Goal: Task Accomplishment & Management: Use online tool/utility

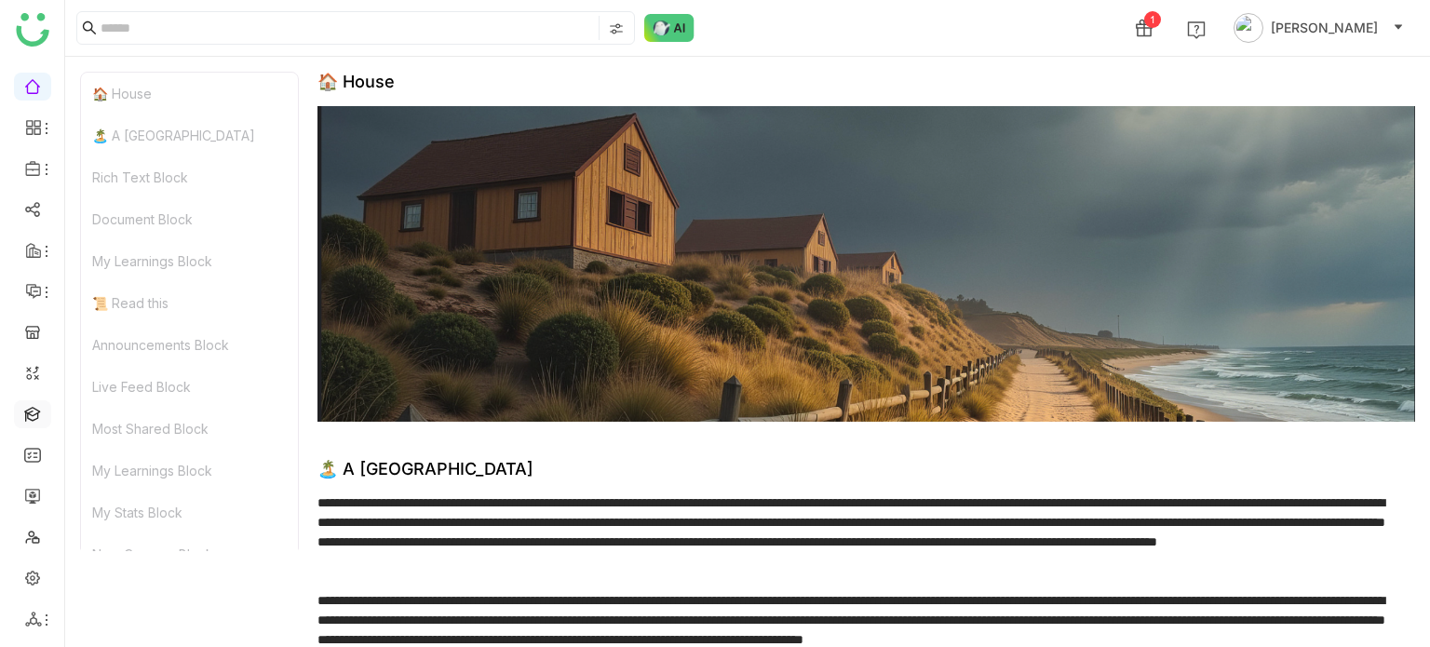
click at [41, 410] on link at bounding box center [32, 413] width 17 height 16
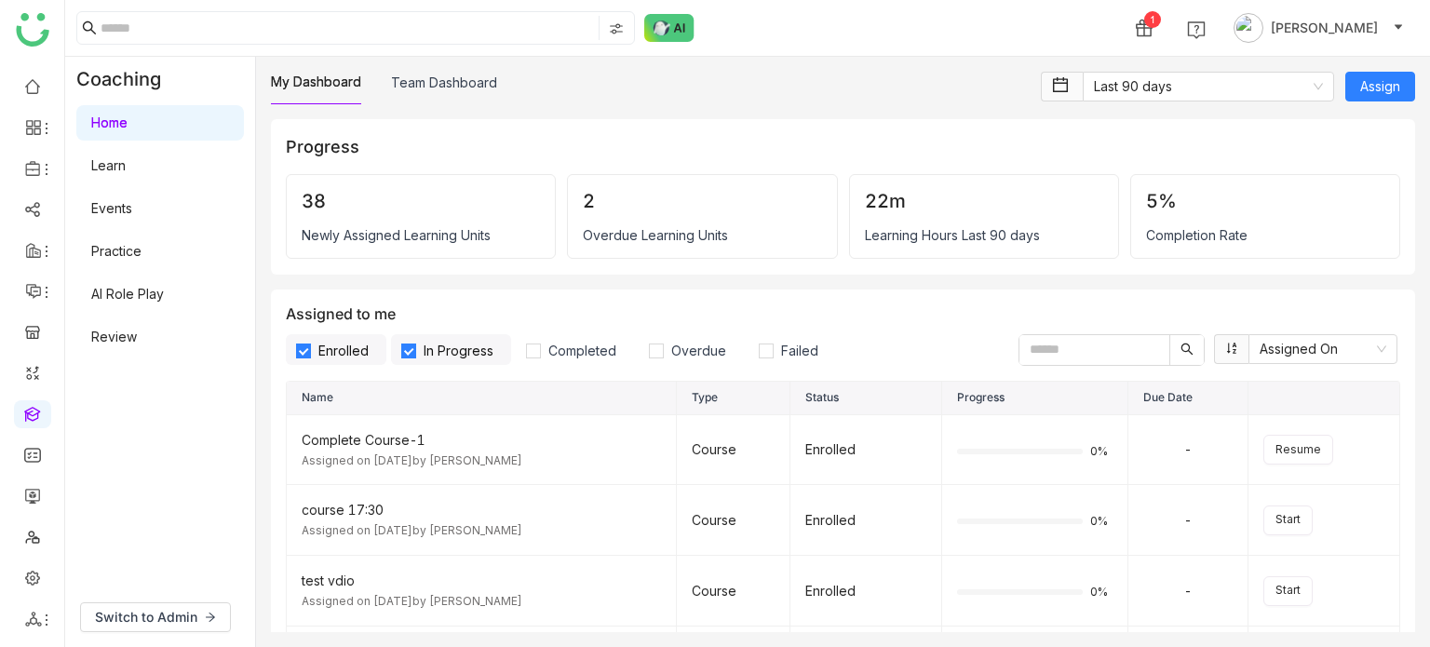
click at [146, 299] on link "AI Role Play" at bounding box center [127, 294] width 73 height 16
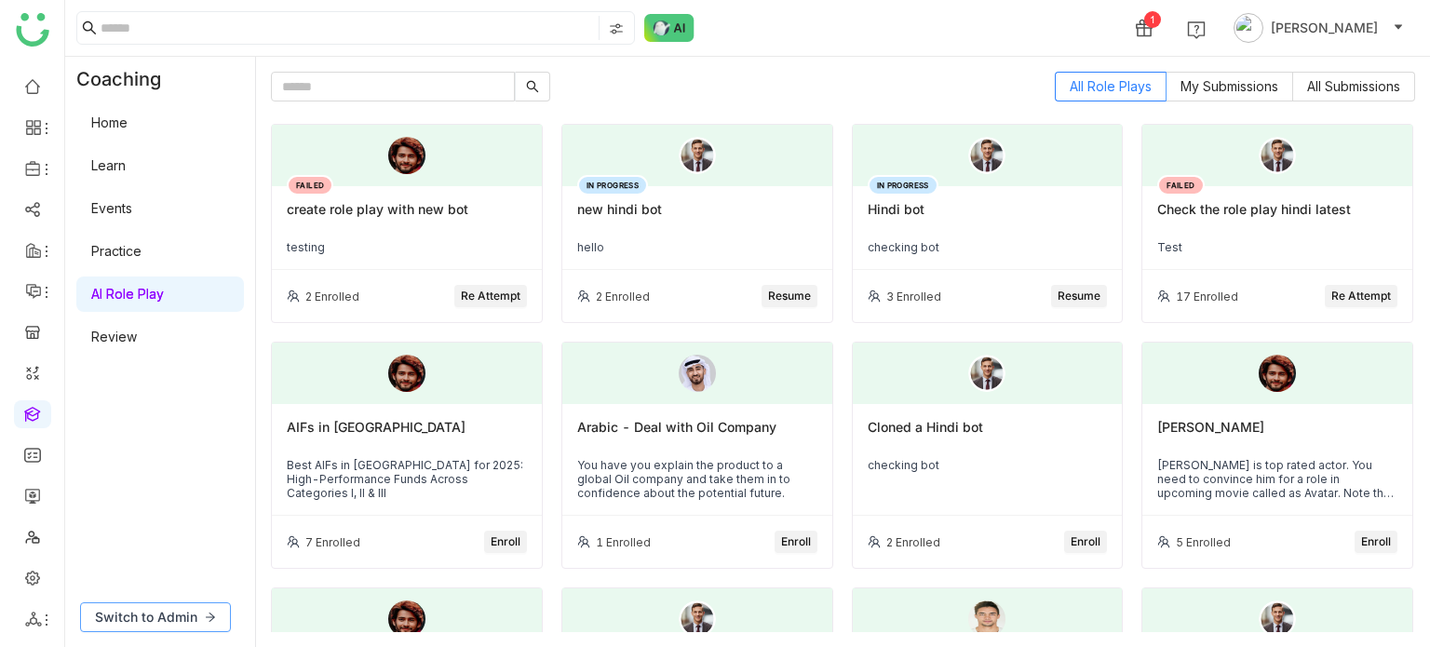
click at [173, 608] on span "Switch to Admin" at bounding box center [146, 617] width 102 height 20
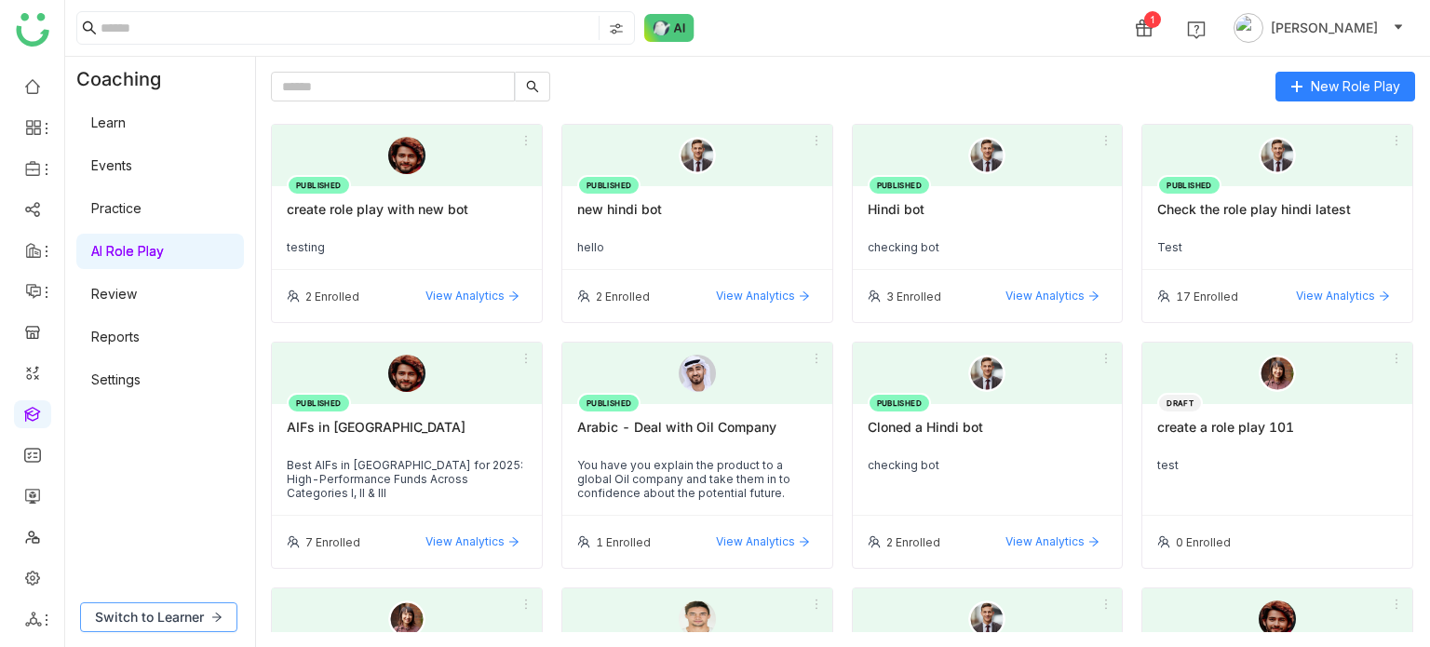
click at [191, 629] on button "Switch to Learner" at bounding box center [158, 617] width 157 height 30
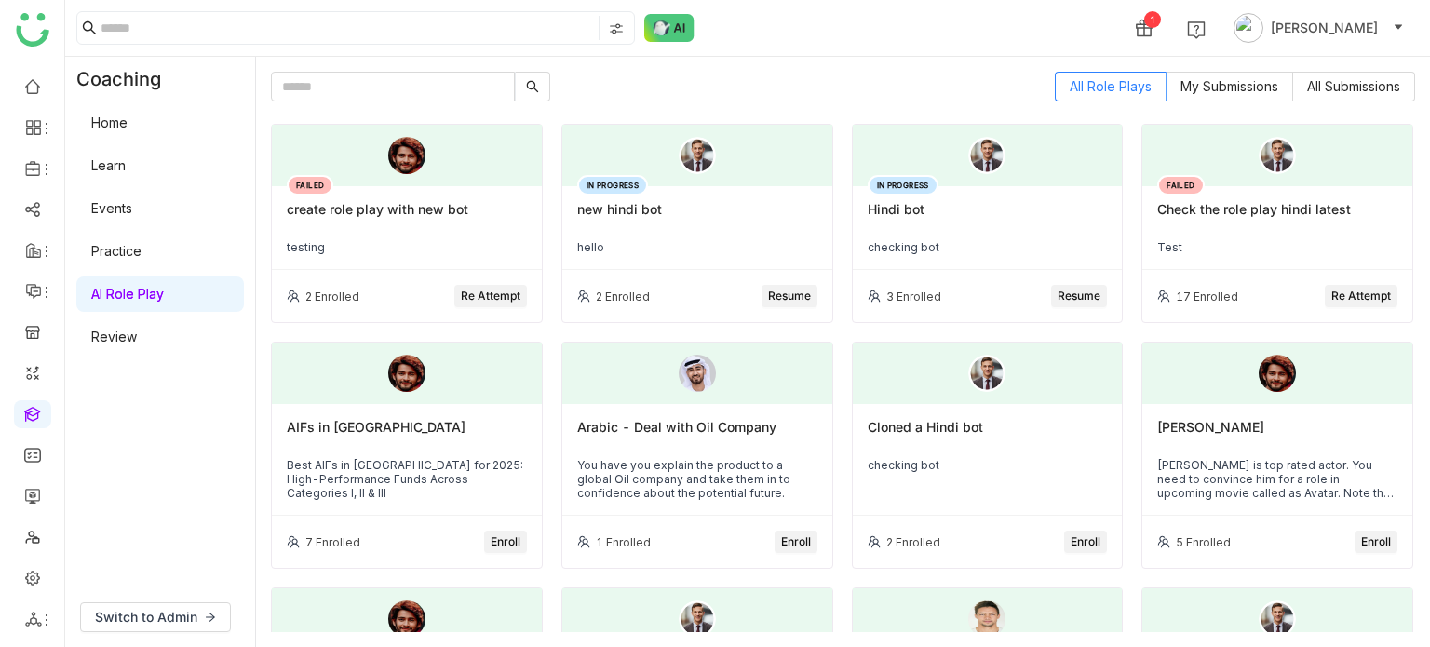
click at [681, 222] on div "new hindi bot" at bounding box center [697, 217] width 240 height 32
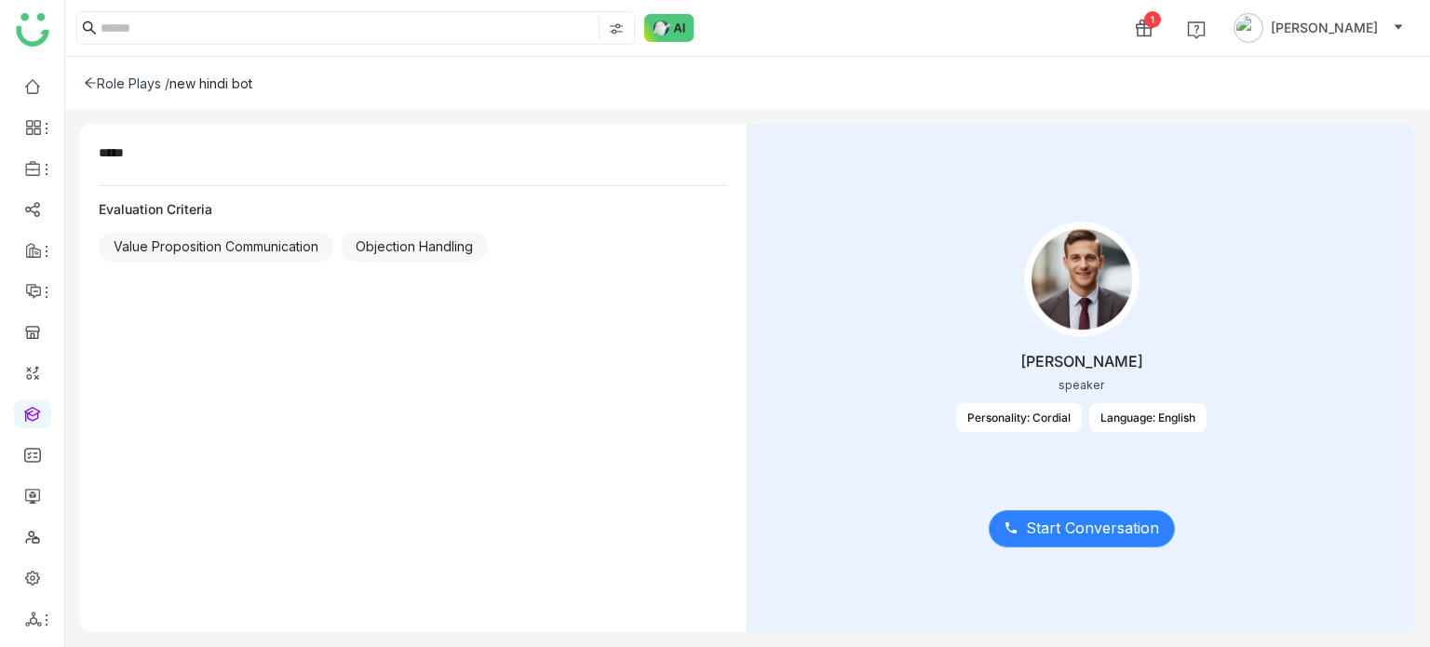
click at [1050, 547] on button "Start Conversation" at bounding box center [1082, 528] width 186 height 37
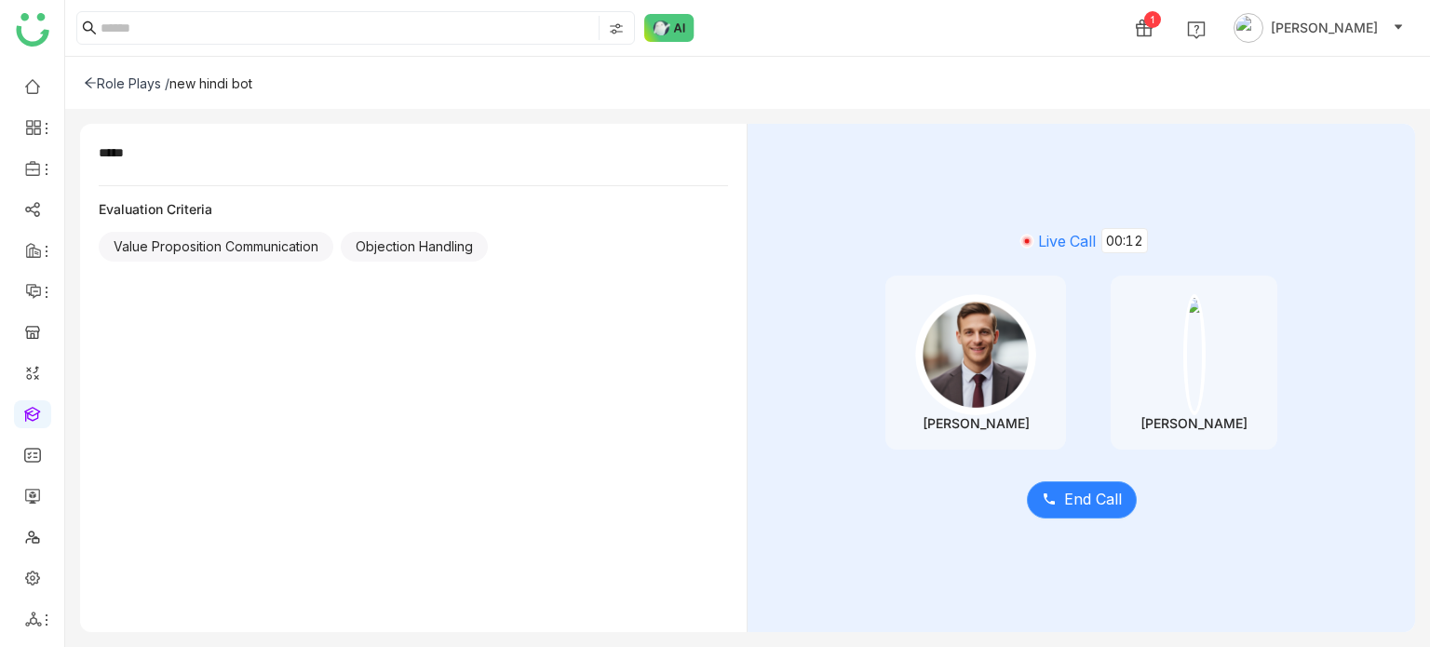
click at [1085, 508] on span "End Call" at bounding box center [1093, 499] width 58 height 23
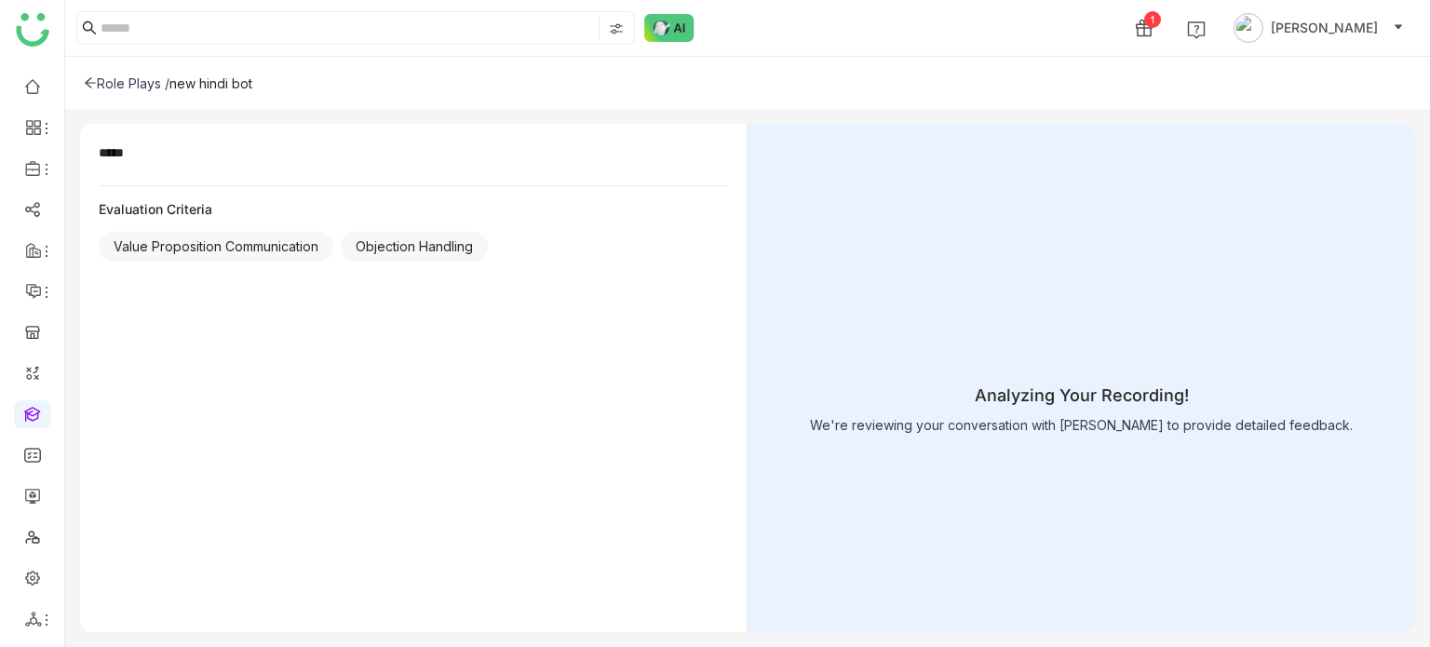
click at [97, 85] on div "Role Plays /" at bounding box center [127, 83] width 86 height 16
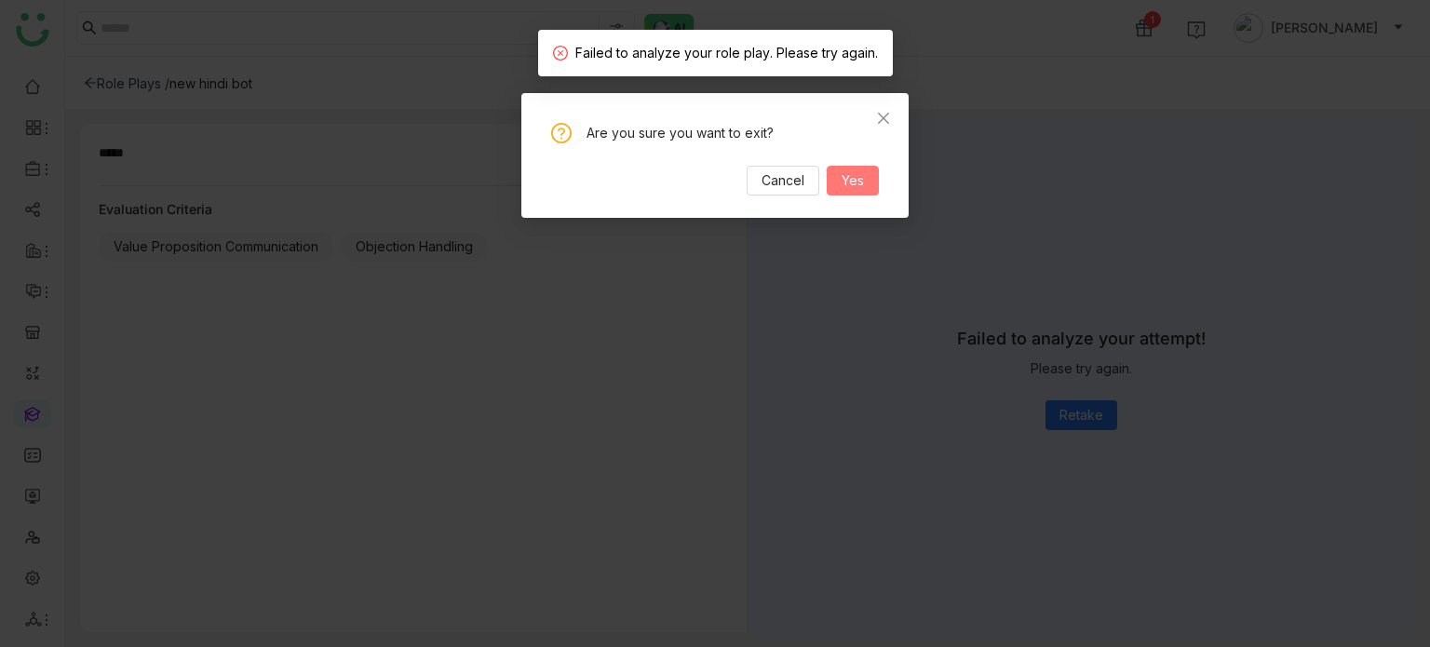
click at [864, 181] on span "Yes" at bounding box center [853, 180] width 22 height 20
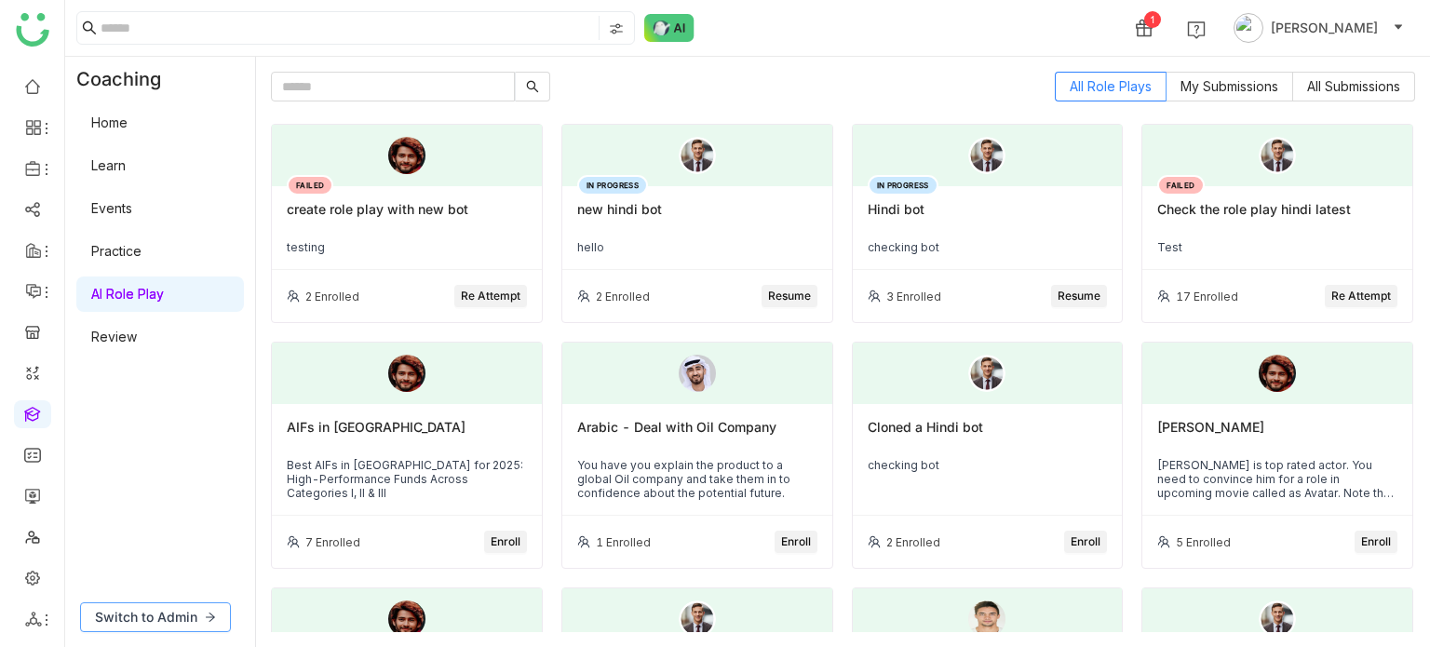
click at [171, 616] on span "Switch to Admin" at bounding box center [146, 617] width 102 height 20
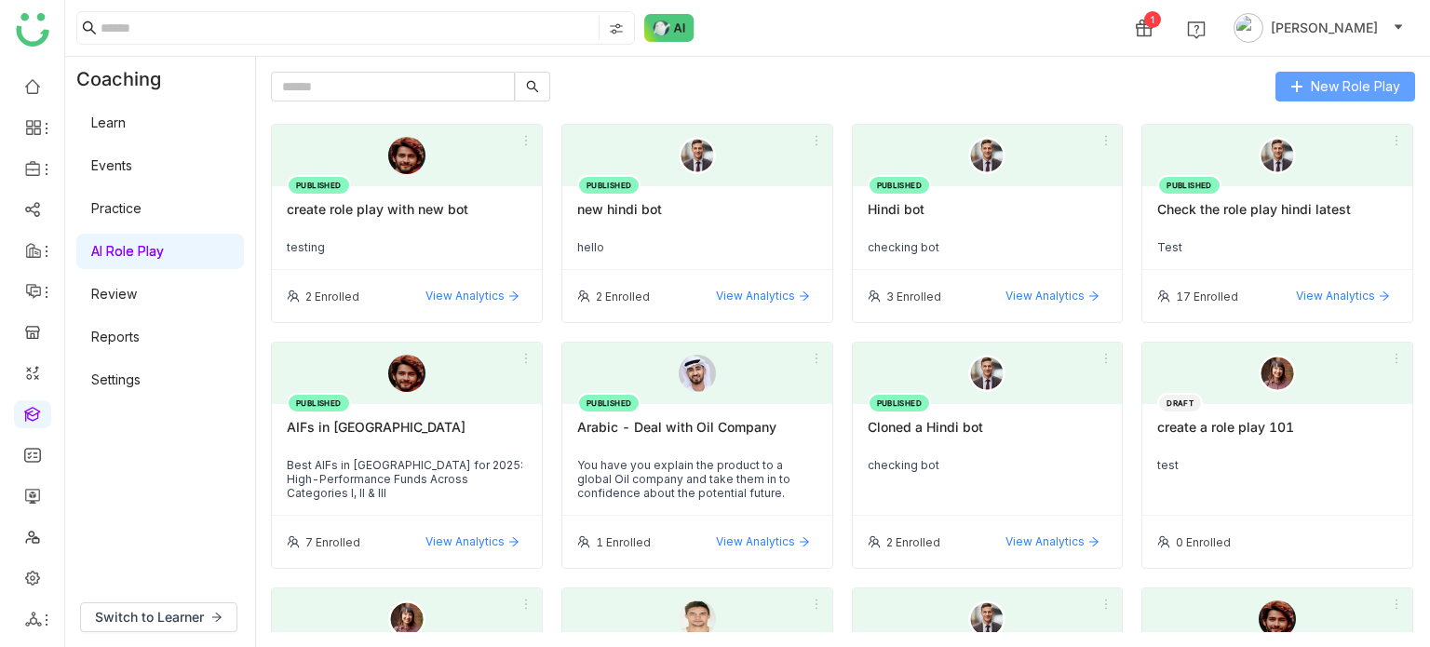
click at [1386, 77] on span "New Role Play" at bounding box center [1355, 86] width 89 height 20
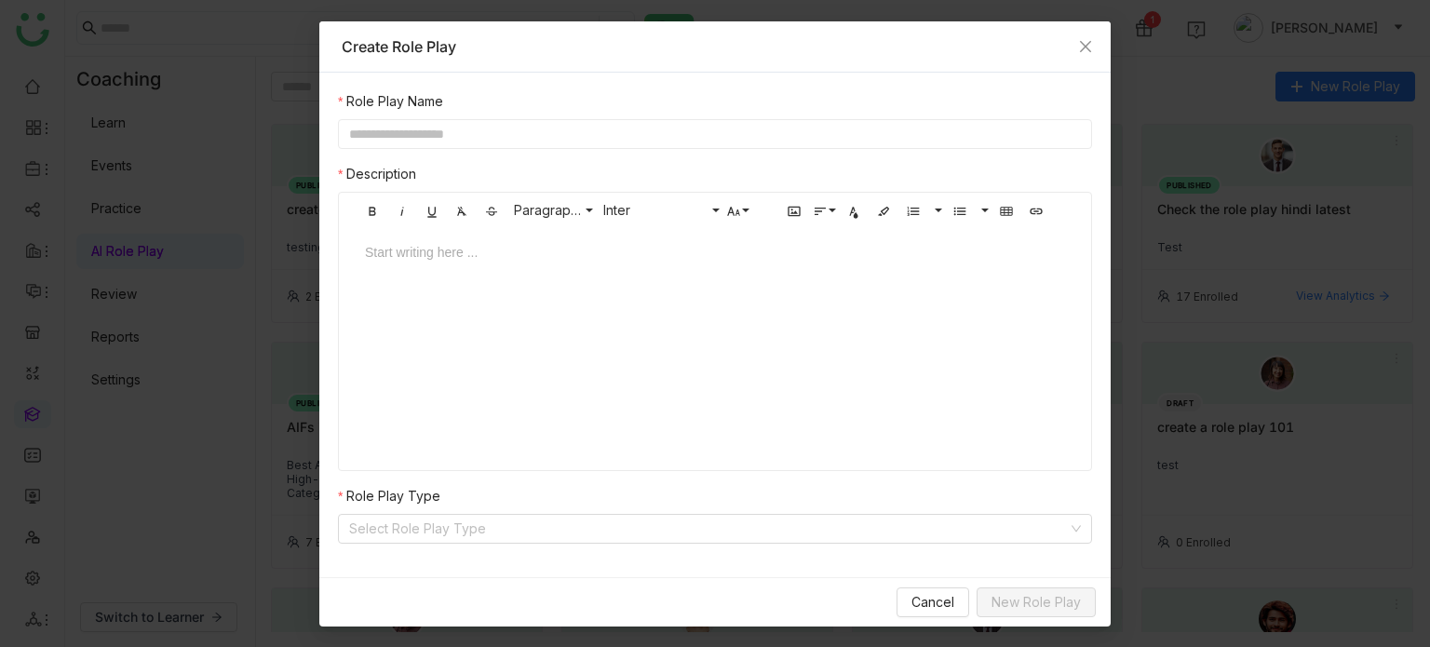
click at [641, 158] on div "Role Play Name Description Bold Italic Underline Clear Formatting Strikethrough…" at bounding box center [715, 317] width 754 height 452
click at [654, 143] on input "text" at bounding box center [715, 134] width 754 height 30
type input "**********"
click at [596, 528] on input at bounding box center [708, 529] width 719 height 28
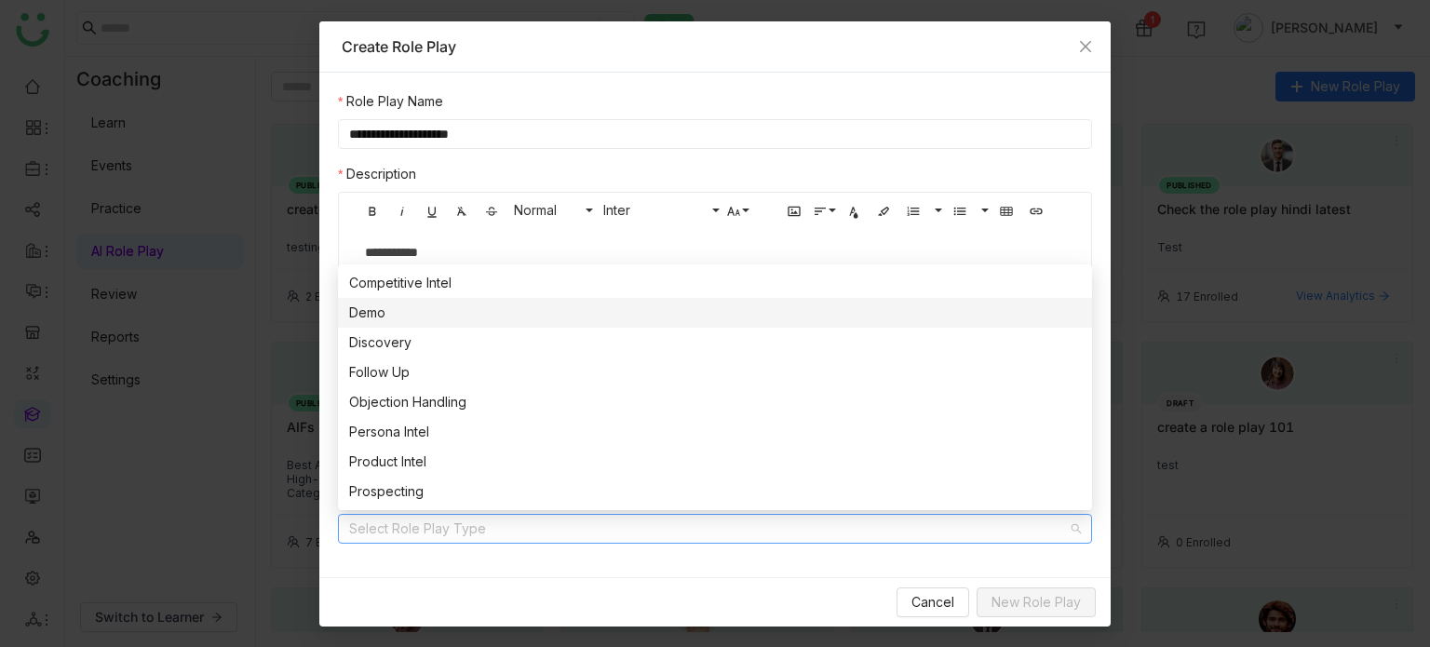
click at [505, 305] on div "Demo" at bounding box center [715, 313] width 732 height 20
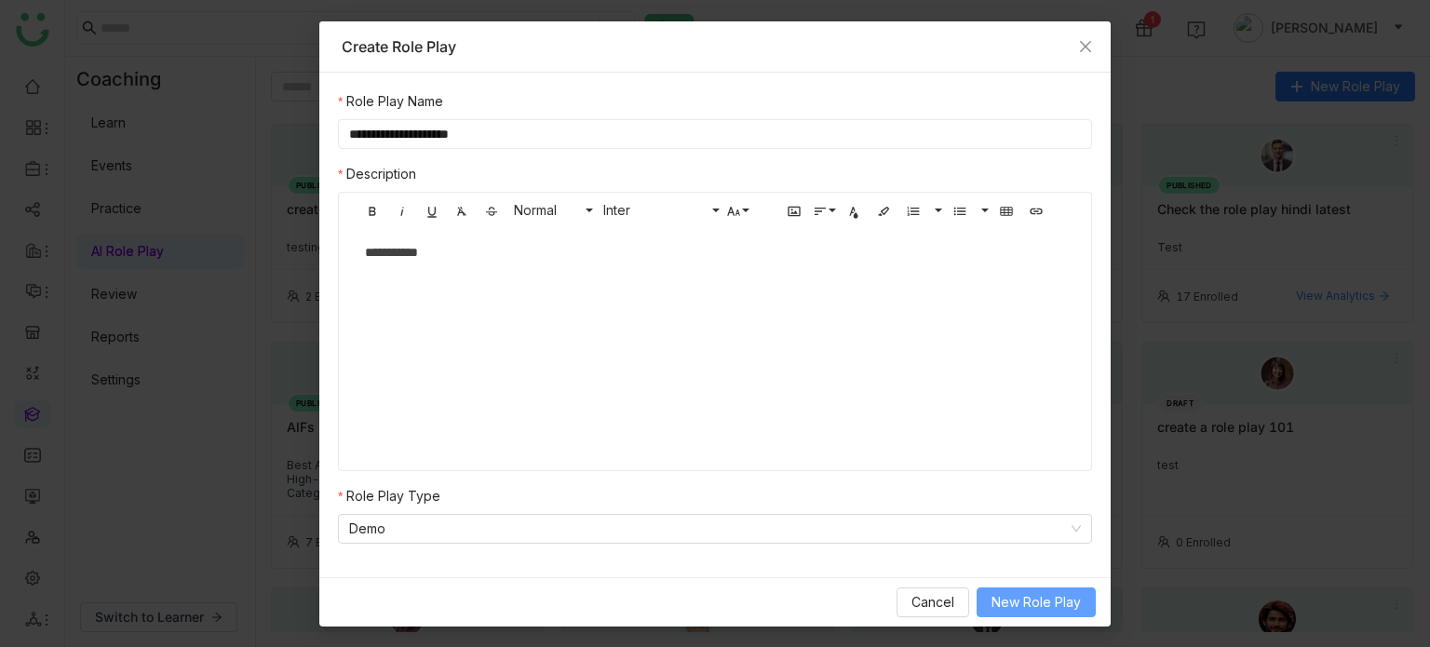
click at [1071, 599] on span "New Role Play" at bounding box center [1036, 602] width 89 height 20
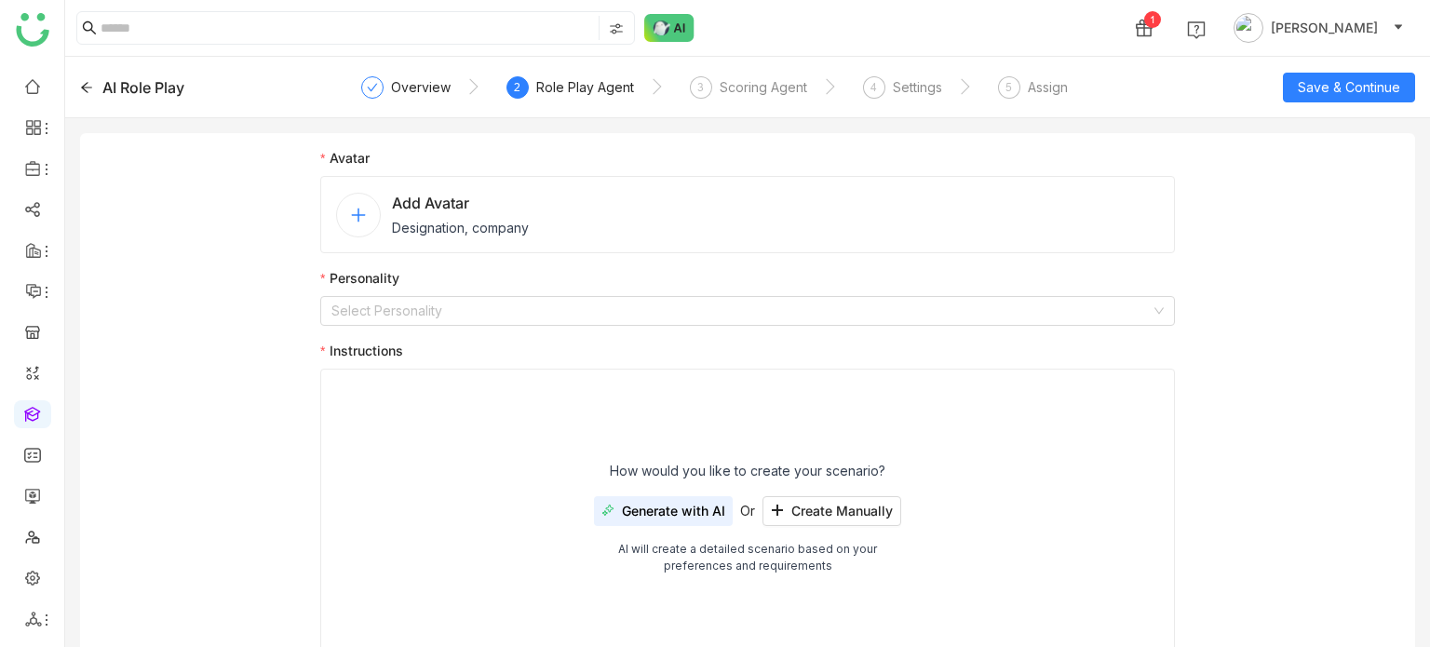
click at [518, 223] on span "Designation, company" at bounding box center [460, 228] width 137 height 20
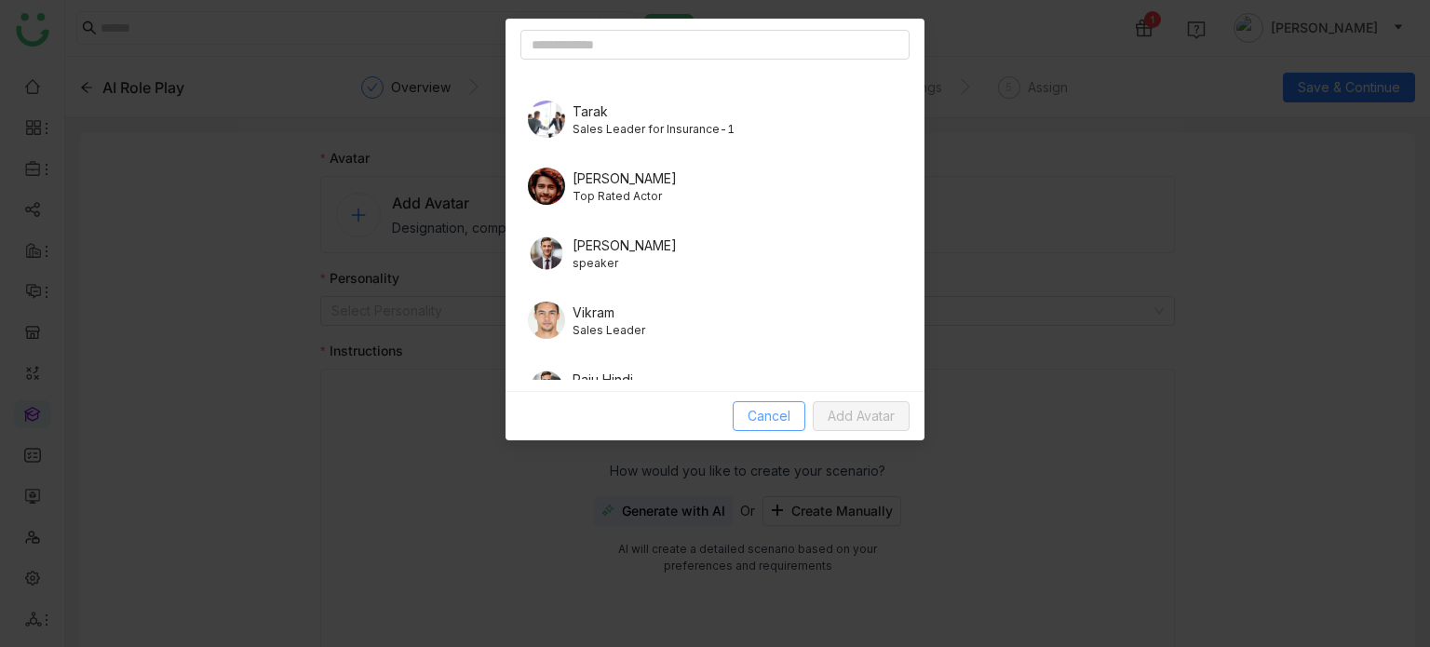
scroll to position [298, 0]
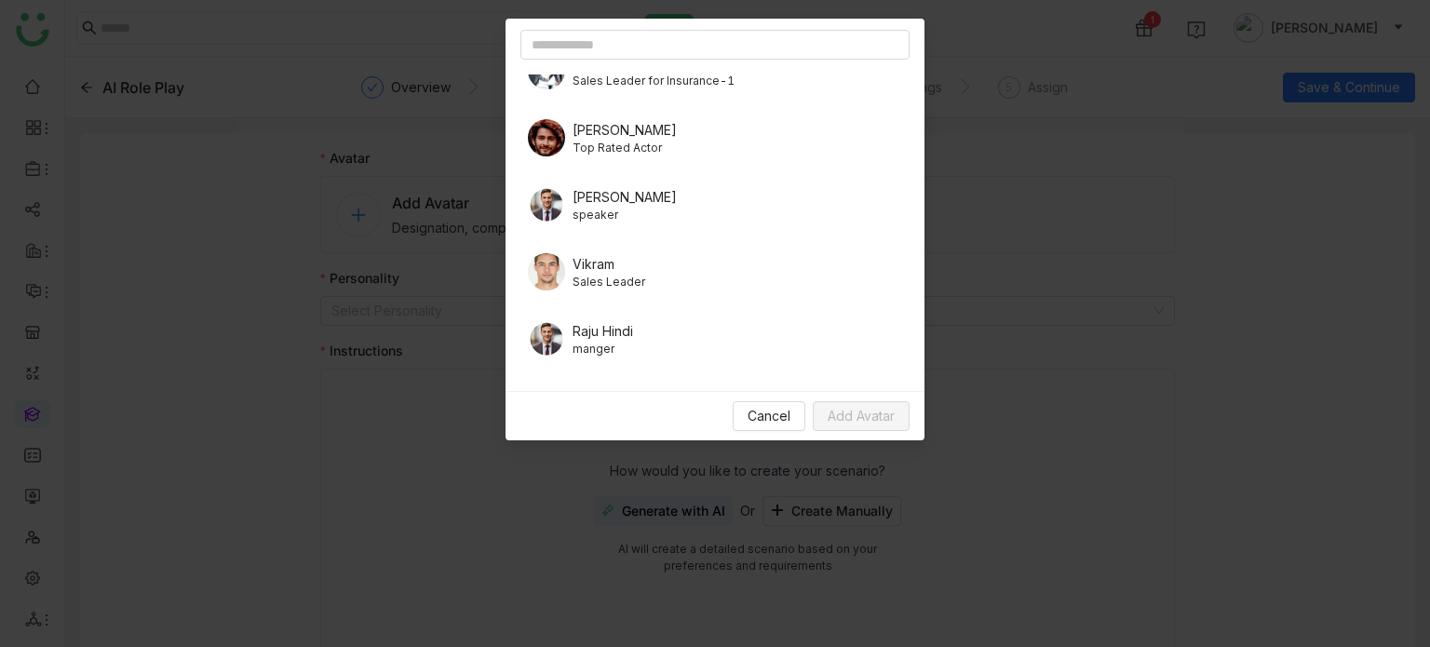
click at [611, 210] on span "speaker" at bounding box center [625, 215] width 104 height 17
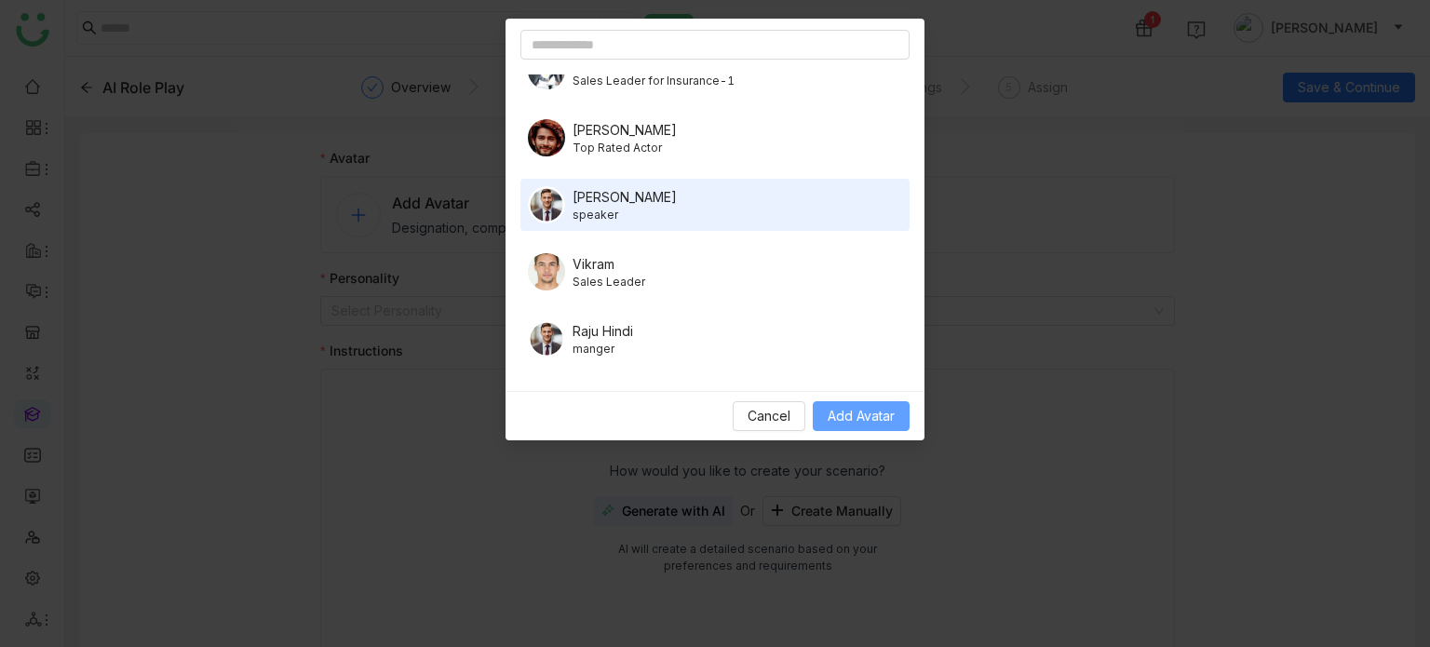
click at [854, 409] on span "Add Avatar" at bounding box center [861, 416] width 67 height 20
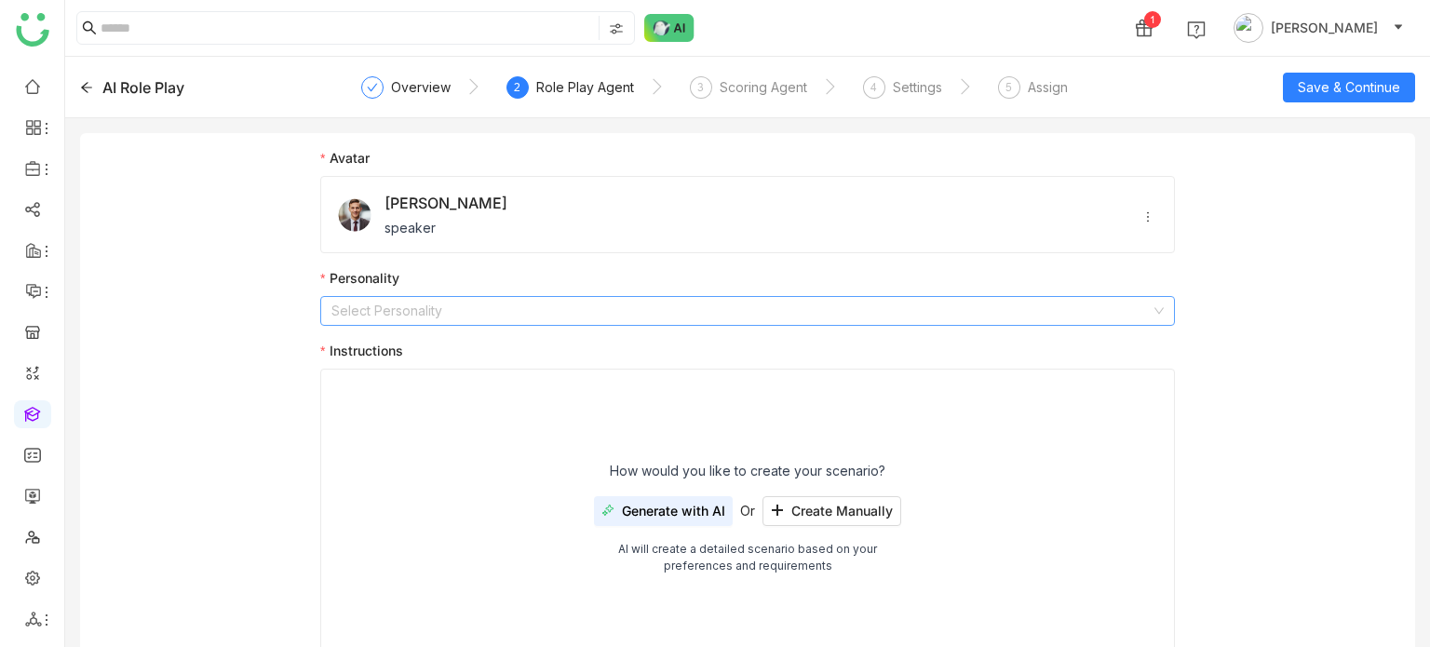
click at [596, 304] on input at bounding box center [740, 311] width 819 height 28
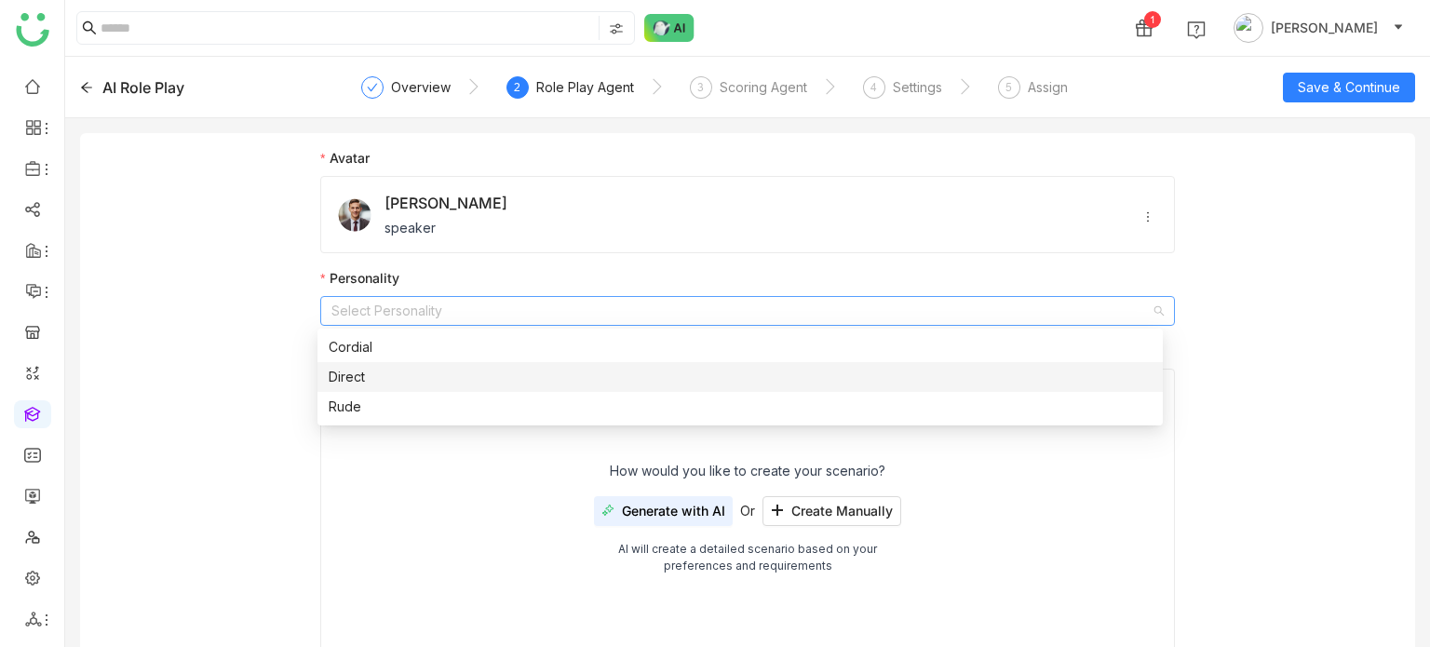
click at [433, 364] on nz-option-item "Direct" at bounding box center [739, 377] width 845 height 30
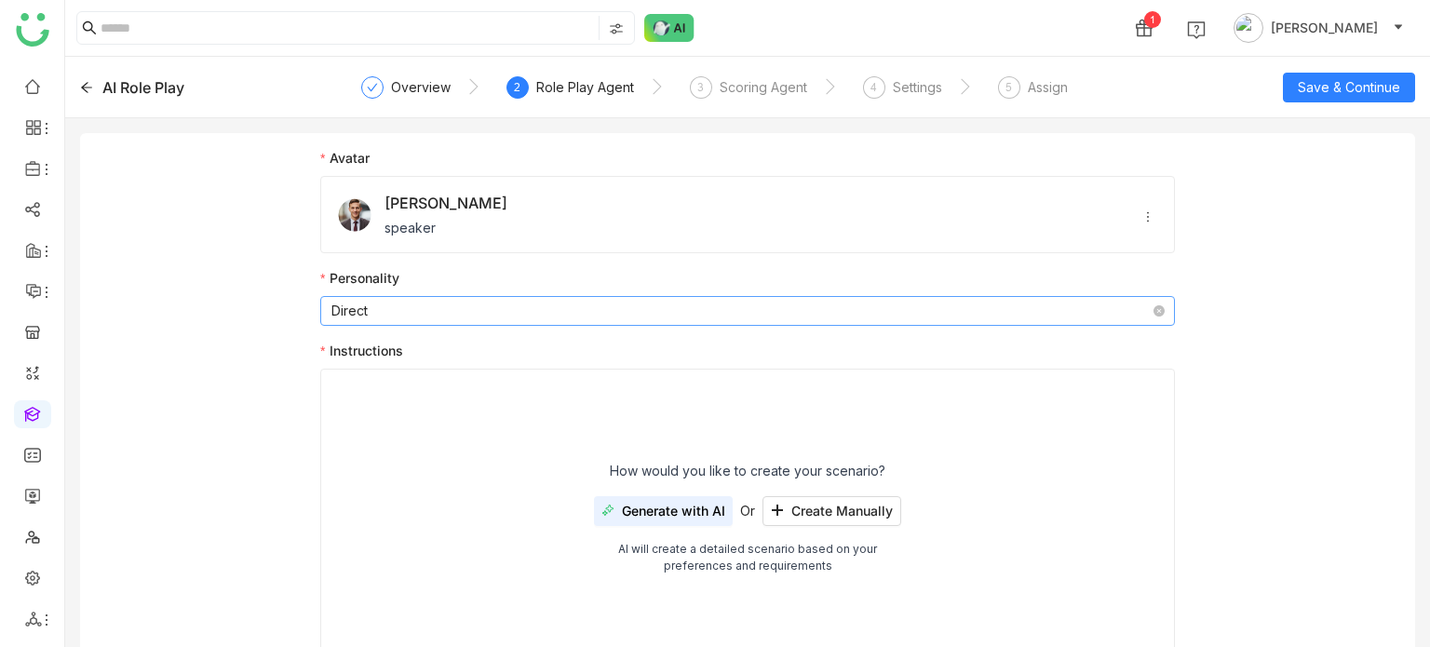
click at [442, 309] on nz-select-item "Direct" at bounding box center [747, 311] width 832 height 28
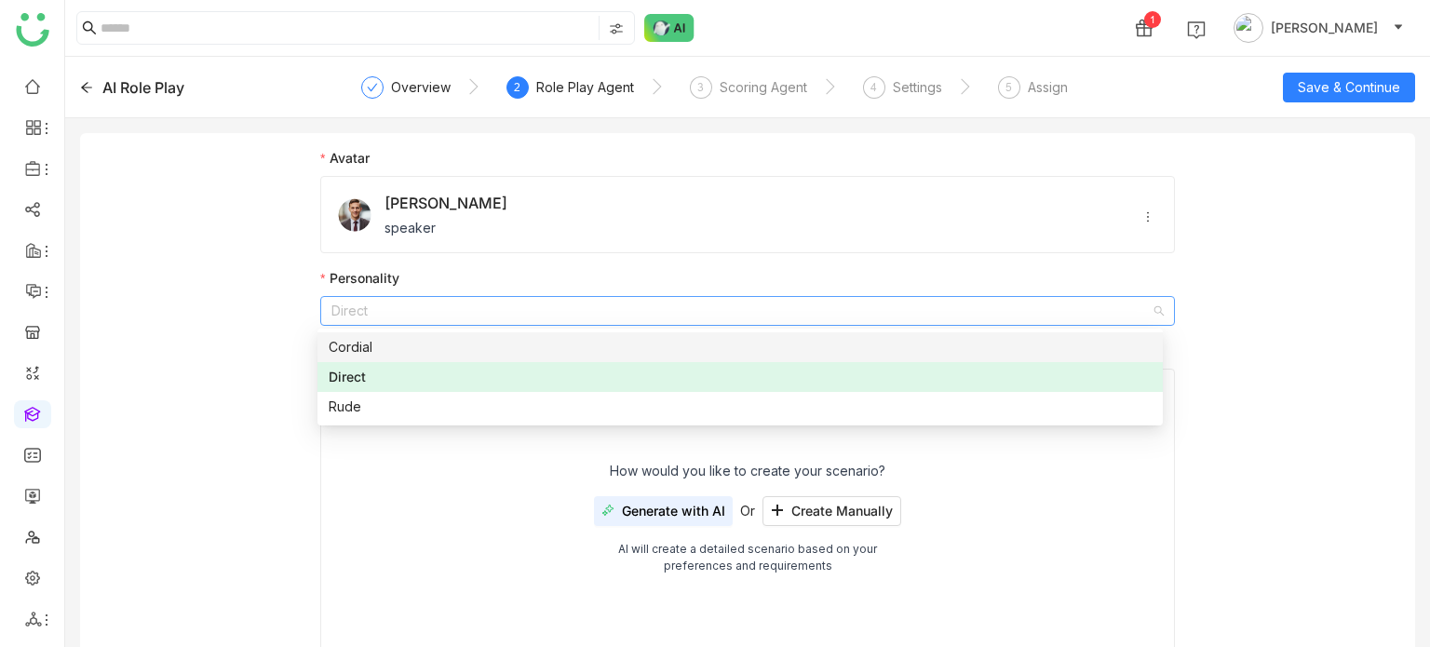
click at [439, 353] on div "Cordial" at bounding box center [740, 347] width 823 height 20
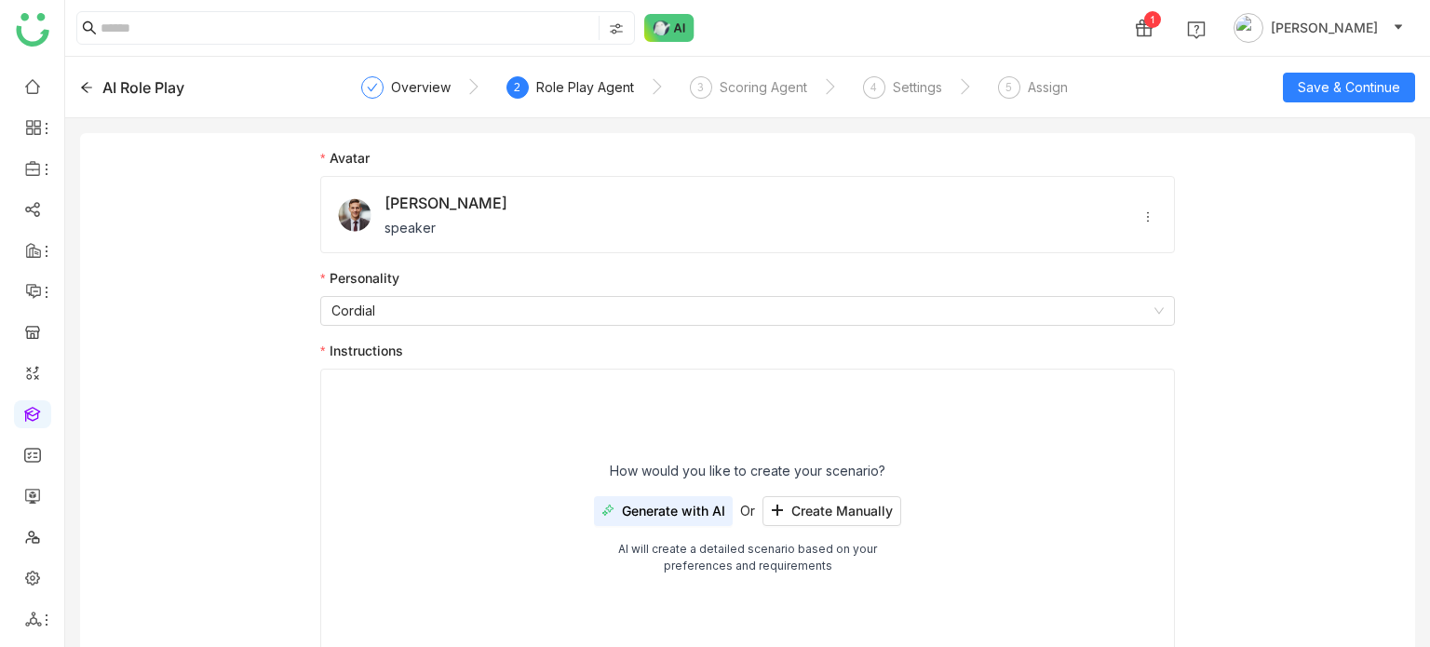
drag, startPoint x: 207, startPoint y: 327, endPoint x: 220, endPoint y: 331, distance: 13.6
click at [210, 328] on div "Avatar Raj speaker Personality Cordial Instructions How would you like to creat…" at bounding box center [747, 414] width 1335 height 563
click at [844, 535] on div "How would you like to create your scenario? Generate with AI Or Create Manually…" at bounding box center [747, 518] width 855 height 298
click at [825, 516] on span "Create Manually" at bounding box center [841, 511] width 101 height 15
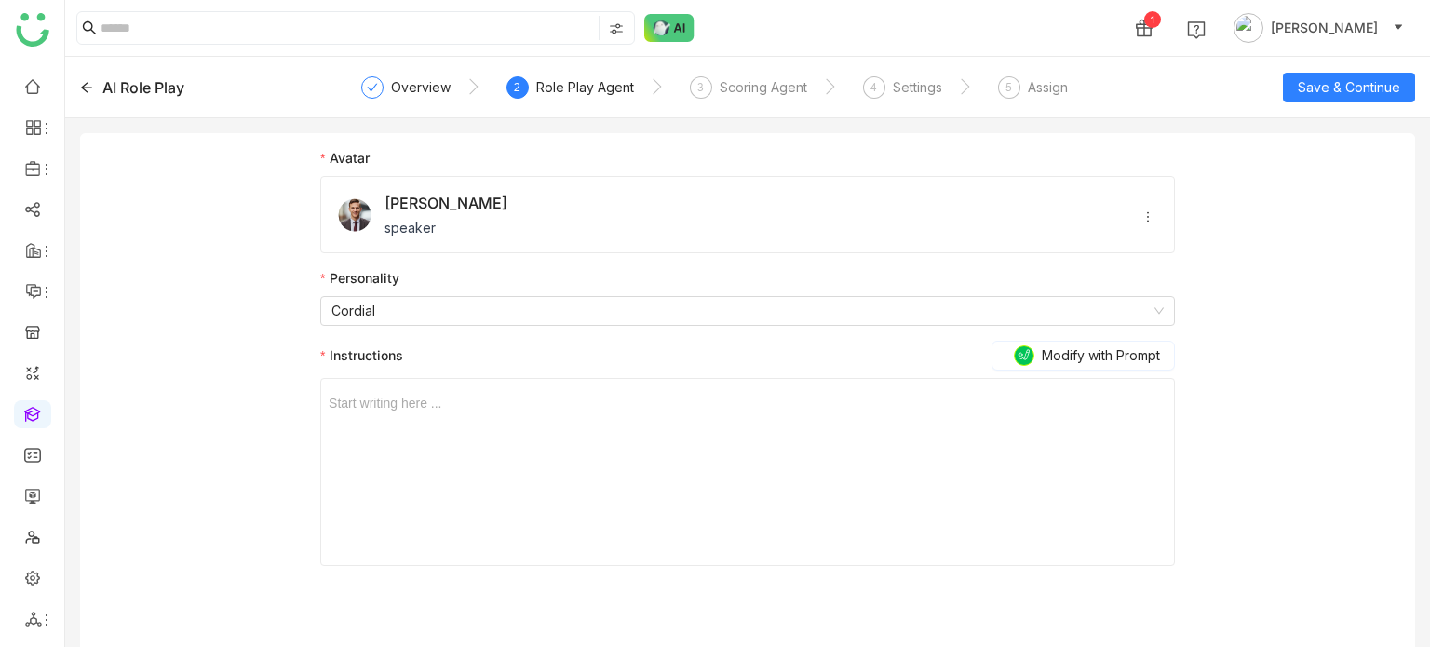
click at [677, 439] on div "Start writing here ..." at bounding box center [748, 472] width 838 height 186
click at [611, 402] on div at bounding box center [748, 403] width 838 height 20
click at [1370, 101] on div "AI Role Play Overview 2 Role Play Agent 3 Scoring Agent 4 Settings 5 Assign Sav…" at bounding box center [747, 87] width 1365 height 61
click at [1371, 100] on button "Save & Continue" at bounding box center [1349, 88] width 132 height 30
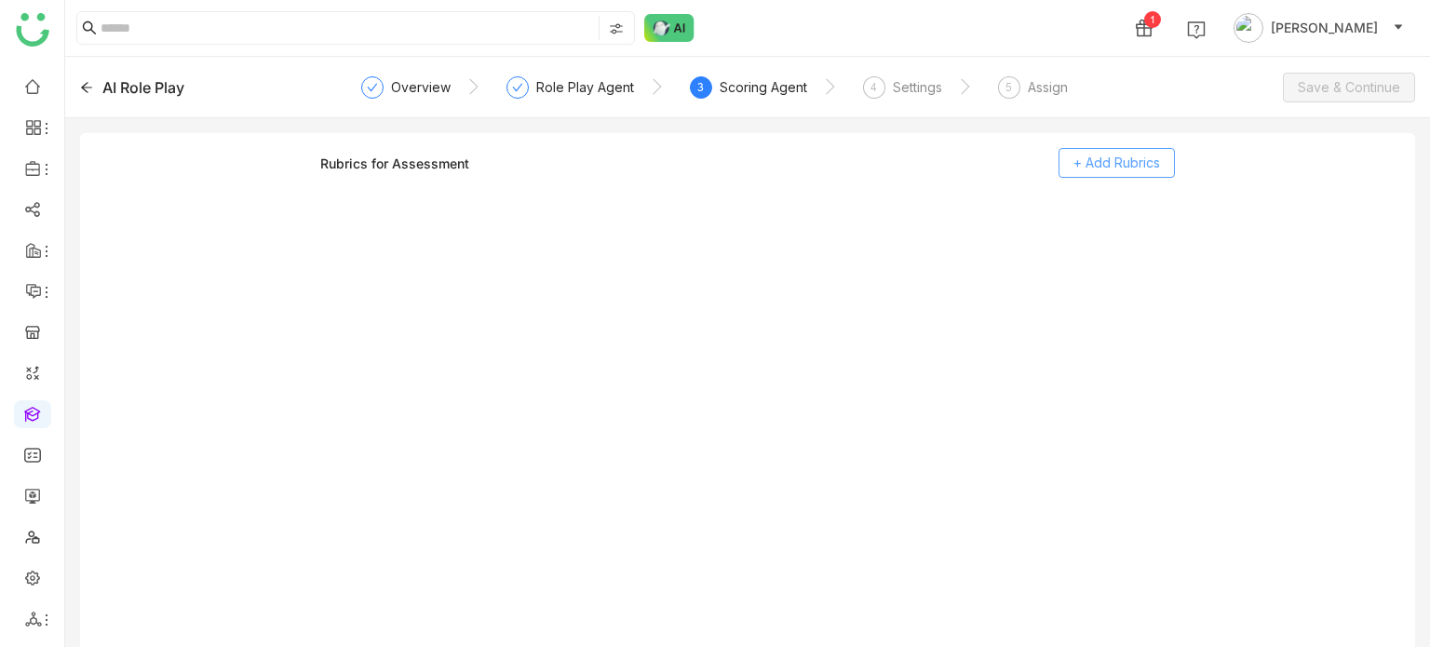
click at [1146, 163] on span "+ Add Rubrics" at bounding box center [1116, 163] width 87 height 20
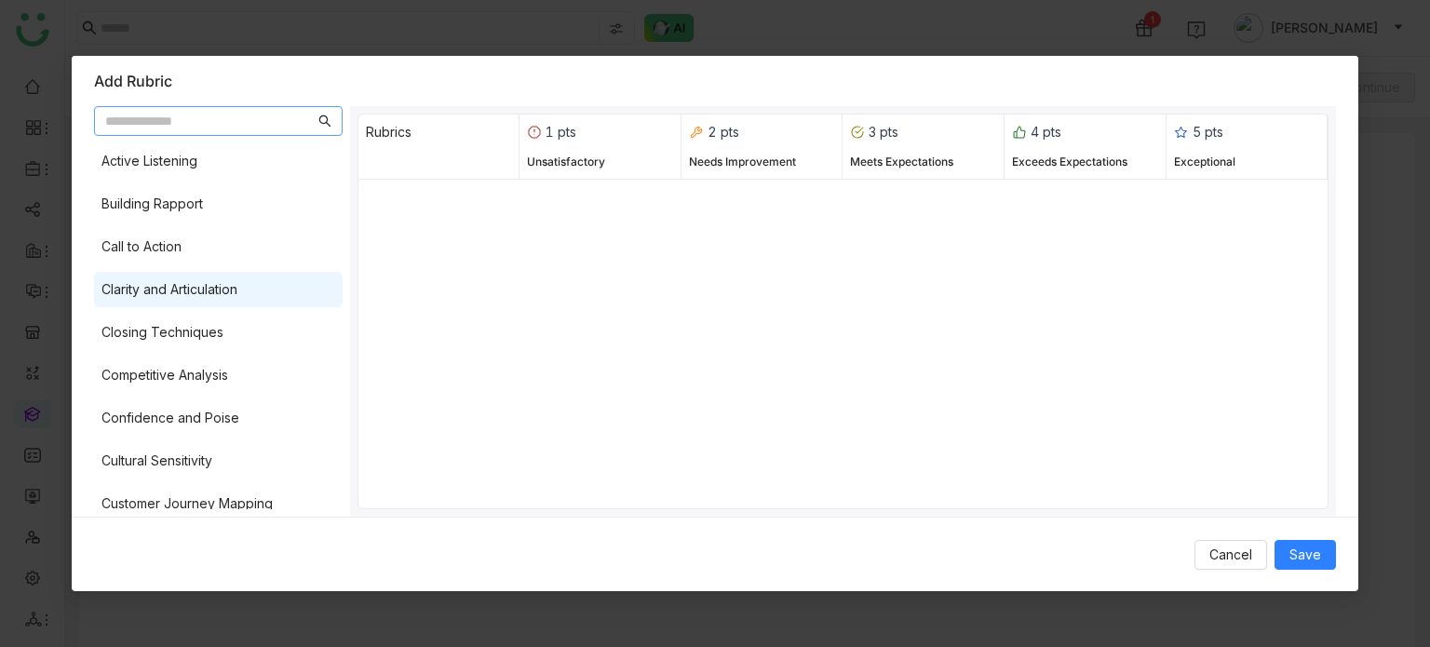
click at [172, 305] on div "Clarity and Articulation" at bounding box center [218, 289] width 249 height 35
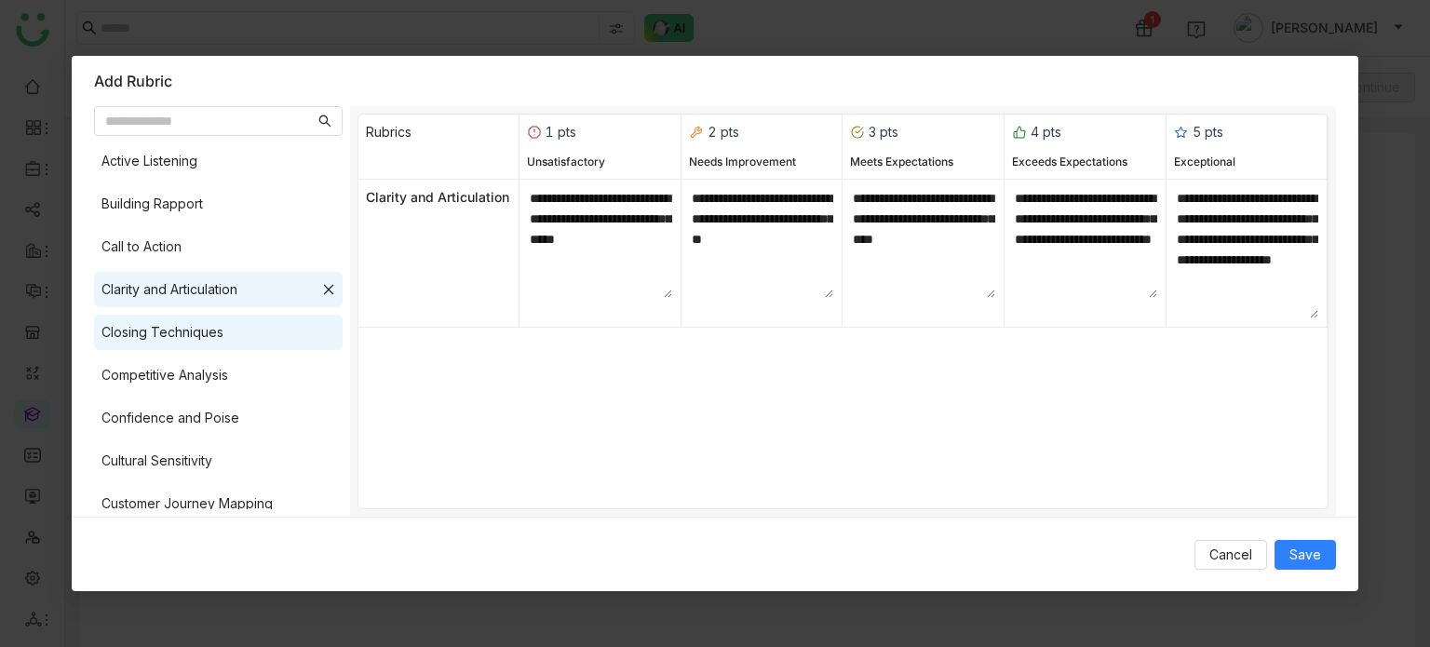
click at [171, 331] on div "Closing Techniques" at bounding box center [162, 332] width 122 height 20
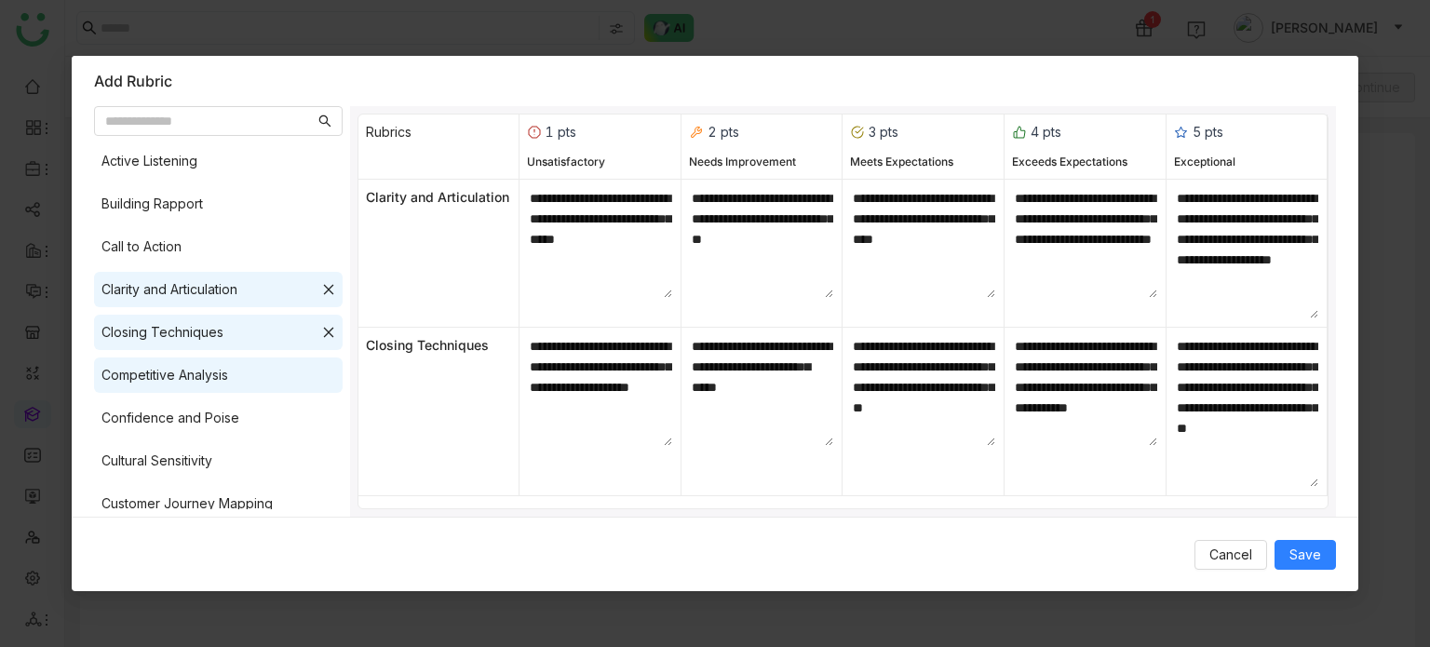
click at [171, 365] on div "Competitive Analysis" at bounding box center [164, 375] width 127 height 20
click at [1289, 557] on button "Save" at bounding box center [1305, 555] width 61 height 30
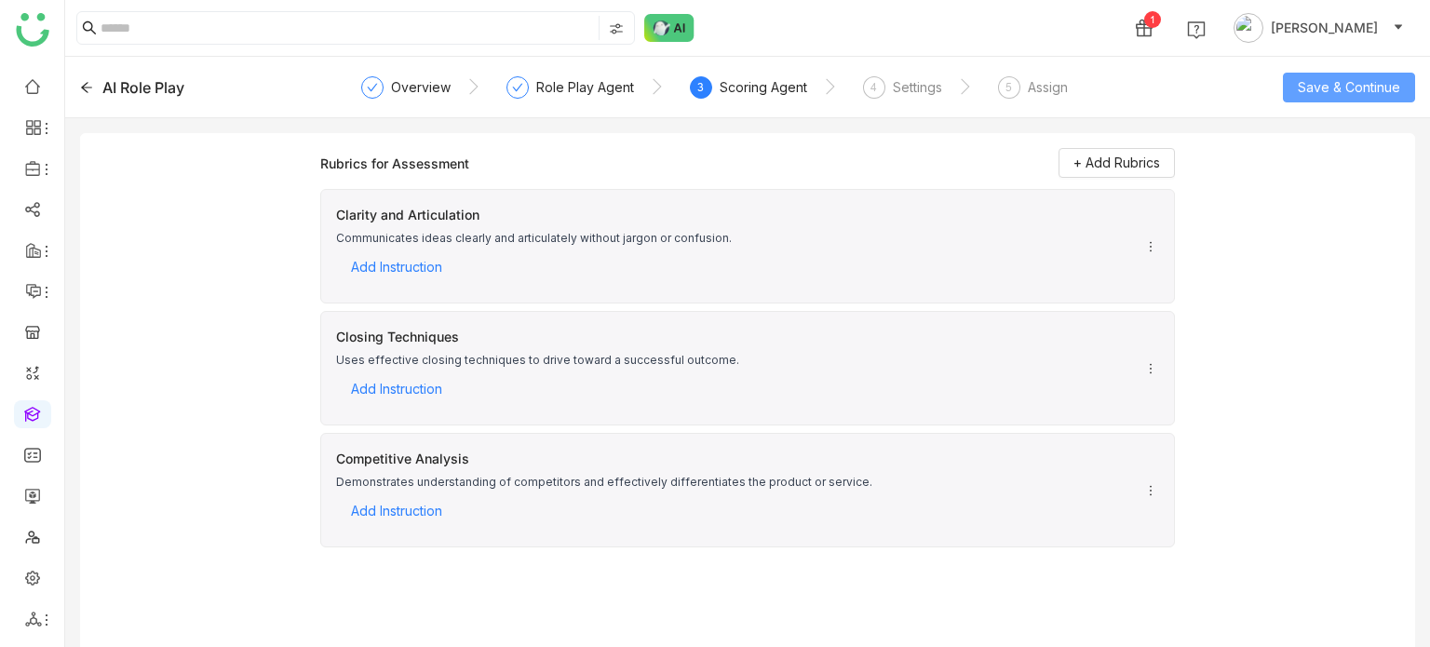
click at [1350, 83] on span "Save & Continue" at bounding box center [1349, 87] width 102 height 20
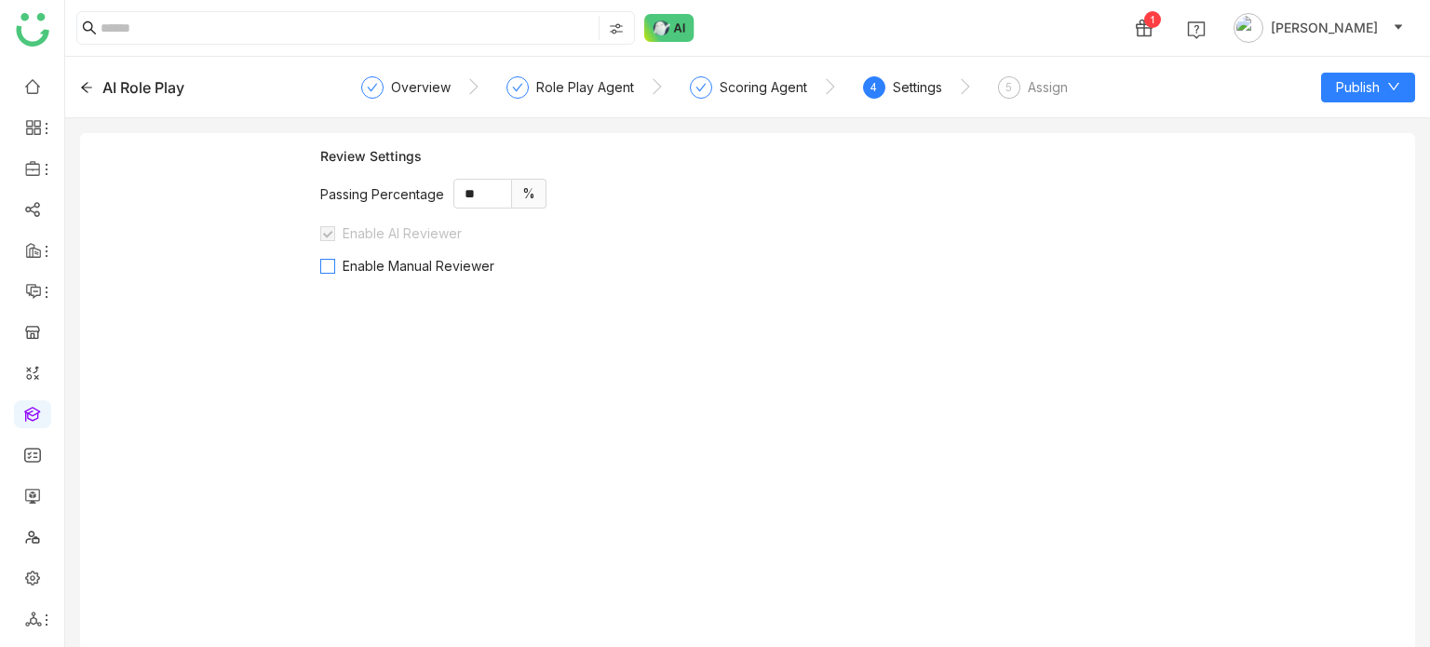
click at [403, 258] on span "Enable Manual Reviewer" at bounding box center [418, 266] width 167 height 16
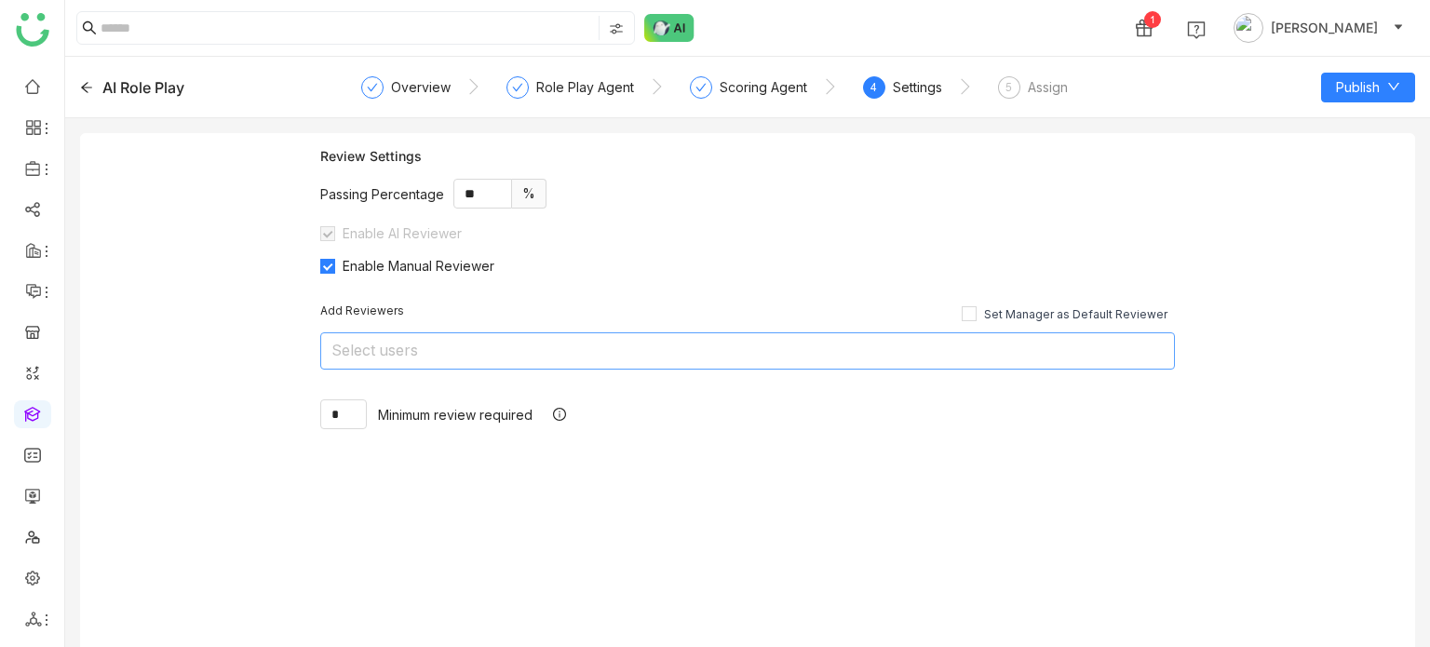
click at [540, 341] on nz-select-top-control "Select users" at bounding box center [747, 350] width 855 height 37
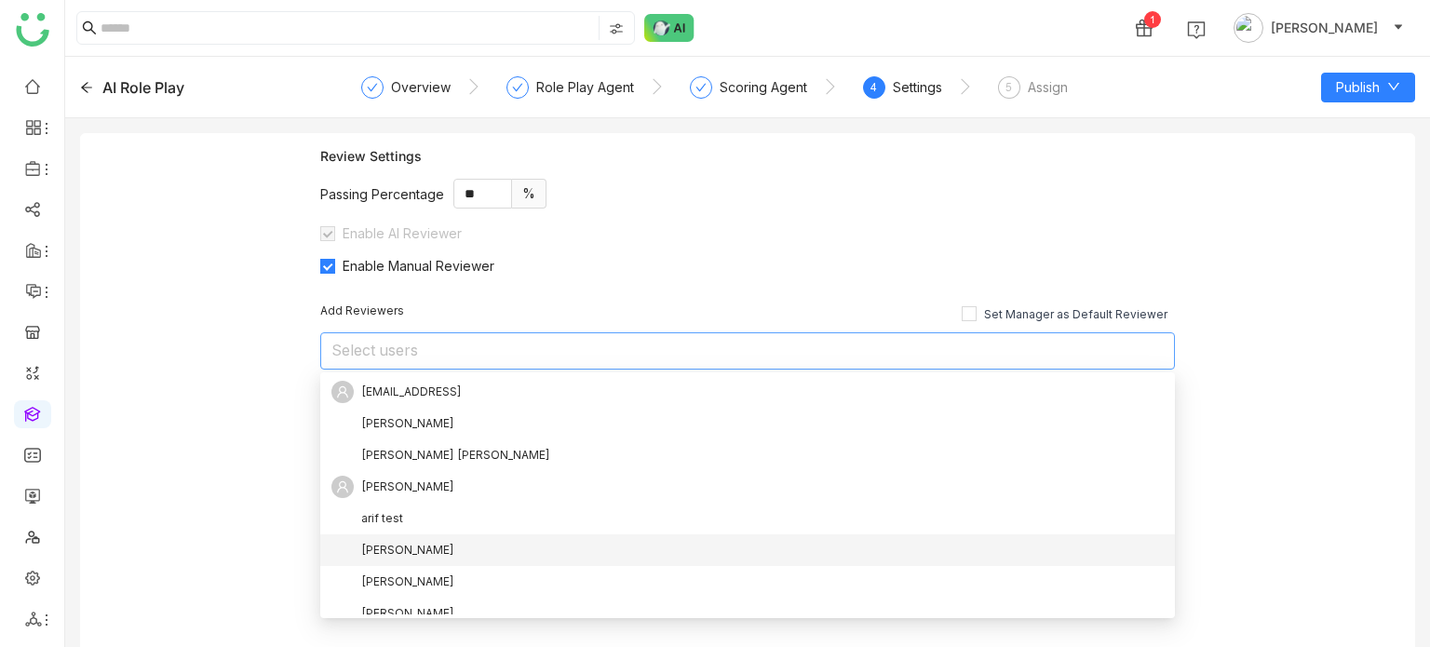
click at [443, 564] on nz-option-item "[PERSON_NAME]" at bounding box center [747, 550] width 855 height 32
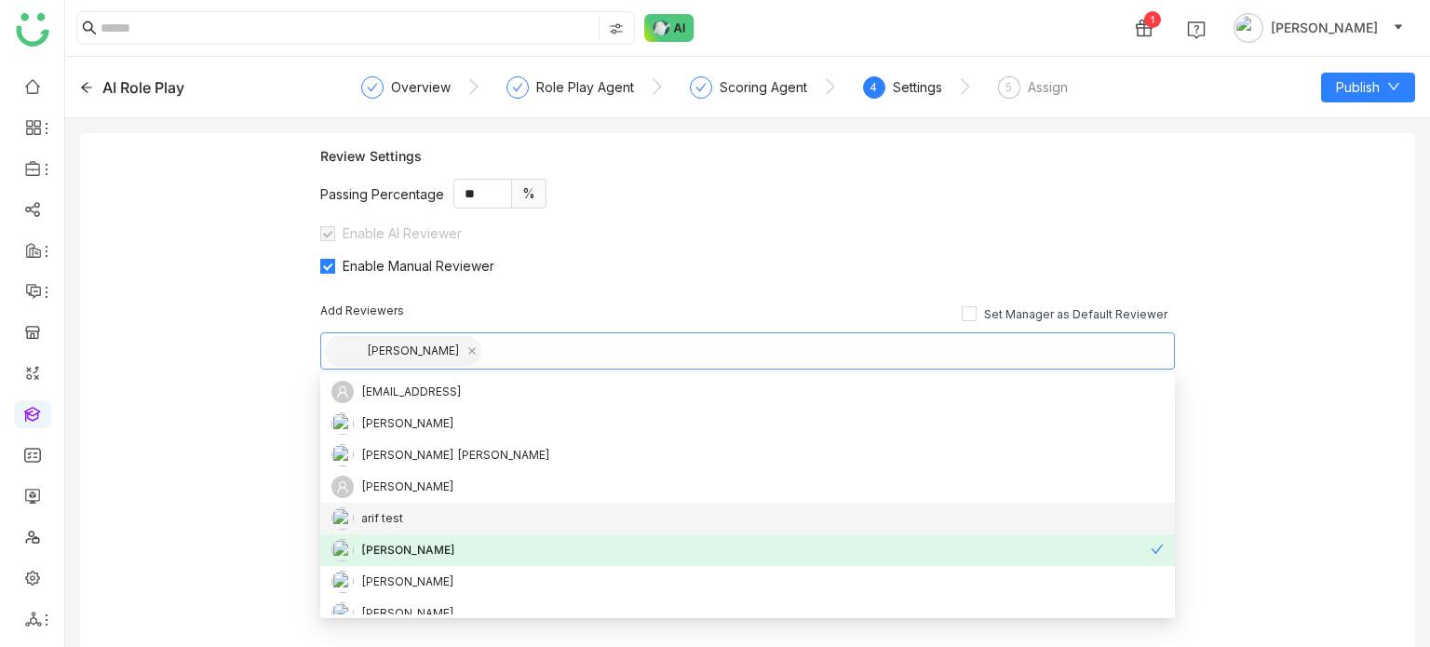
click at [187, 465] on div "Review Settings Passing Percentage ** % Enable AI Reviewer Enable Manual Review…" at bounding box center [747, 397] width 1335 height 529
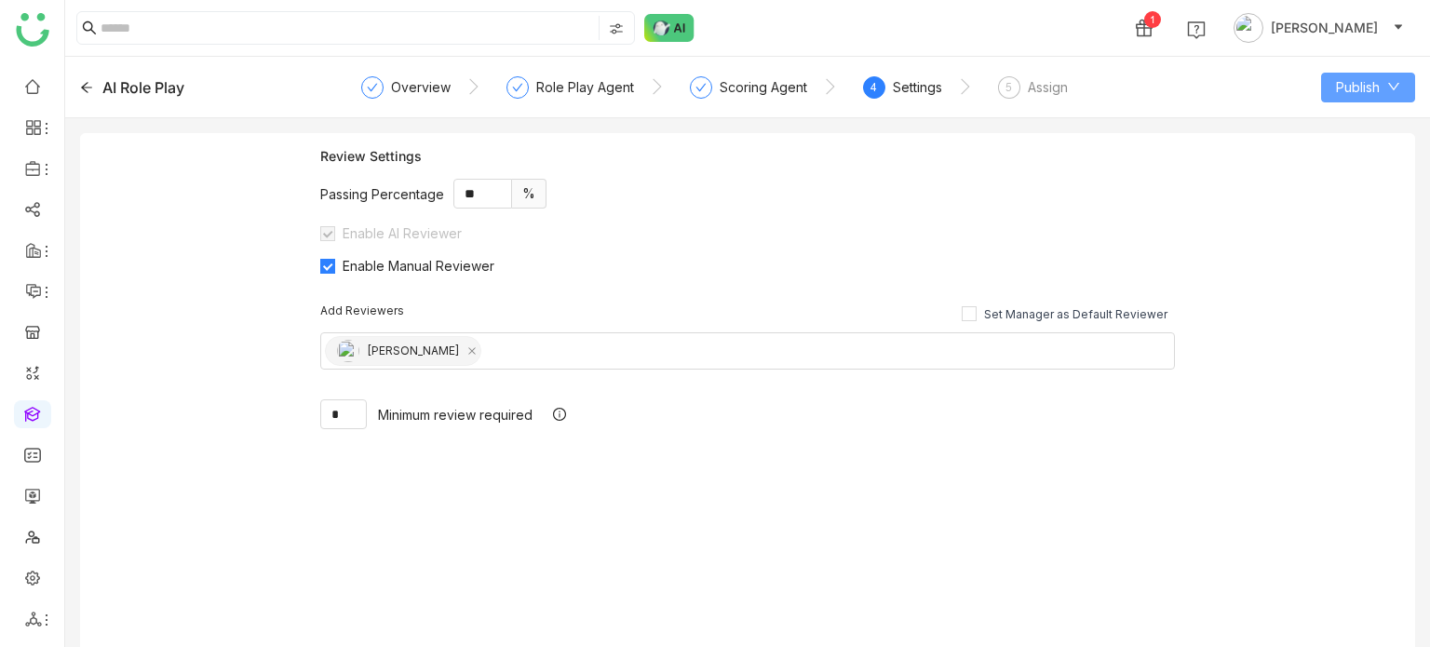
click at [1389, 77] on button "Publish" at bounding box center [1368, 88] width 94 height 30
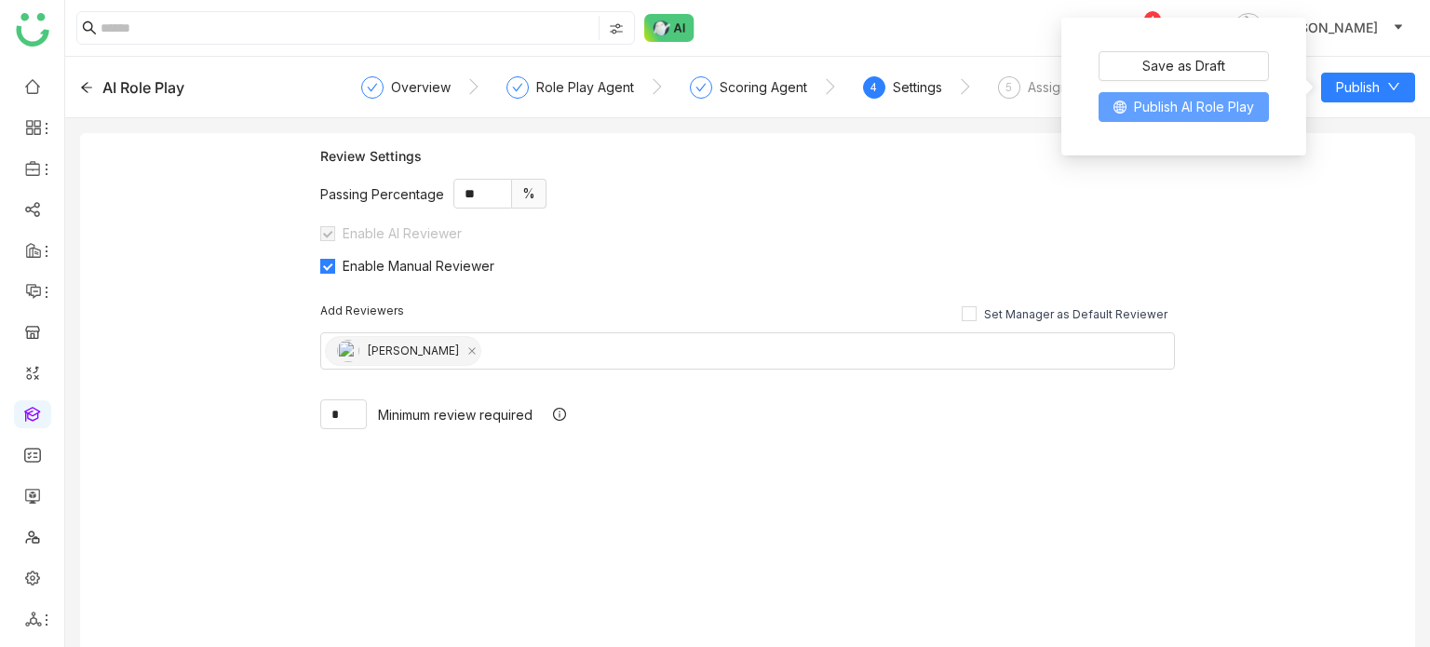
click at [1222, 103] on span "Publish AI Role Play" at bounding box center [1194, 107] width 120 height 20
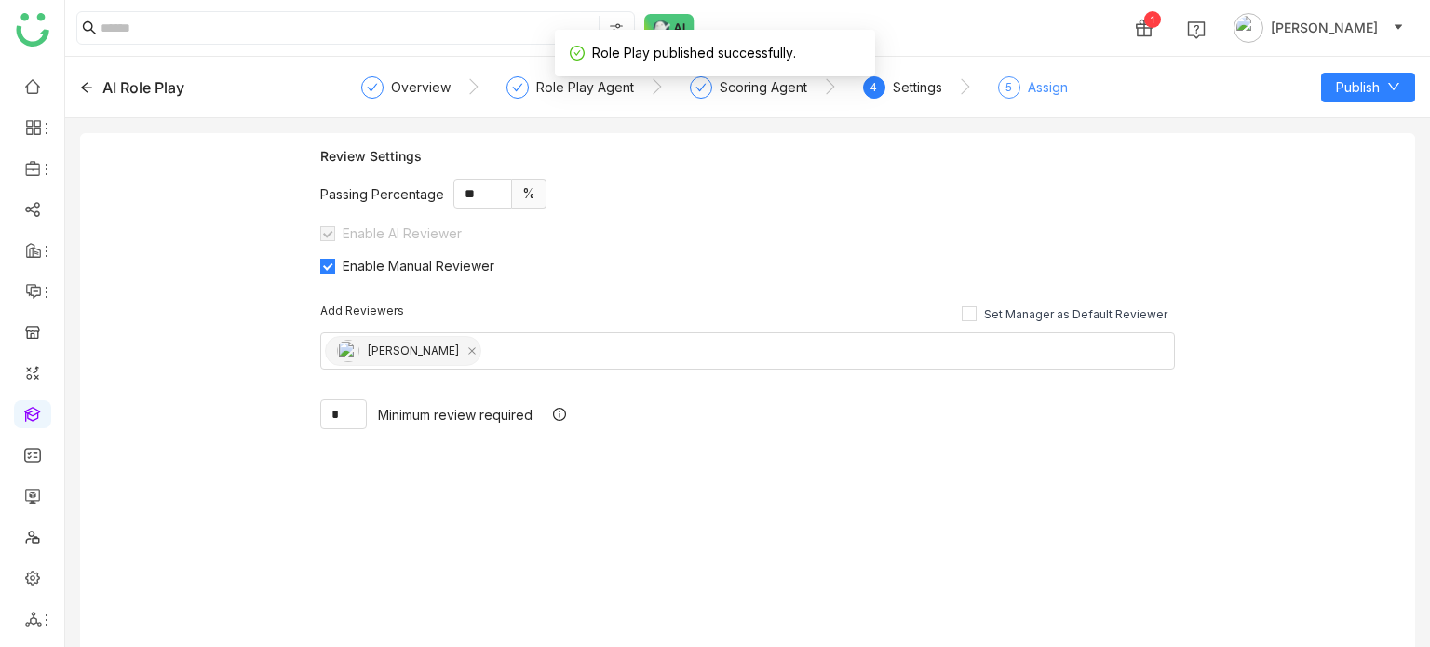
click at [1042, 94] on div "Assign" at bounding box center [1048, 87] width 40 height 22
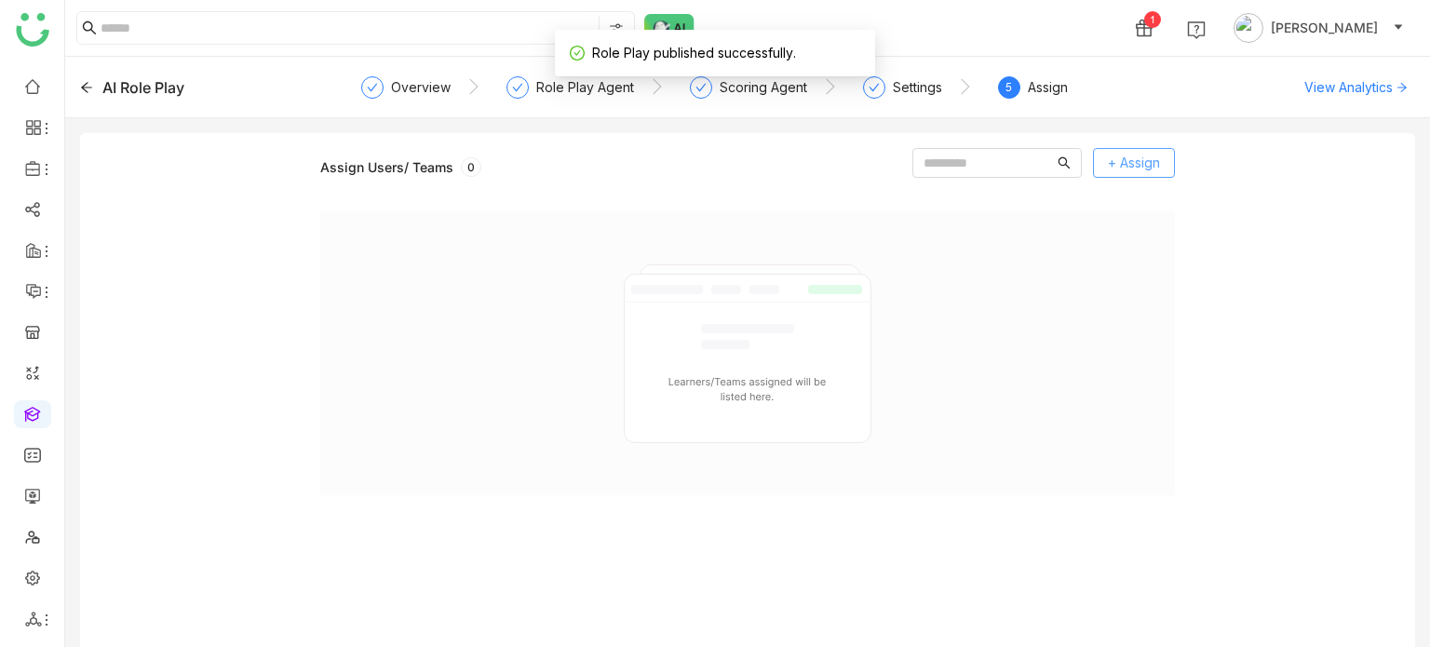
click at [1132, 176] on button "+ Assign" at bounding box center [1134, 163] width 82 height 30
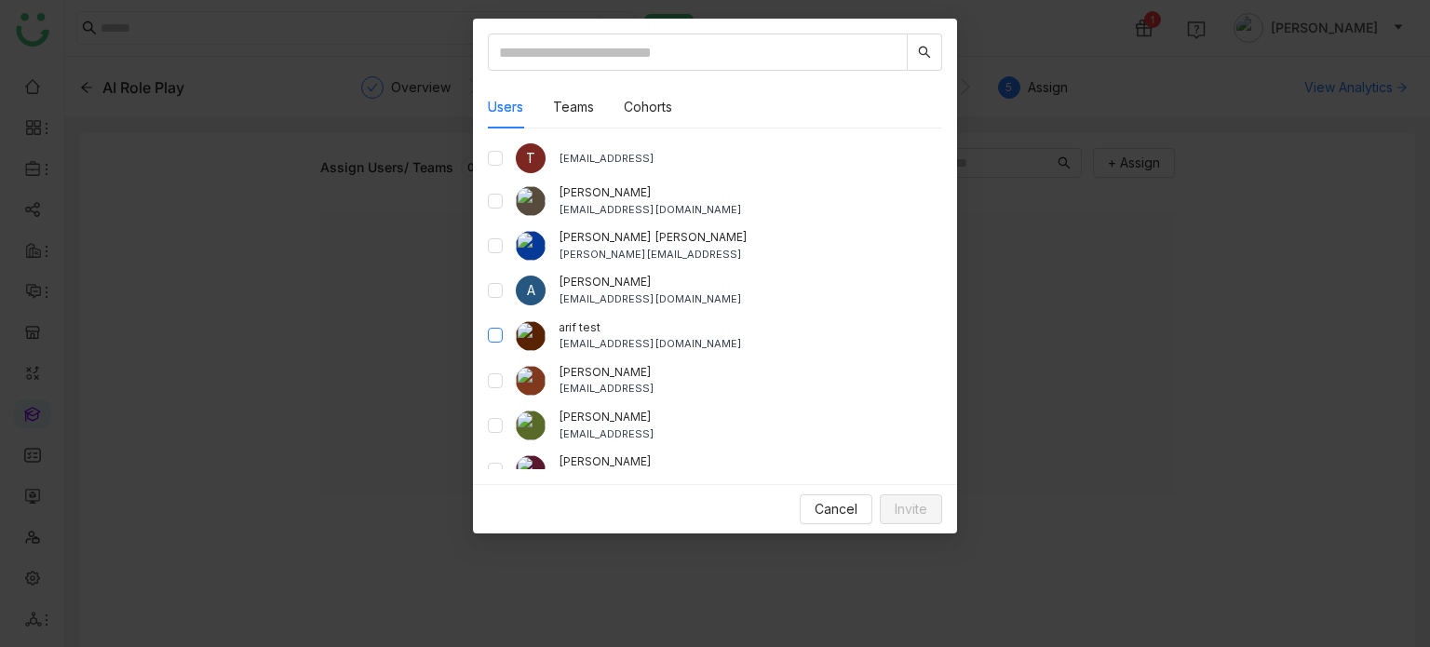
click at [492, 344] on div "arif test bugtest1mail@gmail.com" at bounding box center [715, 336] width 454 height 34
click at [492, 343] on label at bounding box center [495, 336] width 15 height 20
click at [920, 506] on span "Invite" at bounding box center [911, 509] width 33 height 20
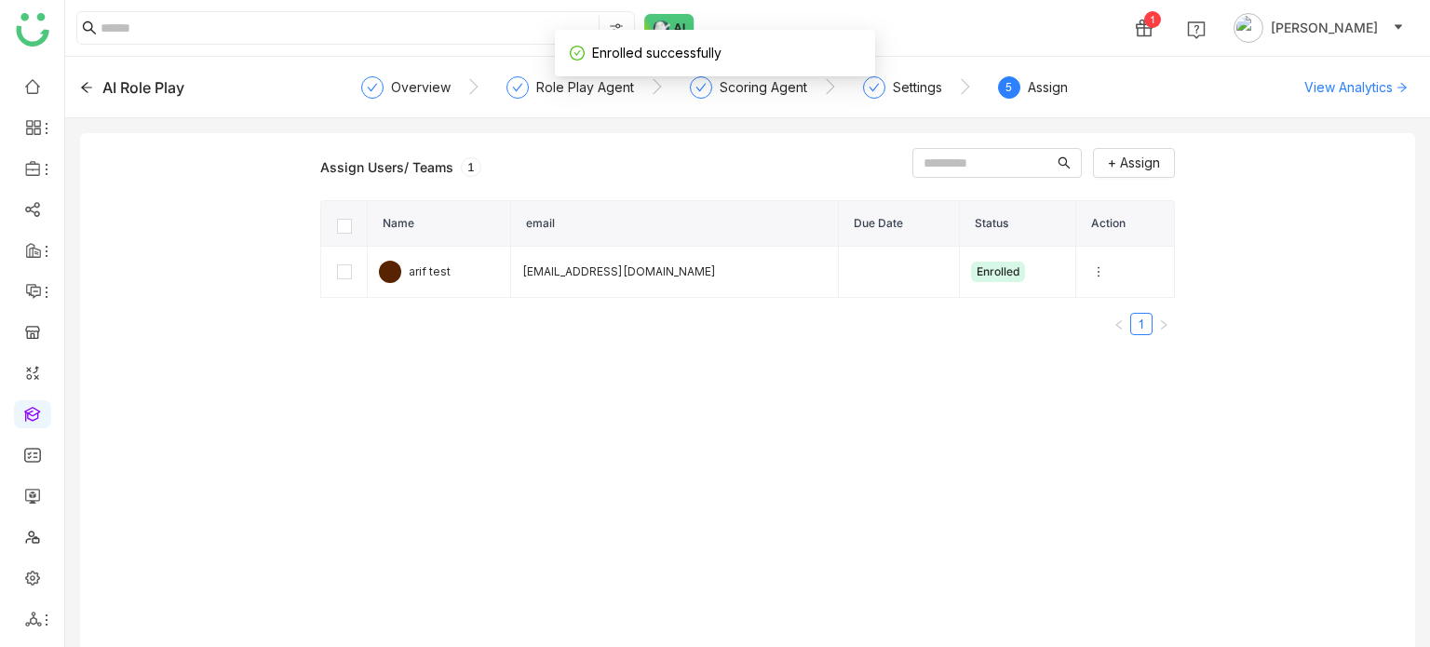
click at [85, 83] on icon at bounding box center [86, 87] width 13 height 13
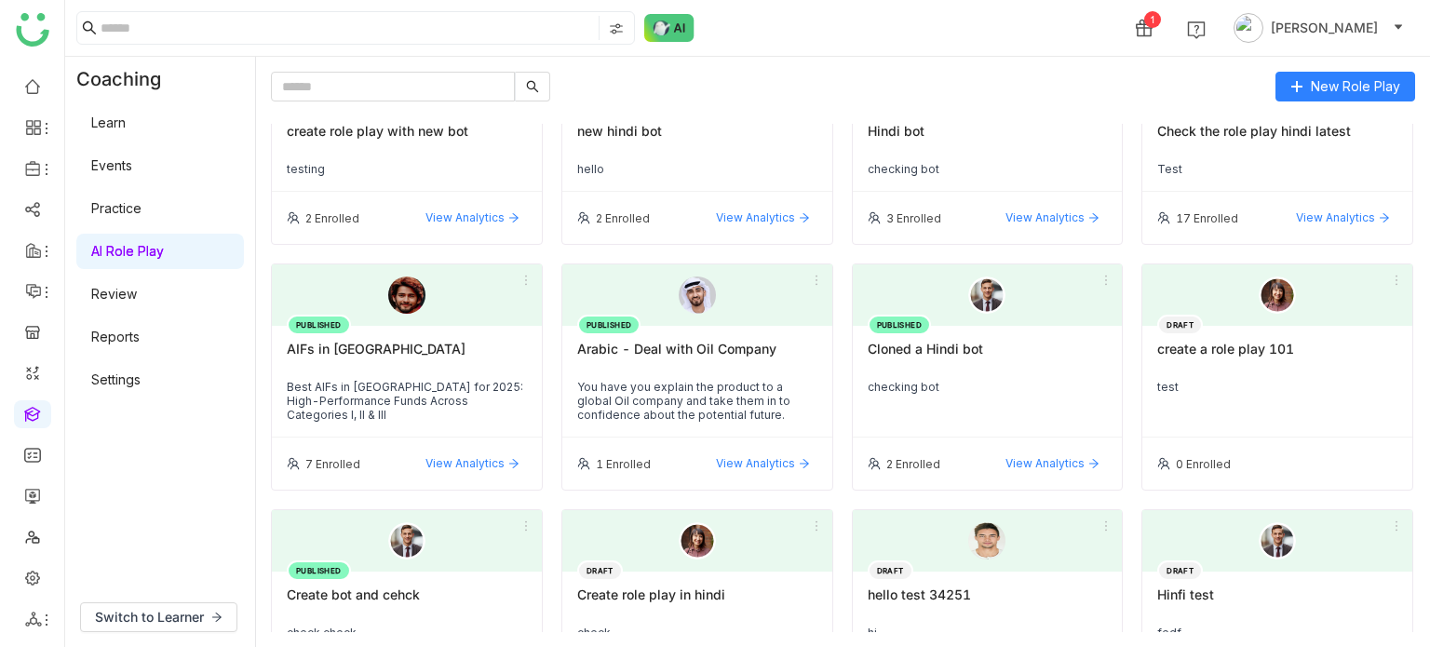
scroll to position [78, 0]
click at [692, 348] on div "Arabic - Deal with Oil Company" at bounding box center [697, 357] width 240 height 32
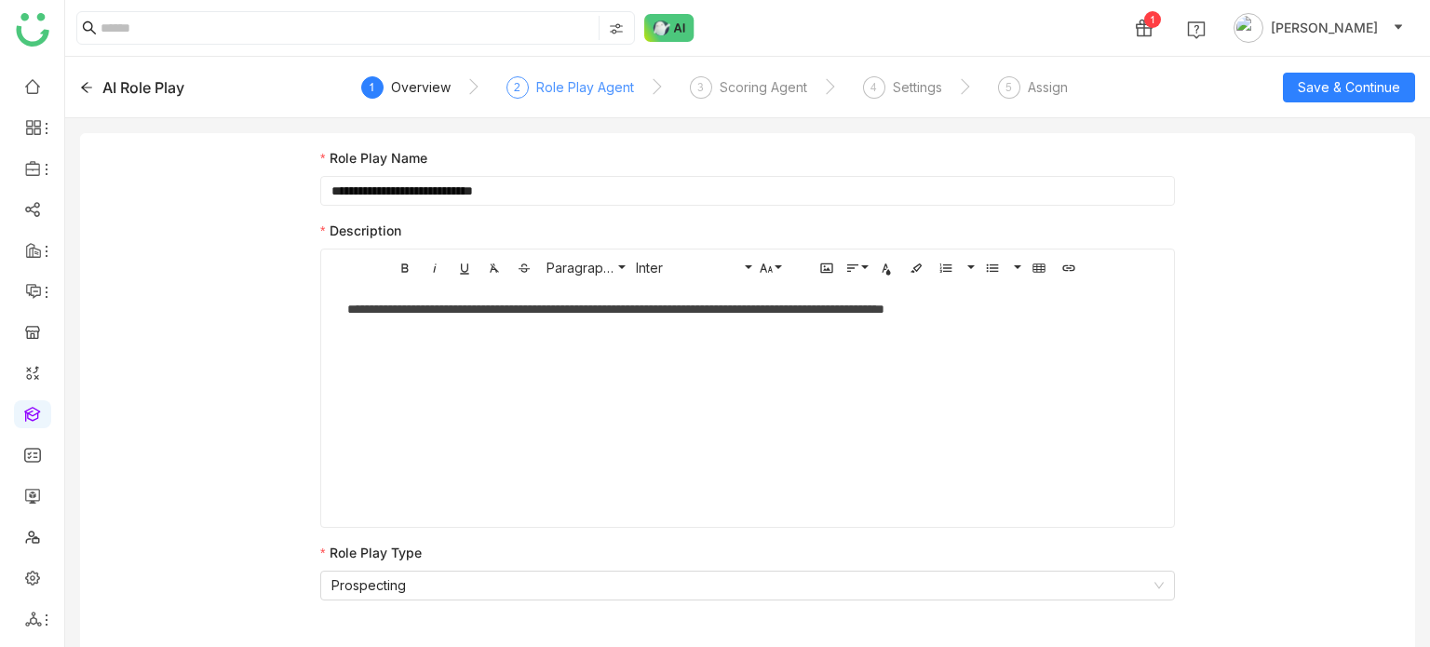
click at [541, 88] on div "Role Play Agent" at bounding box center [585, 87] width 98 height 22
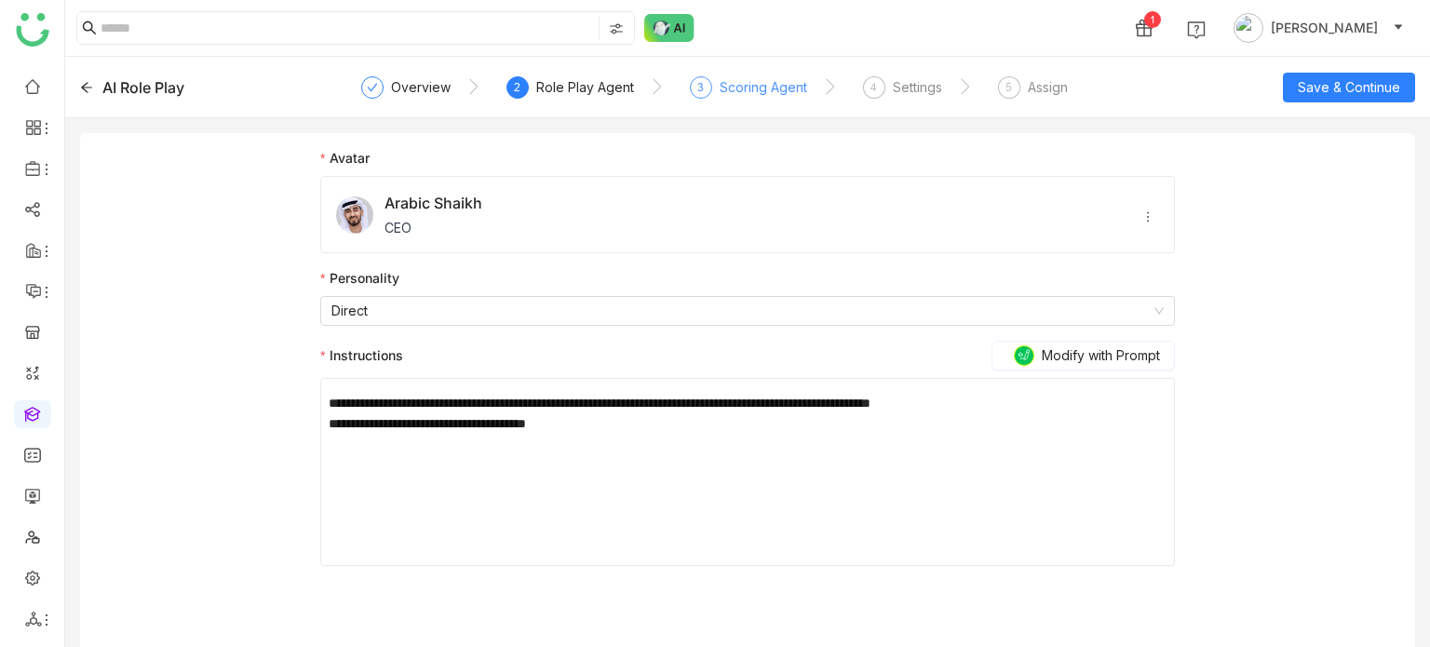
click at [735, 82] on div "Scoring Agent" at bounding box center [764, 87] width 88 height 22
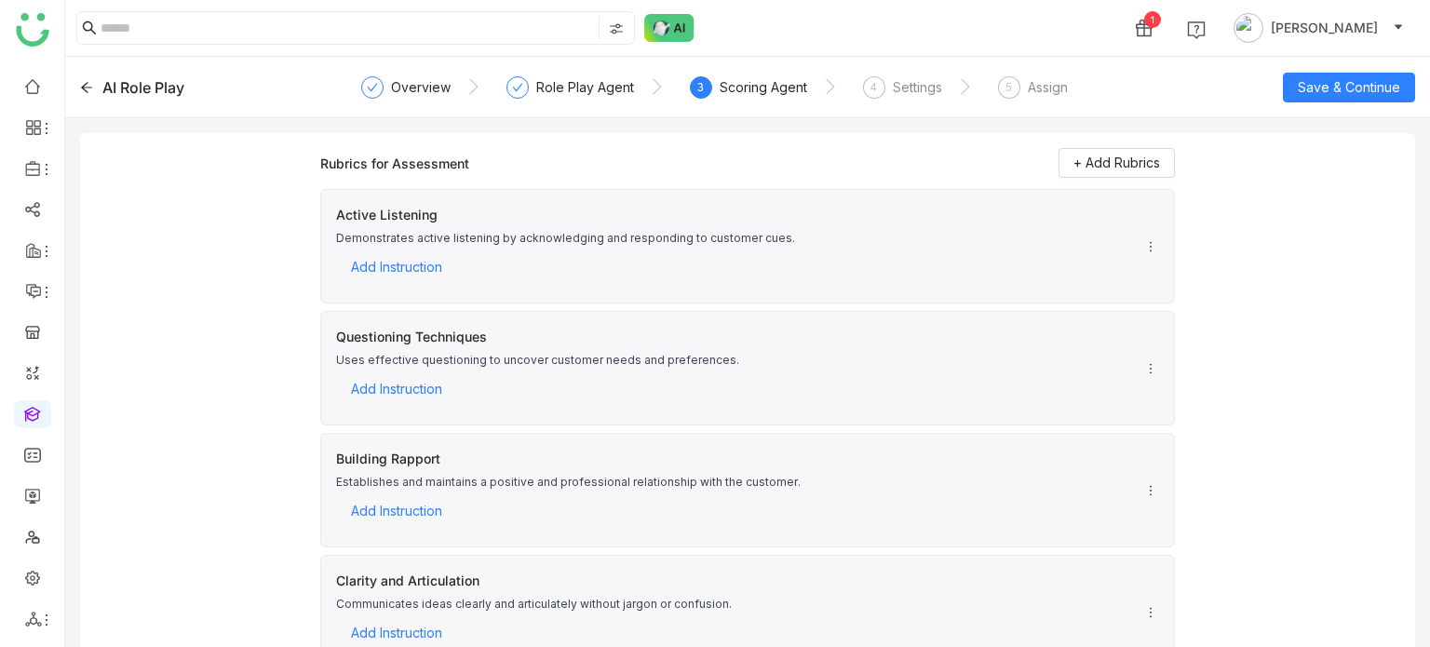
click at [415, 73] on nz-steps "Overview Role Play Agent 3 Scoring Agent 4 Settings 5 Assign" at bounding box center [747, 87] width 751 height 45
click at [415, 88] on div "Overview" at bounding box center [421, 87] width 60 height 22
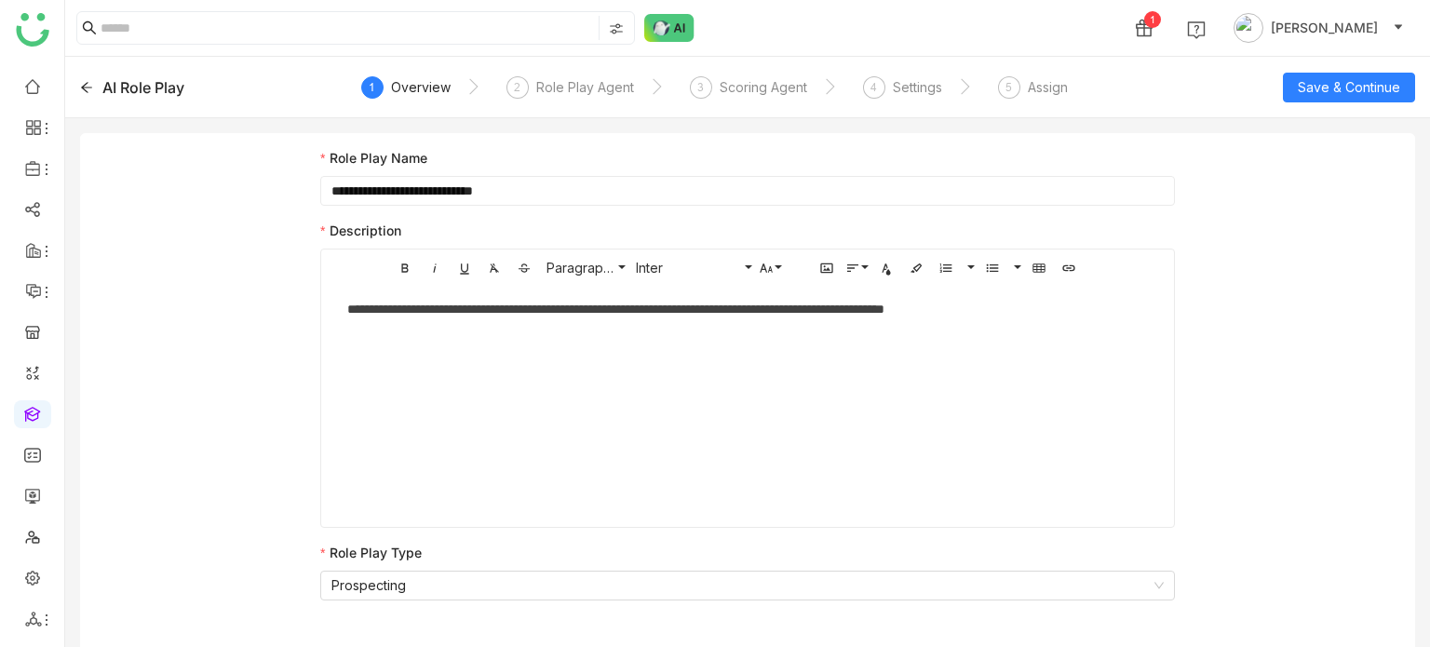
click at [92, 90] on icon at bounding box center [86, 87] width 13 height 13
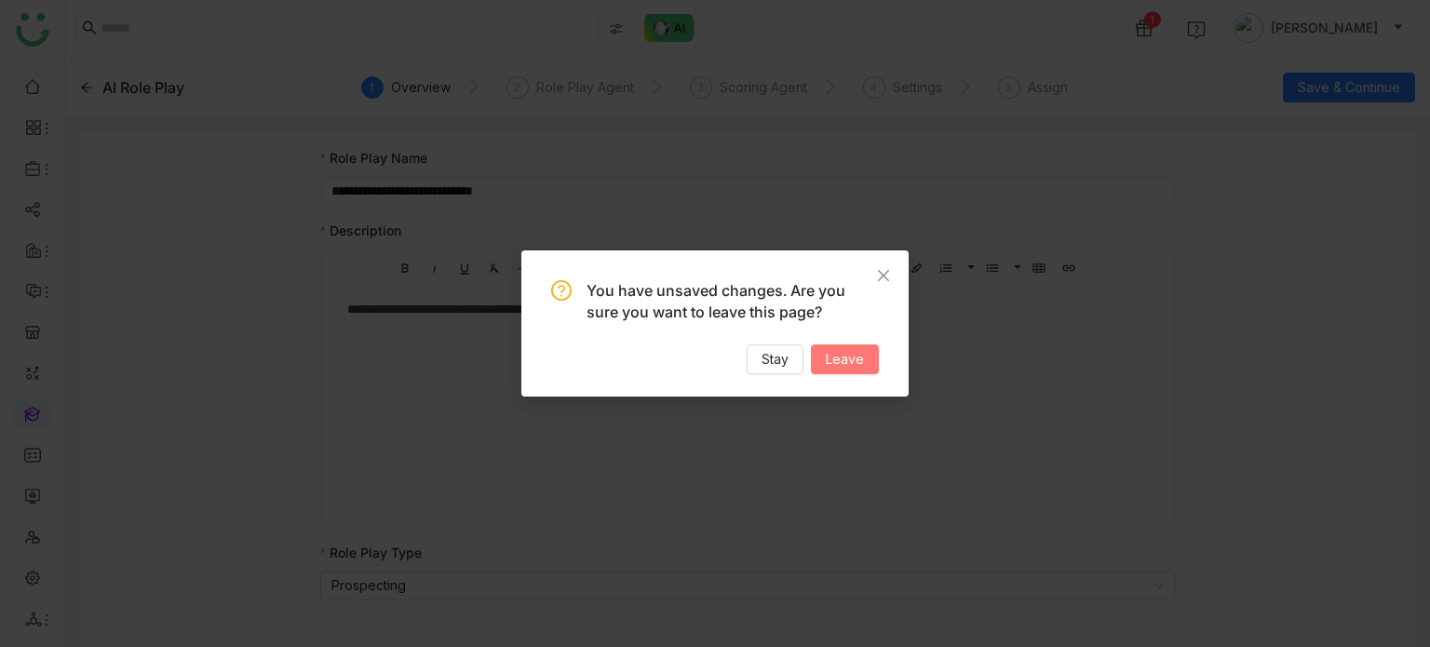
click at [862, 367] on span "Leave" at bounding box center [845, 359] width 38 height 20
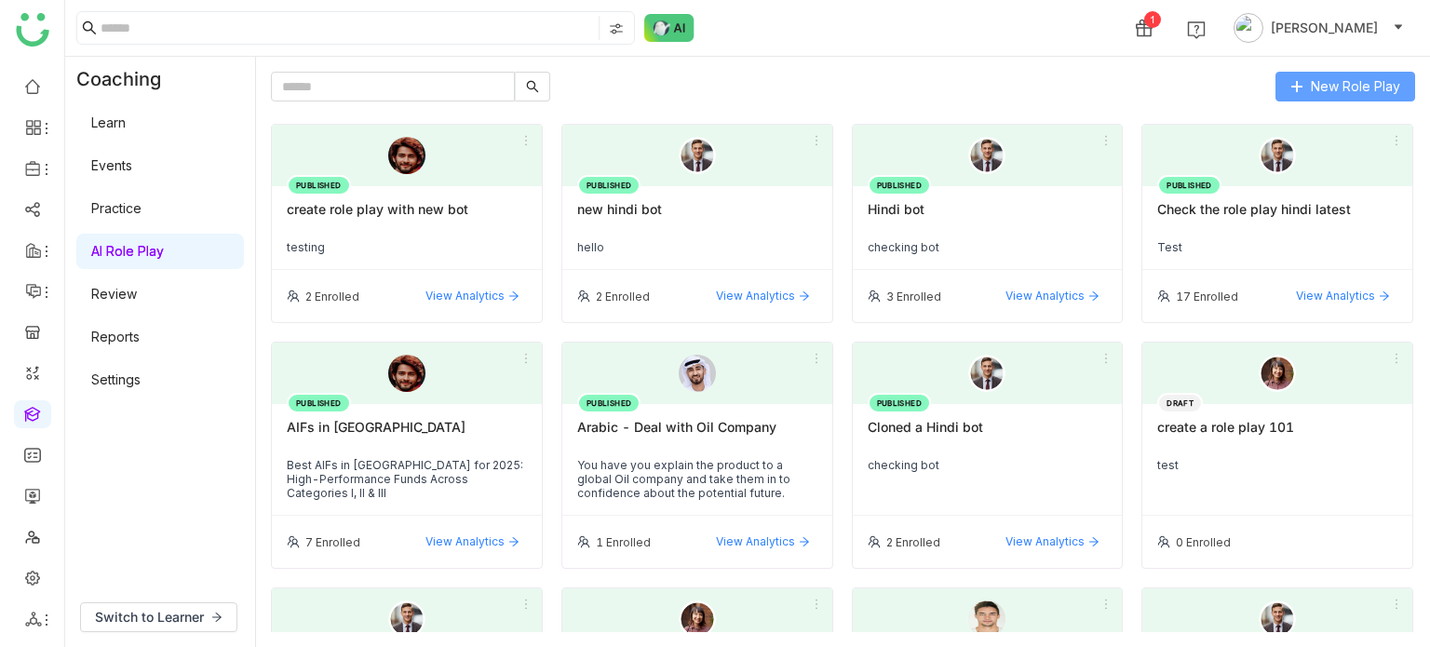
click at [1364, 82] on span "New Role Play" at bounding box center [1355, 86] width 89 height 20
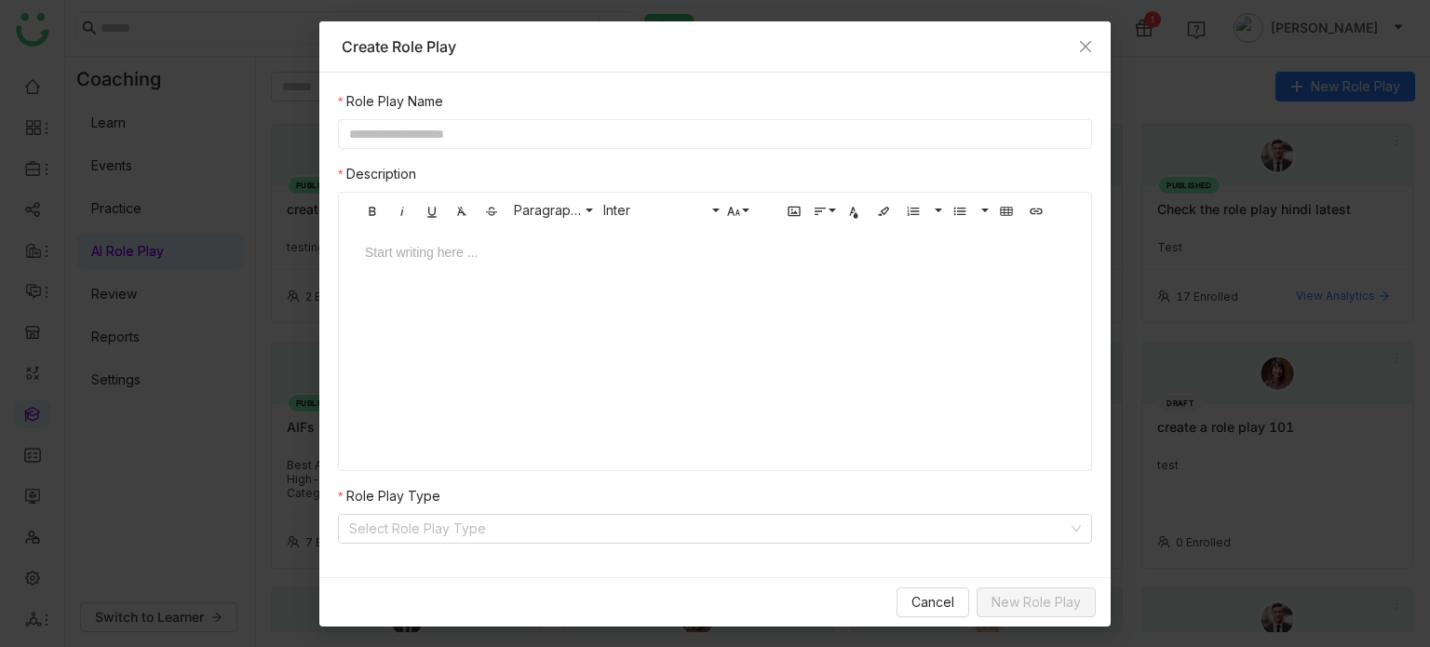
click at [588, 134] on input "text" at bounding box center [715, 134] width 754 height 30
type input "**********"
click at [412, 545] on div "**********" at bounding box center [714, 325] width 791 height 505
click at [412, 539] on input at bounding box center [708, 529] width 719 height 28
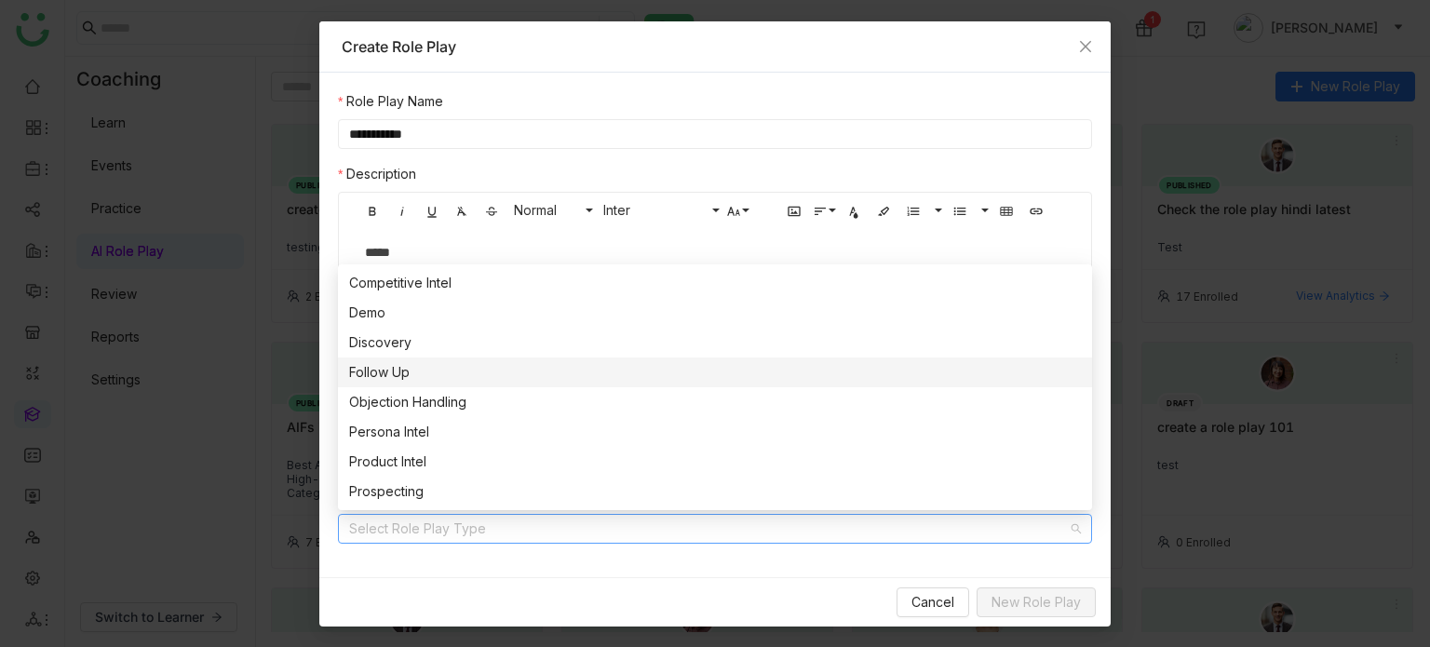
click at [428, 366] on div "Follow Up" at bounding box center [715, 372] width 732 height 20
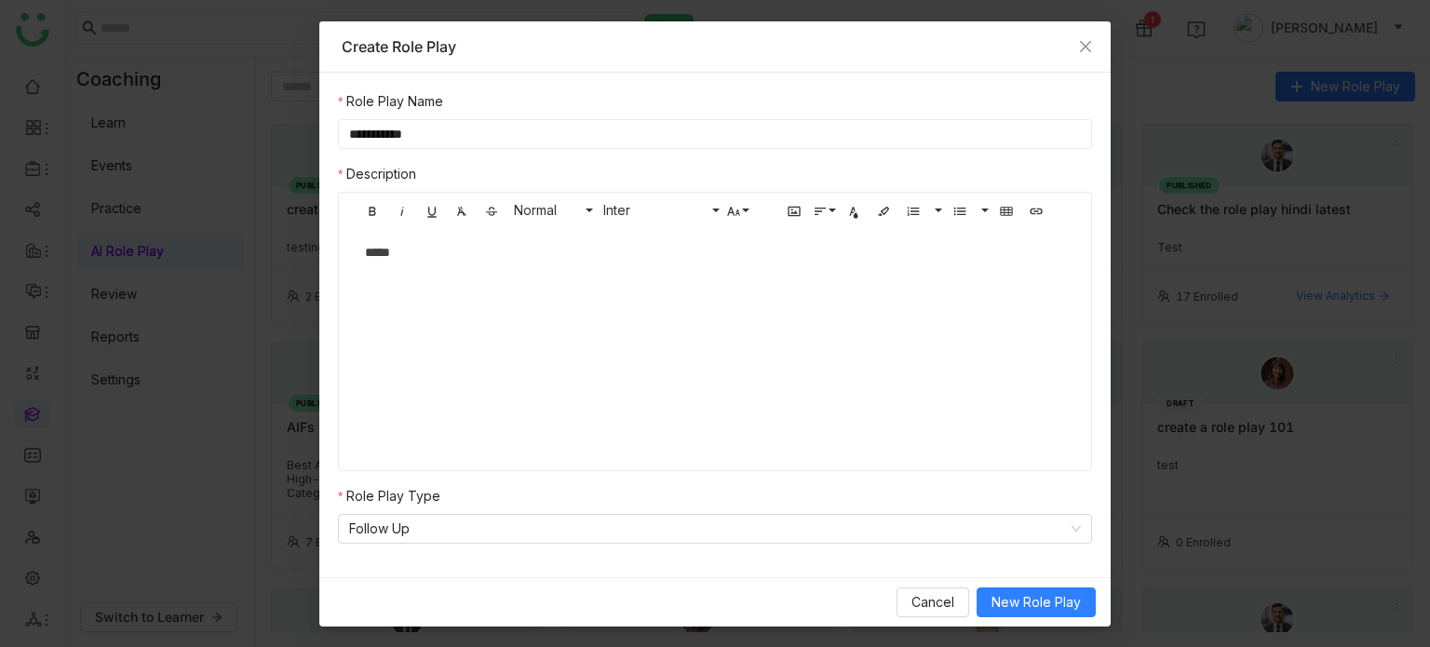
click at [1043, 623] on div "Cancel New Role Play" at bounding box center [714, 601] width 791 height 49
click at [1054, 595] on span "New Role Play" at bounding box center [1036, 602] width 89 height 20
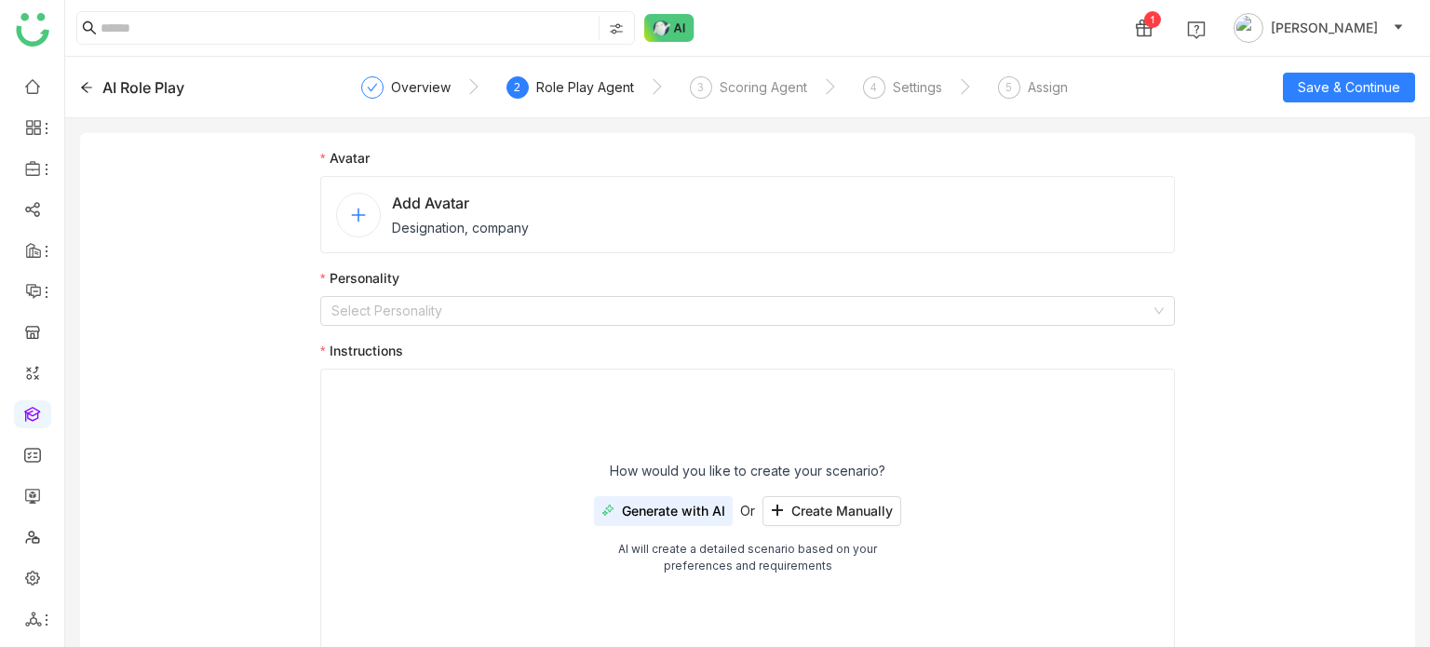
click at [506, 209] on span "Add Avatar" at bounding box center [460, 203] width 137 height 22
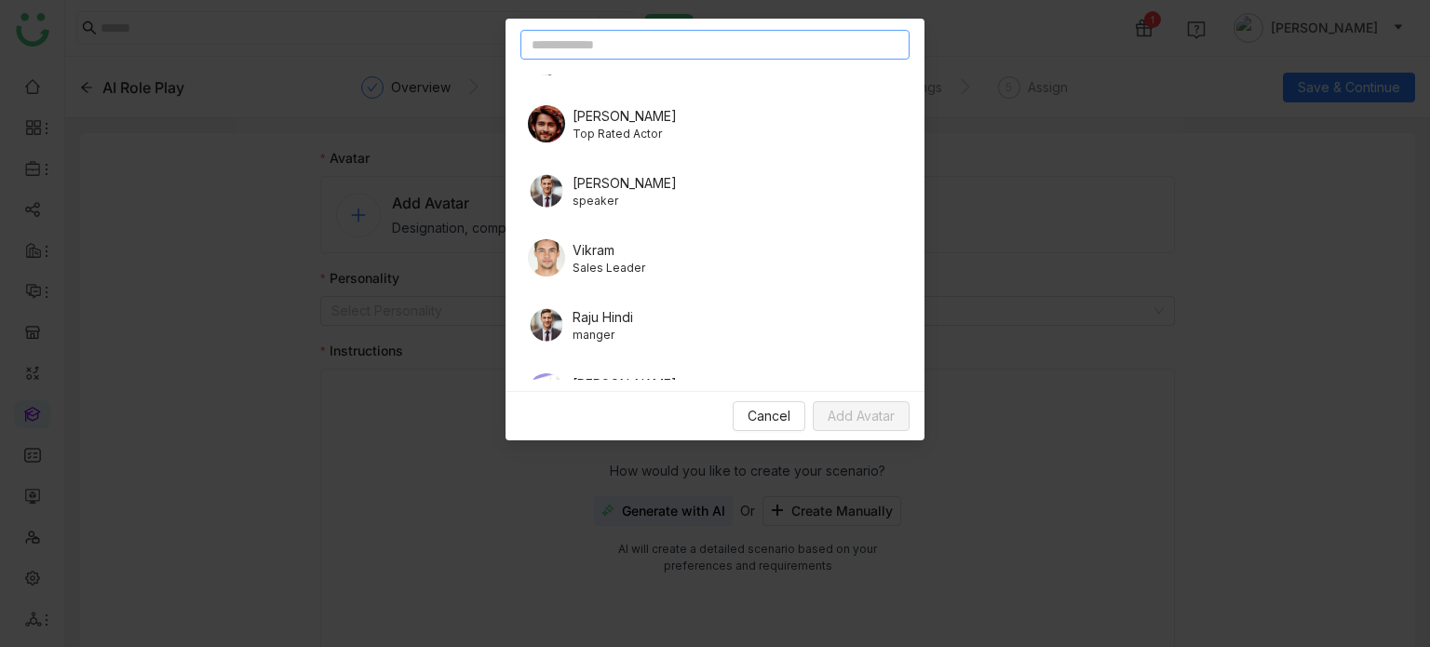
scroll to position [349, 0]
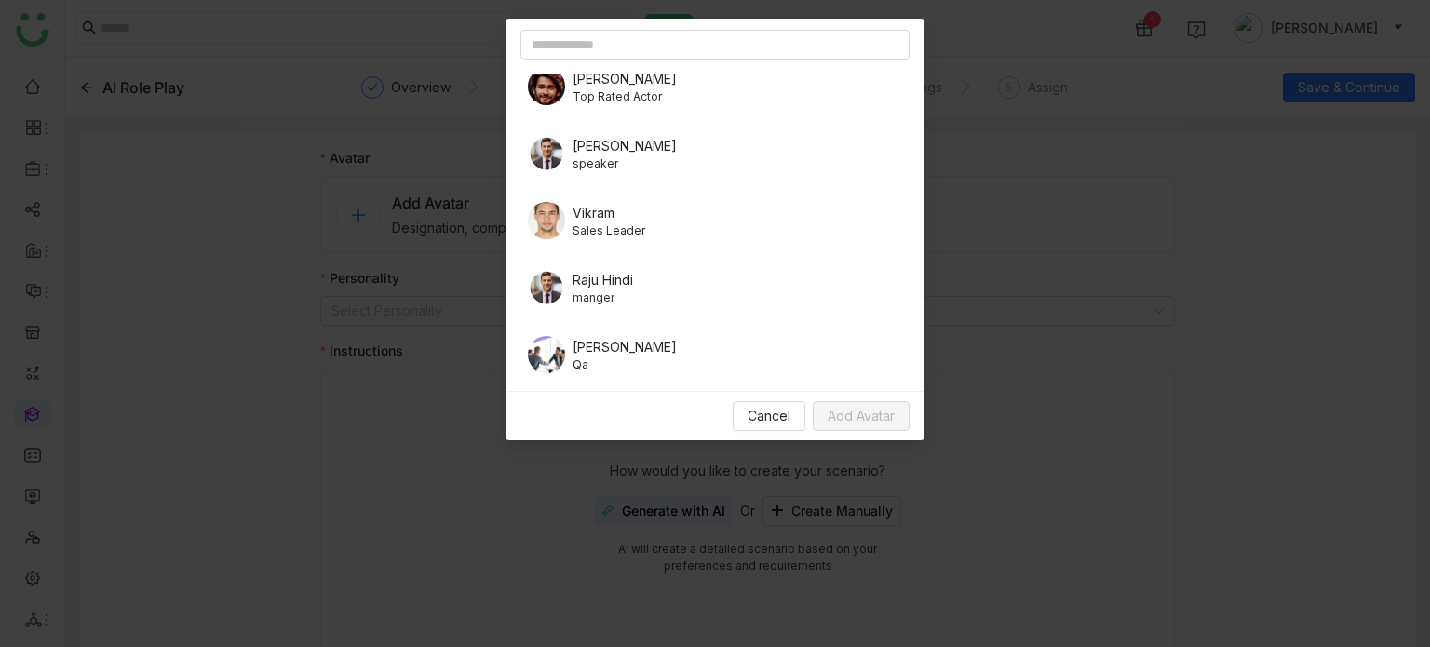
click at [610, 147] on span "Raj" at bounding box center [625, 146] width 104 height 20
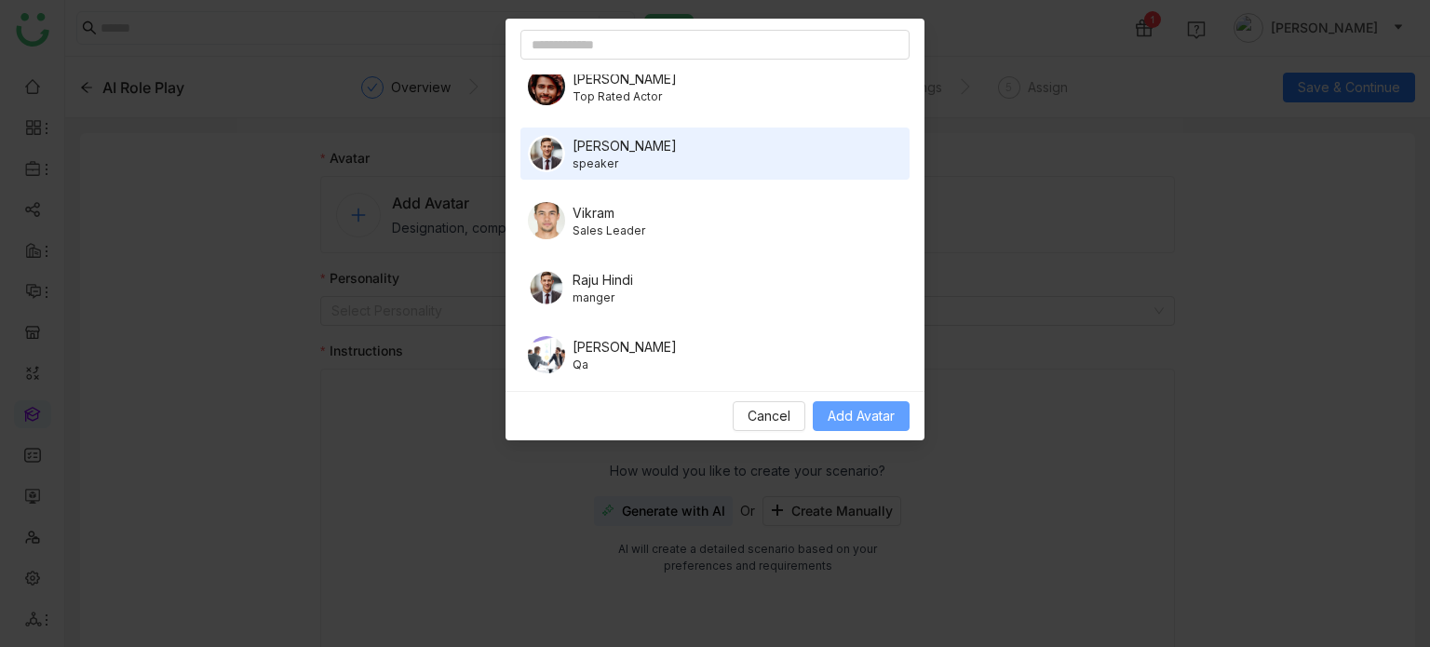
click at [897, 416] on button "Add Avatar" at bounding box center [861, 416] width 97 height 30
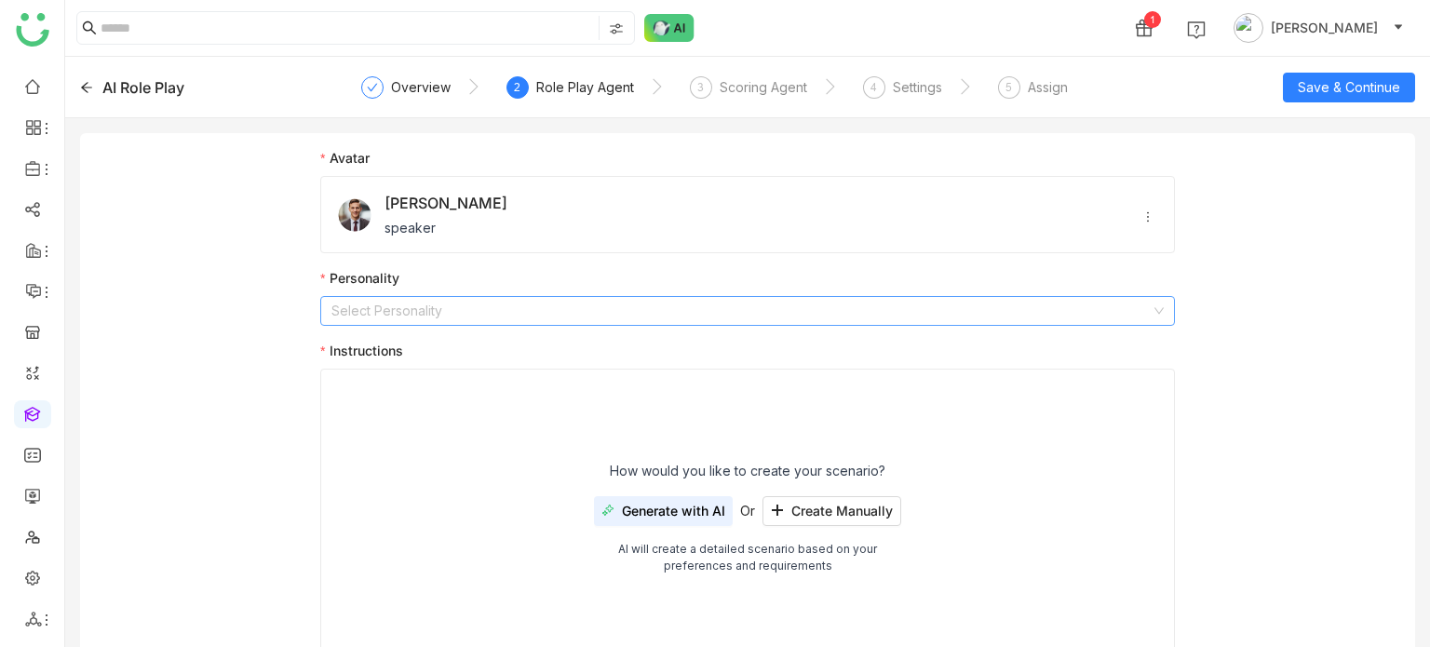
click at [665, 312] on input at bounding box center [740, 311] width 819 height 28
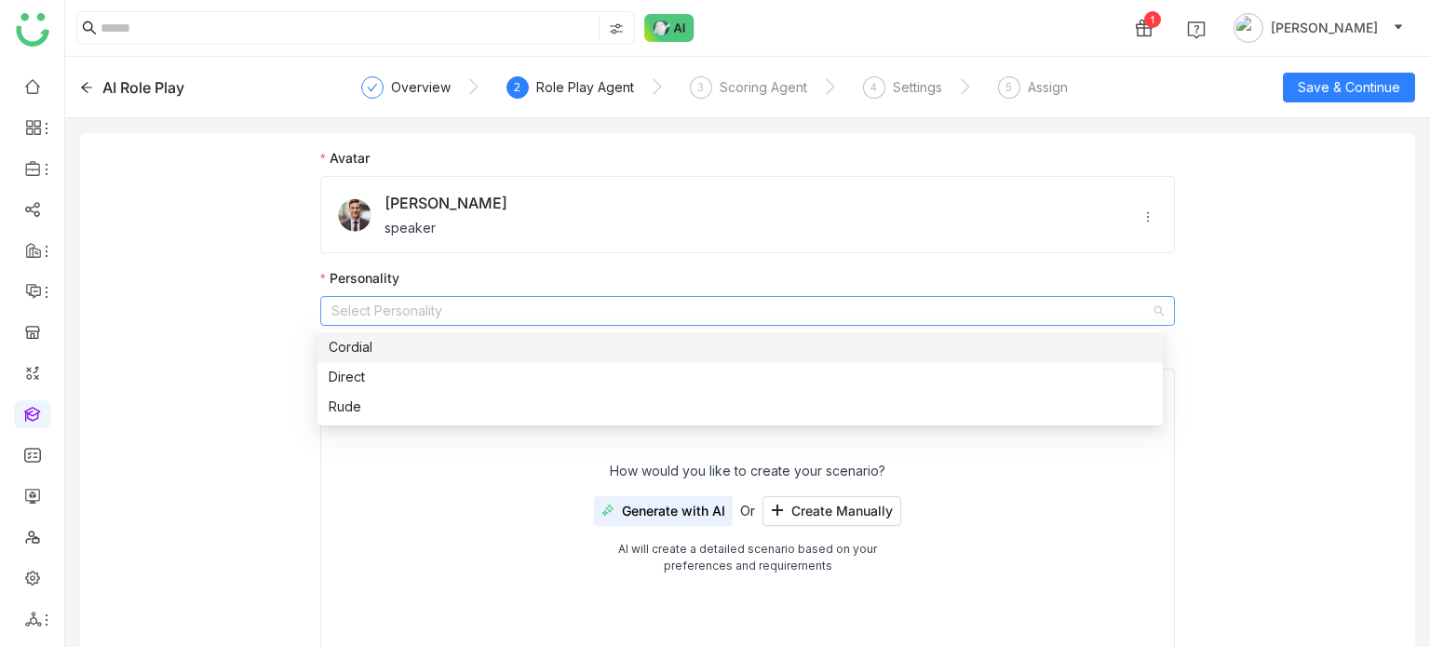
click at [416, 349] on div "Cordial" at bounding box center [740, 347] width 823 height 20
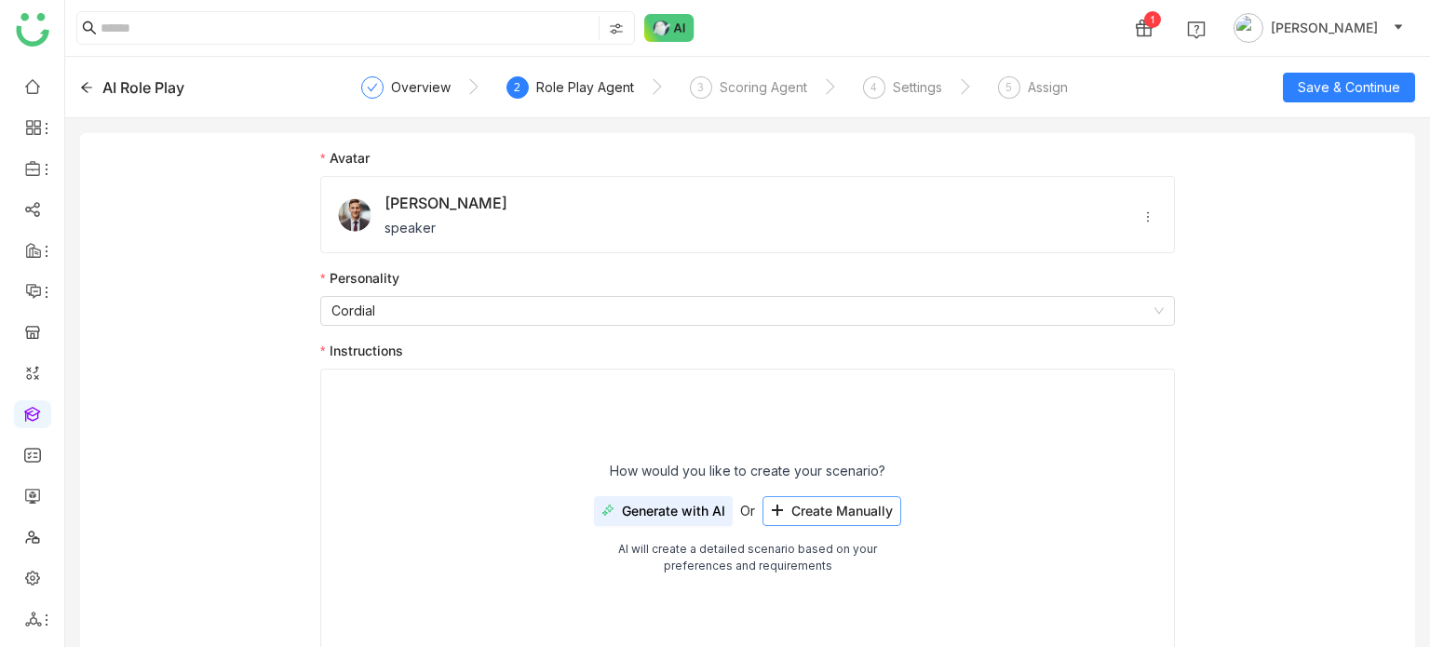
click at [830, 513] on span "Create Manually" at bounding box center [841, 511] width 101 height 15
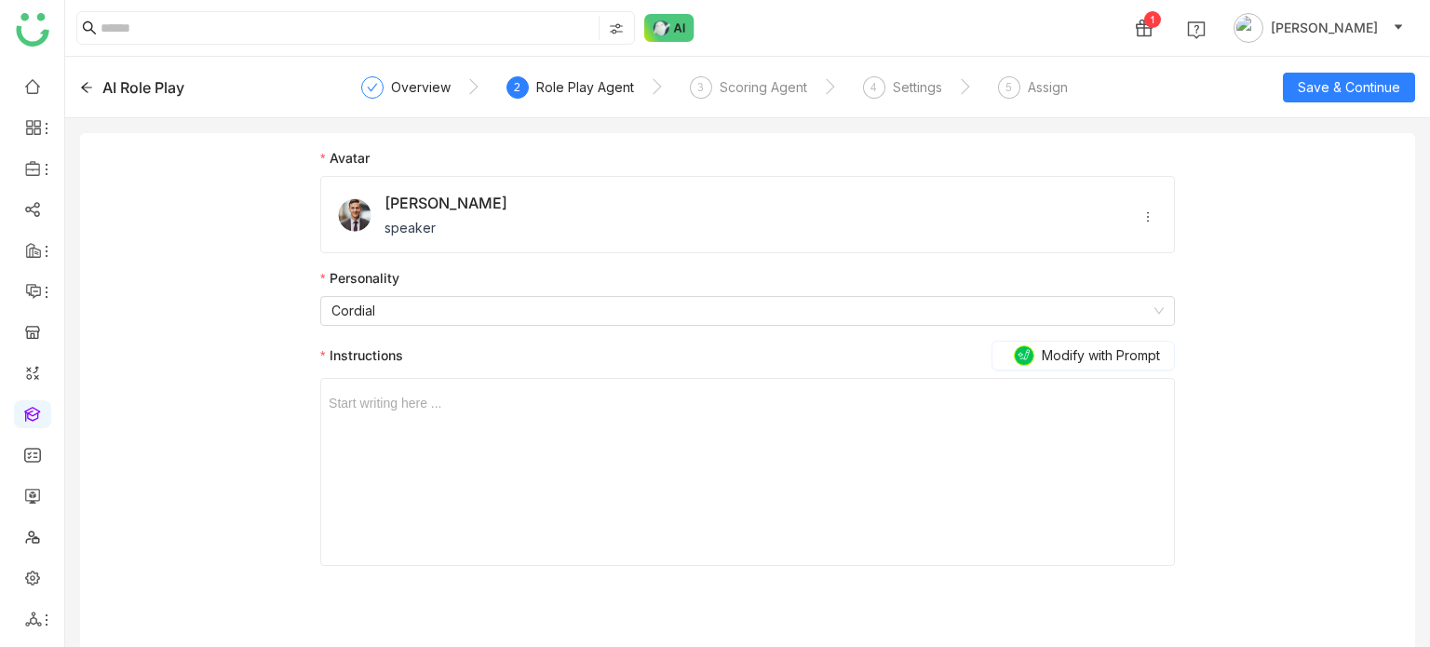
click at [572, 404] on div at bounding box center [748, 403] width 838 height 20
drag, startPoint x: 1339, startPoint y: 66, endPoint x: 1339, endPoint y: 81, distance: 14.9
click at [1339, 66] on div "AI Role Play Overview 2 Role Play Agent 3 Scoring Agent 4 Settings 5 Assign Sav…" at bounding box center [747, 87] width 1365 height 61
click at [1339, 85] on span "Save & Continue" at bounding box center [1349, 87] width 102 height 20
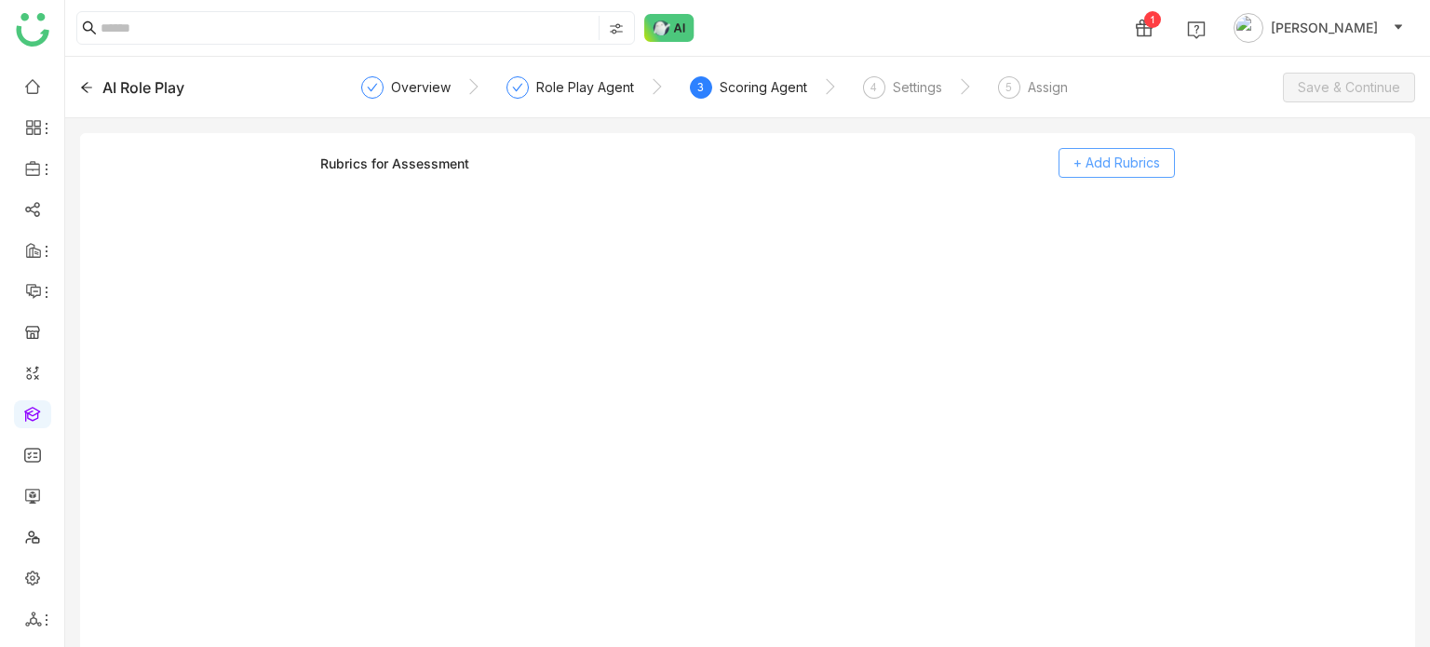
click at [1076, 170] on span "+ Add Rubrics" at bounding box center [1116, 163] width 87 height 20
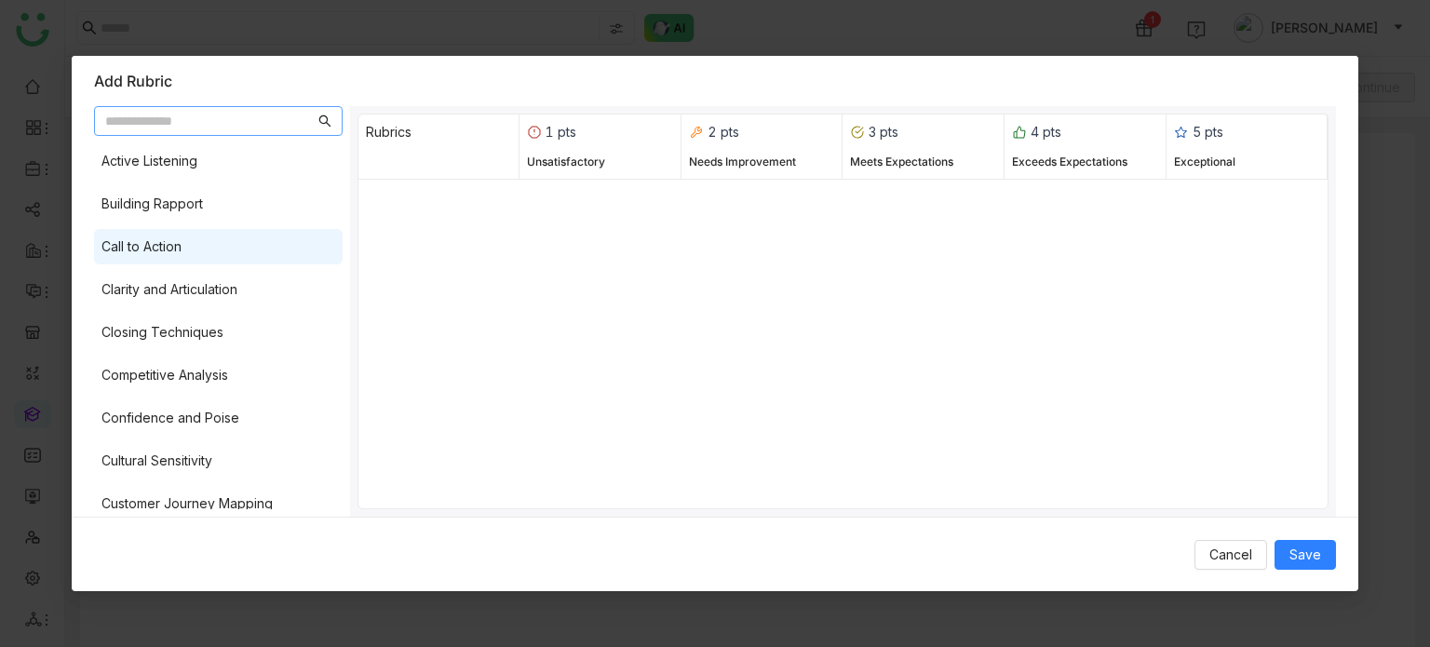
drag, startPoint x: 227, startPoint y: 260, endPoint x: 227, endPoint y: 282, distance: 22.3
click at [227, 263] on div "Call to Action" at bounding box center [218, 246] width 249 height 35
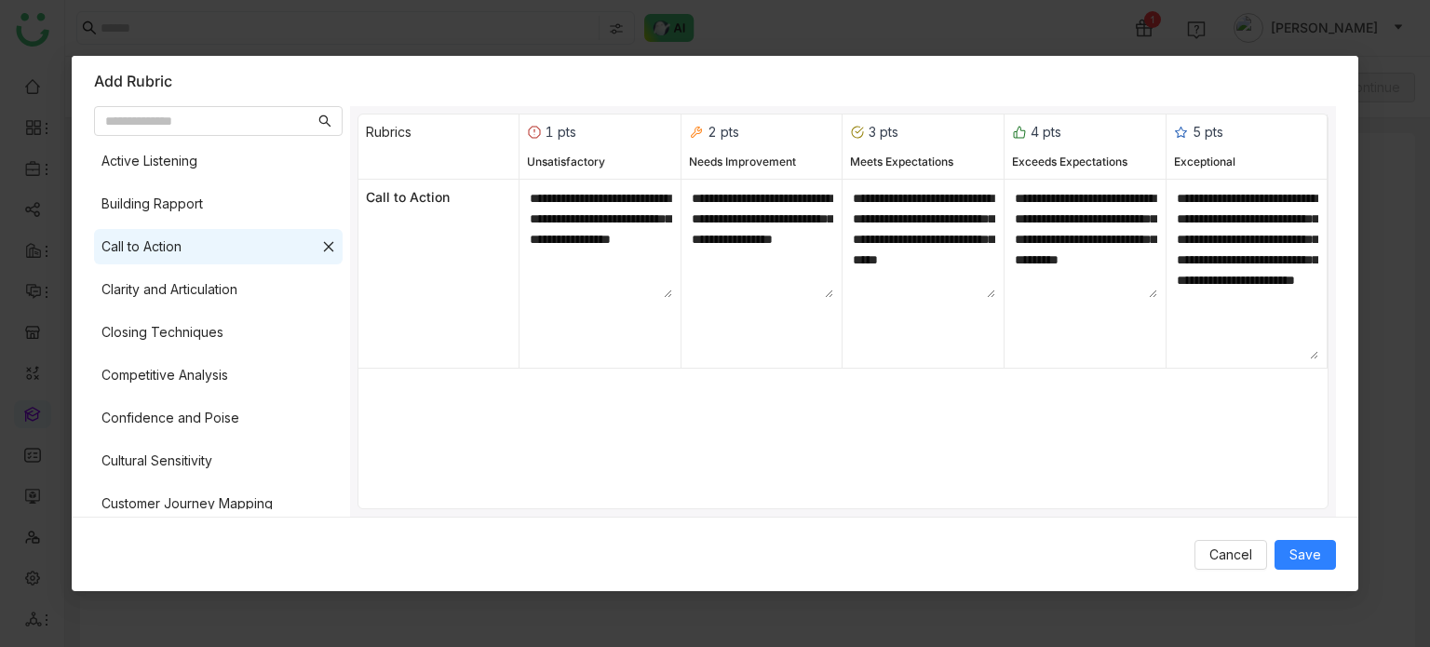
click at [233, 311] on div "Active Listening Building Rapport Call to Action Clarity and Articulation Closi…" at bounding box center [218, 326] width 249 height 366
click at [234, 340] on div "Closing Techniques" at bounding box center [218, 332] width 249 height 35
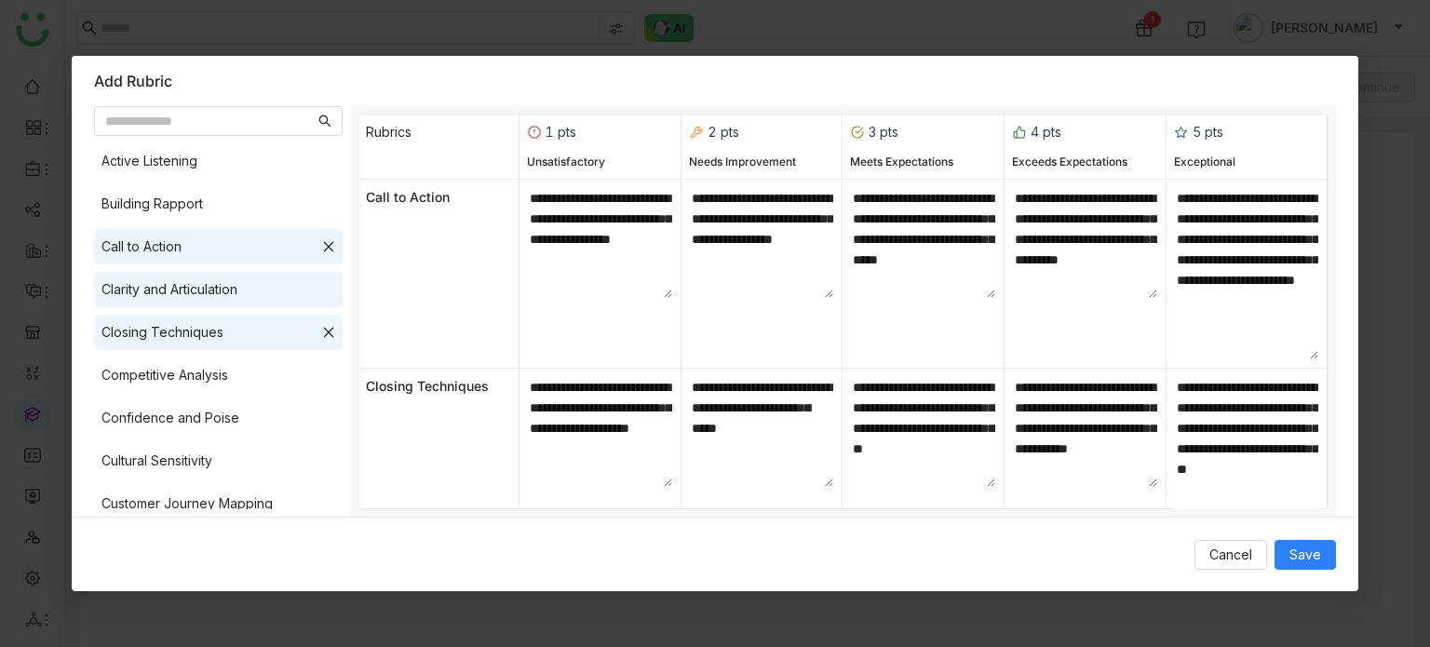
click at [237, 286] on div "Clarity and Articulation" at bounding box center [169, 289] width 136 height 20
click at [1324, 554] on button "Save" at bounding box center [1305, 555] width 61 height 30
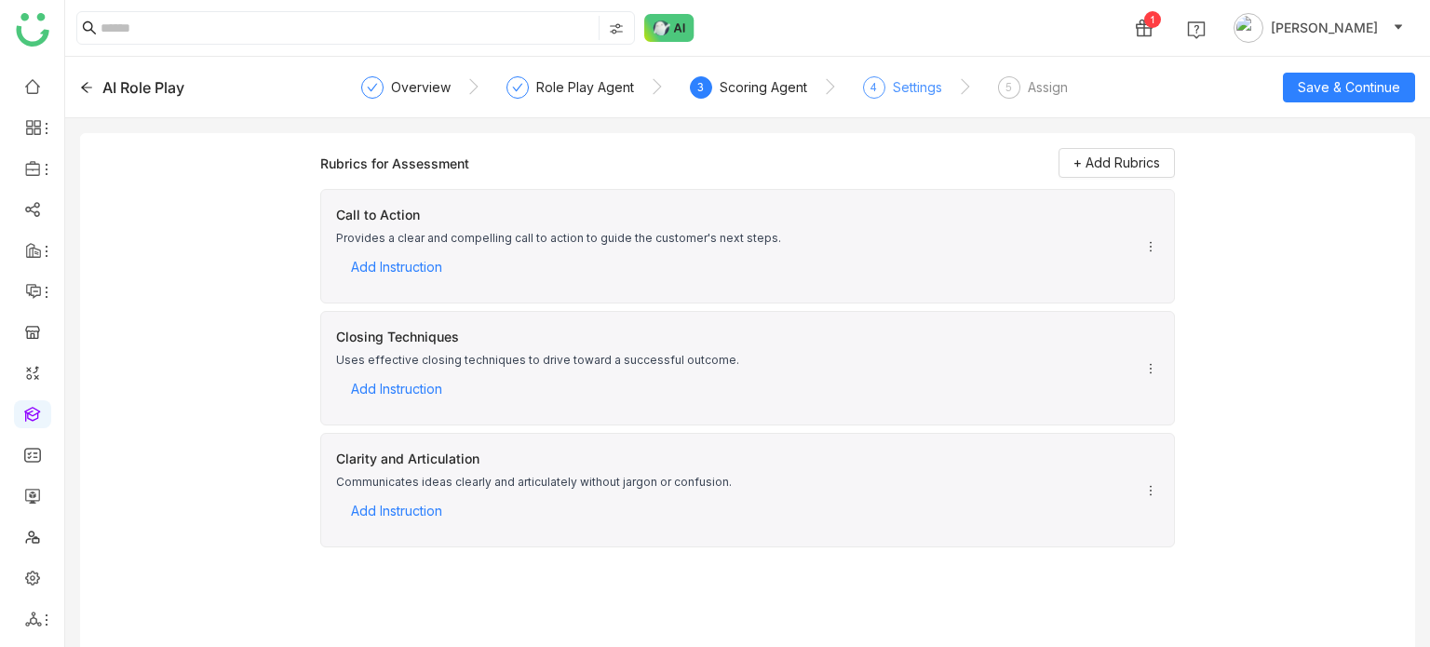
click at [924, 96] on div "Settings" at bounding box center [917, 87] width 49 height 22
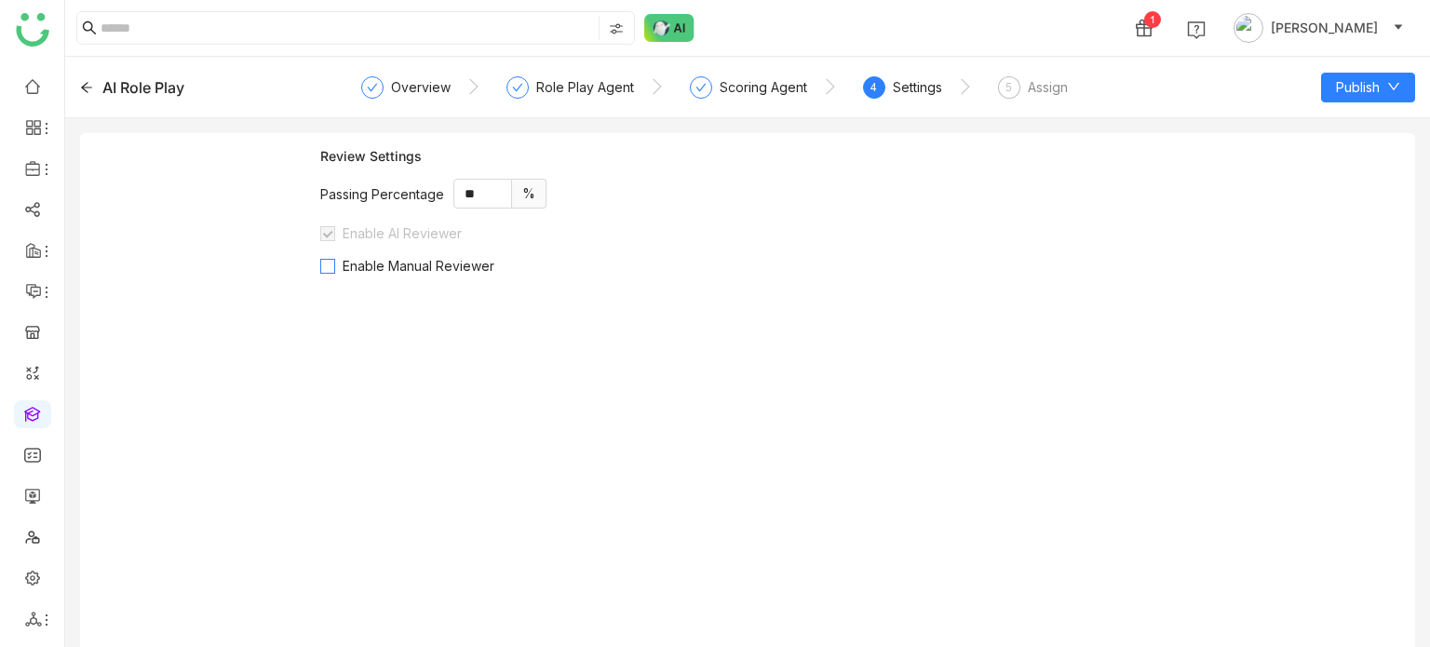
click at [367, 268] on span "Enable Manual Reviewer" at bounding box center [418, 266] width 167 height 16
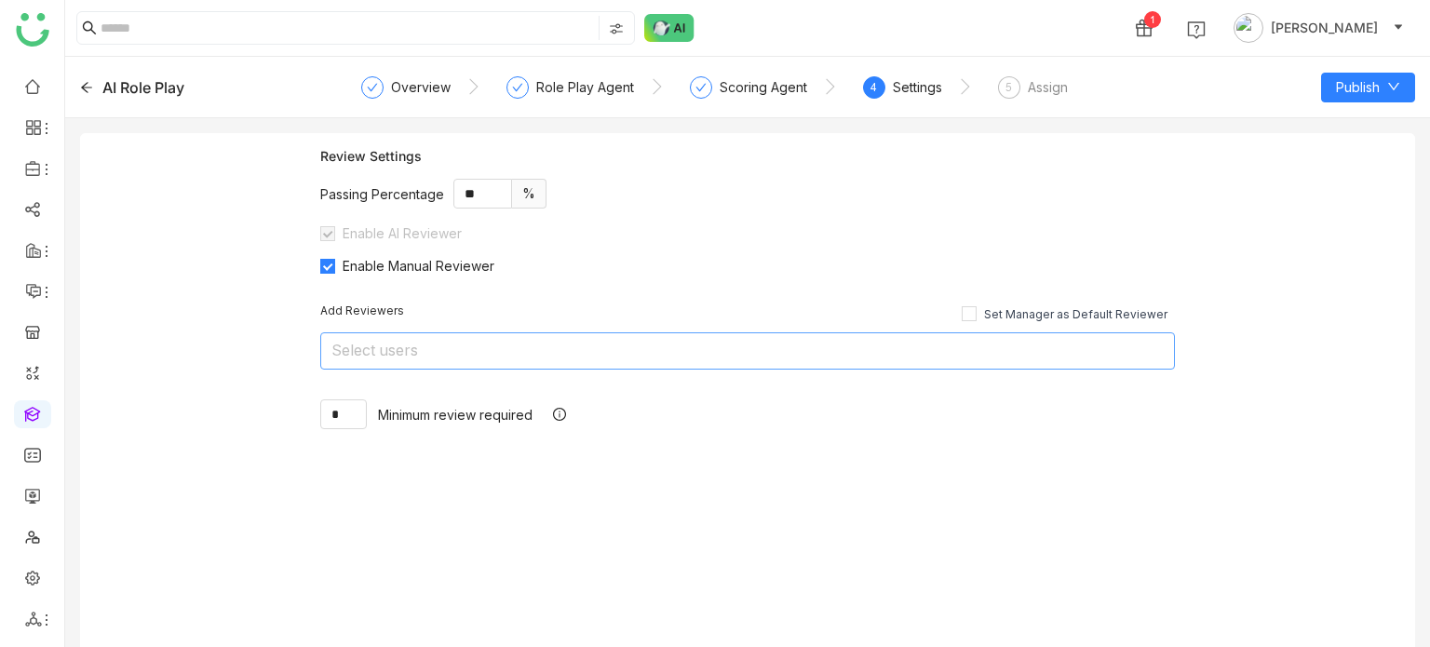
click at [391, 344] on nz-select-top-control "Select users" at bounding box center [747, 350] width 855 height 37
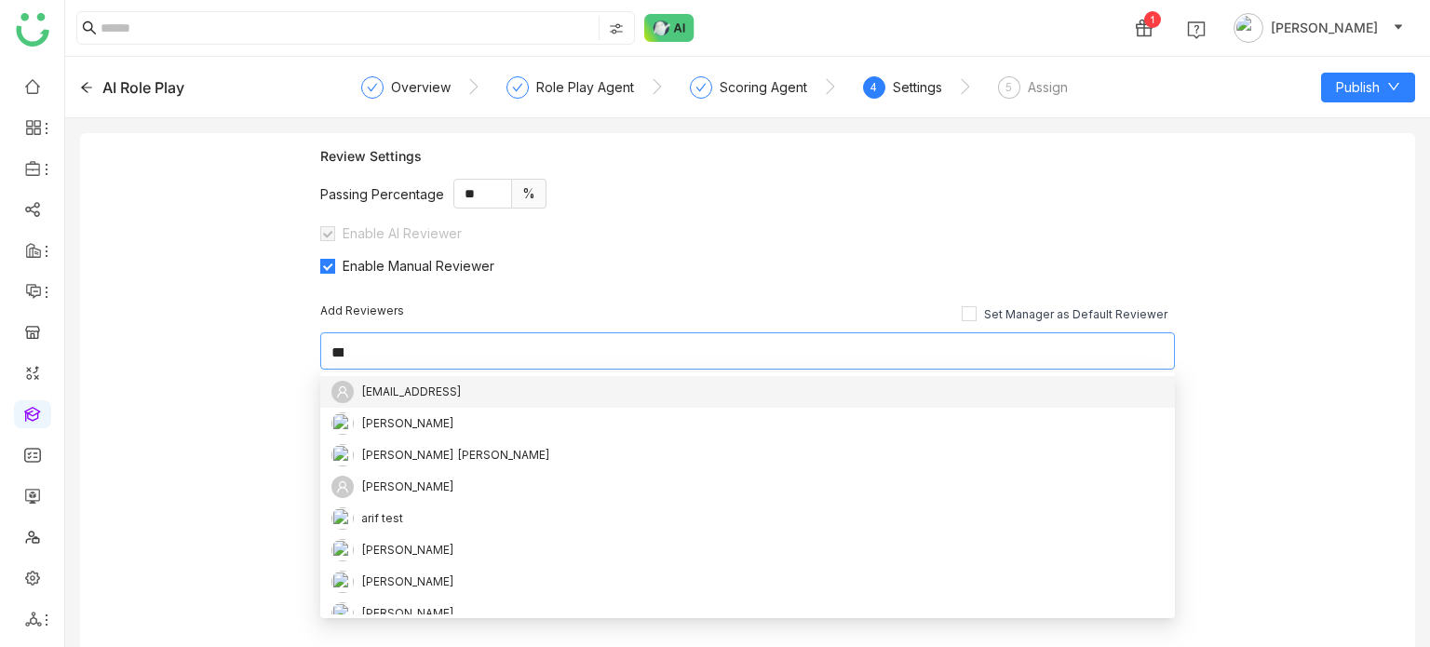
scroll to position [0, 0]
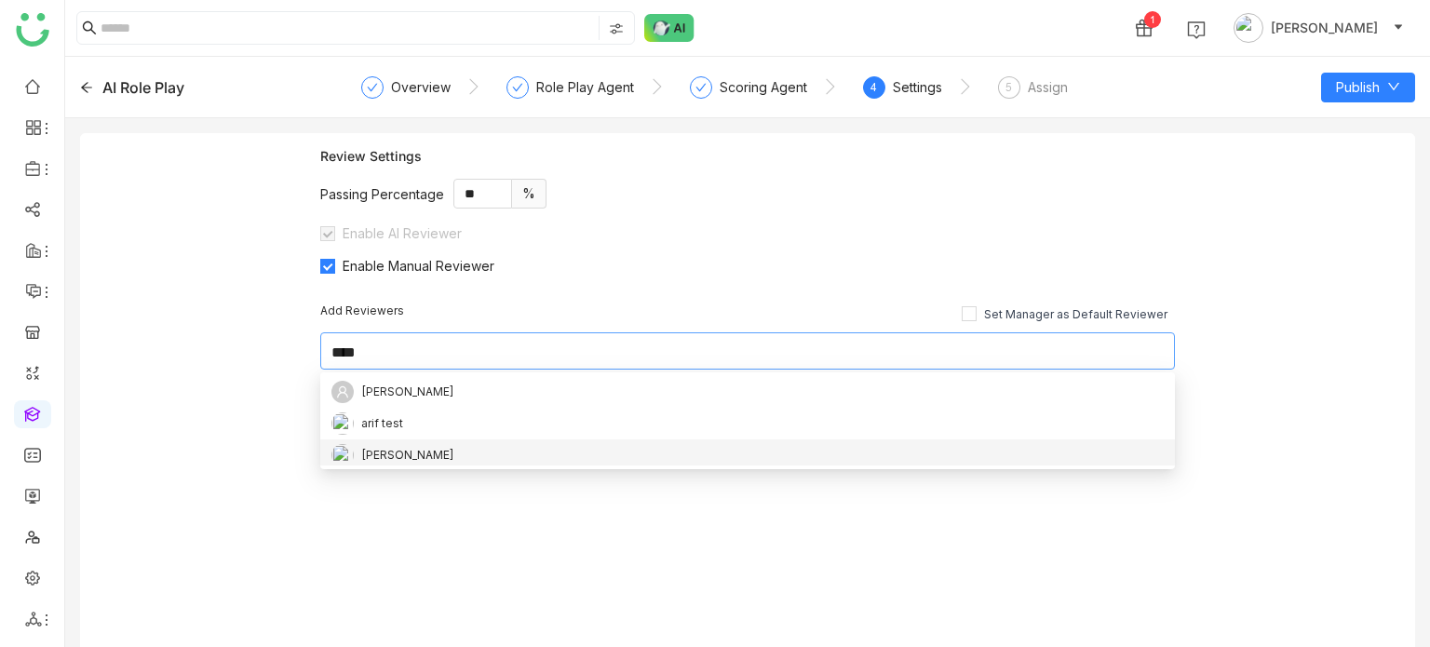
type input "****"
click at [398, 465] on div "[PERSON_NAME]" at bounding box center [407, 455] width 93 height 20
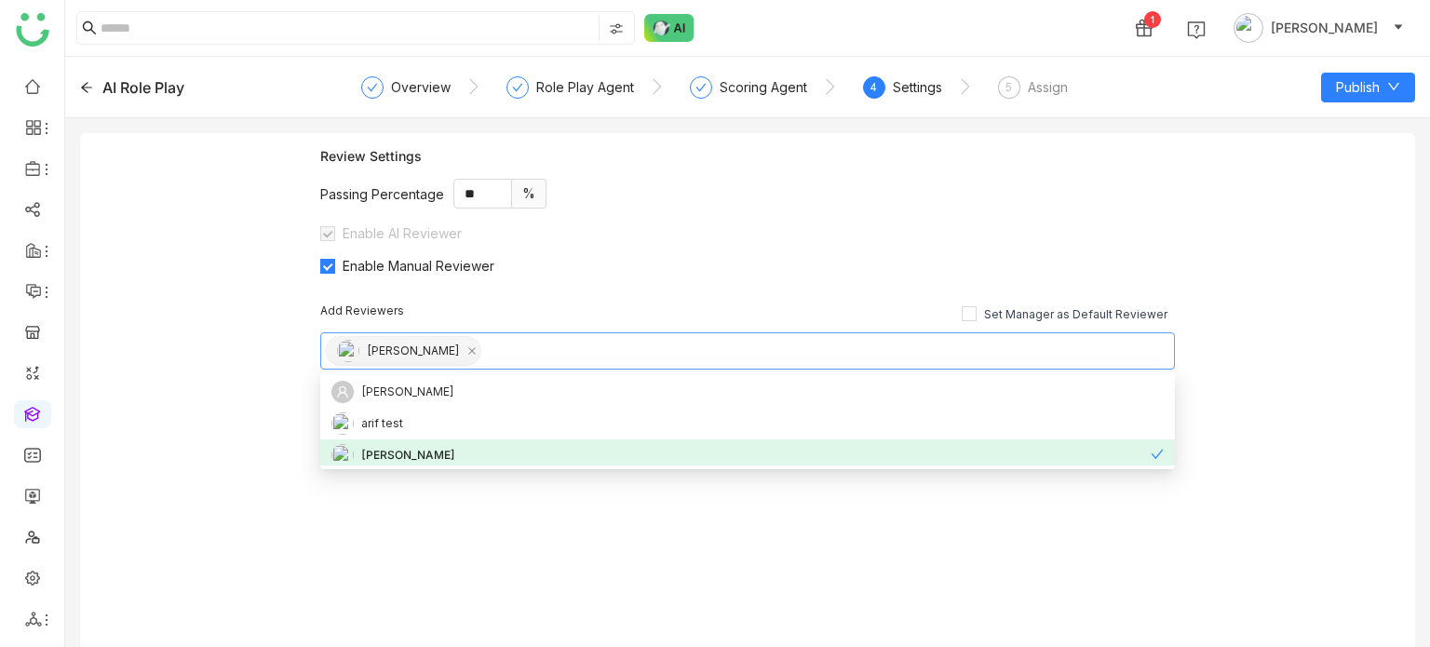
drag, startPoint x: 238, startPoint y: 424, endPoint x: 469, endPoint y: 327, distance: 250.4
click at [240, 422] on div "Review Settings Passing Percentage ** % Enable AI Reviewer Enable Manual Review…" at bounding box center [747, 397] width 1335 height 529
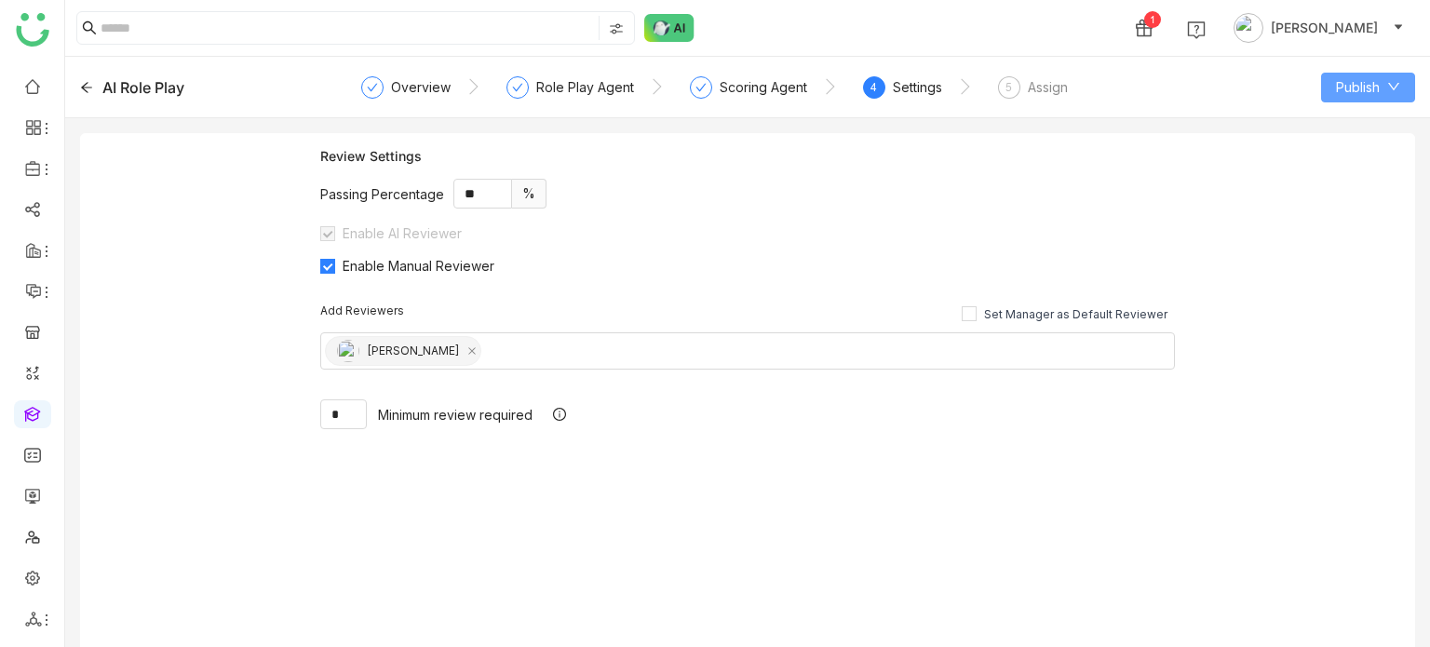
drag, startPoint x: 1397, startPoint y: 92, endPoint x: 1355, endPoint y: 159, distance: 79.5
click at [1397, 94] on span at bounding box center [1393, 87] width 13 height 15
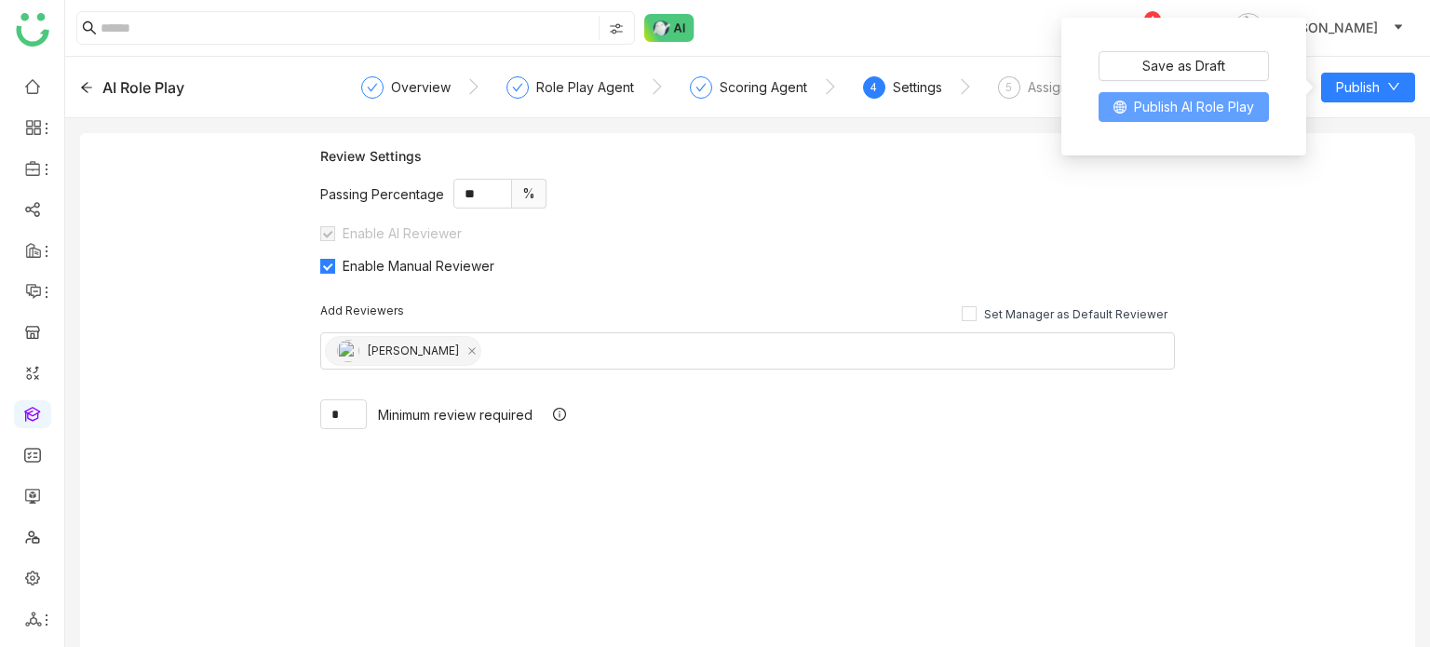
click at [1216, 122] on button "Publish AI Role Play" at bounding box center [1184, 107] width 170 height 30
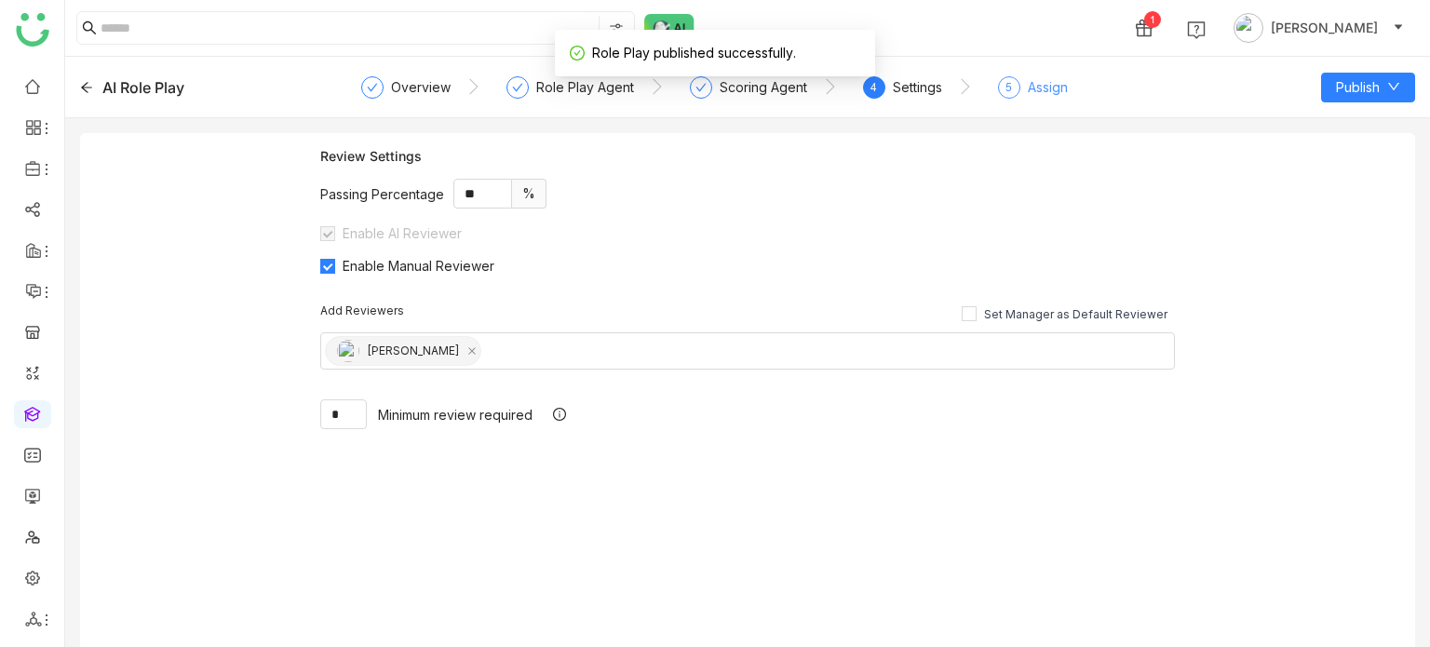
click at [1039, 105] on div "5 Assign" at bounding box center [1033, 93] width 70 height 34
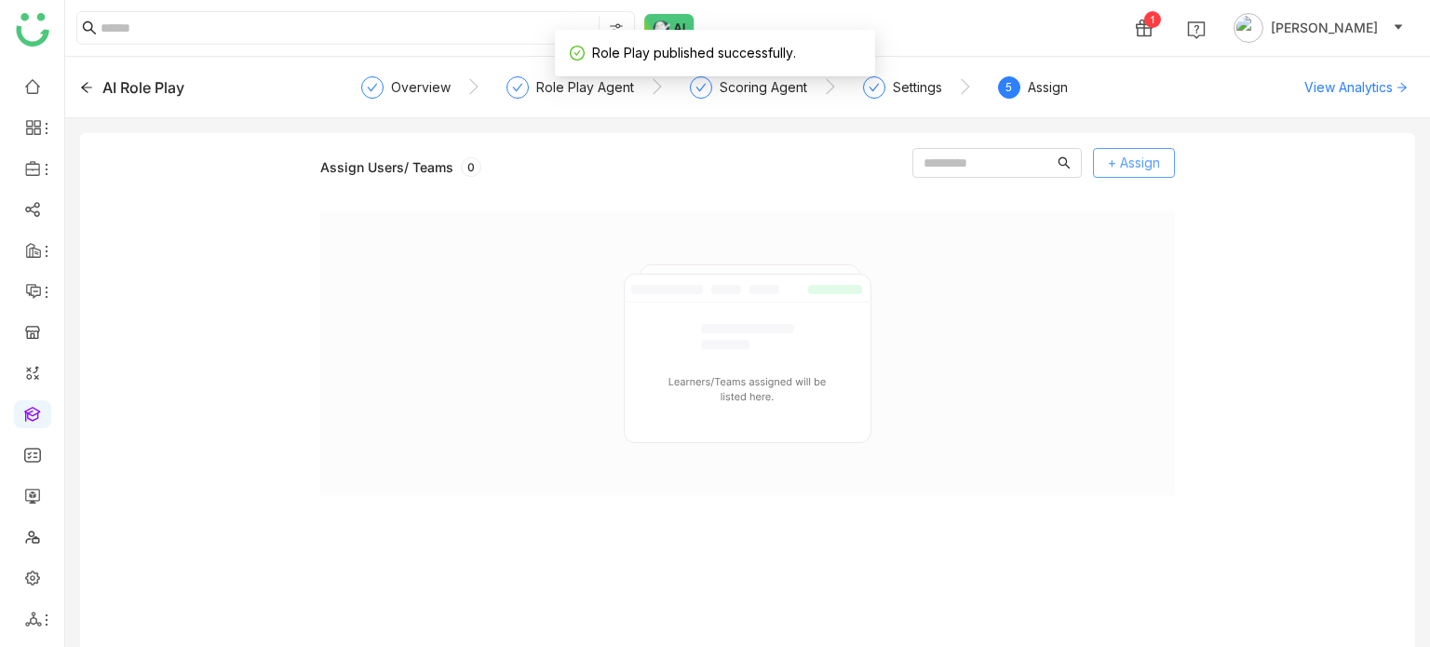
click at [1144, 153] on span "+ Assign" at bounding box center [1134, 163] width 52 height 20
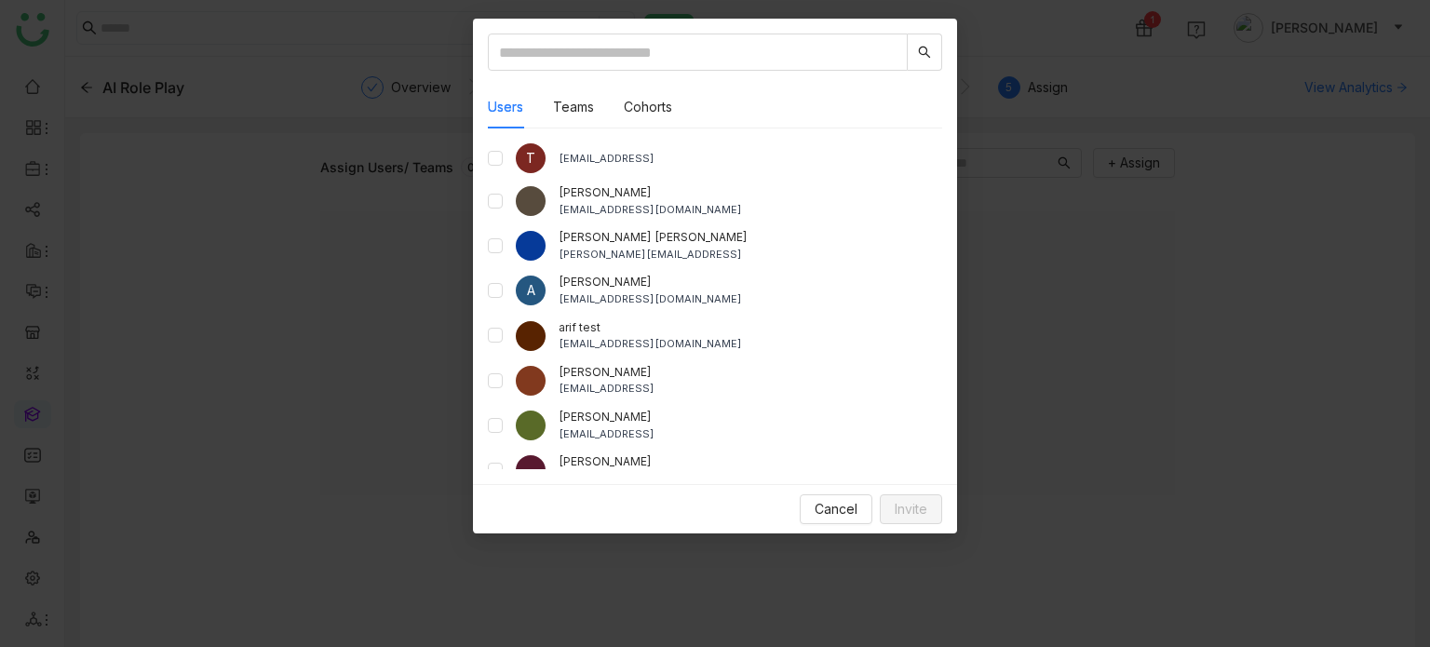
click at [485, 341] on div "Users Teams Cohorts T testvishns@gtmbuddy.ai aavi aavi aavi@gtmcloud.net Anil R…" at bounding box center [715, 252] width 484 height 466
click at [914, 509] on span "Invite" at bounding box center [911, 509] width 33 height 20
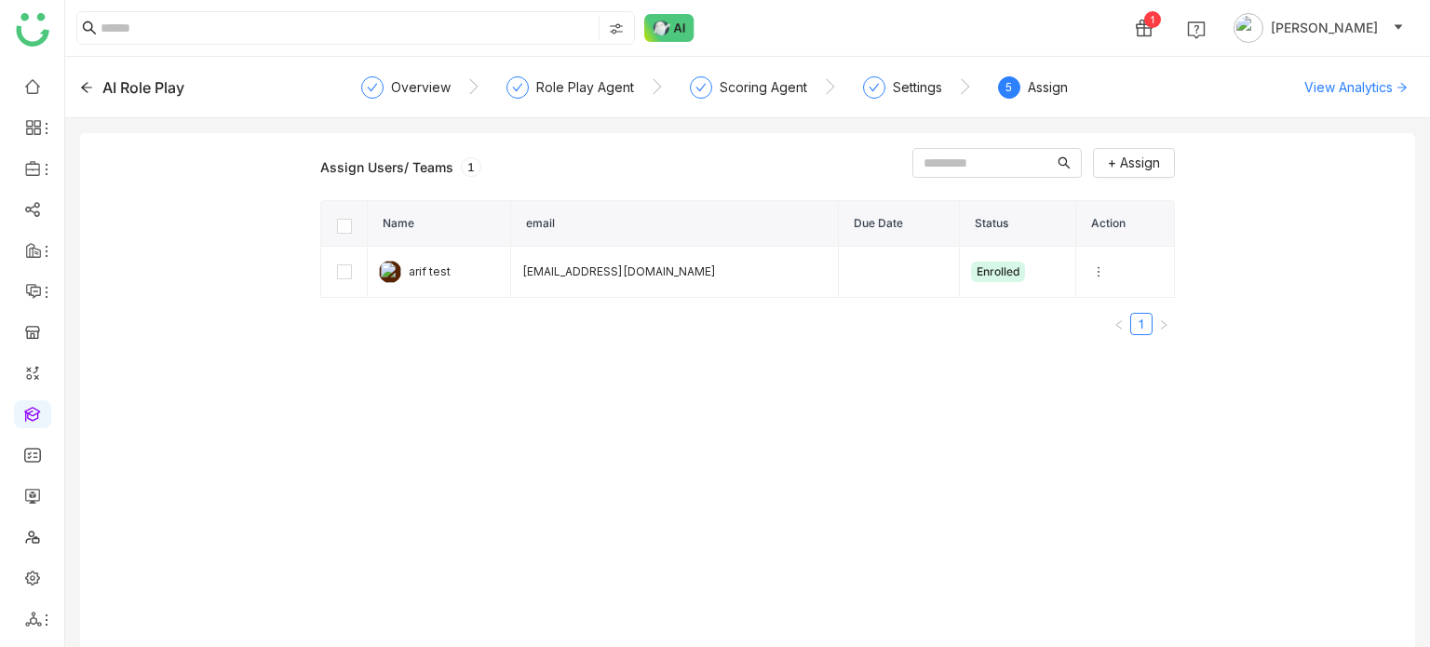
click at [95, 92] on div "AI Role Play" at bounding box center [213, 87] width 267 height 22
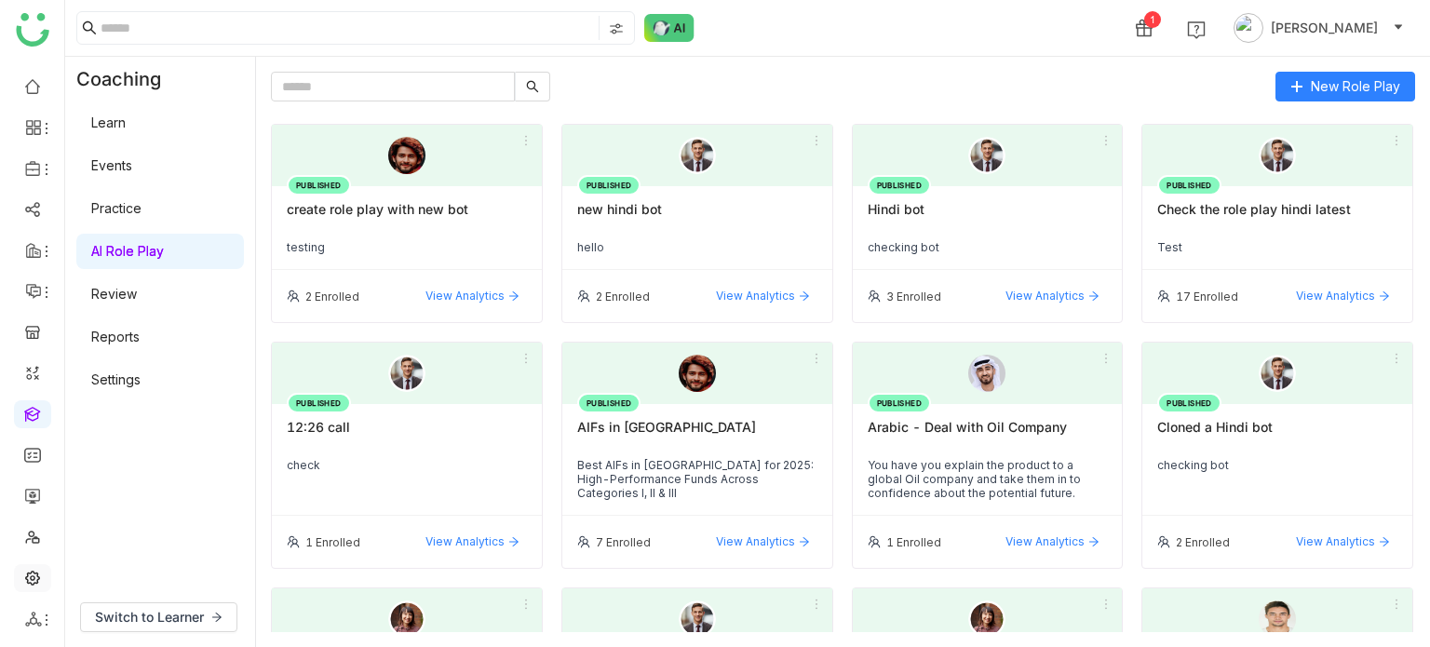
click at [41, 569] on link at bounding box center [32, 577] width 17 height 16
click at [41, 571] on link at bounding box center [32, 577] width 17 height 16
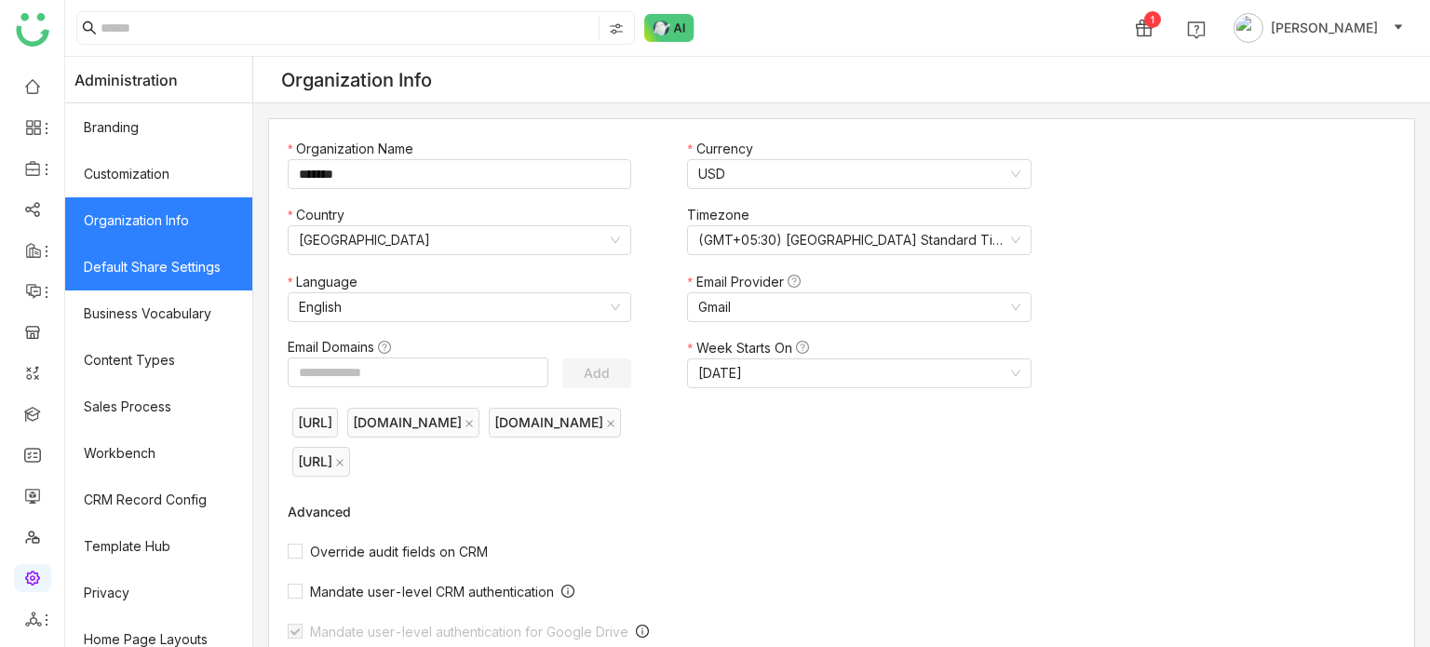
scroll to position [340, 0]
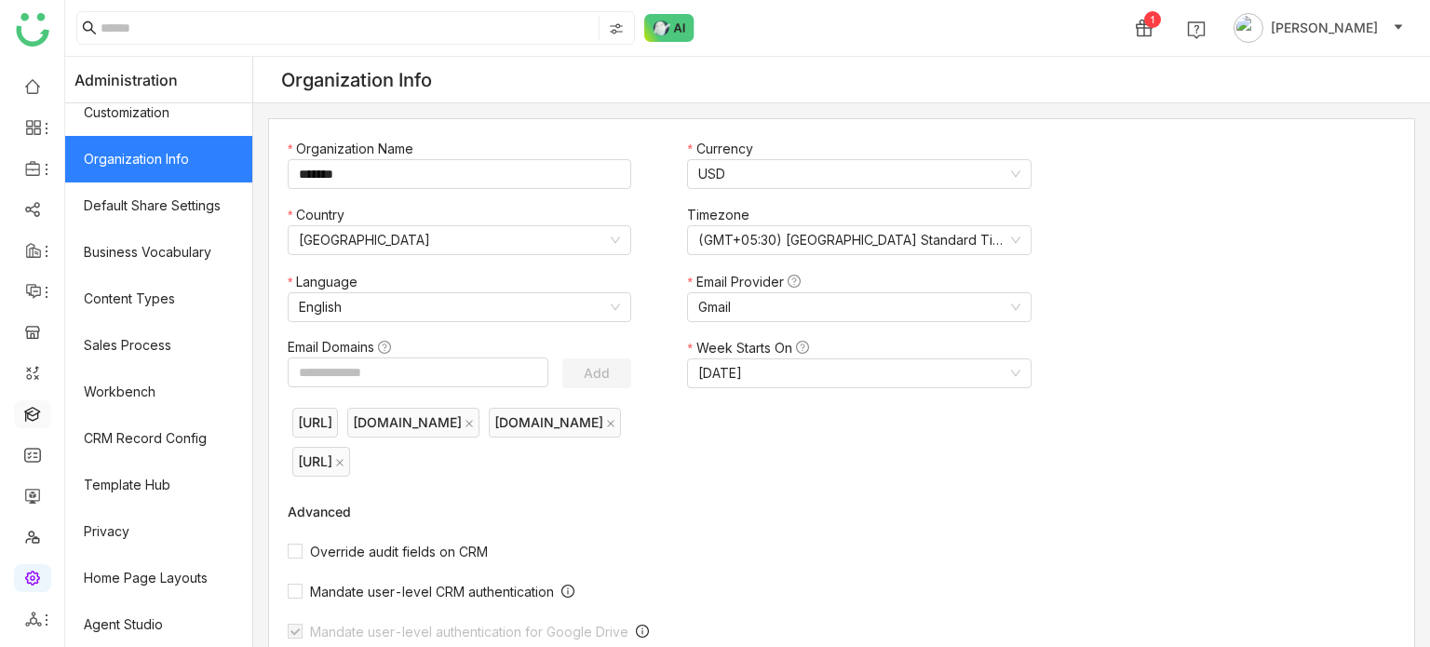
click at [24, 412] on link at bounding box center [32, 413] width 17 height 16
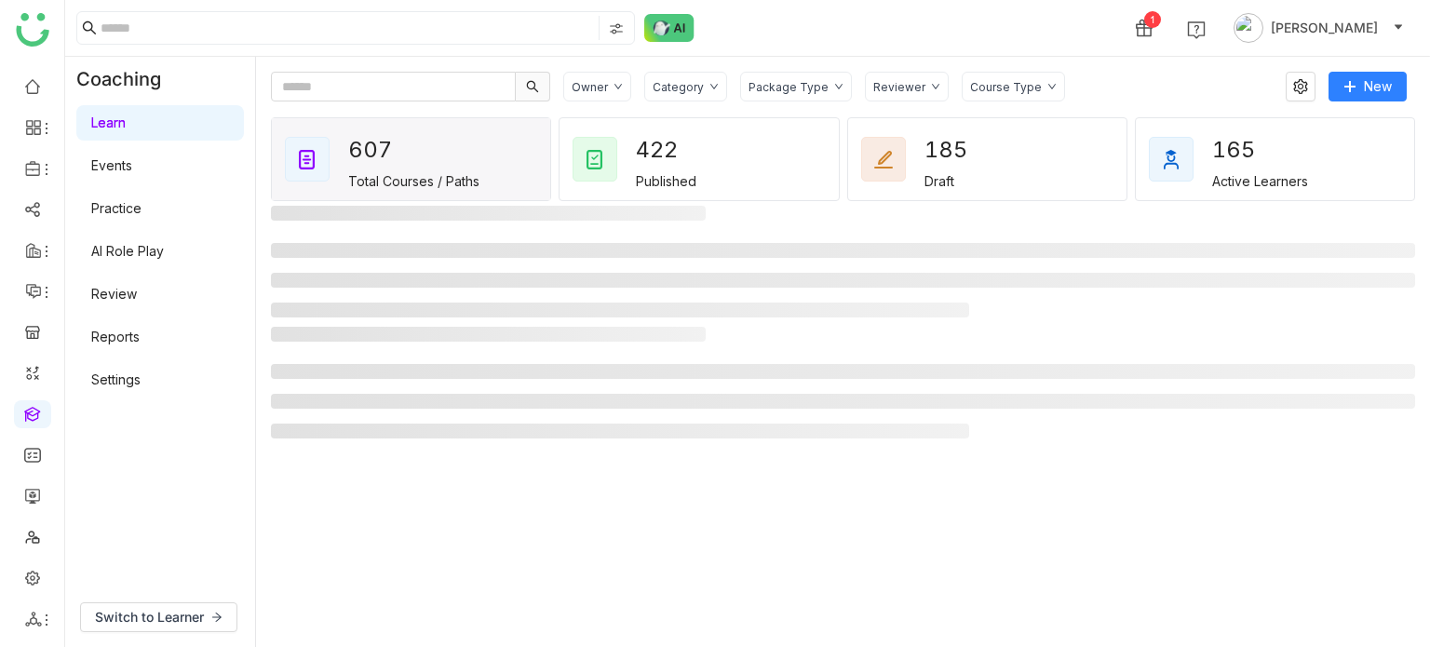
click at [141, 374] on link "Settings" at bounding box center [115, 379] width 49 height 16
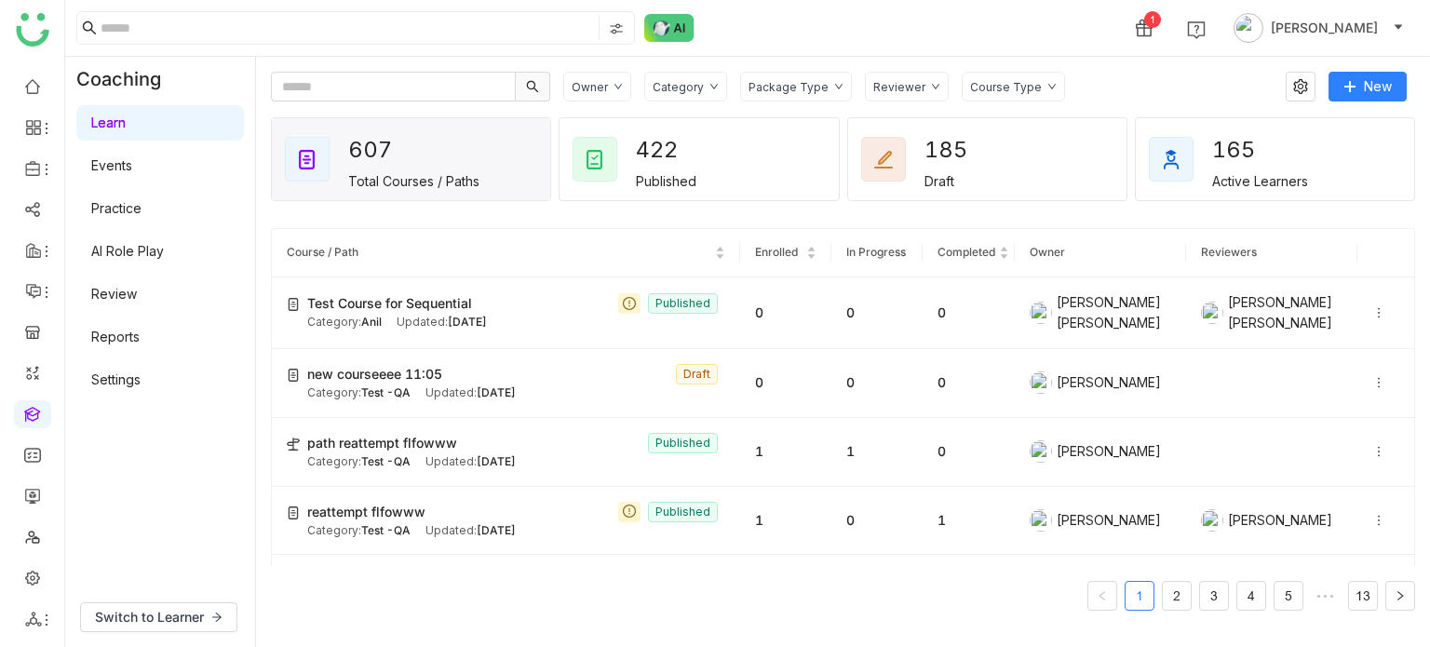
click at [129, 387] on link "Settings" at bounding box center [115, 379] width 49 height 16
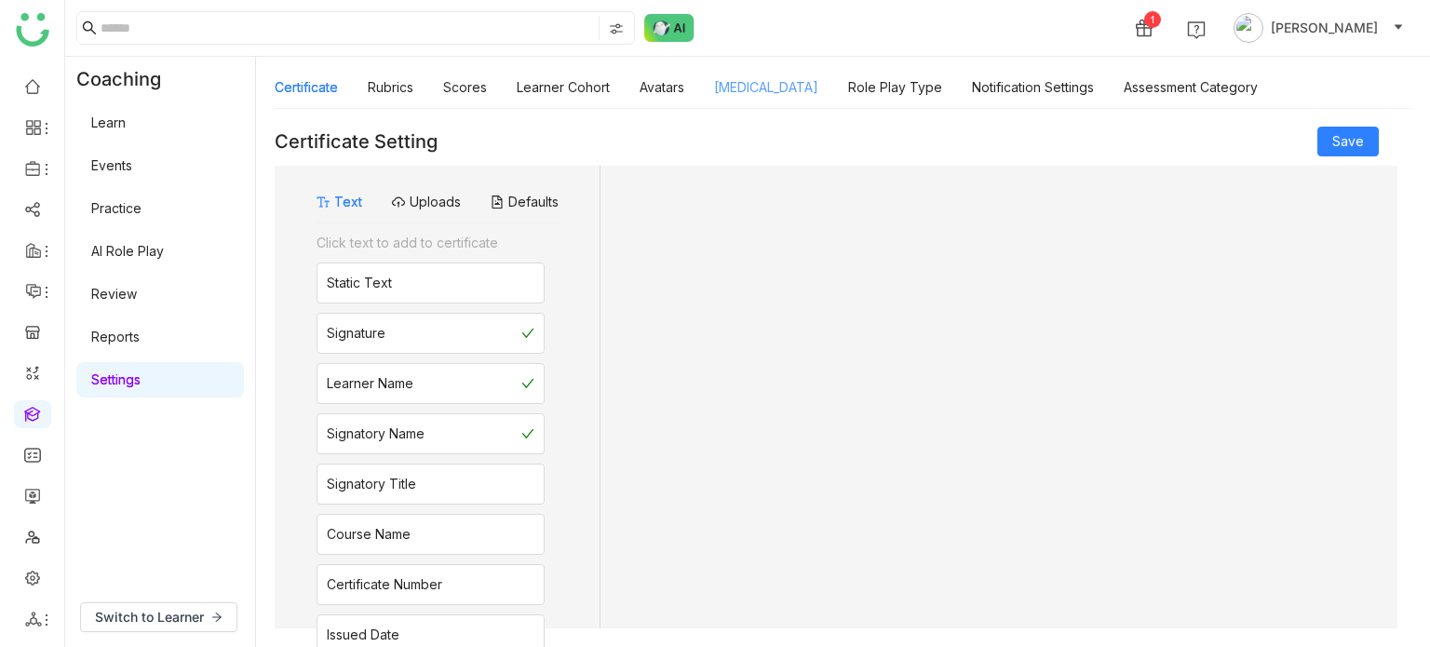
click at [784, 95] on link "Personality Type" at bounding box center [766, 87] width 104 height 16
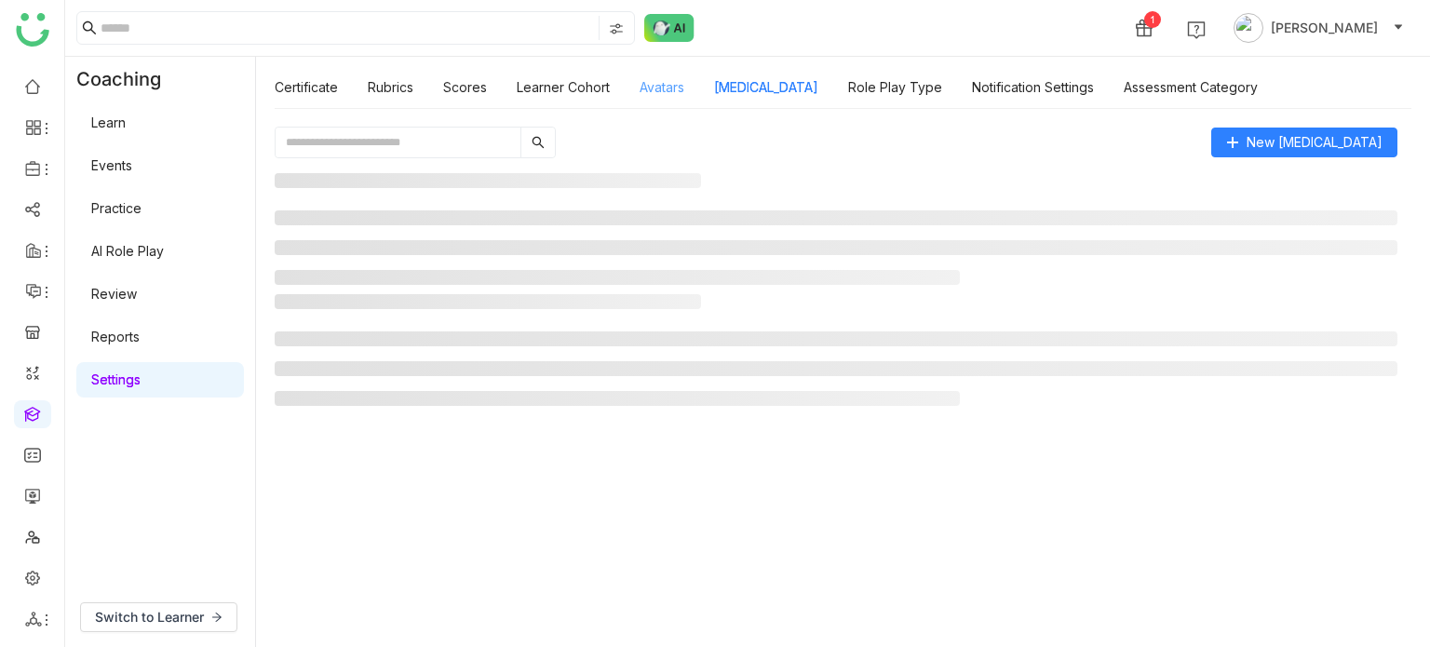
click at [644, 81] on link "Avatars" at bounding box center [662, 87] width 45 height 16
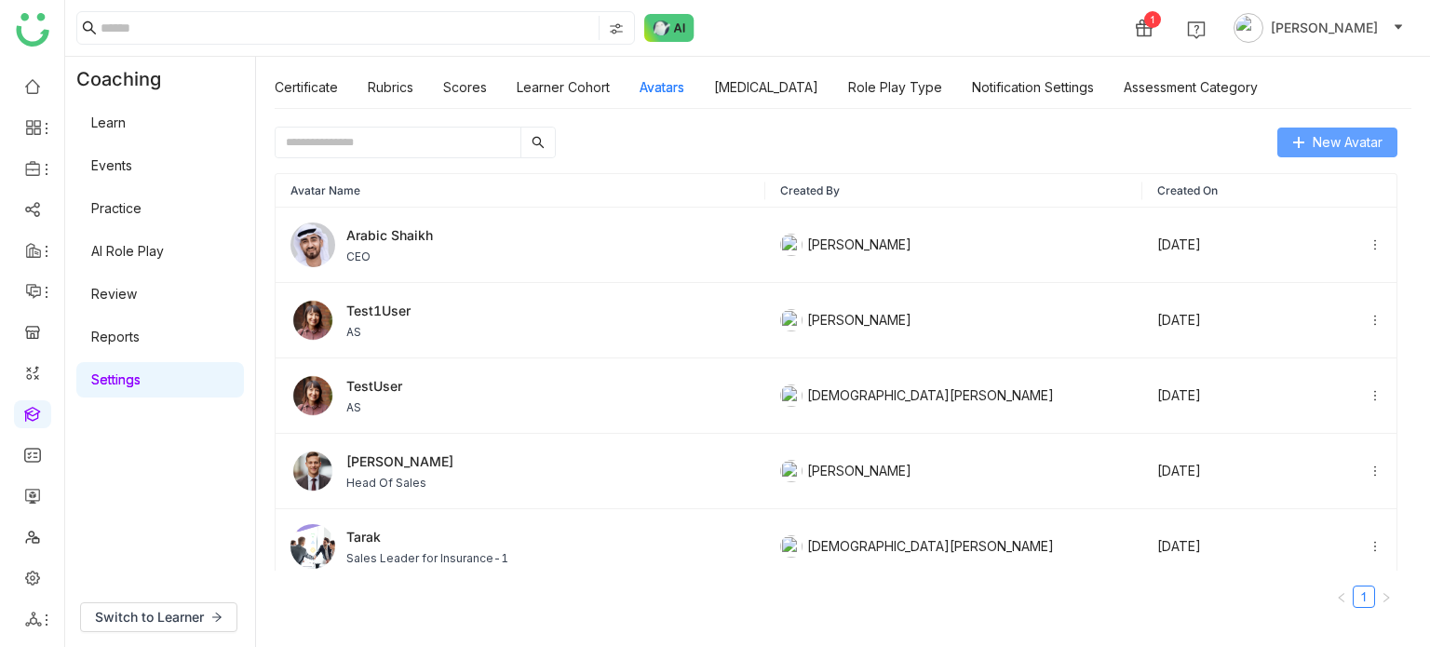
click at [1314, 138] on span "New Avatar" at bounding box center [1348, 142] width 70 height 20
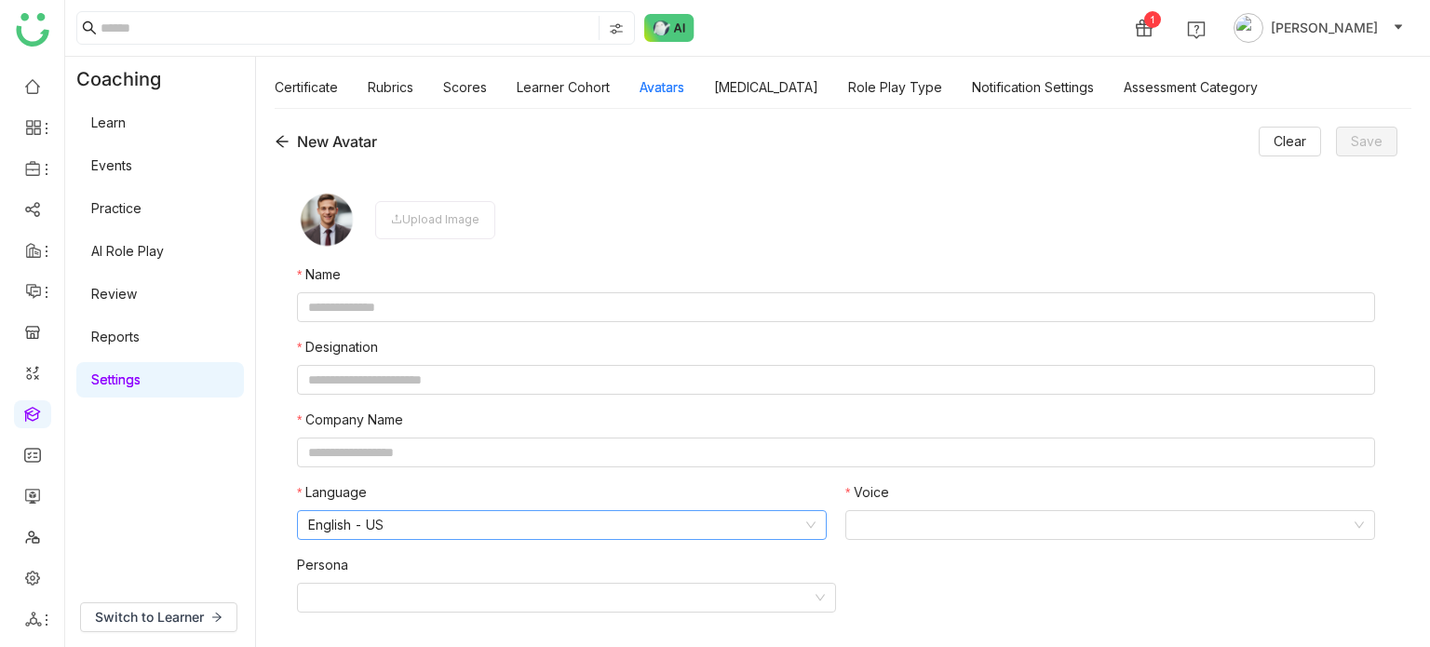
click at [574, 517] on nz-select-item "English - US" at bounding box center [561, 525] width 507 height 28
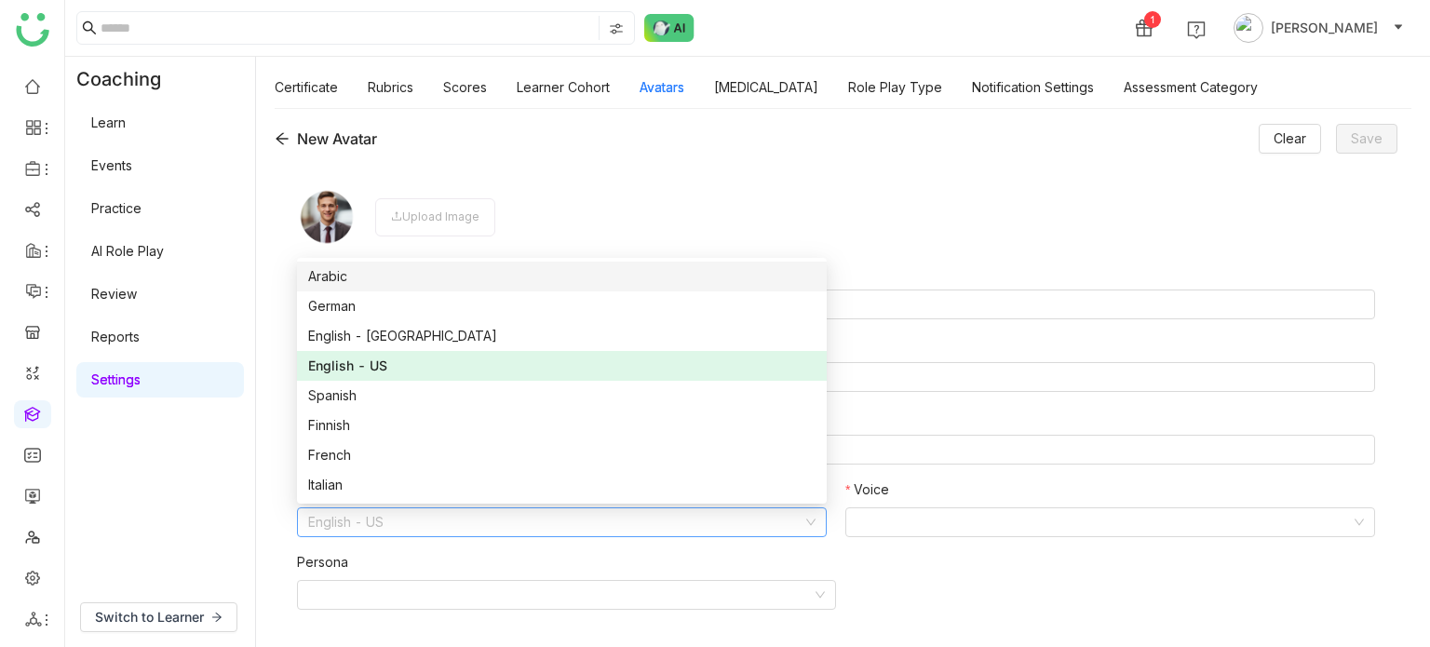
click at [458, 277] on div "Arabic" at bounding box center [561, 276] width 507 height 20
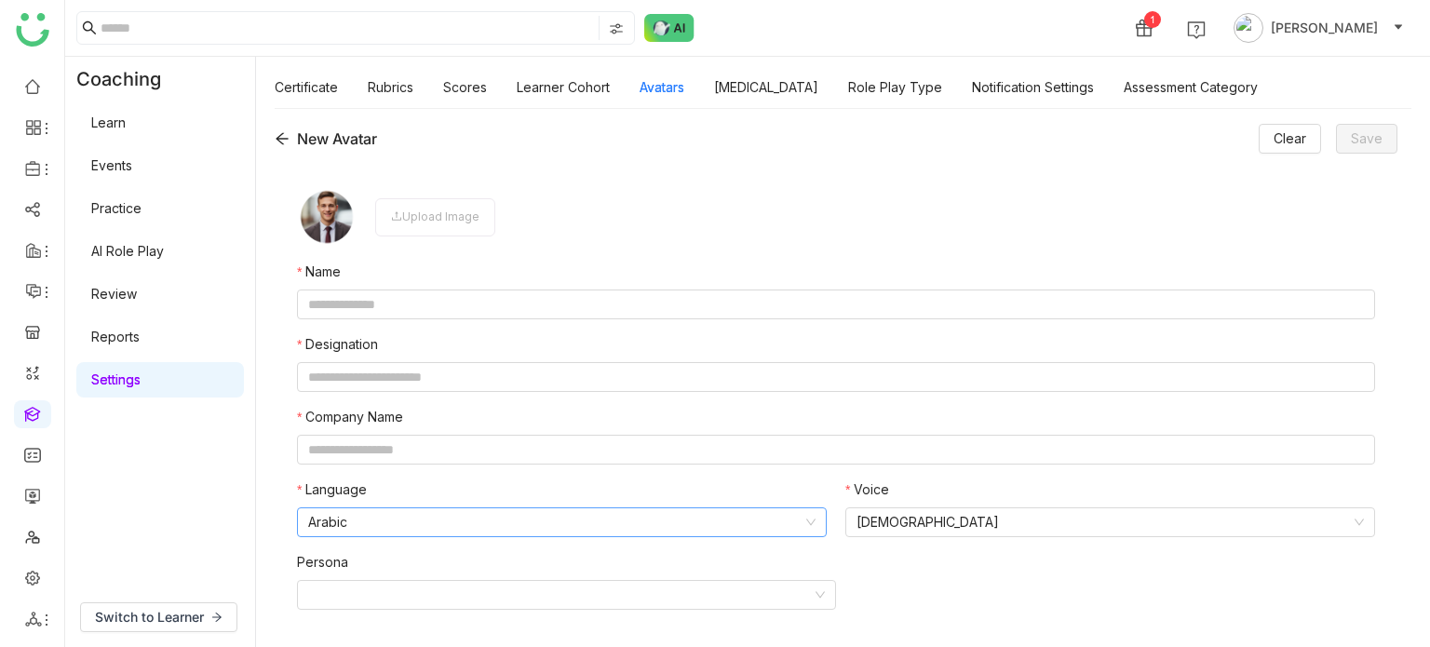
click at [808, 521] on icon at bounding box center [810, 522] width 11 height 11
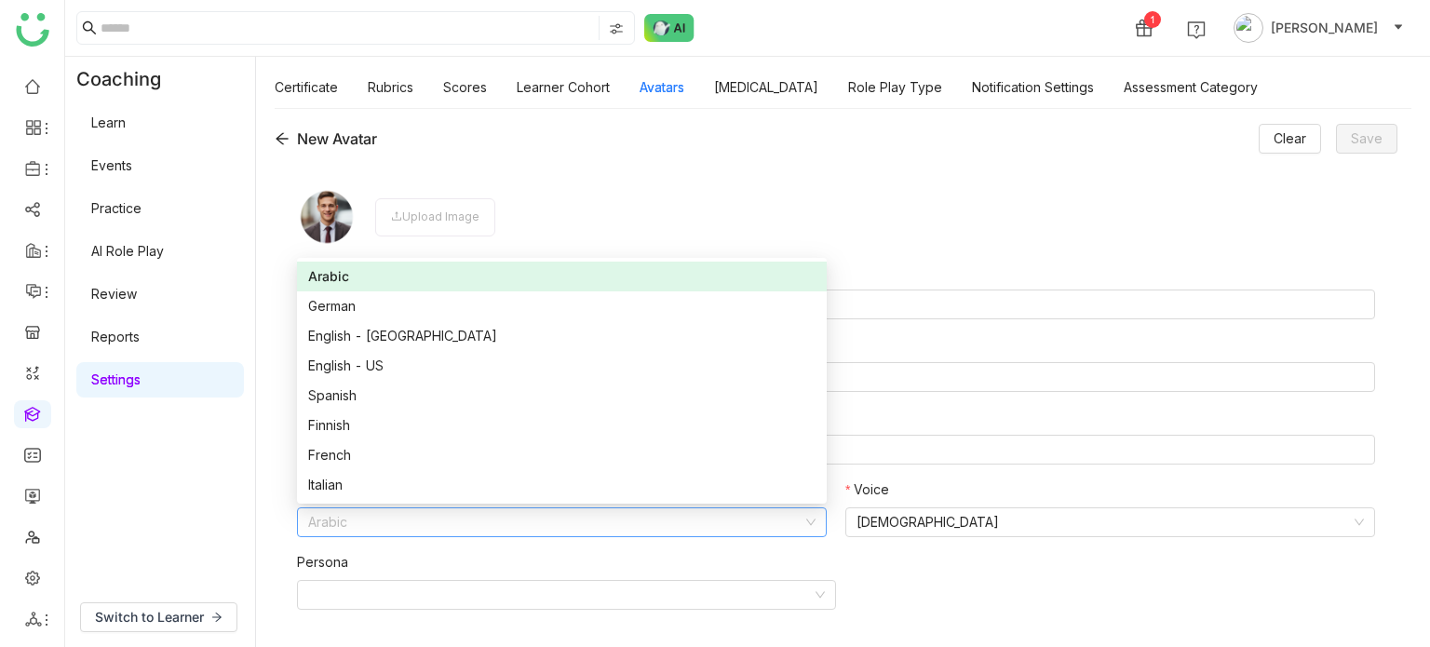
click at [894, 252] on form "Upload Image Name Designation Company Name Language Arabic Voice Male Persona" at bounding box center [836, 406] width 1078 height 438
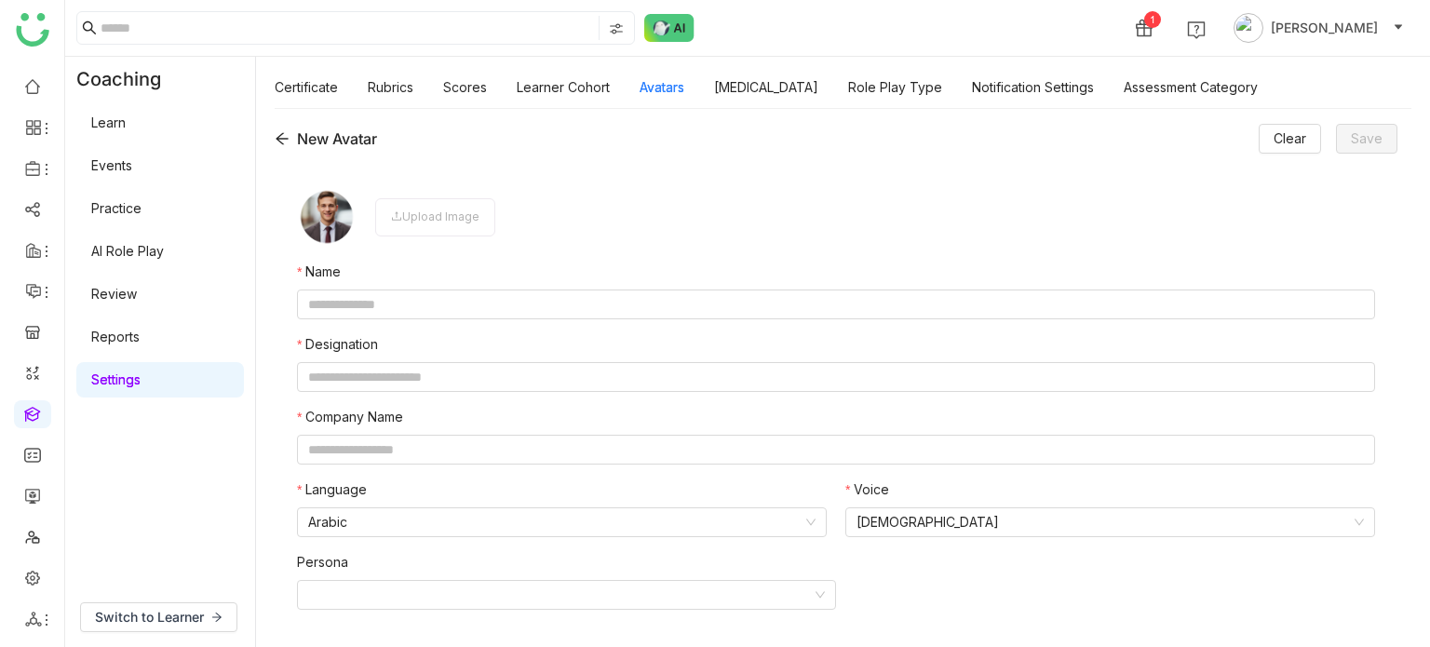
click at [275, 131] on icon at bounding box center [282, 138] width 15 height 15
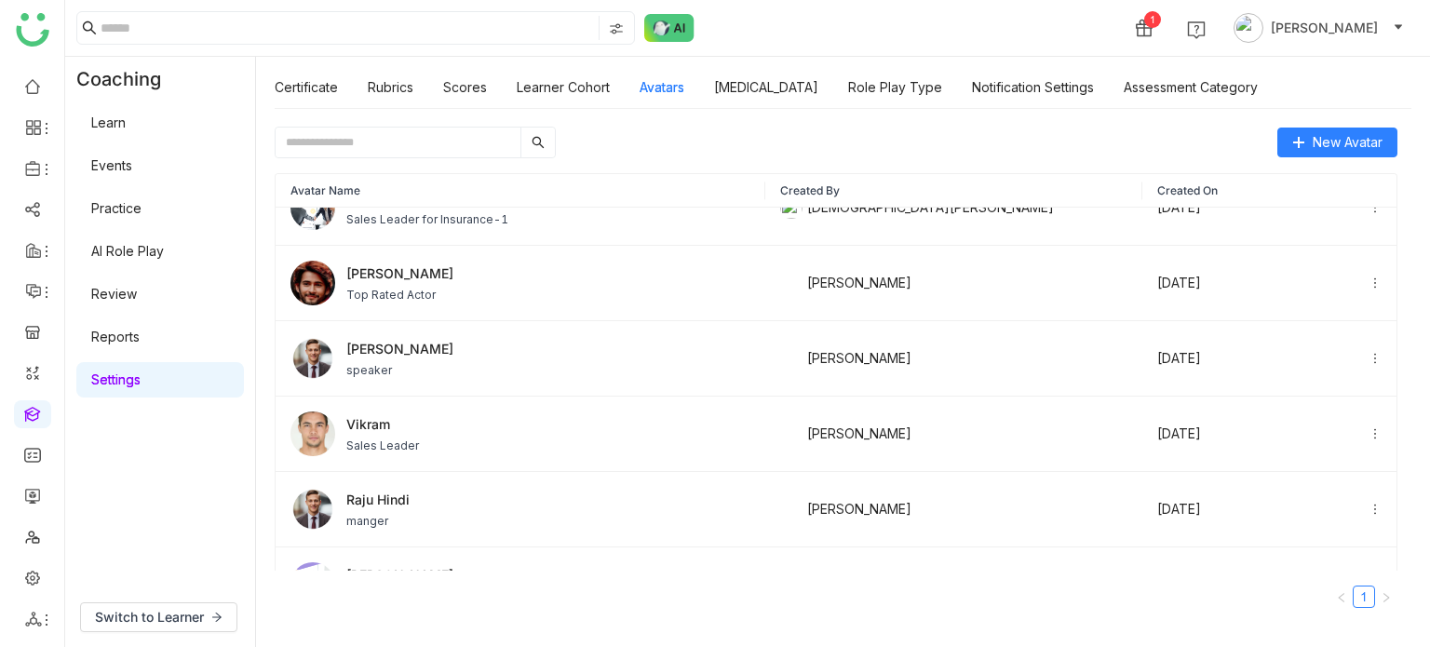
scroll to position [388, 0]
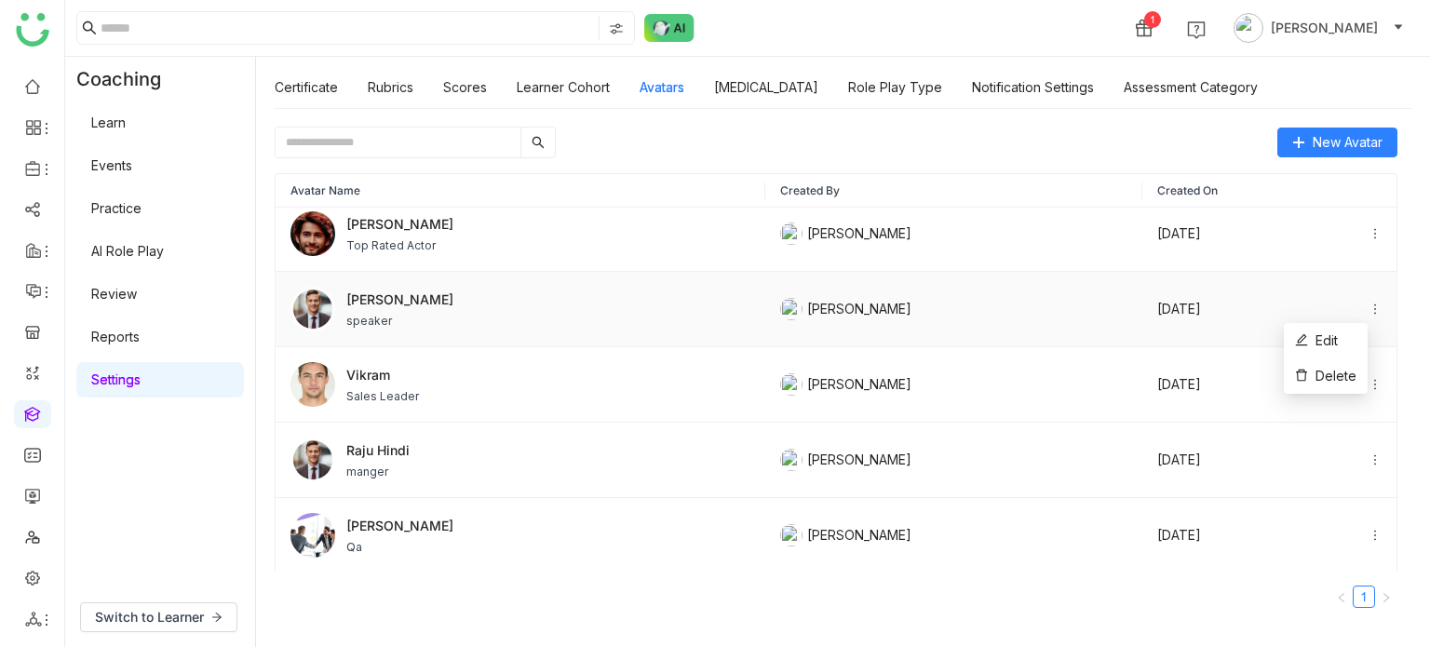
click at [1369, 304] on icon at bounding box center [1375, 309] width 13 height 13
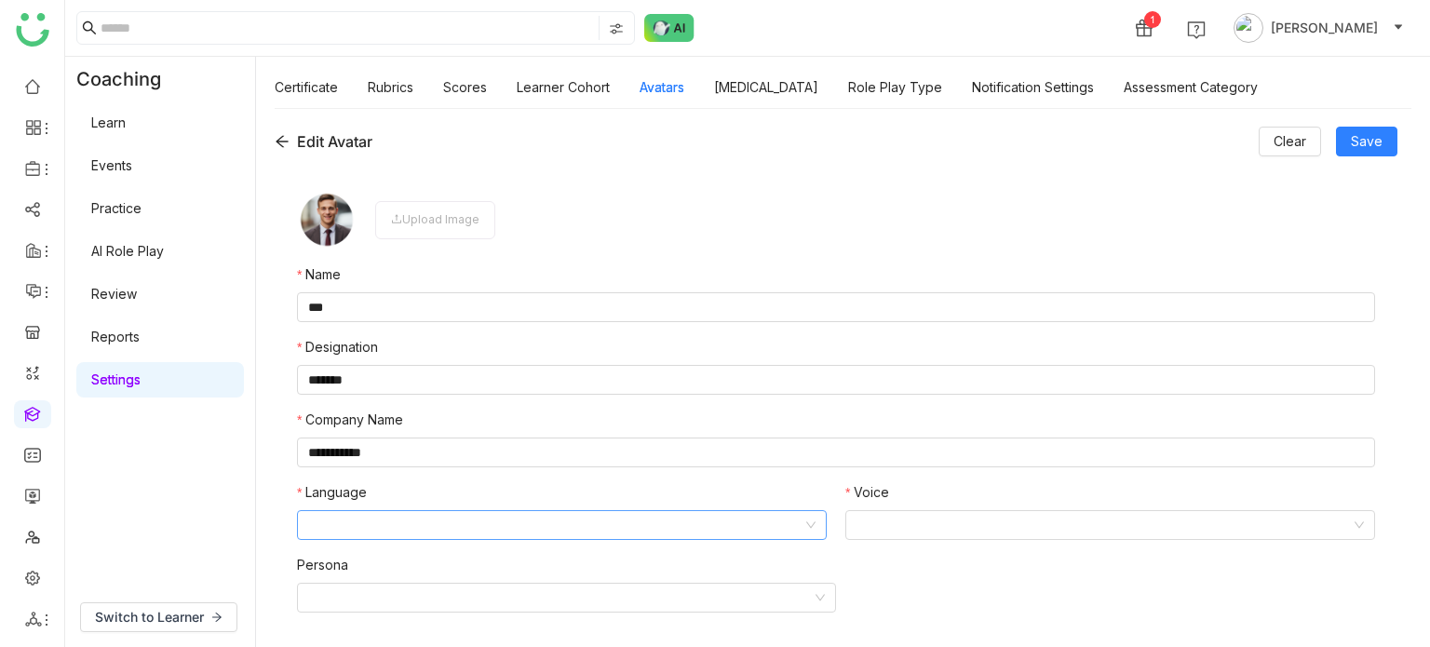
click at [671, 537] on nz-select-search at bounding box center [555, 525] width 494 height 28
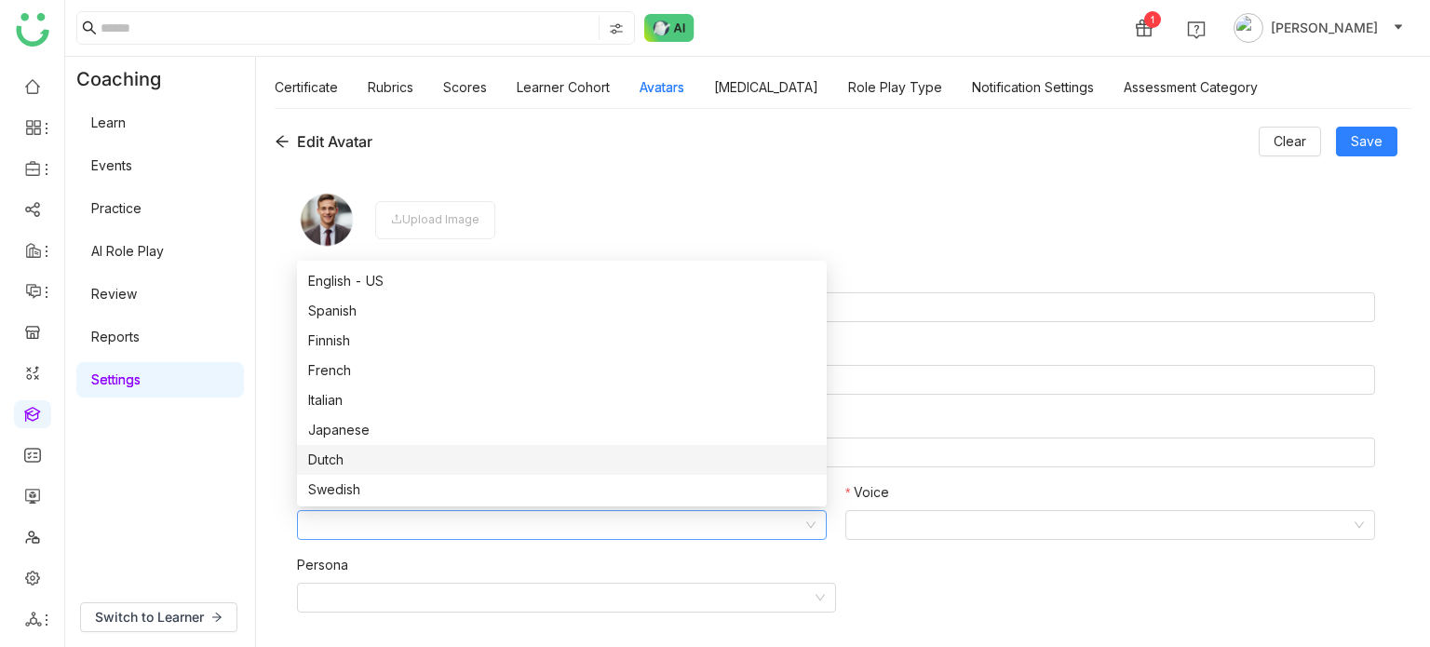
scroll to position [149, 0]
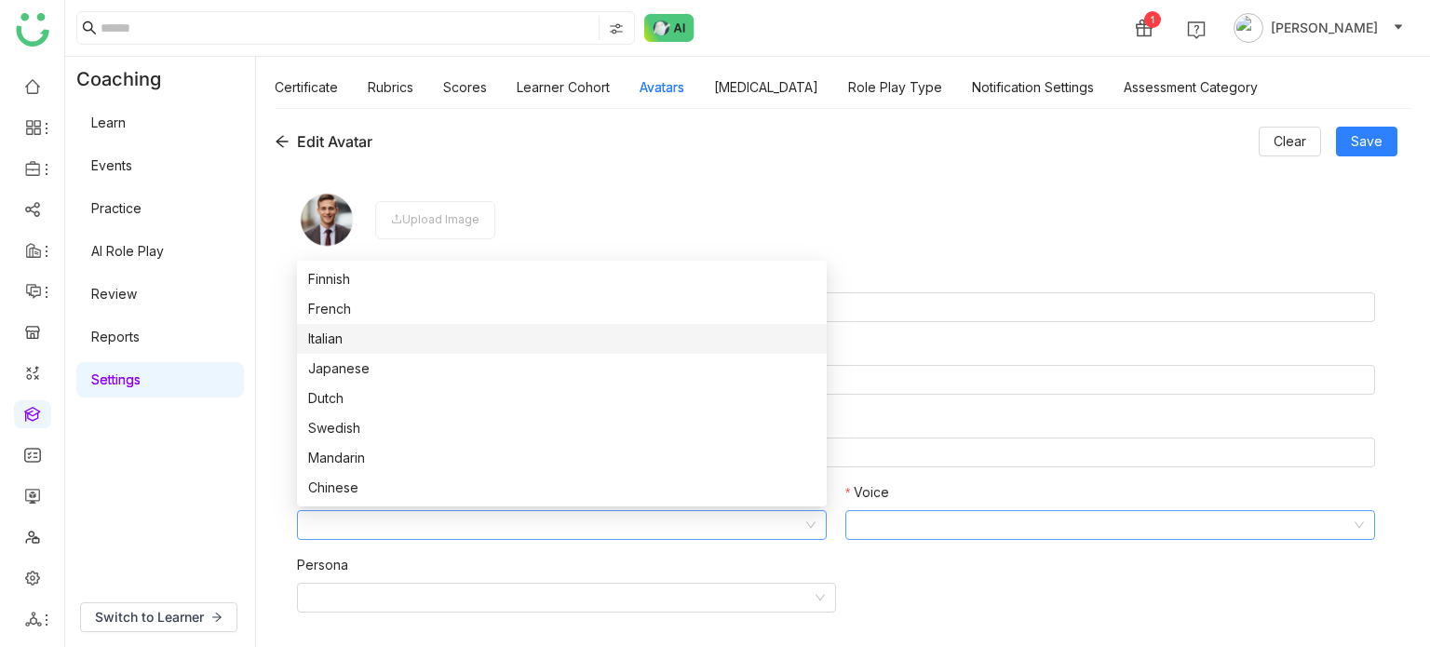
click at [1026, 528] on input at bounding box center [1104, 525] width 494 height 28
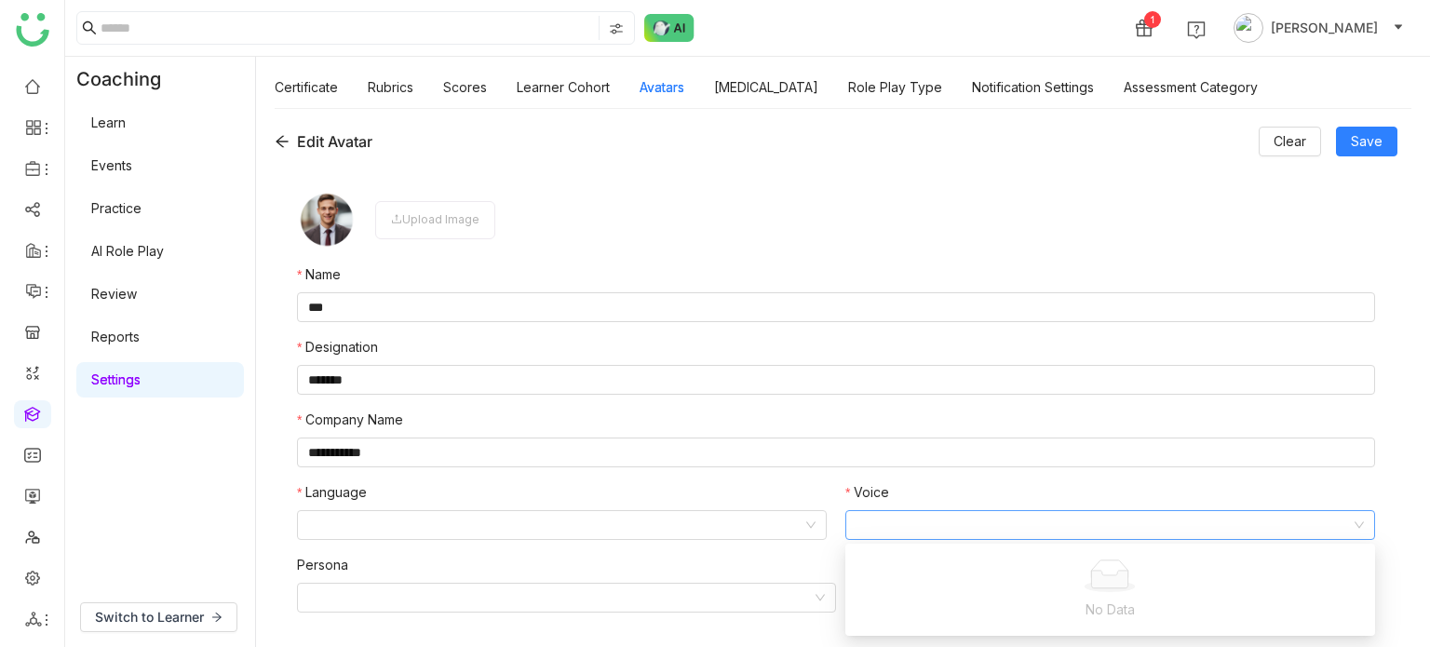
click at [1026, 528] on input at bounding box center [1104, 525] width 494 height 28
click at [558, 517] on input at bounding box center [555, 525] width 494 height 28
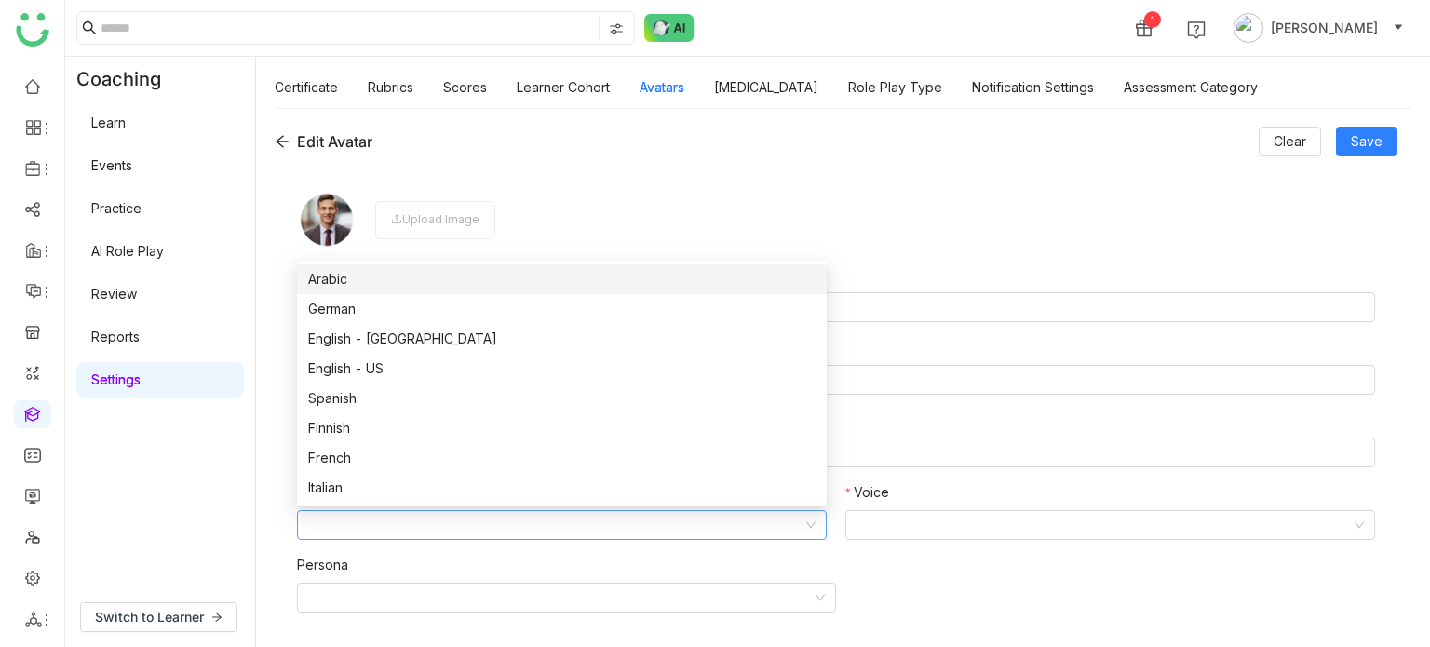
click at [436, 285] on div "Arabic" at bounding box center [561, 279] width 507 height 20
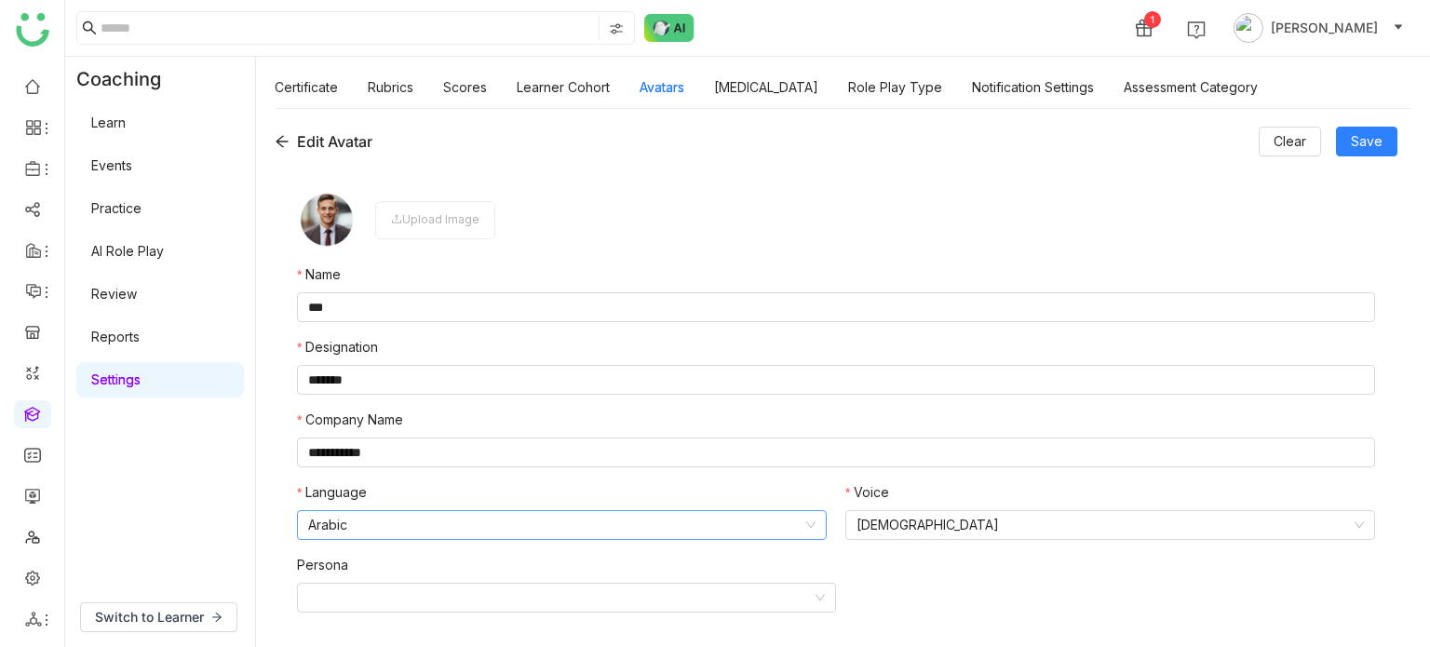
click at [818, 528] on nz-select-top-control "Arabic" at bounding box center [562, 525] width 530 height 30
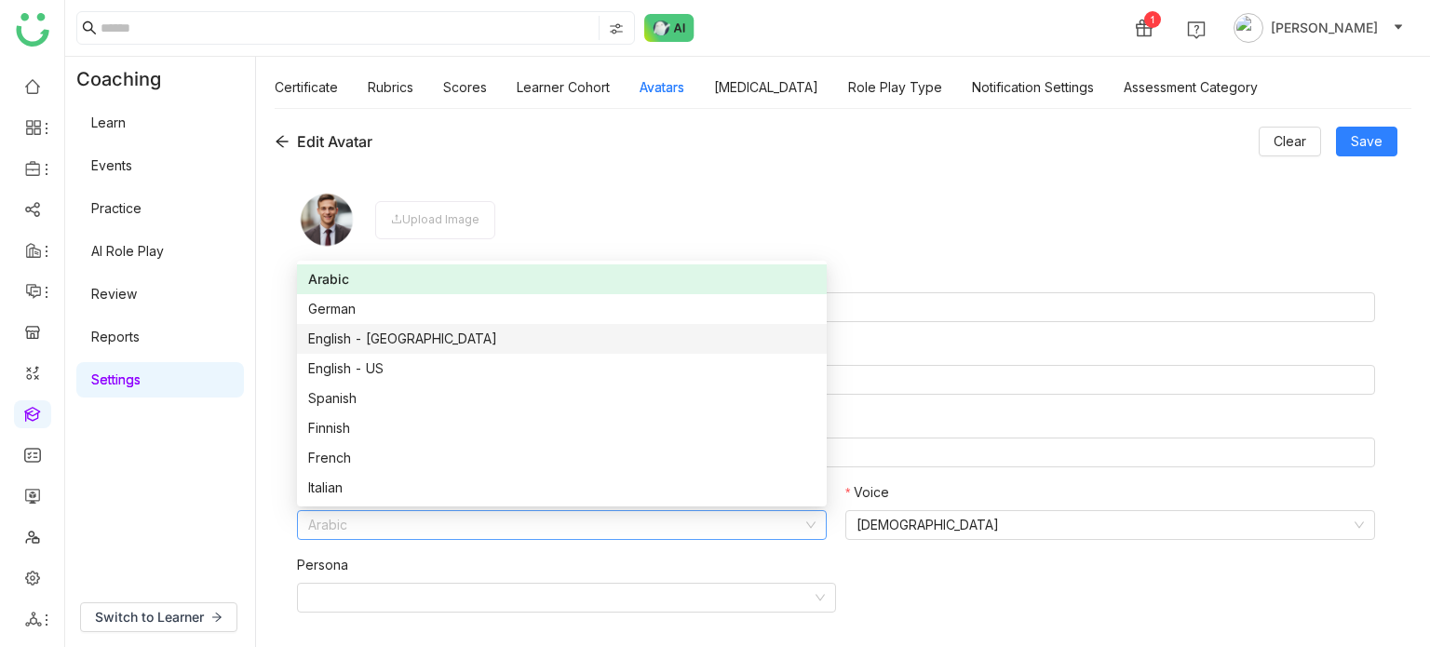
click at [444, 331] on div "English - India" at bounding box center [561, 339] width 507 height 20
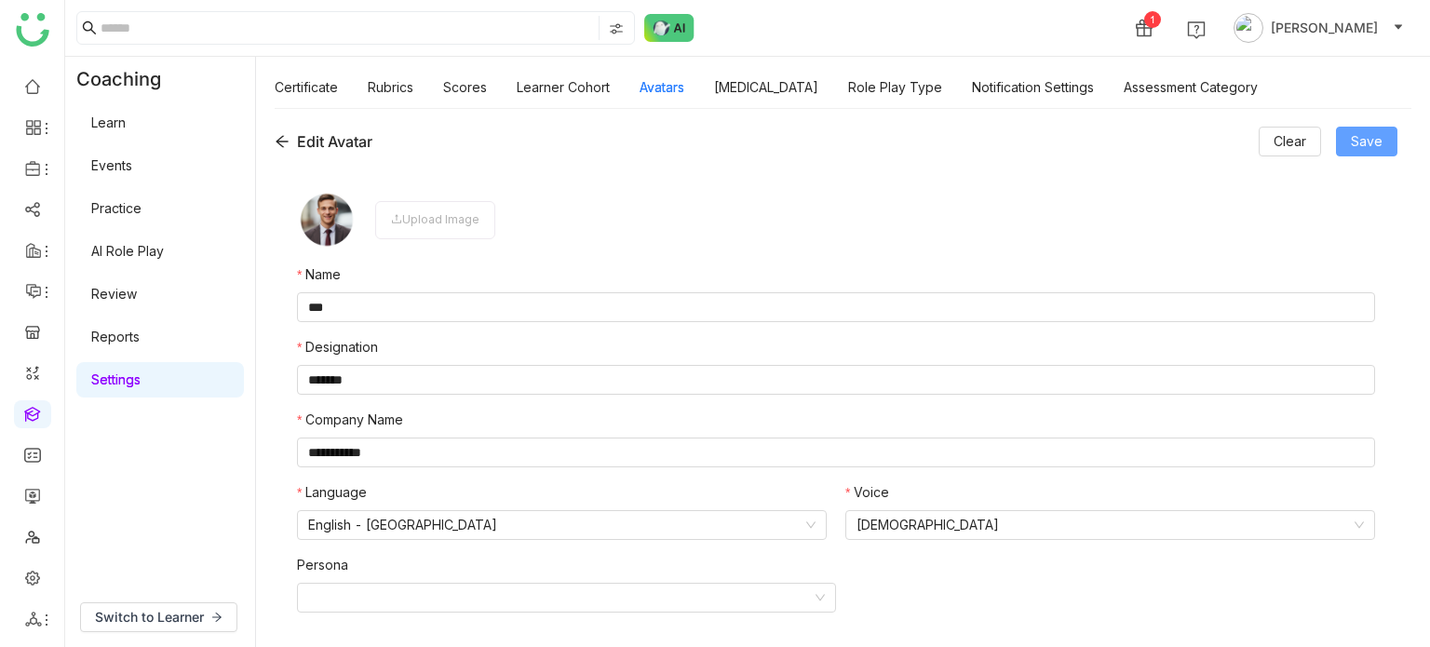
click at [1369, 147] on span "Save" at bounding box center [1367, 141] width 32 height 20
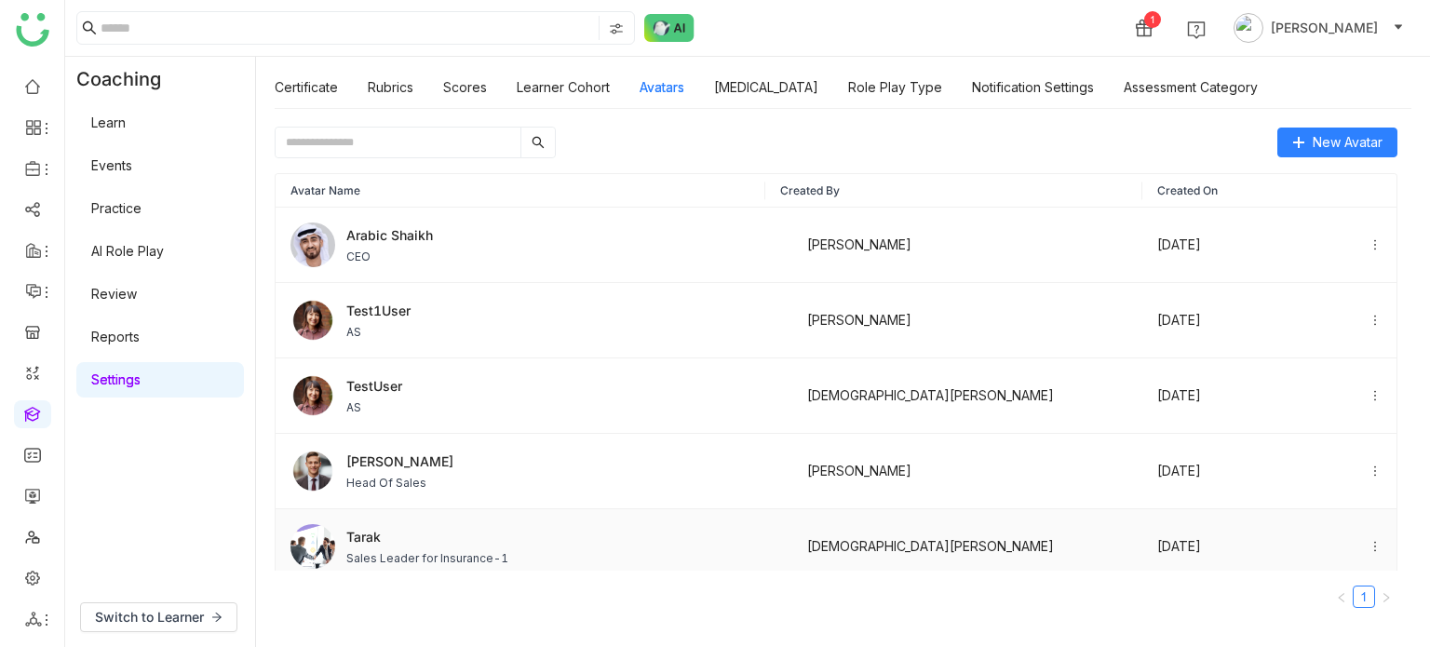
scroll to position [388, 0]
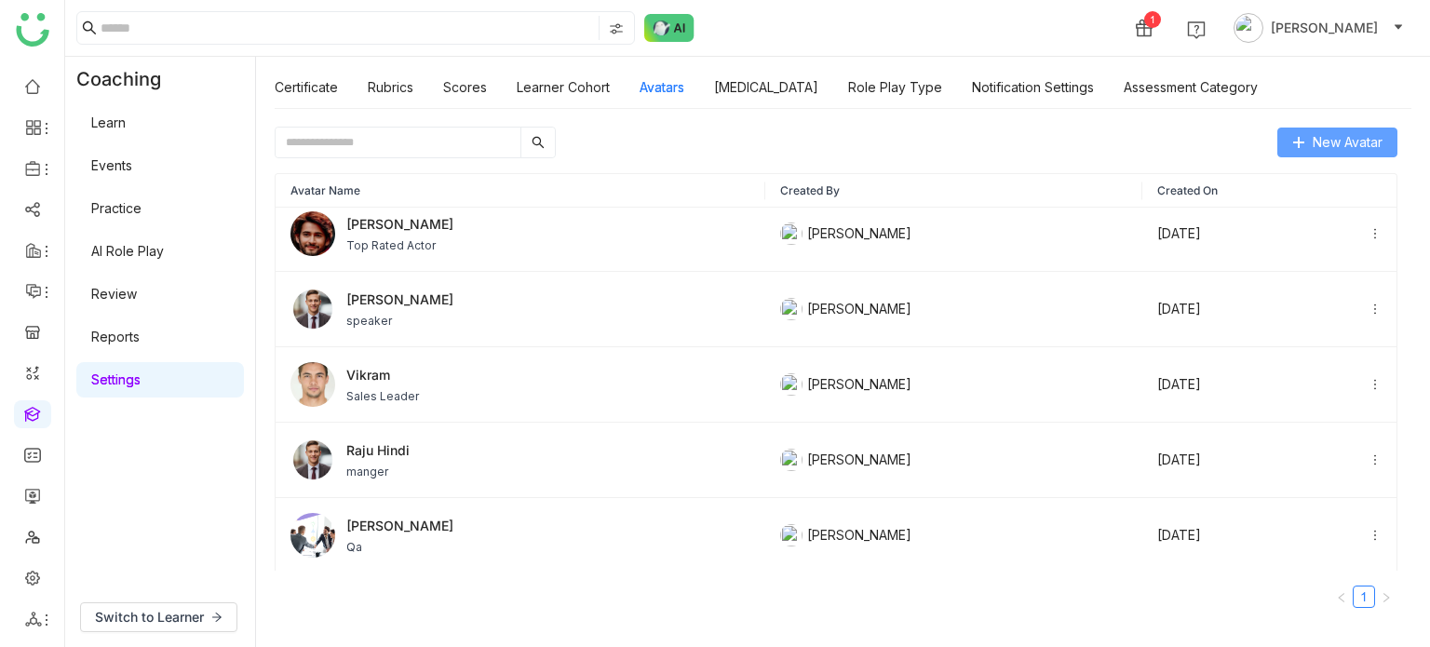
click at [1306, 130] on button "New Avatar" at bounding box center [1337, 143] width 120 height 30
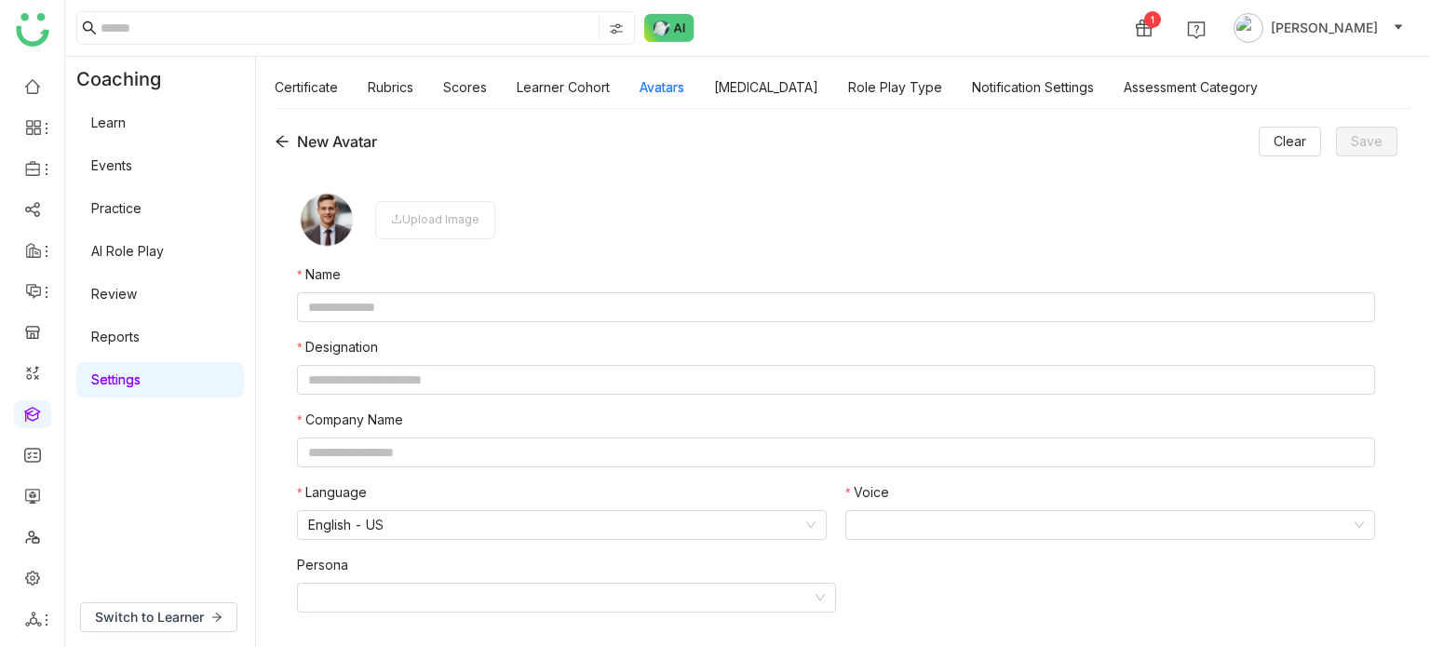
scroll to position [3, 0]
click at [553, 506] on nz-form-label "Language" at bounding box center [562, 493] width 530 height 28
click at [552, 515] on nz-select-item "English - US" at bounding box center [561, 522] width 507 height 28
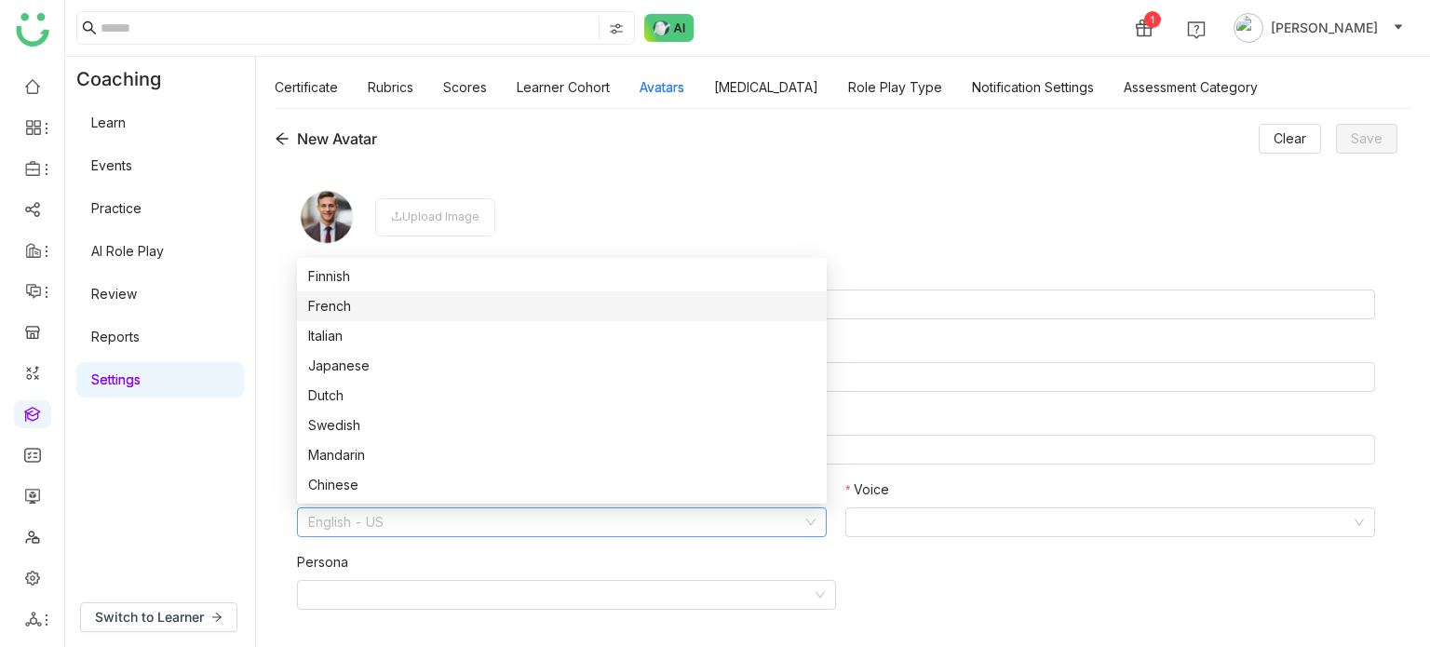
scroll to position [0, 0]
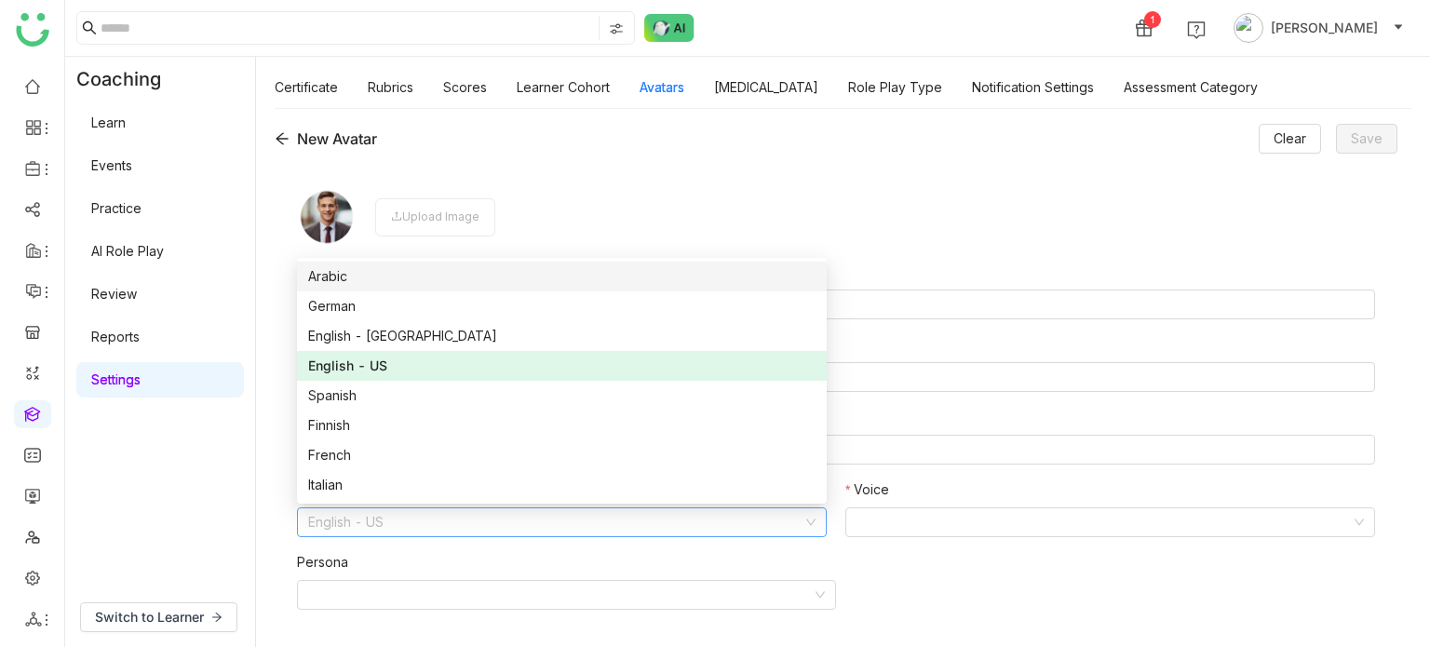
click at [345, 162] on div "New Avatar Clear Save Upload Image Name Designation Company Name Language Engli…" at bounding box center [836, 375] width 1123 height 502
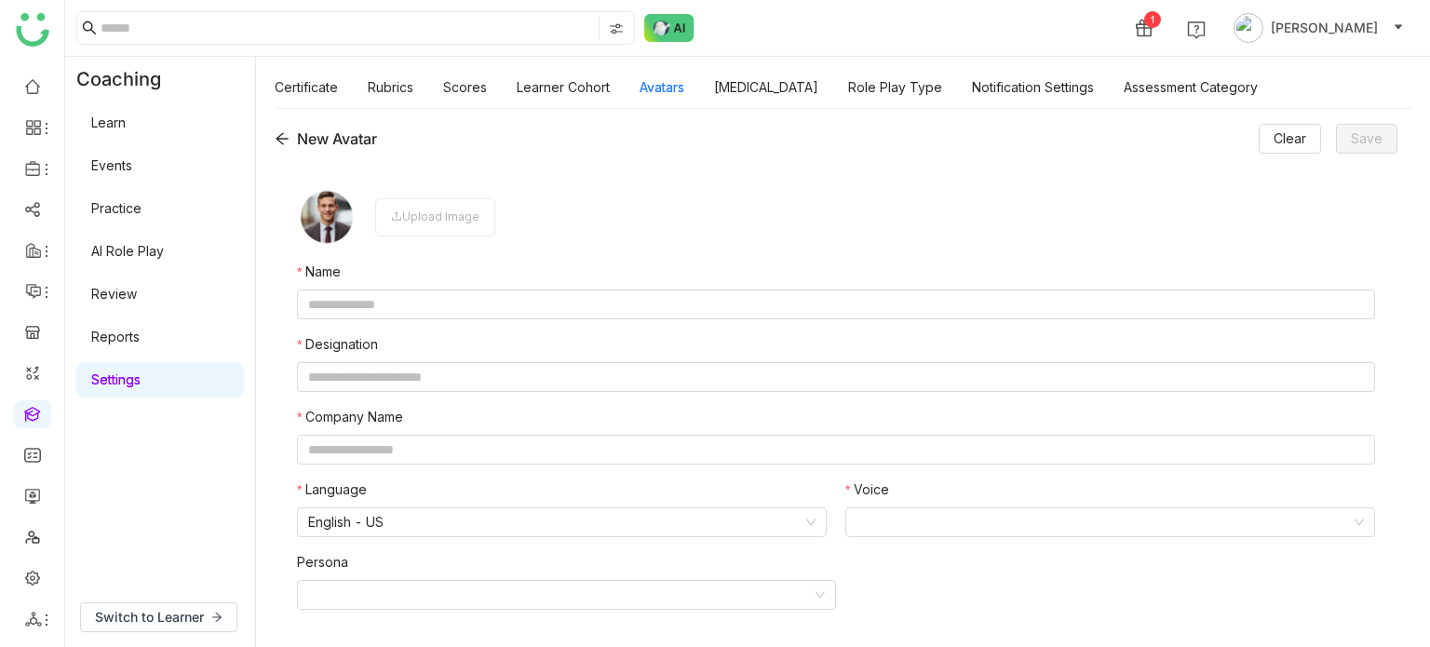
click at [275, 137] on icon at bounding box center [282, 138] width 15 height 15
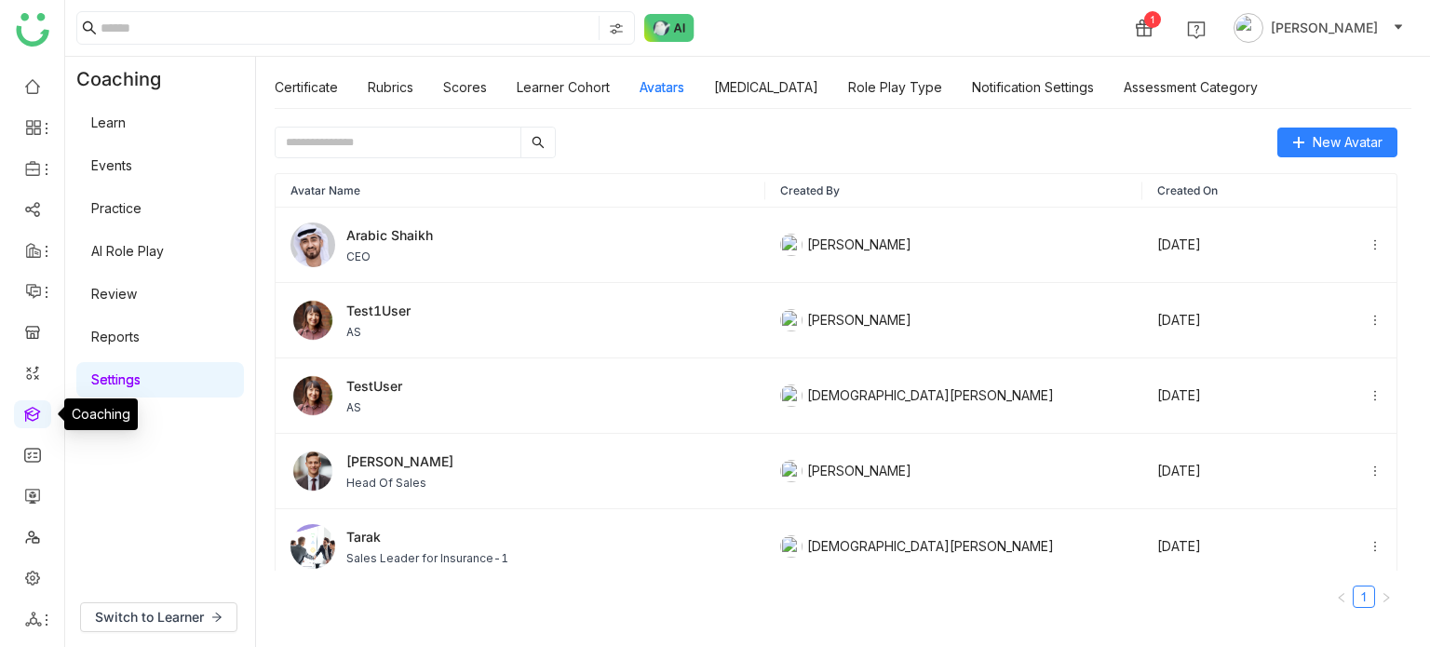
click at [38, 421] on link at bounding box center [32, 413] width 17 height 16
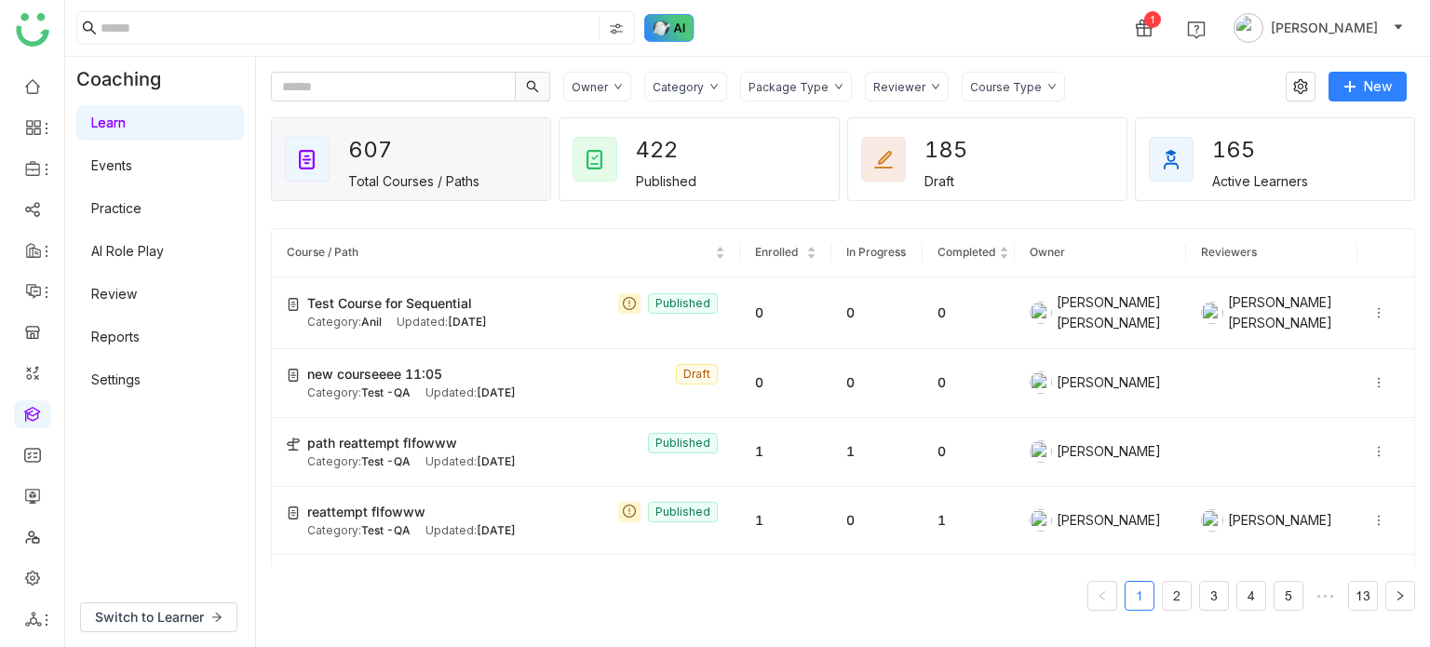
click at [679, 40] on img at bounding box center [669, 28] width 50 height 28
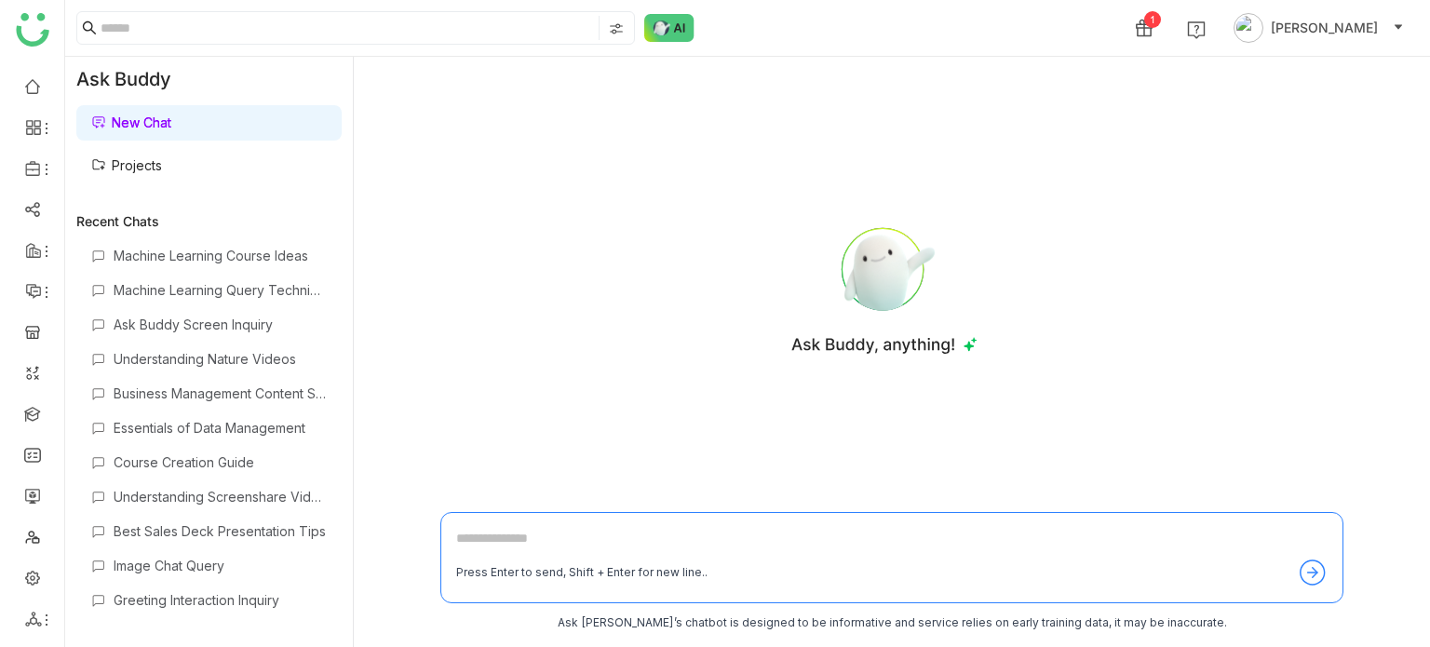
click at [144, 157] on link "Projects" at bounding box center [126, 165] width 71 height 16
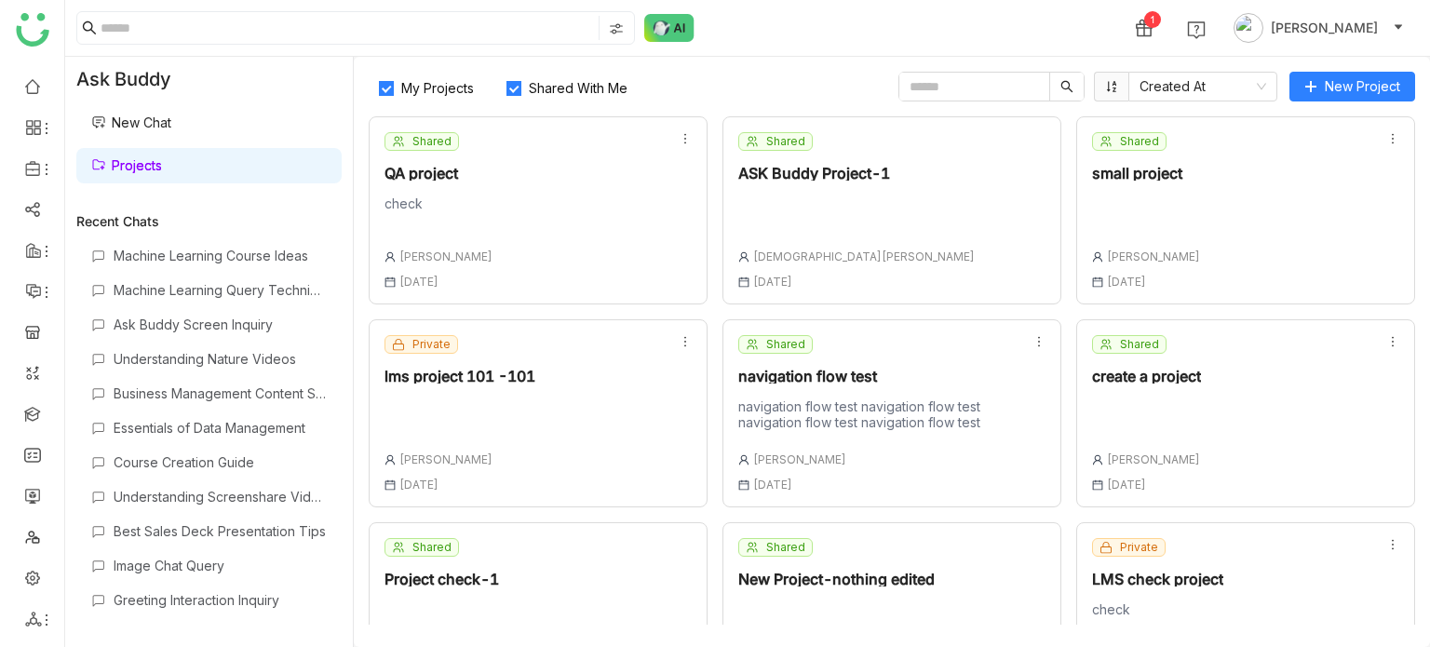
click at [144, 157] on link "Projects" at bounding box center [126, 165] width 71 height 16
click at [1359, 80] on span "New Project" at bounding box center [1362, 86] width 75 height 20
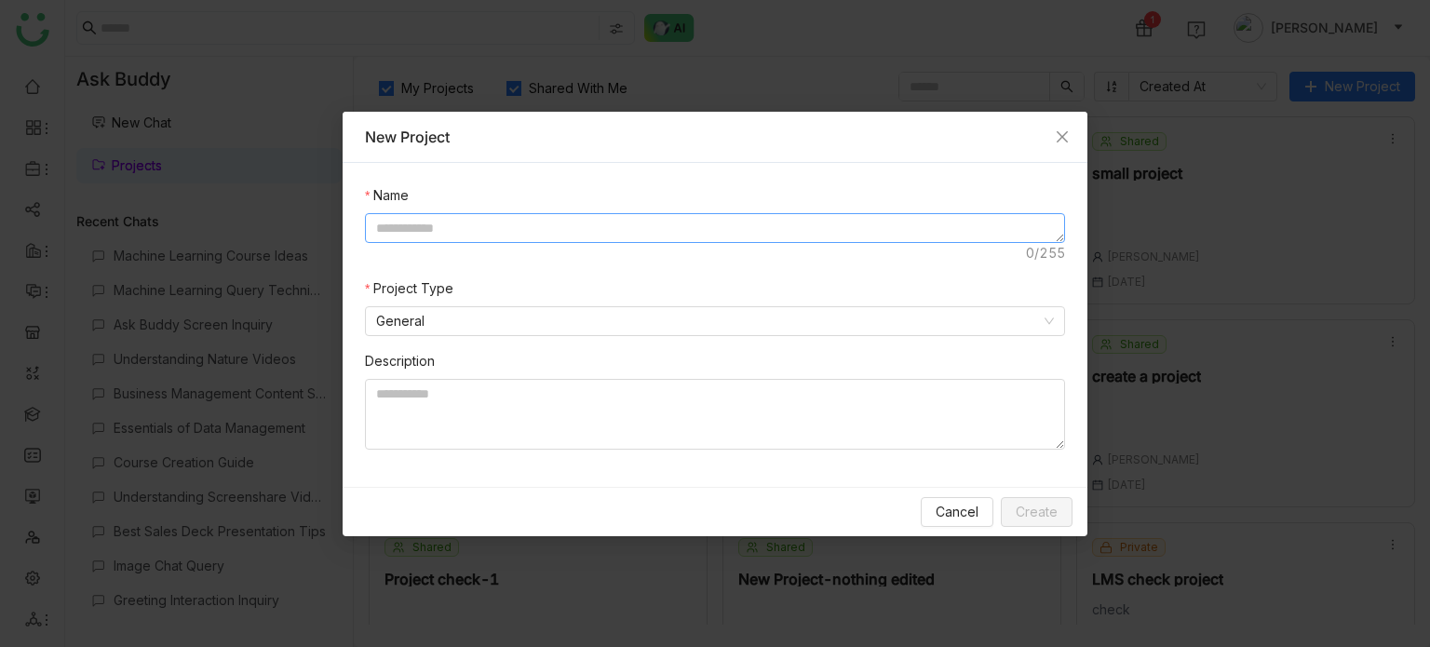
click at [467, 237] on textarea at bounding box center [715, 228] width 700 height 30
type textarea "**********"
click at [1036, 502] on span "Create" at bounding box center [1037, 512] width 42 height 20
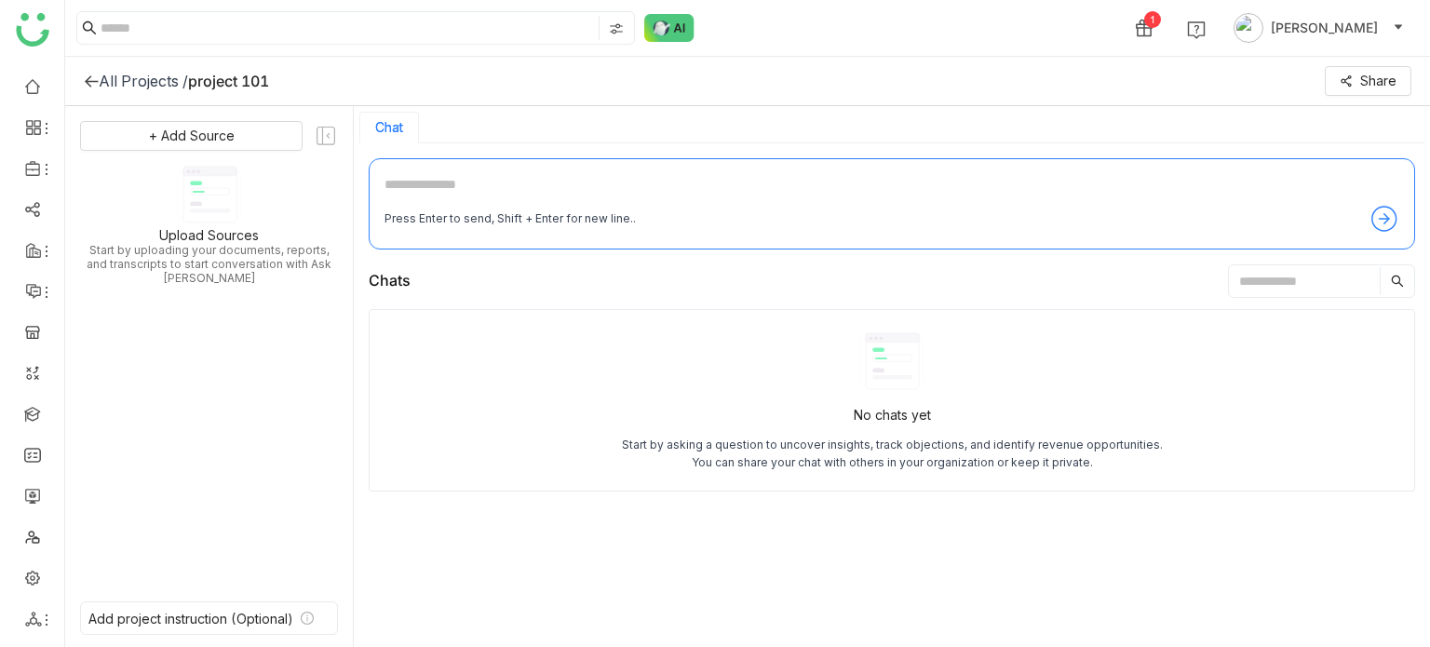
click at [395, 129] on button "Chat" at bounding box center [389, 127] width 28 height 15
click at [32, 418] on link at bounding box center [32, 413] width 17 height 16
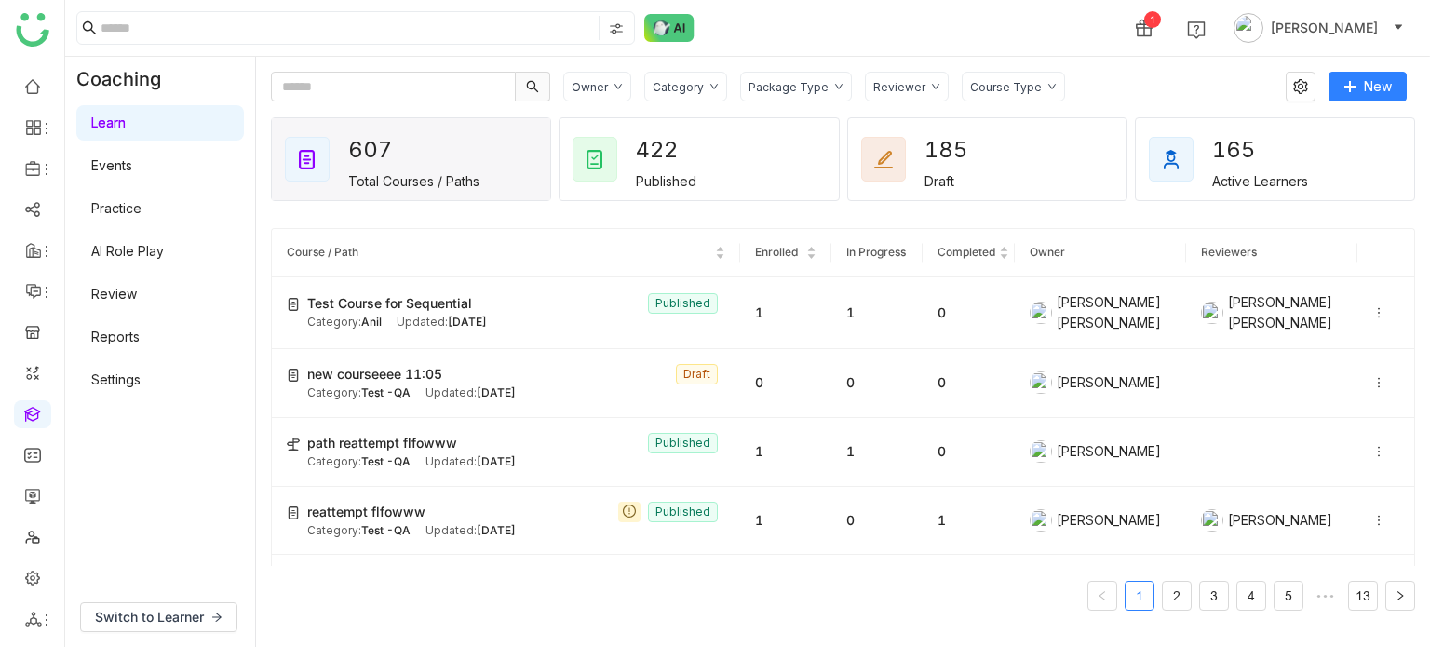
click at [138, 375] on link "Settings" at bounding box center [115, 379] width 49 height 16
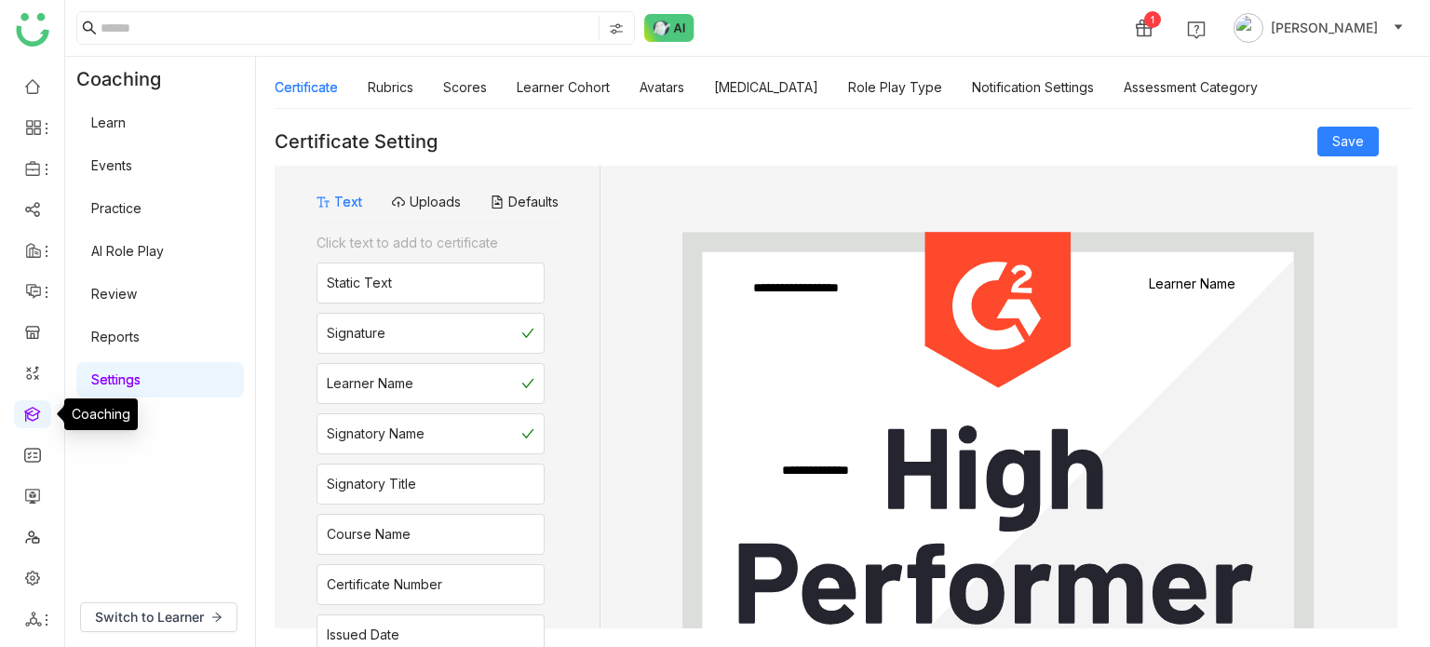
click at [41, 412] on link at bounding box center [32, 413] width 17 height 16
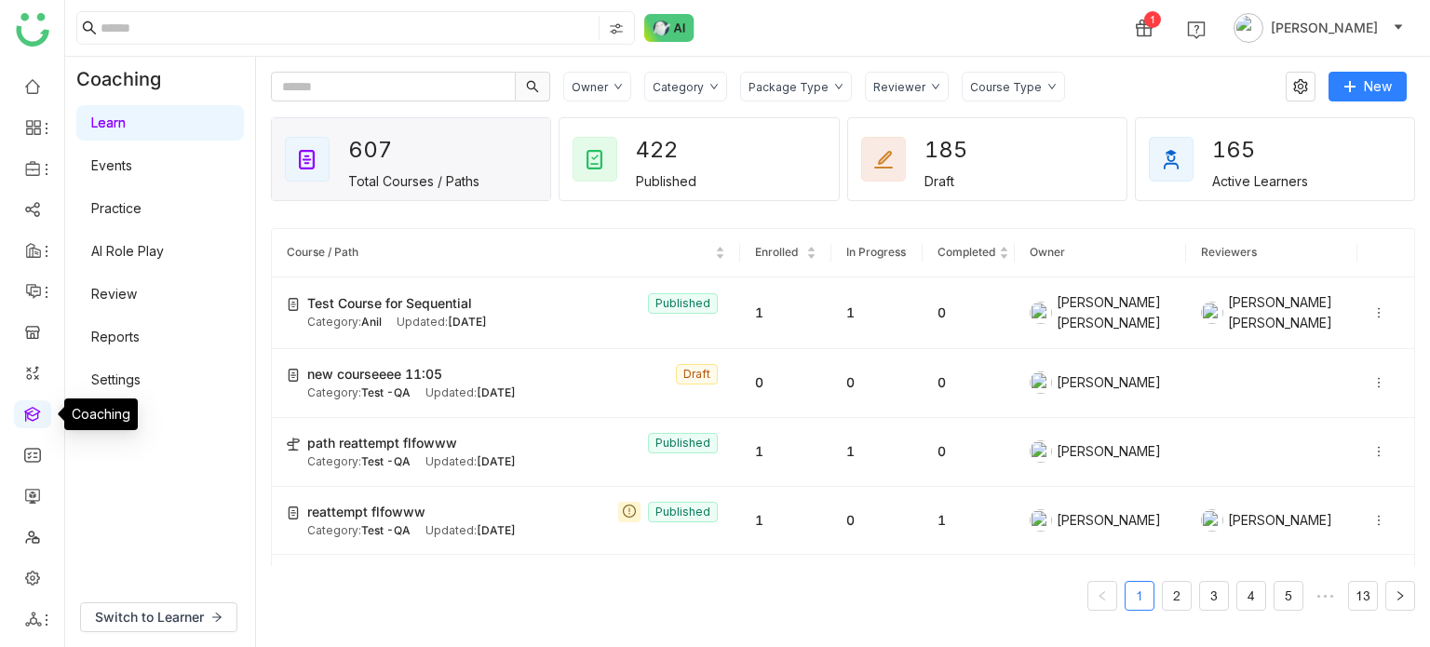
click at [24, 419] on link at bounding box center [32, 413] width 17 height 16
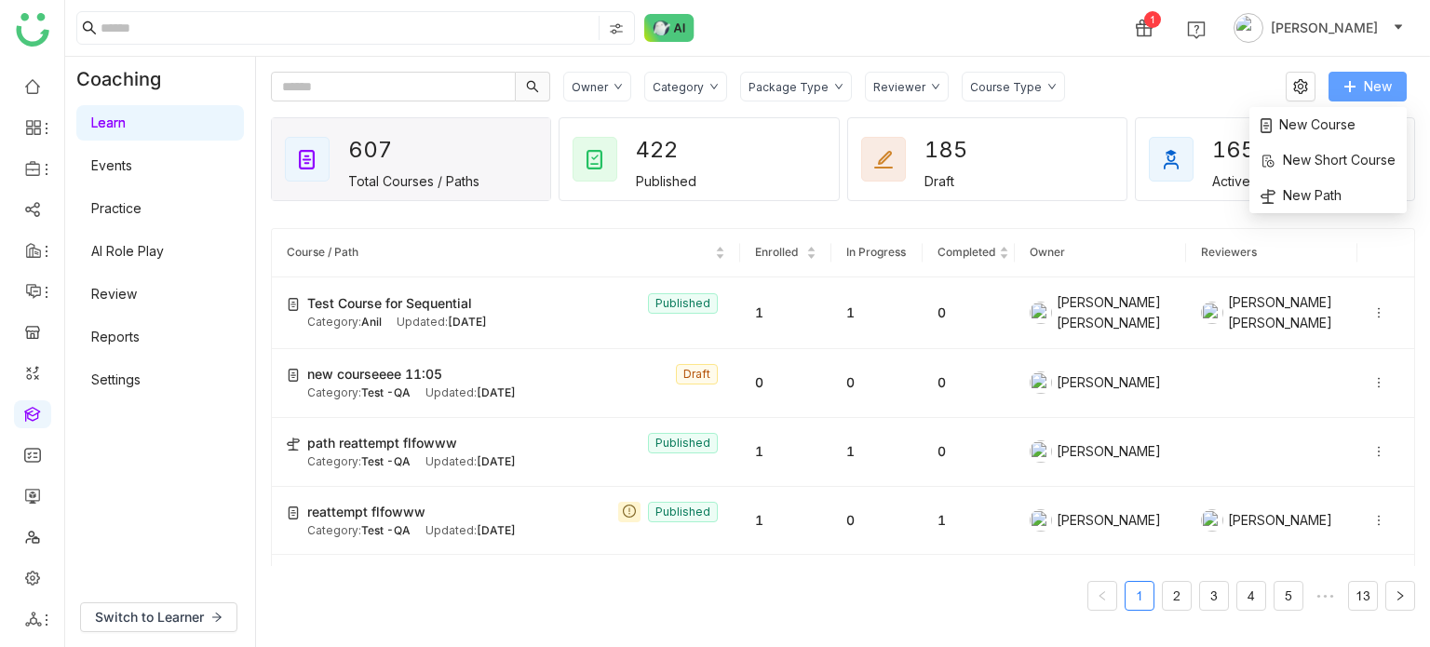
click at [1369, 95] on span "New" at bounding box center [1378, 86] width 28 height 20
click at [1374, 86] on span "New" at bounding box center [1378, 86] width 28 height 20
click at [1367, 122] on li "New Course" at bounding box center [1327, 124] width 157 height 35
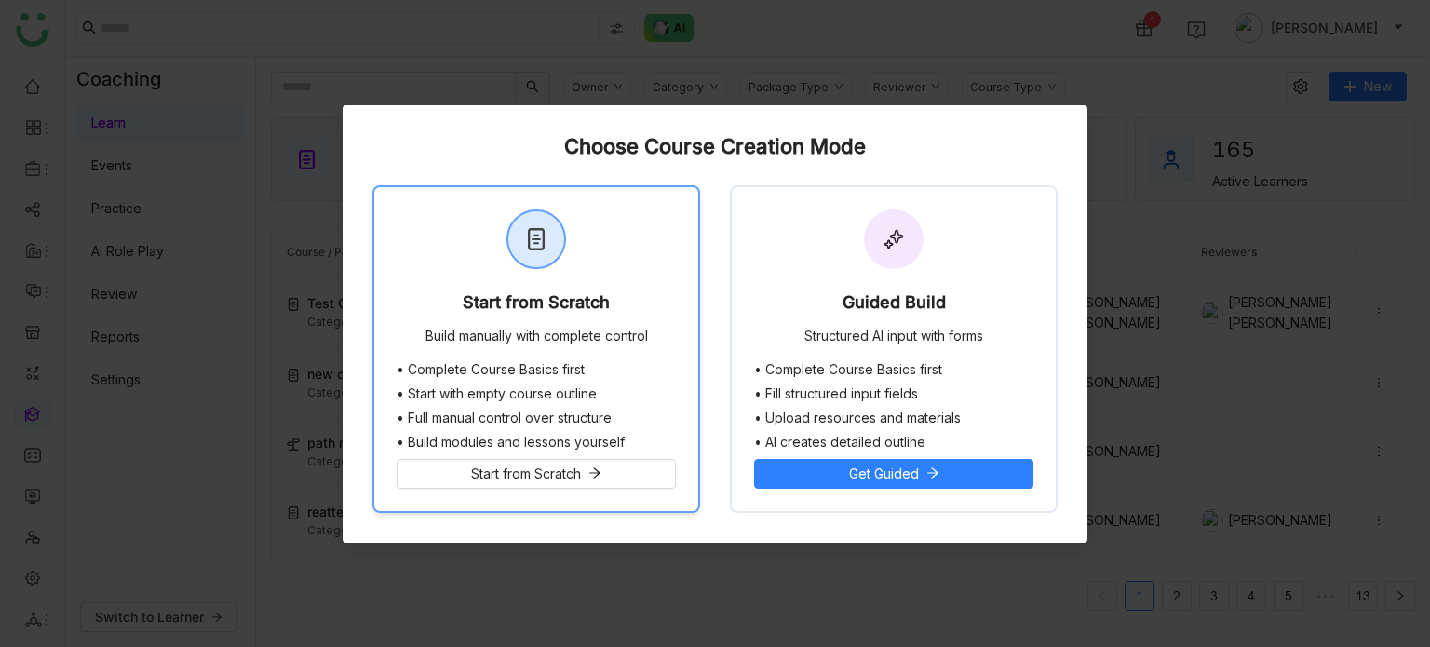
click at [677, 292] on div "Start from Scratch Build manually with complete control" at bounding box center [536, 274] width 324 height 175
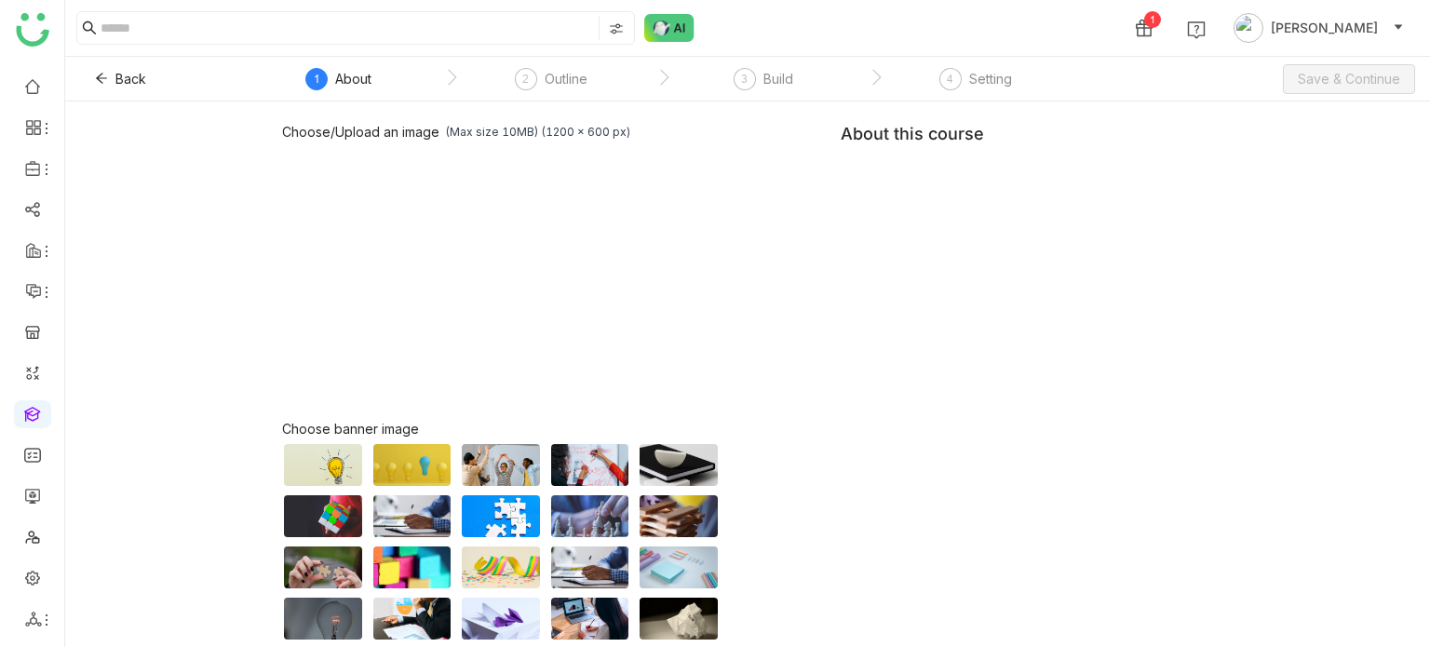
click at [1020, 180] on div "Choose/Upload an image (Max size 10MB) (1200 x 600 px) Browse Image Choose bann…" at bounding box center [747, 424] width 931 height 600
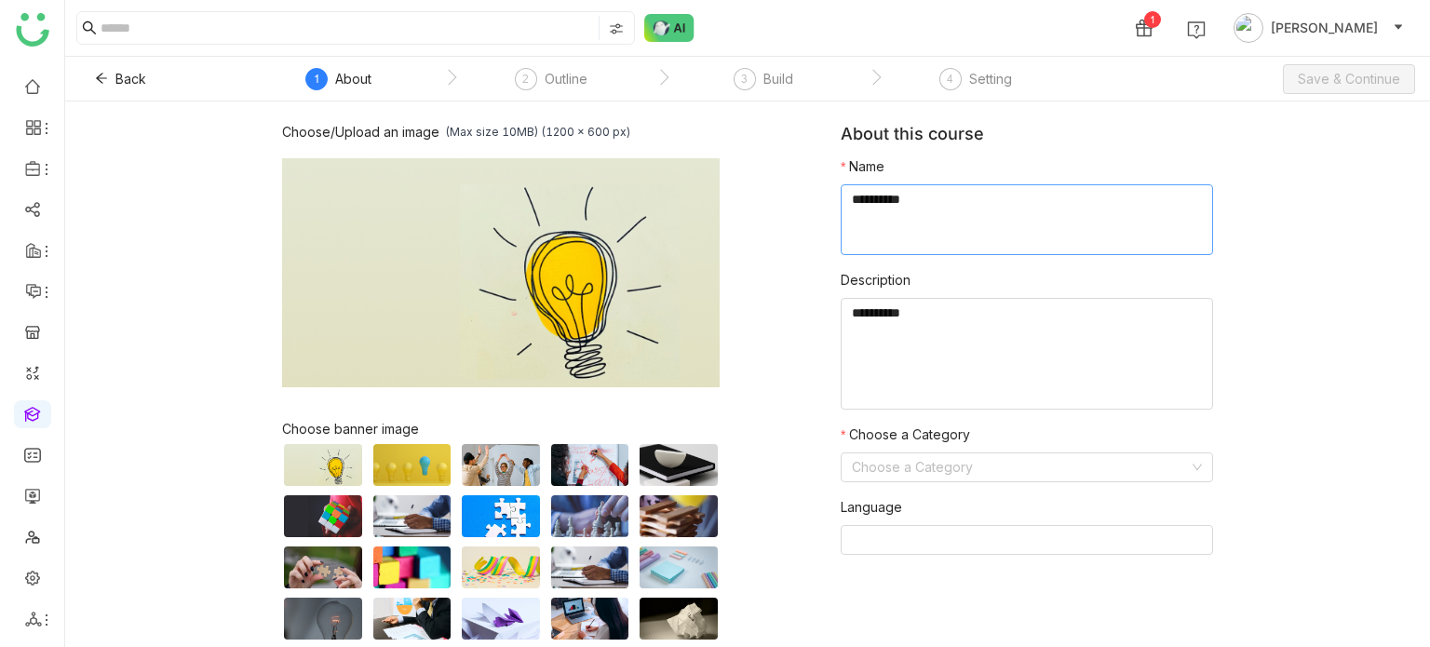
click at [1019, 195] on textarea at bounding box center [1027, 219] width 372 height 71
type textarea "**********"
type textarea "*****"
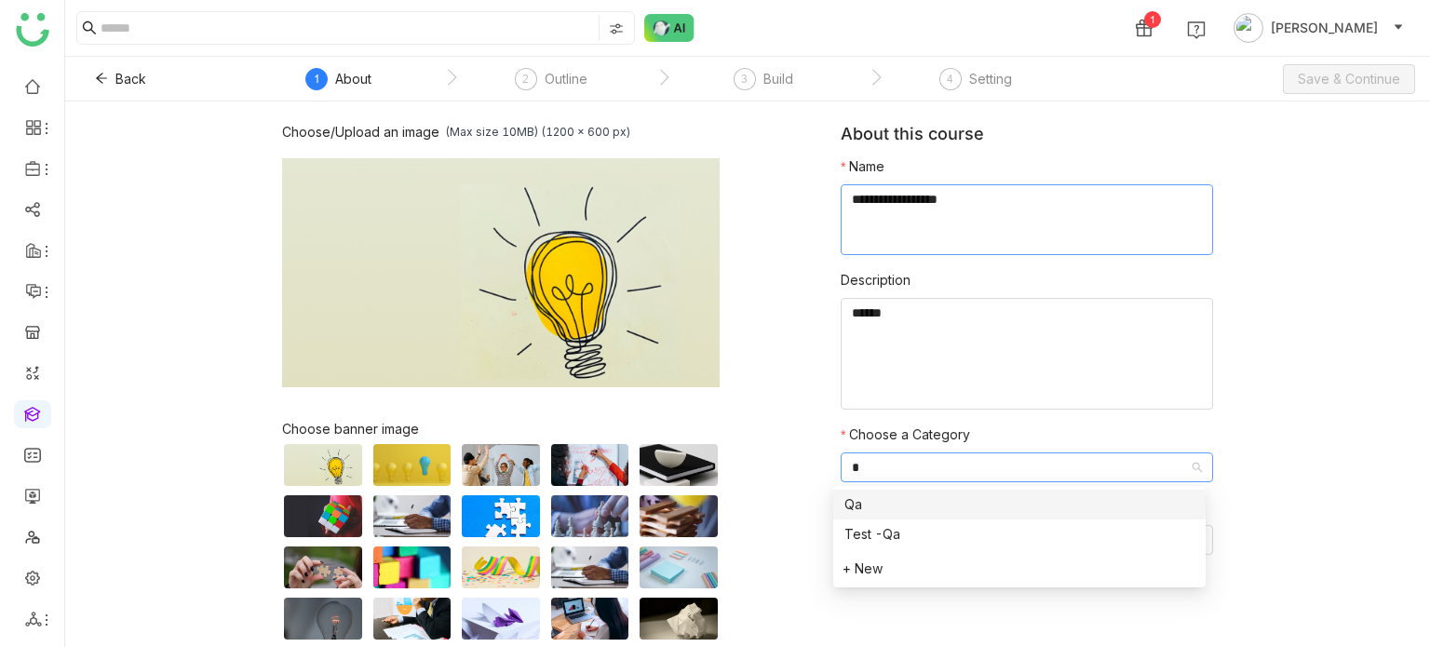
type input "**"
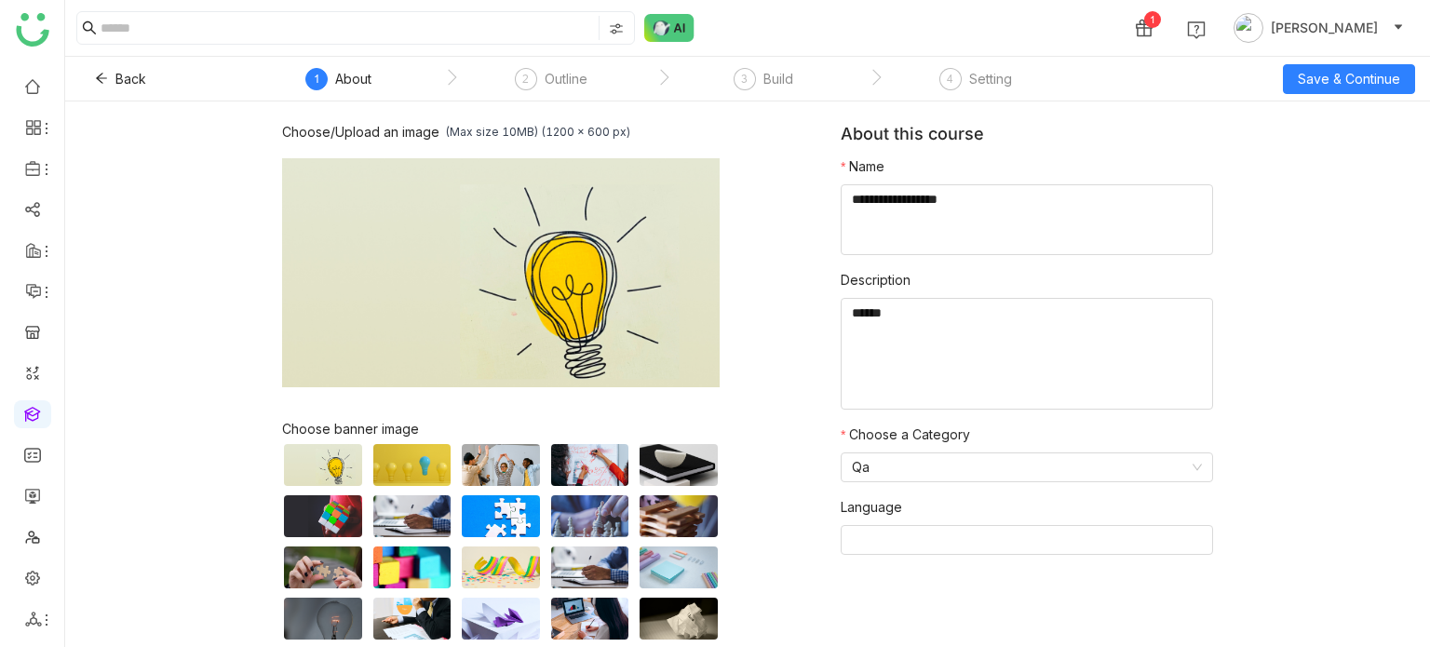
click at [1348, 93] on div "Back 1 About 2 Outline 3 Build 4 Setting Save & Continue" at bounding box center [747, 79] width 1365 height 45
click at [1350, 86] on span "Save & Continue" at bounding box center [1349, 79] width 102 height 20
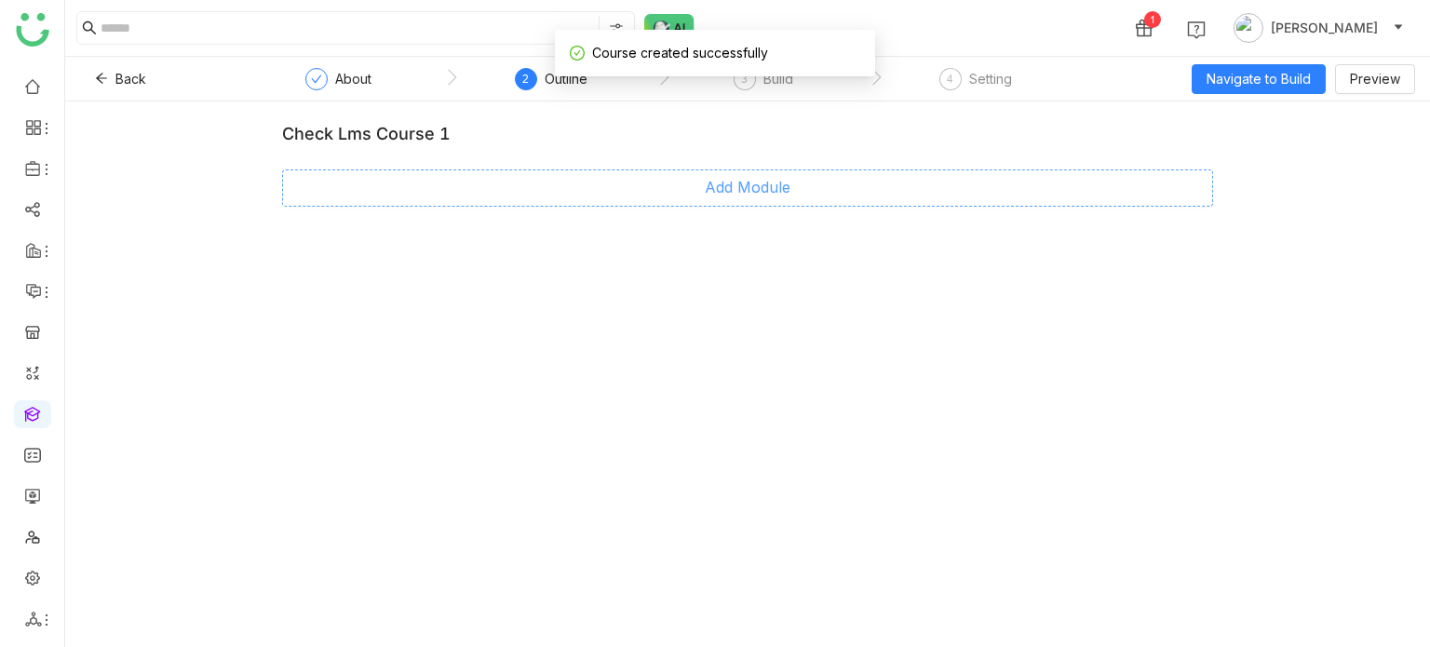
click at [786, 188] on span "Add Module" at bounding box center [748, 187] width 86 height 23
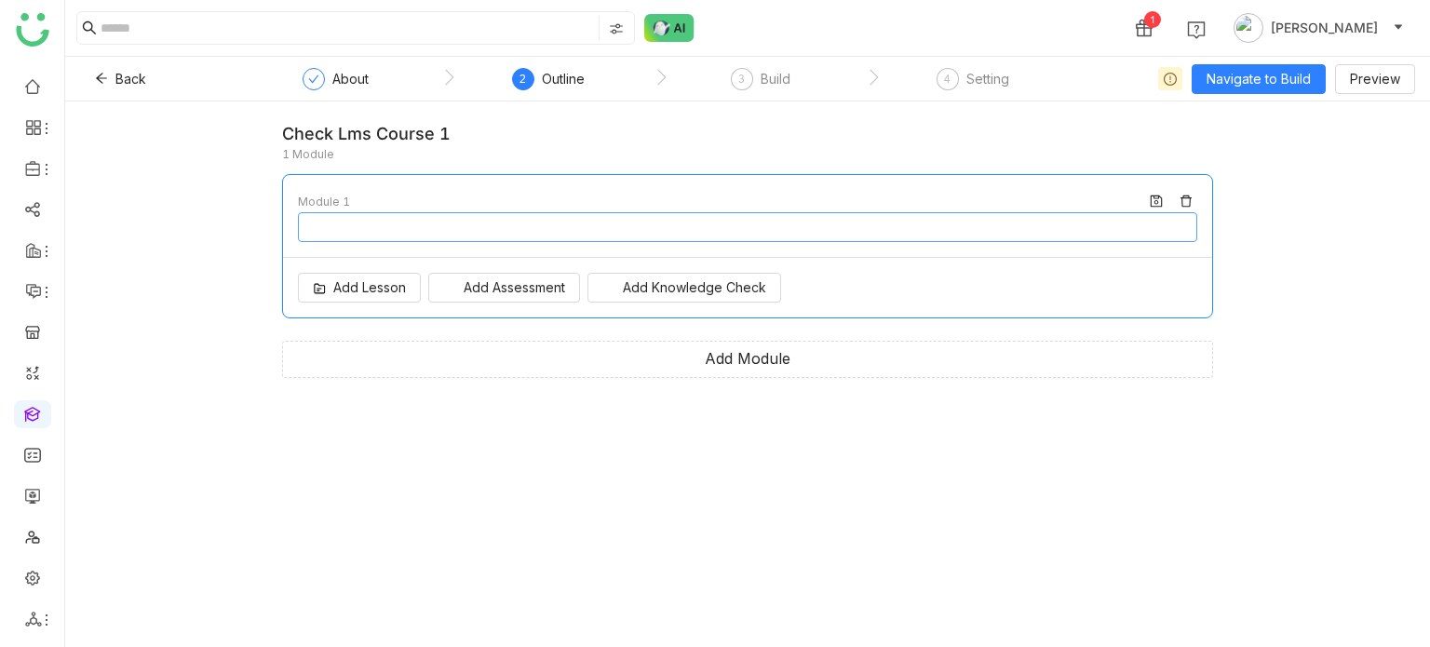
type input "********"
click at [1276, 77] on span "Navigate to Build" at bounding box center [1259, 79] width 104 height 20
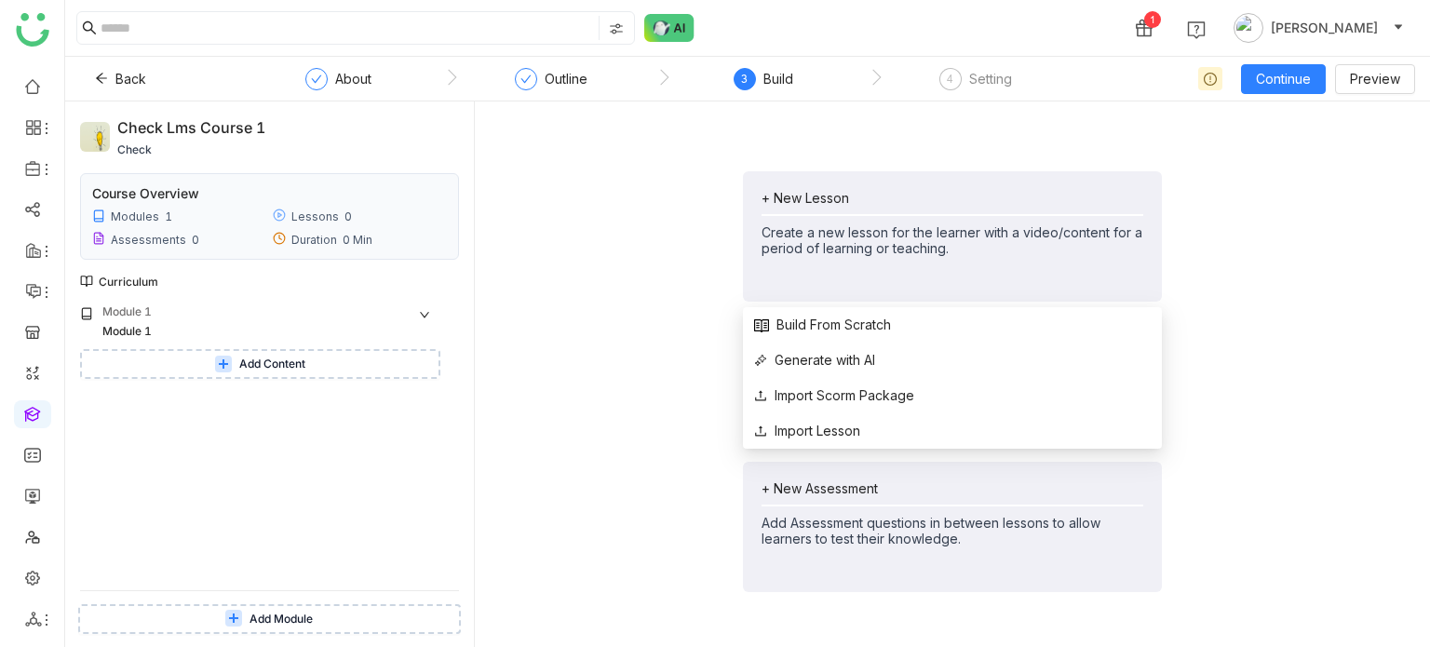
click at [782, 195] on div "+ New Lesson" at bounding box center [953, 198] width 382 height 16
click at [830, 345] on li "Generate with AI" at bounding box center [952, 360] width 419 height 35
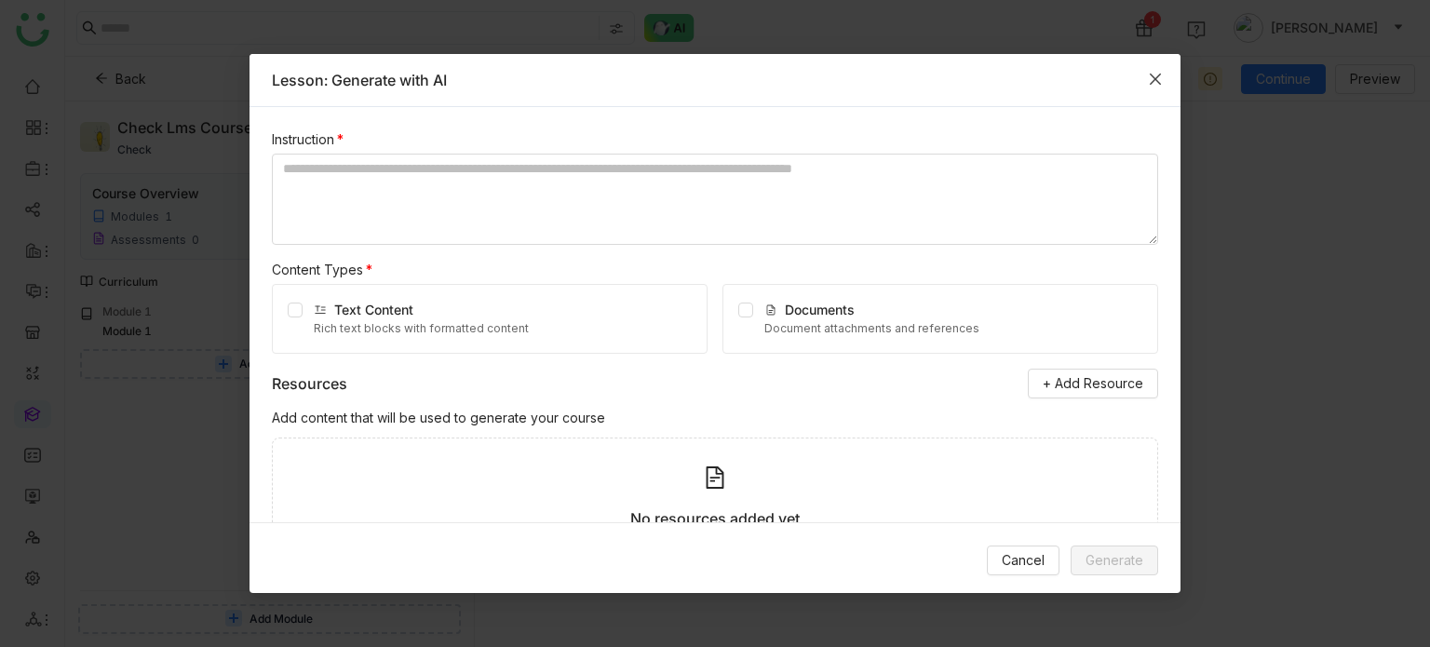
click at [1156, 72] on icon "Close" at bounding box center [1155, 79] width 15 height 15
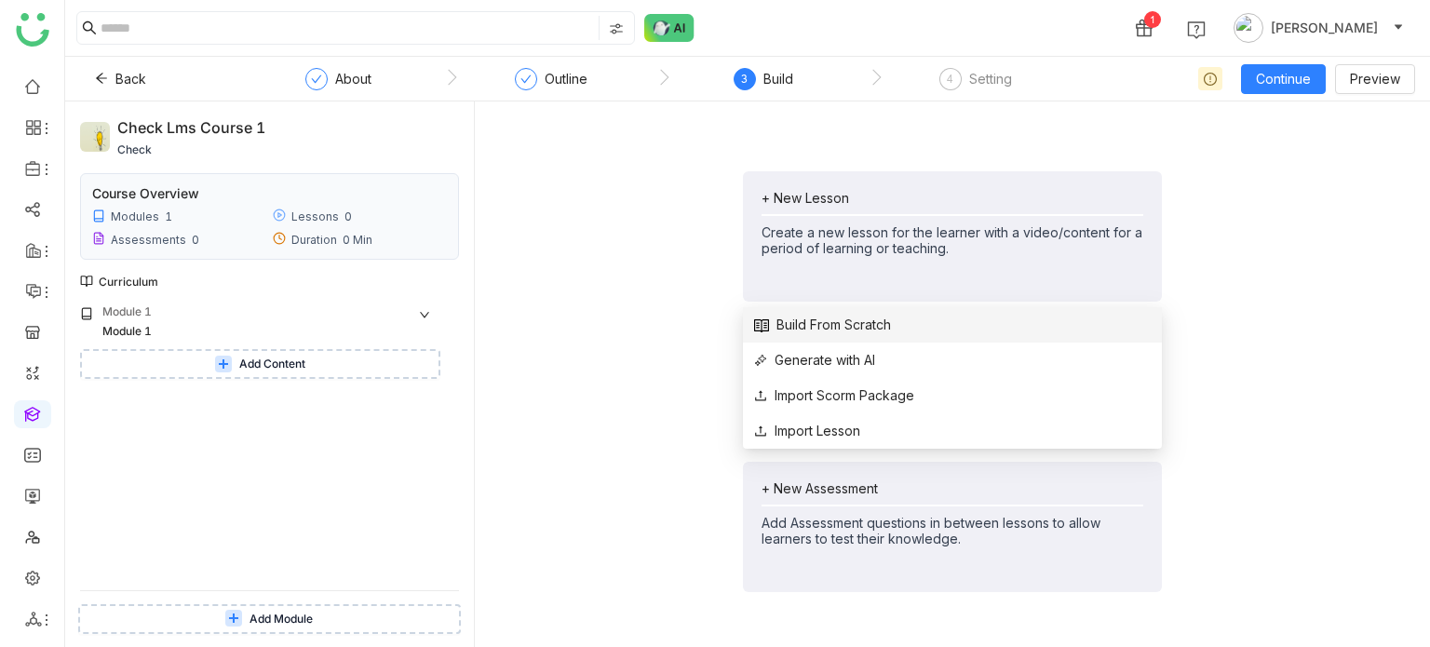
click at [840, 316] on span "Build From Scratch" at bounding box center [822, 325] width 137 height 20
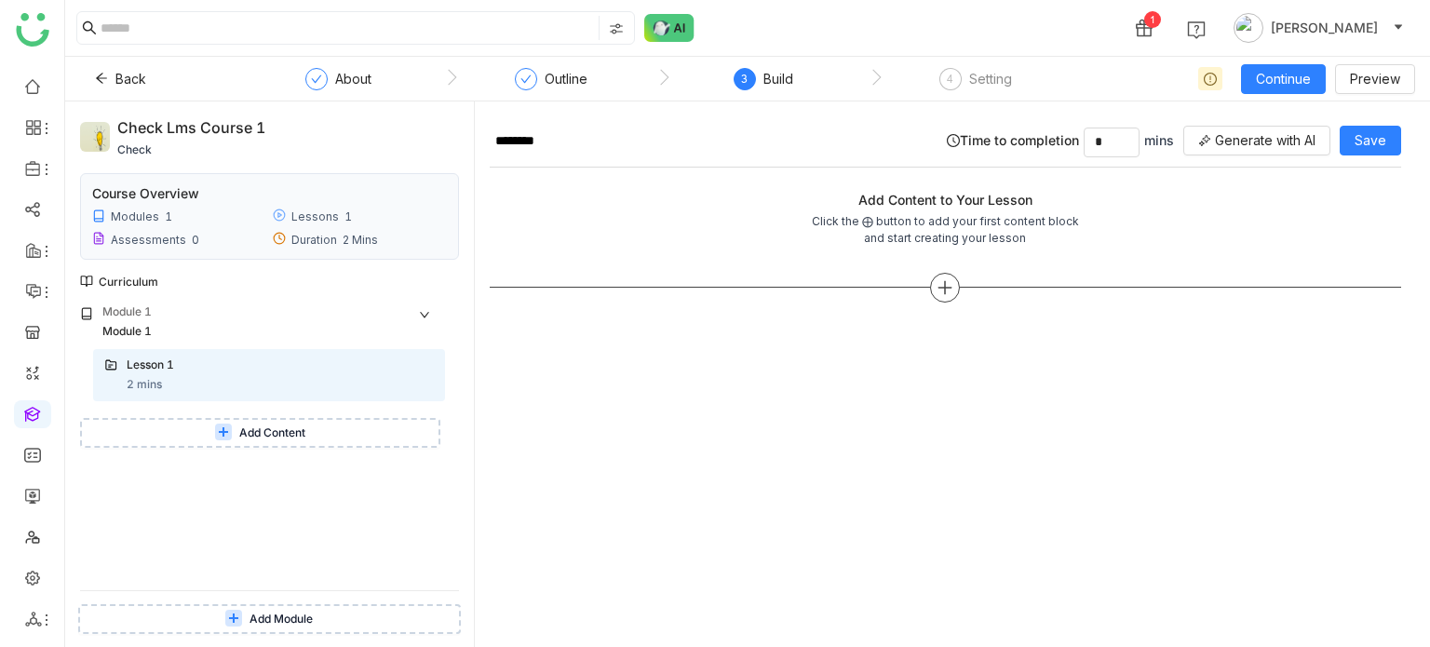
click at [934, 295] on div at bounding box center [945, 288] width 30 height 30
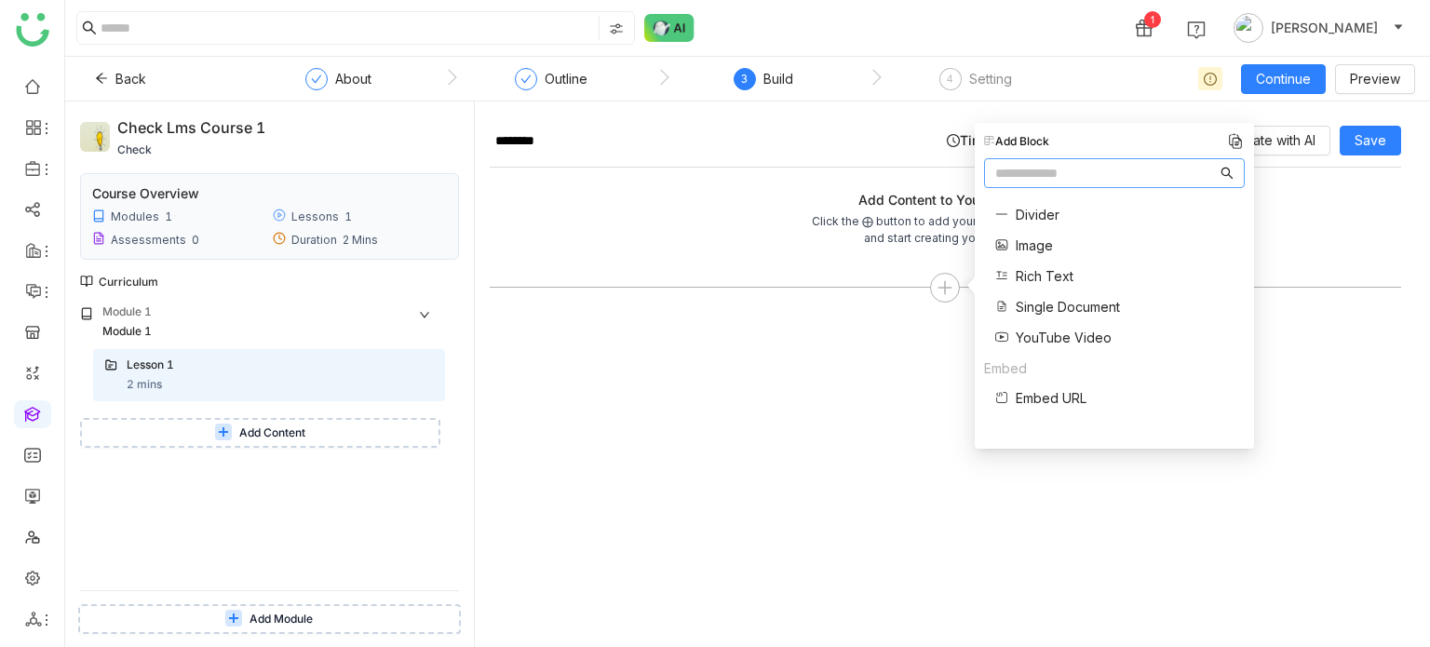
click at [1085, 312] on span "Single Document" at bounding box center [1068, 307] width 104 height 20
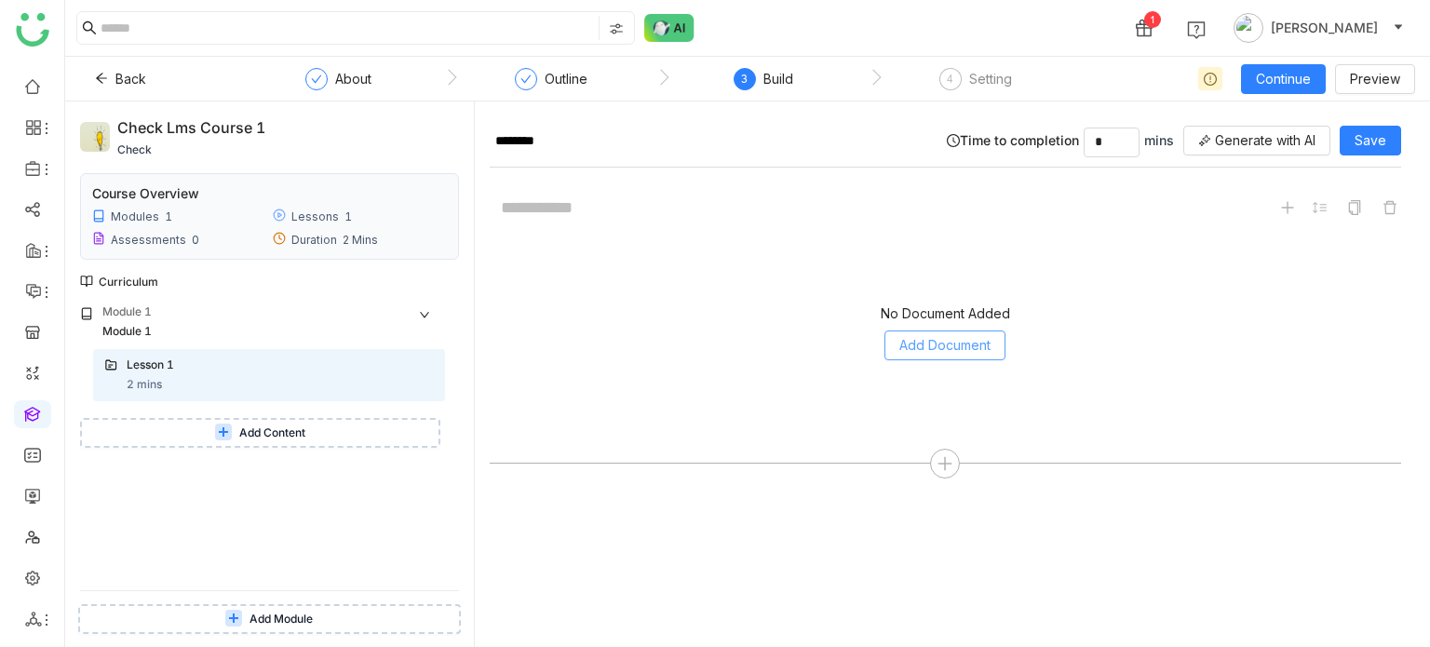
click at [924, 331] on button "Add Document" at bounding box center [944, 346] width 121 height 30
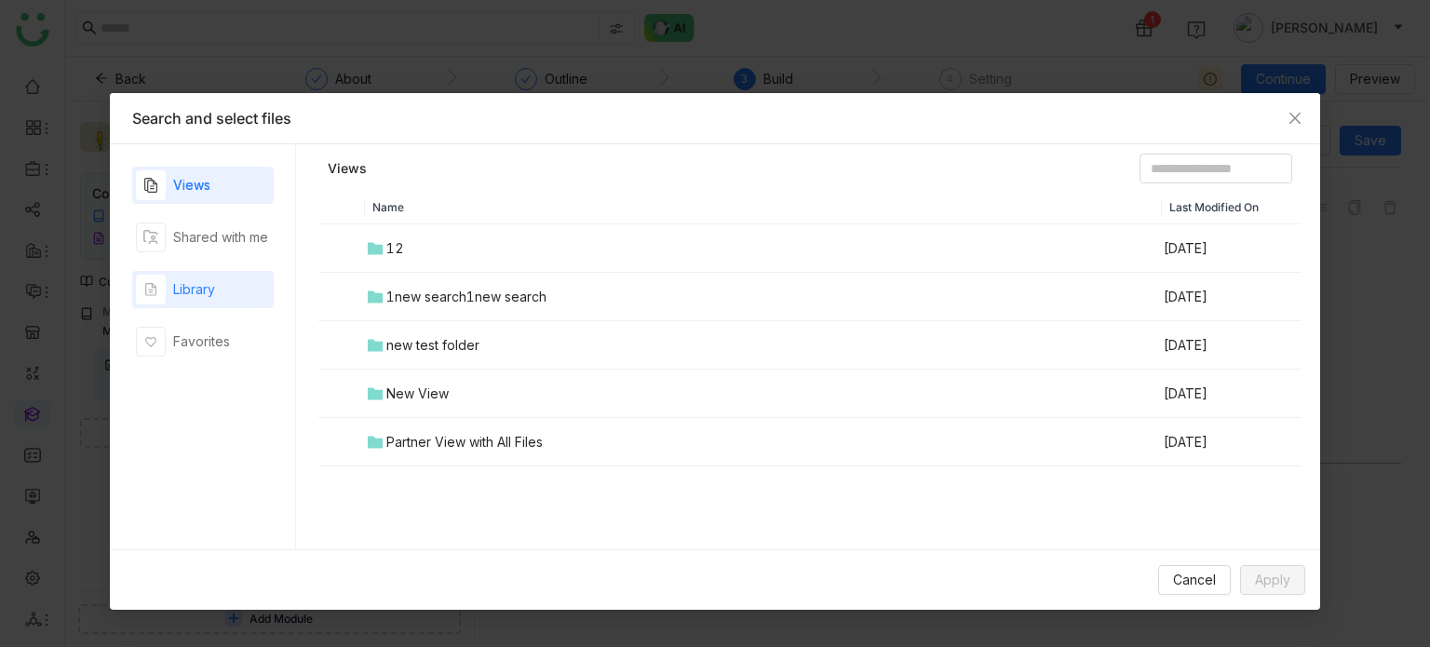
click at [238, 280] on div "Library" at bounding box center [203, 289] width 142 height 37
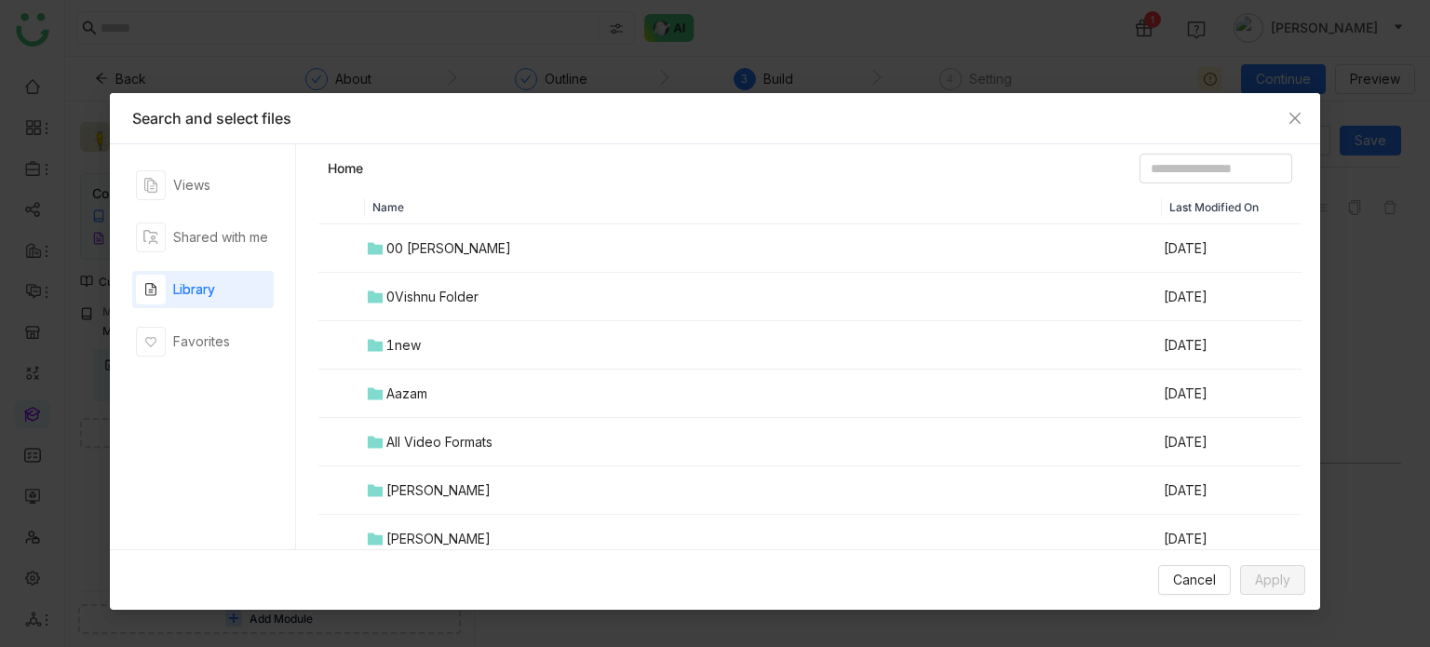
click at [435, 261] on td "00 Arif Folder" at bounding box center [763, 248] width 797 height 48
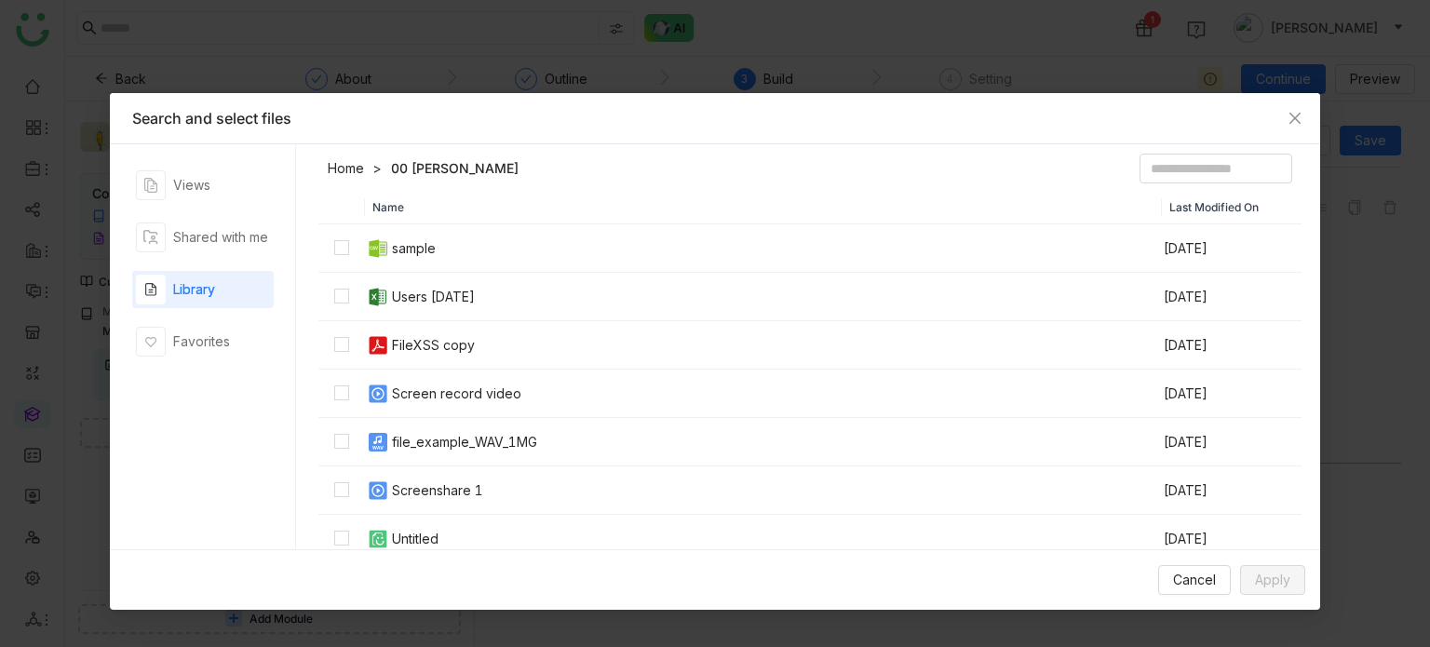
click at [423, 338] on div "FileXSS copy" at bounding box center [433, 345] width 83 height 20
click at [1273, 573] on span "Apply" at bounding box center [1272, 580] width 35 height 20
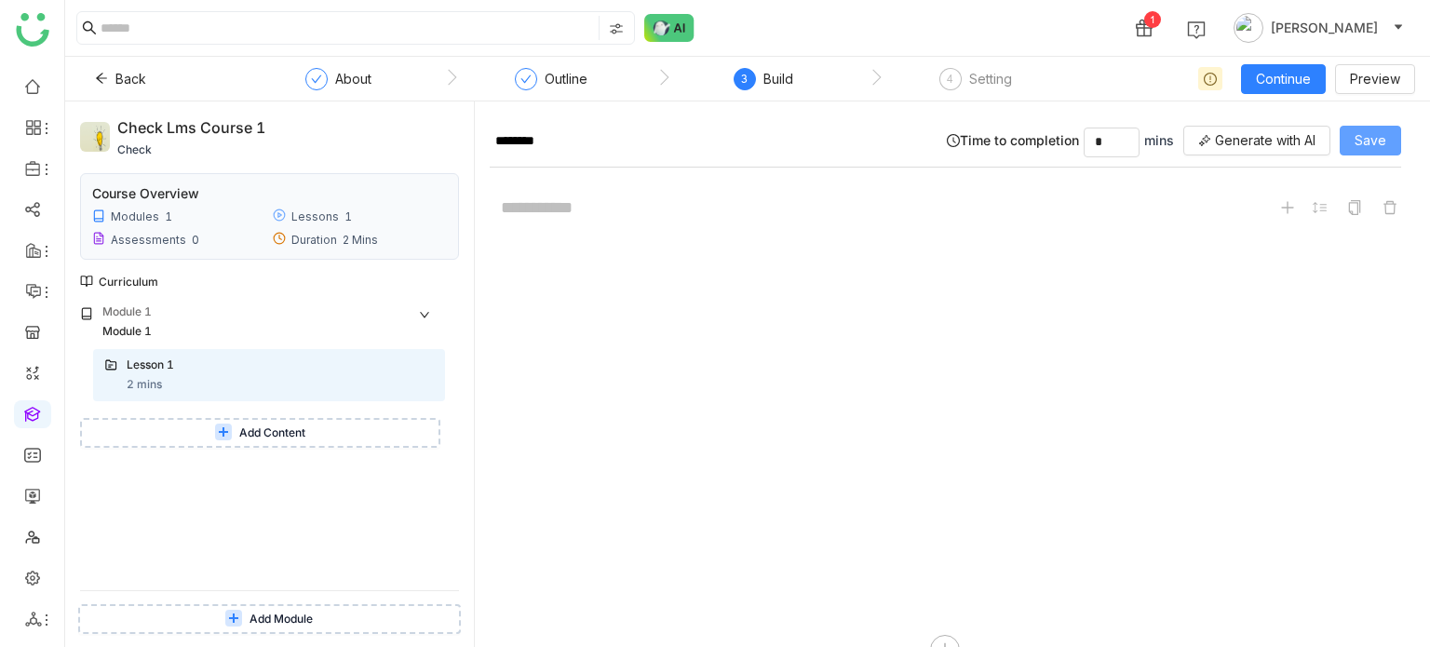
click at [1392, 141] on button "Save" at bounding box center [1370, 141] width 61 height 30
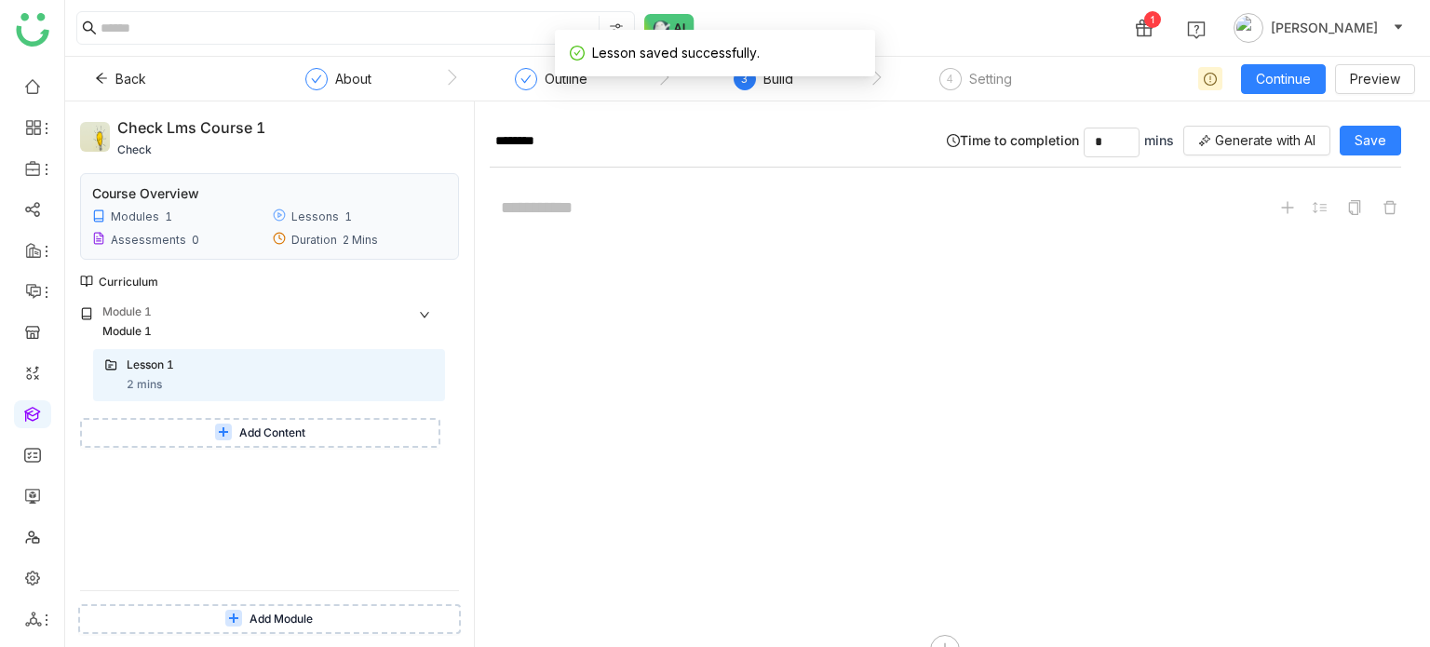
click at [234, 439] on button "Add Content" at bounding box center [260, 433] width 360 height 30
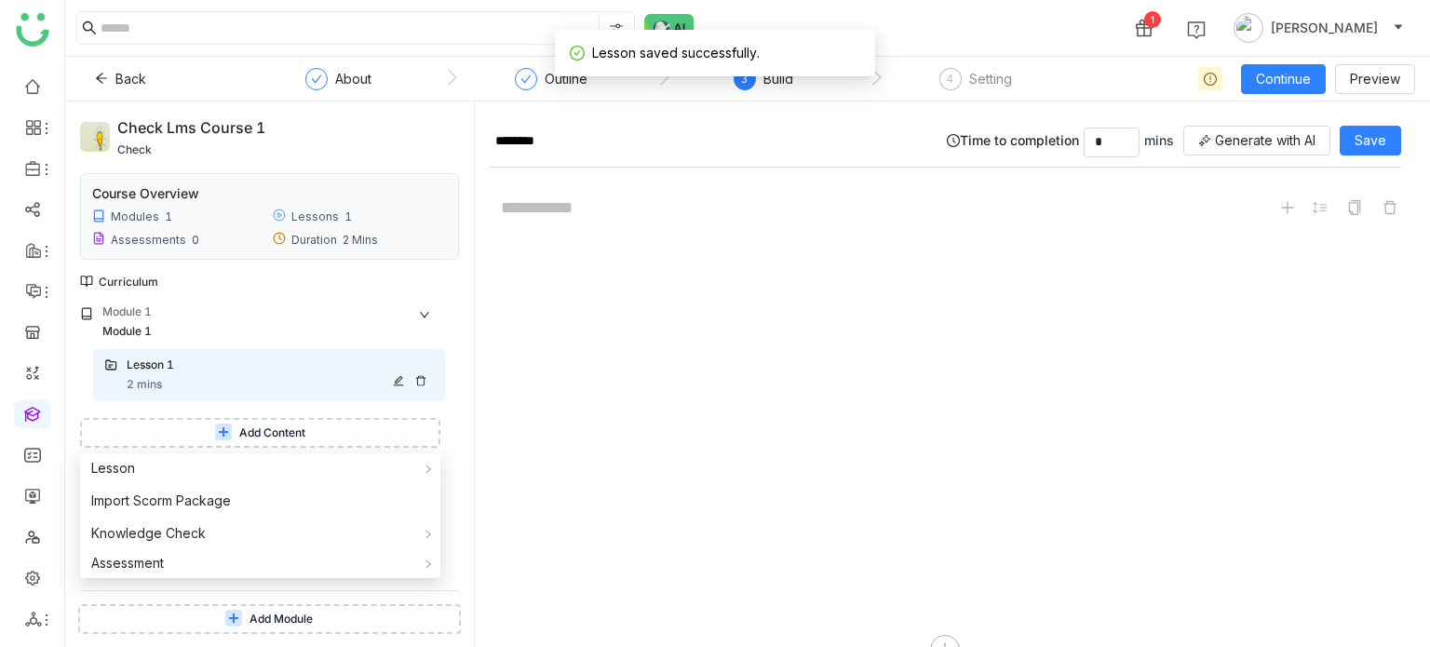
click at [420, 377] on icon at bounding box center [420, 380] width 11 height 11
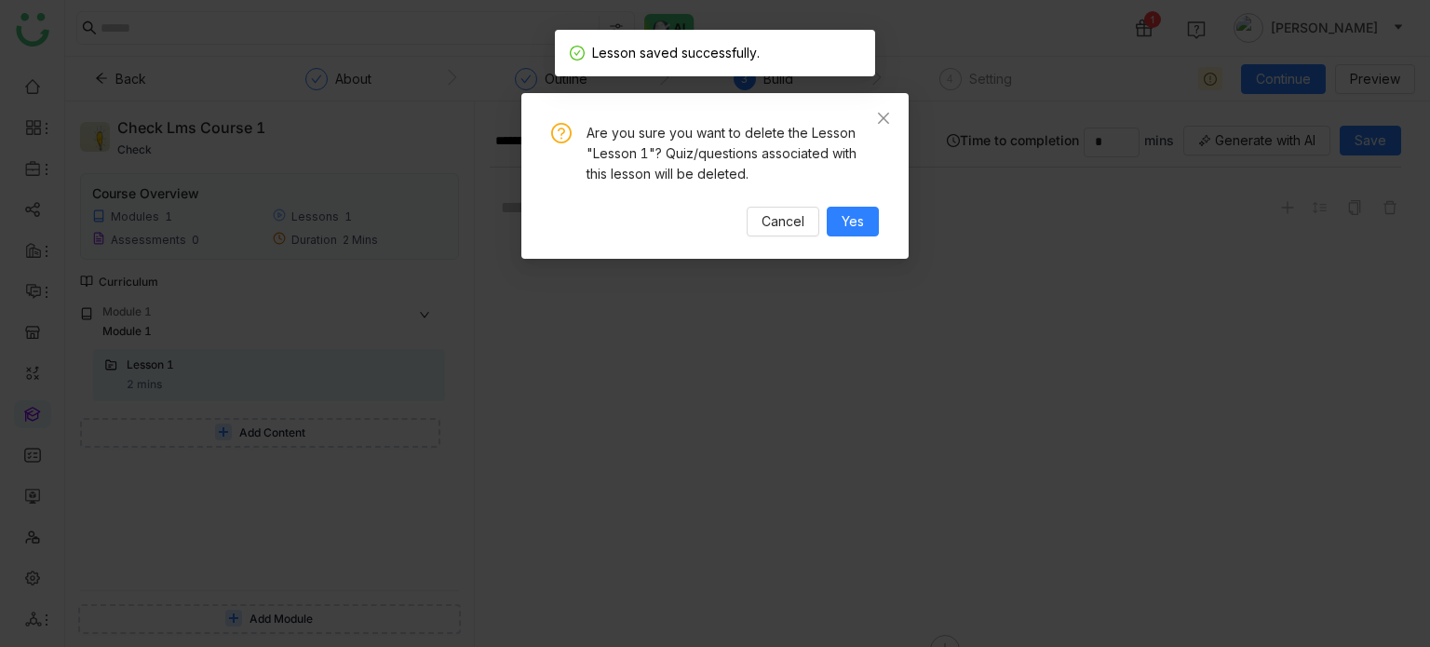
click at [879, 228] on div "Are you sure you want to delete the Lesson "Lesson 1"? Quiz/questions associate…" at bounding box center [714, 176] width 387 height 166
click at [875, 228] on button "Yes" at bounding box center [853, 222] width 52 height 30
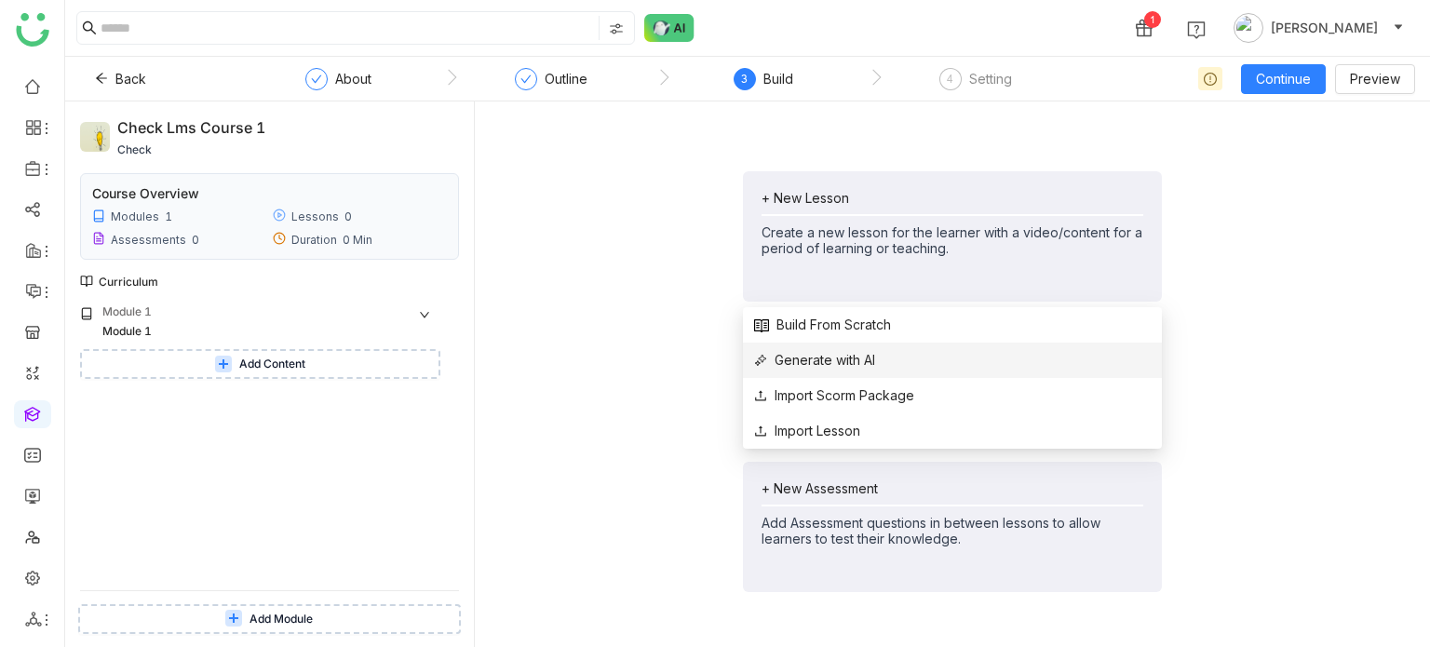
click at [869, 371] on li "Generate with AI" at bounding box center [952, 360] width 419 height 35
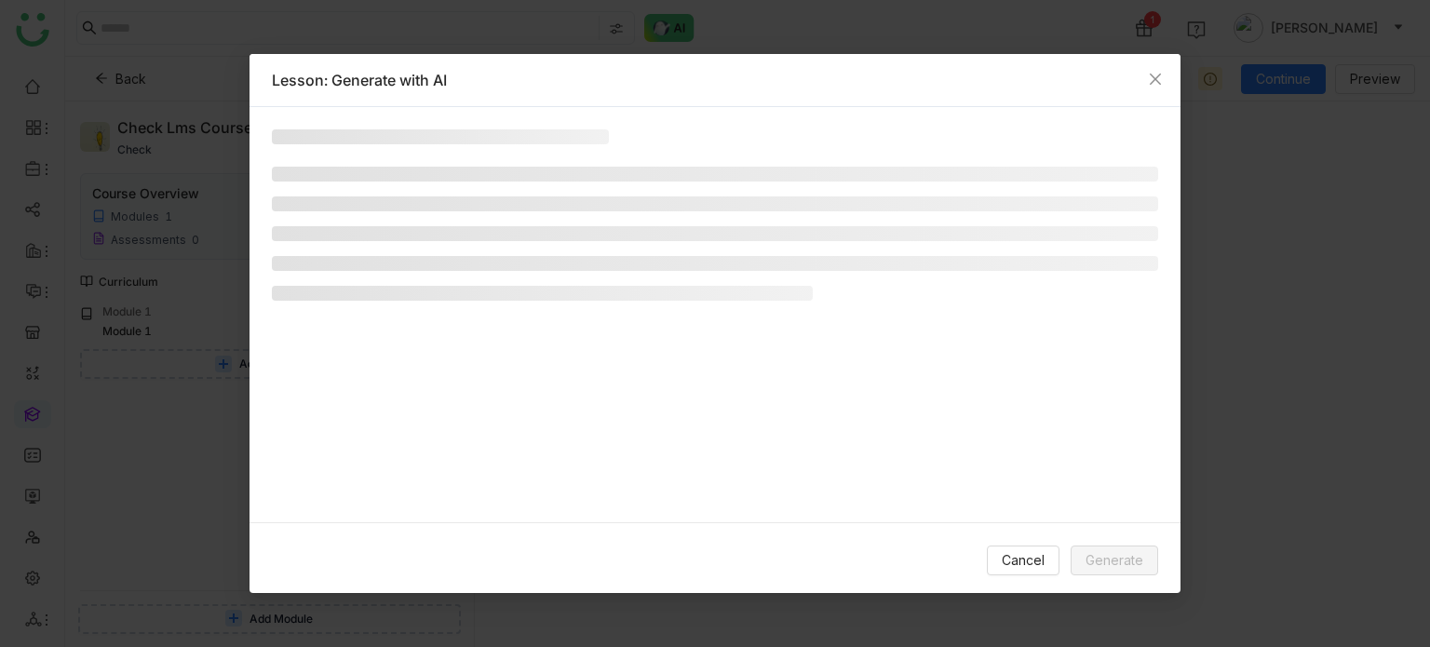
click at [452, 201] on li at bounding box center [715, 203] width 886 height 15
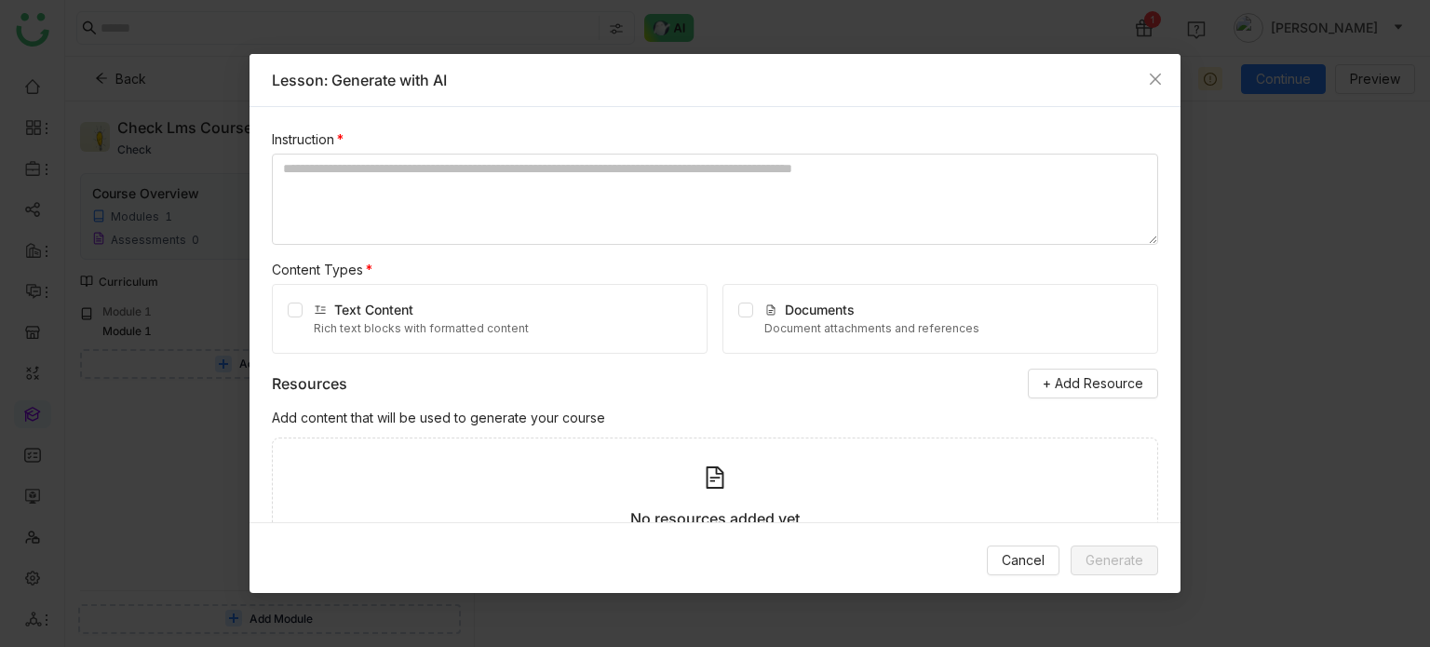
click at [452, 201] on textarea at bounding box center [715, 199] width 886 height 91
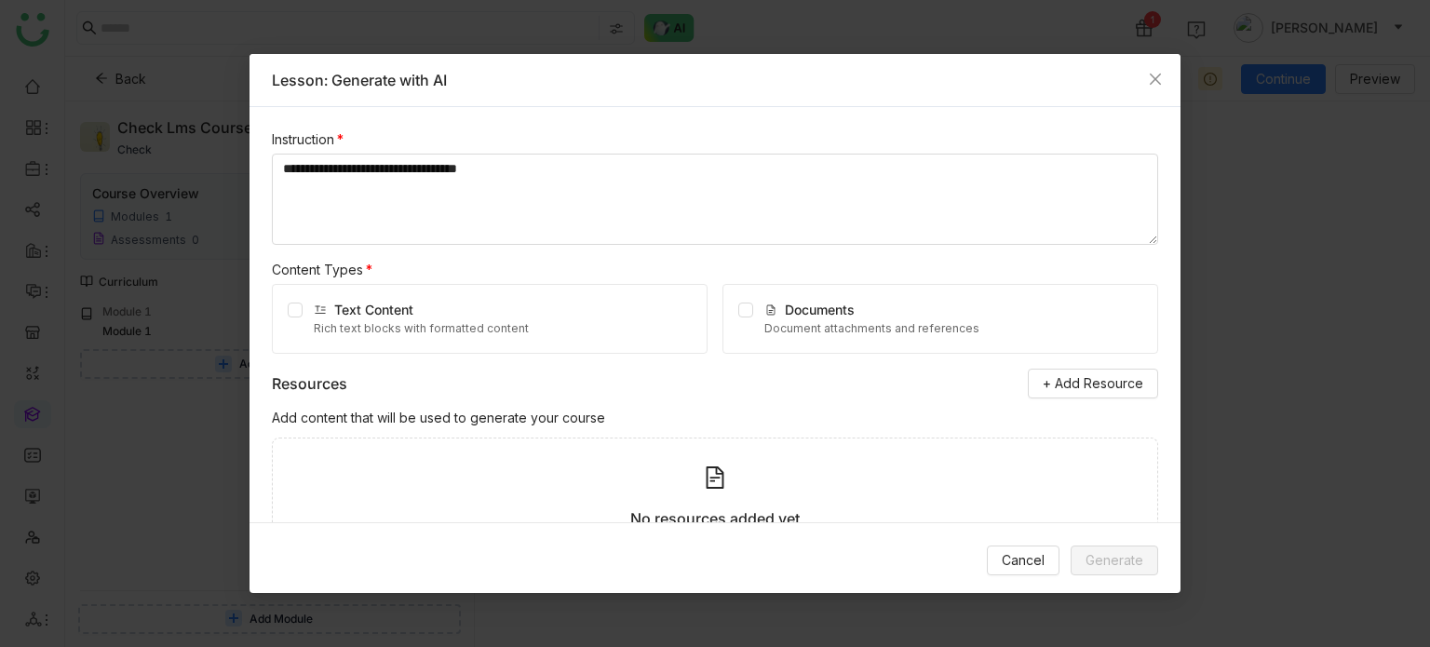
type textarea "**********"
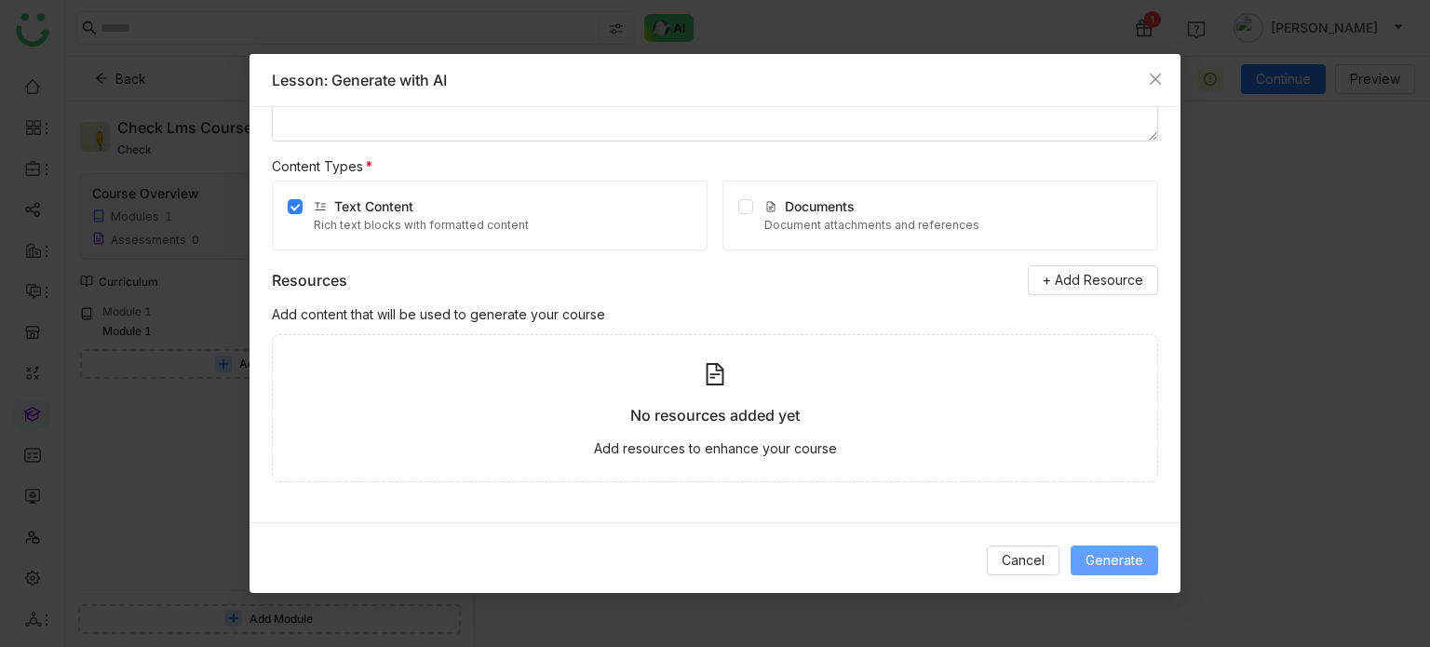
click at [1136, 568] on span "Generate" at bounding box center [1115, 560] width 58 height 20
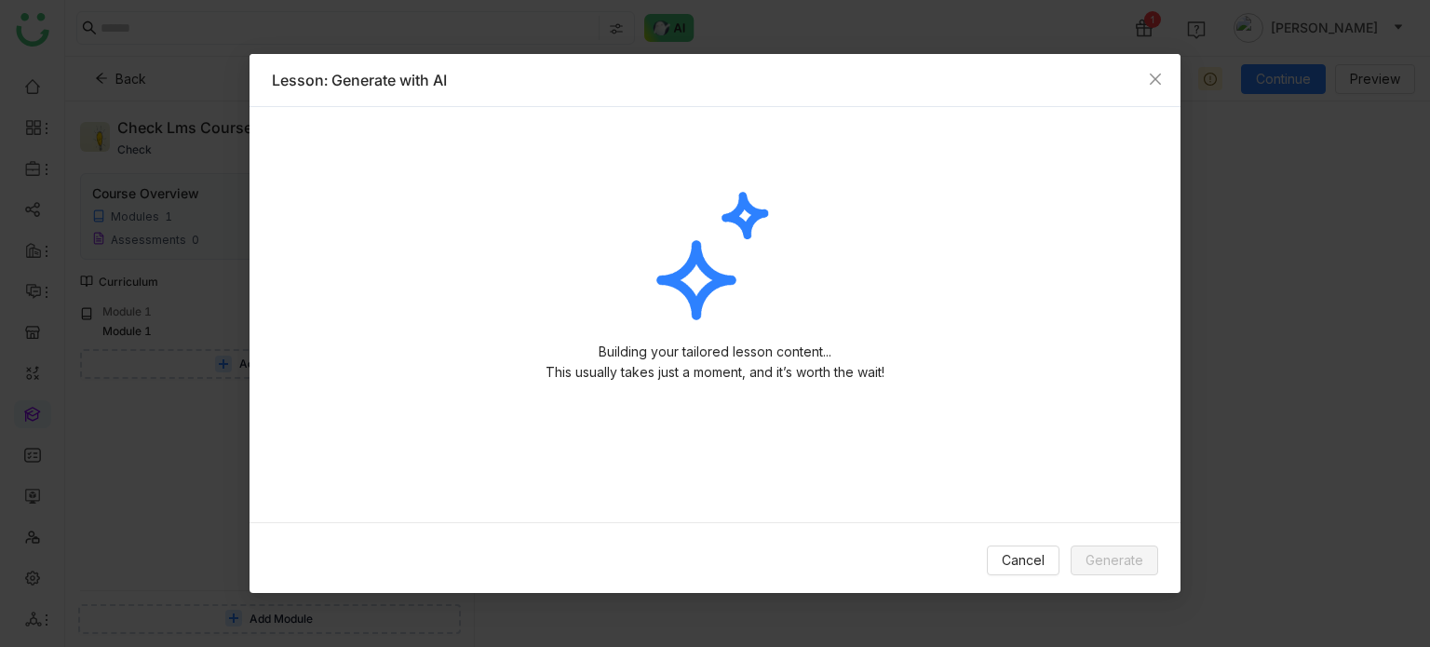
scroll to position [0, 0]
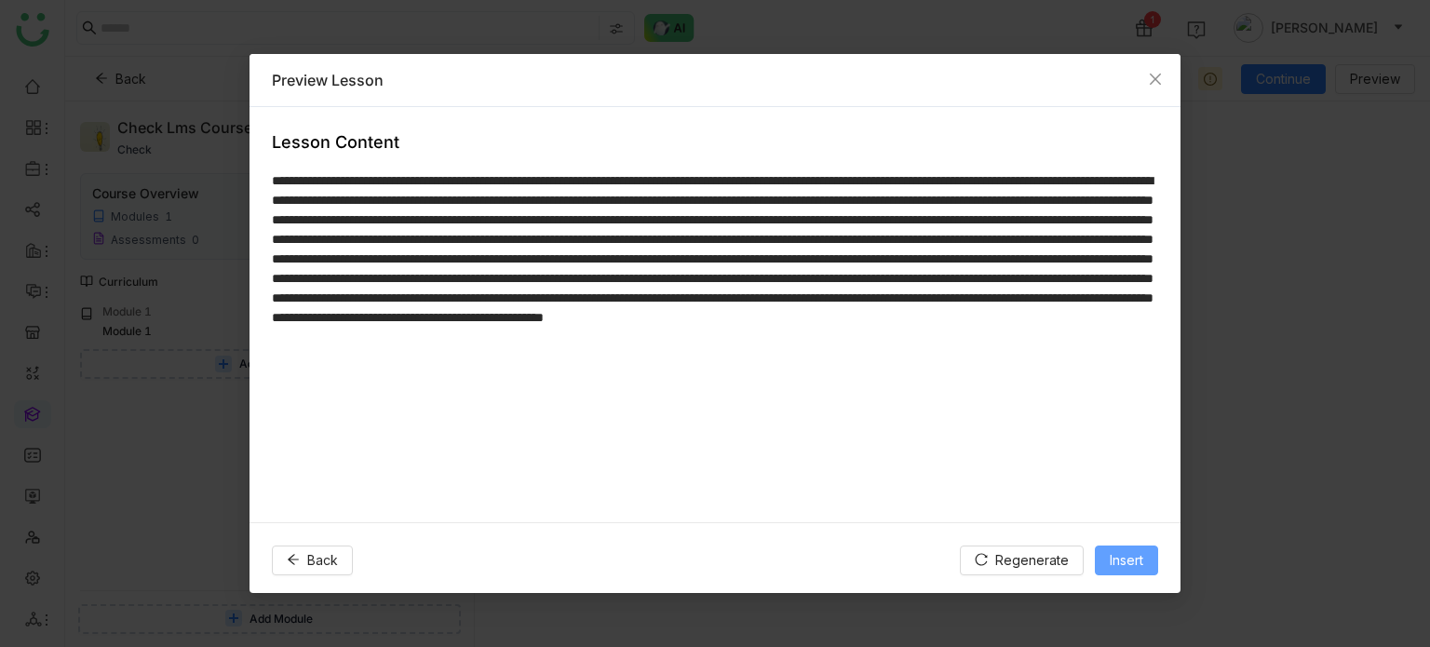
click at [1123, 565] on span "Insert" at bounding box center [1127, 560] width 34 height 20
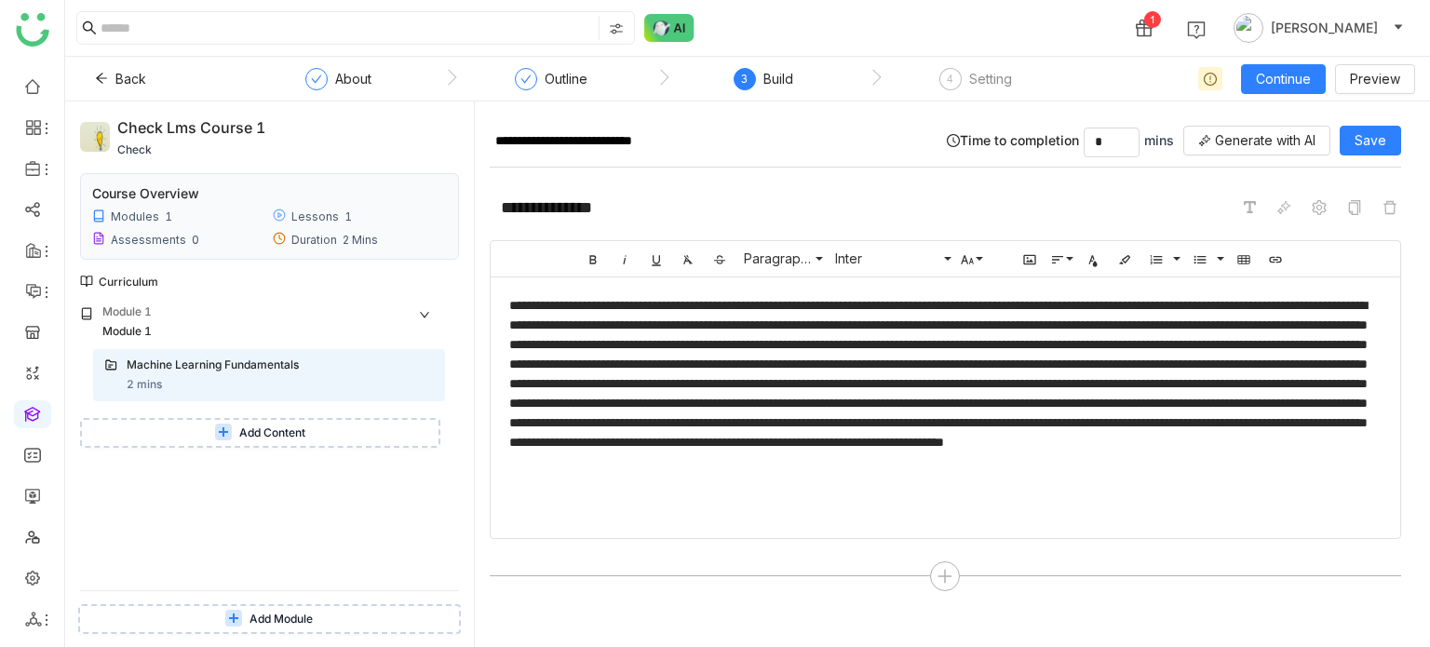
click at [196, 435] on button "Add Content" at bounding box center [260, 433] width 360 height 30
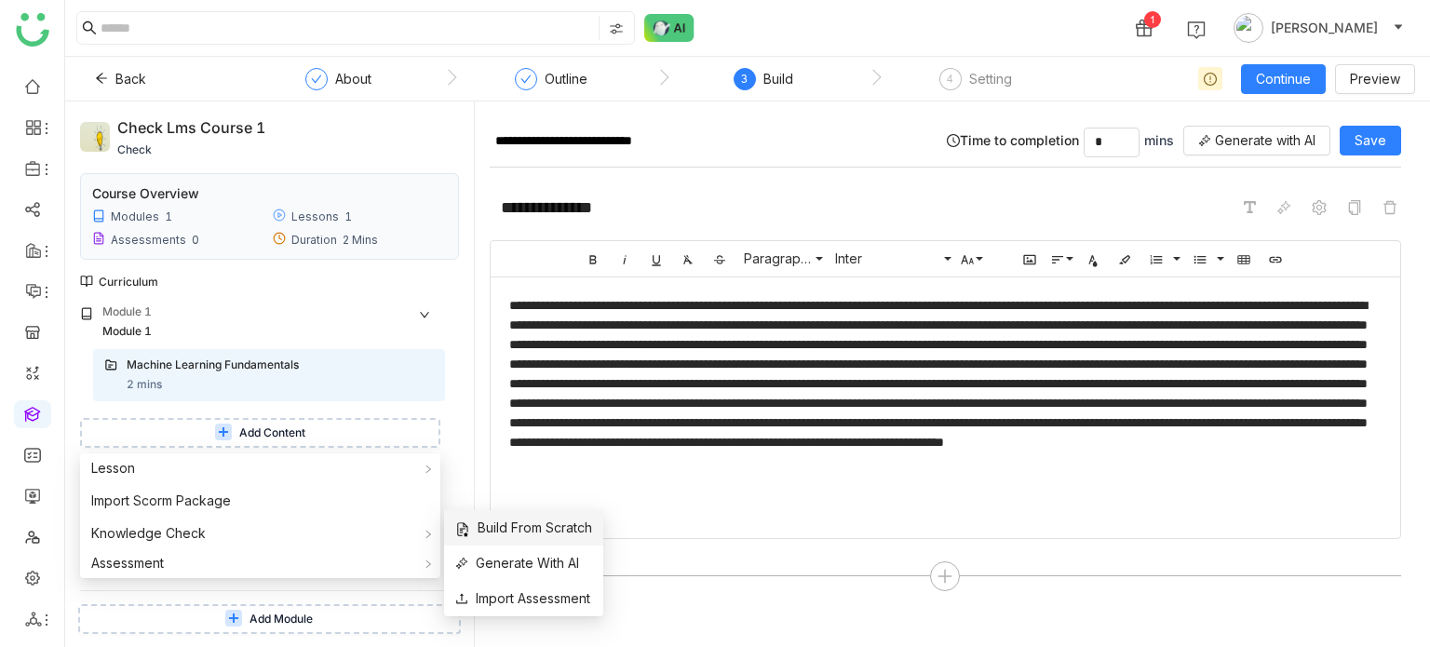
click at [476, 530] on span "Build From Scratch" at bounding box center [523, 528] width 137 height 20
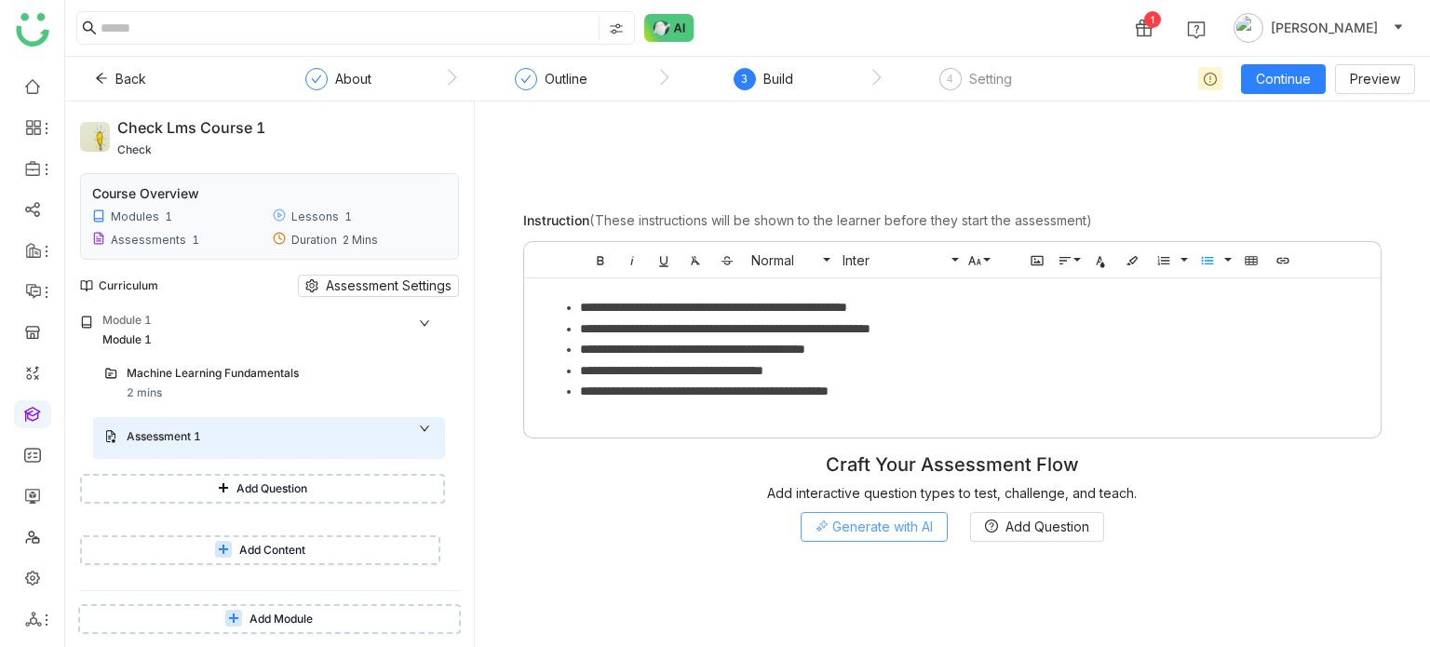
click at [890, 526] on span "Generate with AI" at bounding box center [882, 527] width 101 height 20
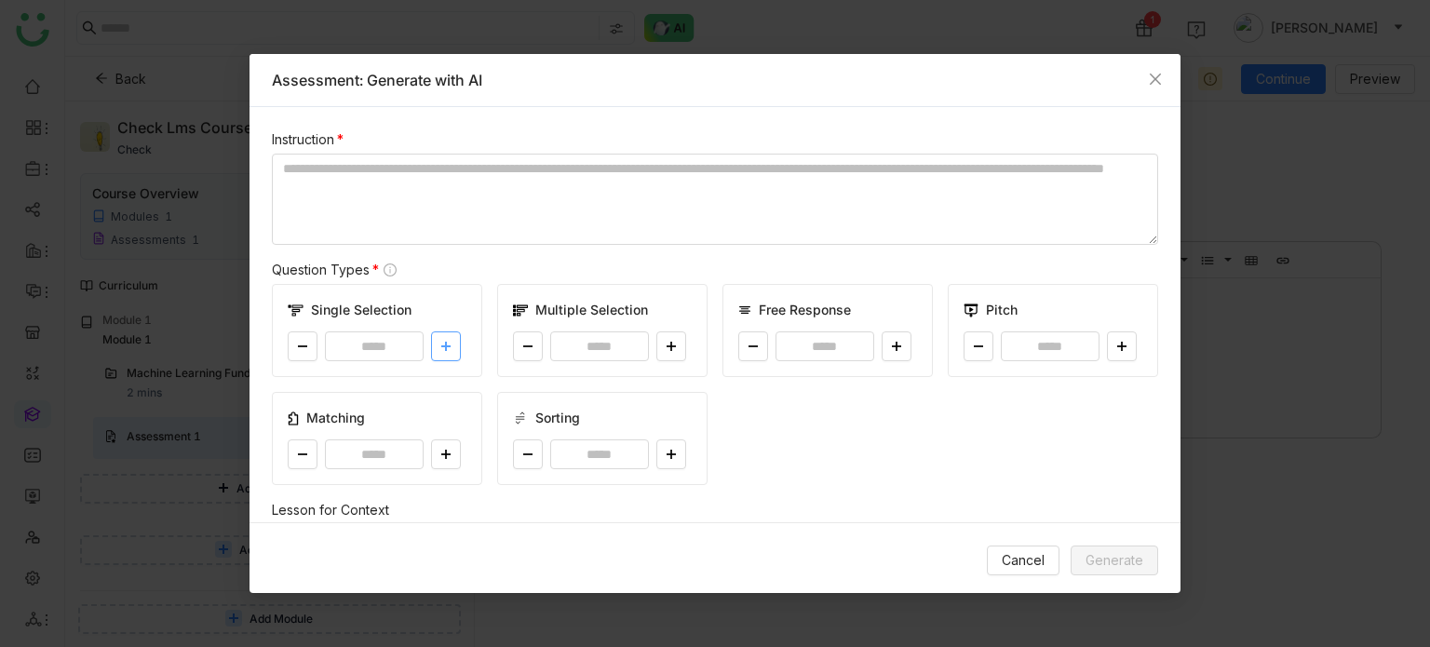
click at [452, 349] on button at bounding box center [446, 346] width 30 height 30
type input "*"
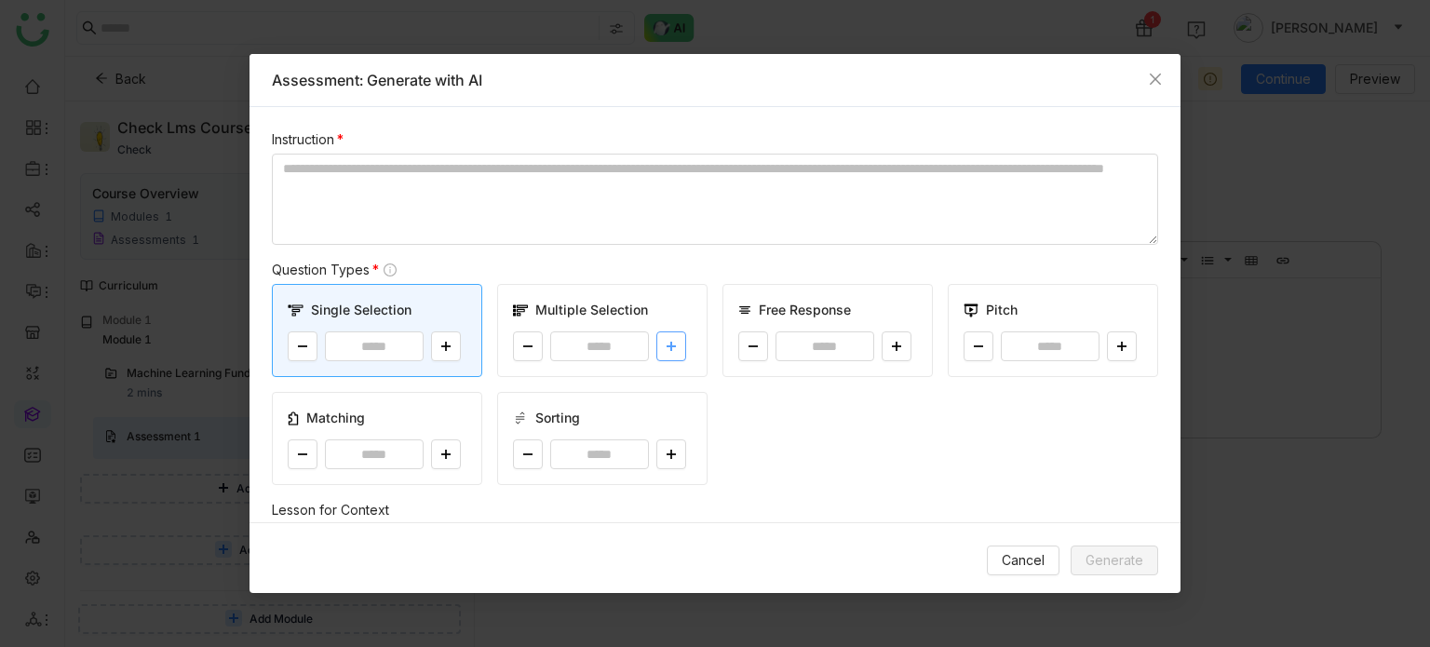
click at [675, 344] on button at bounding box center [671, 346] width 30 height 30
type input "*"
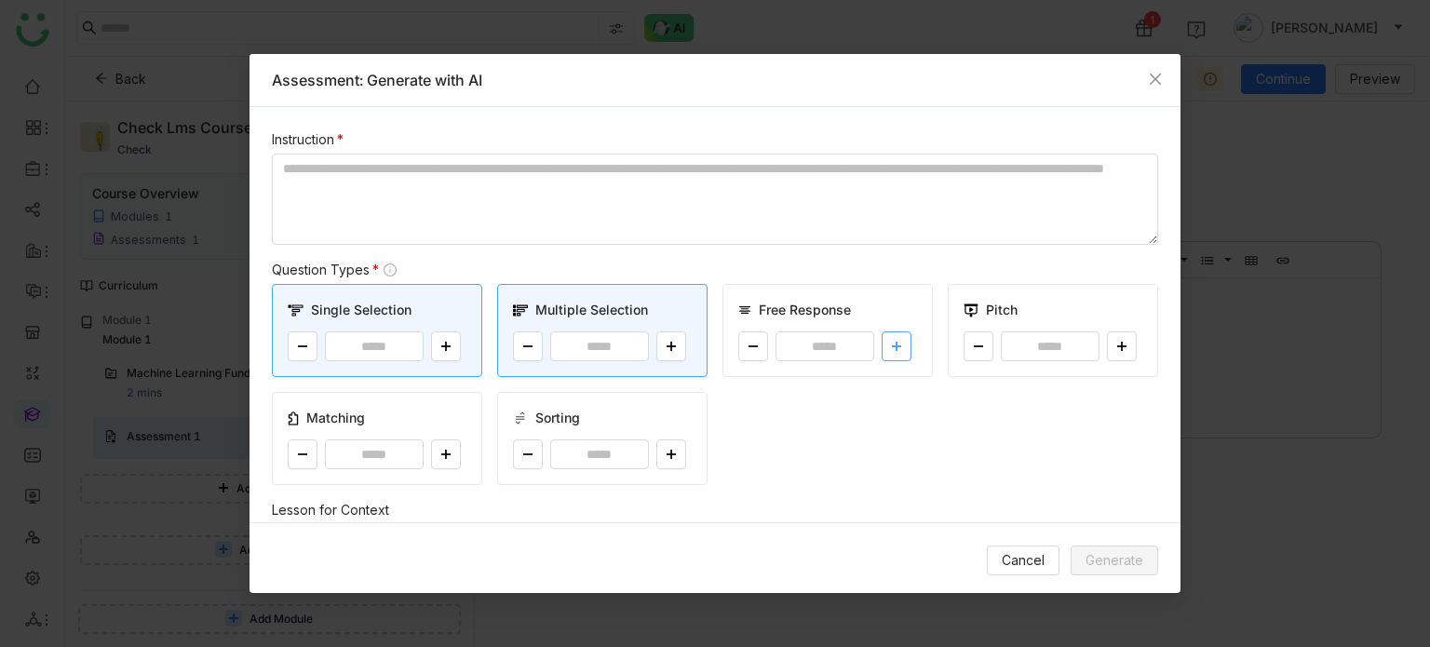
click at [882, 342] on button at bounding box center [897, 346] width 30 height 30
type input "*"
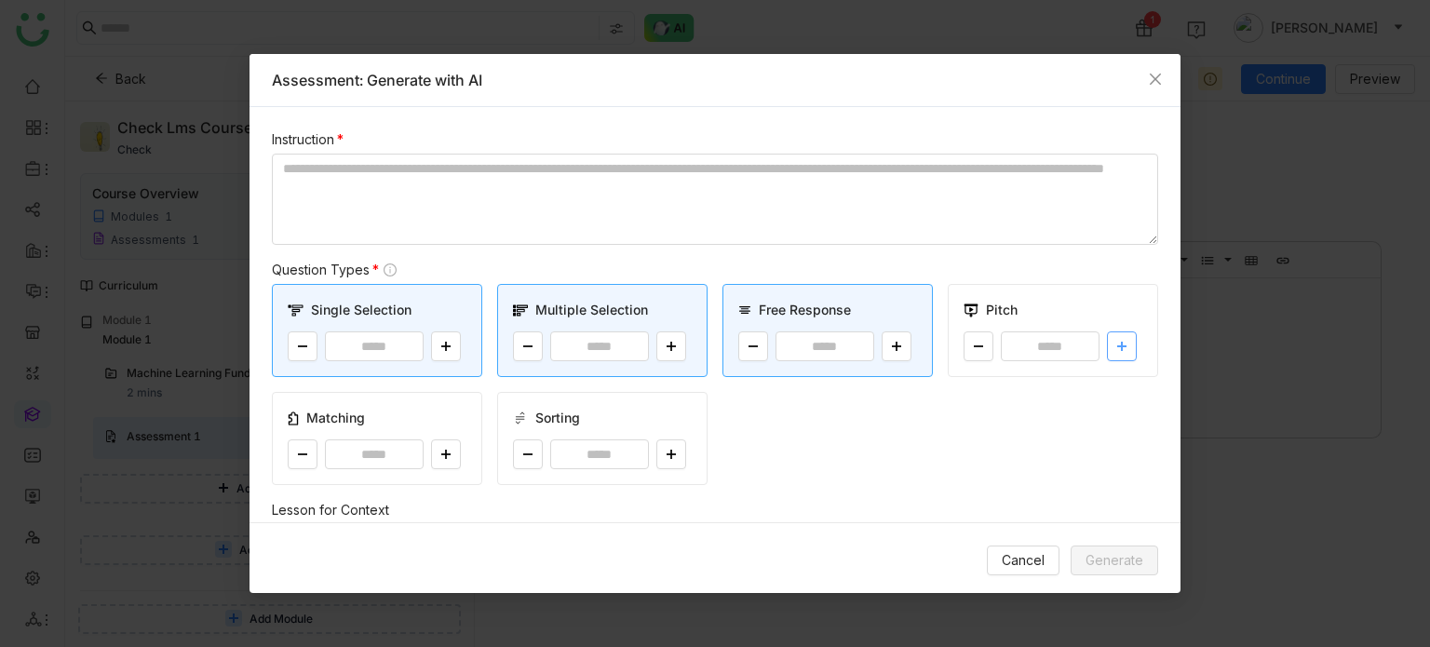
click at [1116, 350] on button at bounding box center [1122, 346] width 30 height 30
type input "*"
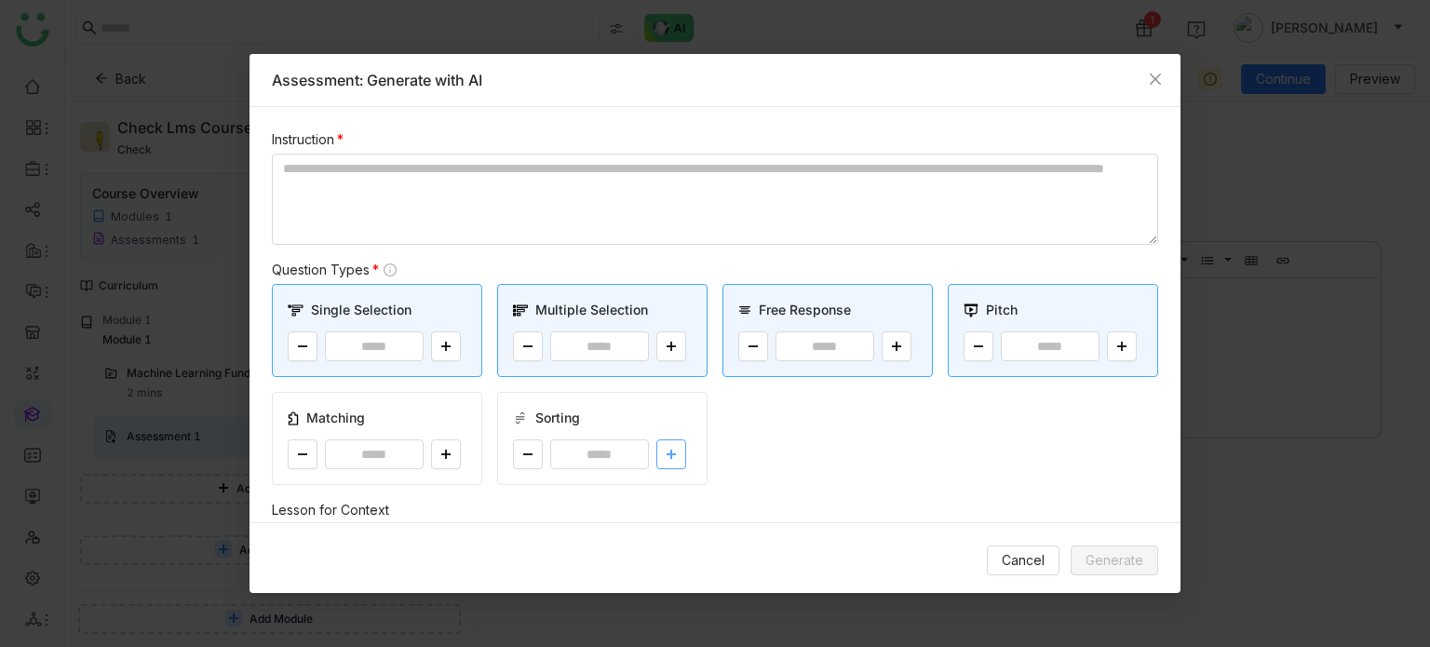
click at [668, 444] on button at bounding box center [671, 454] width 30 height 30
type input "*"
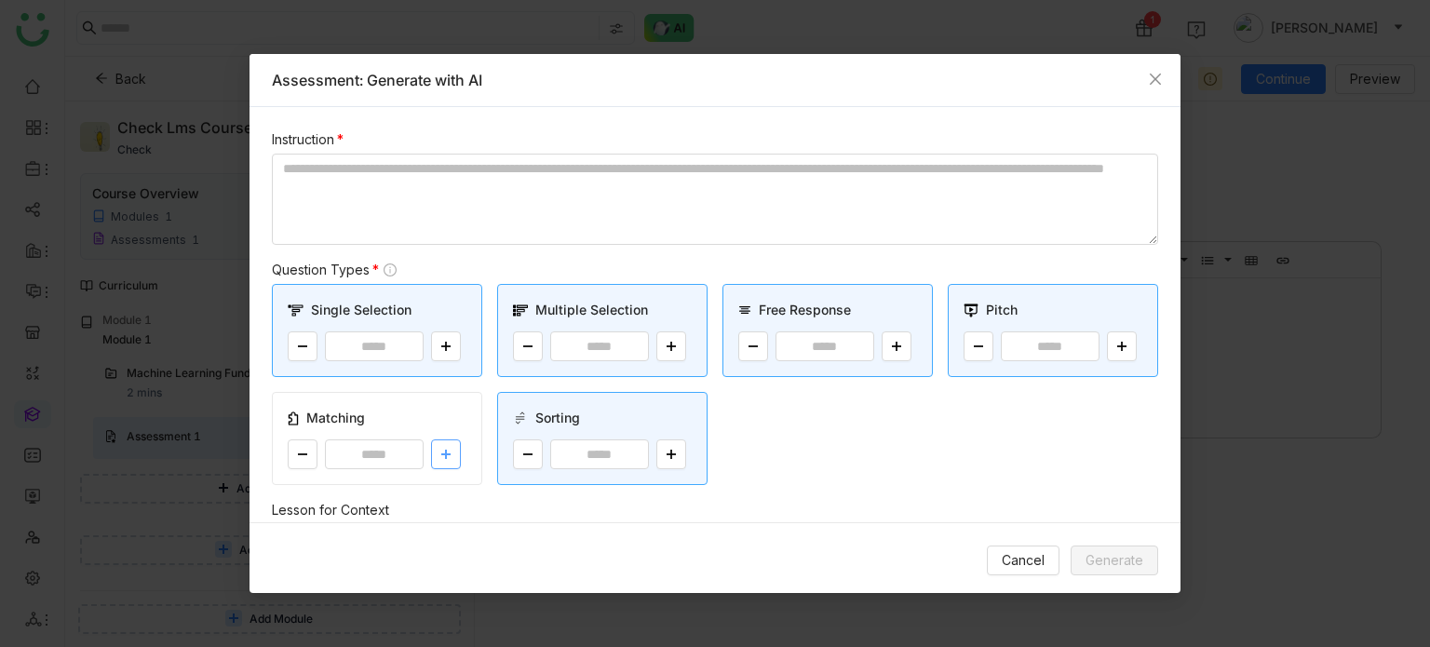
click at [441, 454] on icon at bounding box center [445, 454] width 11 height 11
type input "*"
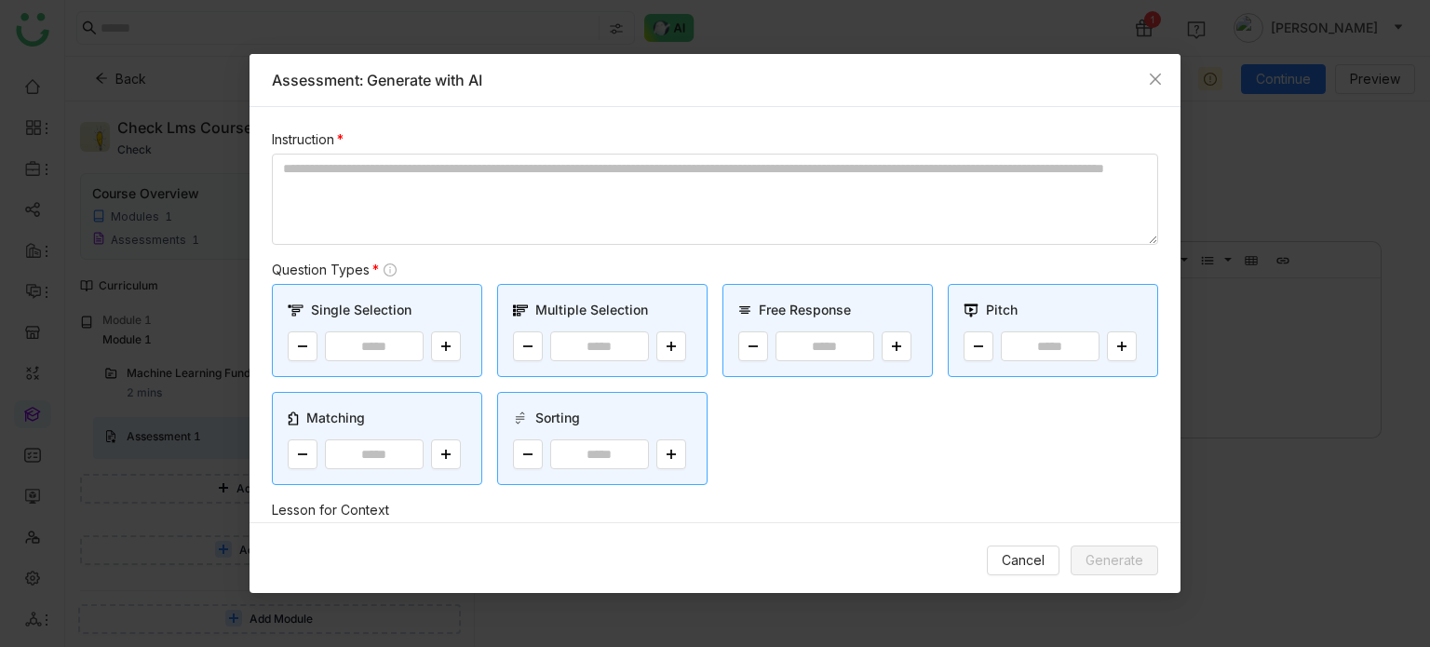
click at [485, 145] on div "Instruction *" at bounding box center [715, 139] width 886 height 20
click at [485, 166] on textarea at bounding box center [715, 199] width 886 height 91
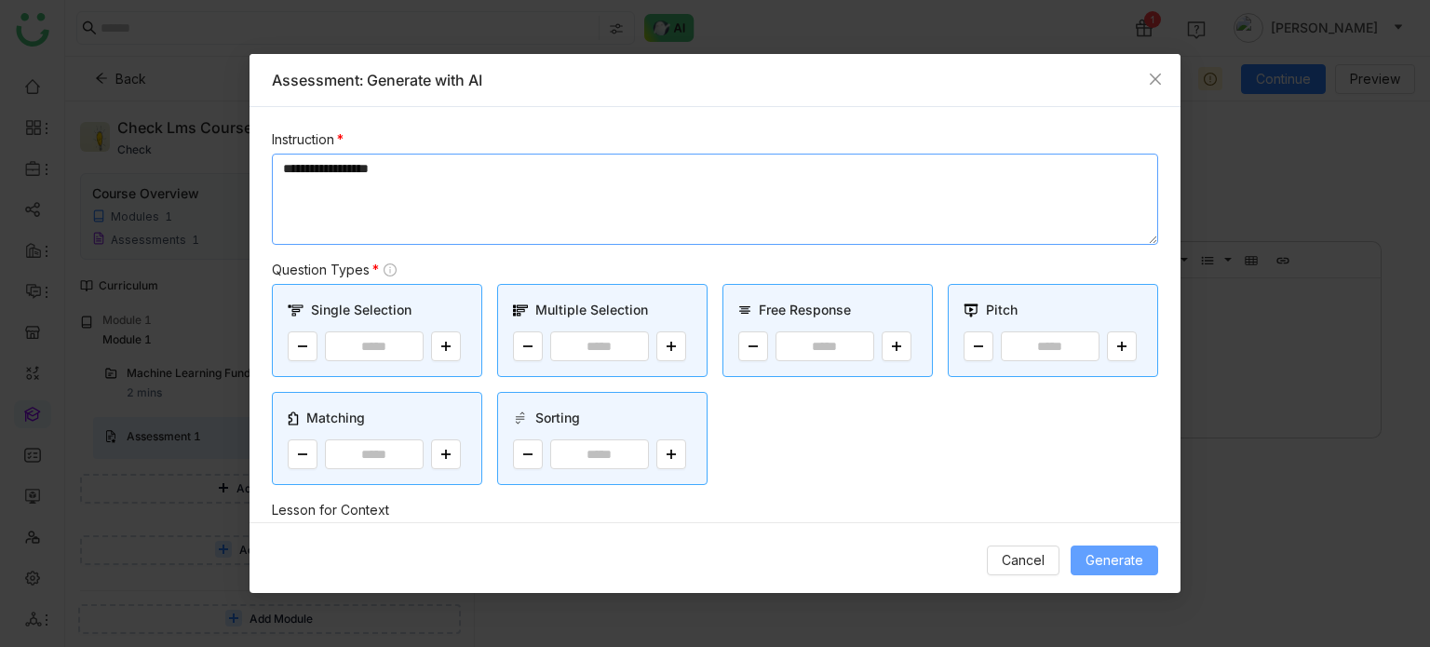
type textarea "**********"
click at [1124, 559] on span "Generate" at bounding box center [1115, 560] width 58 height 20
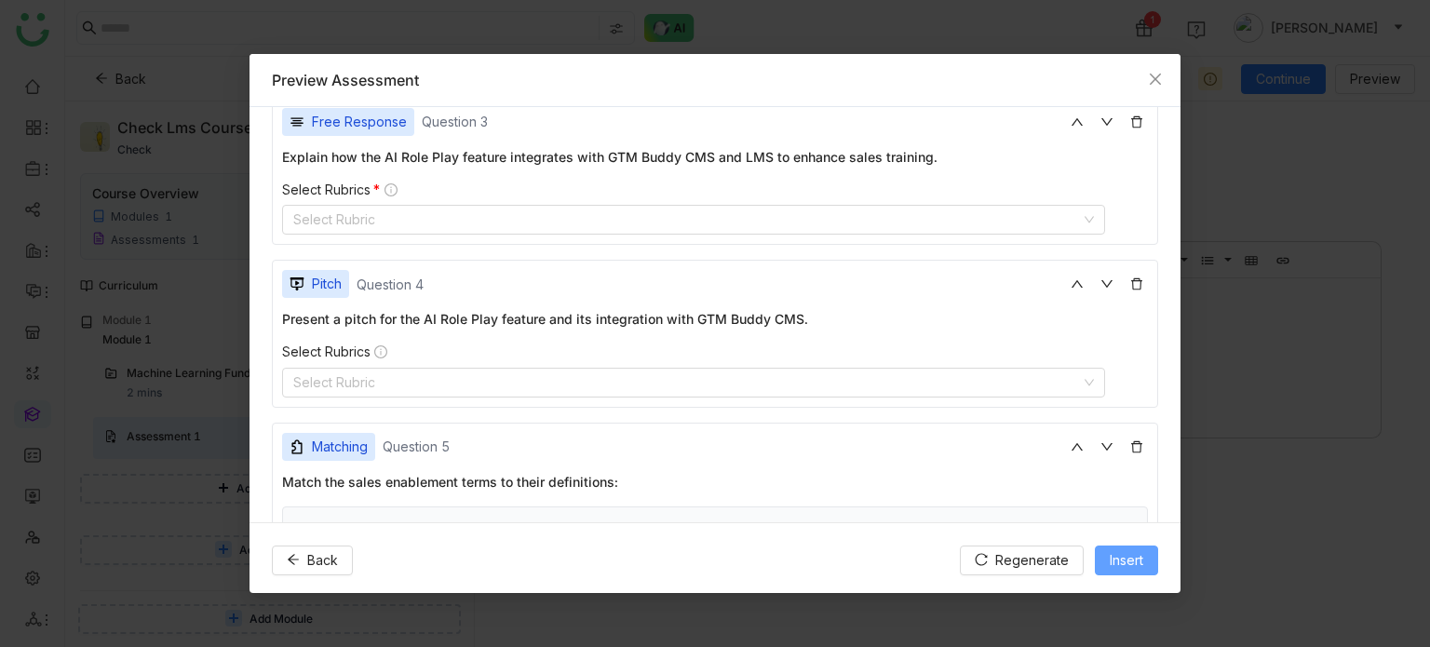
click at [1127, 573] on button "Insert" at bounding box center [1126, 561] width 63 height 30
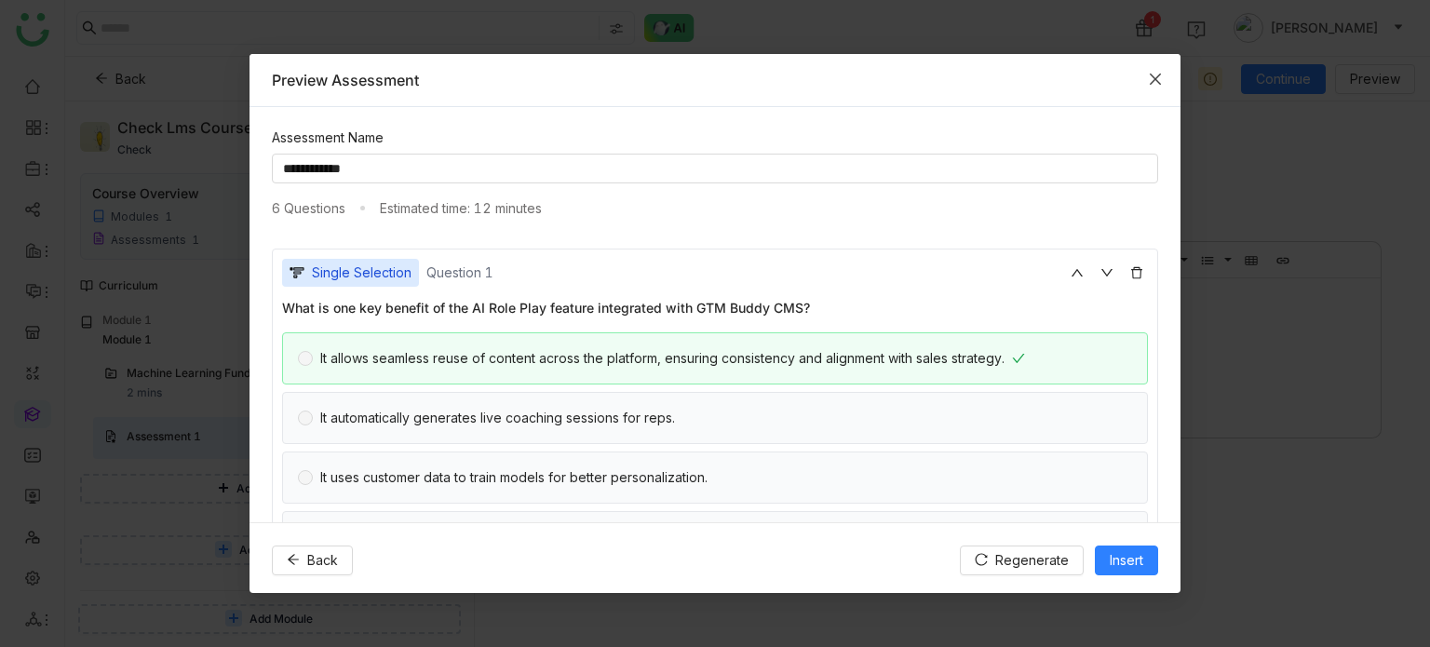
click at [1161, 86] on span "Close" at bounding box center [1155, 79] width 50 height 50
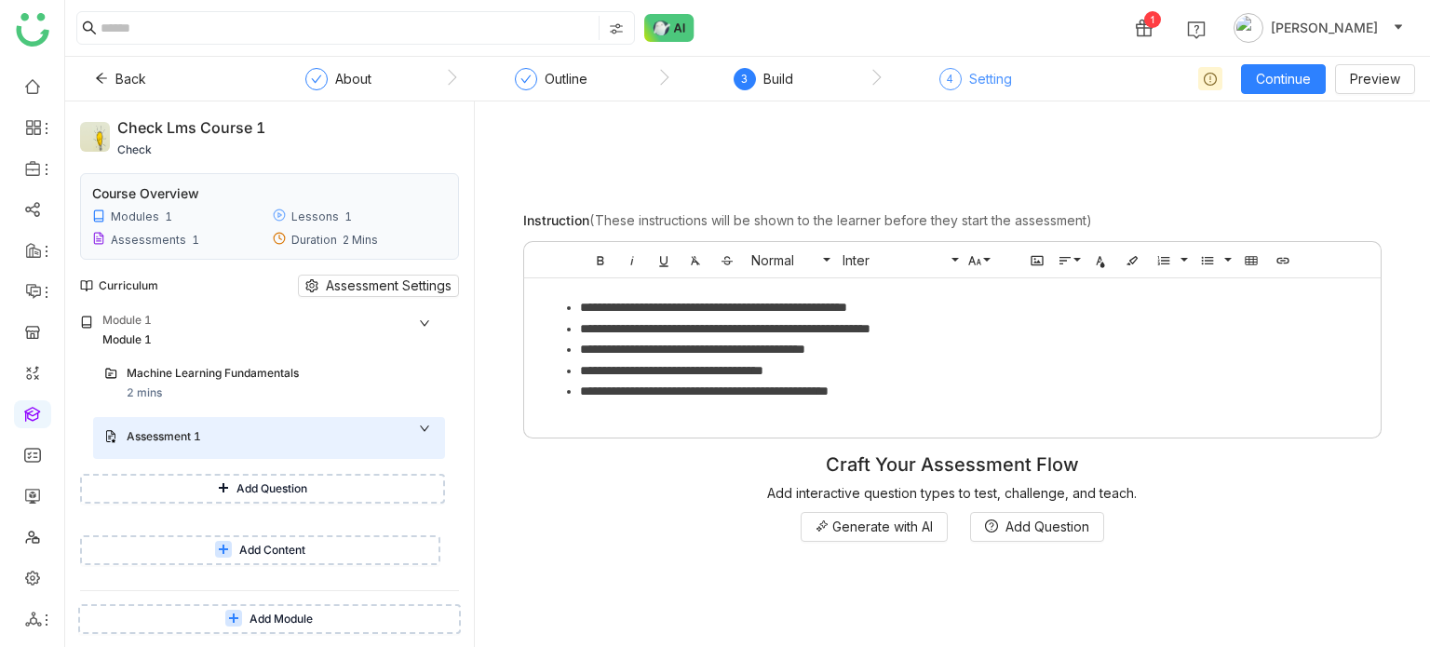
click at [974, 86] on div "Setting" at bounding box center [990, 79] width 43 height 22
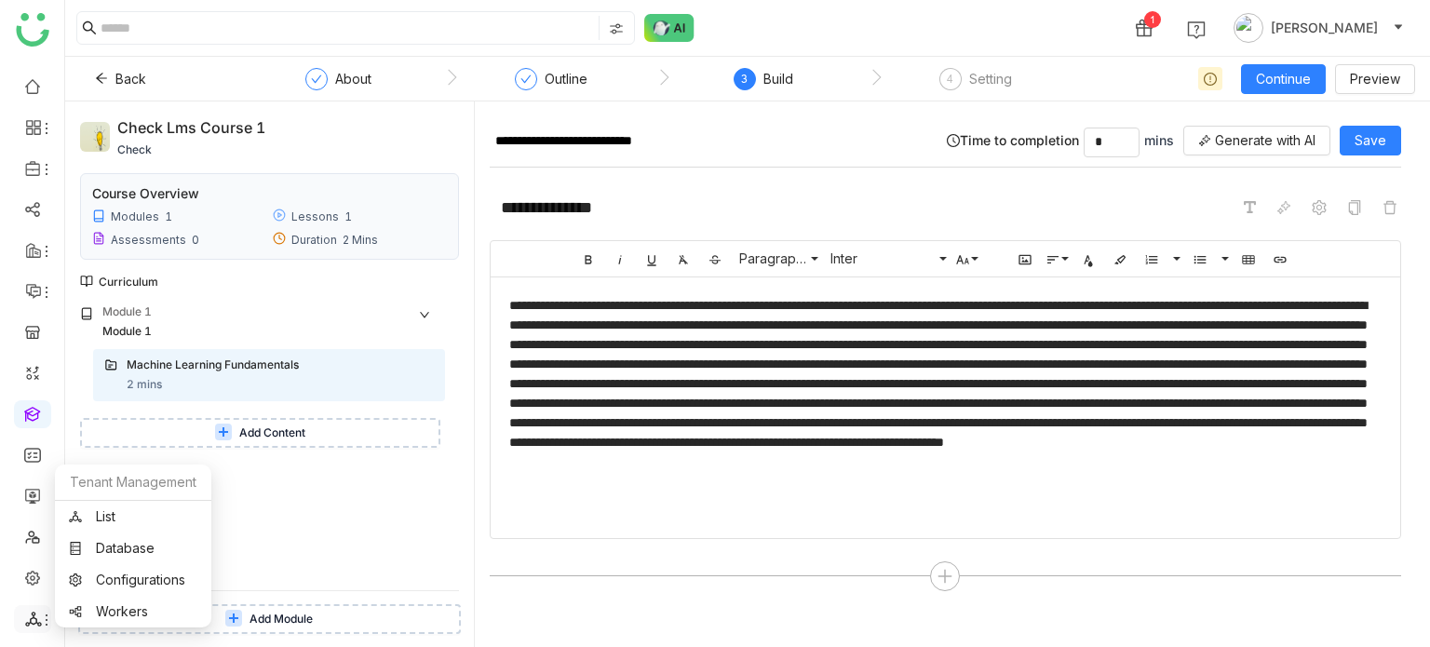
click at [46, 622] on icon at bounding box center [46, 620] width 15 height 15
click at [148, 514] on link "List" at bounding box center [133, 516] width 128 height 13
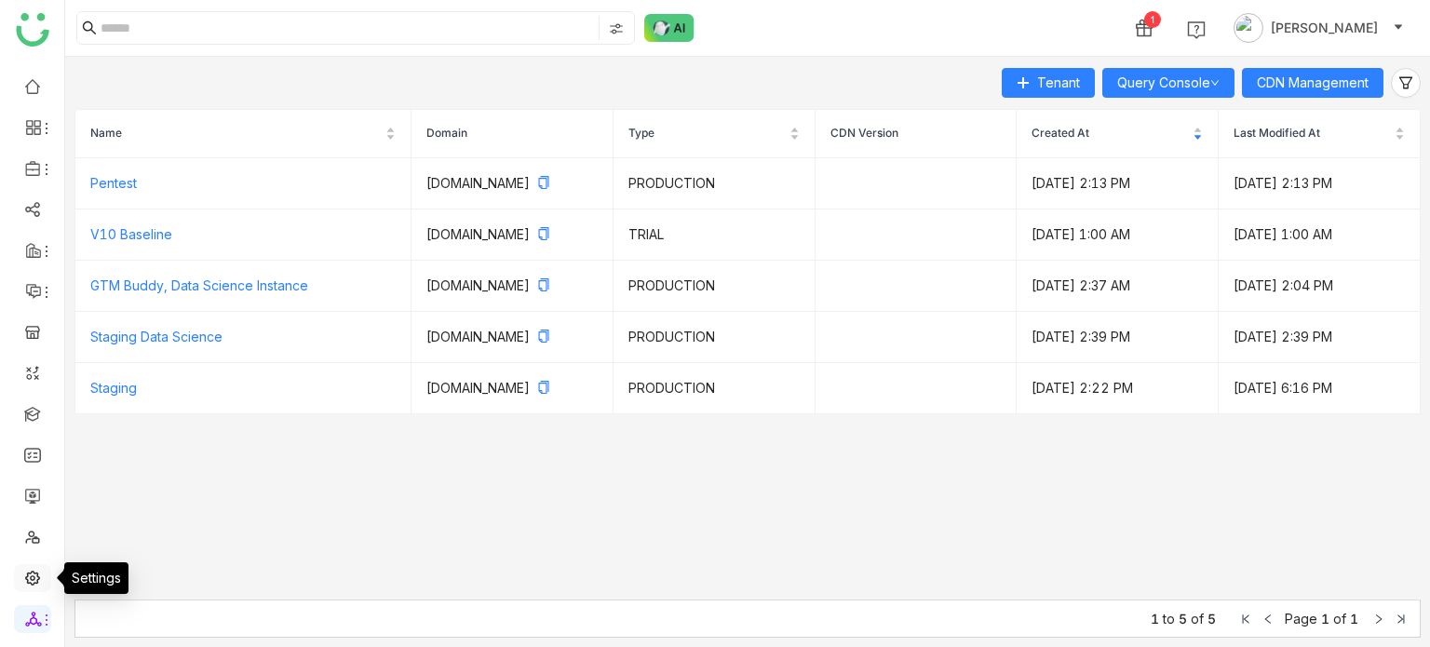
click at [25, 574] on link at bounding box center [32, 577] width 17 height 16
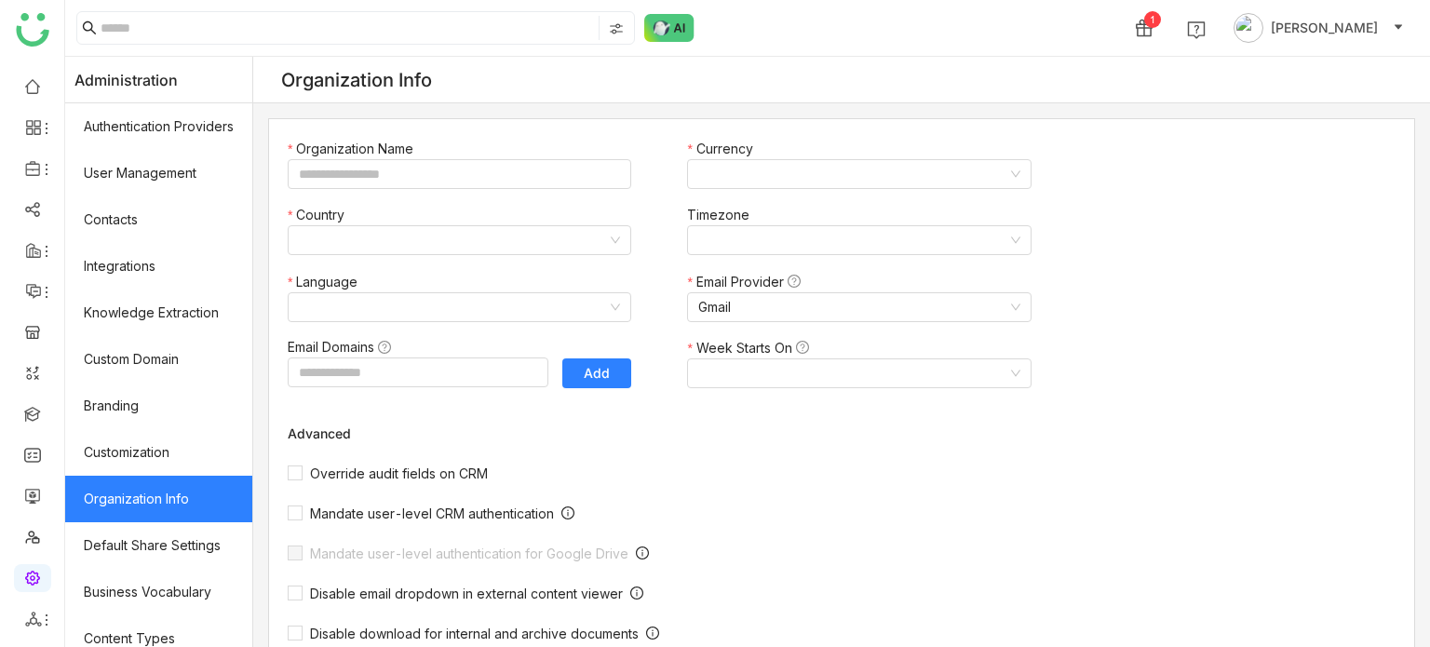
type input "*******"
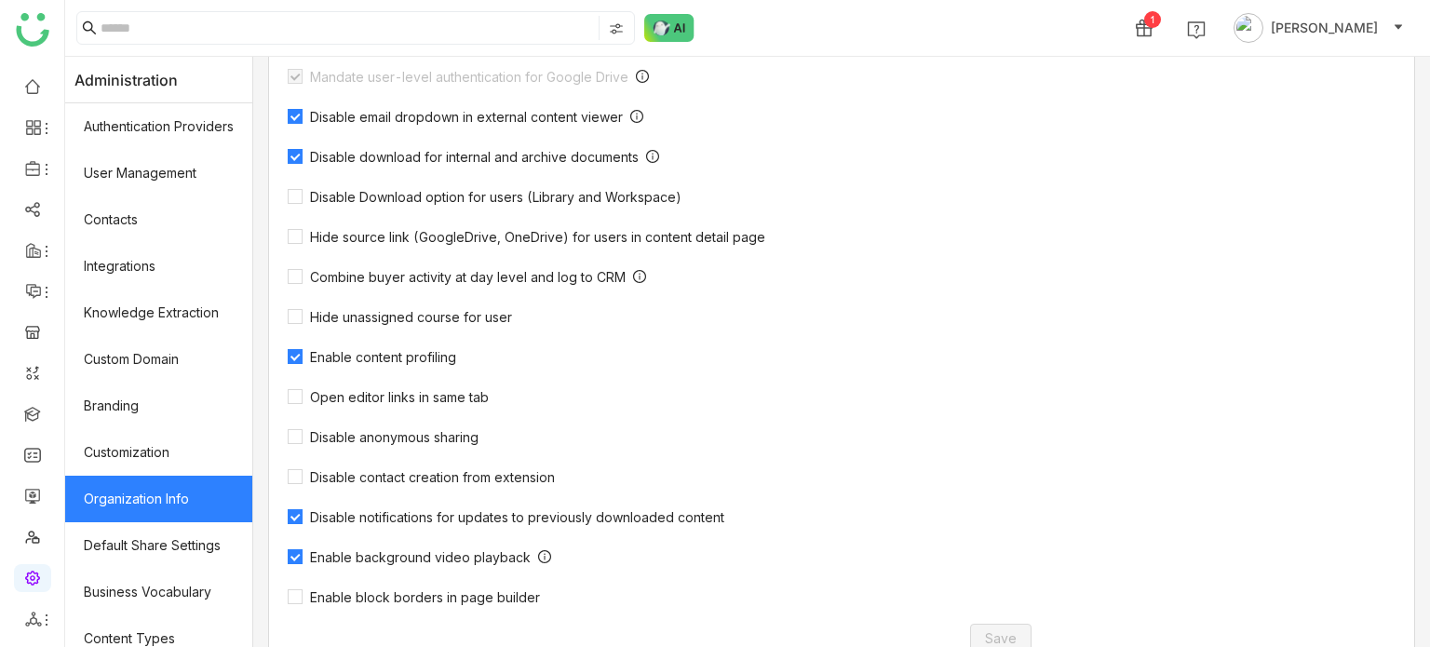
scroll to position [563, 0]
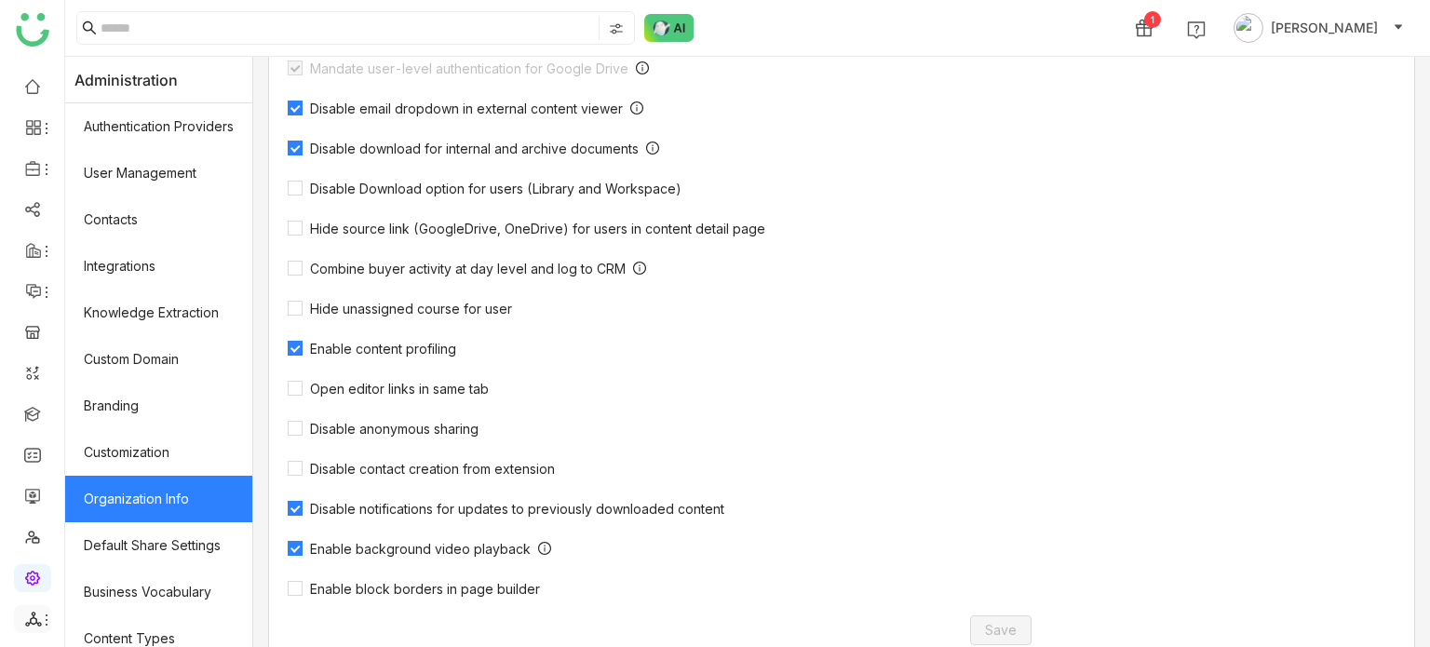
drag, startPoint x: 23, startPoint y: 609, endPoint x: 30, endPoint y: 619, distance: 12.1
click at [23, 610] on li at bounding box center [32, 619] width 37 height 28
click at [32, 622] on icon at bounding box center [33, 619] width 17 height 17
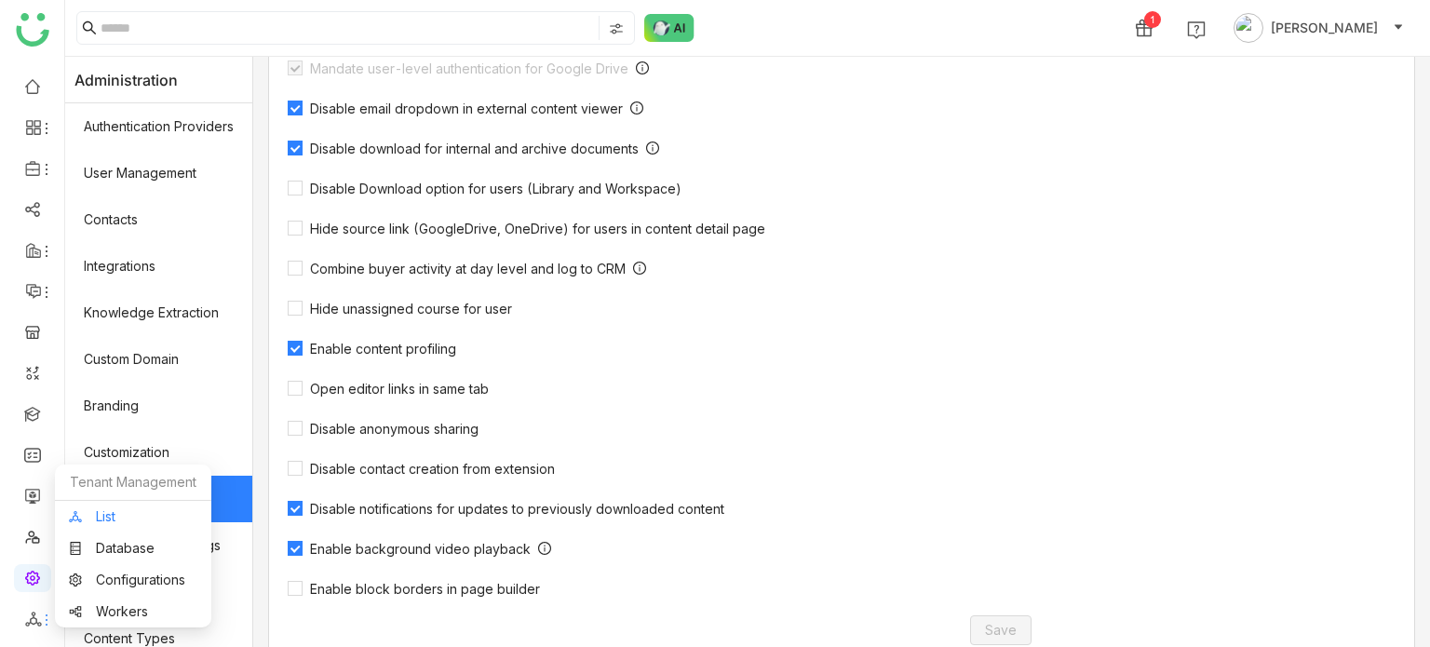
click at [123, 510] on link "List" at bounding box center [133, 516] width 128 height 13
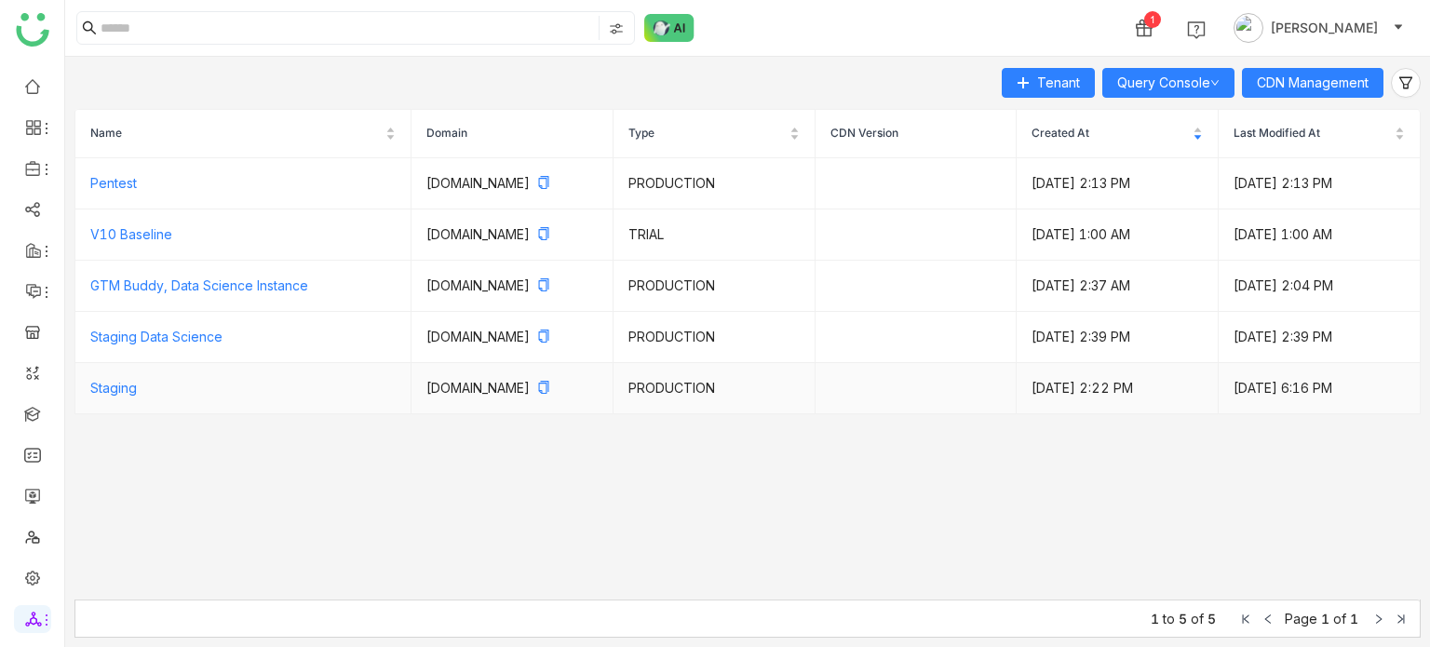
click at [118, 414] on td "Staging" at bounding box center [243, 388] width 336 height 51
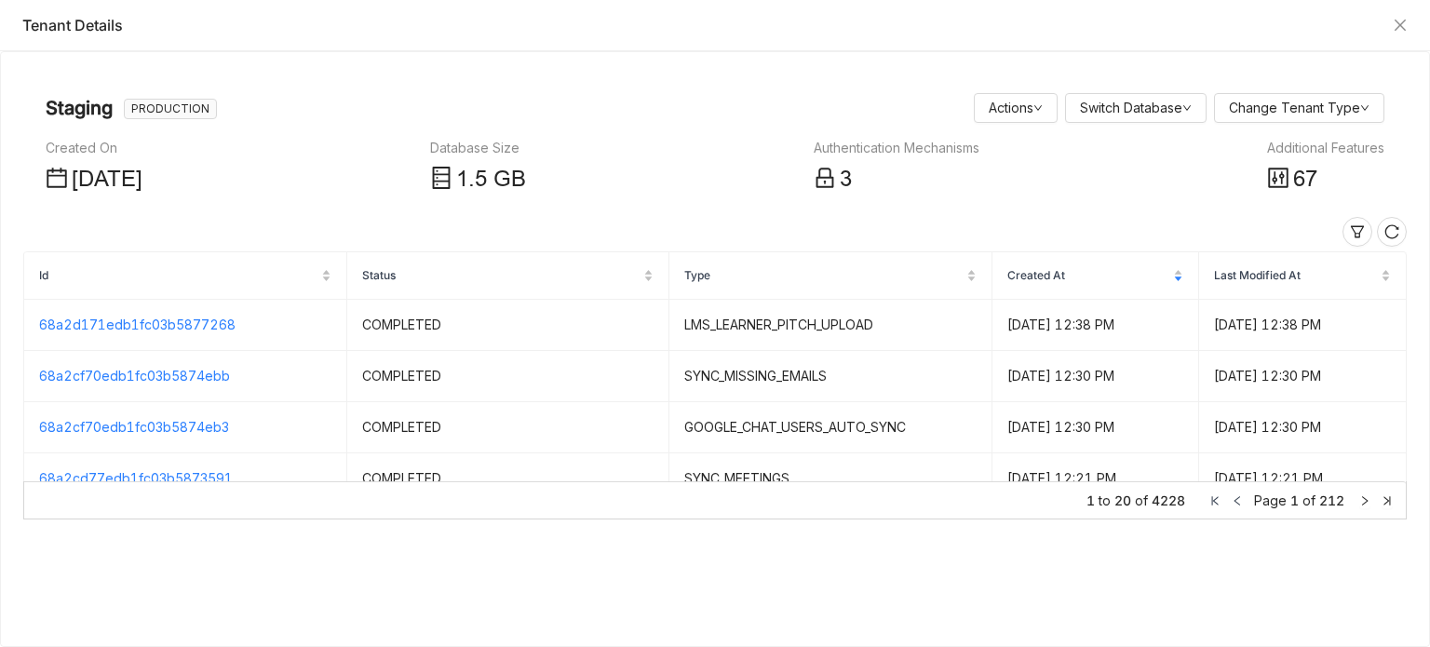
click at [1300, 182] on span "67" at bounding box center [1305, 179] width 24 height 25
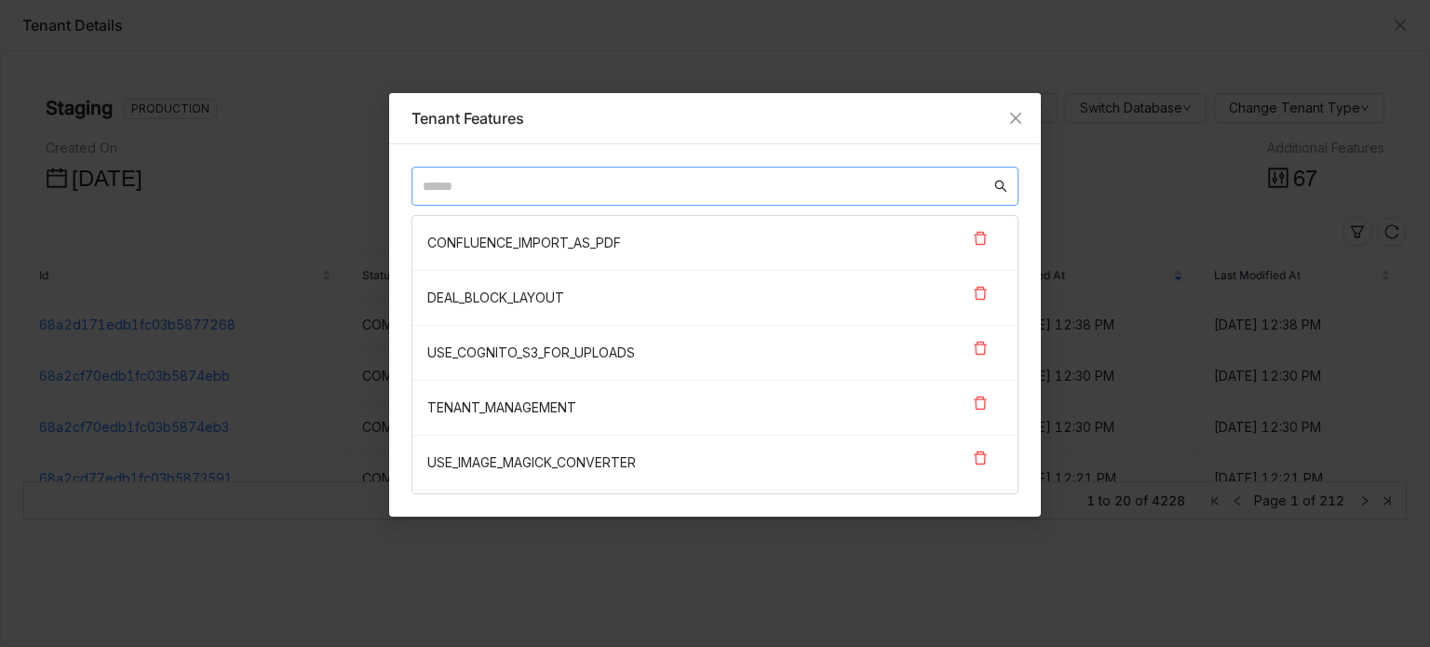
drag, startPoint x: 719, startPoint y: 199, endPoint x: 721, endPoint y: 189, distance: 10.4
click at [719, 197] on nz-input-group at bounding box center [715, 186] width 607 height 39
click at [722, 184] on input "text" at bounding box center [707, 186] width 568 height 20
paste input "**********"
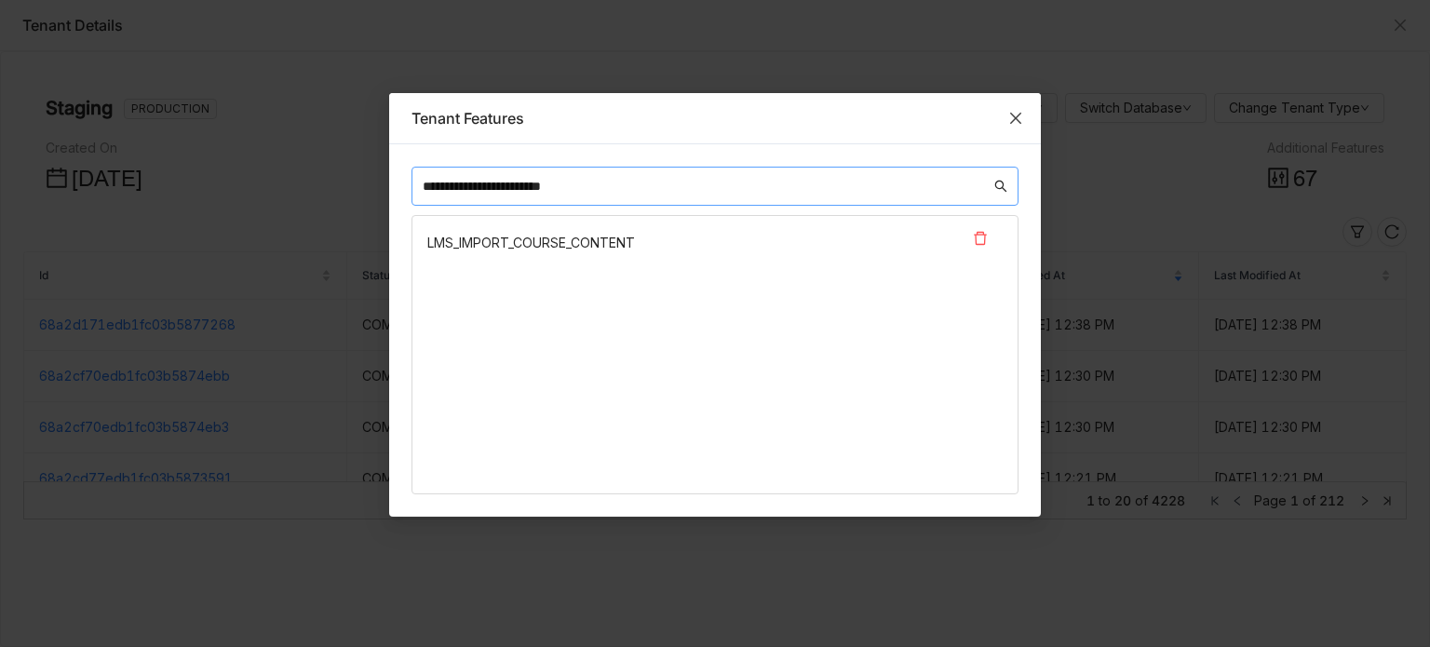
type input "**********"
click at [1018, 111] on icon "Close" at bounding box center [1015, 118] width 15 height 15
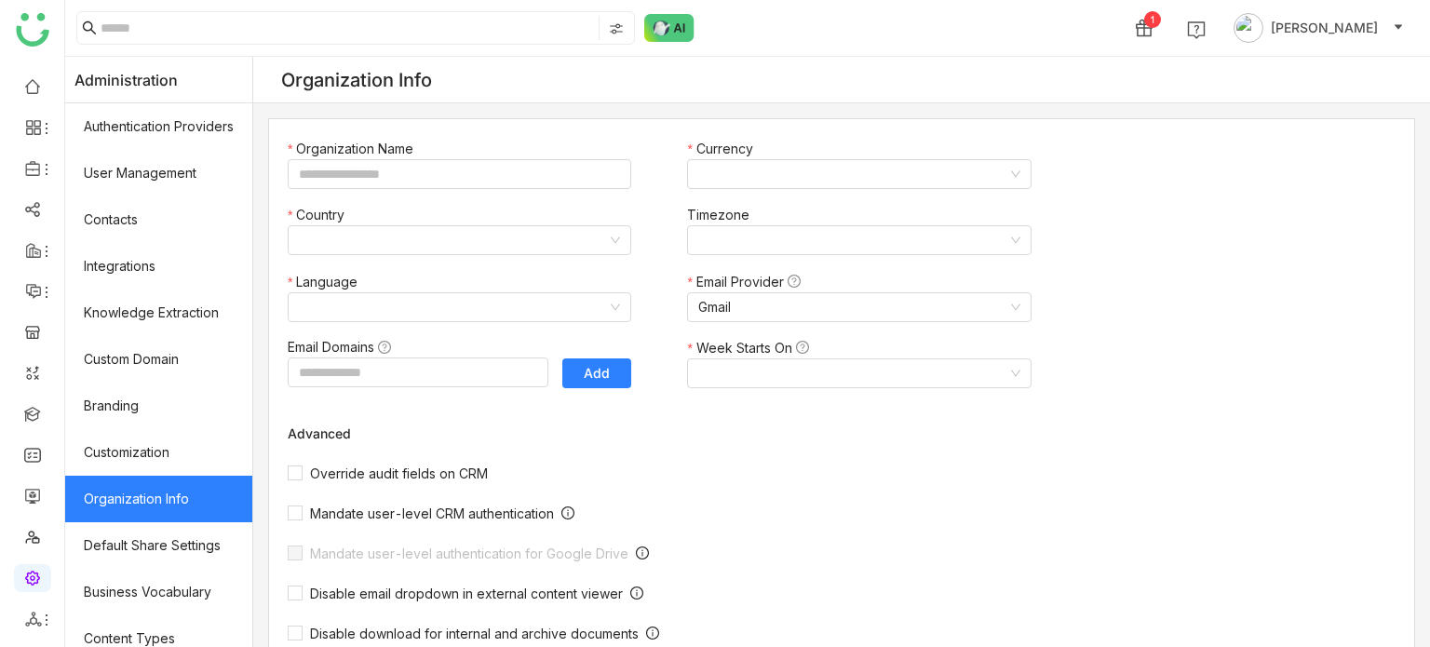
type input "*******"
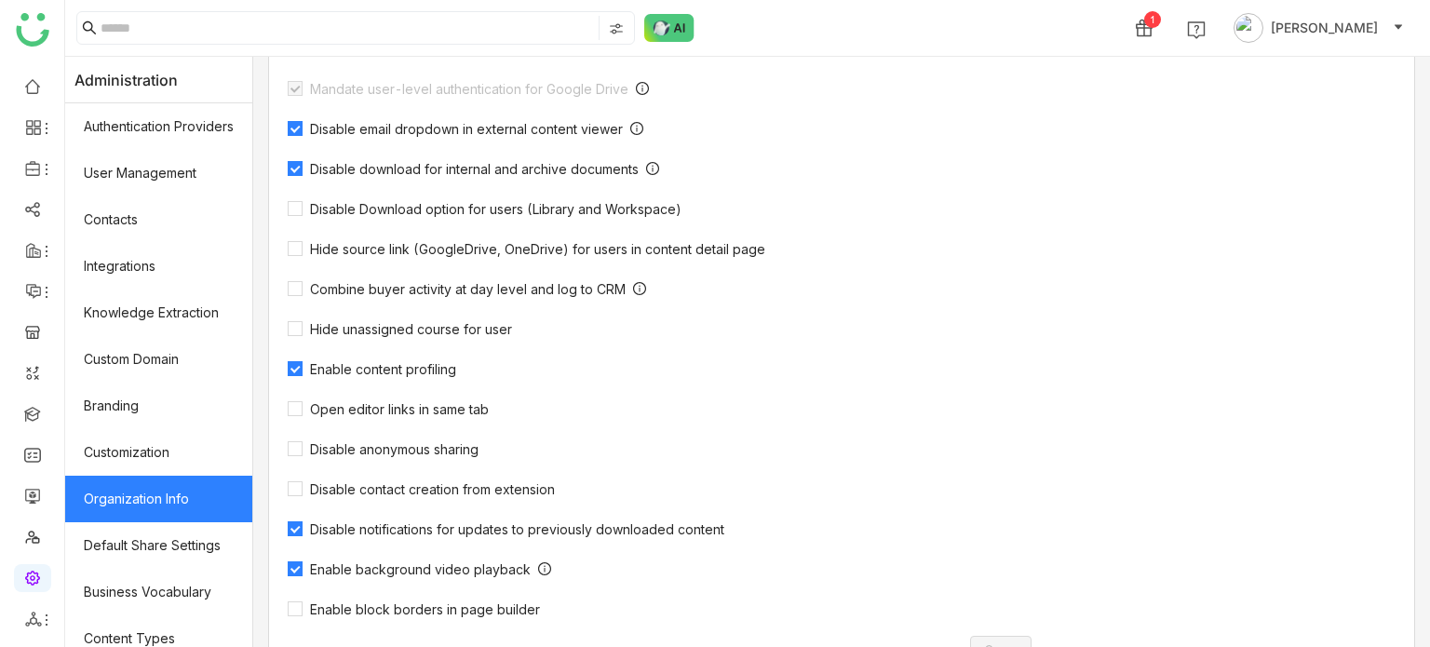
scroll to position [541, 0]
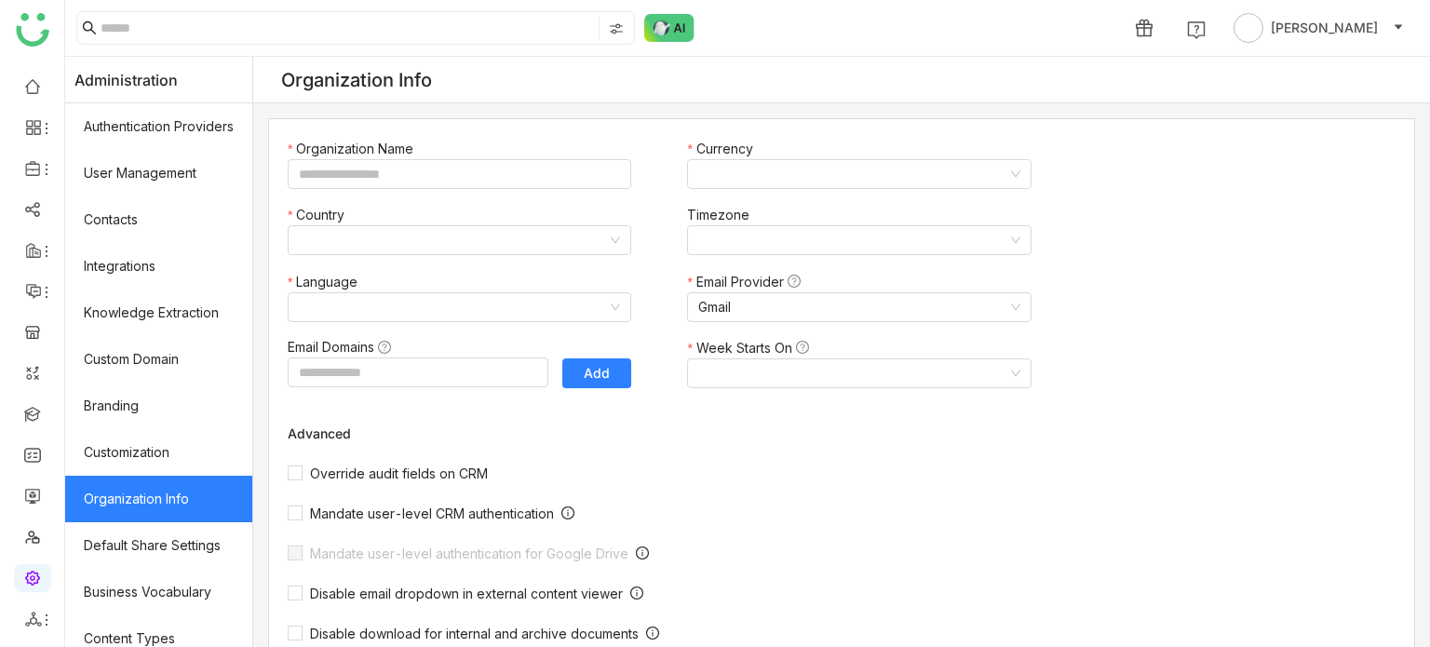
type input "*******"
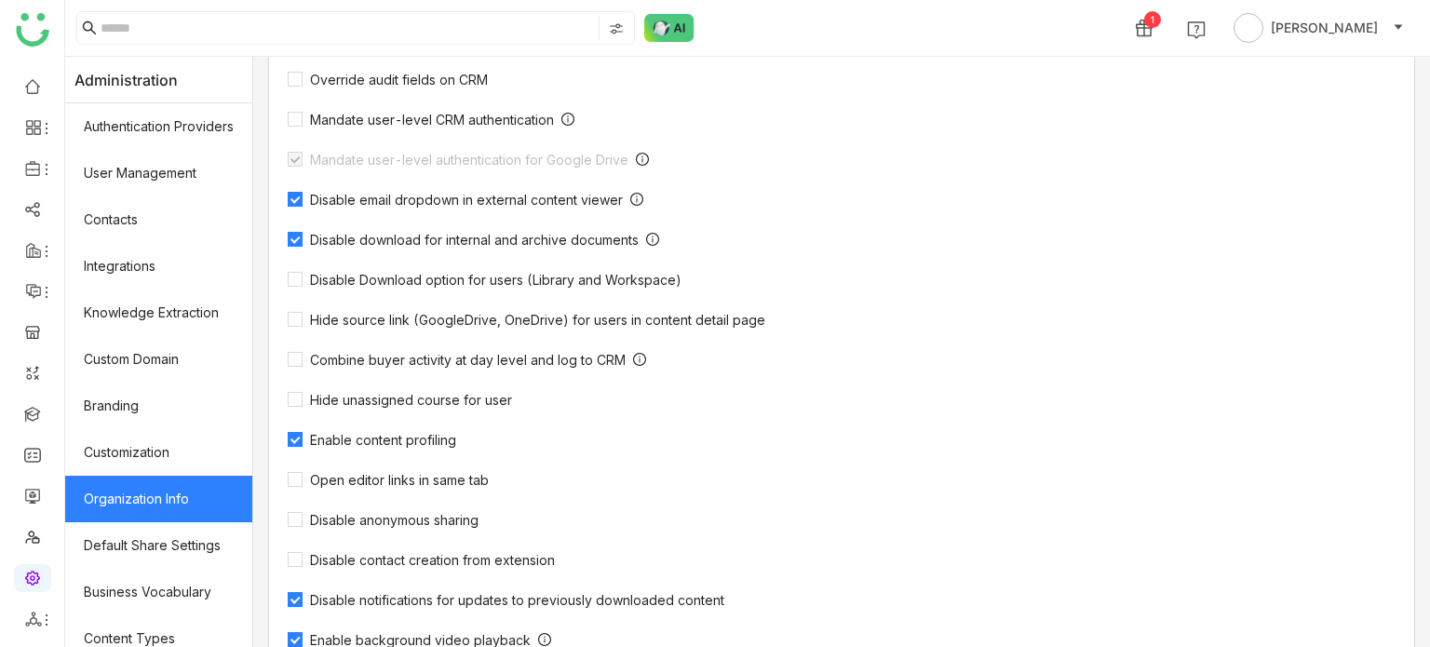
scroll to position [603, 0]
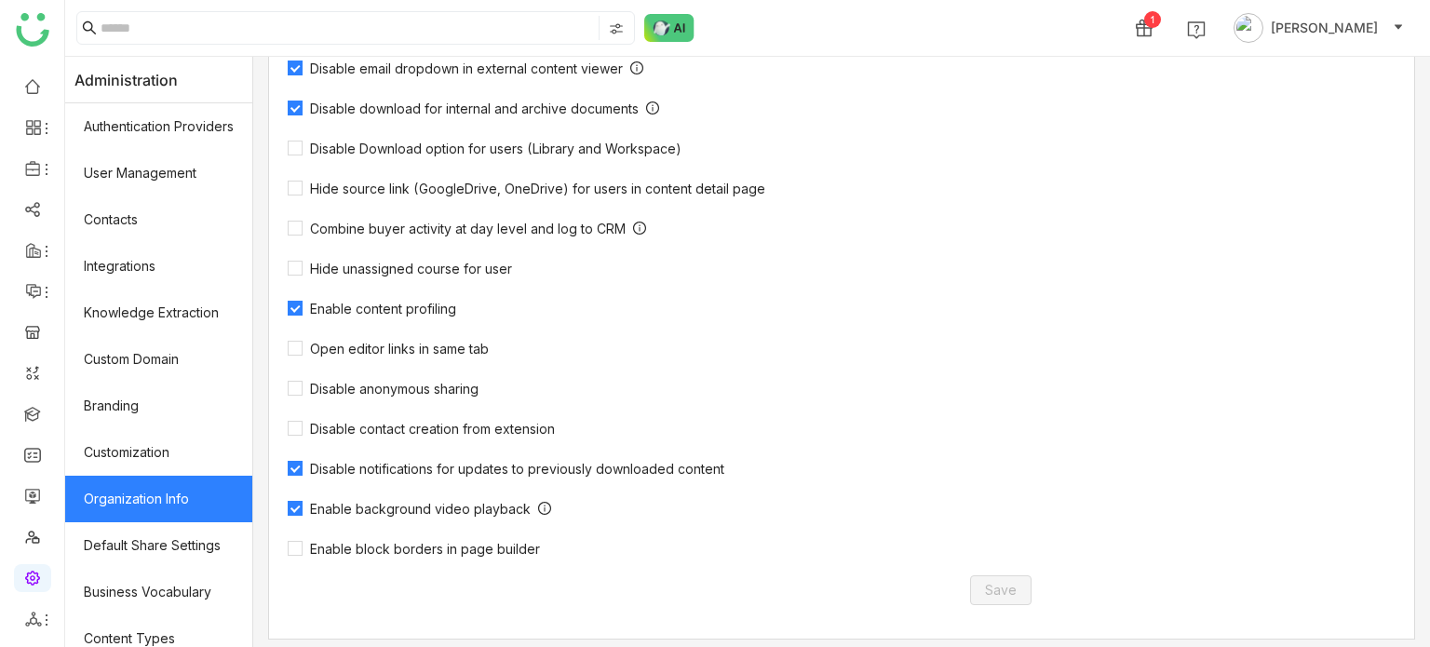
click at [690, 272] on div "Hide unassigned course for user" at bounding box center [670, 268] width 764 height 18
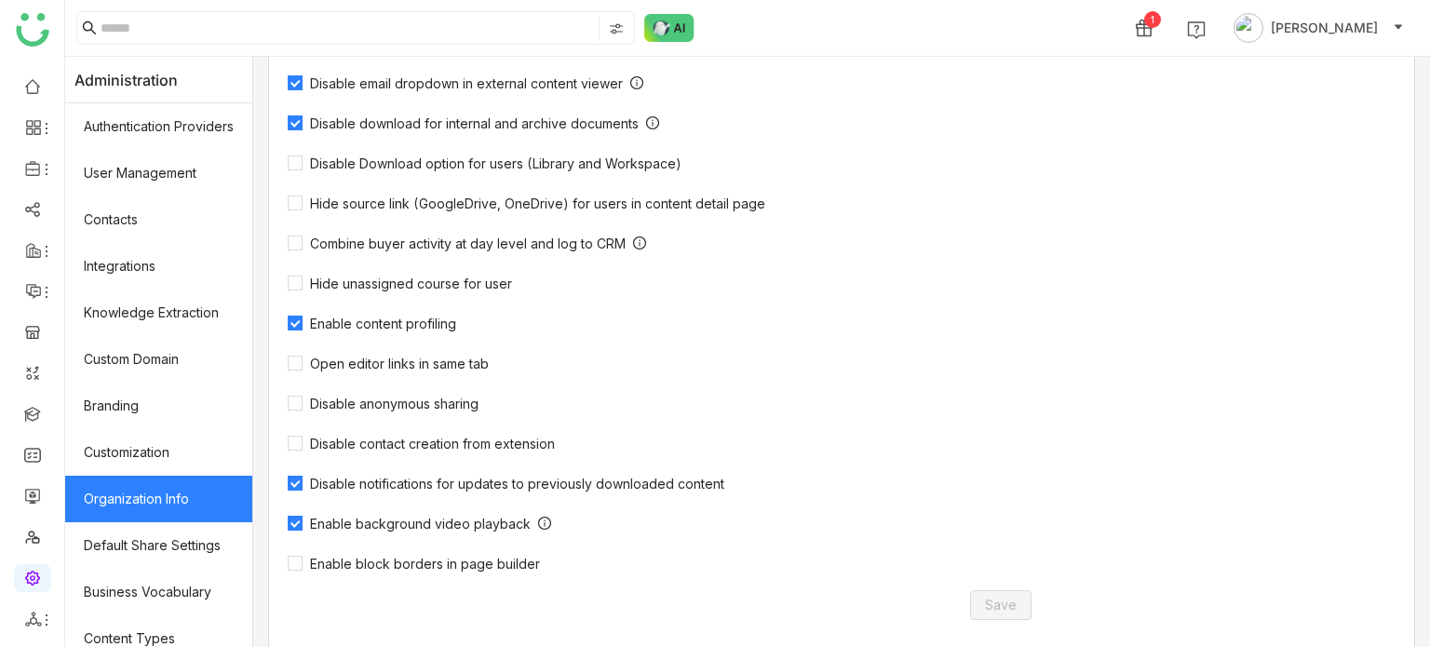
scroll to position [590, 0]
click at [663, 21] on img at bounding box center [669, 28] width 50 height 28
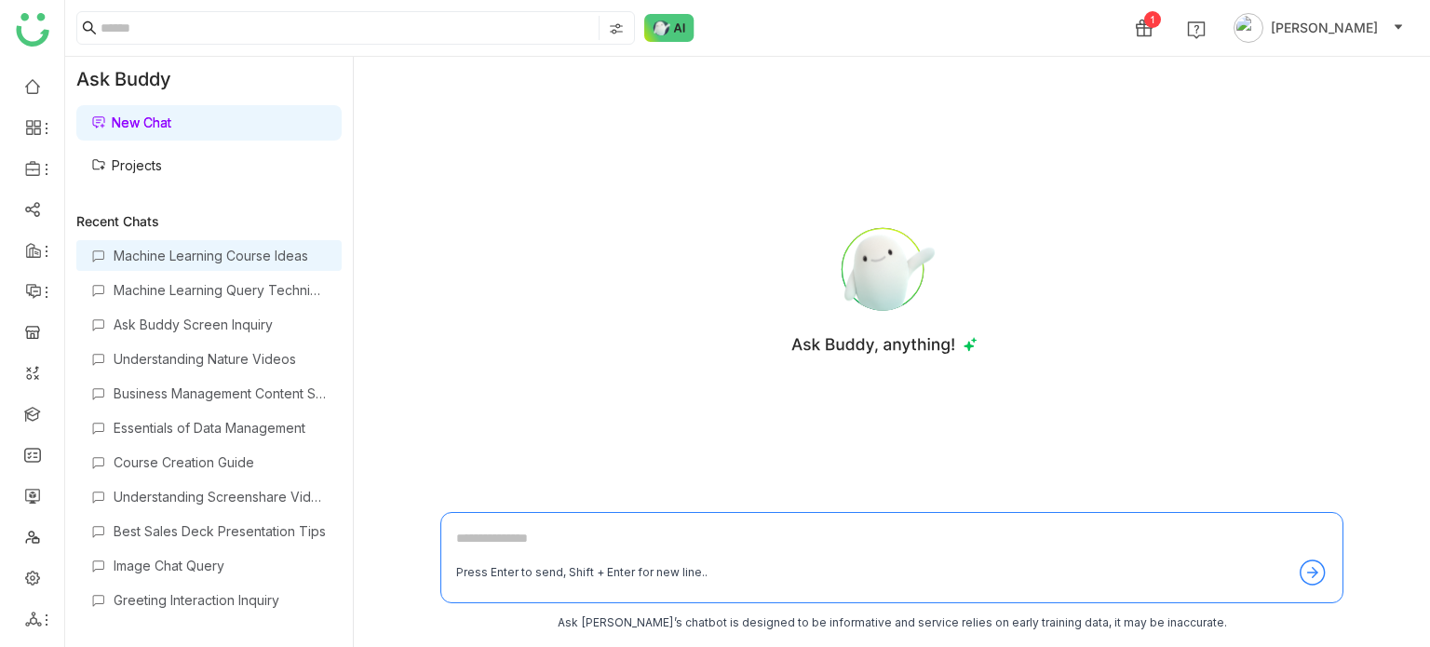
click at [169, 257] on div "Machine Learning Course Ideas" at bounding box center [220, 256] width 213 height 16
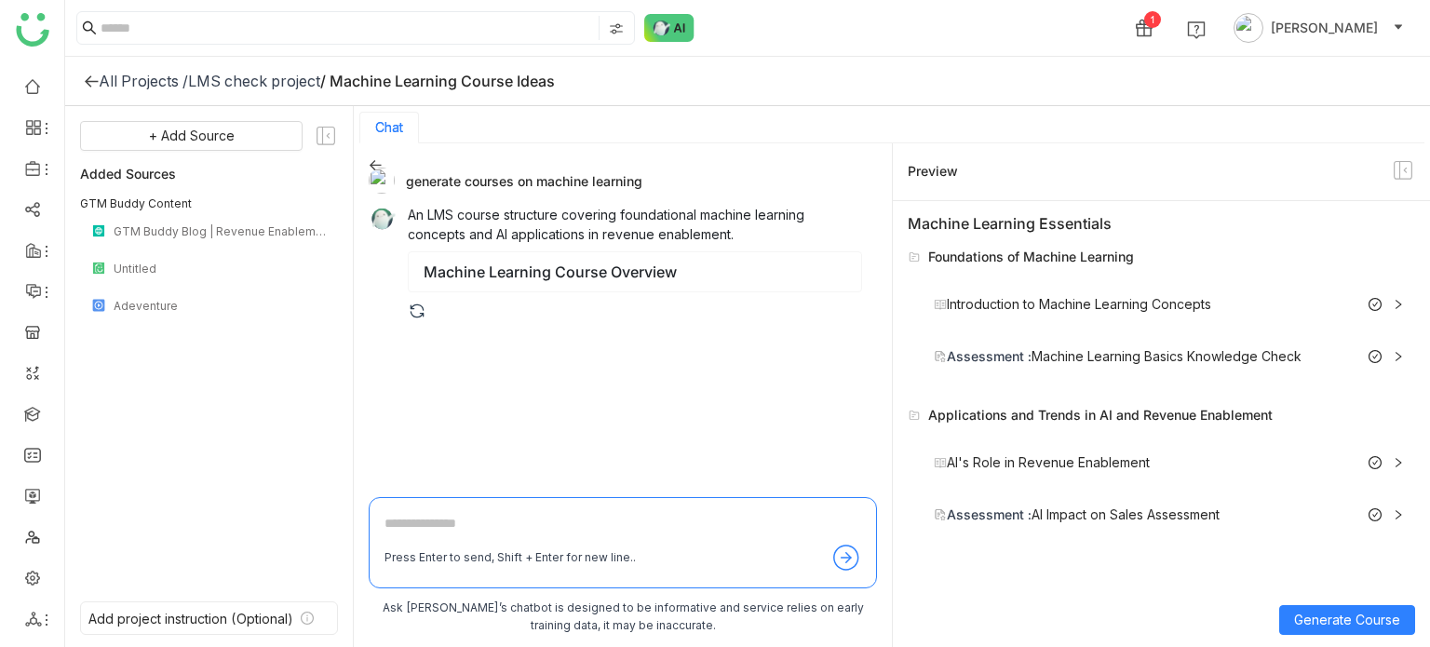
click at [380, 163] on icon at bounding box center [375, 164] width 13 height 13
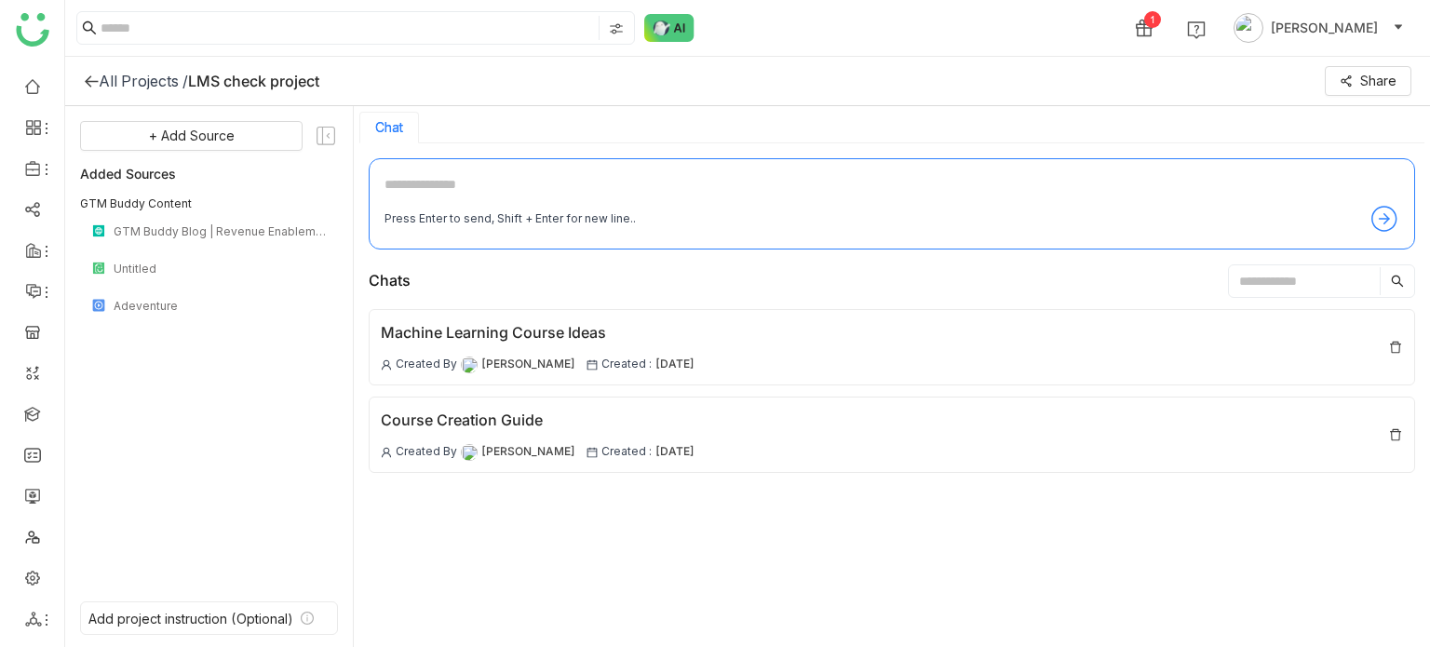
click at [92, 84] on icon at bounding box center [91, 81] width 15 height 15
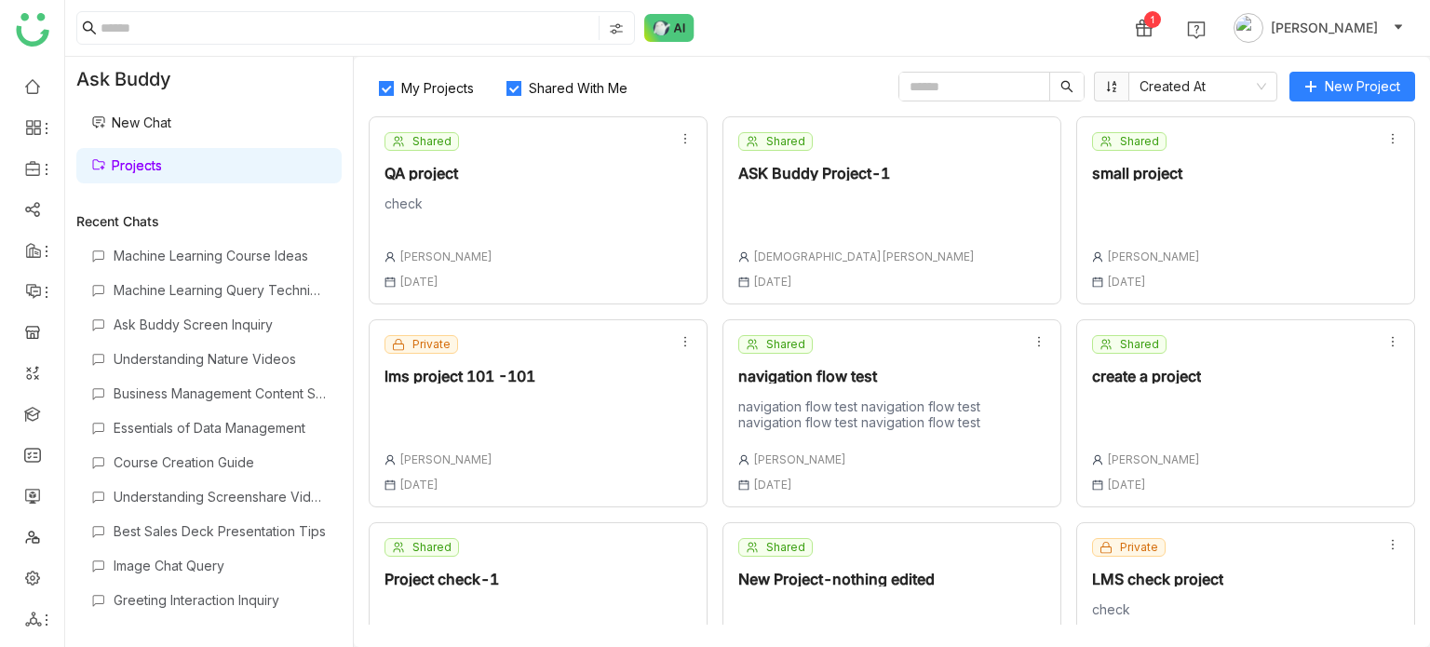
click at [162, 157] on link "Projects" at bounding box center [126, 165] width 71 height 16
click at [171, 116] on link "New Chat" at bounding box center [131, 123] width 80 height 16
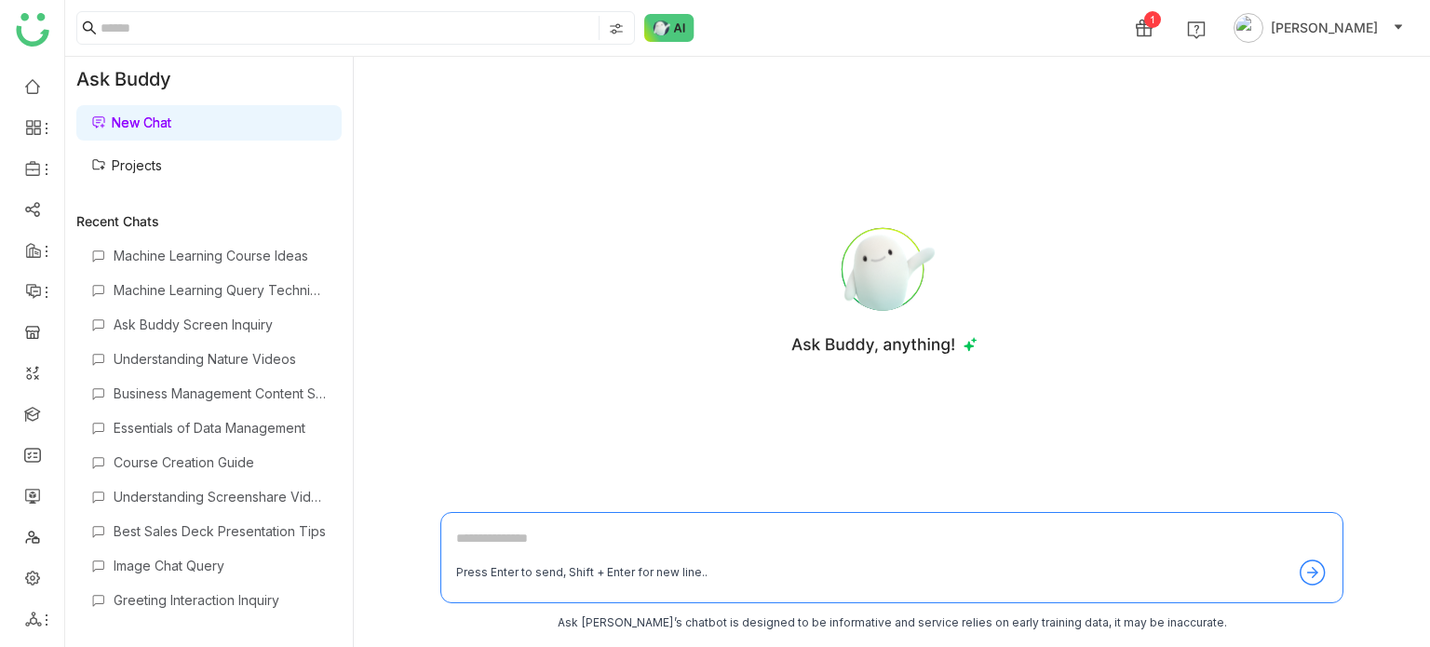
click at [162, 157] on link "Projects" at bounding box center [126, 165] width 71 height 16
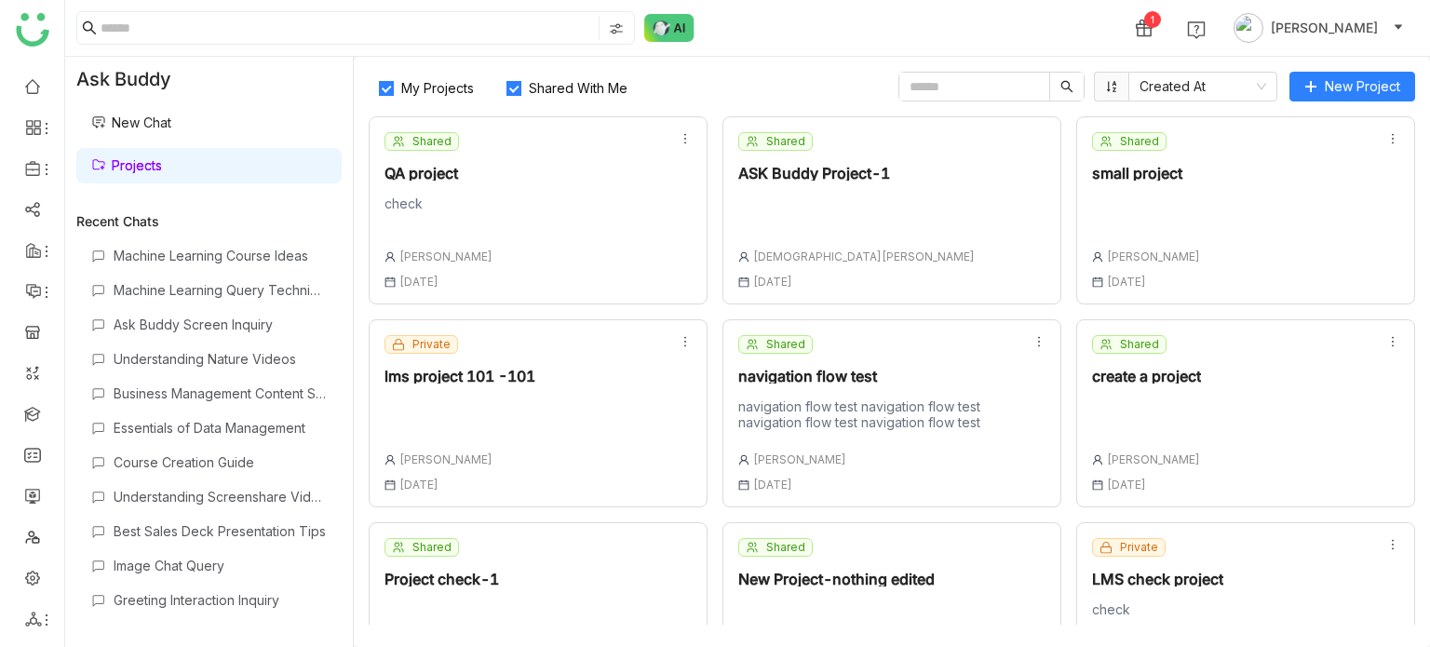
click at [171, 124] on link "New Chat" at bounding box center [131, 123] width 80 height 16
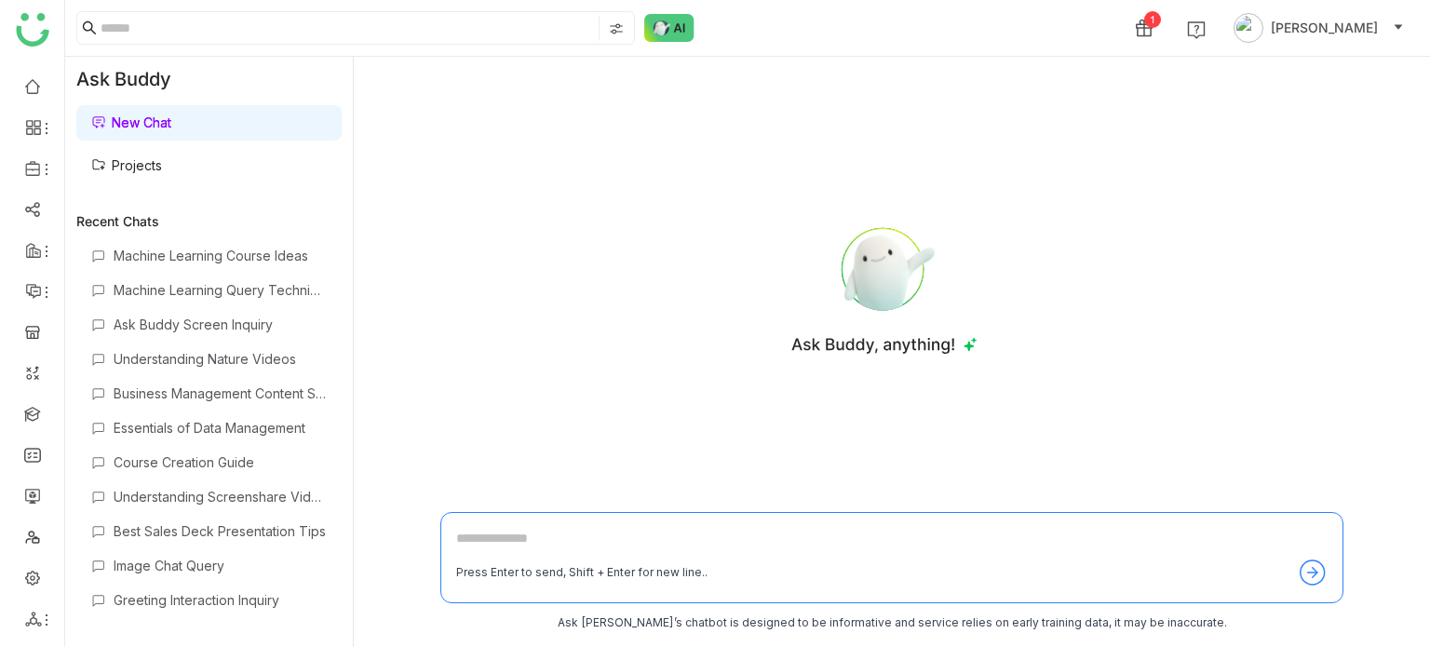
click at [162, 164] on link "Projects" at bounding box center [126, 165] width 71 height 16
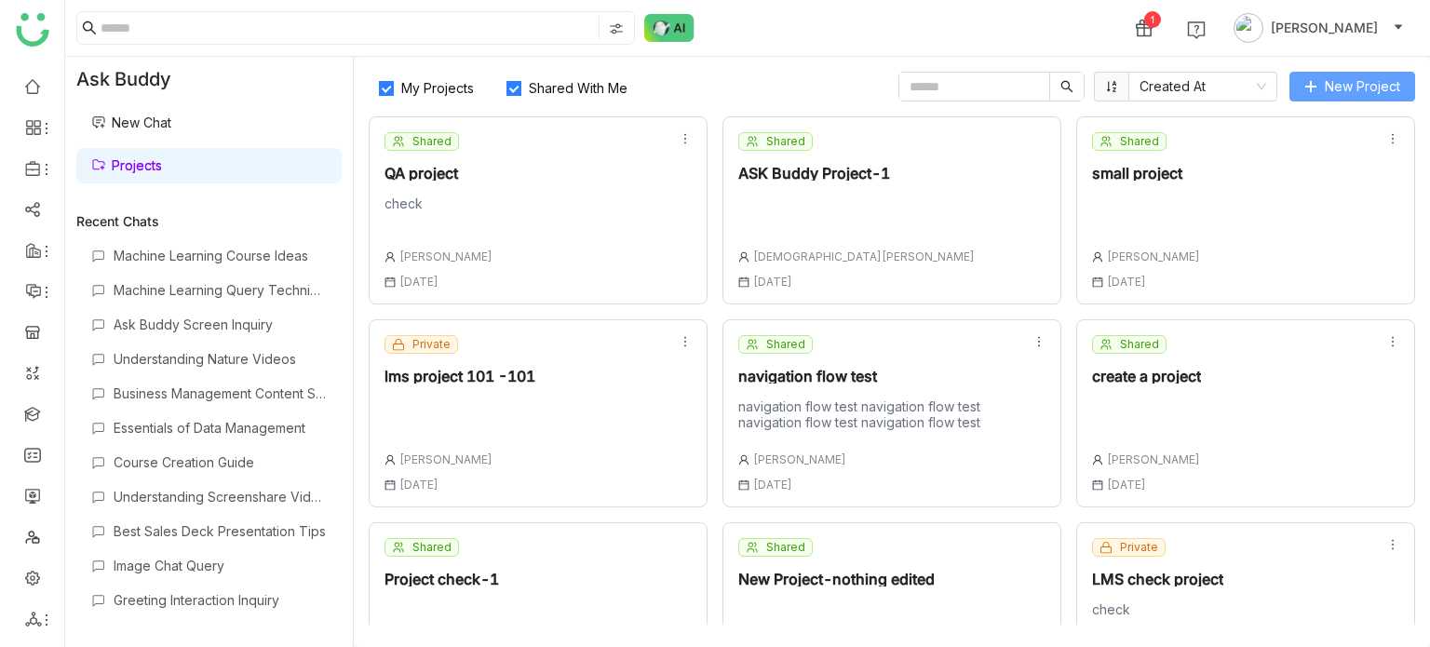
click at [1385, 88] on span "New Project" at bounding box center [1362, 86] width 75 height 20
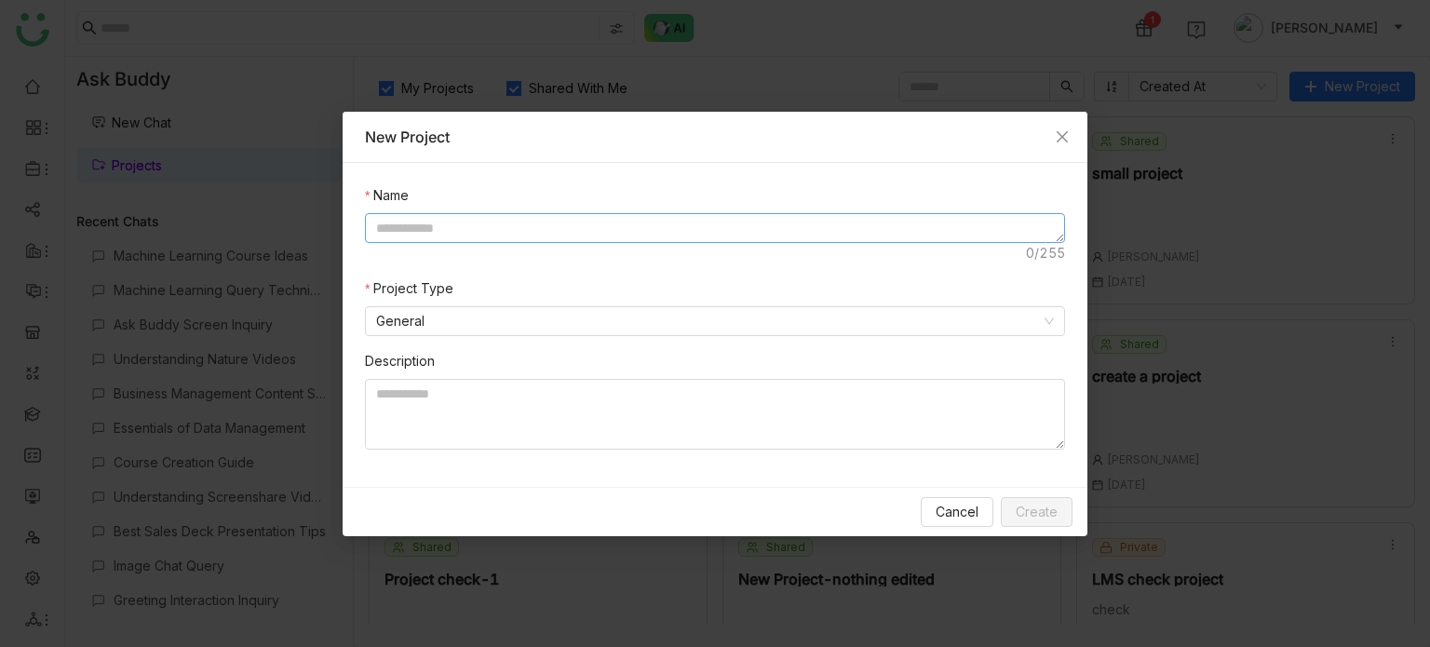
click at [637, 223] on textarea at bounding box center [715, 228] width 700 height 30
type textarea "**********"
click at [1054, 505] on span "Create" at bounding box center [1037, 512] width 42 height 20
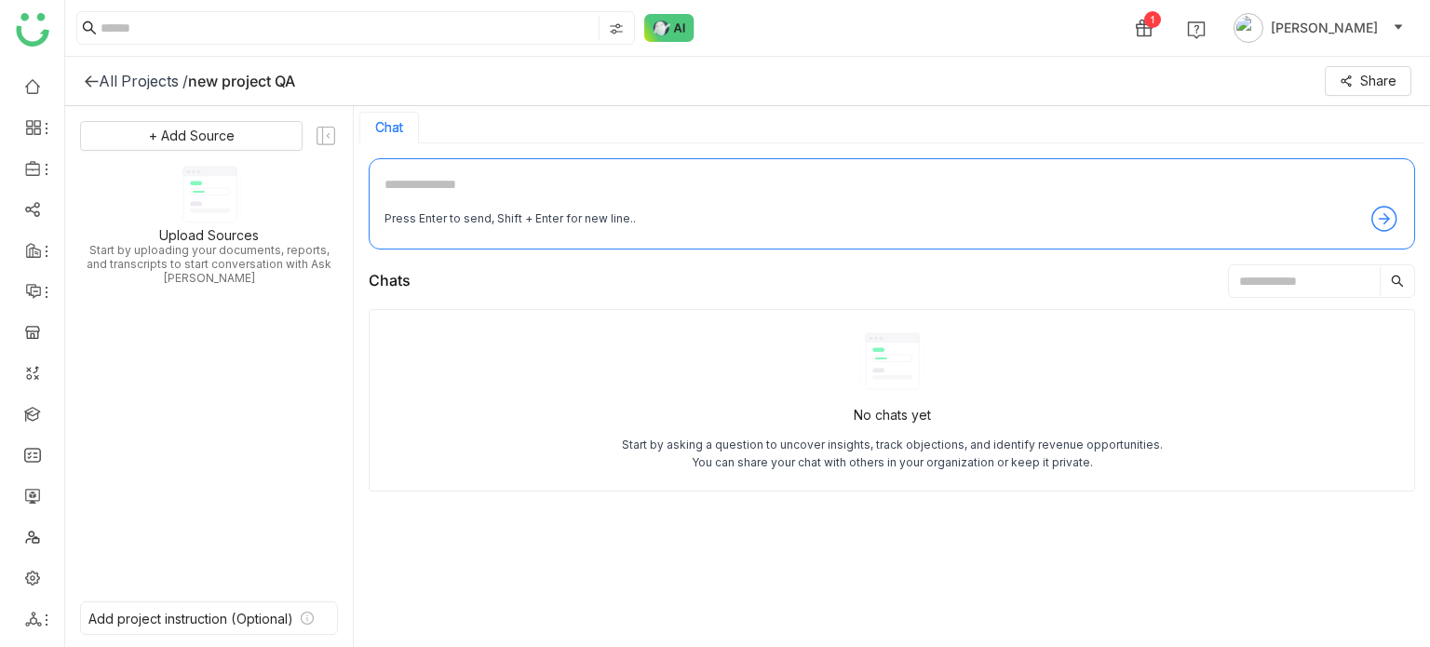
click at [659, 184] on textarea at bounding box center [892, 189] width 1015 height 30
type textarea "*"
click at [735, 190] on textarea at bounding box center [892, 189] width 1015 height 30
type textarea "**********"
click at [1383, 216] on icon at bounding box center [1385, 219] width 30 height 30
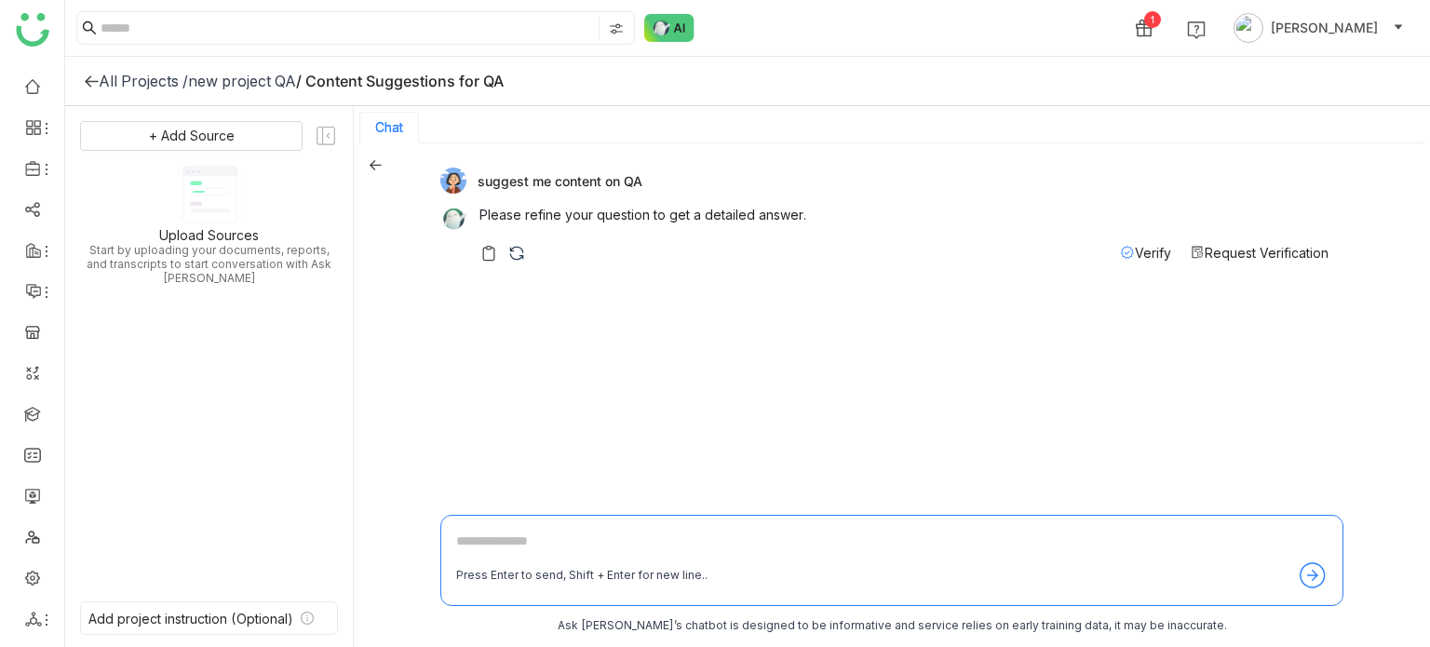
click at [1233, 249] on span "Request Verification" at bounding box center [1267, 253] width 124 height 16
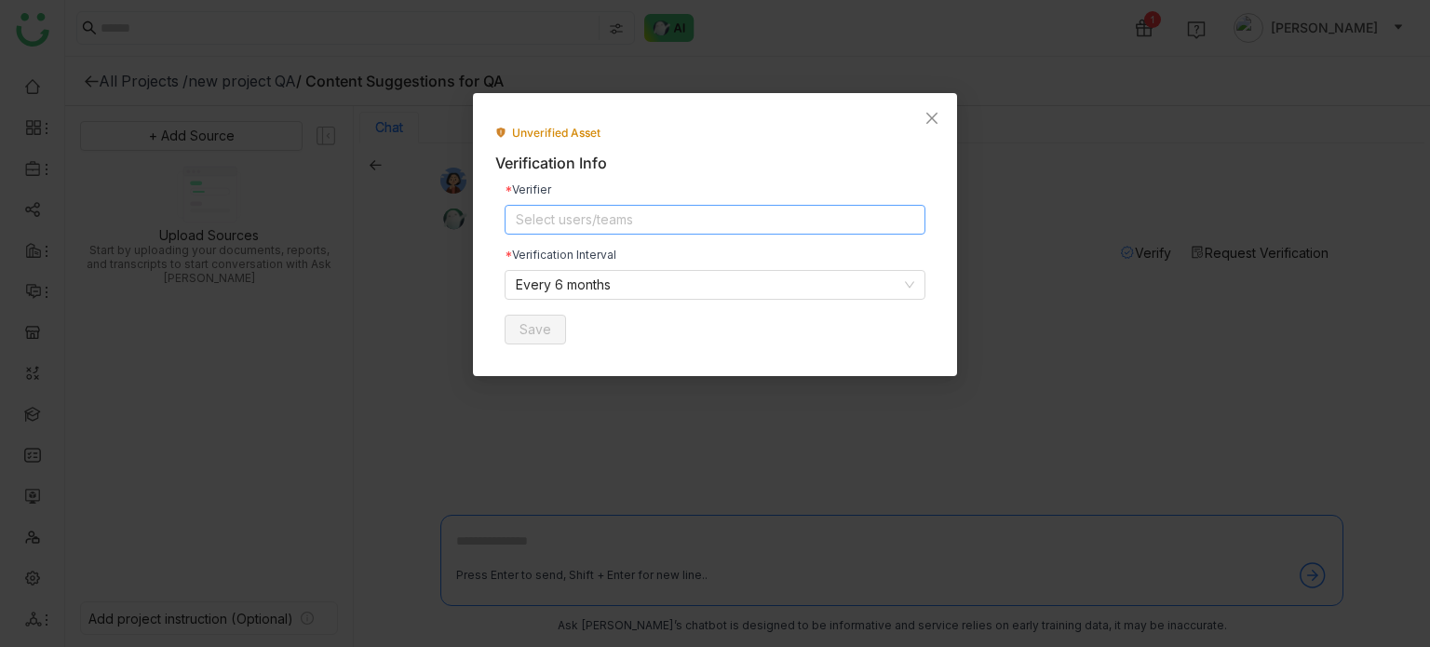
click at [653, 205] on nz-select-top-control "Select users/teams" at bounding box center [715, 220] width 421 height 30
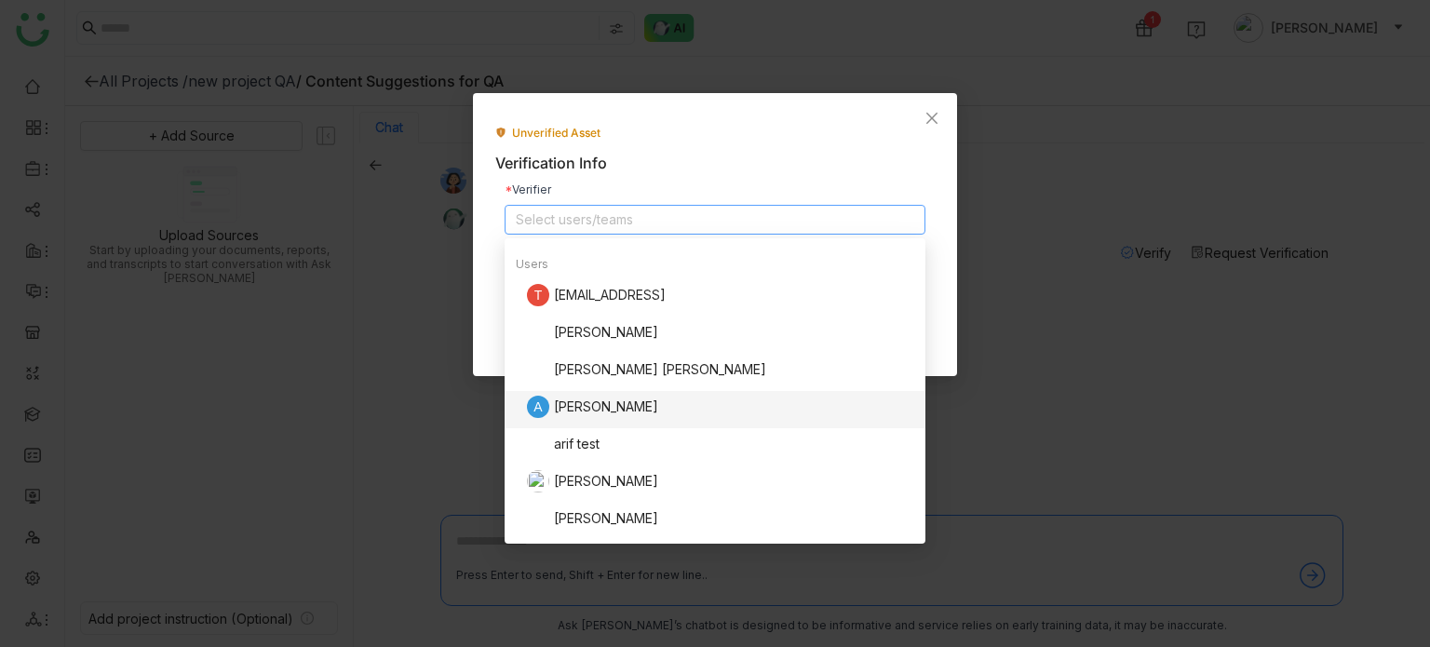
scroll to position [357, 0]
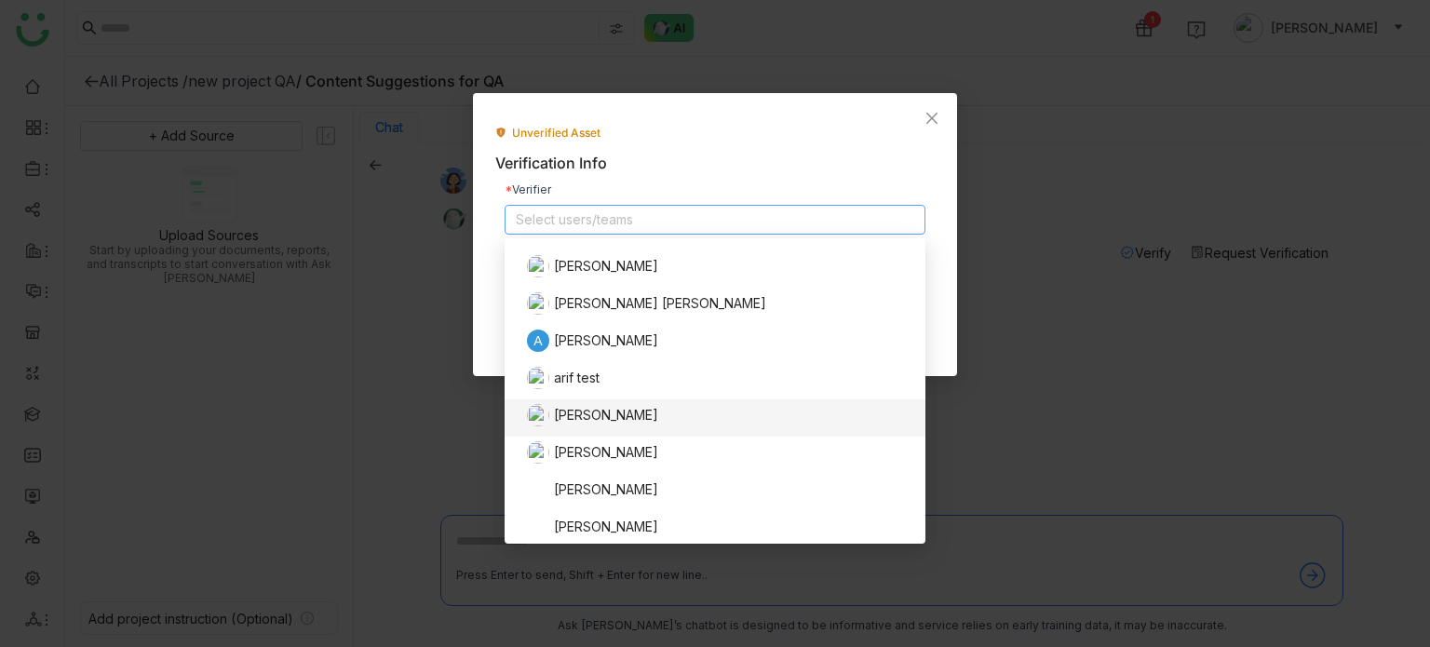
click at [618, 414] on div "[PERSON_NAME]" at bounding box center [720, 415] width 387 height 22
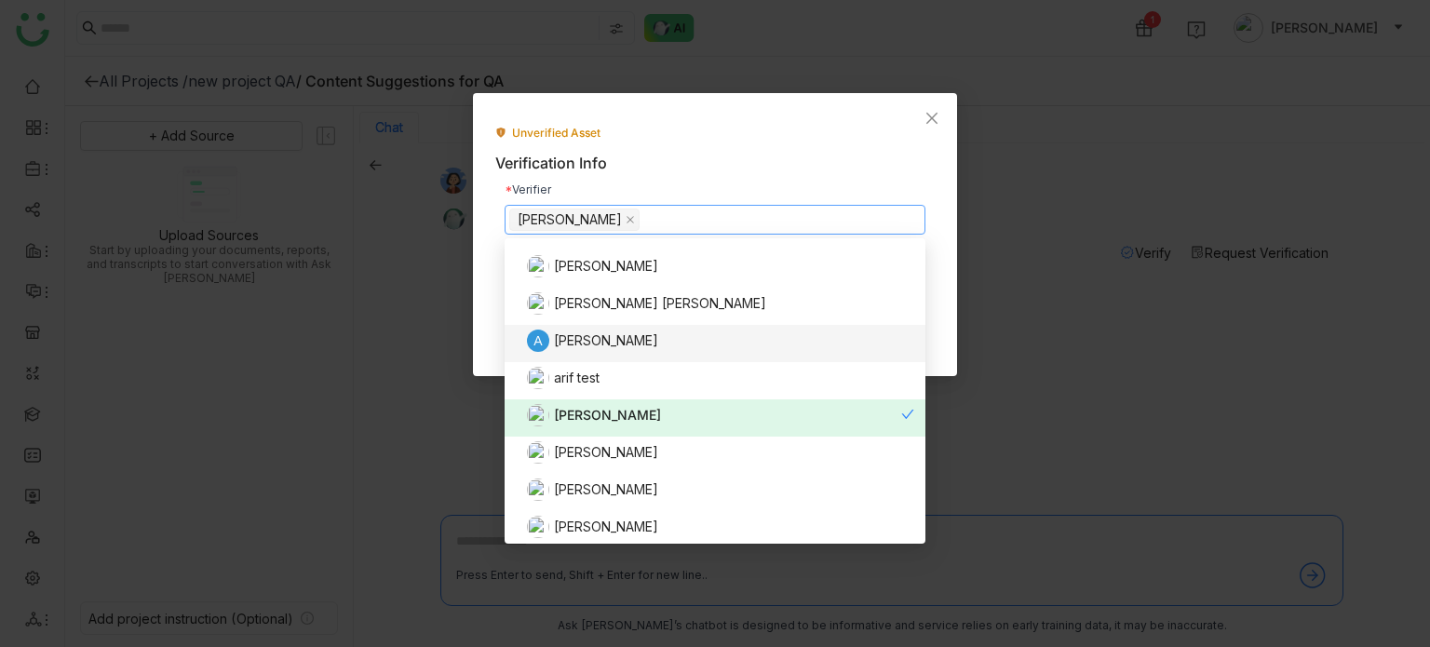
click at [946, 319] on div "Unverified Asset Verification Info Verifier [PERSON_NAME] Verification Interval…" at bounding box center [715, 234] width 484 height 283
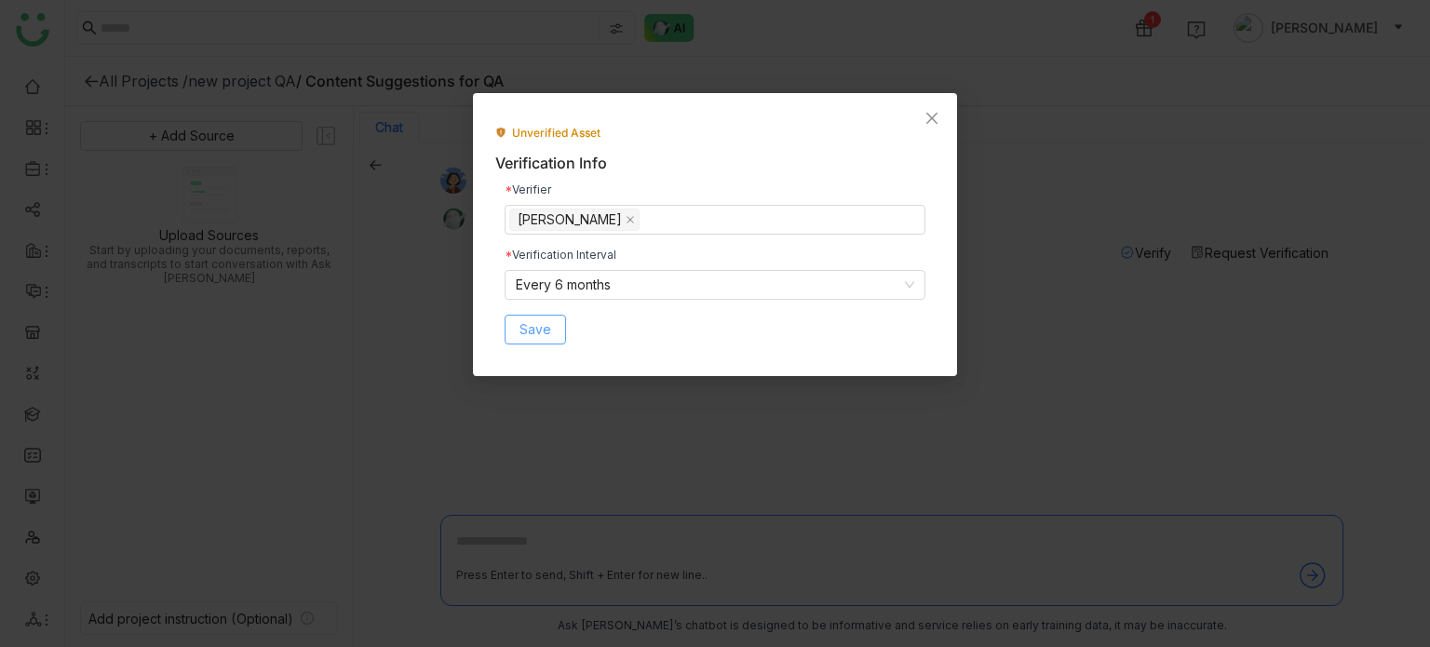
click at [540, 335] on span "Save" at bounding box center [536, 329] width 32 height 20
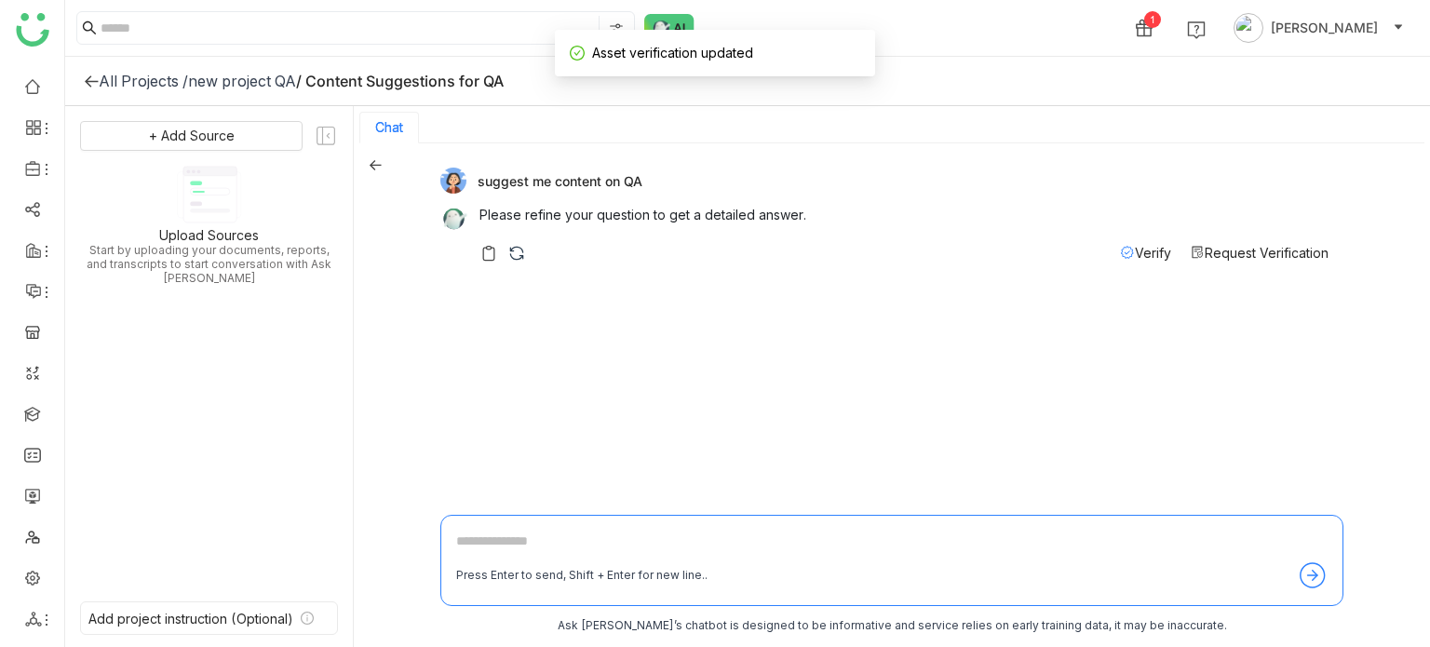
scroll to position [3, 0]
click at [1135, 253] on span "Verify" at bounding box center [1153, 250] width 36 height 16
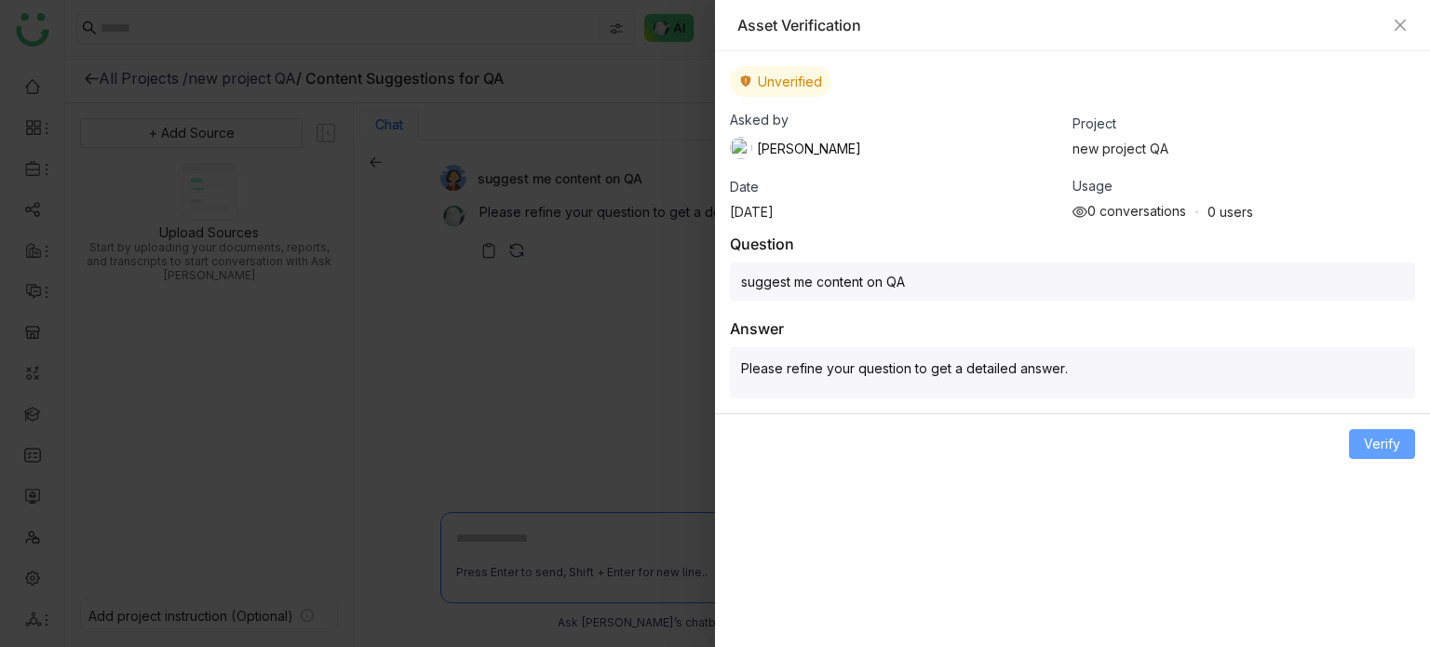
click at [1376, 437] on span "Verify" at bounding box center [1382, 444] width 36 height 20
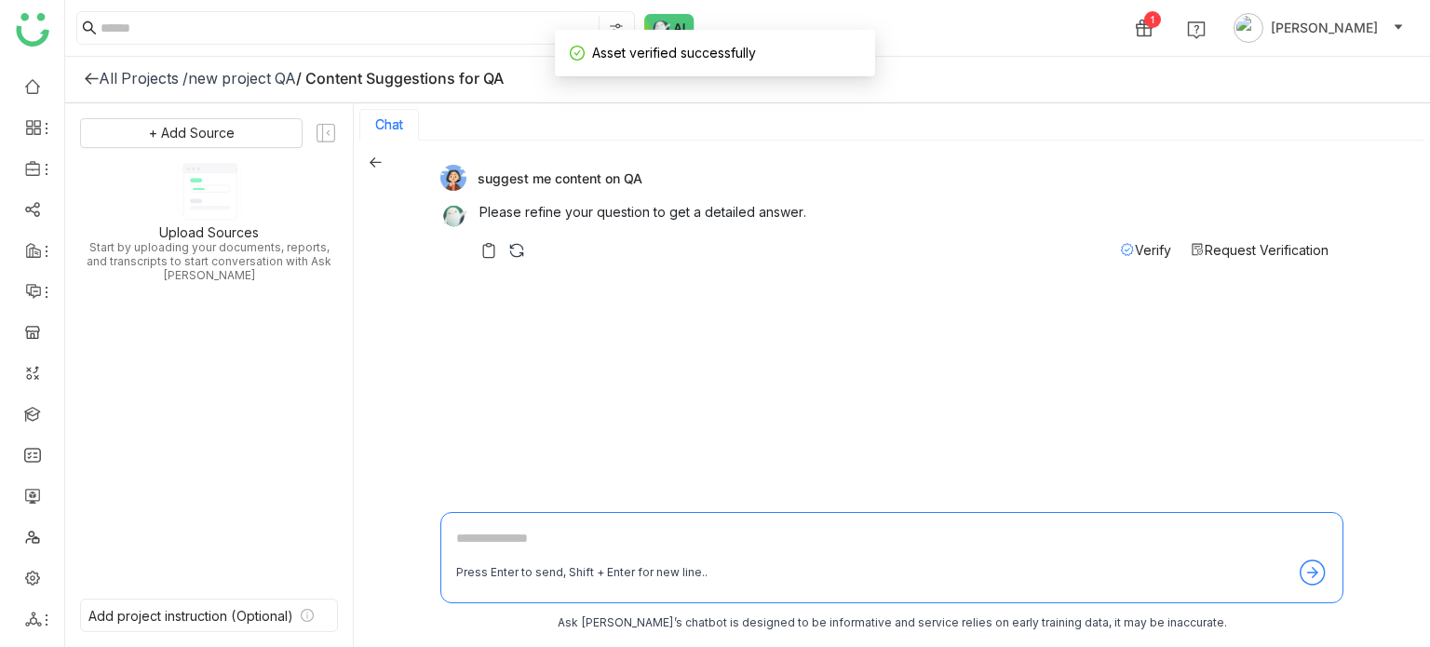
click at [1135, 253] on span "Verify" at bounding box center [1153, 250] width 36 height 16
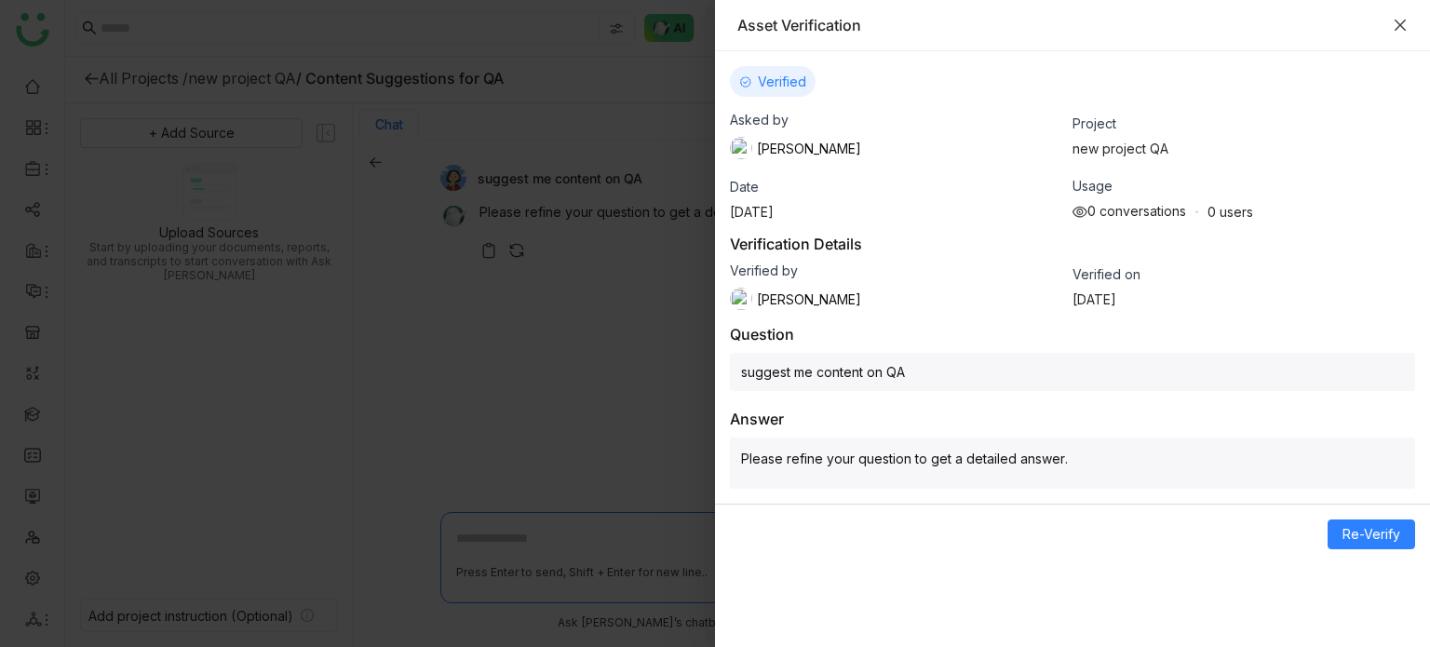
click at [1400, 18] on icon "Close" at bounding box center [1400, 25] width 15 height 15
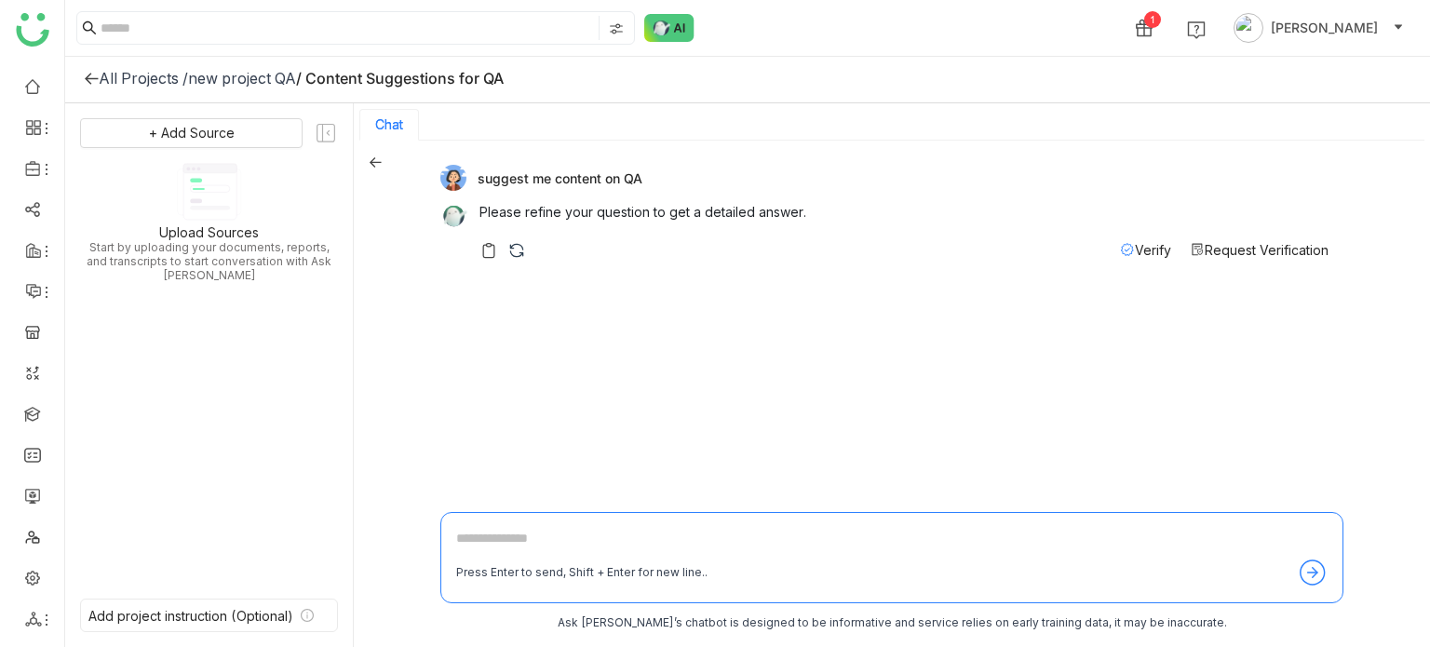
click at [1251, 244] on span "Request Verification" at bounding box center [1267, 250] width 124 height 16
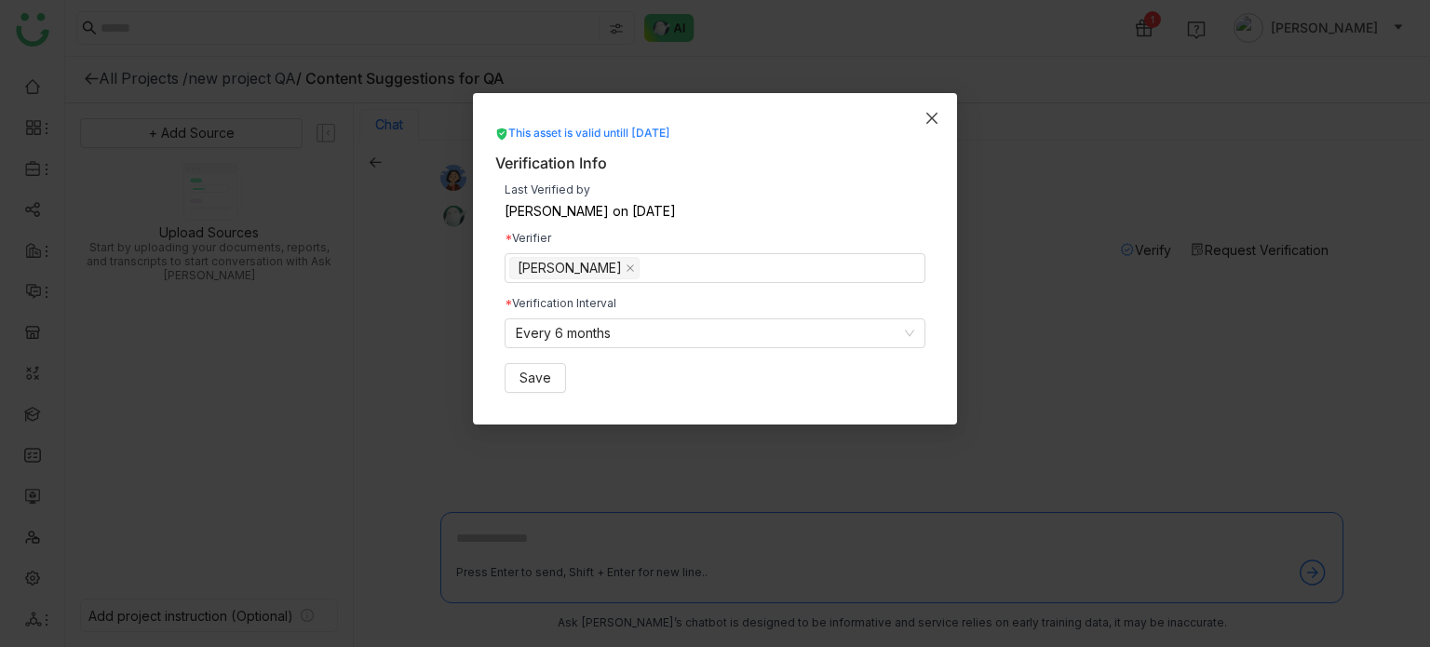
click at [927, 113] on icon "Close" at bounding box center [931, 118] width 11 height 11
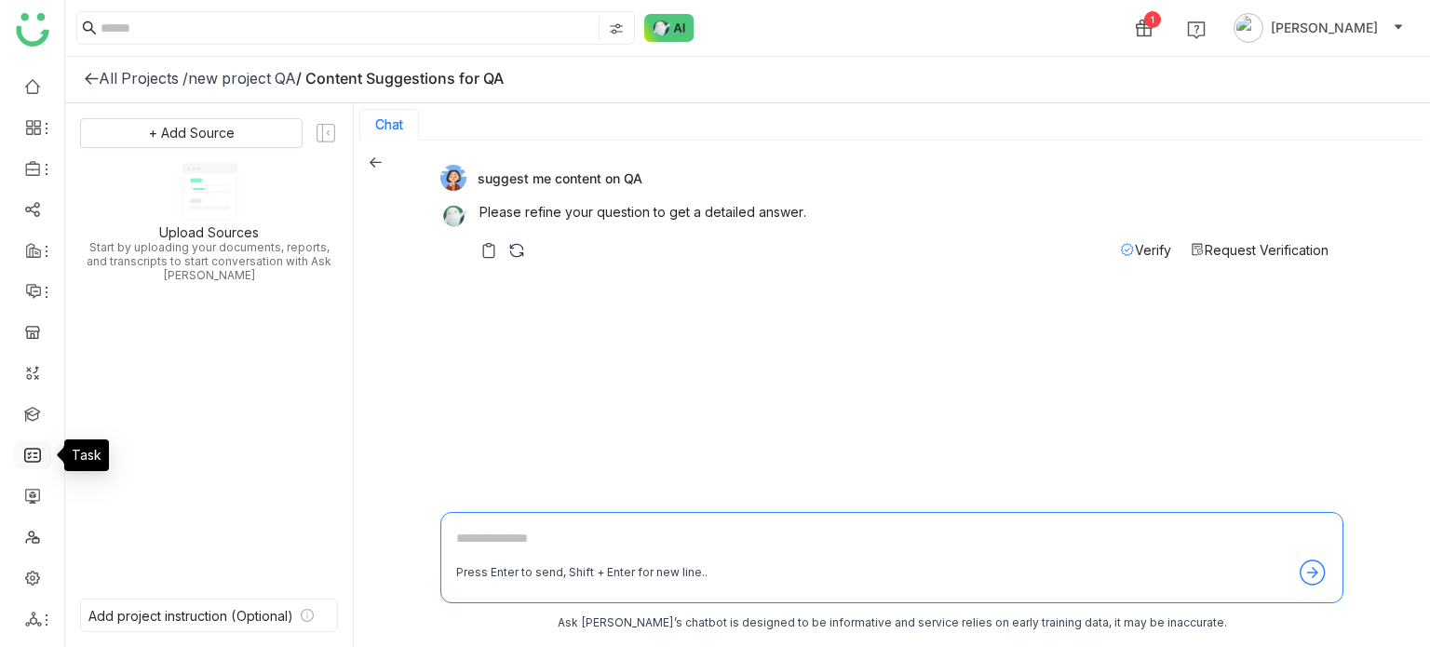
click at [31, 456] on link at bounding box center [32, 454] width 17 height 16
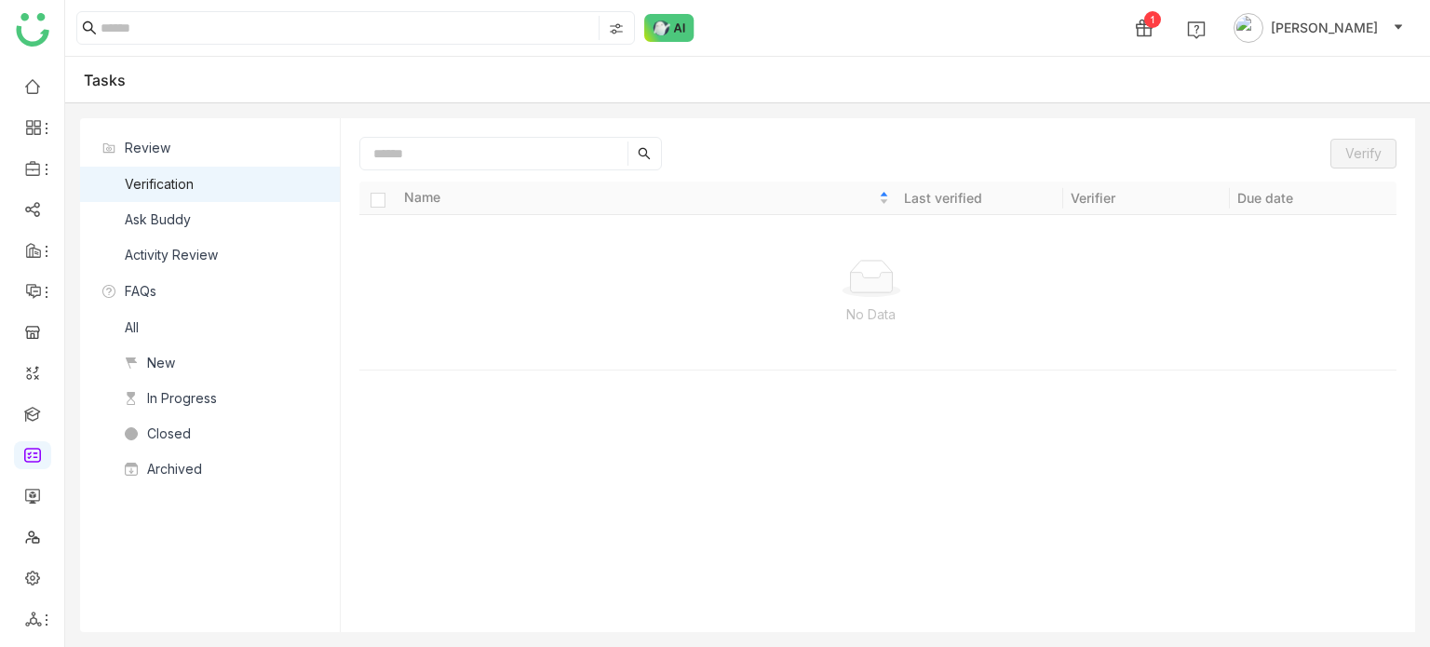
click at [151, 215] on div "Ask Buddy" at bounding box center [158, 219] width 66 height 20
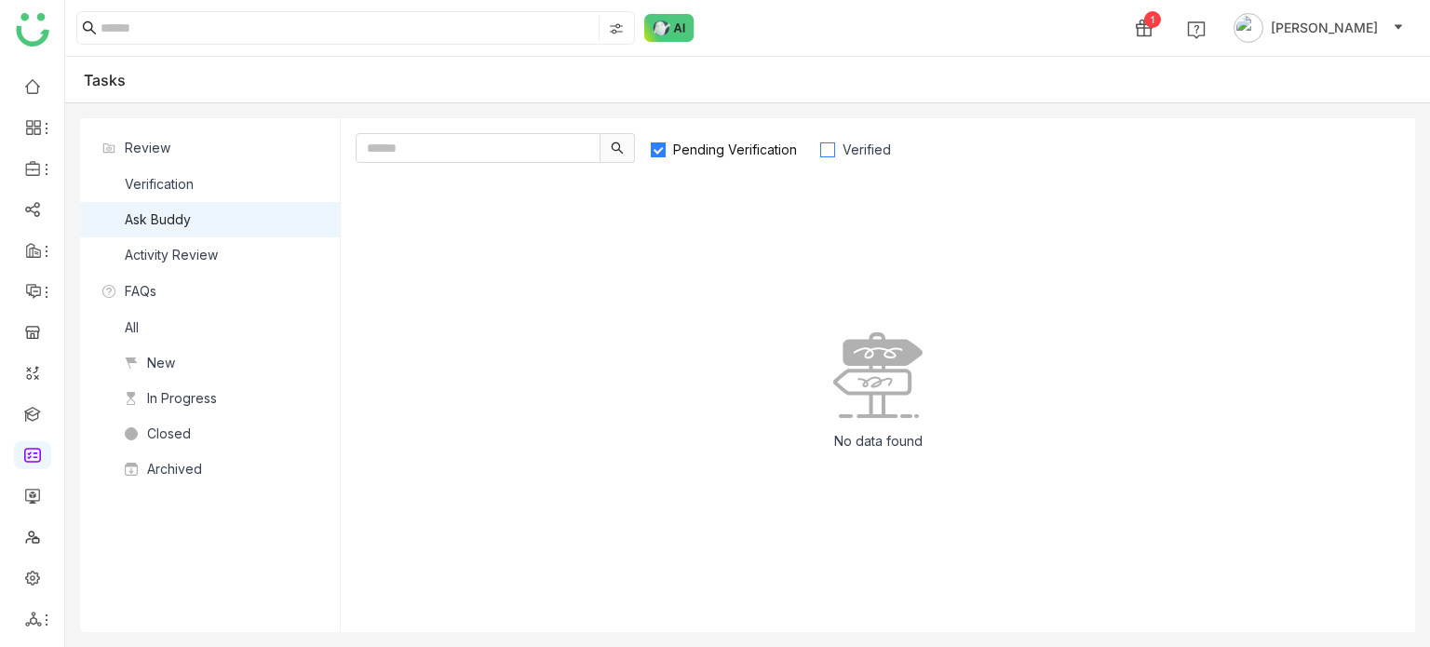
click at [836, 155] on span "Verified" at bounding box center [866, 150] width 63 height 16
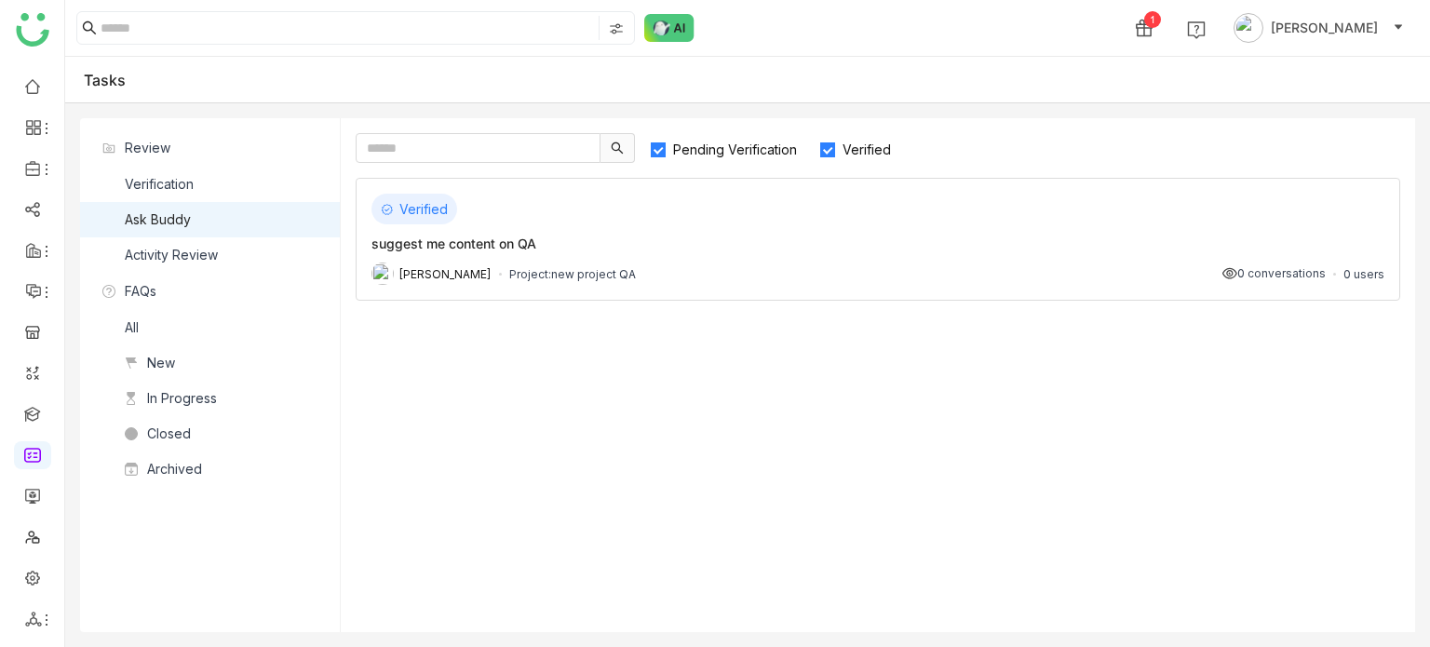
click at [500, 243] on div "suggest me content on QA" at bounding box center [877, 244] width 1013 height 20
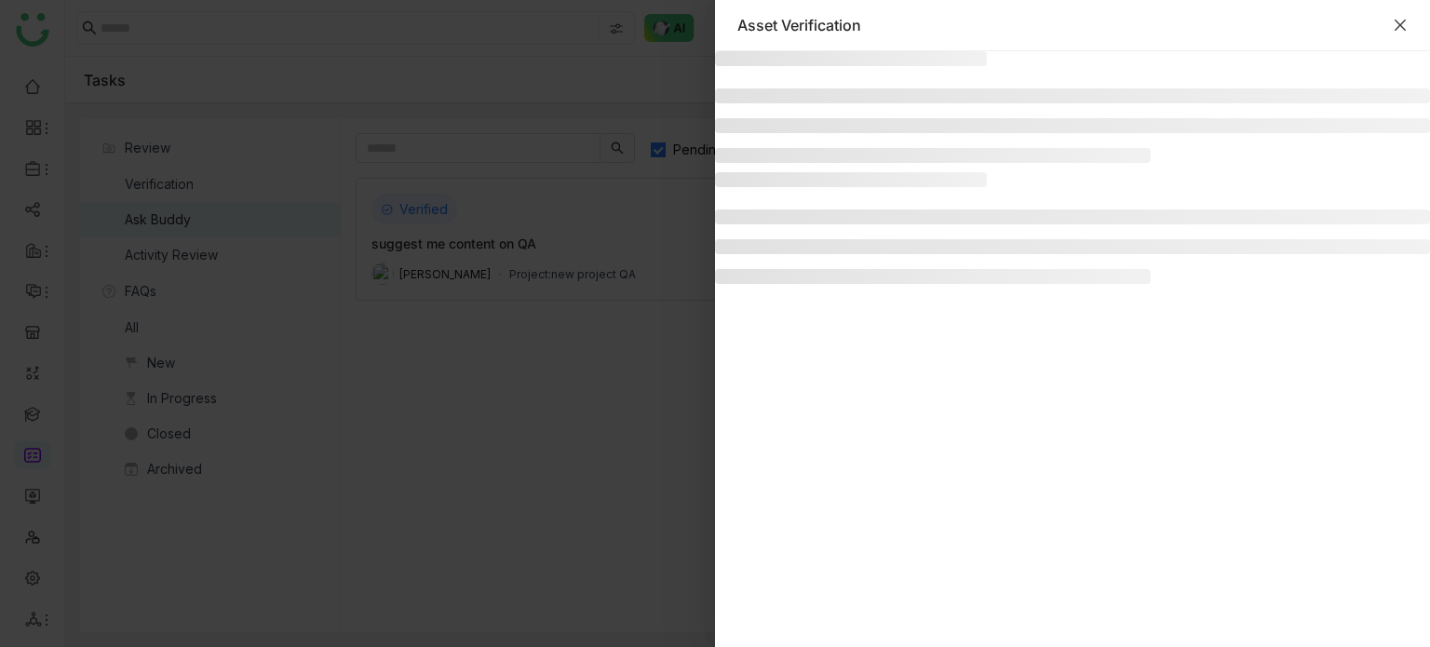
click at [1401, 27] on icon "Close" at bounding box center [1400, 25] width 11 height 11
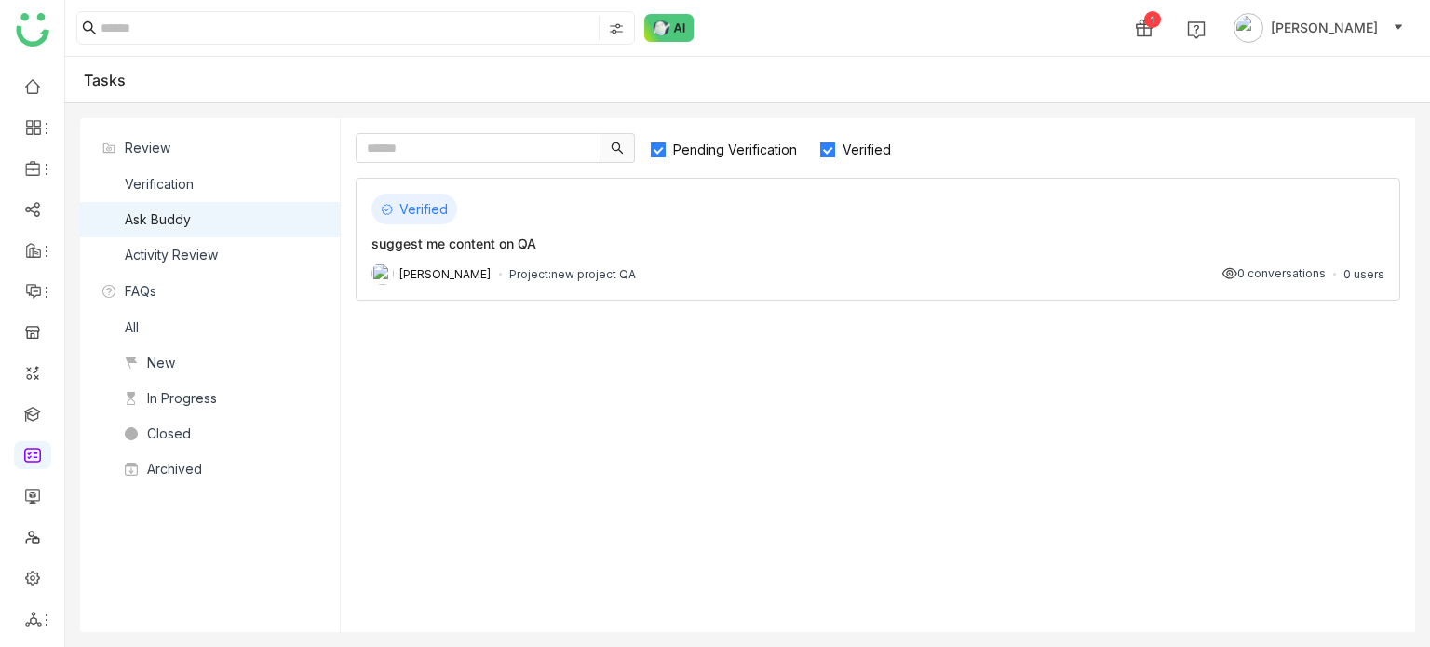
click at [560, 201] on div "Verified" at bounding box center [877, 209] width 1013 height 31
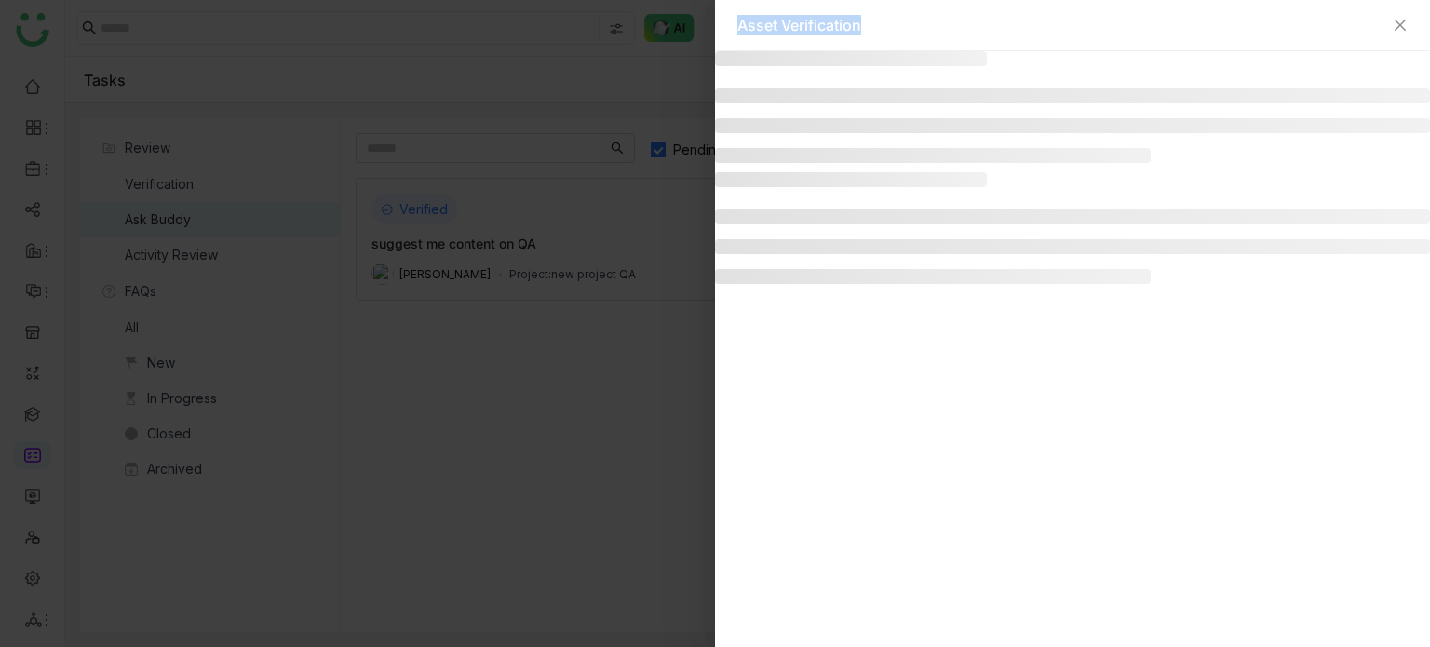
click at [1305, 74] on div "Asset Verification" at bounding box center [715, 323] width 1430 height 647
click at [1400, 25] on icon "Close" at bounding box center [1400, 25] width 11 height 11
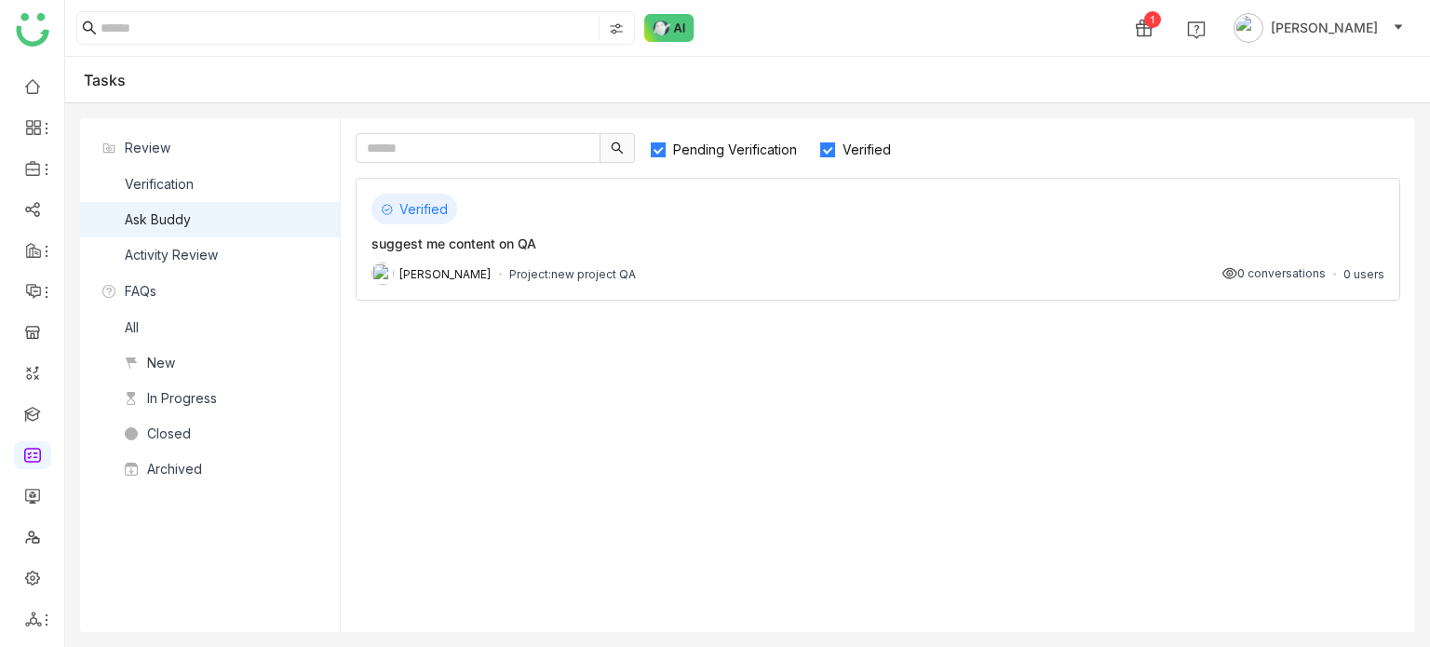
click at [854, 249] on div "suggest me content on QA" at bounding box center [877, 244] width 1013 height 20
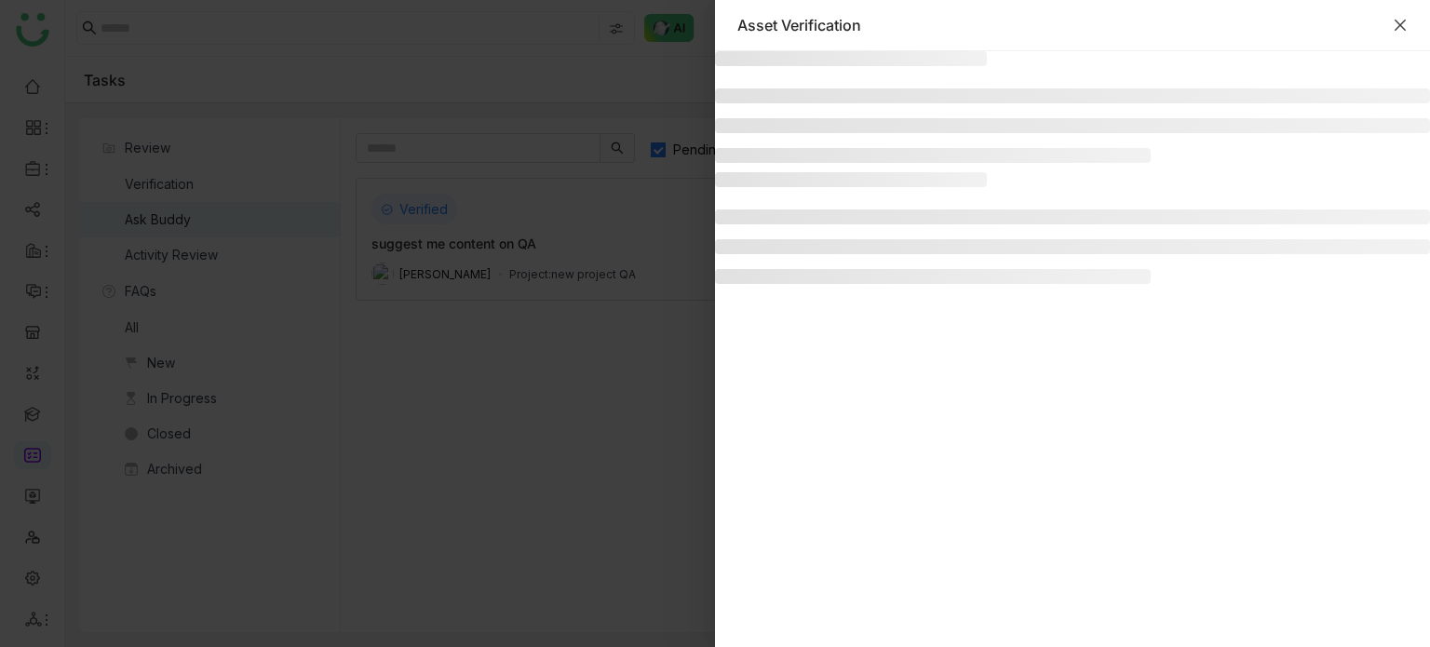
click at [1402, 21] on icon "Close" at bounding box center [1400, 25] width 11 height 11
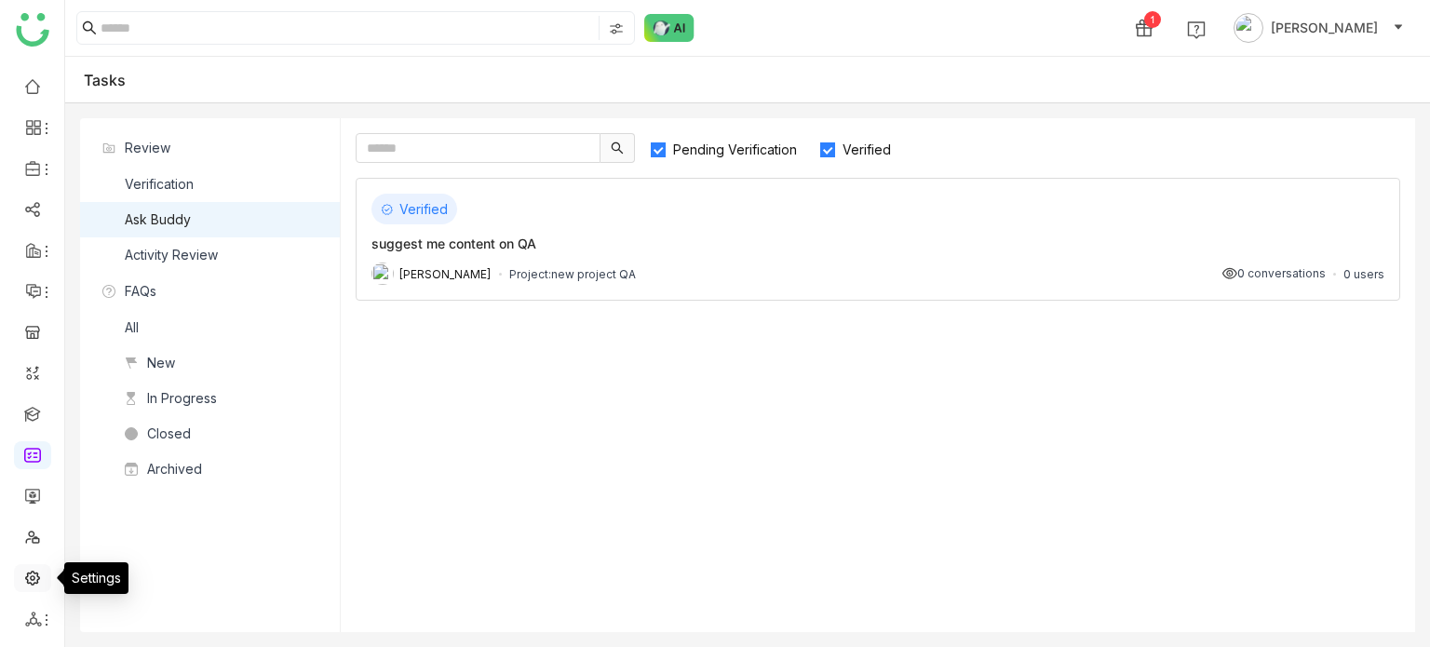
click at [38, 576] on link at bounding box center [32, 577] width 17 height 16
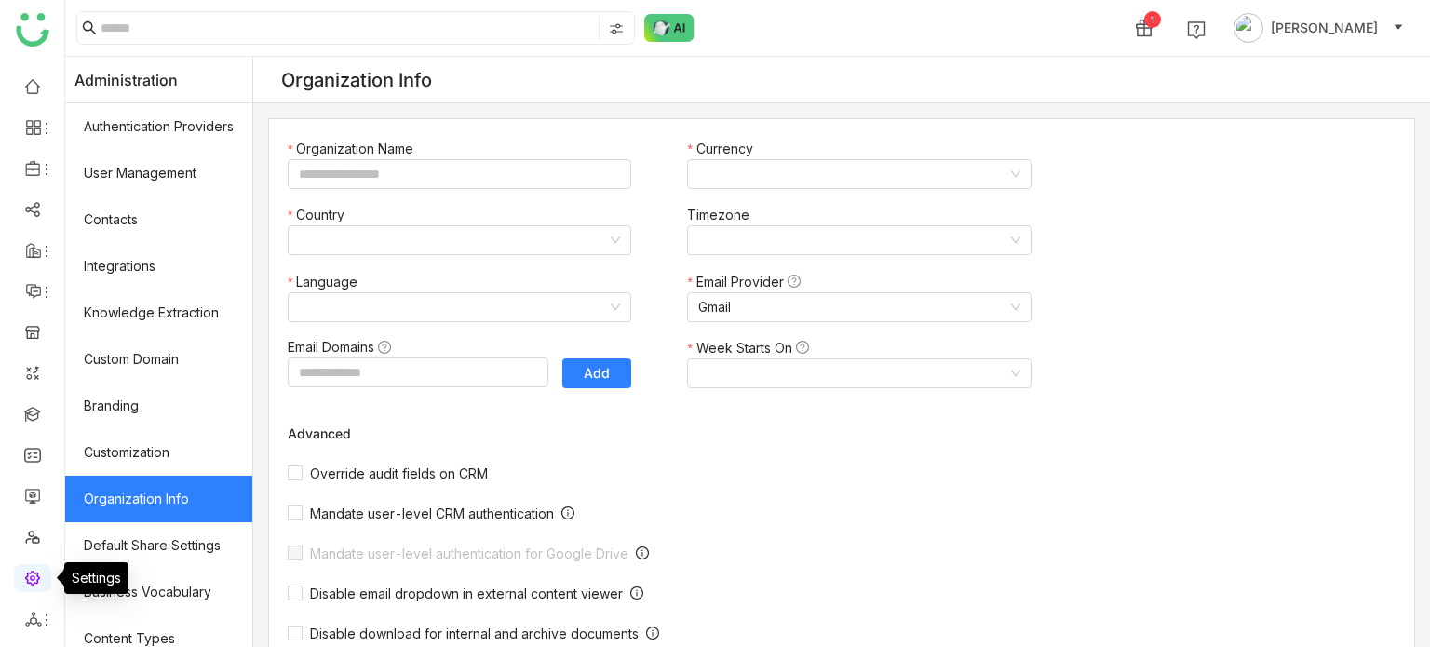
type input "*******"
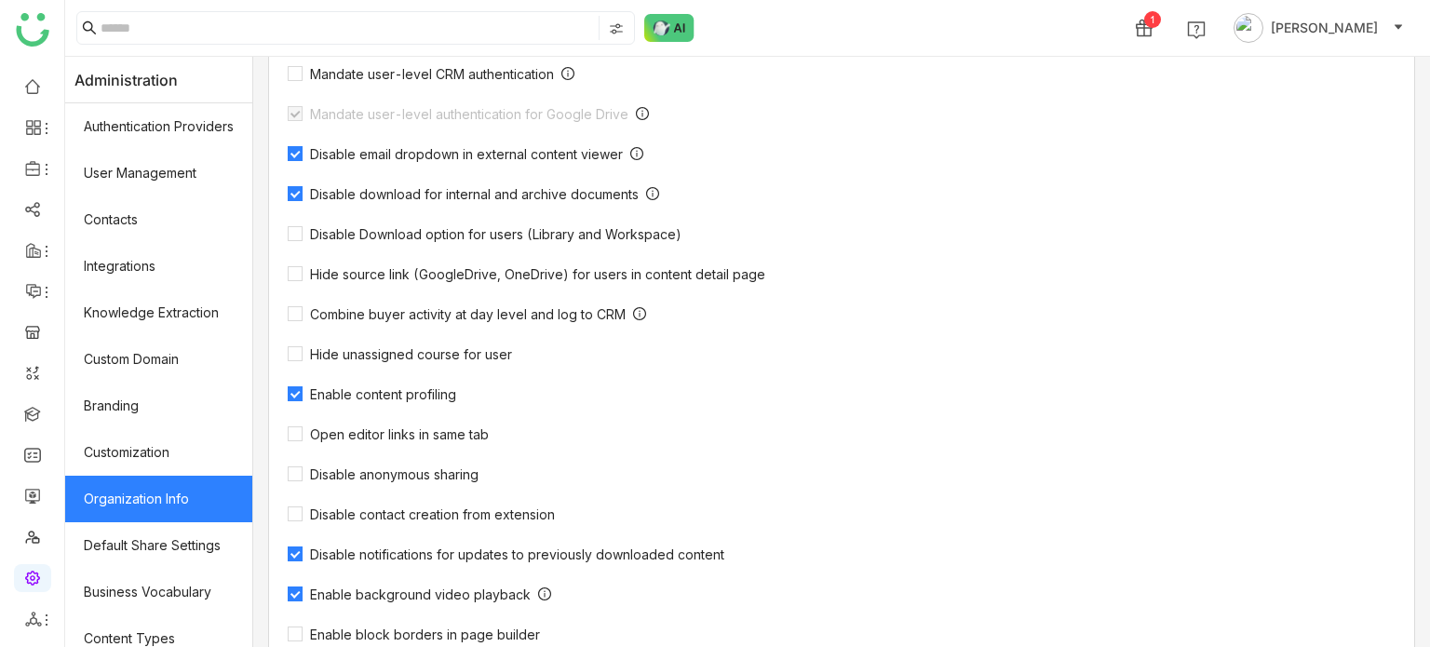
scroll to position [611, 0]
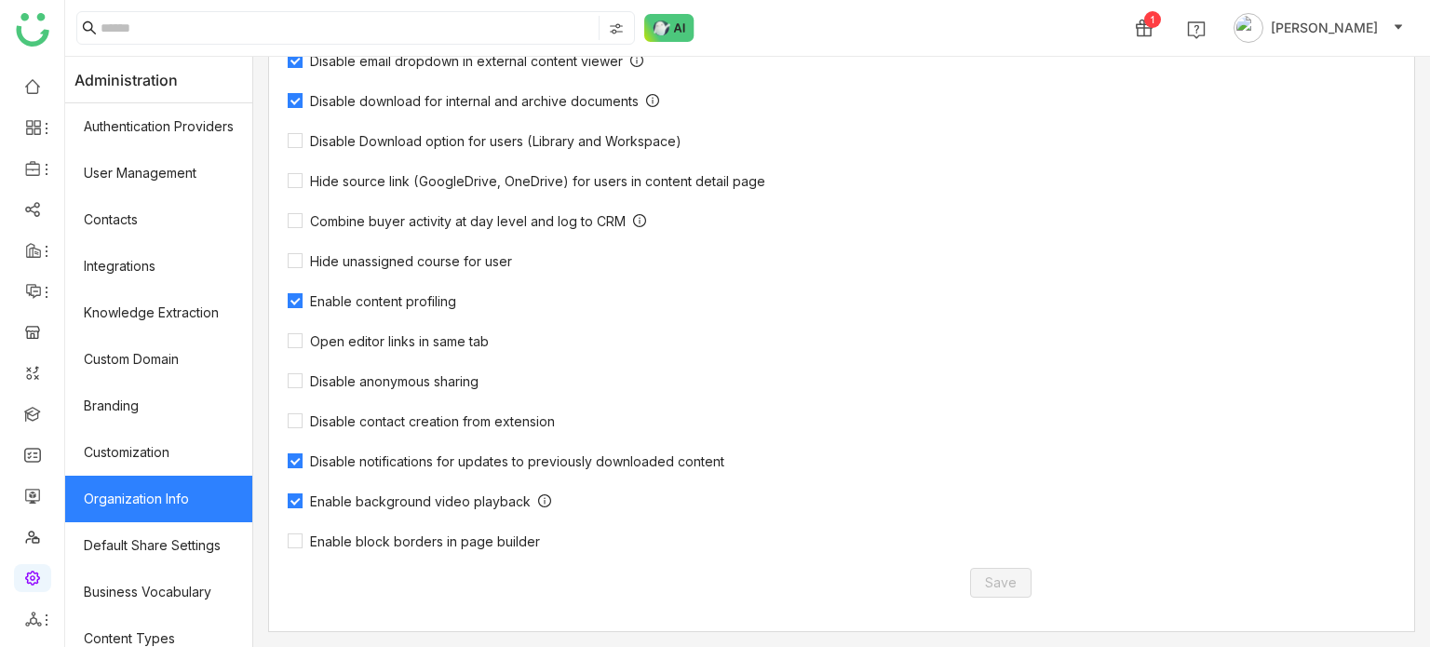
click at [52, 566] on ul at bounding box center [32, 353] width 64 height 587
click at [35, 457] on link at bounding box center [32, 454] width 17 height 16
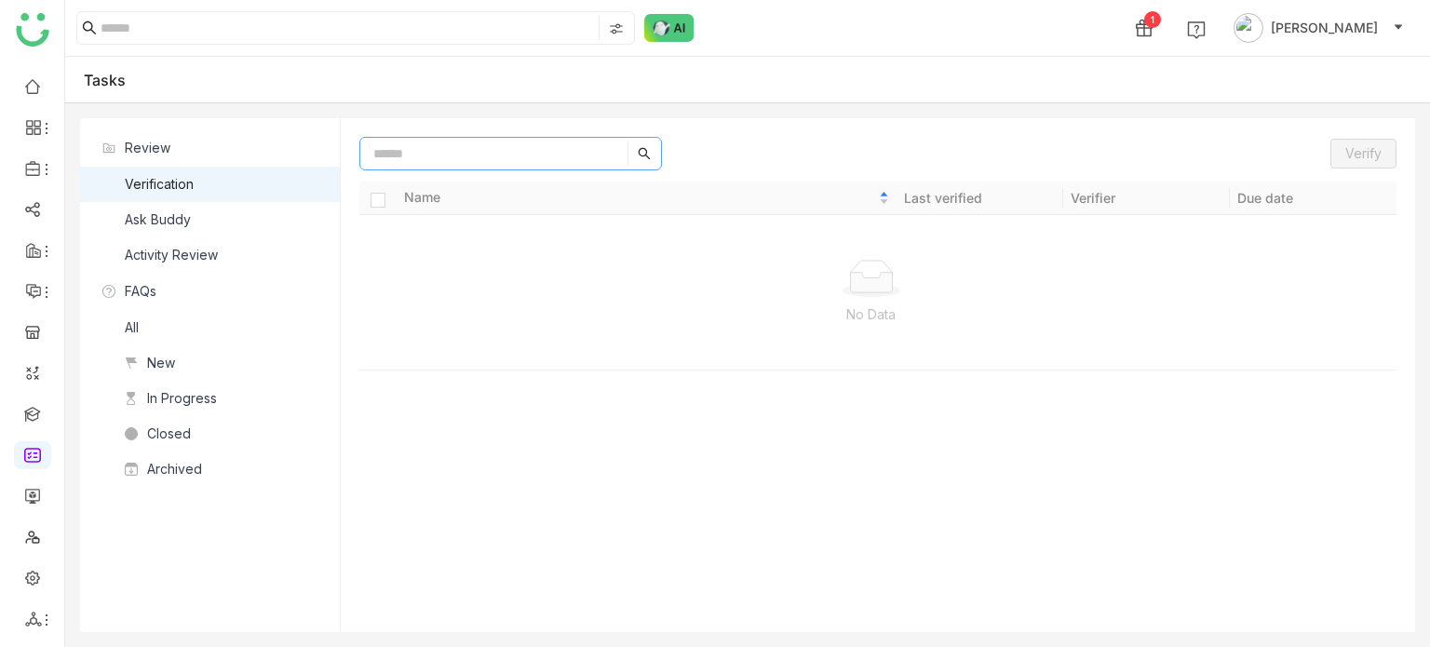
click at [526, 142] on input at bounding box center [496, 154] width 264 height 24
click at [243, 215] on nz-list-item "Ask Buddy" at bounding box center [210, 219] width 260 height 35
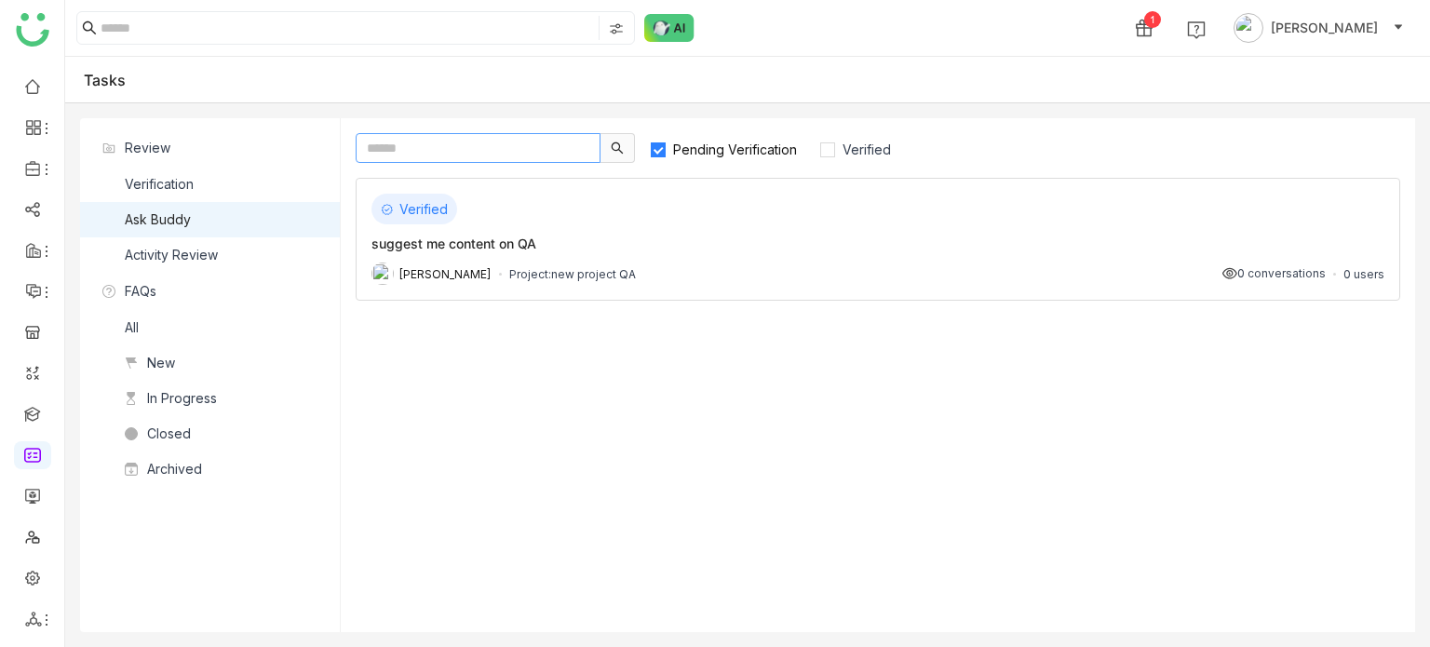
click at [559, 137] on input "text" at bounding box center [478, 148] width 245 height 30
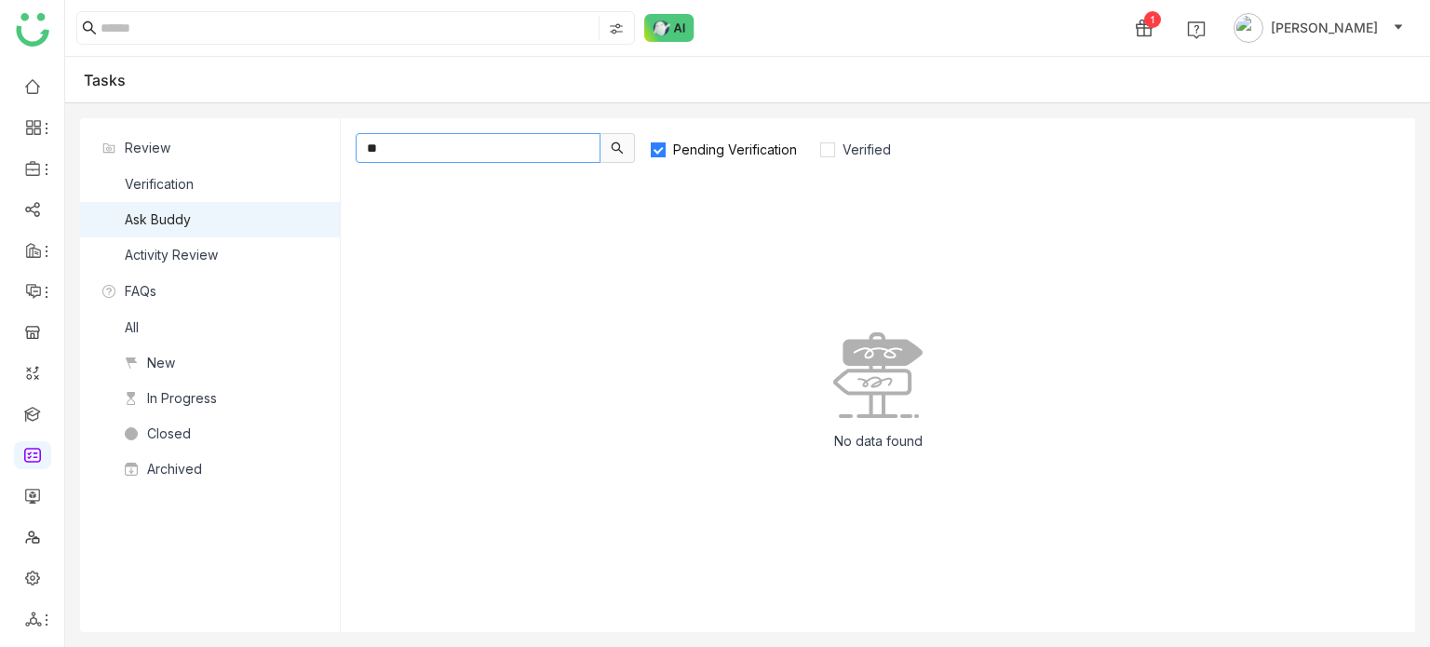
type input "*"
click at [846, 147] on span "Verified" at bounding box center [866, 150] width 63 height 16
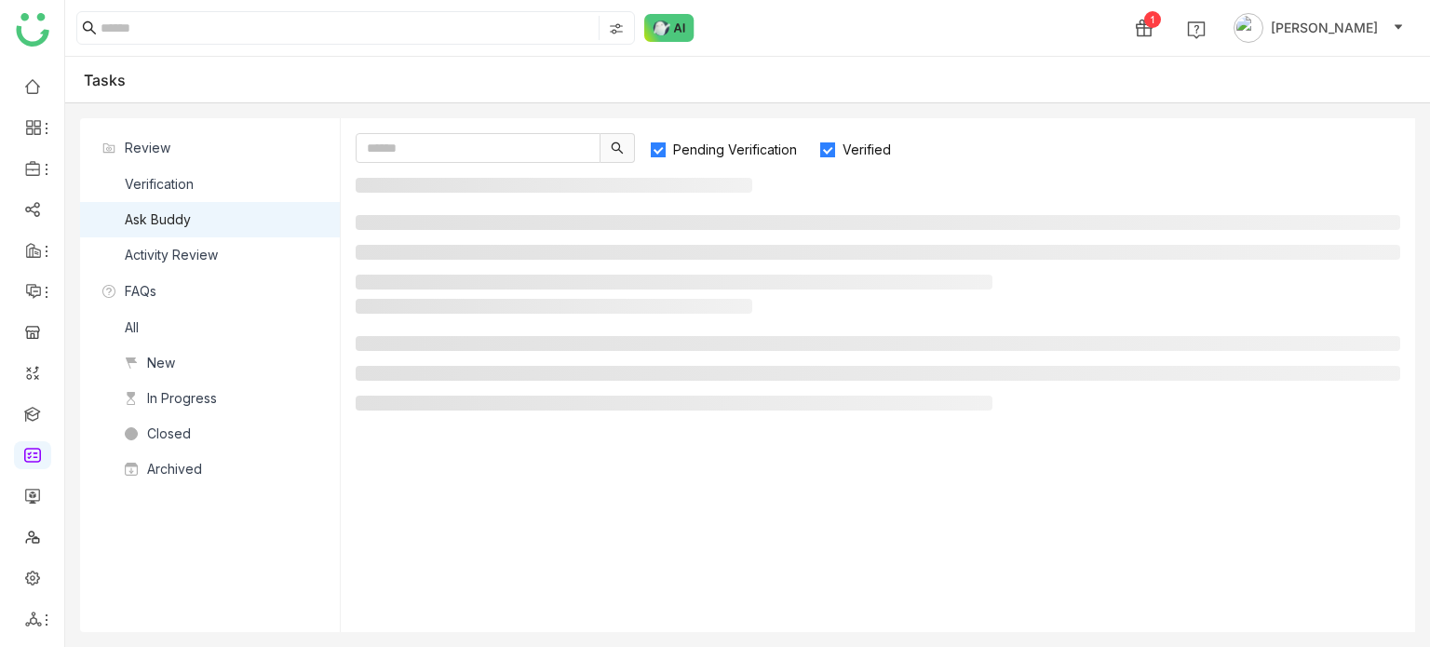
click at [838, 289] on li at bounding box center [674, 282] width 637 height 15
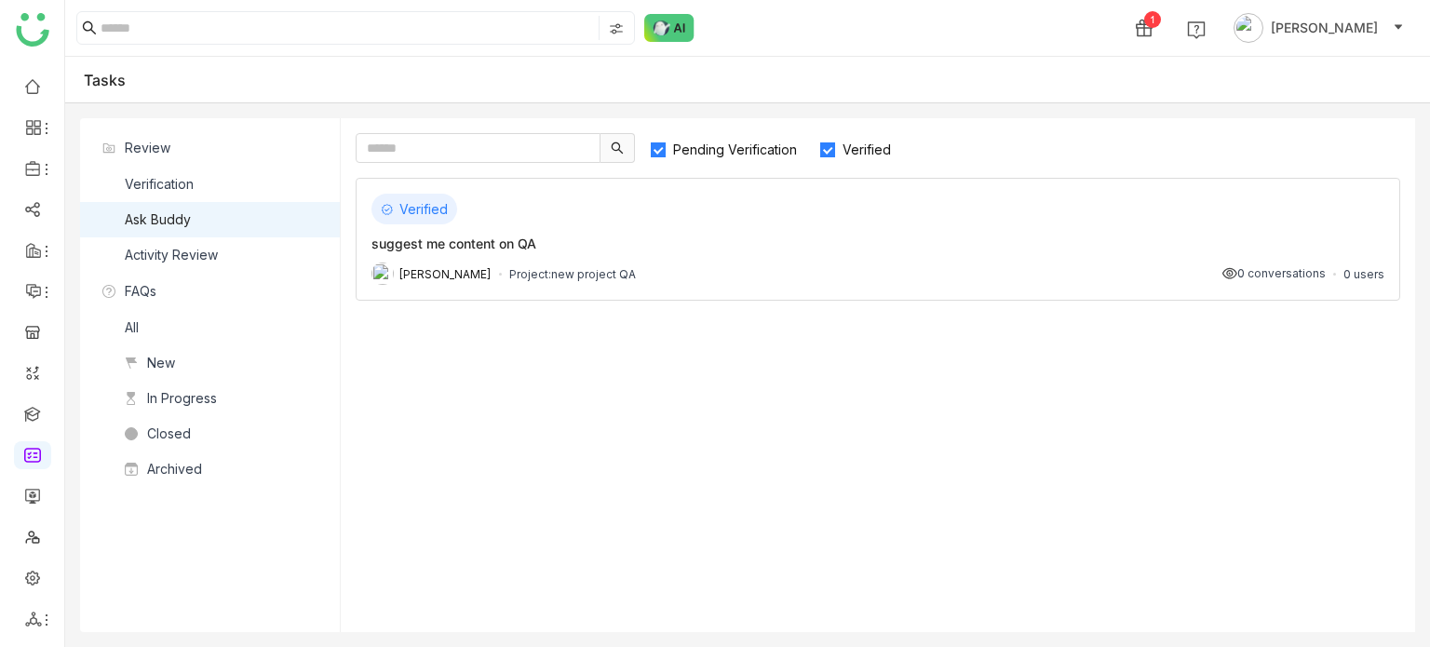
click at [838, 289] on div "Verified suggest me content on QA Arif uddin Project: new project QA 0 conversa…" at bounding box center [878, 239] width 1045 height 123
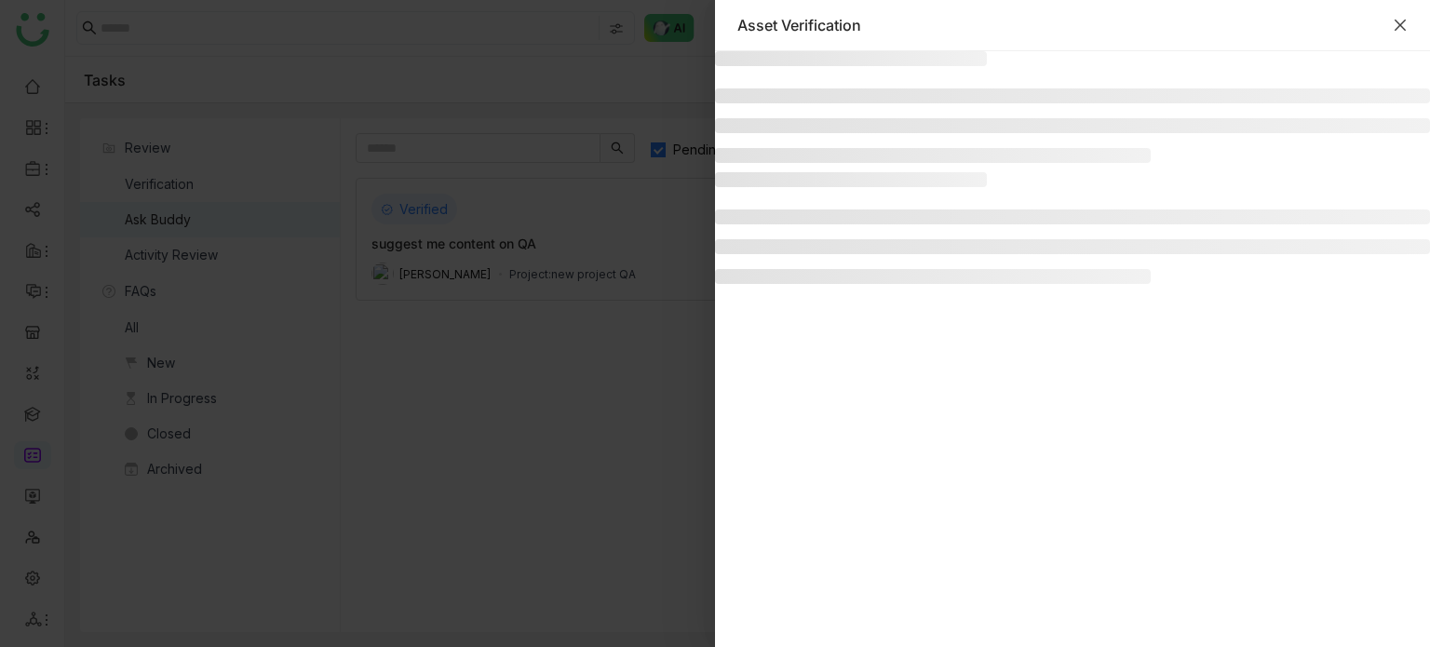
click at [1402, 29] on icon "Close" at bounding box center [1400, 25] width 15 height 15
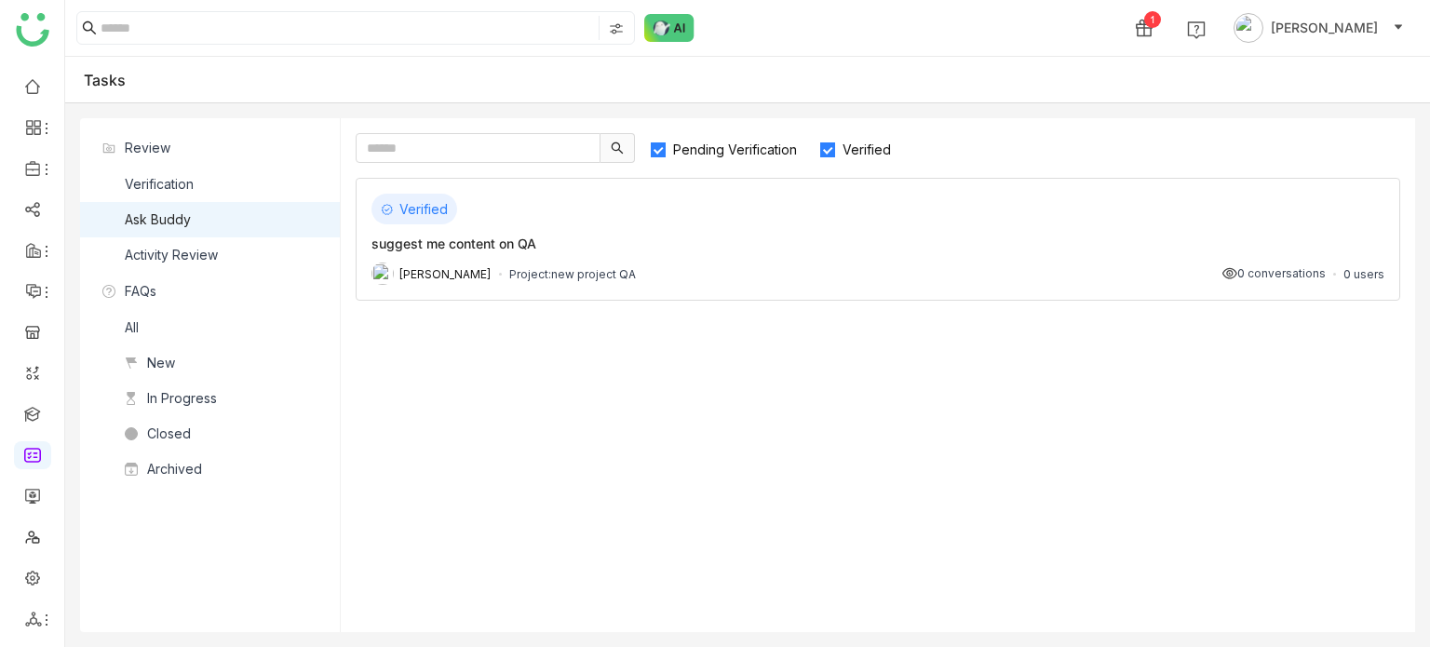
click at [158, 220] on div "Ask Buddy" at bounding box center [158, 219] width 66 height 20
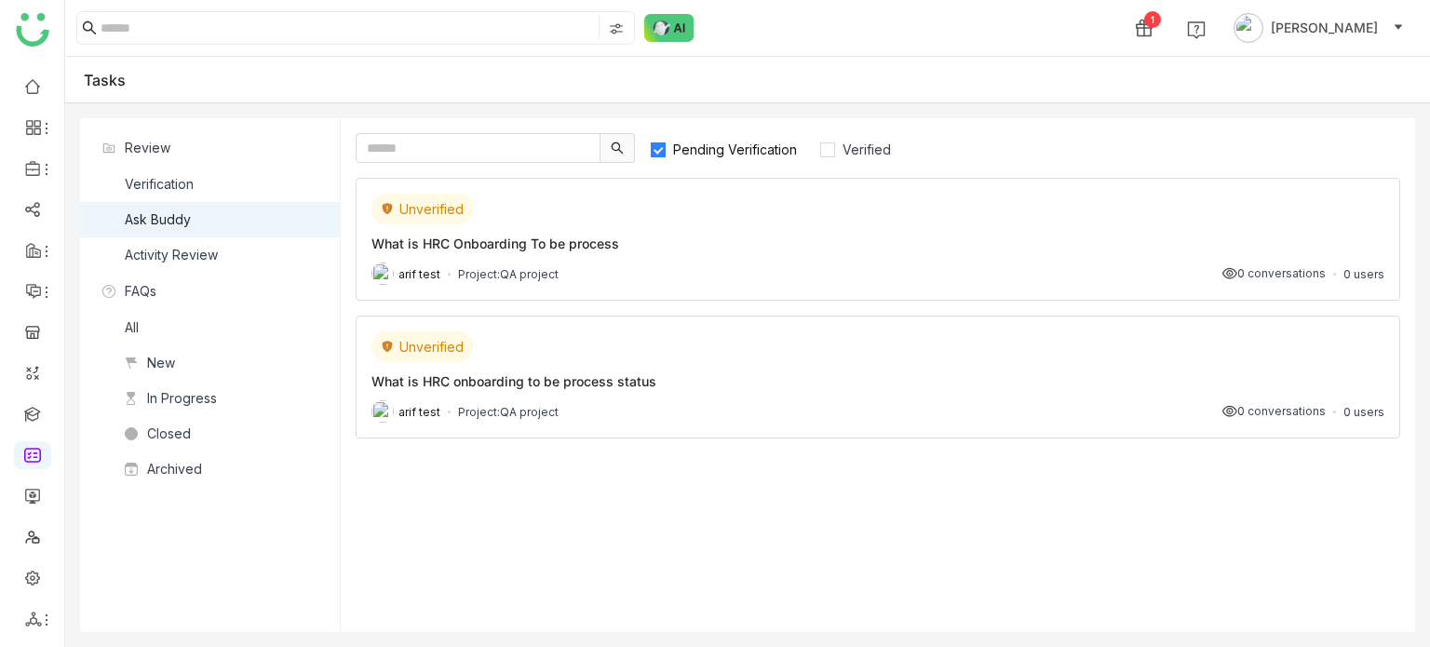
click at [568, 277] on div "arif test Project: QA project 0 conversations 0 users" at bounding box center [877, 274] width 1013 height 22
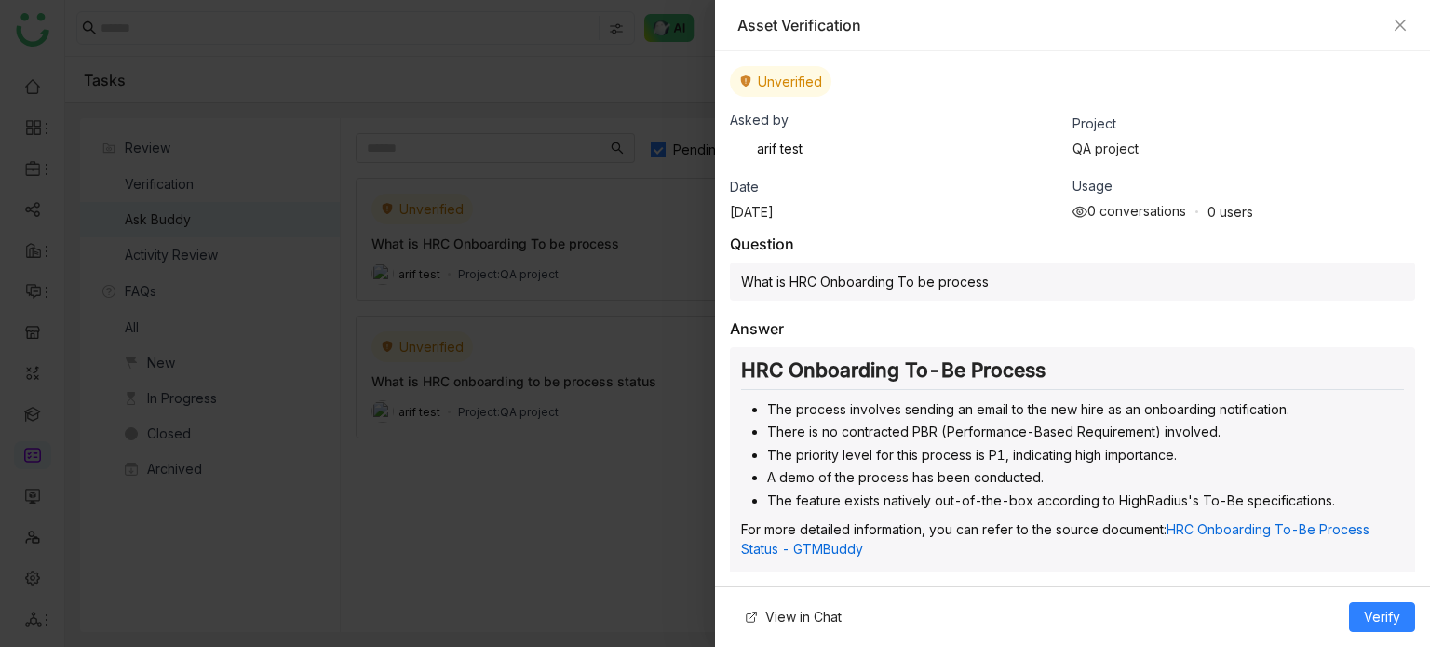
scroll to position [22, 0]
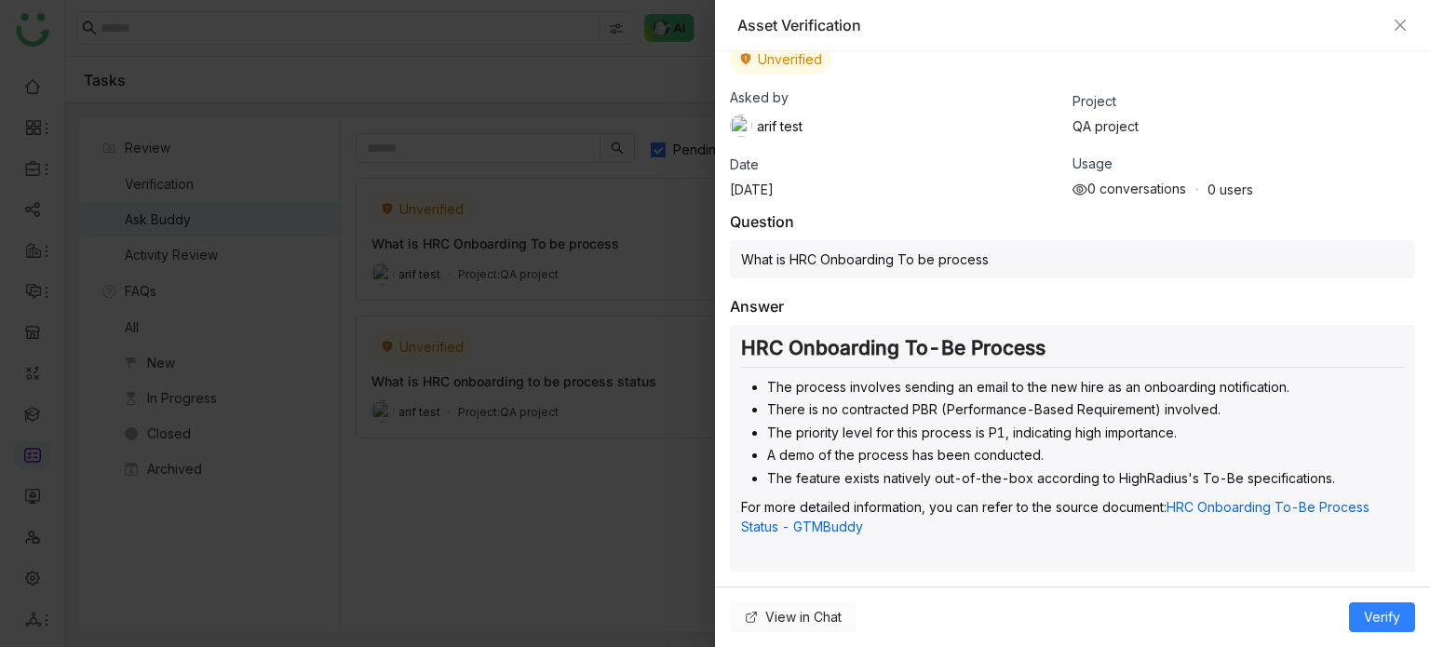
click at [801, 607] on span "View in Chat" at bounding box center [803, 617] width 76 height 20
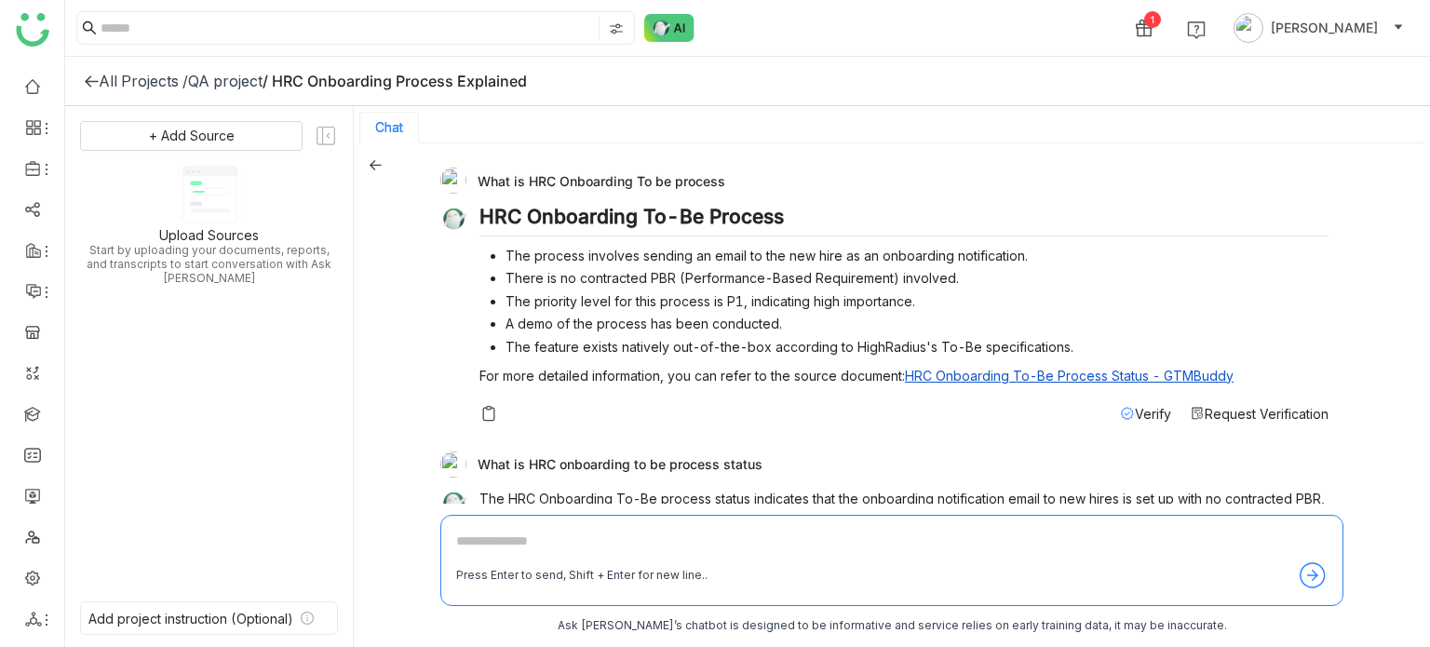
scroll to position [99, 0]
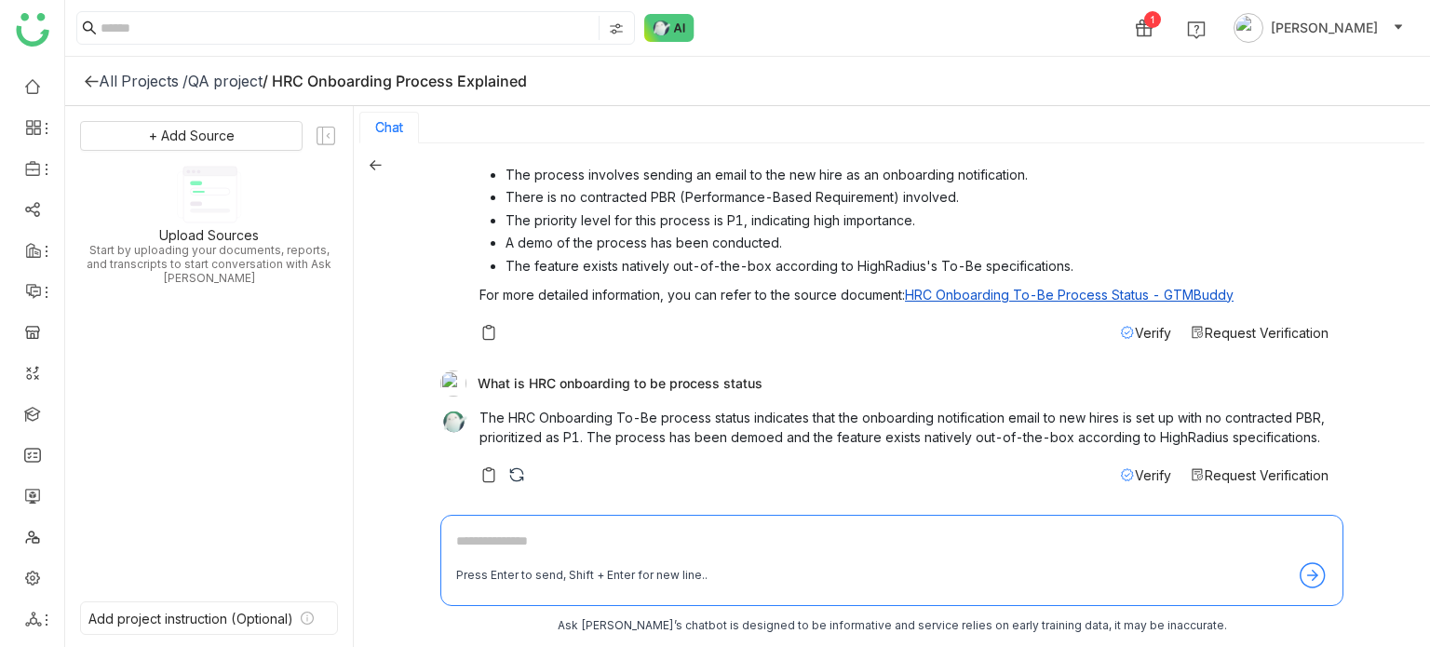
click at [1147, 325] on span "Verify" at bounding box center [1153, 333] width 36 height 16
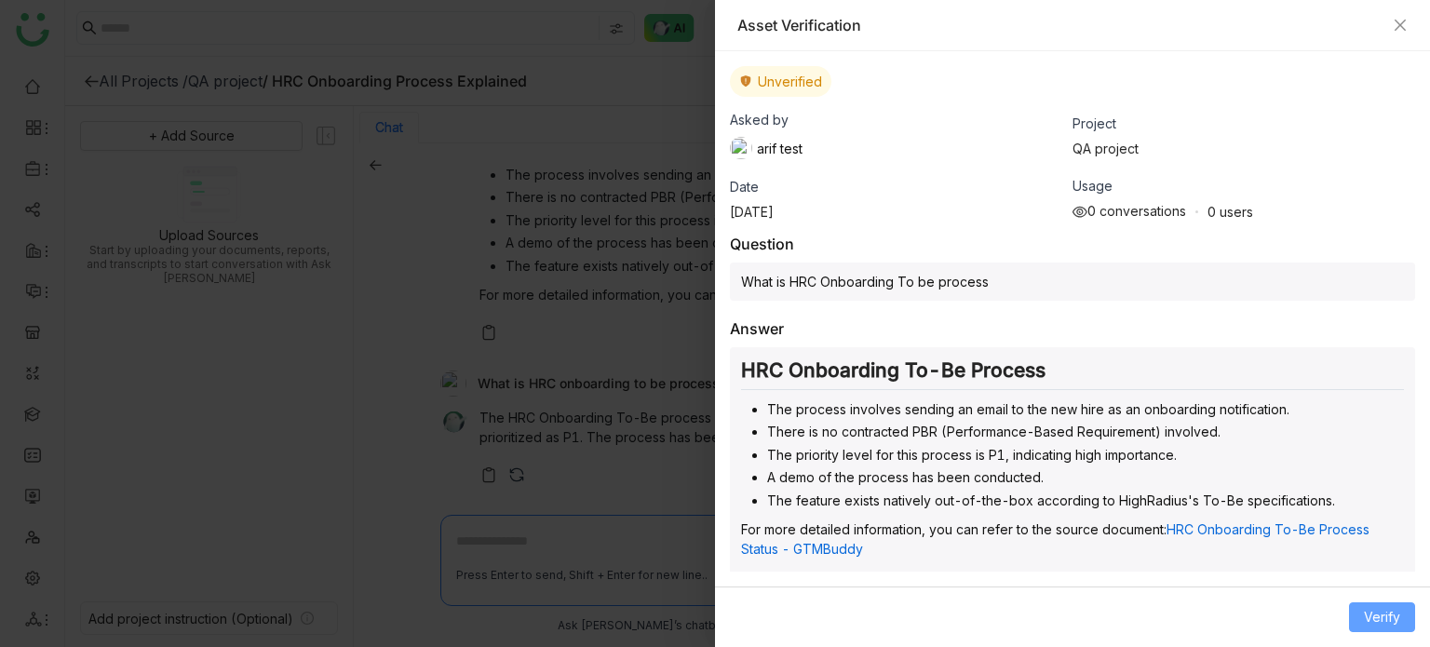
click at [1377, 616] on span "Verify" at bounding box center [1382, 617] width 36 height 20
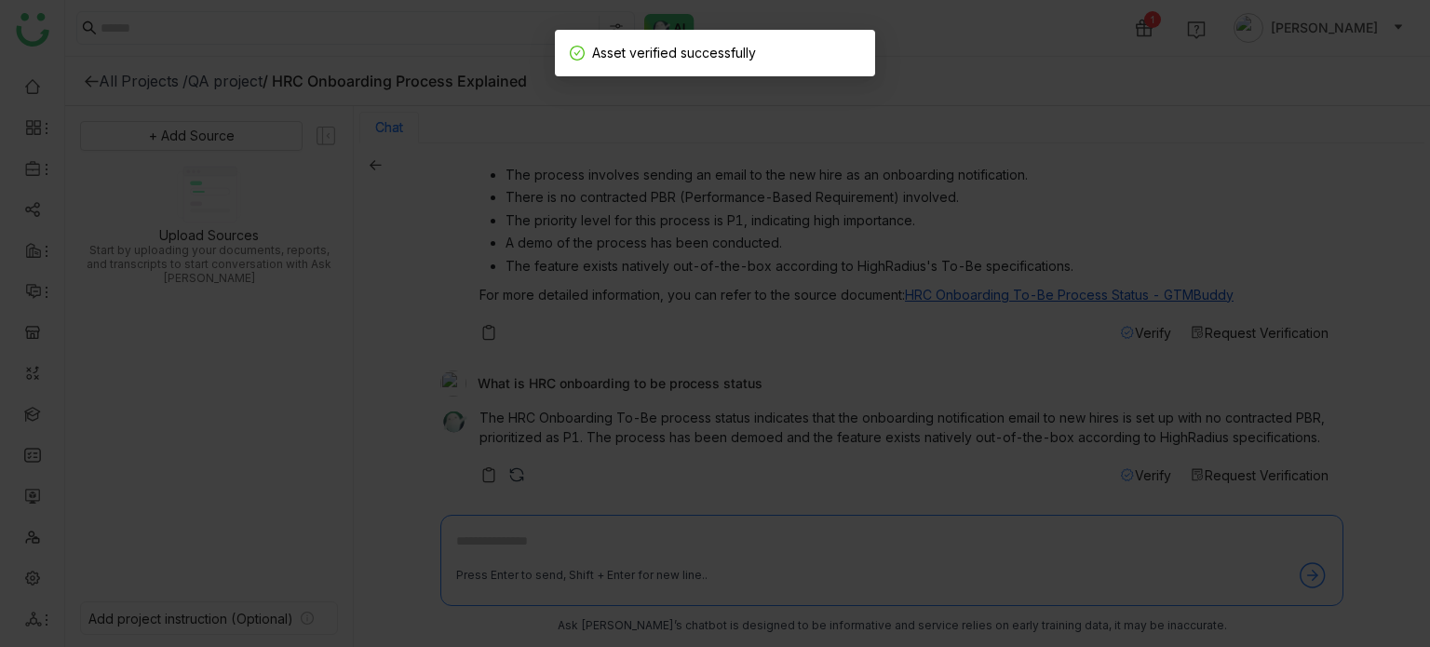
scroll to position [3, 0]
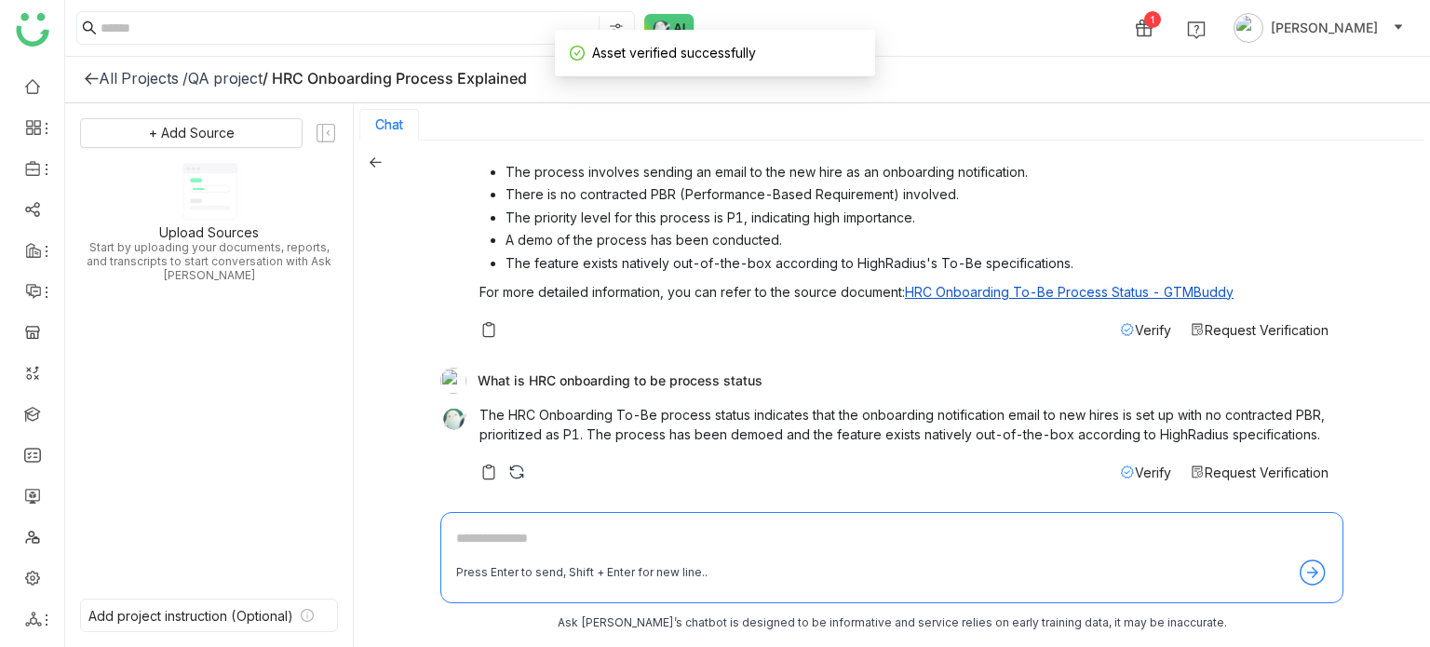
click at [1135, 468] on span "Verify" at bounding box center [1153, 473] width 36 height 16
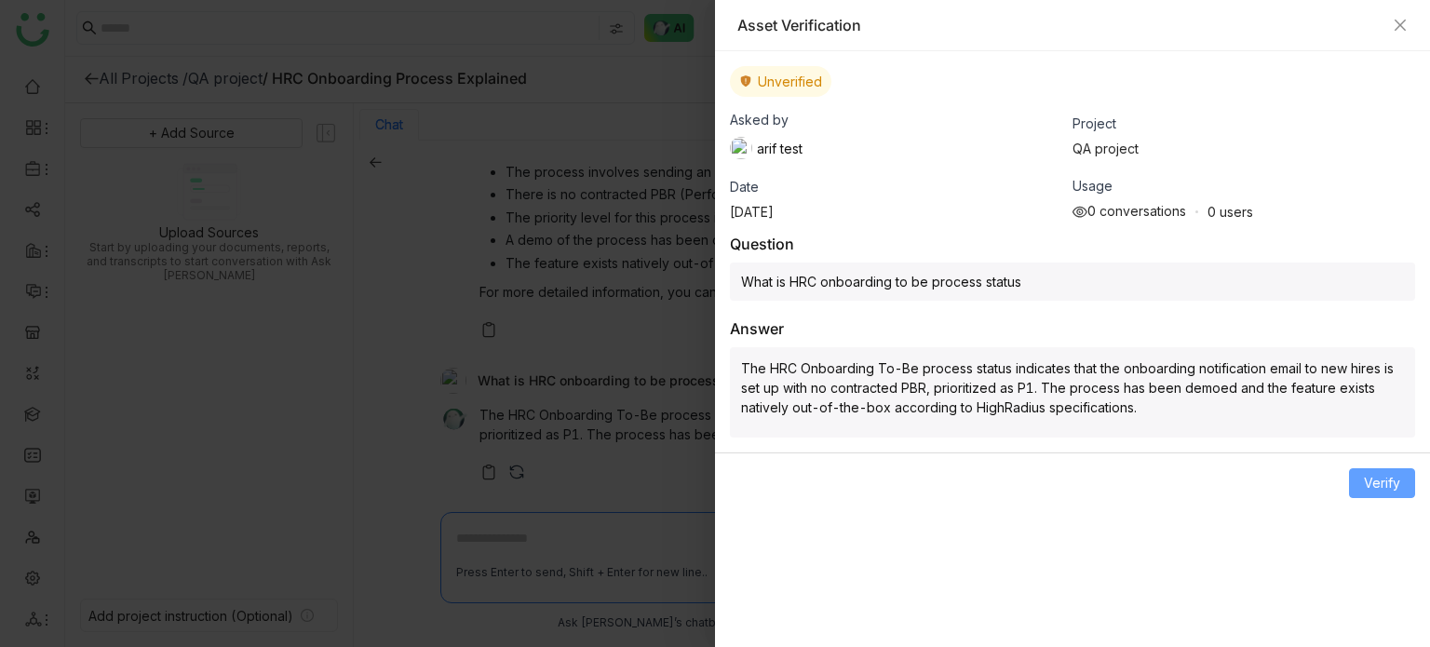
click at [1371, 481] on span "Verify" at bounding box center [1382, 483] width 36 height 20
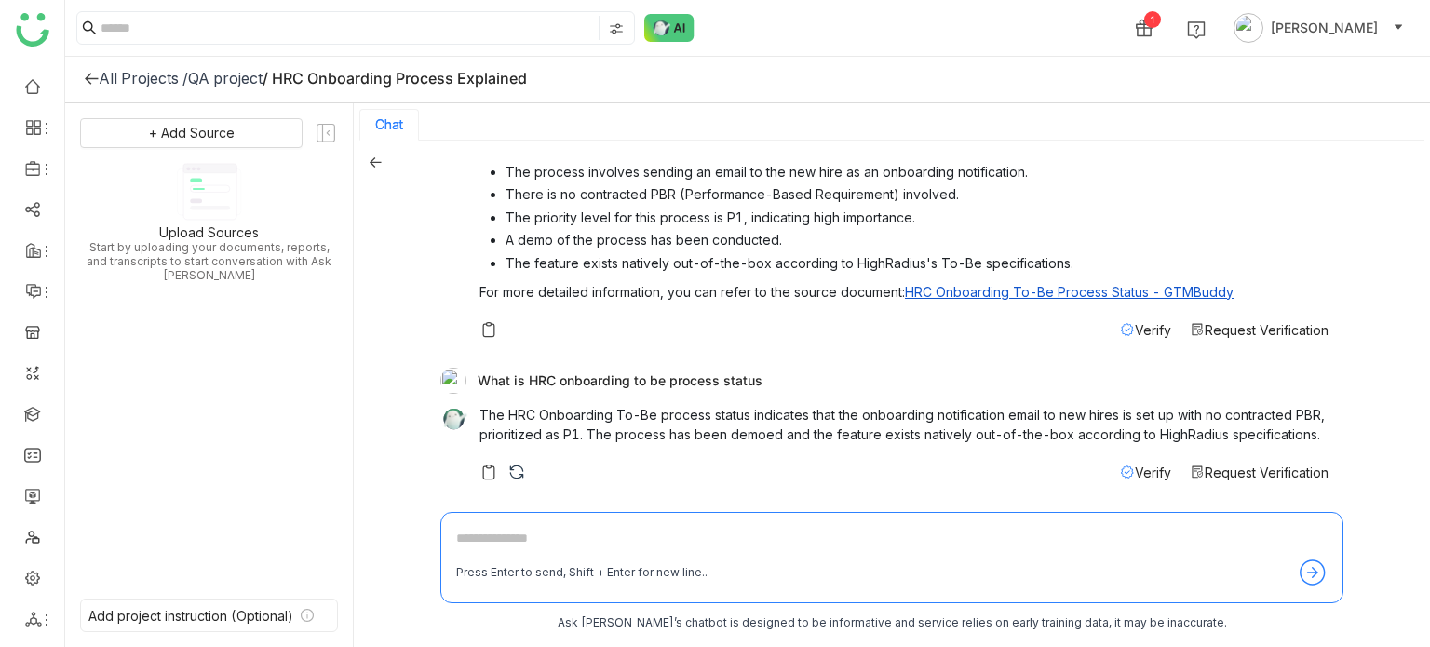
click at [1285, 322] on span "Request Verification" at bounding box center [1267, 330] width 124 height 16
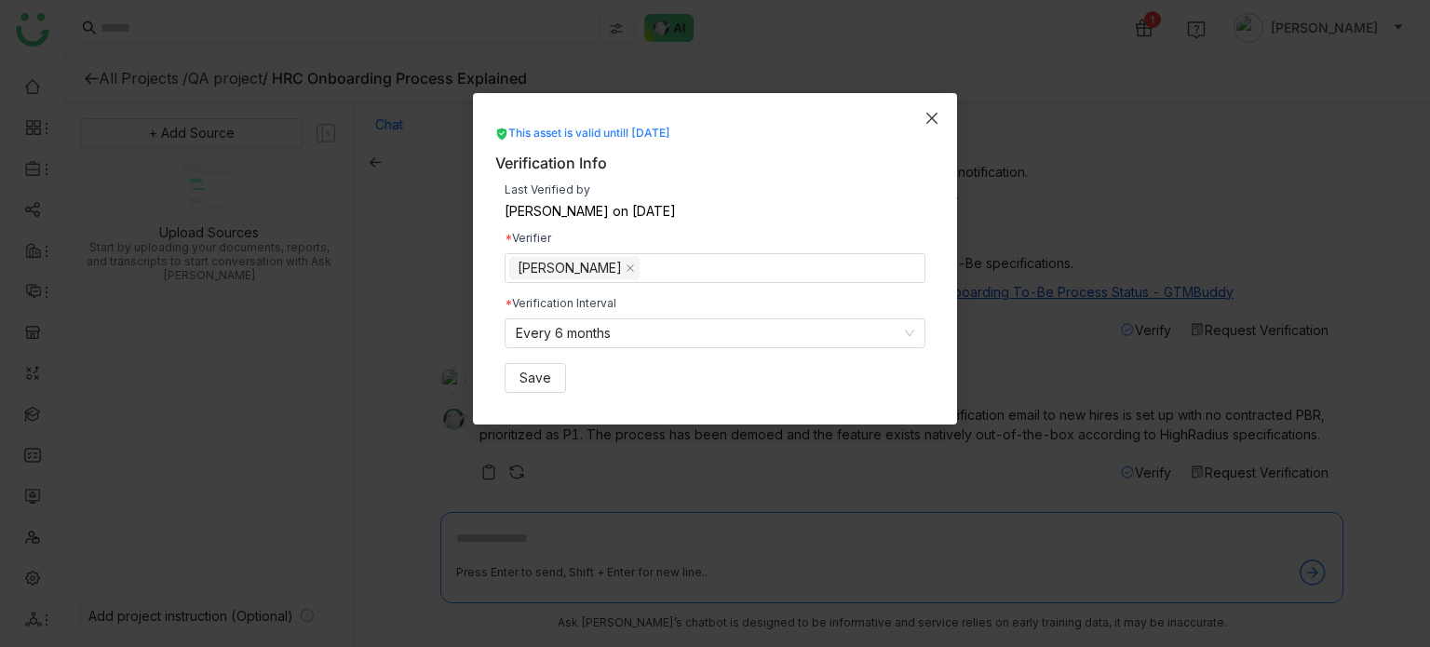
click at [930, 127] on span "Close" at bounding box center [932, 118] width 50 height 50
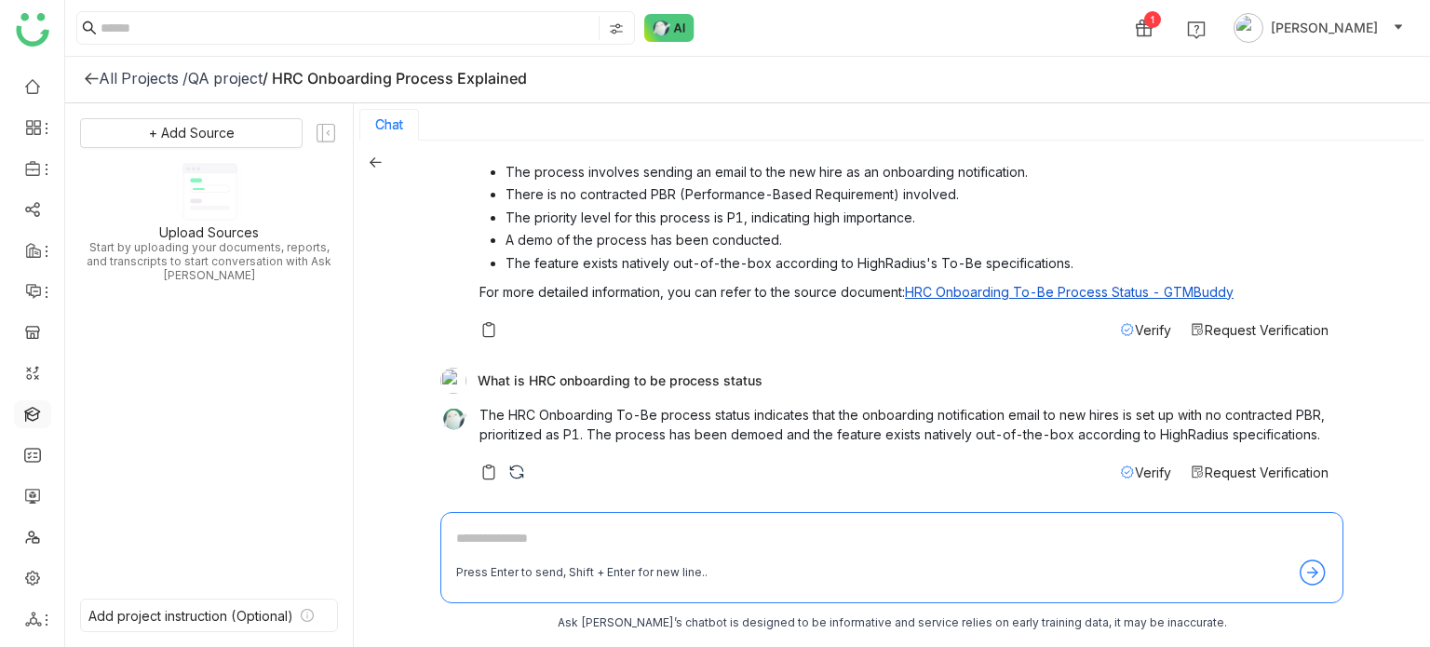
click at [32, 408] on link at bounding box center [32, 413] width 17 height 16
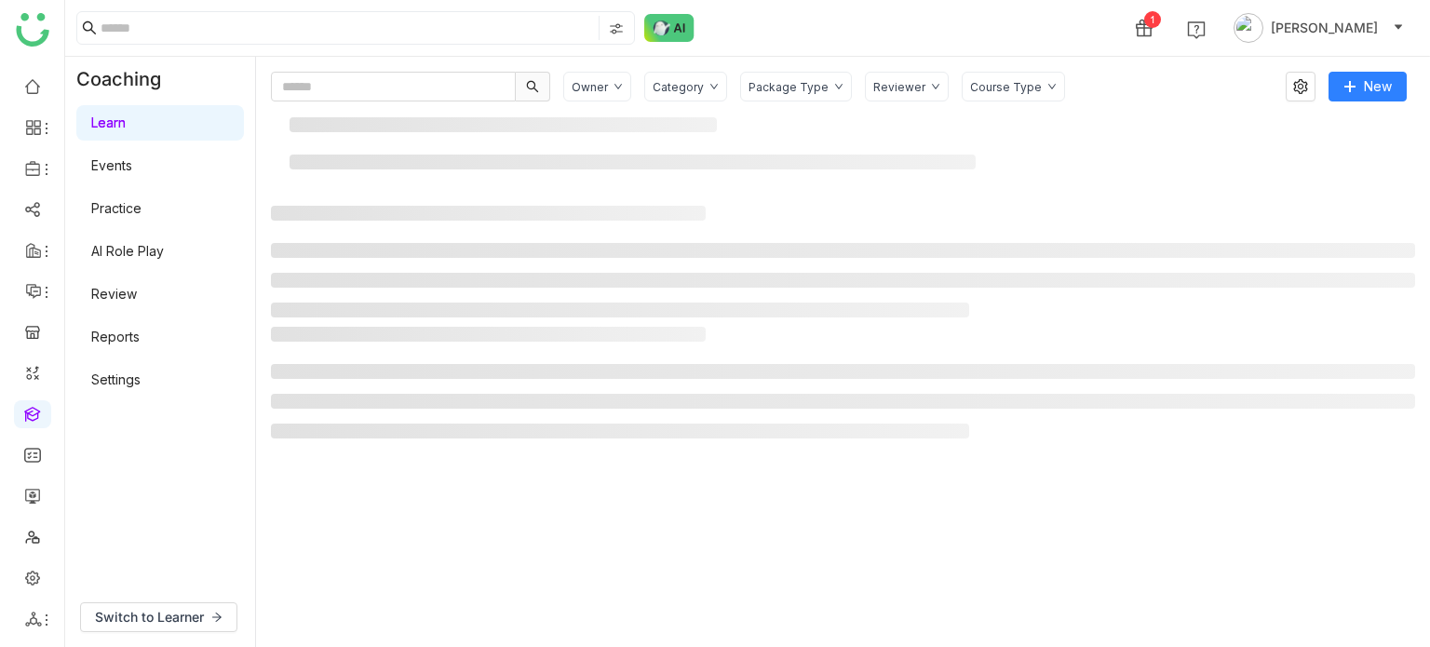
click at [109, 371] on link "Settings" at bounding box center [115, 379] width 49 height 16
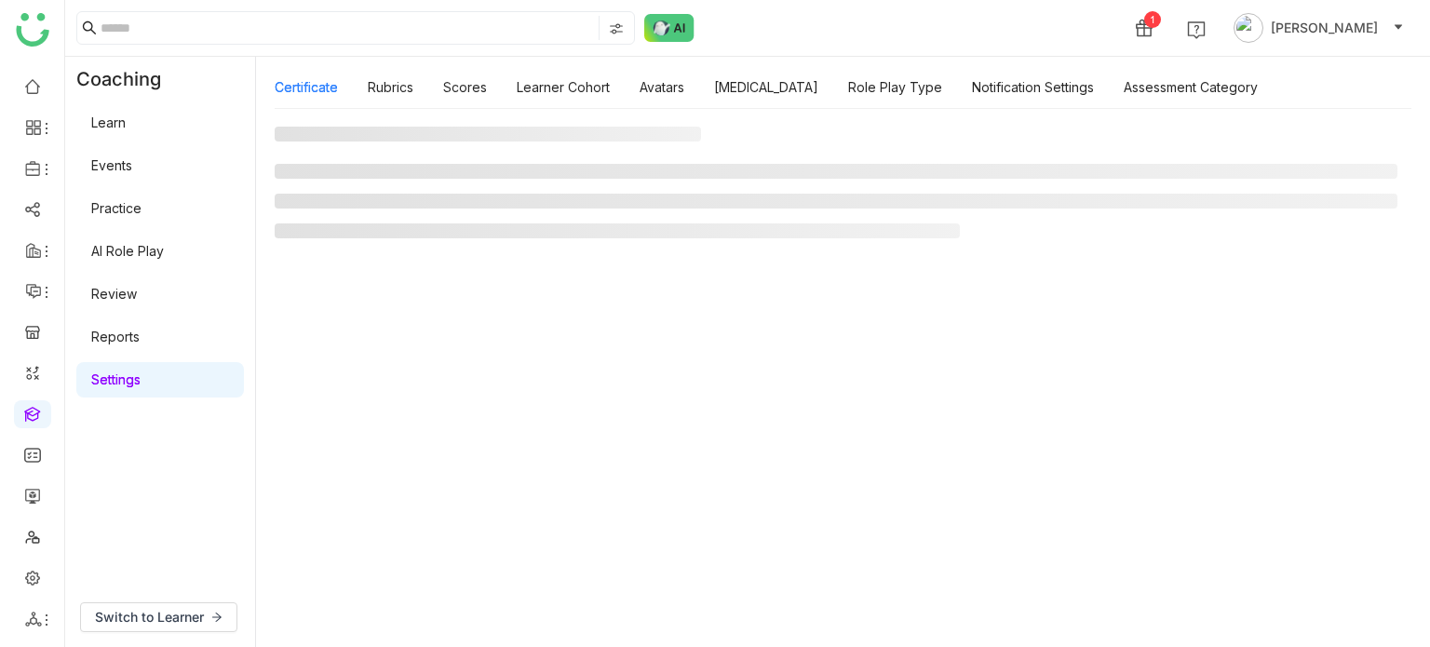
click at [120, 380] on link "Settings" at bounding box center [115, 379] width 49 height 16
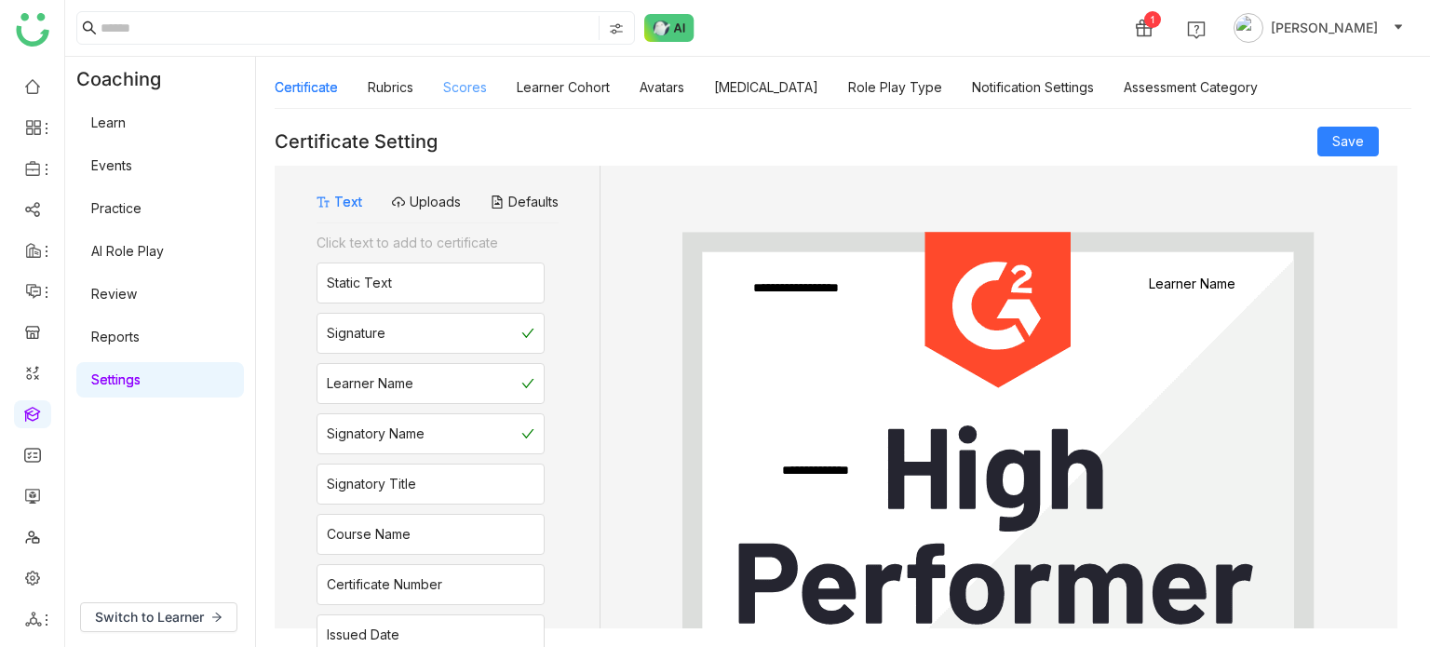
click at [450, 95] on link "Scores" at bounding box center [465, 87] width 44 height 16
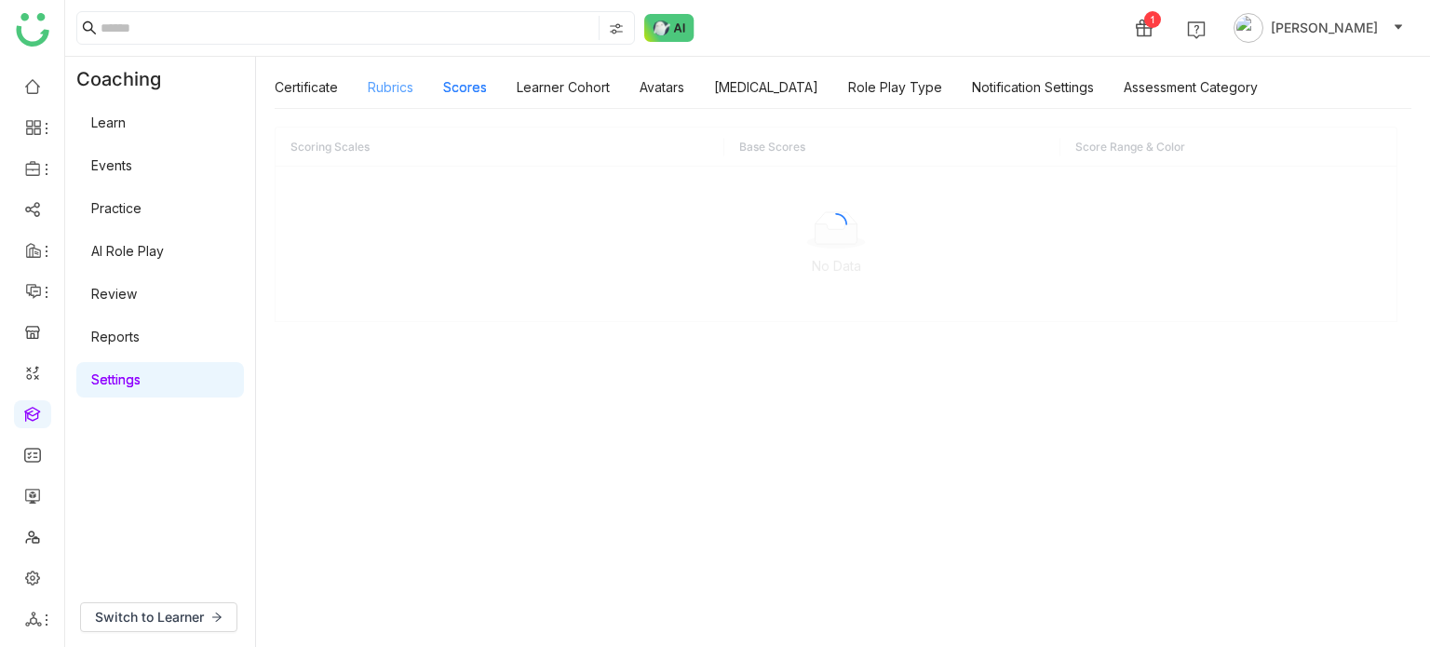
click at [377, 94] on link "Rubrics" at bounding box center [391, 87] width 46 height 16
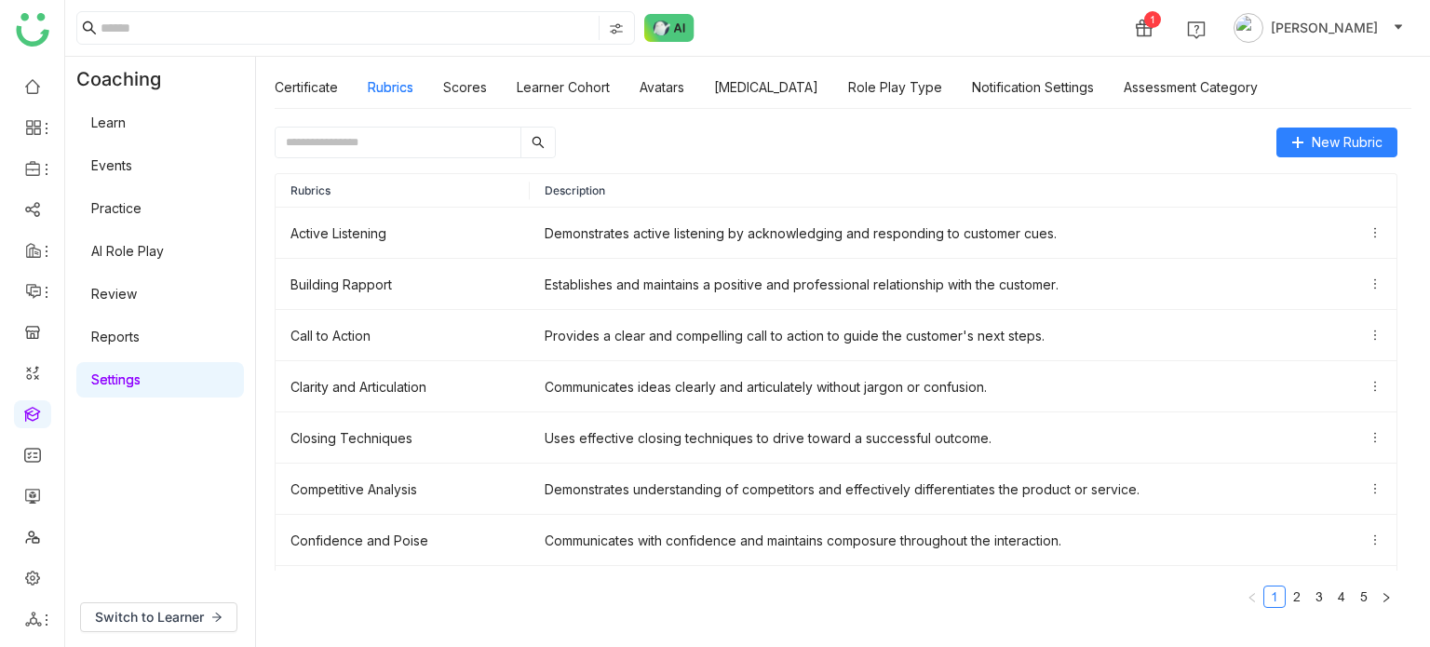
click at [156, 243] on link "AI Role Play" at bounding box center [127, 251] width 73 height 16
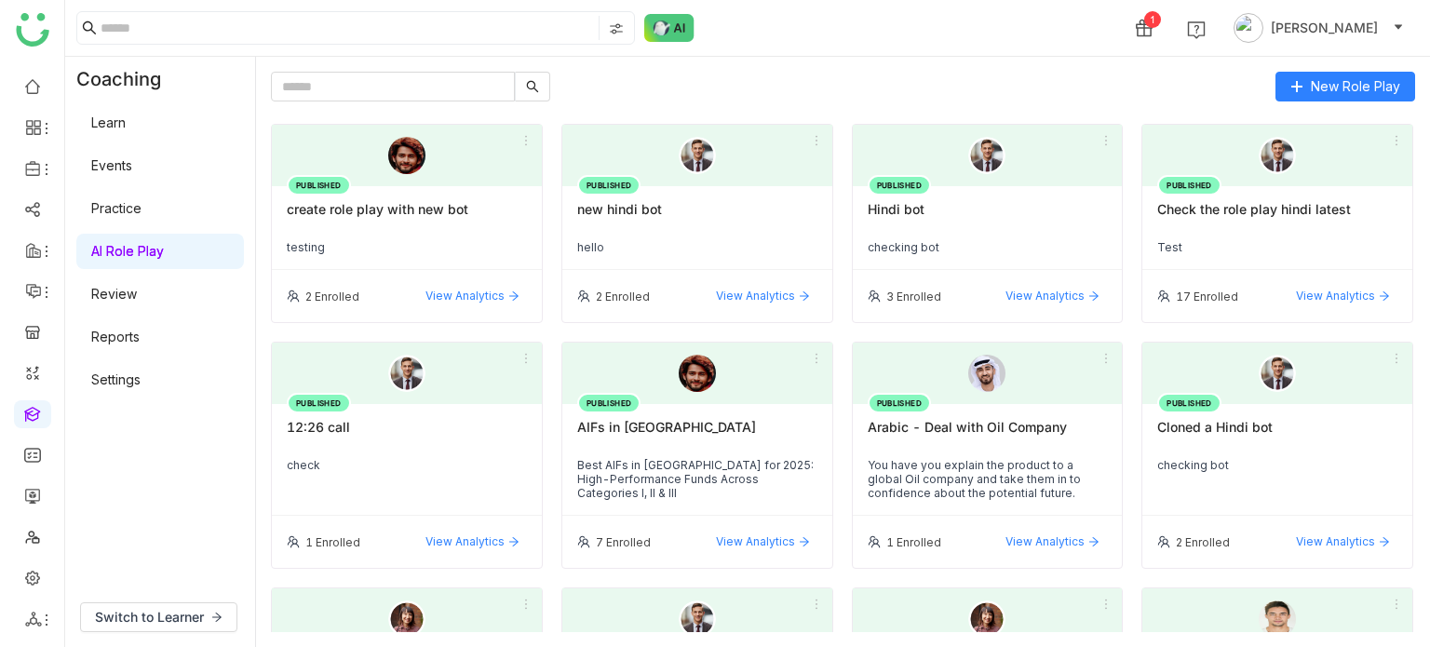
click at [141, 383] on link "Settings" at bounding box center [115, 379] width 49 height 16
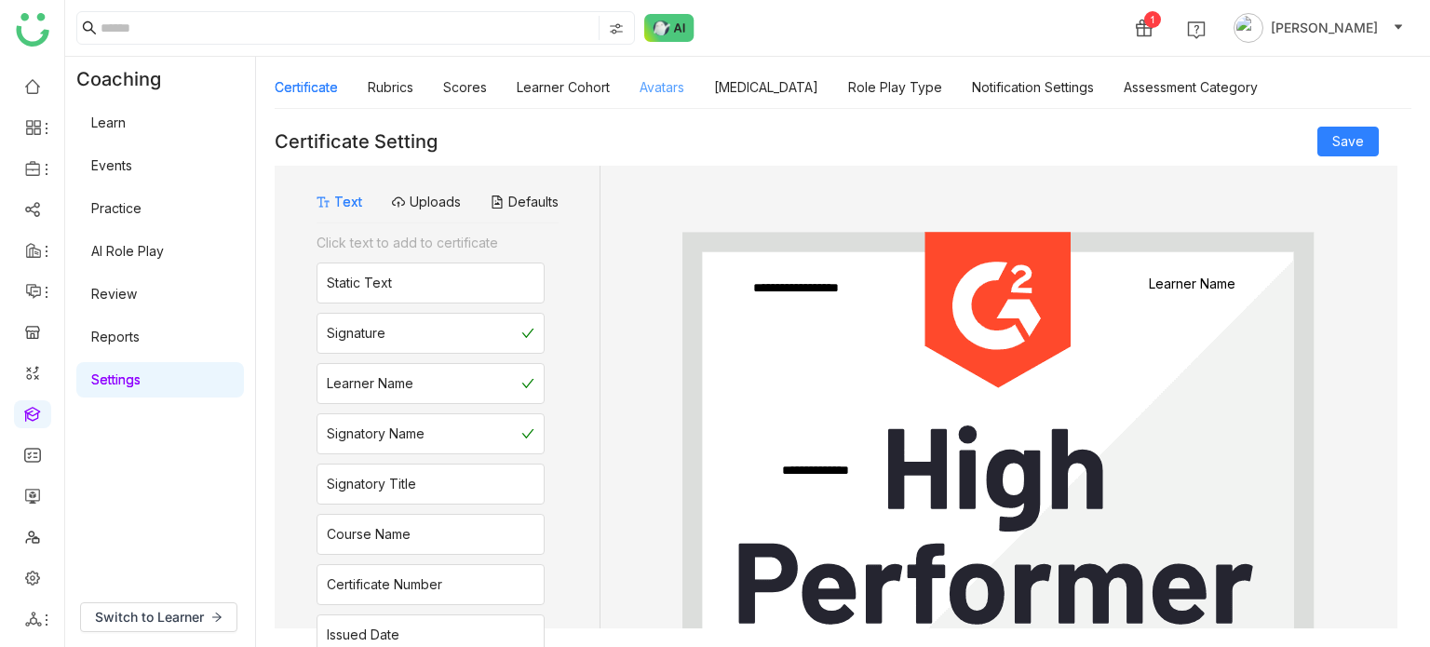
click at [678, 87] on link "Avatars" at bounding box center [662, 87] width 45 height 16
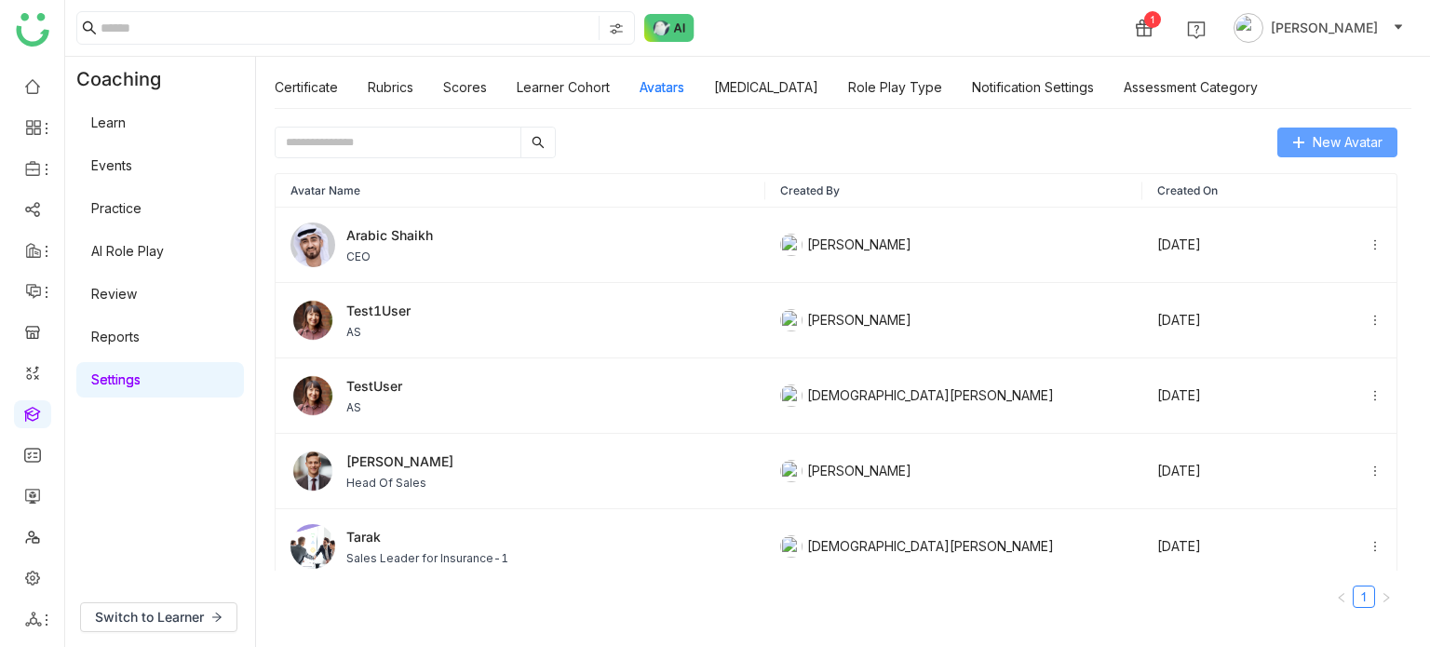
click at [1309, 143] on button "New Avatar" at bounding box center [1337, 143] width 120 height 30
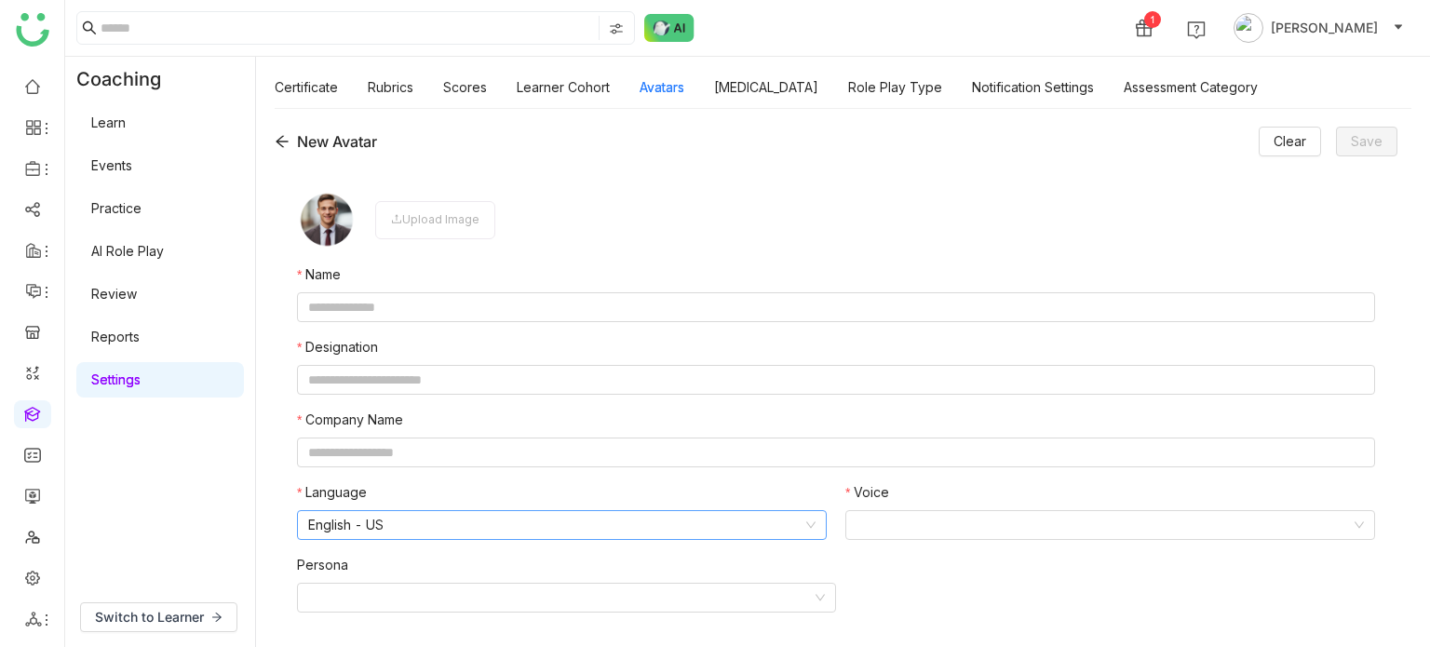
click at [417, 521] on nz-select-item "English - US" at bounding box center [561, 525] width 507 height 28
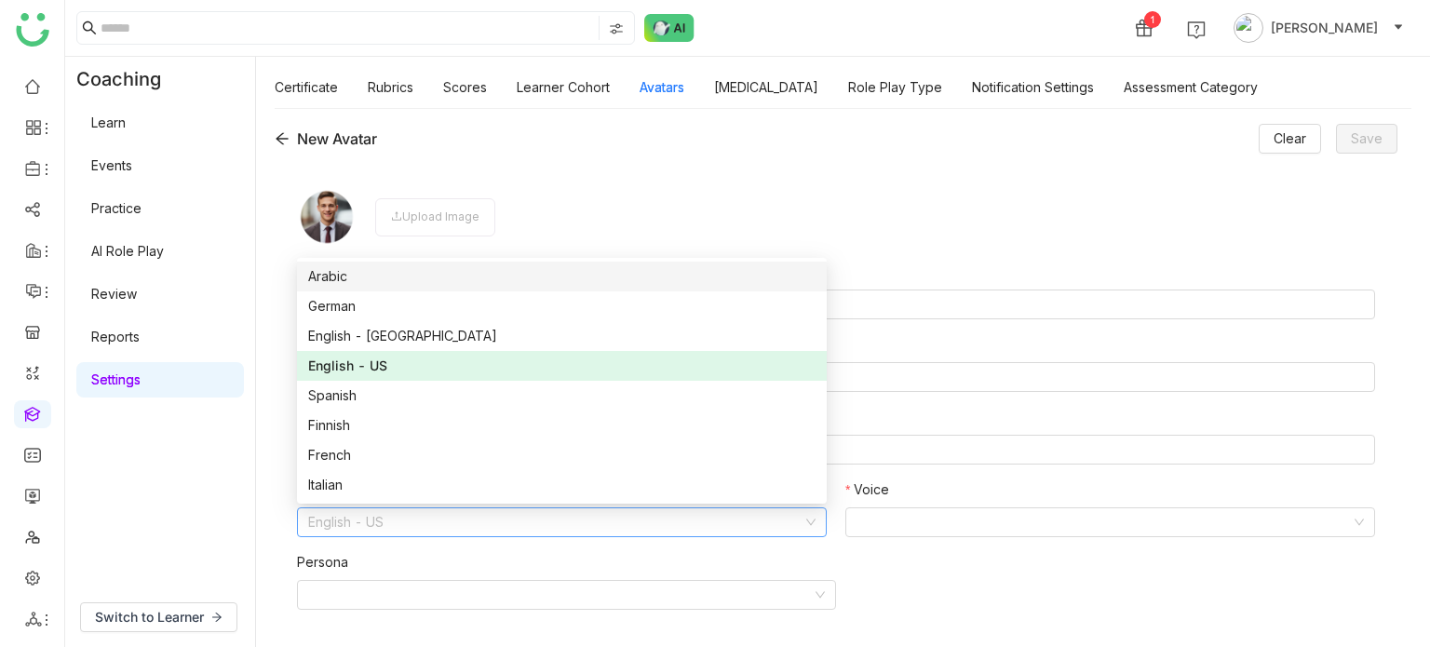
click at [741, 185] on div "Upload Image Name Designation Company Name Language English - US Voice Persona" at bounding box center [836, 406] width 1123 height 482
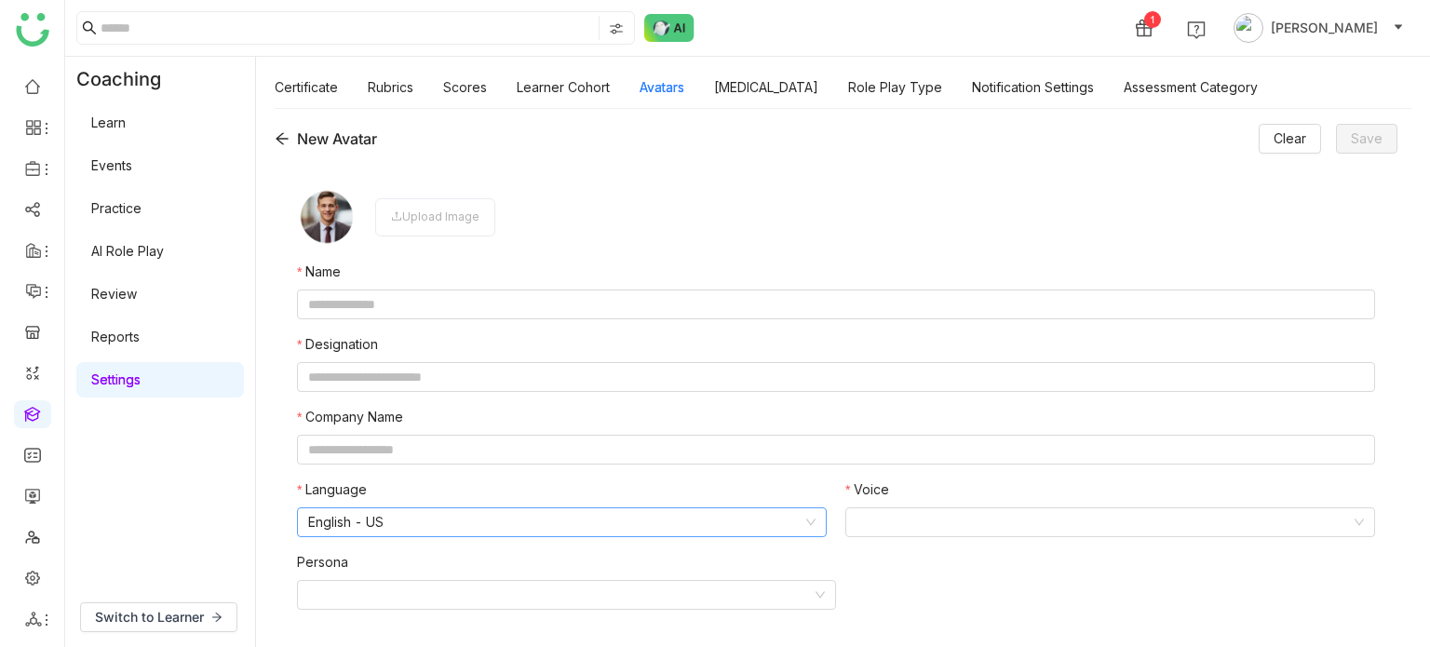
click at [789, 520] on nz-select-item "English - US" at bounding box center [561, 522] width 507 height 28
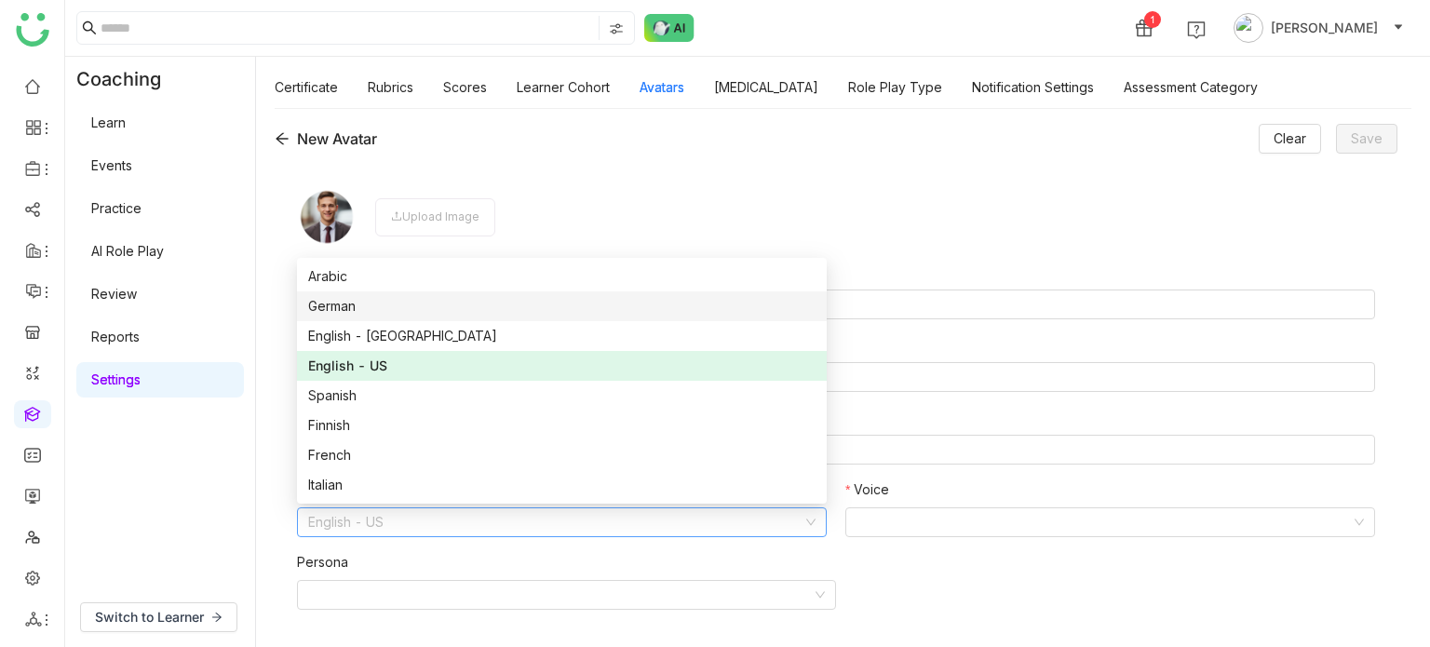
click at [684, 133] on div "New Avatar Clear Save" at bounding box center [836, 139] width 1123 height 30
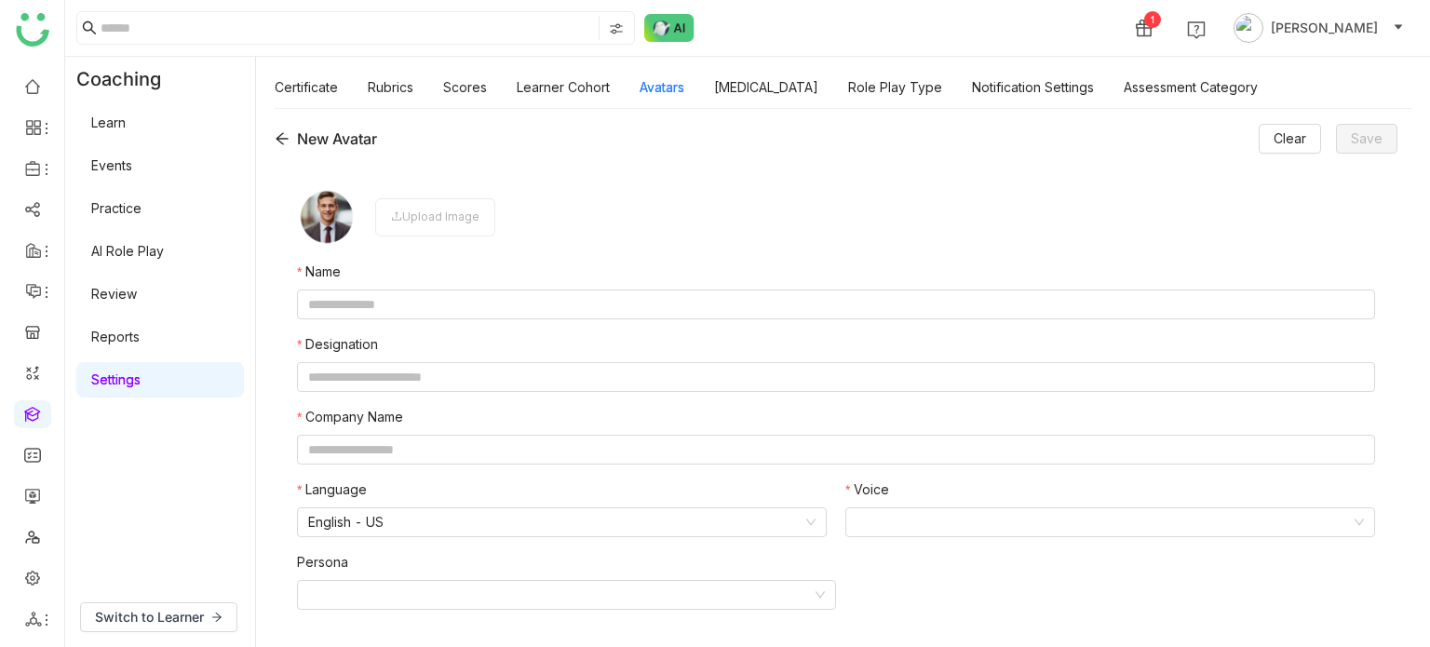
click at [277, 133] on icon at bounding box center [282, 138] width 15 height 15
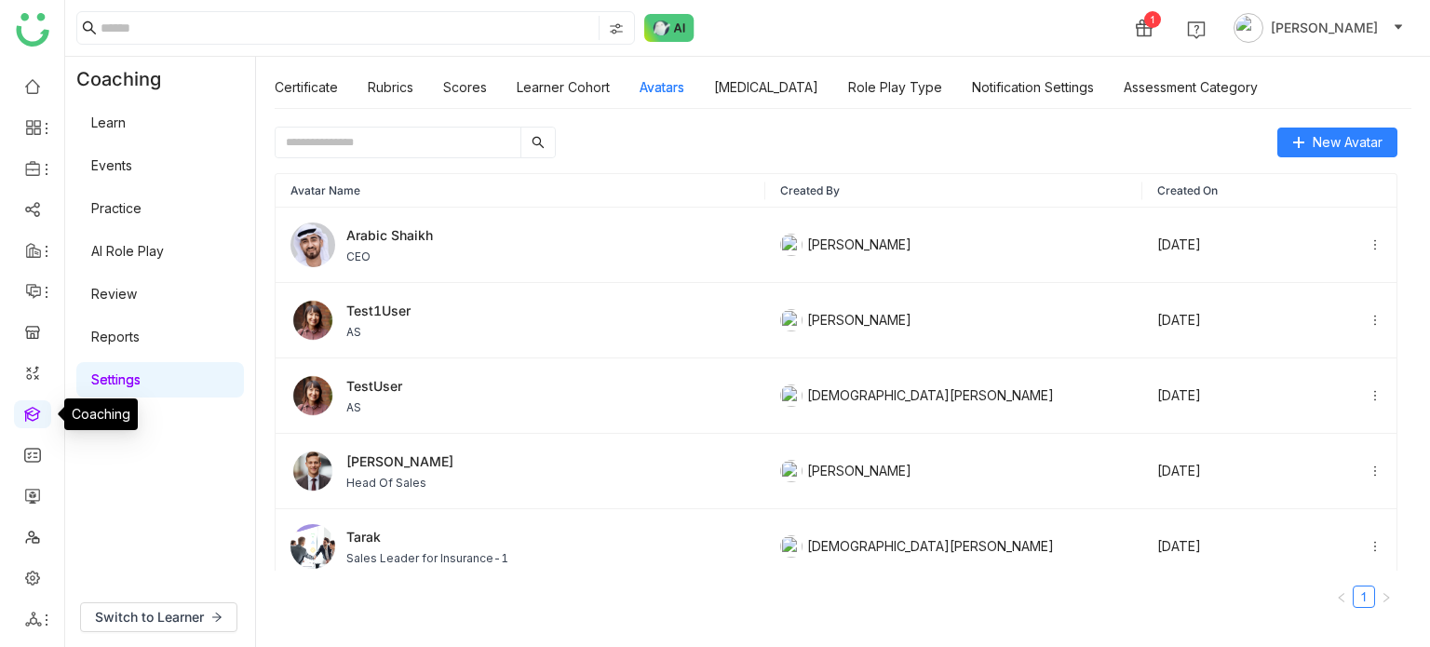
click at [26, 415] on link at bounding box center [32, 413] width 17 height 16
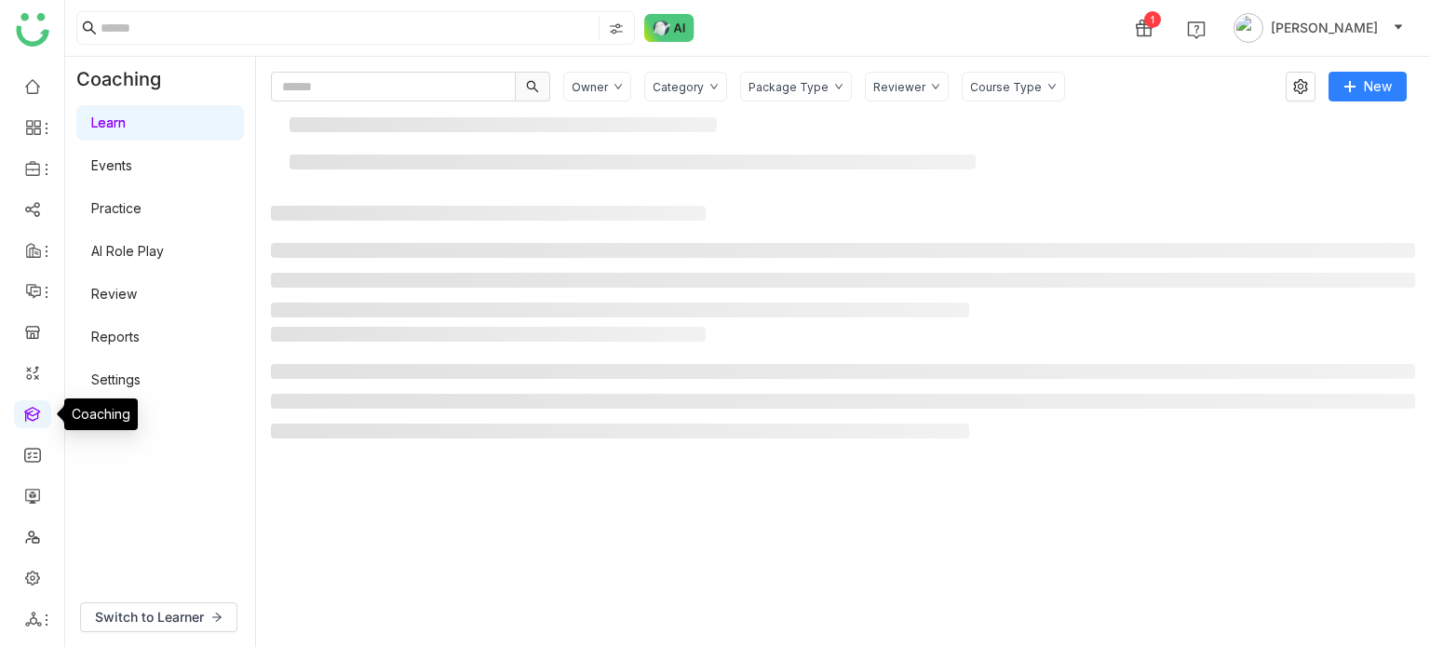
click at [26, 415] on link at bounding box center [32, 413] width 17 height 16
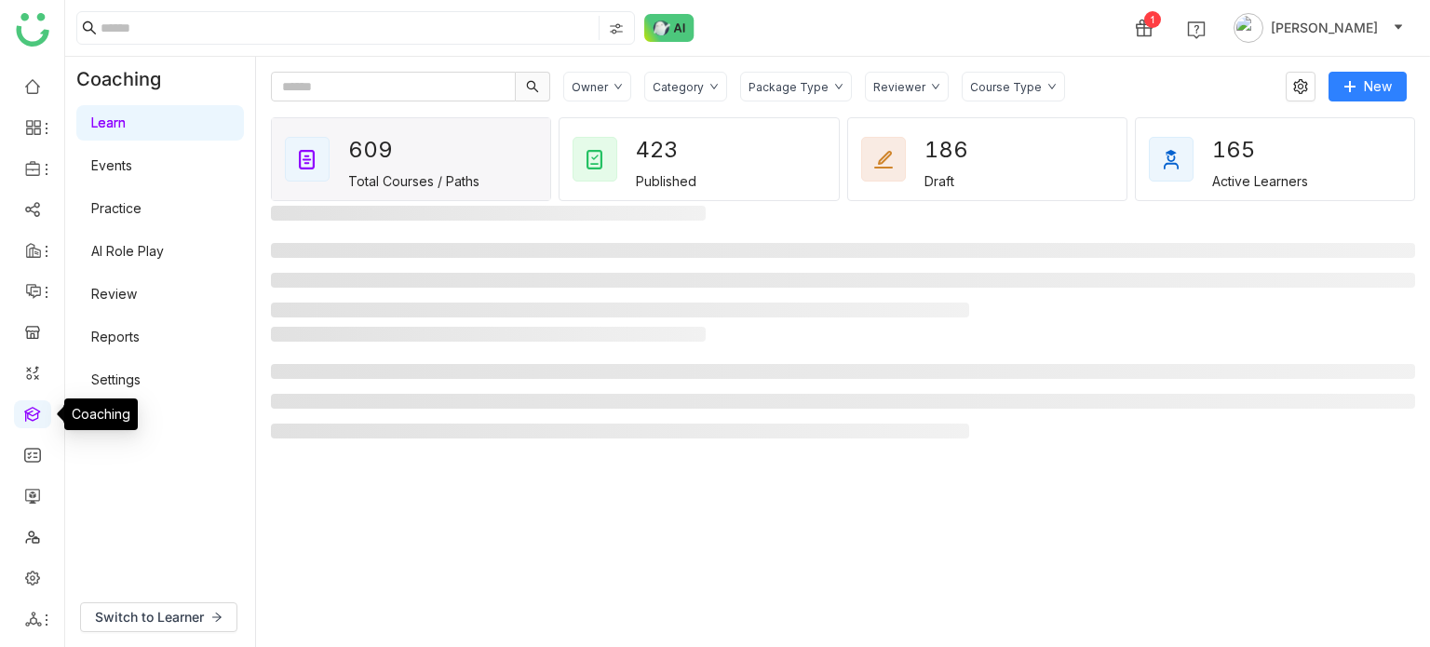
click at [26, 415] on link at bounding box center [32, 413] width 17 height 16
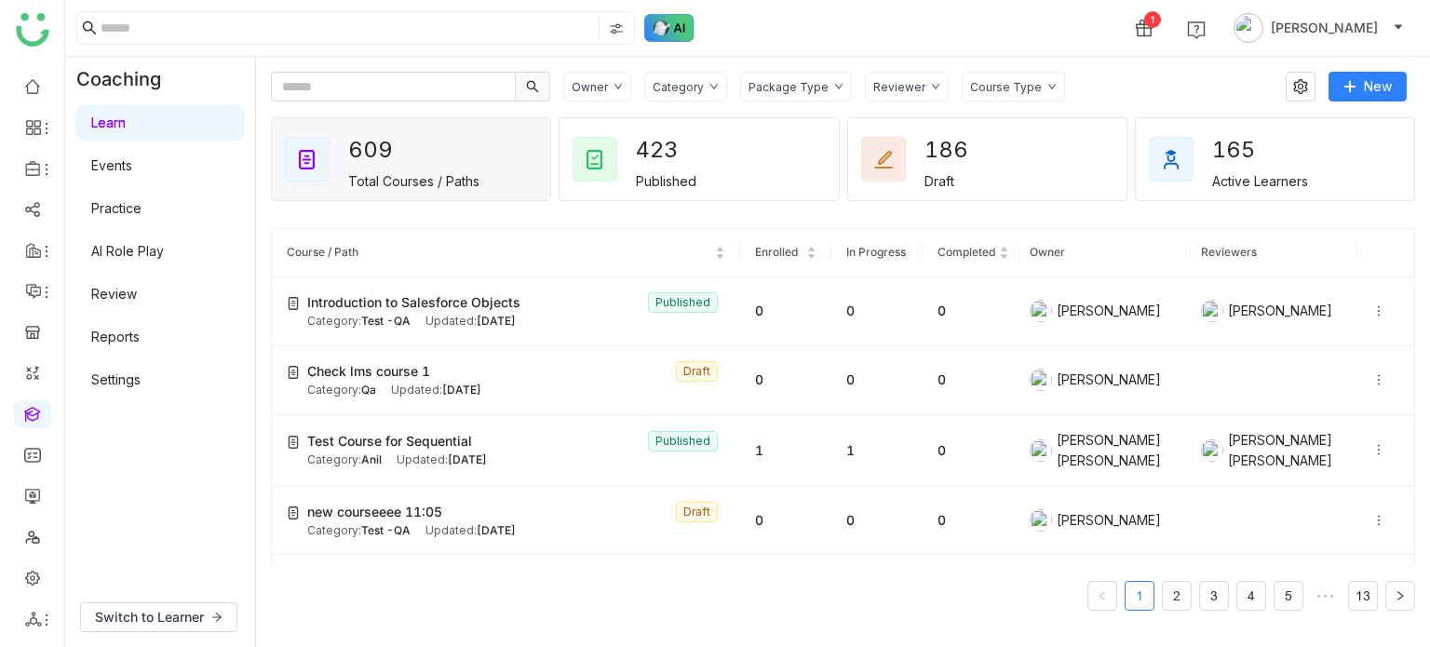
click at [665, 34] on img at bounding box center [669, 28] width 50 height 28
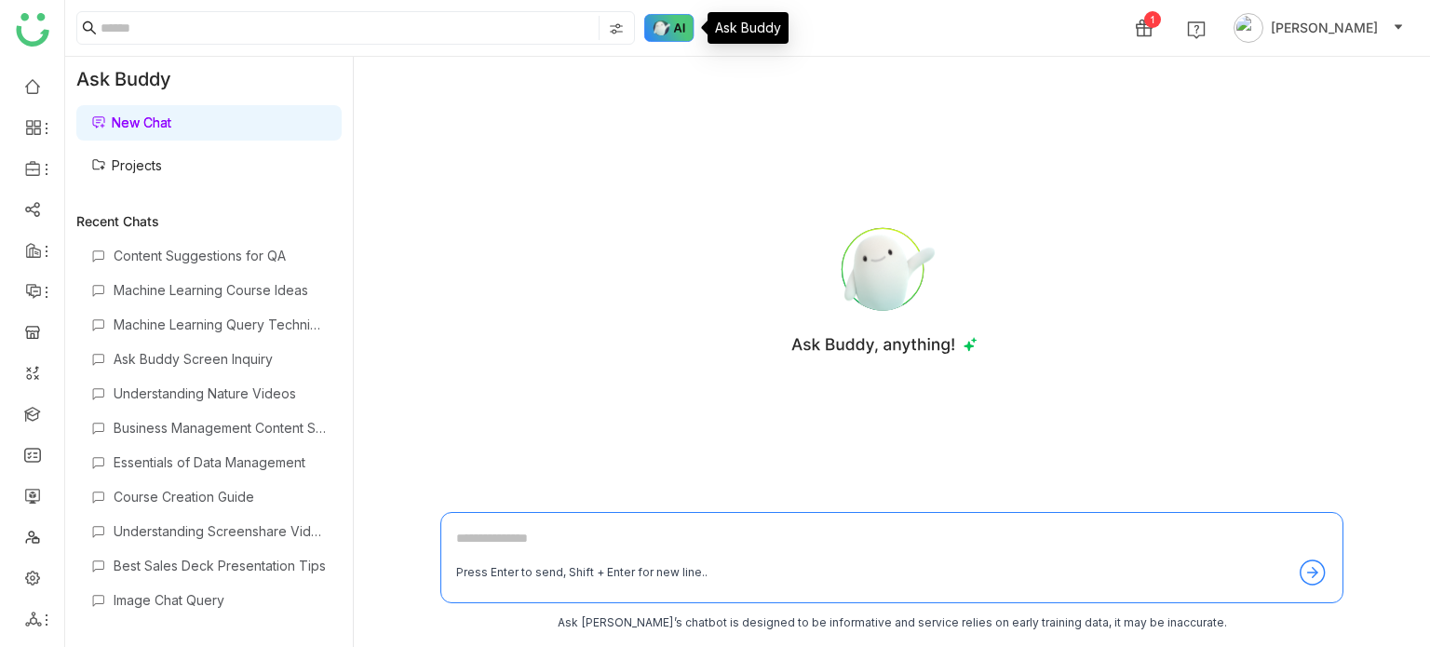
click at [665, 34] on img at bounding box center [669, 28] width 50 height 28
click at [153, 173] on link "Projects" at bounding box center [126, 165] width 71 height 16
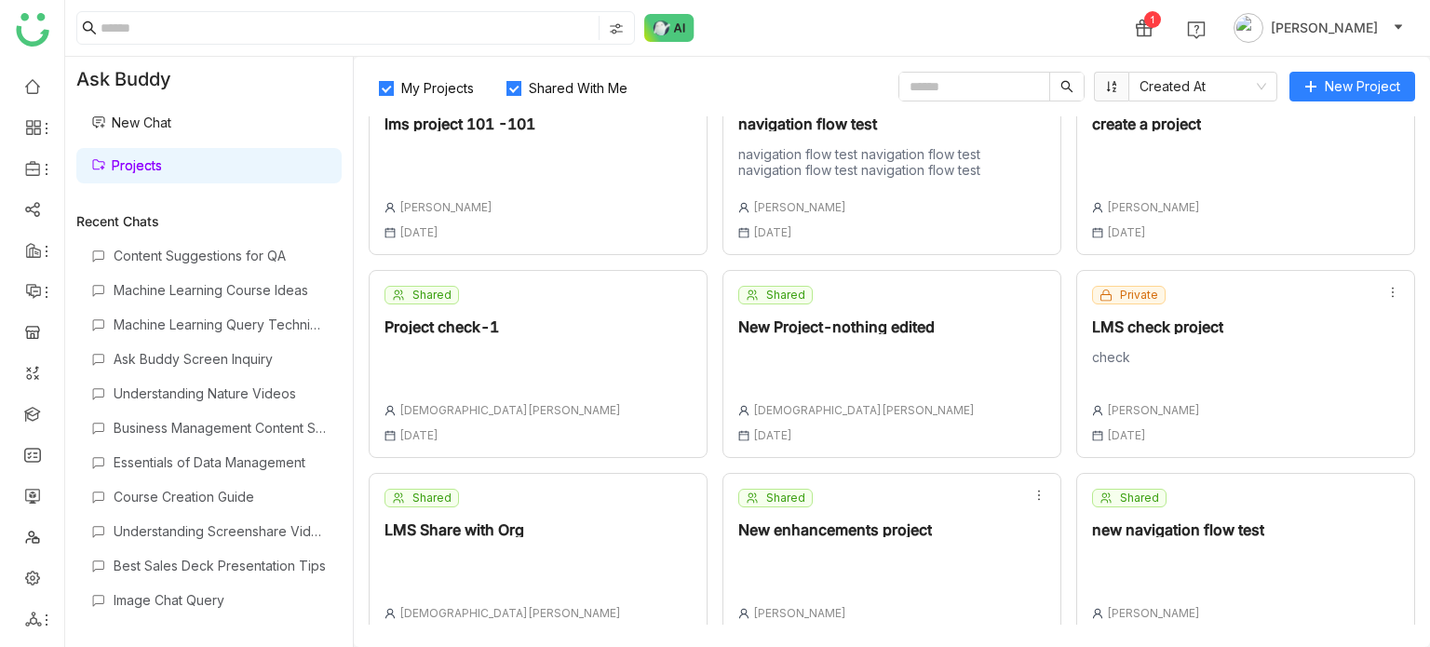
scroll to position [492, 0]
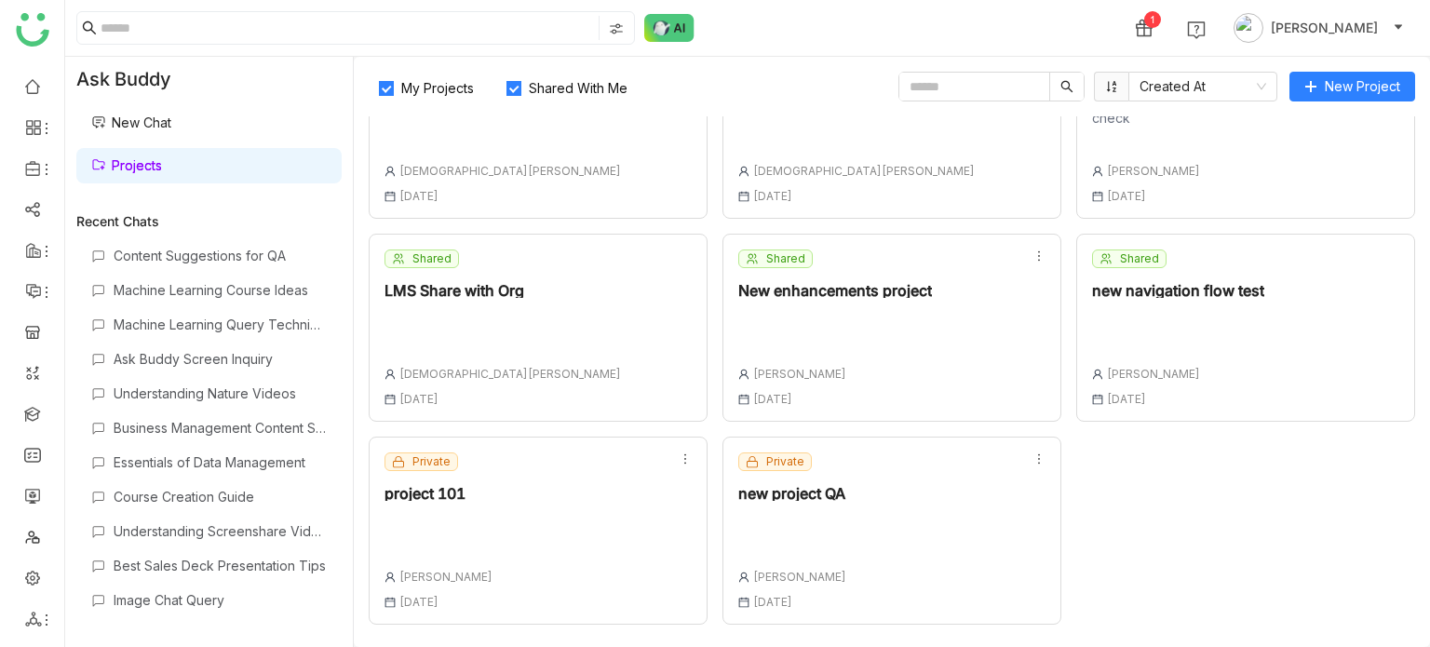
click at [902, 524] on div "Private new project QA Arif uddin 18 Aug , 2025" at bounding box center [891, 531] width 339 height 188
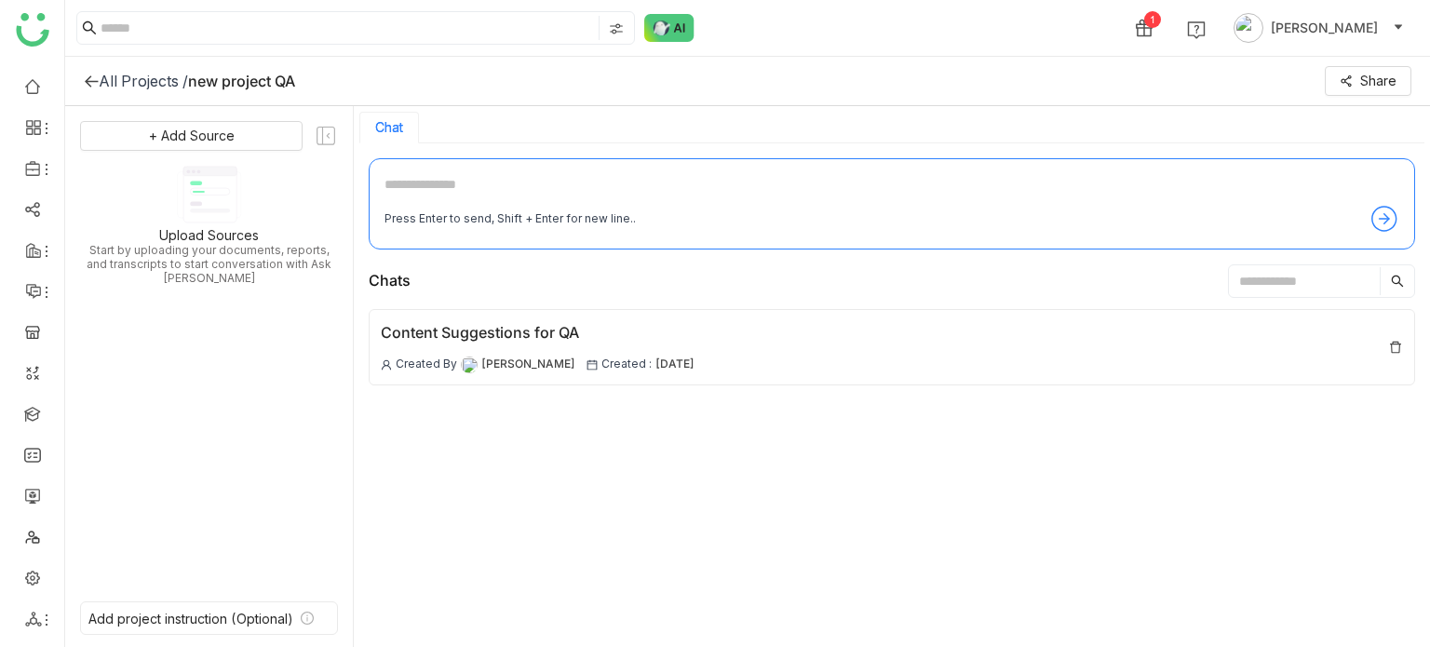
click at [1250, 271] on input "text" at bounding box center [1304, 281] width 151 height 28
click at [807, 198] on textarea at bounding box center [892, 189] width 1015 height 30
type textarea "*"
type textarea "**********"
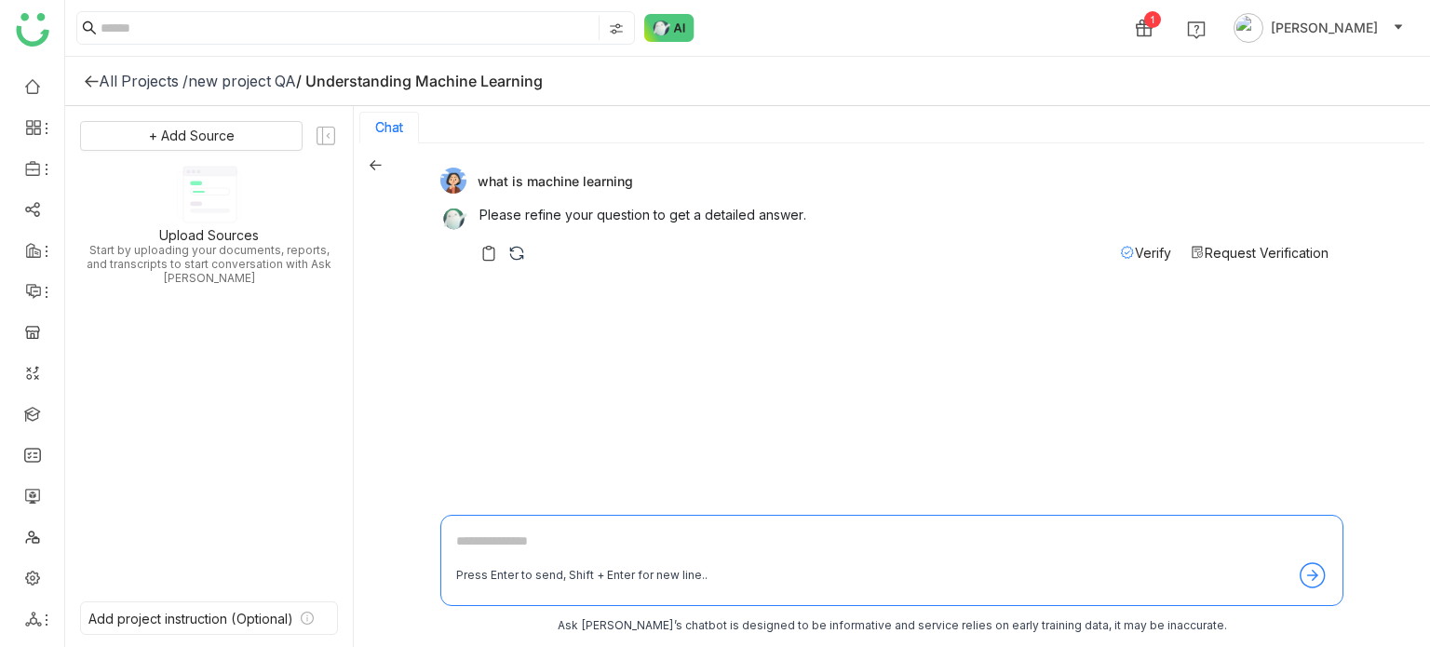
click at [371, 166] on icon at bounding box center [376, 165] width 12 height 10
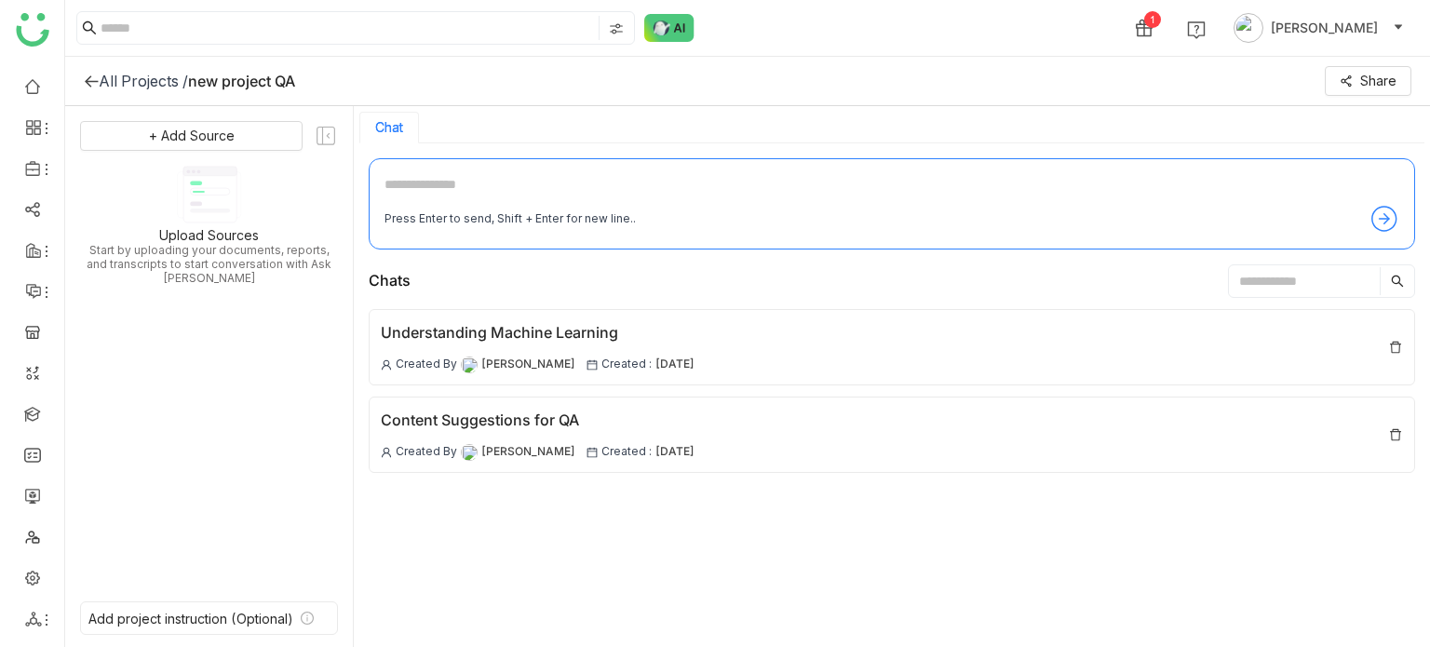
click at [1284, 268] on input "text" at bounding box center [1304, 281] width 151 height 28
click at [1280, 280] on input "text" at bounding box center [1304, 281] width 151 height 28
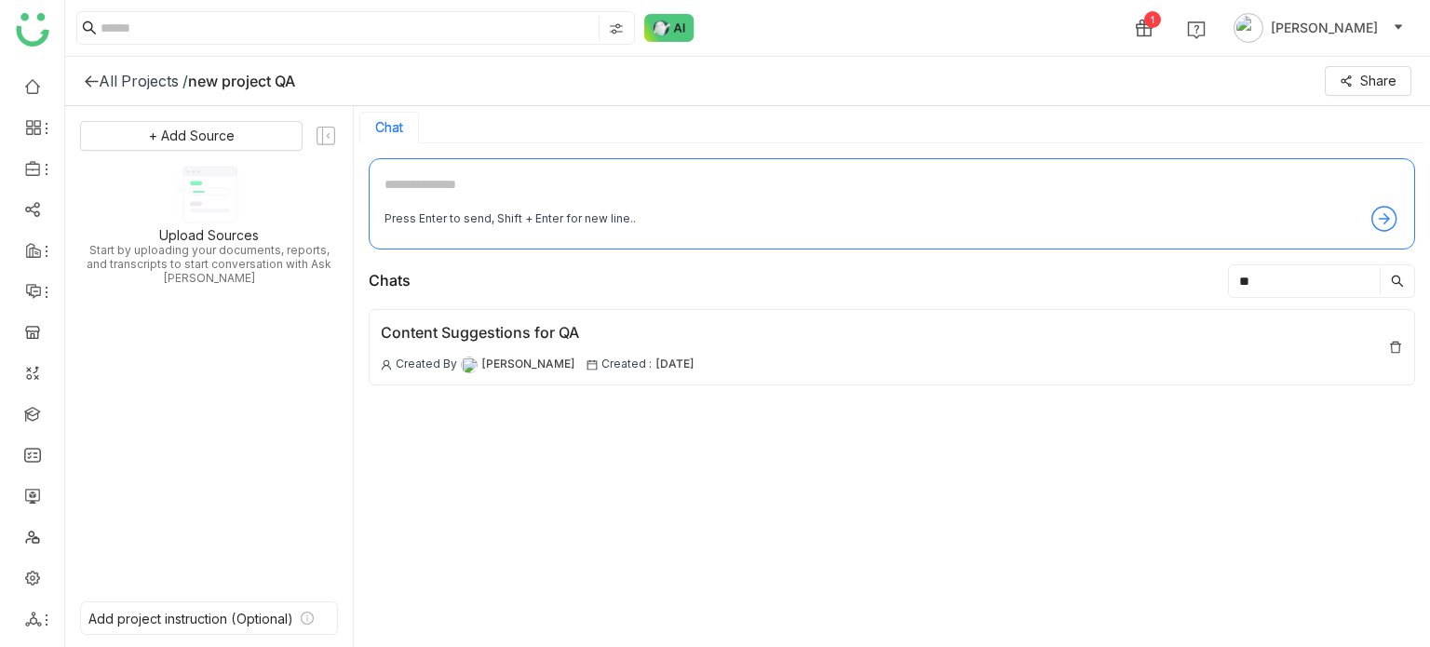
type input "*"
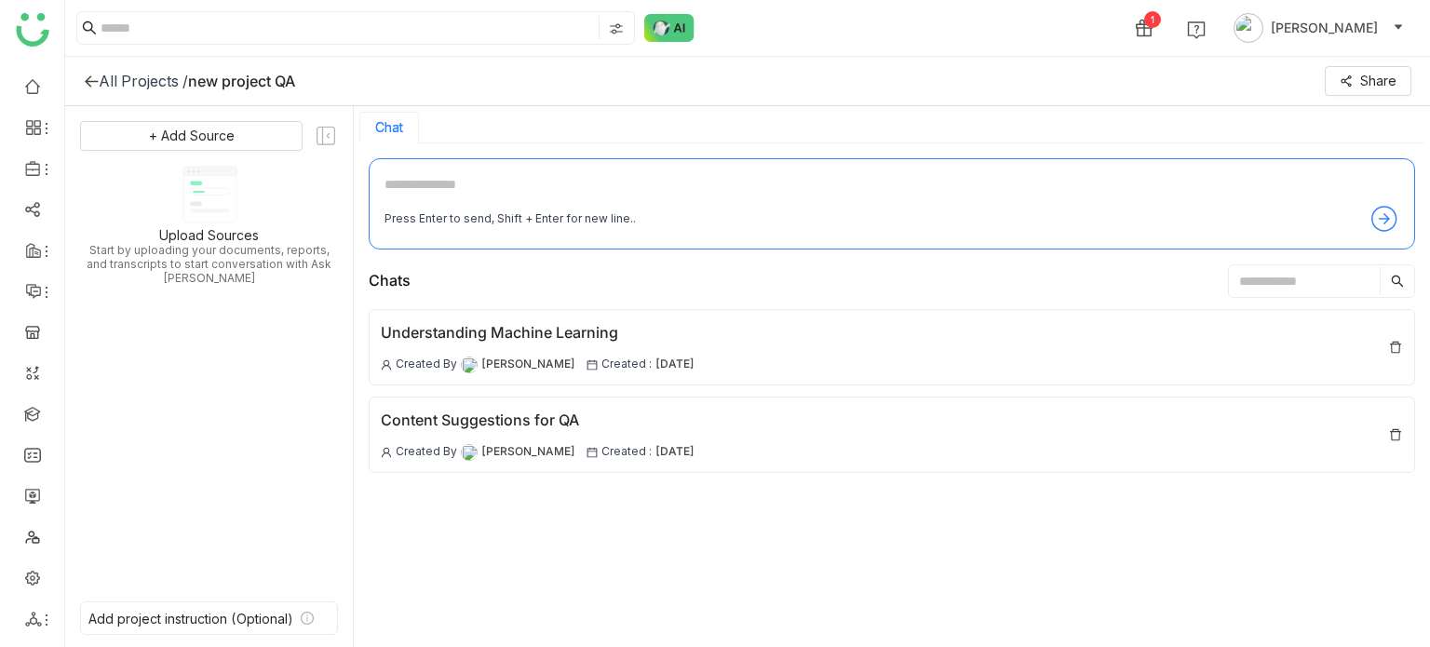
click at [817, 211] on div "Press Enter to send, Shift + Enter for new line.." at bounding box center [892, 219] width 1015 height 30
click at [832, 182] on textarea at bounding box center [892, 189] width 1015 height 30
type textarea "**********"
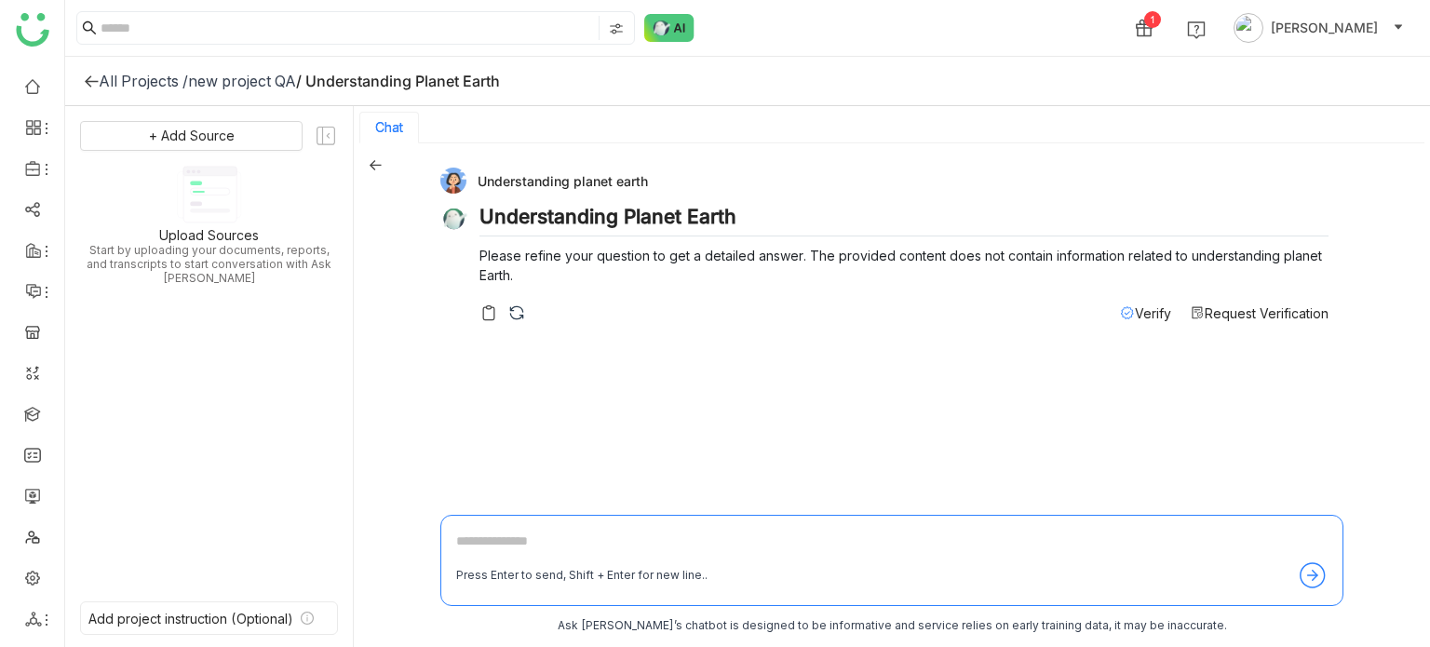
click at [375, 167] on icon at bounding box center [375, 164] width 13 height 13
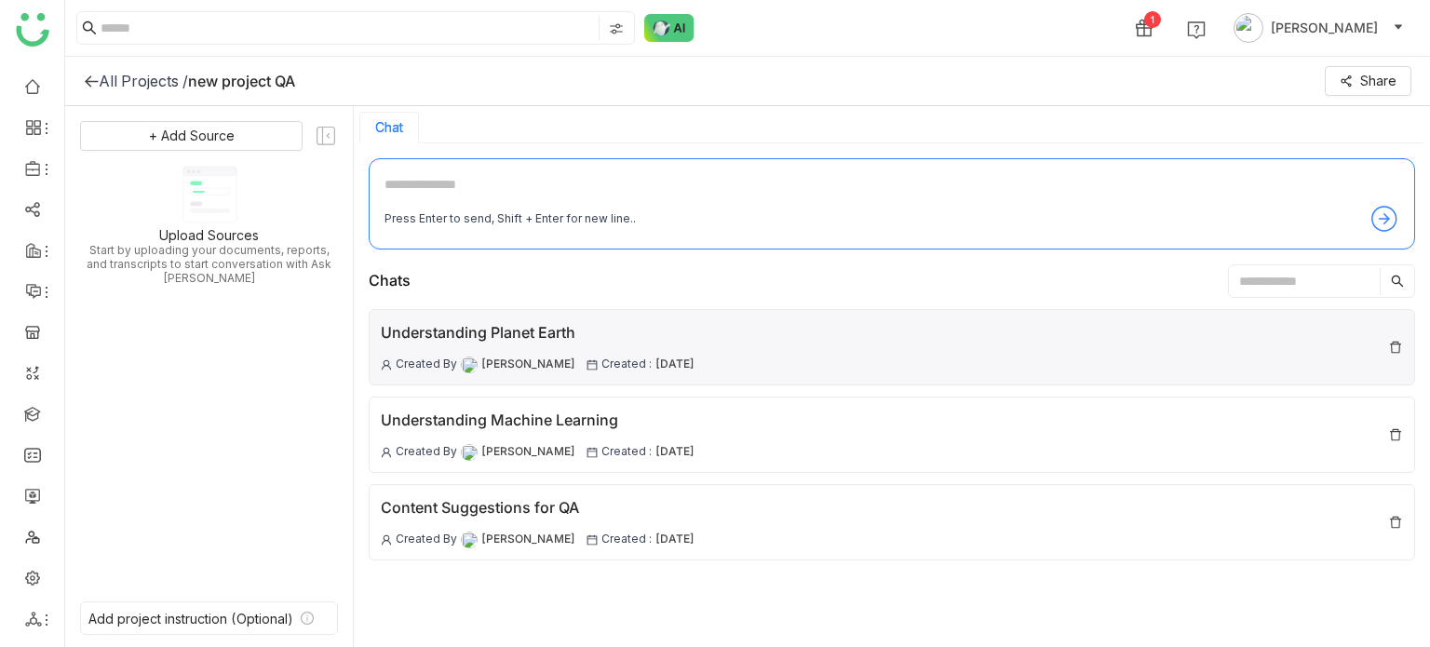
click at [1398, 344] on img at bounding box center [1395, 347] width 15 height 15
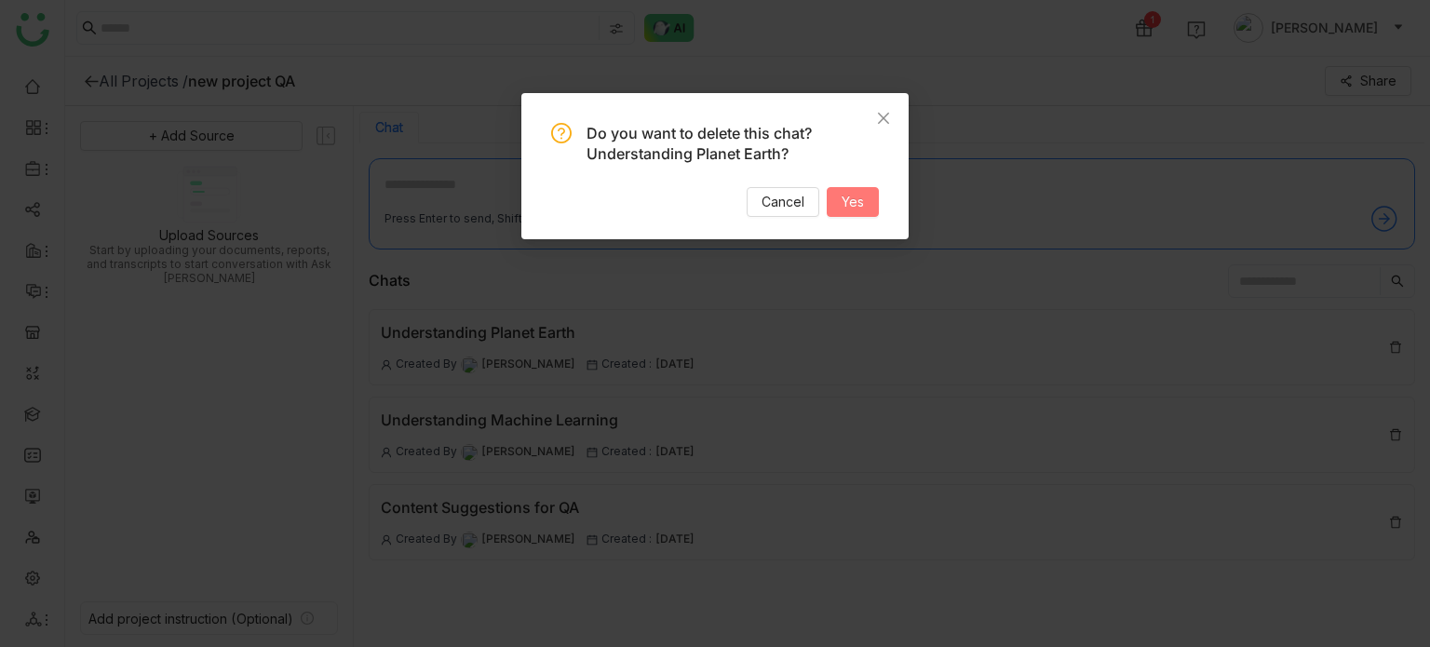
click at [864, 202] on button "Yes" at bounding box center [853, 202] width 52 height 30
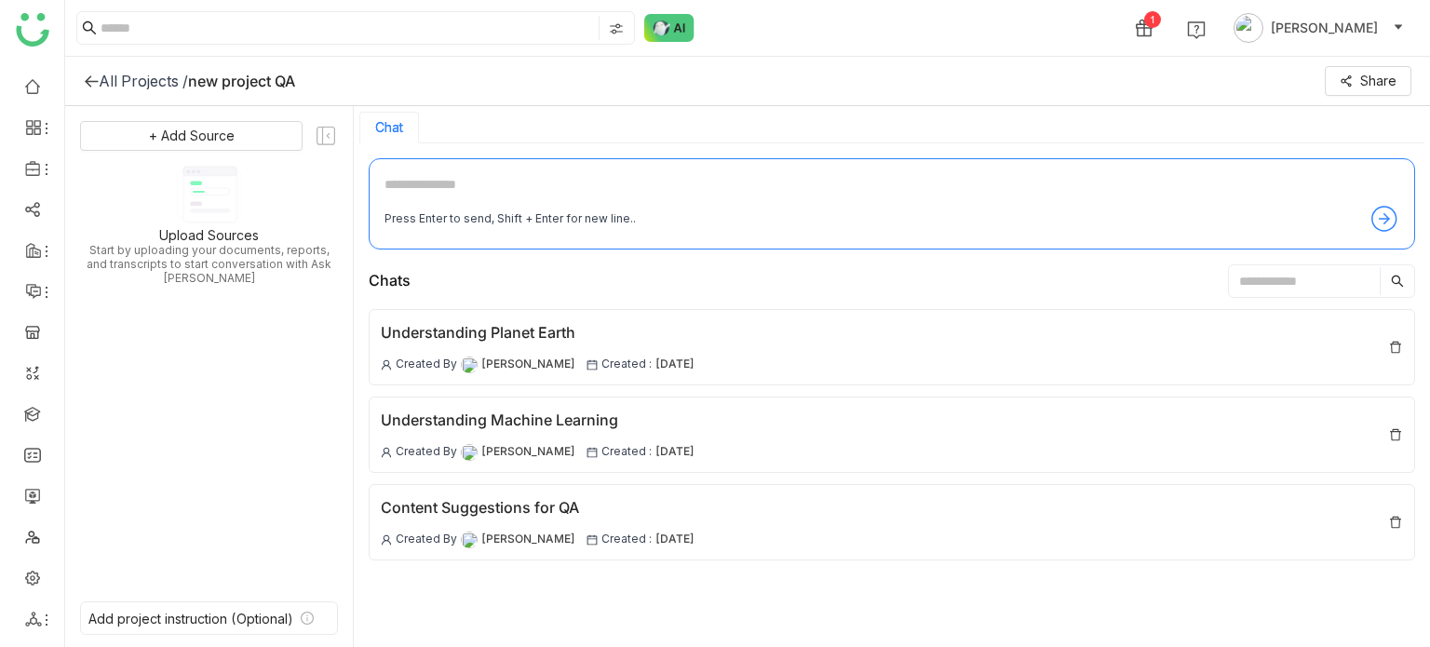
scroll to position [3, 0]
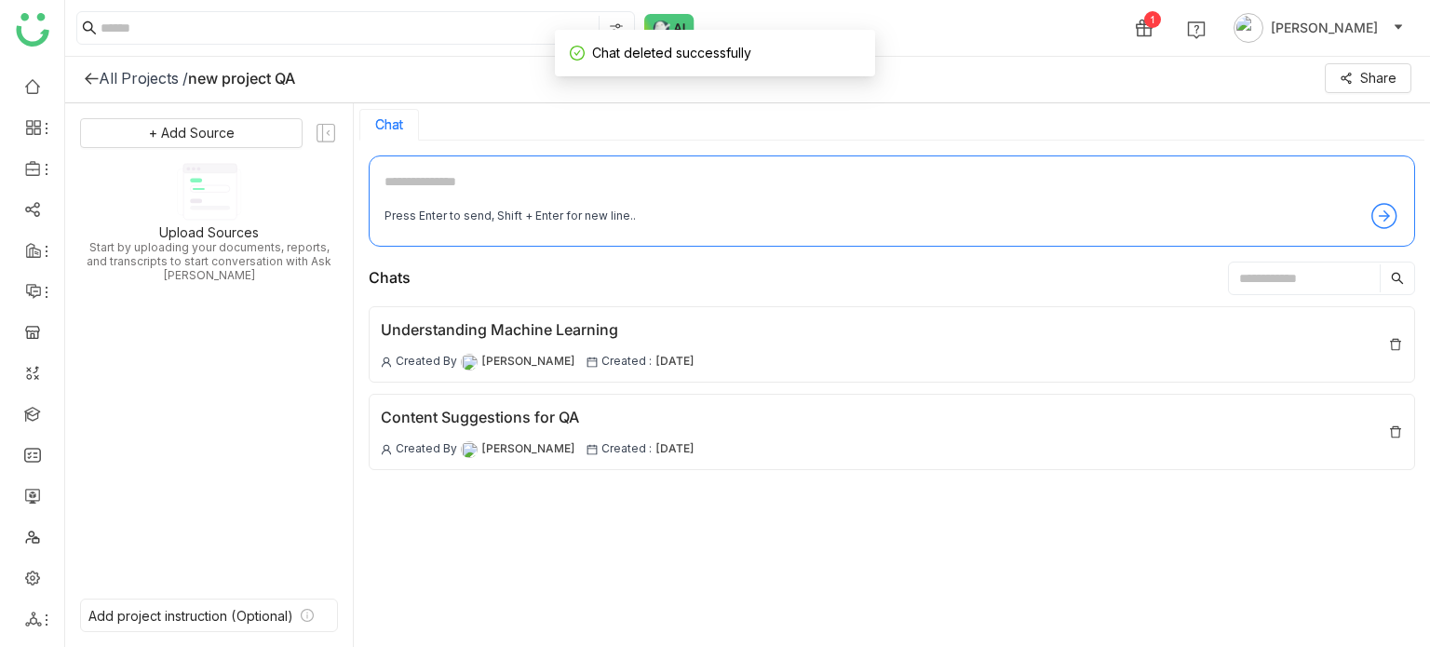
click at [206, 149] on div "+ Add Source Upload Sources Start by uploading your documents, reports, and tra…" at bounding box center [209, 347] width 258 height 458
click at [214, 142] on button "+ Add Source" at bounding box center [191, 133] width 223 height 30
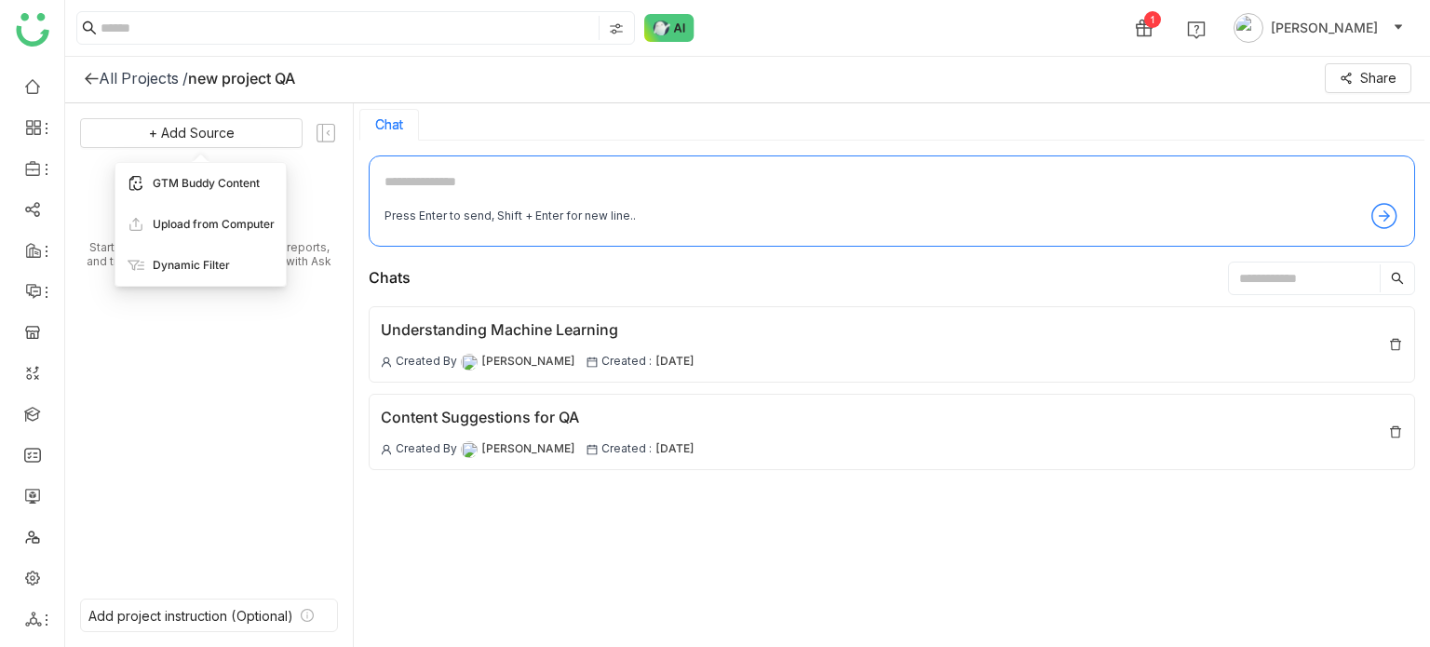
click at [236, 175] on span "GTM Buddy Content" at bounding box center [206, 183] width 107 height 17
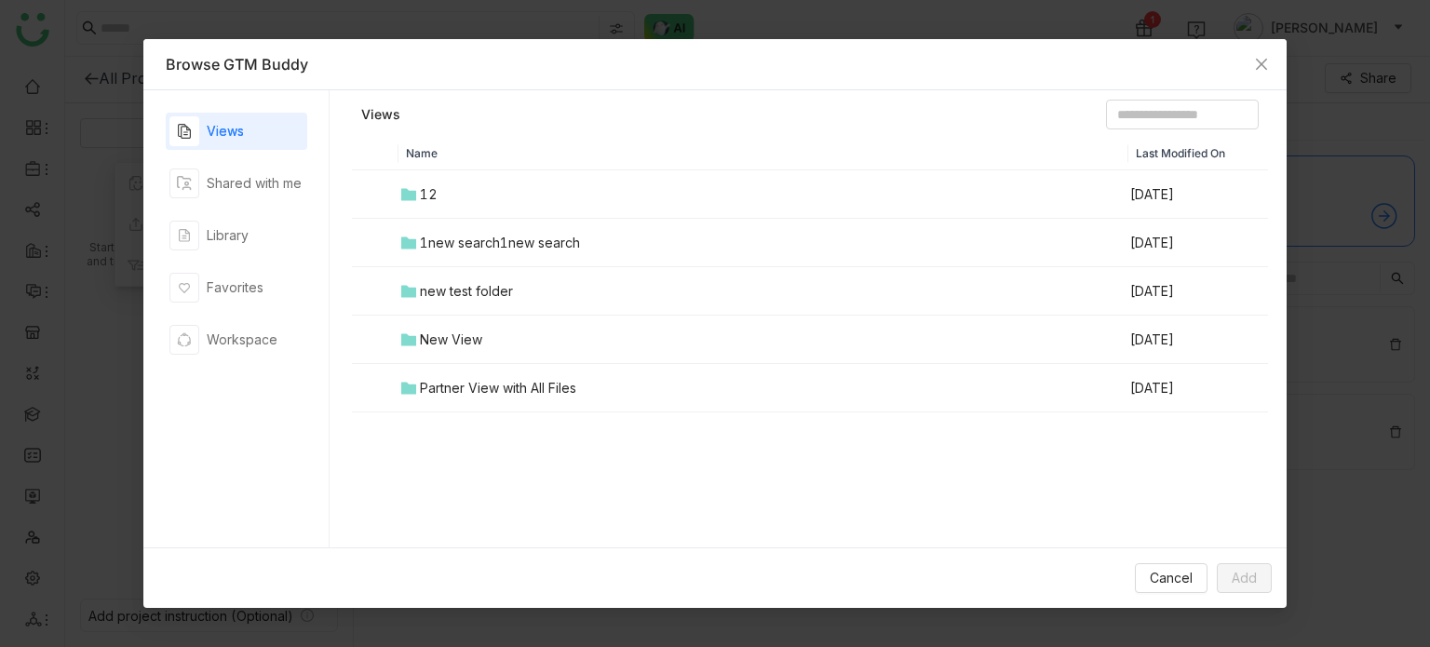
click at [434, 243] on div "1new search1new search" at bounding box center [500, 243] width 160 height 20
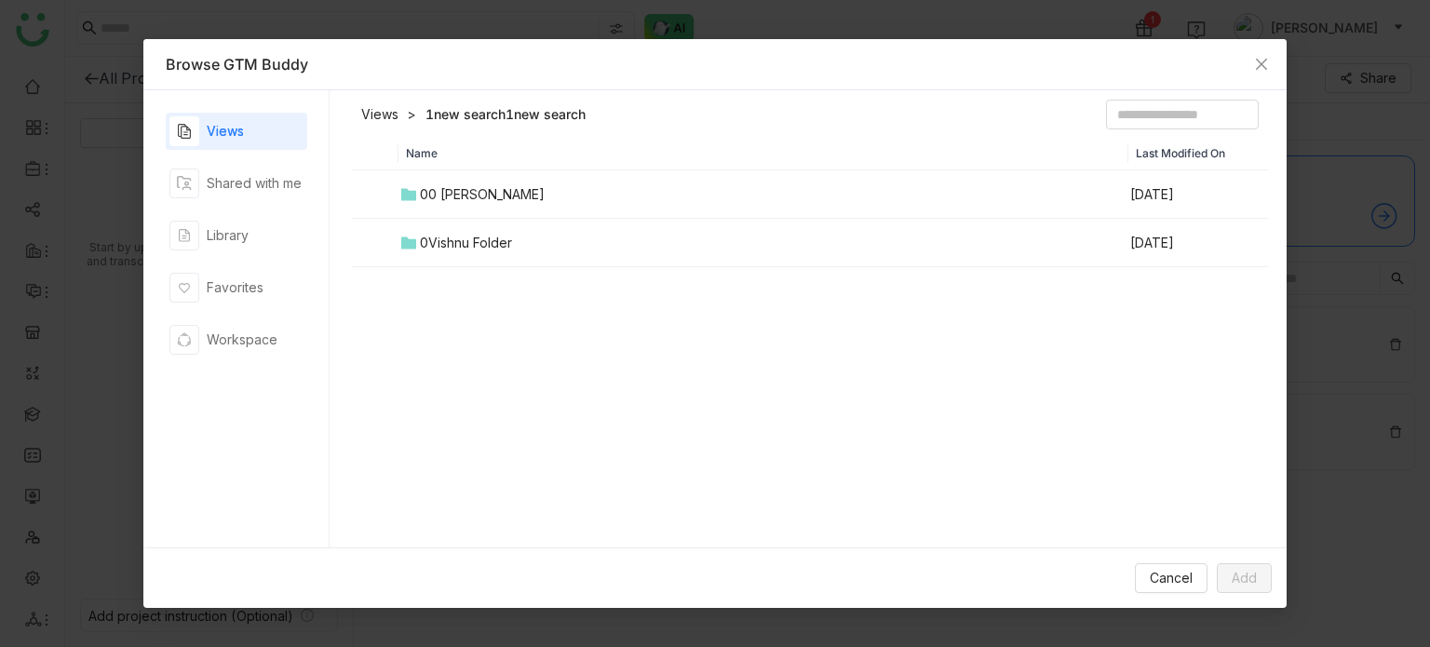
click at [482, 196] on div "00 [PERSON_NAME]" at bounding box center [482, 194] width 125 height 20
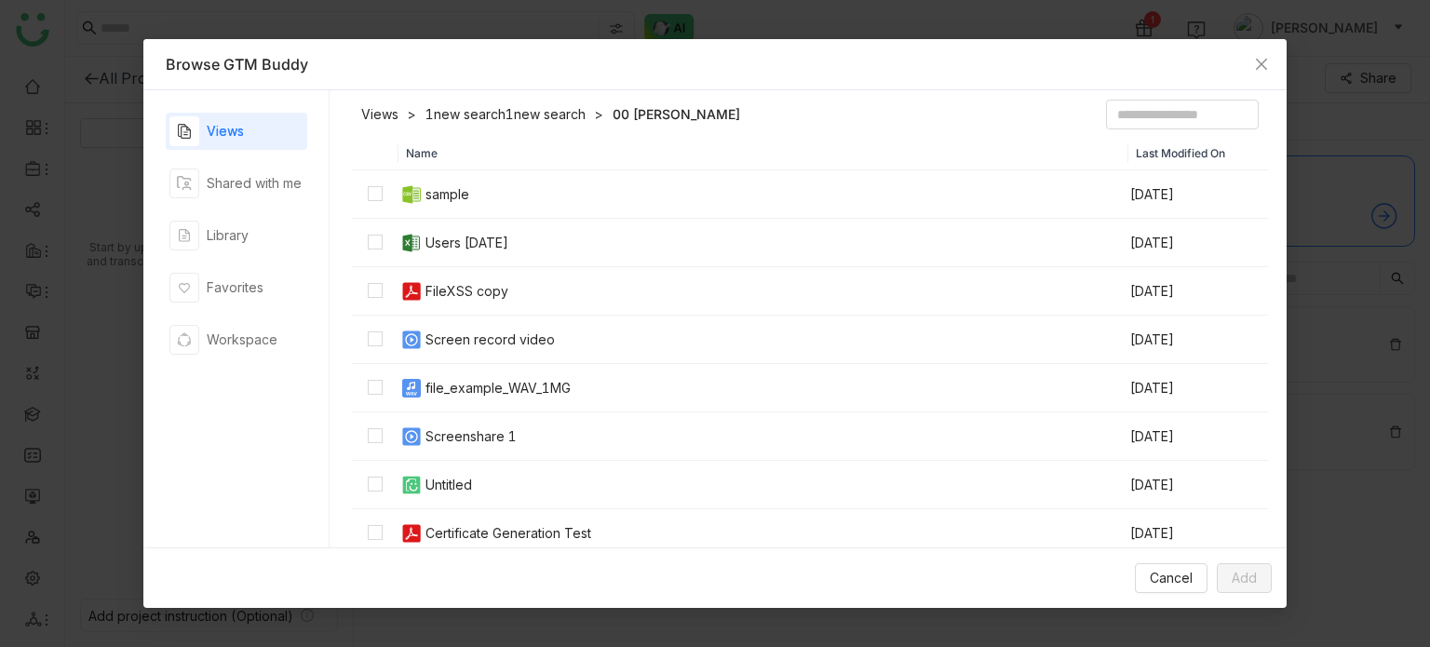
click at [469, 293] on div "FileXSS copy" at bounding box center [466, 291] width 83 height 20
click at [278, 210] on div "Views Shared with me Library Favorites Workspace" at bounding box center [237, 319] width 142 height 412
click at [279, 222] on div "Library" at bounding box center [237, 235] width 142 height 37
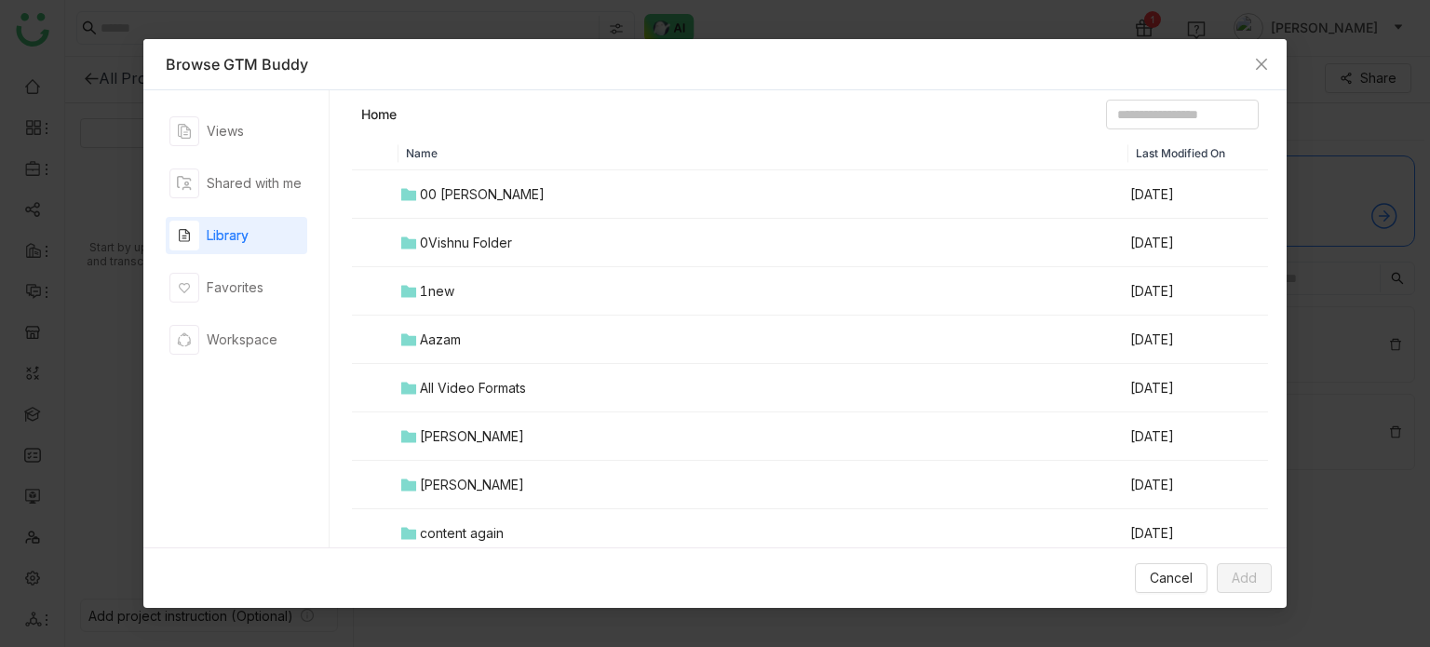
click at [476, 199] on div "00 [PERSON_NAME]" at bounding box center [482, 194] width 125 height 20
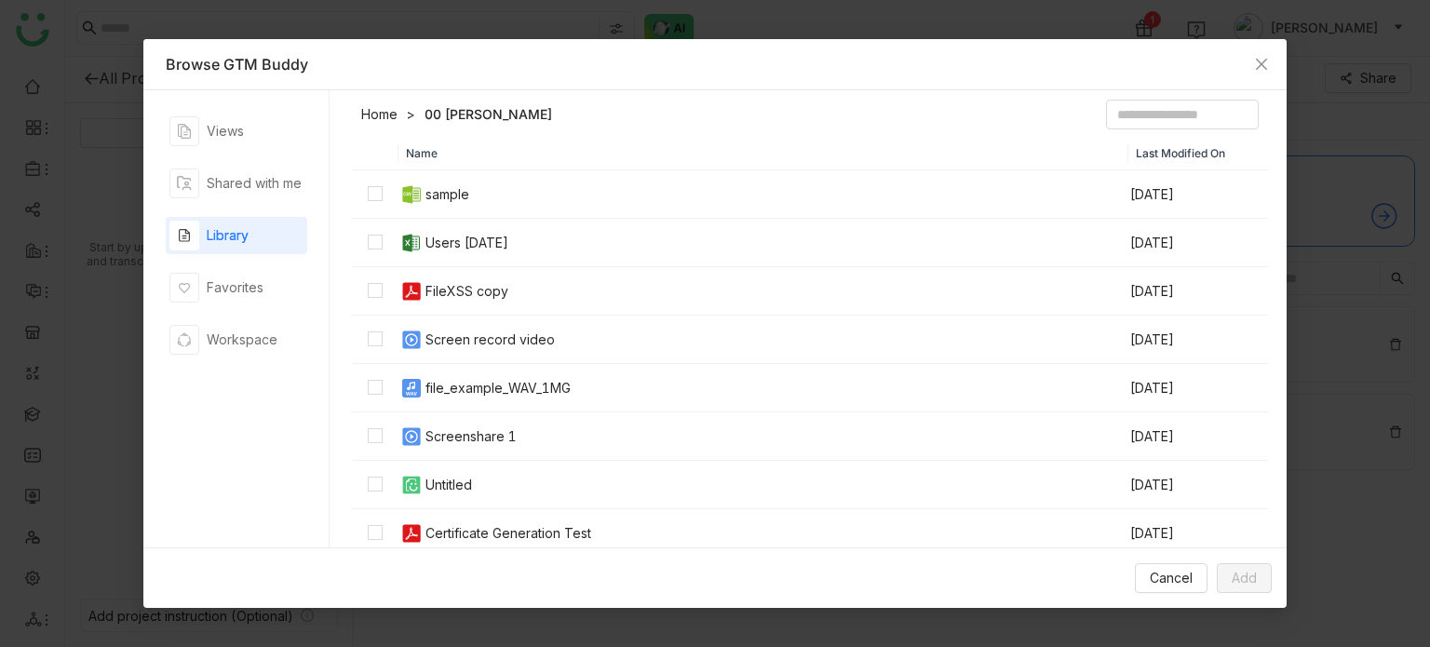
click at [265, 239] on div "Library" at bounding box center [237, 235] width 142 height 37
click at [466, 290] on div "FileXSS copy" at bounding box center [466, 291] width 83 height 20
click at [1244, 580] on span "Add" at bounding box center [1244, 578] width 25 height 20
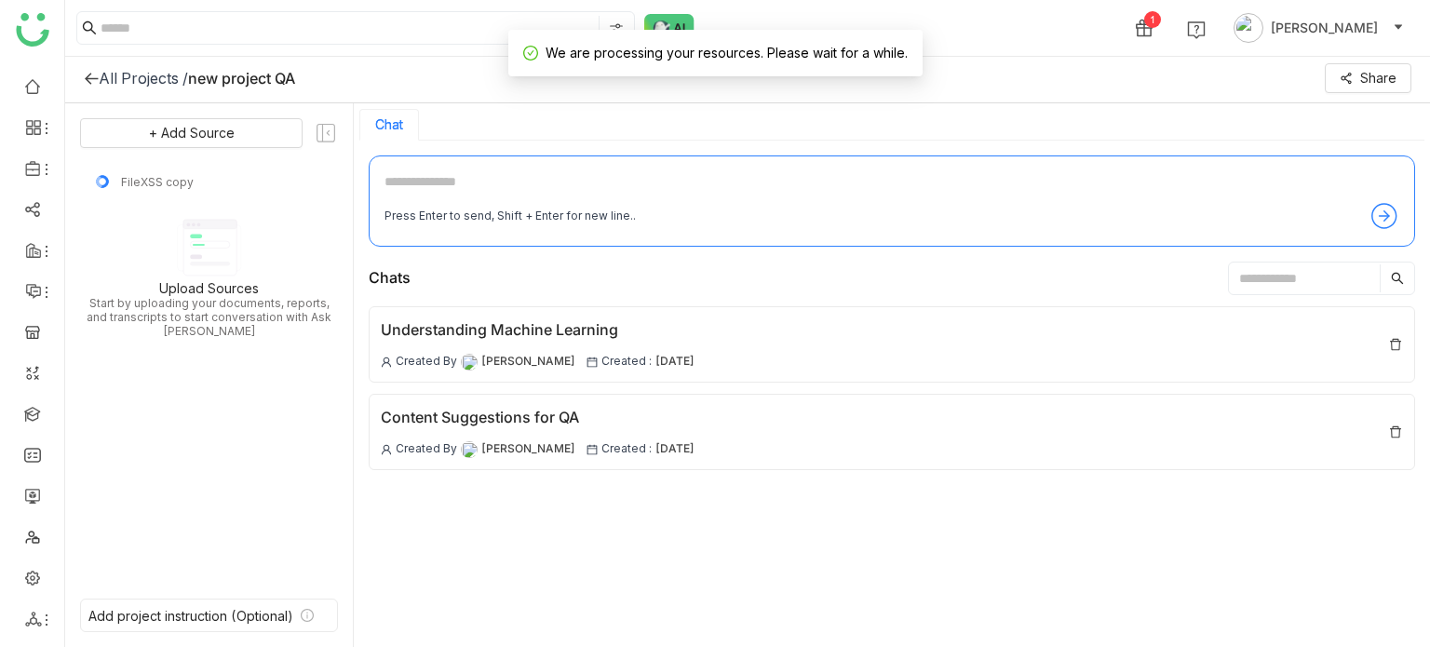
click at [737, 169] on div "Press Enter to send, Shift + Enter for new line.." at bounding box center [892, 200] width 1046 height 91
click at [726, 182] on textarea at bounding box center [892, 186] width 1015 height 30
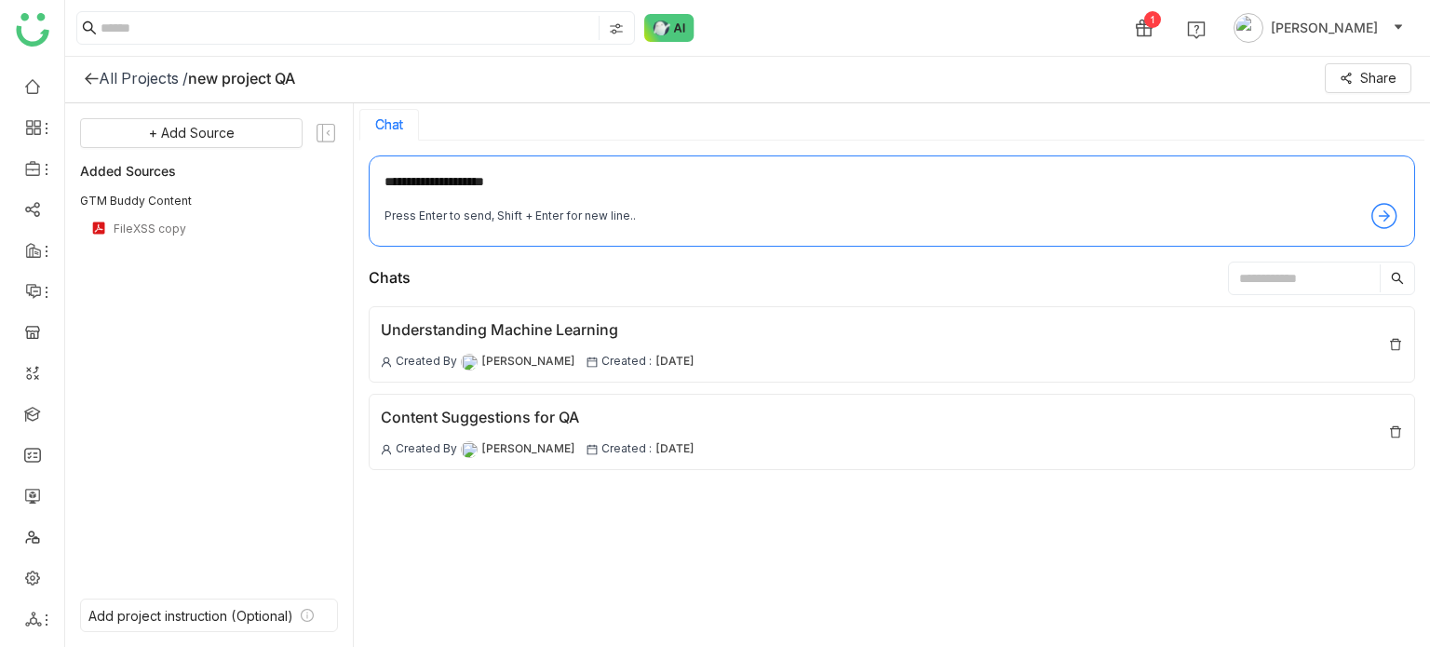
type textarea "**********"
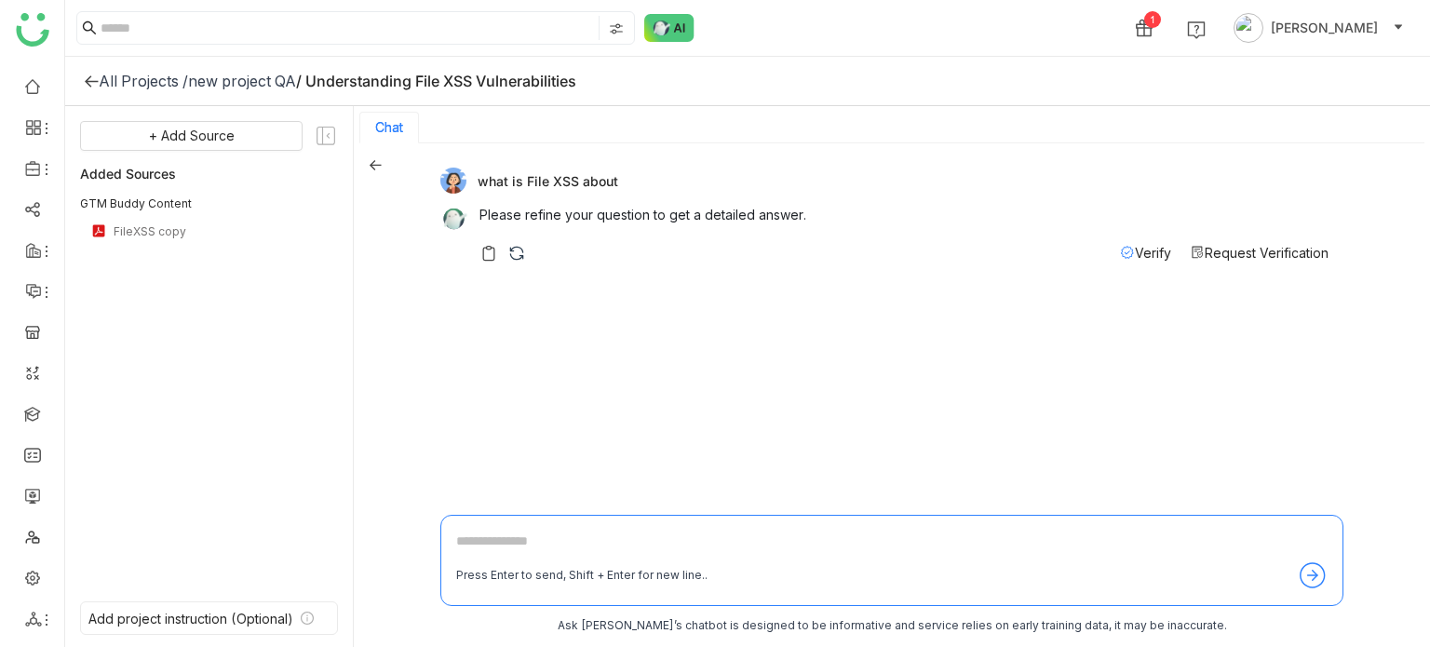
click at [1233, 252] on span "Request Verification" at bounding box center [1267, 253] width 124 height 16
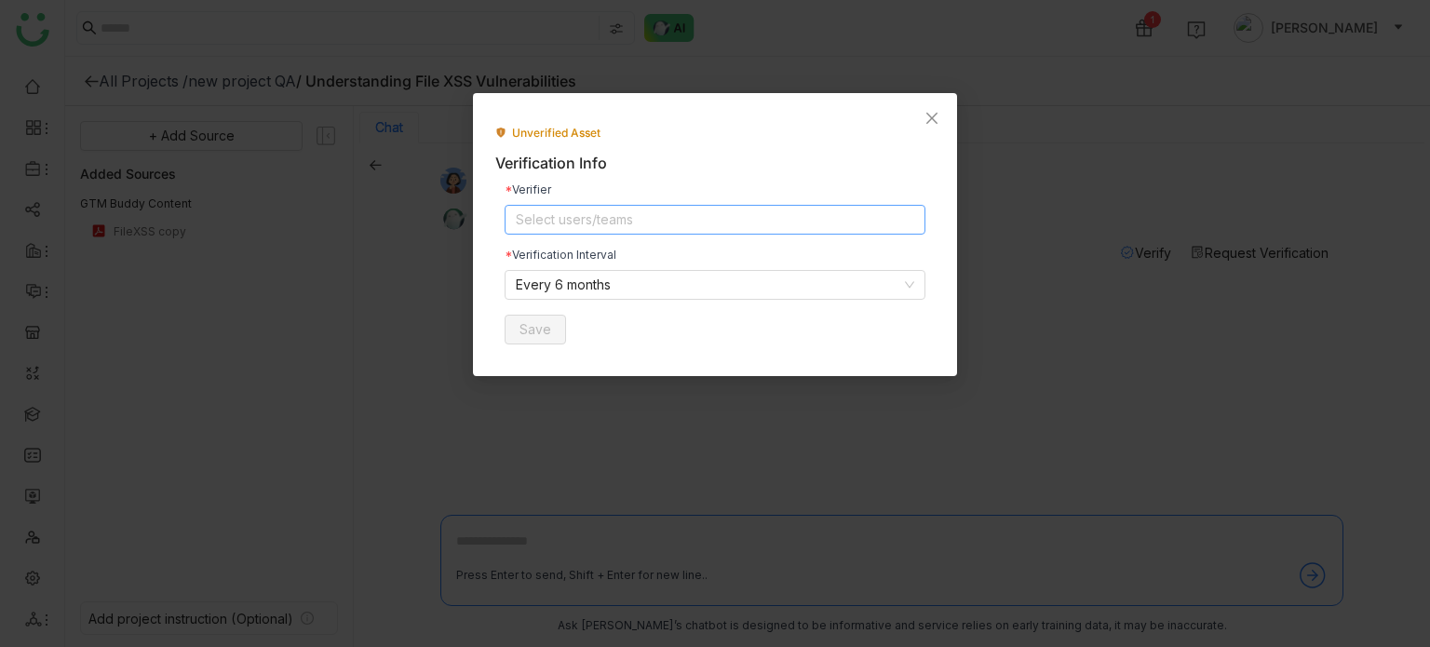
click at [674, 218] on nz-select-top-control "Select users/teams" at bounding box center [715, 220] width 421 height 30
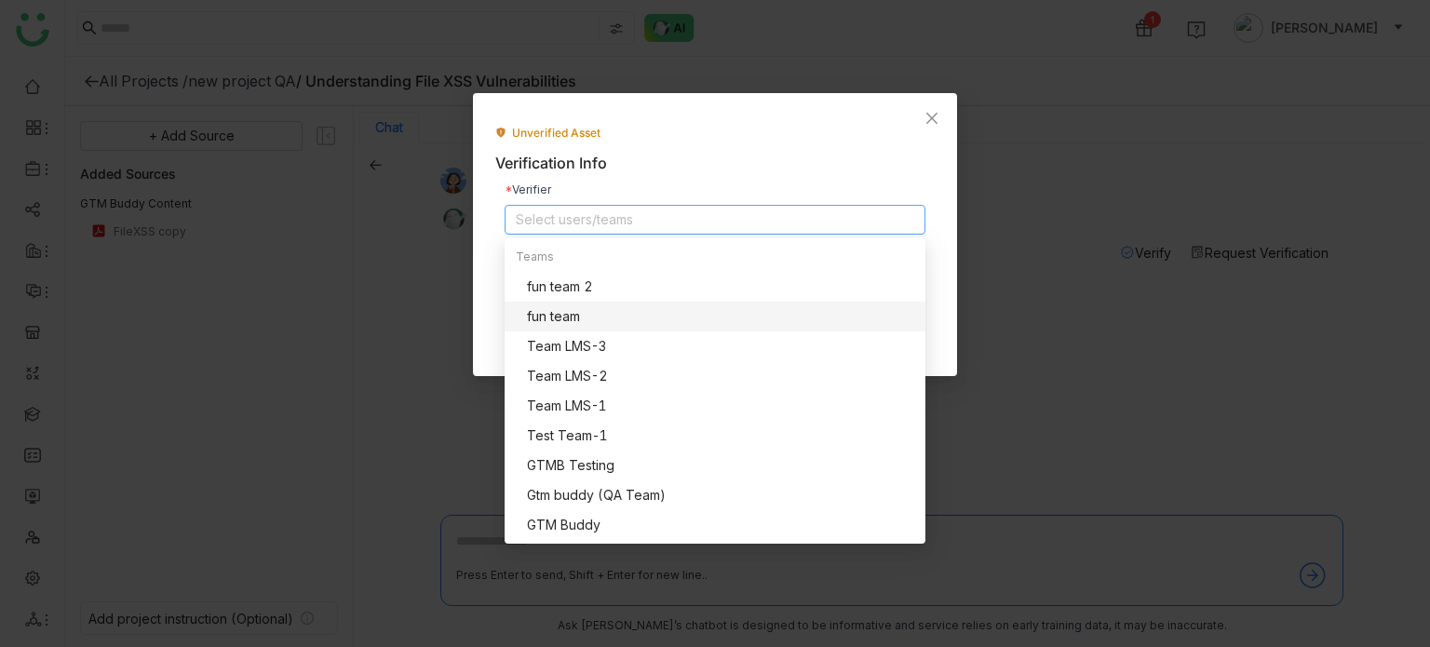
click at [672, 322] on div "fun team" at bounding box center [720, 316] width 387 height 20
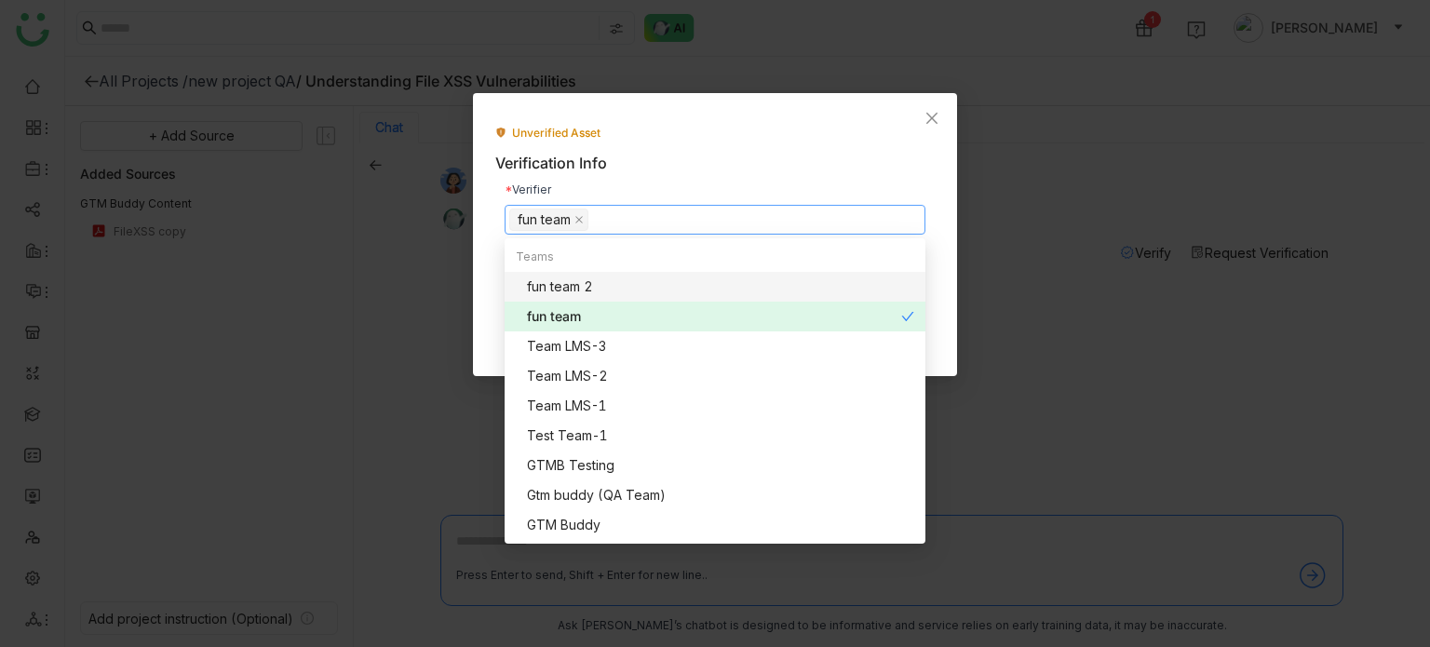
click at [674, 292] on div "fun team 2" at bounding box center [720, 287] width 387 height 20
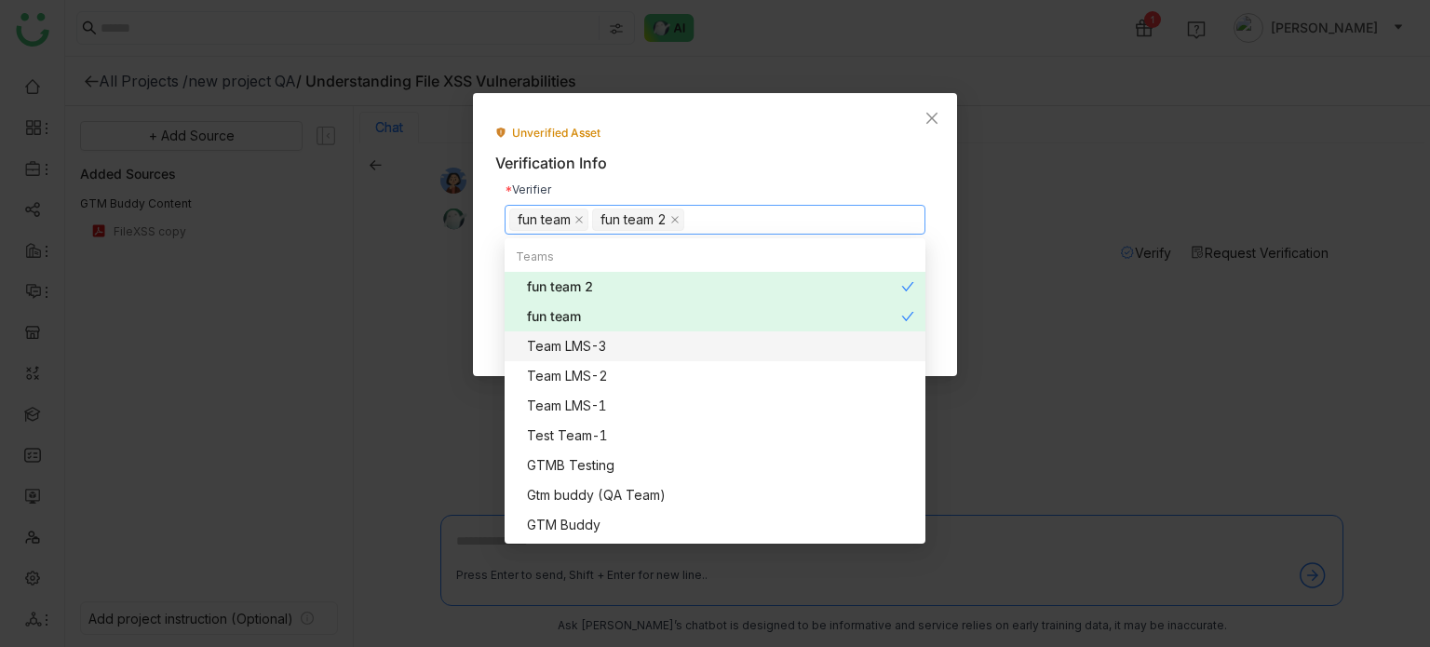
click at [694, 333] on nz-option-item "Team LMS-3" at bounding box center [715, 346] width 421 height 30
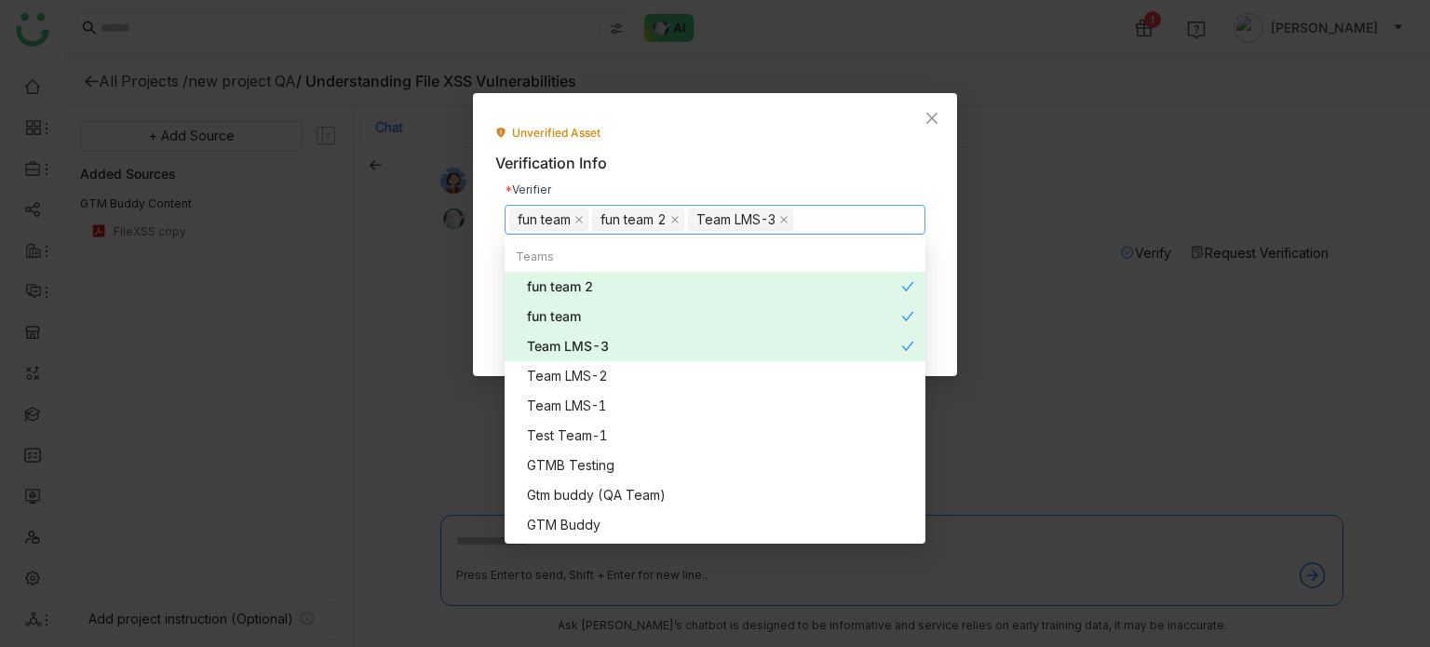
click at [695, 366] on div "Team LMS-2" at bounding box center [720, 376] width 387 height 20
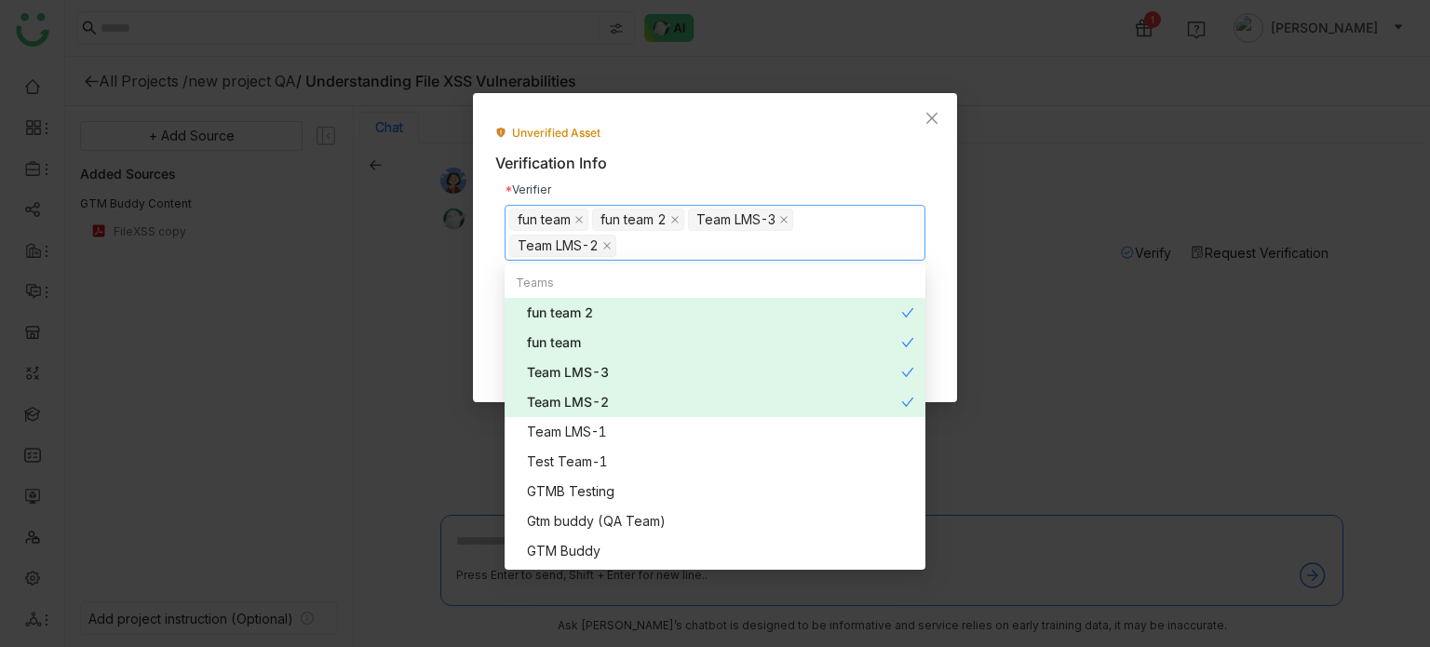
click at [697, 387] on nz-option-item "Team LMS-2" at bounding box center [715, 402] width 421 height 30
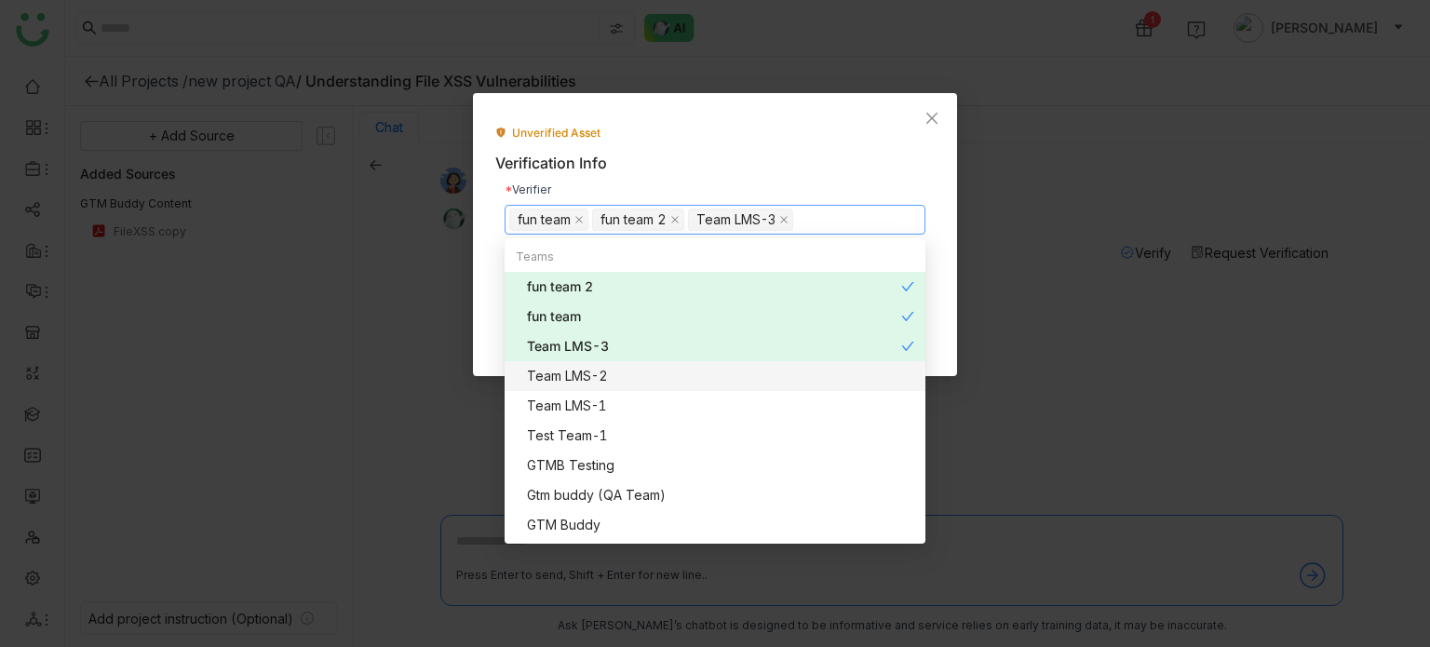
click at [708, 376] on div "Team LMS-2" at bounding box center [720, 376] width 387 height 20
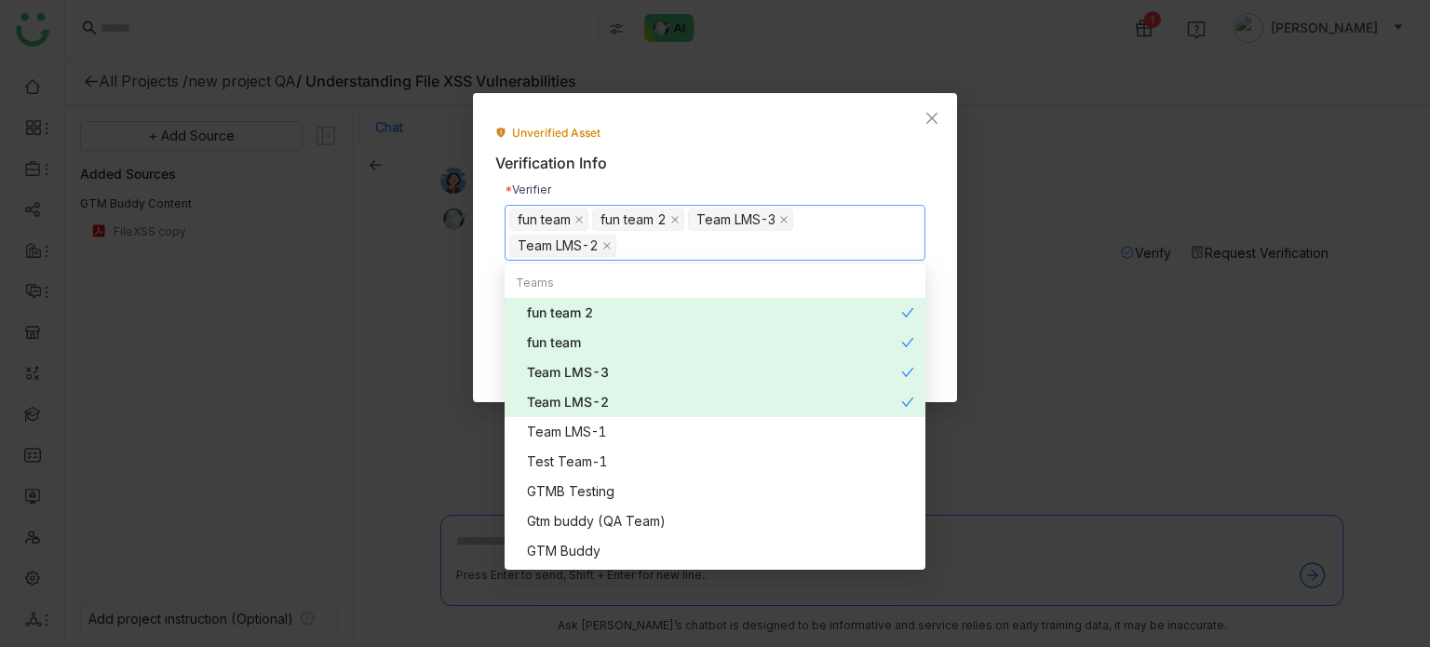
click at [709, 410] on div "Team LMS-2" at bounding box center [714, 402] width 374 height 20
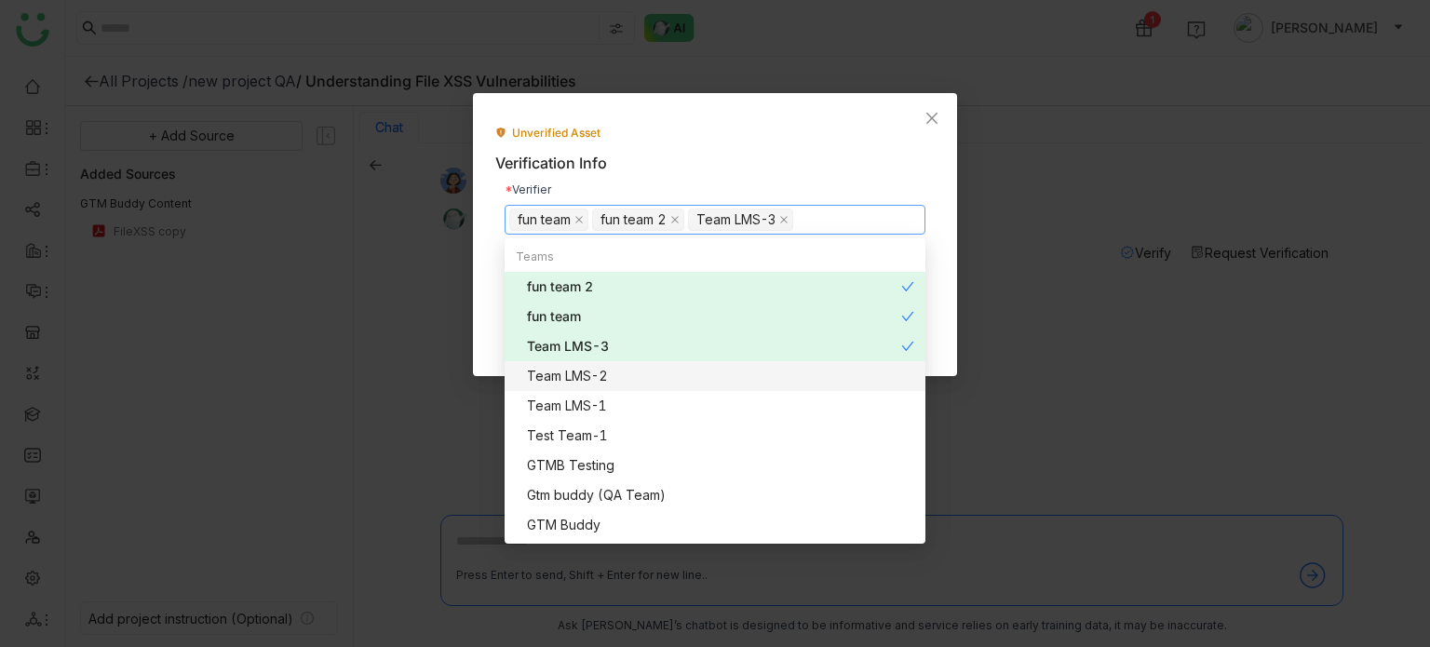
click at [713, 371] on div "Team LMS-2" at bounding box center [720, 376] width 387 height 20
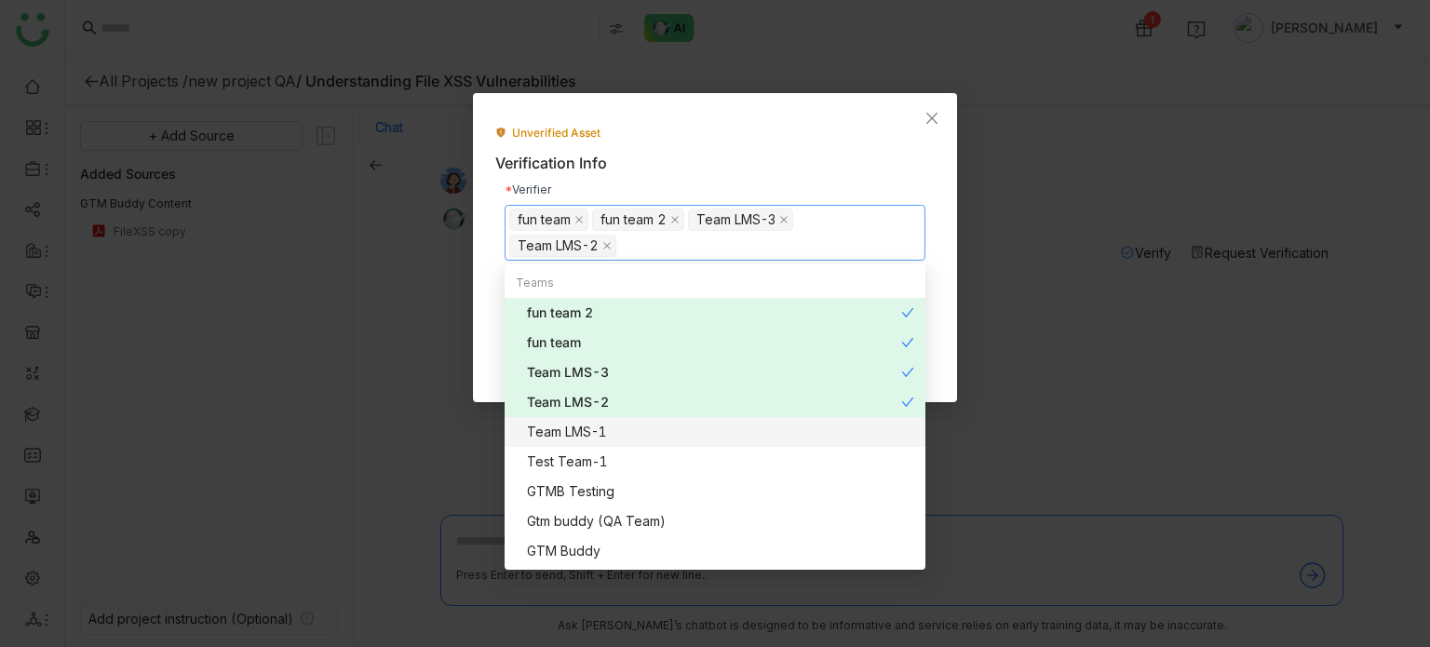
click at [714, 433] on div "Team LMS-1" at bounding box center [720, 432] width 387 height 20
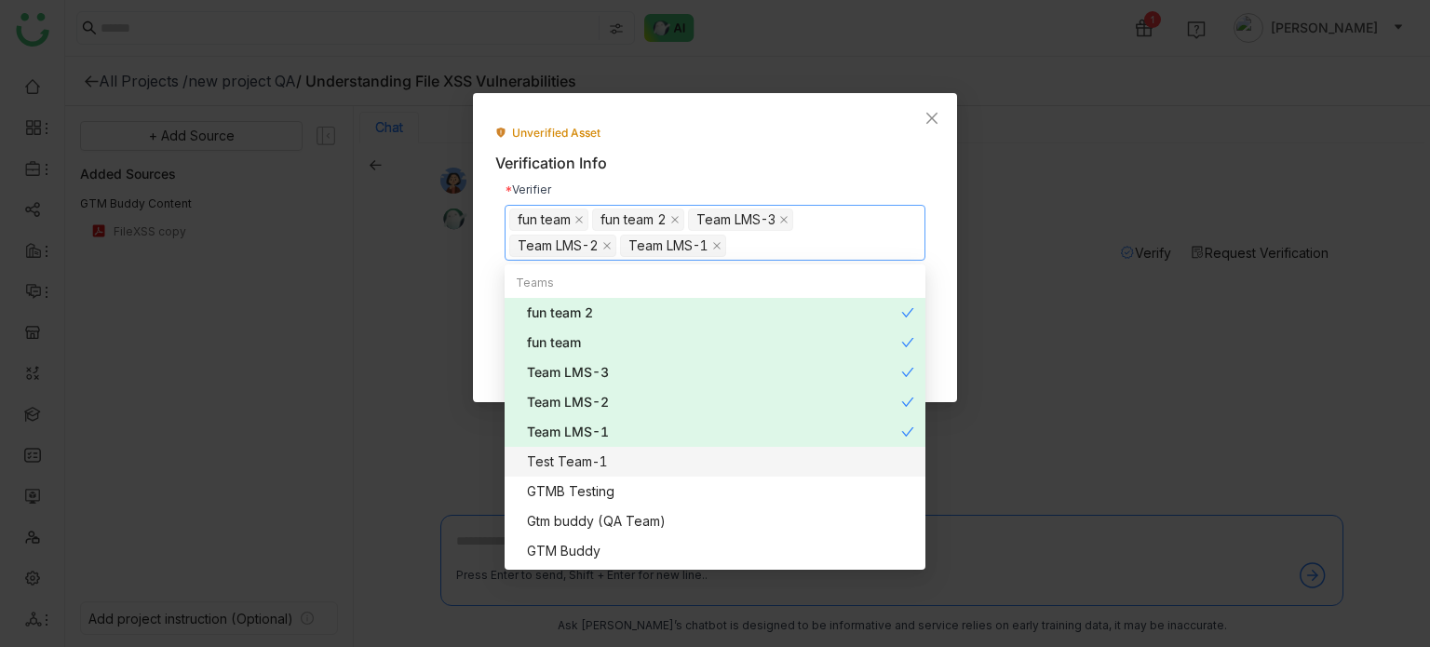
click at [711, 473] on nz-option-item "Test Team-1" at bounding box center [715, 462] width 421 height 30
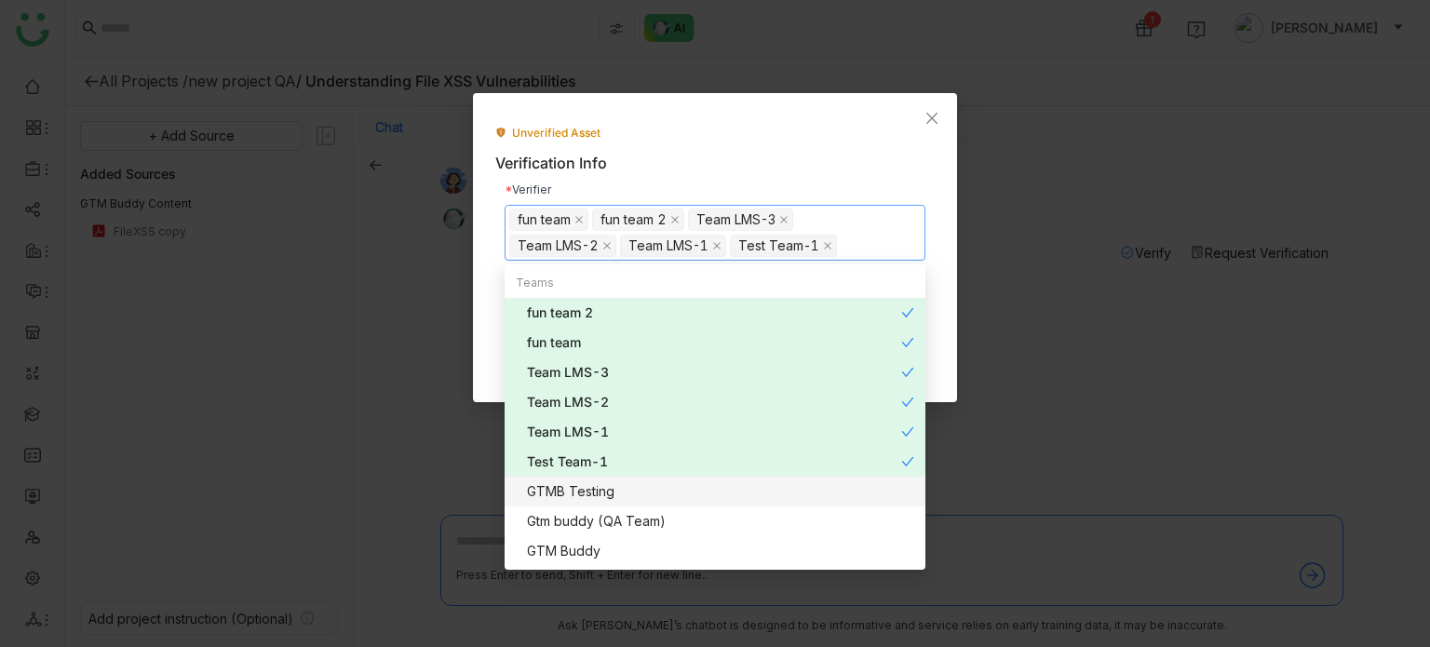
click at [709, 494] on div "GTMB Testing" at bounding box center [720, 491] width 387 height 20
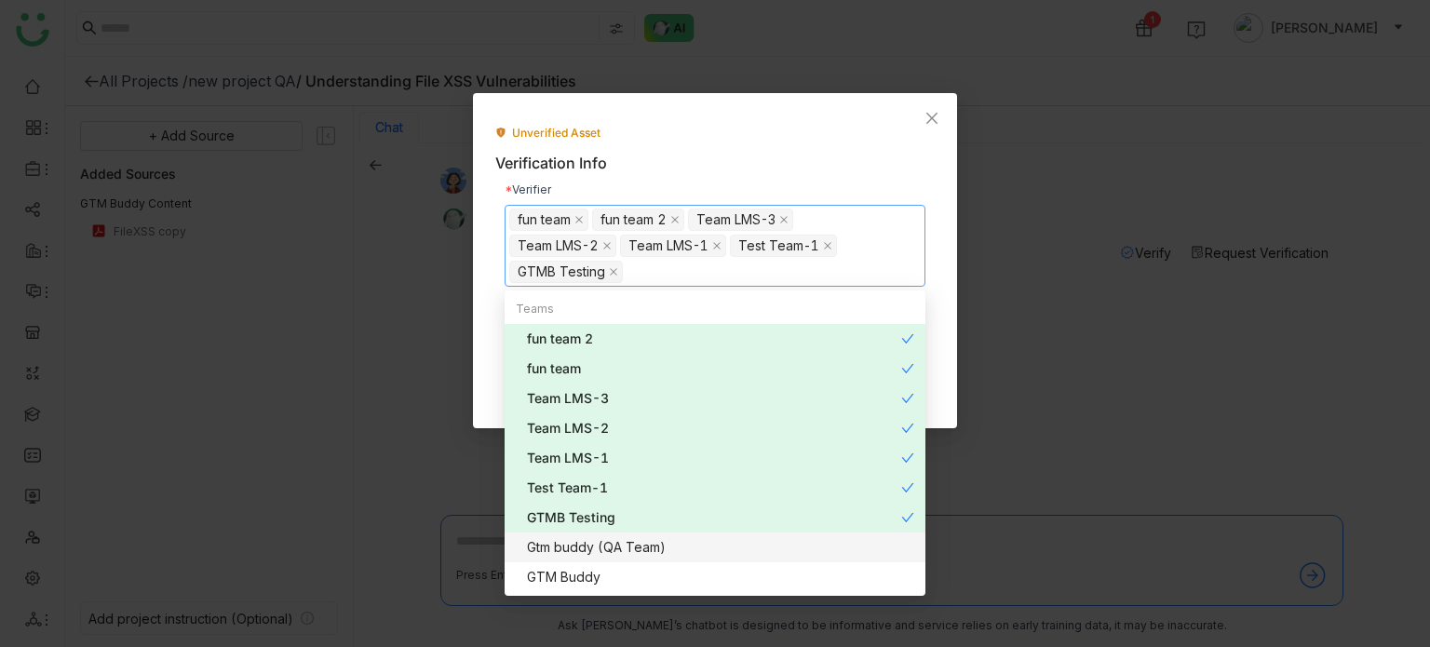
click at [711, 555] on div "Gtm buddy (QA Team)" at bounding box center [720, 547] width 387 height 20
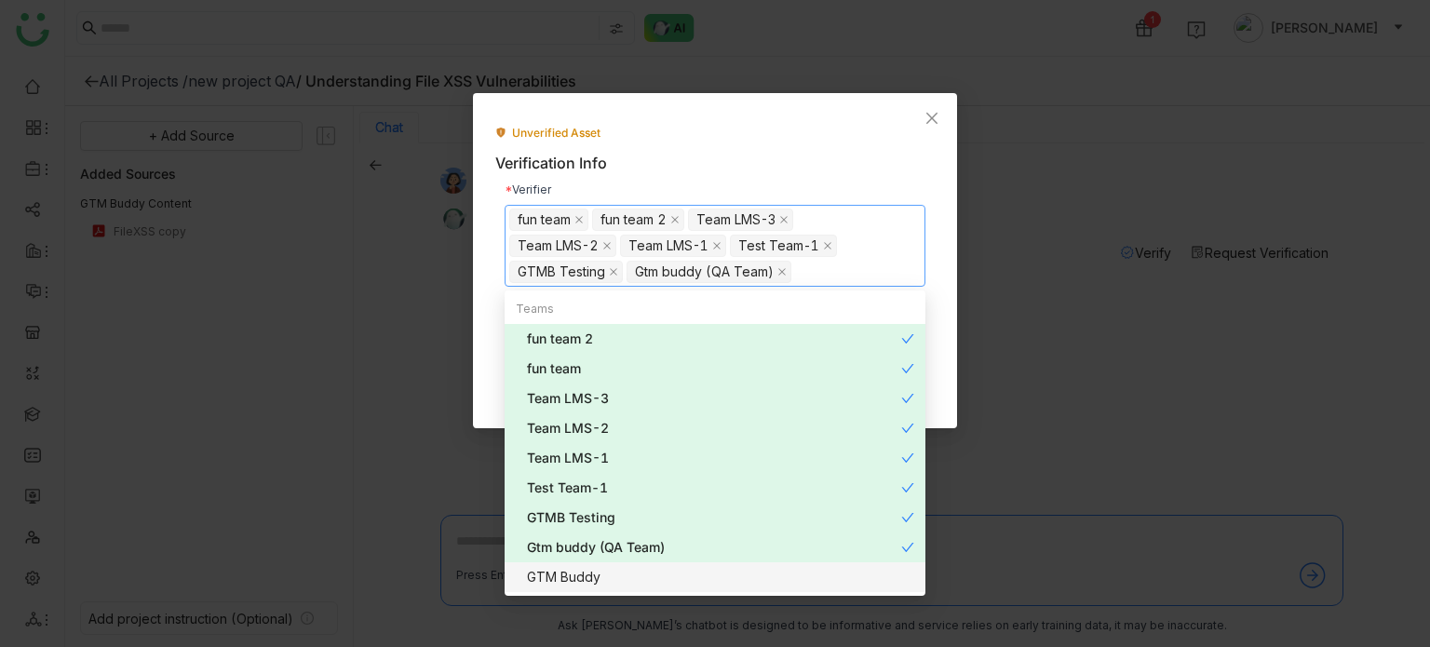
click at [715, 583] on div "GTM Buddy" at bounding box center [720, 577] width 387 height 20
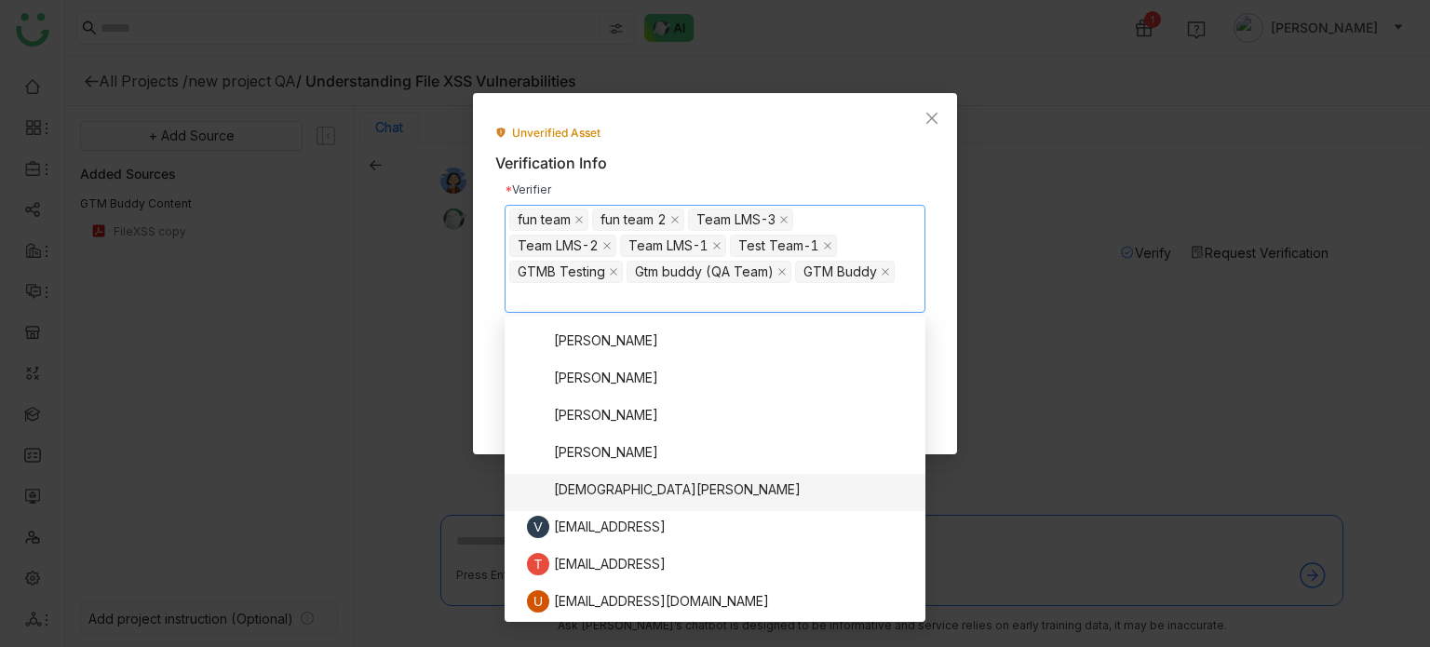
scroll to position [1735, 0]
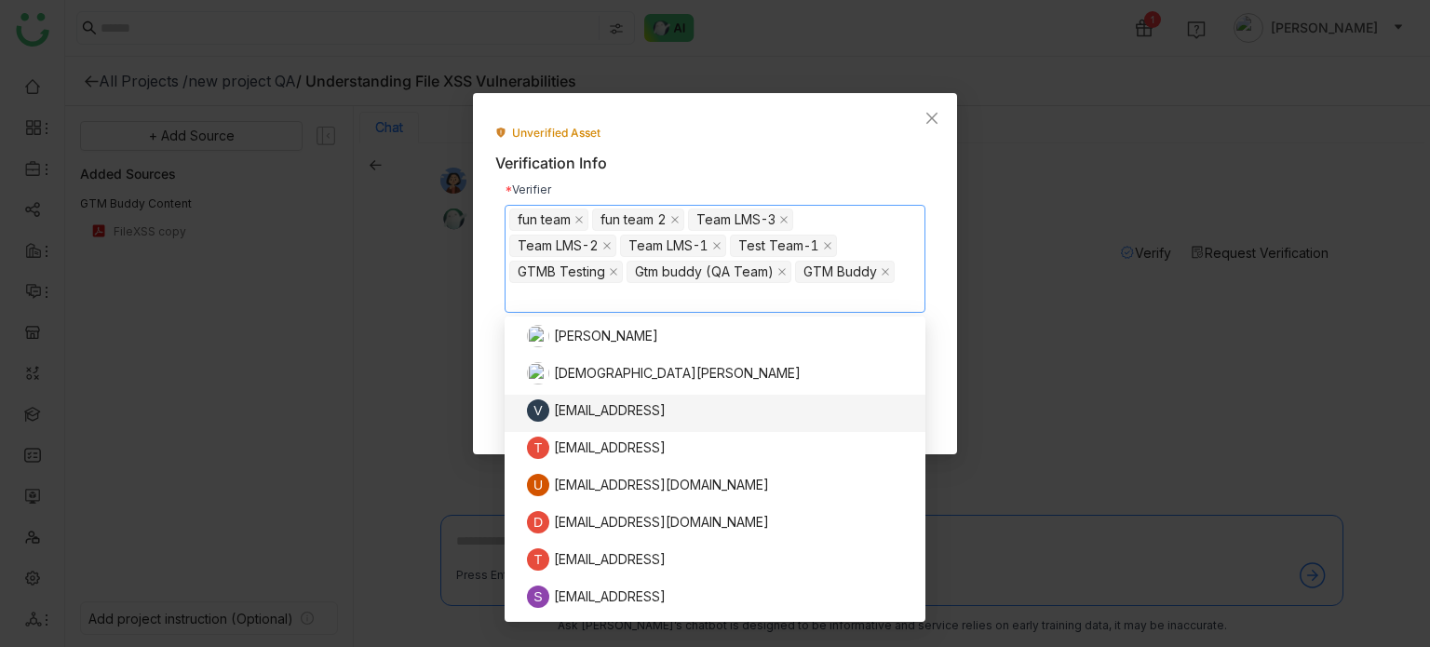
click at [938, 363] on div "Unverified Asset Verification Info Verifier fun team fun team 2 Team LMS-3 Team…" at bounding box center [715, 273] width 484 height 361
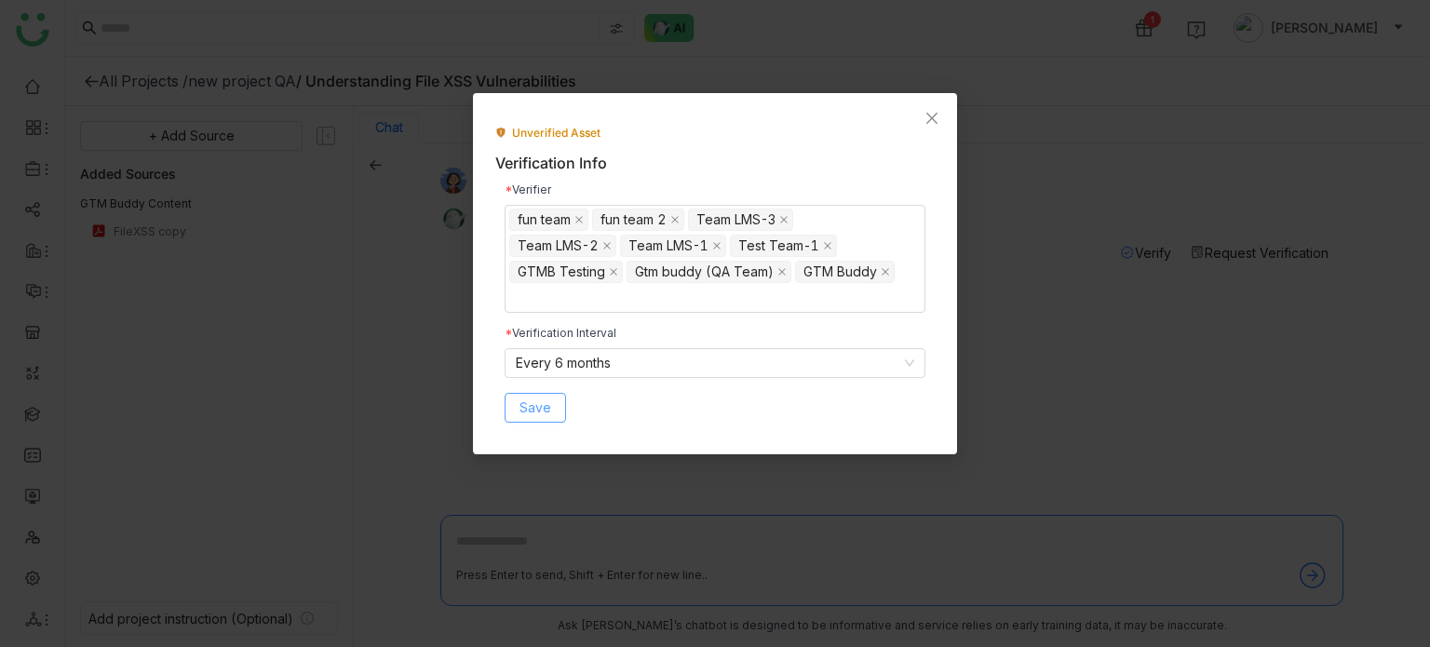
click at [559, 397] on button "Save" at bounding box center [535, 408] width 61 height 30
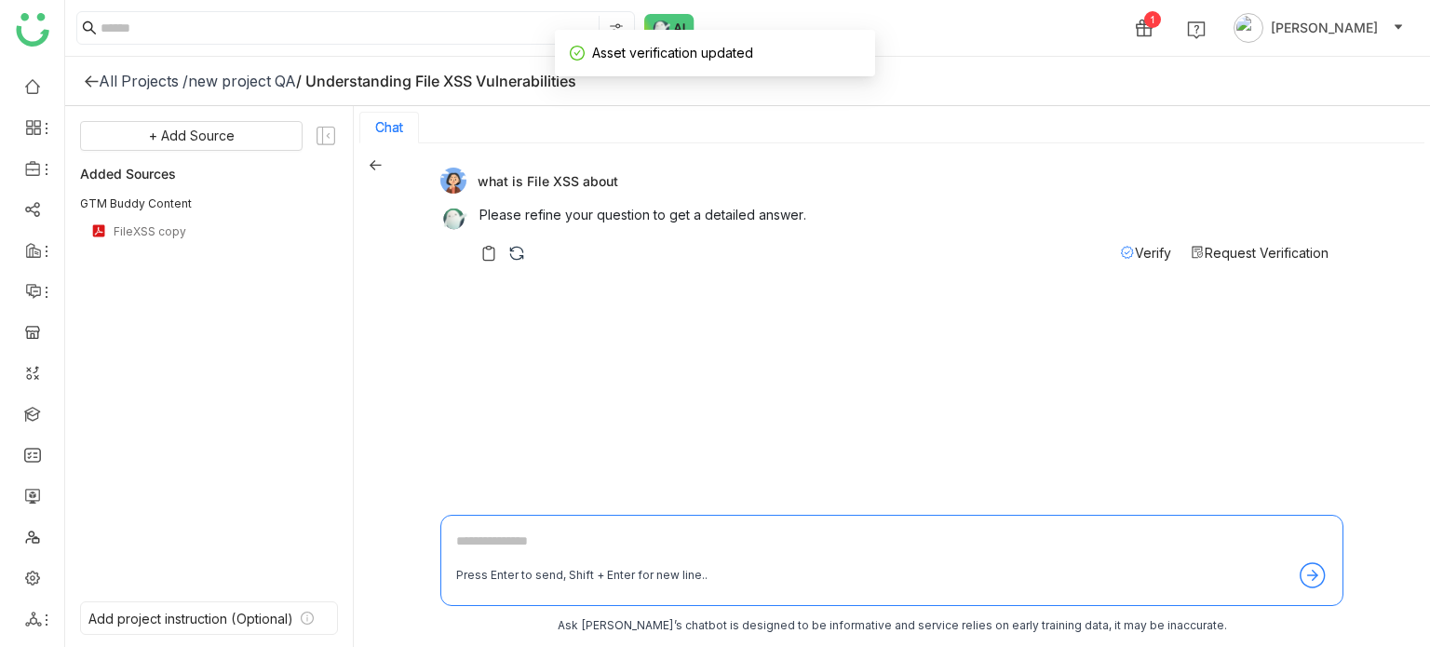
scroll to position [3, 0]
click at [38, 448] on link at bounding box center [32, 454] width 17 height 16
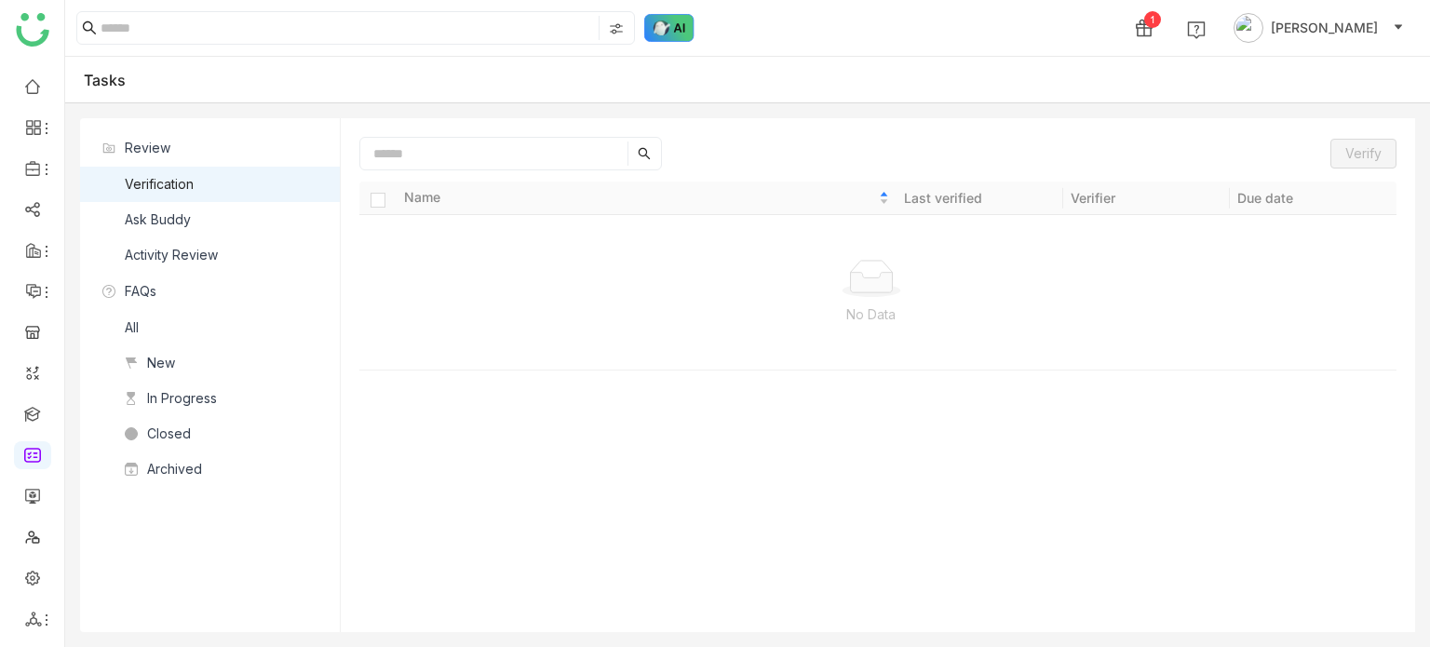
click at [650, 34] on img at bounding box center [669, 28] width 50 height 28
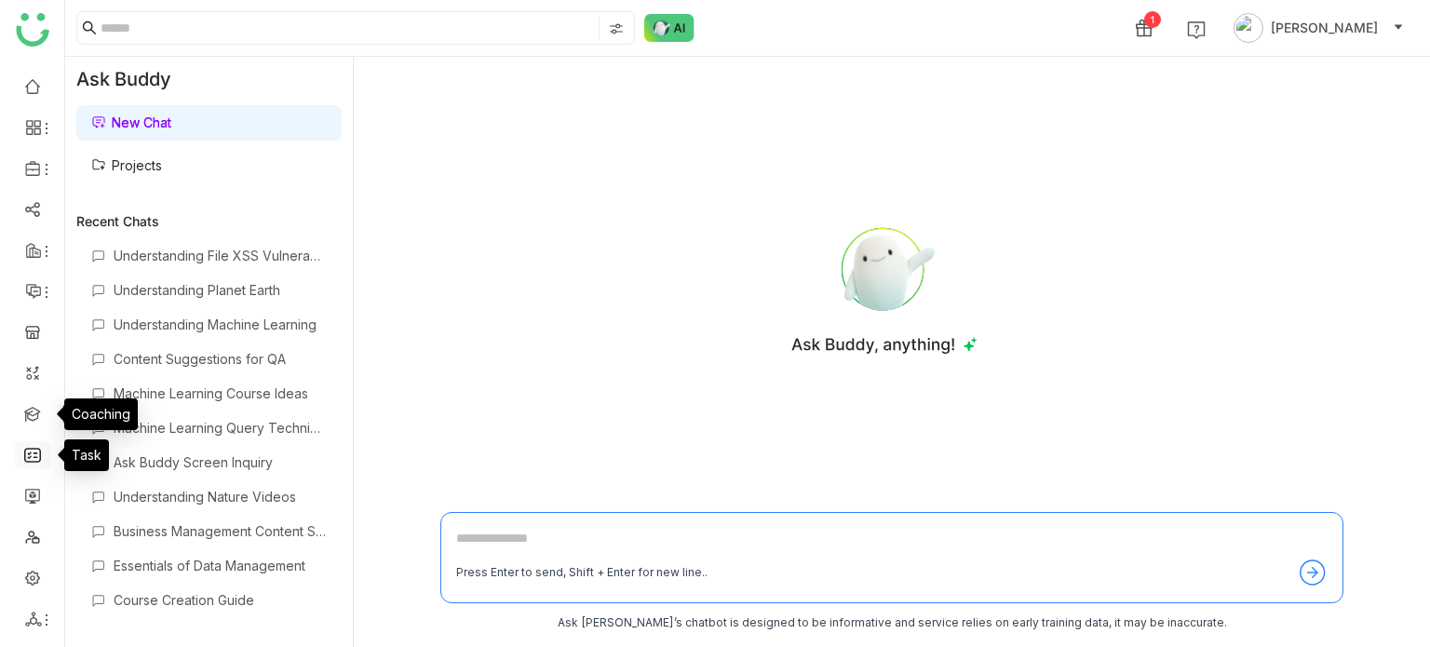
click at [37, 455] on link at bounding box center [32, 454] width 17 height 16
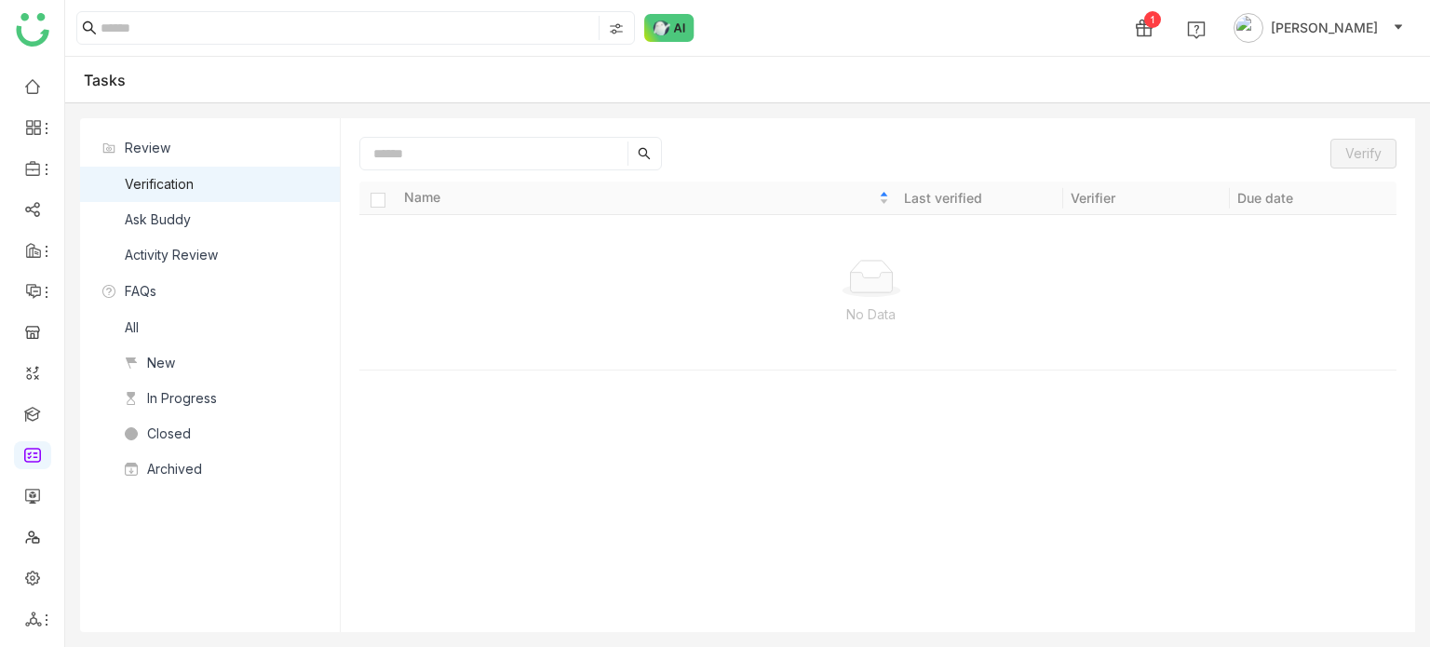
click at [56, 586] on ul at bounding box center [32, 353] width 64 height 587
click at [32, 575] on link at bounding box center [32, 577] width 17 height 16
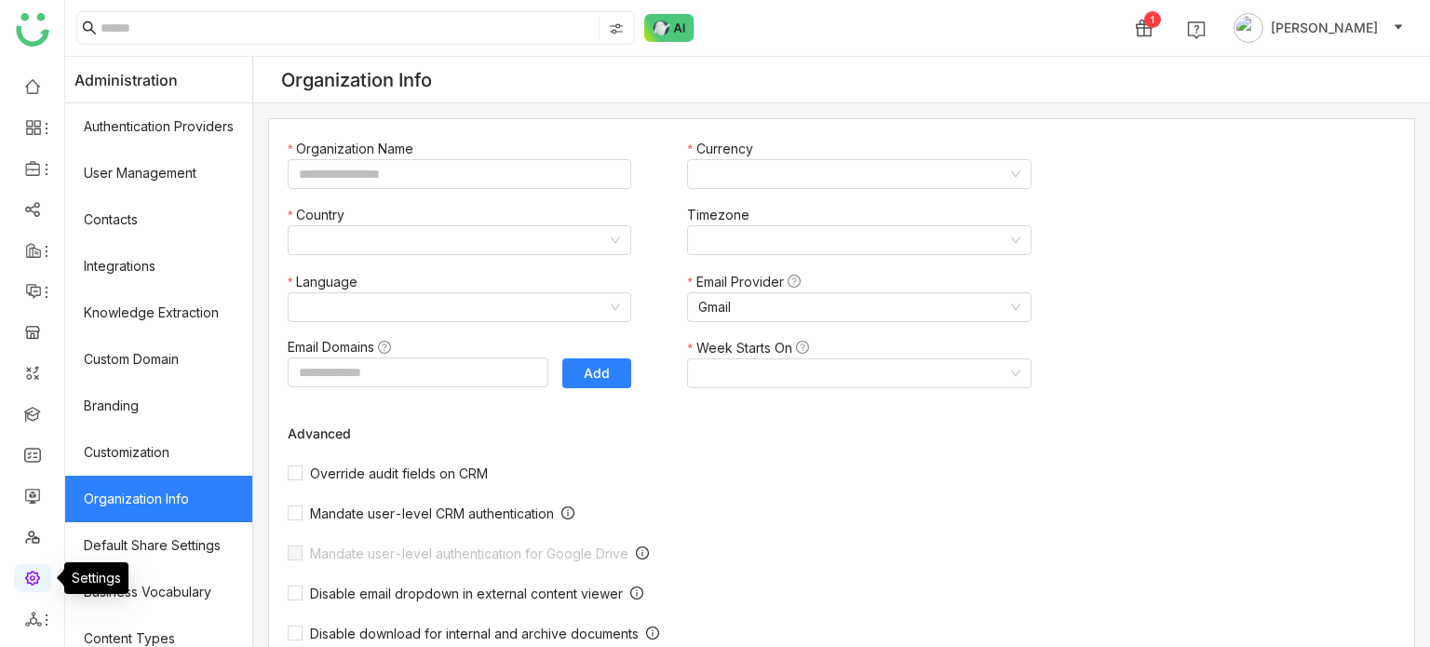
type input "*******"
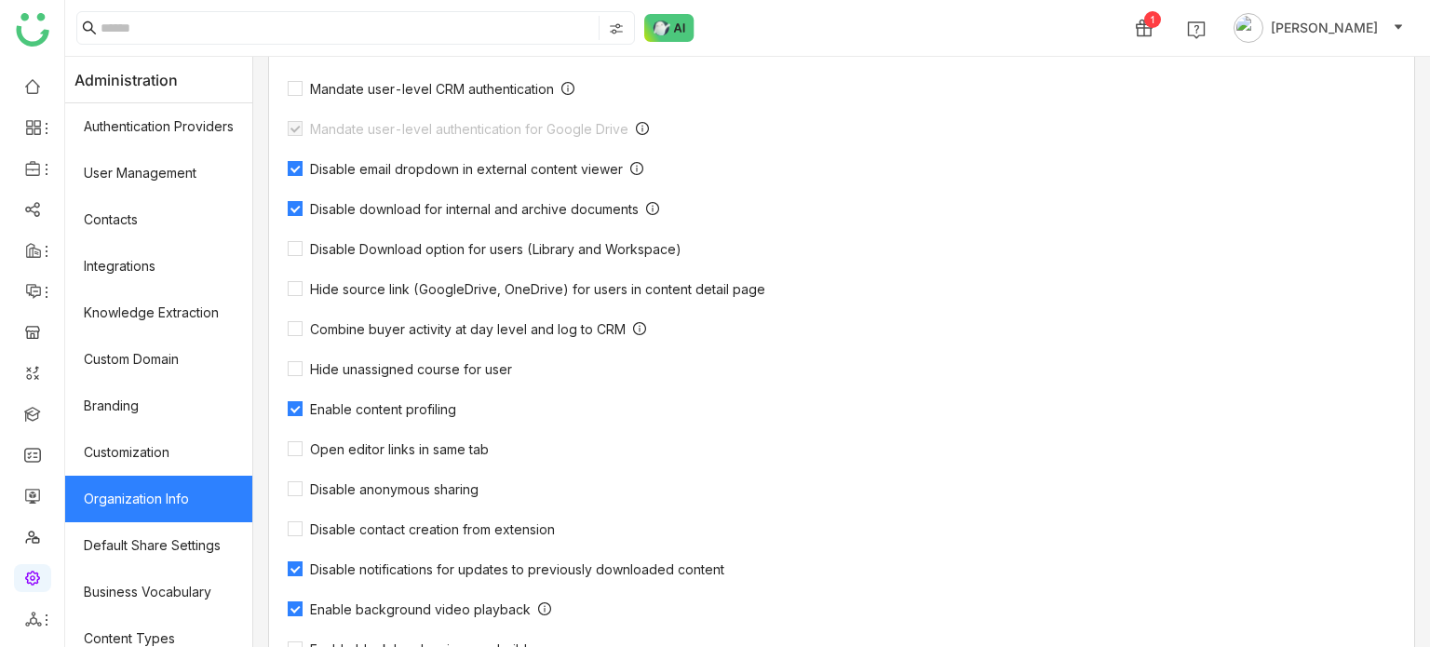
scroll to position [611, 0]
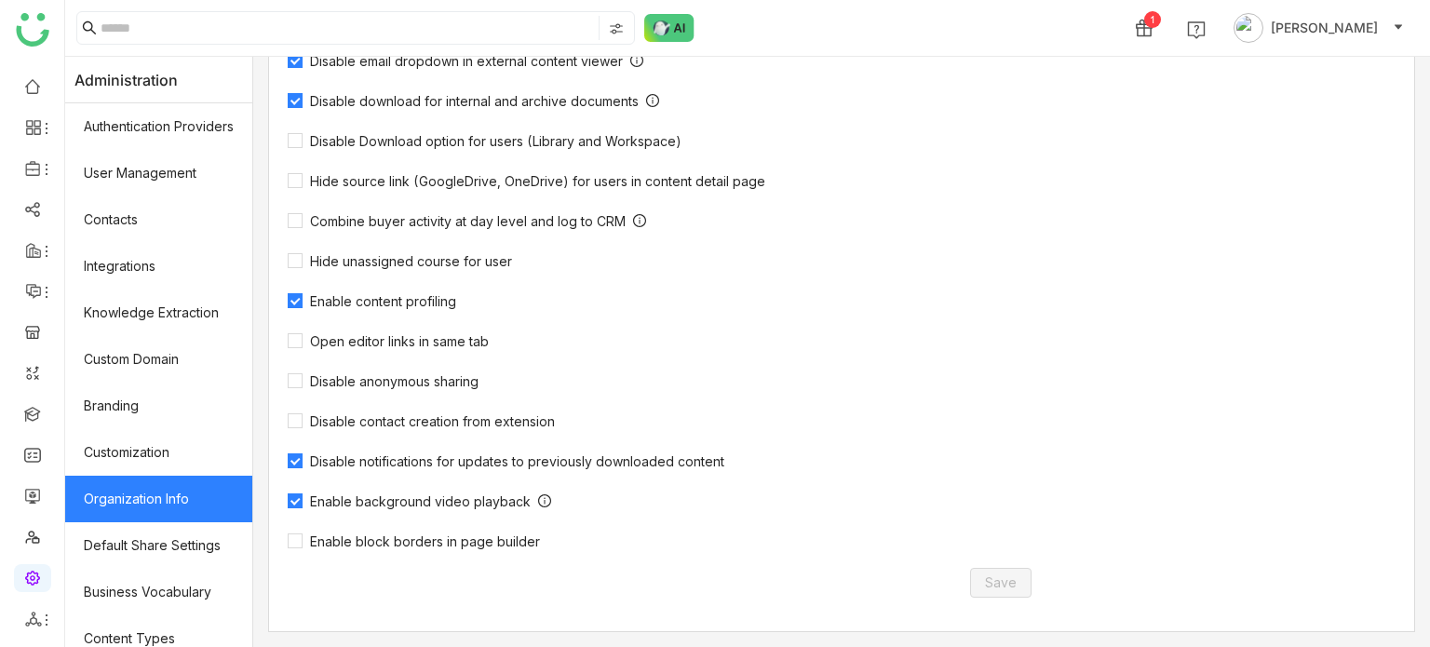
click at [385, 311] on div "Override audit fields on CRM Mandate user-level CRM authentication Mandate user…" at bounding box center [670, 220] width 764 height 600
click at [394, 298] on span "Enable content profiling" at bounding box center [383, 301] width 161 height 16
click at [979, 578] on button "Save" at bounding box center [1000, 583] width 61 height 30
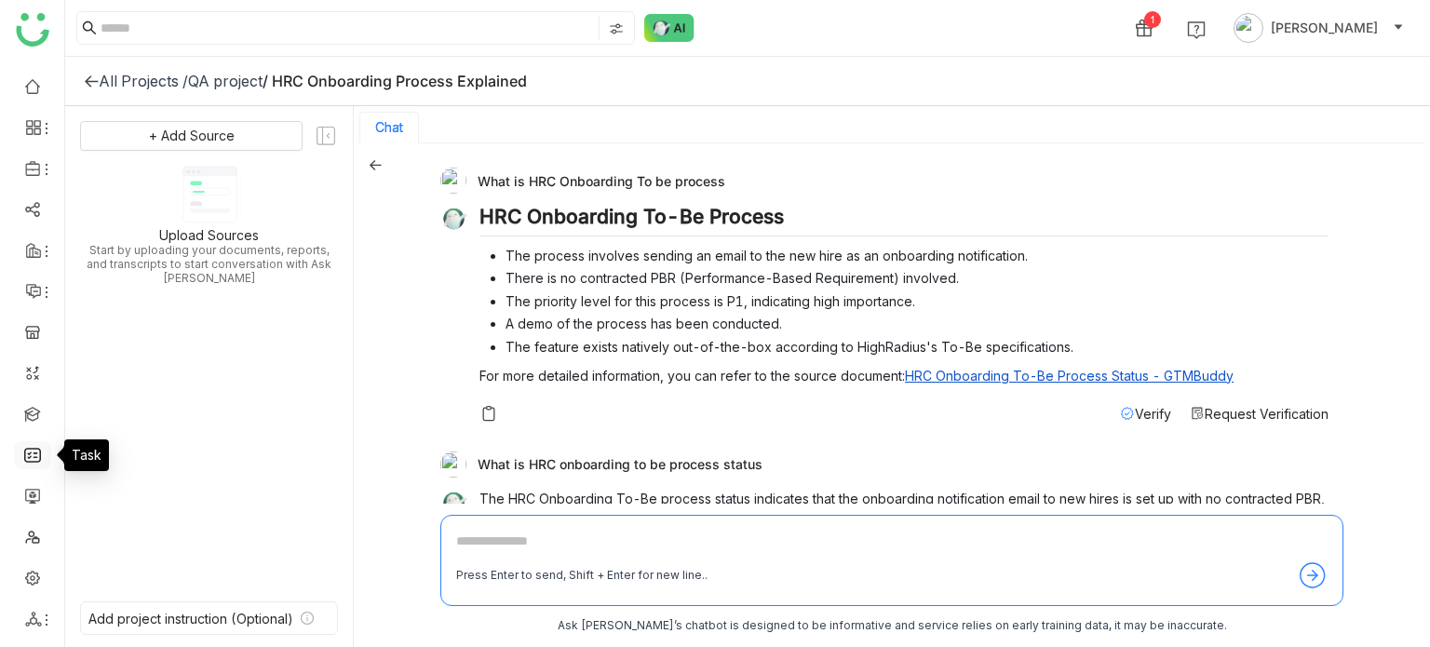
click at [38, 458] on link at bounding box center [32, 454] width 17 height 16
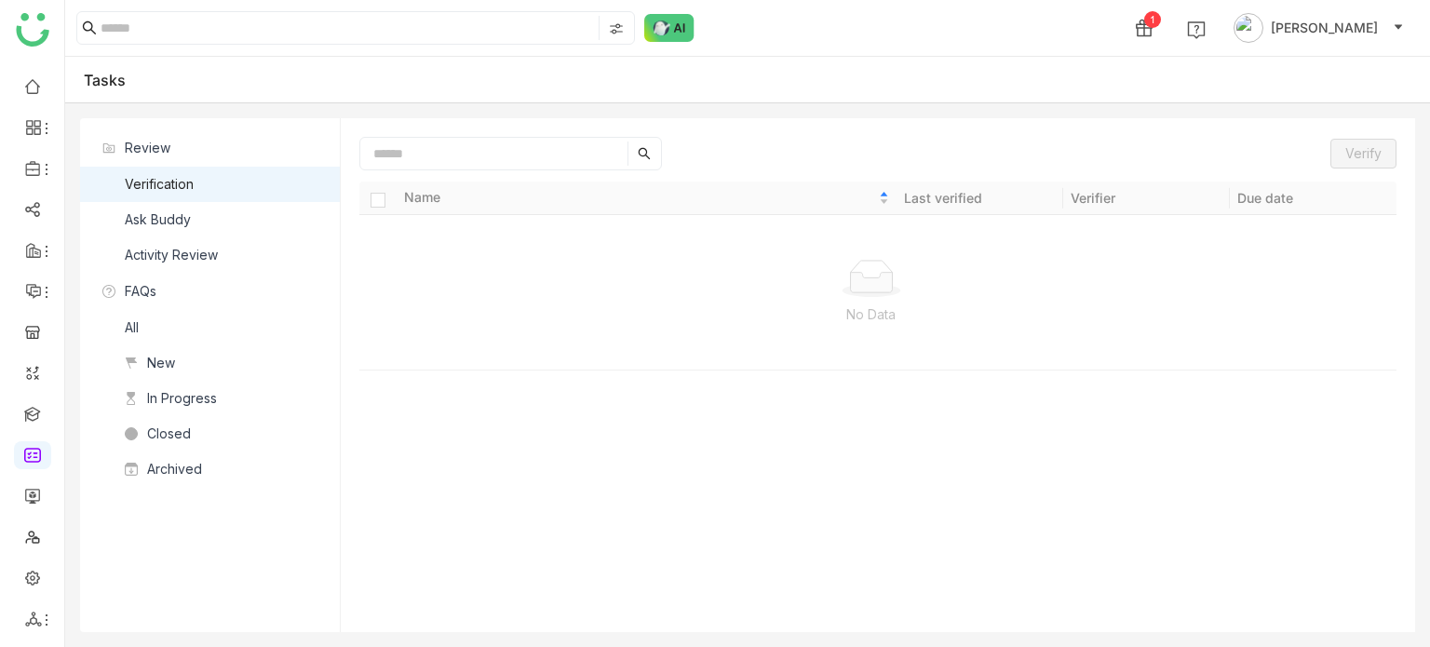
click at [231, 224] on nz-list-item "Ask Buddy" at bounding box center [210, 219] width 260 height 35
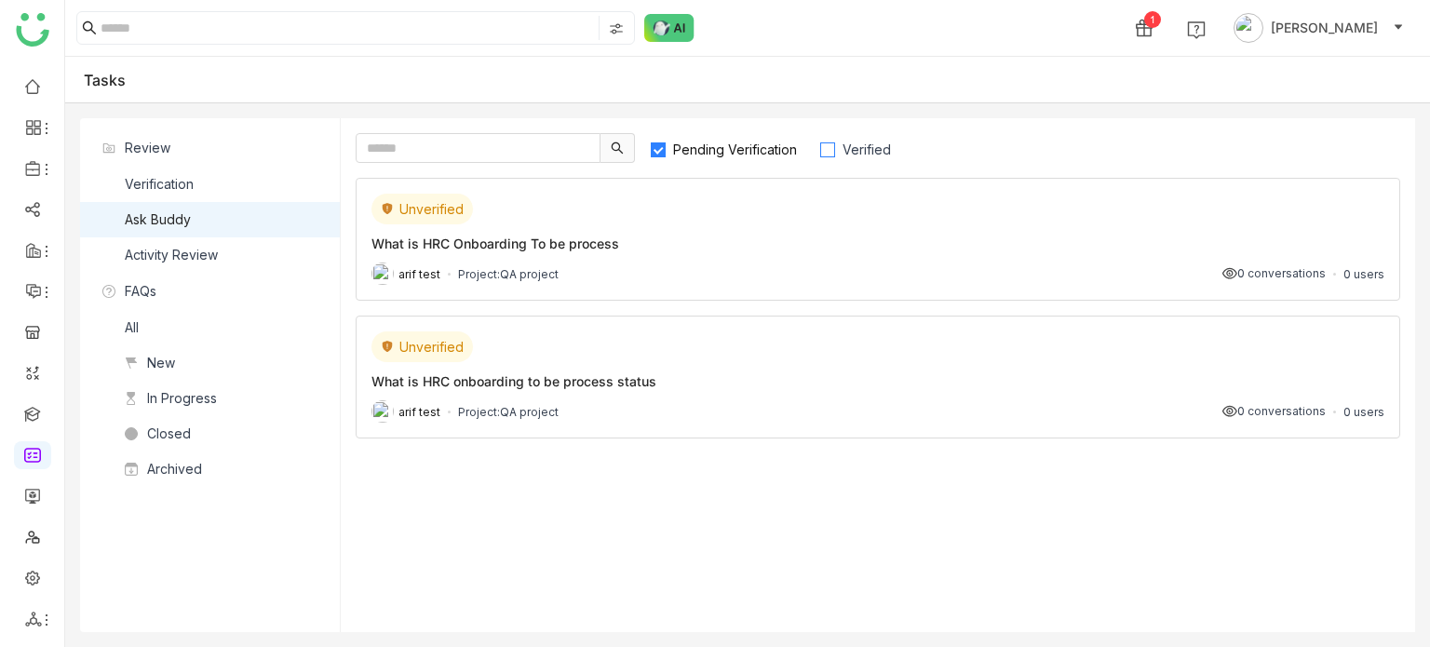
click at [835, 144] on span "Verified" at bounding box center [866, 150] width 63 height 16
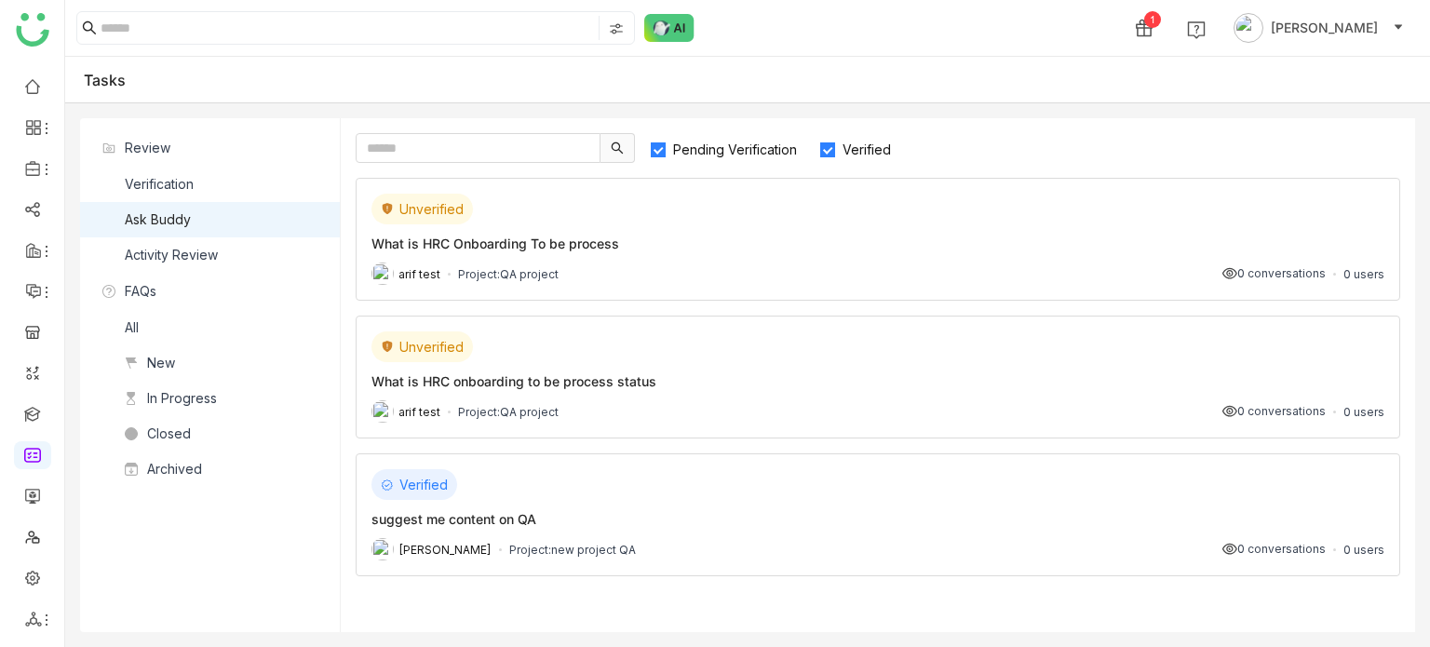
click at [723, 158] on label "Pending Verification" at bounding box center [732, 148] width 165 height 30
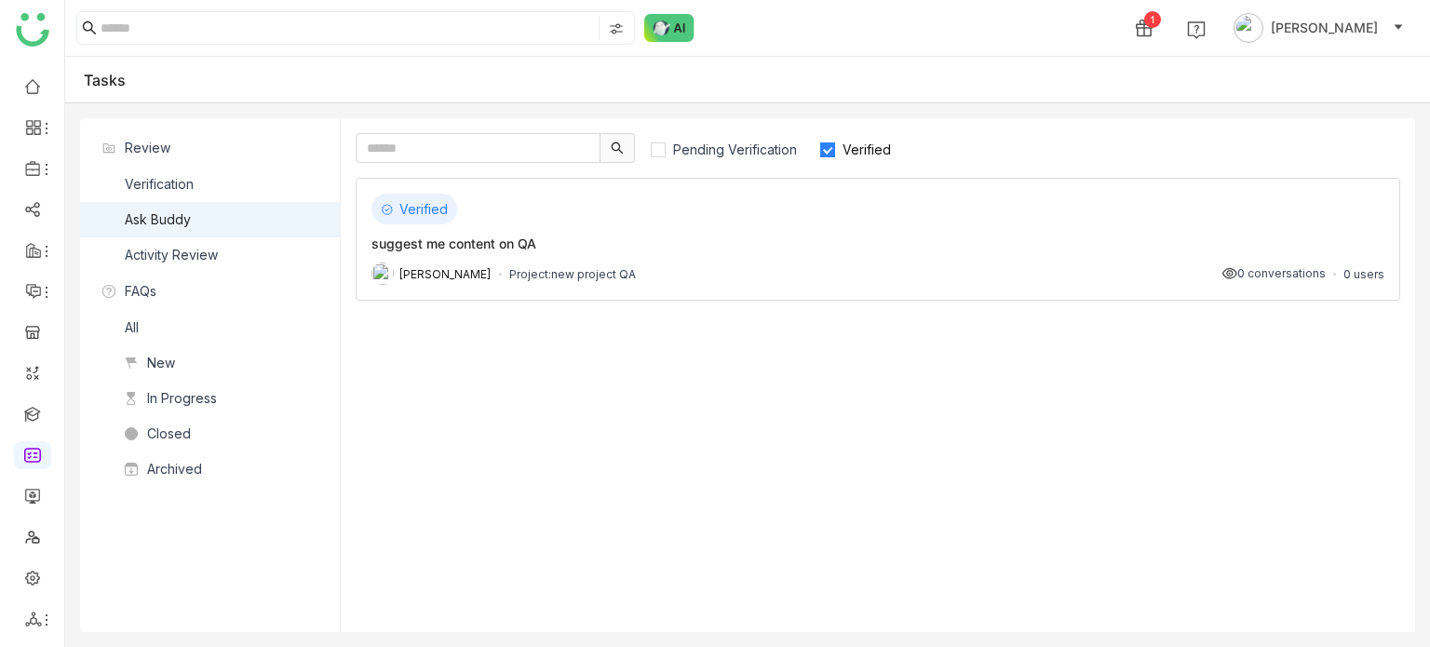
click at [838, 140] on label "Verified" at bounding box center [863, 148] width 89 height 30
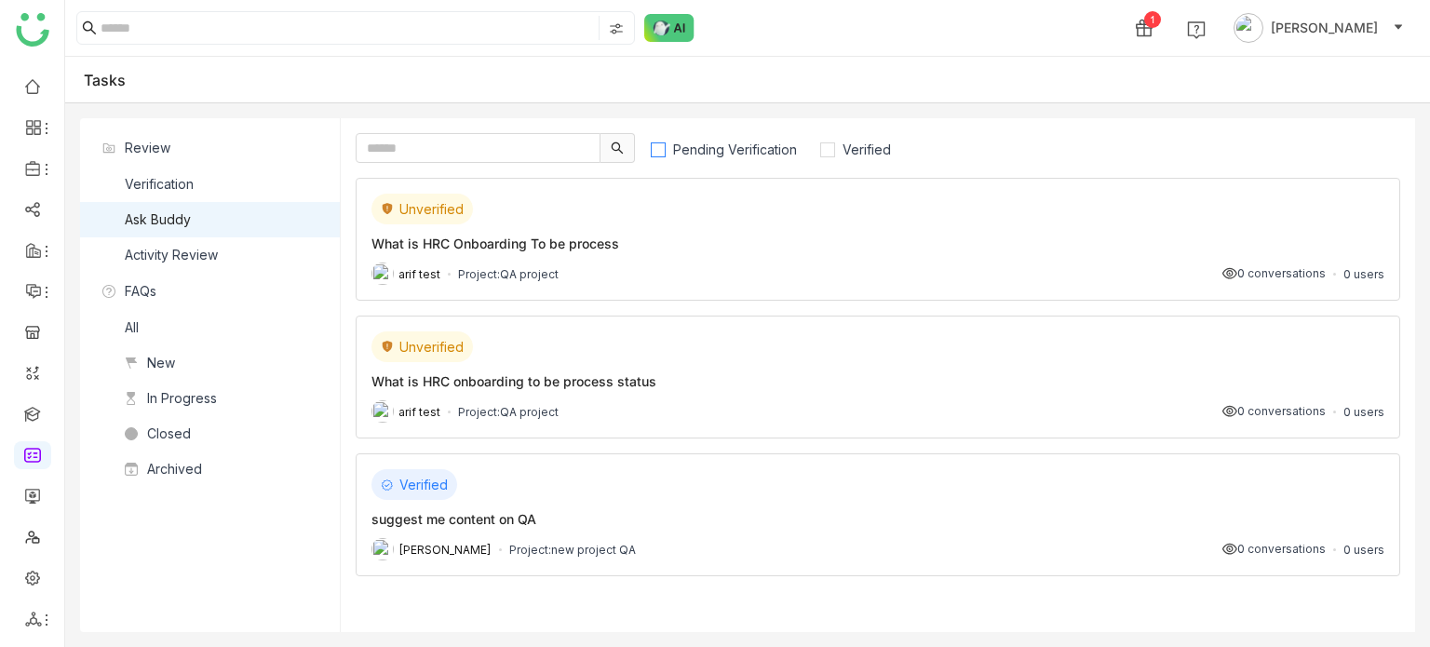
click at [720, 148] on span "Pending Verification" at bounding box center [735, 150] width 139 height 16
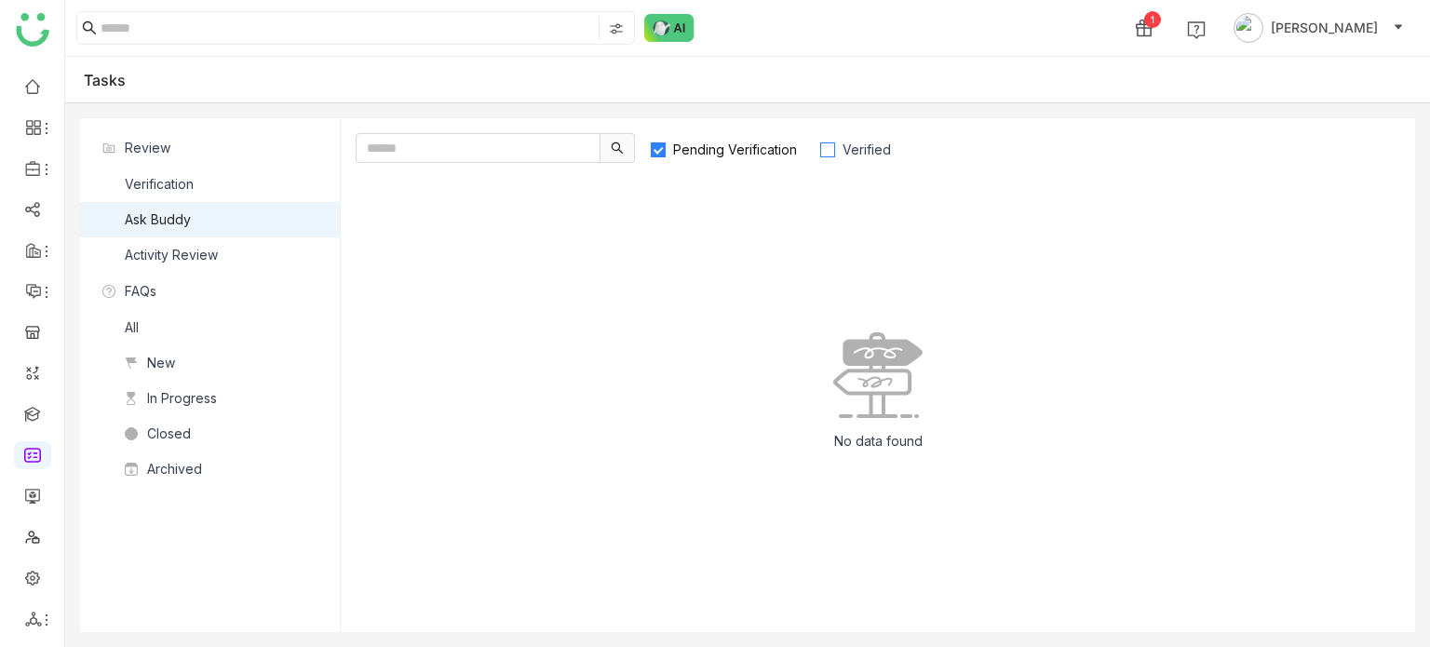
click at [859, 134] on label "Verified" at bounding box center [863, 148] width 89 height 30
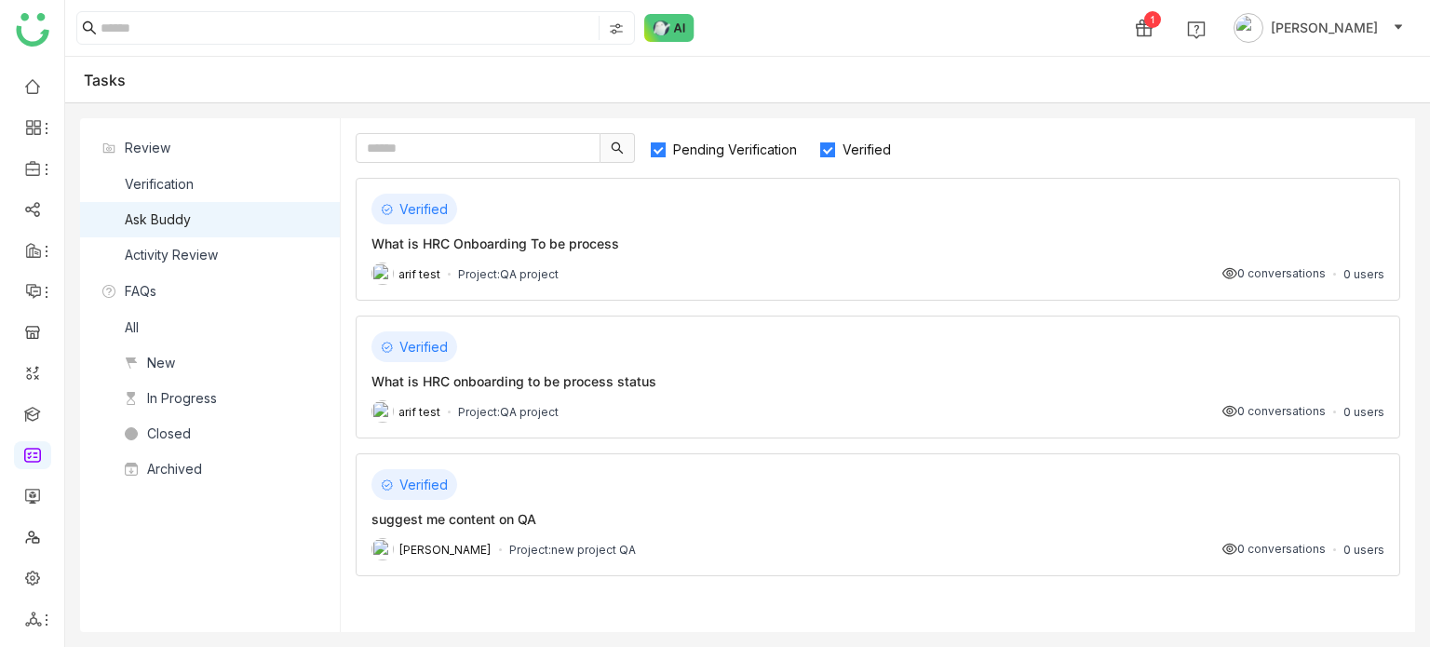
click at [706, 361] on div "Verified What is HRC onboarding to be process status arif test Project: QA proj…" at bounding box center [878, 377] width 1045 height 123
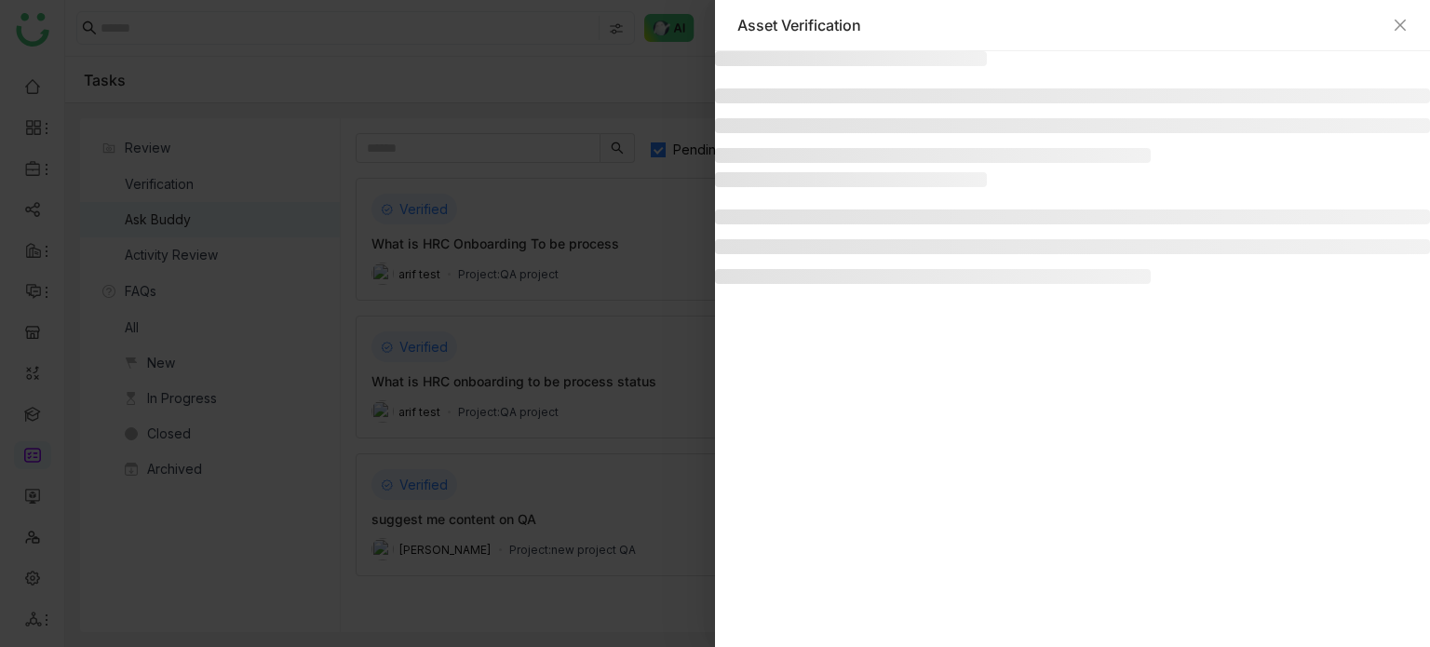
click at [1408, 20] on div "Asset Verification" at bounding box center [1072, 25] width 715 height 51
click at [1404, 25] on icon "Close" at bounding box center [1400, 25] width 15 height 15
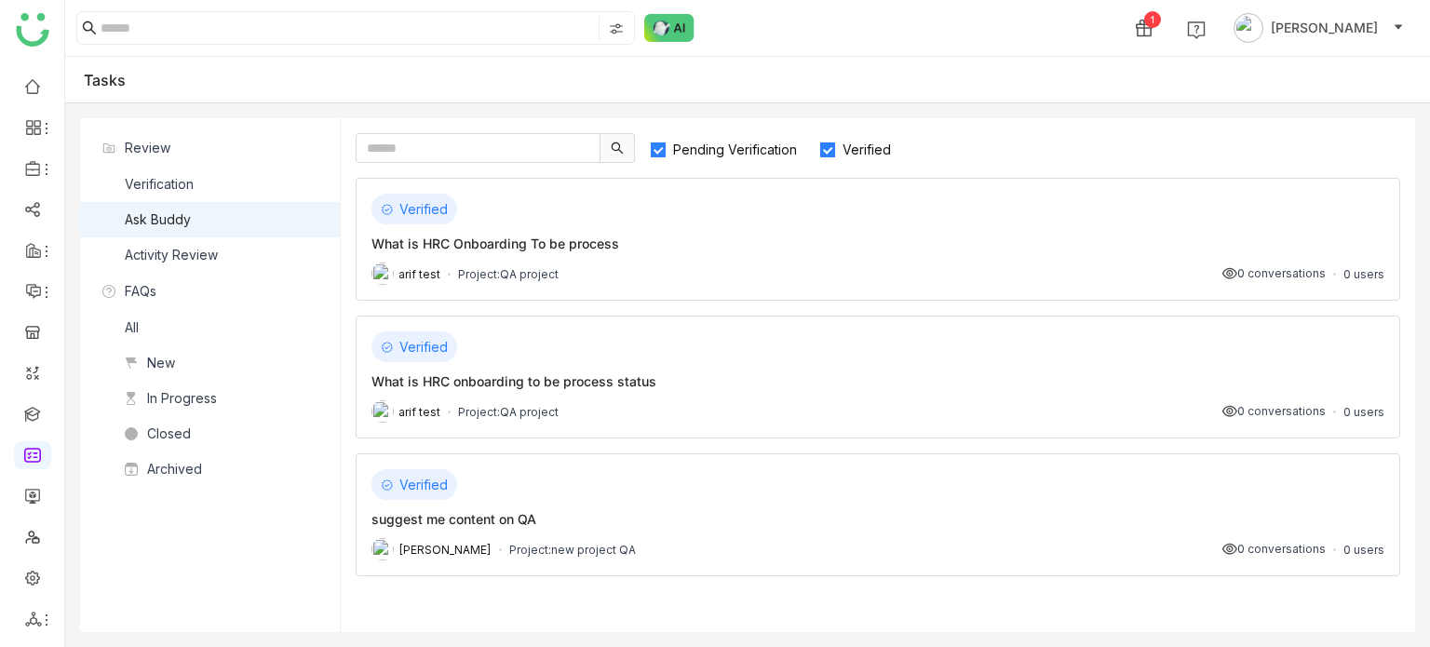
click at [1198, 509] on div "suggest me content on QA" at bounding box center [877, 519] width 1013 height 20
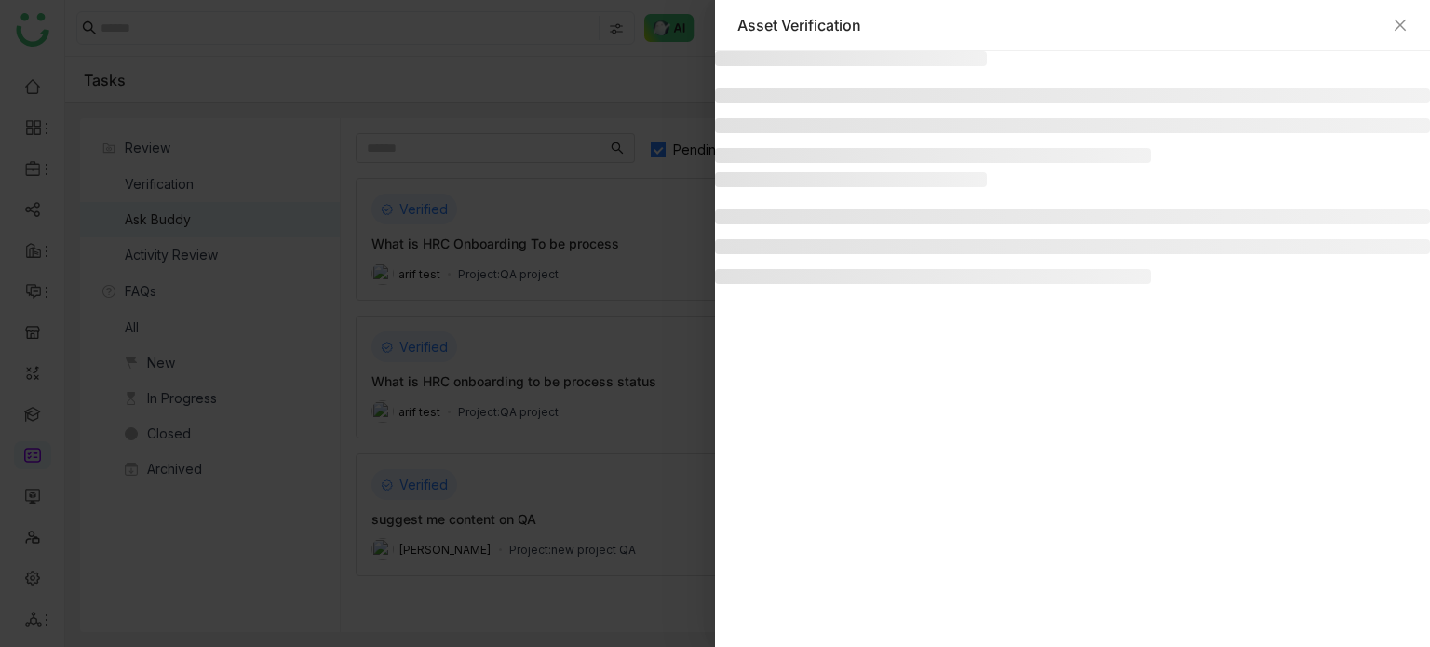
click at [1403, 14] on div "Asset Verification" at bounding box center [1072, 25] width 715 height 51
click at [1406, 34] on div "Asset Verification" at bounding box center [1072, 25] width 670 height 20
click at [1406, 24] on icon "Close" at bounding box center [1400, 25] width 15 height 15
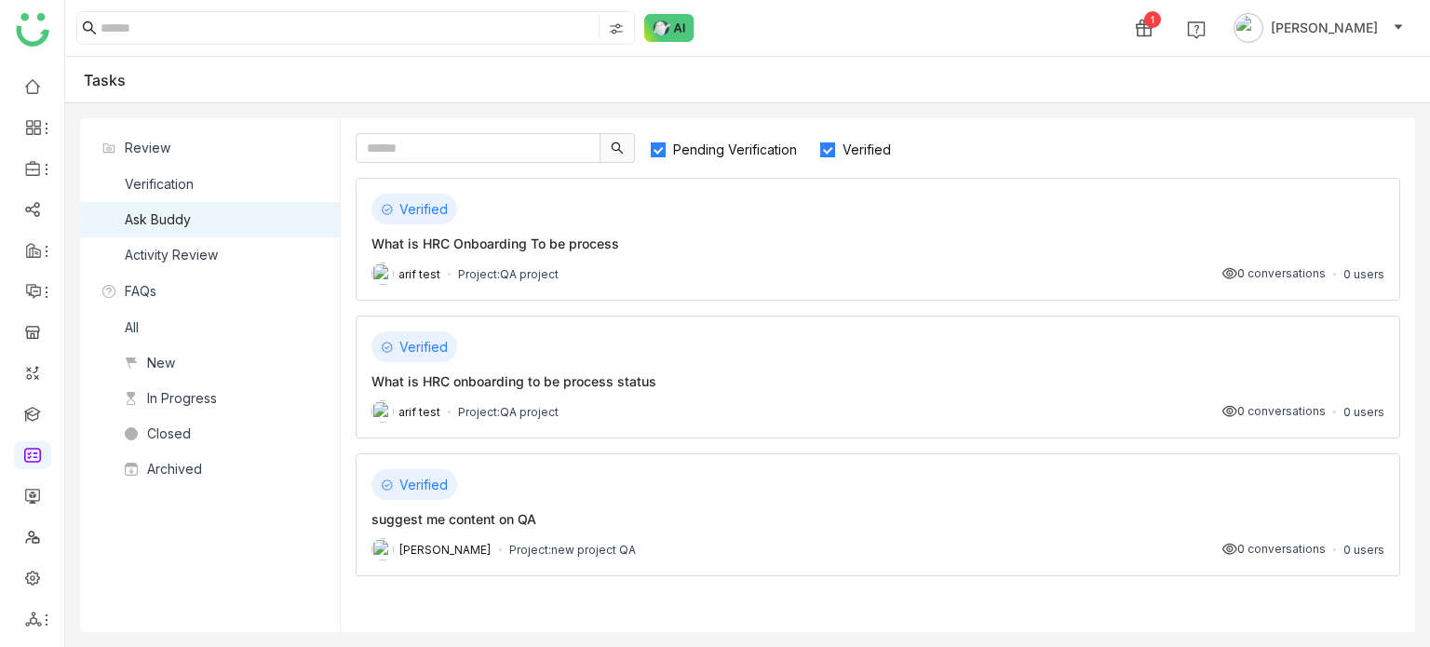
click at [870, 148] on span "Verified" at bounding box center [866, 150] width 63 height 16
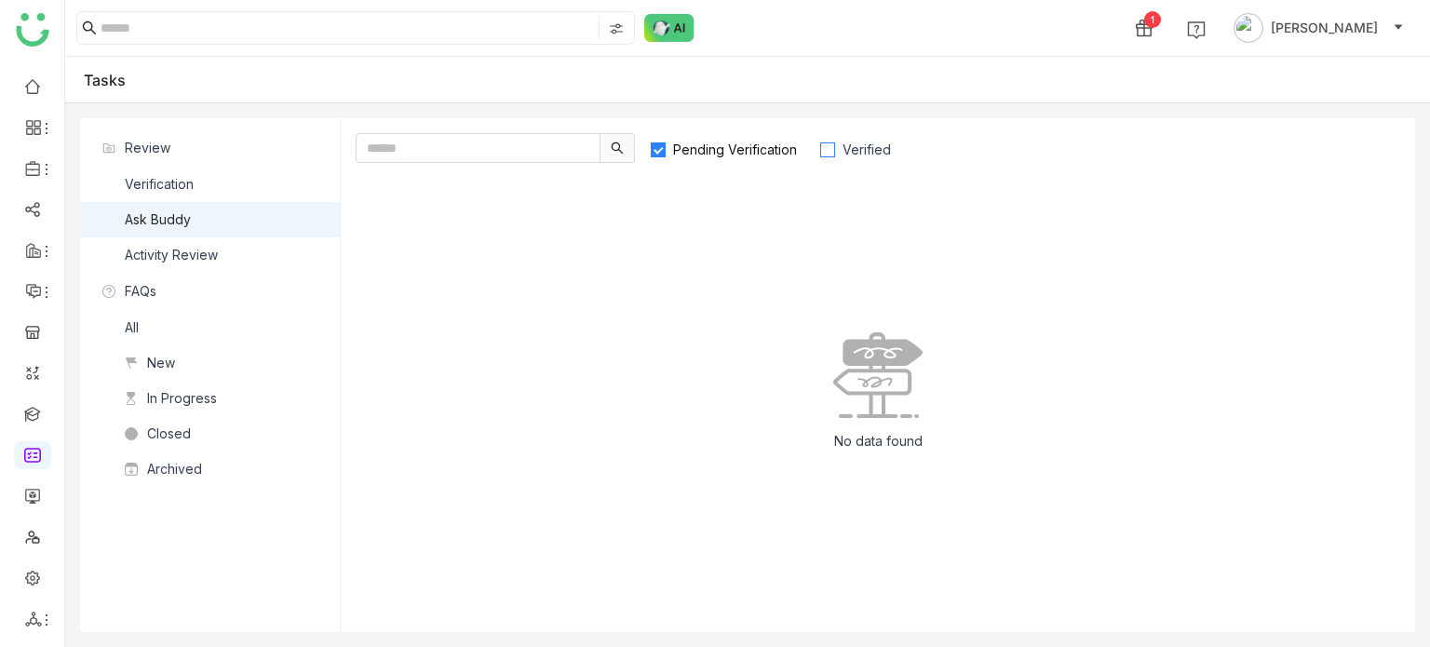
click at [840, 149] on span "Verified" at bounding box center [866, 150] width 63 height 16
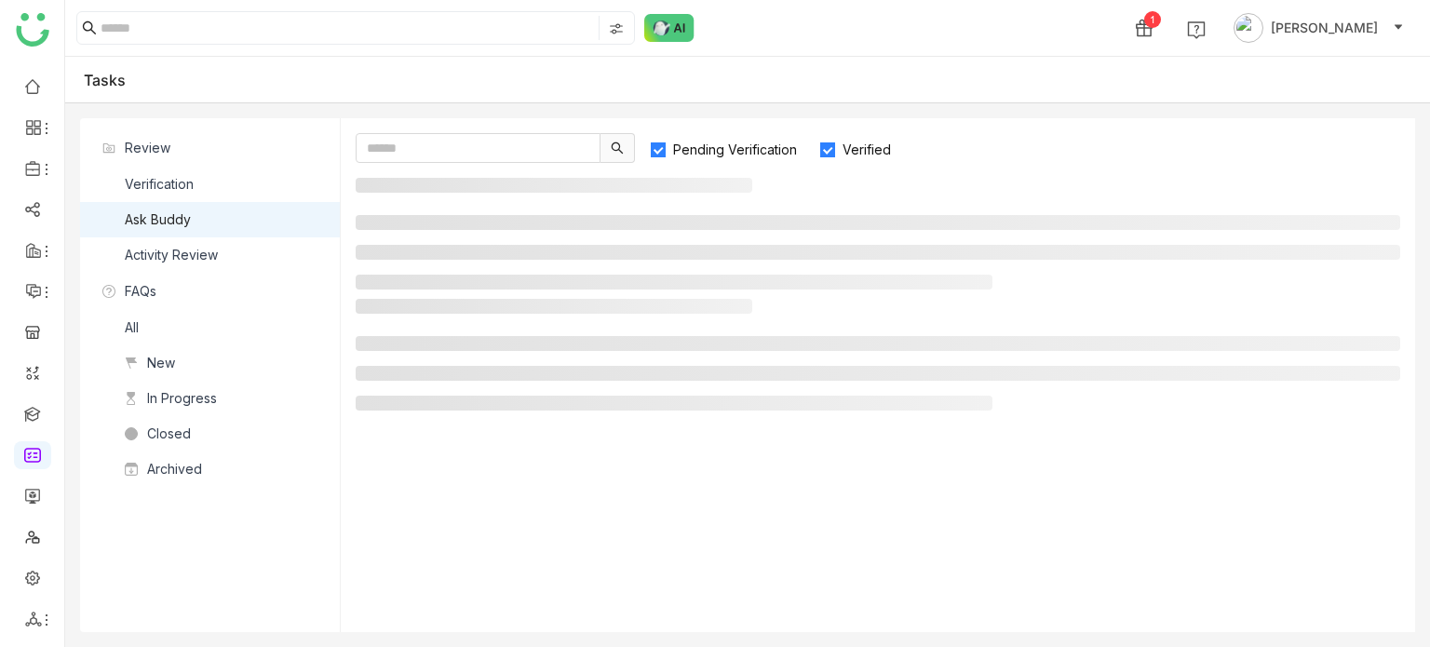
click at [755, 142] on span "Pending Verification" at bounding box center [735, 150] width 139 height 16
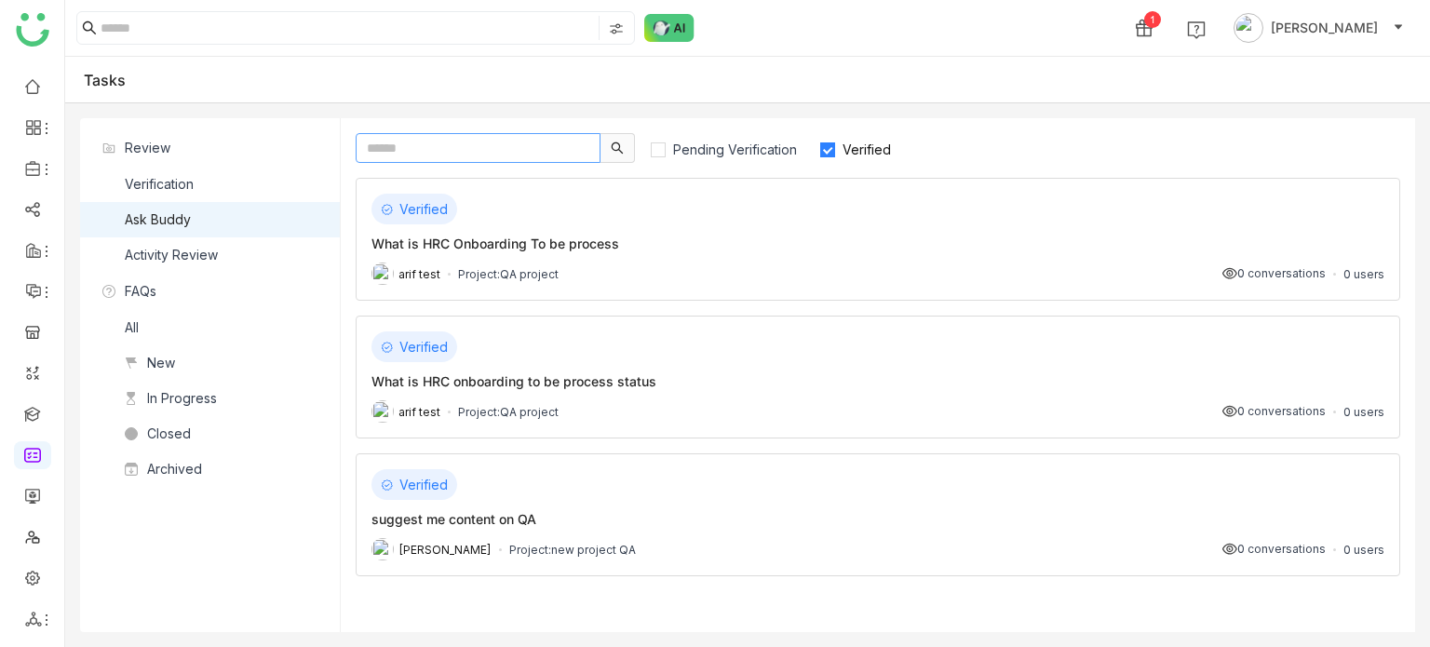
click at [517, 139] on input "text" at bounding box center [478, 148] width 245 height 30
type input "*"
click at [37, 626] on icon at bounding box center [33, 619] width 17 height 17
click at [164, 518] on link "List" at bounding box center [133, 516] width 128 height 13
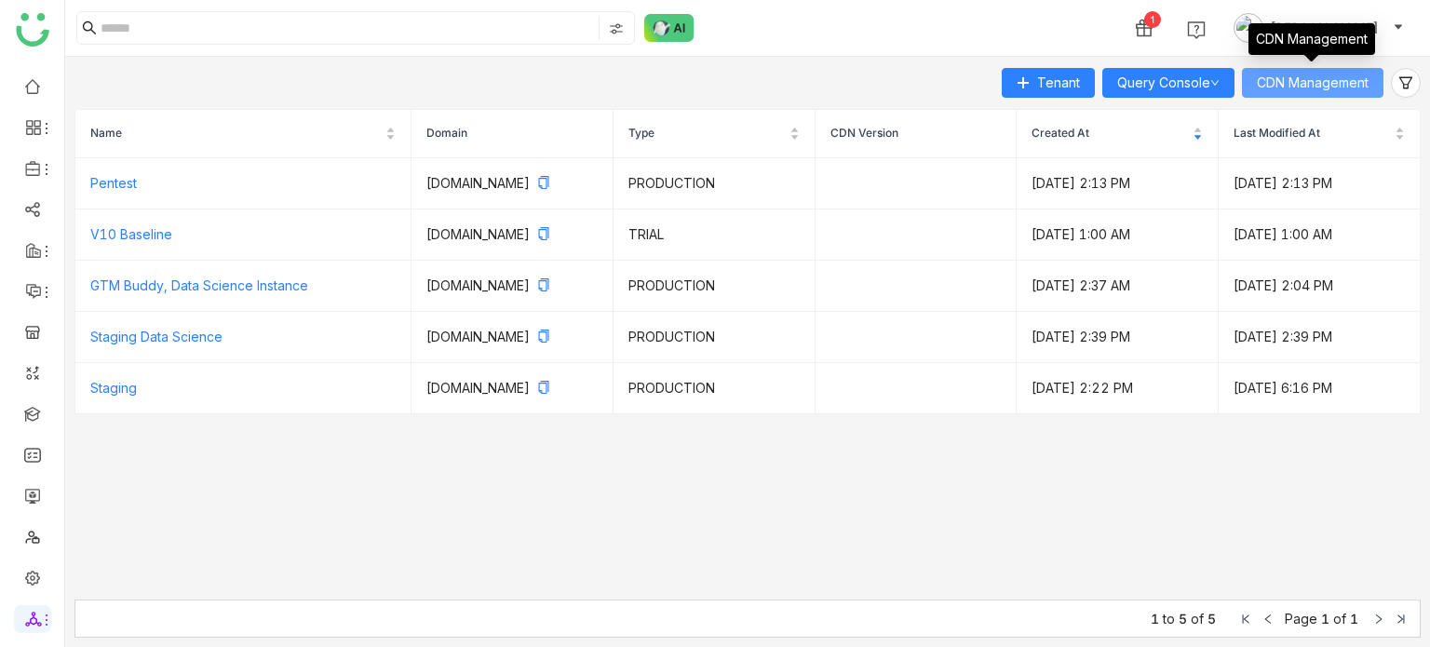
click at [1329, 67] on div "CDN Management" at bounding box center [1311, 45] width 127 height 45
click at [1325, 83] on span "CDN Management" at bounding box center [1313, 83] width 112 height 20
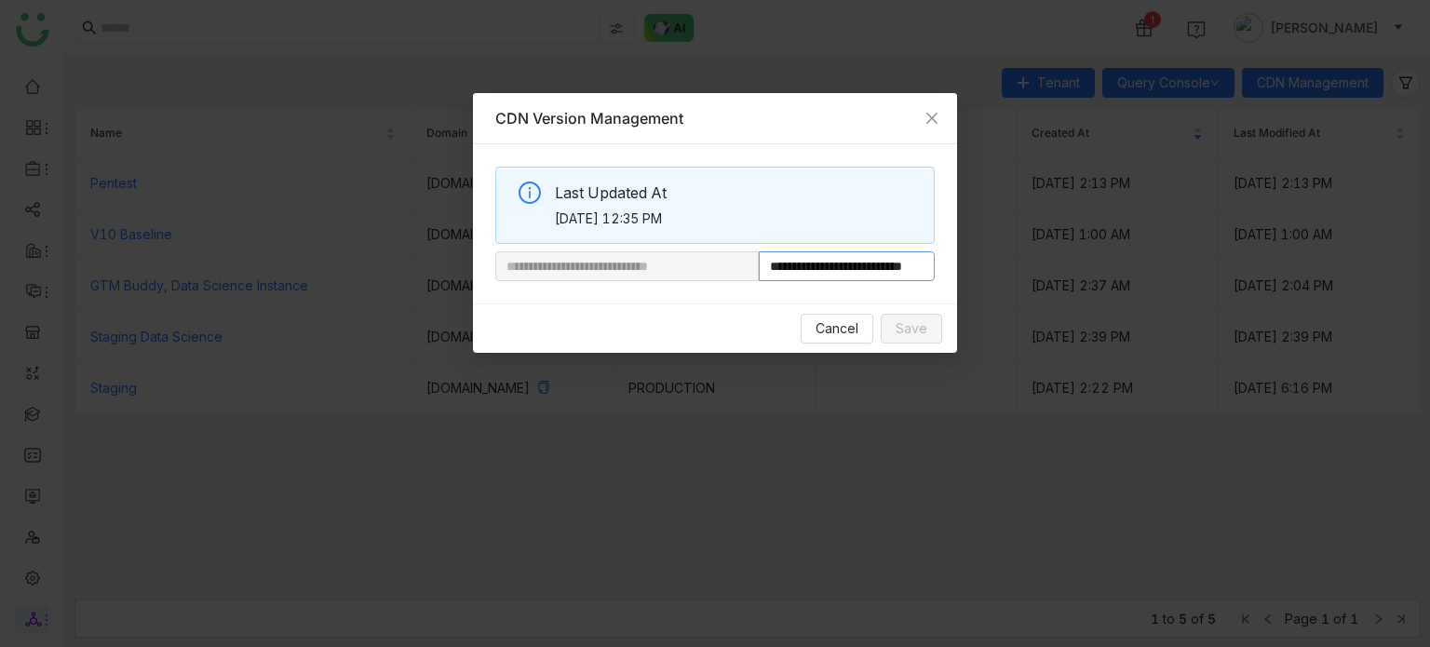
scroll to position [0, 61]
drag, startPoint x: 822, startPoint y: 268, endPoint x: 1002, endPoint y: 256, distance: 180.1
click at [1002, 256] on nz-modal-container "**********" at bounding box center [715, 323] width 1430 height 647
paste input "**********"
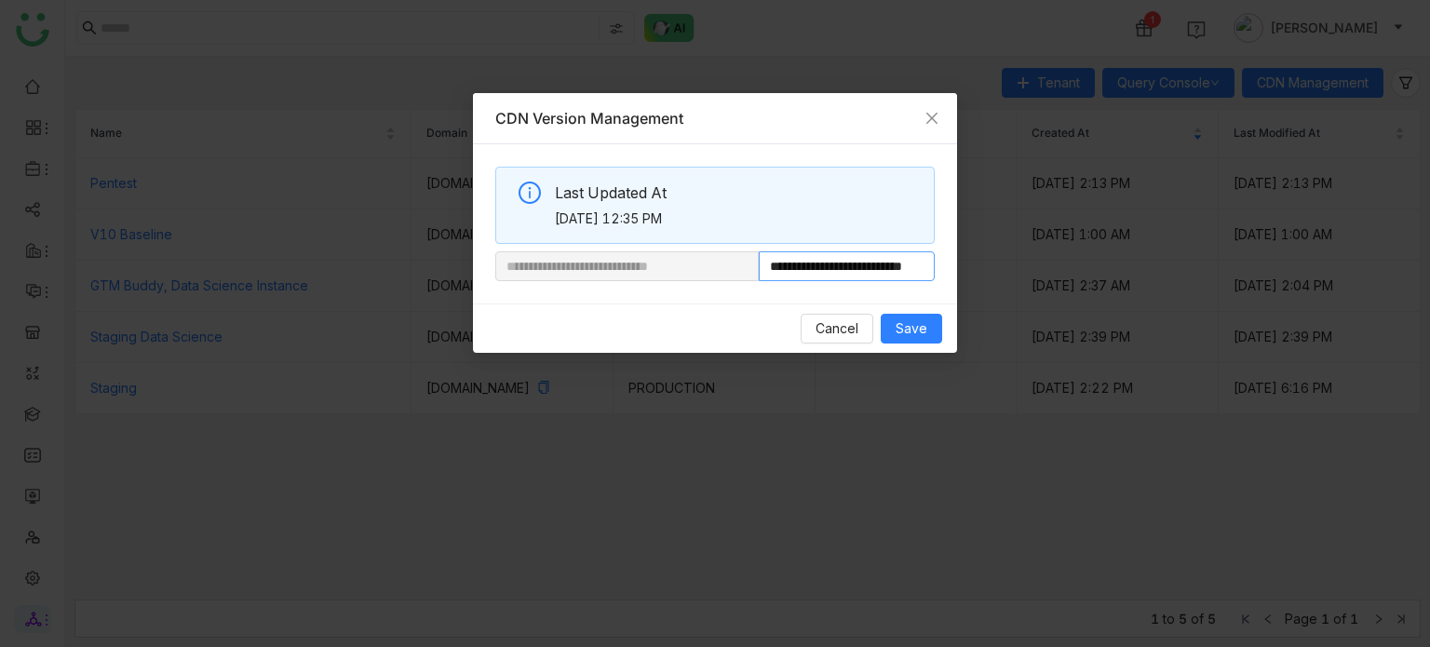
scroll to position [0, 61]
type input "**********"
click at [913, 328] on span "Save" at bounding box center [912, 328] width 32 height 20
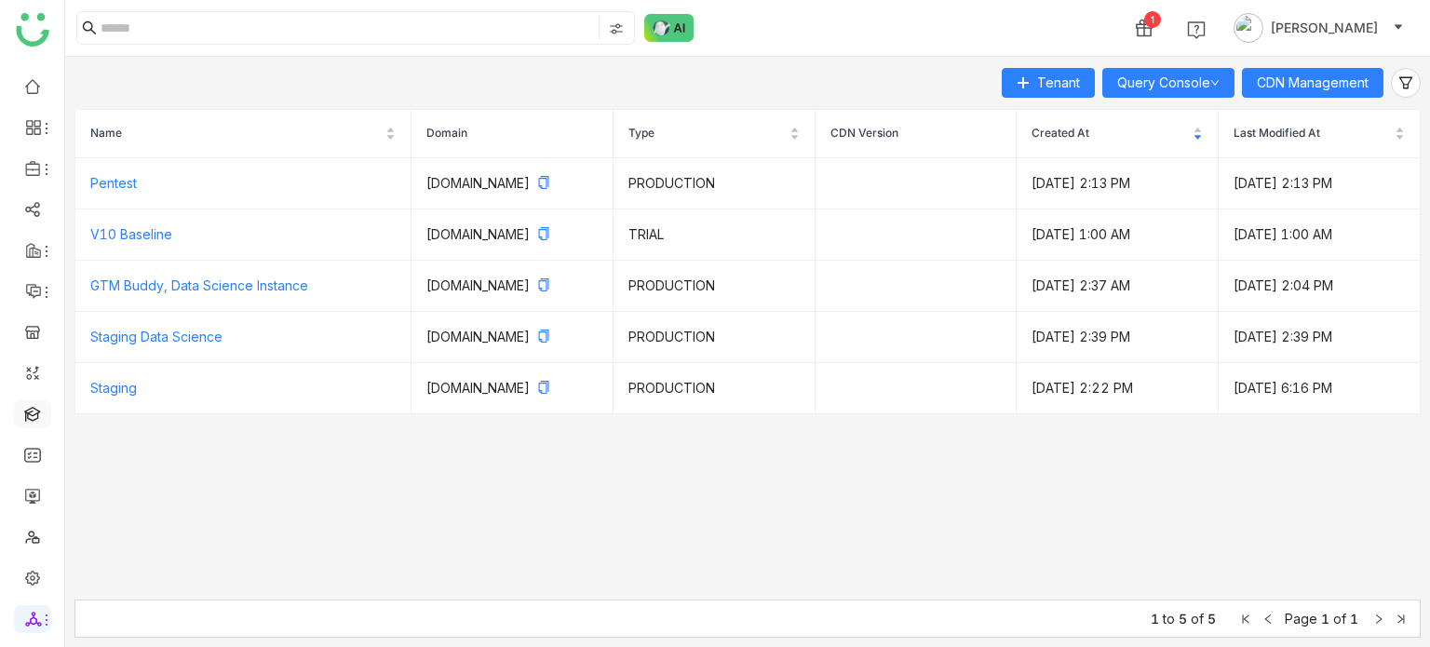
click at [36, 412] on link at bounding box center [32, 413] width 17 height 16
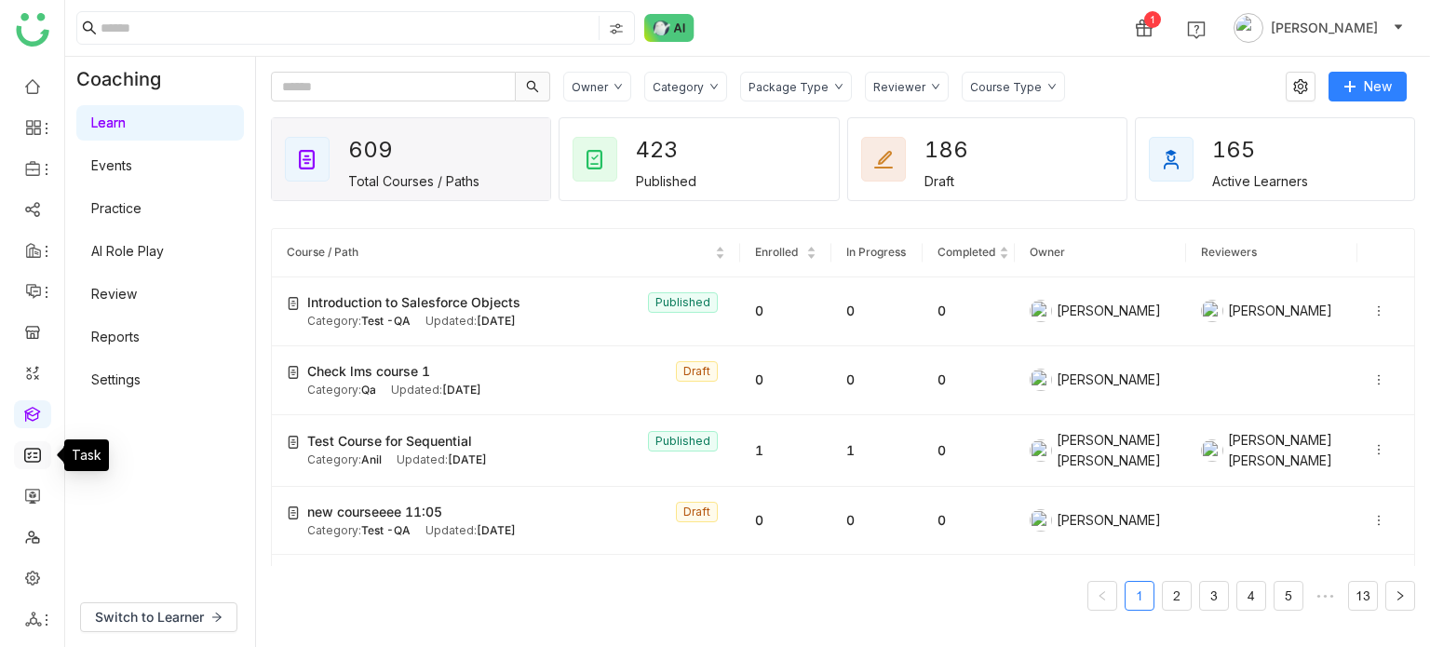
click at [38, 446] on link at bounding box center [32, 454] width 17 height 16
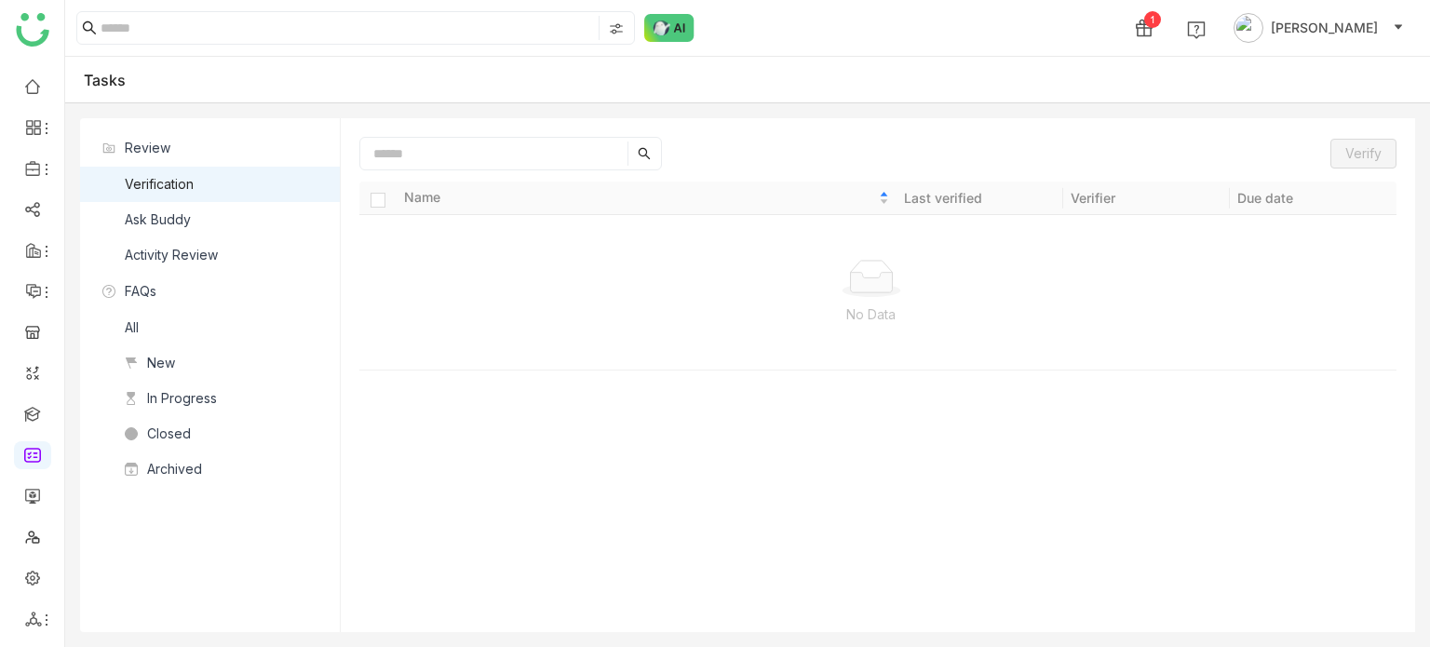
click at [180, 219] on div "Ask Buddy" at bounding box center [158, 219] width 66 height 20
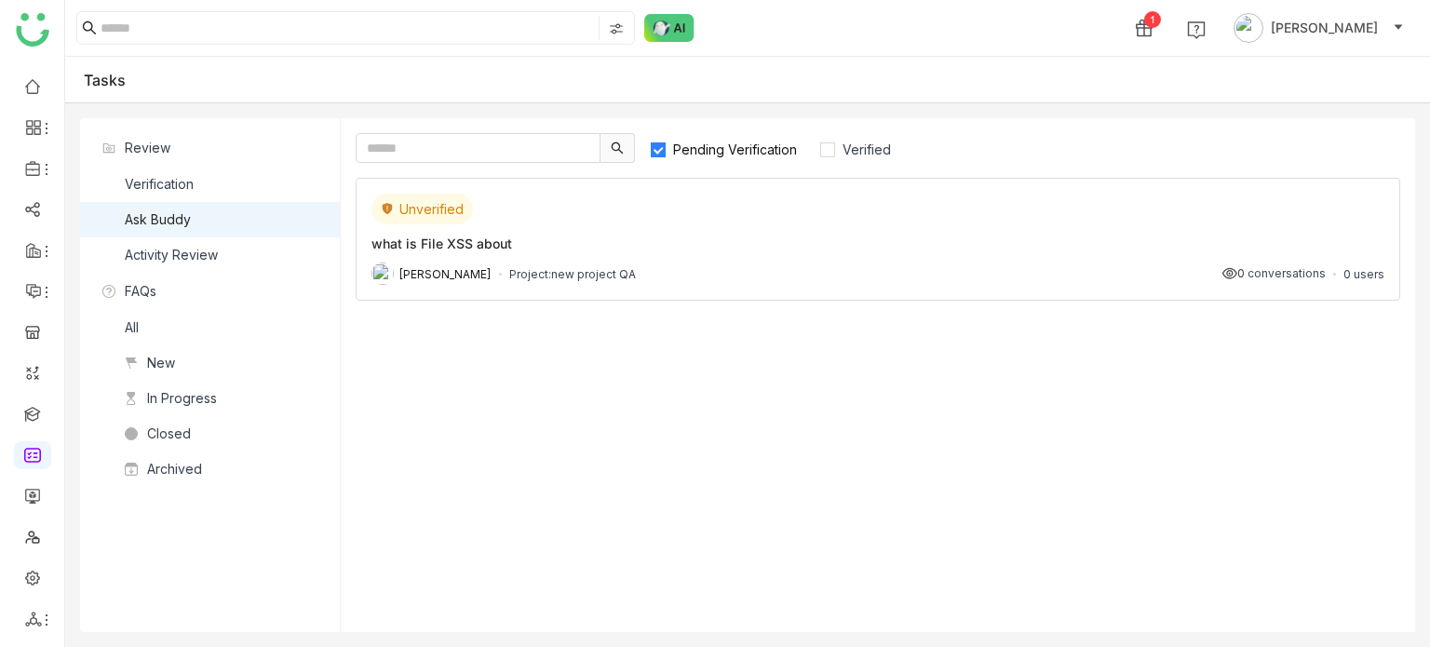
click at [573, 245] on div "what is File XSS about" at bounding box center [877, 244] width 1013 height 20
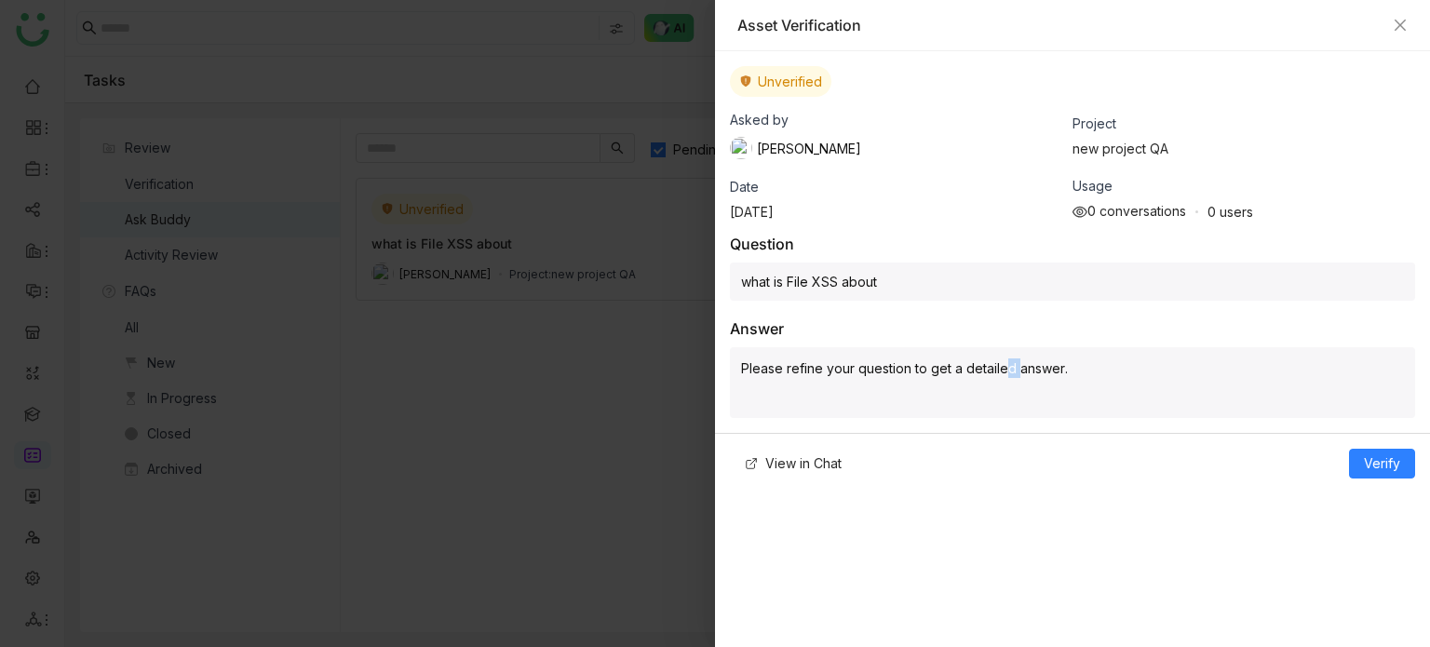
click at [1005, 331] on div "Answer Please refine your question to get a detailed answer." at bounding box center [1072, 368] width 685 height 99
click at [1050, 361] on p "Please refine your question to get a detailed answer." at bounding box center [1072, 368] width 663 height 20
click at [1085, 370] on p "Please refine your question to get a detailed answer." at bounding box center [1072, 368] width 663 height 20
click at [1401, 27] on icon "Close" at bounding box center [1400, 25] width 11 height 11
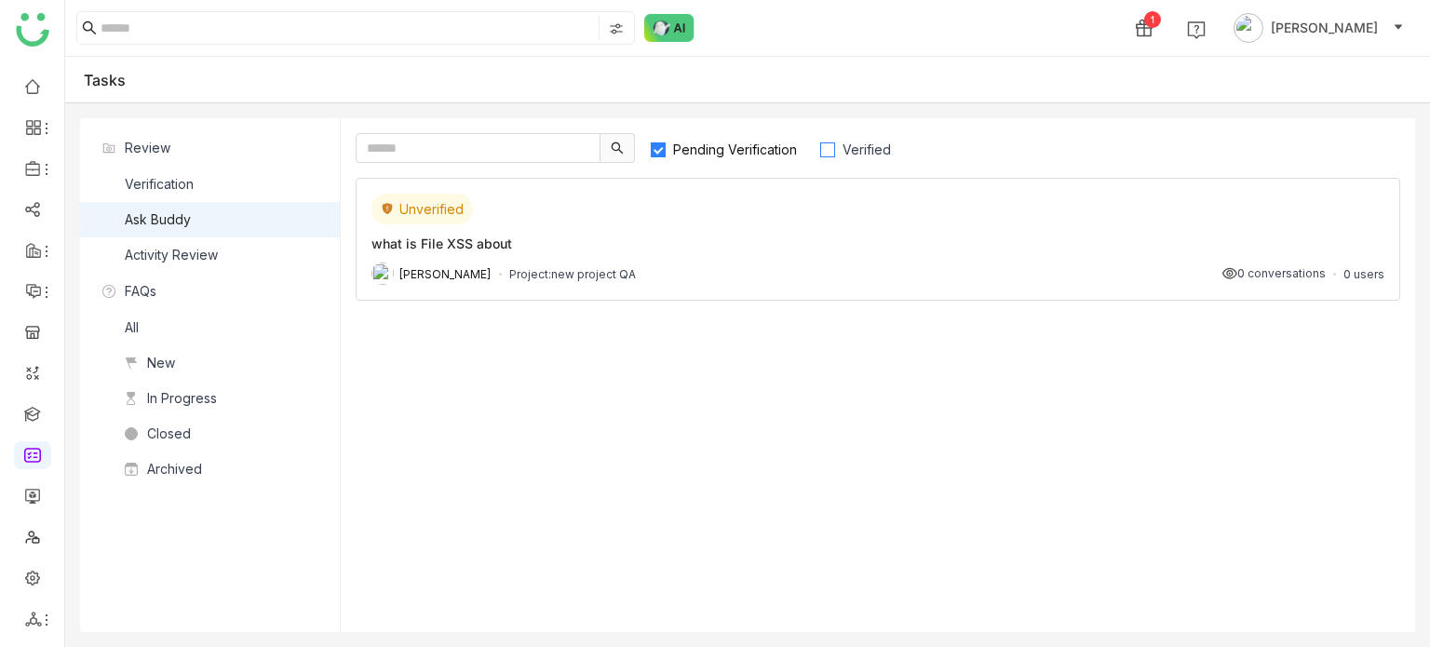
click at [849, 155] on span "Verified" at bounding box center [866, 150] width 63 height 16
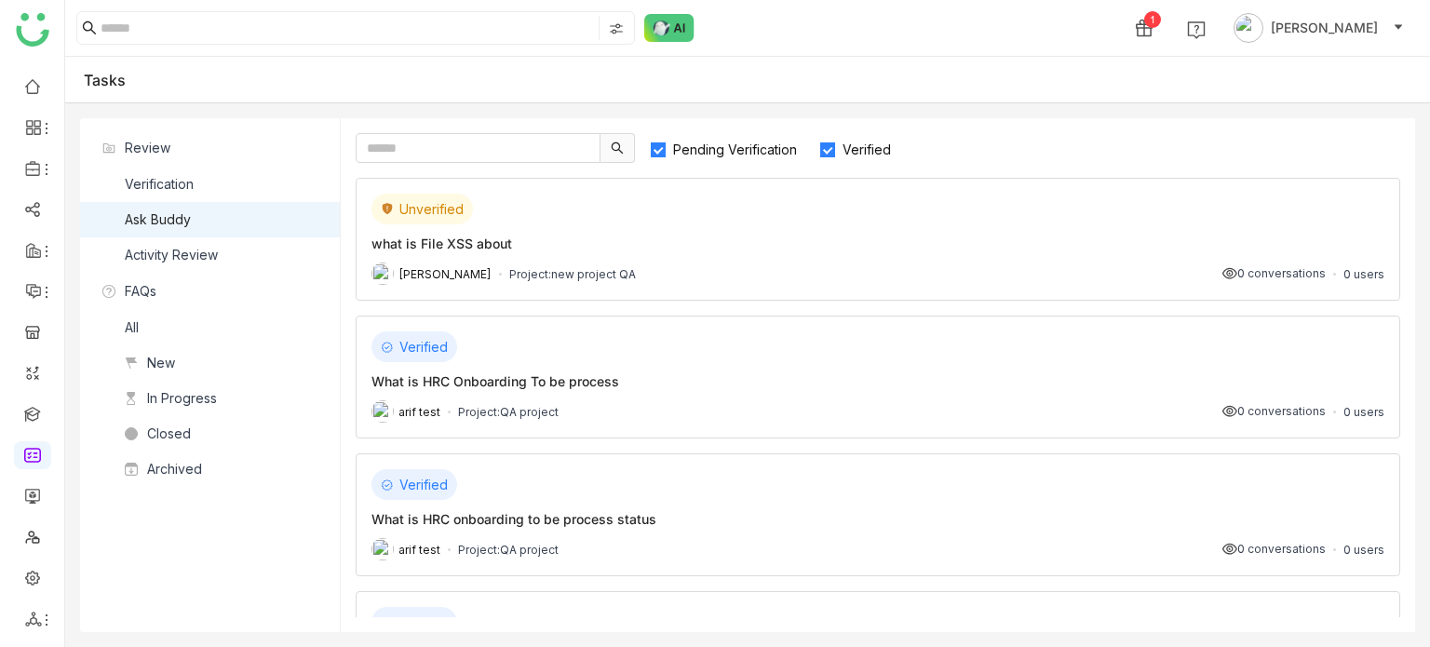
click at [457, 278] on div "[PERSON_NAME] Project: new project QA" at bounding box center [503, 274] width 264 height 22
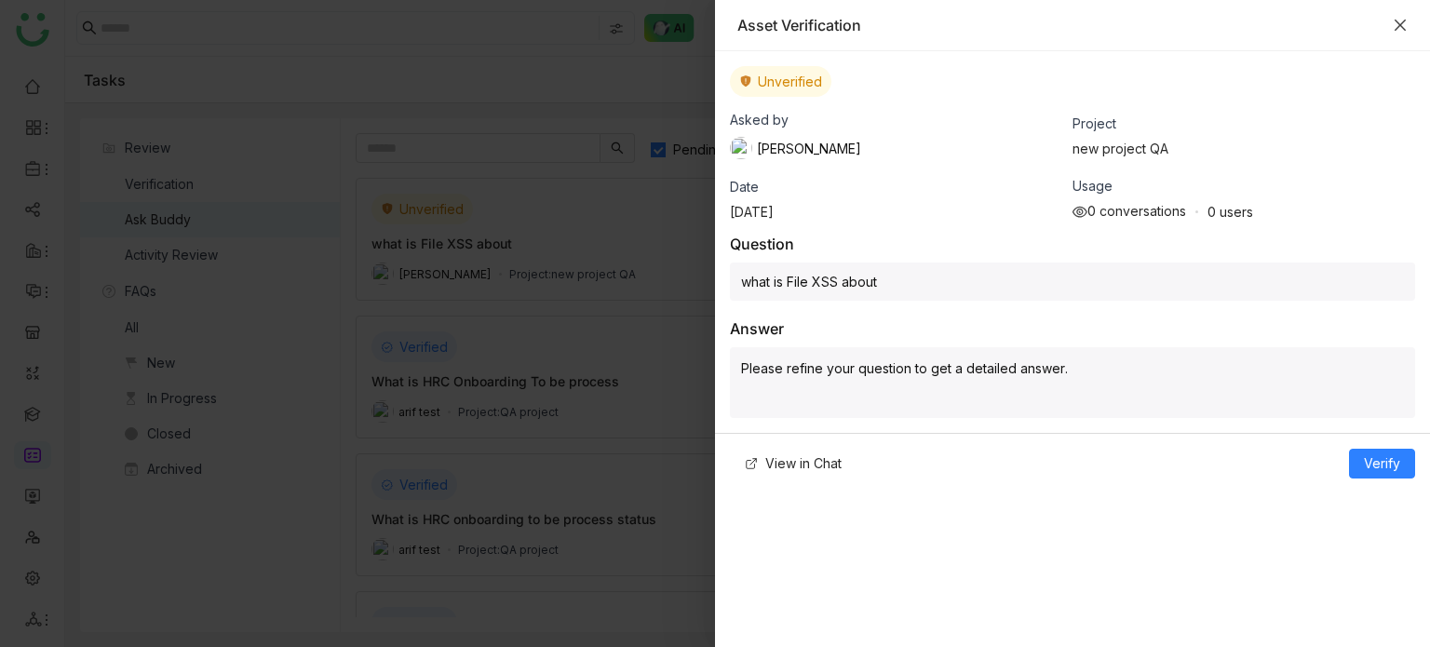
click at [1406, 19] on icon "Close" at bounding box center [1400, 25] width 15 height 15
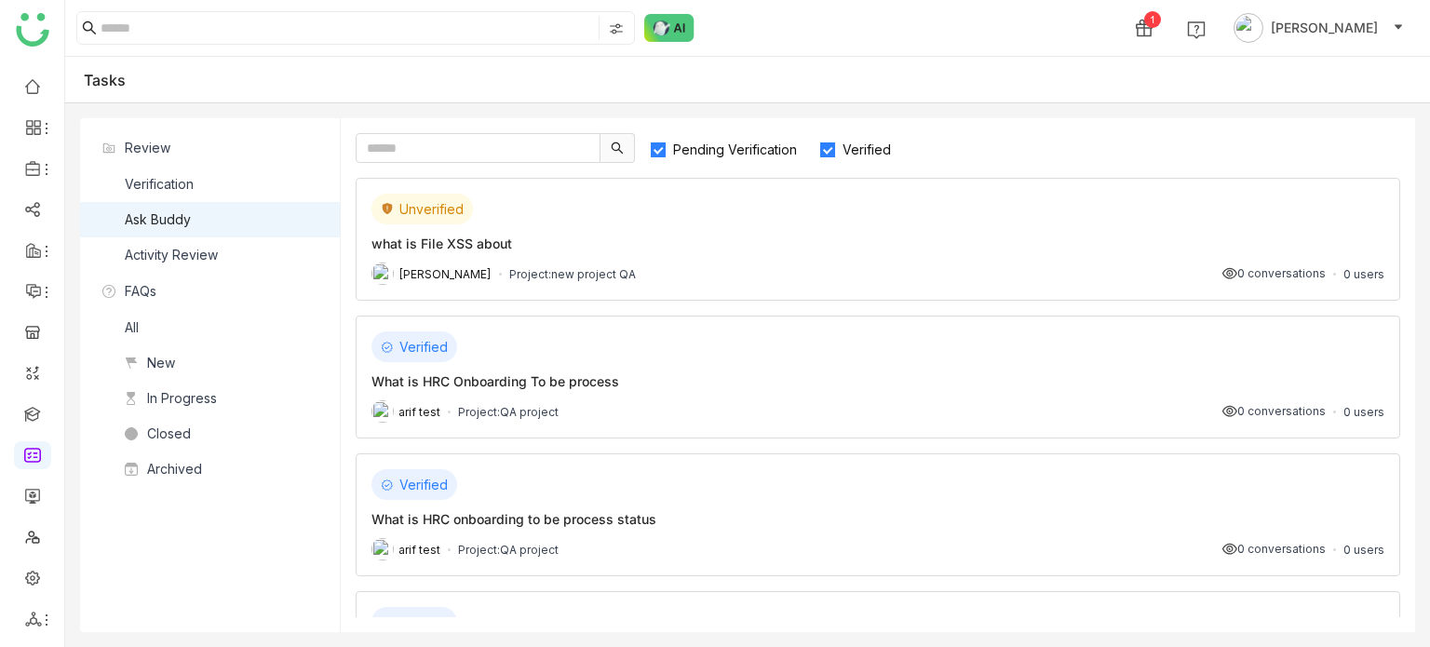
click at [528, 394] on div "Verified What is HRC Onboarding To be process arif test Project: QA project 0 c…" at bounding box center [878, 377] width 1045 height 123
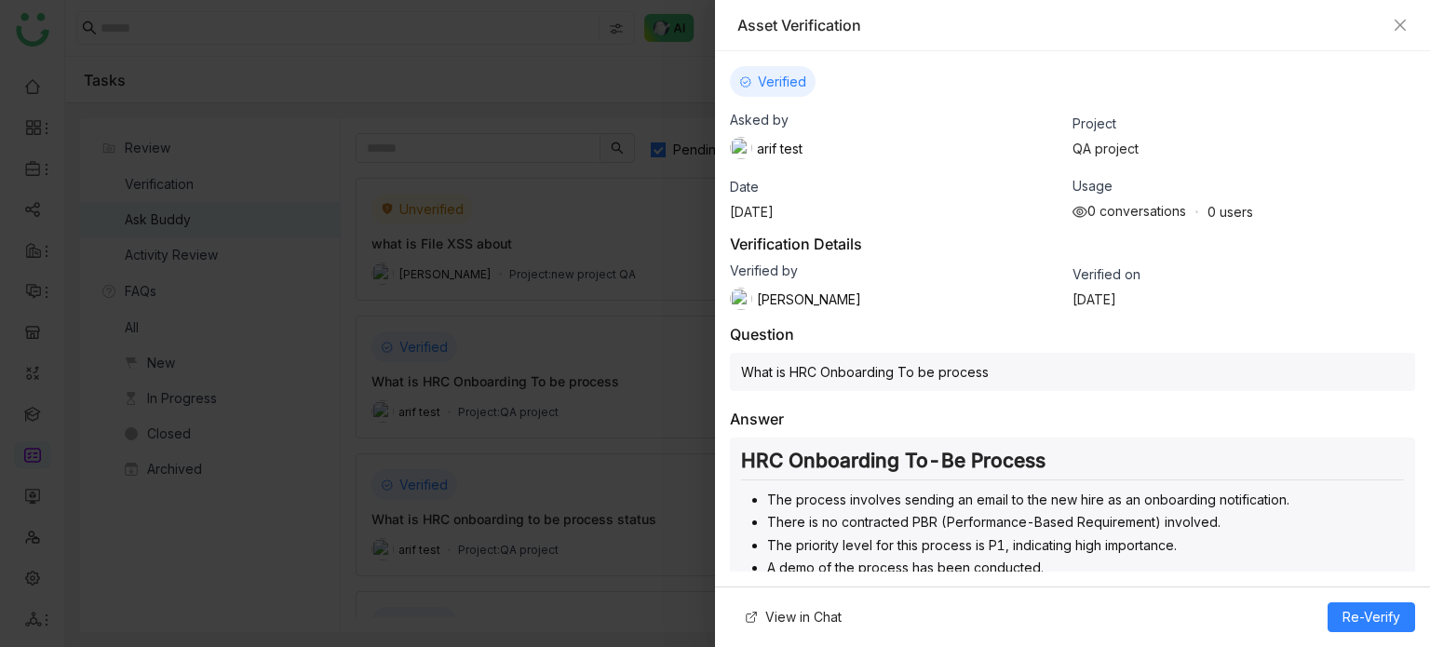
scroll to position [112, 0]
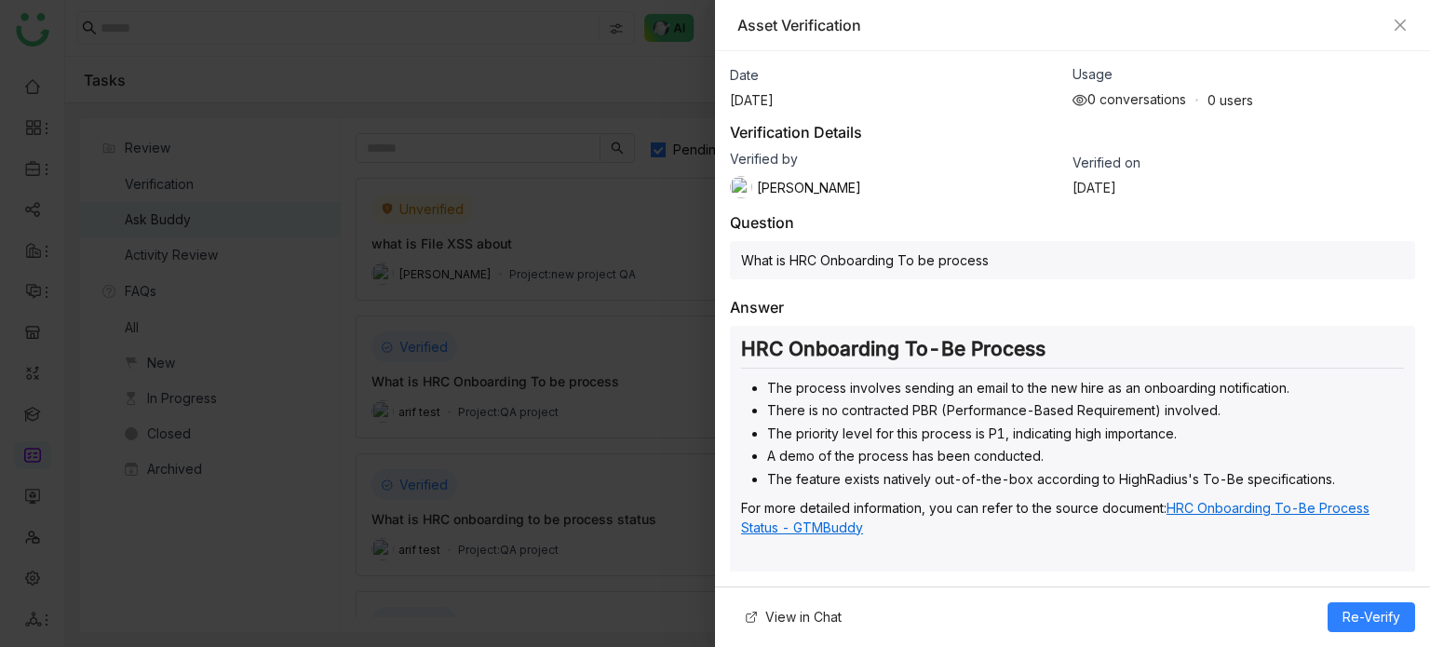
click at [828, 521] on link "HRC Onboarding To-Be Process Status - GTMBuddy" at bounding box center [1055, 517] width 628 height 35
click at [1338, 616] on button "Re-Verify" at bounding box center [1372, 617] width 88 height 30
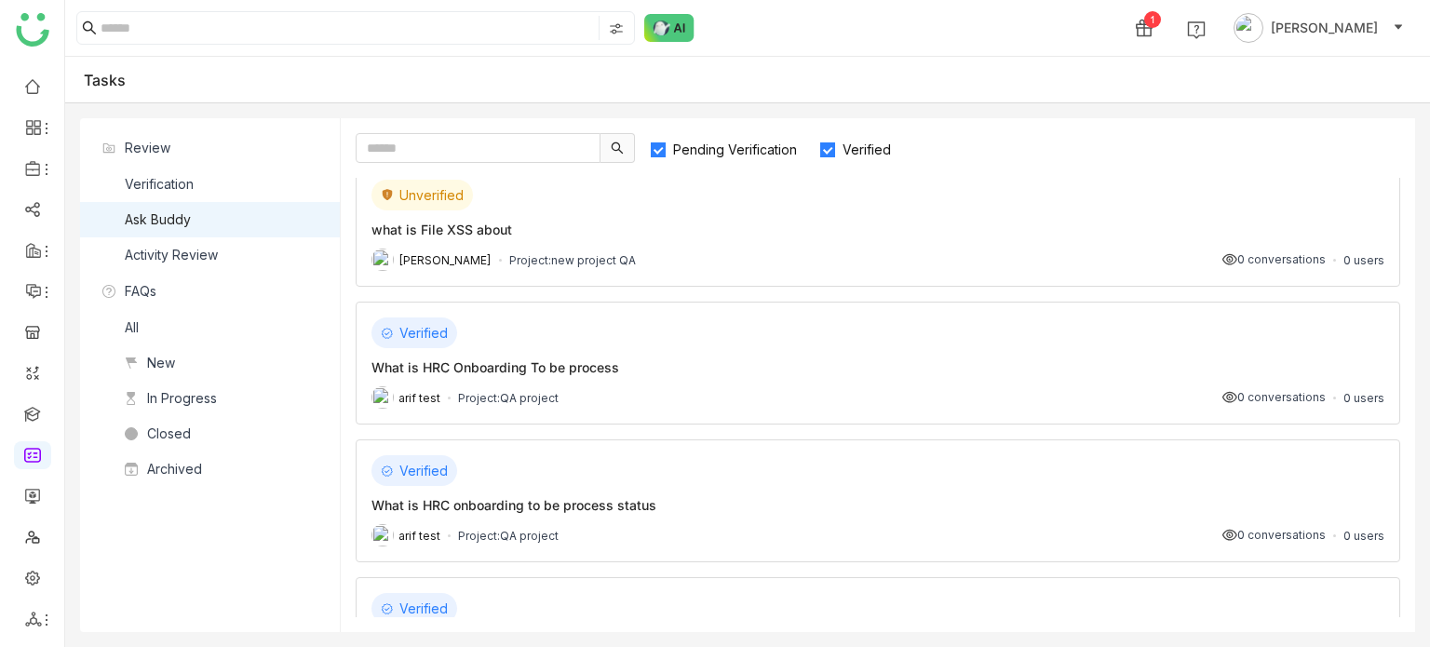
scroll to position [11, 0]
click at [741, 137] on label "Pending Verification" at bounding box center [732, 148] width 165 height 30
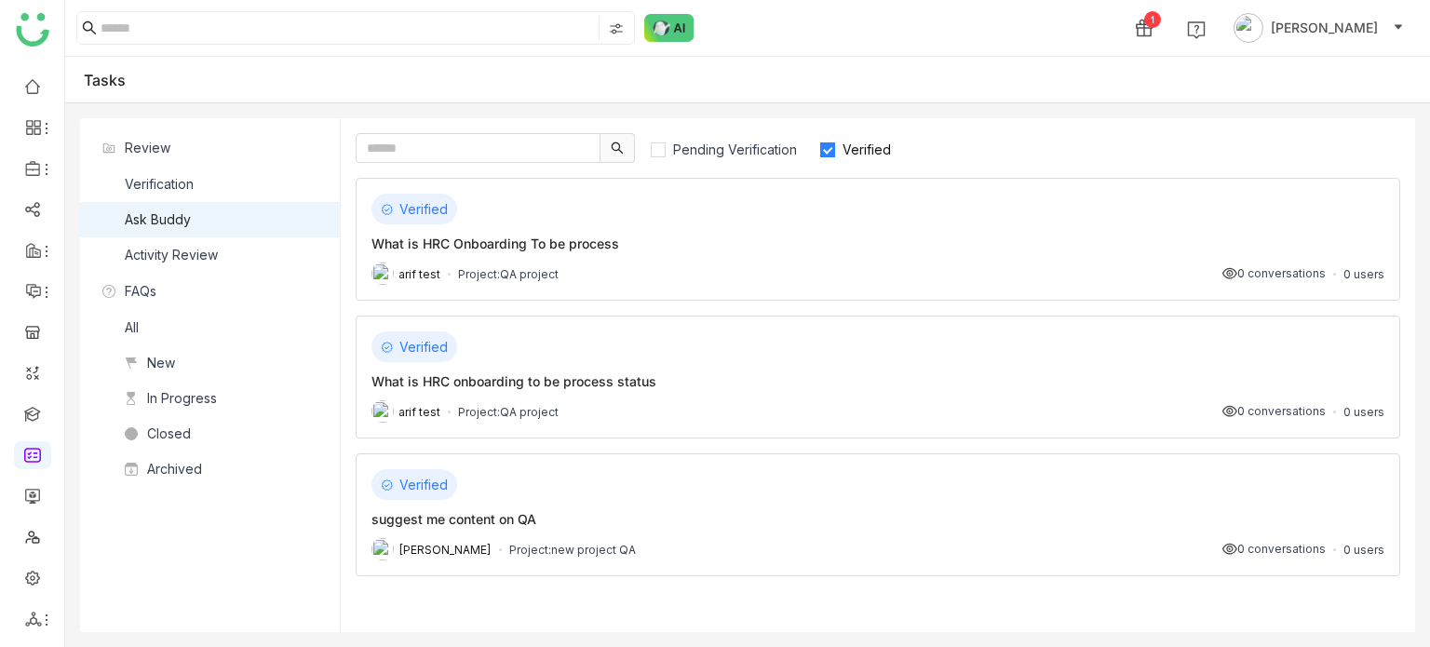
click at [876, 155] on span "Verified" at bounding box center [866, 150] width 63 height 16
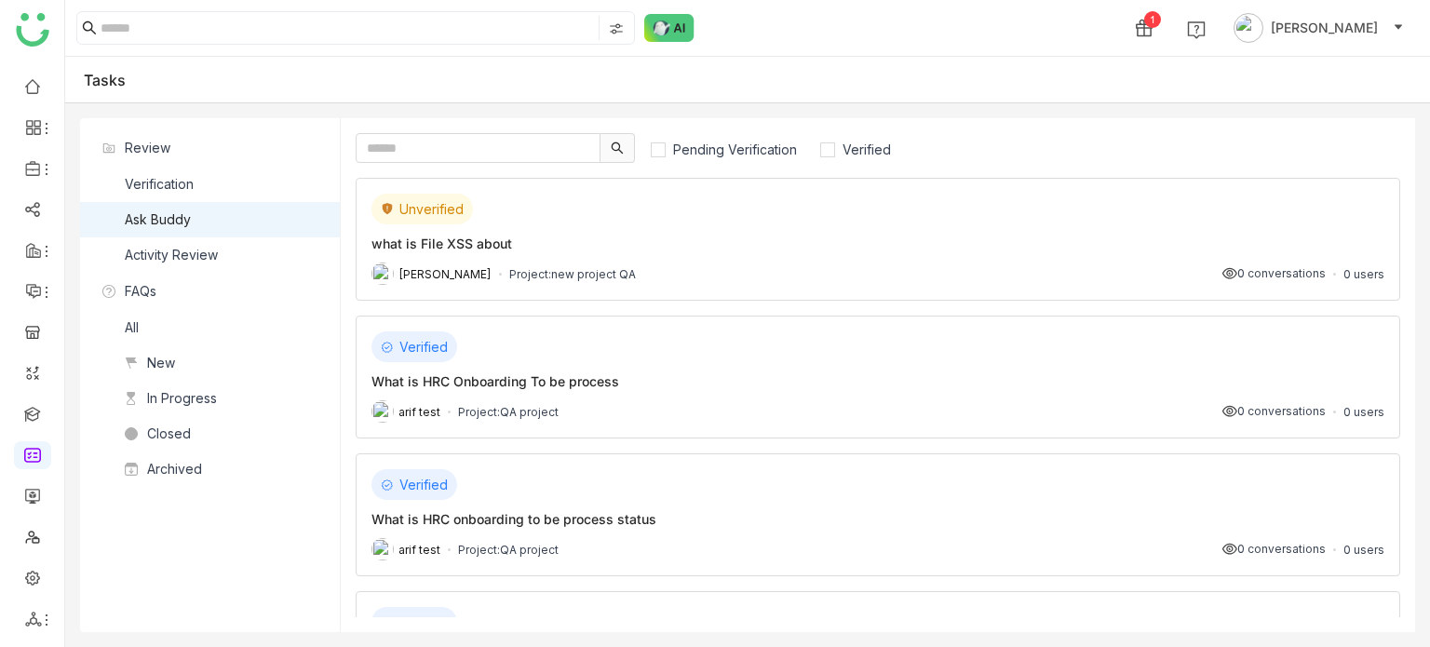
click at [689, 328] on div "Verified What is HRC Onboarding To be process arif test Project: QA project 0 c…" at bounding box center [878, 377] width 1045 height 123
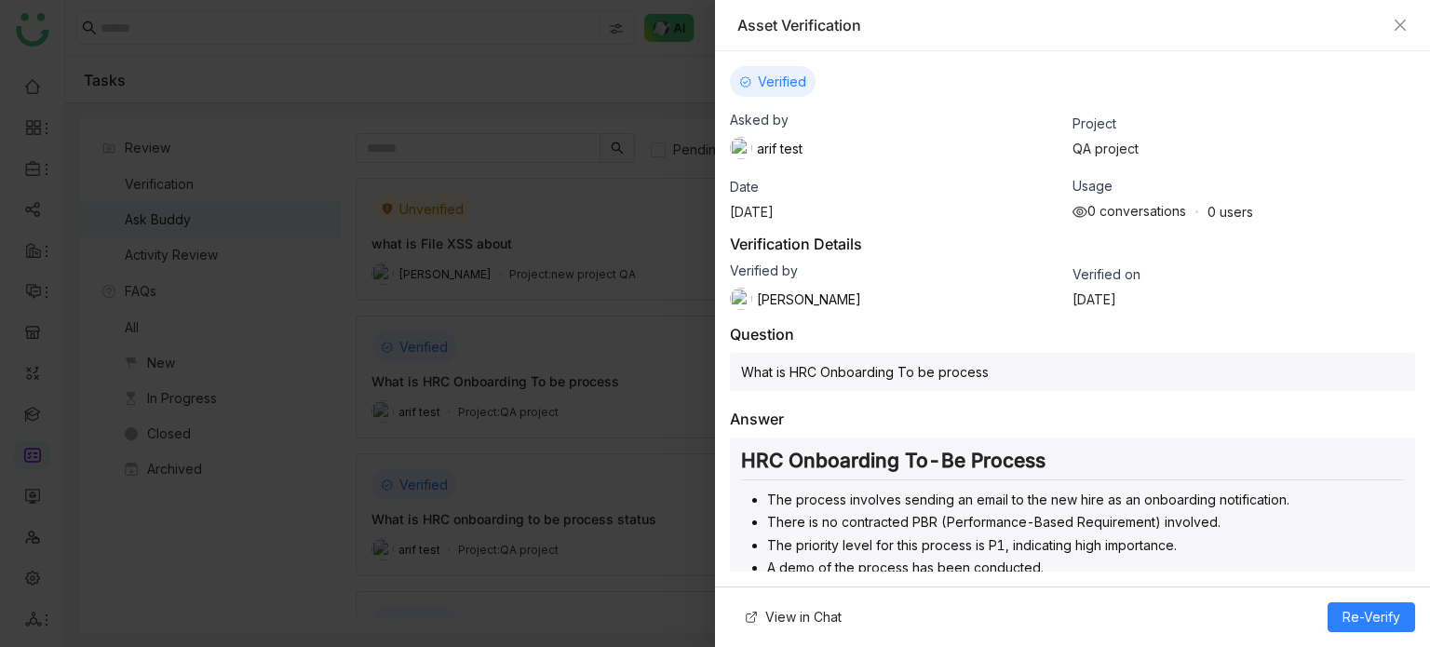
scroll to position [112, 0]
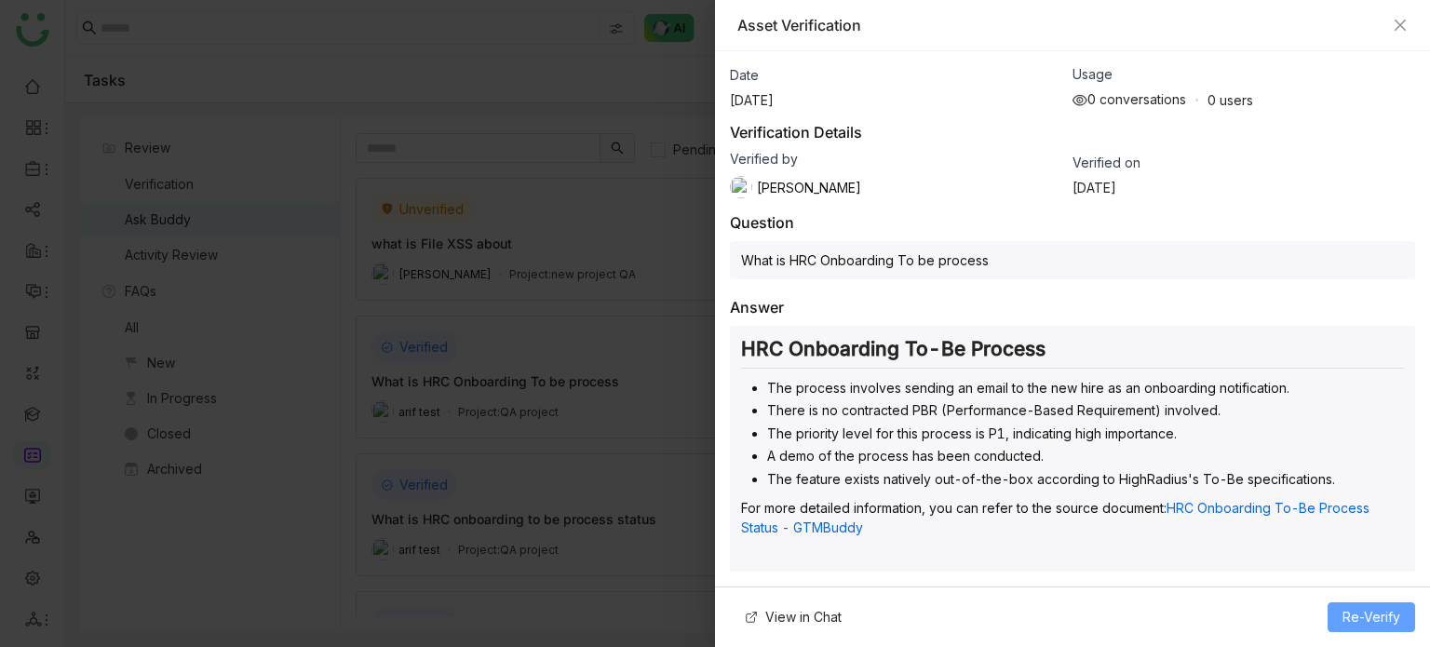
click at [1378, 607] on span "Re-Verify" at bounding box center [1372, 617] width 58 height 20
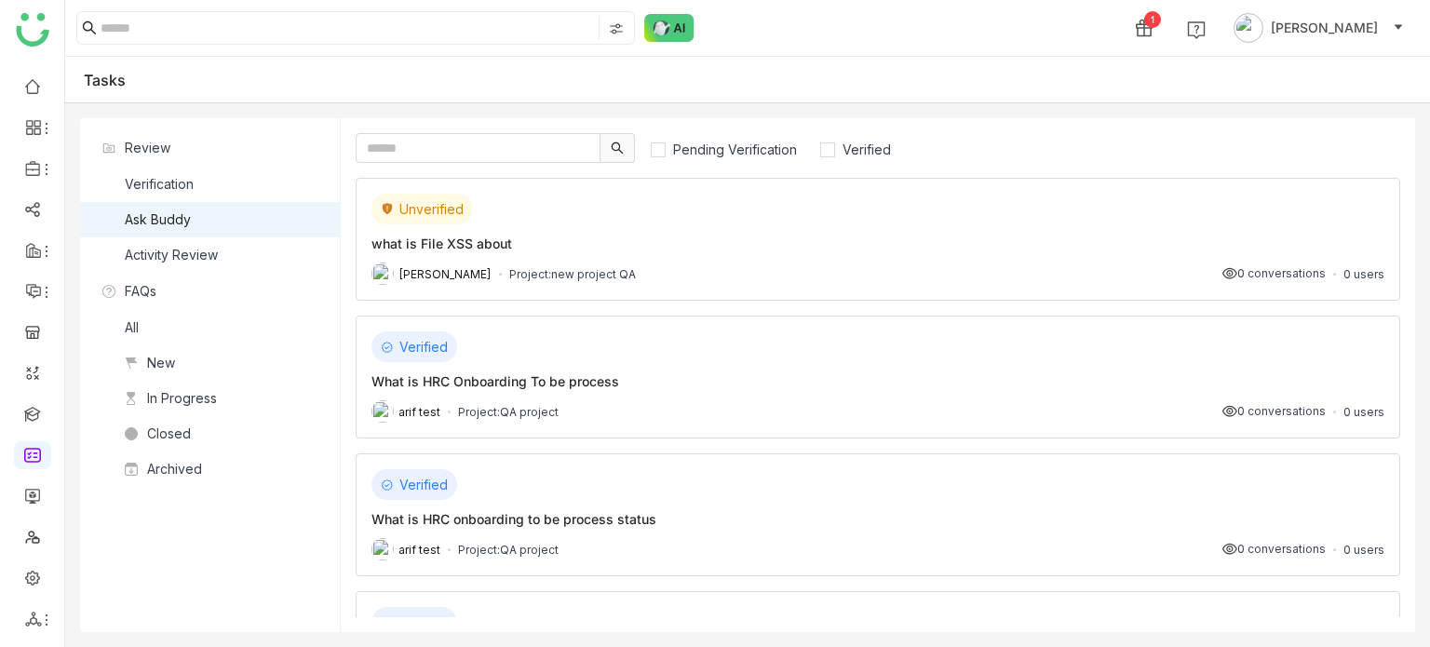
click at [635, 367] on div "Verified What is HRC Onboarding To be process arif test Project: QA project 0 c…" at bounding box center [878, 377] width 1045 height 123
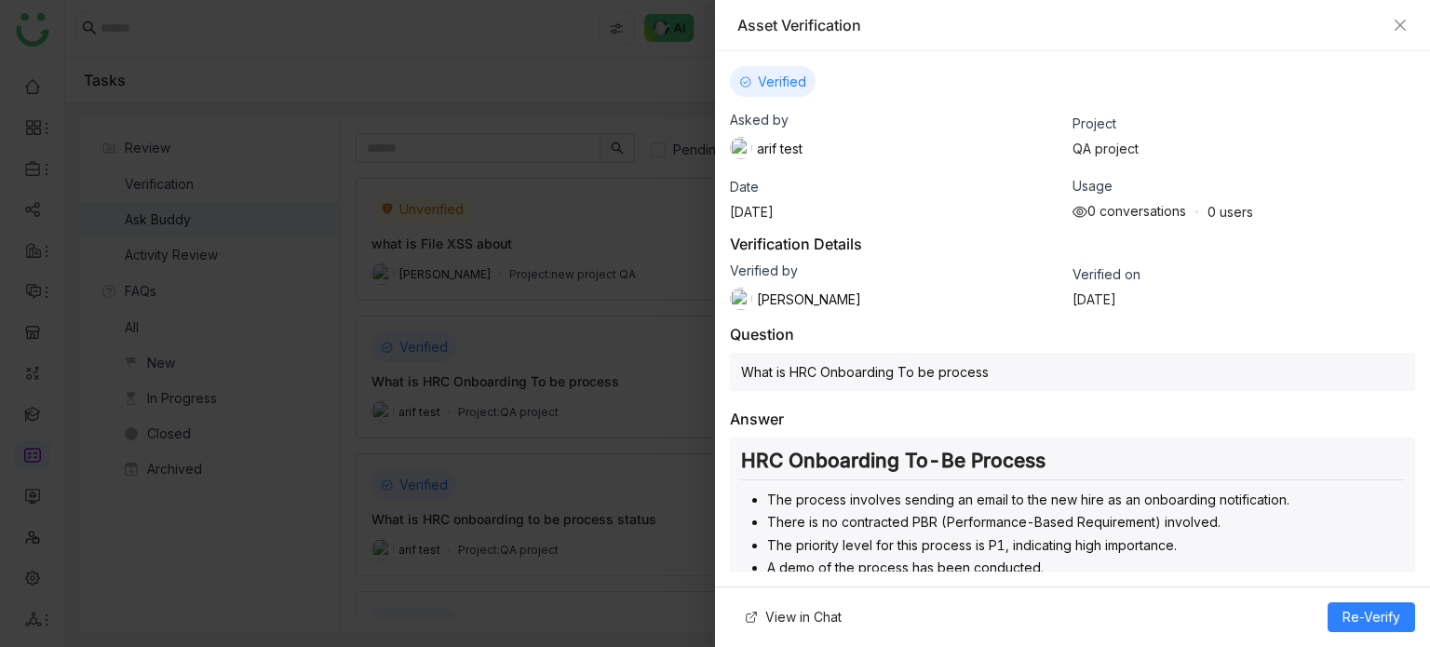
click at [1408, 23] on div "Asset Verification" at bounding box center [1072, 25] width 715 height 51
click at [1404, 25] on icon "Close" at bounding box center [1400, 25] width 15 height 15
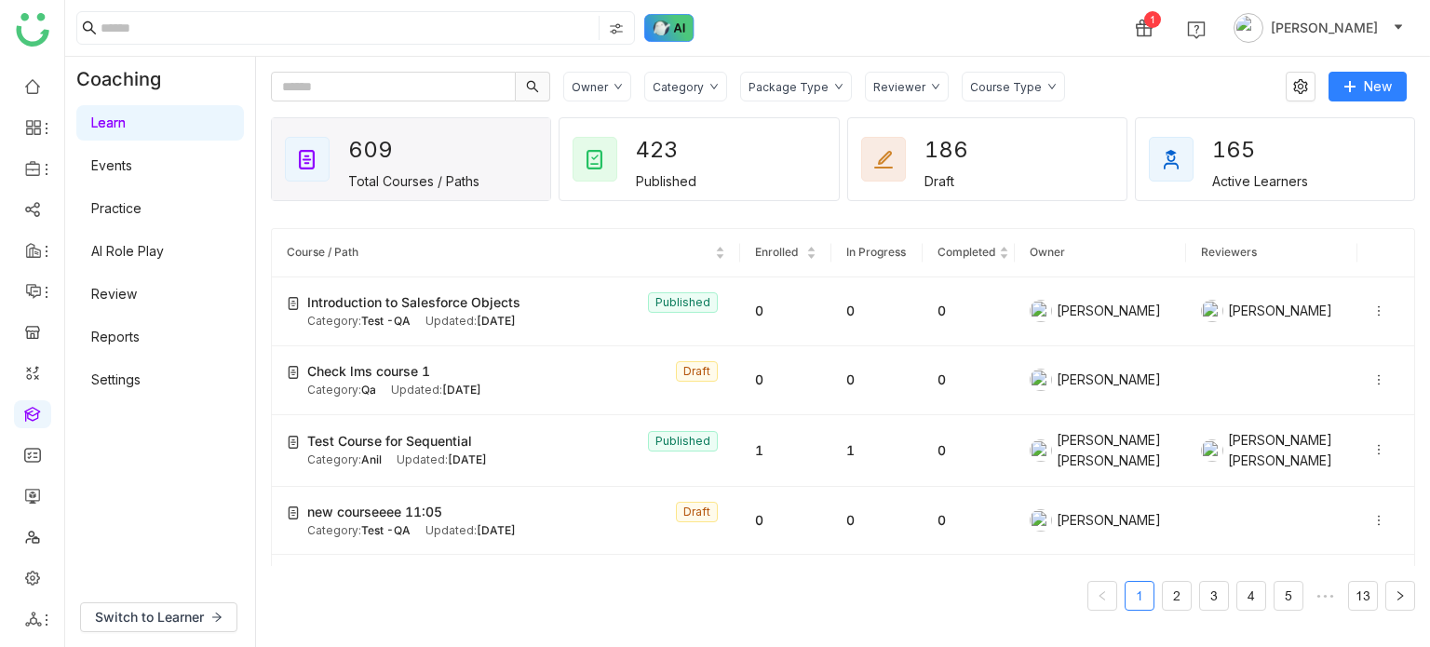
click at [678, 30] on img at bounding box center [669, 28] width 50 height 28
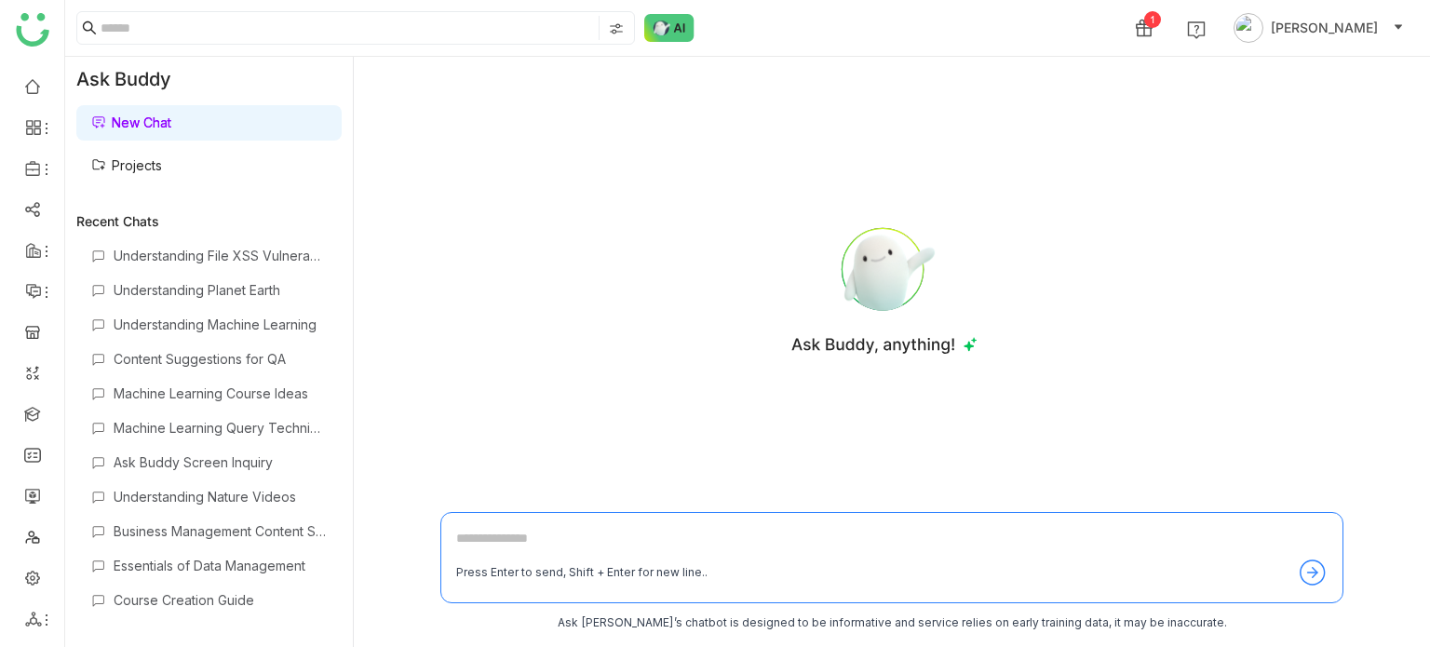
click at [145, 168] on link "Projects" at bounding box center [126, 165] width 71 height 16
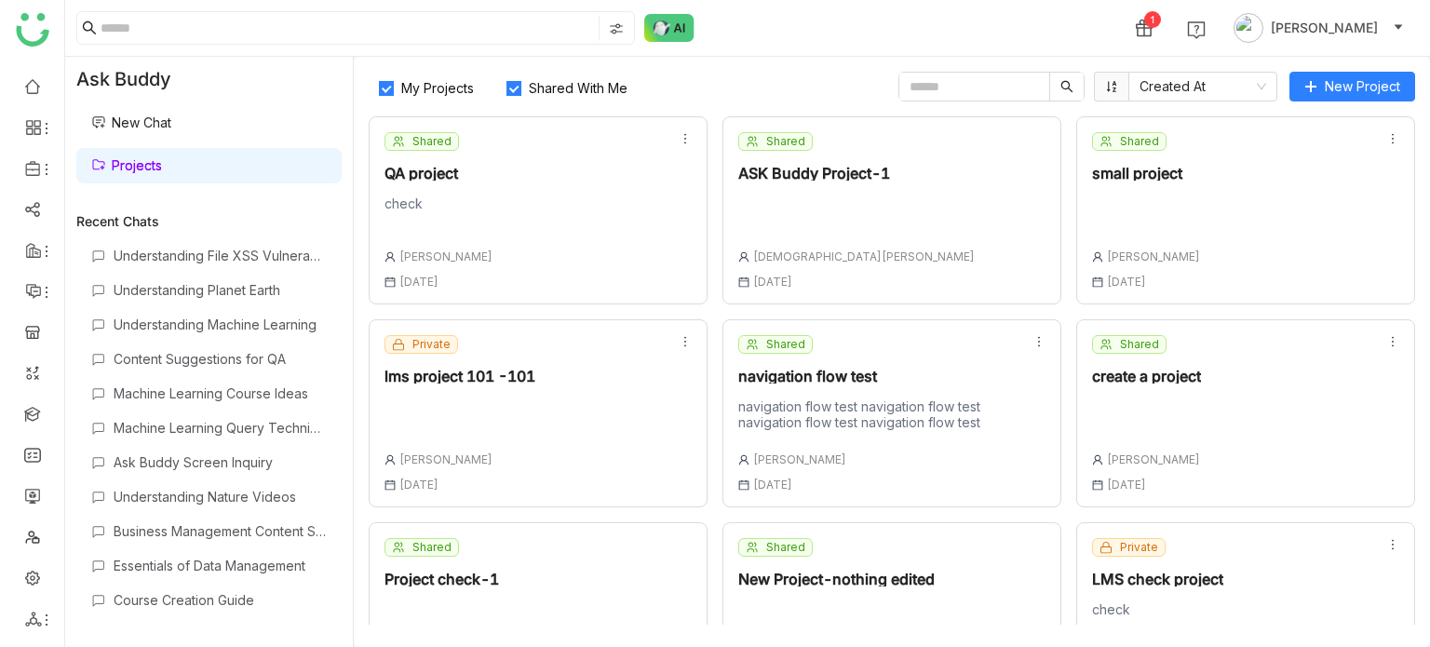
scroll to position [492, 0]
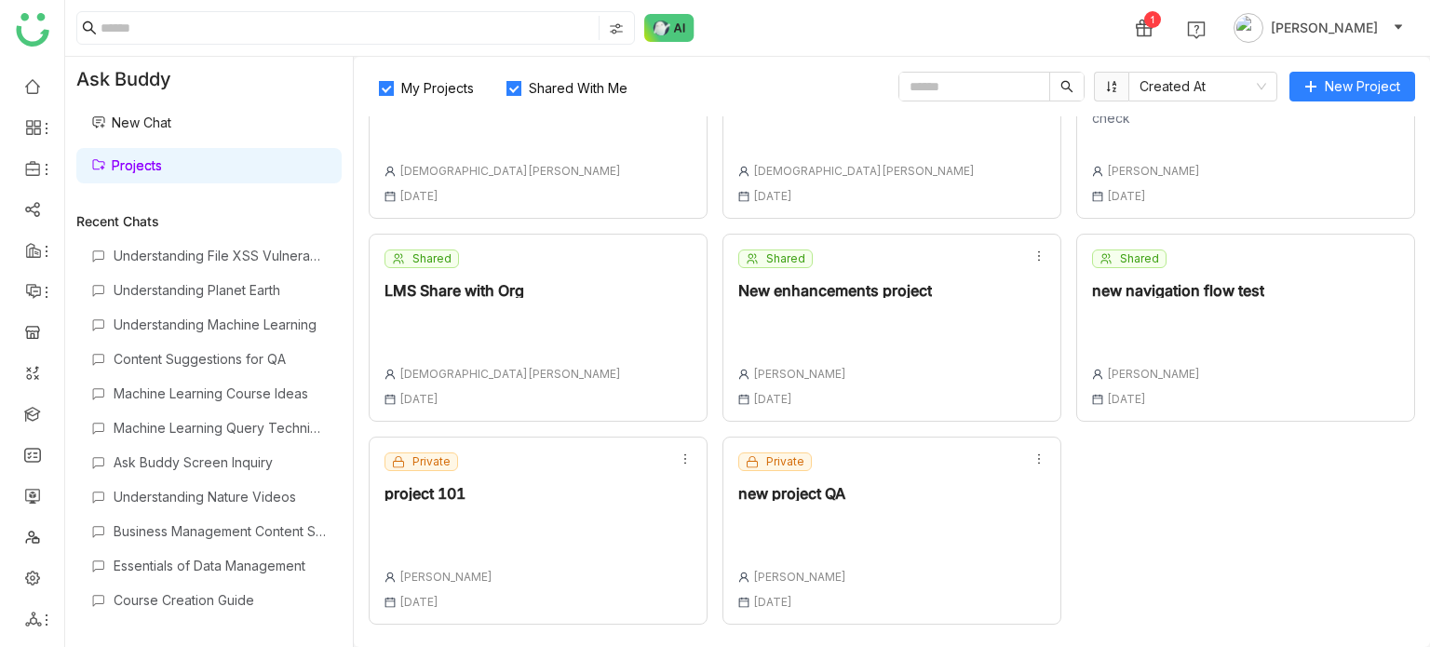
click at [834, 560] on div "Private new project QA [PERSON_NAME] [DATE]" at bounding box center [792, 530] width 108 height 156
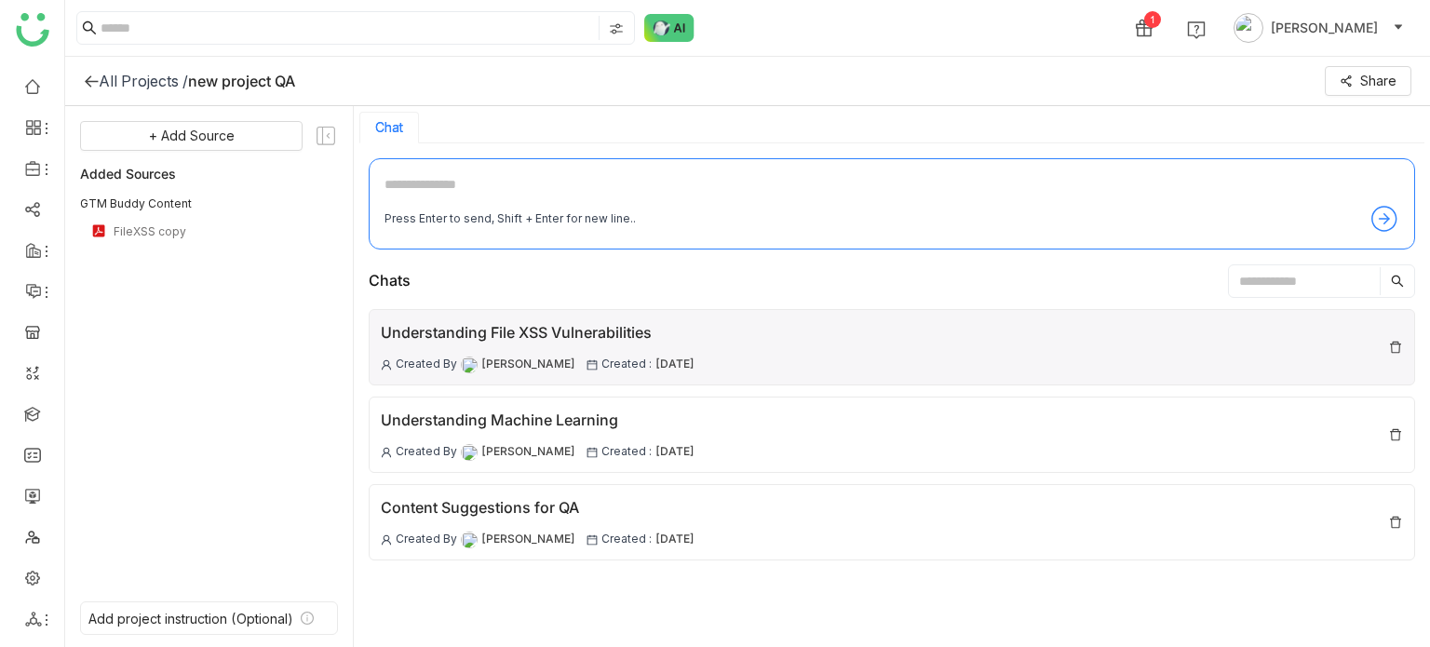
click at [1393, 342] on img at bounding box center [1395, 347] width 15 height 15
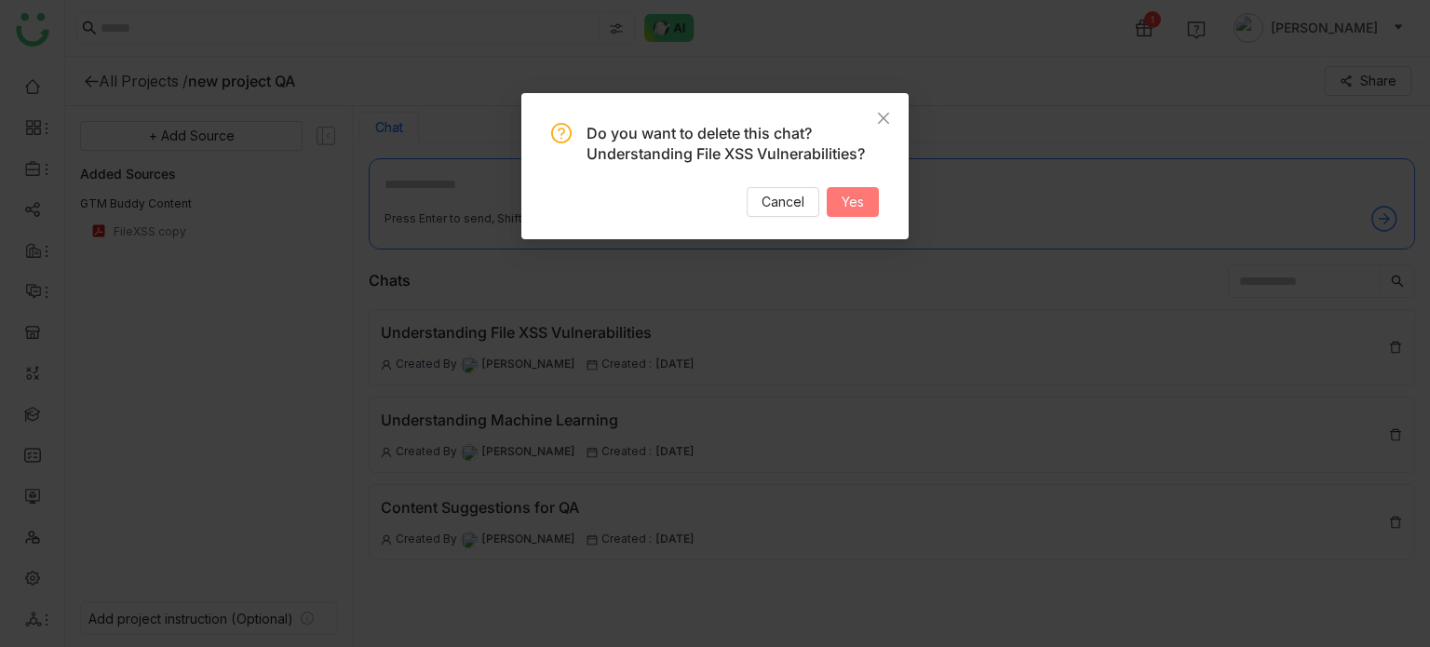
click at [860, 194] on span "Yes" at bounding box center [853, 202] width 22 height 20
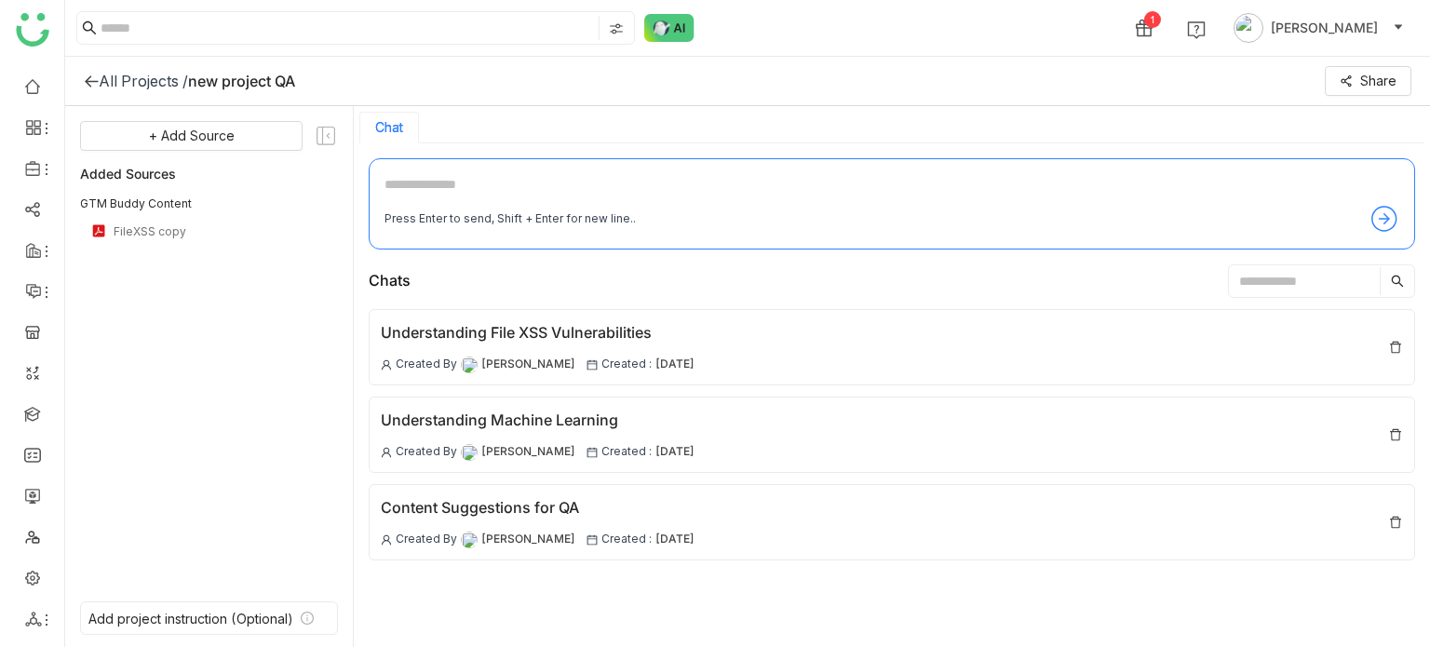
scroll to position [3, 0]
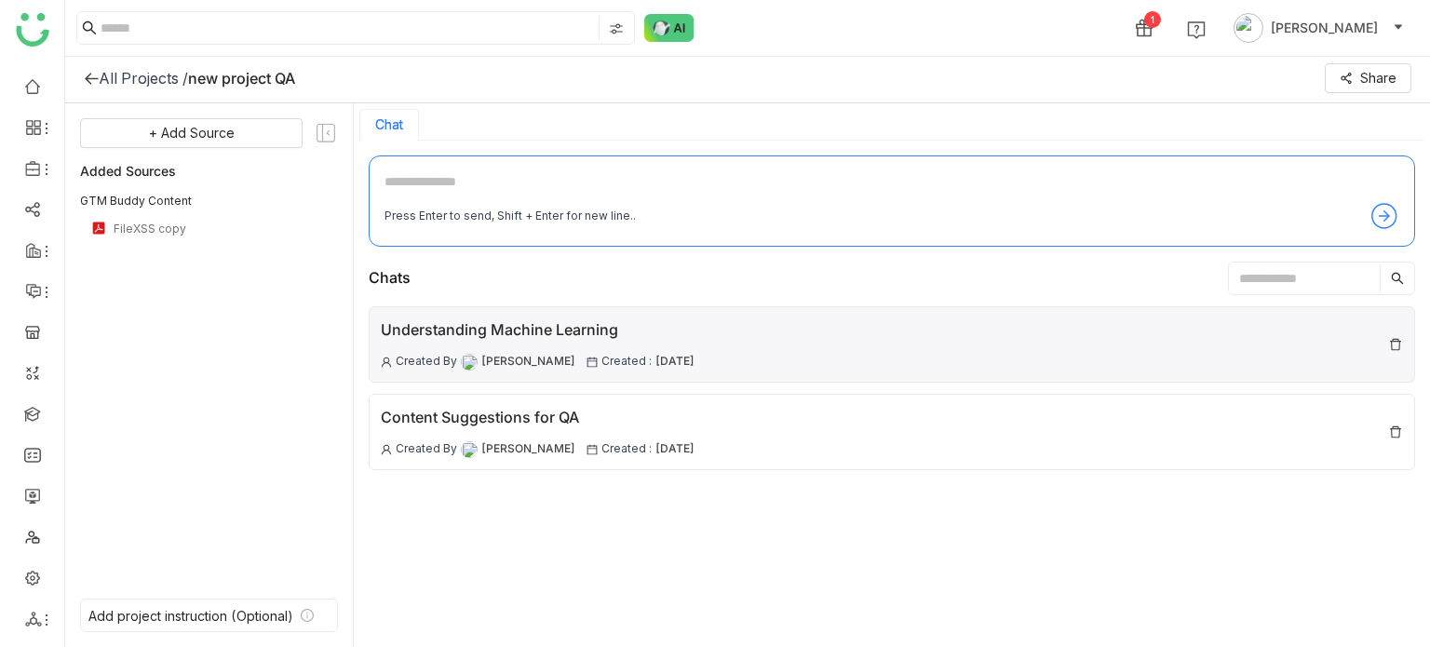
click at [1137, 352] on div "Understanding Machine Learning Created By [PERSON_NAME] Created : [DATE]" at bounding box center [892, 344] width 1046 height 76
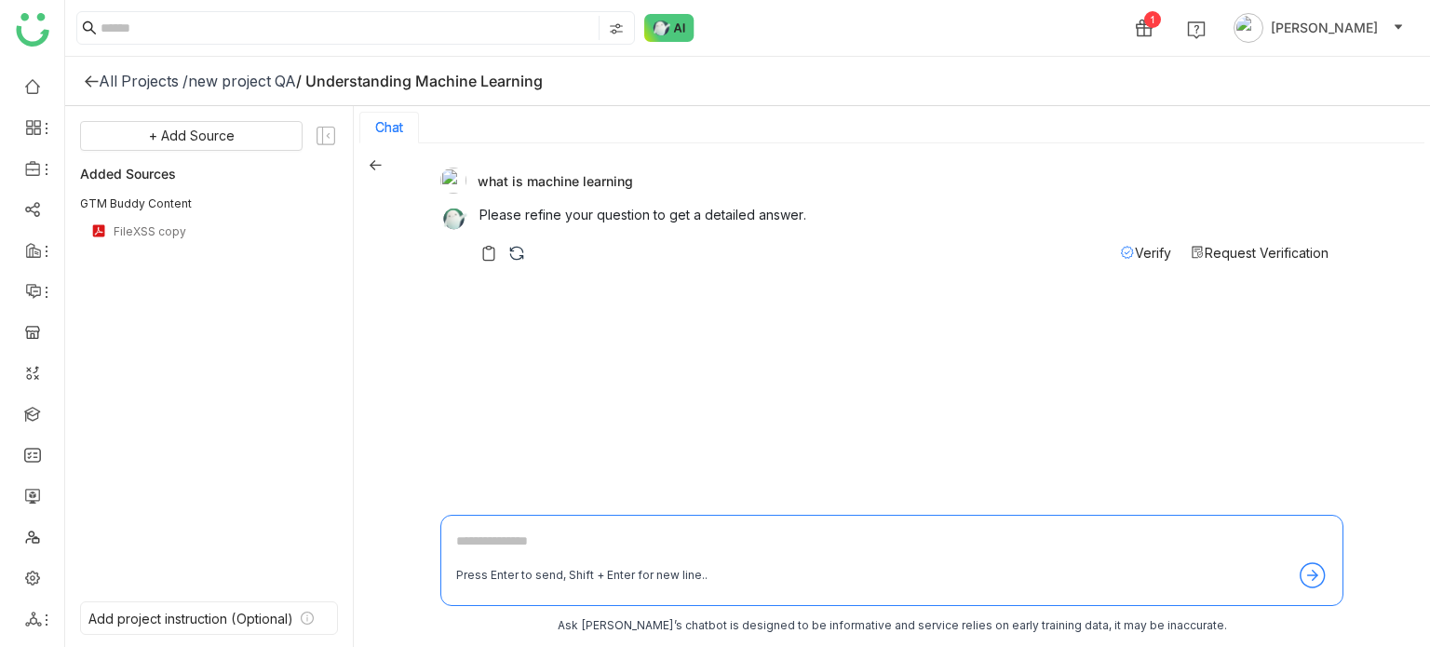
click at [1283, 243] on div "Request Verification" at bounding box center [1259, 253] width 139 height 20
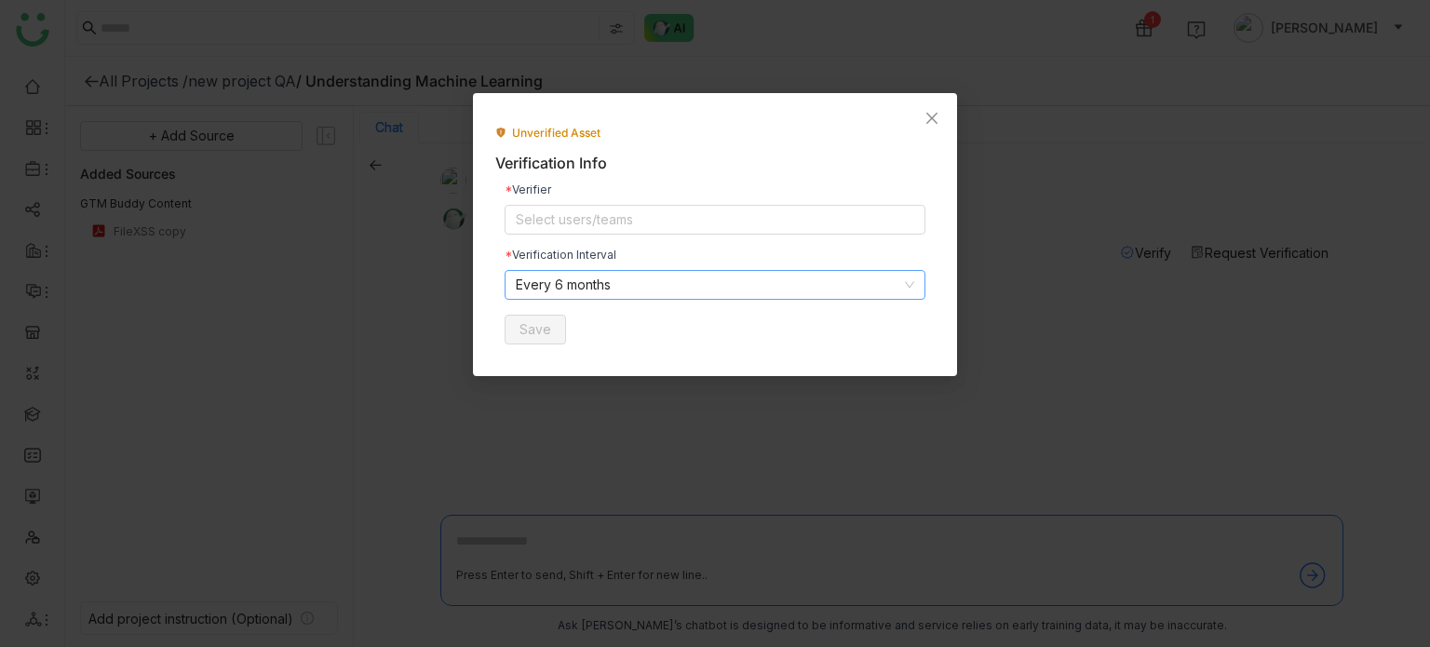
click at [659, 298] on nz-select-item "Every 6 months" at bounding box center [715, 285] width 398 height 28
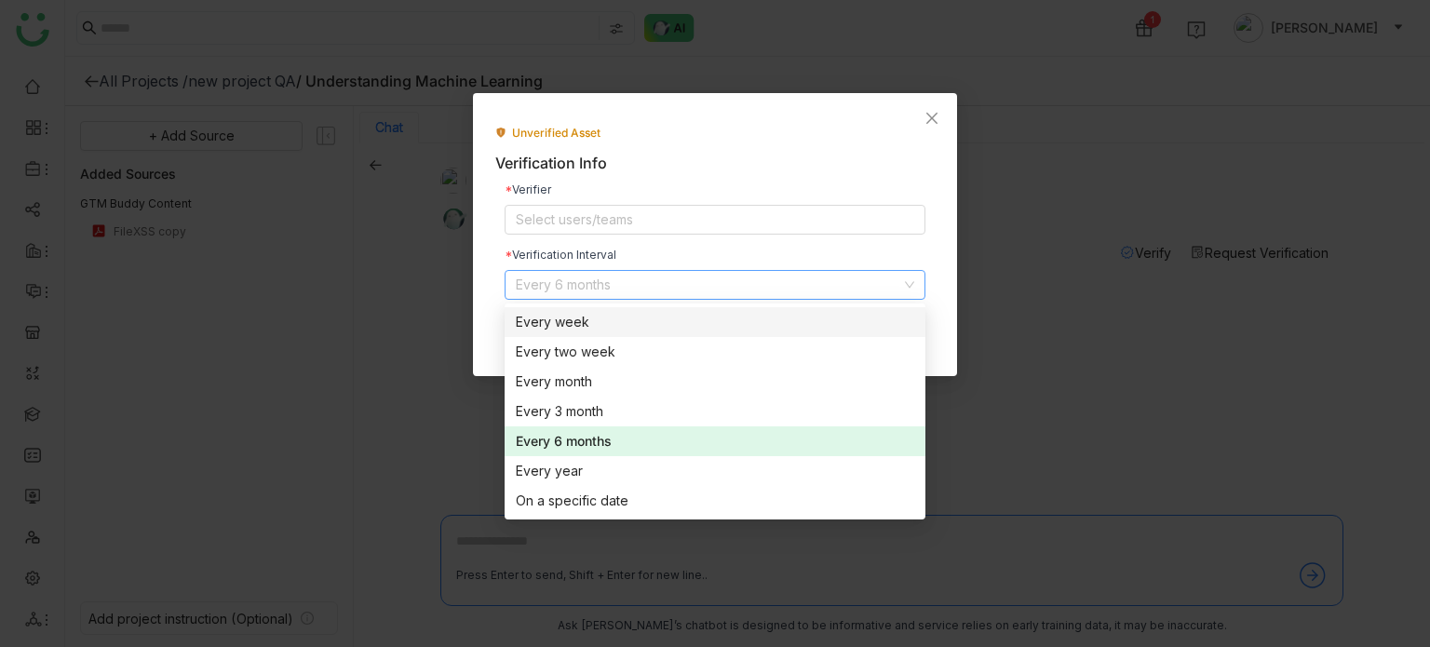
click at [641, 324] on div "Every week" at bounding box center [715, 322] width 398 height 20
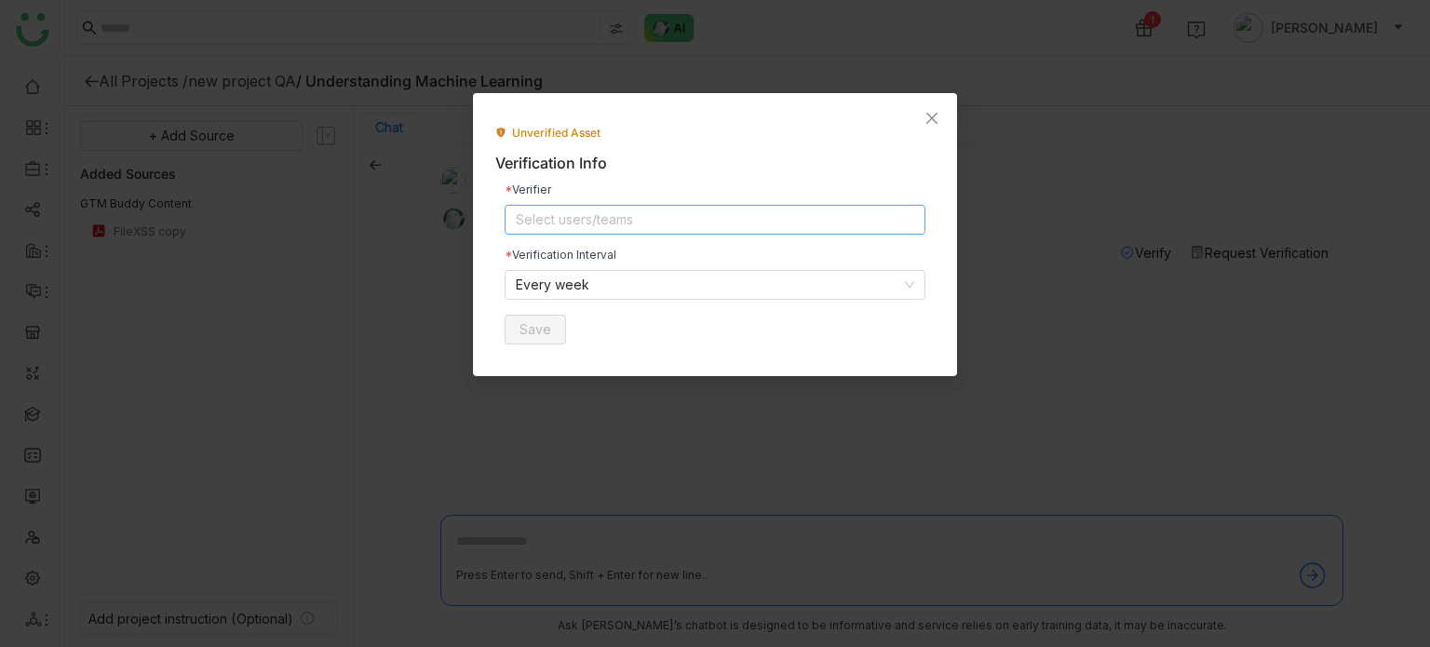
click at [681, 215] on nz-select-top-control "Select users/teams" at bounding box center [715, 220] width 421 height 30
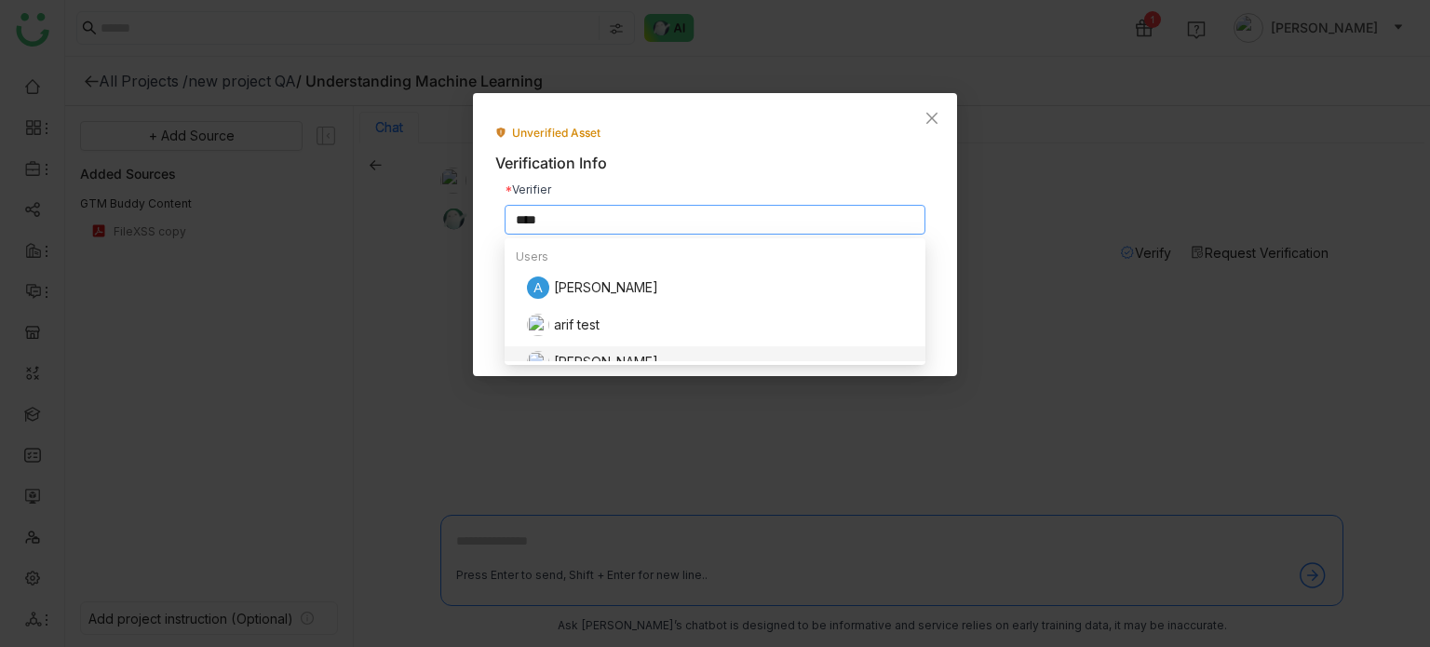
type input "****"
click at [629, 356] on div "[PERSON_NAME]" at bounding box center [720, 362] width 387 height 22
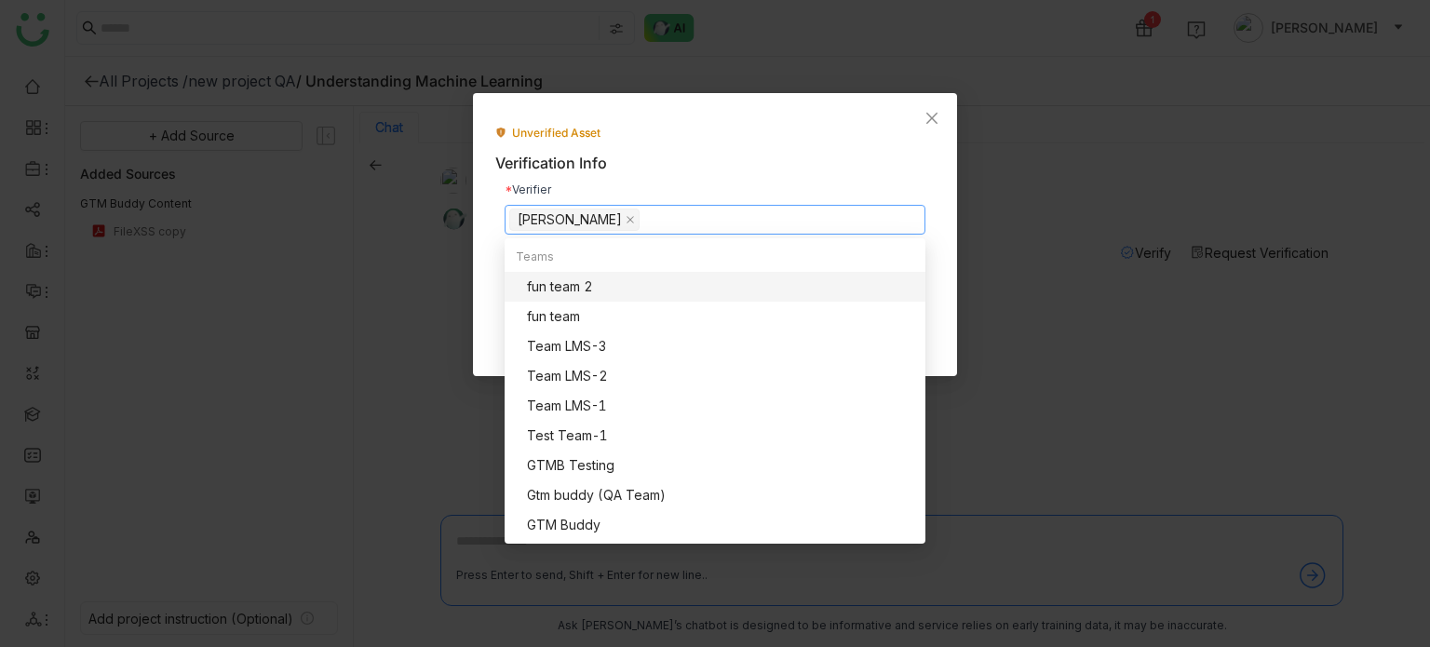
click at [484, 284] on div "Unverified Asset Verification Info Verifier Arif uddin Verification Interval Ev…" at bounding box center [715, 234] width 484 height 283
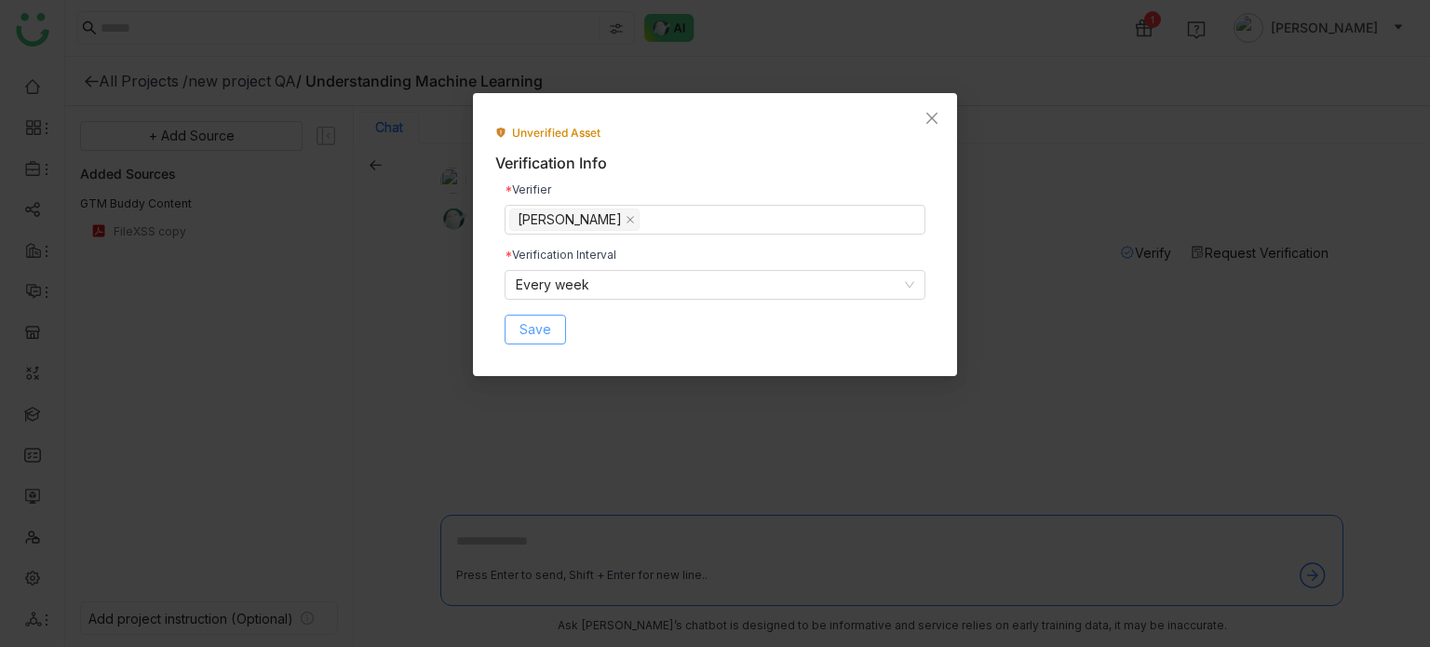
click at [560, 330] on button "Save" at bounding box center [535, 330] width 61 height 30
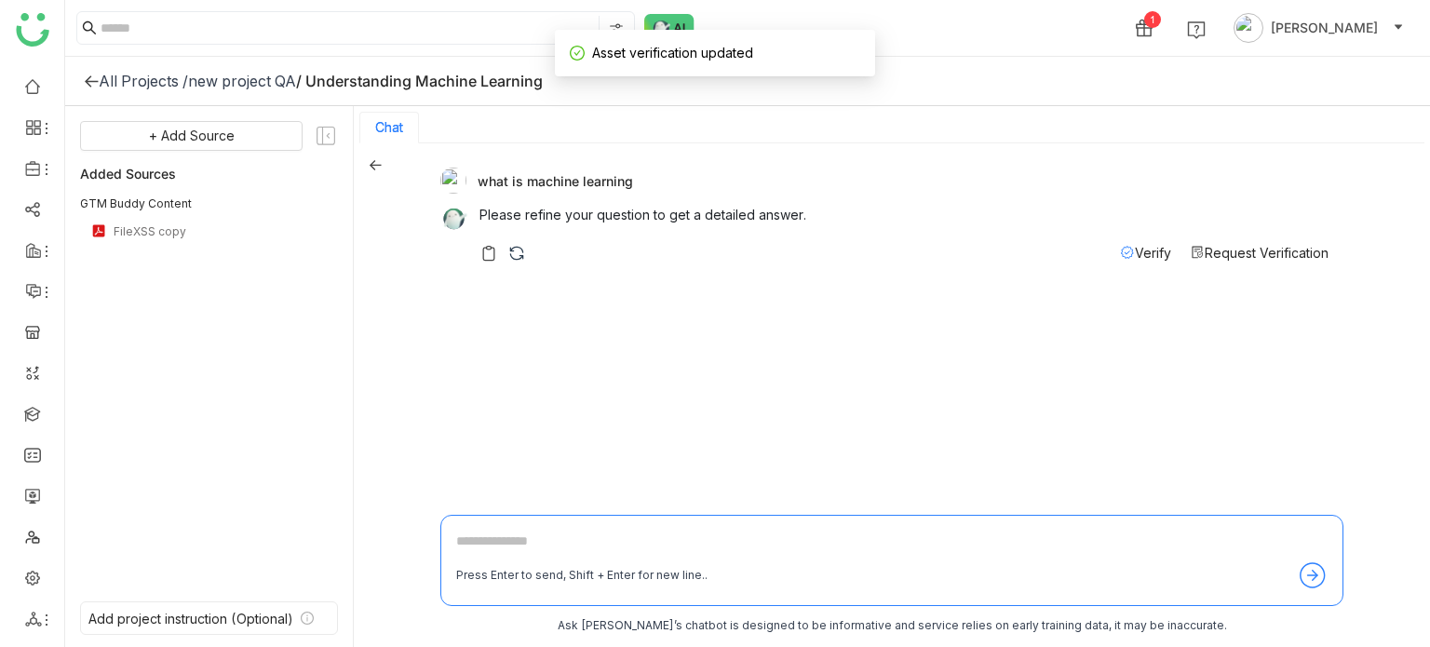
scroll to position [3, 0]
click at [367, 161] on div "what is machine learning Please refine your question to get a detailed answer. …" at bounding box center [892, 394] width 1076 height 506
click at [372, 159] on icon at bounding box center [375, 161] width 13 height 13
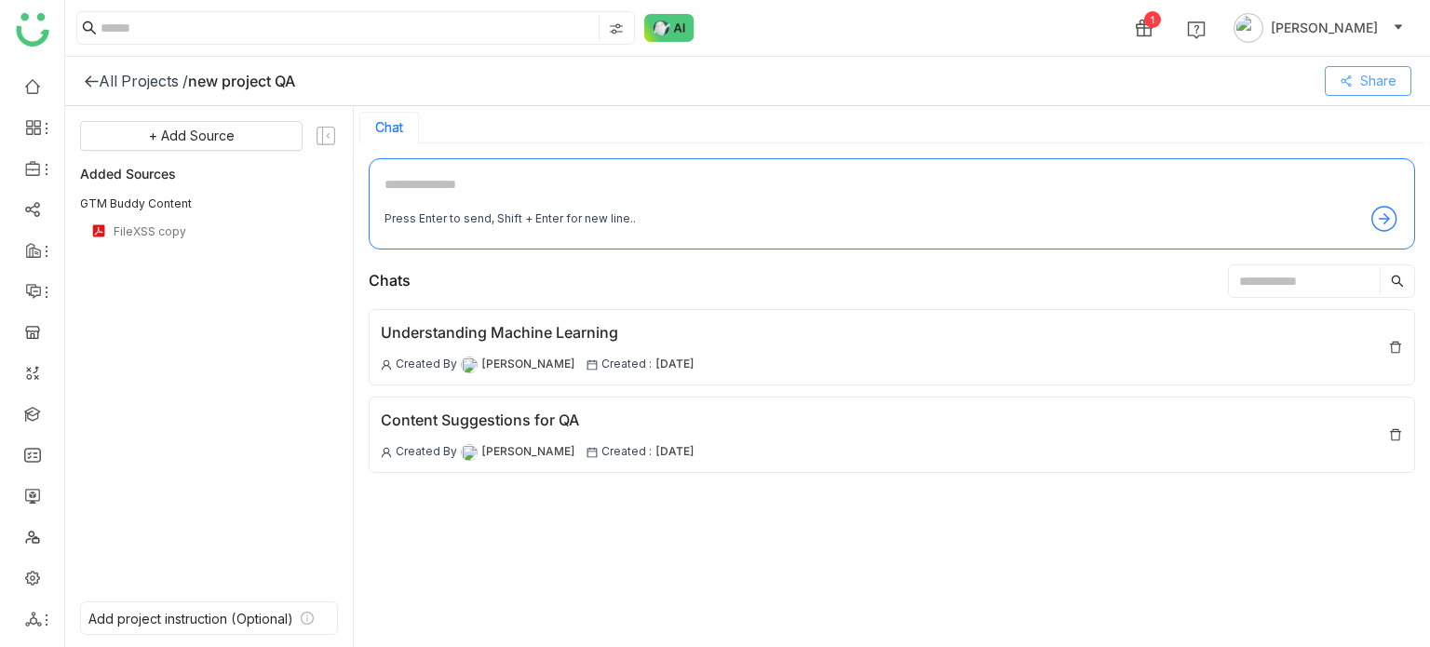
click at [1357, 85] on button "Share" at bounding box center [1368, 81] width 87 height 30
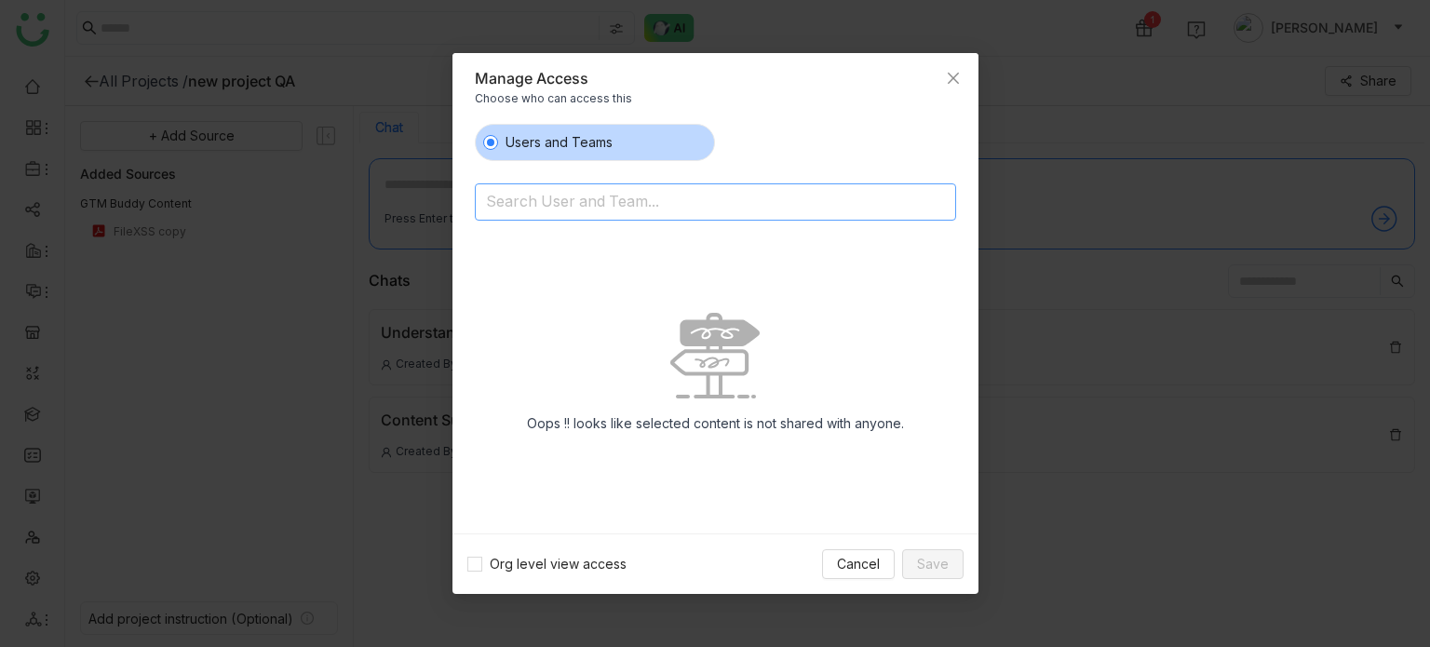
click at [679, 198] on input at bounding box center [667, 204] width 363 height 30
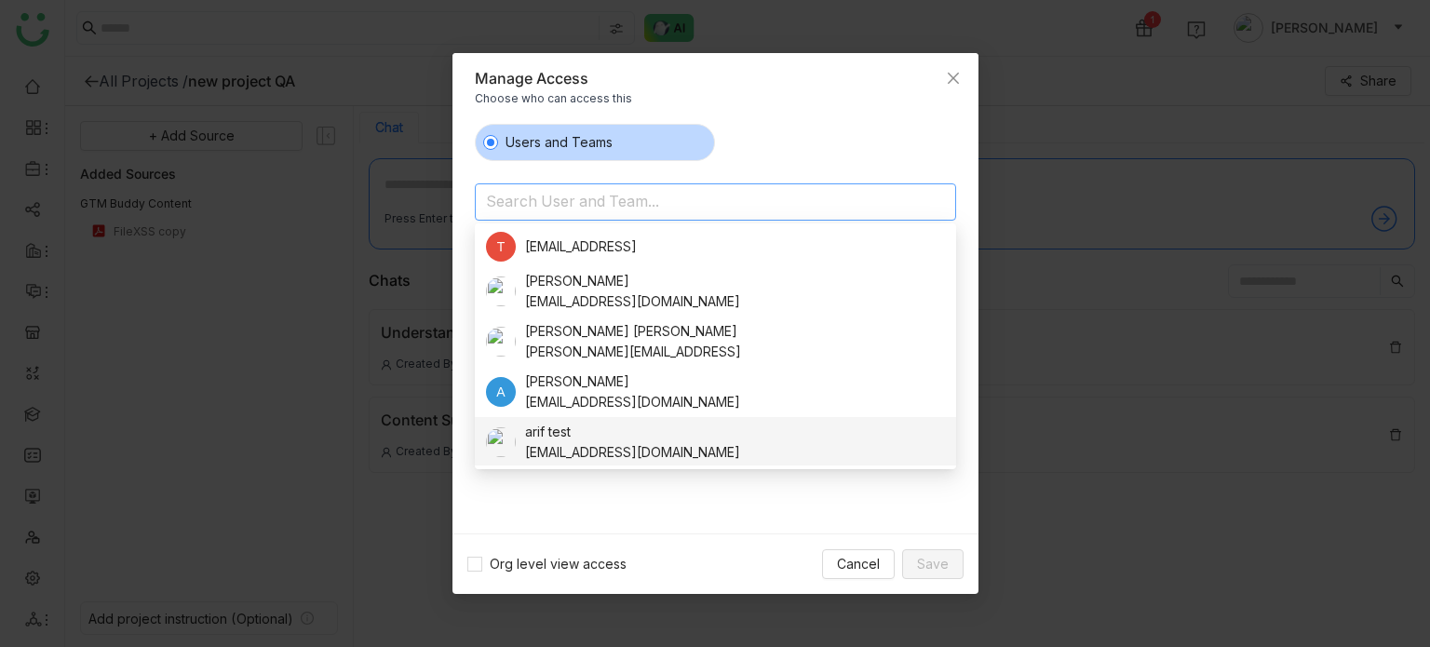
click at [671, 540] on div "Org level view access Cancel Save" at bounding box center [715, 563] width 526 height 61
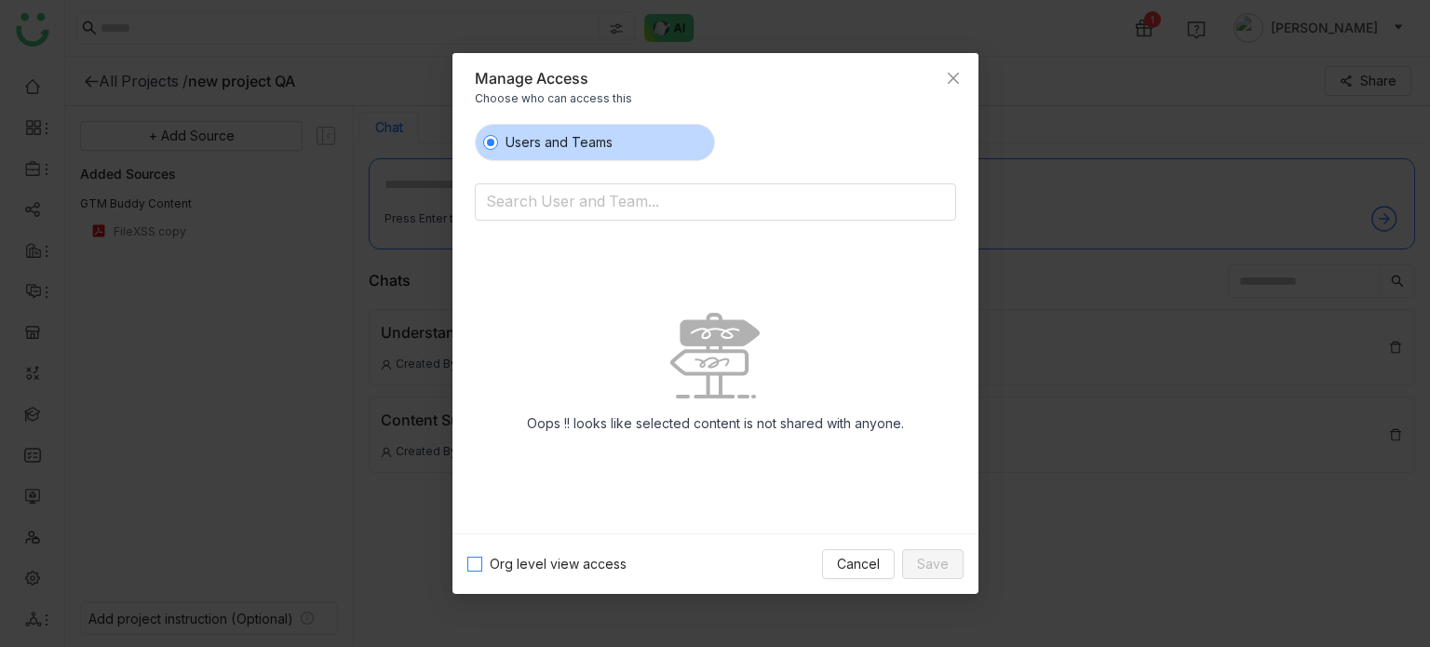
click at [561, 567] on span "Org level view access" at bounding box center [558, 564] width 152 height 20
click at [668, 194] on input at bounding box center [667, 204] width 363 height 30
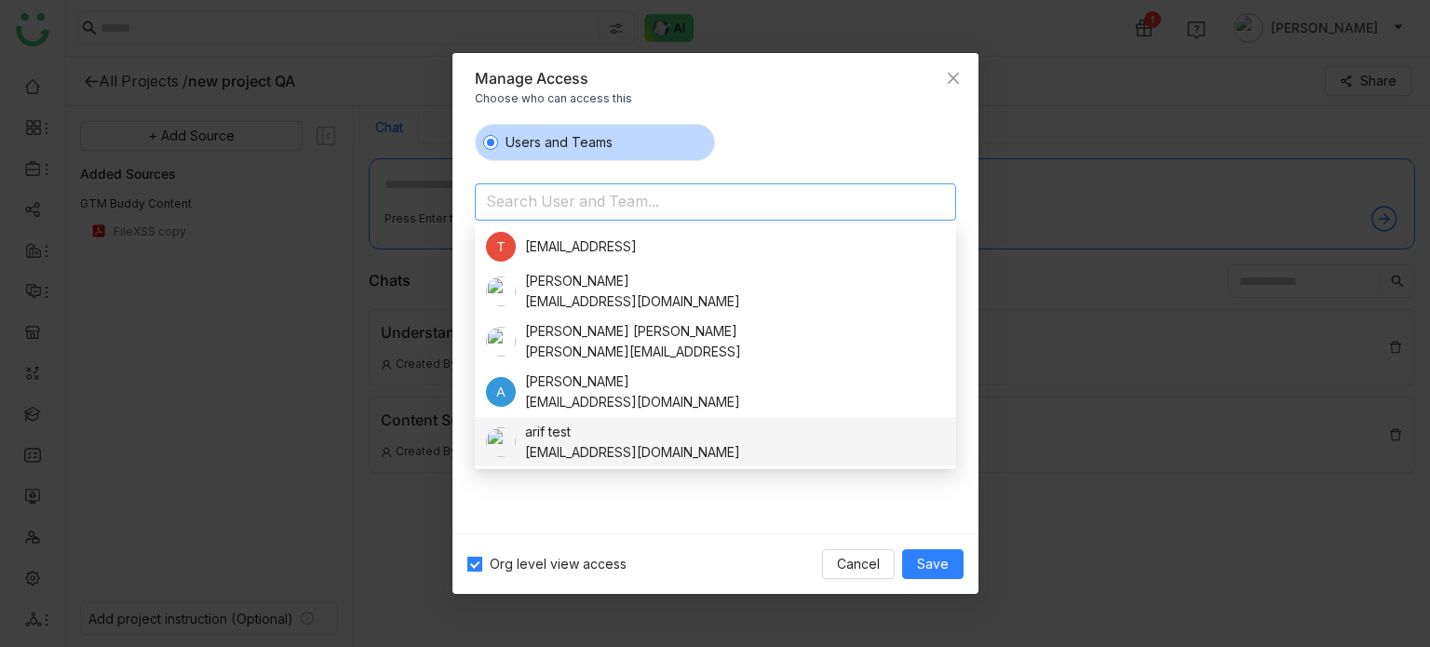
click at [675, 513] on div "Oops !! looks like selected content is not shared with anyone." at bounding box center [715, 381] width 481 height 276
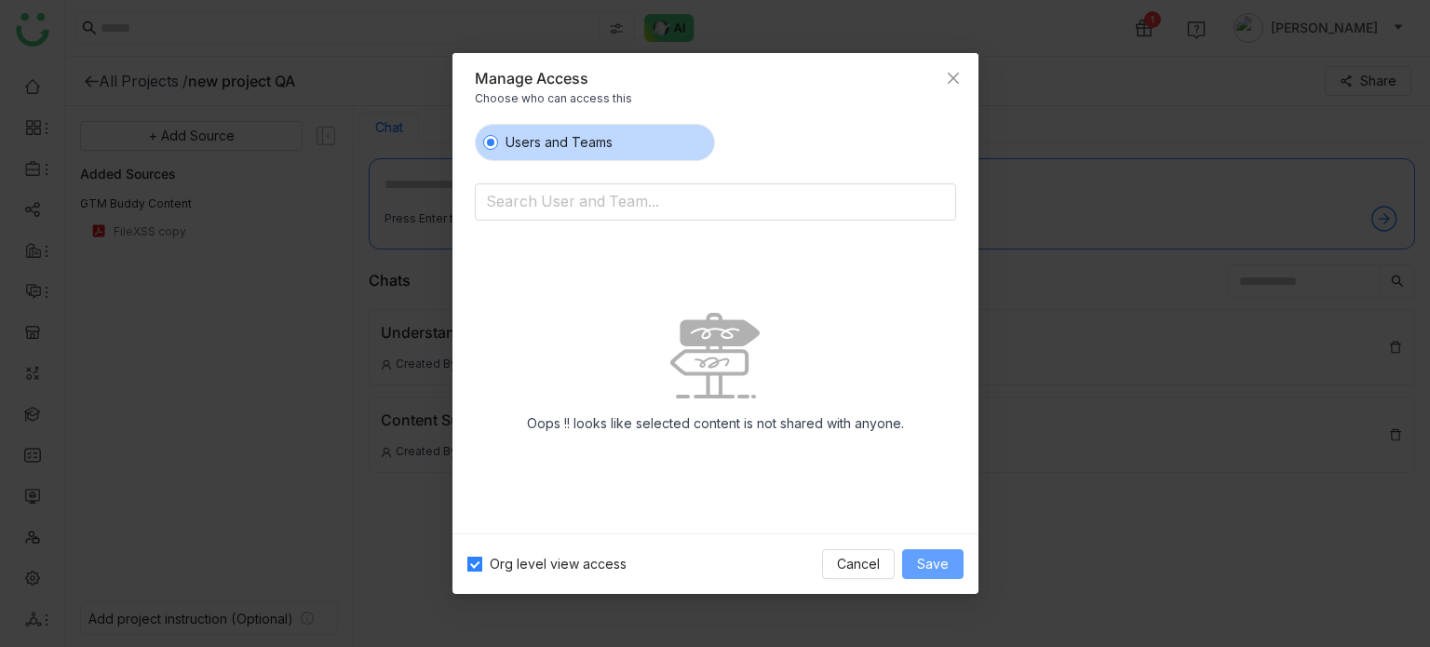
click at [948, 569] on span "Save" at bounding box center [933, 564] width 32 height 20
click at [560, 559] on span "Org level view access" at bounding box center [558, 564] width 152 height 20
click at [928, 569] on span "Save" at bounding box center [933, 564] width 32 height 20
click at [628, 189] on input at bounding box center [667, 204] width 363 height 30
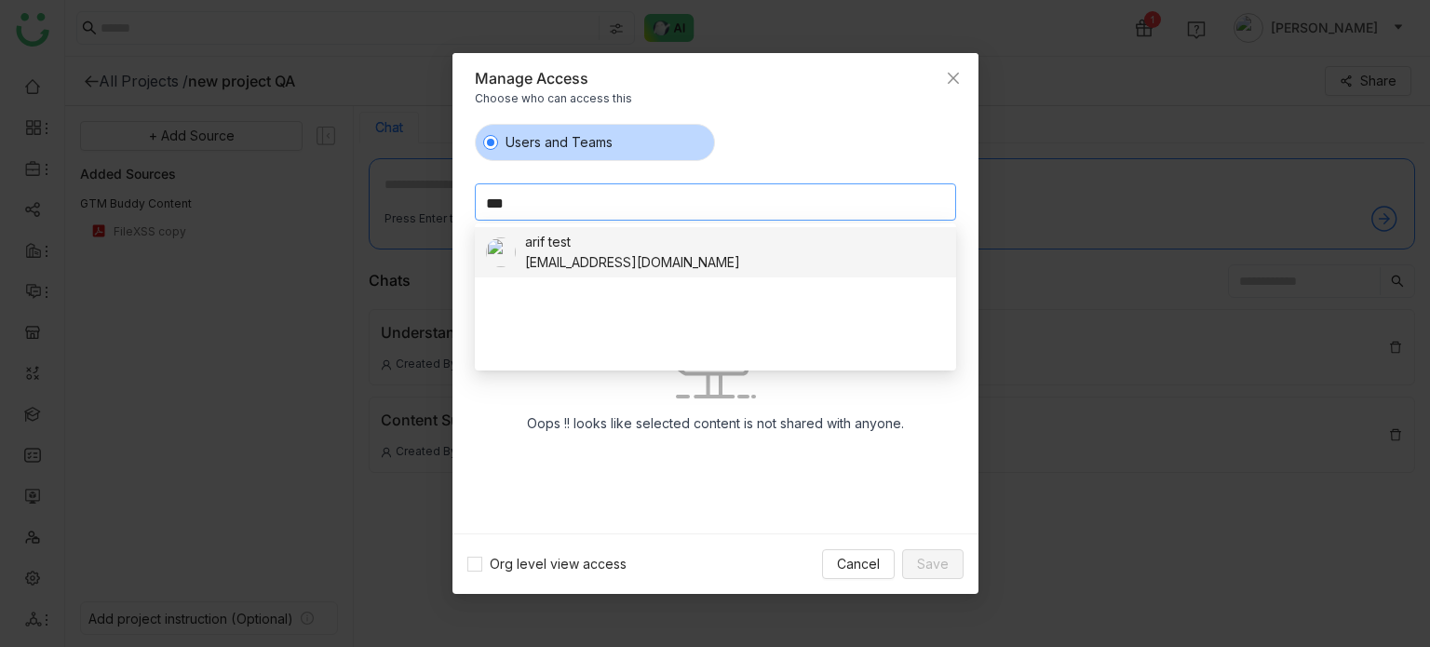
type input "***"
click at [541, 235] on div "arif test" at bounding box center [632, 242] width 215 height 20
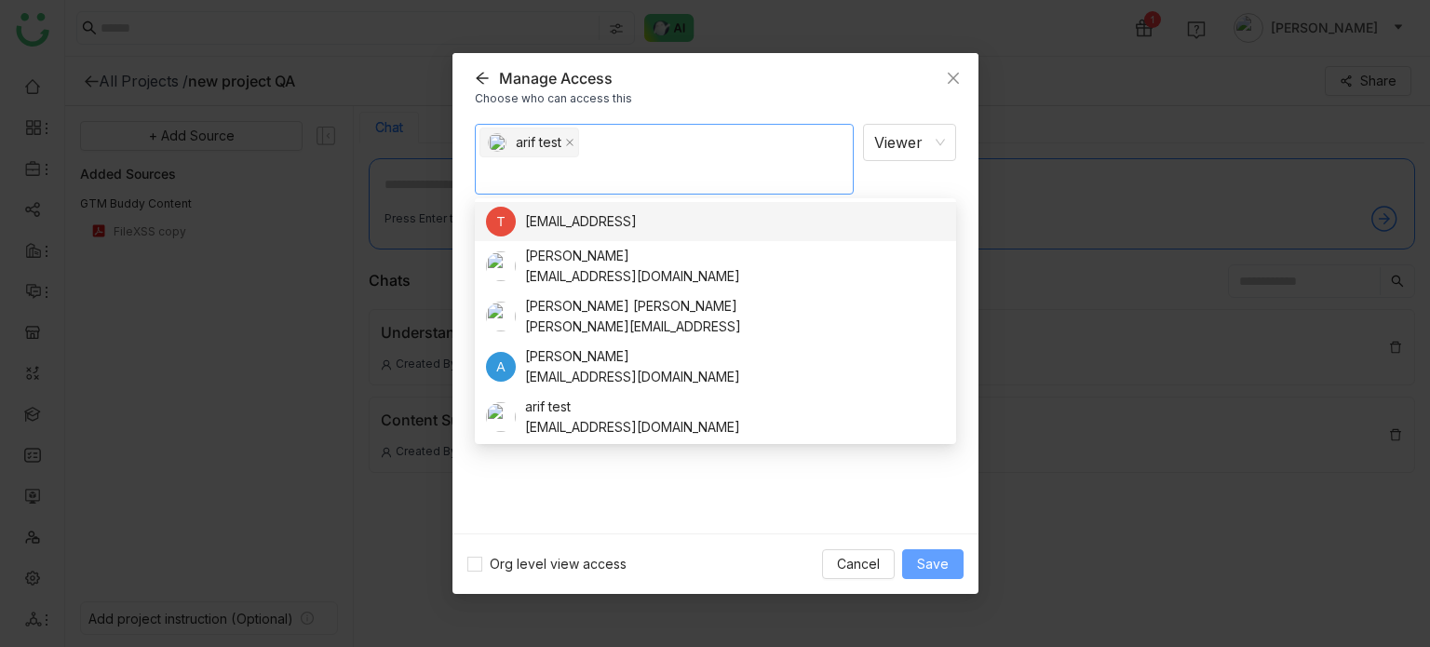
click at [948, 573] on span "Save" at bounding box center [933, 564] width 32 height 20
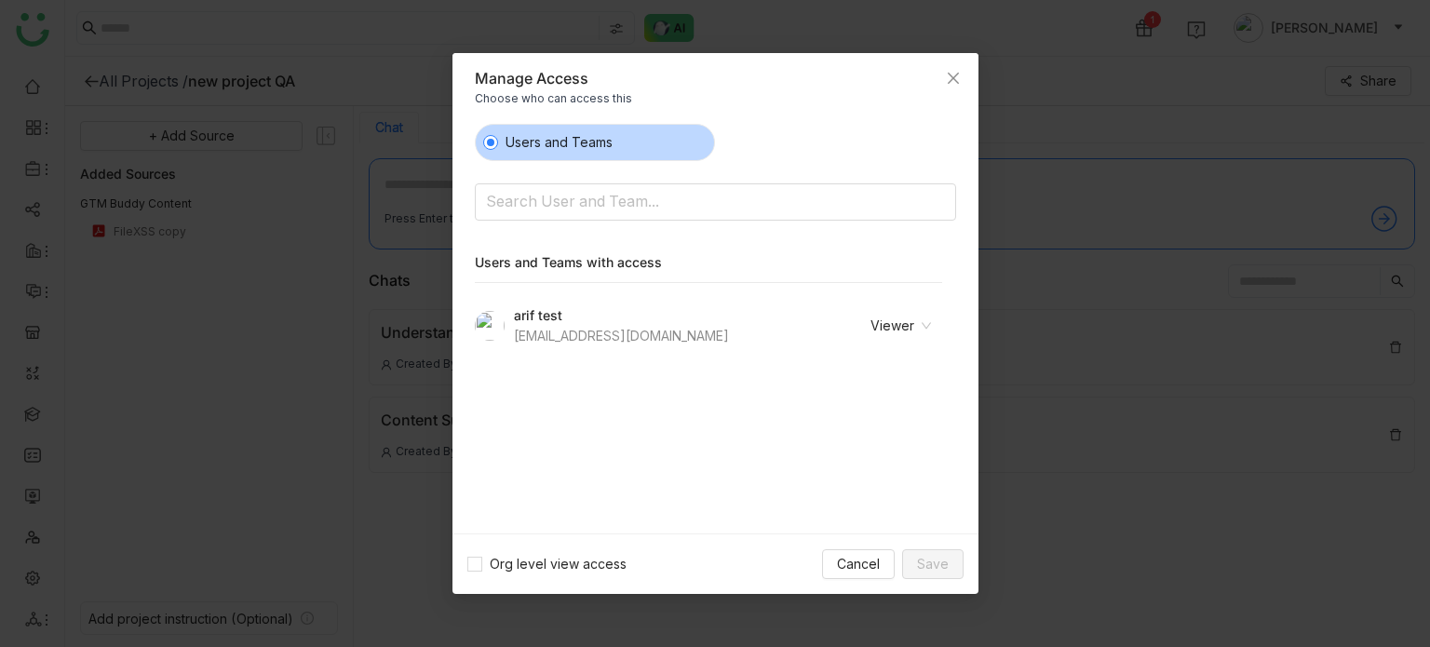
click at [907, 330] on nz-select-item "Viewer" at bounding box center [877, 326] width 108 height 28
click at [849, 531] on div "Users and Teams Search User and Team... Users and Teams with access arif test b…" at bounding box center [715, 321] width 526 height 425
click at [960, 85] on span "Close" at bounding box center [953, 78] width 50 height 50
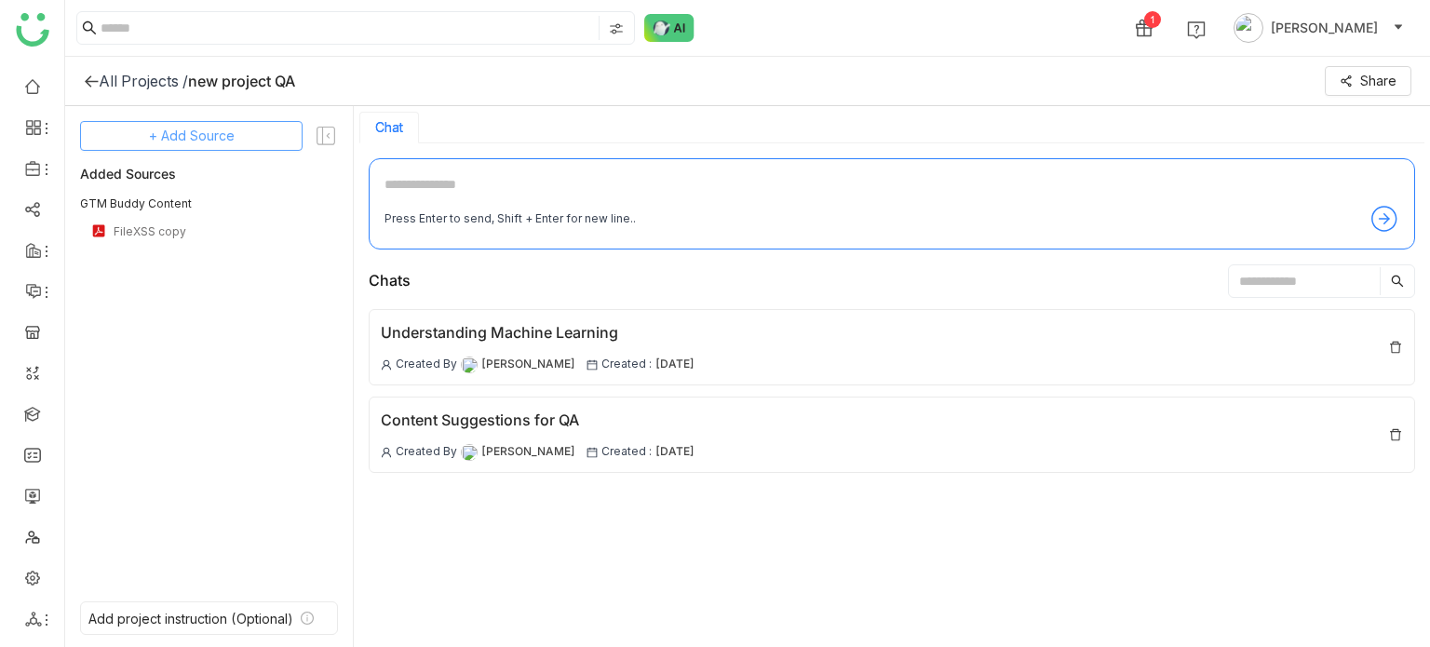
click at [197, 127] on span "+ Add Source" at bounding box center [192, 136] width 86 height 20
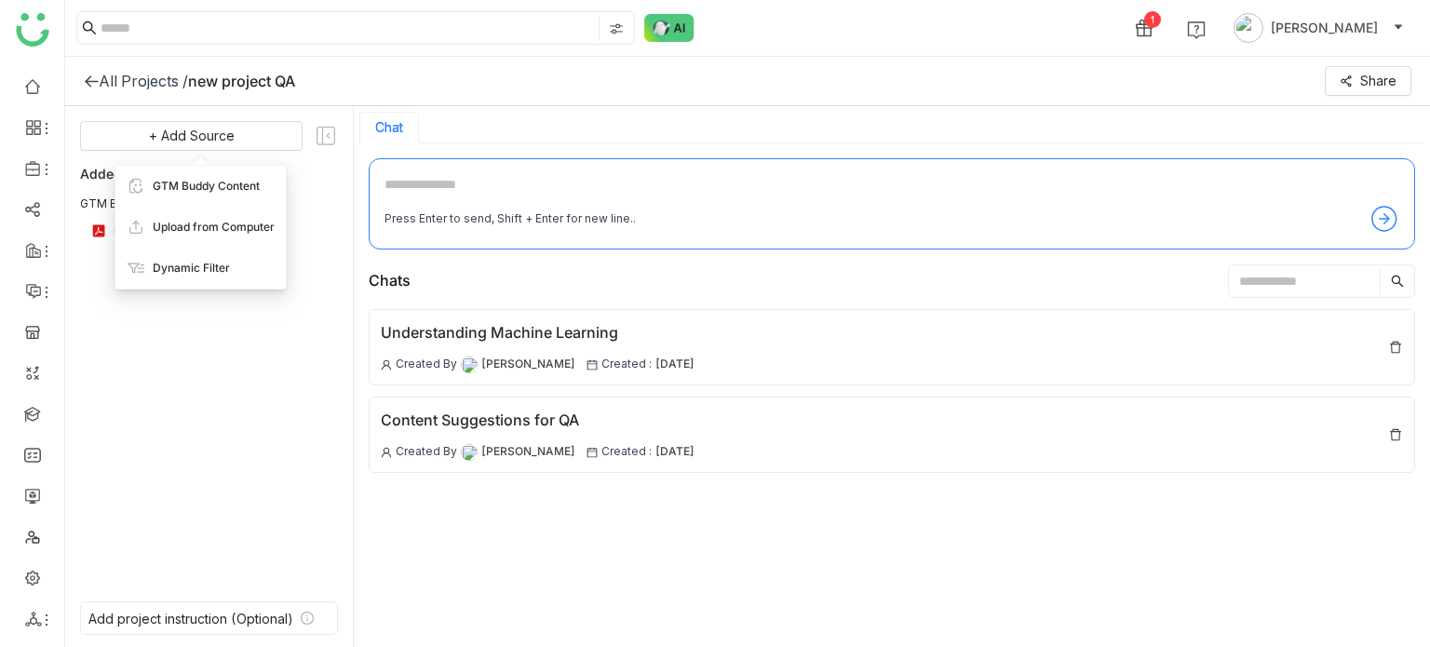
click at [60, 293] on ul at bounding box center [32, 353] width 64 height 587
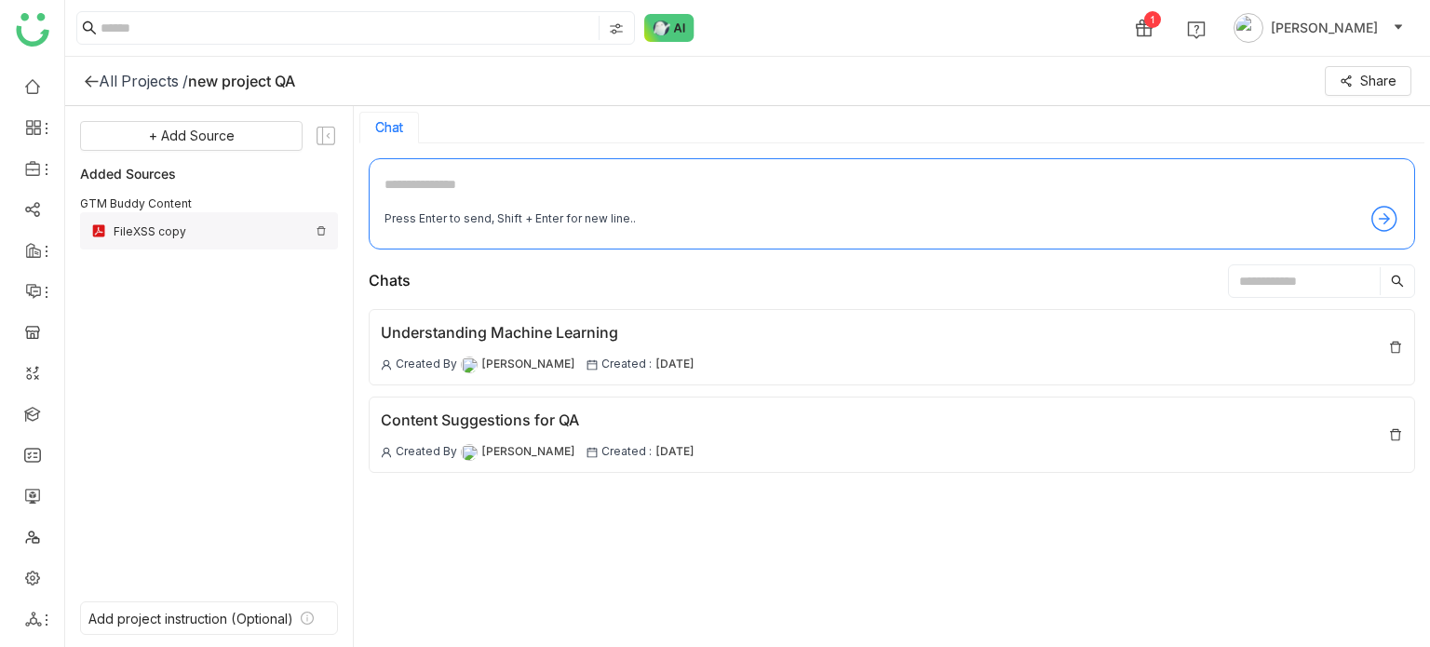
click at [109, 230] on div "FileXSS copy" at bounding box center [209, 230] width 258 height 37
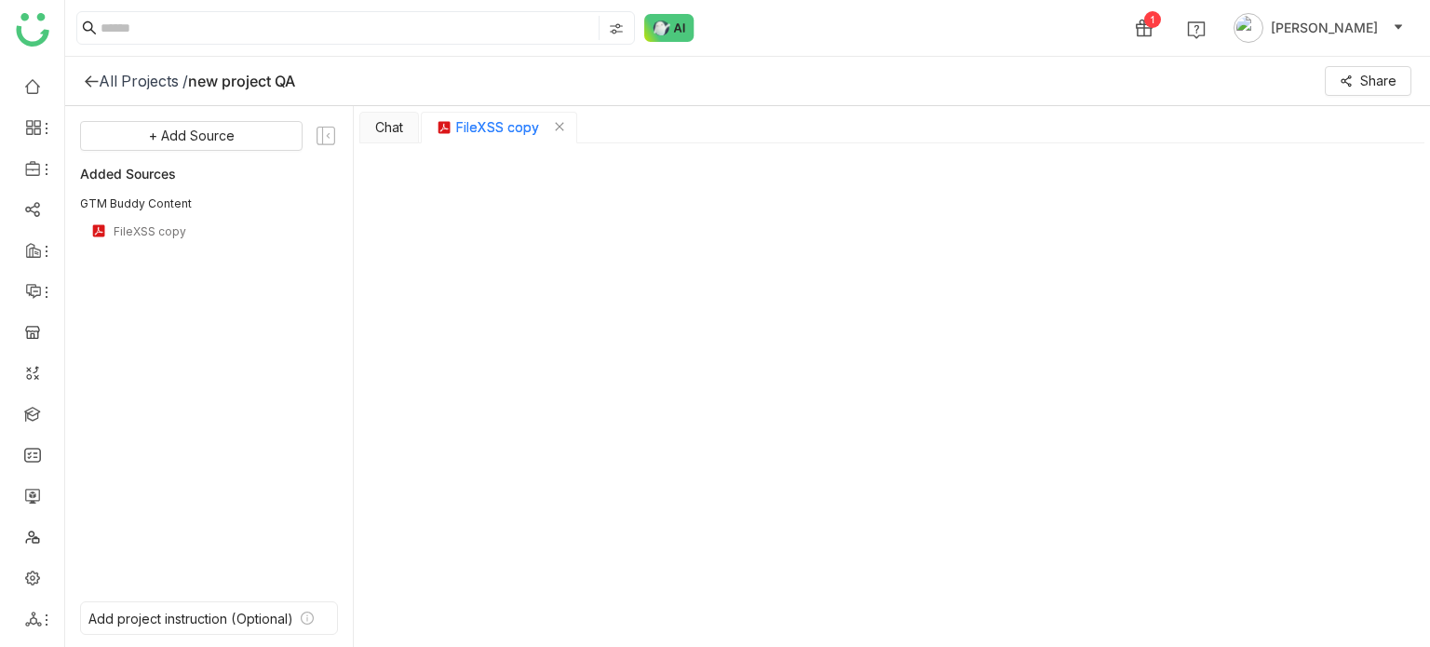
click at [227, 151] on div "+ Add Source Added Sources GTM Buddy Content FileXSS copy" at bounding box center [209, 350] width 258 height 458
click at [227, 148] on button "+ Add Source" at bounding box center [191, 136] width 223 height 30
click at [236, 237] on div "Upload from Computer" at bounding box center [191, 227] width 170 height 41
click at [247, 144] on button "+ Add Source" at bounding box center [191, 136] width 223 height 30
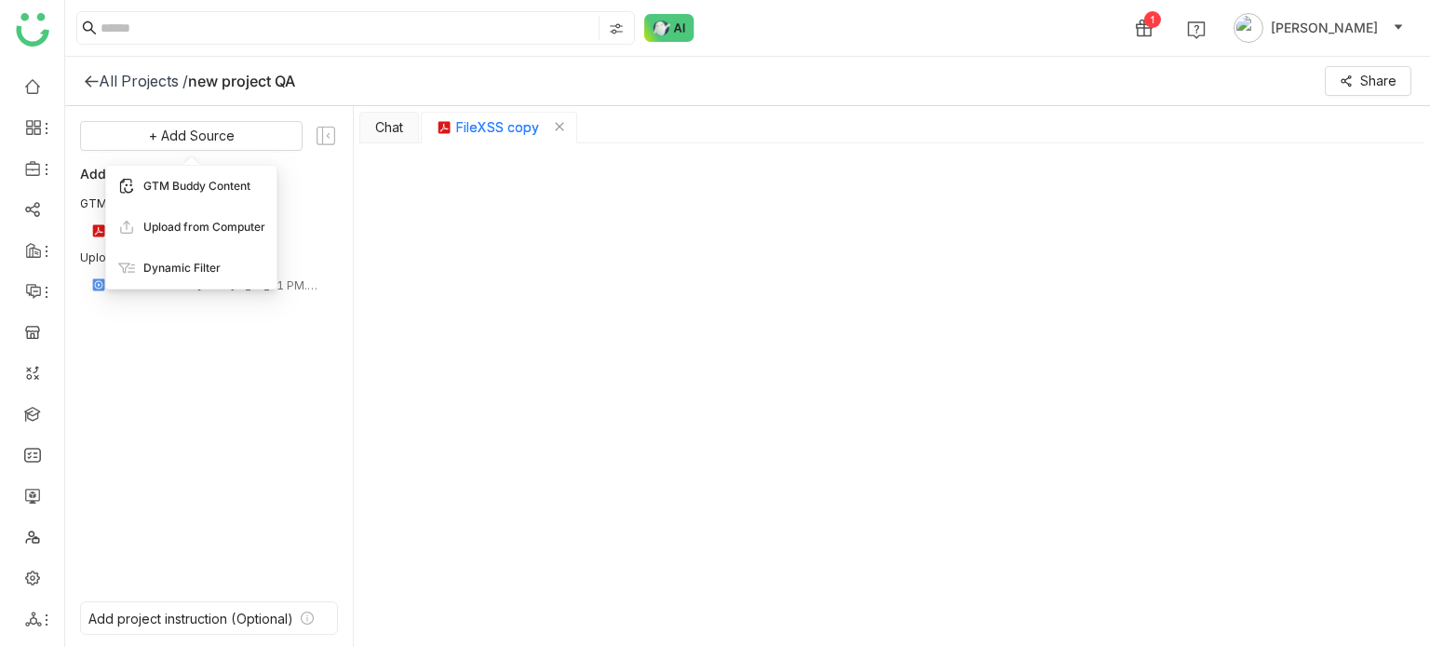
click at [238, 185] on span "GTM Buddy Content" at bounding box center [196, 186] width 107 height 17
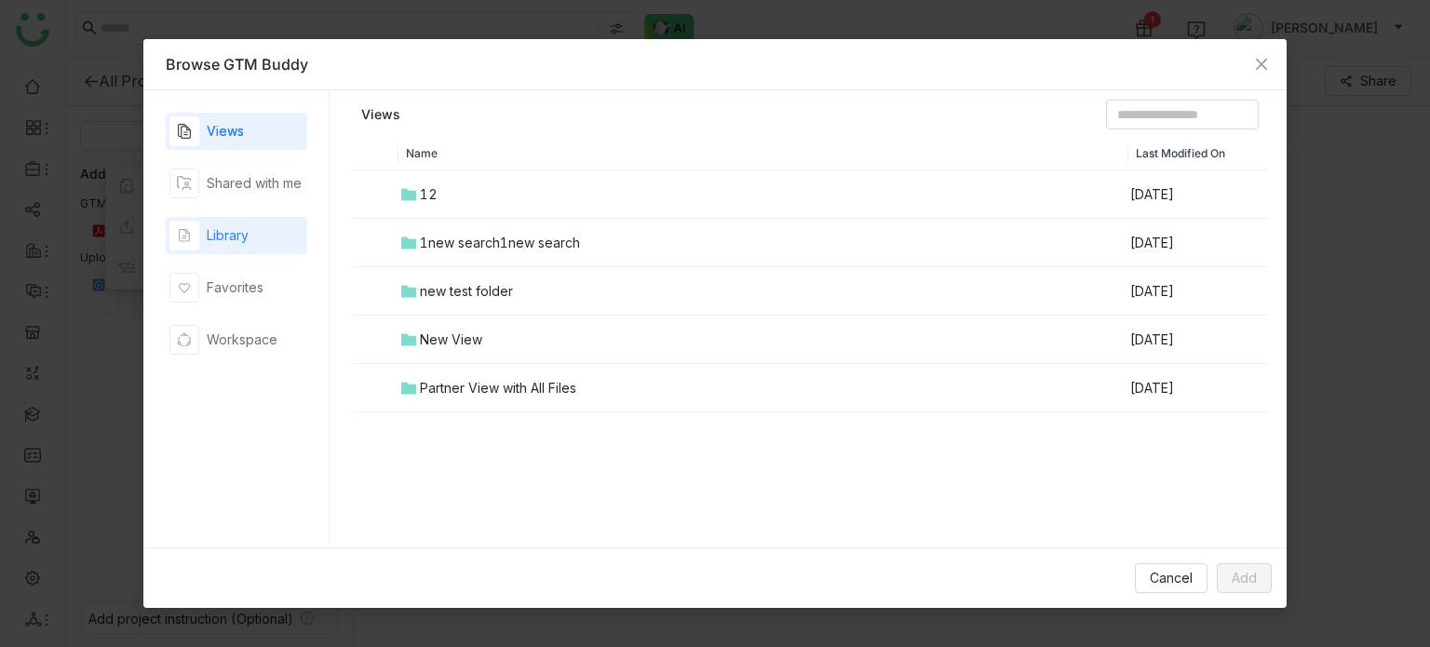
click at [255, 237] on div "Library" at bounding box center [237, 235] width 142 height 37
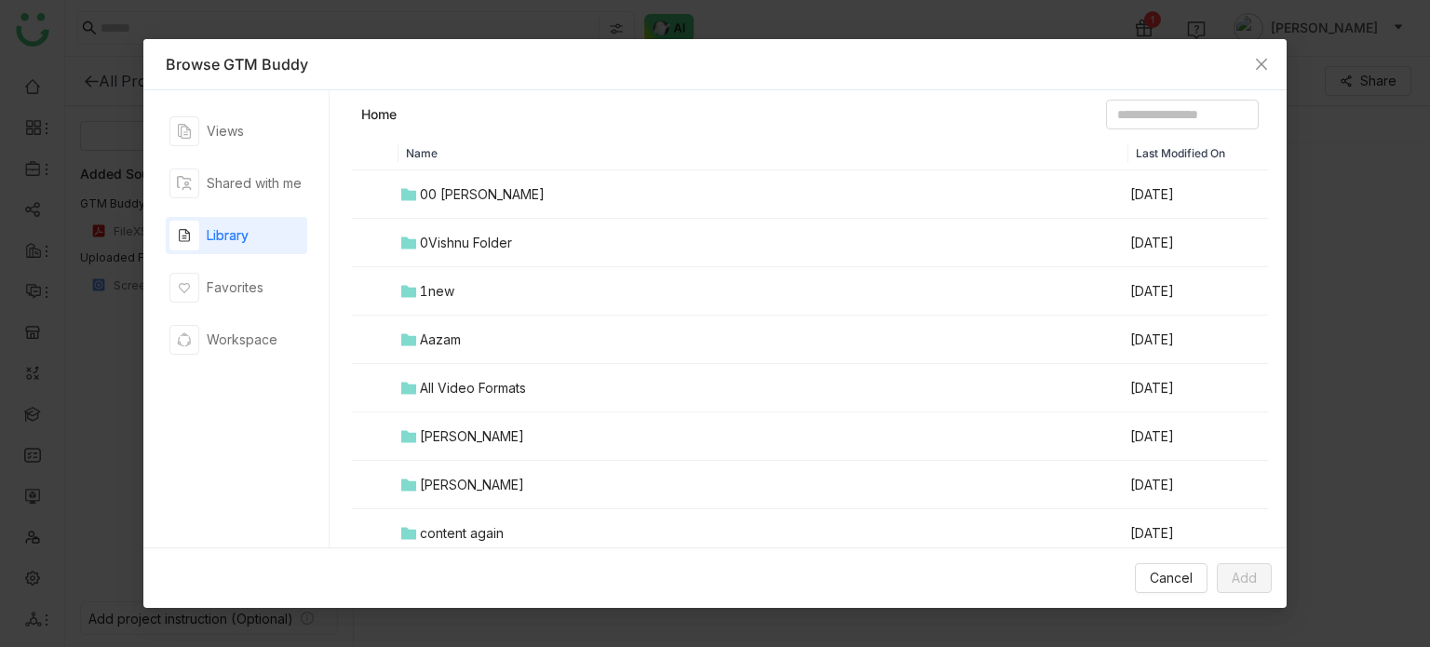
click at [480, 186] on div "00 Arif Folder" at bounding box center [482, 194] width 125 height 20
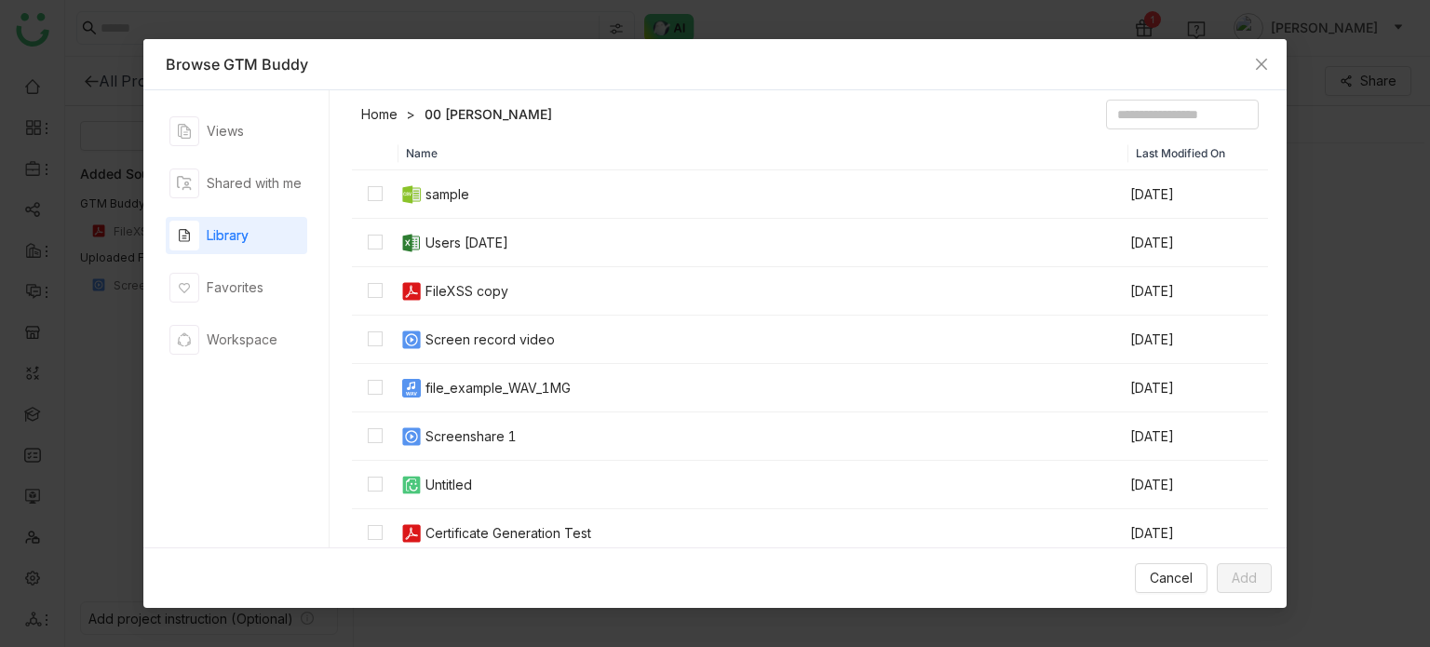
click at [477, 199] on td "sample" at bounding box center [763, 194] width 731 height 48
click at [483, 237] on div "Users 07-21-2025" at bounding box center [466, 243] width 83 height 20
click at [485, 293] on div "FileXSS copy" at bounding box center [466, 291] width 83 height 20
click at [486, 339] on div "Screen record video" at bounding box center [489, 340] width 129 height 20
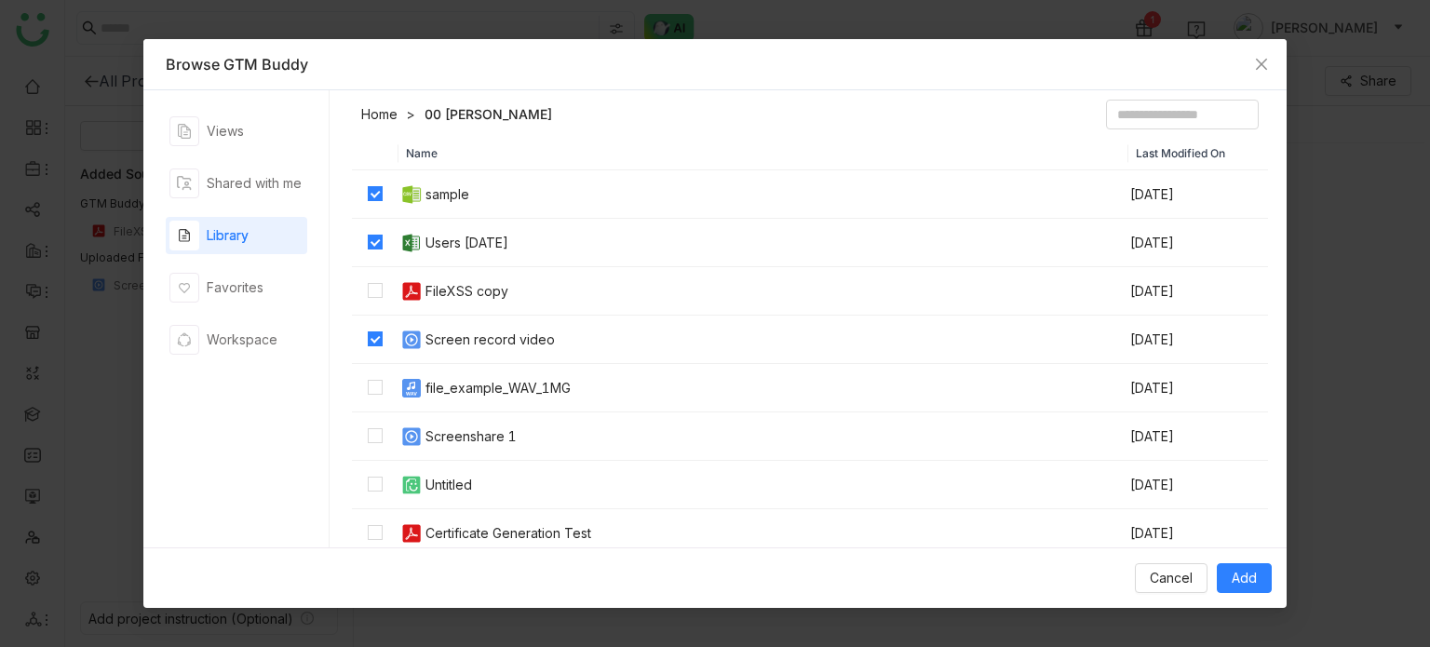
drag, startPoint x: 488, startPoint y: 434, endPoint x: 496, endPoint y: 472, distance: 39.1
click at [488, 434] on div "Screenshare 1" at bounding box center [470, 436] width 91 height 20
click at [534, 553] on div "Cancel Add" at bounding box center [715, 577] width 1144 height 61
click at [541, 541] on div "Certificate Generation Test" at bounding box center [508, 533] width 166 height 20
click at [1236, 583] on span "Add" at bounding box center [1244, 578] width 25 height 20
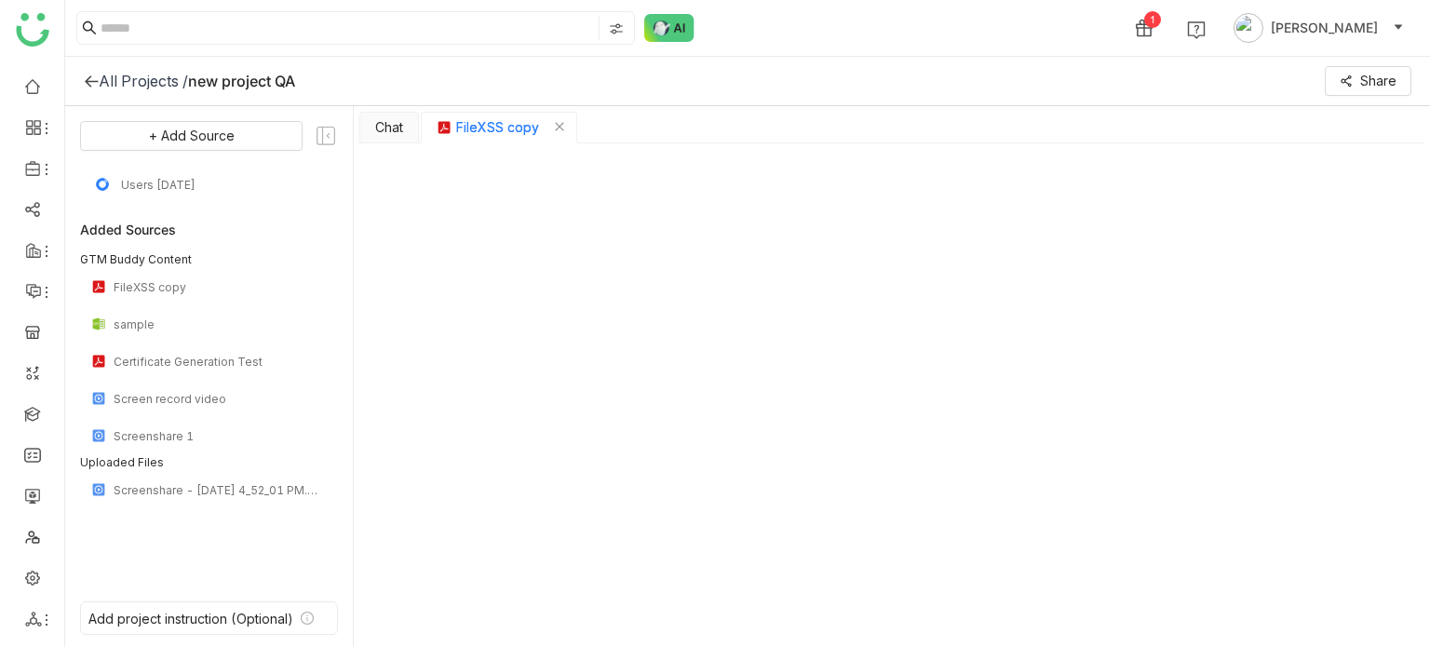
click at [1387, 62] on div "All Projects / new project QA Share" at bounding box center [747, 81] width 1365 height 49
click at [1389, 74] on span "Share" at bounding box center [1378, 81] width 36 height 20
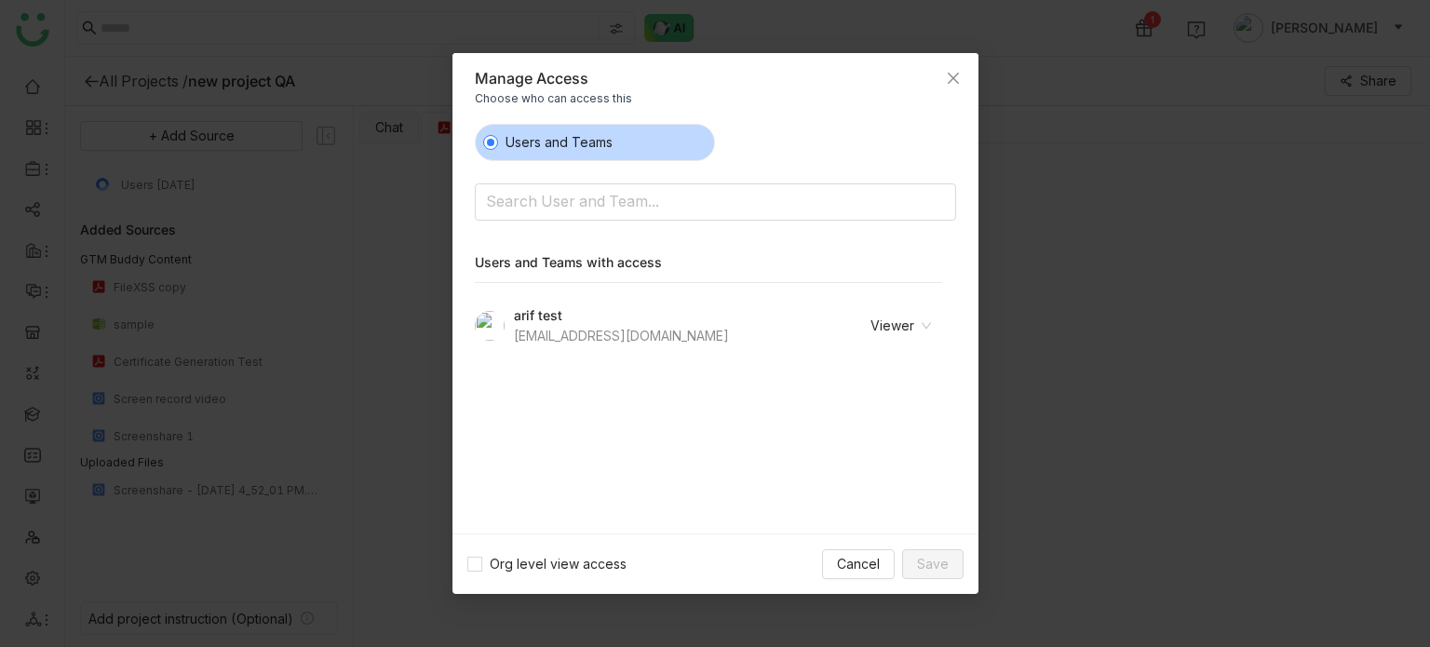
click at [911, 315] on nz-select-item "Viewer" at bounding box center [877, 326] width 108 height 28
click at [916, 424] on div "Revoke Access" at bounding box center [876, 422] width 108 height 20
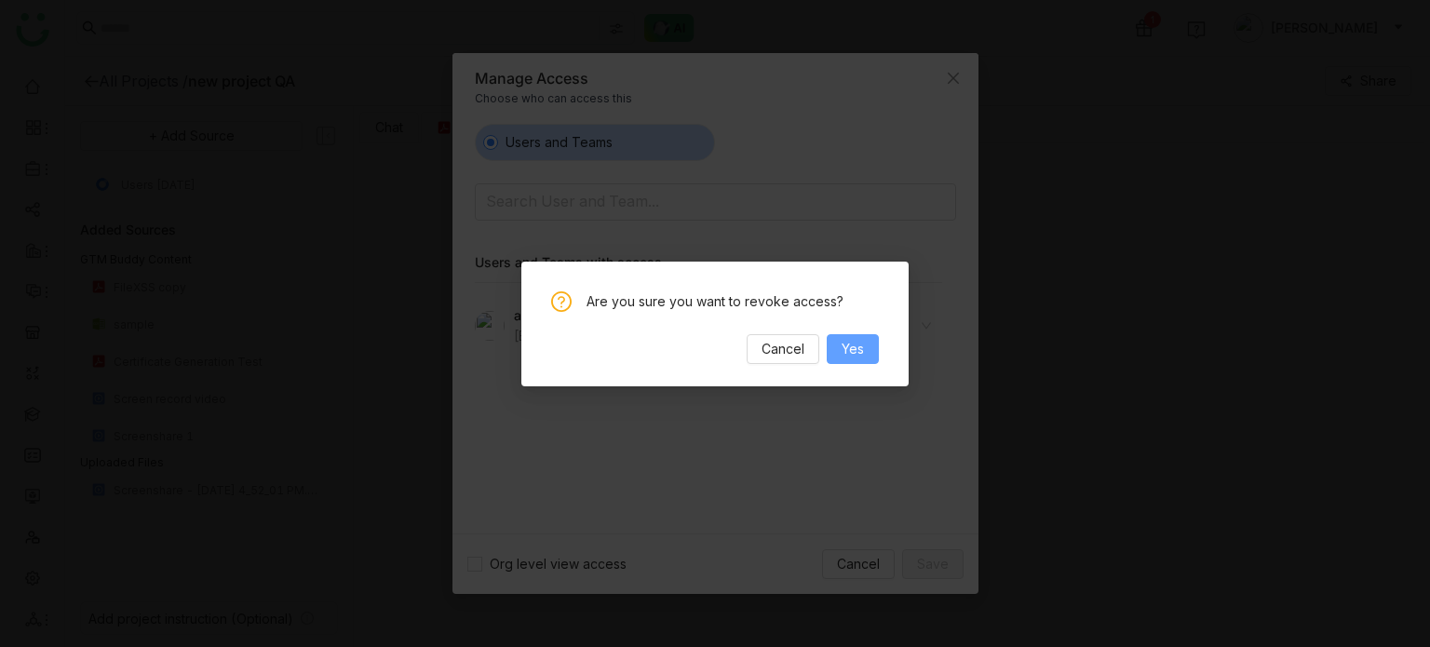
click at [867, 348] on button "Yes" at bounding box center [853, 349] width 52 height 30
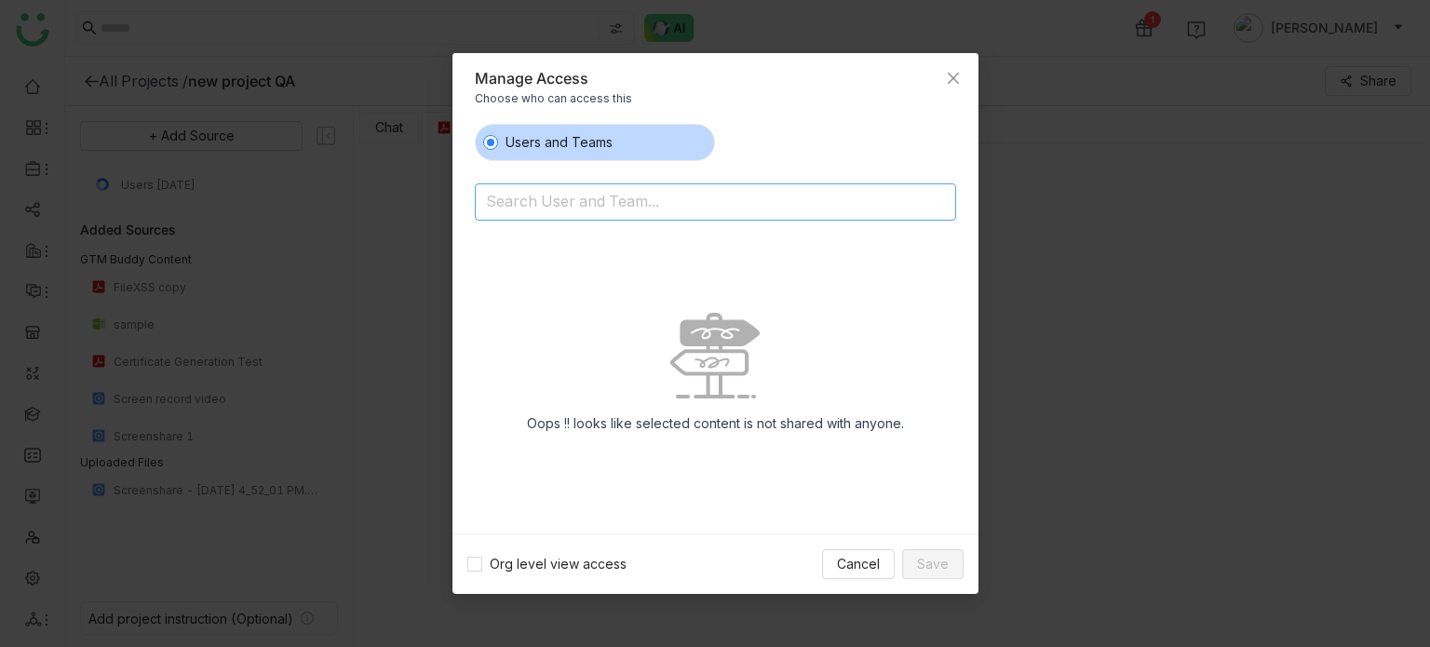
click at [637, 195] on input at bounding box center [667, 204] width 363 height 30
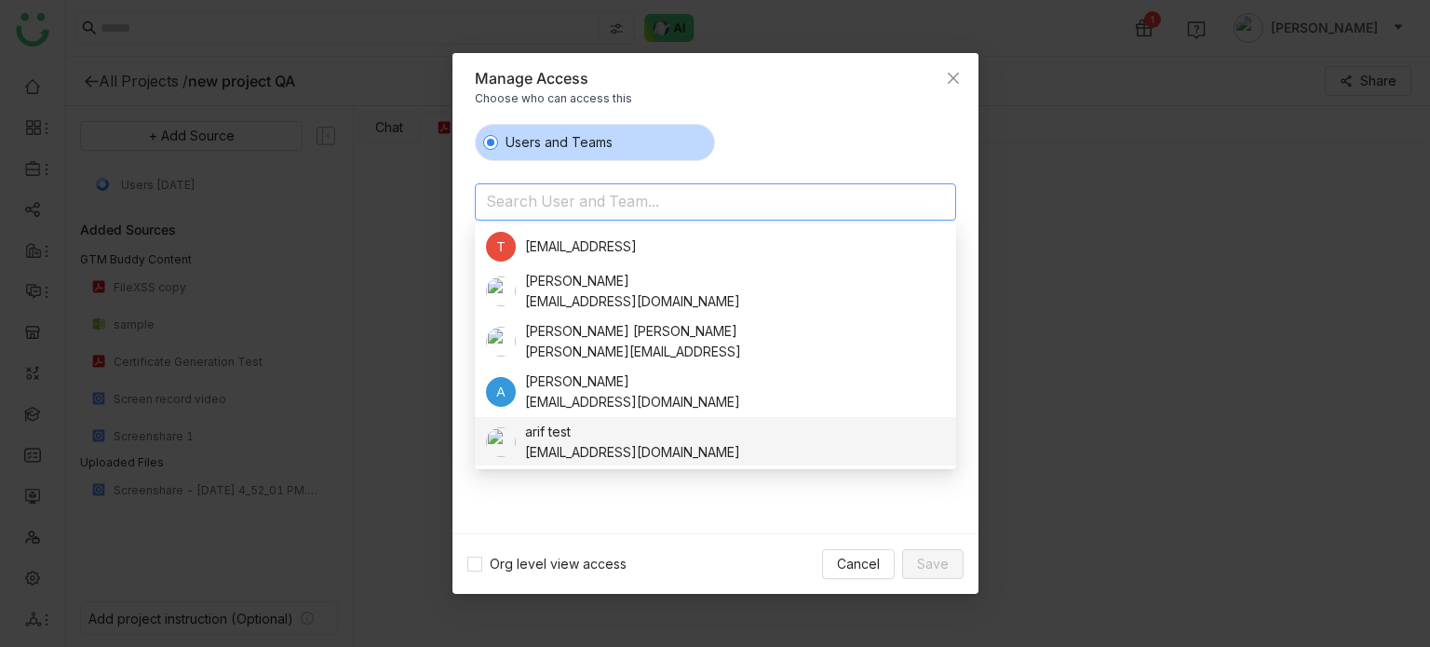
click at [717, 452] on div "arif test bugtest1mail@gmail.com" at bounding box center [715, 442] width 459 height 41
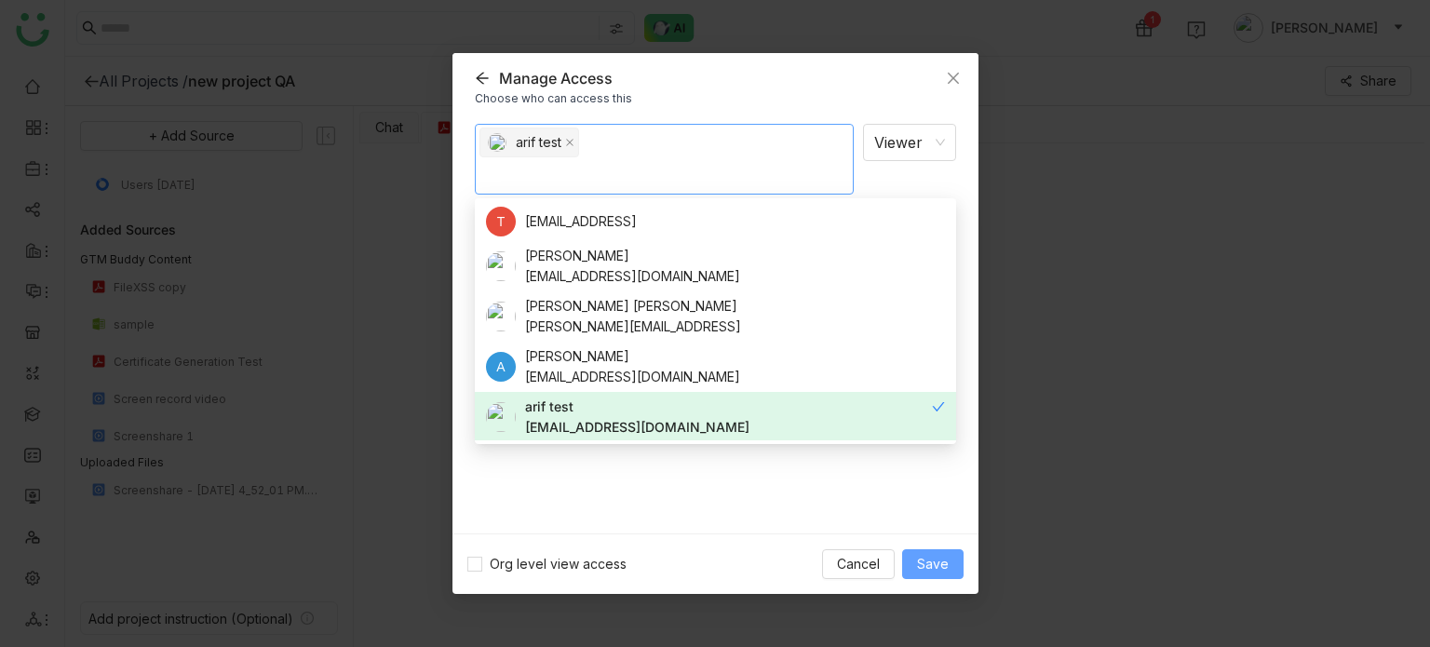
click at [938, 554] on span "Save" at bounding box center [933, 564] width 32 height 20
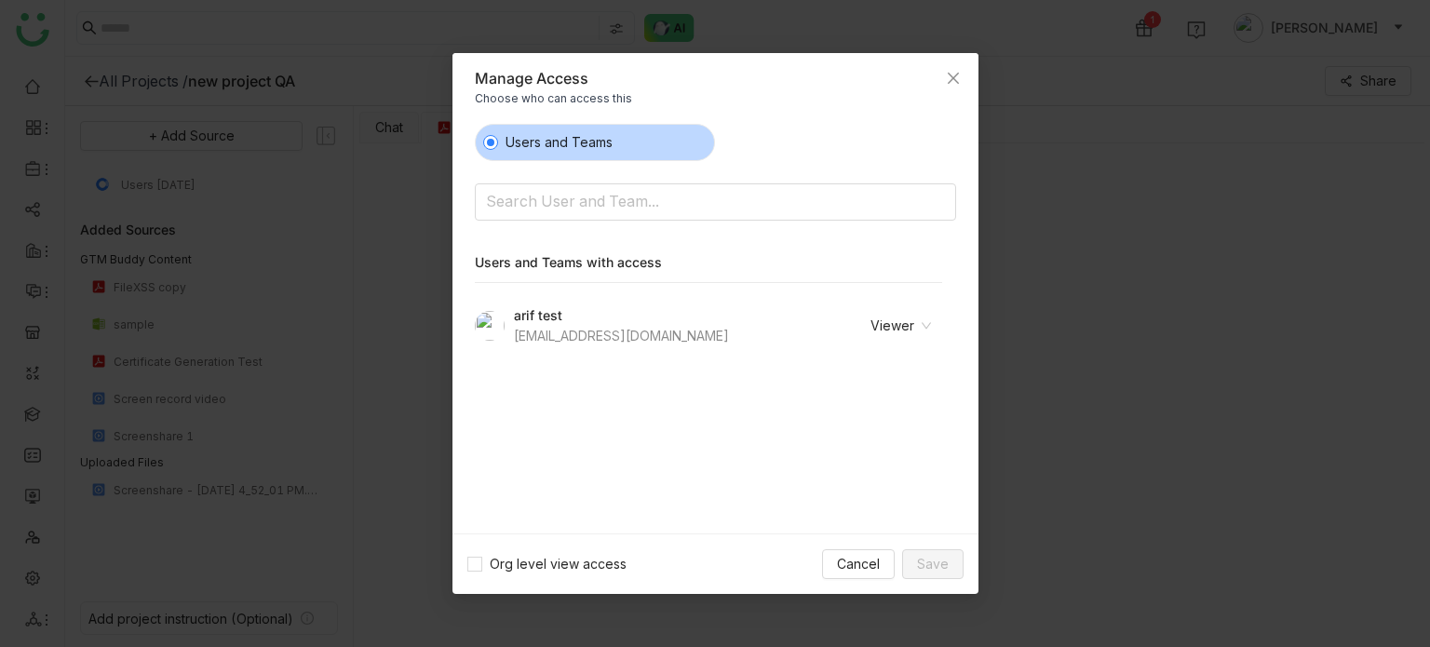
click at [913, 323] on nz-select-item "Viewer" at bounding box center [877, 326] width 108 height 28
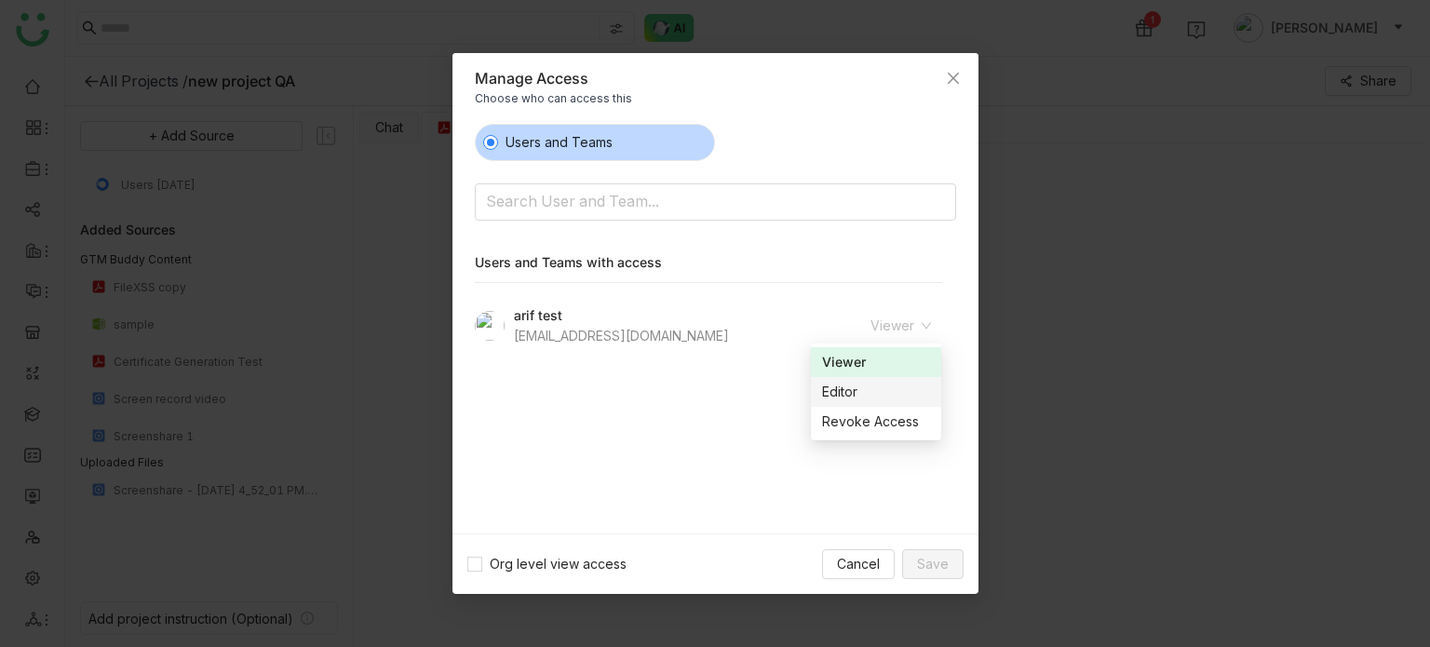
click at [899, 396] on div "Editor" at bounding box center [876, 392] width 108 height 20
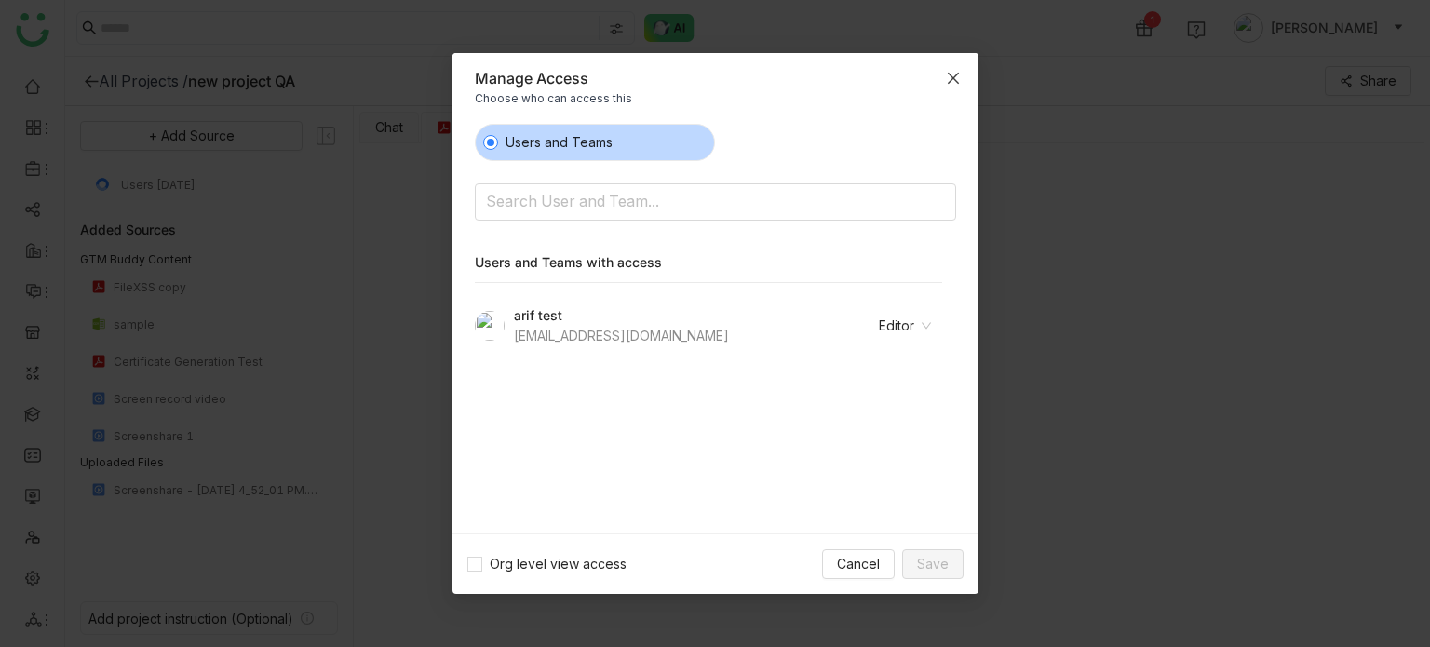
click at [950, 76] on icon "Close" at bounding box center [953, 78] width 15 height 15
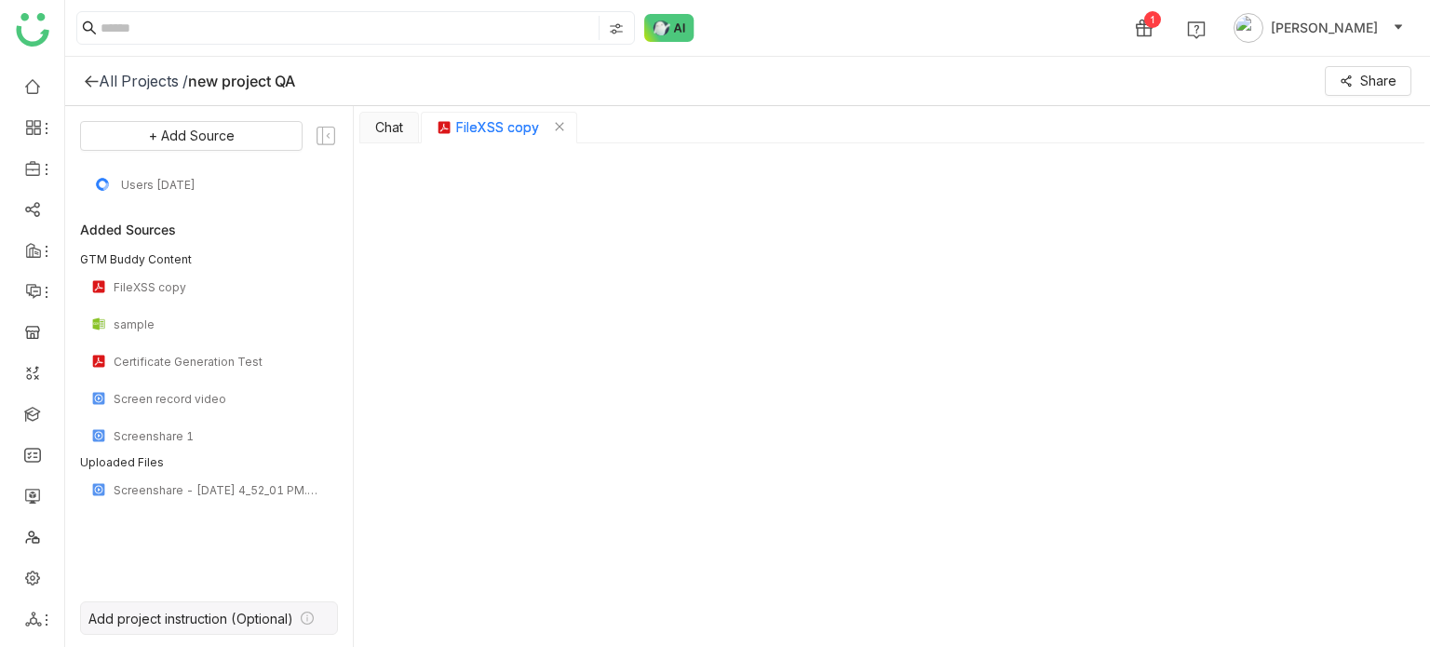
click at [303, 619] on icon at bounding box center [307, 618] width 13 height 13
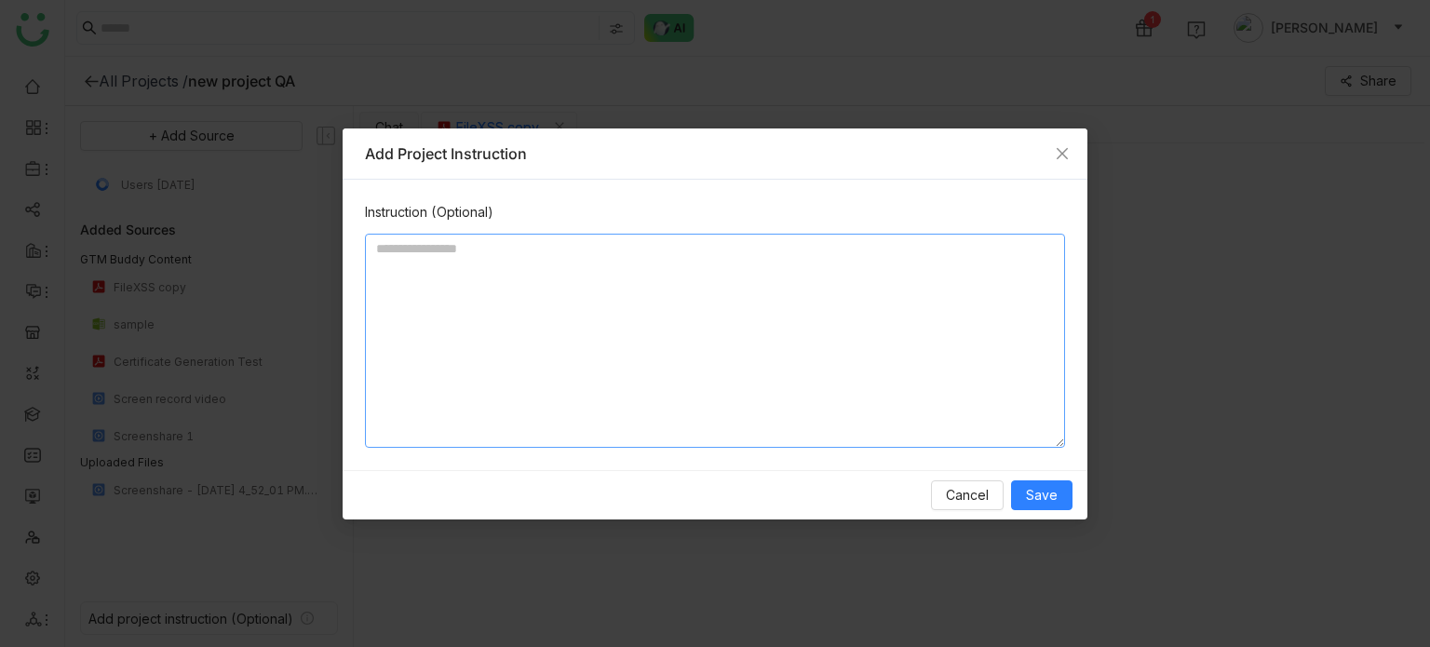
click at [592, 383] on textarea at bounding box center [715, 341] width 700 height 214
click at [994, 502] on button "Cancel" at bounding box center [967, 495] width 73 height 30
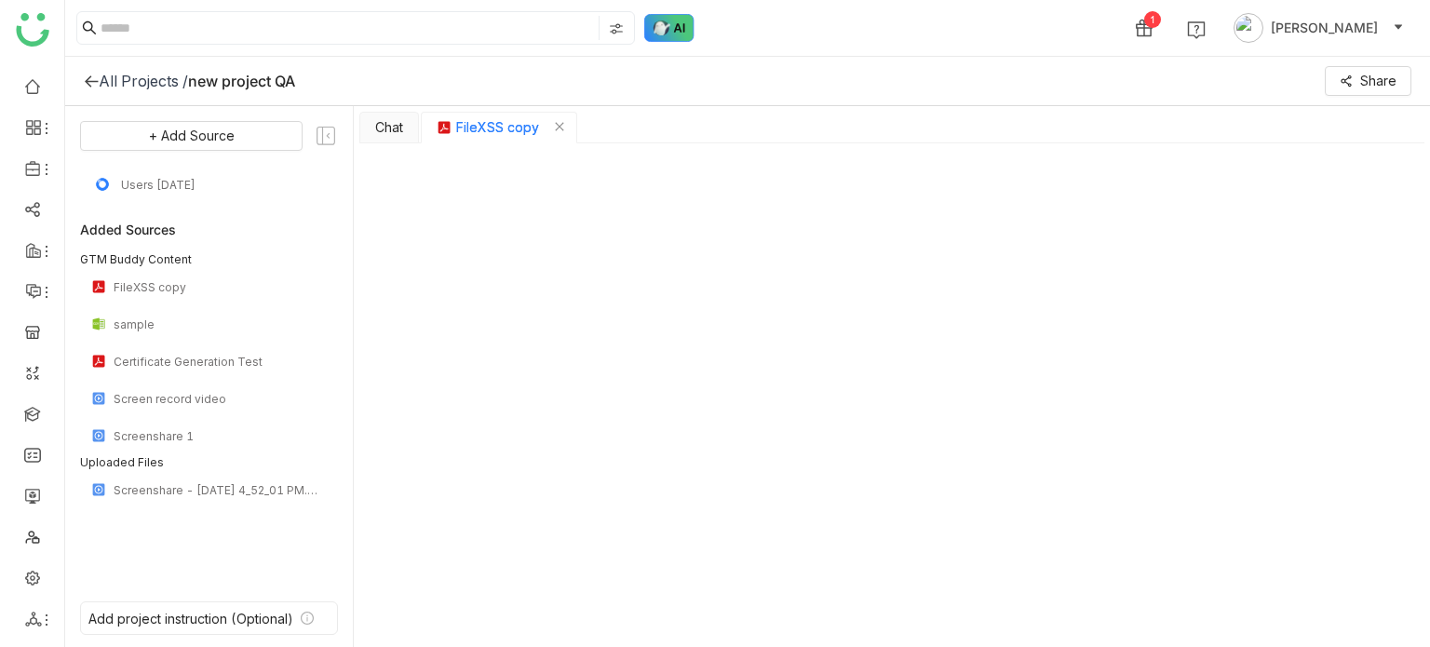
click at [667, 26] on img at bounding box center [669, 28] width 50 height 28
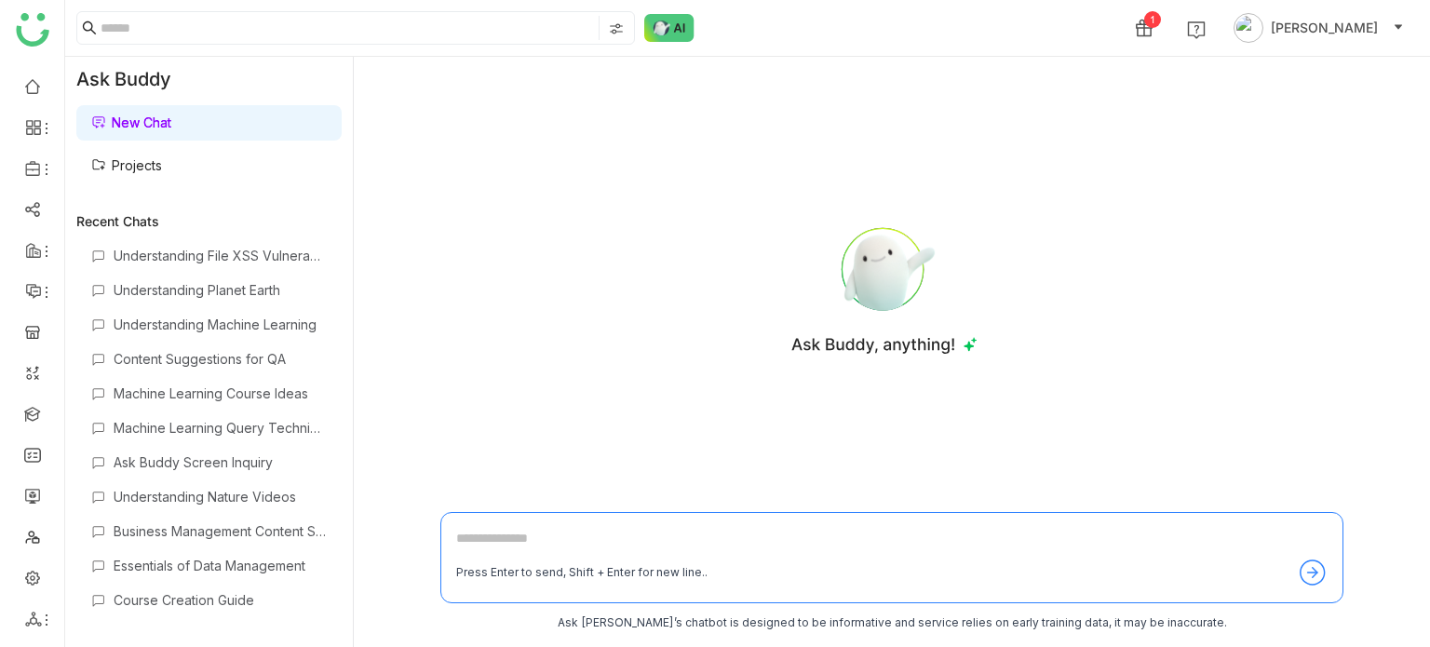
click at [162, 157] on link "Projects" at bounding box center [126, 165] width 71 height 16
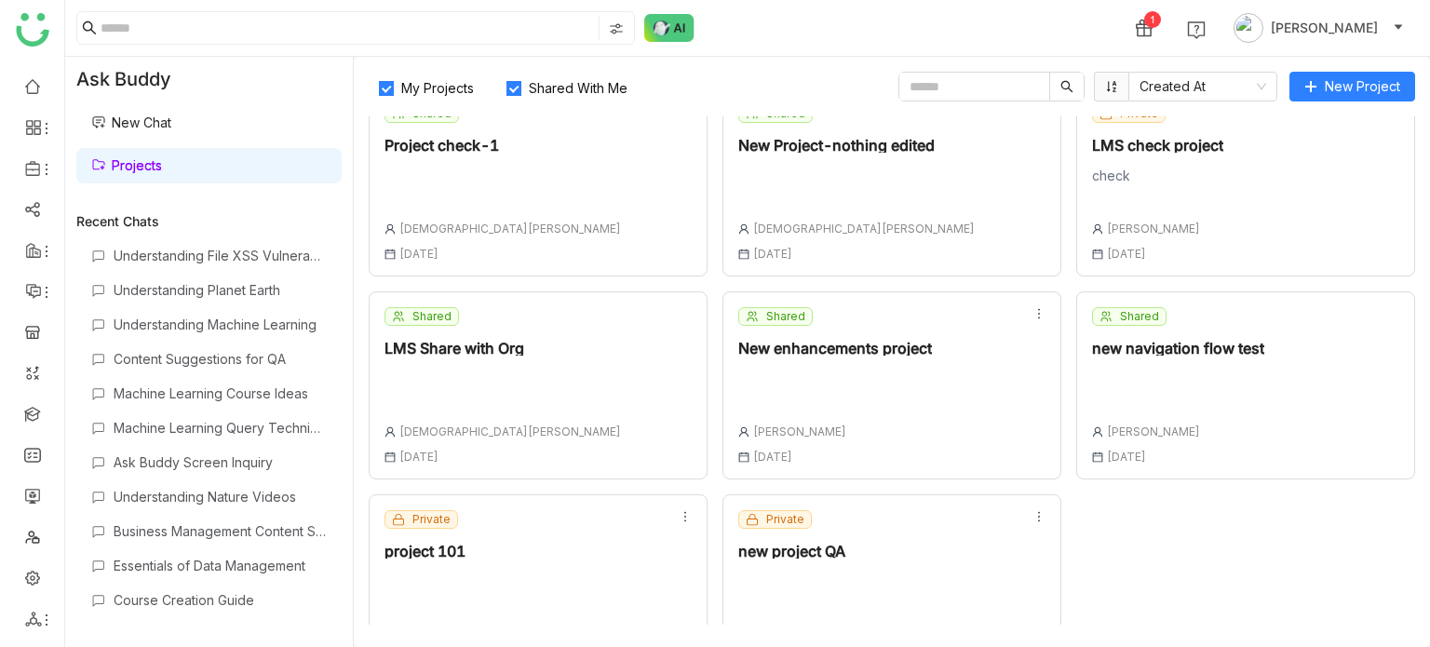
scroll to position [492, 0]
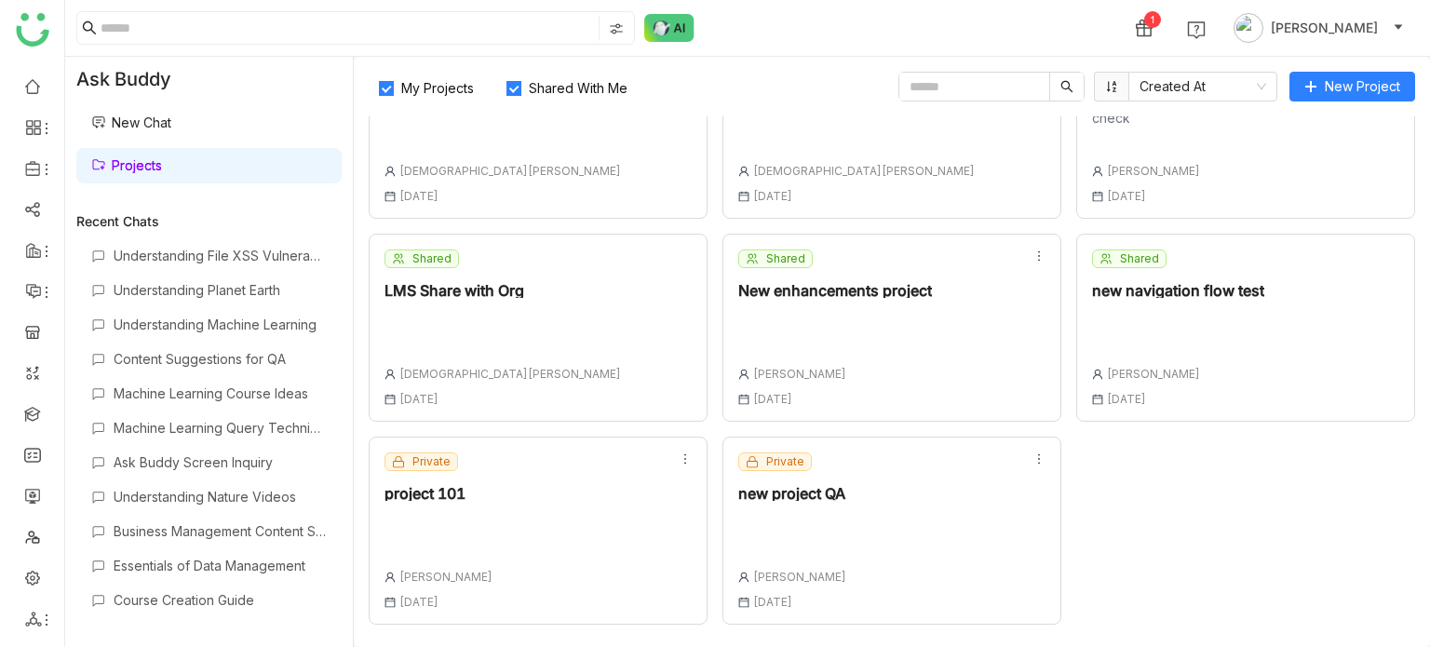
click at [966, 520] on div "Private new project QA Arif uddin 18 Aug , 2025" at bounding box center [891, 531] width 339 height 188
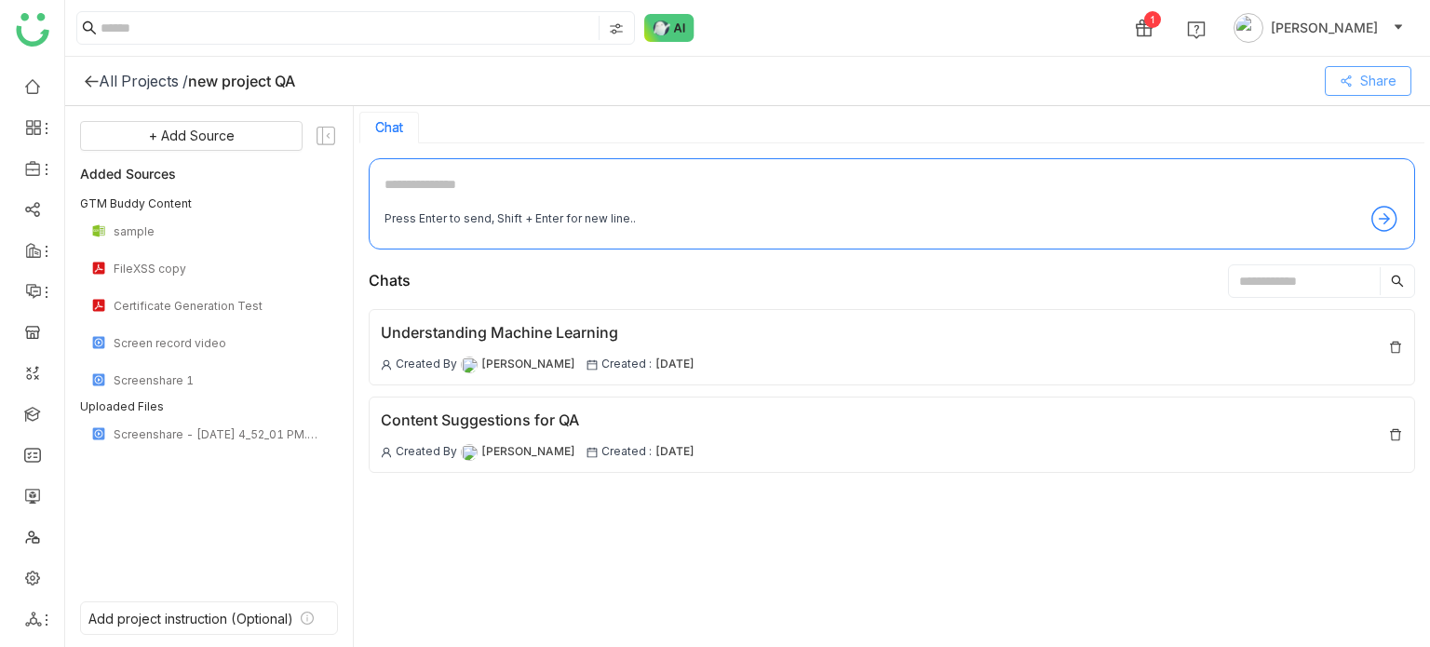
click at [1359, 70] on button "Share" at bounding box center [1368, 81] width 87 height 30
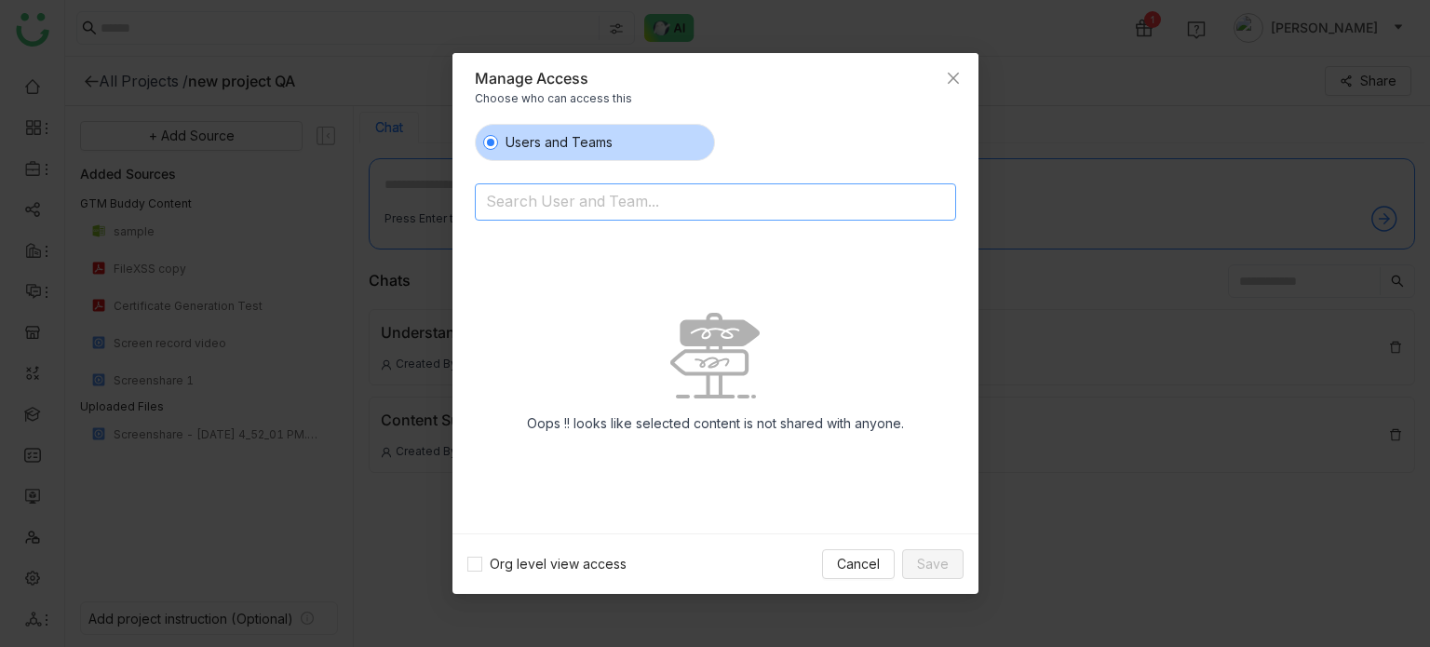
click at [719, 211] on input at bounding box center [667, 204] width 363 height 30
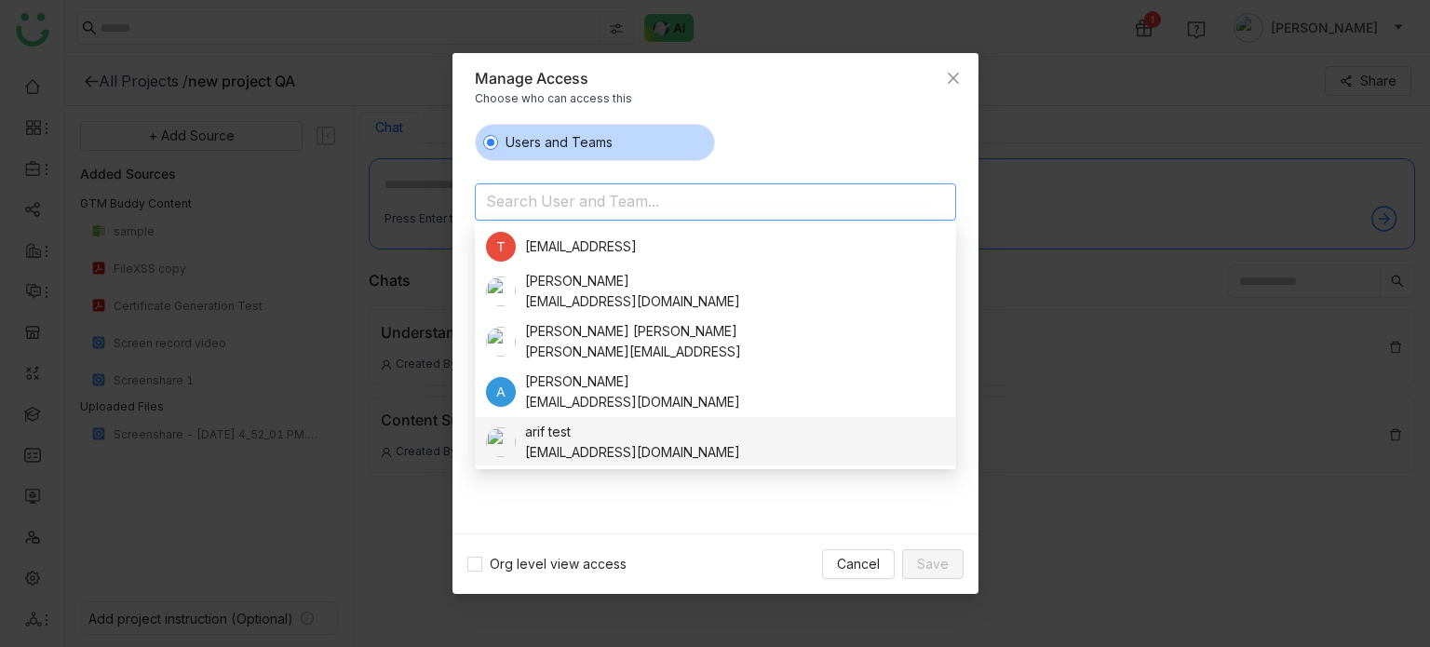
click at [644, 445] on div "[EMAIL_ADDRESS][DOMAIN_NAME]" at bounding box center [632, 452] width 215 height 20
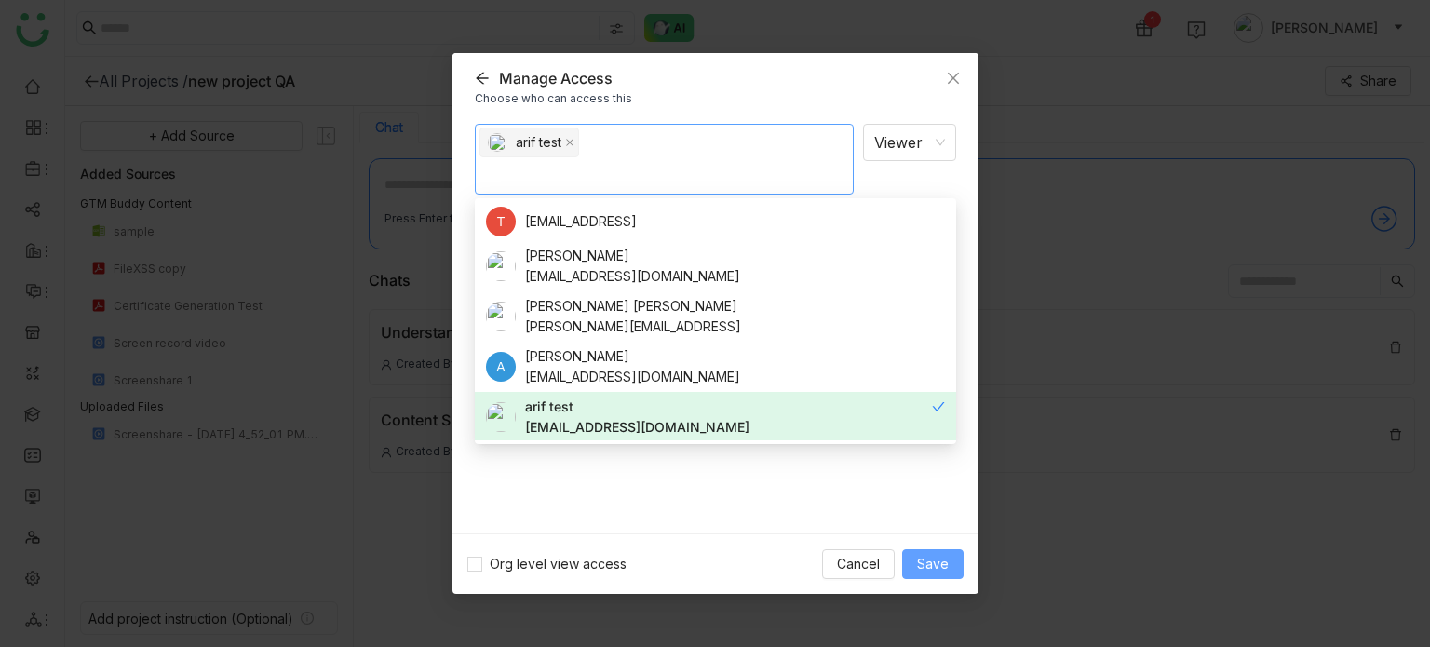
click at [948, 577] on button "Save" at bounding box center [932, 564] width 61 height 30
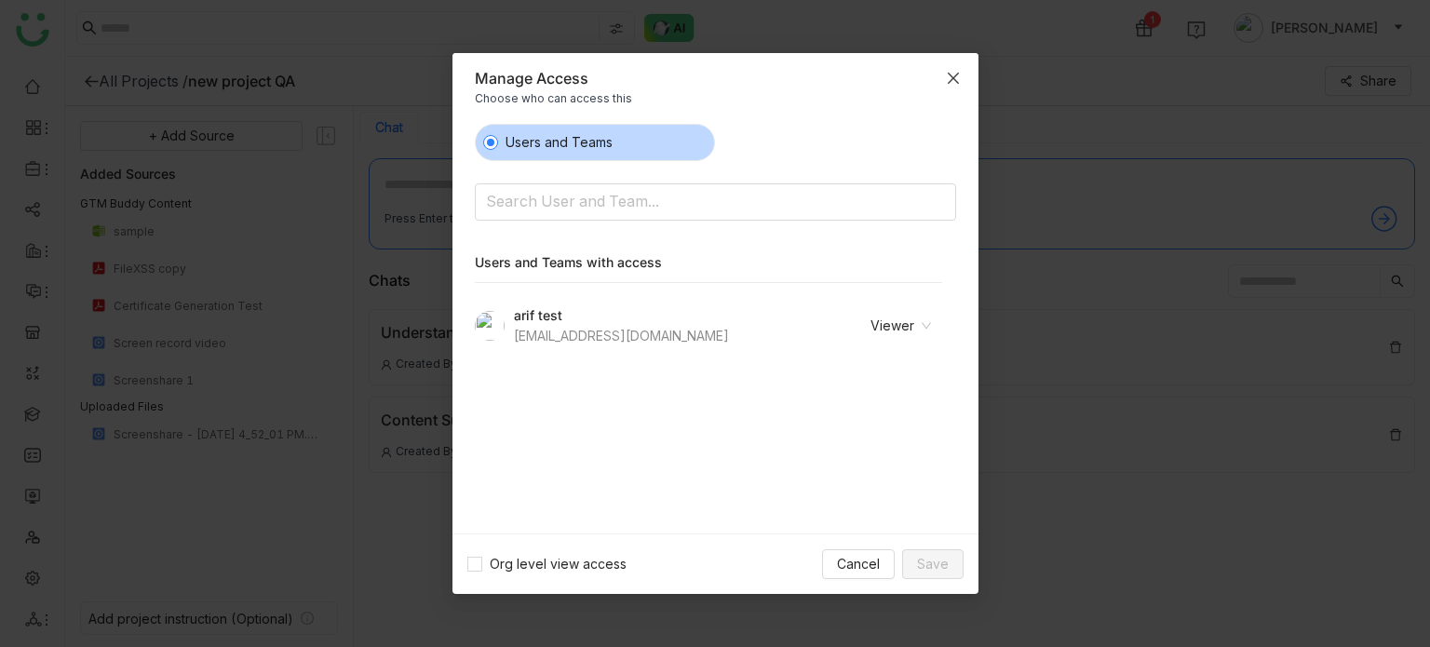
click at [956, 74] on icon "Close" at bounding box center [952, 78] width 11 height 11
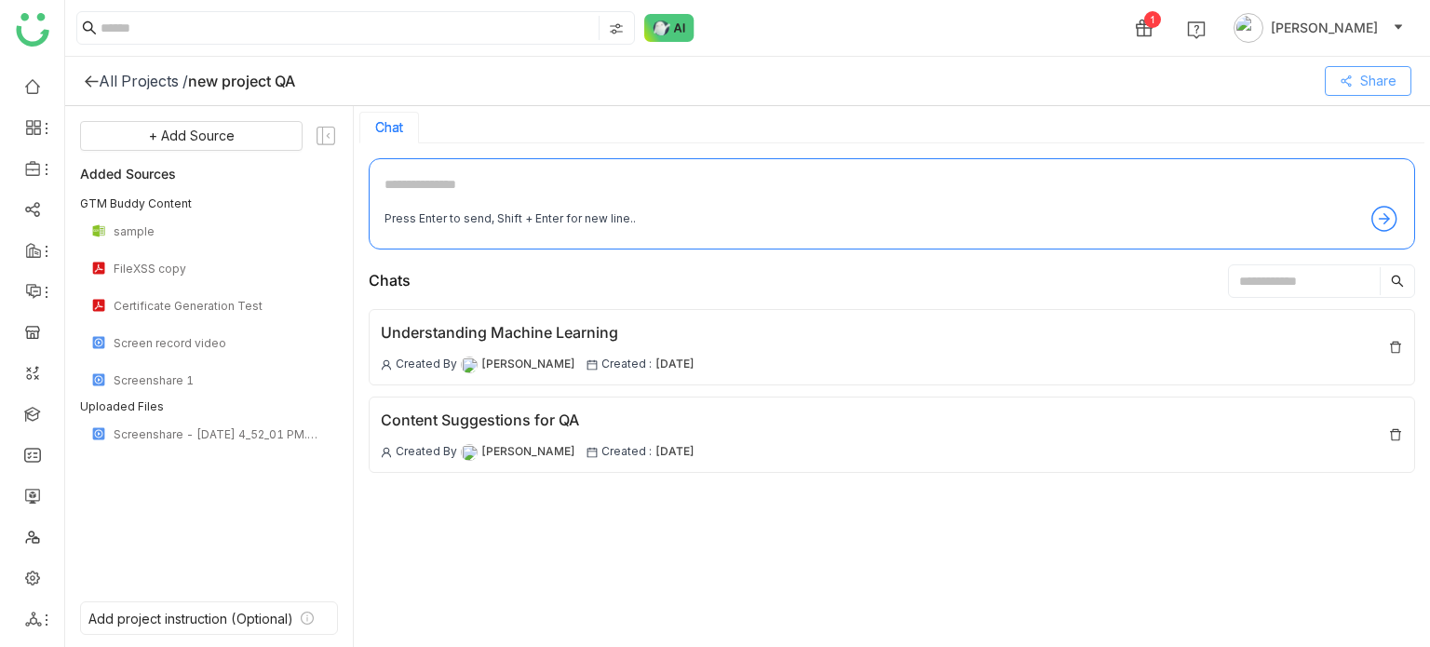
click at [1393, 88] on span "Share" at bounding box center [1378, 81] width 36 height 20
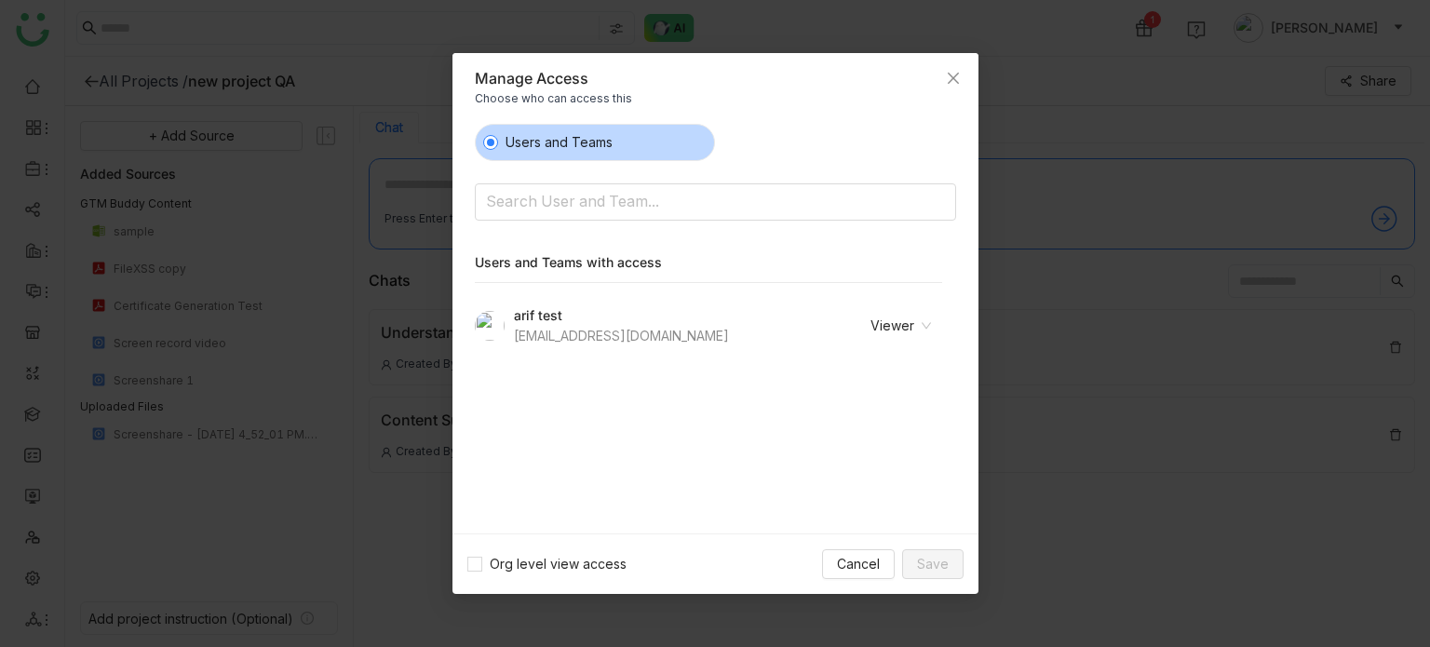
click at [911, 323] on nz-select-item "Viewer" at bounding box center [877, 326] width 108 height 28
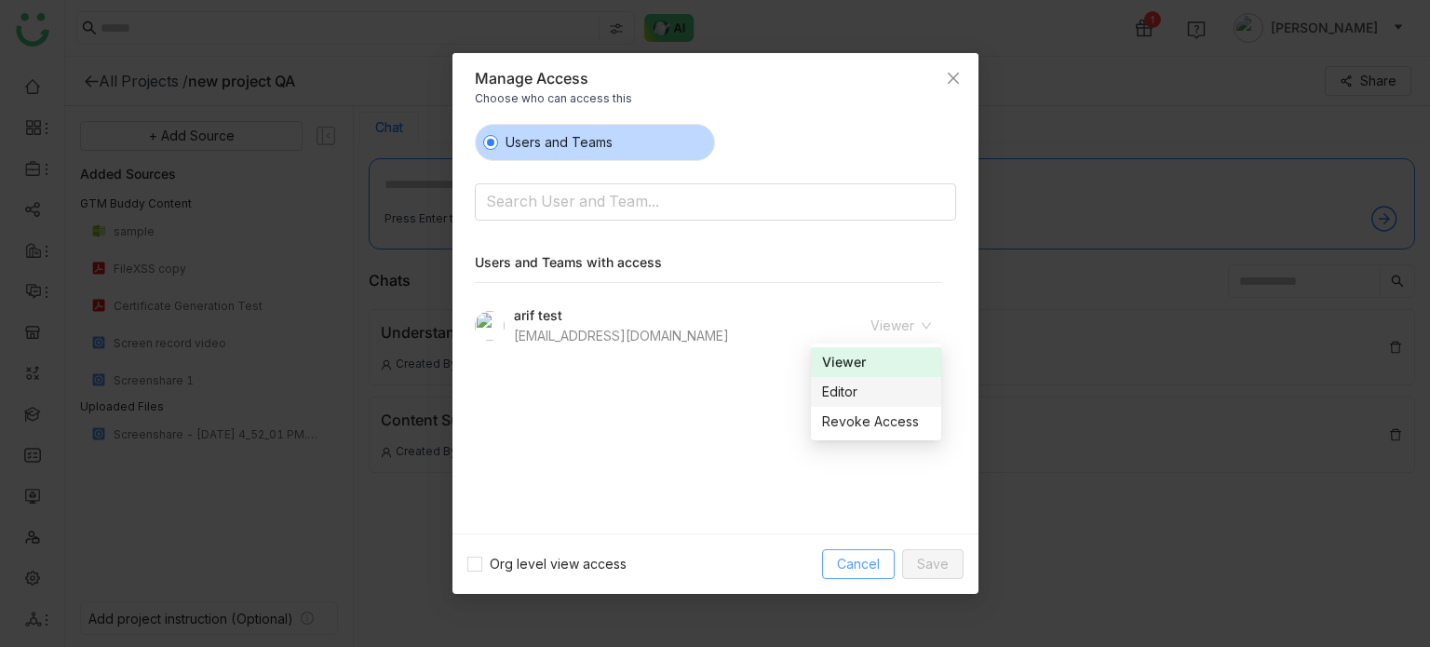
click at [853, 564] on span "Cancel" at bounding box center [858, 564] width 43 height 20
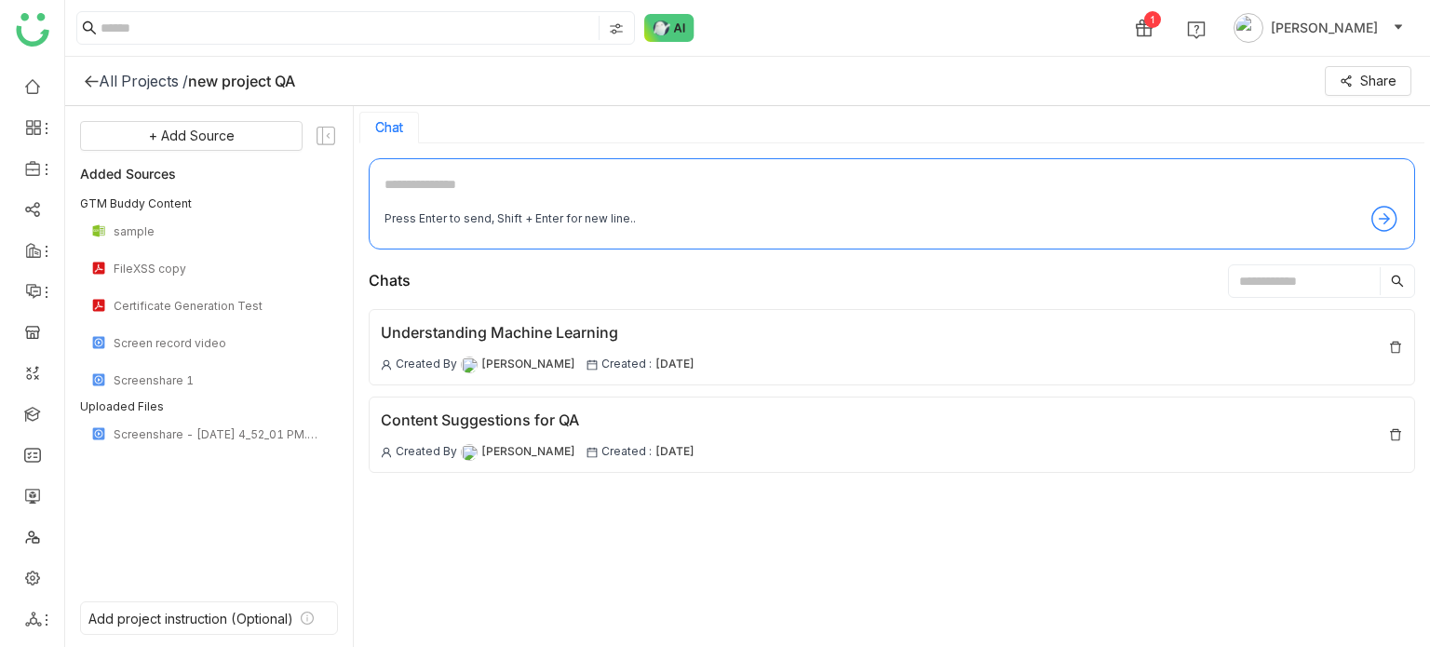
click at [1280, 280] on input "text" at bounding box center [1304, 281] width 151 height 28
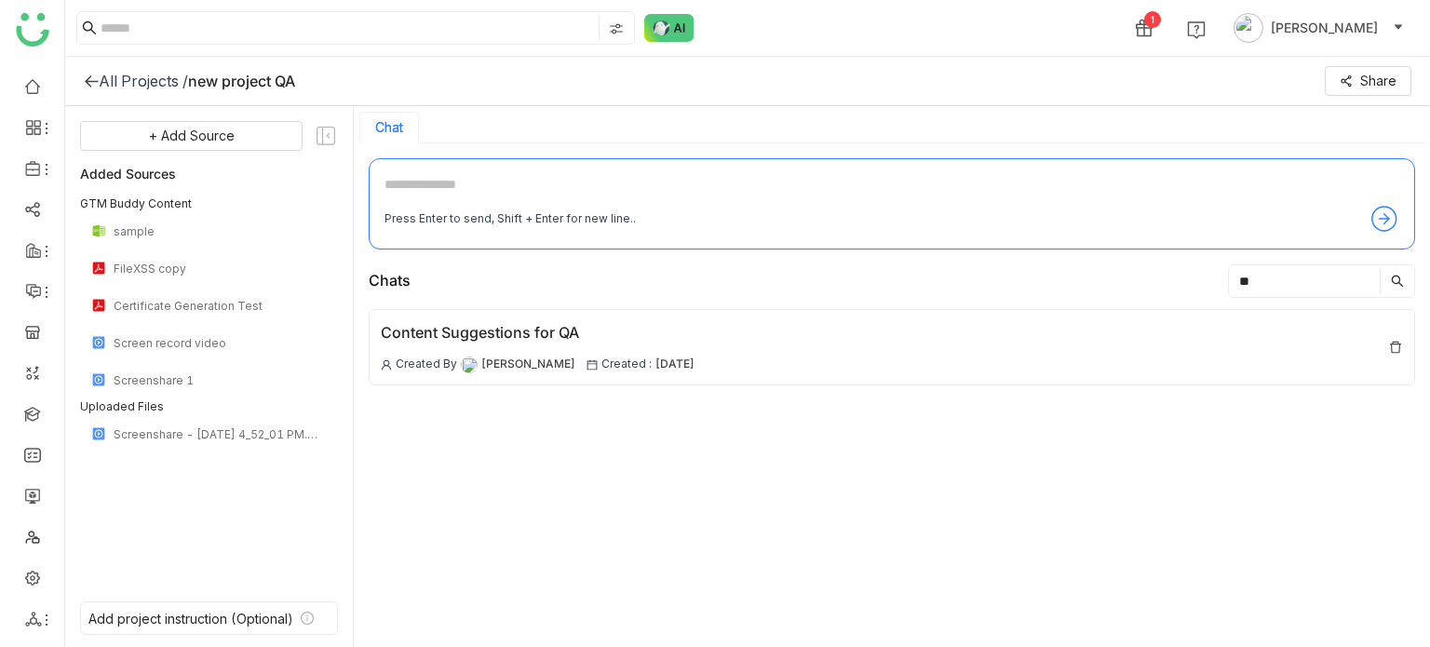
type input "*"
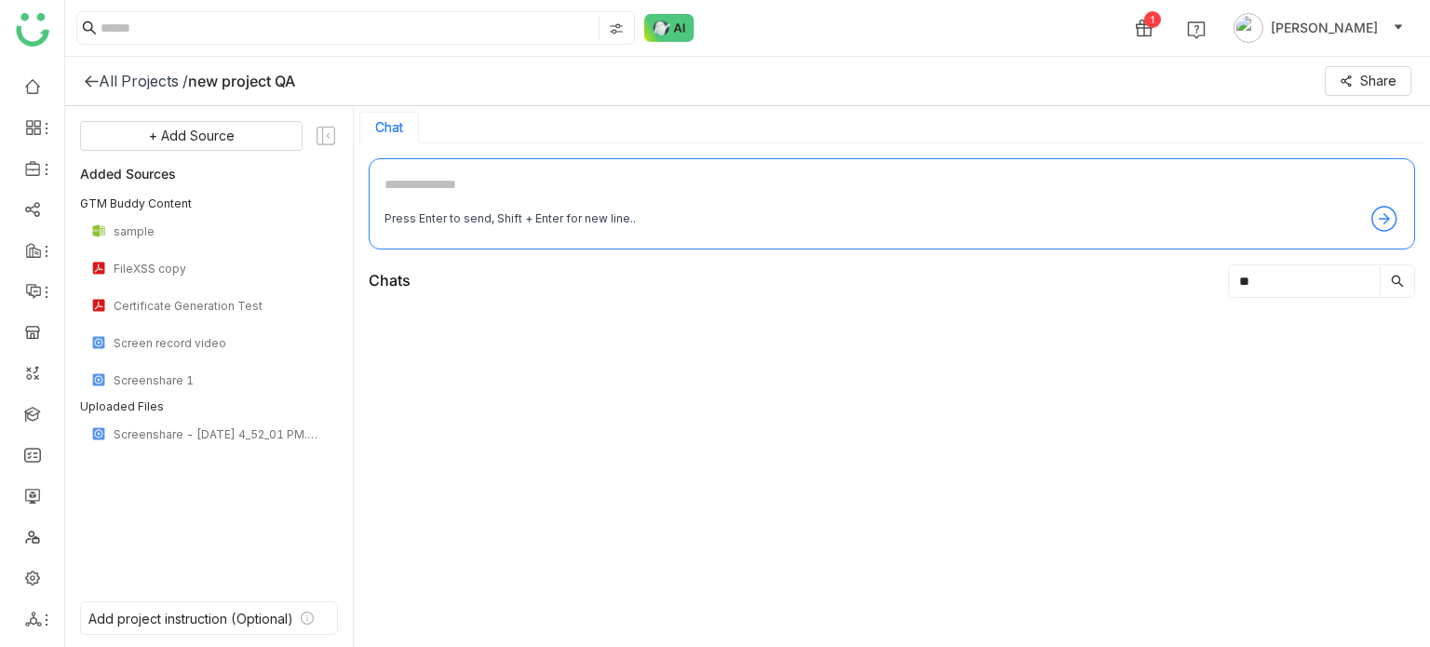
type input "*"
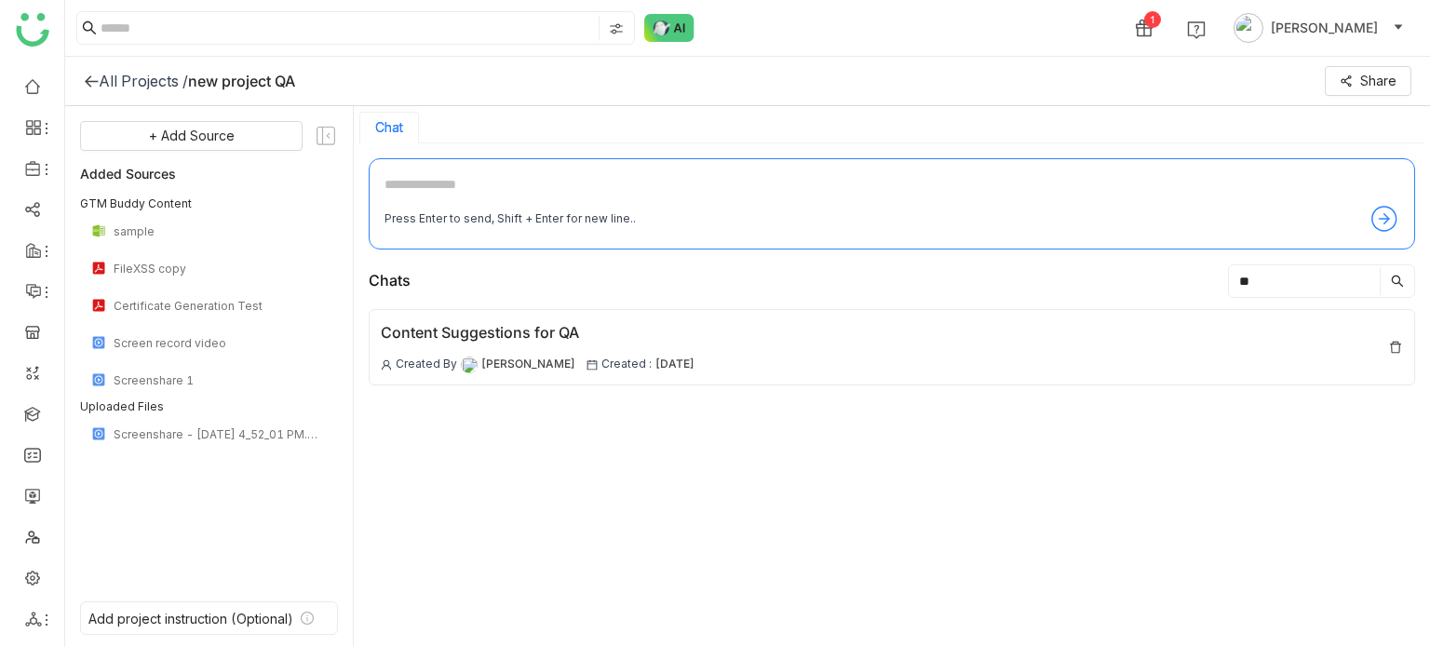
type input "*"
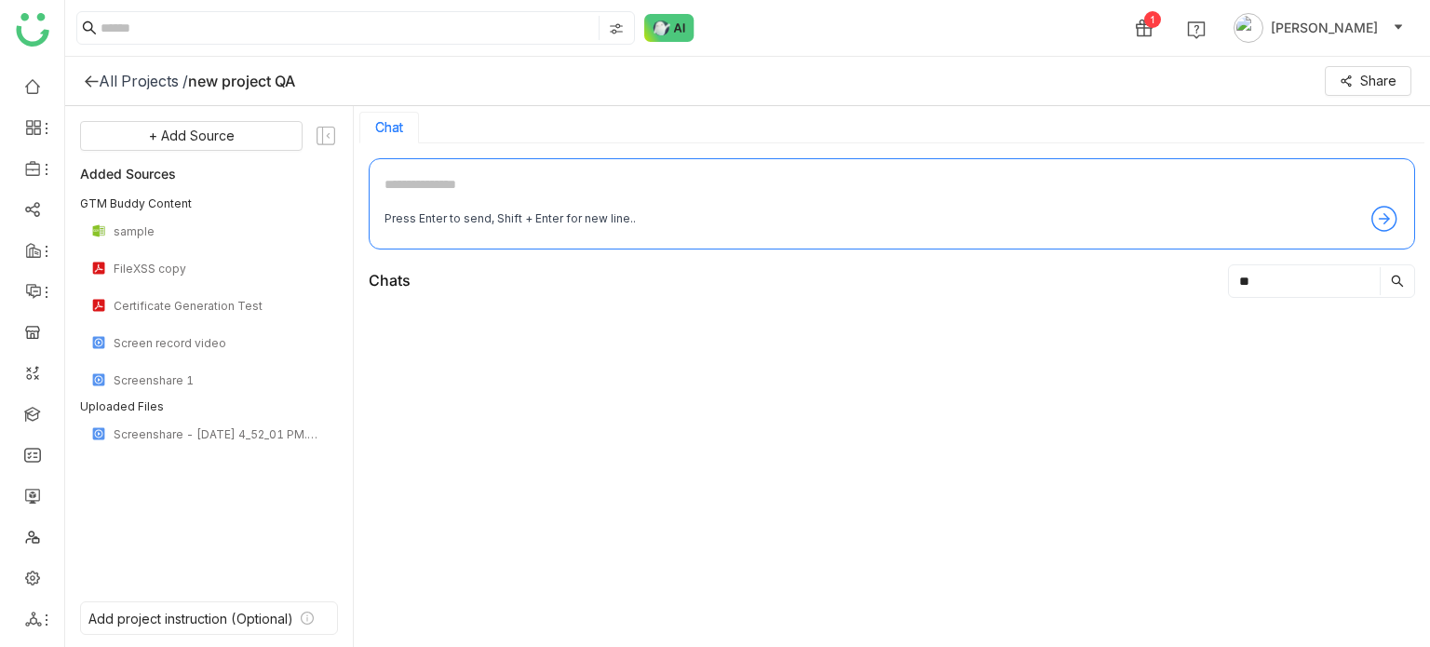
type input "*"
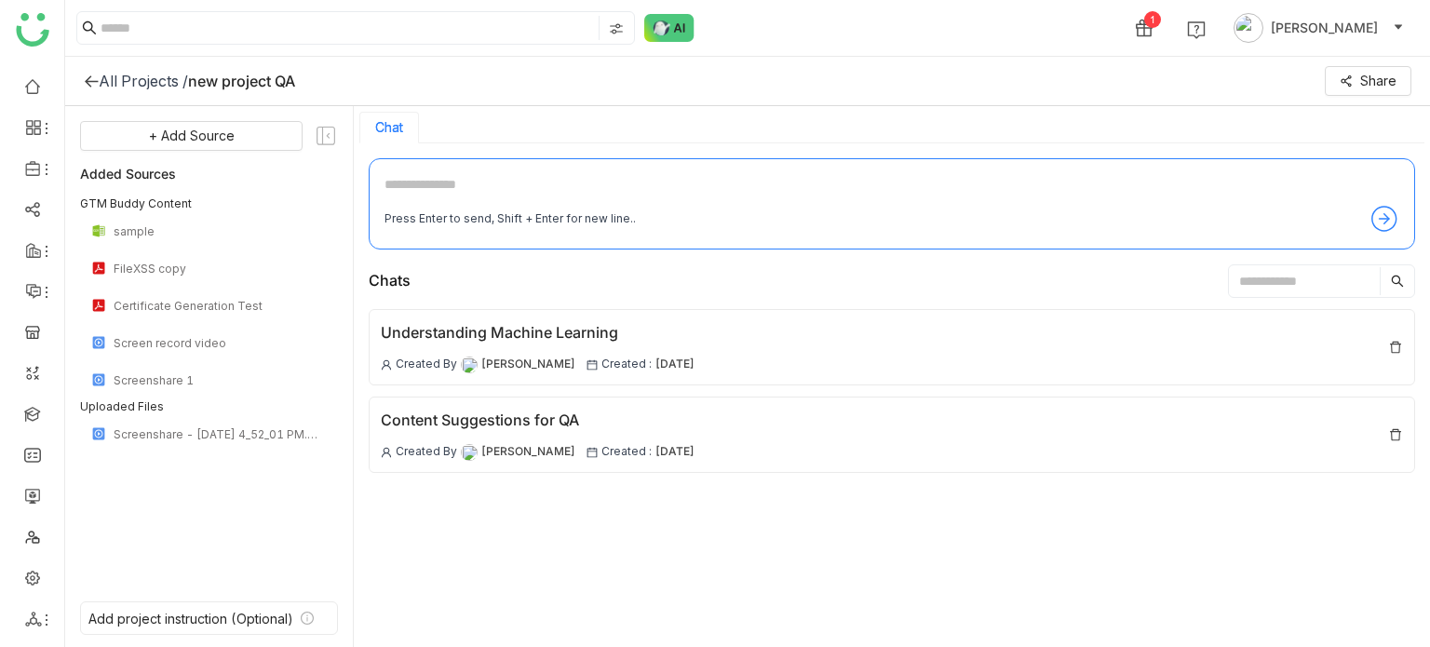
click at [1382, 217] on icon at bounding box center [1385, 219] width 30 height 30
click at [912, 169] on div "Press Enter to send, Shift + Enter for new line.." at bounding box center [892, 203] width 1046 height 91
click at [305, 623] on icon at bounding box center [307, 618] width 13 height 13
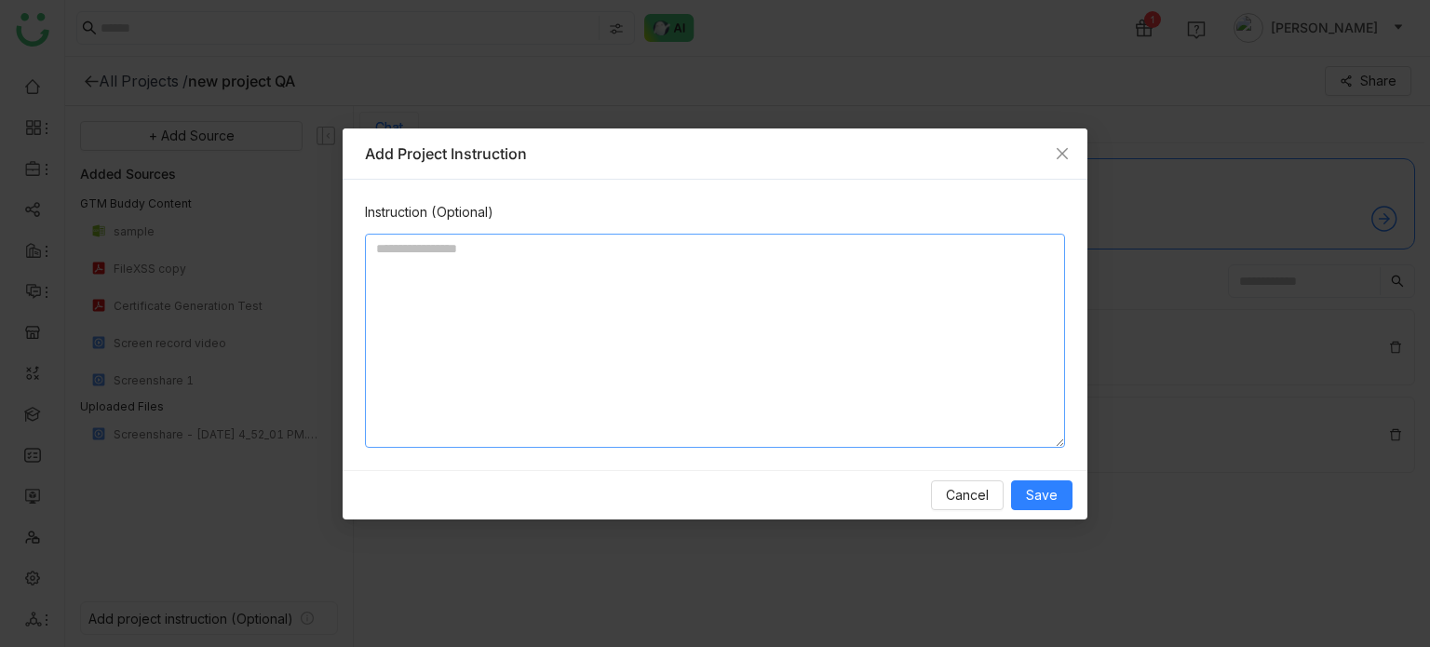
click at [775, 279] on textarea at bounding box center [715, 341] width 700 height 214
click at [896, 317] on textarea at bounding box center [715, 341] width 700 height 214
type textarea "**********"
click at [1046, 483] on button "Save" at bounding box center [1041, 495] width 61 height 30
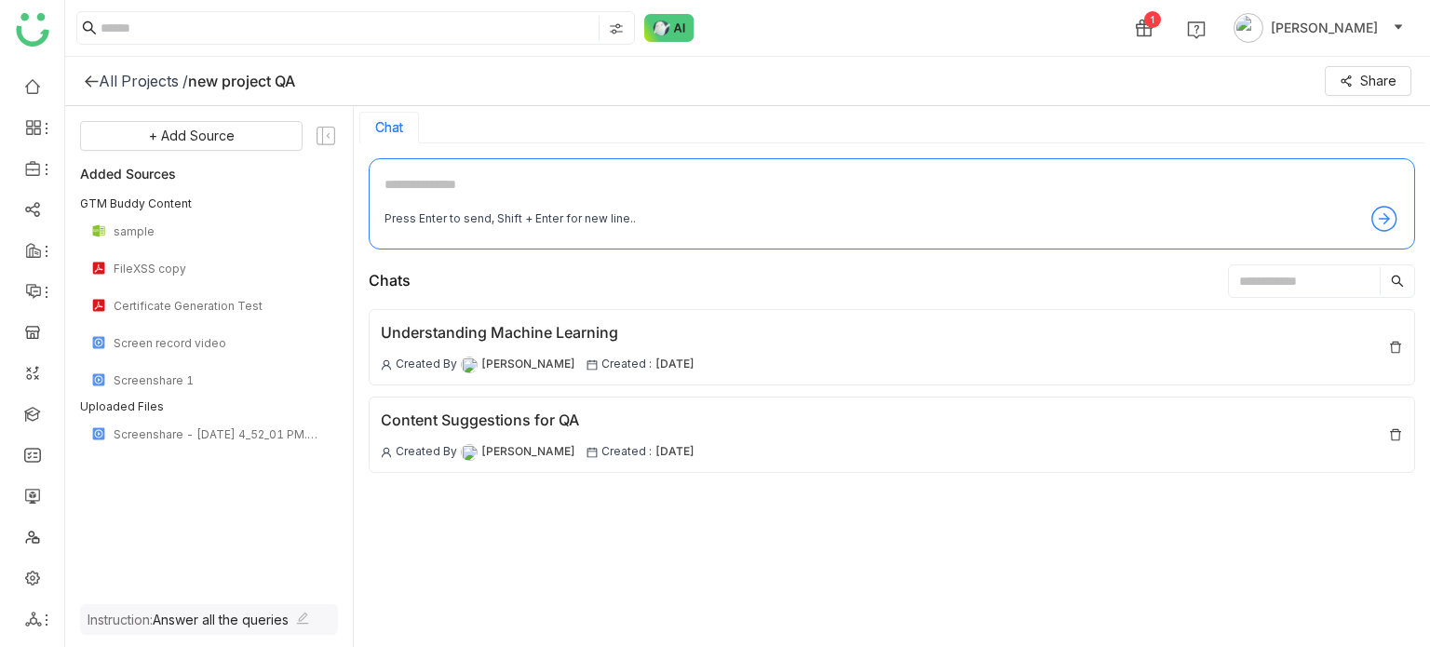
click at [540, 267] on div "Chats" at bounding box center [892, 281] width 1046 height 34
drag, startPoint x: 426, startPoint y: 276, endPoint x: 362, endPoint y: 277, distance: 64.3
click at [362, 277] on div "Press Enter to send, Shift + Enter for new line.. Chats Understanding Machine L…" at bounding box center [892, 396] width 1076 height 506
click at [439, 271] on div "Chats" at bounding box center [892, 281] width 1046 height 34
click at [327, 135] on icon at bounding box center [326, 136] width 19 height 19
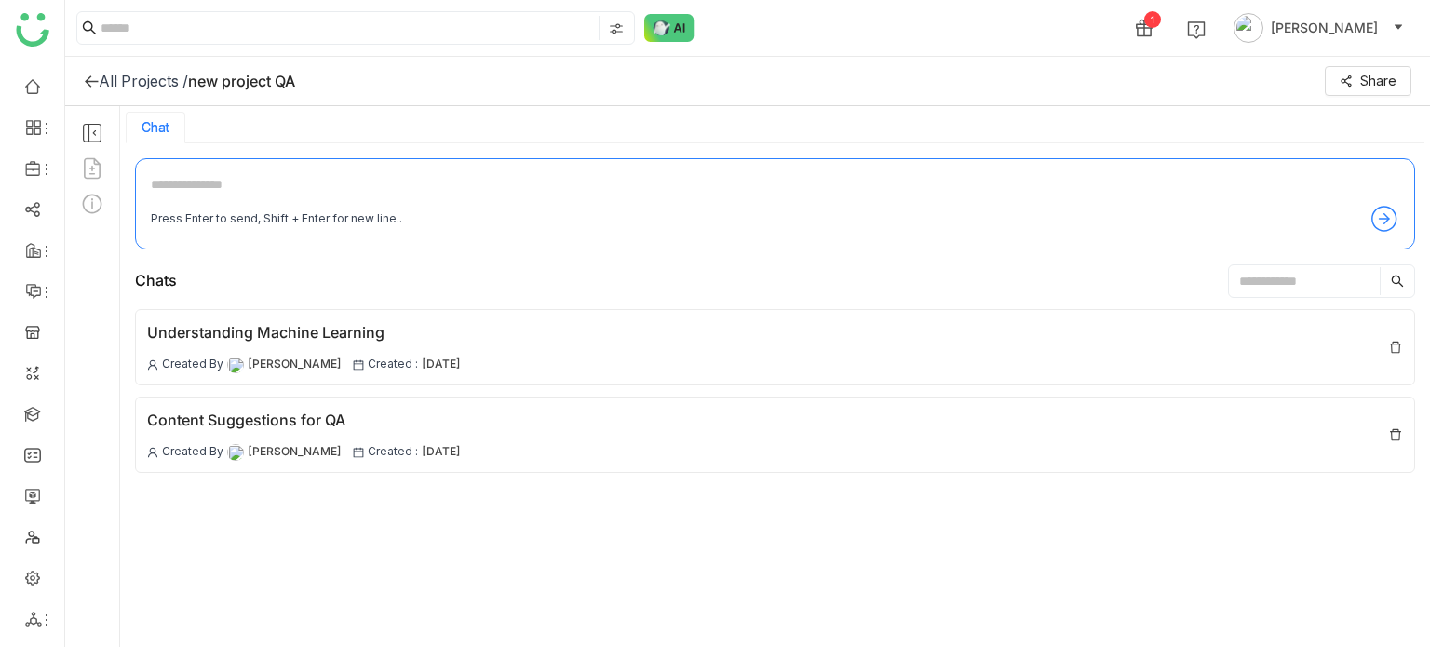
click at [91, 126] on icon at bounding box center [92, 133] width 24 height 24
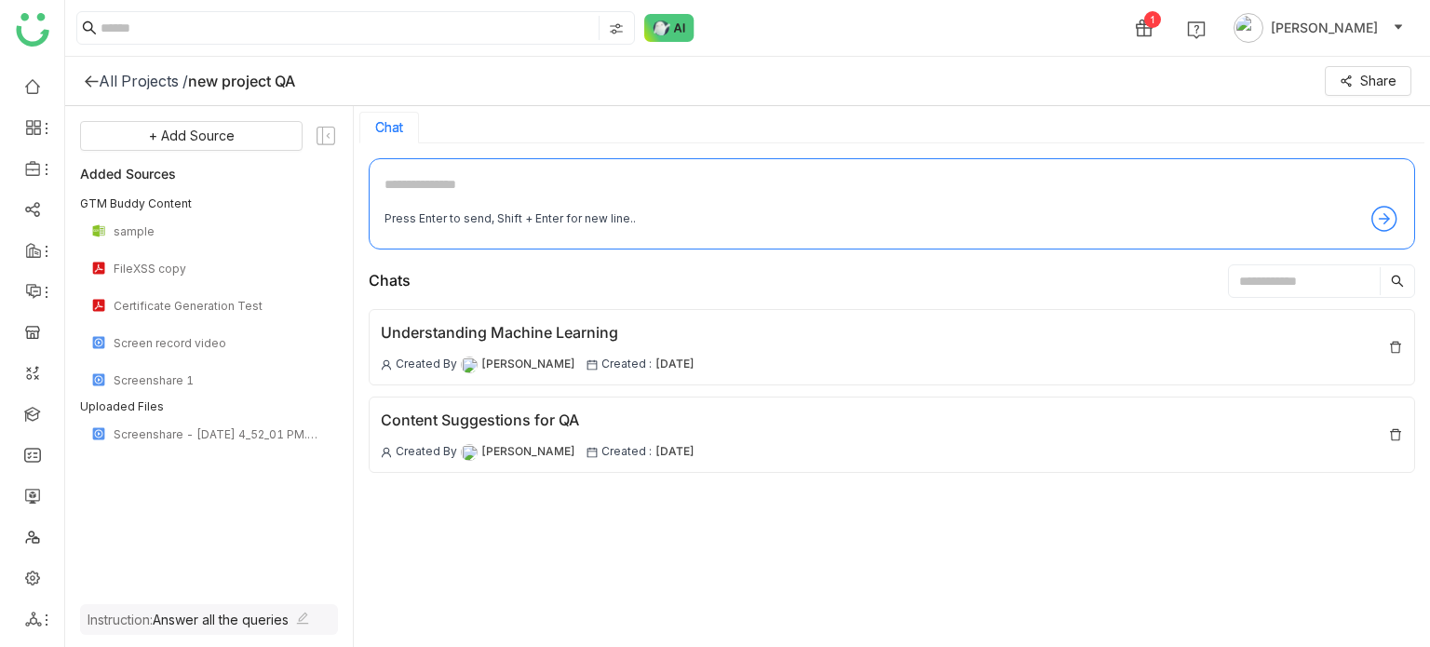
click at [87, 74] on icon at bounding box center [91, 81] width 15 height 15
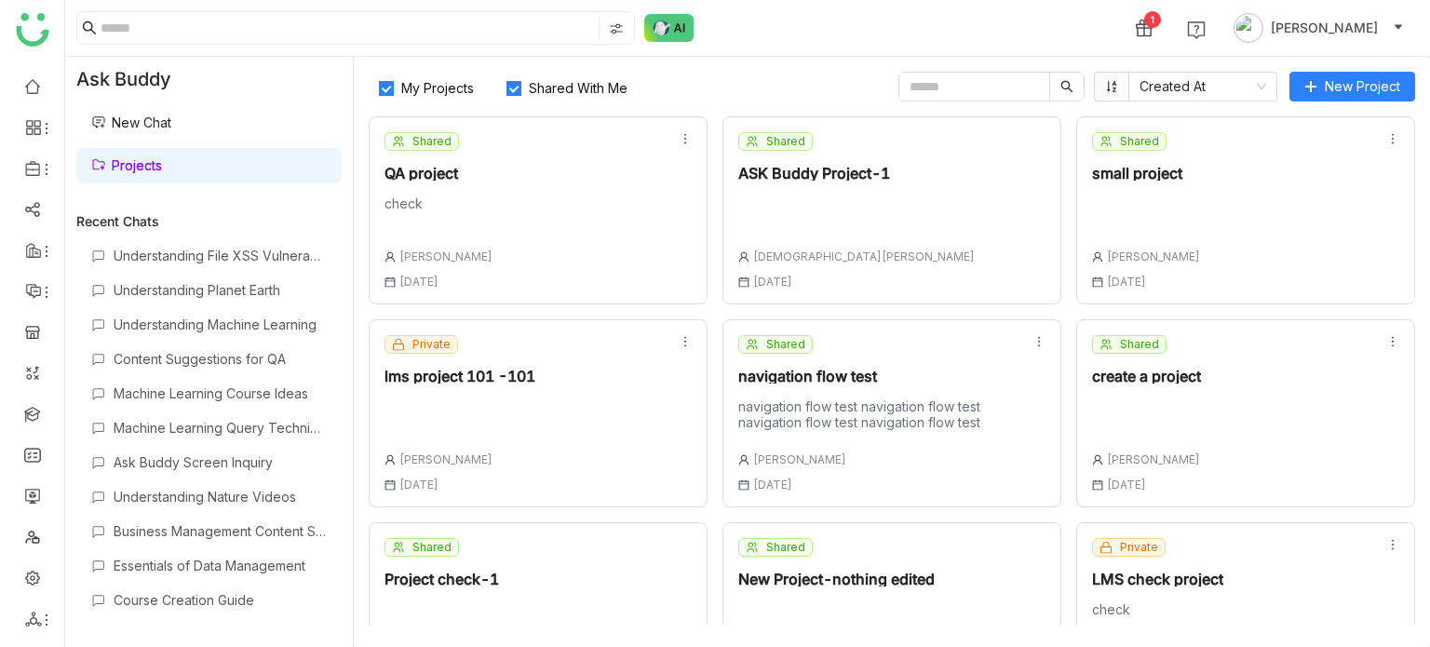
click at [123, 173] on link "Projects" at bounding box center [126, 165] width 71 height 16
click at [762, 76] on div "My Projects Shared With Me Created At" at bounding box center [824, 87] width 911 height 30
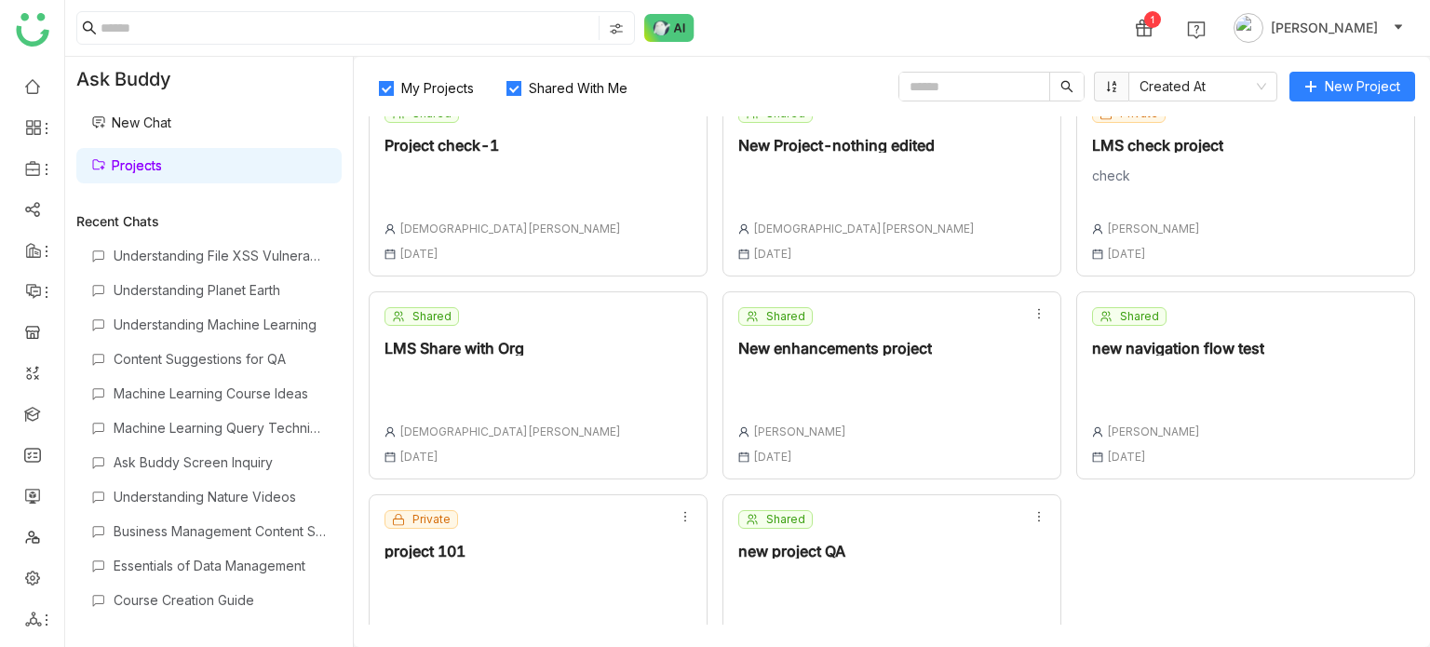
scroll to position [492, 0]
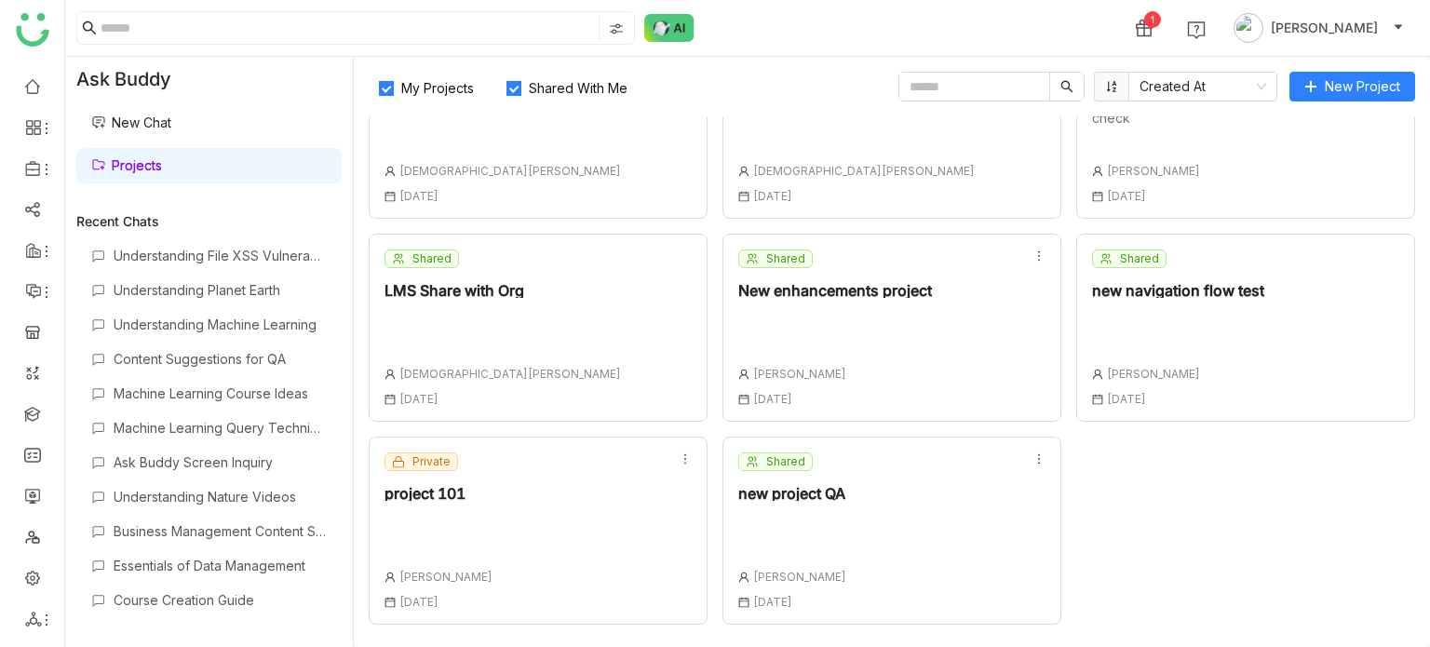
click at [864, 524] on div "Shared new project QA Arif uddin 18 Aug , 2025" at bounding box center [891, 531] width 339 height 188
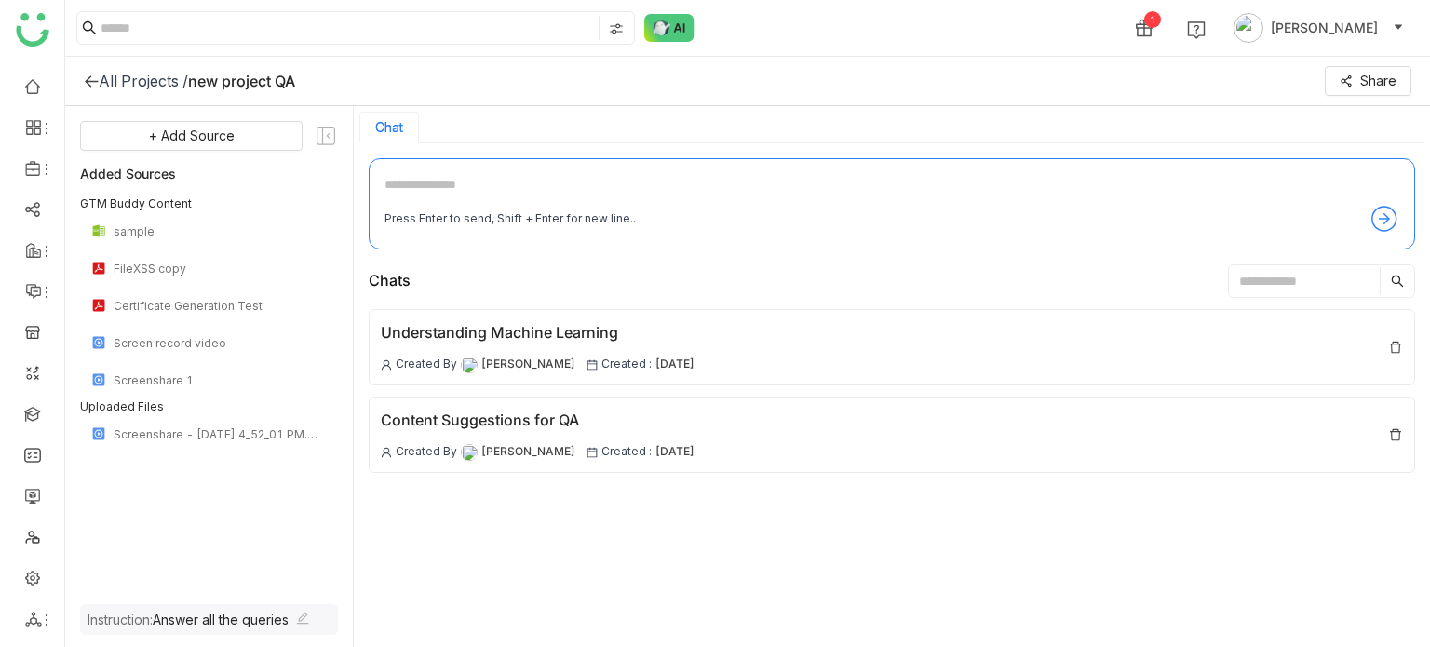
click at [1229, 275] on input "text" at bounding box center [1304, 281] width 151 height 28
click at [103, 76] on div "All Projects /" at bounding box center [143, 81] width 89 height 19
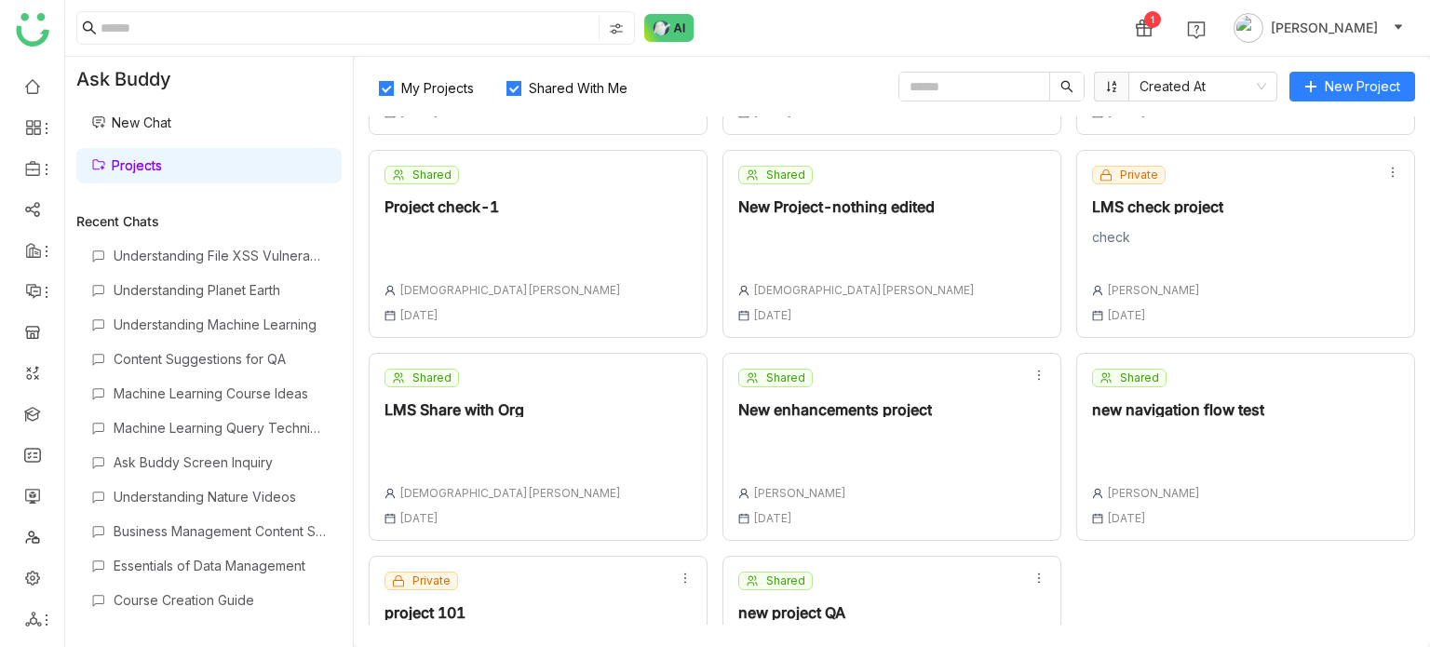
scroll to position [492, 0]
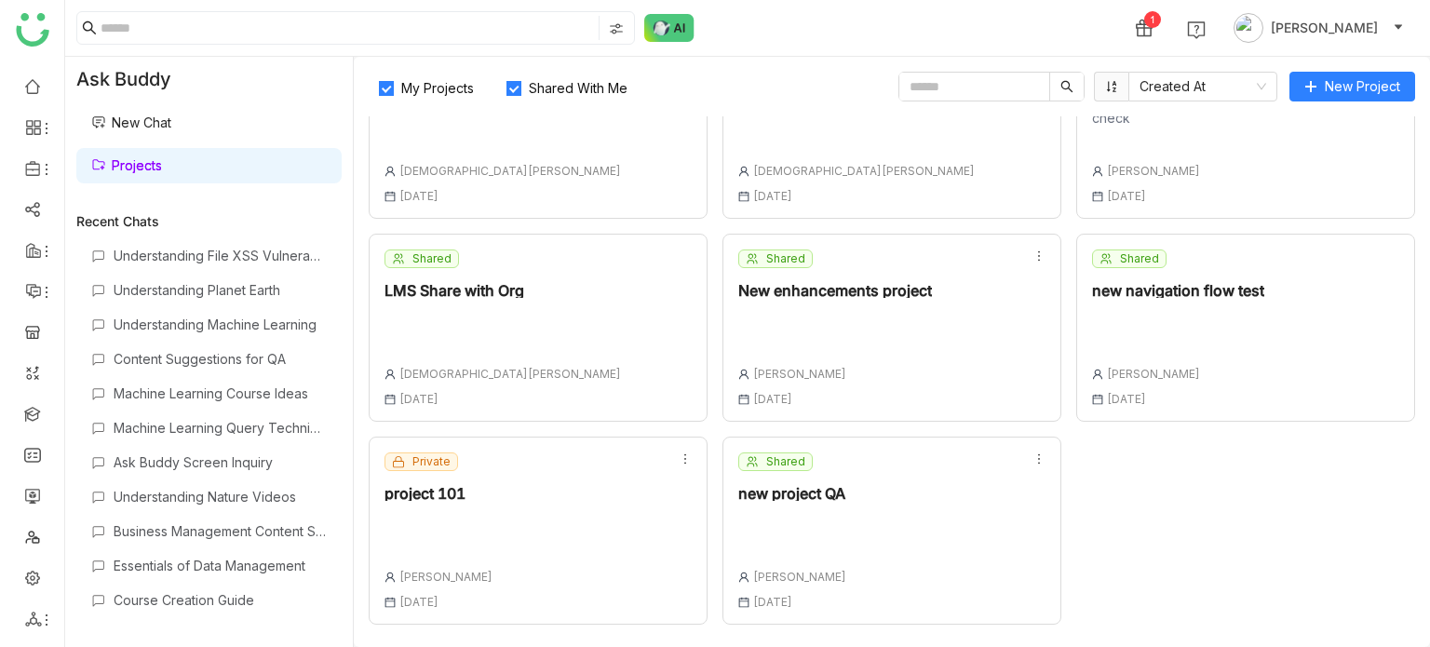
click at [861, 557] on div "Shared new project QA Arif uddin 18 Aug , 2025" at bounding box center [891, 531] width 339 height 188
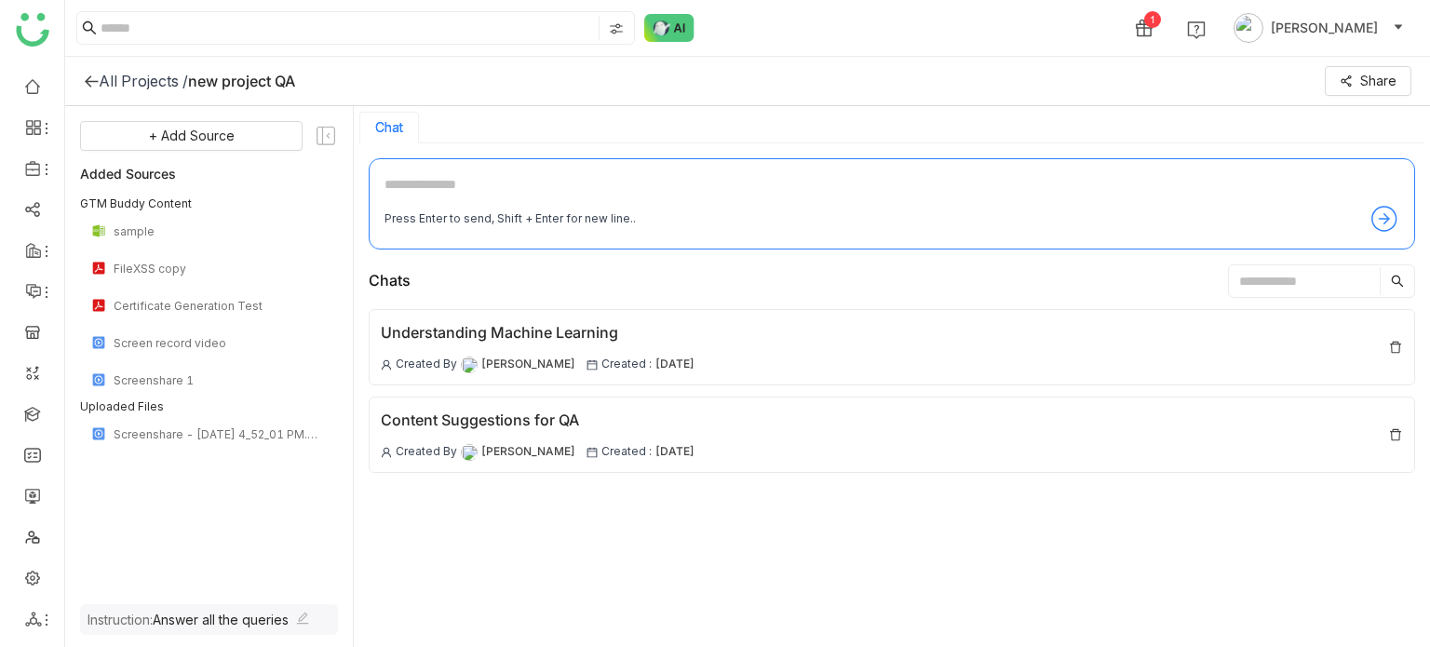
click at [96, 74] on icon at bounding box center [91, 81] width 15 height 15
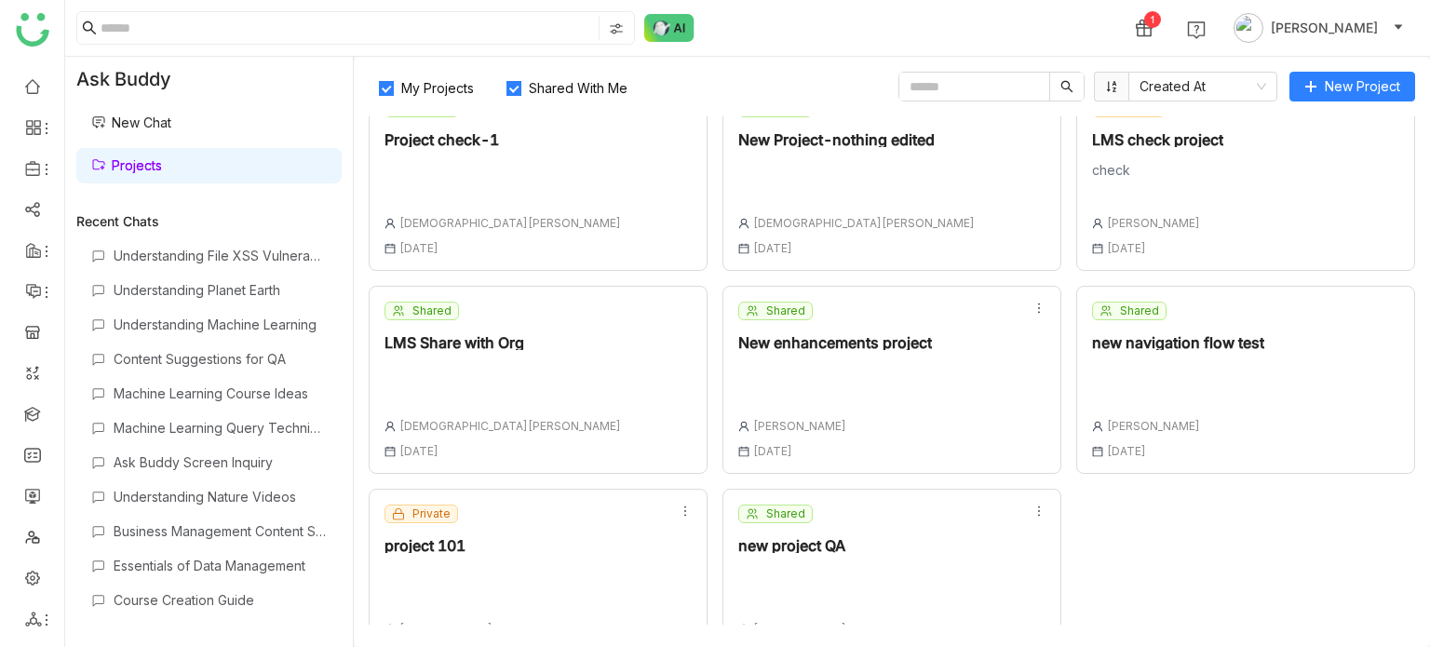
scroll to position [492, 0]
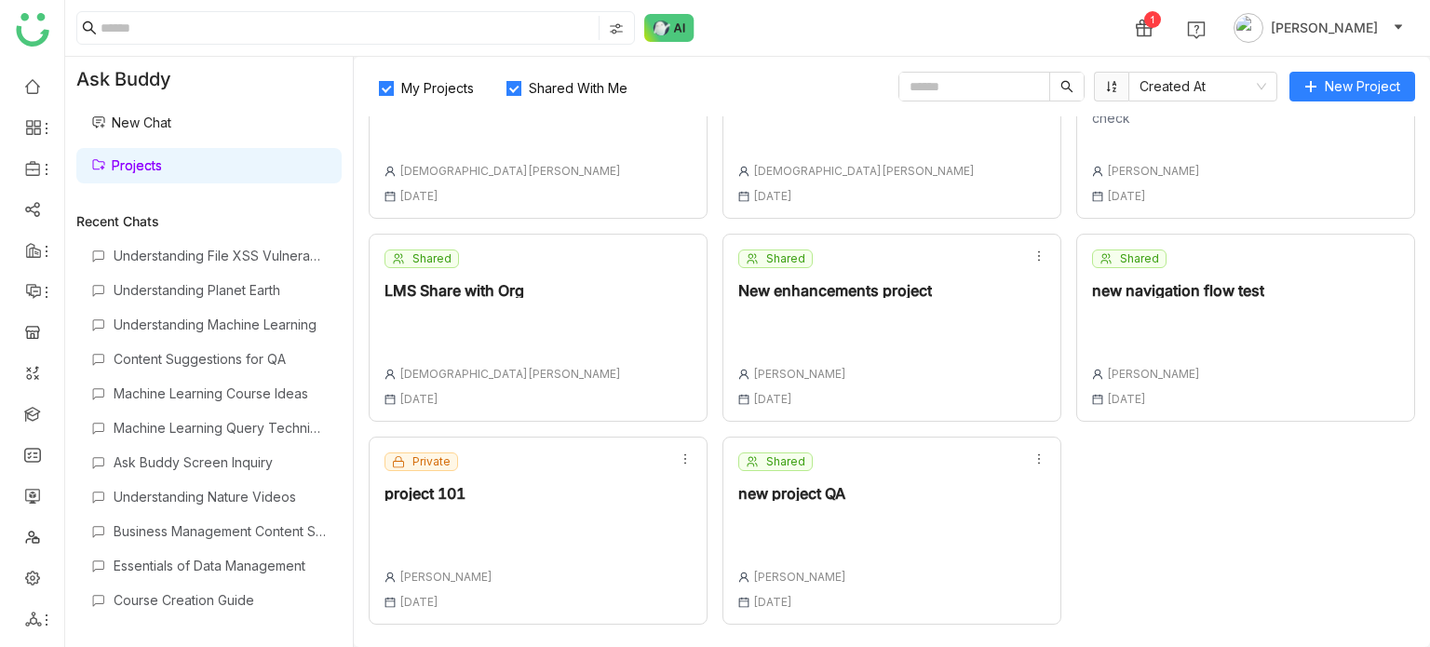
click at [919, 524] on div "Shared new project QA Arif uddin 18 Aug , 2025" at bounding box center [891, 531] width 339 height 188
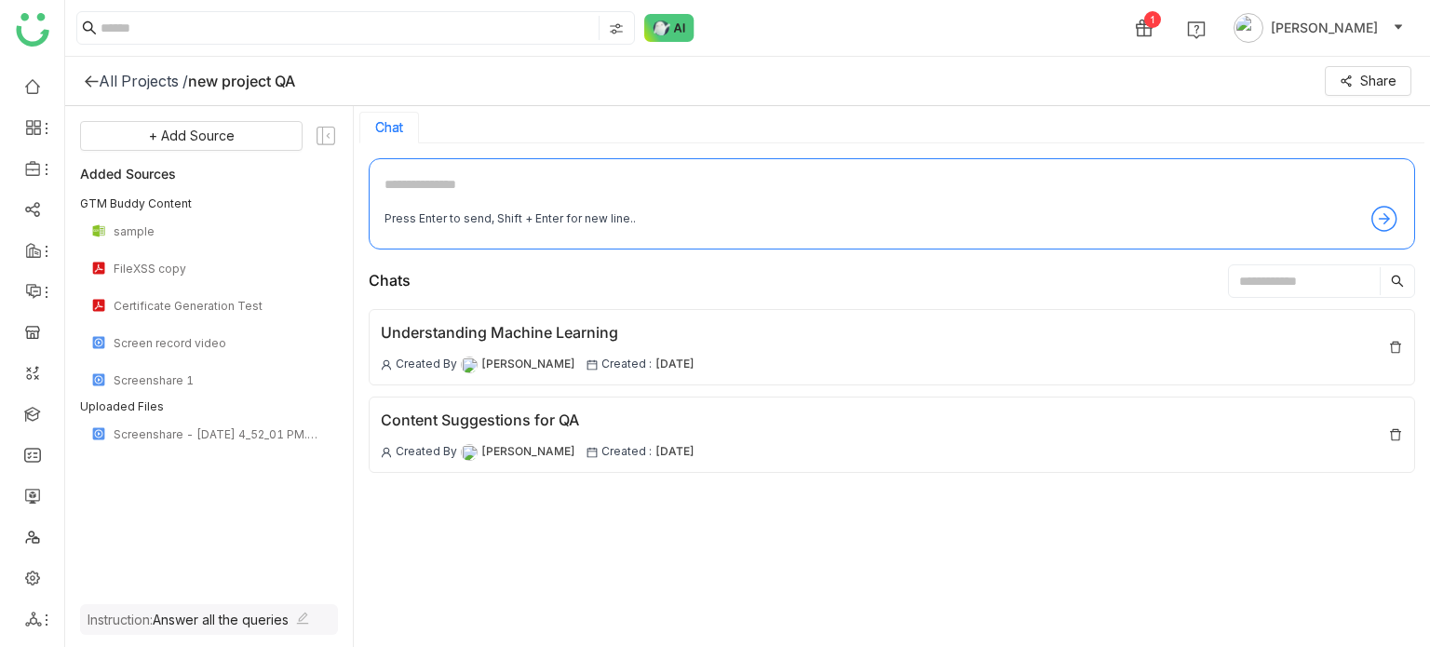
click at [966, 205] on div "Press Enter to send, Shift + Enter for new line.." at bounding box center [892, 219] width 1015 height 30
click at [97, 85] on icon at bounding box center [91, 81] width 15 height 15
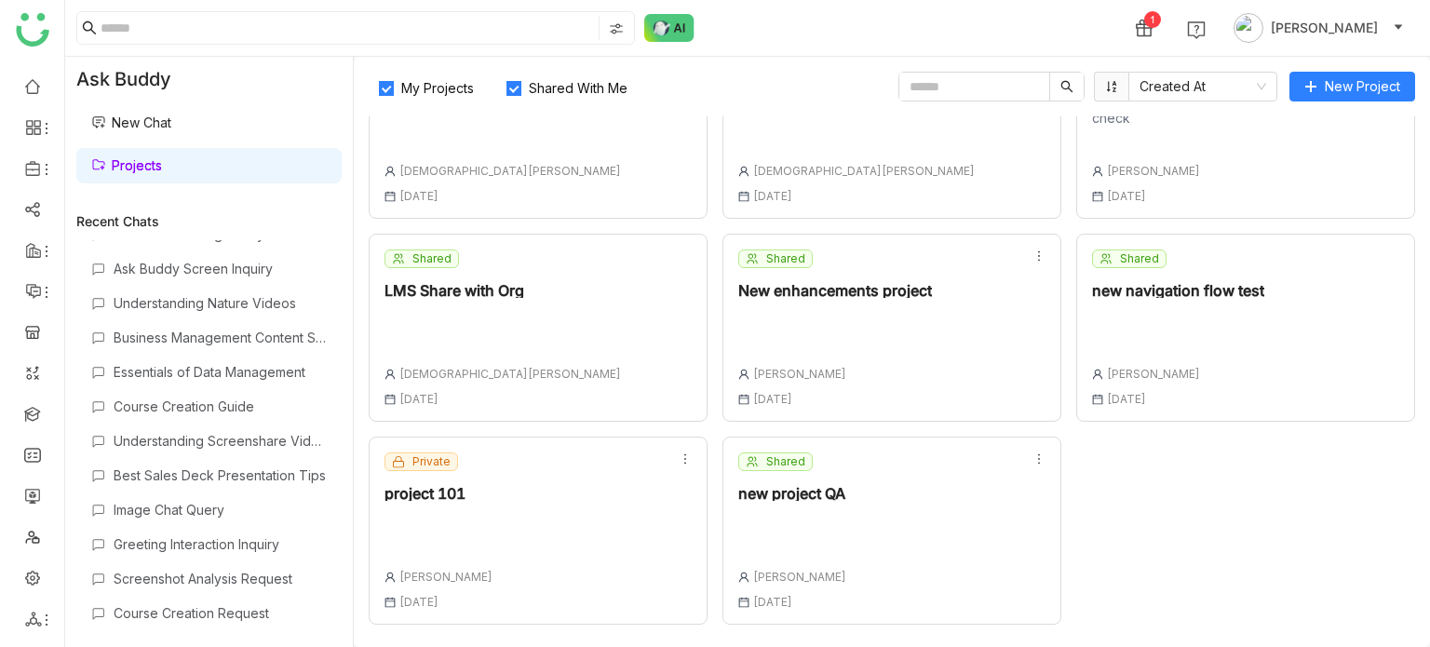
scroll to position [126, 0]
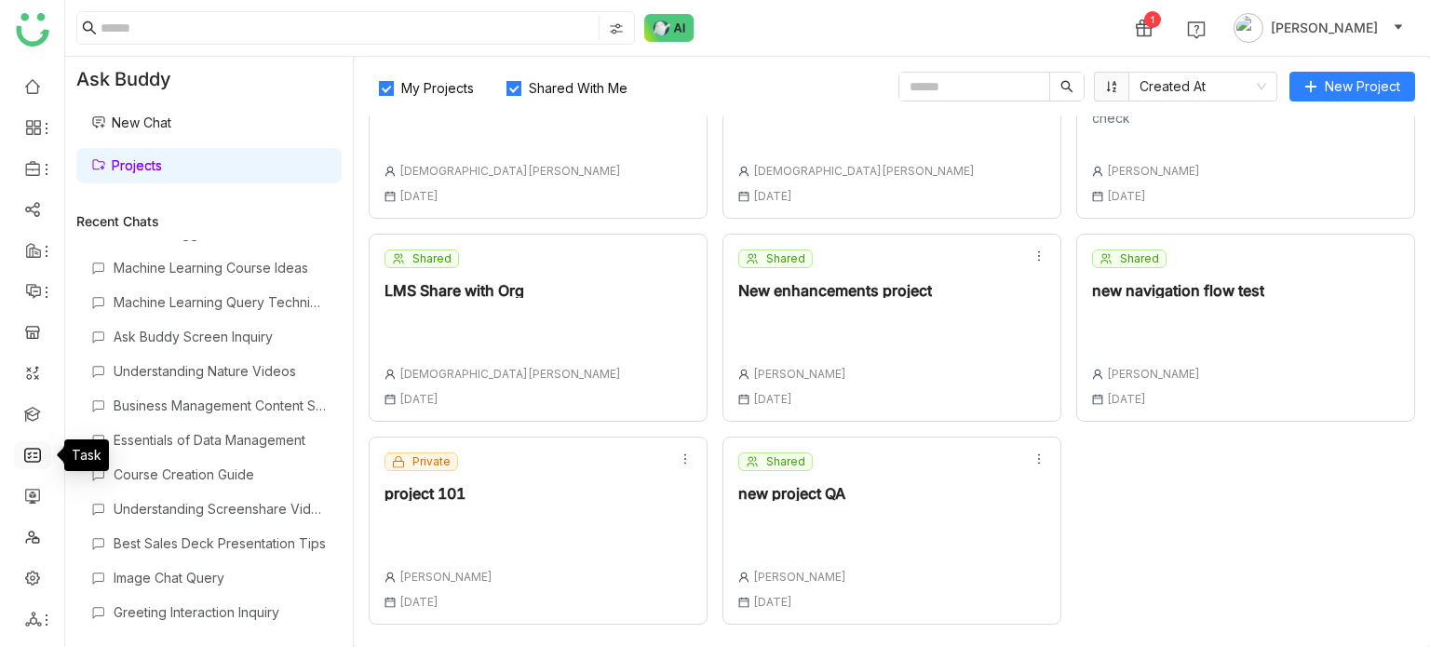
click at [41, 446] on link at bounding box center [32, 454] width 17 height 16
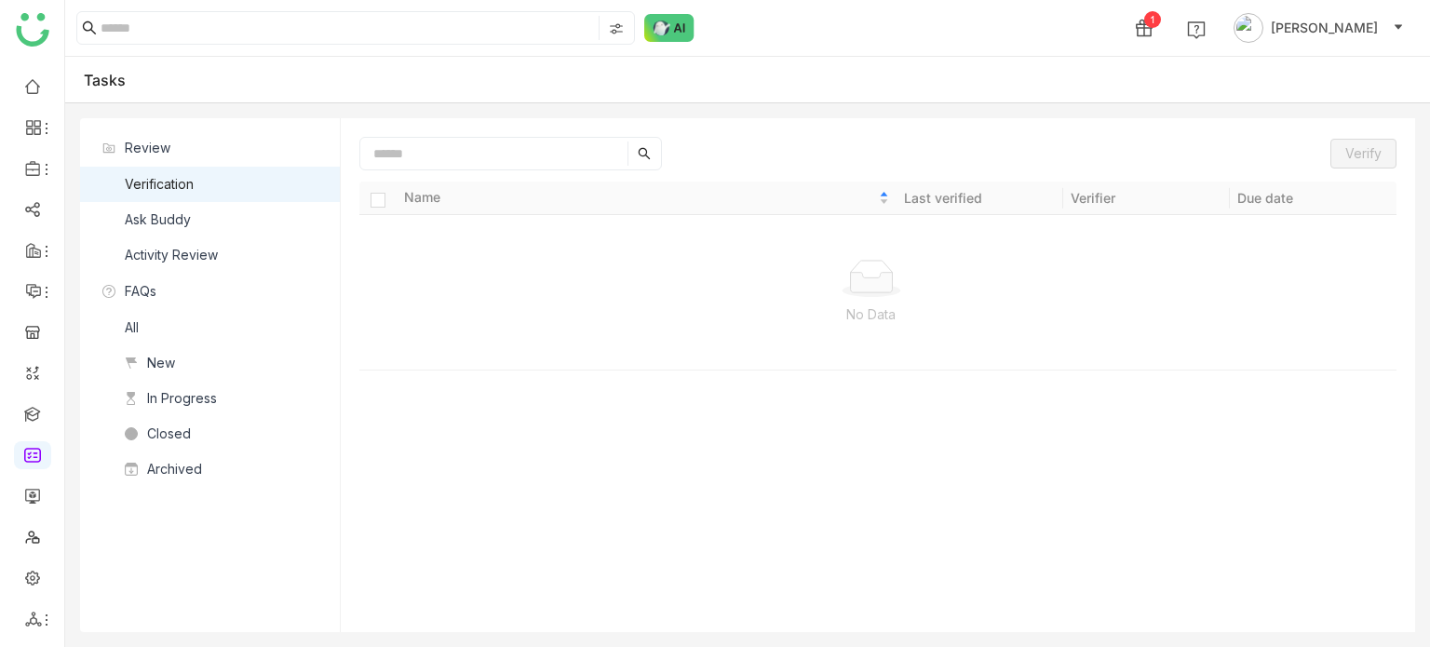
click at [170, 204] on nz-list-item "Ask Buddy" at bounding box center [210, 219] width 260 height 35
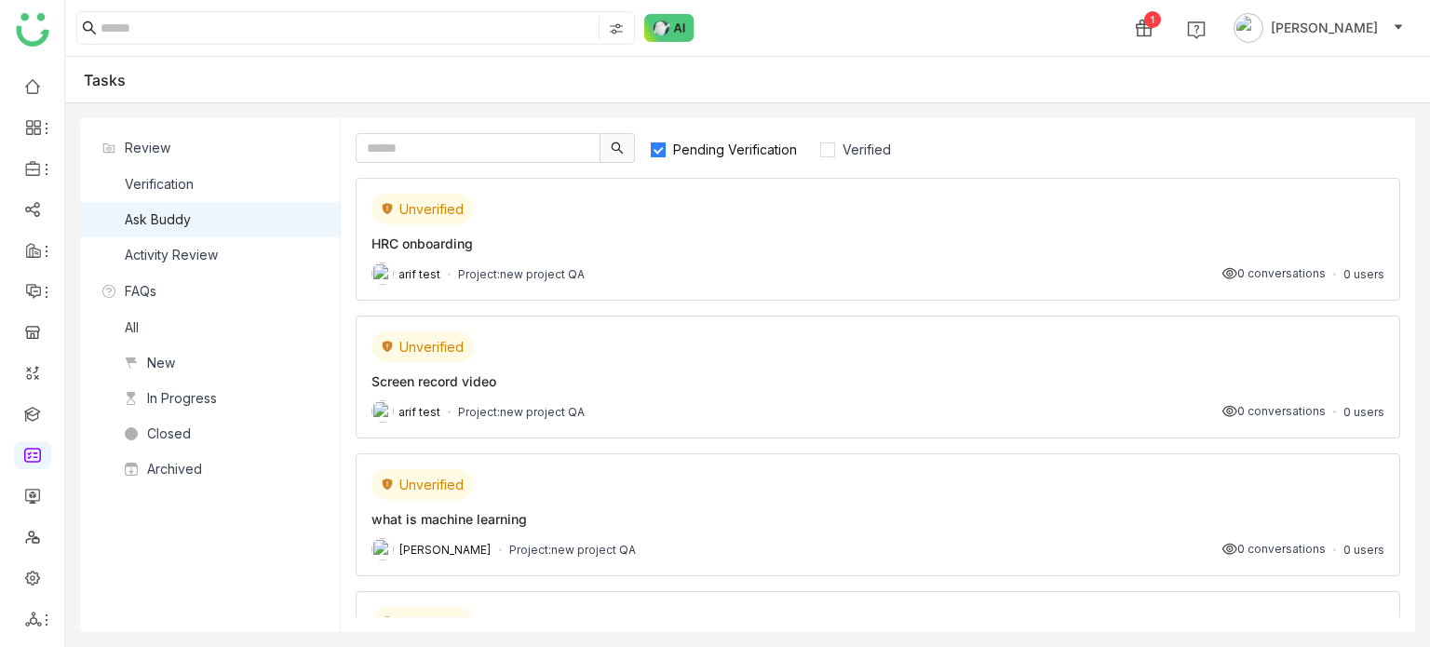
click at [581, 271] on div "arif test Project: new project QA 0 conversations 0 users" at bounding box center [877, 274] width 1013 height 22
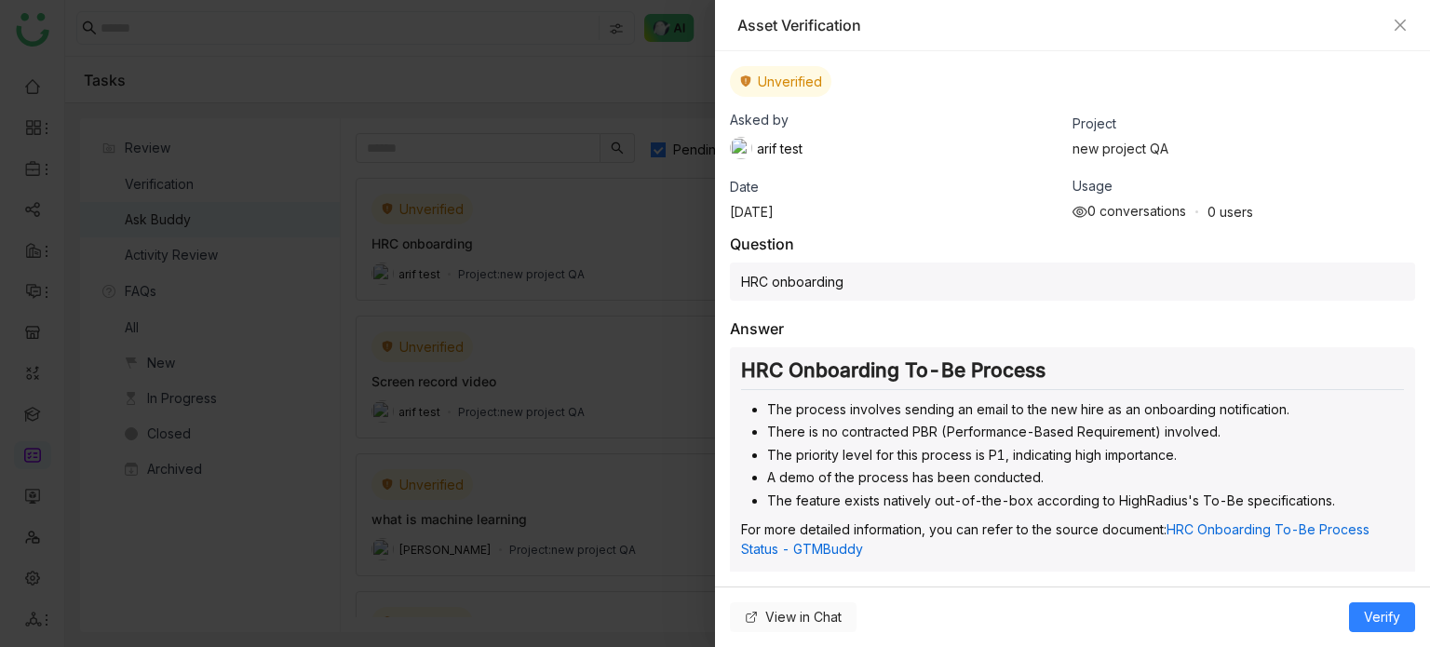
click at [793, 617] on span "View in Chat" at bounding box center [803, 617] width 76 height 20
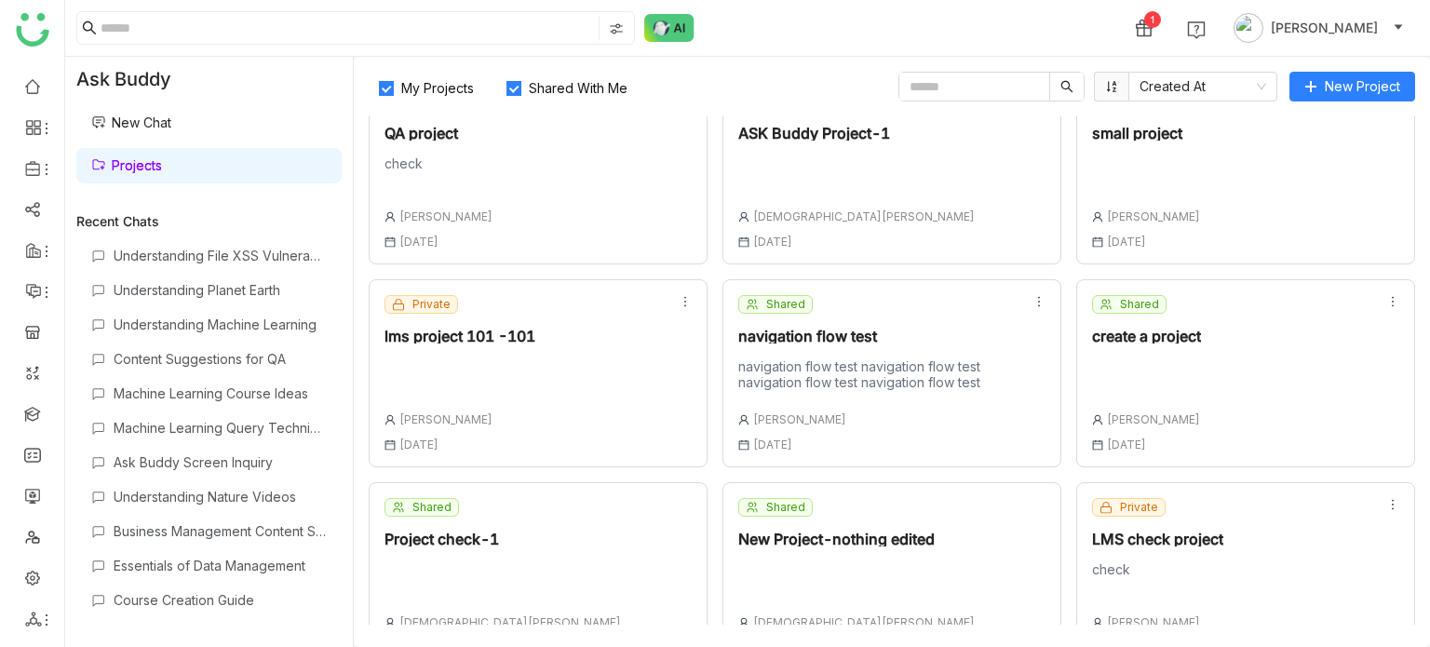
scroll to position [17, 0]
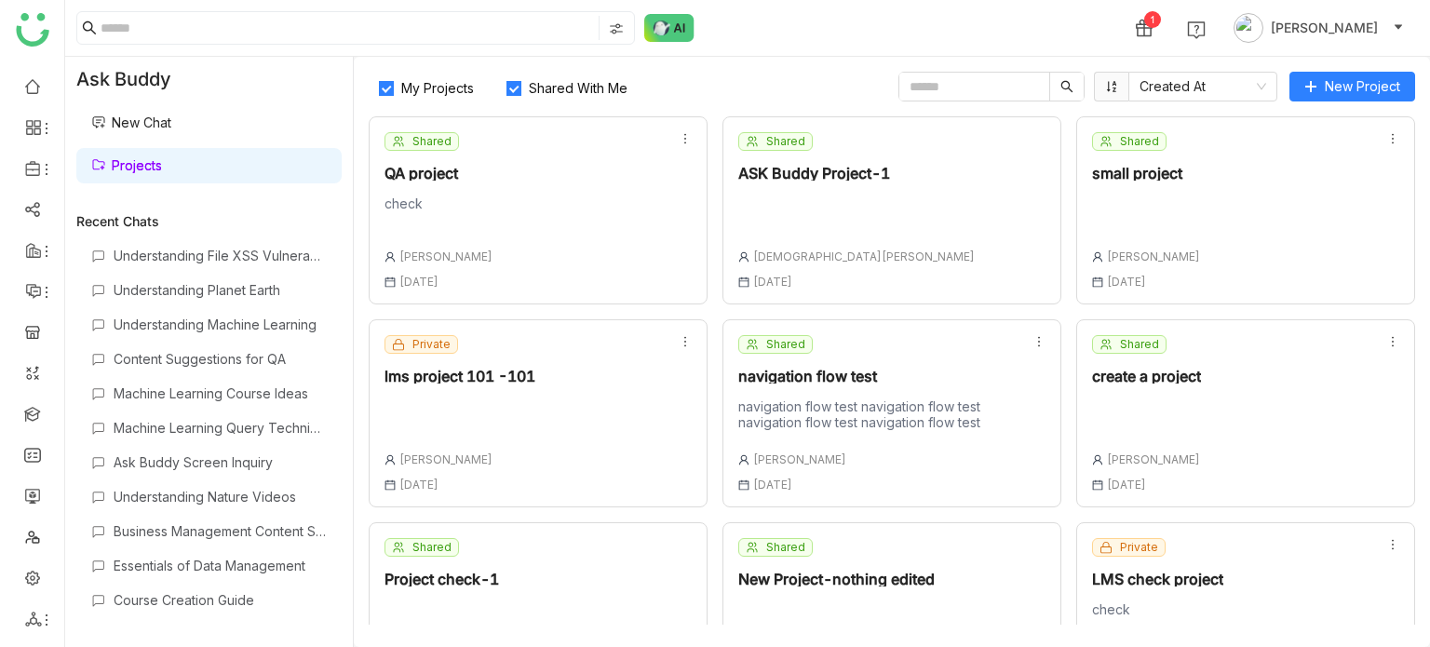
scroll to position [492, 0]
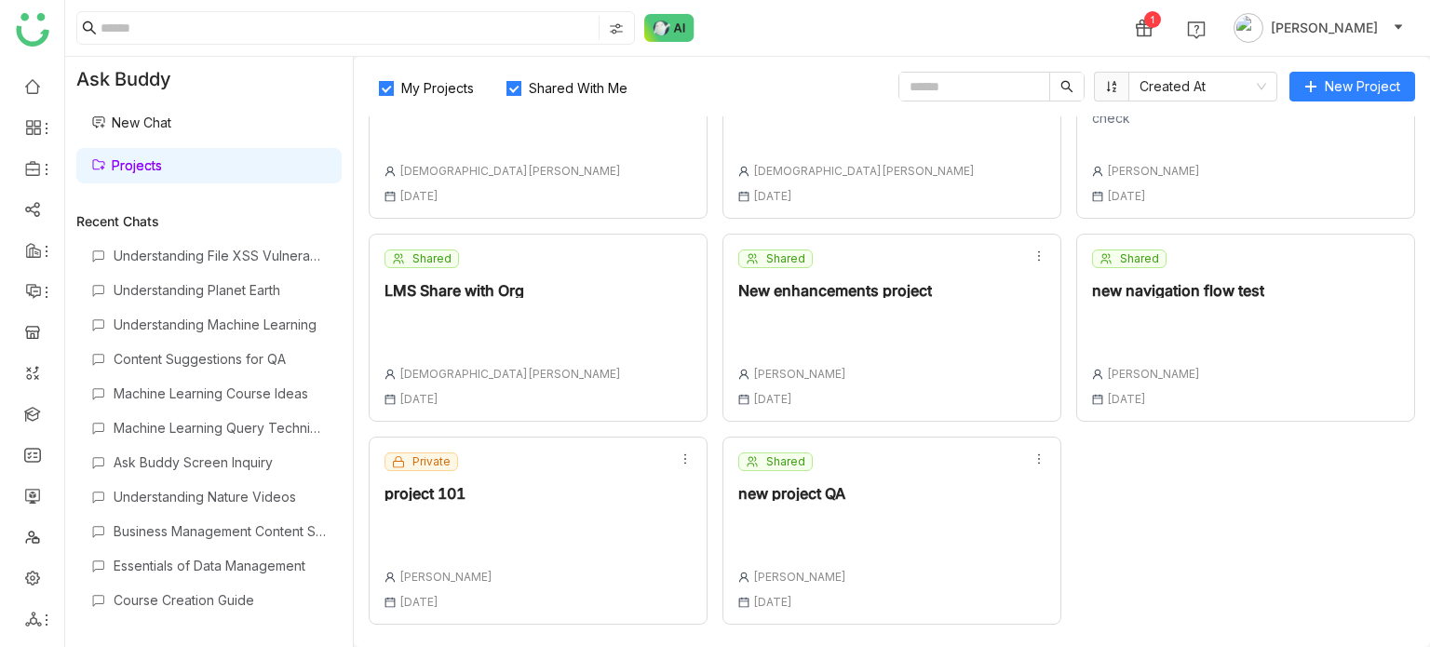
click at [883, 510] on div "Shared new project QA [PERSON_NAME] [DATE]" at bounding box center [891, 531] width 339 height 188
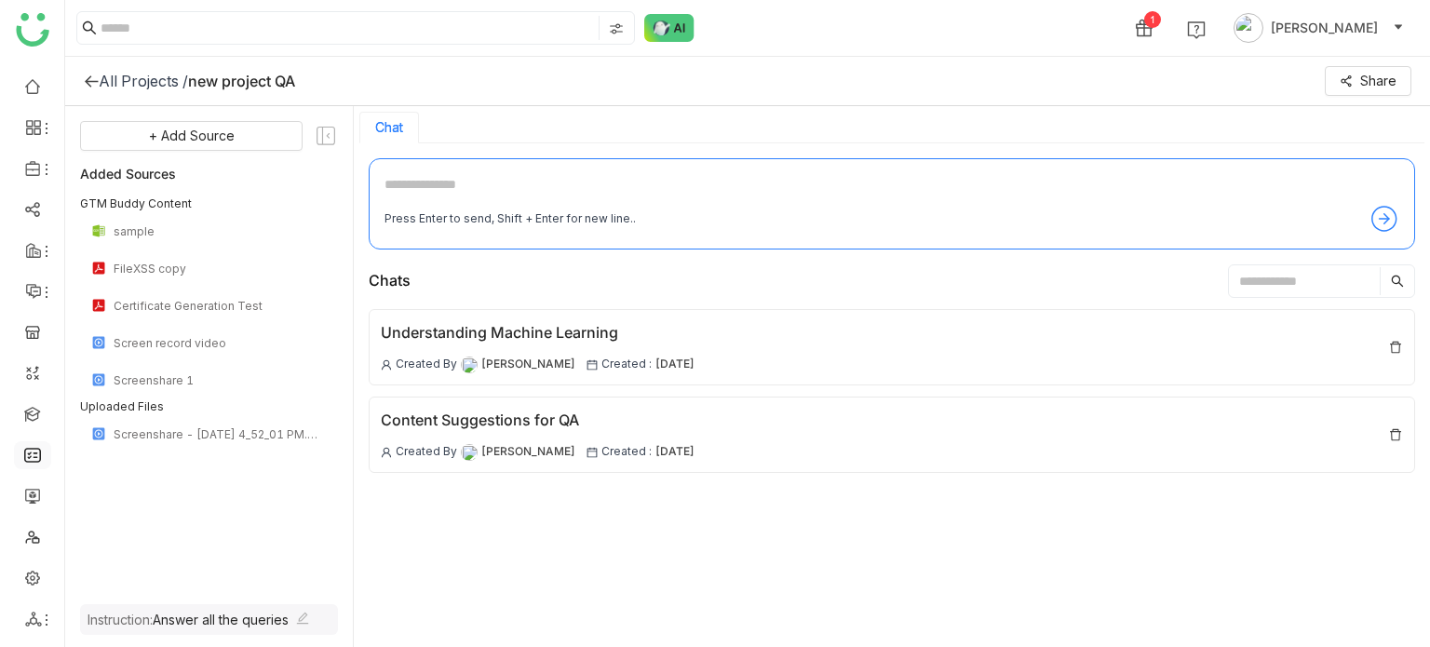
click at [36, 456] on link at bounding box center [32, 454] width 17 height 16
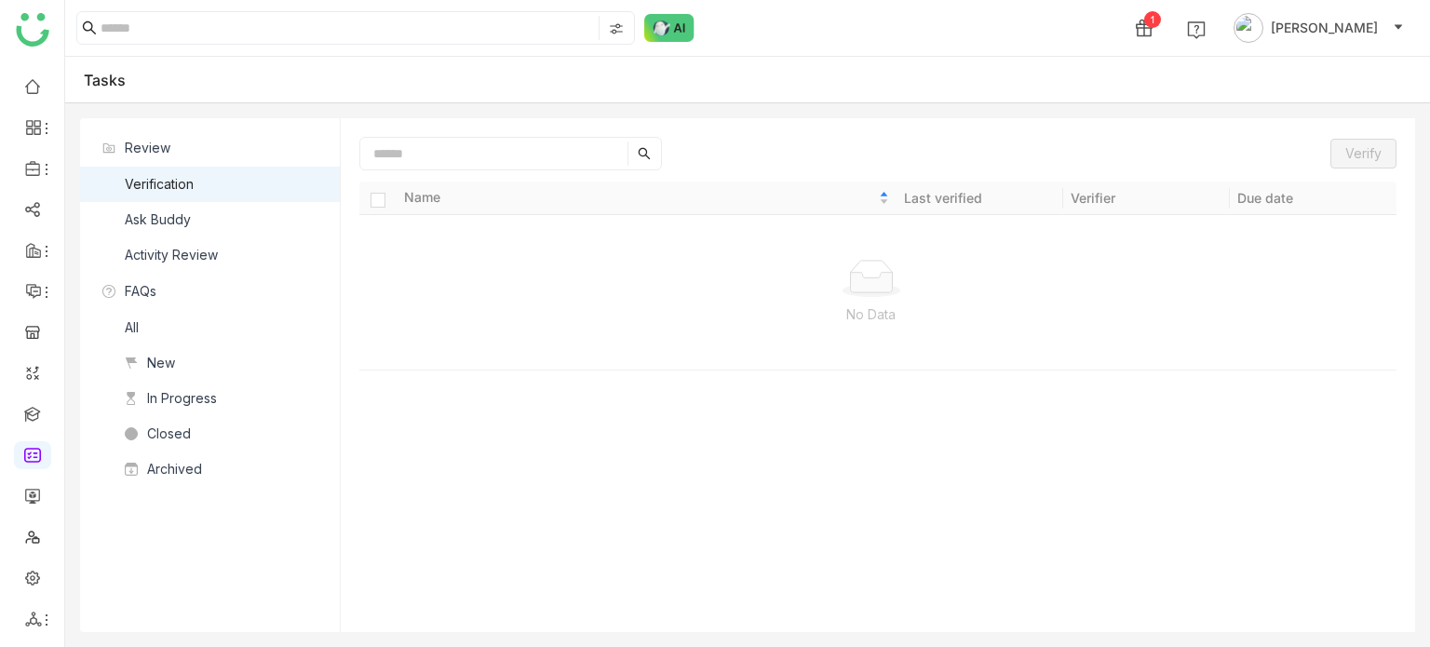
click at [192, 215] on nz-list-item "Ask Buddy" at bounding box center [210, 219] width 260 height 35
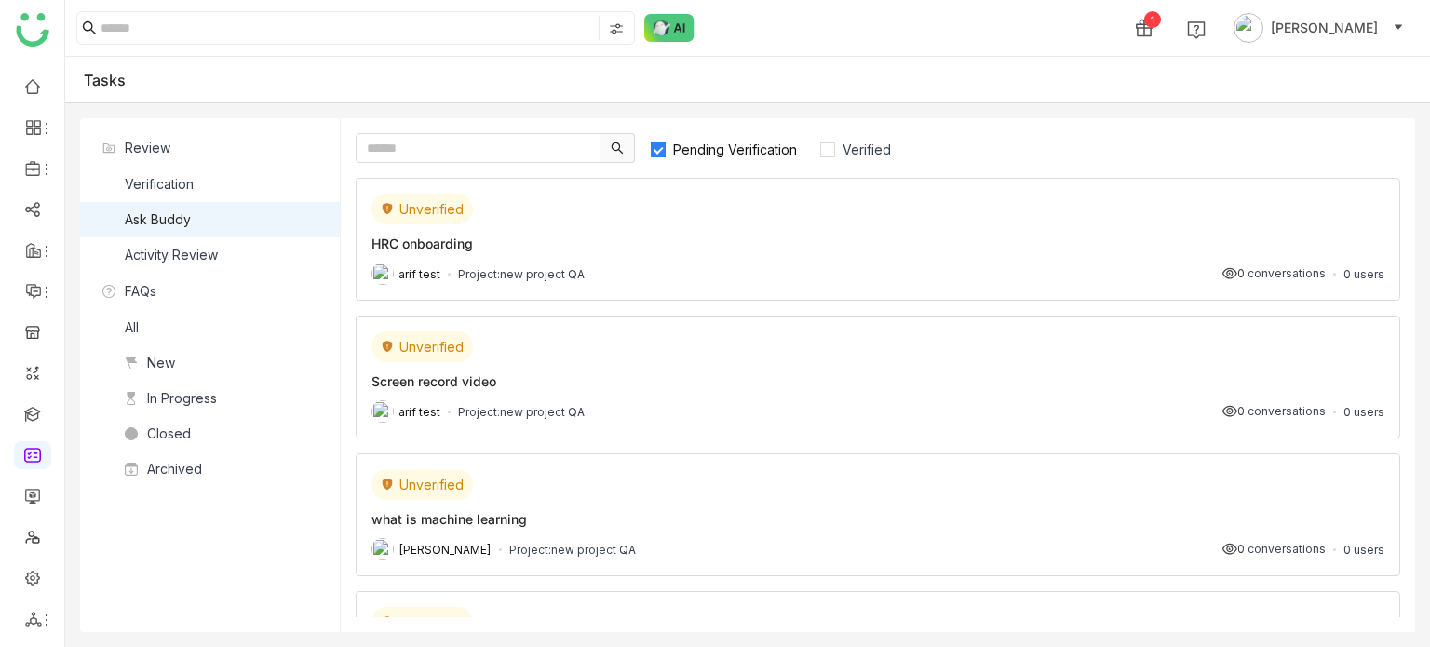
click at [650, 218] on div "Unverified" at bounding box center [877, 209] width 1013 height 31
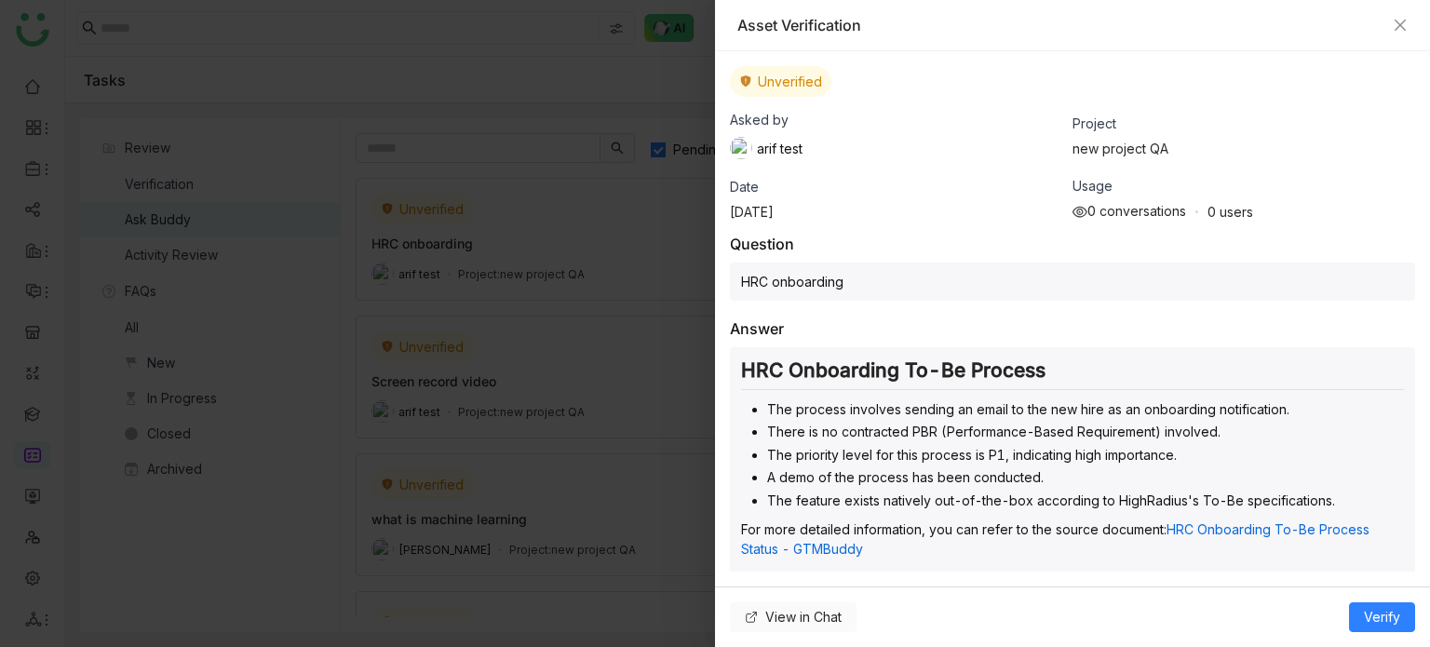
drag, startPoint x: 786, startPoint y: 625, endPoint x: 767, endPoint y: 617, distance: 20.1
click at [767, 617] on span "View in Chat" at bounding box center [803, 617] width 76 height 20
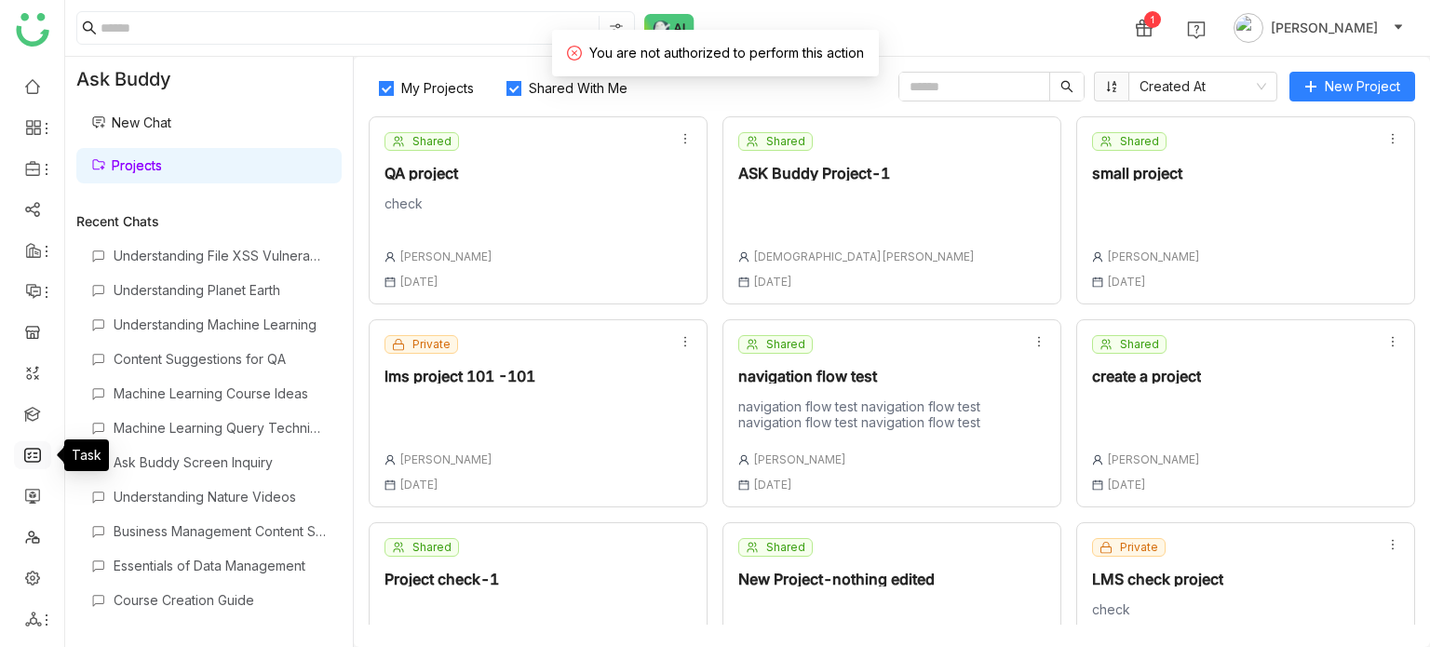
click at [30, 458] on link at bounding box center [32, 454] width 17 height 16
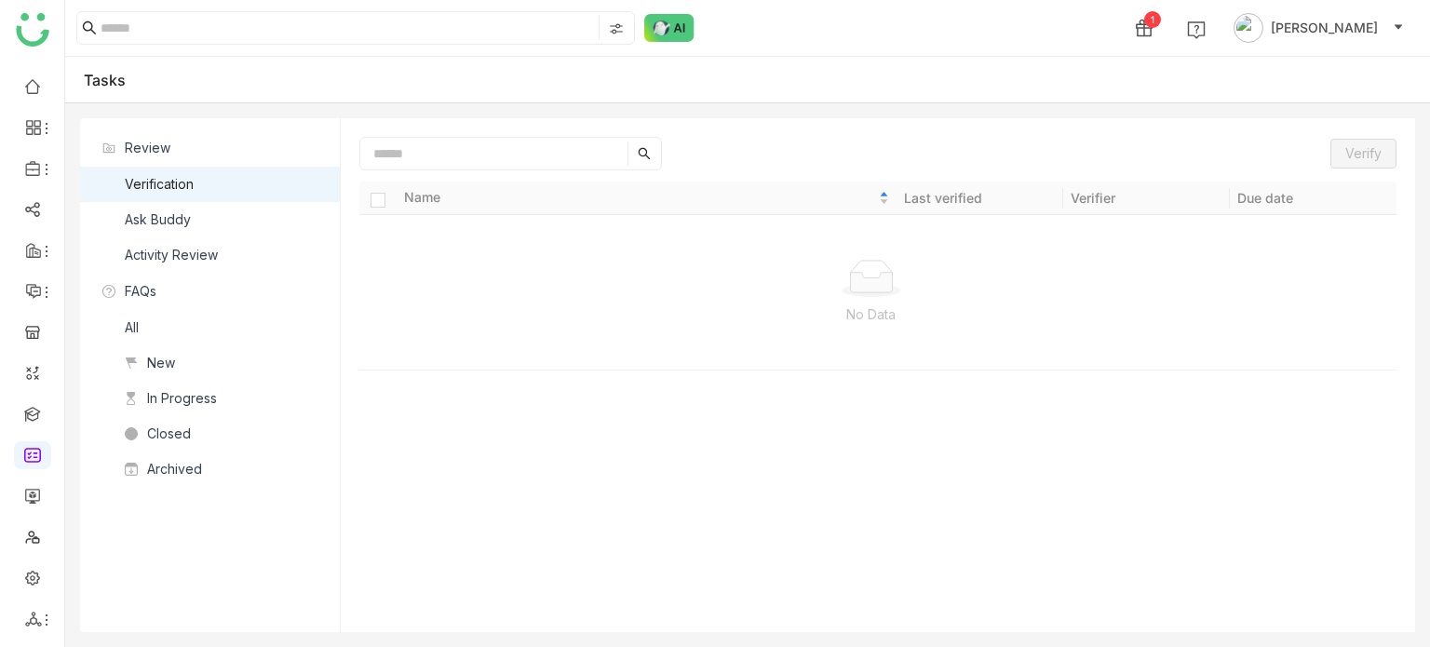
click at [170, 215] on div "Ask Buddy" at bounding box center [158, 219] width 66 height 20
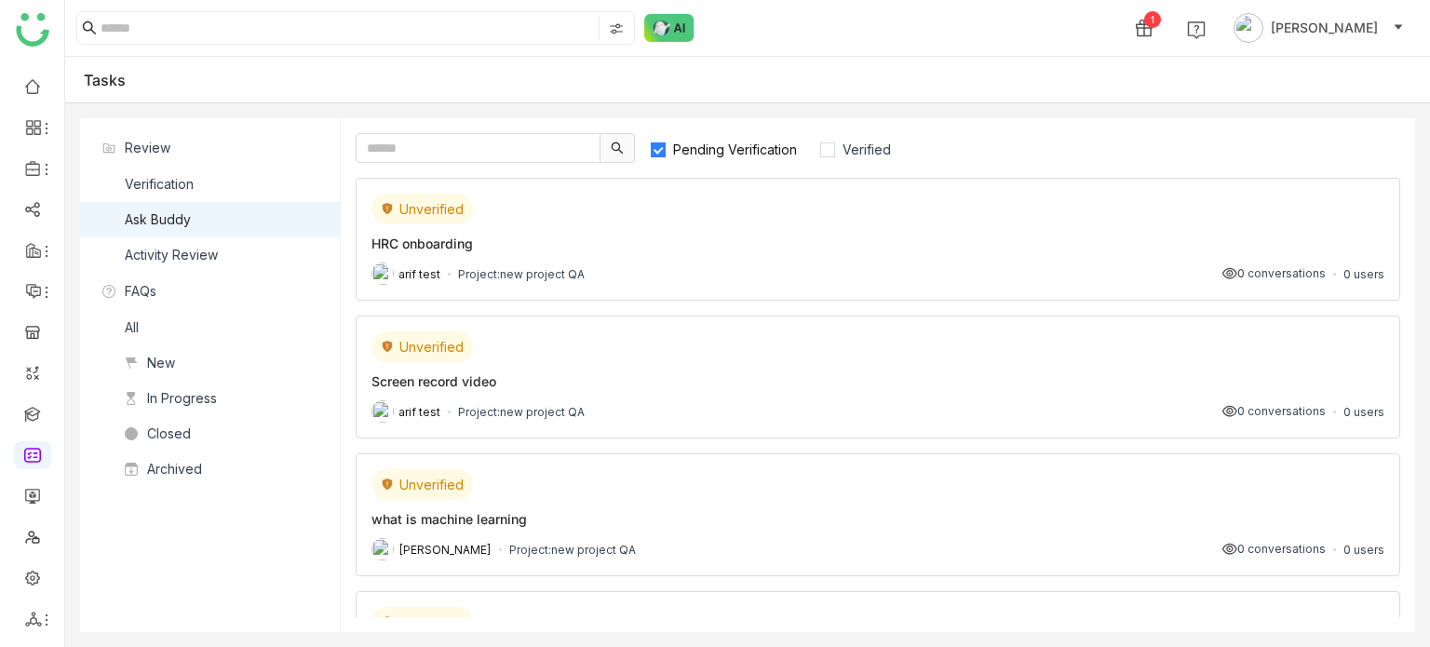
click at [504, 390] on div "Unverified Screen record video arif test Project: new project QA 0 conversation…" at bounding box center [878, 377] width 1045 height 123
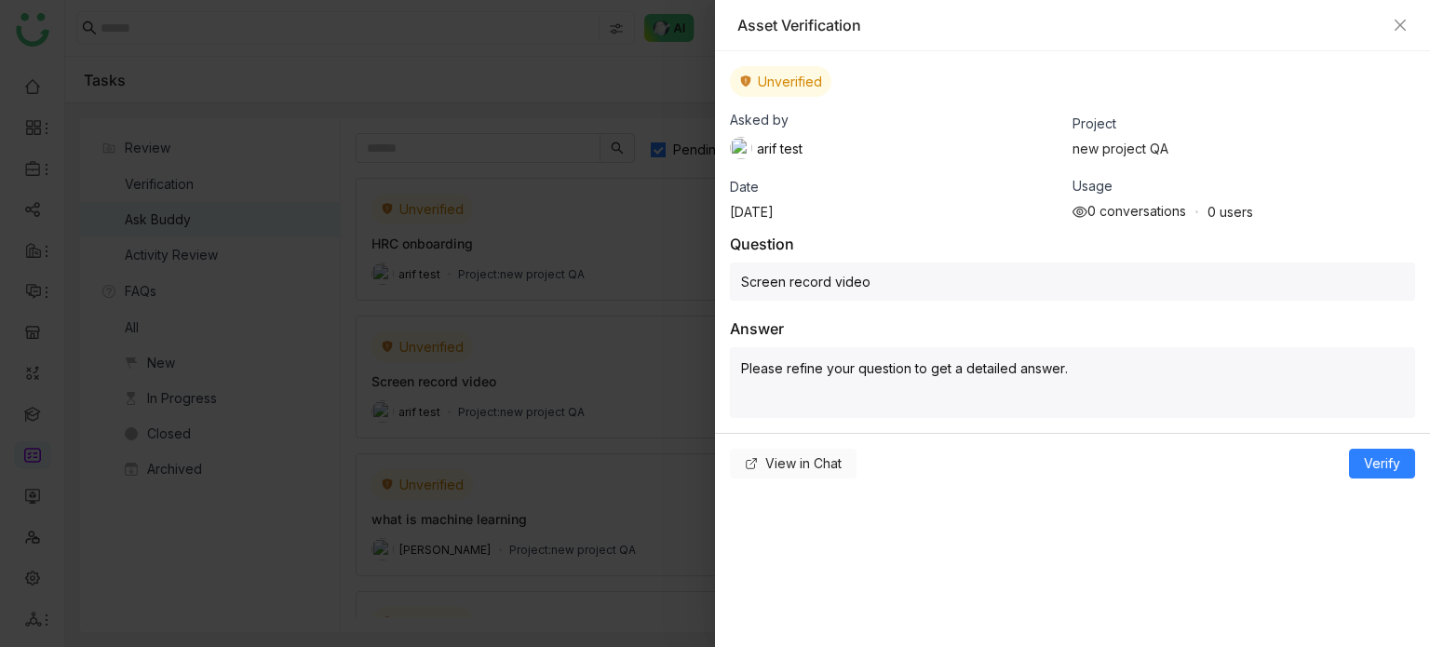
click at [767, 474] on button "View in Chat" at bounding box center [793, 464] width 127 height 30
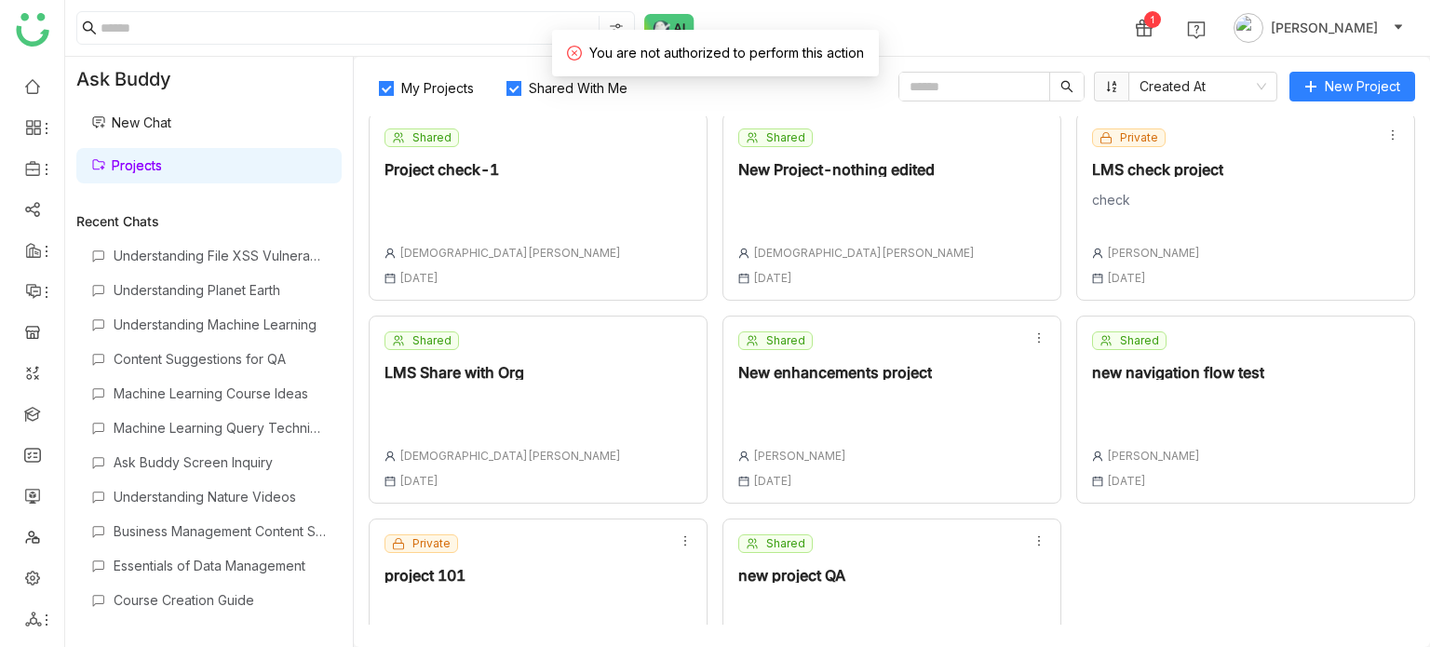
scroll to position [492, 0]
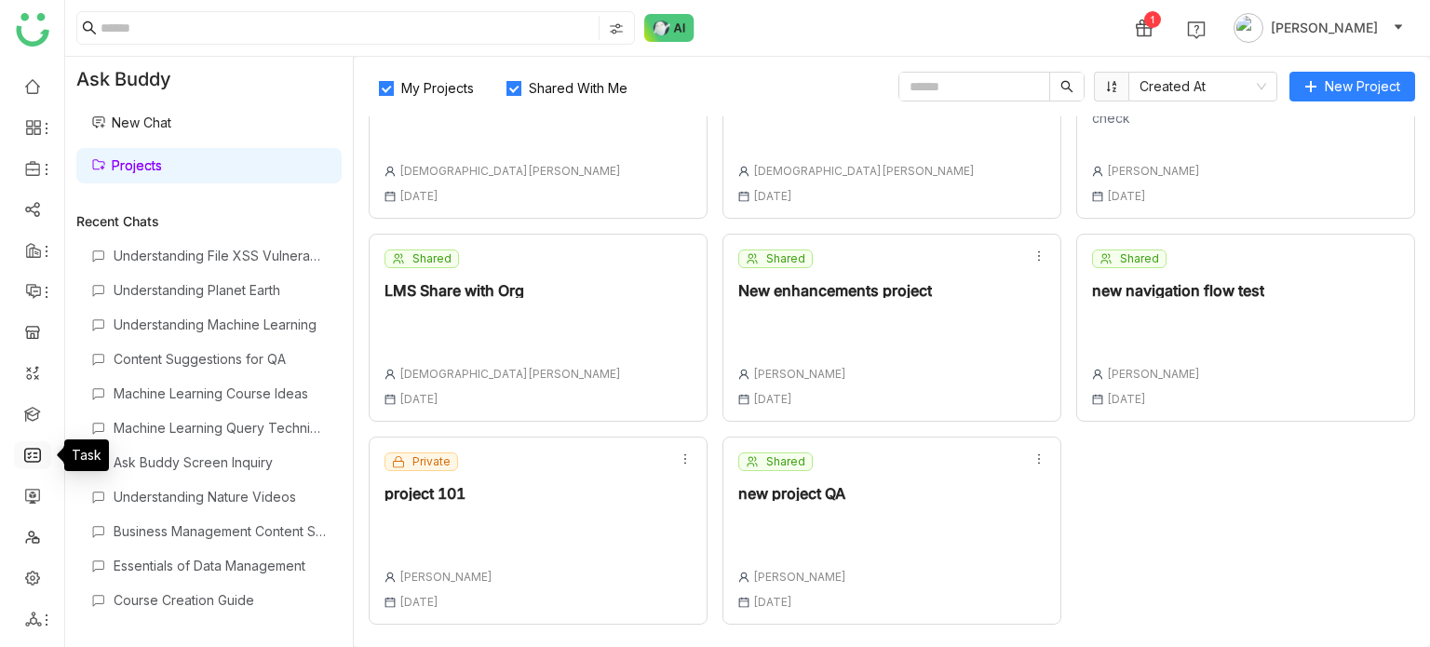
click at [41, 447] on link at bounding box center [32, 454] width 17 height 16
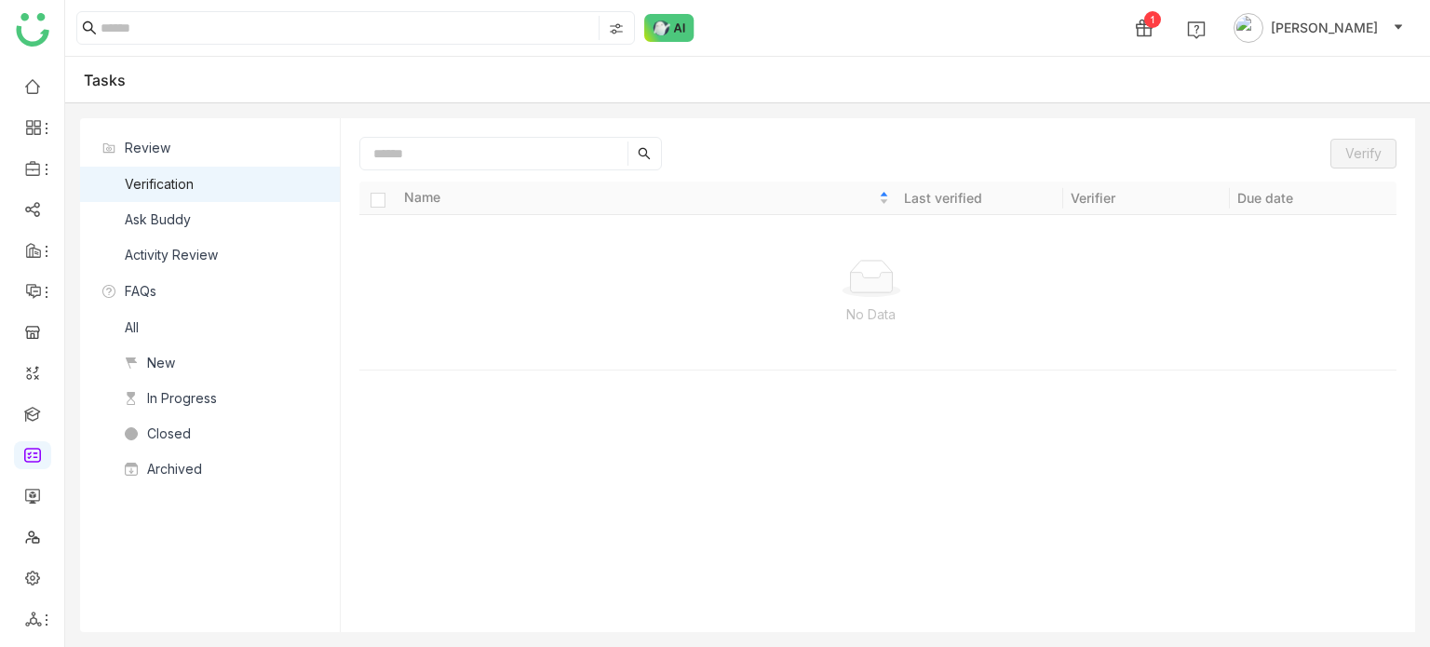
click at [250, 223] on nz-list-item "Ask Buddy" at bounding box center [210, 219] width 260 height 35
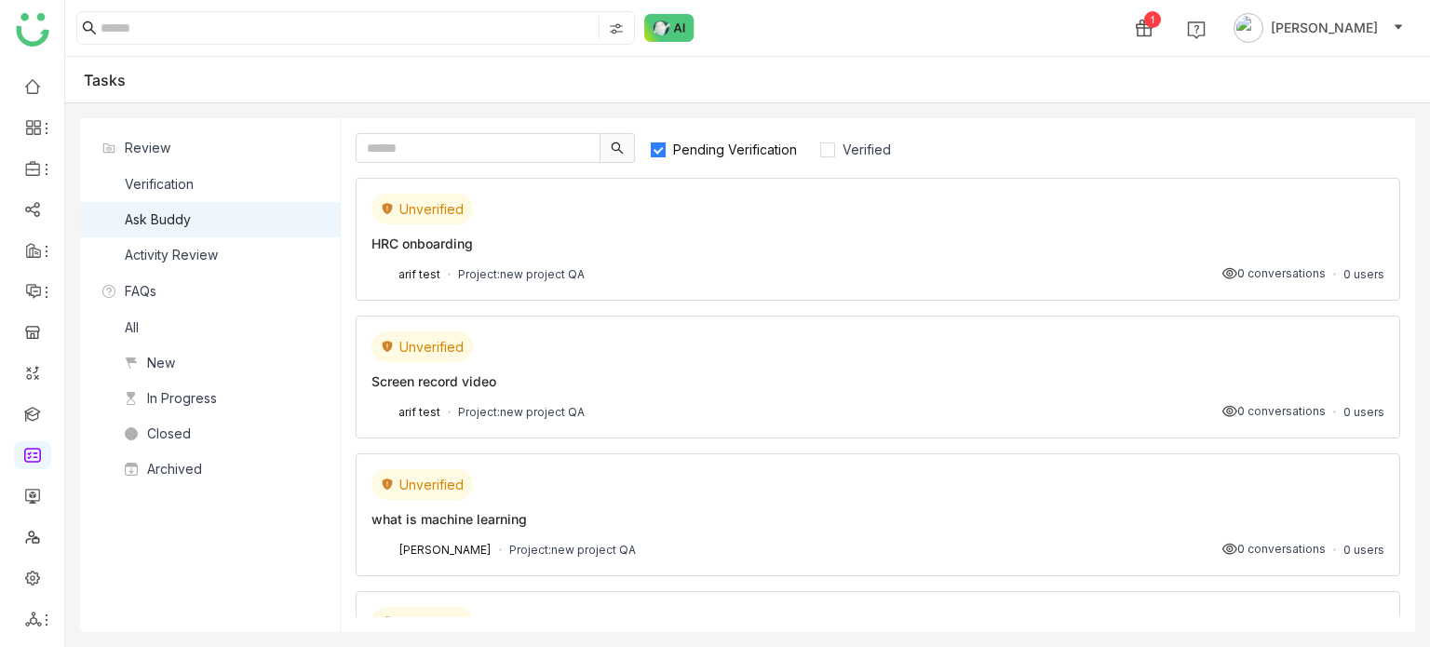
scroll to position [108, 0]
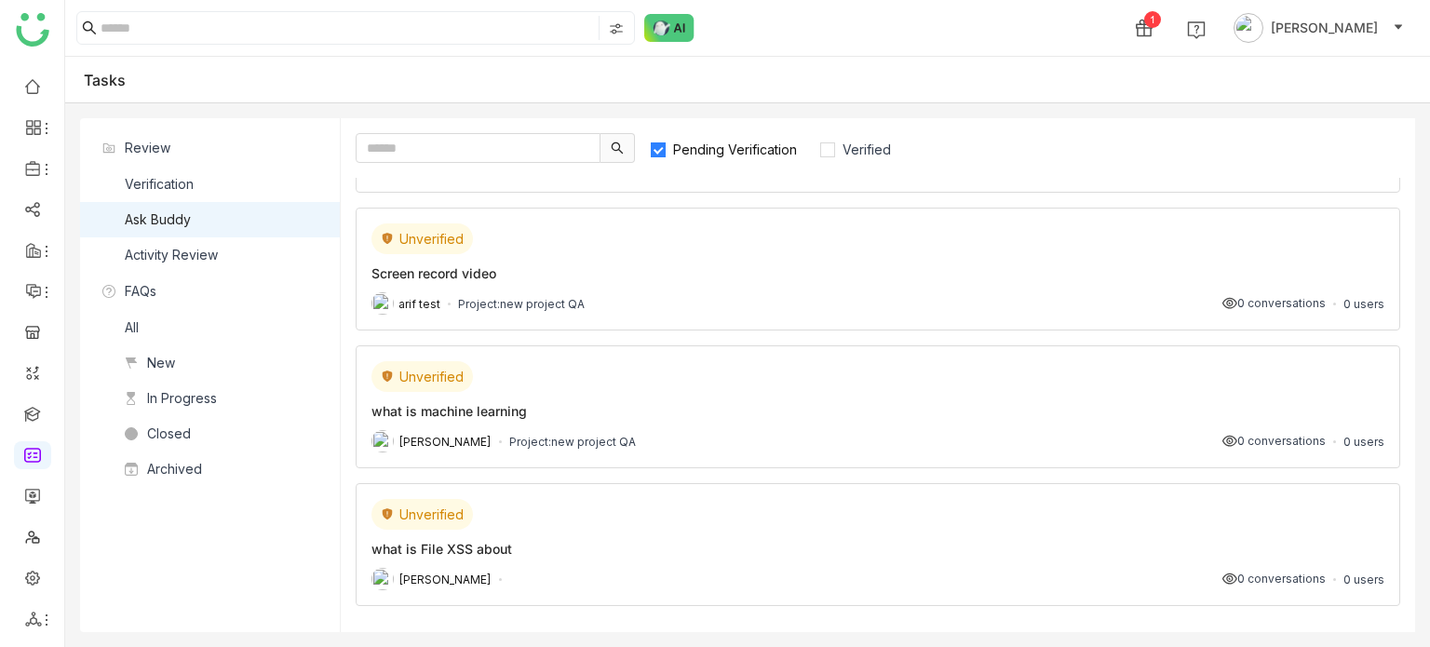
click at [652, 425] on div "Unverified what is machine learning [PERSON_NAME] Project: new project QA 0 con…" at bounding box center [878, 406] width 1045 height 123
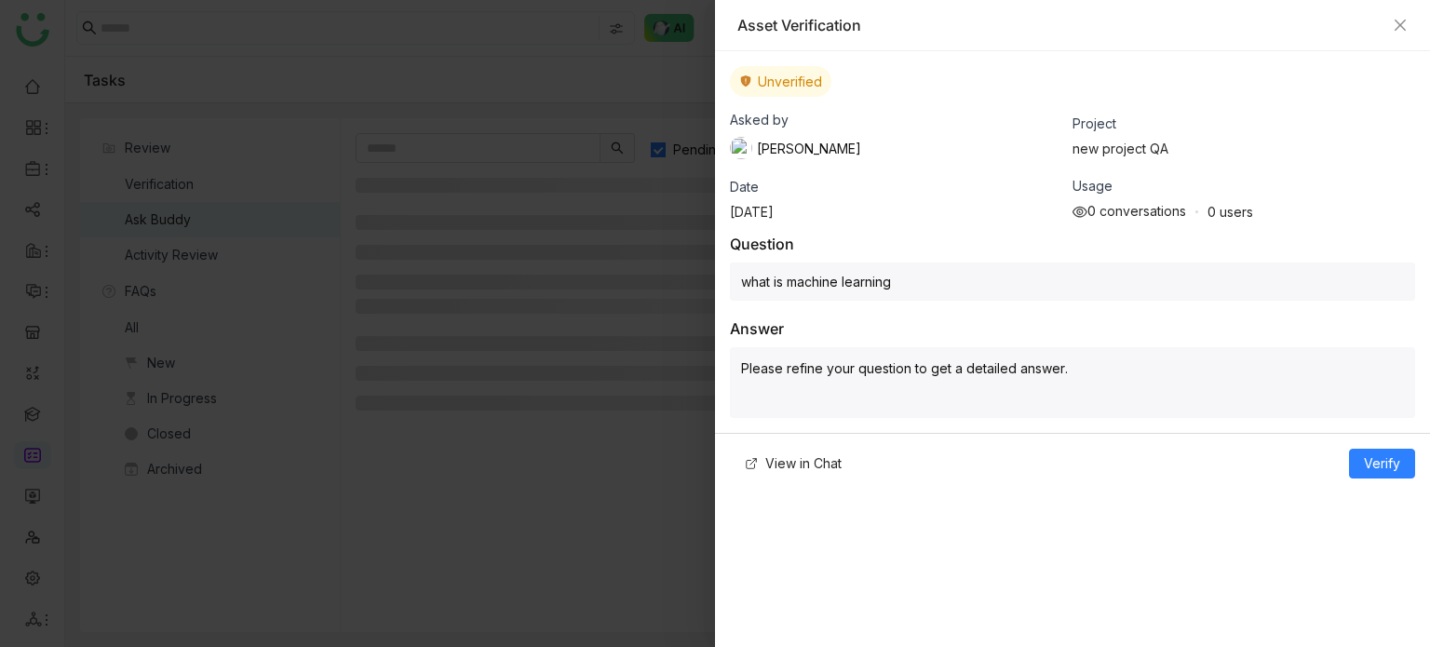
scroll to position [0, 0]
click at [834, 468] on span "View in Chat" at bounding box center [803, 463] width 76 height 20
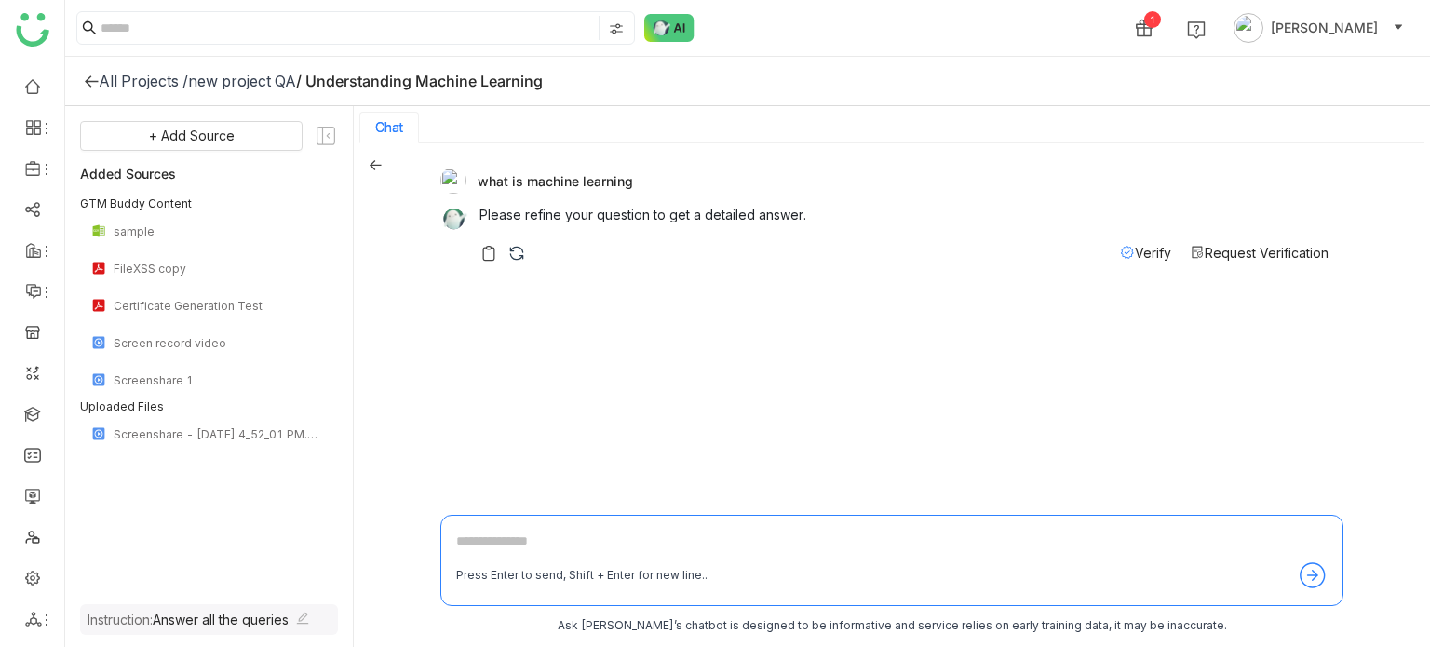
click at [379, 159] on icon at bounding box center [375, 164] width 13 height 13
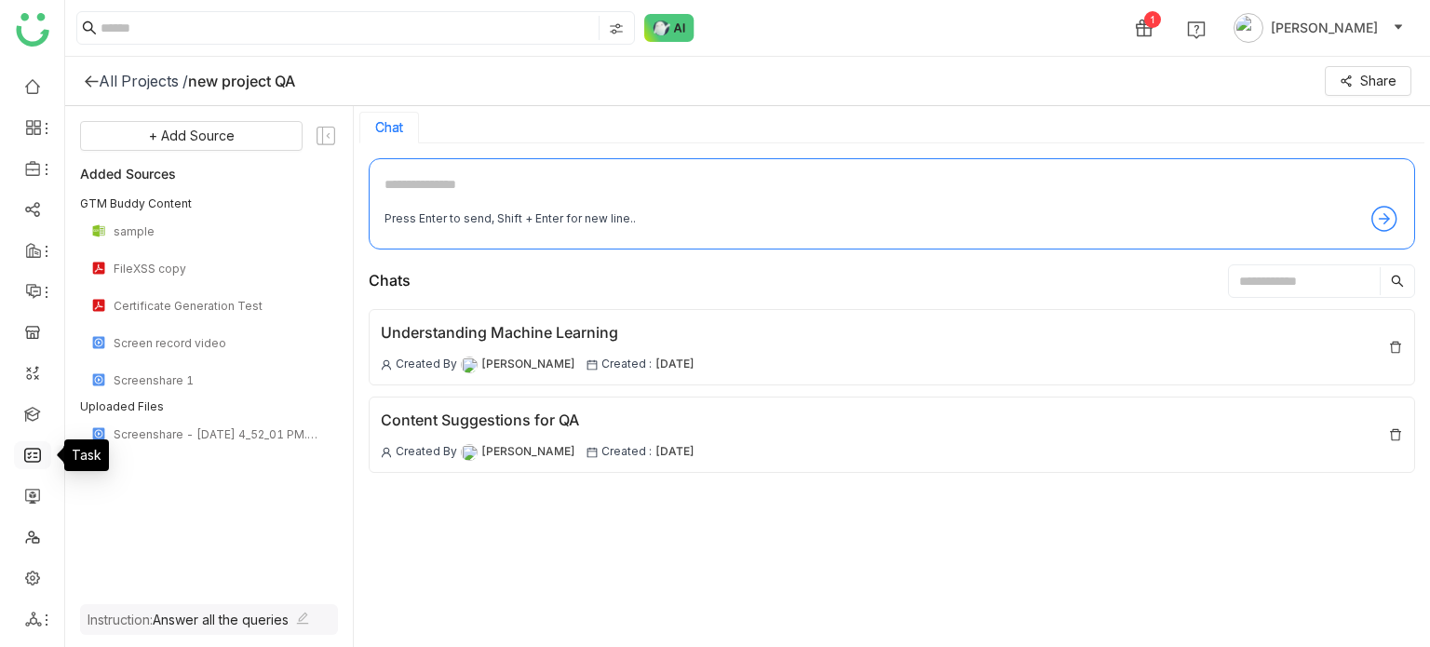
click at [28, 459] on link at bounding box center [32, 454] width 17 height 16
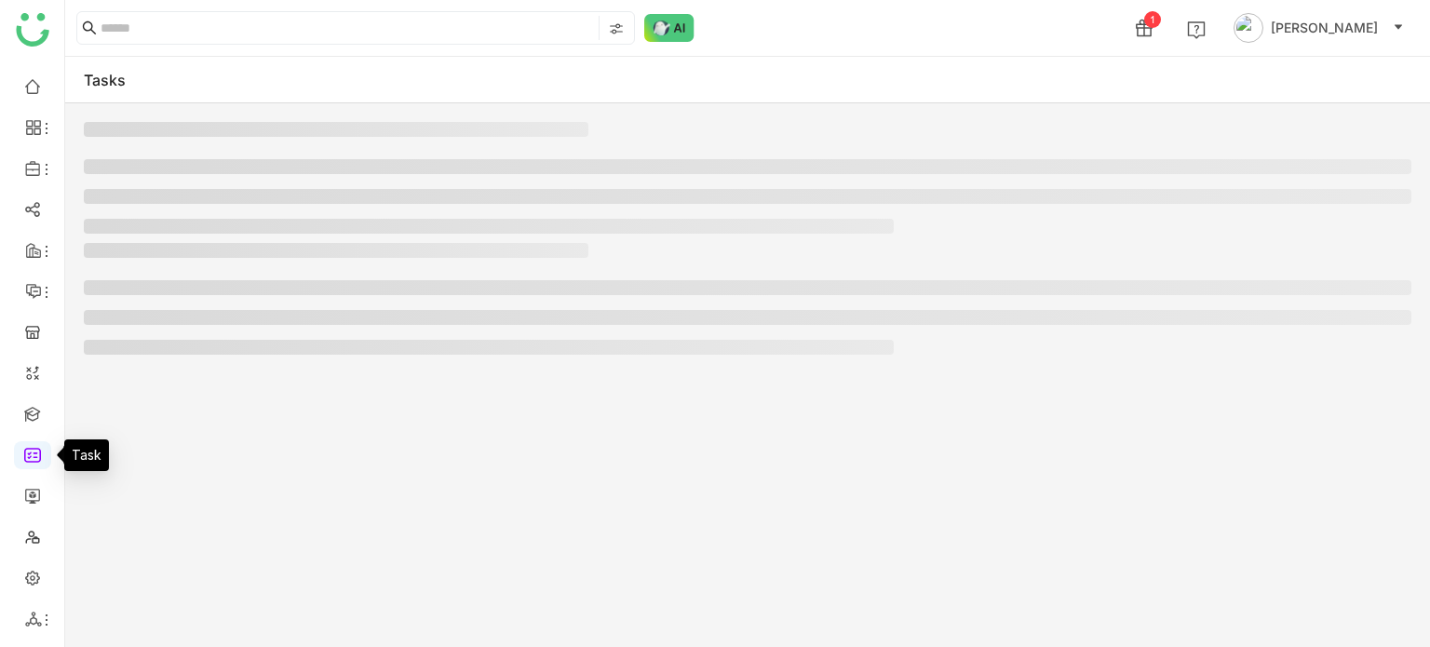
click at [40, 462] on link at bounding box center [32, 454] width 17 height 16
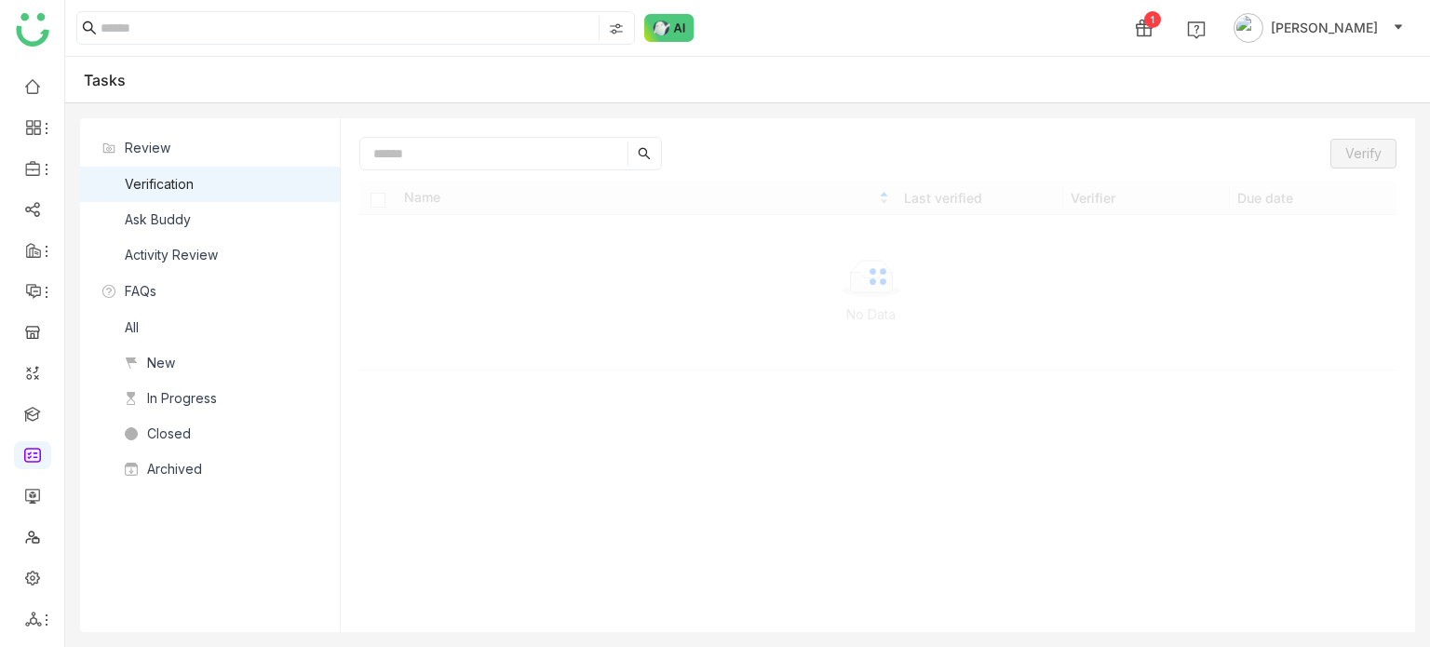
click at [149, 191] on div "Verification" at bounding box center [159, 184] width 69 height 20
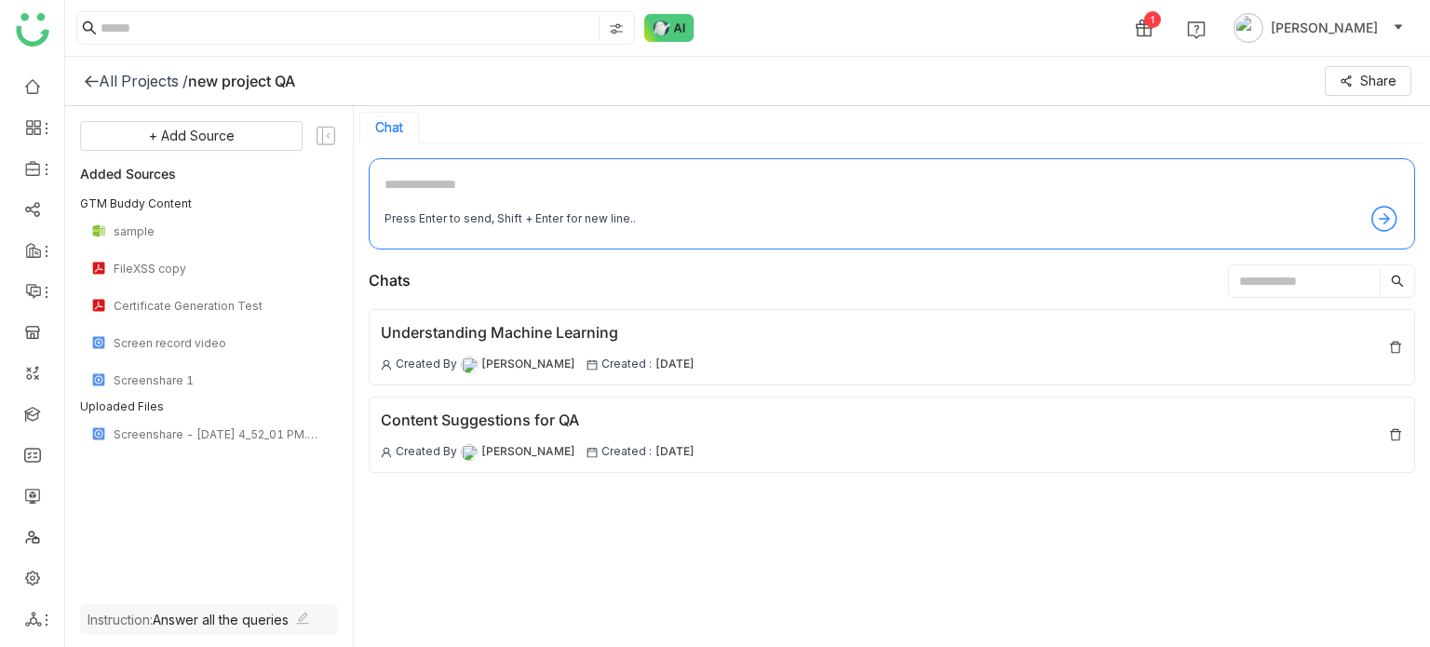
click at [85, 74] on icon at bounding box center [91, 81] width 15 height 15
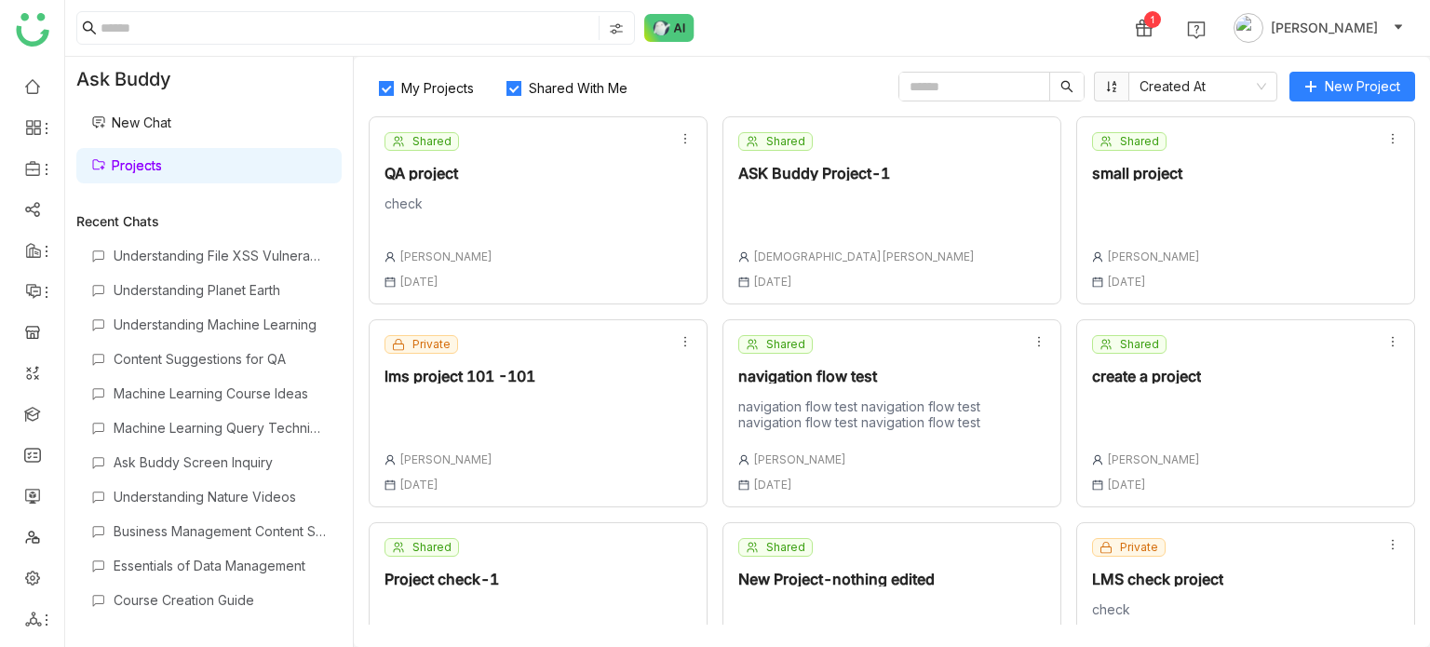
scroll to position [492, 0]
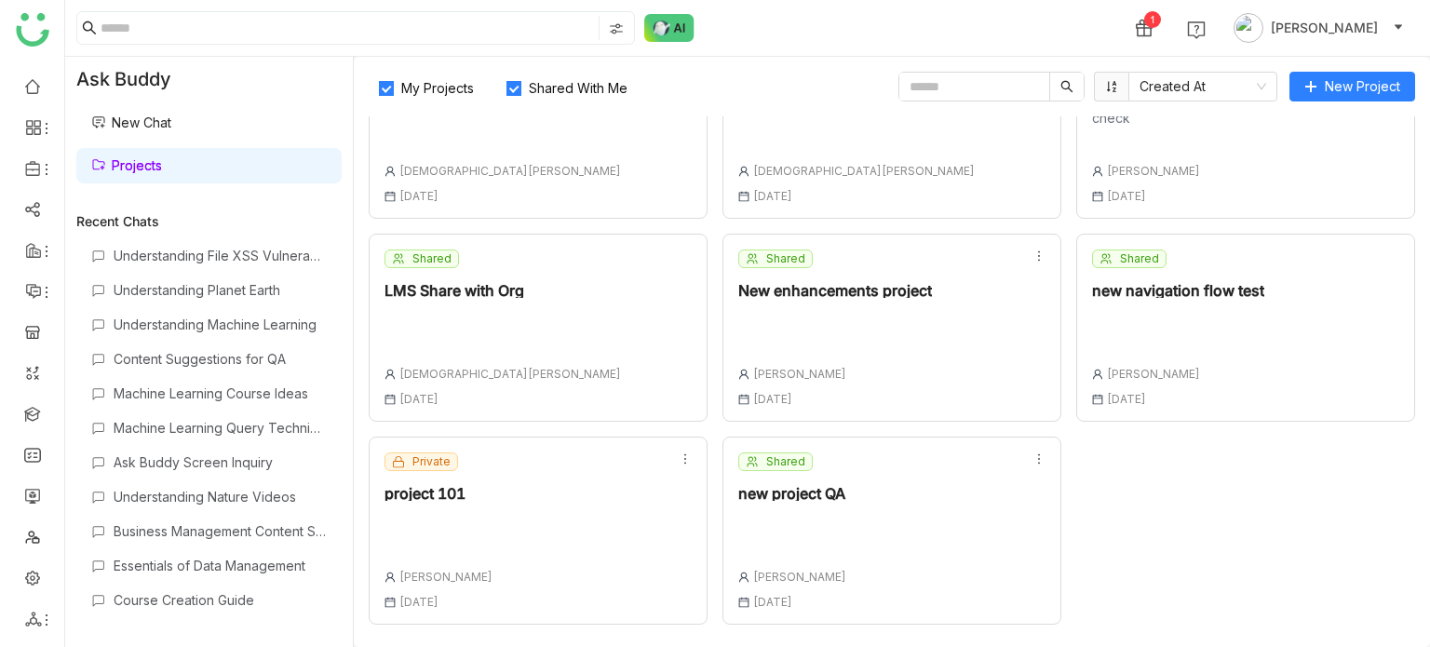
click at [875, 523] on div "Shared new project QA [PERSON_NAME] [DATE]" at bounding box center [891, 531] width 339 height 188
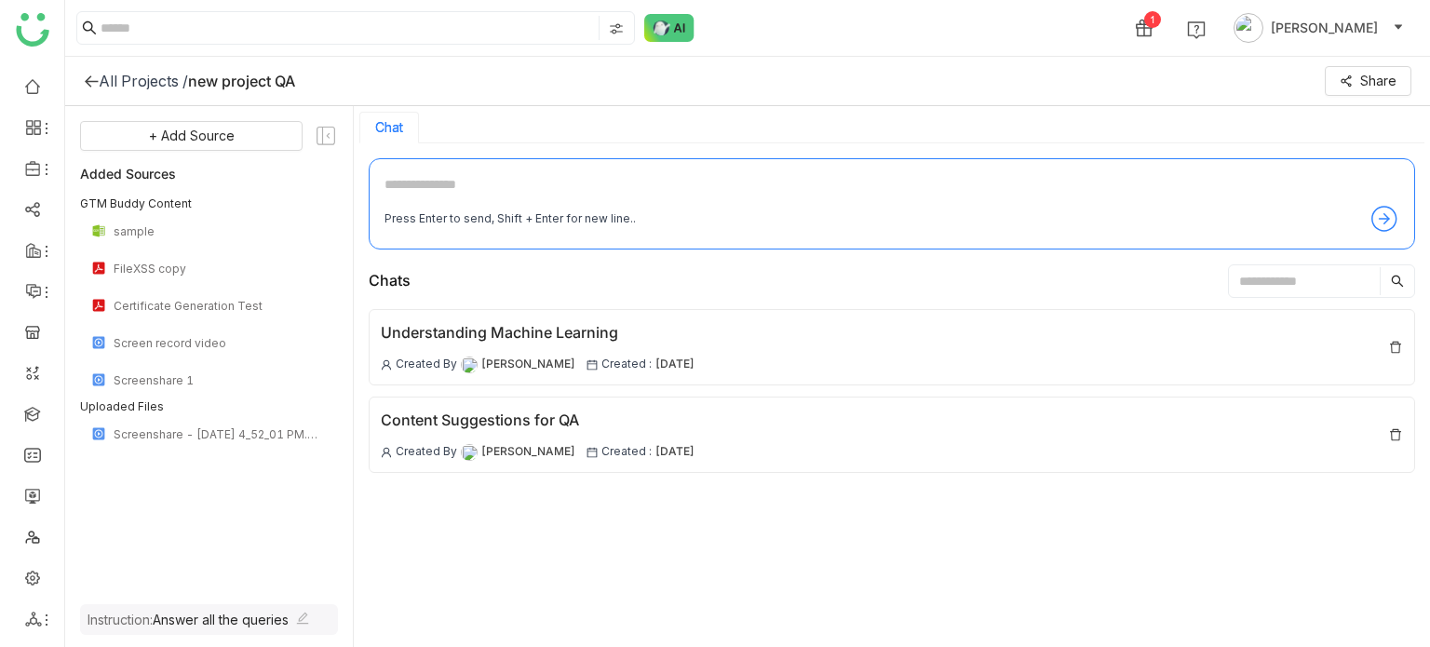
click at [92, 77] on icon at bounding box center [91, 81] width 15 height 15
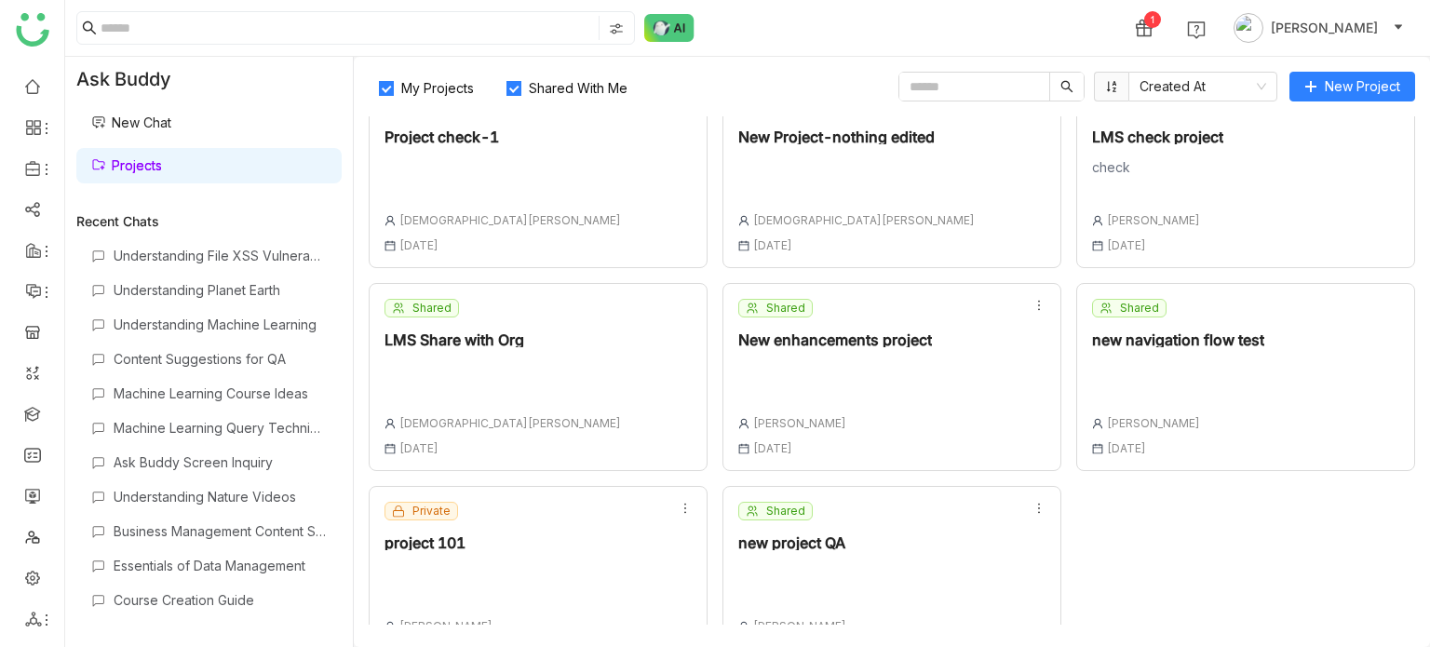
scroll to position [492, 0]
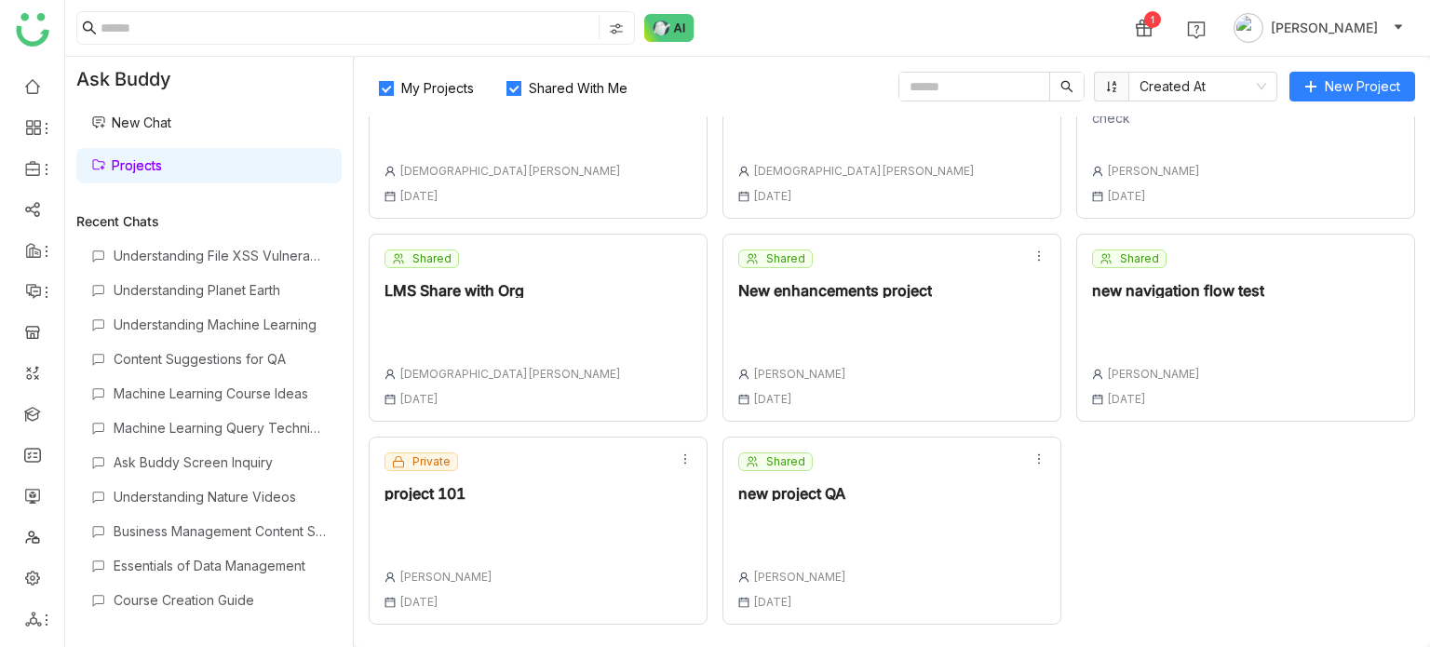
click at [776, 479] on div "Shared new project QA [PERSON_NAME] [DATE]" at bounding box center [792, 530] width 108 height 156
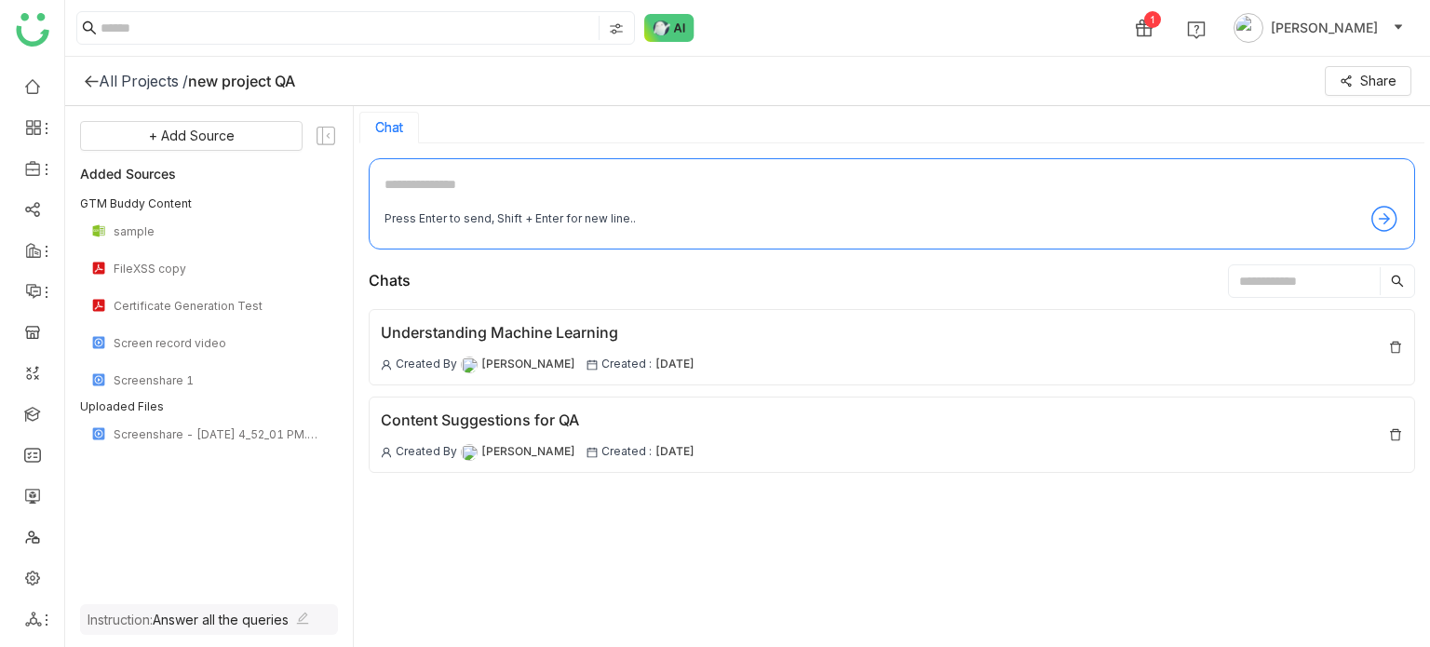
click at [613, 289] on div "Chats" at bounding box center [892, 281] width 1046 height 34
click at [108, 74] on div "All Projects /" at bounding box center [143, 81] width 89 height 19
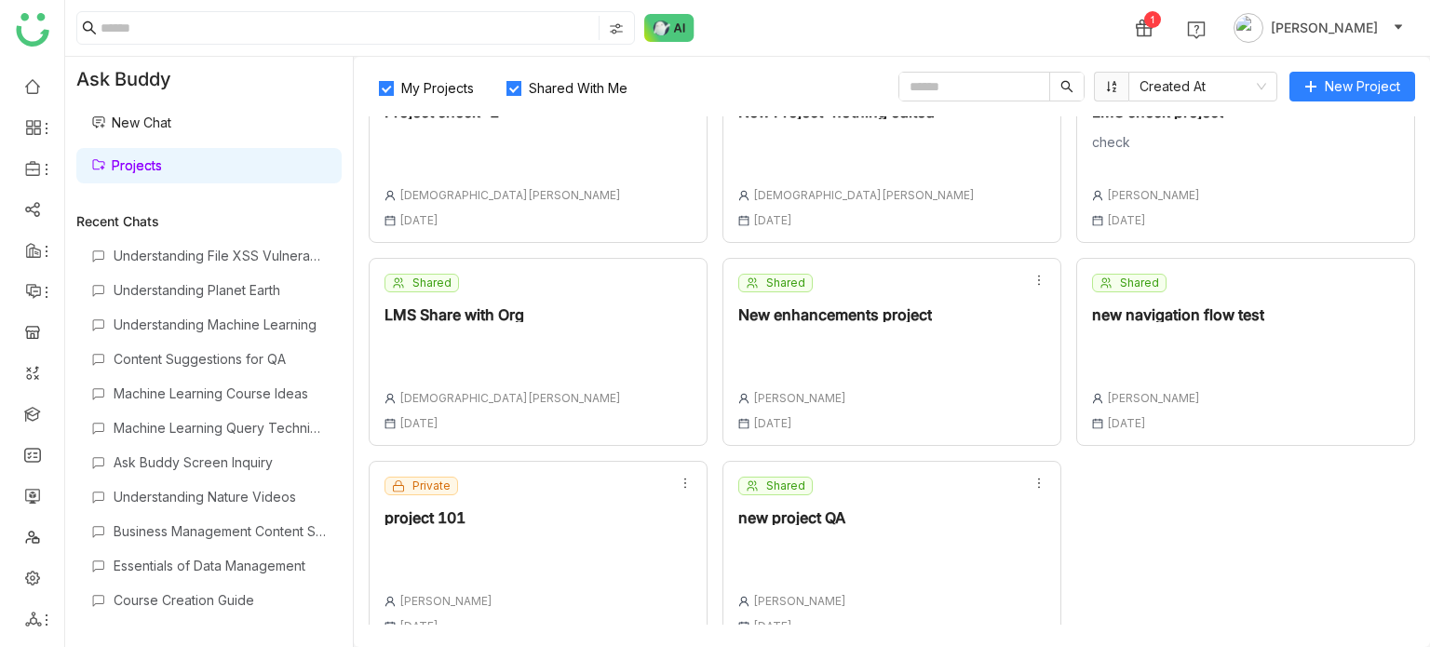
scroll to position [492, 0]
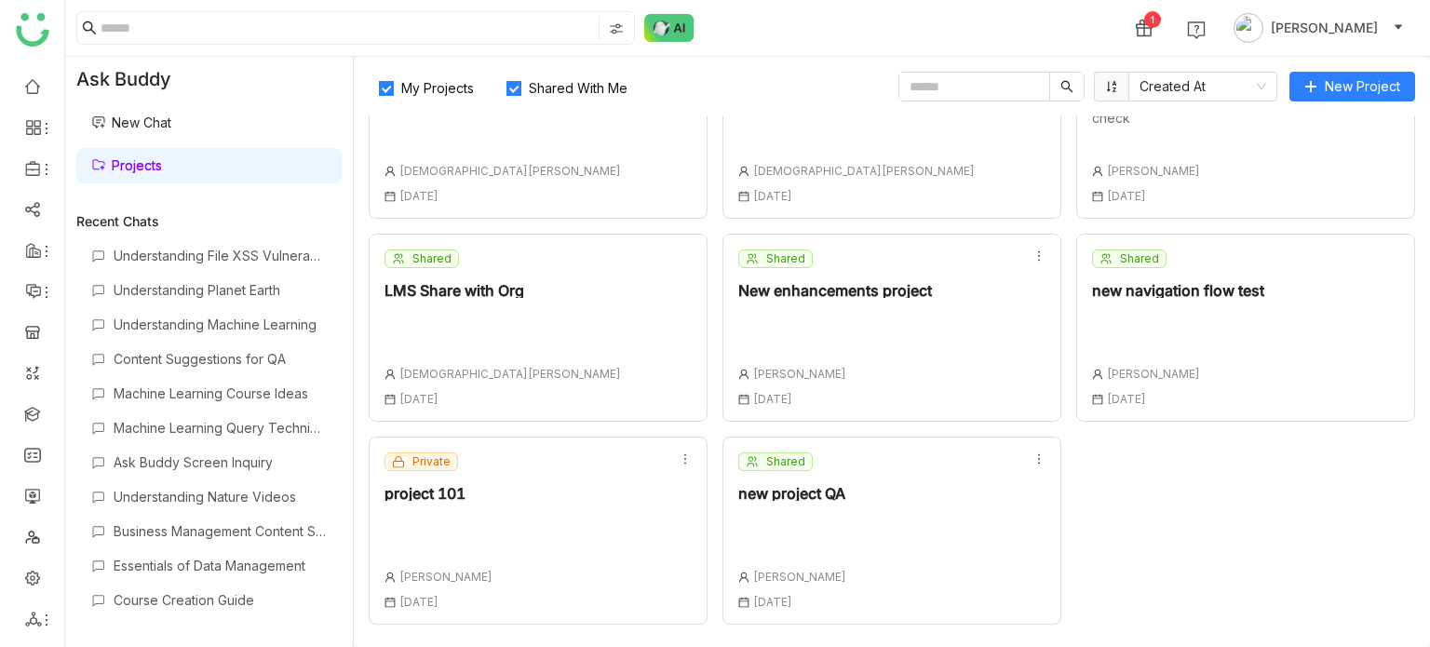
click at [801, 479] on div "Shared new project QA [PERSON_NAME] [DATE]" at bounding box center [792, 530] width 108 height 156
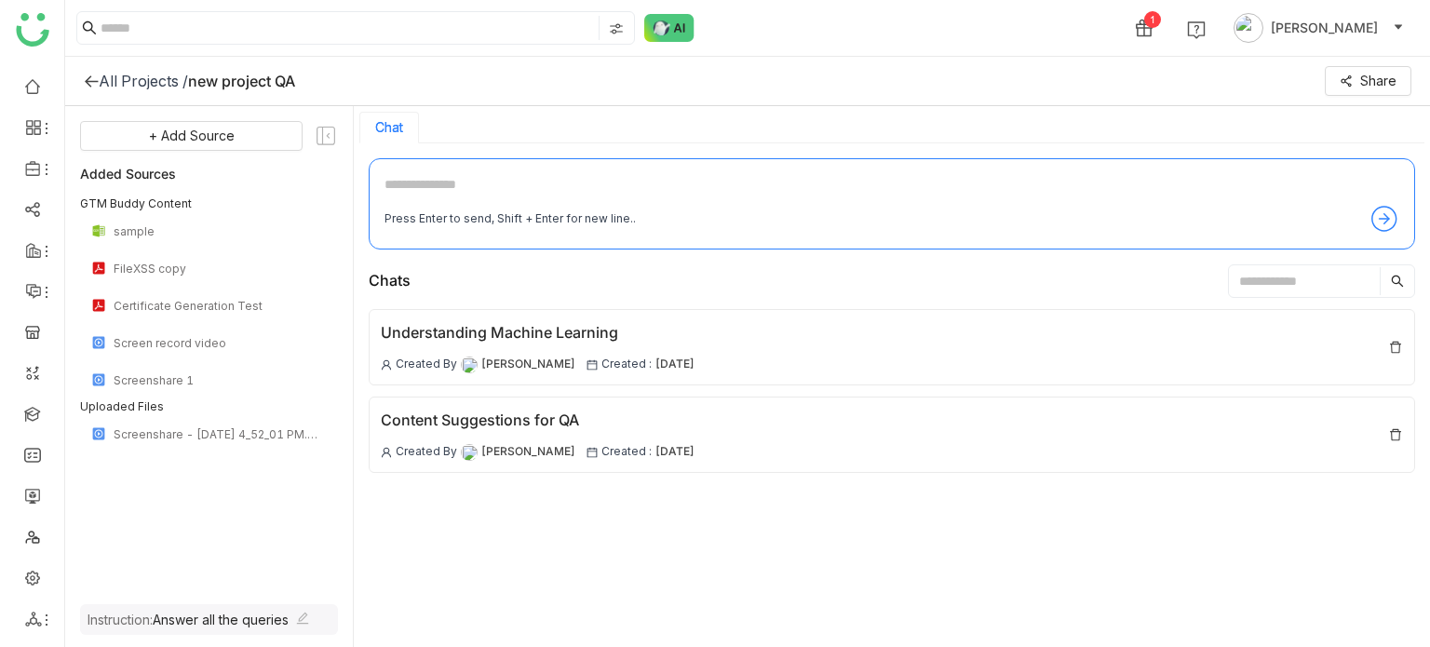
click at [99, 81] on div "All Projects /" at bounding box center [143, 81] width 89 height 19
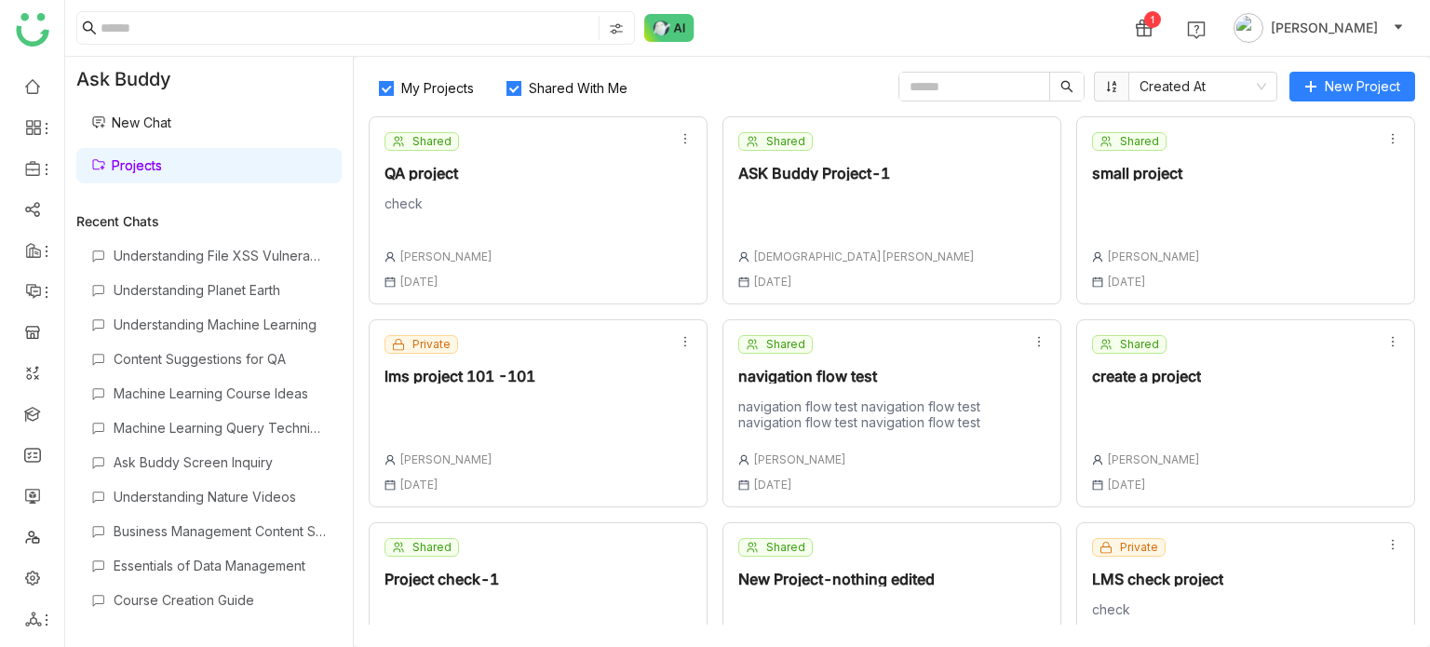
scroll to position [492, 0]
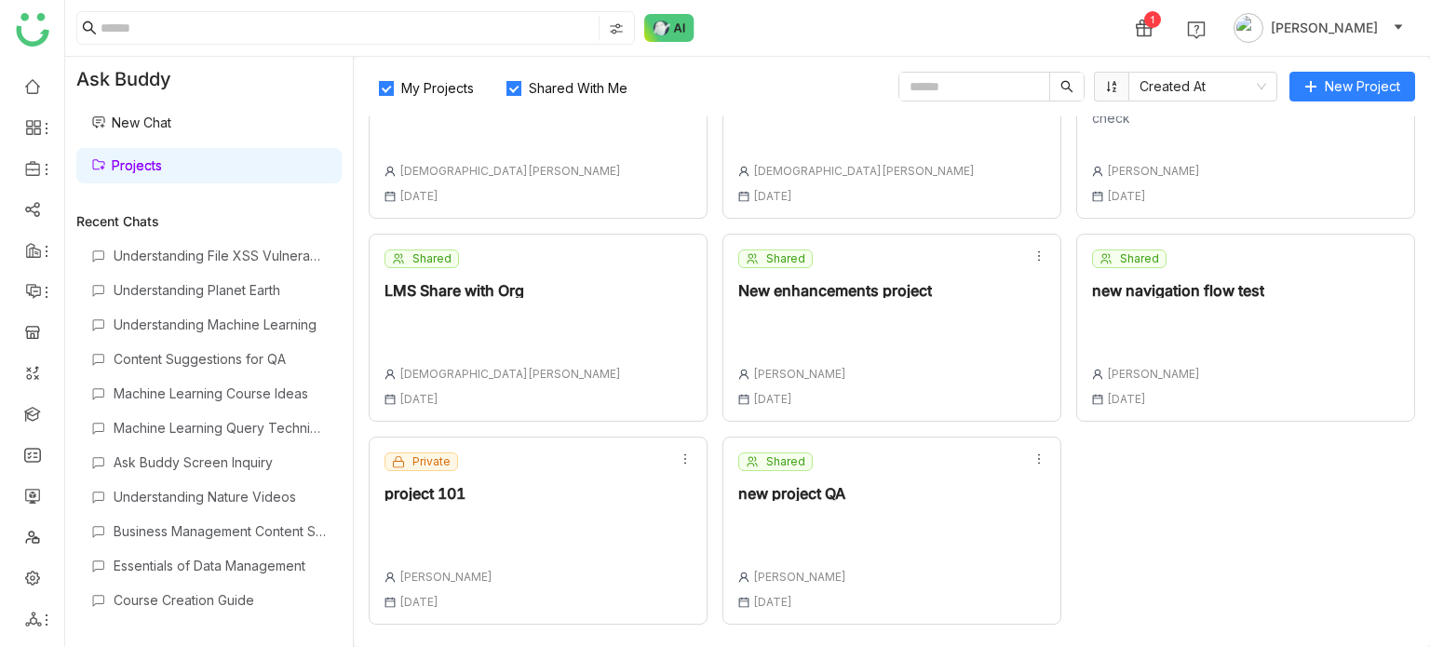
click at [954, 584] on div "Shared new project QA [PERSON_NAME] [DATE]" at bounding box center [891, 531] width 339 height 188
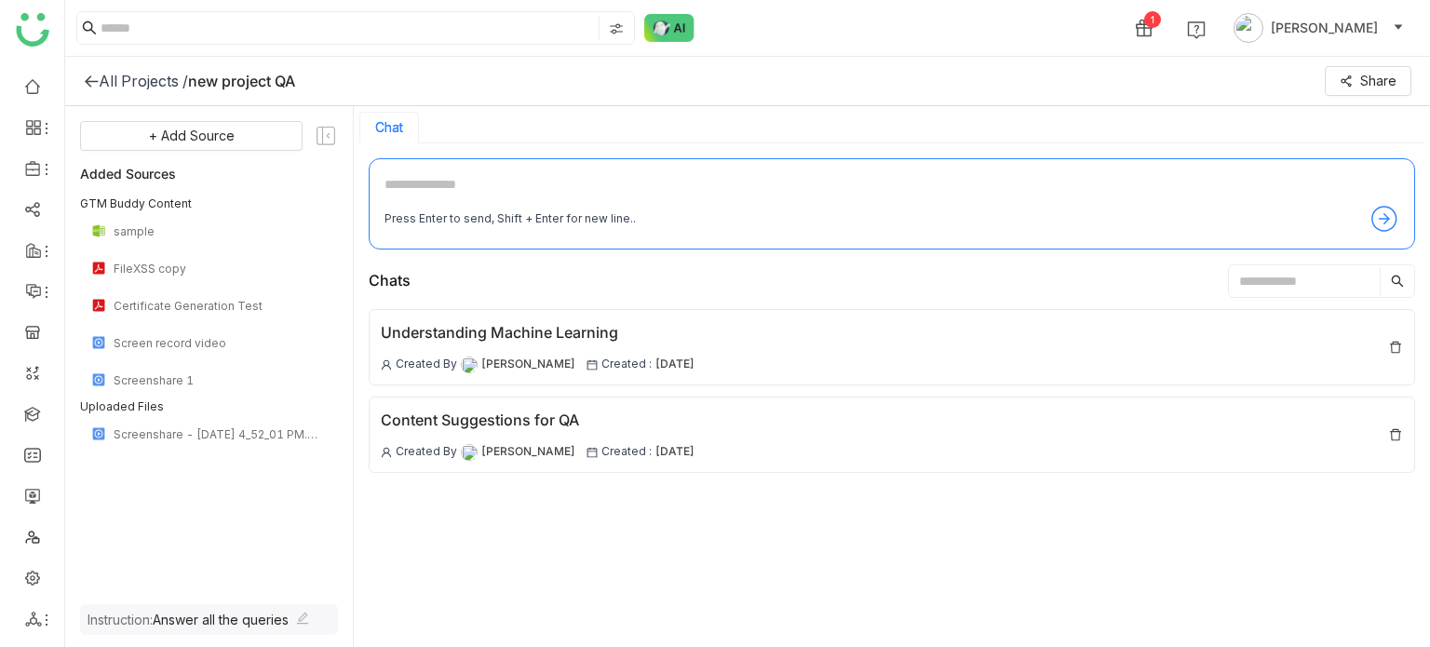
click at [97, 82] on icon at bounding box center [91, 81] width 15 height 15
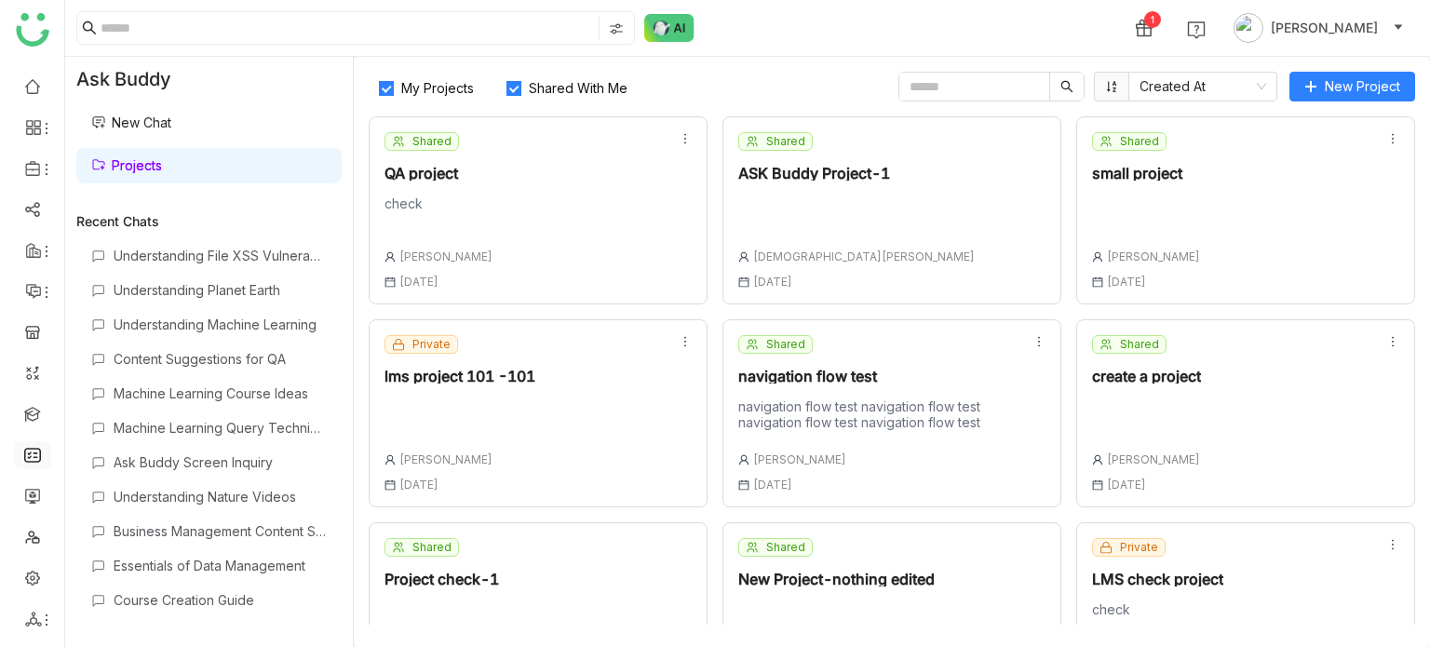
click at [24, 446] on link at bounding box center [32, 454] width 17 height 16
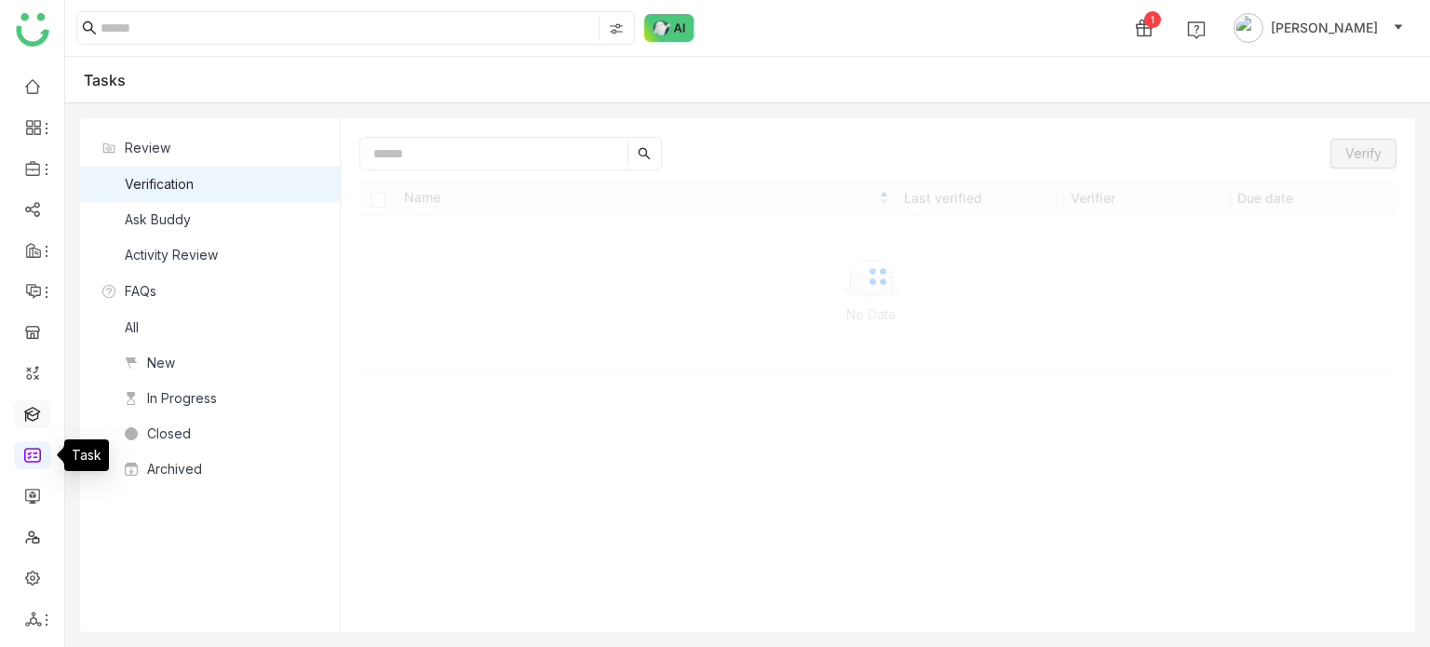
click at [34, 419] on link at bounding box center [32, 413] width 17 height 16
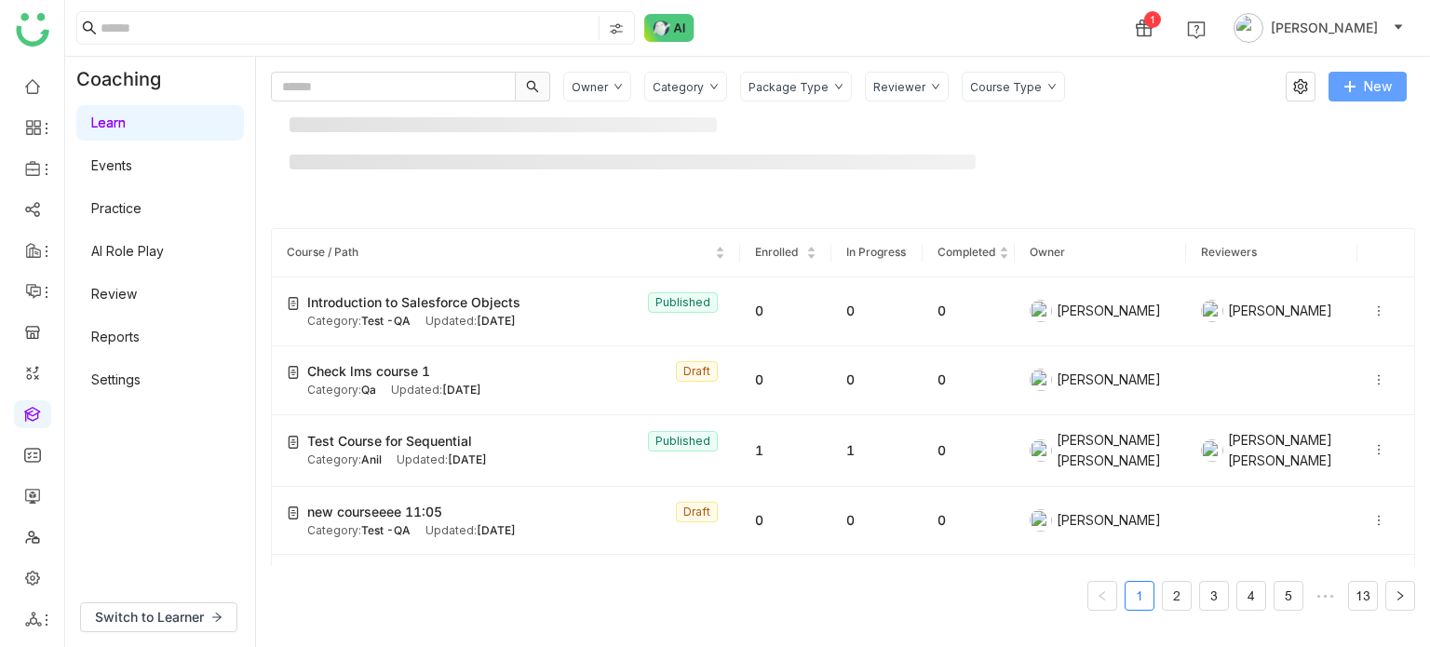
click at [1359, 100] on button "New" at bounding box center [1368, 87] width 78 height 30
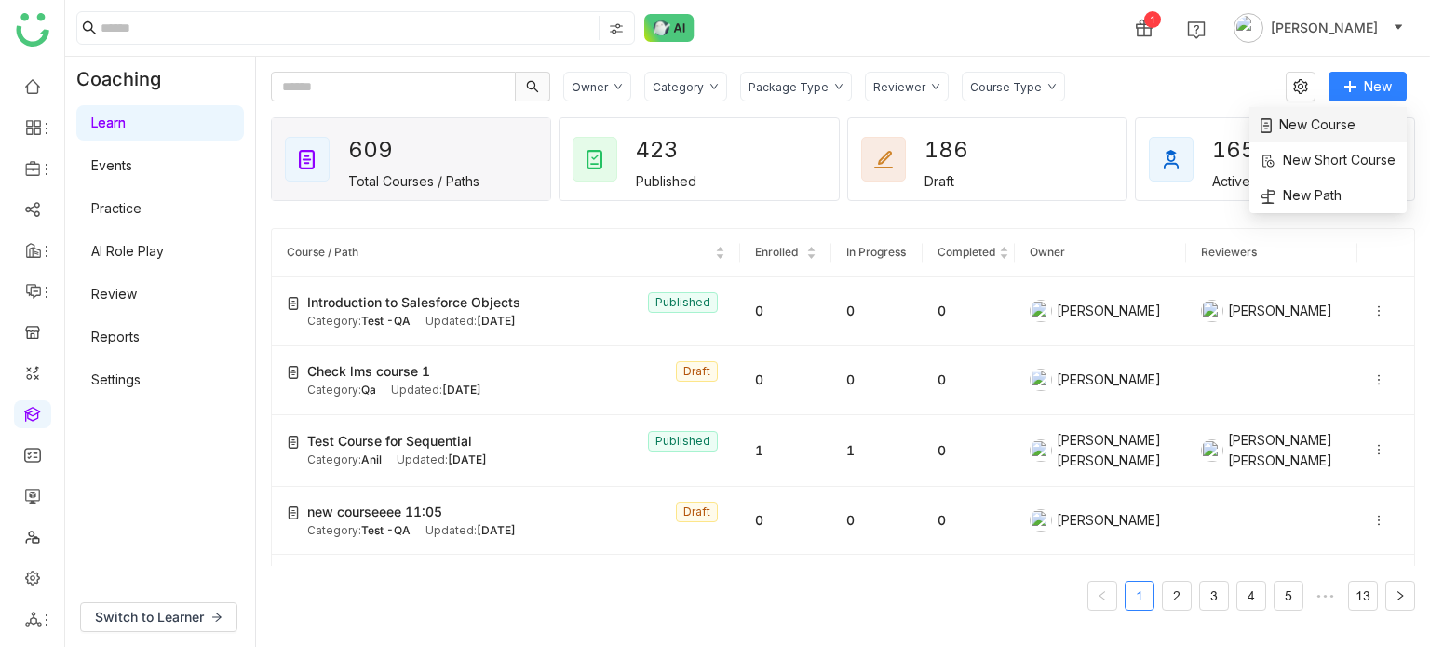
click at [1353, 119] on span "New Course" at bounding box center [1308, 125] width 95 height 20
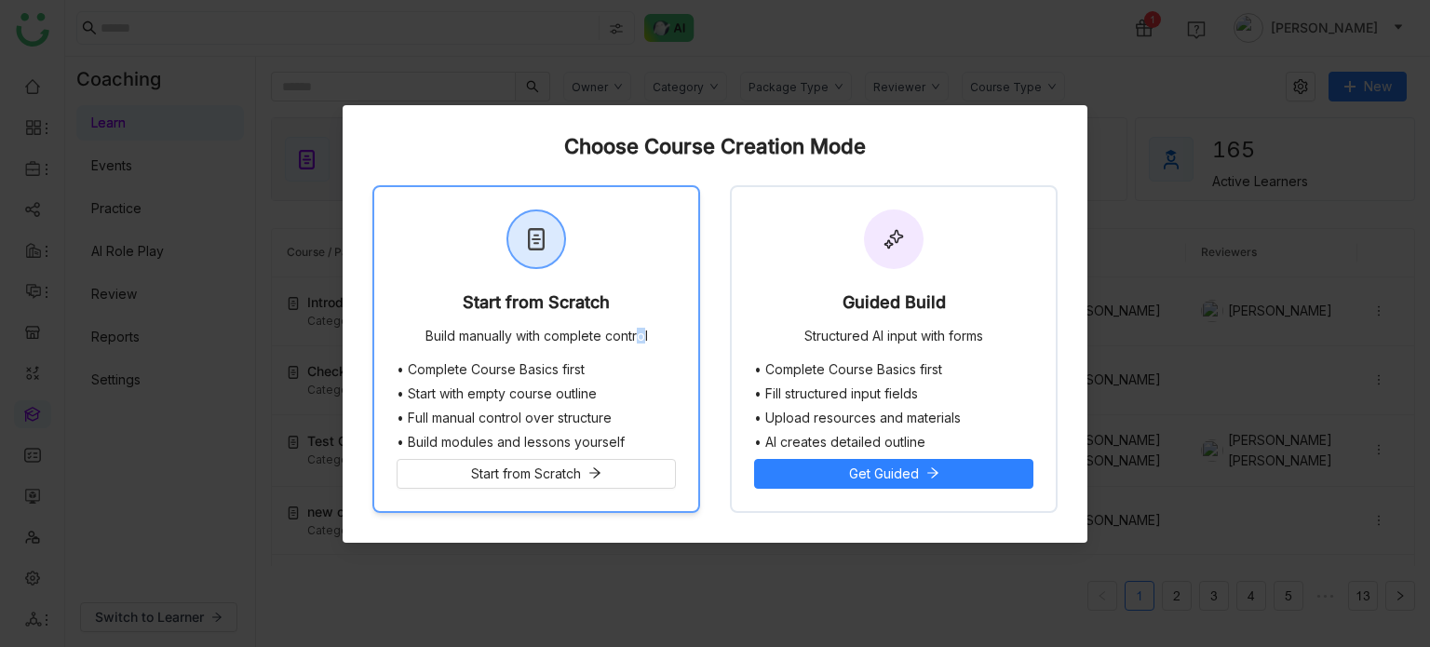
click at [634, 319] on div "Start from Scratch Build manually with complete control" at bounding box center [536, 274] width 324 height 175
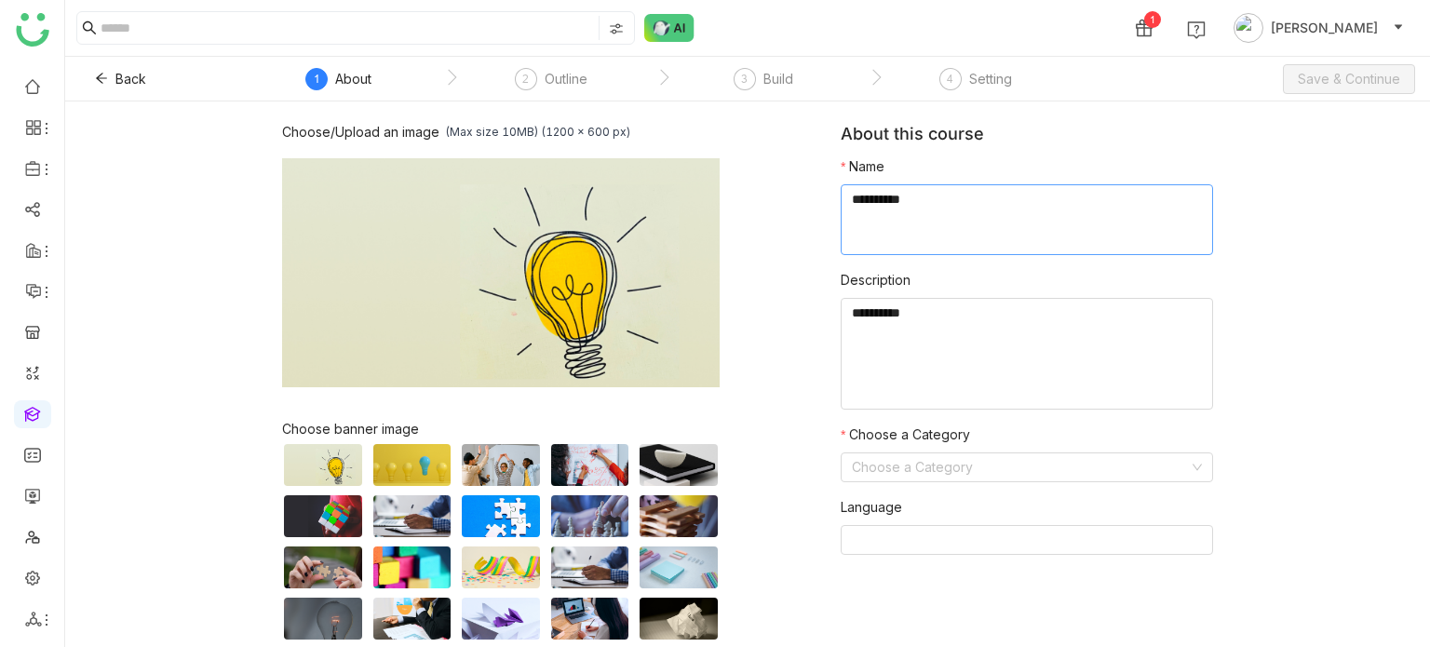
click at [987, 204] on textarea at bounding box center [1027, 219] width 372 height 71
click at [938, 196] on textarea at bounding box center [1027, 219] width 372 height 71
type textarea "**********"
click at [929, 350] on textarea at bounding box center [1027, 354] width 372 height 112
type textarea "*****"
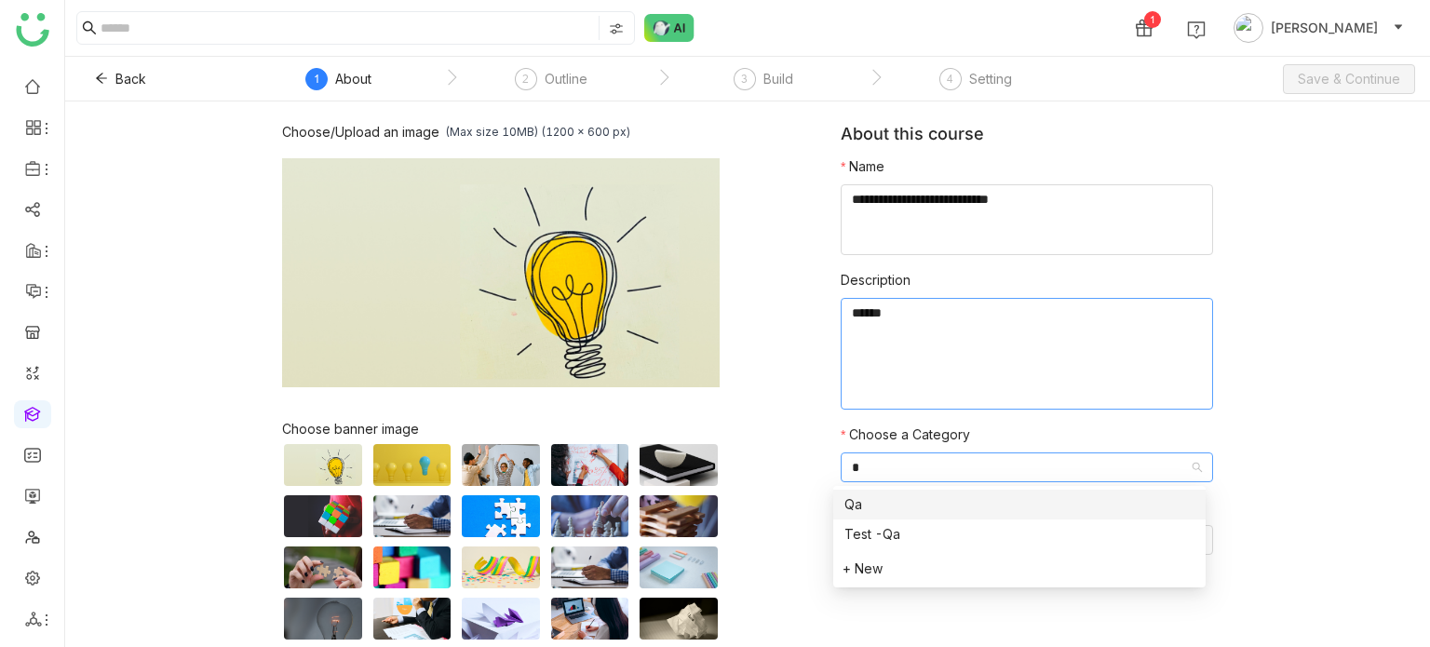
type input "**"
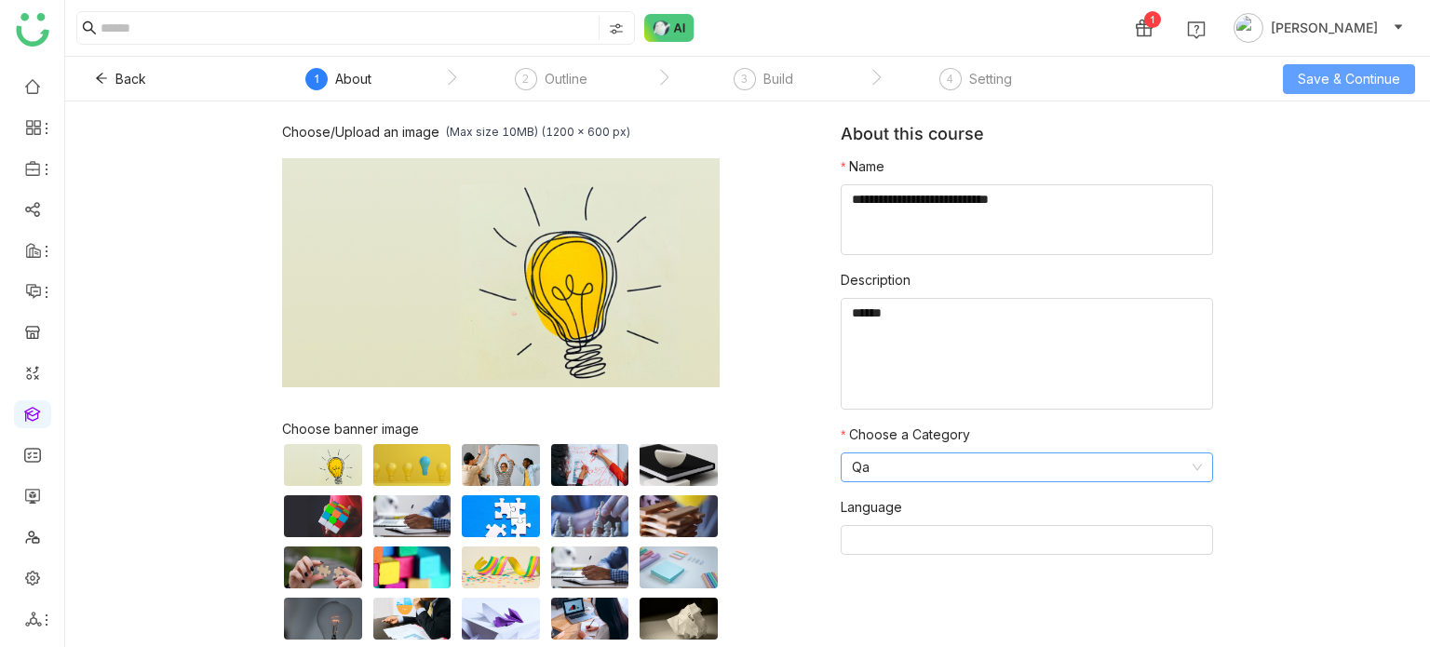
click at [1415, 86] on div "Back 1 About 2 Outline 3 Build 4 Setting Save & Continue" at bounding box center [747, 79] width 1365 height 45
click at [1336, 74] on span "Save & Continue" at bounding box center [1349, 79] width 102 height 20
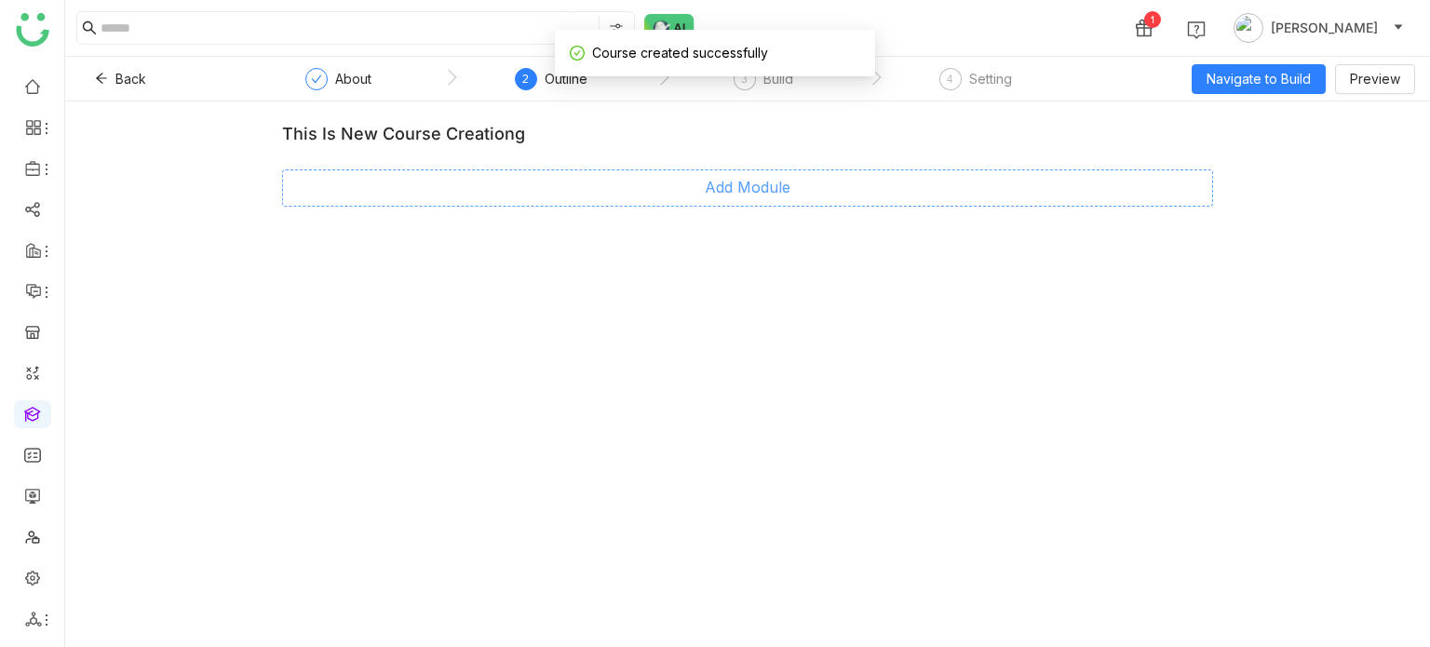
click at [735, 194] on span "Add Module" at bounding box center [748, 187] width 86 height 23
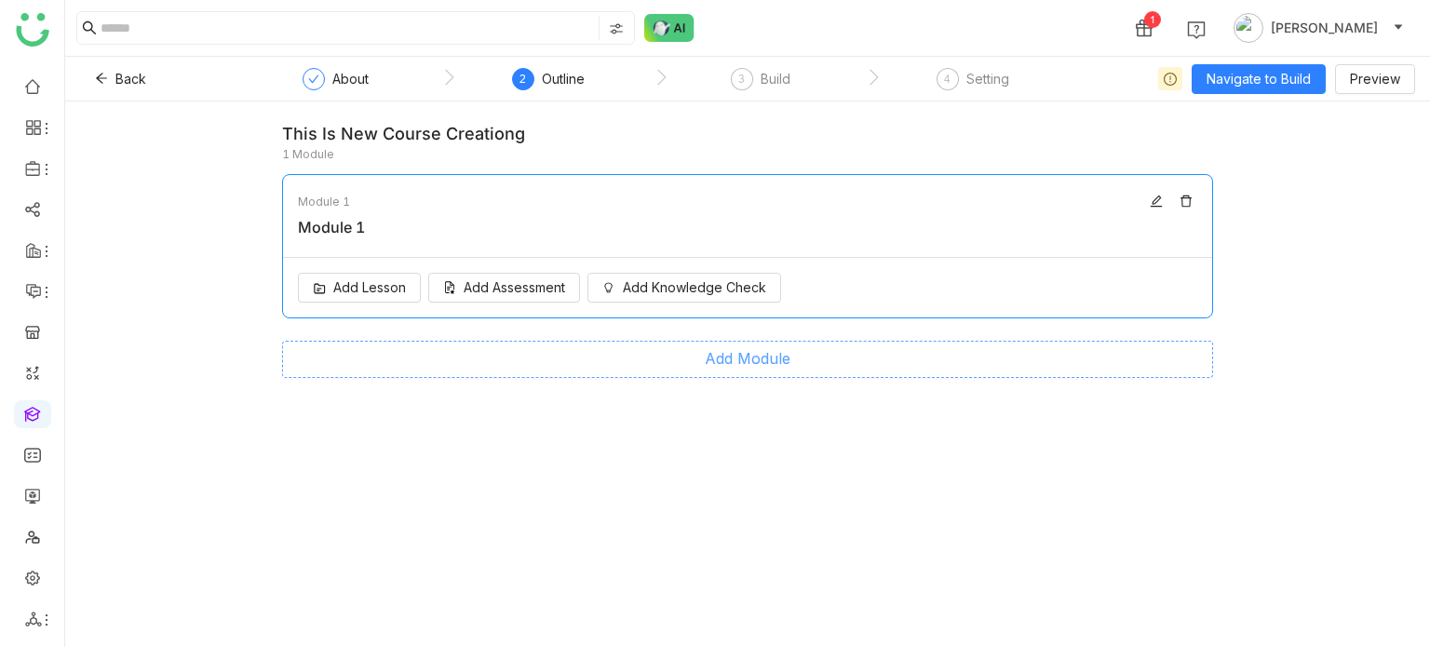
click at [762, 353] on span "Add Module" at bounding box center [748, 358] width 86 height 23
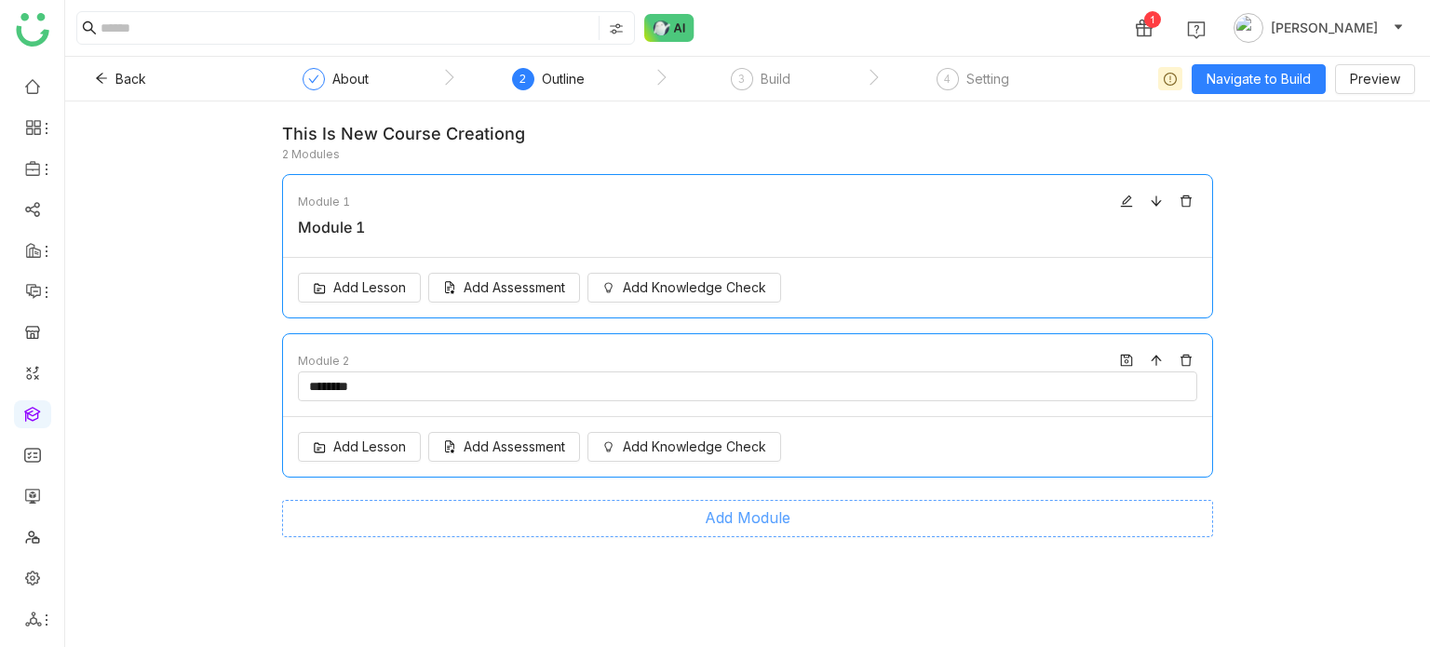
click at [762, 526] on span "Add Module" at bounding box center [748, 517] width 86 height 23
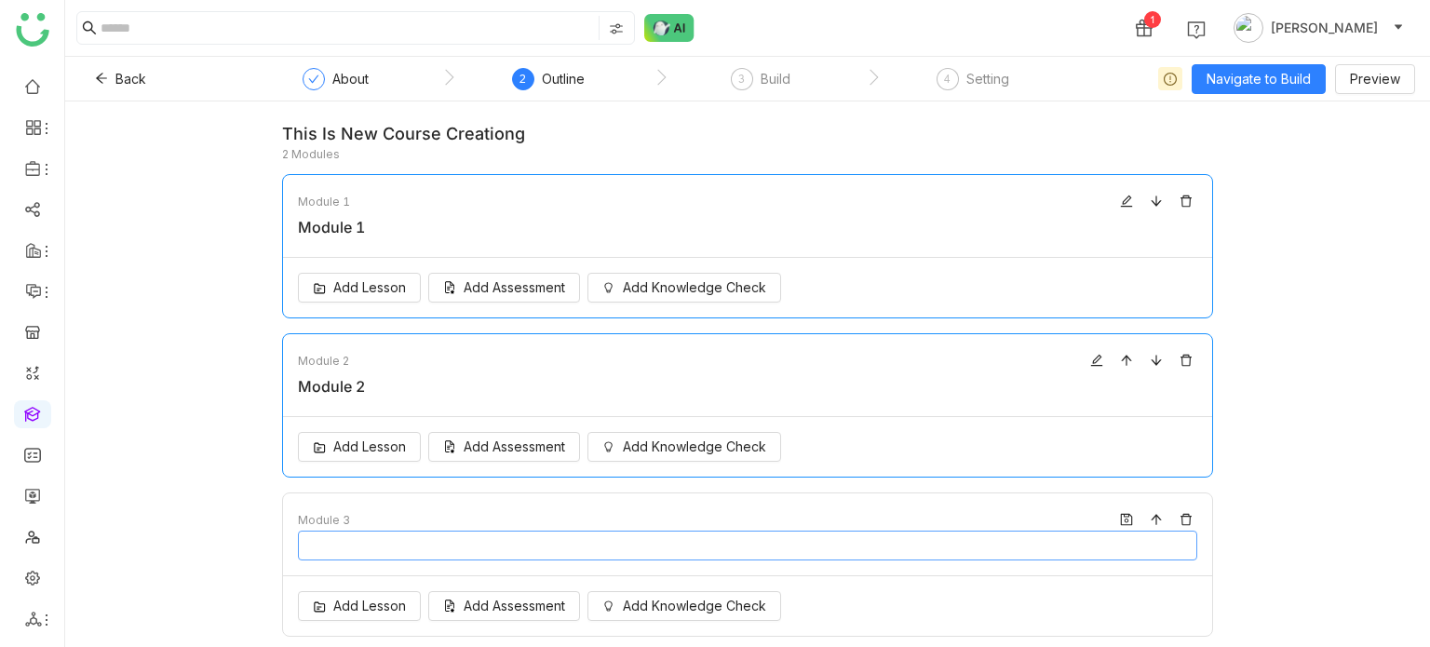
type input "********"
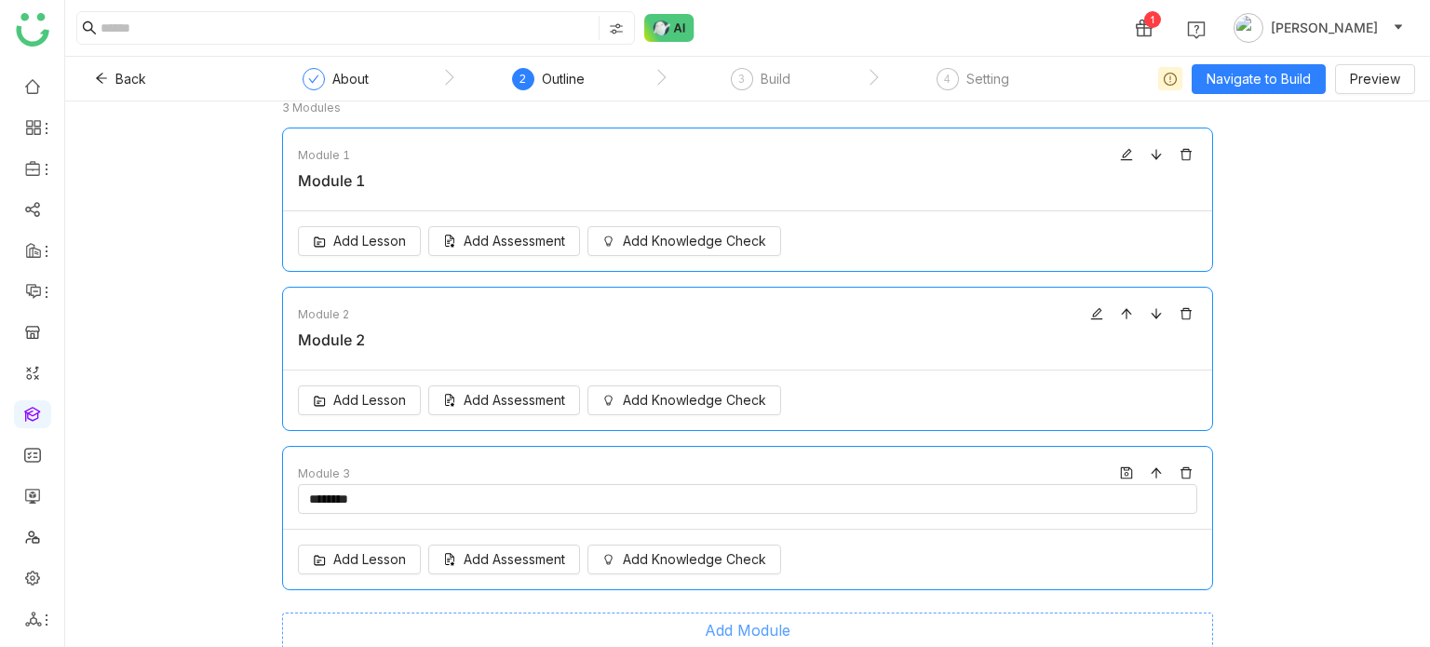
click at [792, 627] on button "Add Module" at bounding box center [747, 631] width 931 height 37
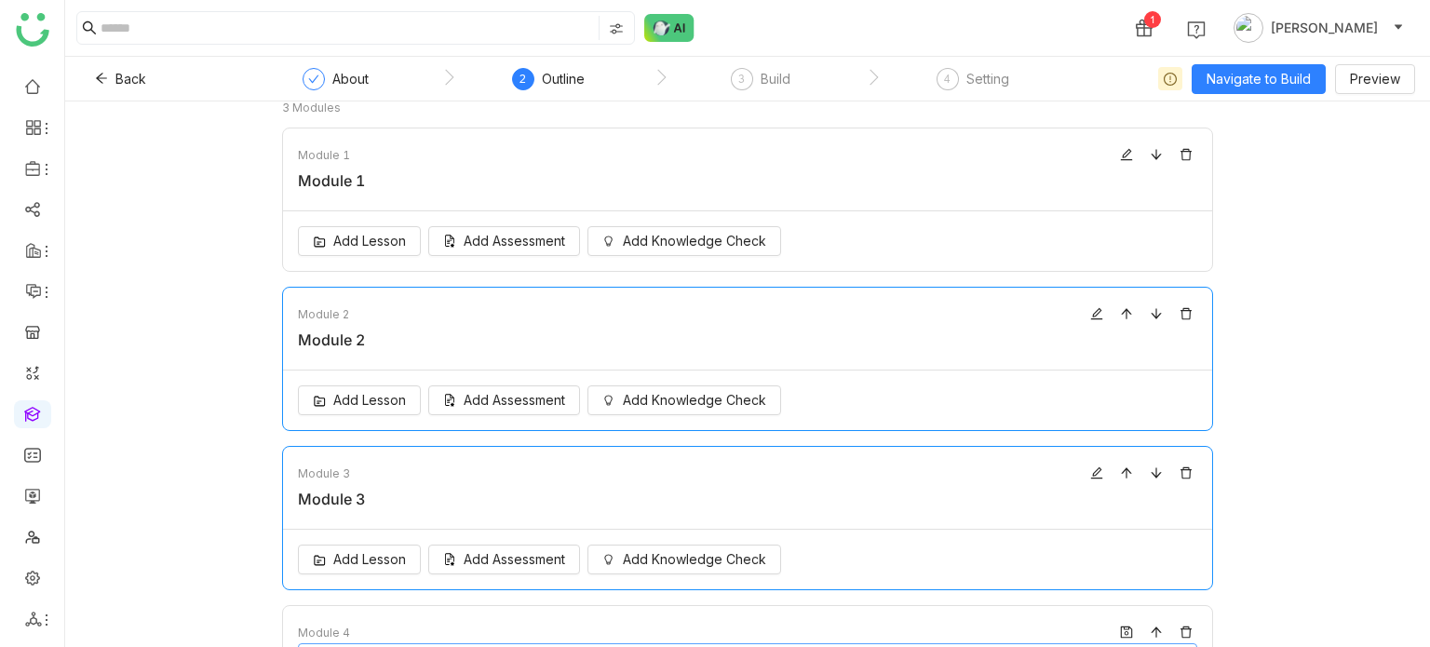
type input "********"
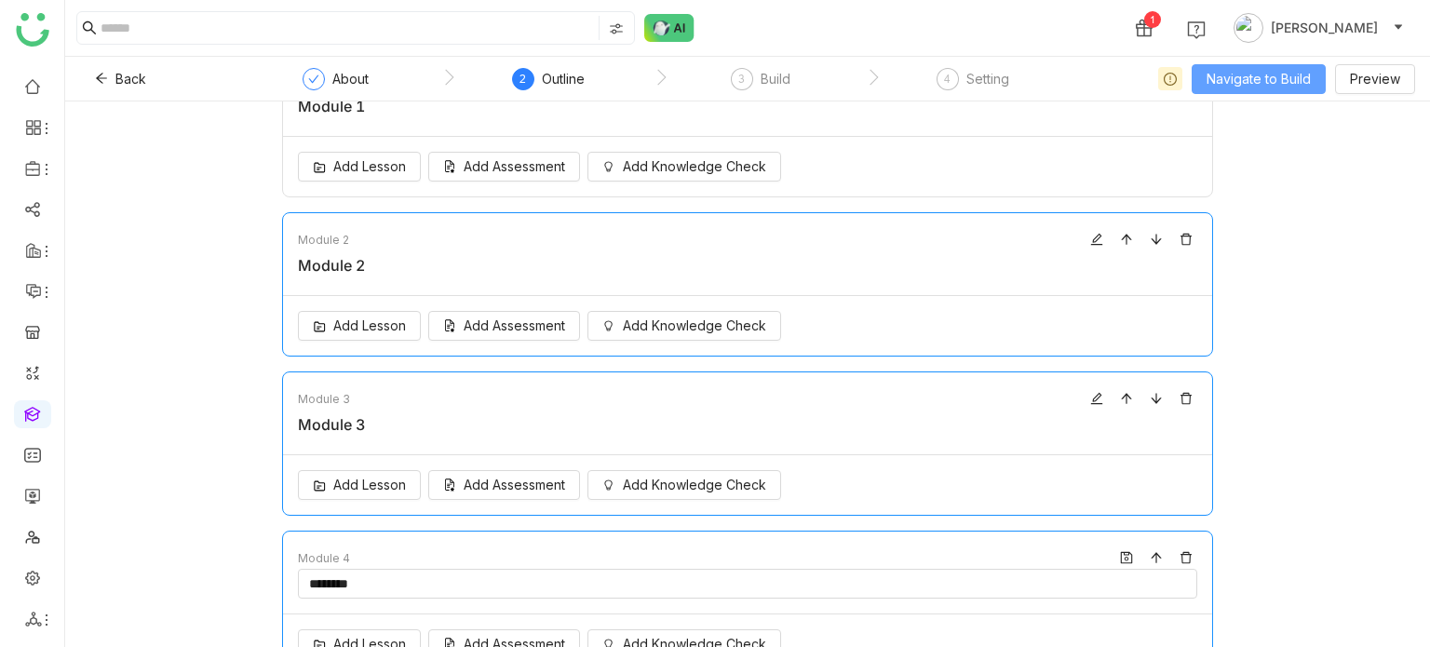
click at [1278, 85] on span "Navigate to Build" at bounding box center [1259, 79] width 104 height 20
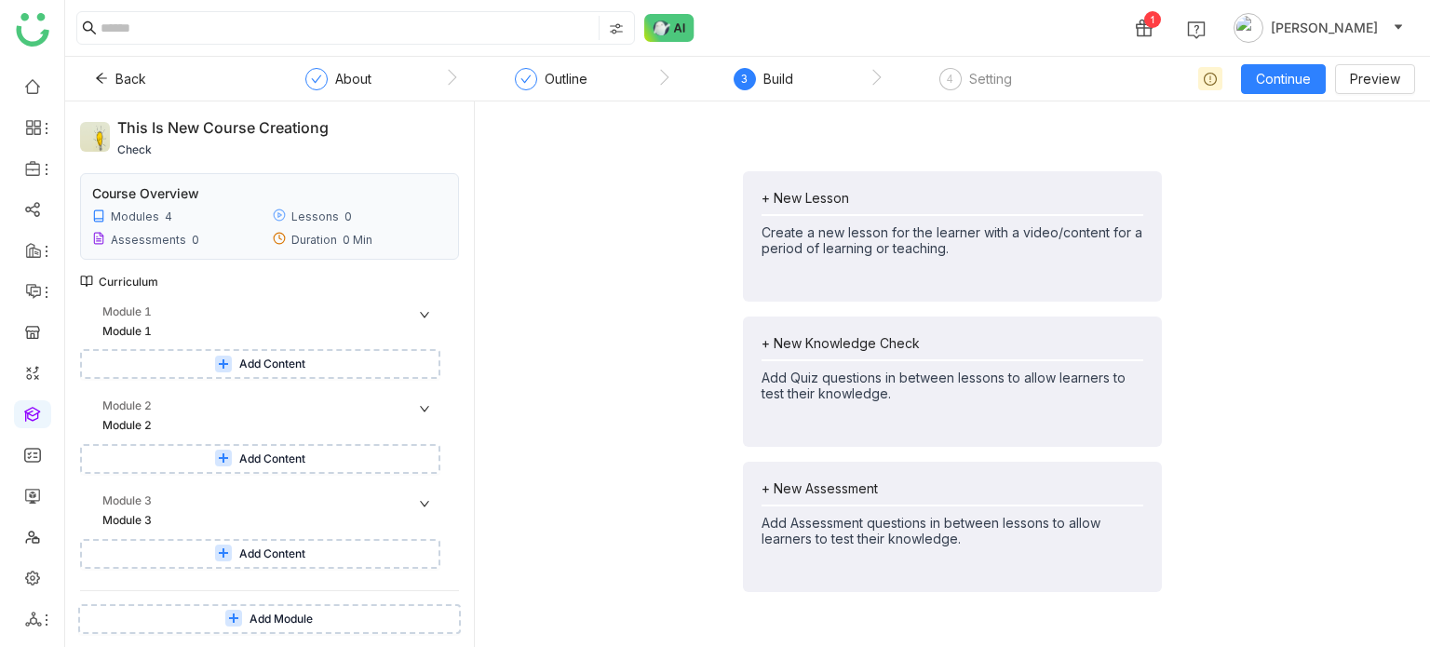
click at [323, 360] on button "Add Content" at bounding box center [260, 364] width 360 height 30
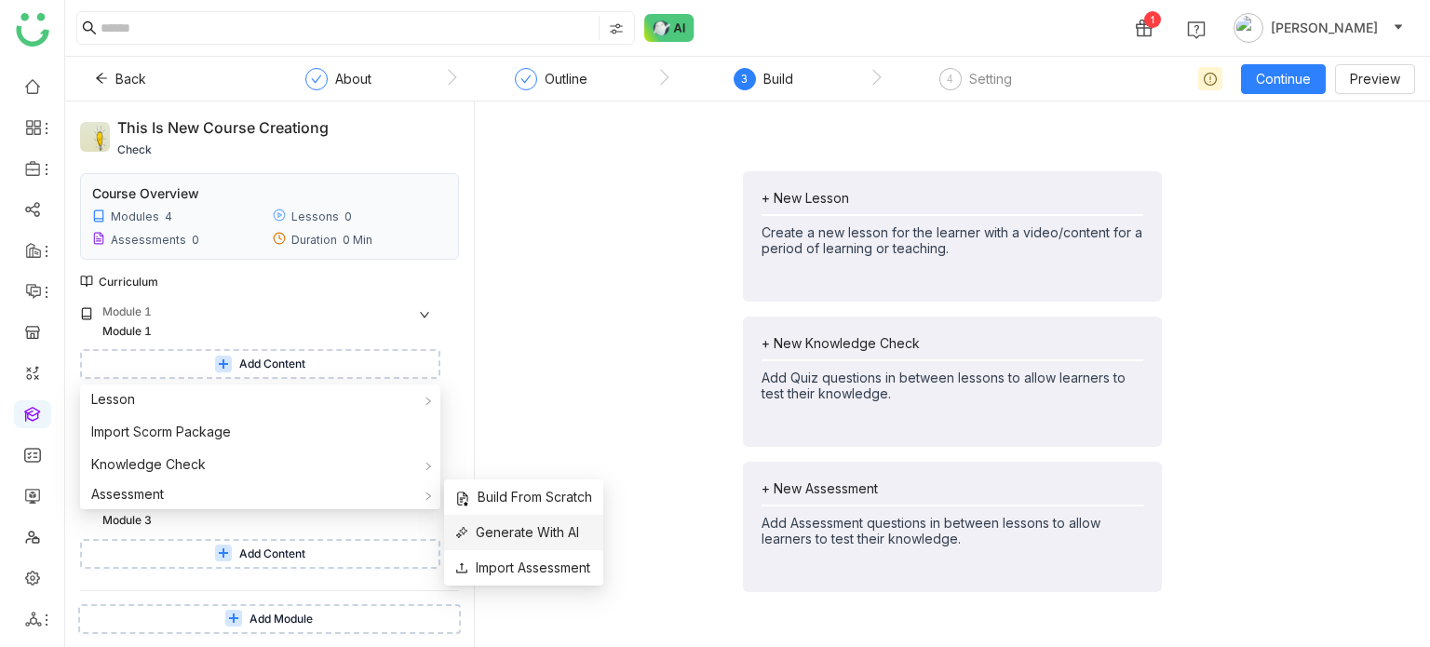
click at [550, 535] on span "Generate With AI" at bounding box center [517, 532] width 124 height 20
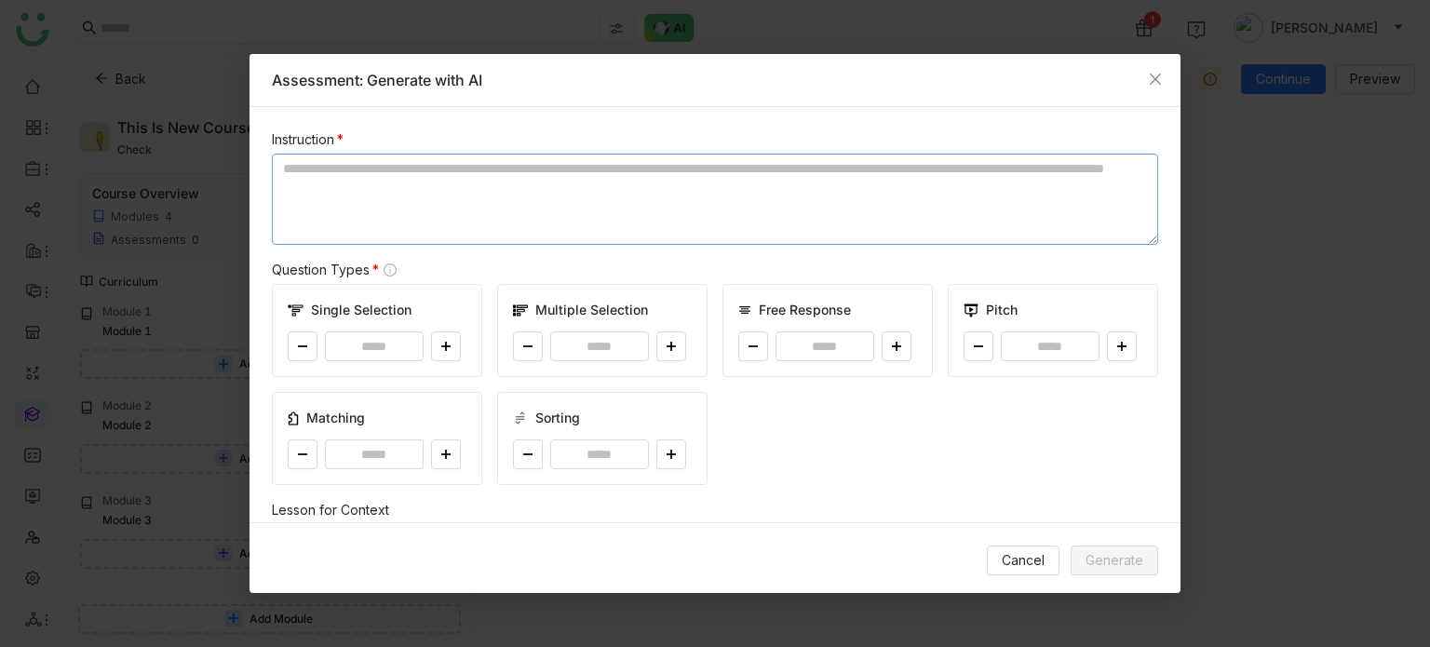
click at [455, 222] on textarea at bounding box center [715, 199] width 886 height 91
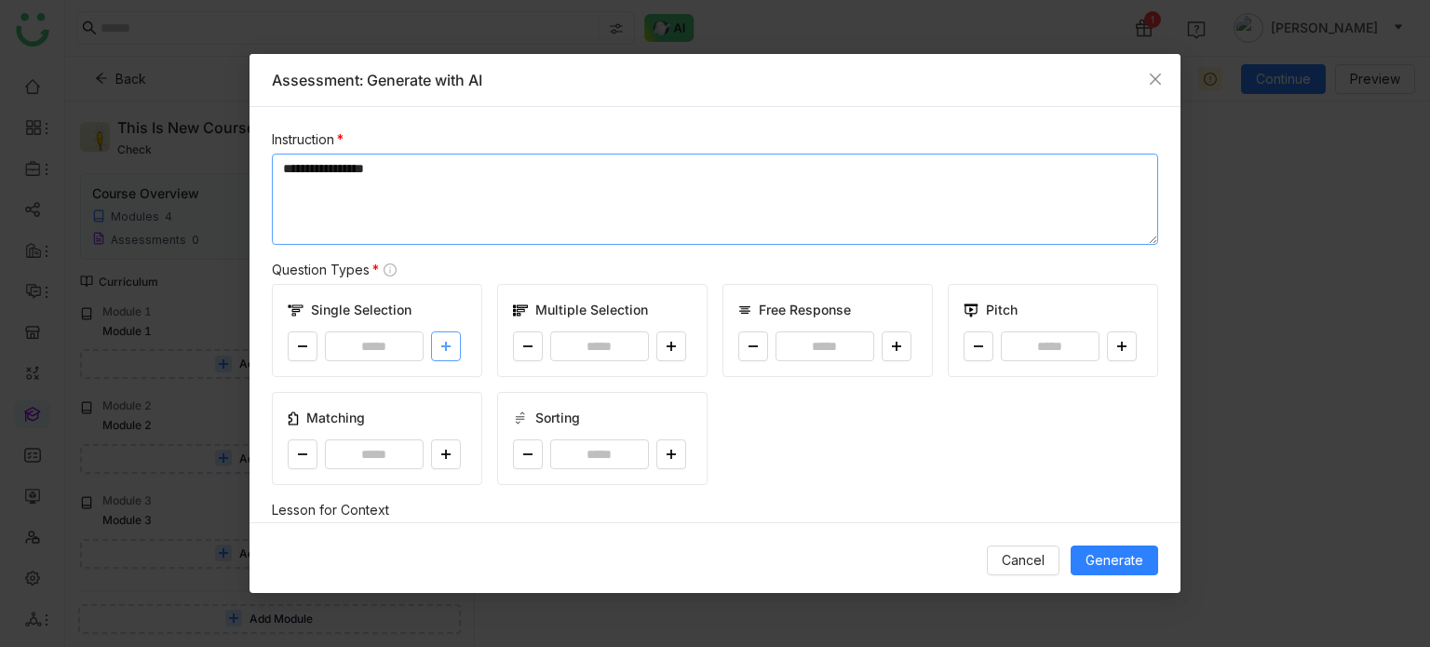
type textarea "**********"
click at [449, 339] on button at bounding box center [446, 346] width 30 height 30
type input "*"
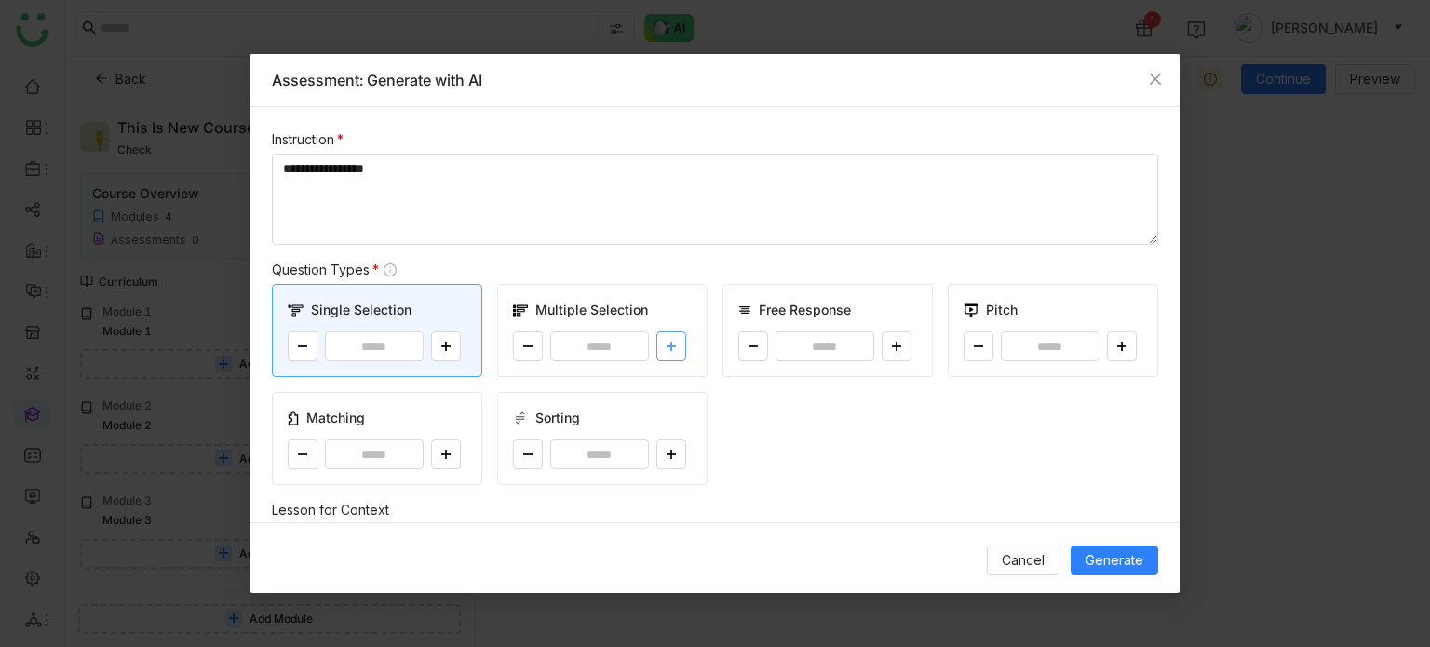
click at [674, 353] on button at bounding box center [671, 346] width 30 height 30
type input "*"
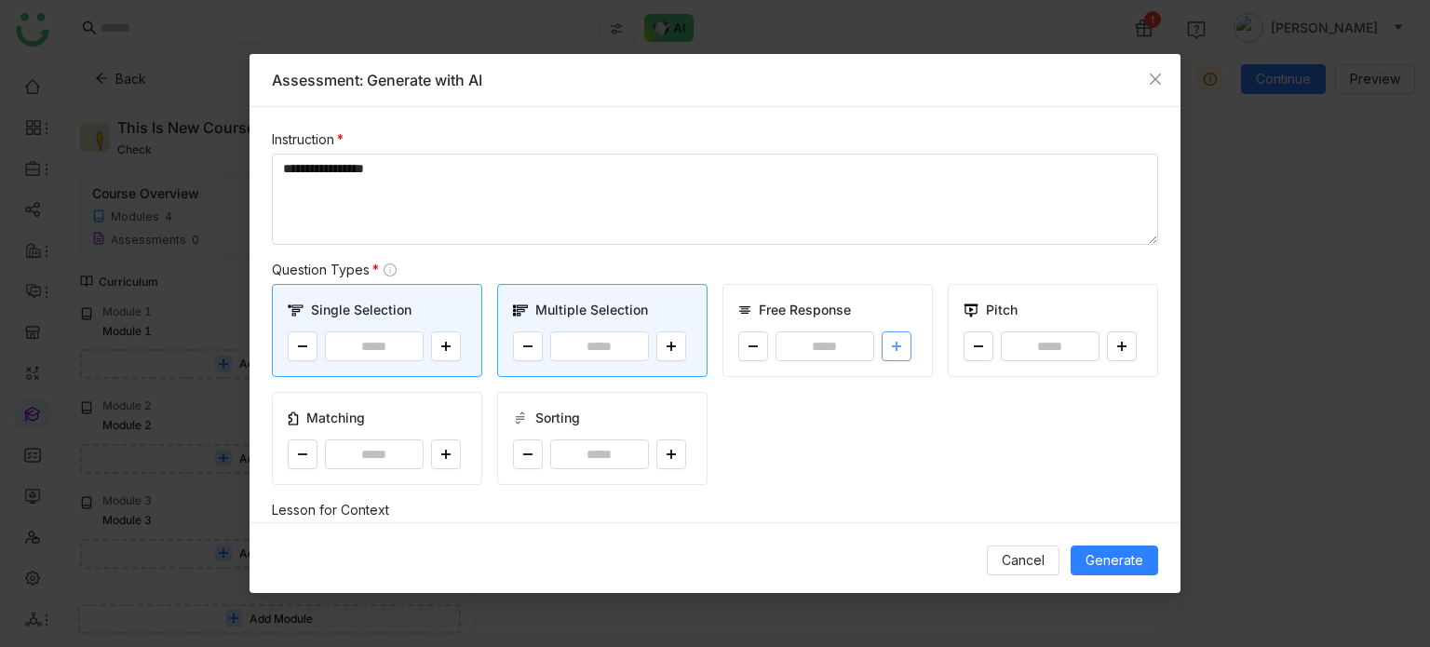
click at [897, 353] on button at bounding box center [897, 346] width 30 height 30
type input "*"
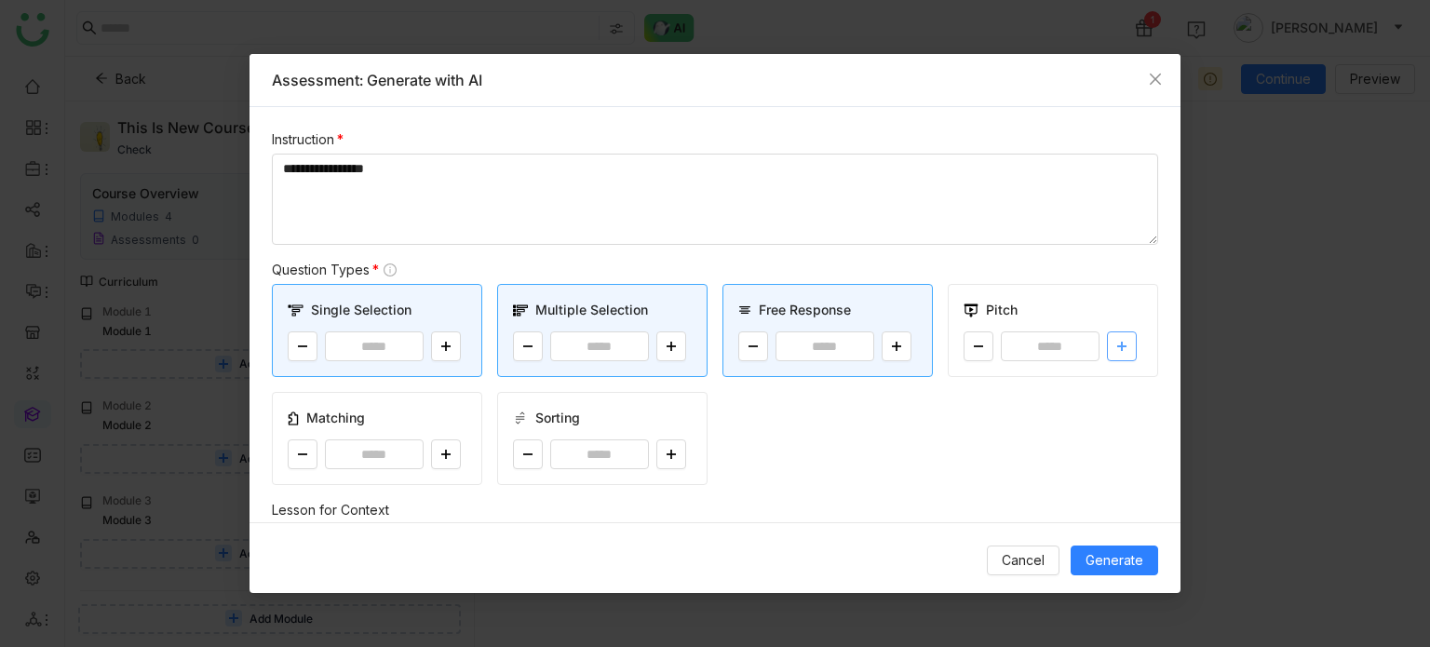
click at [1119, 351] on button at bounding box center [1122, 346] width 30 height 30
type input "*"
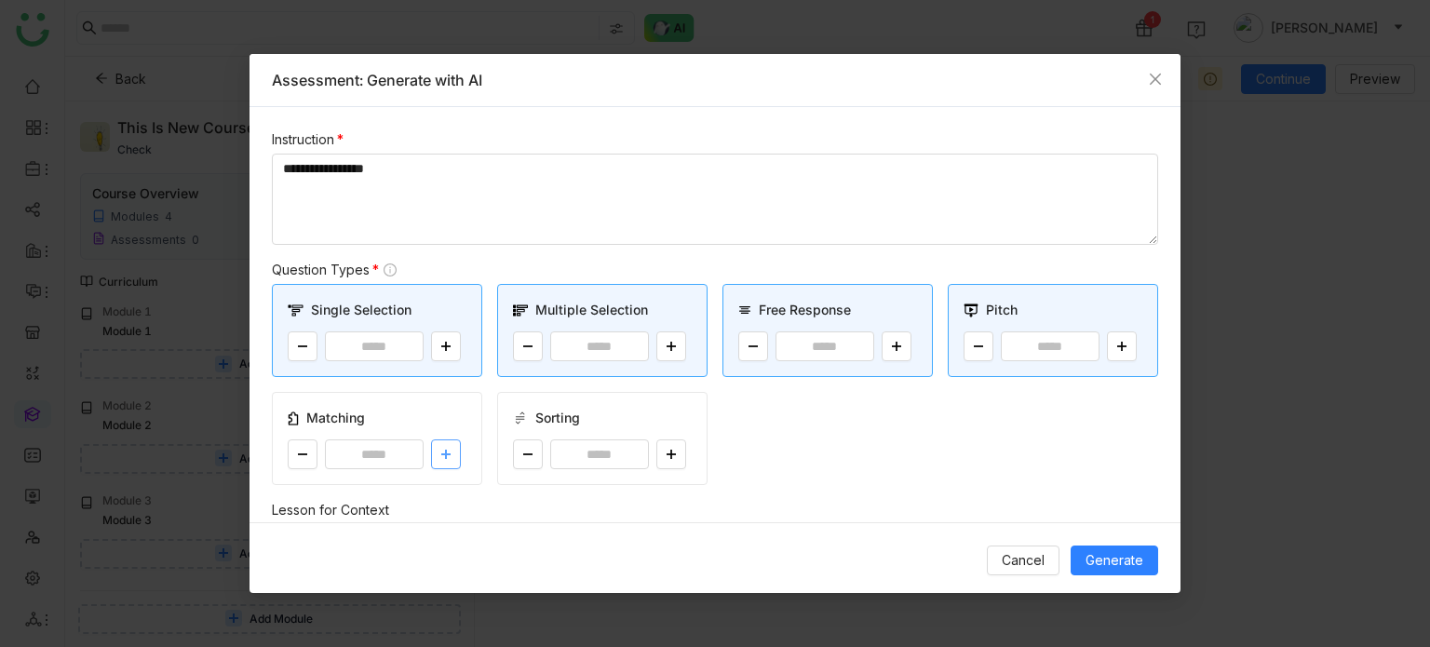
click at [442, 451] on icon at bounding box center [445, 454] width 11 height 11
type input "*"
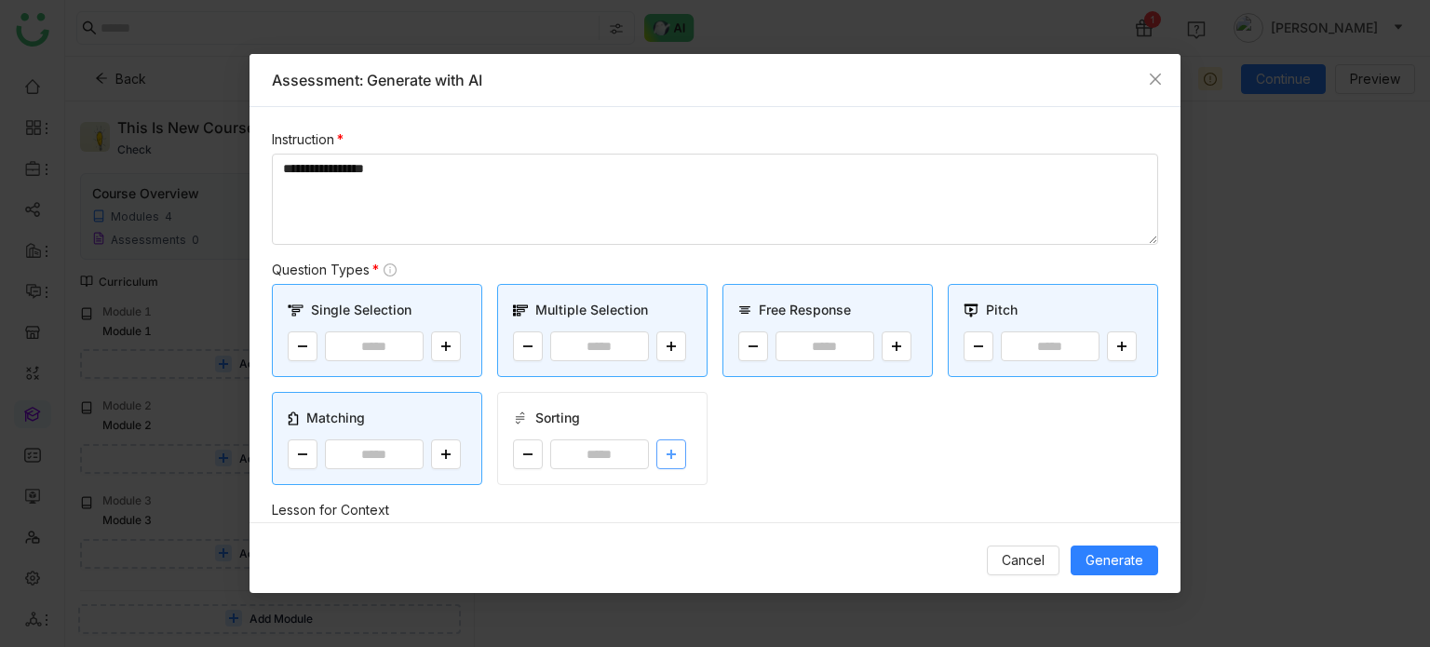
click at [656, 451] on button at bounding box center [671, 454] width 30 height 30
type input "*"
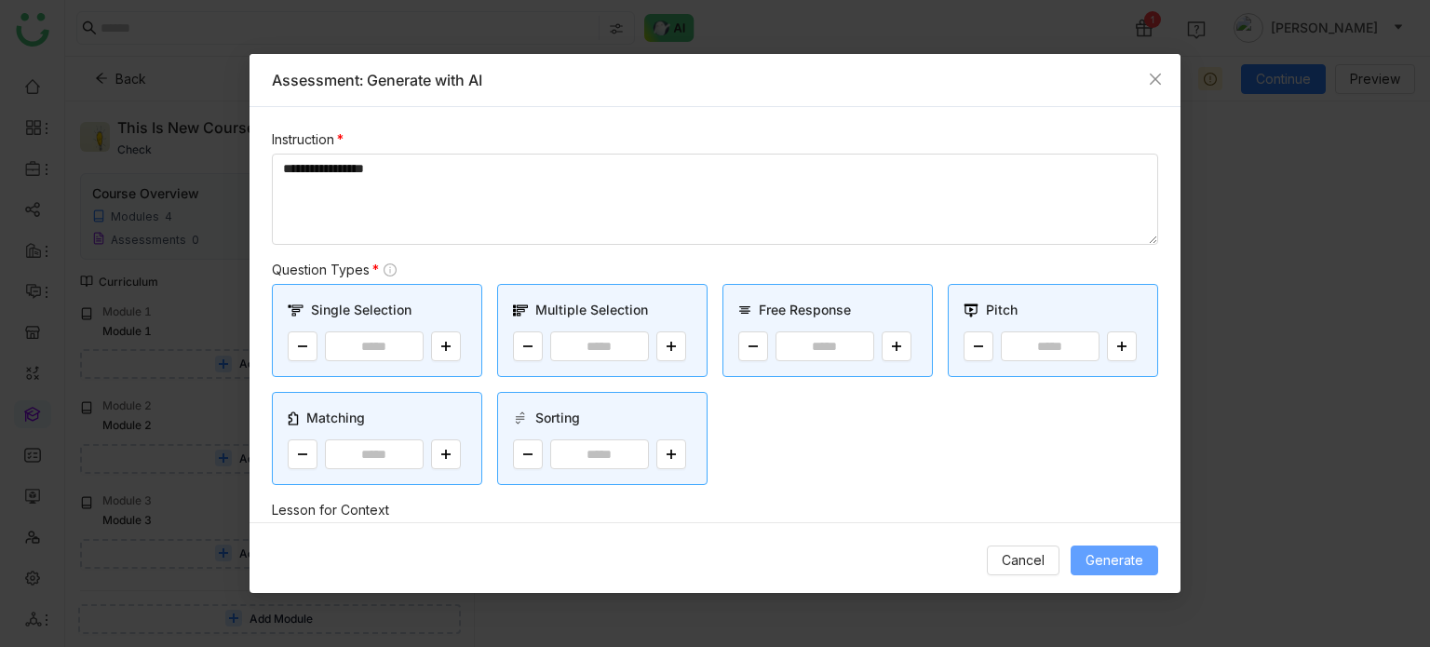
click at [1130, 566] on span "Generate" at bounding box center [1115, 560] width 58 height 20
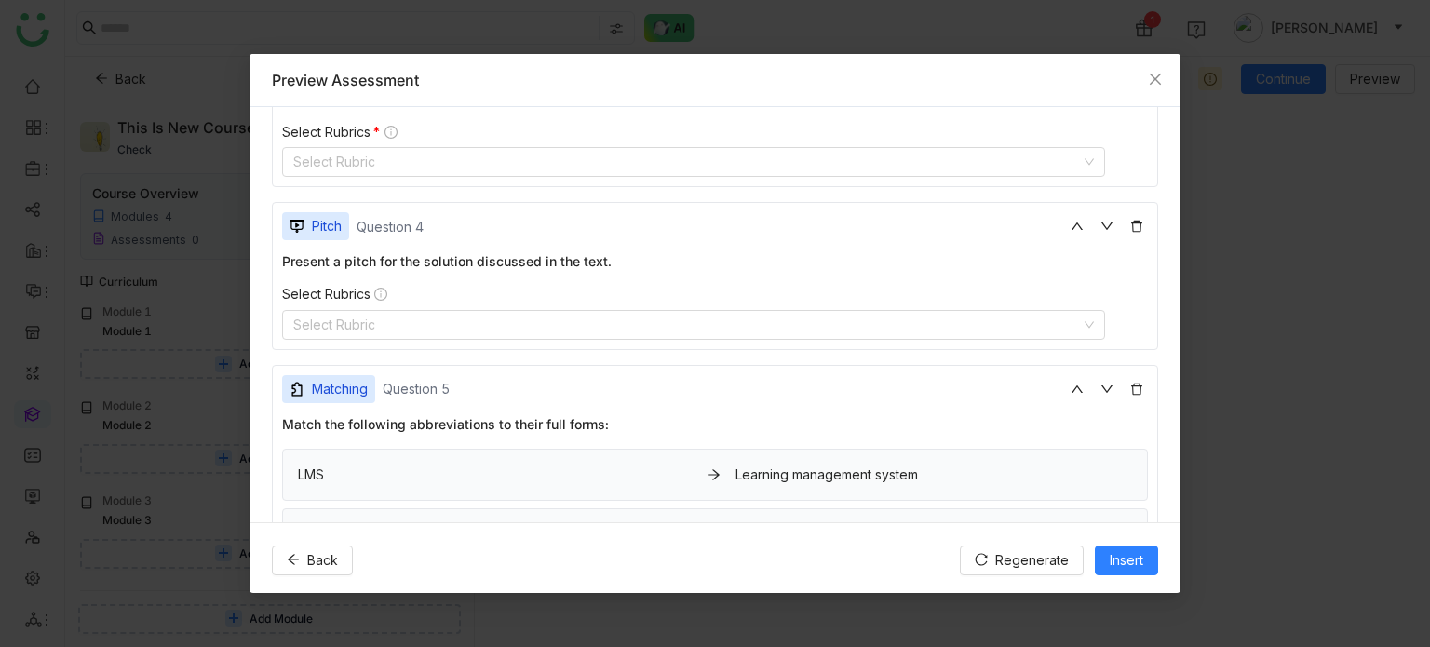
scroll to position [766, 0]
click at [546, 313] on nz-select-top-control "Select Rubric" at bounding box center [693, 328] width 823 height 30
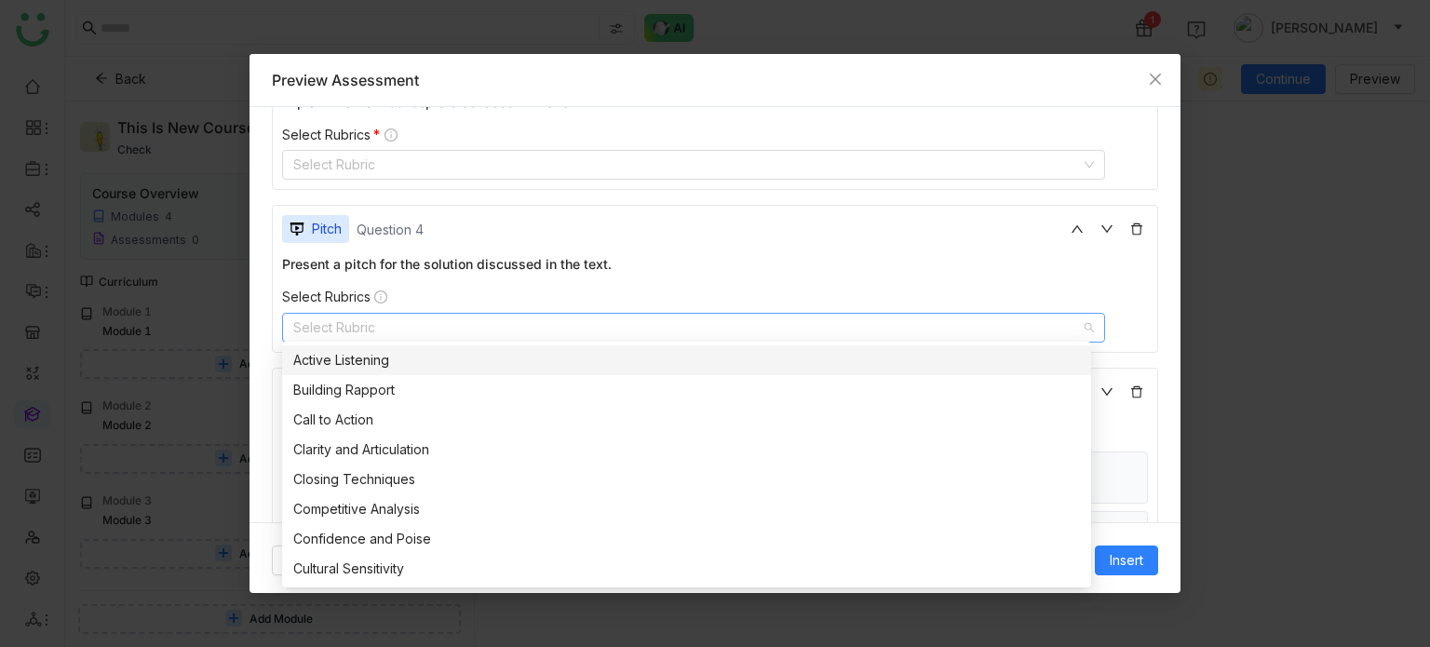
click at [406, 363] on div "Active Listening" at bounding box center [686, 360] width 787 height 20
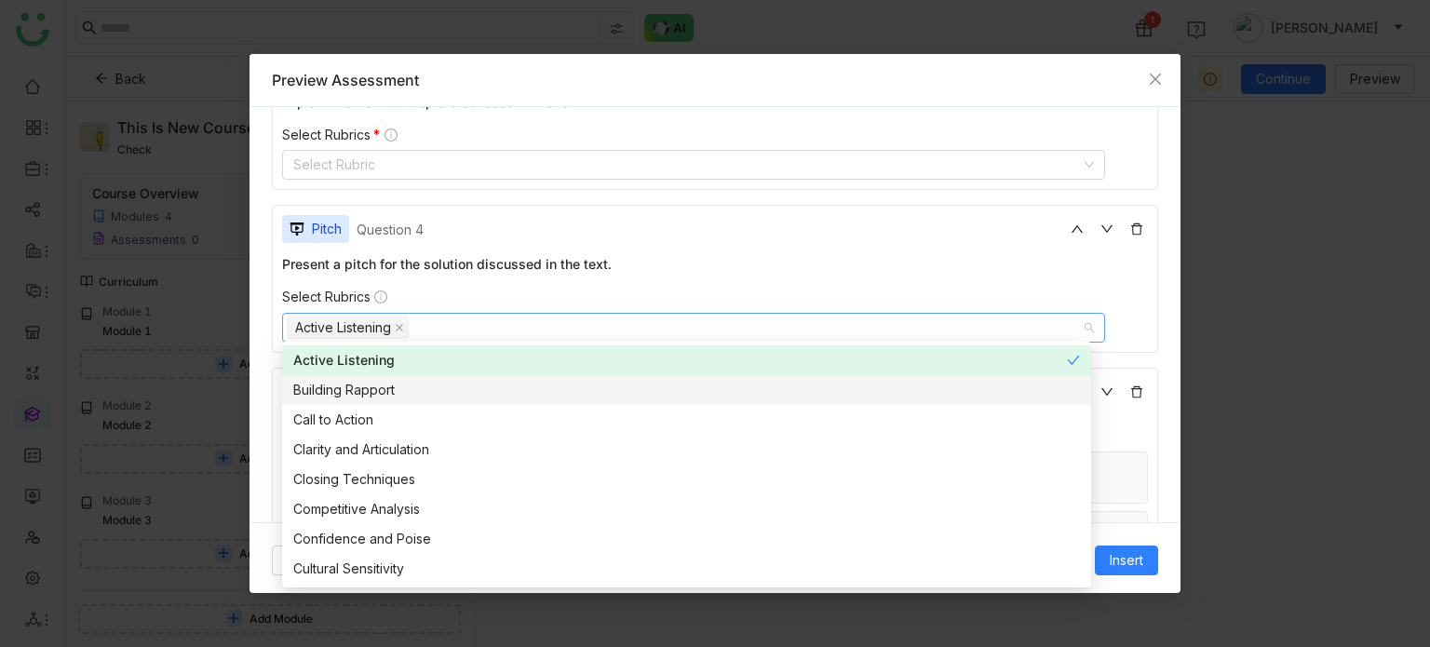
click at [401, 388] on div "Building Rapport" at bounding box center [686, 390] width 787 height 20
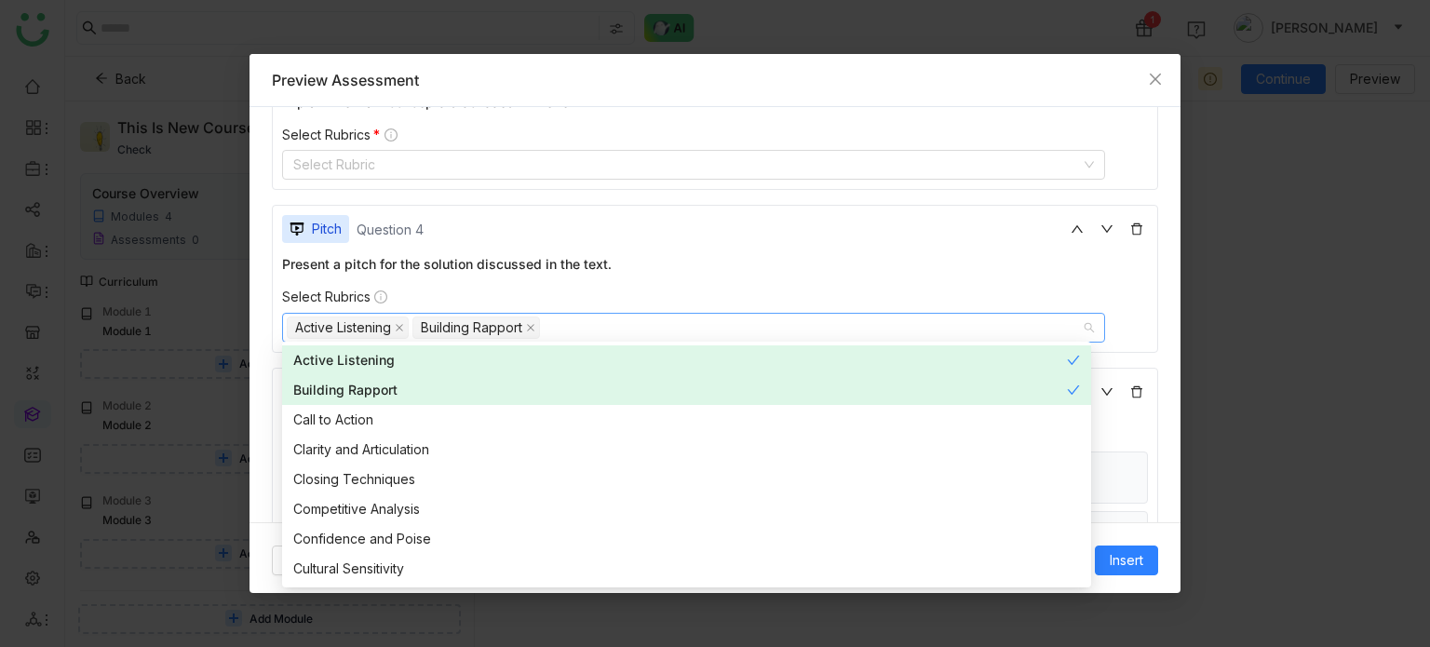
click at [248, 272] on nz-modal-container "**********" at bounding box center [715, 323] width 1430 height 647
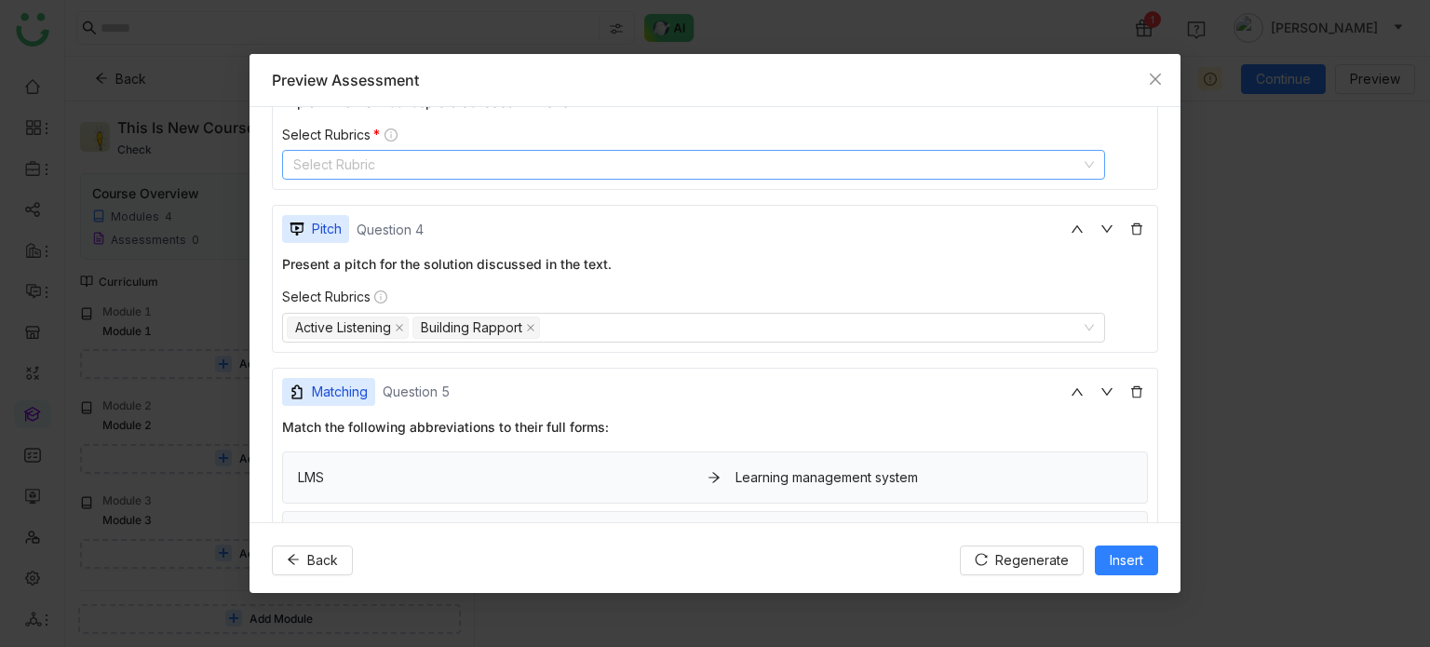
click at [398, 169] on nz-select-top-control "Select Rubric" at bounding box center [693, 165] width 823 height 30
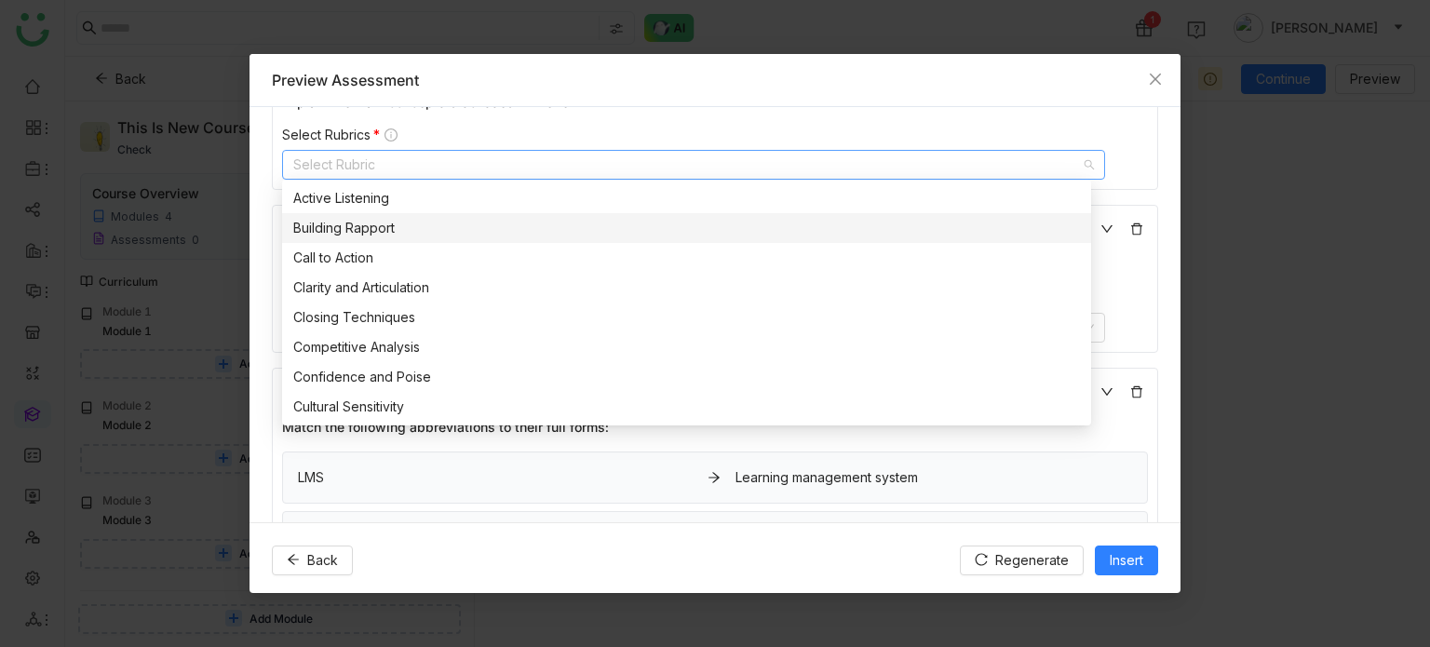
click at [379, 219] on div "Building Rapport" at bounding box center [686, 228] width 787 height 20
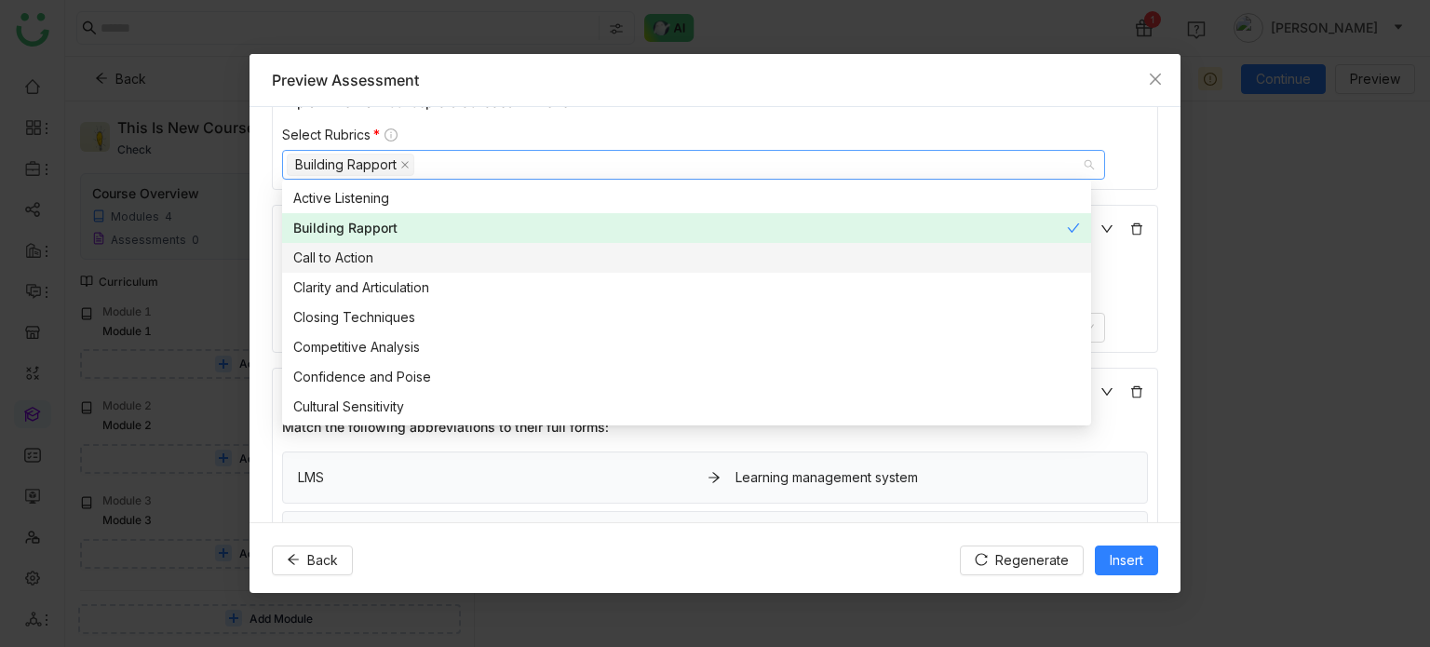
click at [376, 249] on div "Call to Action" at bounding box center [686, 258] width 787 height 20
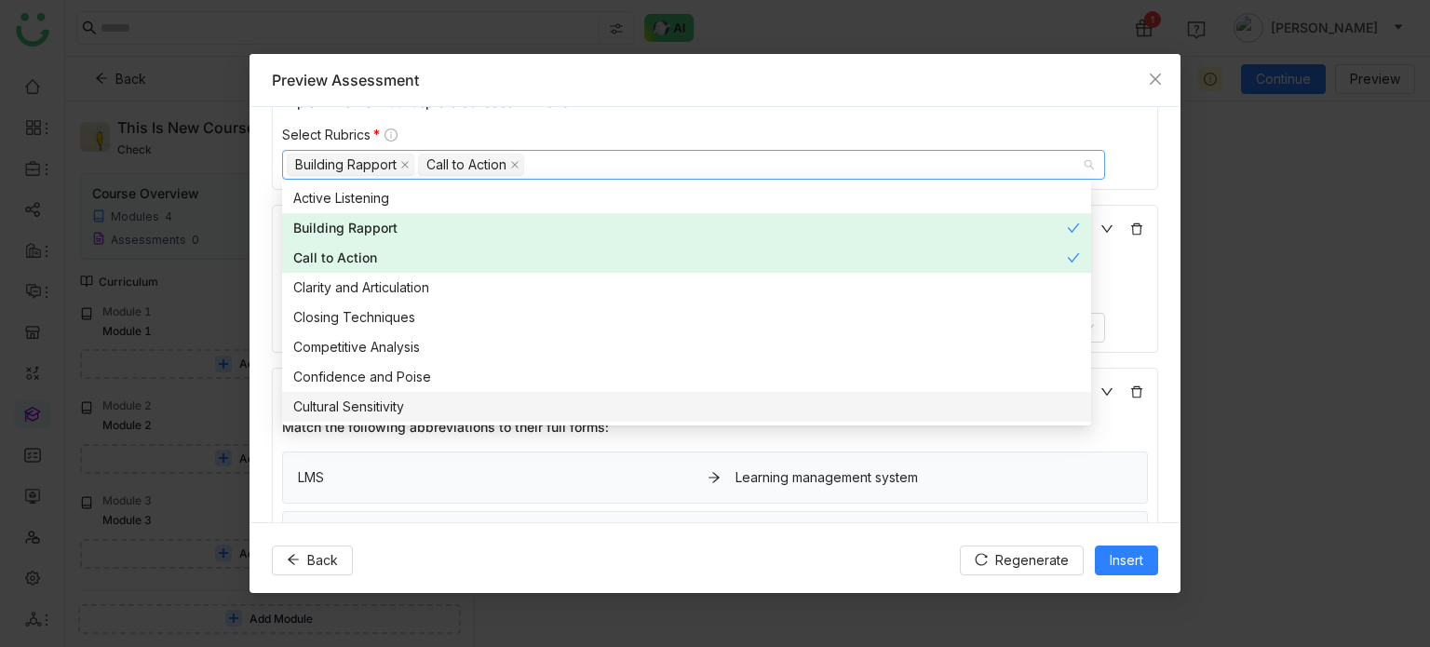
click at [1037, 525] on div "Back Regenerate Insert" at bounding box center [715, 559] width 931 height 75
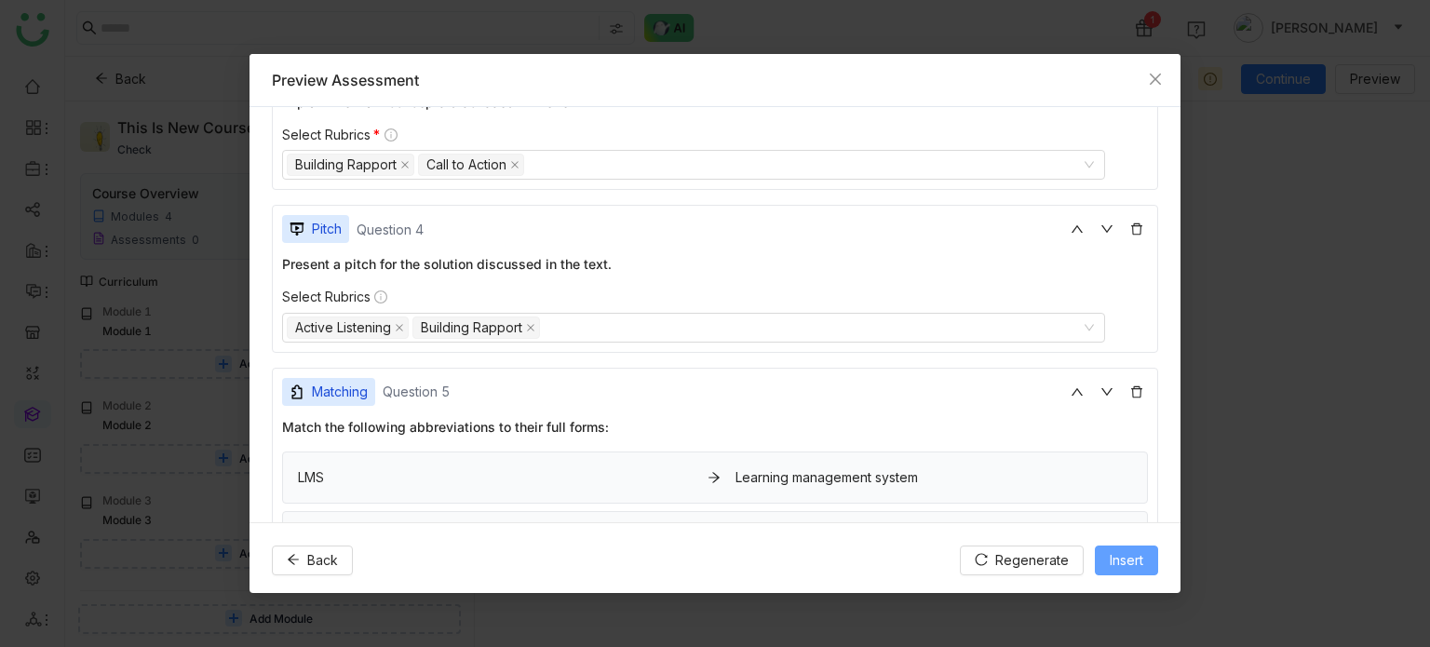
click at [1137, 562] on span "Insert" at bounding box center [1127, 560] width 34 height 20
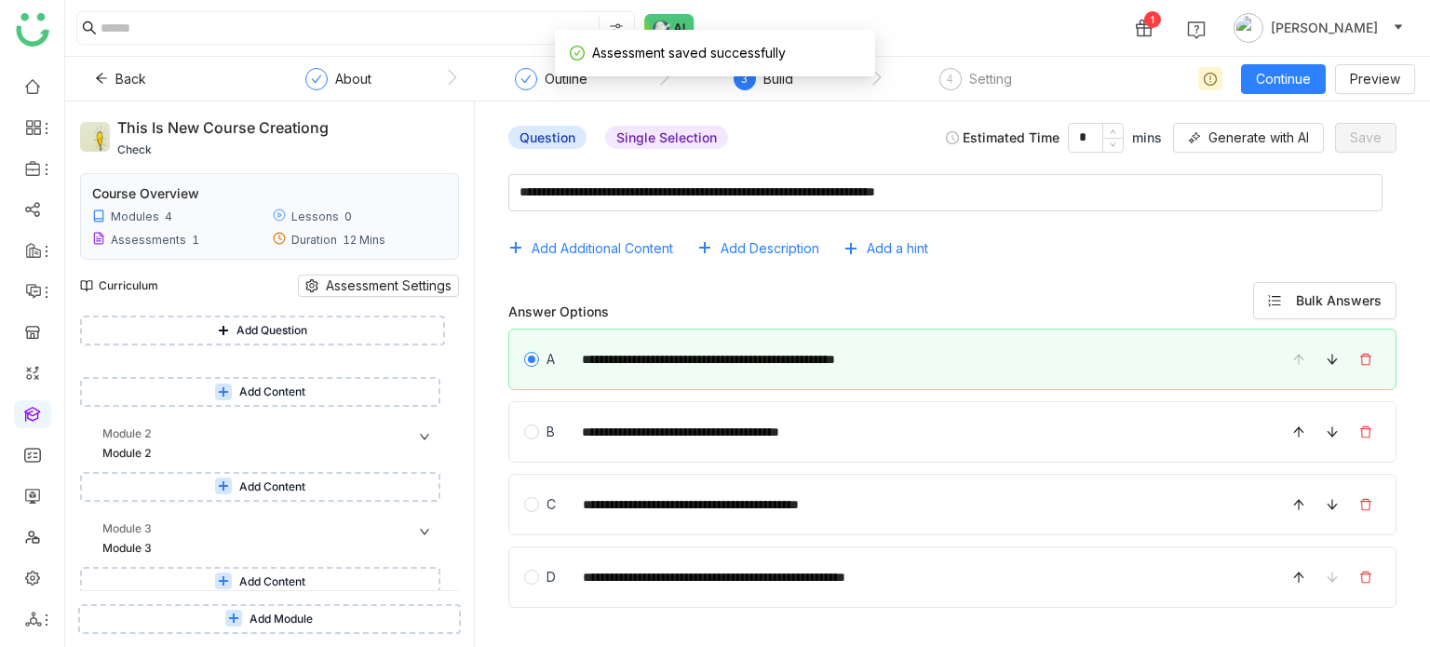
scroll to position [538, 0]
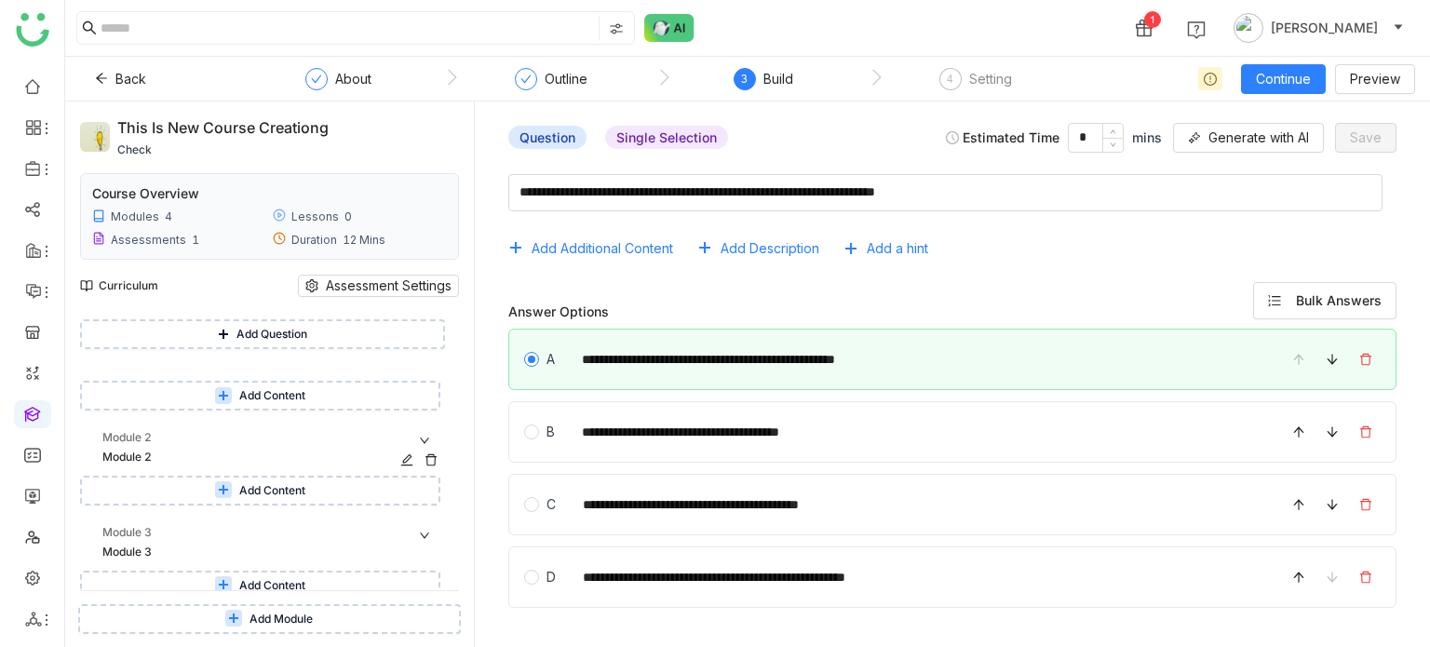
click at [432, 464] on icon at bounding box center [431, 459] width 13 height 13
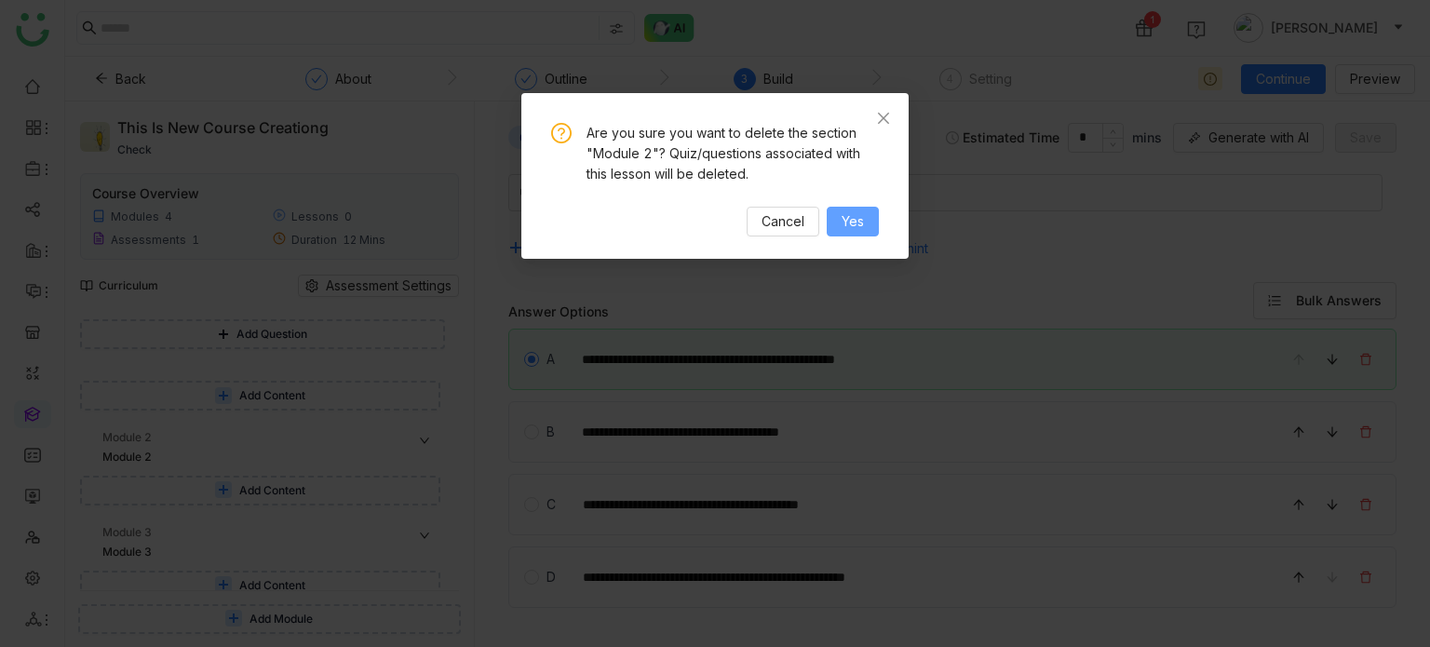
click at [851, 223] on span "Yes" at bounding box center [853, 221] width 22 height 20
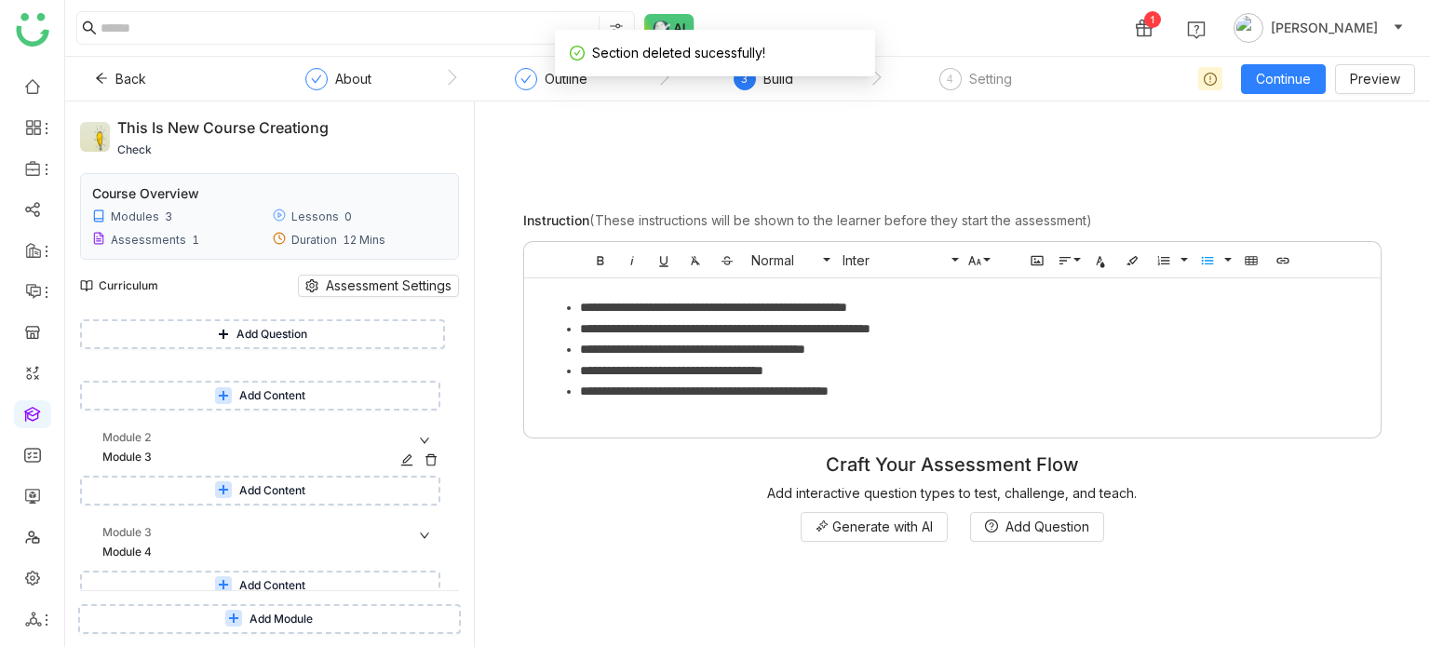
click at [430, 461] on icon at bounding box center [431, 459] width 13 height 13
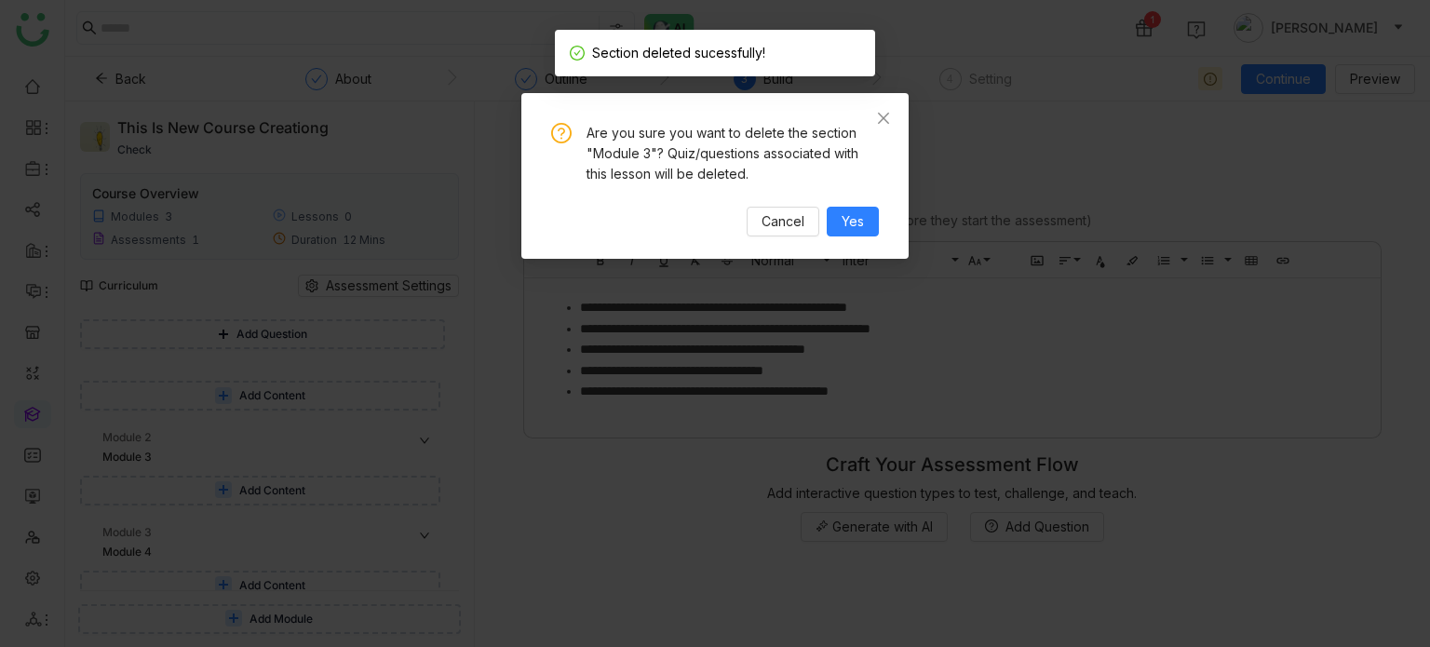
click at [880, 219] on div "Are you sure you want to delete the section "Module 3"? Quiz/questions associat…" at bounding box center [714, 176] width 387 height 166
click at [867, 222] on button "Yes" at bounding box center [853, 222] width 52 height 30
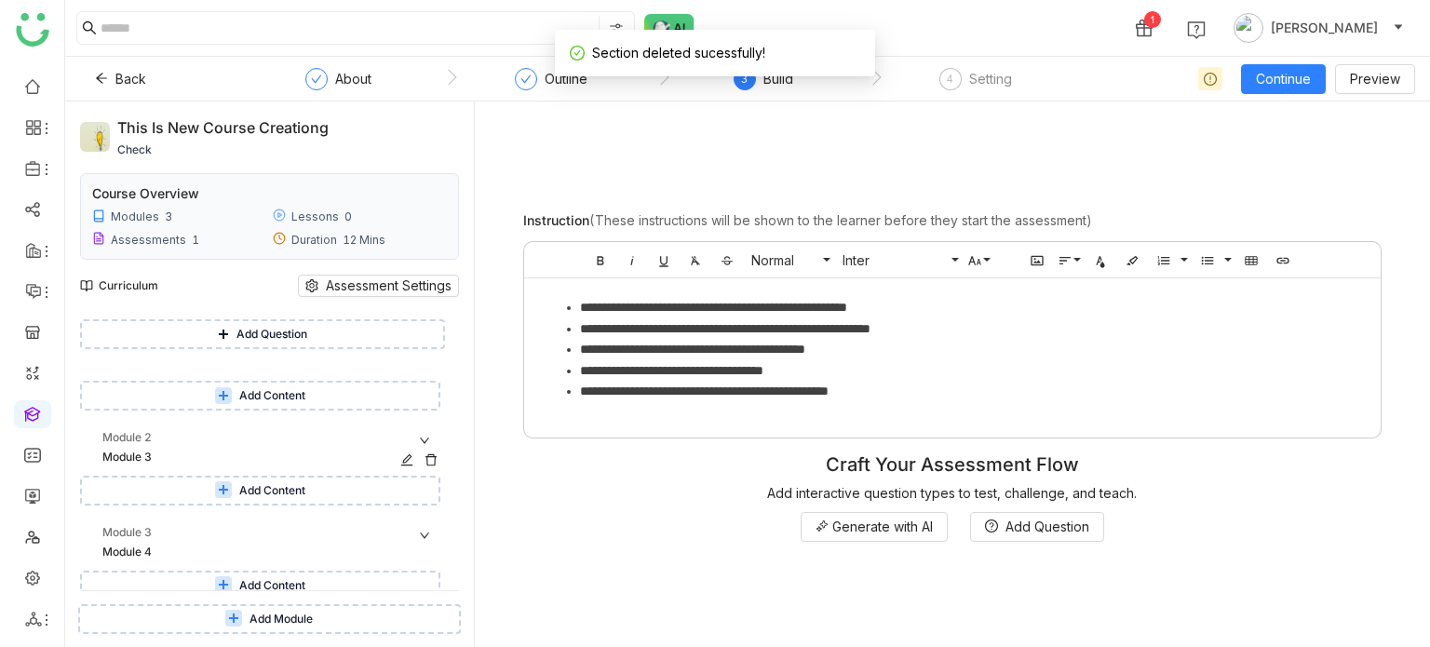
scroll to position [452, 0]
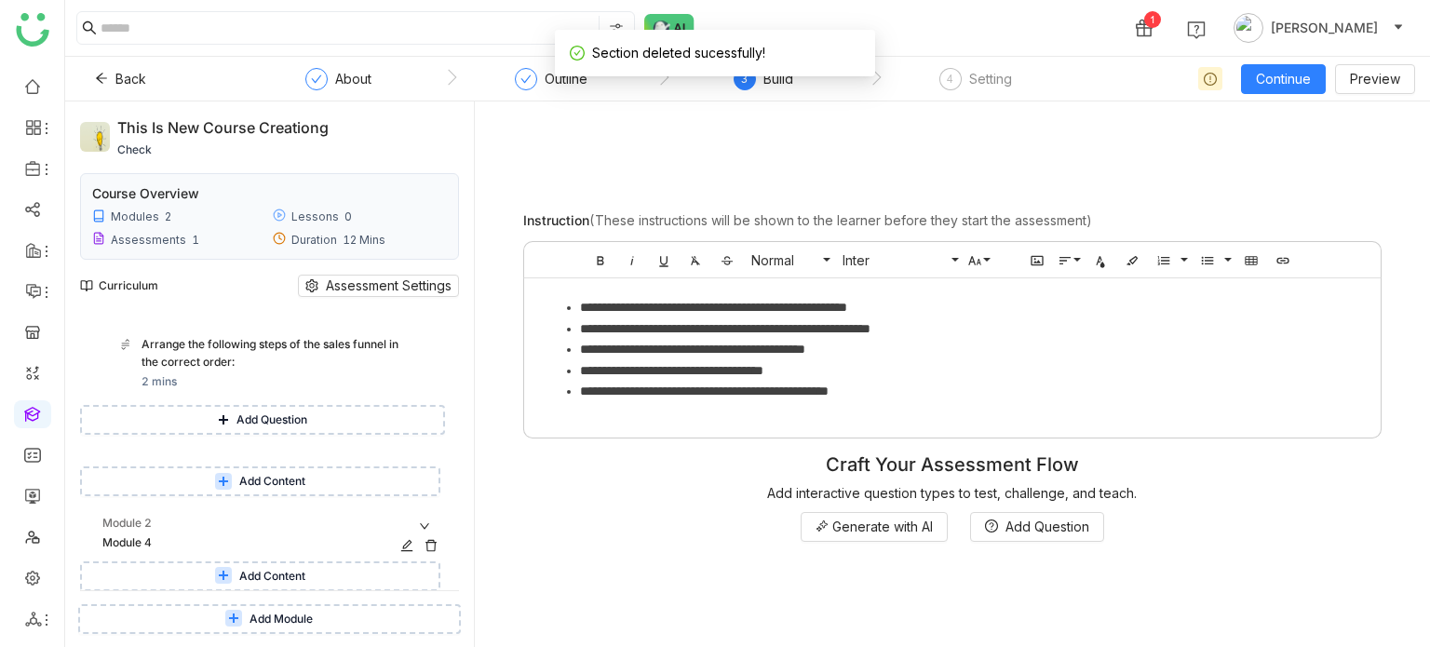
click at [430, 547] on icon at bounding box center [431, 545] width 13 height 13
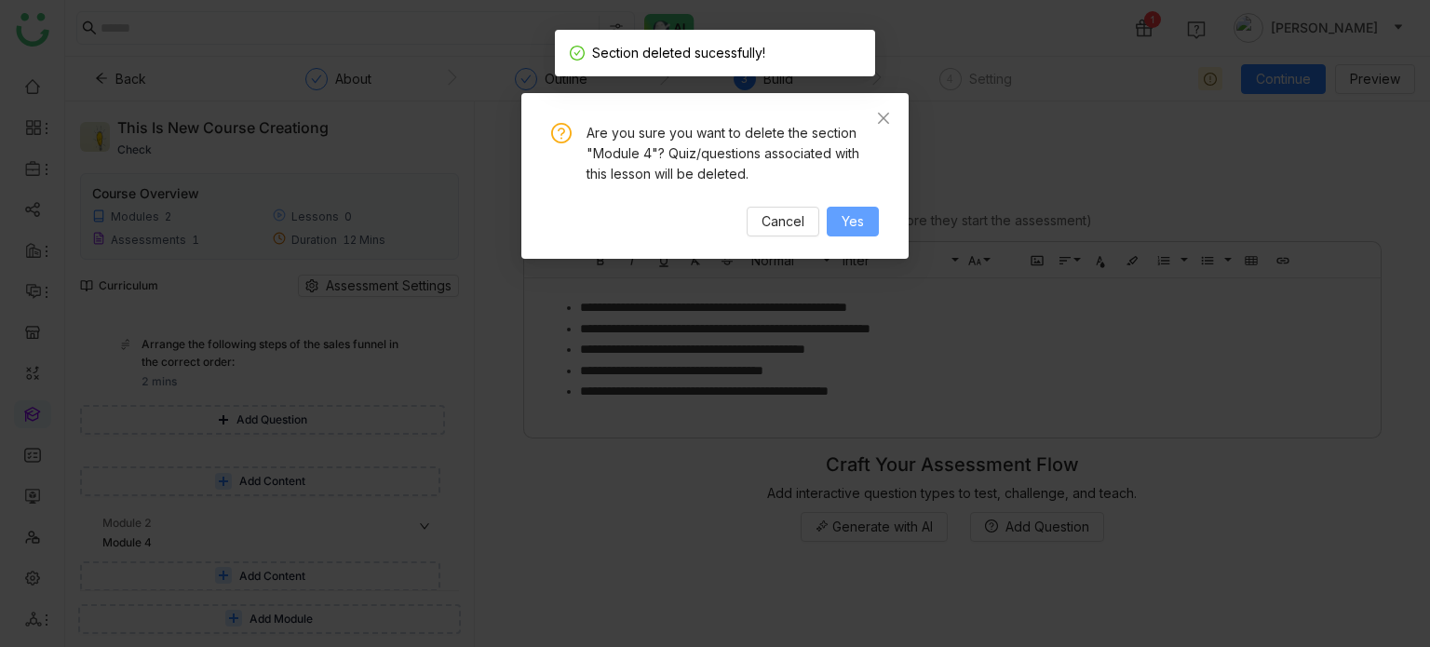
click at [839, 223] on button "Yes" at bounding box center [853, 222] width 52 height 30
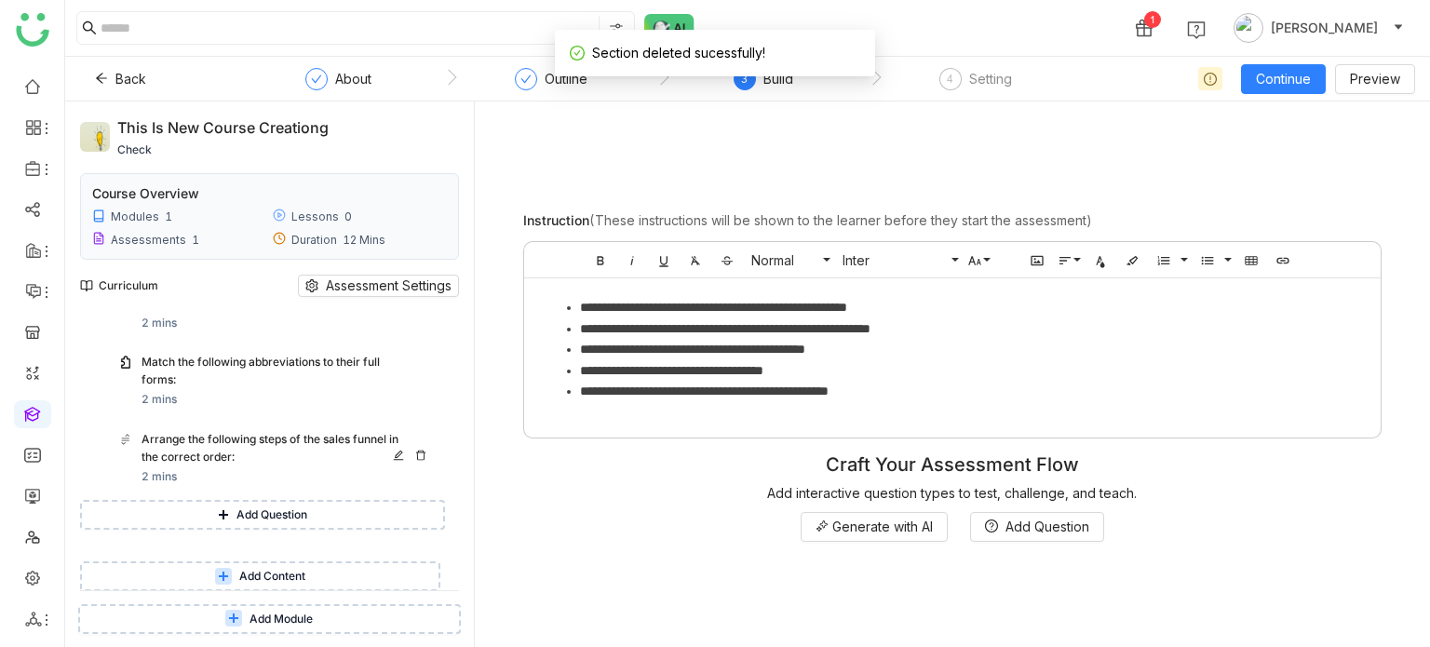
scroll to position [0, 0]
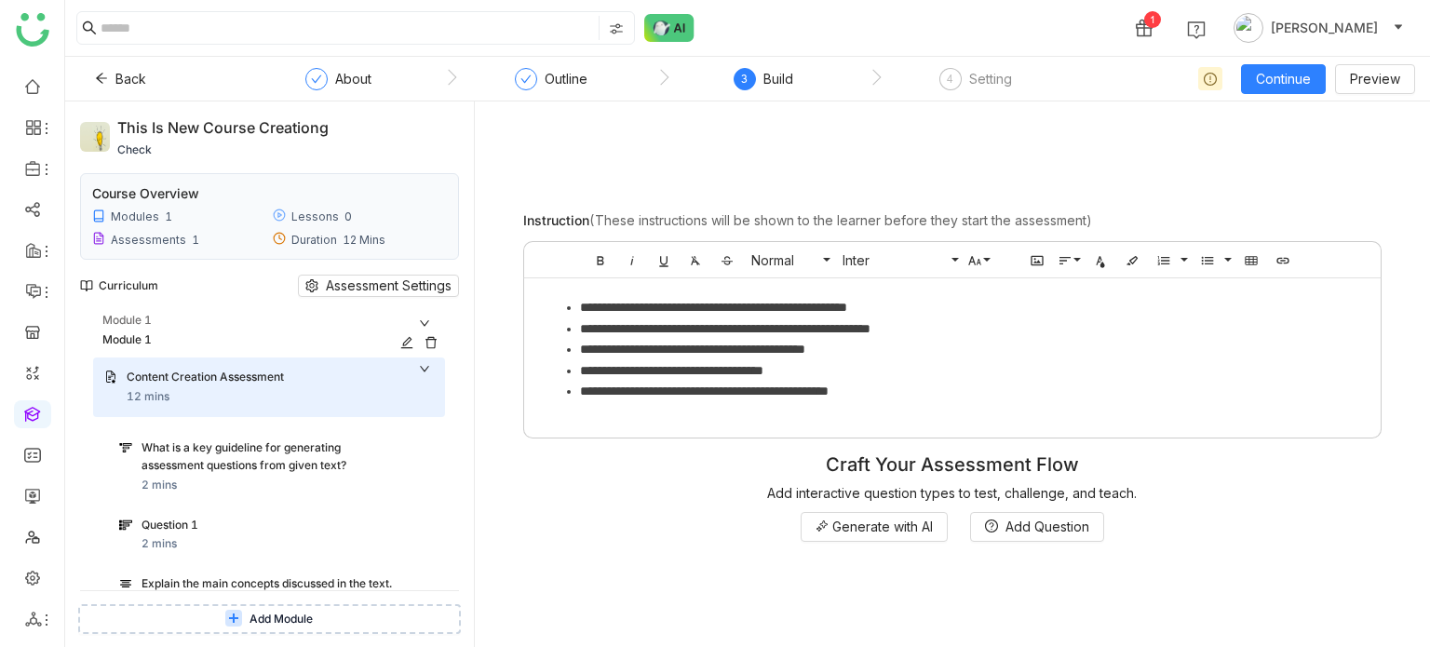
click at [306, 325] on div "Module 1" at bounding box center [273, 321] width 343 height 18
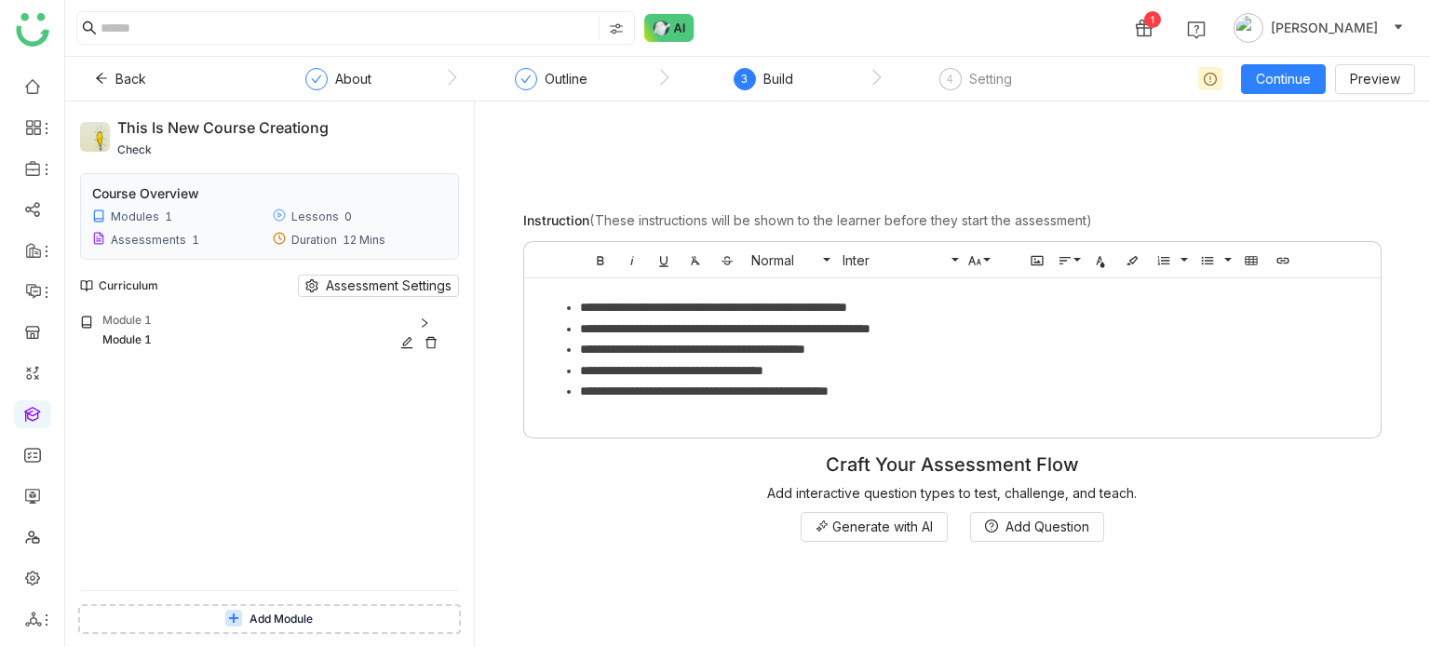
click at [306, 325] on div "Module 1" at bounding box center [273, 321] width 343 height 18
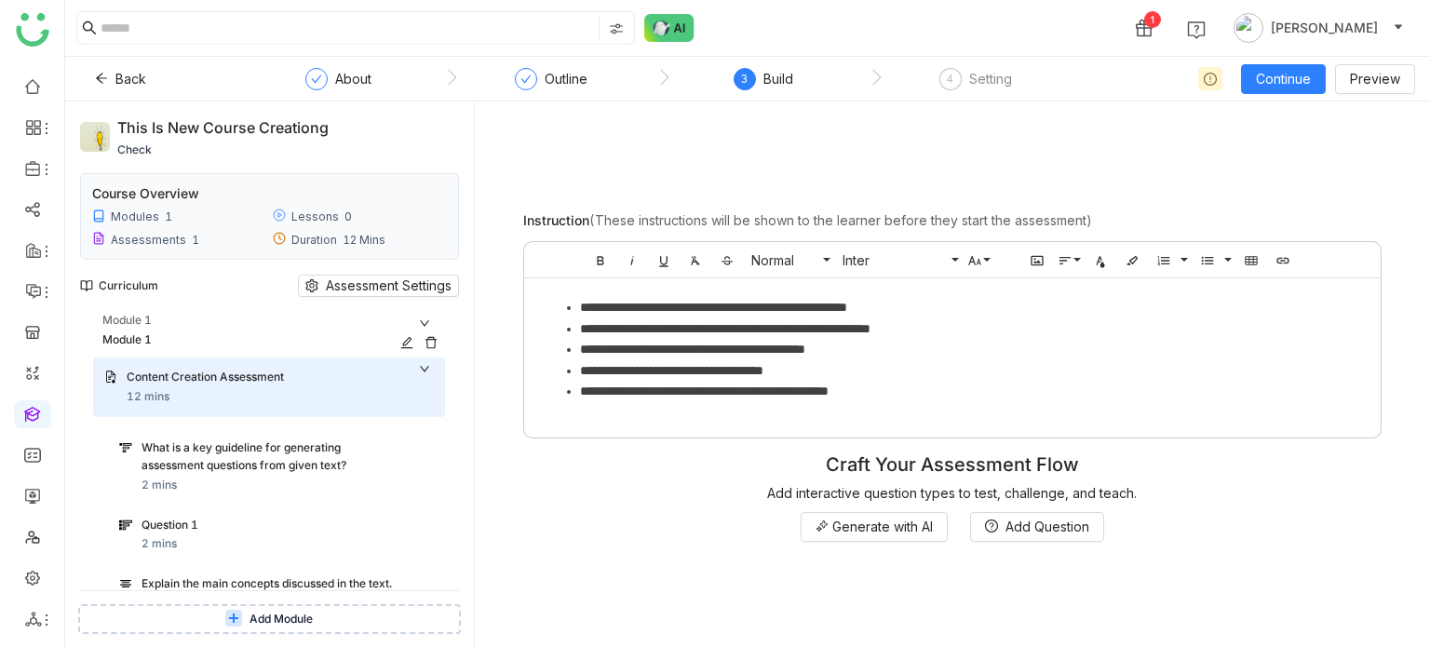
click at [306, 325] on div "Module 1" at bounding box center [273, 321] width 343 height 18
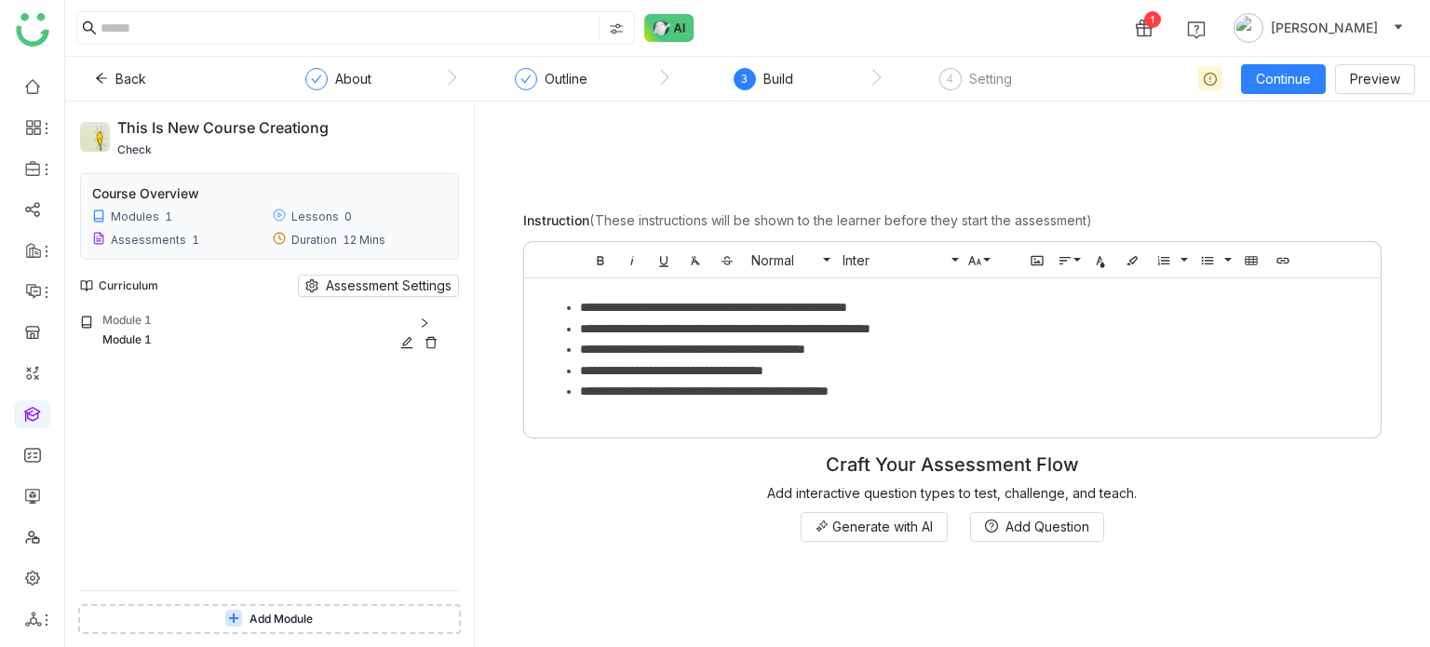
click at [306, 325] on div "Module 1" at bounding box center [273, 321] width 343 height 18
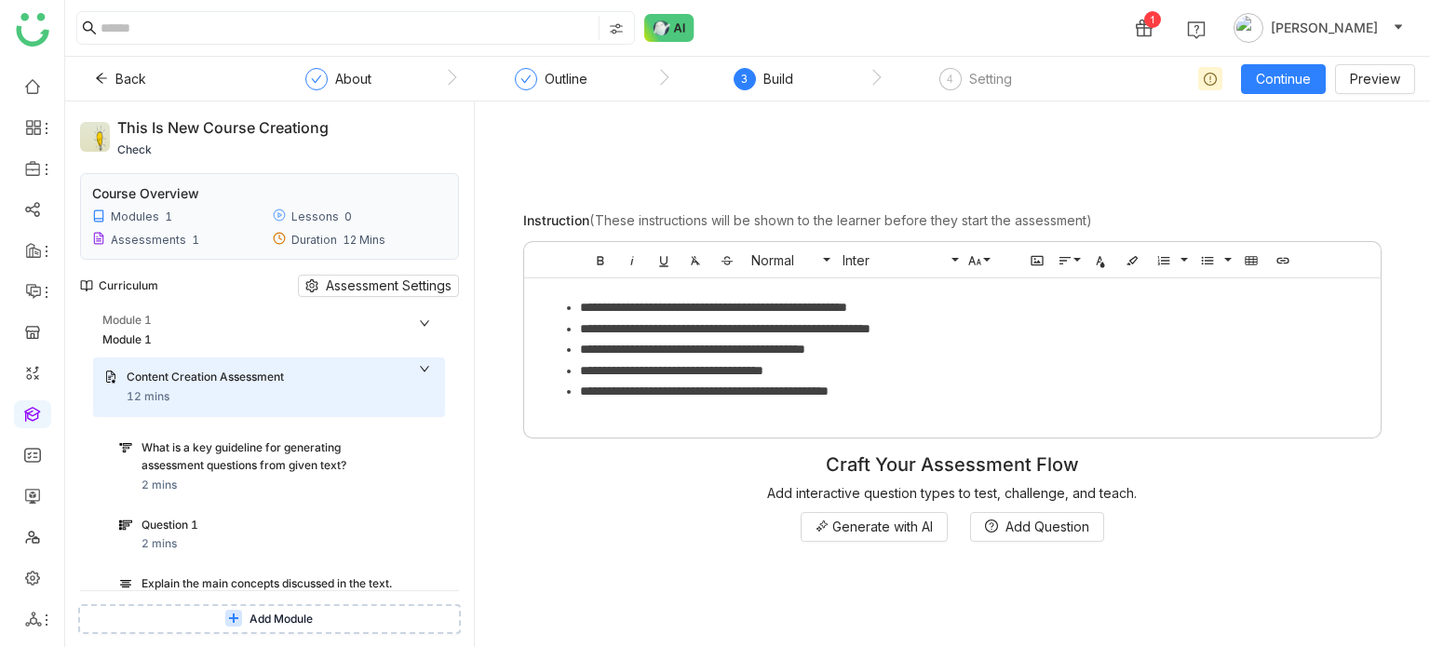
click at [324, 461] on div "What is a key guideline for generating assessment questions from given text?" at bounding box center [270, 456] width 257 height 35
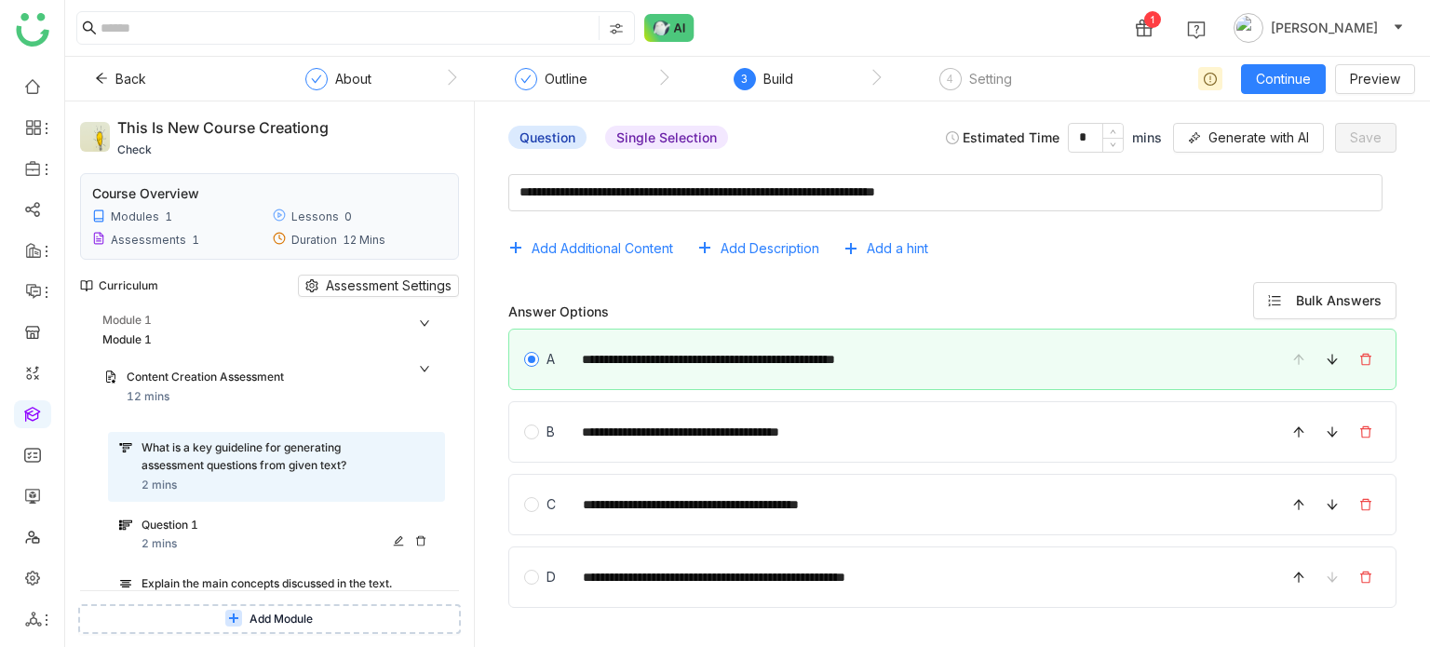
click at [311, 511] on div "Question 1 2 mins" at bounding box center [276, 535] width 337 height 52
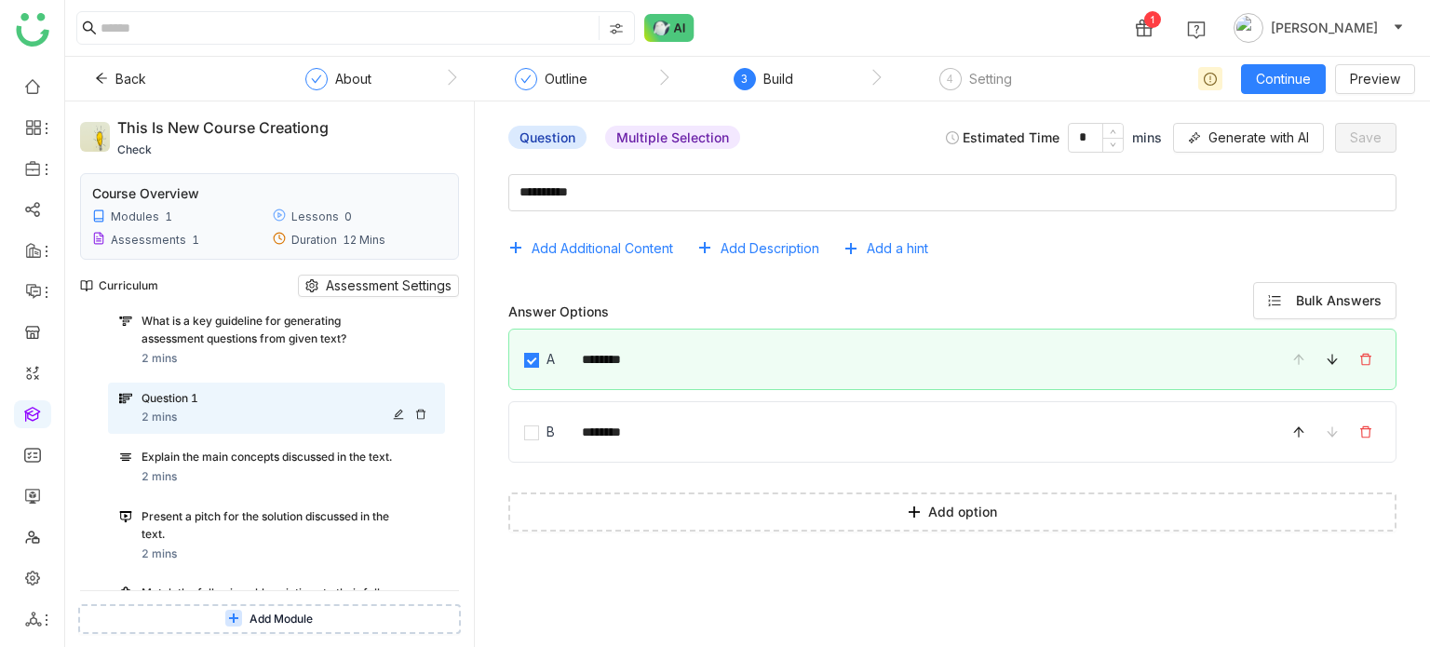
scroll to position [142, 0]
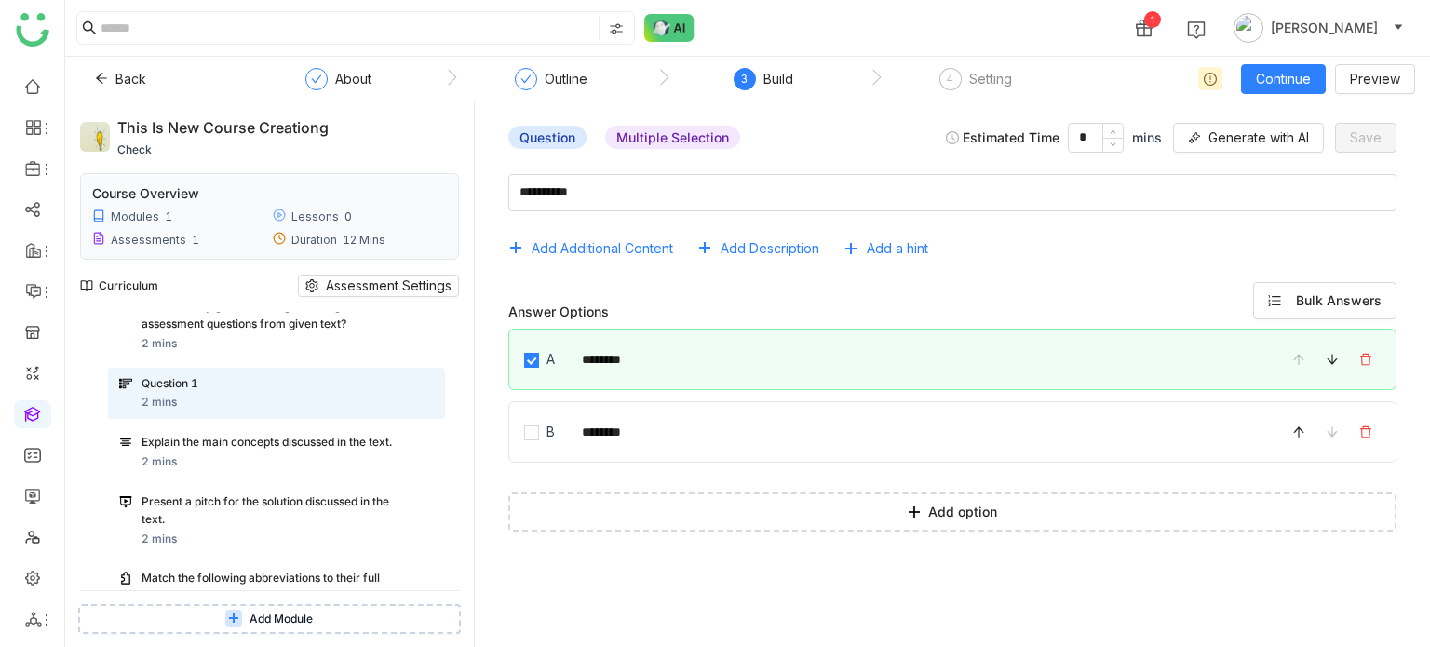
click at [311, 483] on div "What is a key guideline for generating assessment questions from given text? 2 …" at bounding box center [276, 499] width 337 height 418
click at [306, 523] on div "Present a pitch for the solution discussed in the text." at bounding box center [270, 510] width 257 height 35
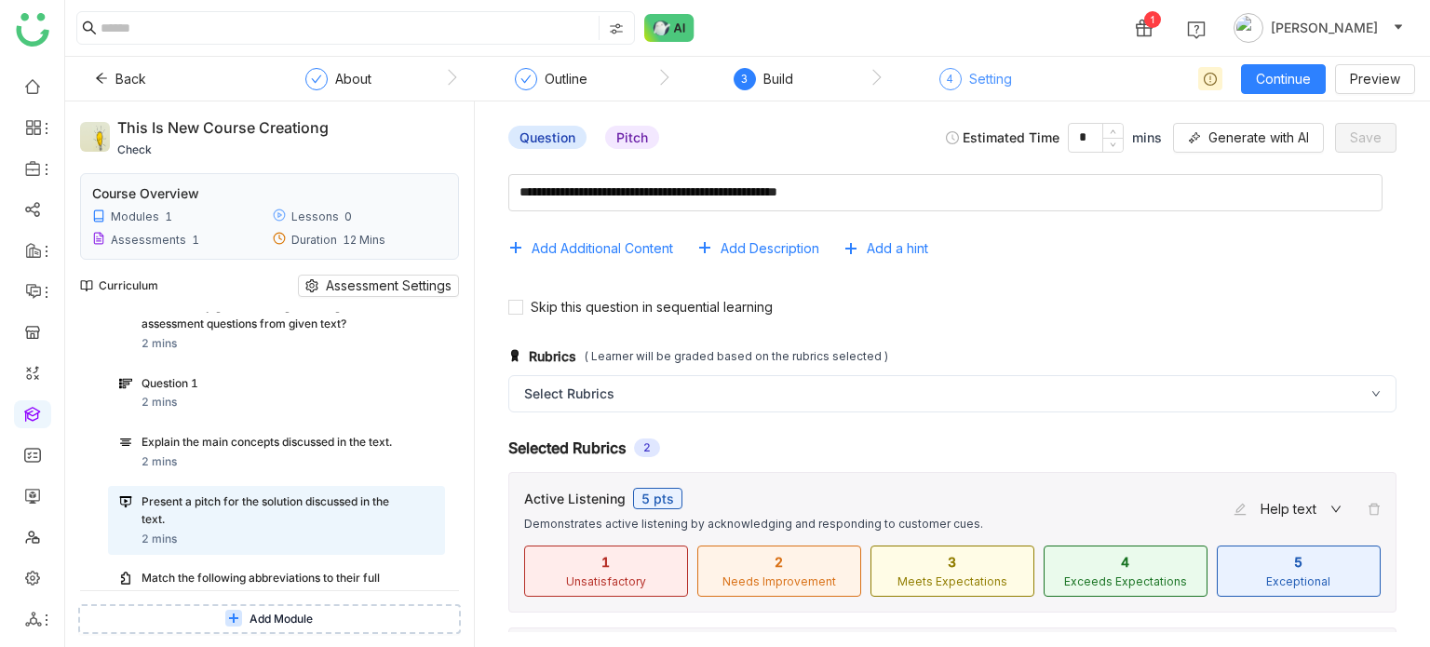
click at [990, 81] on div "Setting" at bounding box center [990, 79] width 43 height 22
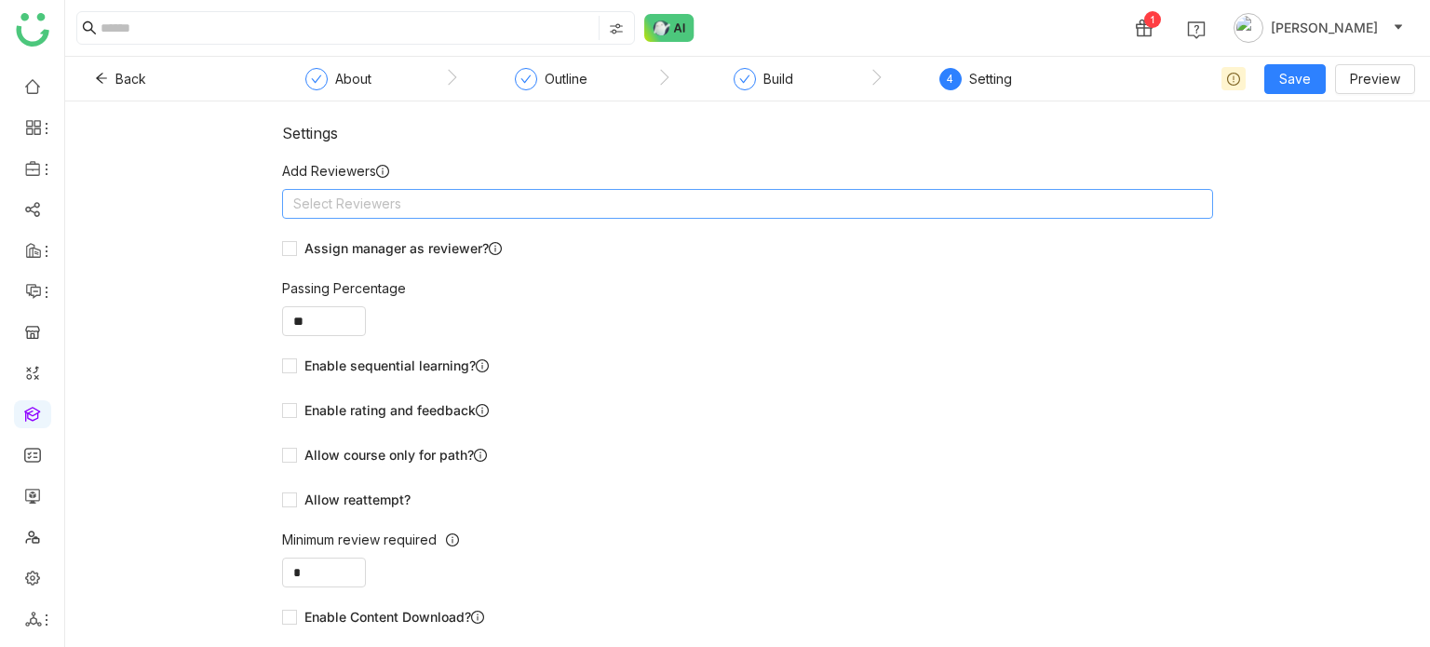
click at [787, 192] on nz-select-top-control "Select Reviewers" at bounding box center [747, 204] width 931 height 30
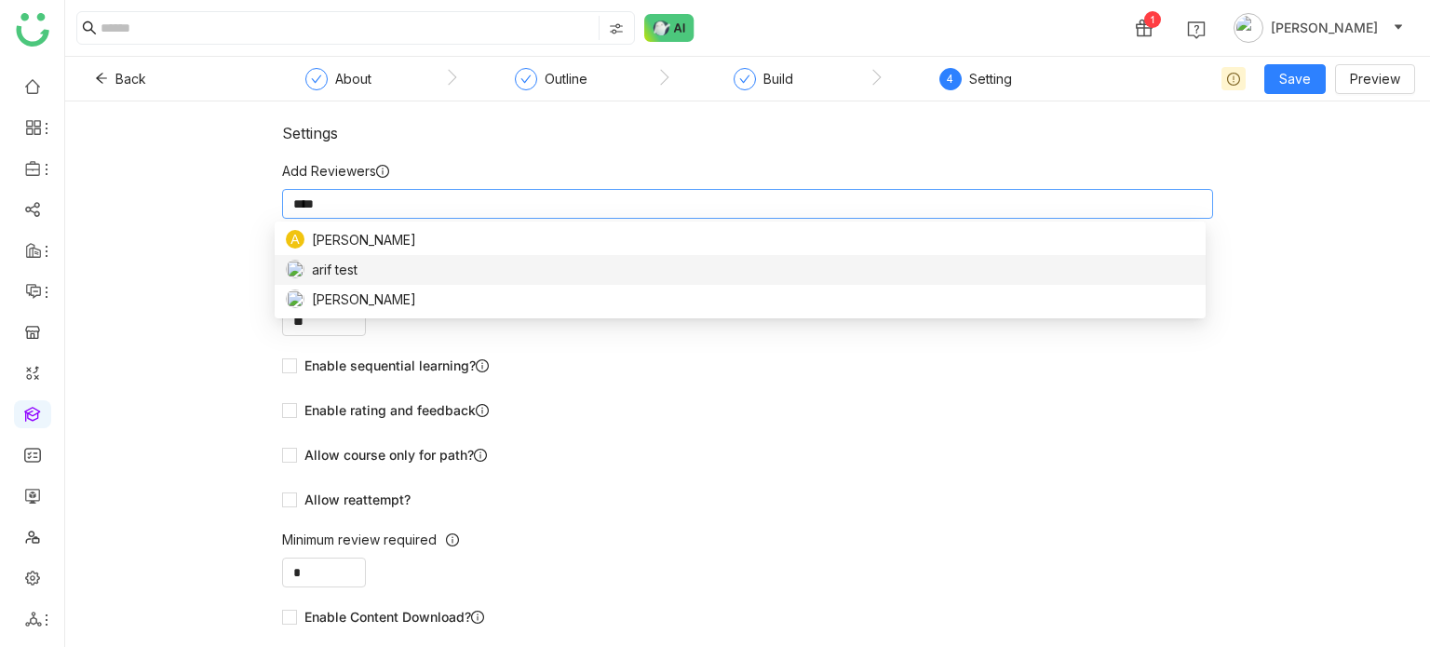
type input "****"
click at [478, 303] on div "[PERSON_NAME]" at bounding box center [740, 300] width 909 height 20
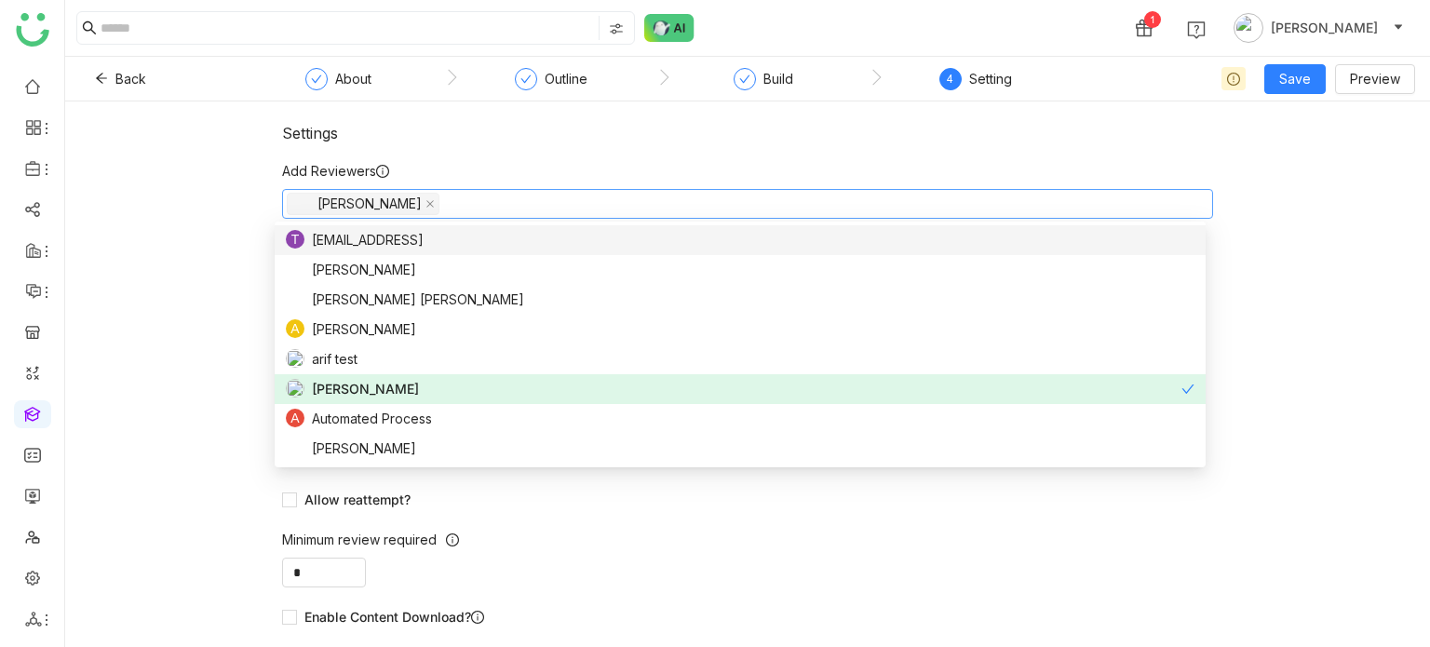
click at [179, 185] on div "Settings Add Reviewers [PERSON_NAME] Assign manager as reviewer? Passing Percen…" at bounding box center [747, 374] width 1365 height 546
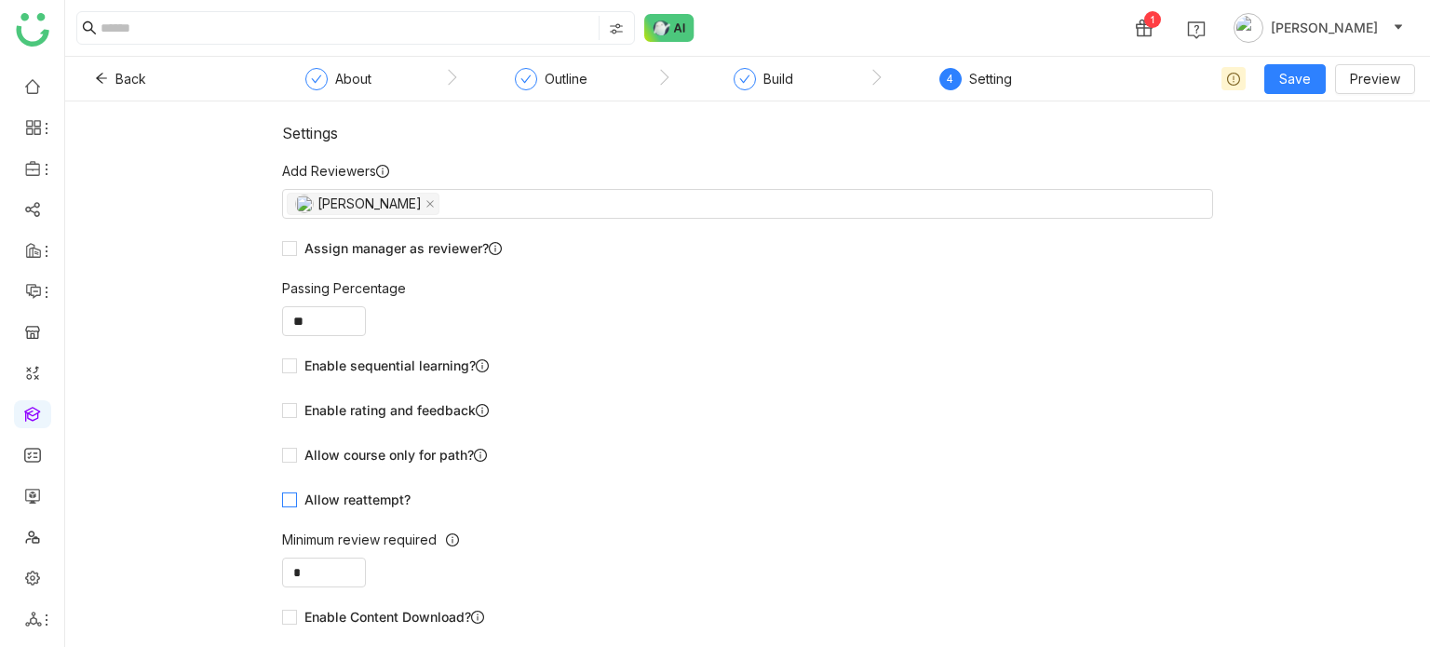
scroll to position [43, 0]
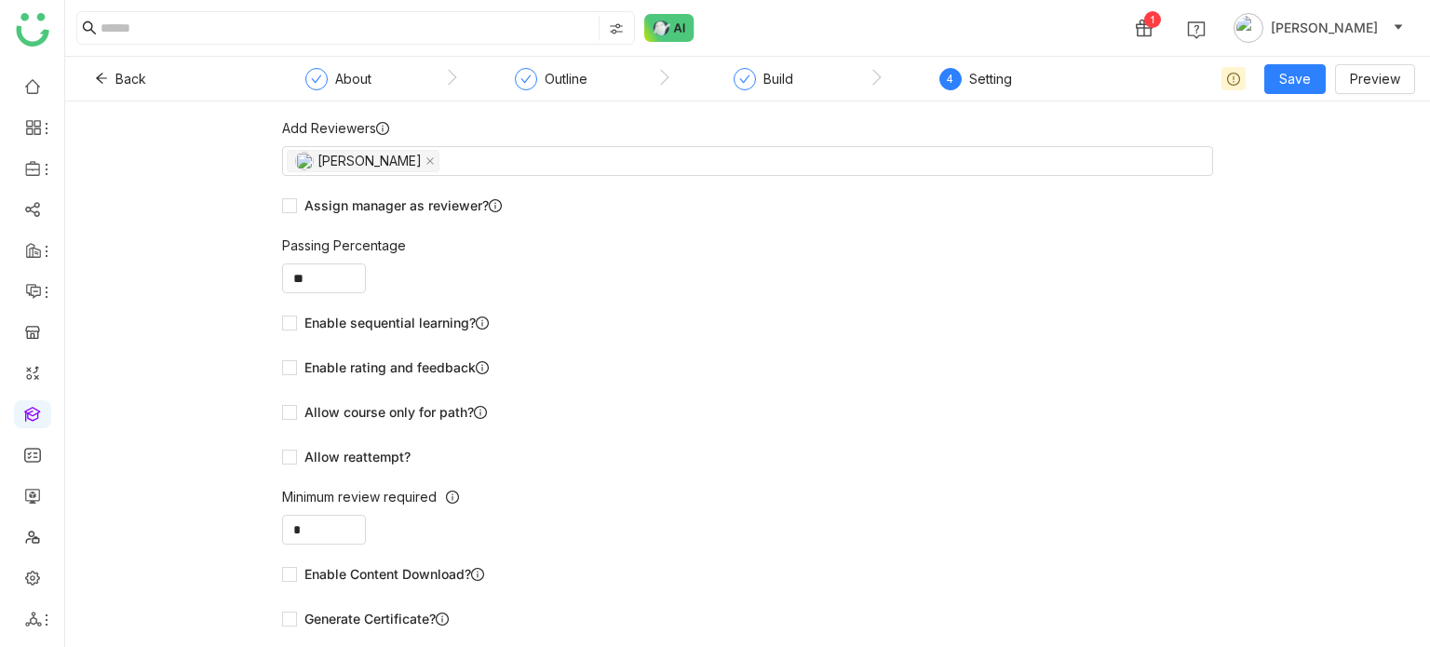
click at [363, 468] on div "Allow reattempt?" at bounding box center [747, 457] width 931 height 30
click at [364, 463] on span "Allow reattempt?" at bounding box center [357, 457] width 121 height 20
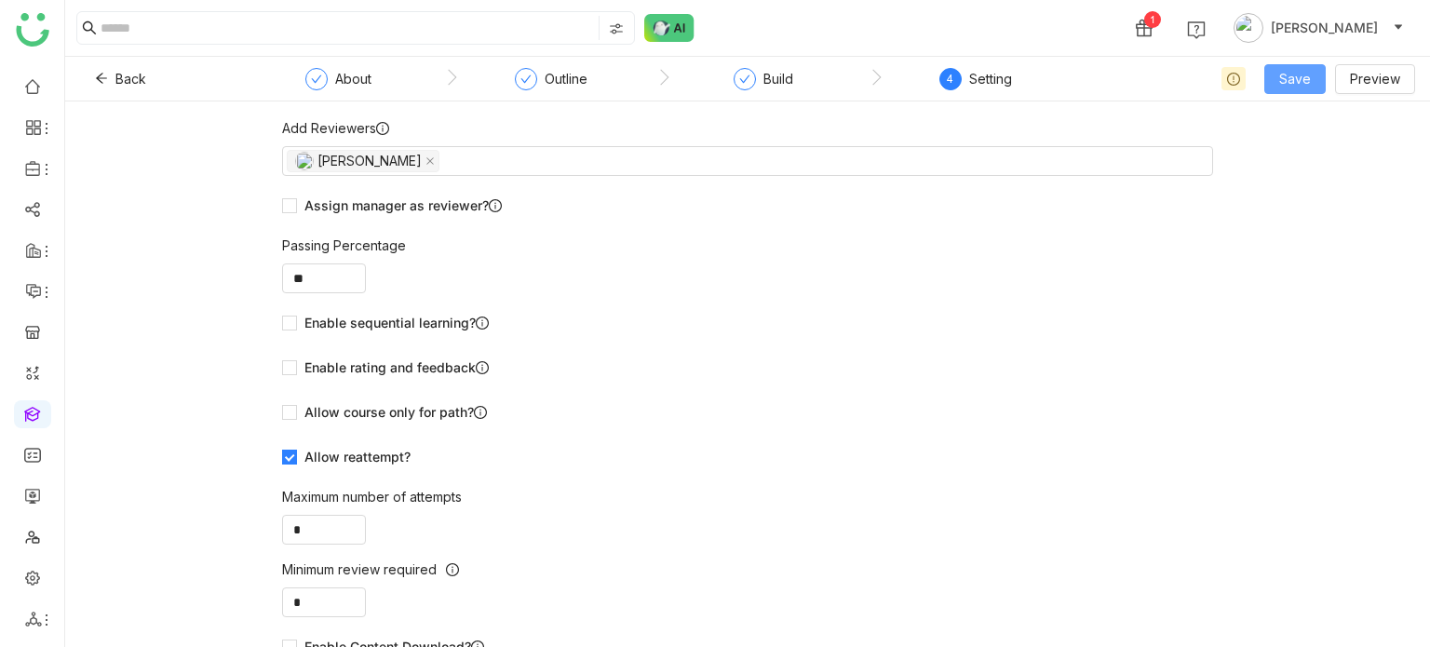
click at [1299, 85] on span "Save" at bounding box center [1295, 79] width 32 height 20
click at [1303, 154] on span "Save & Publish" at bounding box center [1324, 152] width 91 height 20
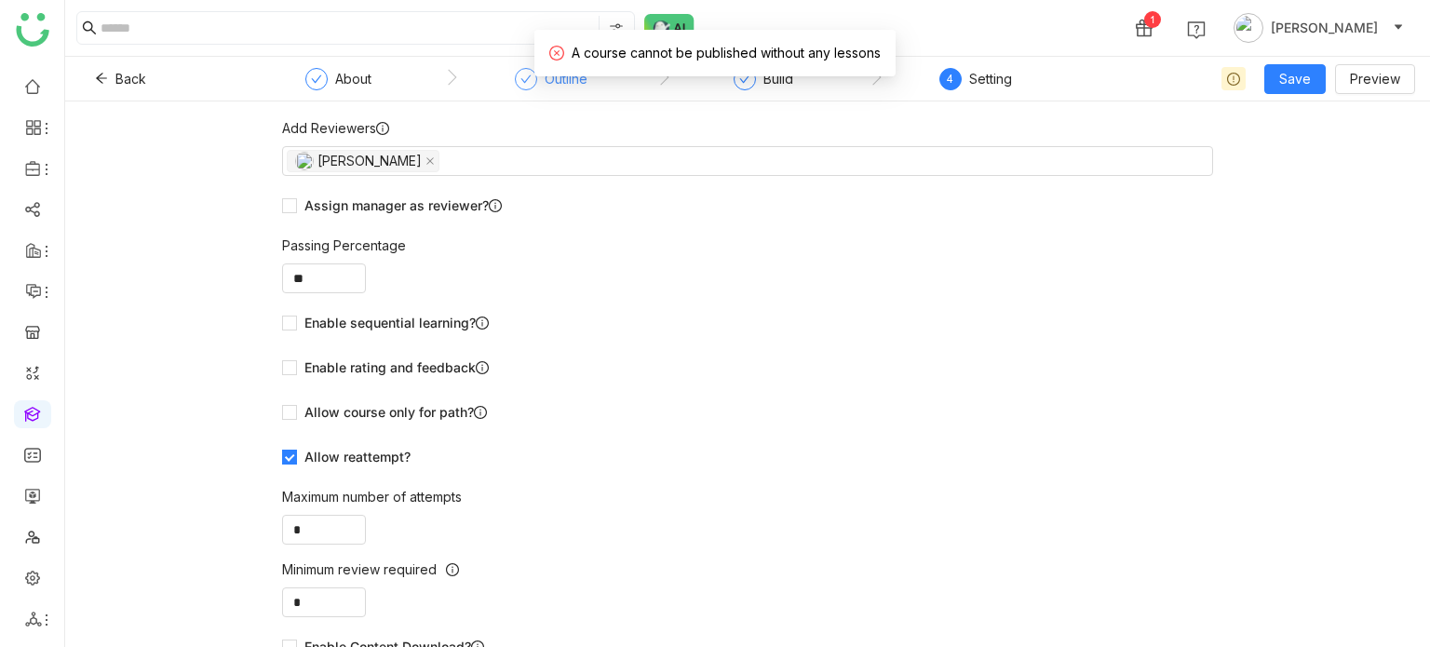
click at [529, 82] on icon at bounding box center [525, 79] width 11 height 11
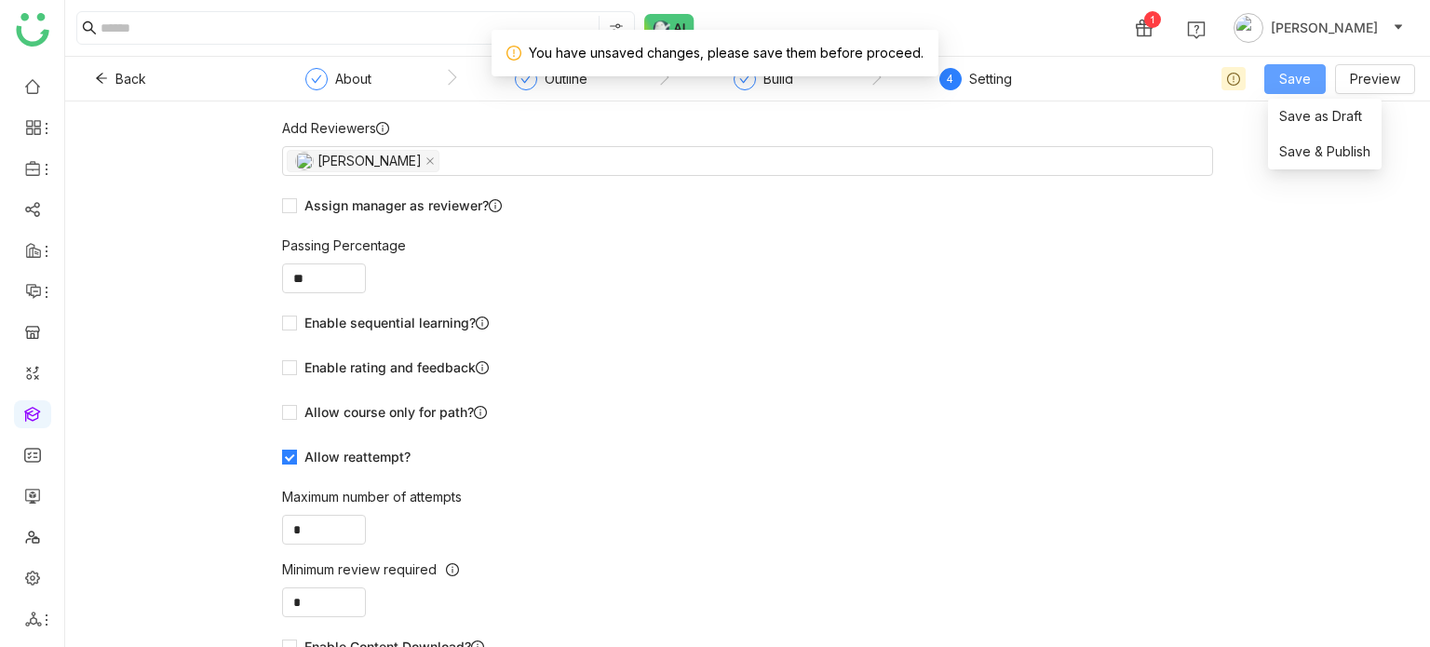
click at [1296, 87] on span "Save" at bounding box center [1295, 79] width 32 height 20
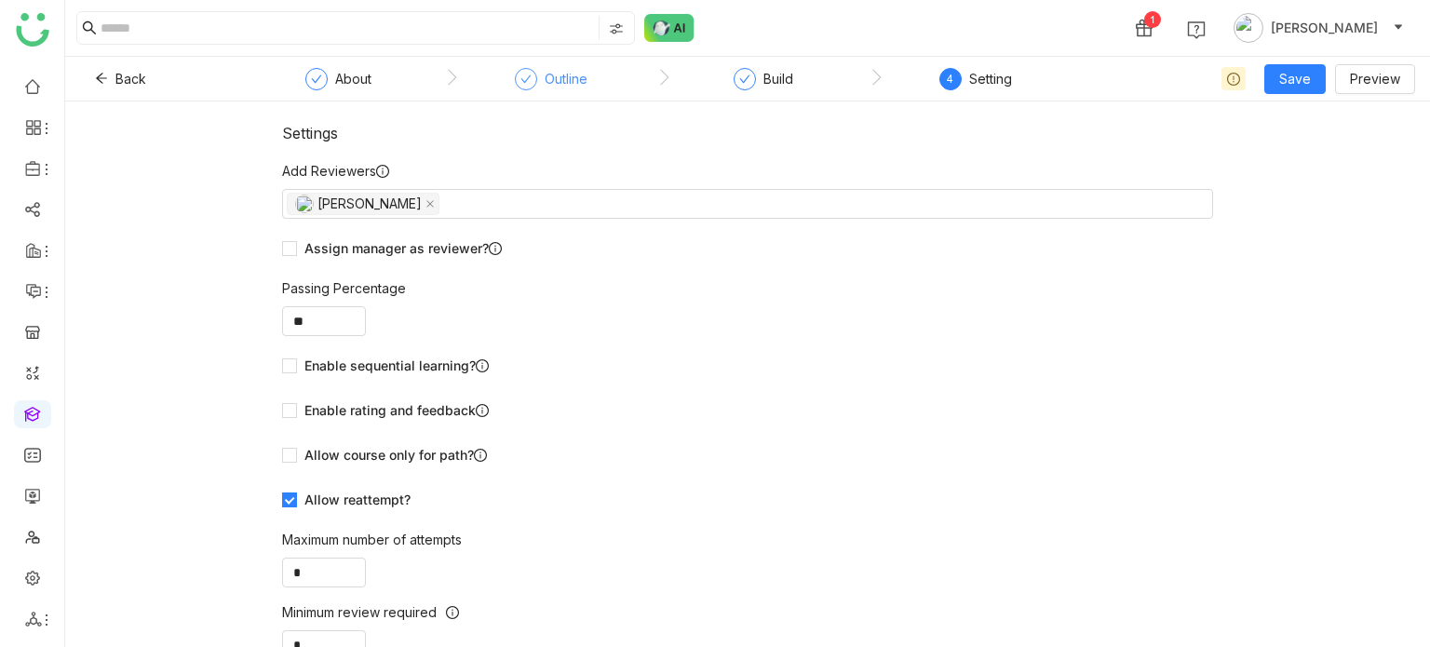
click at [545, 68] on div "Outline" at bounding box center [566, 79] width 43 height 22
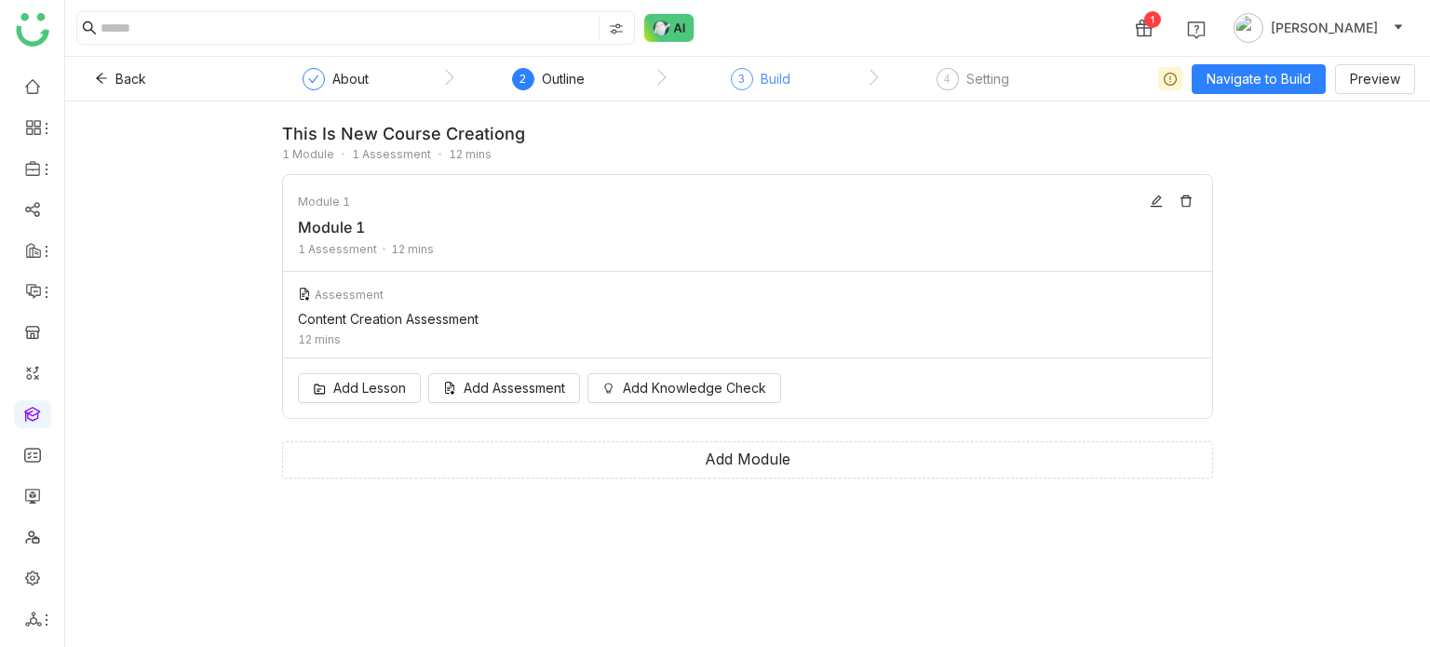
click at [742, 75] on span "3" at bounding box center [741, 79] width 7 height 14
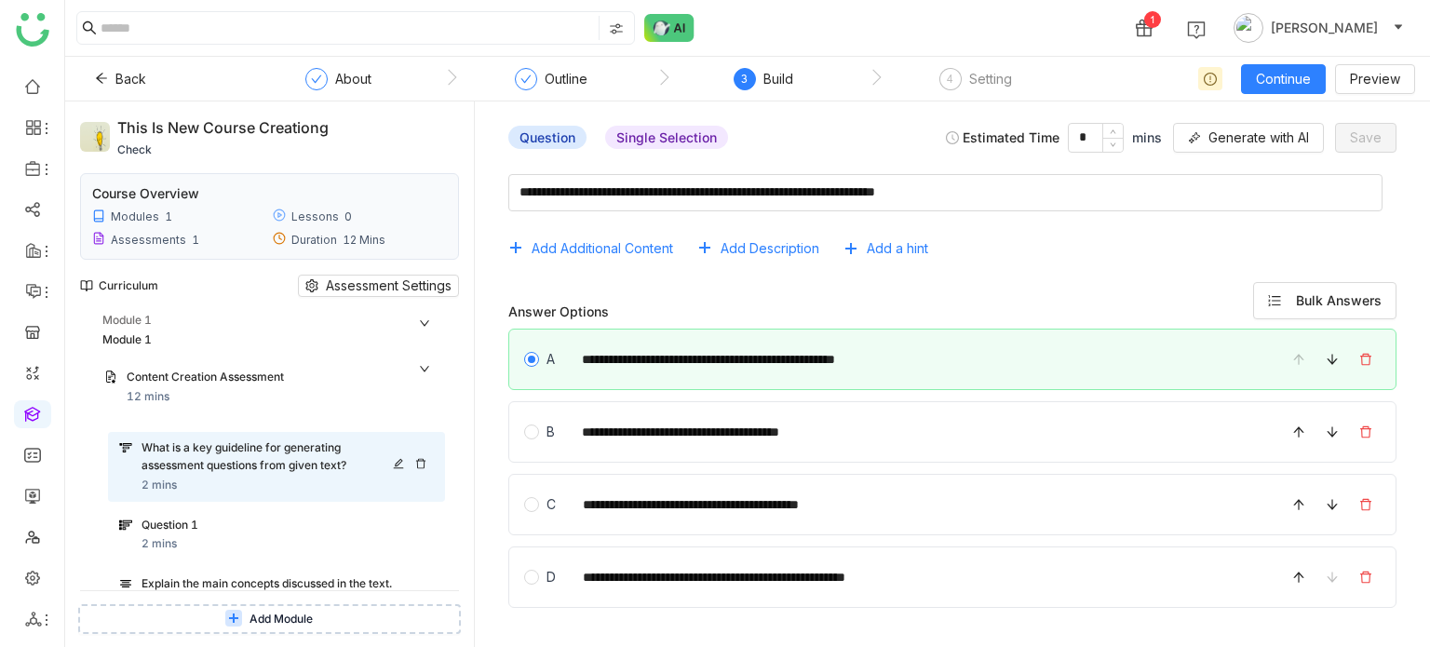
scroll to position [358, 0]
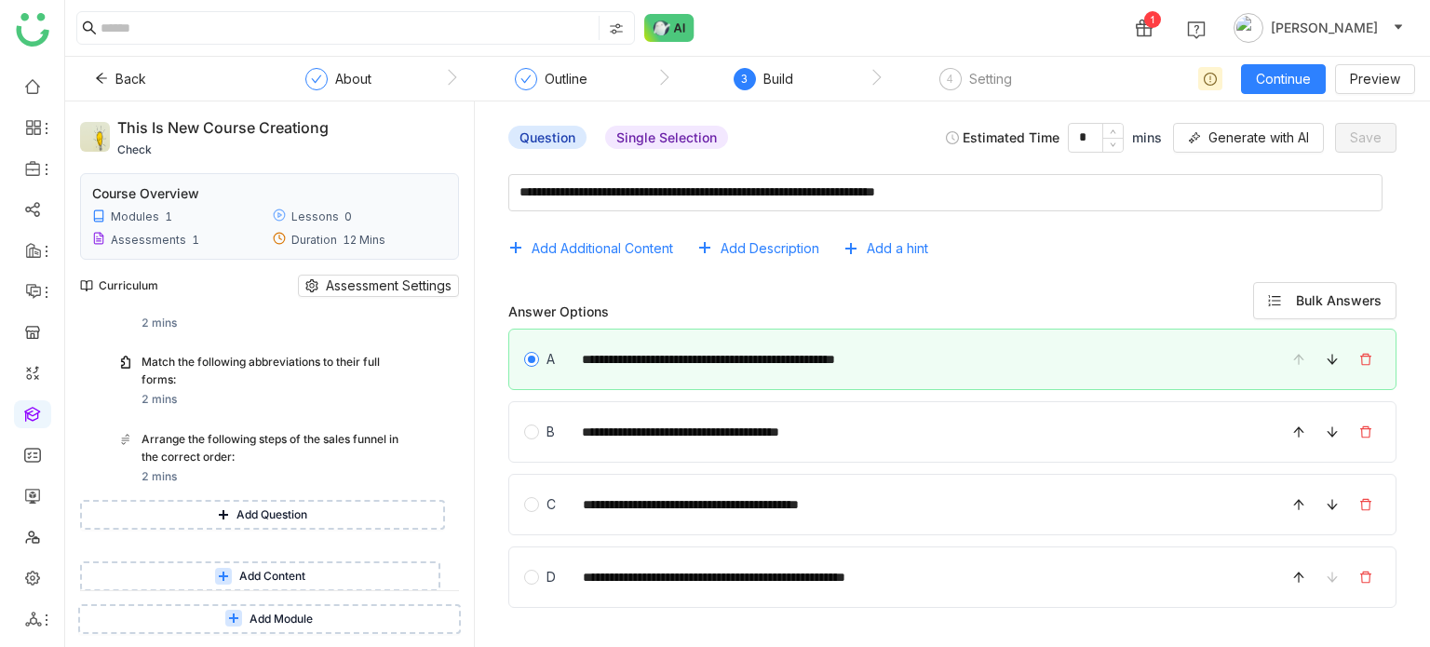
click at [287, 583] on span "Add Content" at bounding box center [272, 577] width 66 height 18
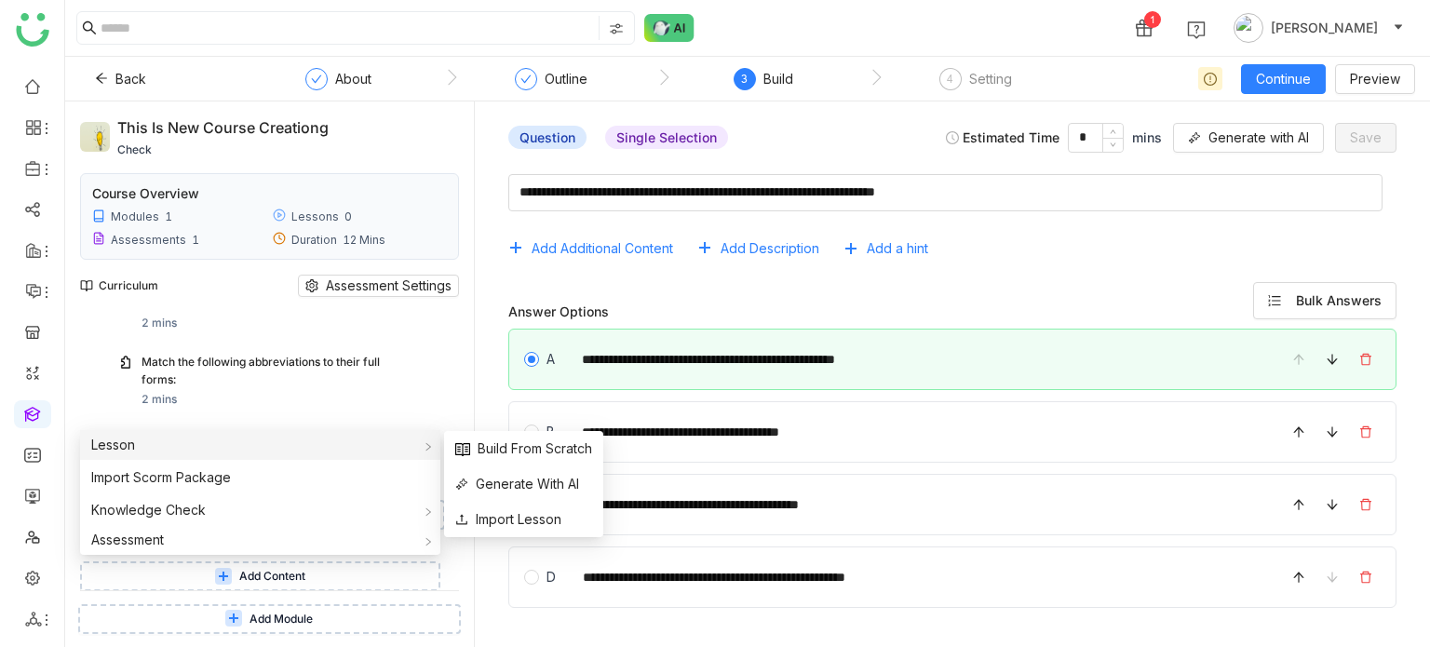
click at [234, 442] on div "Lesson" at bounding box center [260, 445] width 360 height 30
click at [482, 448] on span "Build From Scratch" at bounding box center [523, 449] width 137 height 20
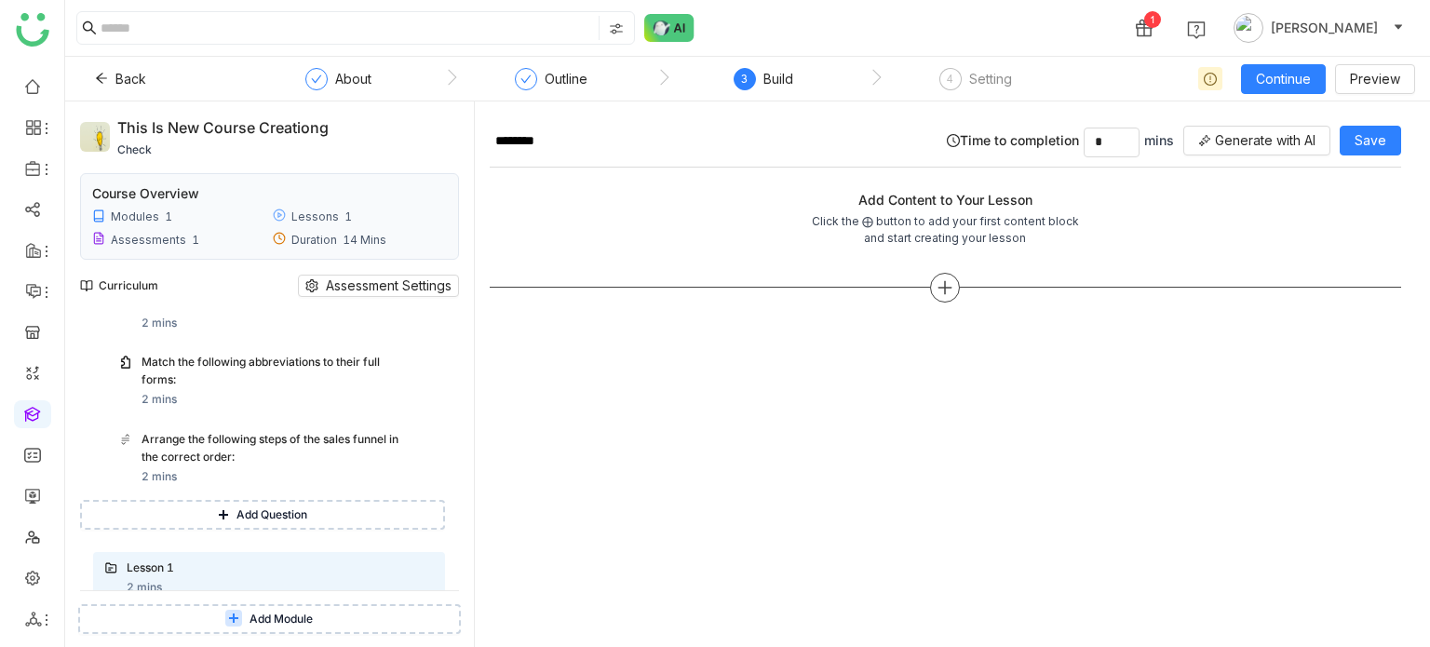
click at [950, 300] on div at bounding box center [945, 288] width 911 height 30
click at [950, 290] on icon at bounding box center [945, 287] width 17 height 17
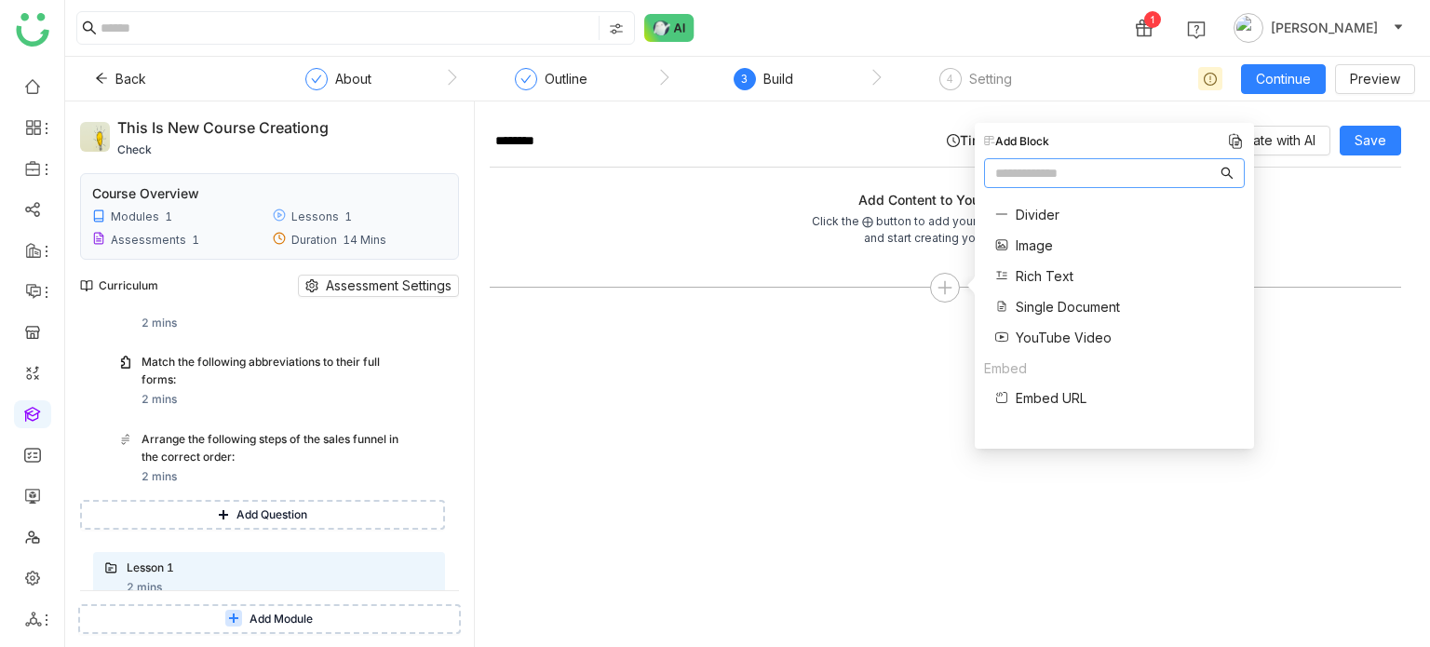
click at [1060, 308] on span "Single Document" at bounding box center [1068, 307] width 104 height 20
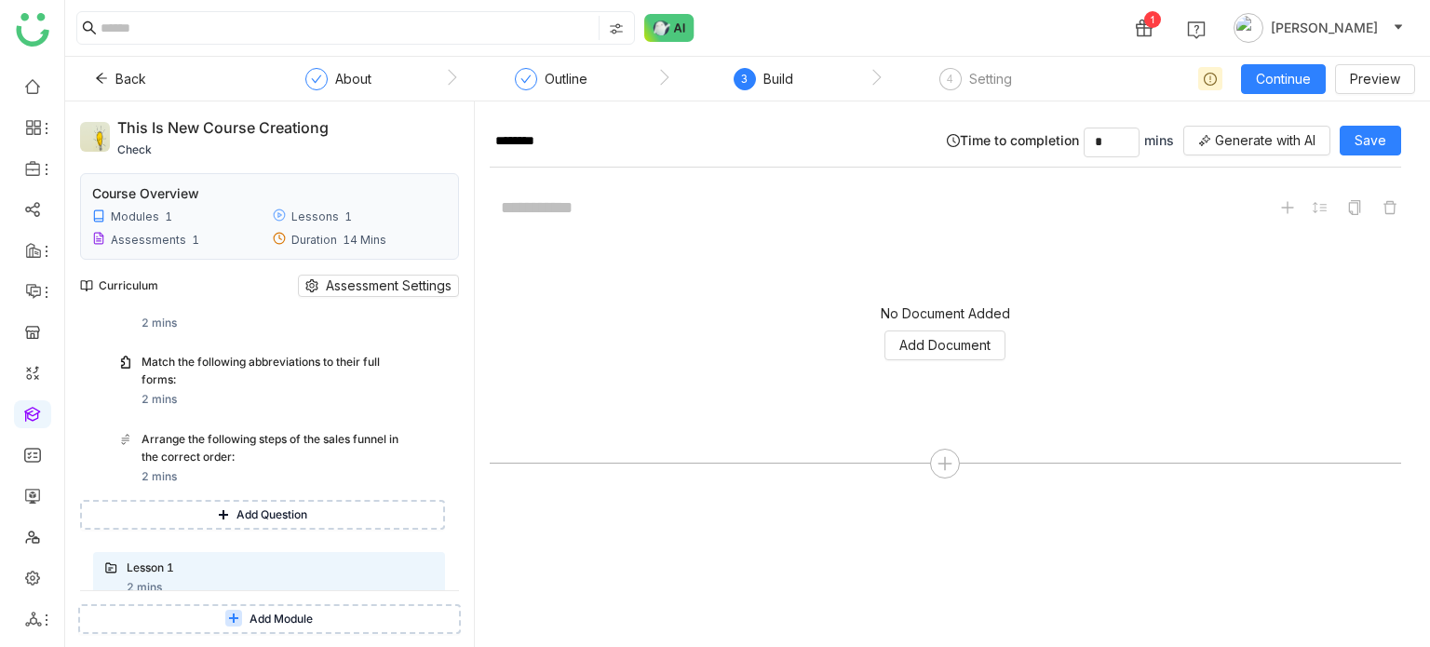
click at [955, 364] on div "No Document Added Add Document" at bounding box center [945, 333] width 911 height 186
click at [968, 348] on span "Add Document" at bounding box center [944, 345] width 91 height 20
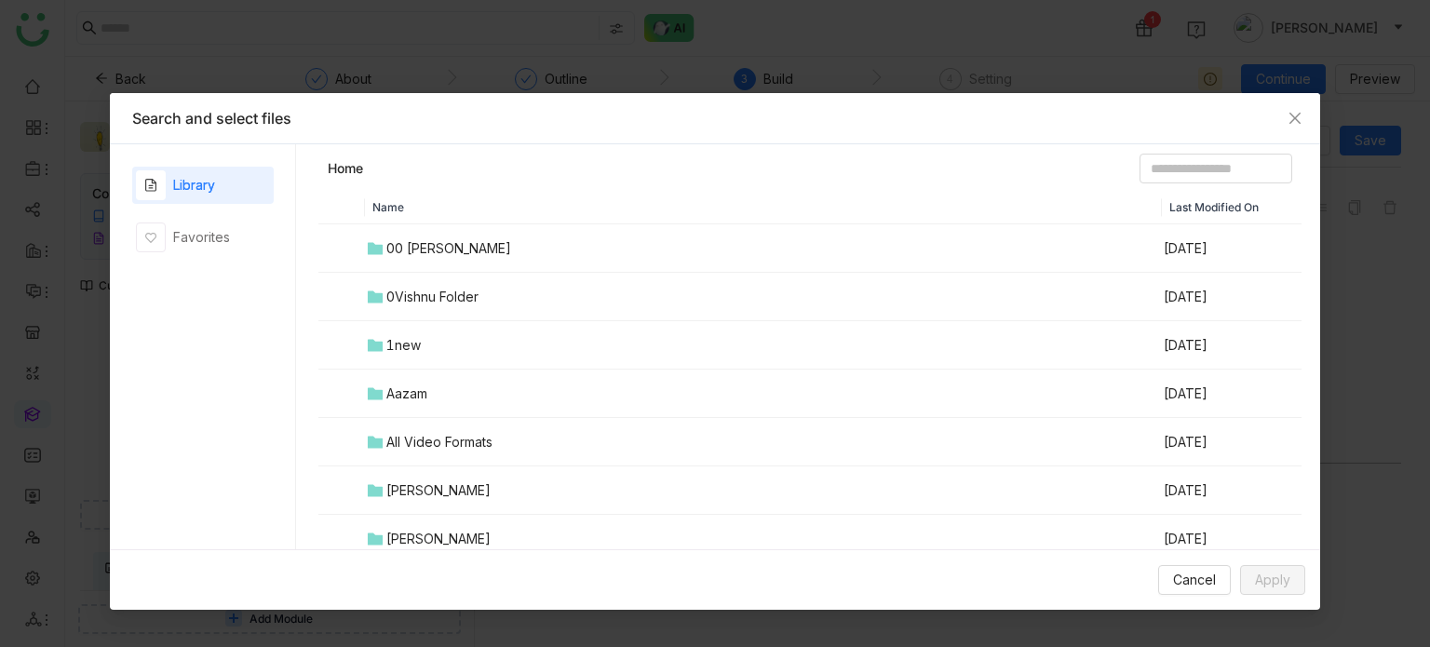
click at [509, 242] on td "00 [PERSON_NAME]" at bounding box center [763, 248] width 797 height 48
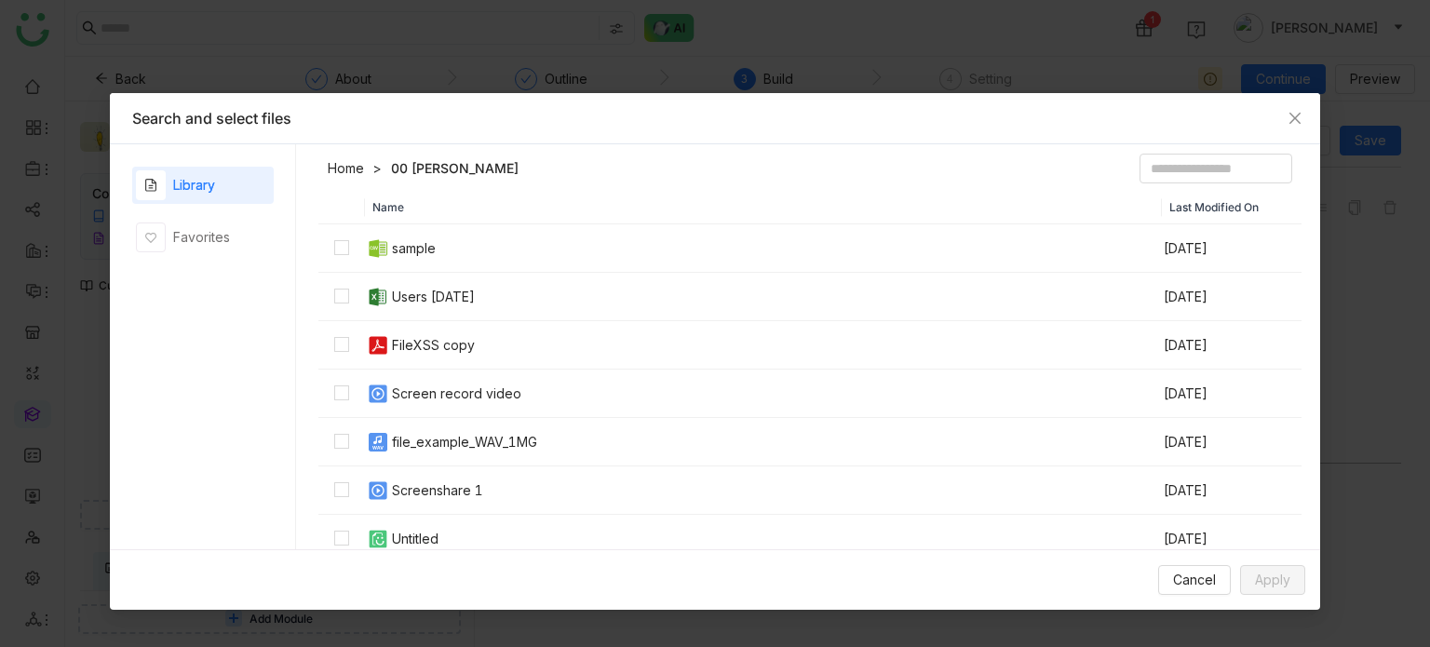
click at [479, 405] on td "Screen record video" at bounding box center [763, 394] width 797 height 48
click at [1276, 595] on div "Cancel Apply" at bounding box center [715, 579] width 1210 height 61
click at [1283, 584] on span "Apply" at bounding box center [1272, 580] width 35 height 20
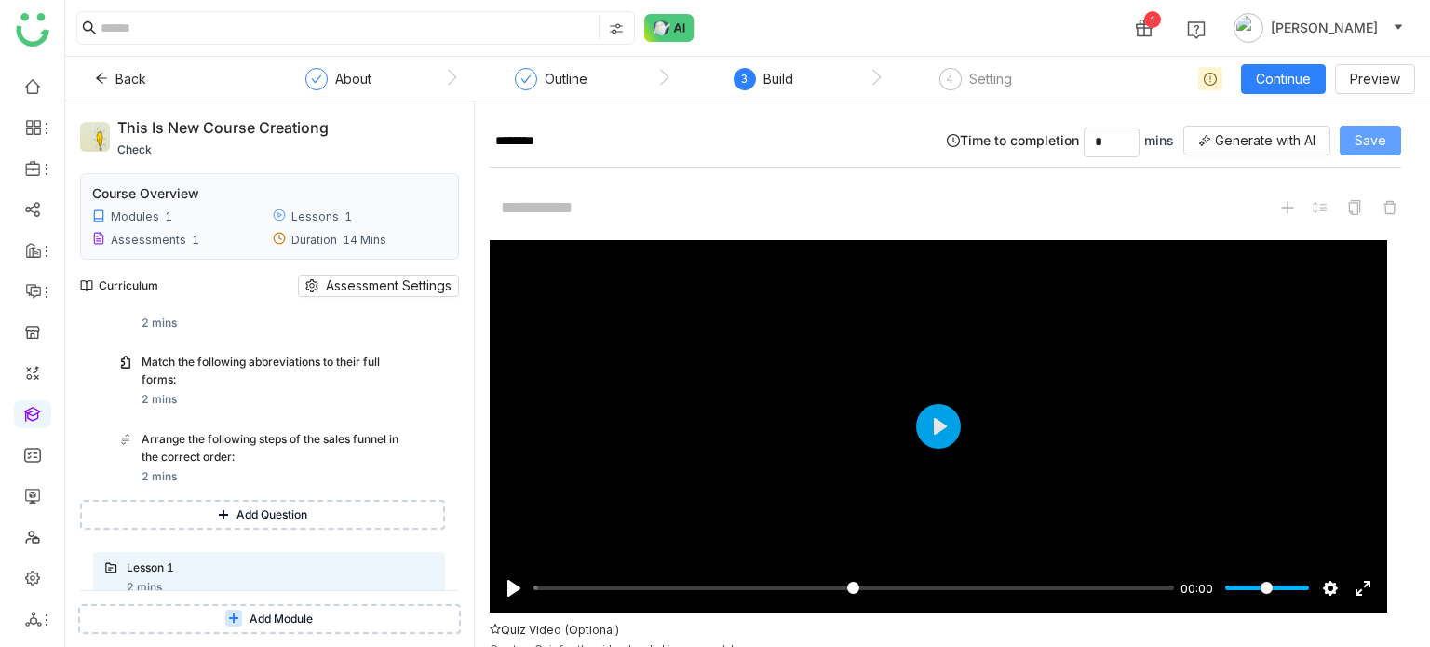
click at [1372, 146] on span "Save" at bounding box center [1371, 140] width 32 height 20
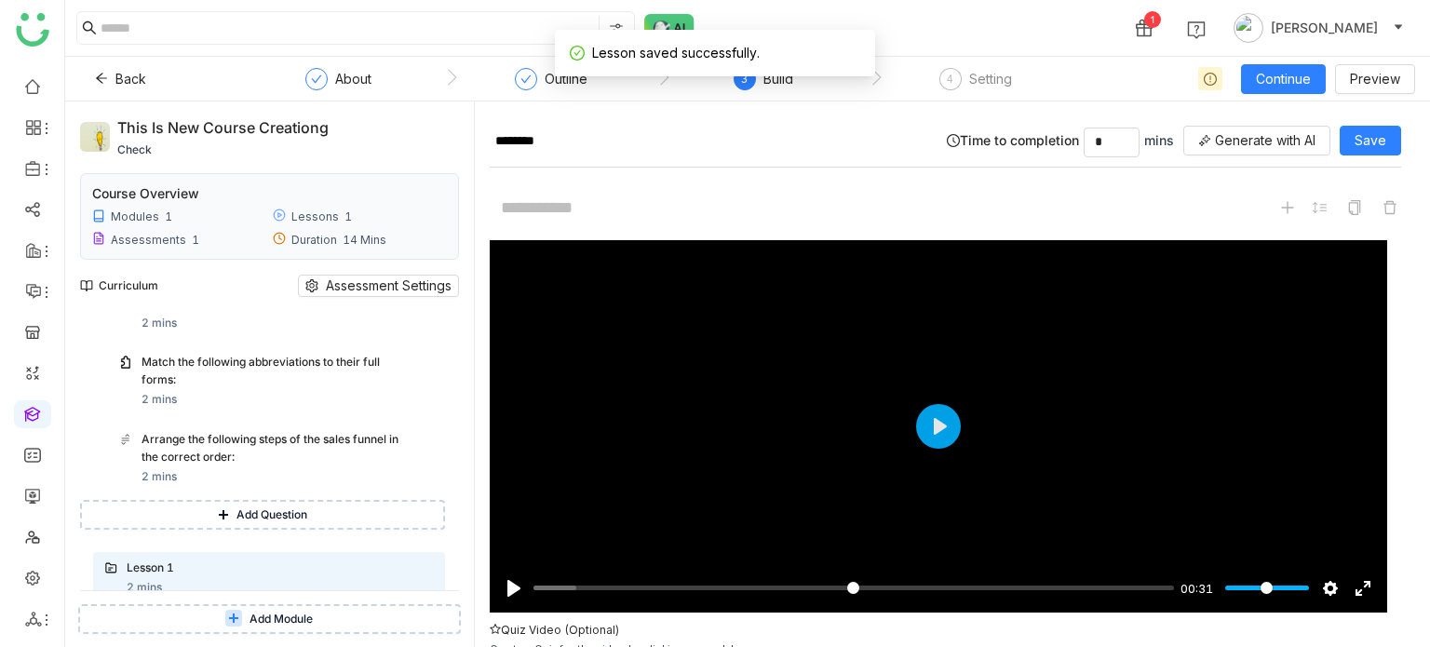
click at [1281, 64] on div "Continue Preview" at bounding box center [1289, 79] width 251 height 30
click at [1284, 74] on span "Continue" at bounding box center [1283, 79] width 55 height 20
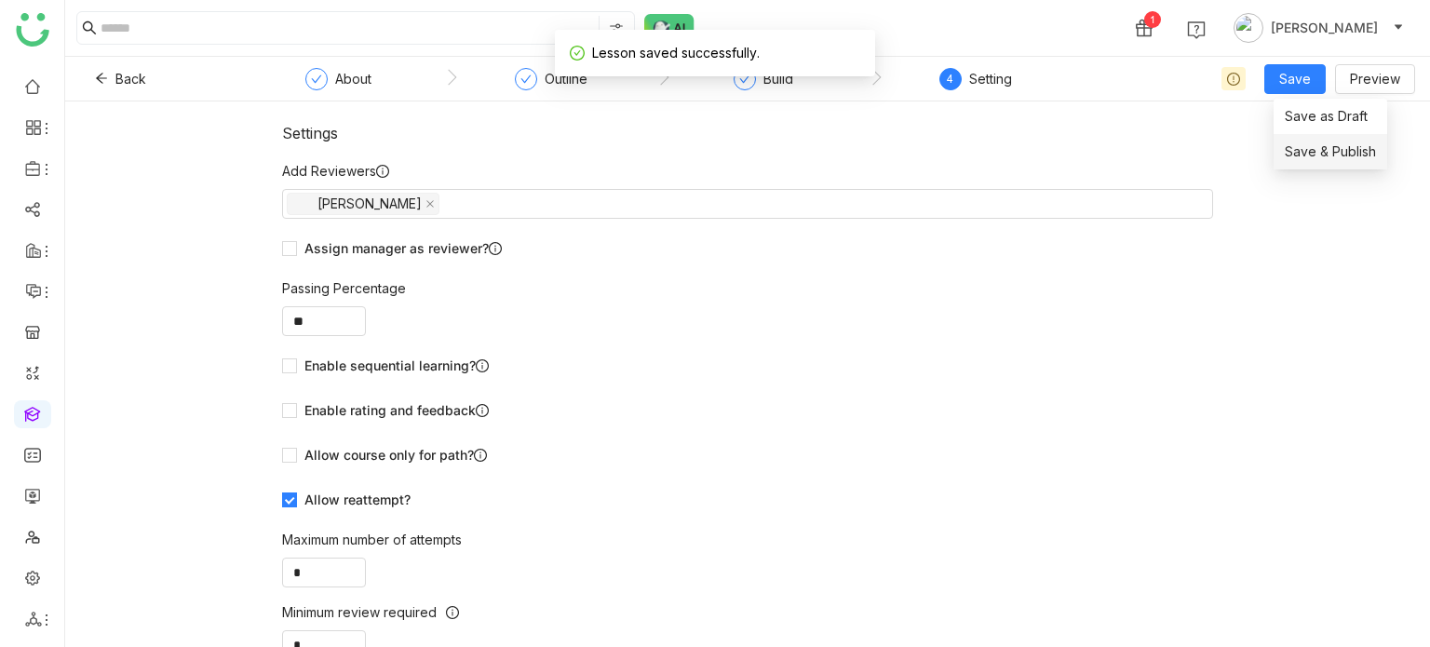
click at [1302, 140] on li "Save & Publish" at bounding box center [1331, 151] width 114 height 35
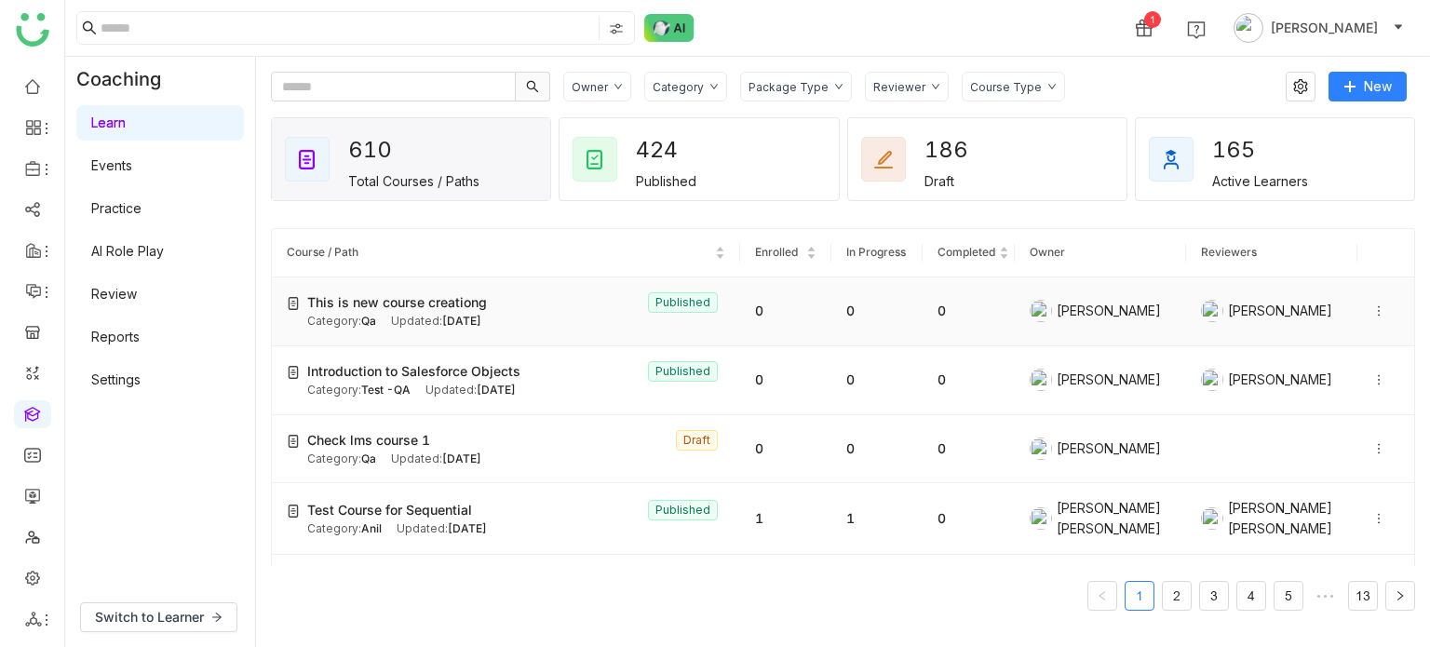
click at [1372, 307] on icon at bounding box center [1378, 310] width 13 height 13
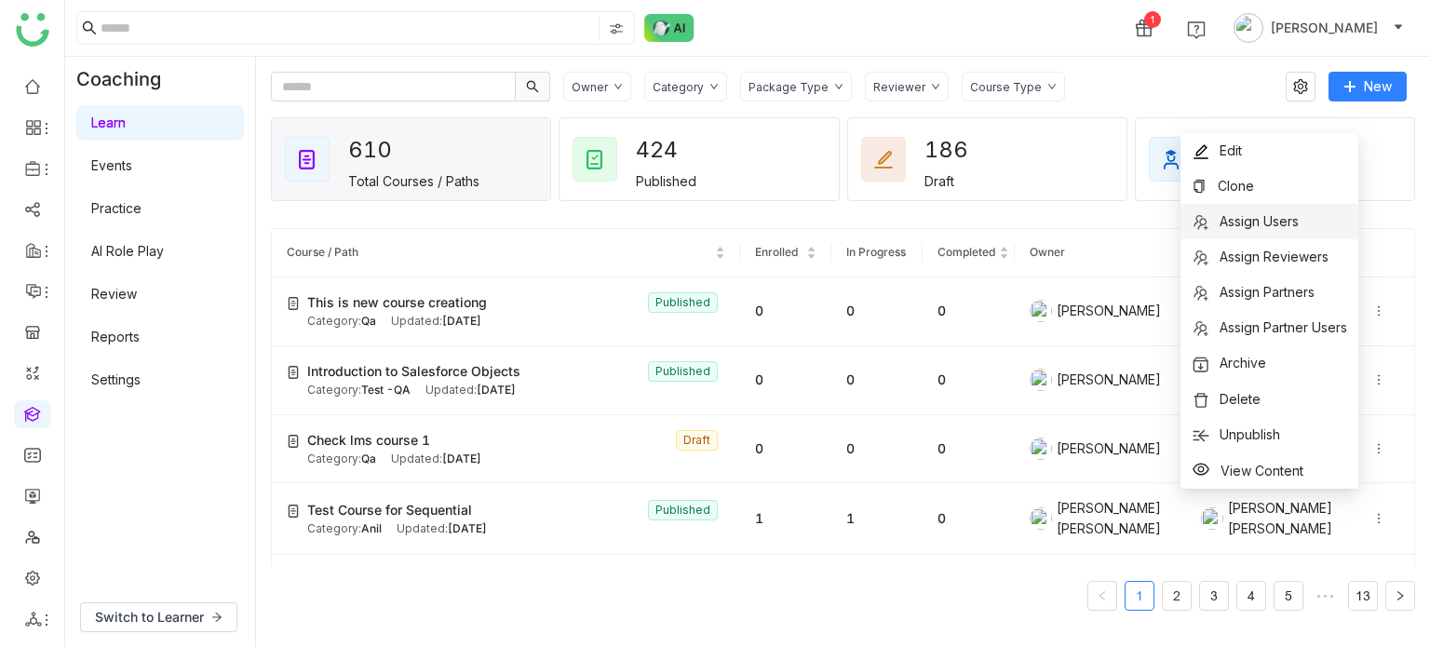
click at [1288, 211] on span "Assign Users" at bounding box center [1245, 221] width 107 height 20
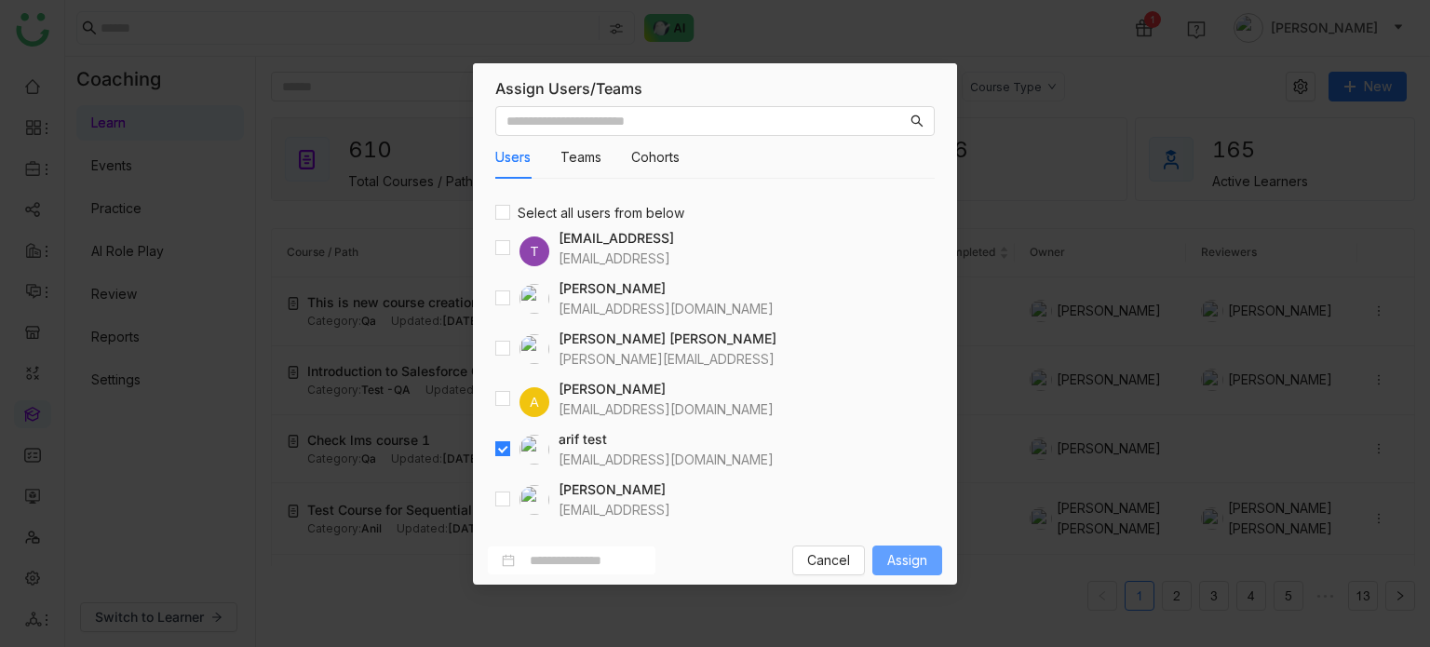
click at [925, 564] on span "Assign" at bounding box center [907, 560] width 40 height 20
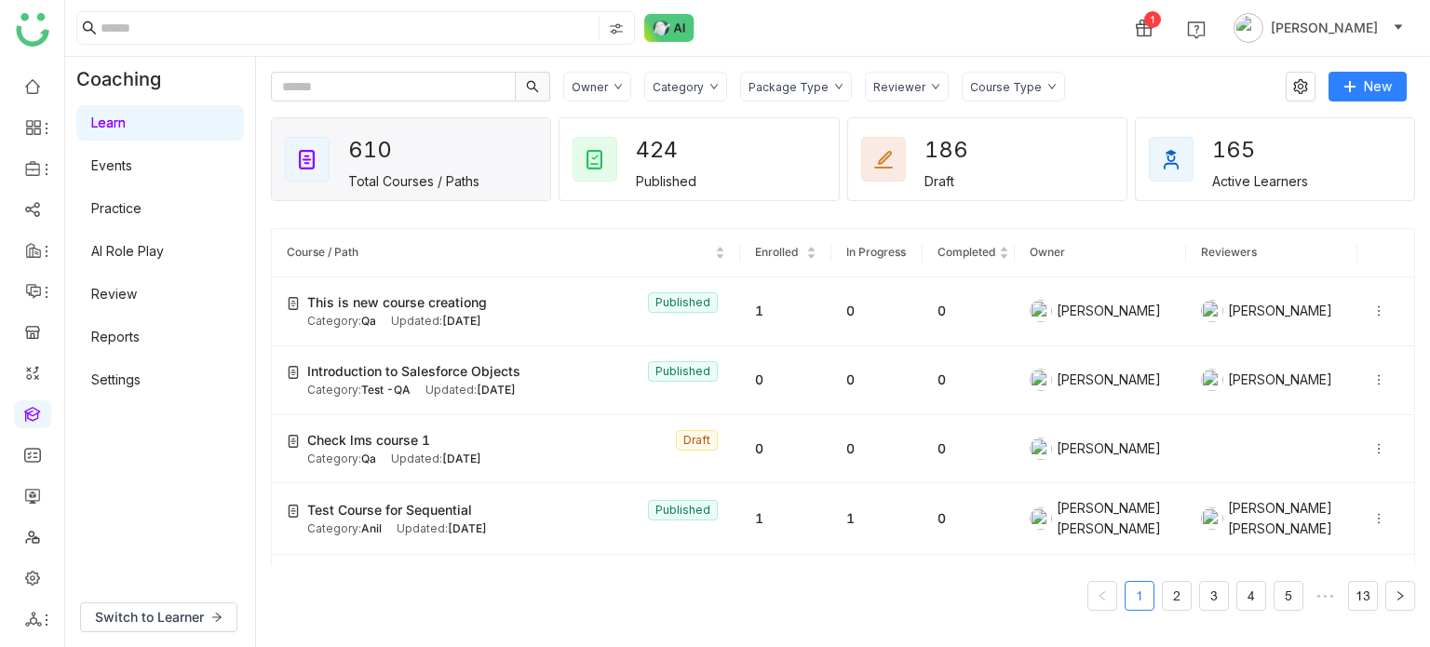
click at [137, 297] on link "Review" at bounding box center [114, 294] width 46 height 16
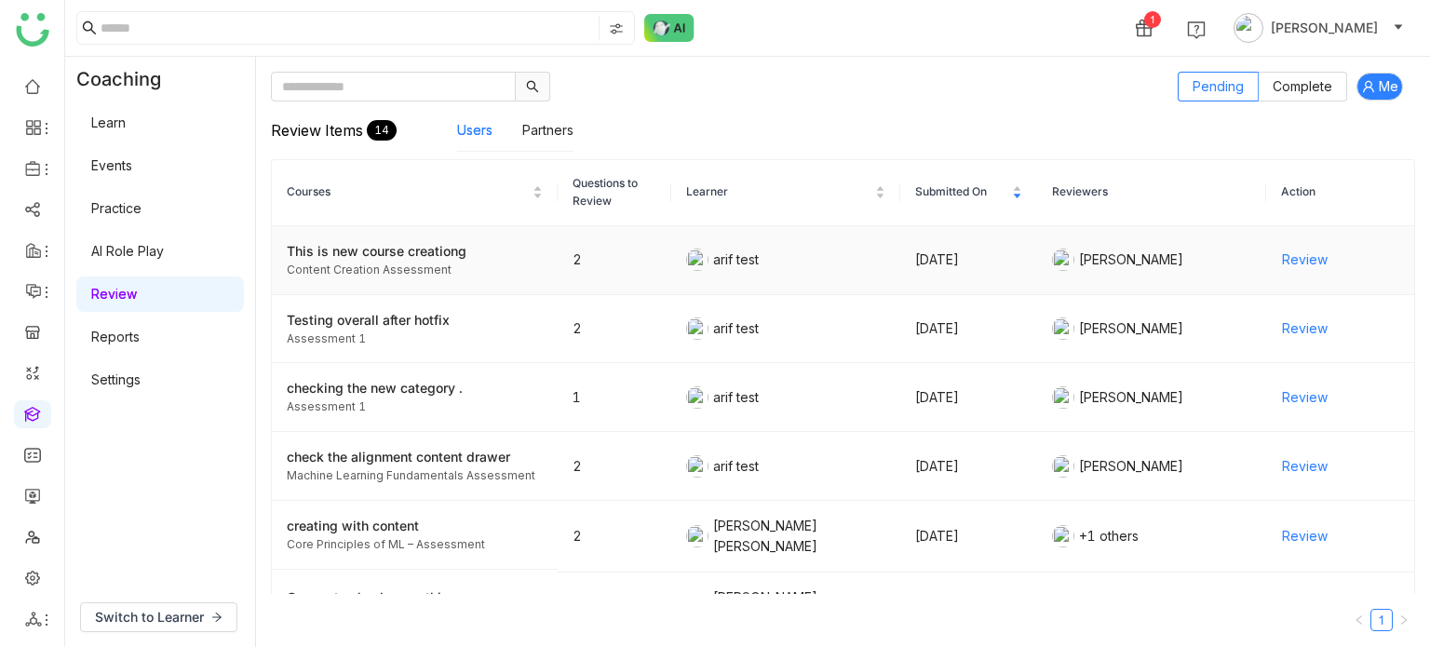
click at [1288, 257] on span "Review" at bounding box center [1305, 260] width 46 height 20
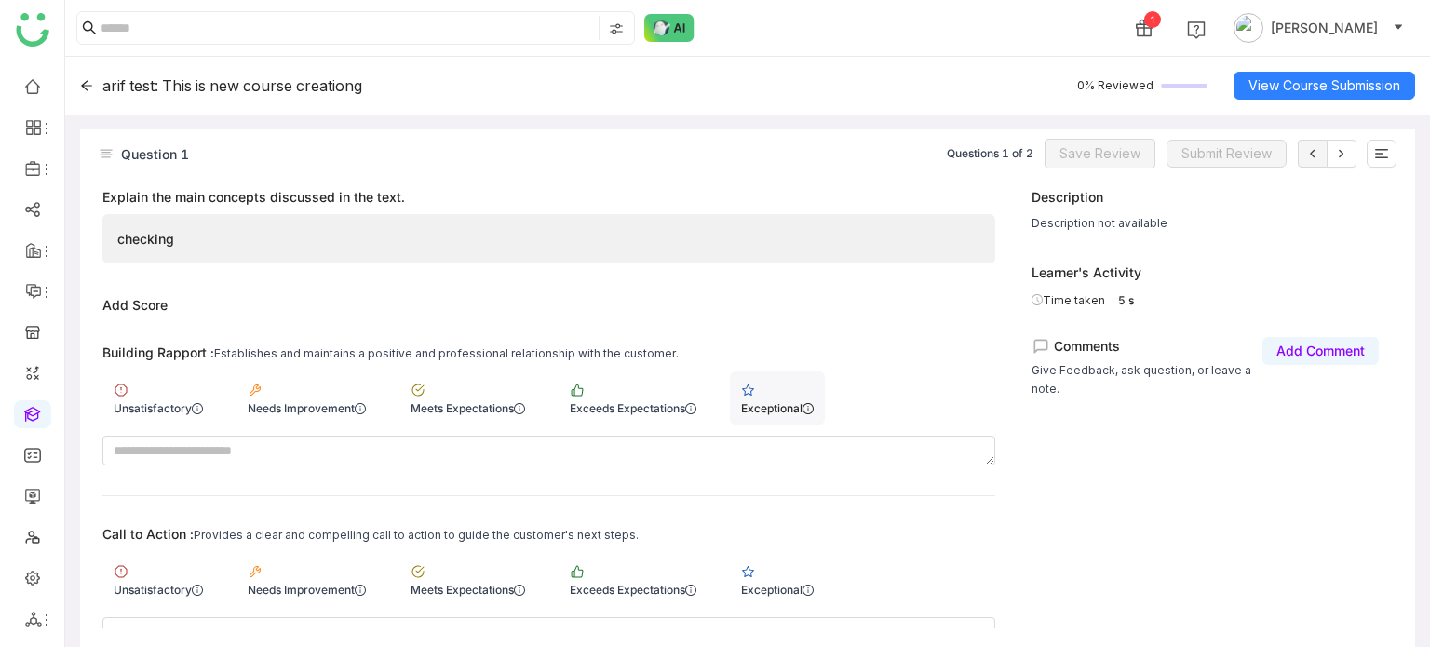
click at [814, 403] on div "Exceptional" at bounding box center [777, 408] width 73 height 14
click at [179, 407] on div "Unsatisfactory" at bounding box center [158, 408] width 89 height 14
click at [174, 579] on div "Unsatisfactory" at bounding box center [158, 579] width 112 height 53
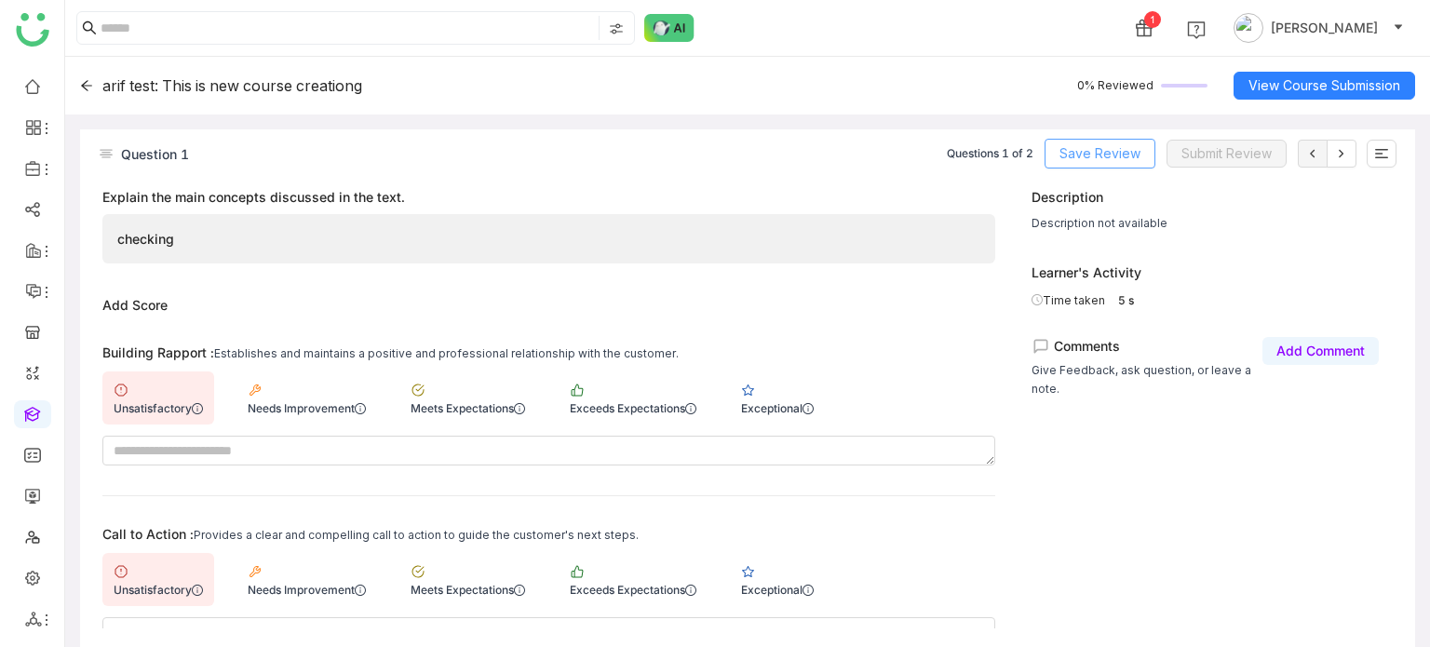
click at [1149, 144] on button "Save Review" at bounding box center [1100, 154] width 111 height 30
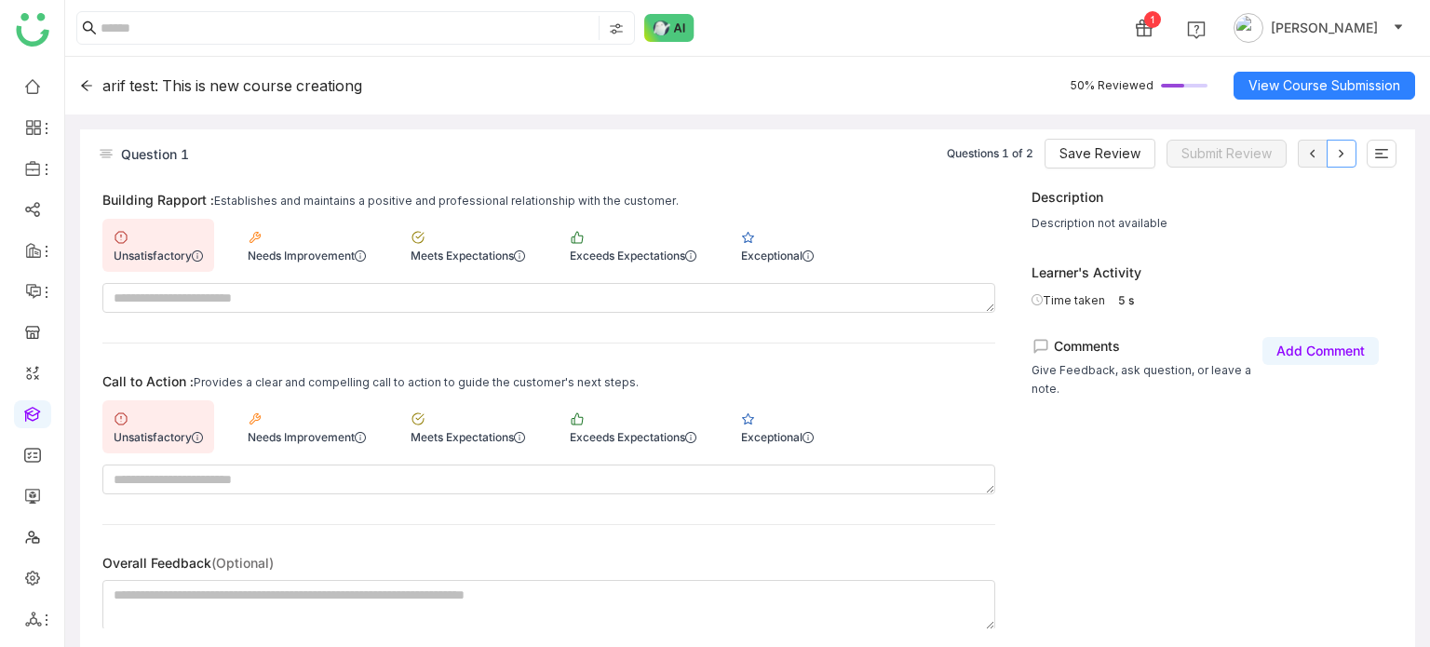
click at [1344, 156] on icon at bounding box center [1341, 153] width 15 height 15
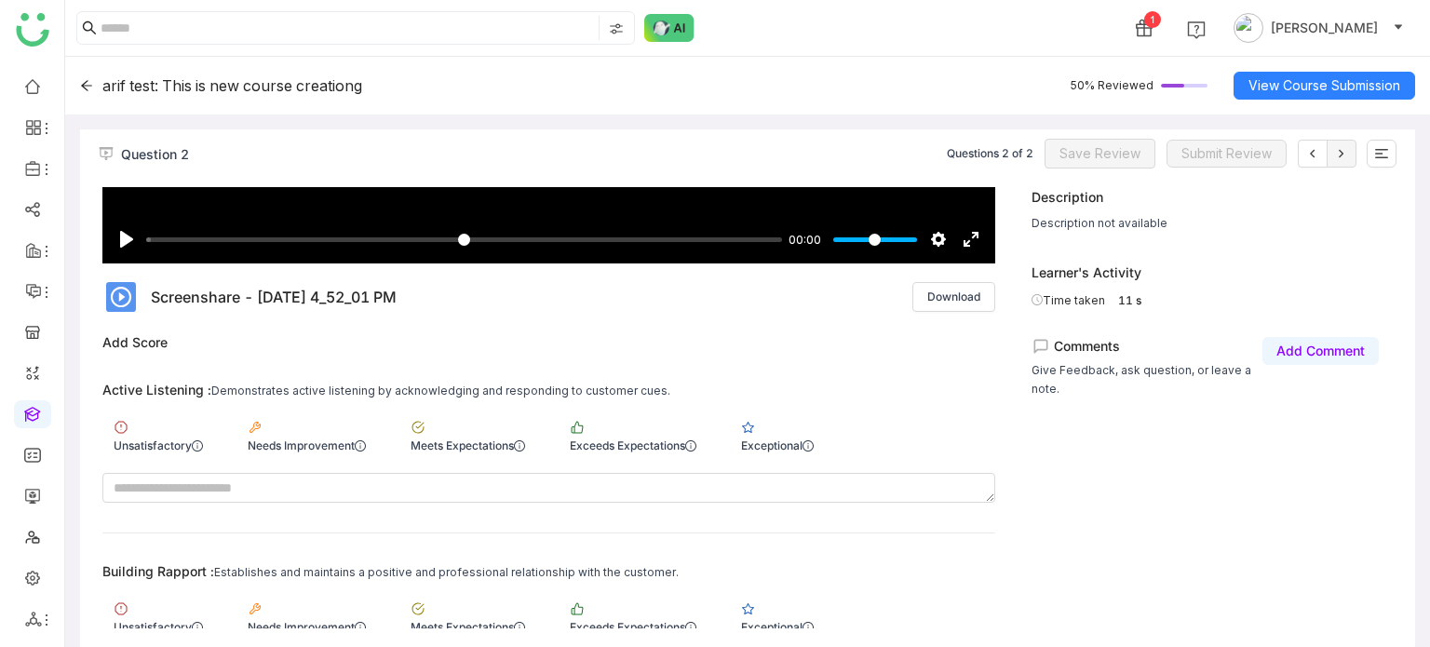
scroll to position [331, 0]
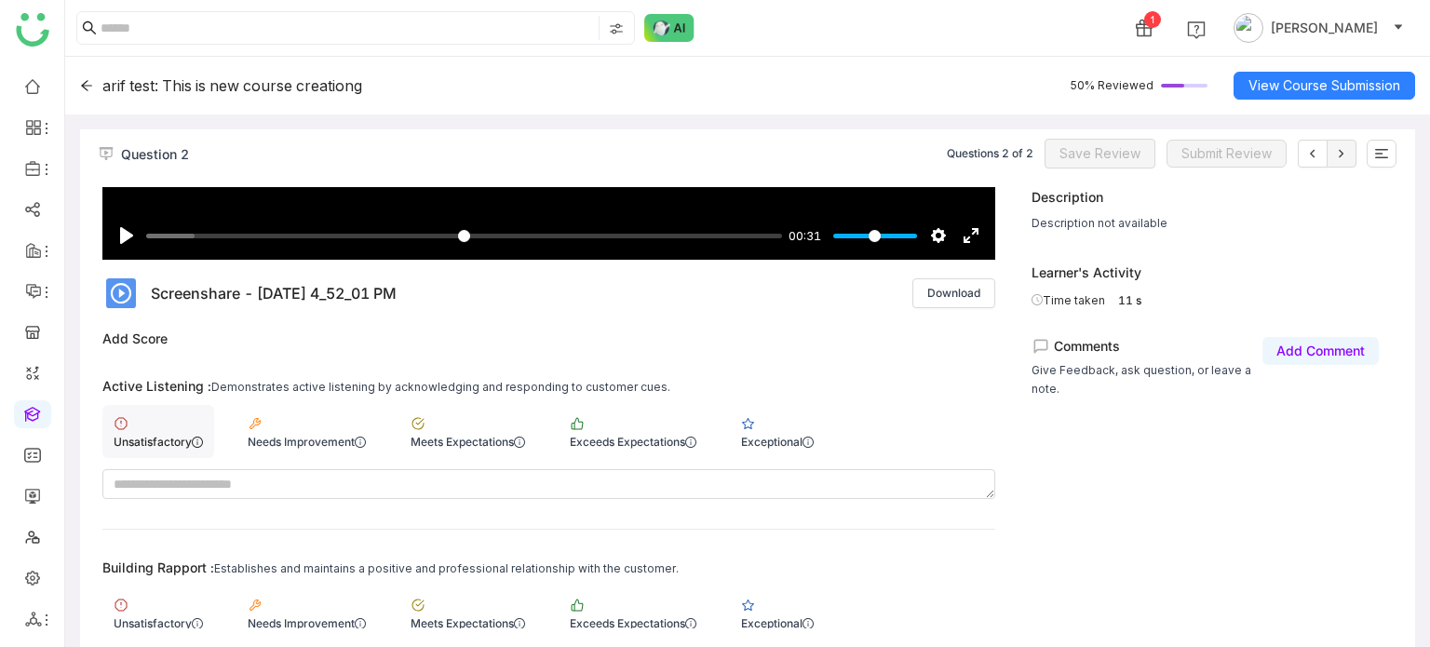
click at [161, 439] on div "Unsatisfactory" at bounding box center [158, 442] width 89 height 14
click at [163, 611] on div "Unsatisfactory" at bounding box center [158, 613] width 112 height 53
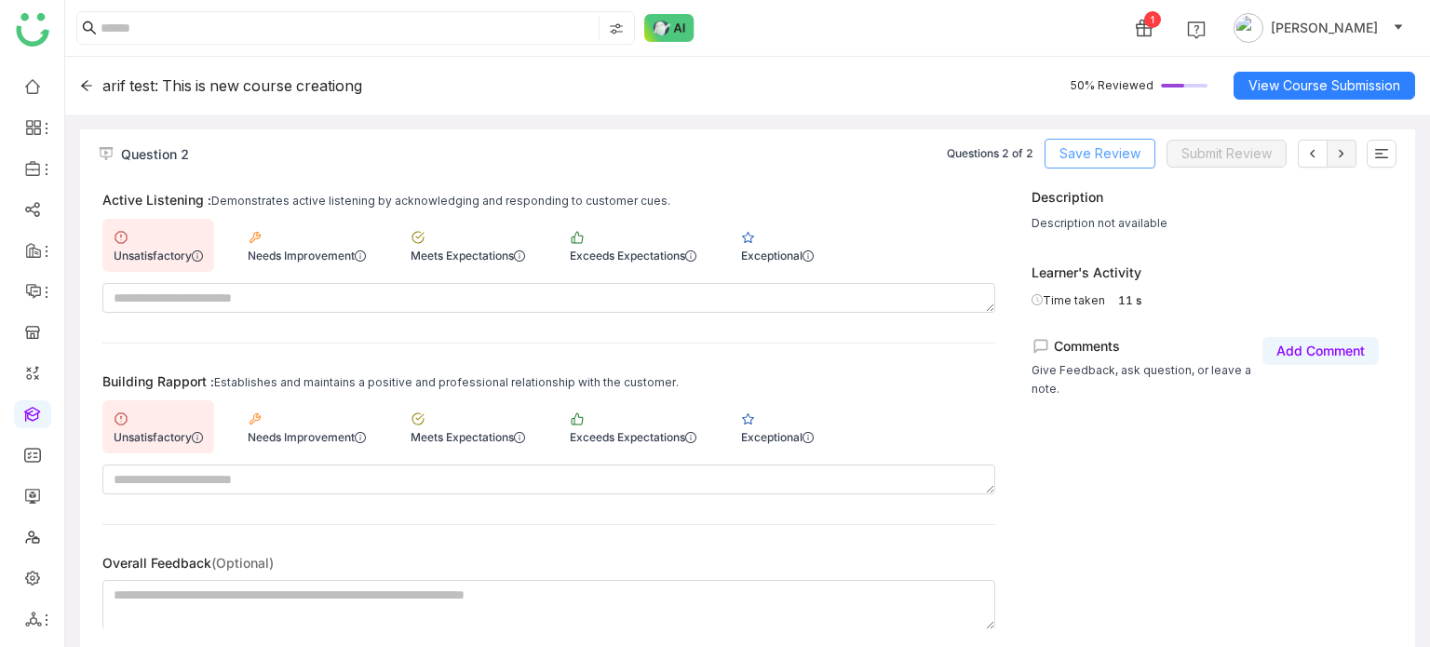
click at [1127, 139] on button "Save Review" at bounding box center [1100, 154] width 111 height 30
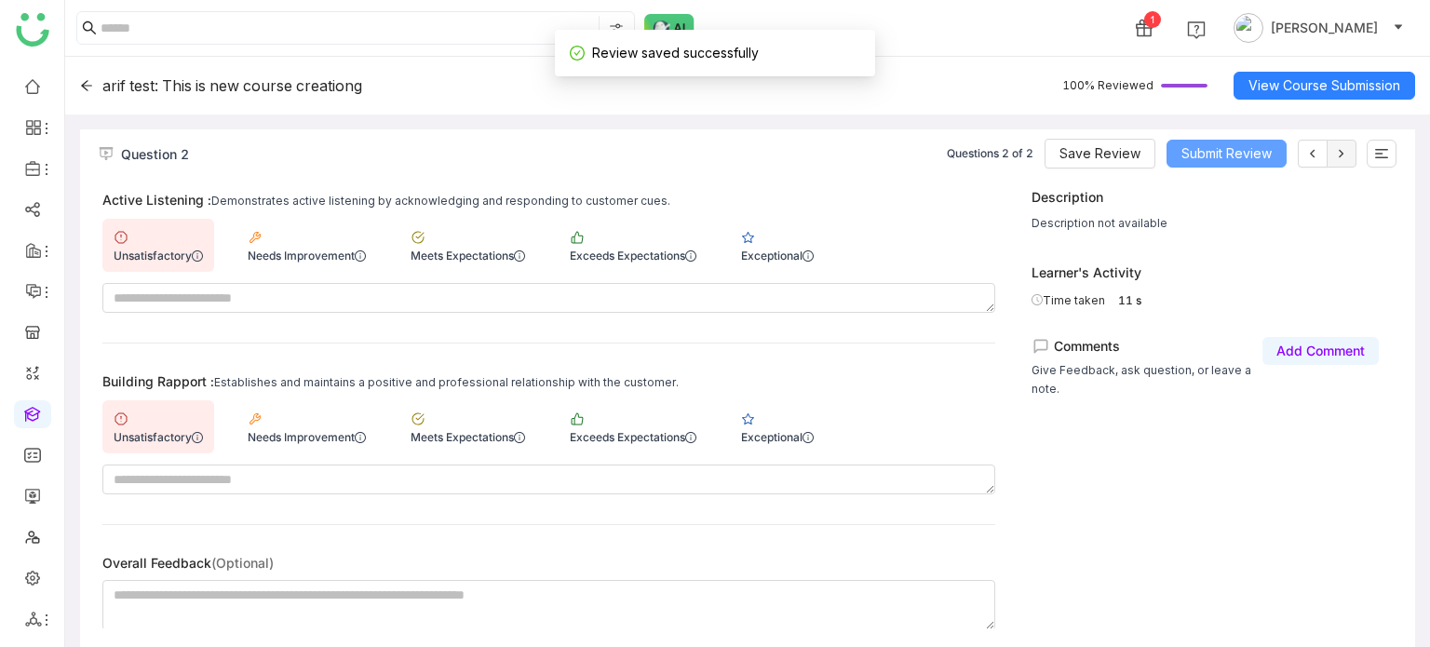
click at [1269, 144] on span "Submit Review" at bounding box center [1226, 153] width 90 height 20
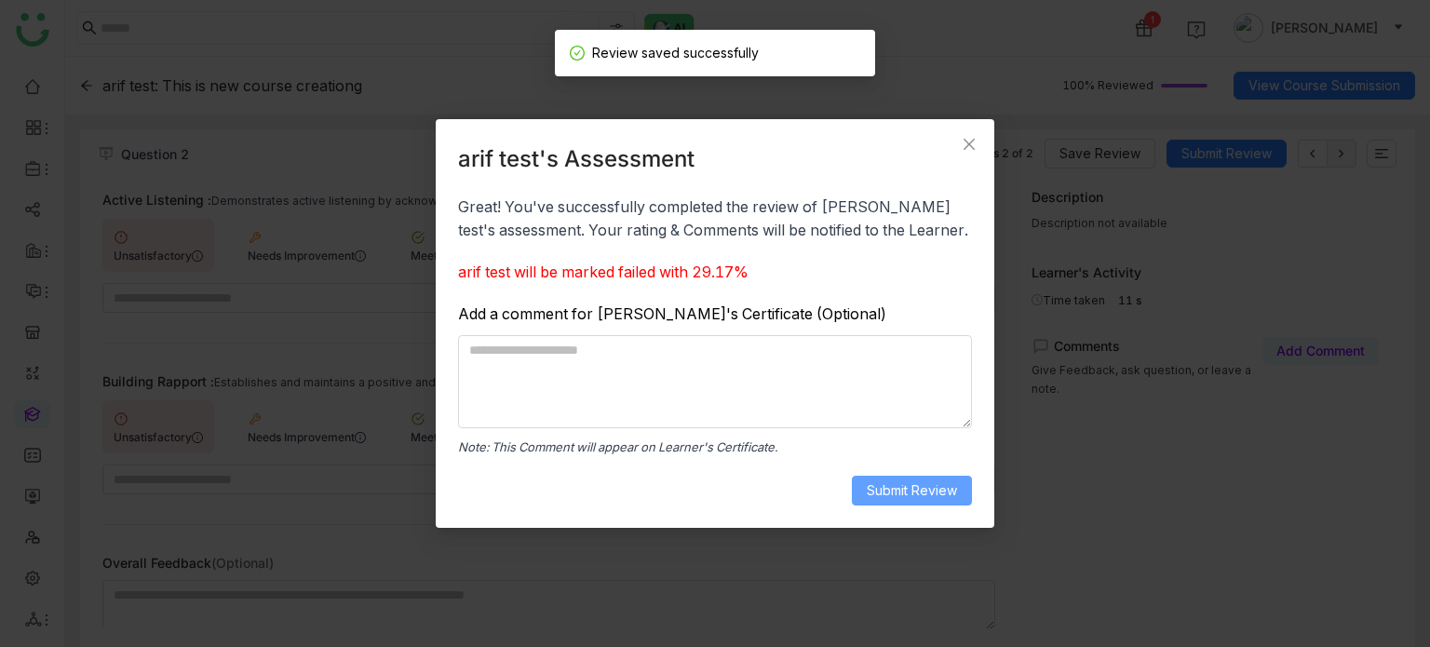
click at [922, 502] on button "Submit Review" at bounding box center [912, 491] width 120 height 30
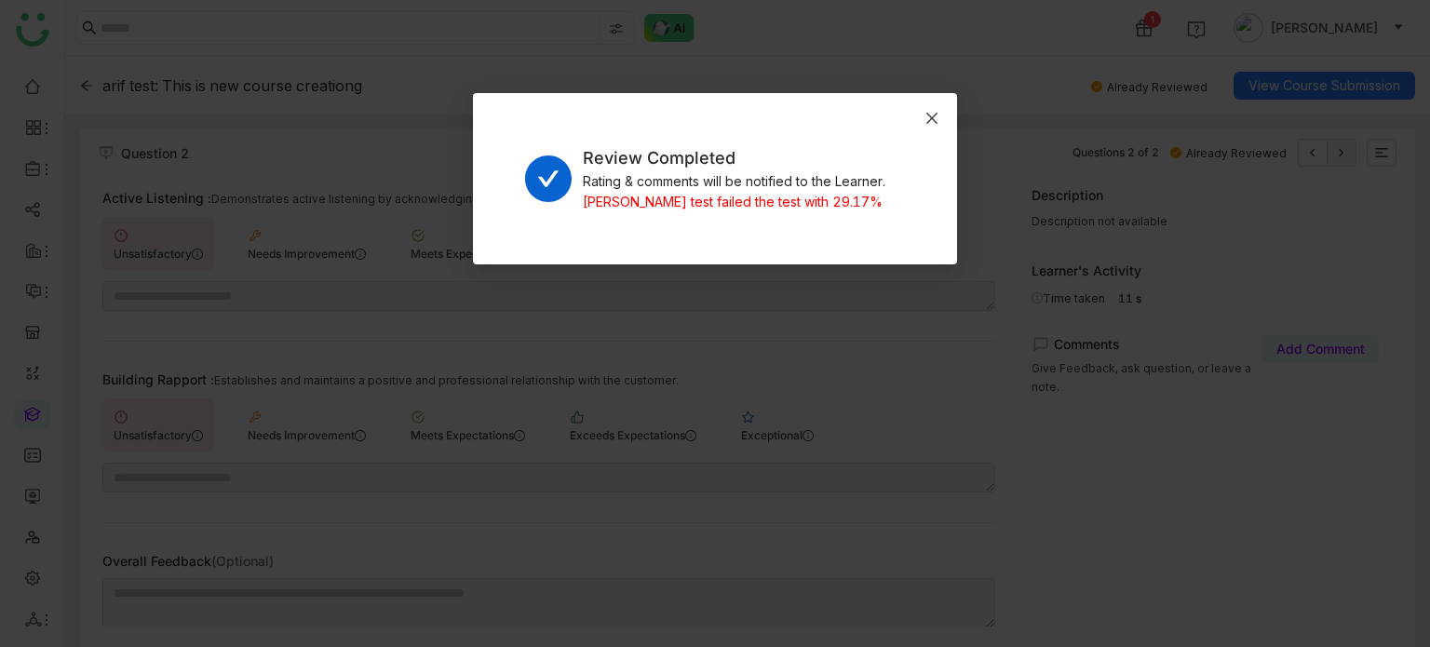
click at [927, 105] on span "Close" at bounding box center [932, 118] width 50 height 50
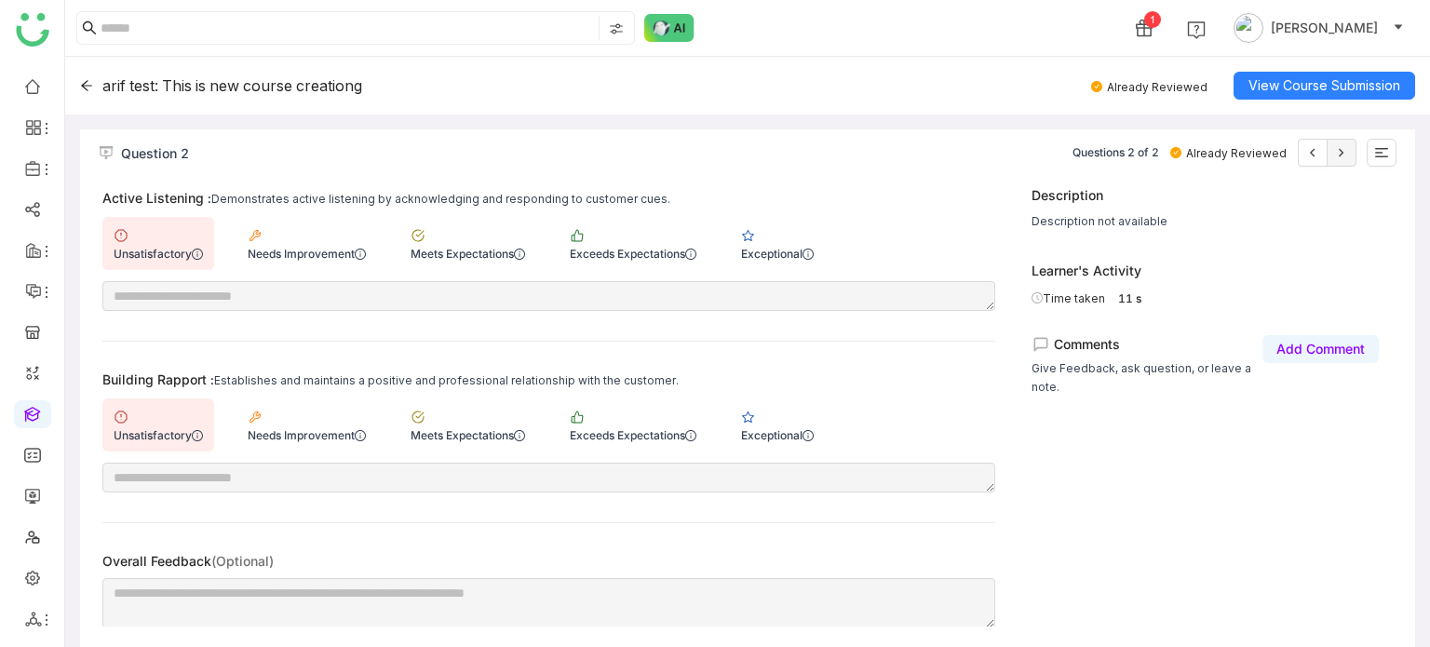
click at [97, 84] on div "arif test: This is new course creationg" at bounding box center [221, 85] width 282 height 19
click at [88, 84] on icon at bounding box center [86, 85] width 13 height 13
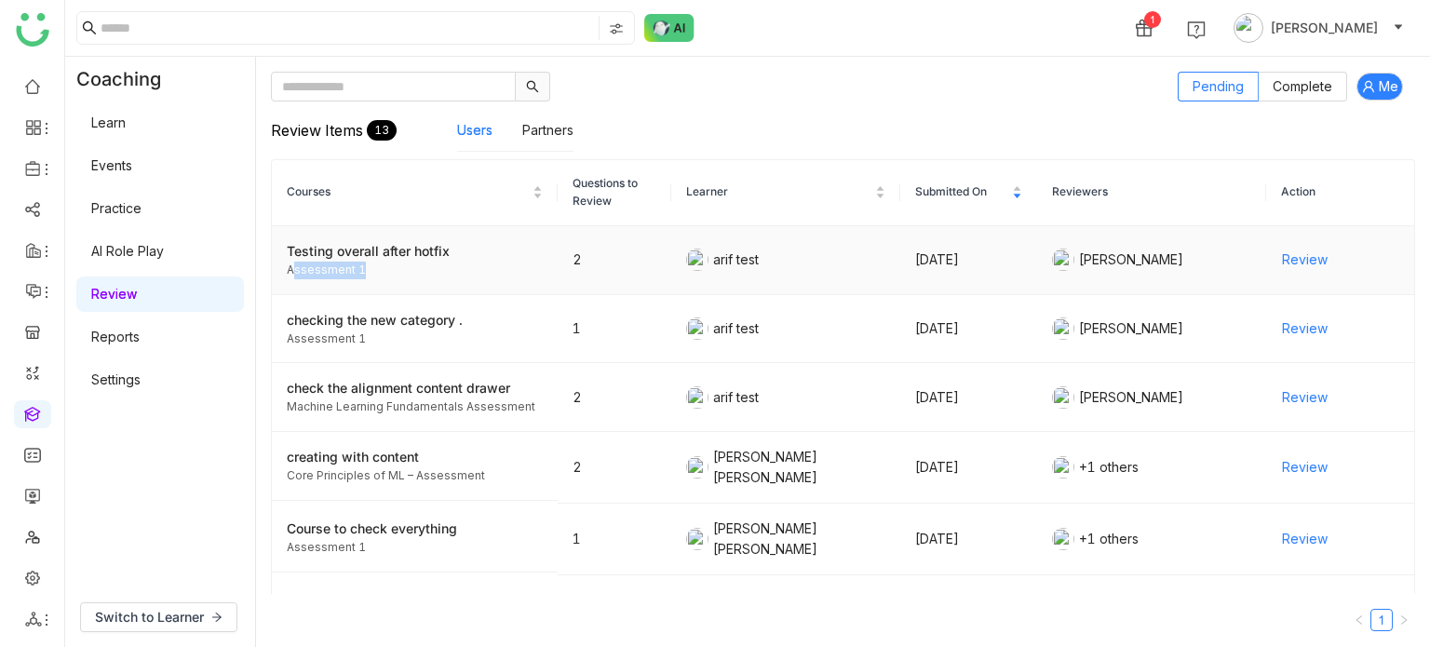
click at [334, 266] on div "Assessment 1" at bounding box center [415, 271] width 256 height 18
click at [141, 372] on link "Settings" at bounding box center [115, 379] width 49 height 16
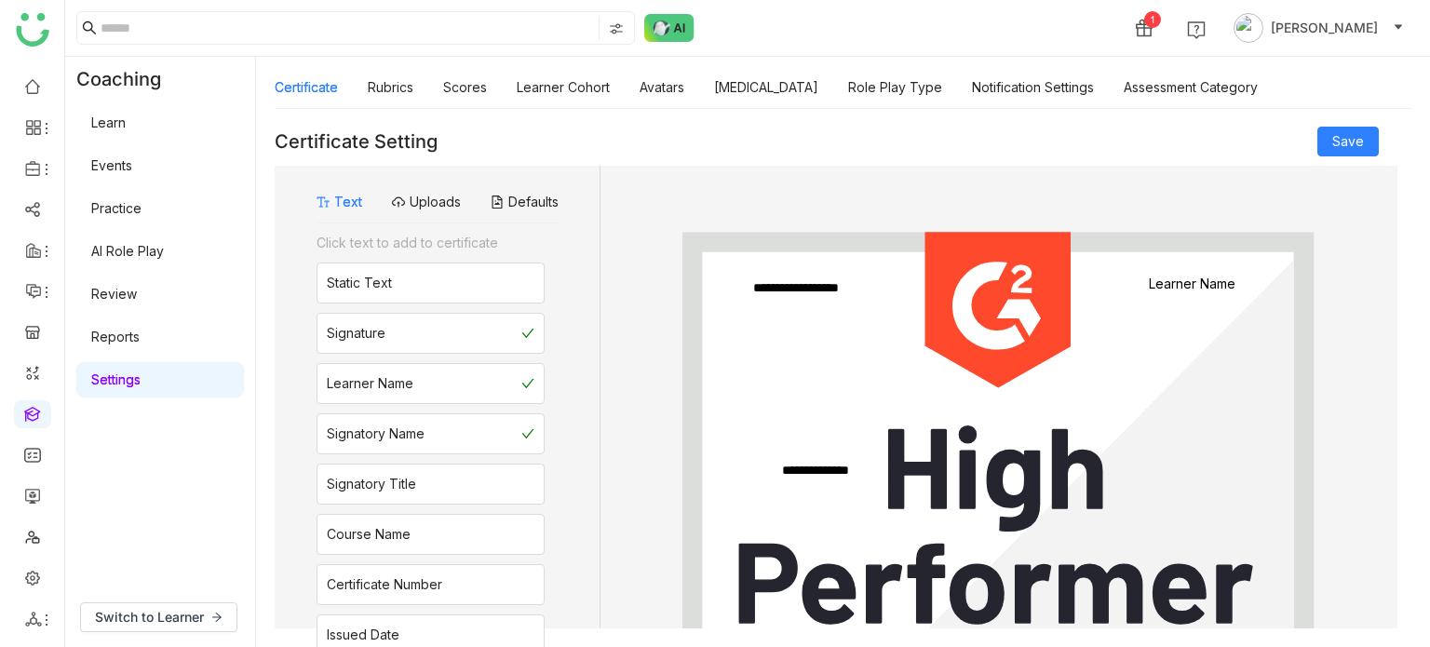
click at [115, 172] on link "Events" at bounding box center [111, 165] width 41 height 16
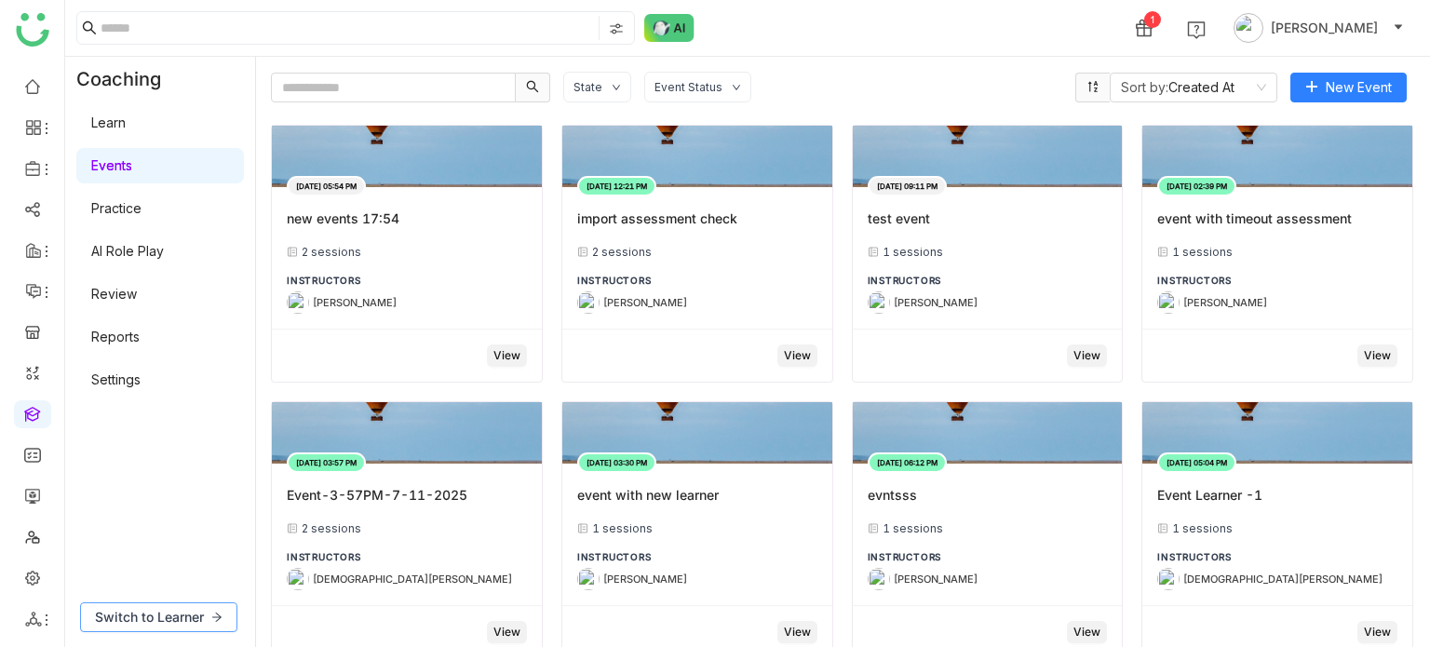
click at [192, 625] on span "Switch to Learner" at bounding box center [149, 617] width 109 height 20
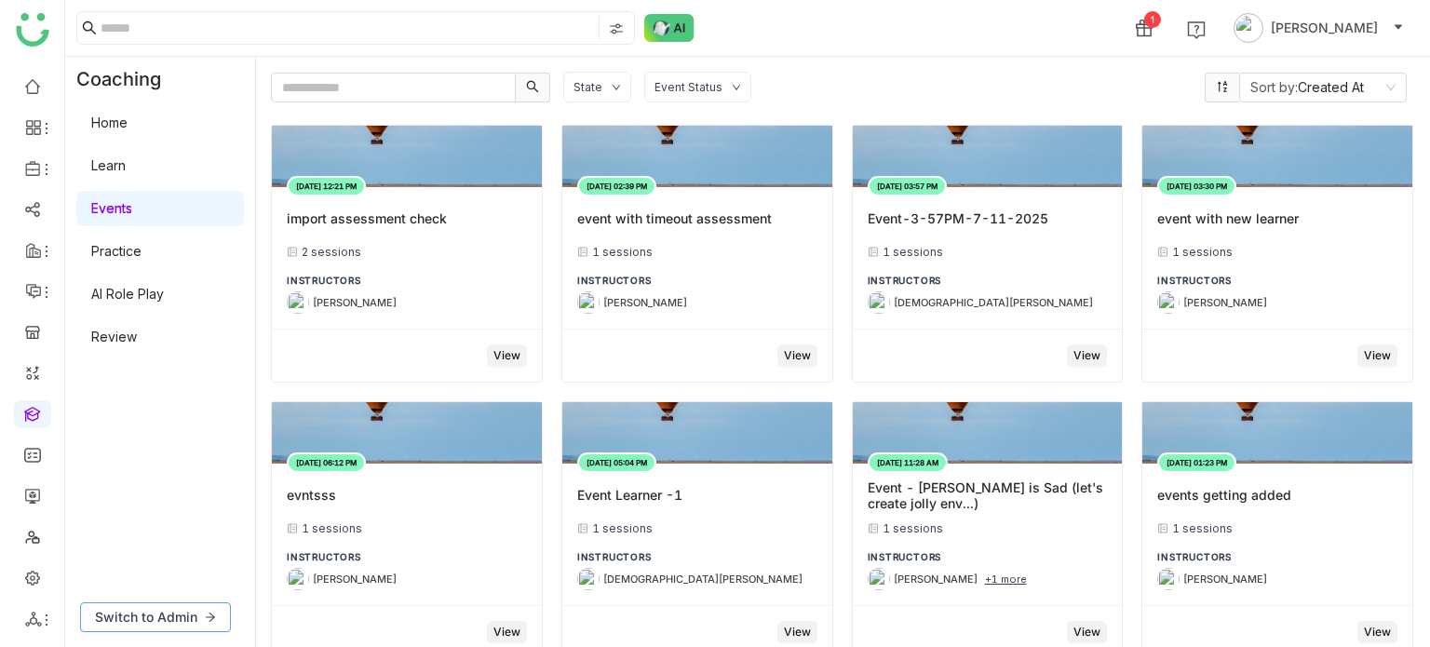
click at [193, 616] on span "Switch to Admin" at bounding box center [146, 617] width 102 height 20
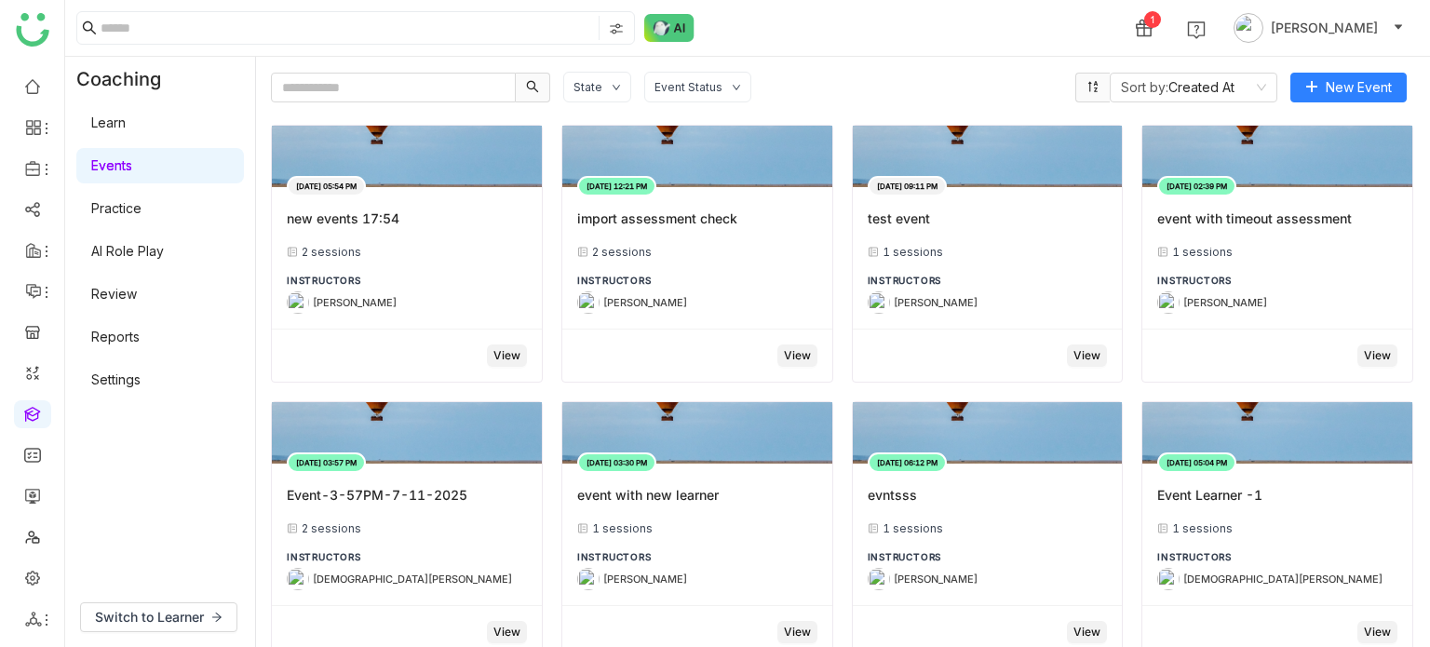
click at [126, 126] on link "Learn" at bounding box center [108, 123] width 34 height 16
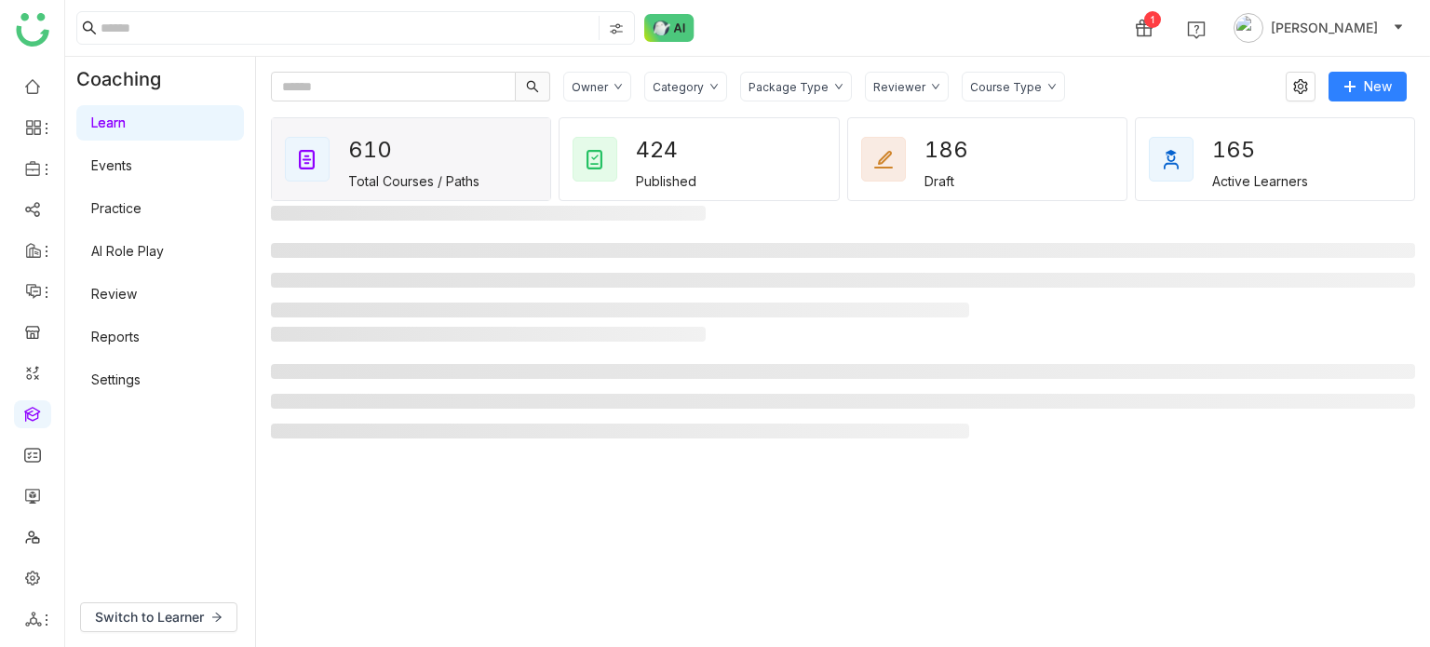
click at [126, 126] on link "Learn" at bounding box center [108, 123] width 34 height 16
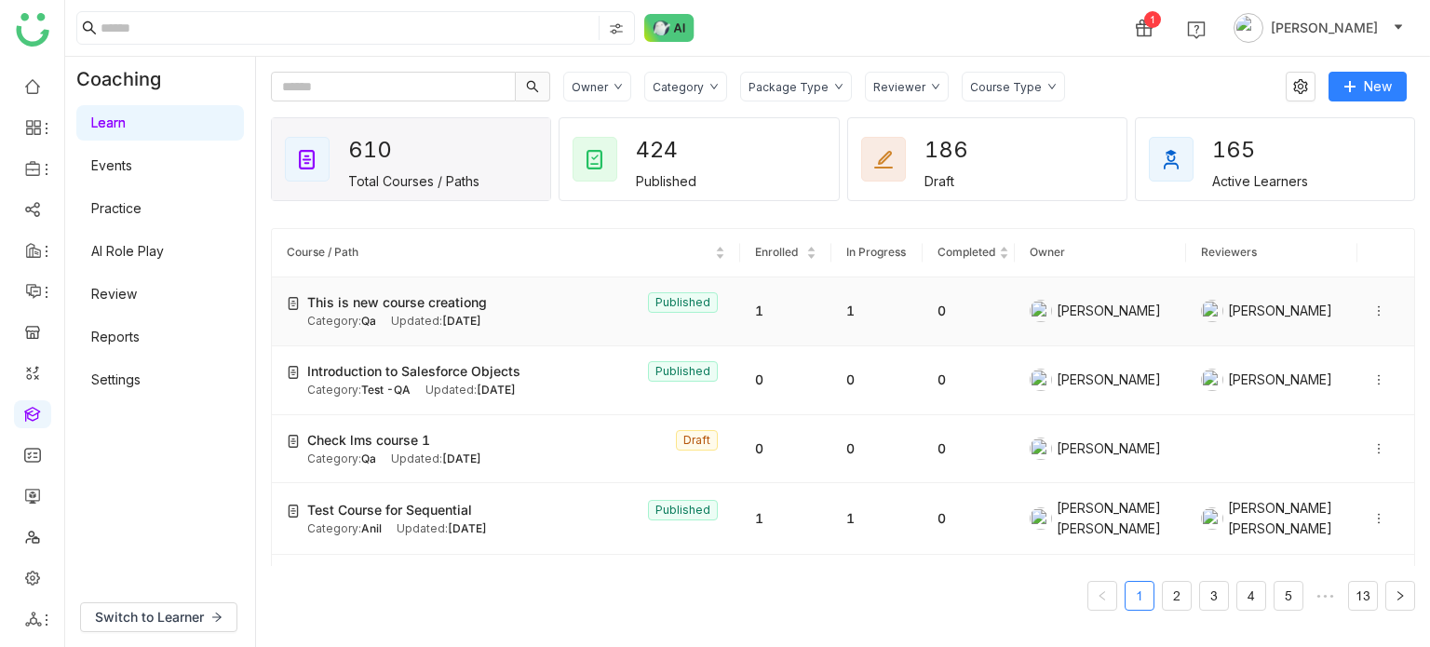
drag, startPoint x: 542, startPoint y: 159, endPoint x: 1012, endPoint y: 301, distance: 491.0
click at [1012, 301] on div "Owner Category Package Type Reviewer Course Type New 610 Total Courses / Paths …" at bounding box center [843, 352] width 1144 height 560
click at [1169, 72] on div "Owner Category Package Type Reviewer Course Type" at bounding box center [917, 87] width 709 height 30
click at [1372, 314] on icon at bounding box center [1378, 310] width 13 height 13
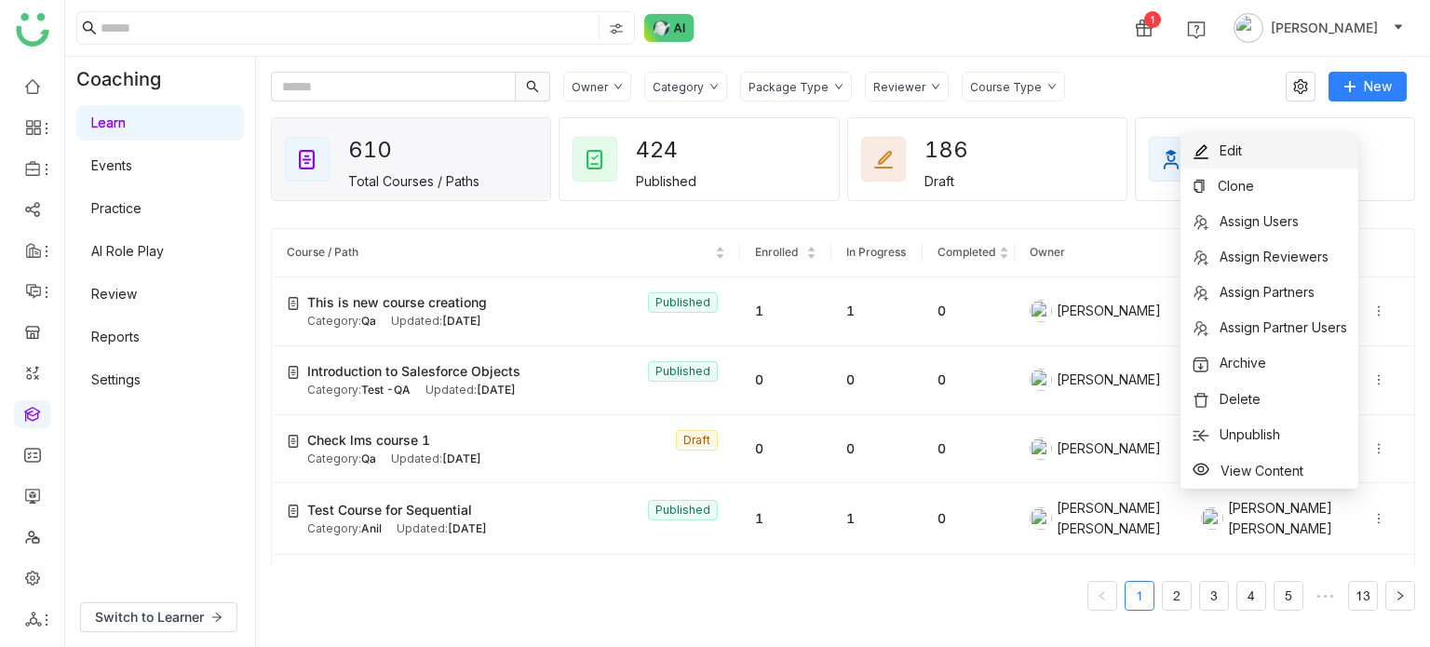
click at [1271, 163] on li "Edit" at bounding box center [1270, 150] width 178 height 35
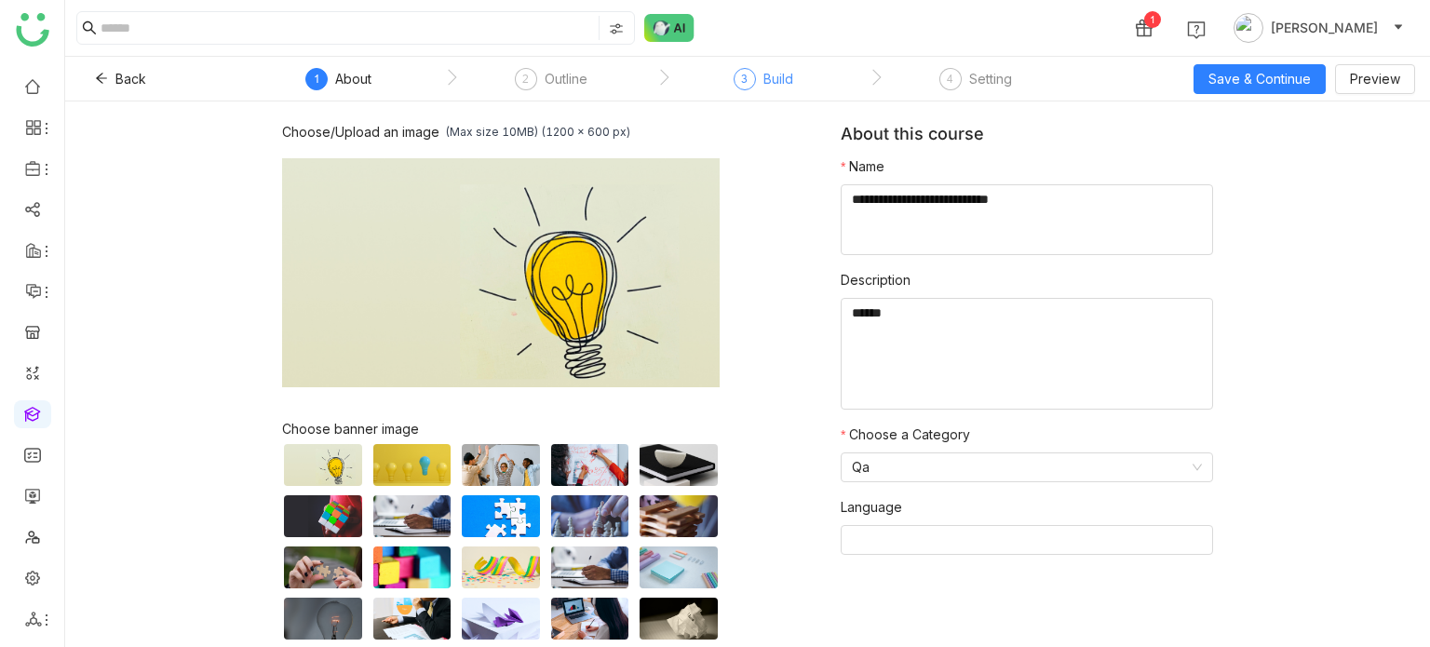
click at [776, 80] on div "Build" at bounding box center [778, 79] width 30 height 22
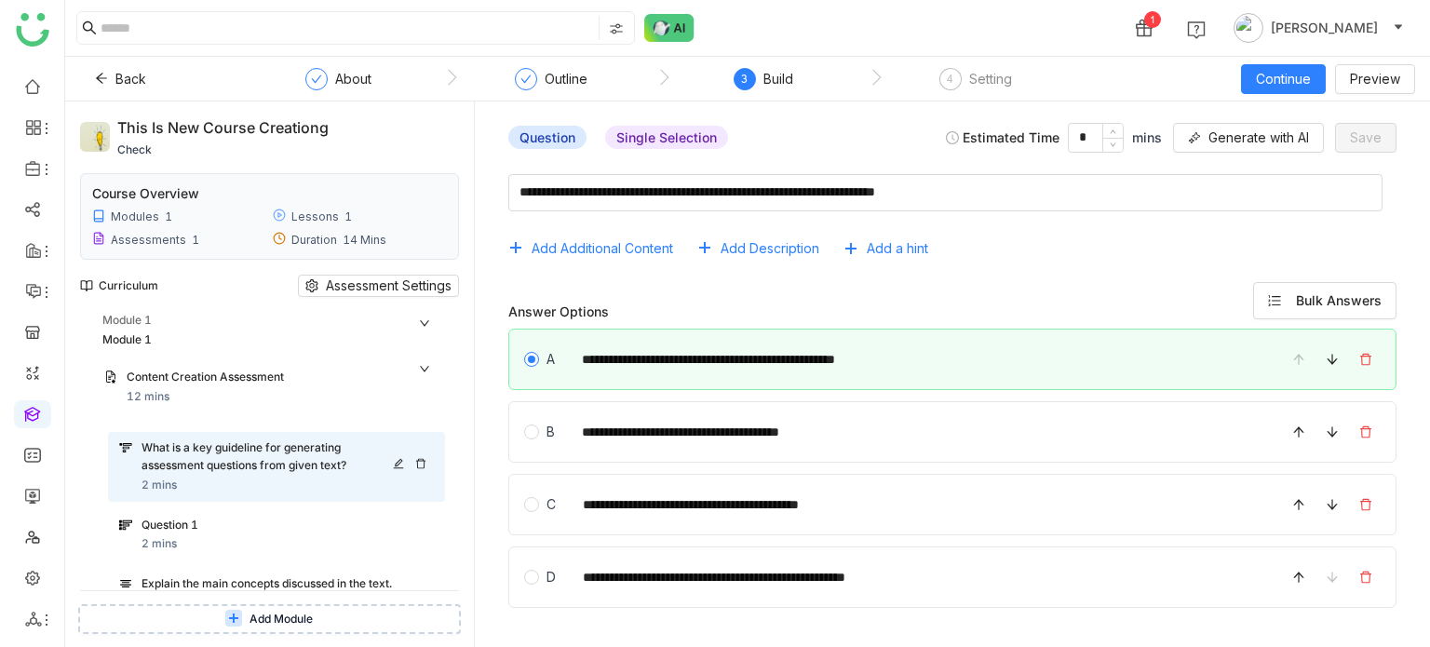
click at [314, 466] on div "What is a key guideline for generating assessment questions from given text?" at bounding box center [270, 456] width 257 height 35
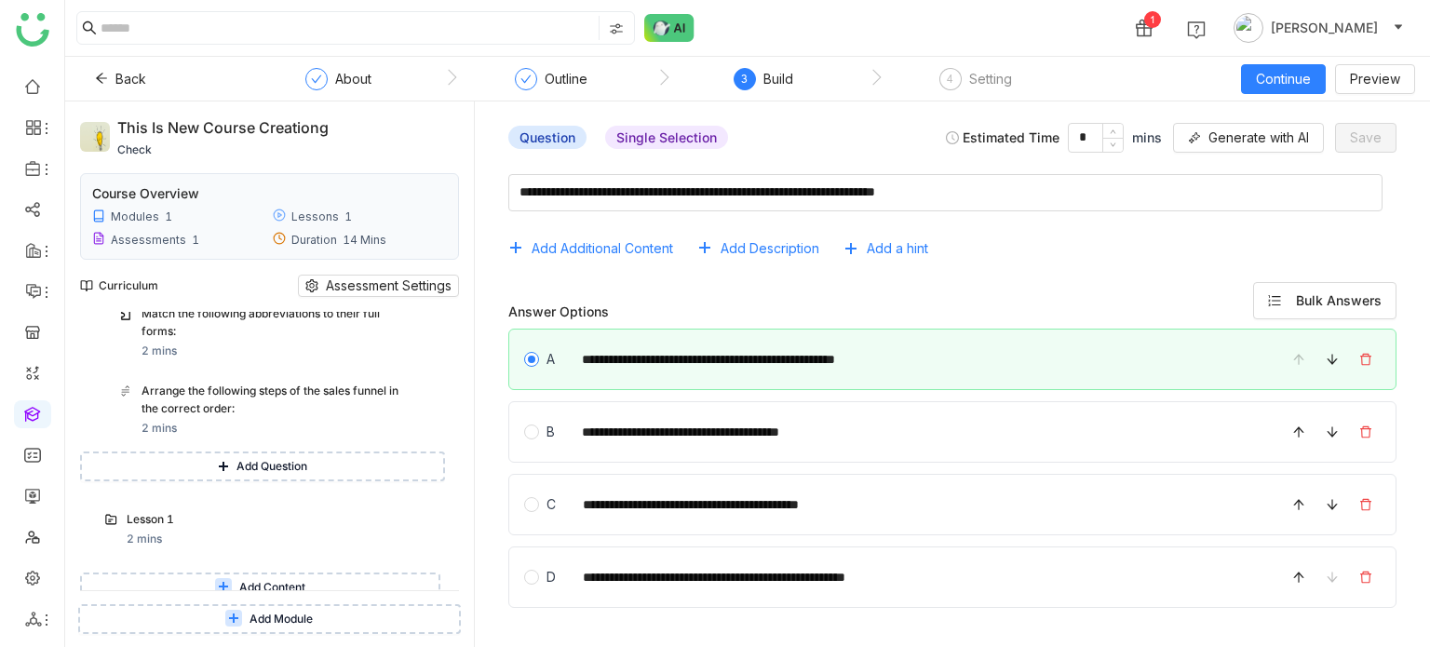
scroll to position [406, 0]
click at [235, 459] on button "Add Question" at bounding box center [262, 467] width 365 height 30
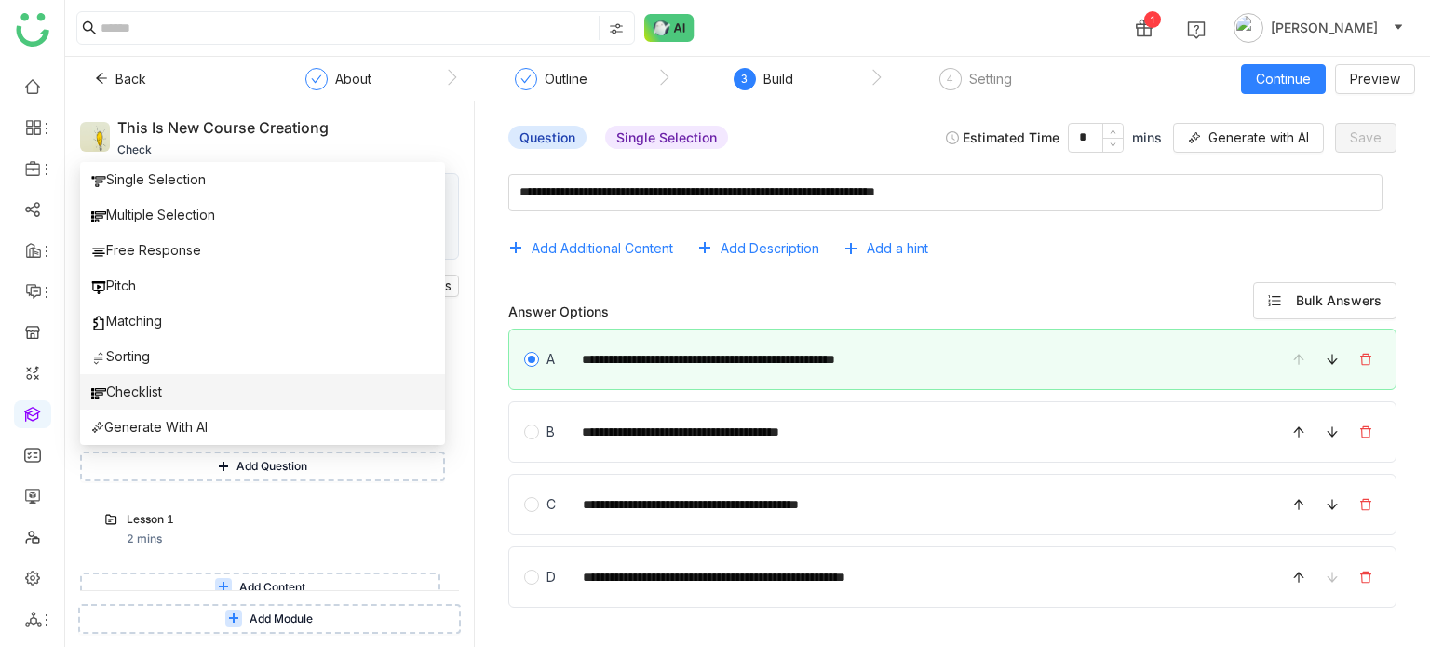
click at [209, 402] on li "Checklist" at bounding box center [262, 391] width 365 height 35
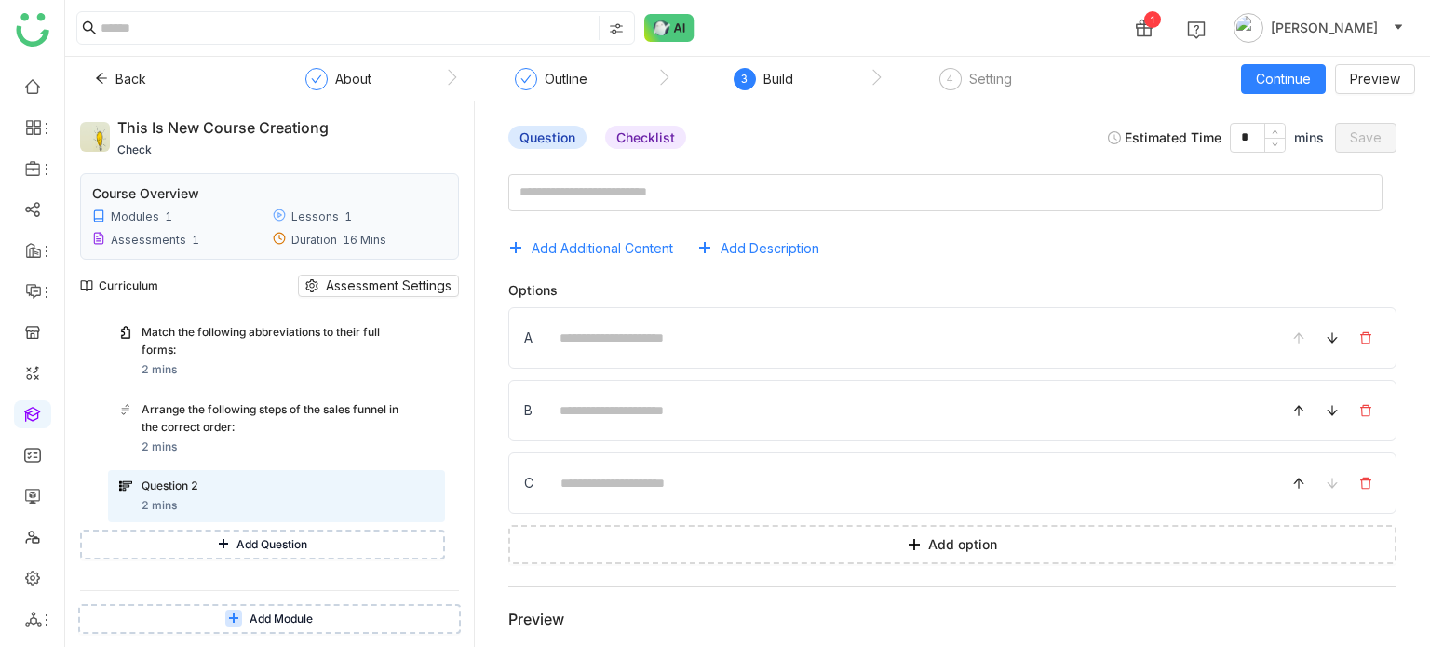
scroll to position [394, 0]
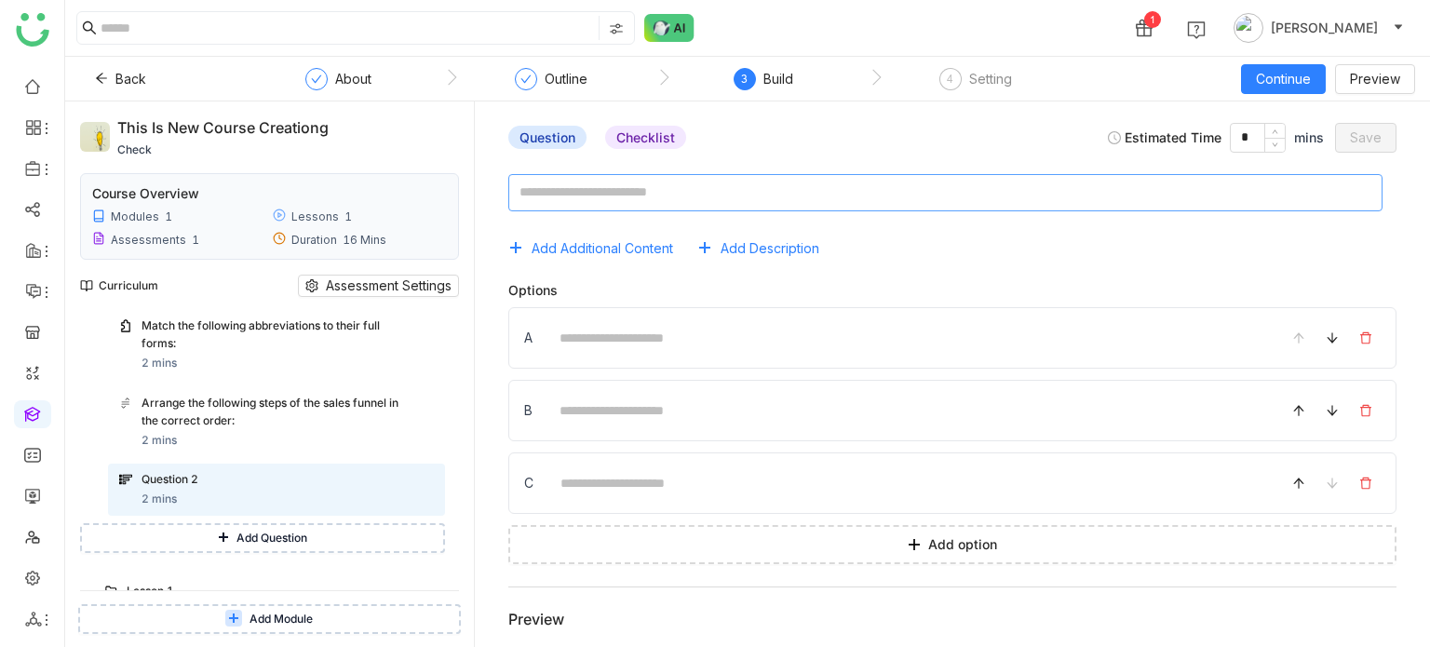
click at [749, 189] on textarea at bounding box center [945, 192] width 874 height 37
click at [196, 483] on div "Question 2" at bounding box center [270, 480] width 257 height 18
drag, startPoint x: 200, startPoint y: 491, endPoint x: 197, endPoint y: 503, distance: 12.4
click at [199, 491] on div "Question 2 2 mins" at bounding box center [288, 489] width 292 height 37
click at [191, 561] on div "What is a key guideline for generating assessment questions from given text? 2 …" at bounding box center [269, 299] width 352 height 537
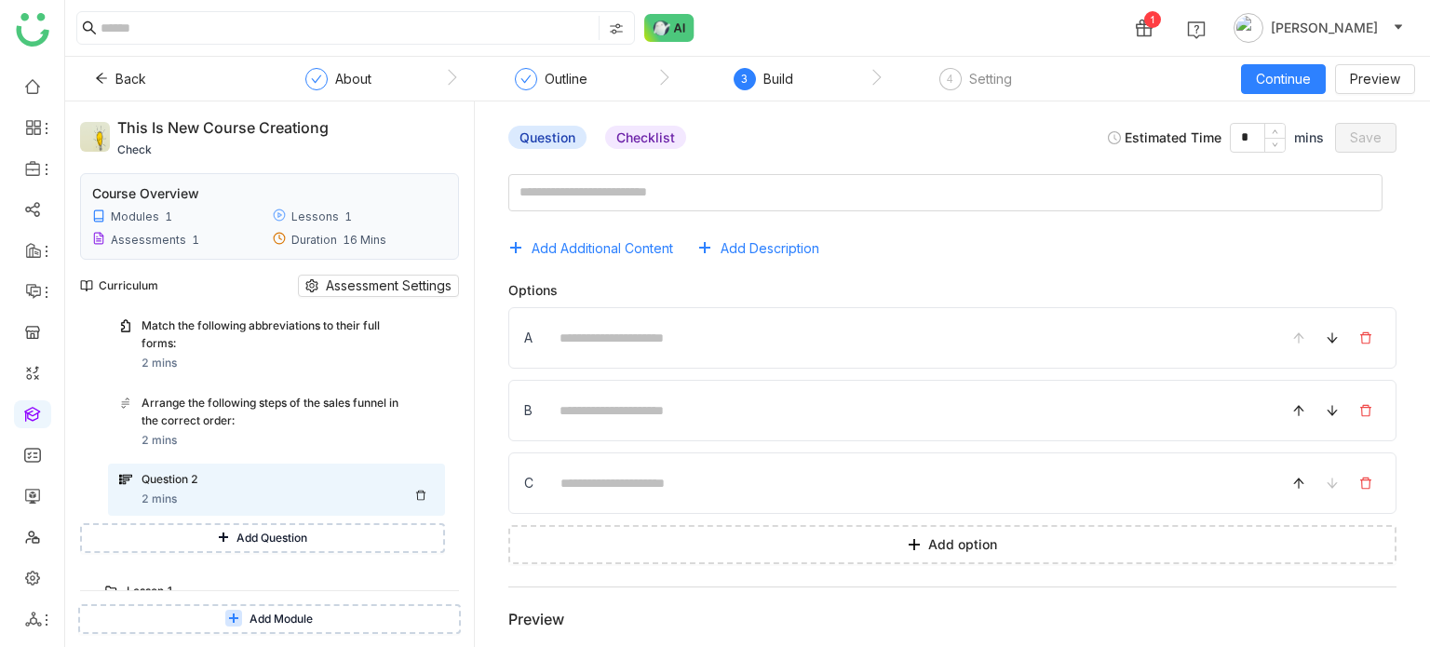
click at [181, 479] on div "Question 2" at bounding box center [270, 480] width 257 height 18
click at [410, 500] on div "Question 2 2 mins" at bounding box center [288, 489] width 292 height 37
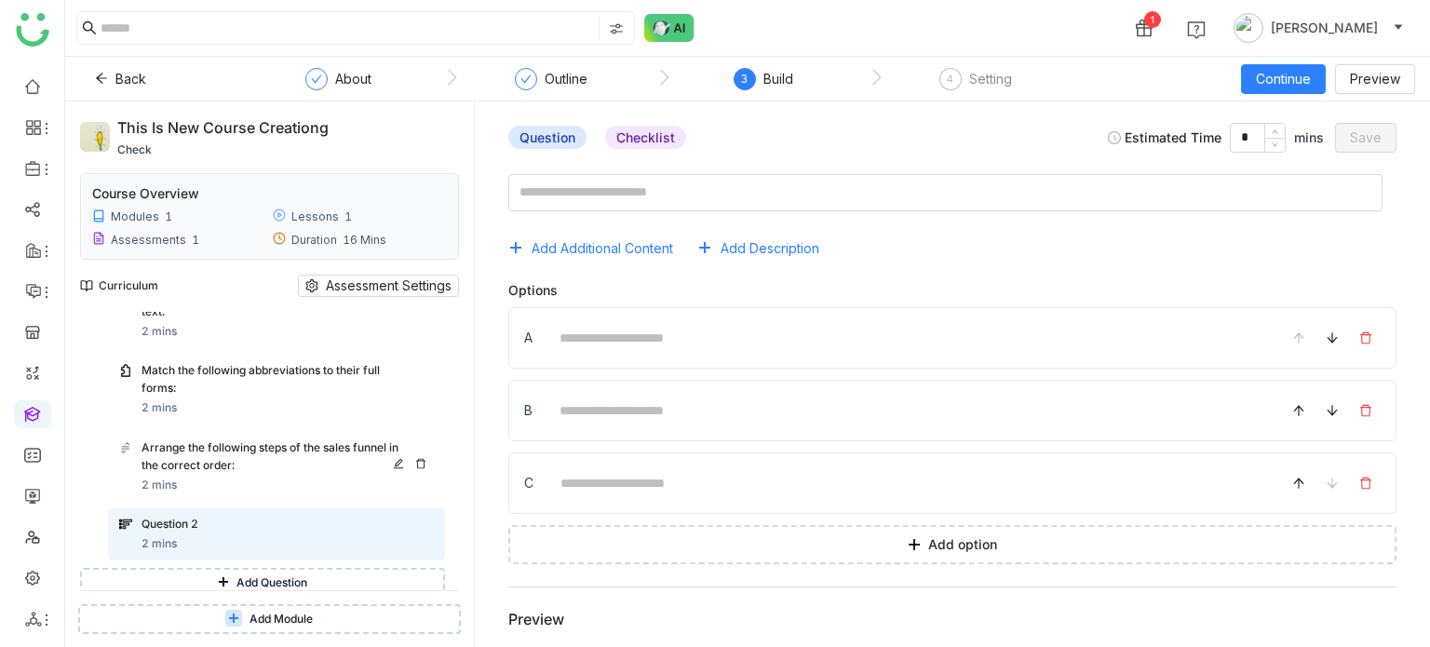
scroll to position [350, 0]
click at [401, 538] on div "Question 2 2 mins" at bounding box center [288, 533] width 292 height 37
click at [398, 538] on div "Question 2 2 mins" at bounding box center [288, 533] width 292 height 37
click at [310, 510] on div "Question 2 2 mins" at bounding box center [276, 533] width 337 height 52
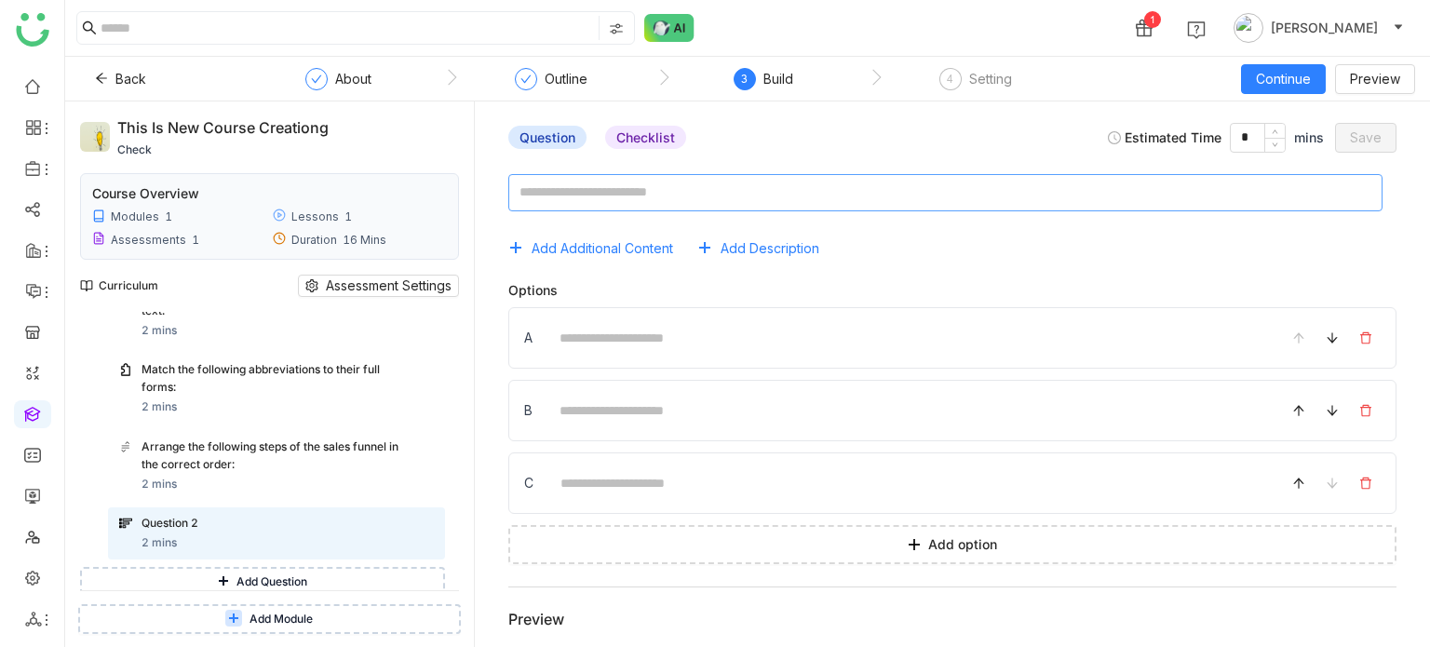
click at [674, 197] on textarea at bounding box center [945, 192] width 874 height 37
type textarea "**********"
click at [654, 328] on input at bounding box center [906, 337] width 718 height 36
type input "*"
click at [576, 408] on input at bounding box center [906, 410] width 718 height 36
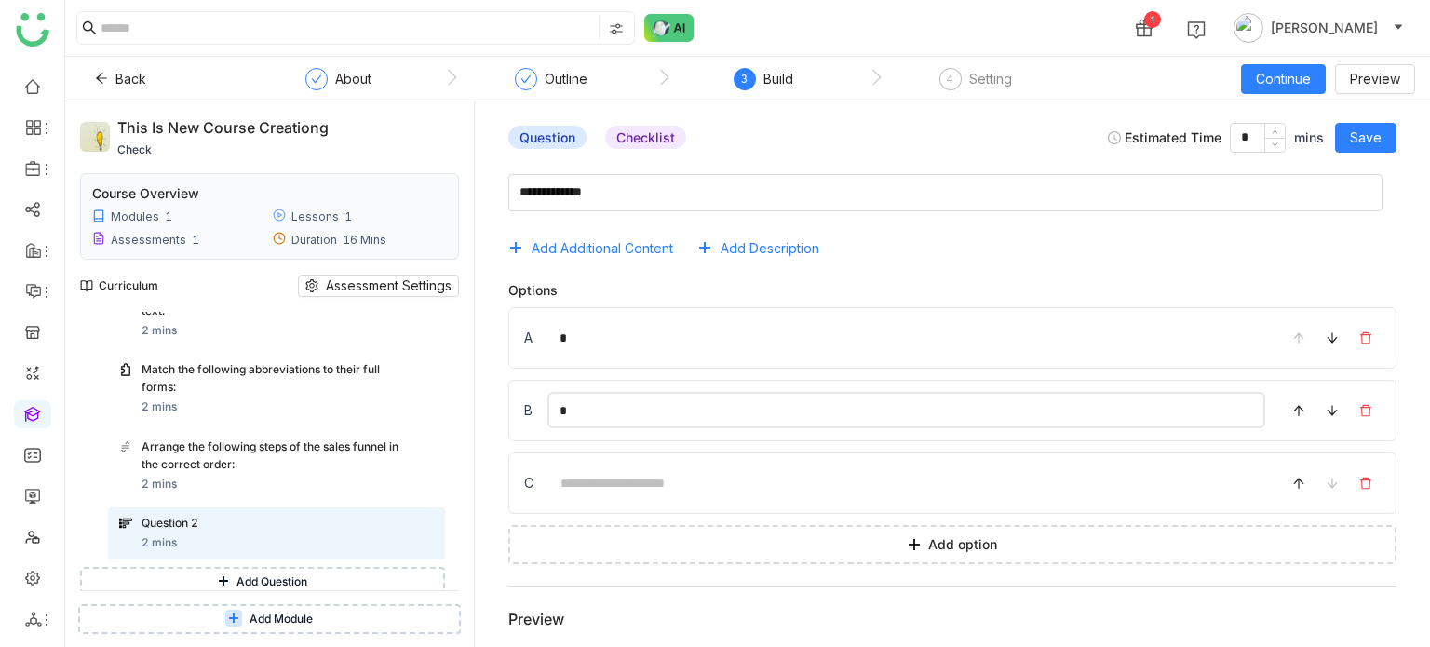
type input "*"
click at [612, 486] on input at bounding box center [906, 483] width 717 height 36
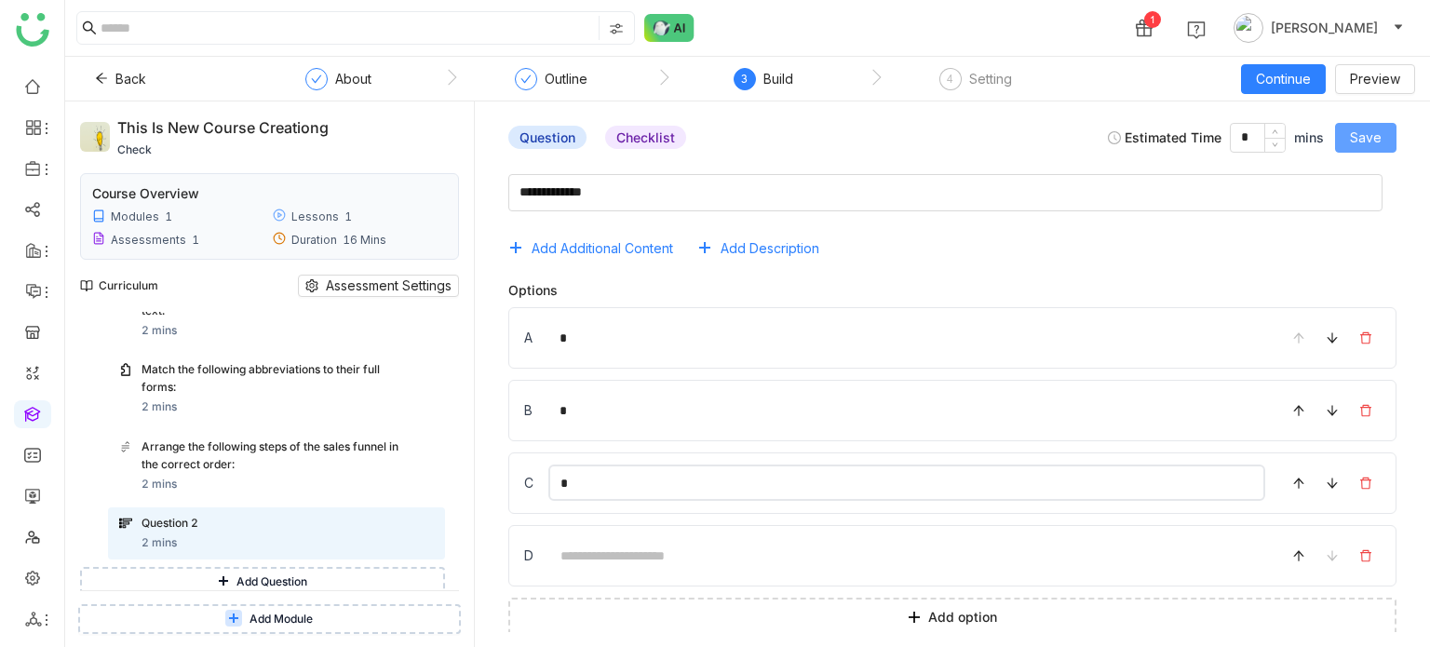
type input "*"
click at [1365, 143] on span "Save" at bounding box center [1366, 138] width 32 height 20
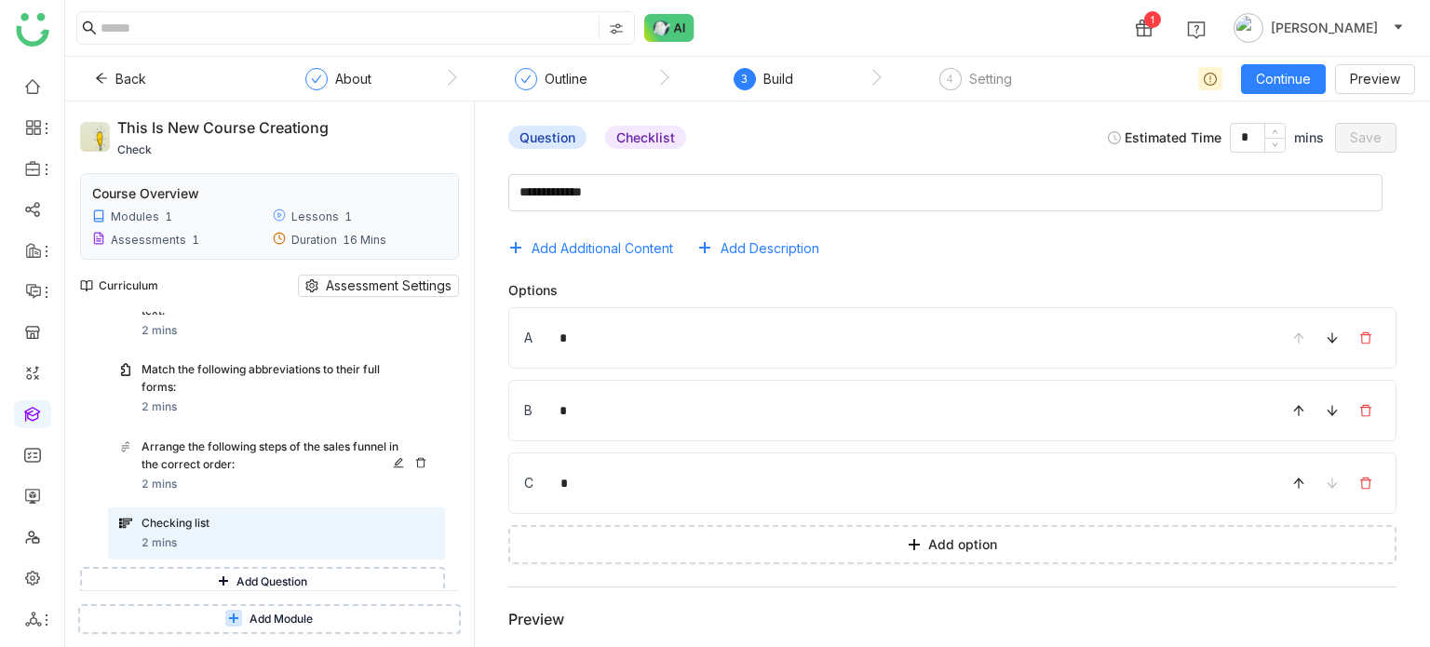
click at [244, 467] on div "Arrange the following steps of the sales funnel in the correct order:" at bounding box center [270, 456] width 257 height 35
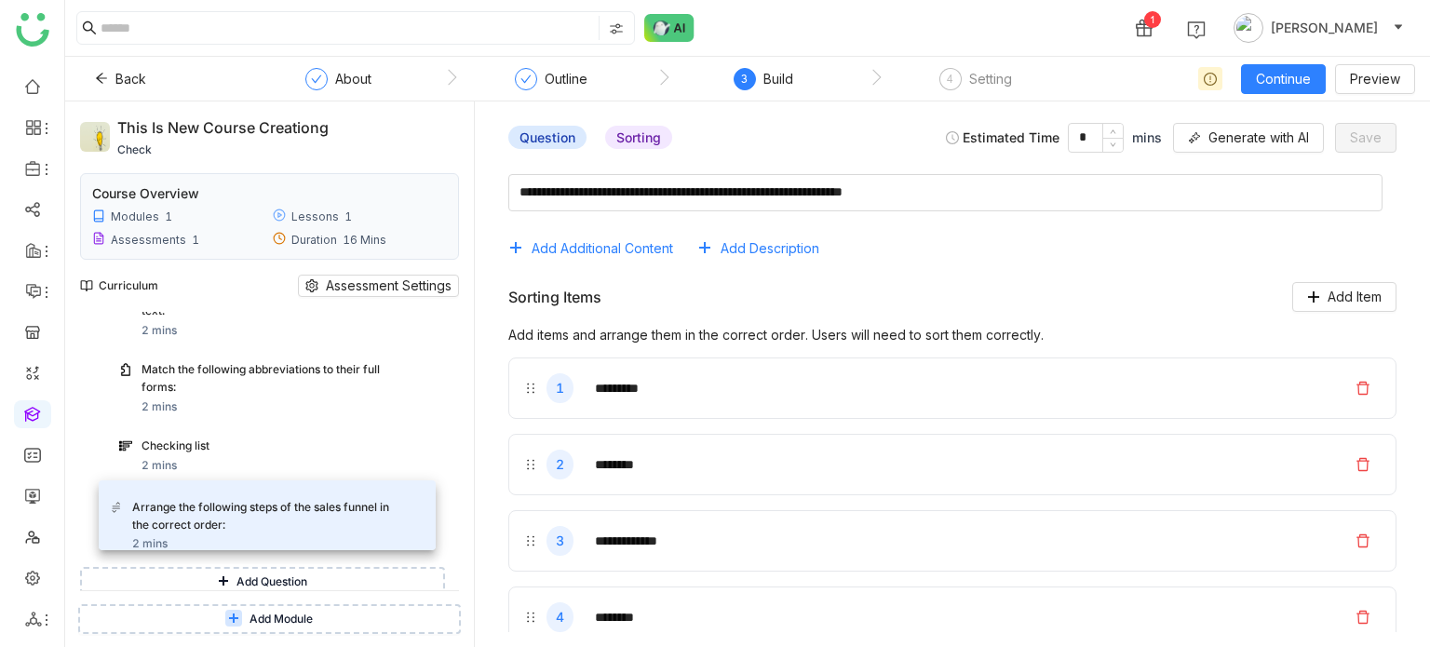
click at [235, 519] on div "What is a key guideline for generating assessment questions from given text? 2 …" at bounding box center [276, 321] width 337 height 478
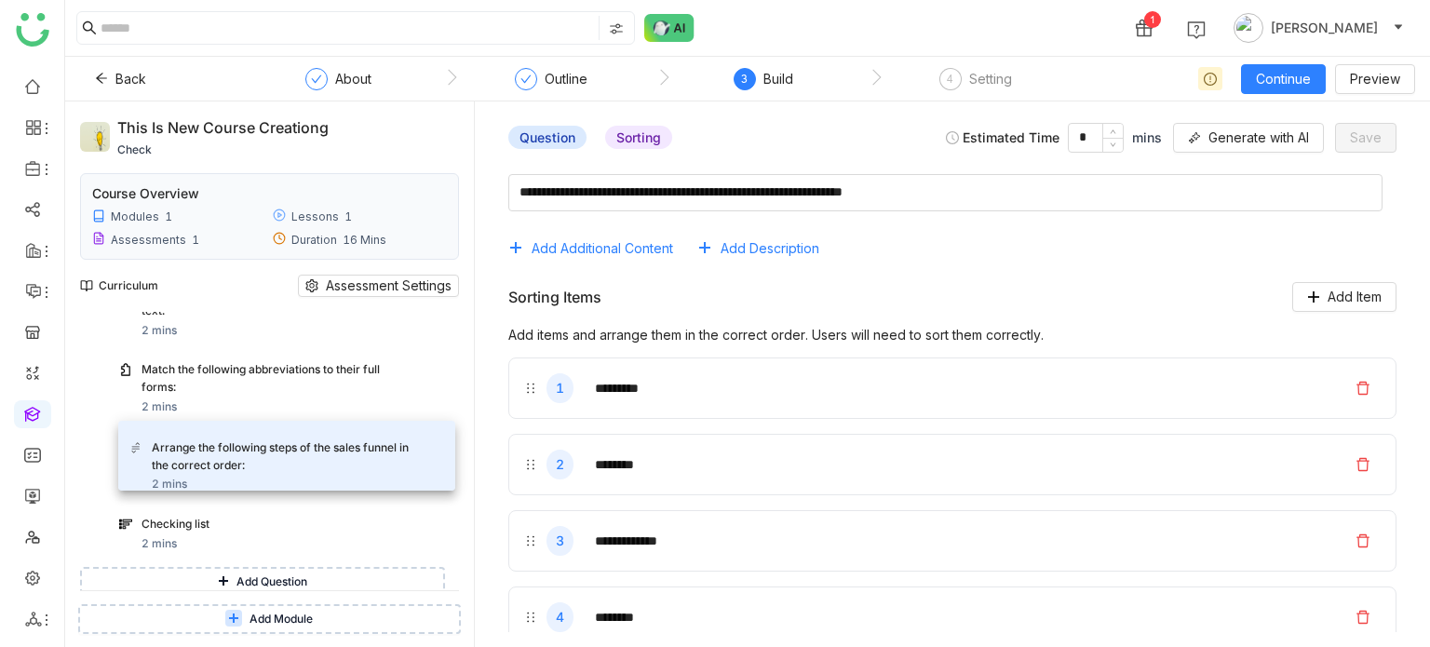
drag, startPoint x: 235, startPoint y: 519, endPoint x: 245, endPoint y: 446, distance: 73.3
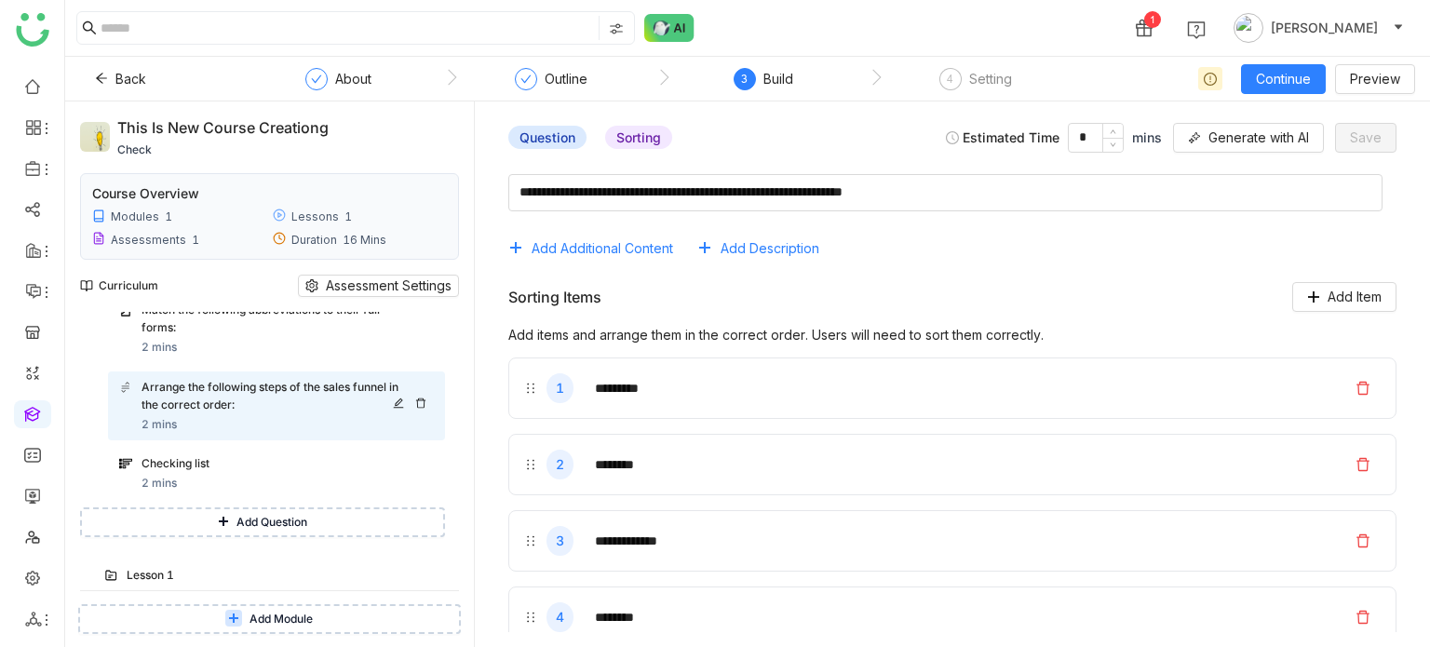
scroll to position [477, 0]
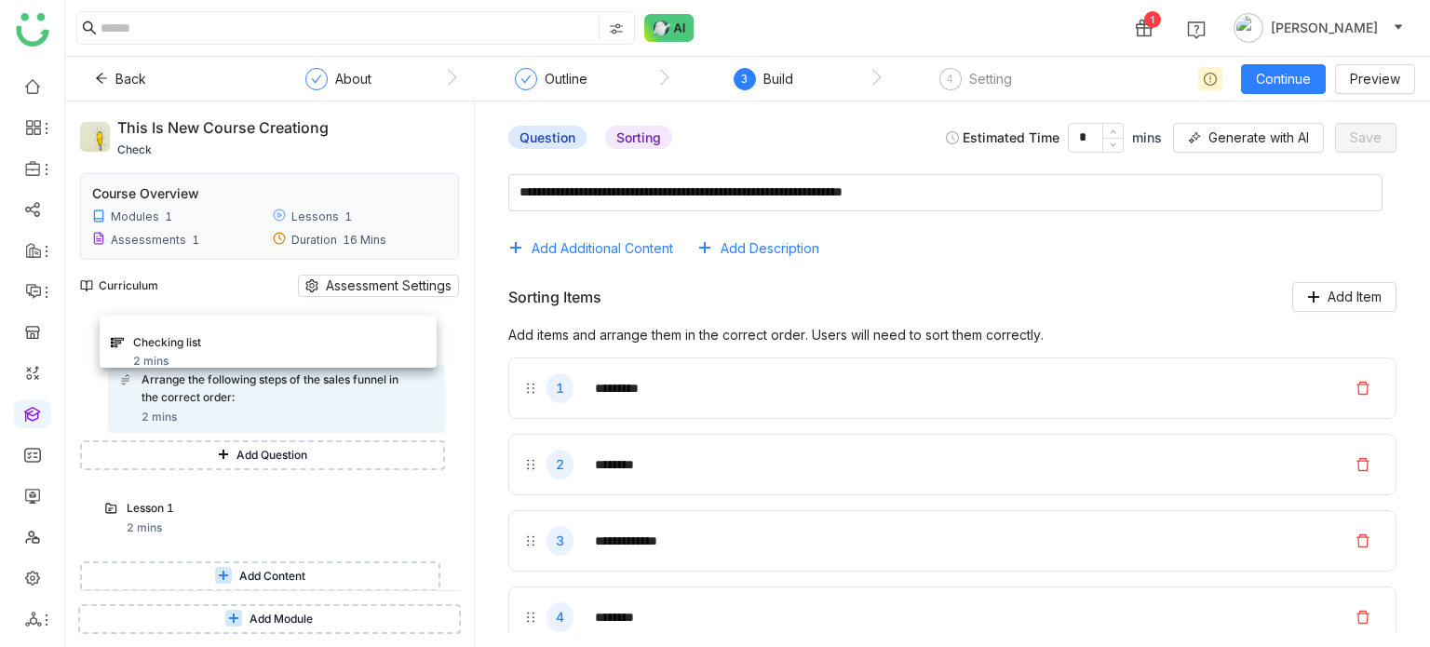
drag, startPoint x: 249, startPoint y: 391, endPoint x: 240, endPoint y: 318, distance: 73.1
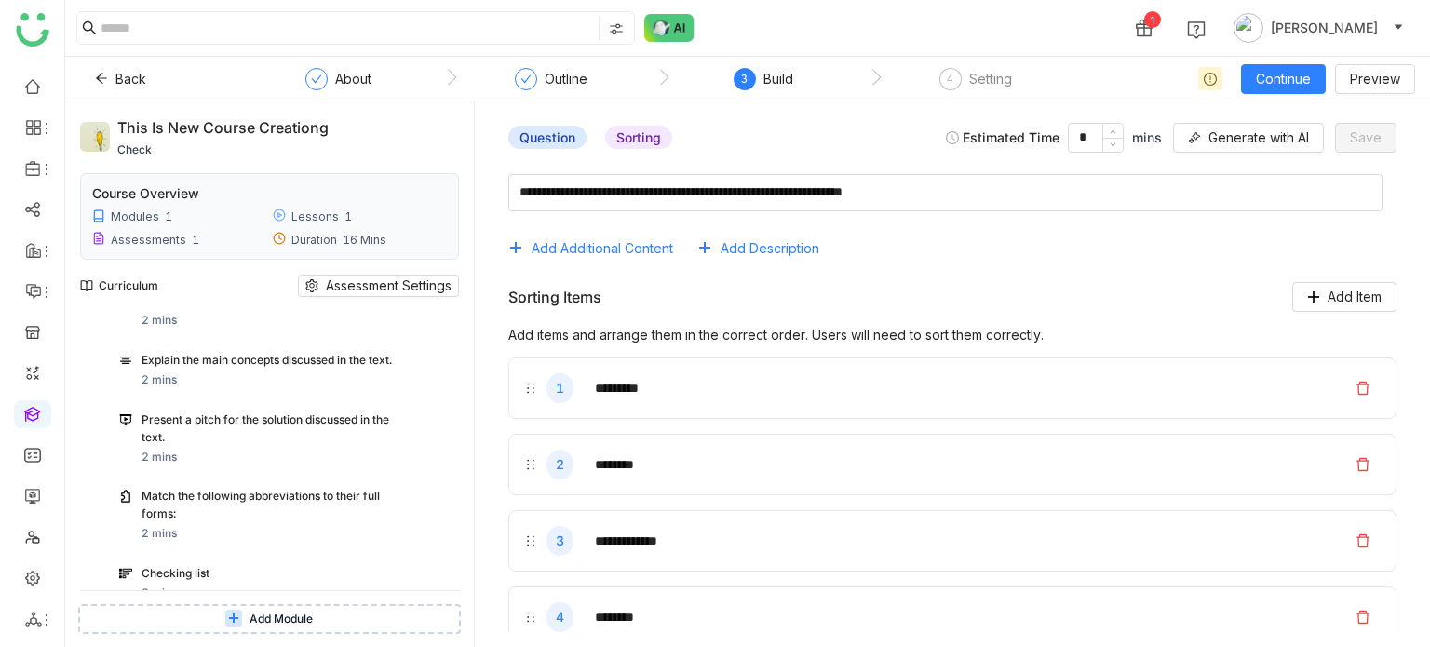
scroll to position [220, 0]
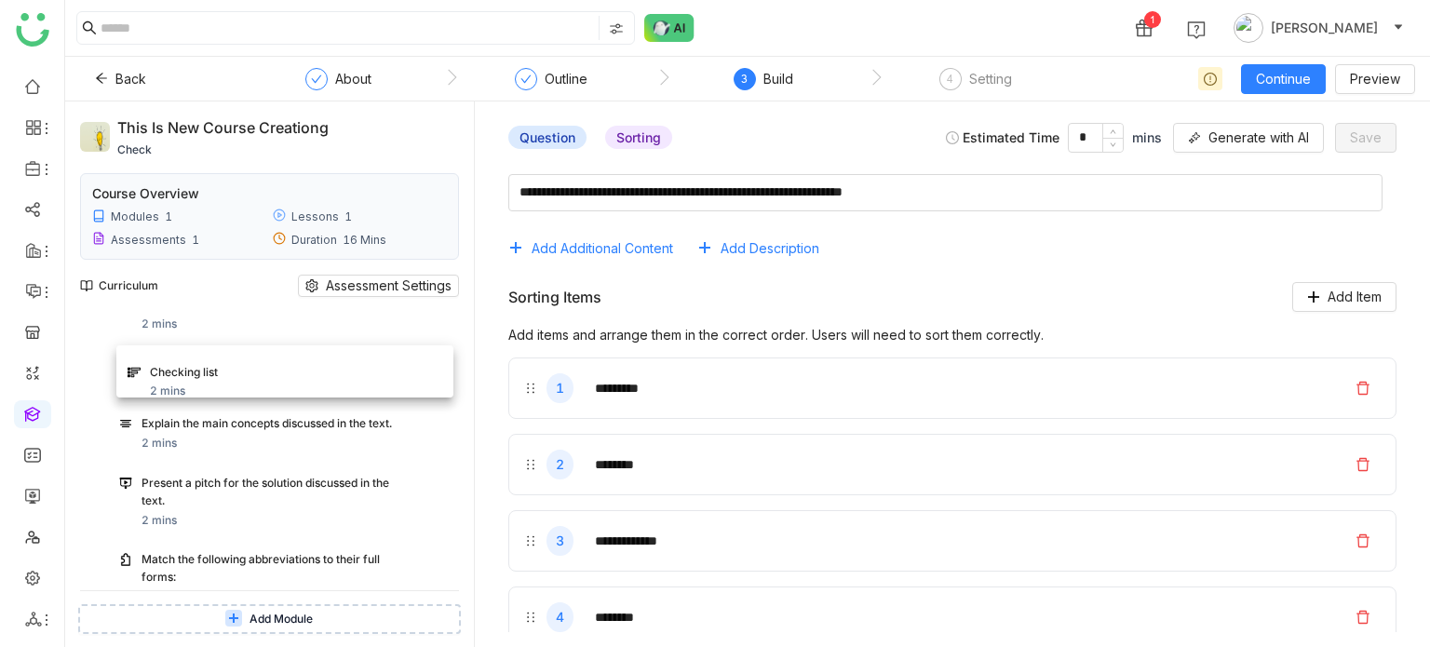
drag, startPoint x: 221, startPoint y: 576, endPoint x: 229, endPoint y: 360, distance: 216.2
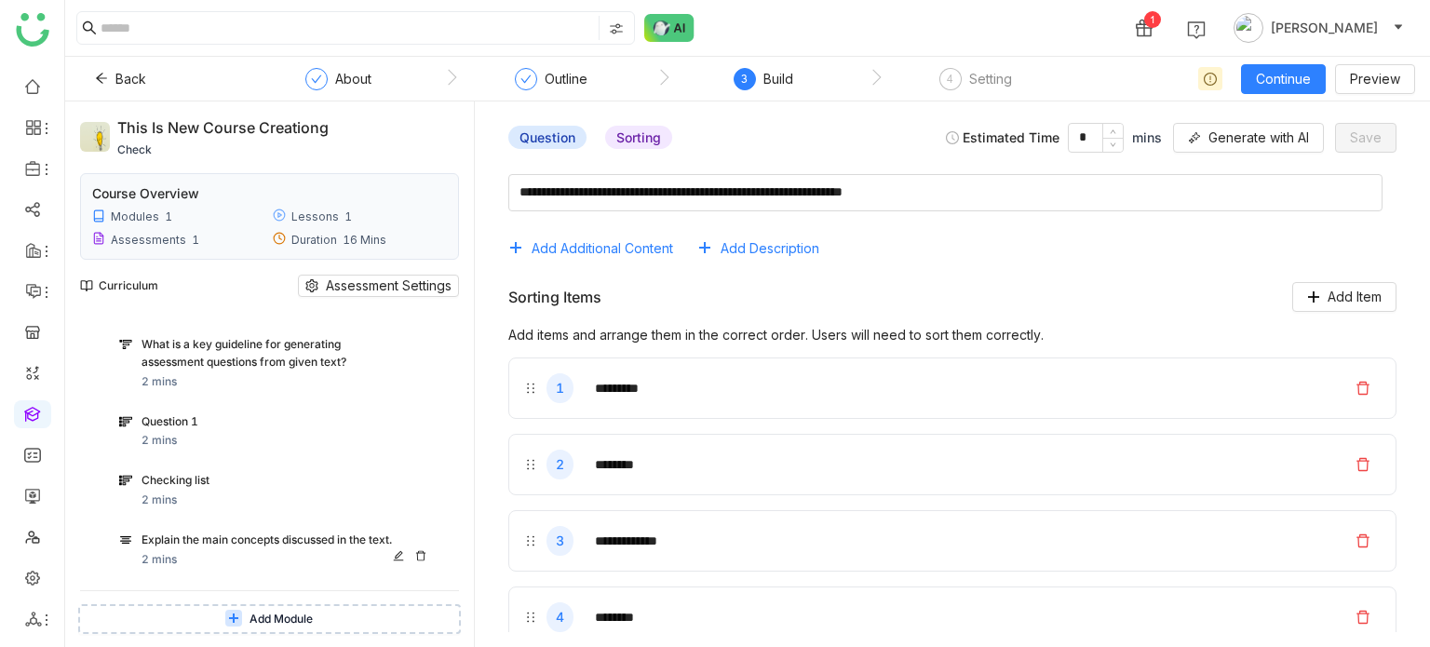
scroll to position [97, 0]
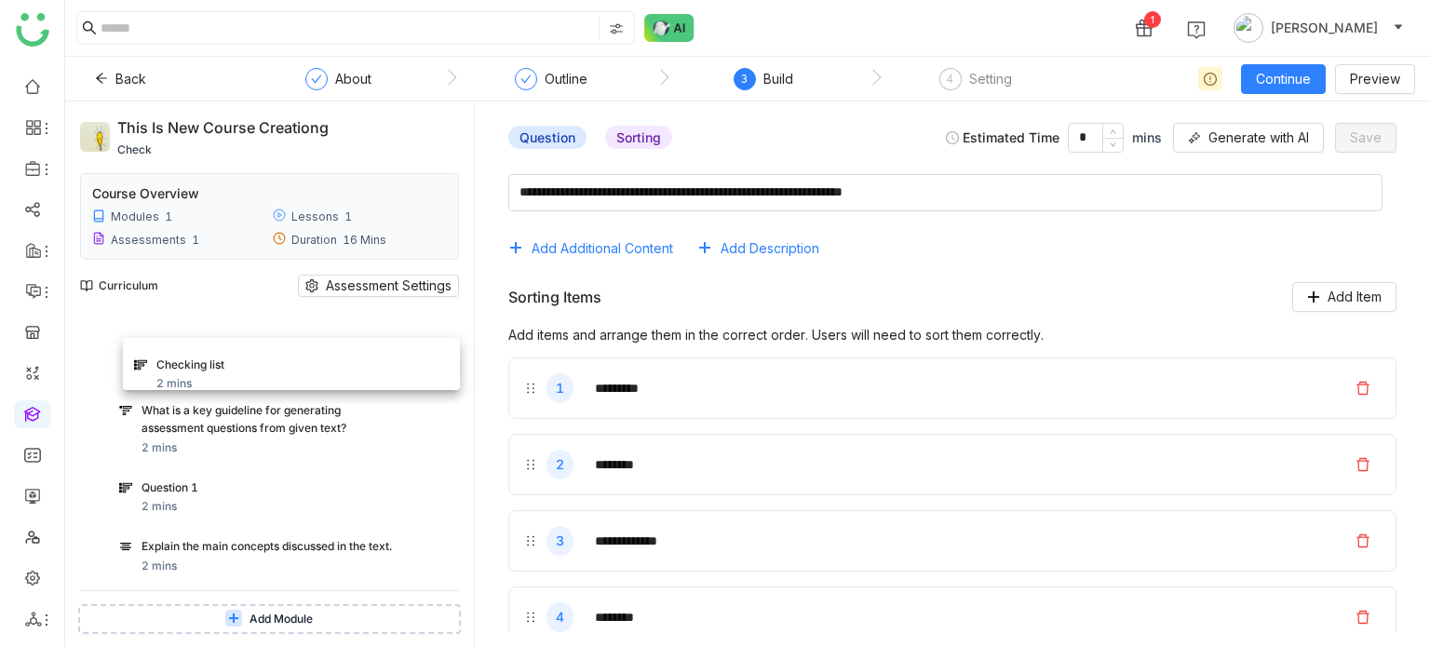
drag, startPoint x: 211, startPoint y: 507, endPoint x: 226, endPoint y: 373, distance: 134.9
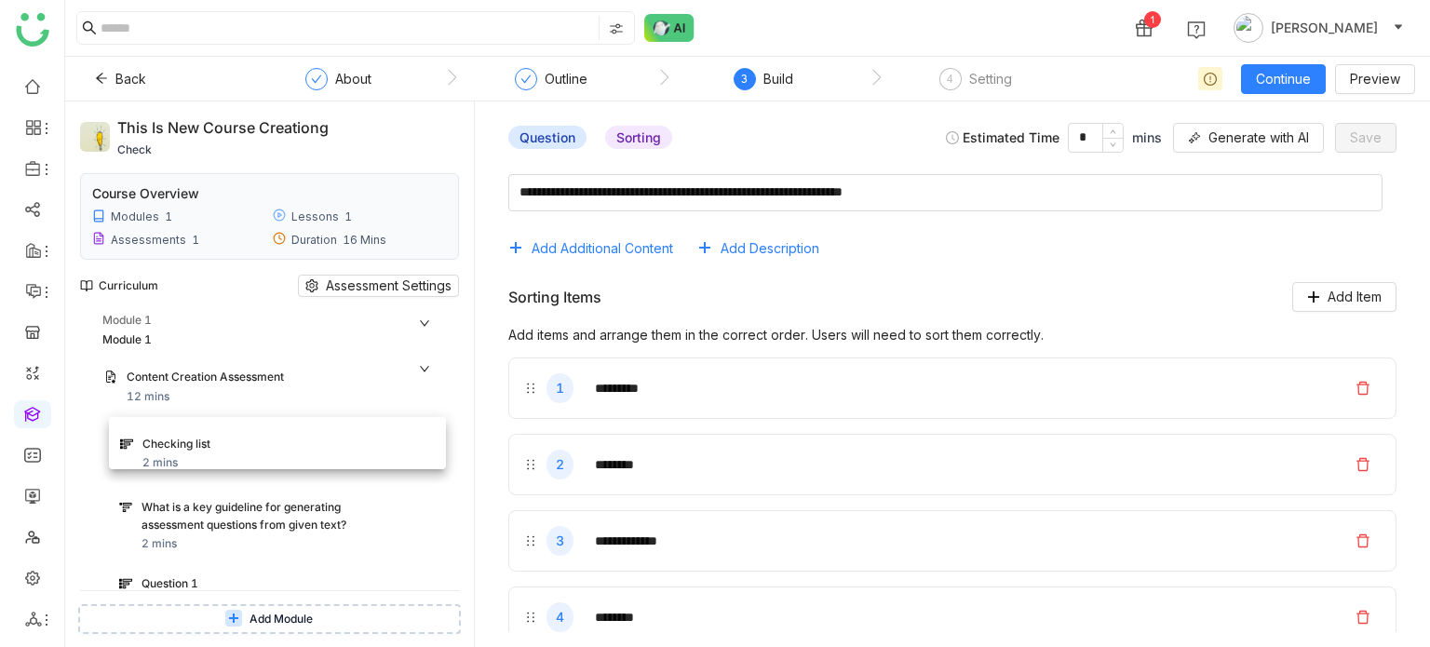
drag, startPoint x: 214, startPoint y: 451, endPoint x: 215, endPoint y: 439, distance: 12.1
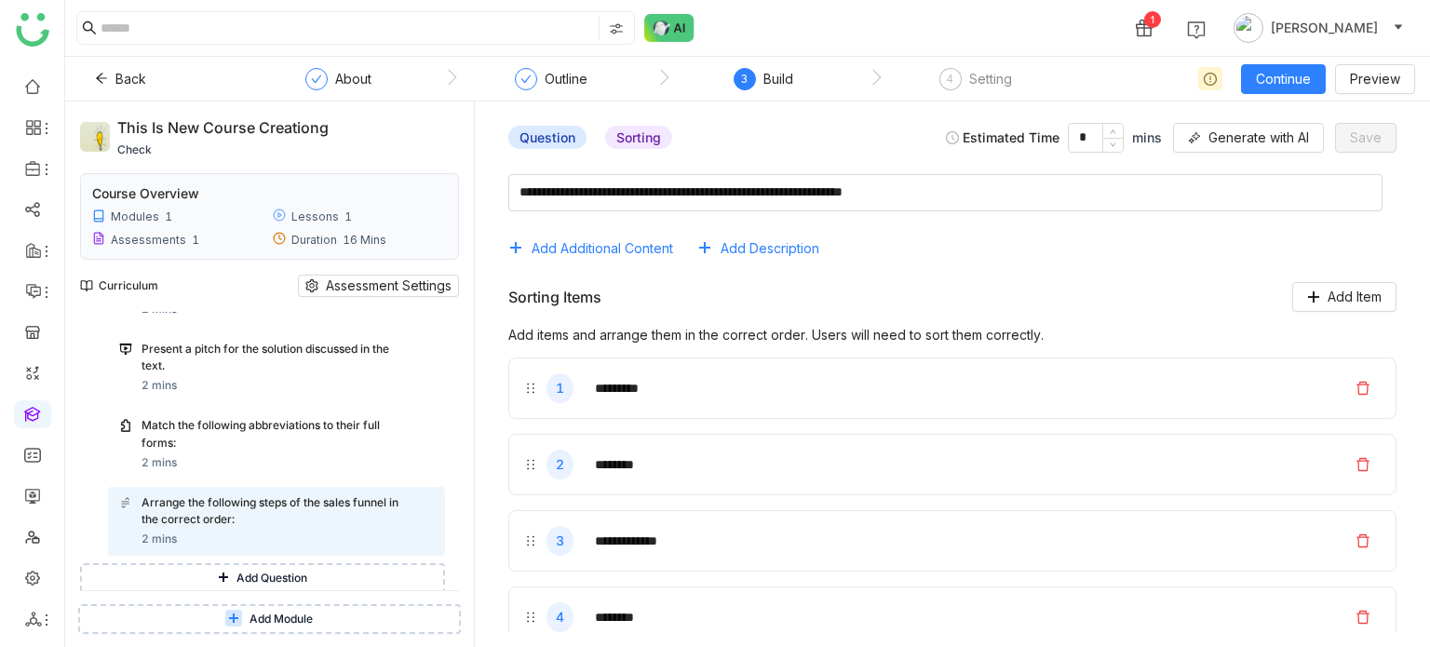
scroll to position [477, 0]
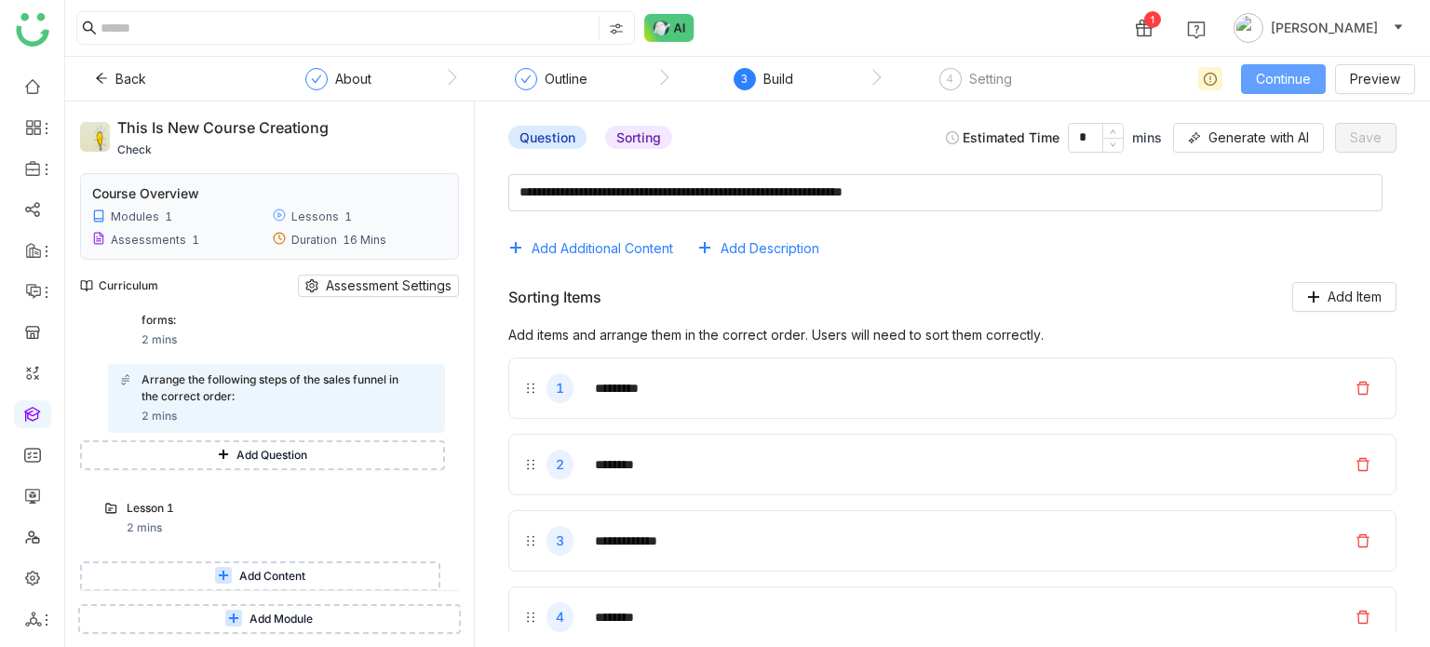
click at [1286, 70] on span "Continue" at bounding box center [1283, 79] width 55 height 20
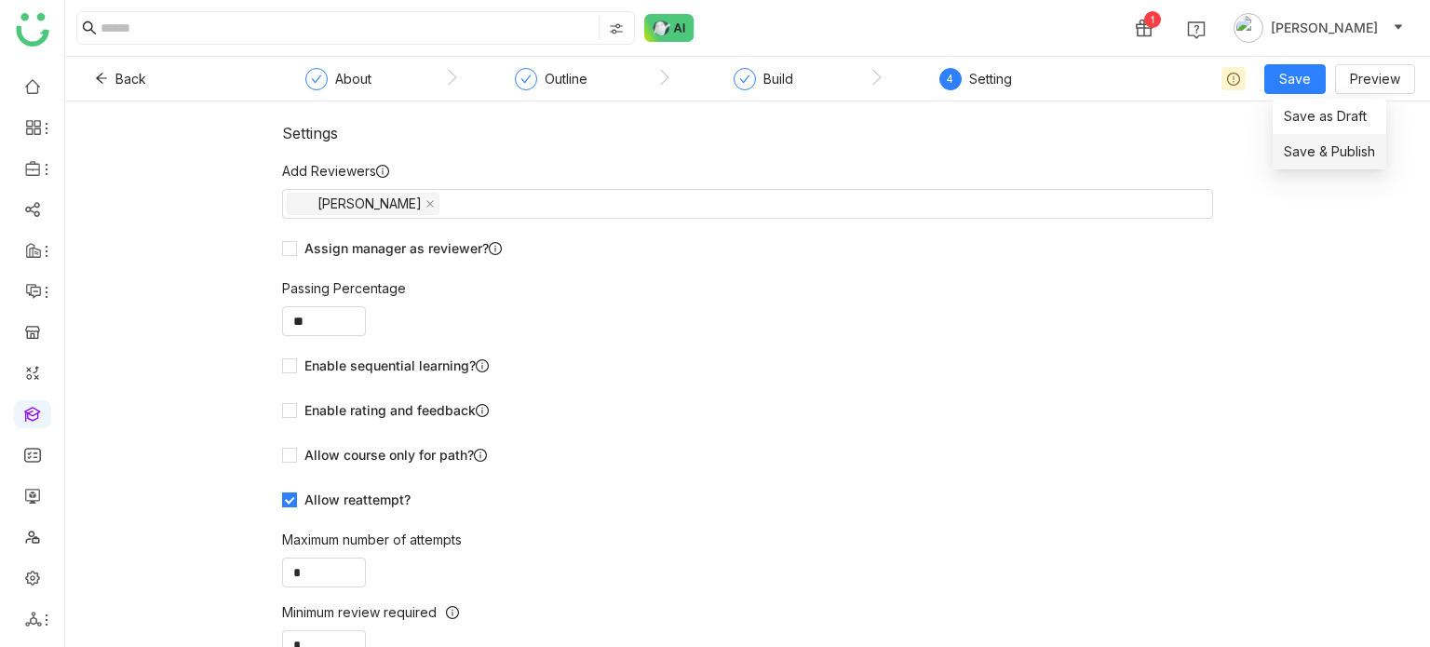
click at [1295, 143] on span "Save & Publish" at bounding box center [1329, 152] width 91 height 20
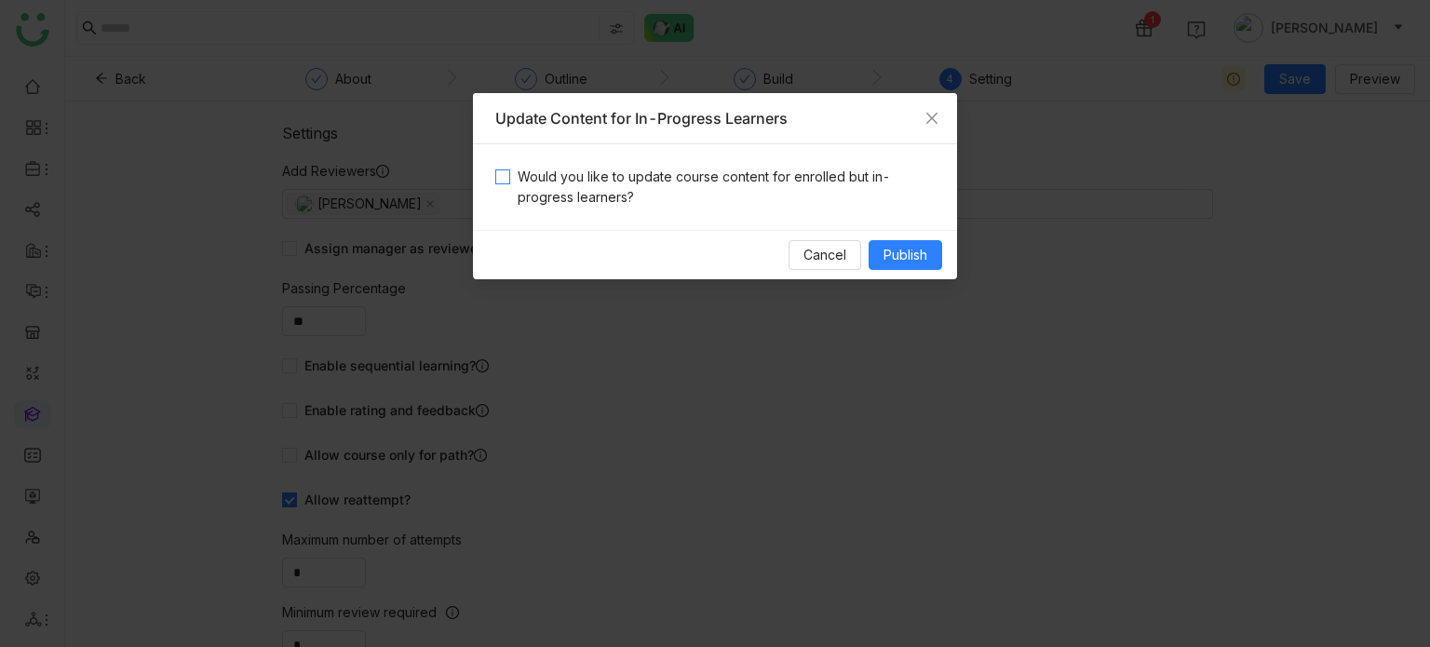
click at [711, 185] on span "Would you like to update course content for enrolled but in-progress learners?" at bounding box center [722, 187] width 425 height 41
click at [924, 258] on span "Publish" at bounding box center [906, 255] width 44 height 20
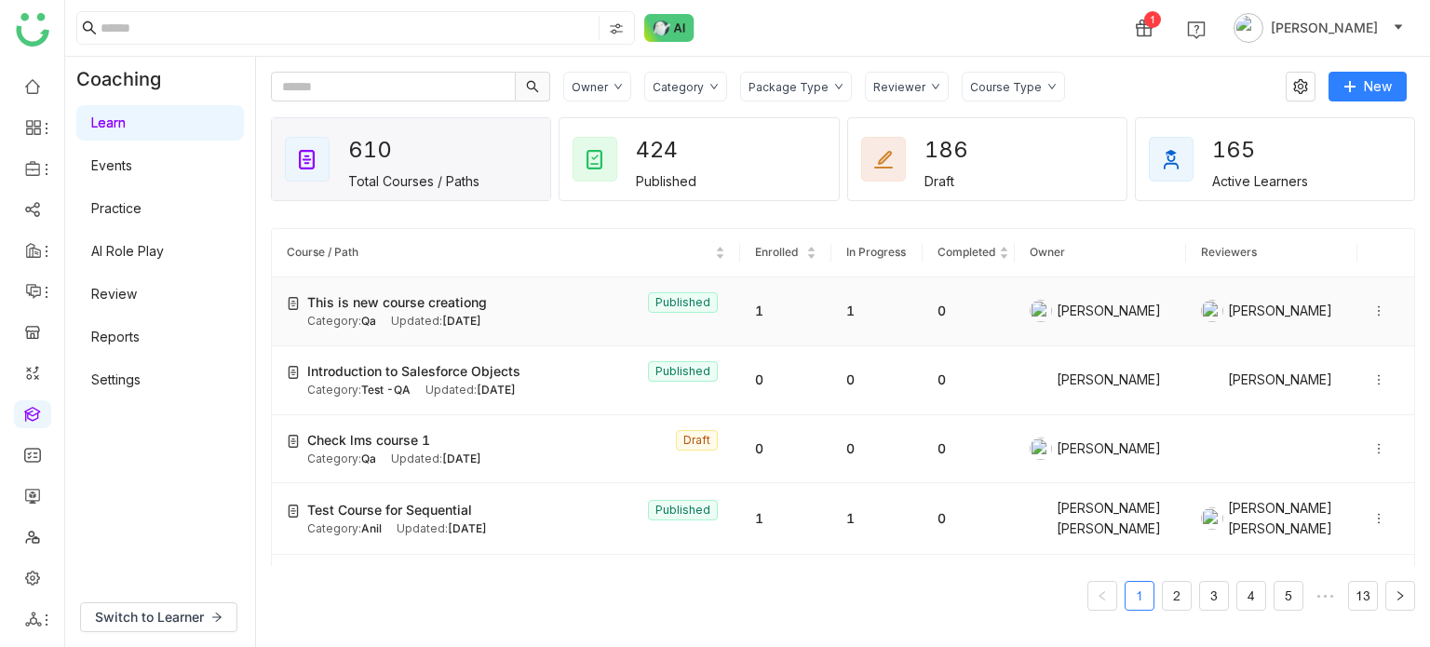
click at [626, 318] on div "Category: Qa Updated: [DATE]" at bounding box center [516, 322] width 418 height 18
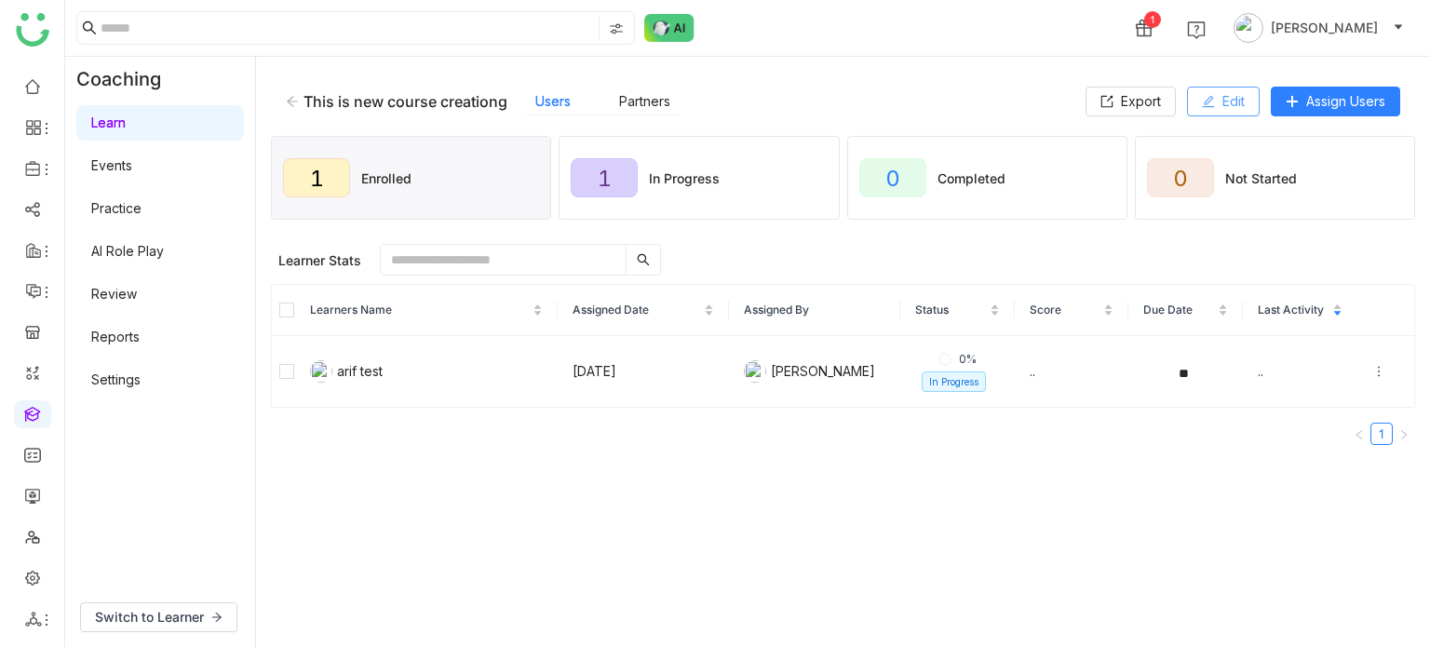
click at [1244, 107] on button "Edit" at bounding box center [1223, 102] width 73 height 30
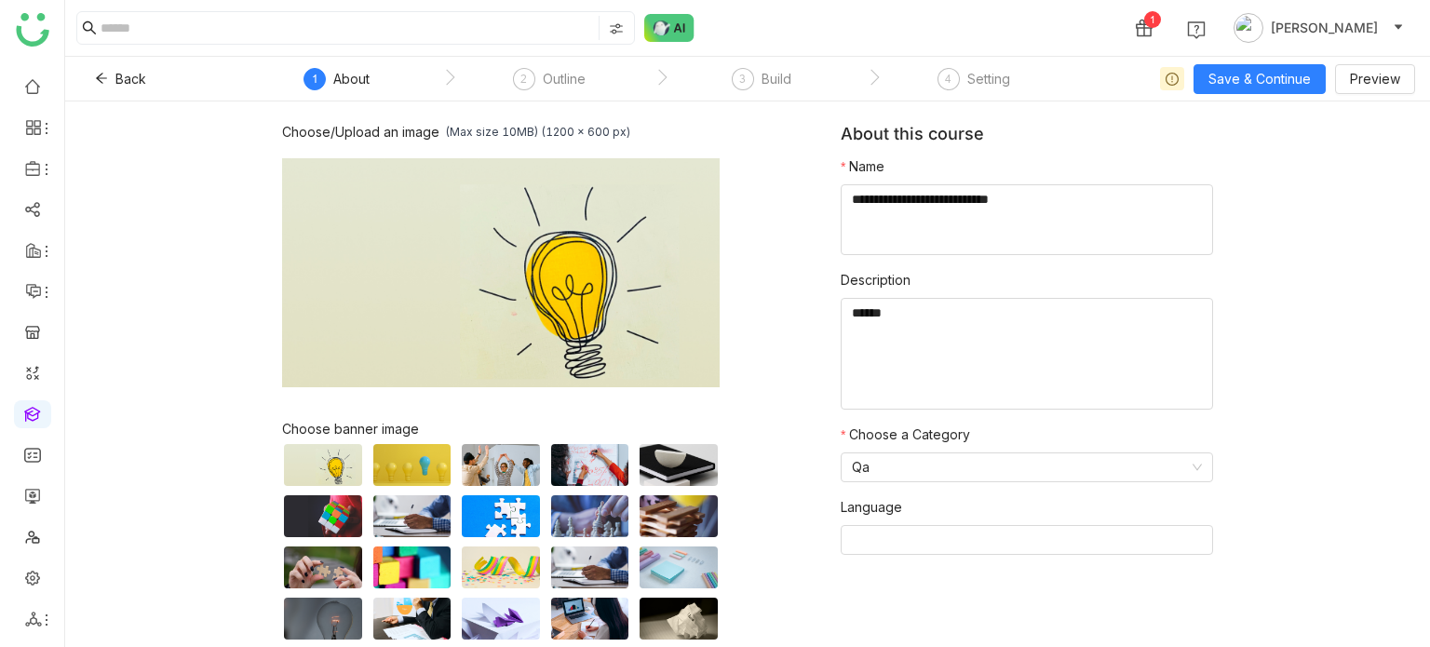
click at [719, 76] on nz-step "3 Build" at bounding box center [761, 85] width 212 height 34
click at [732, 76] on div "3" at bounding box center [743, 79] width 22 height 22
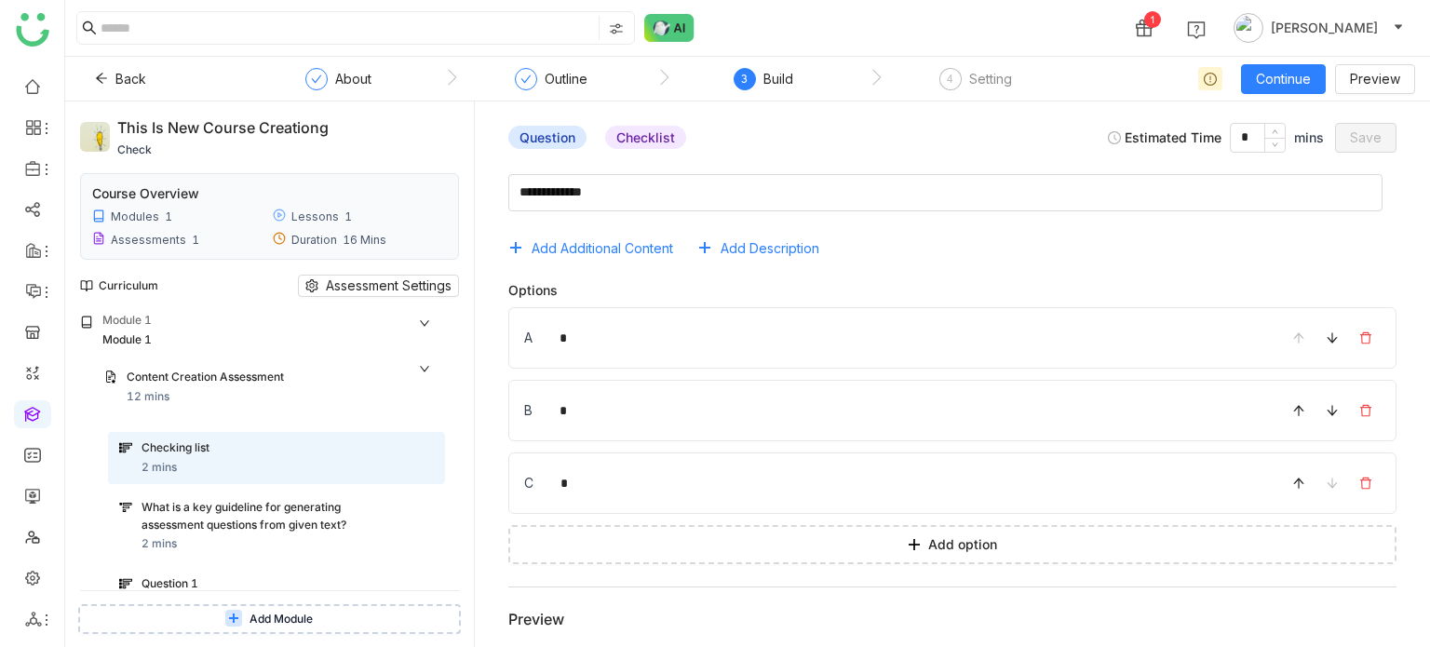
click at [1033, 103] on div "Question Checklist Estimated Time * mins Save Add Additional Content Add Descri…" at bounding box center [952, 374] width 955 height 546
click at [635, 249] on span "Add Additional Content" at bounding box center [603, 248] width 142 height 20
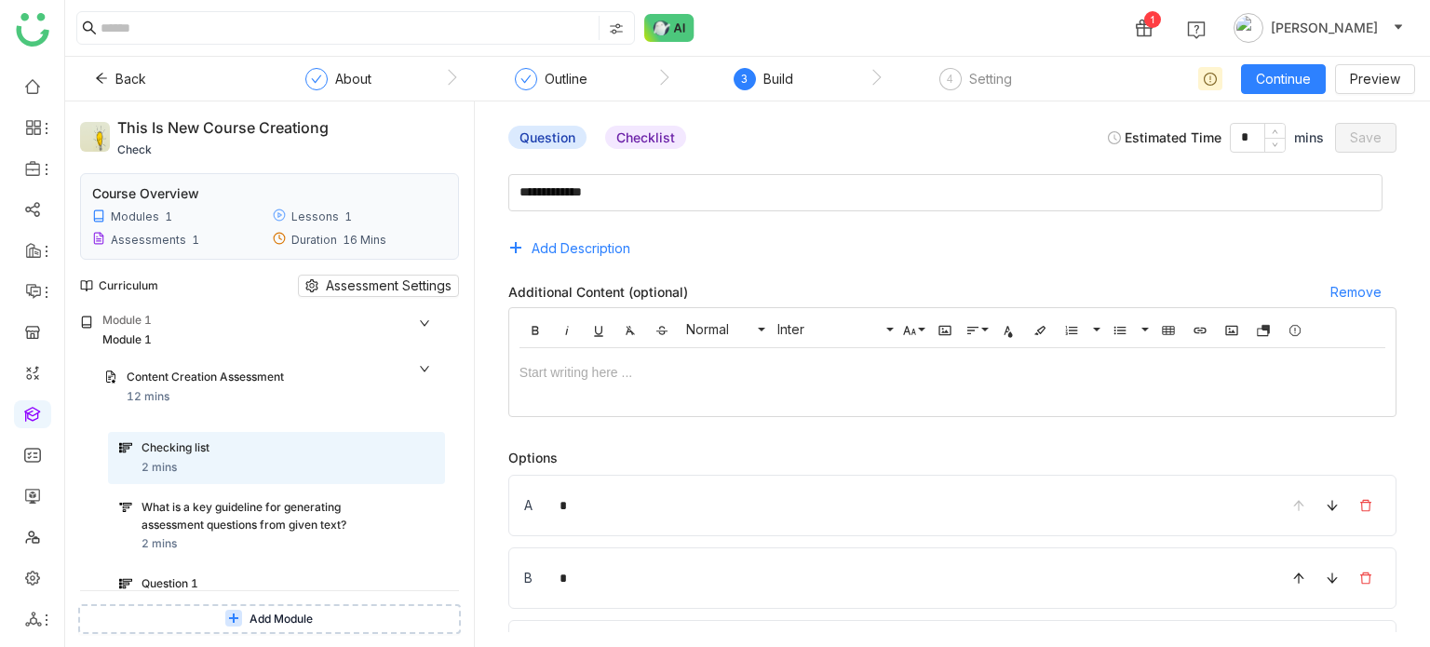
drag, startPoint x: 635, startPoint y: 243, endPoint x: 838, endPoint y: 156, distance: 220.7
click at [838, 156] on div "Question Checklist Estimated Time * mins Save" at bounding box center [952, 137] width 925 height 43
click at [646, 255] on div "Add Description" at bounding box center [952, 249] width 888 height 30
click at [629, 251] on button "Add Description" at bounding box center [576, 249] width 137 height 30
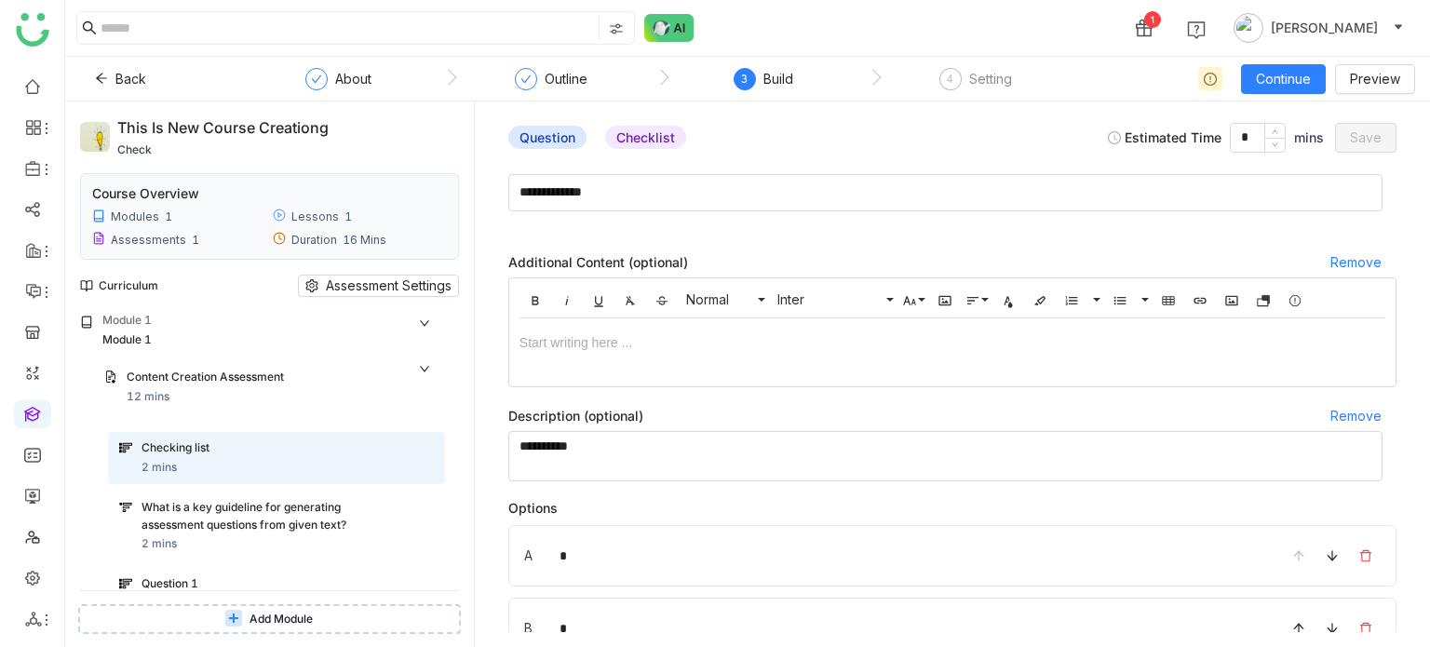
click at [756, 377] on div at bounding box center [953, 377] width 866 height 9
click at [759, 358] on div at bounding box center [953, 346] width 866 height 56
click at [972, 79] on div "Setting" at bounding box center [990, 79] width 43 height 22
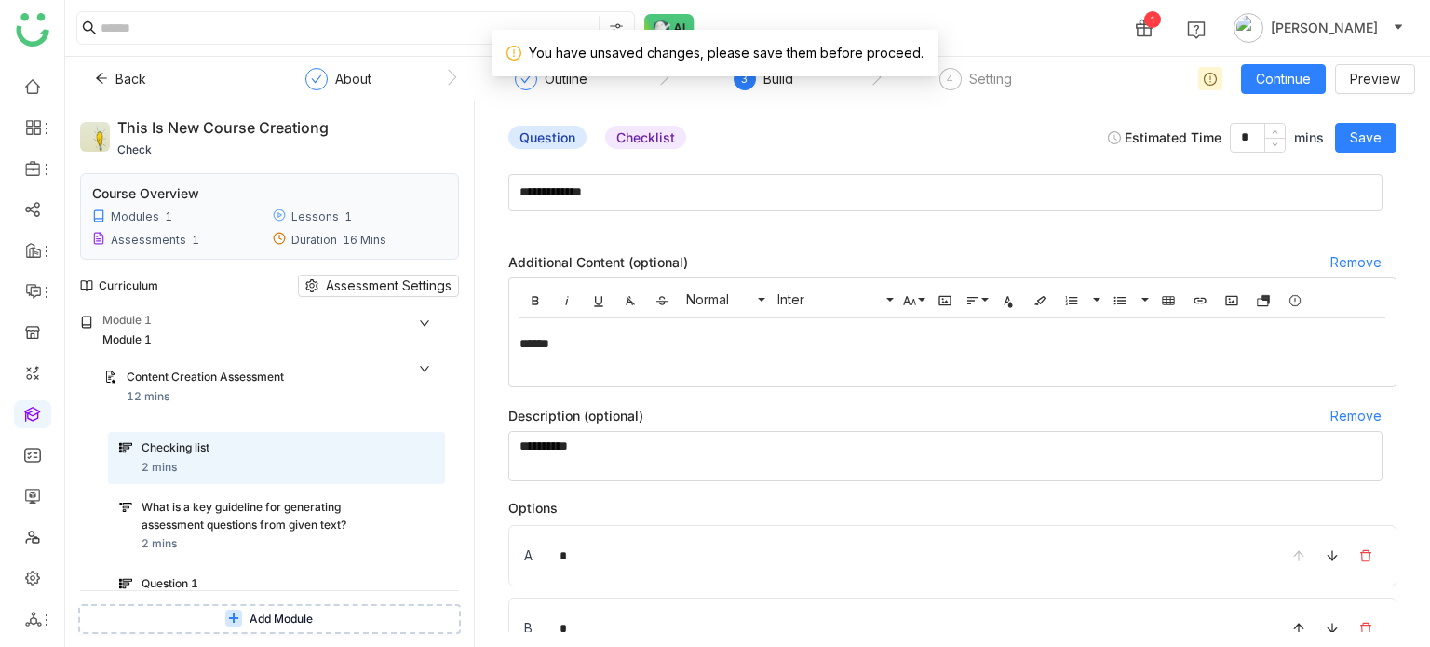
click at [767, 79] on div "Build" at bounding box center [778, 79] width 30 height 22
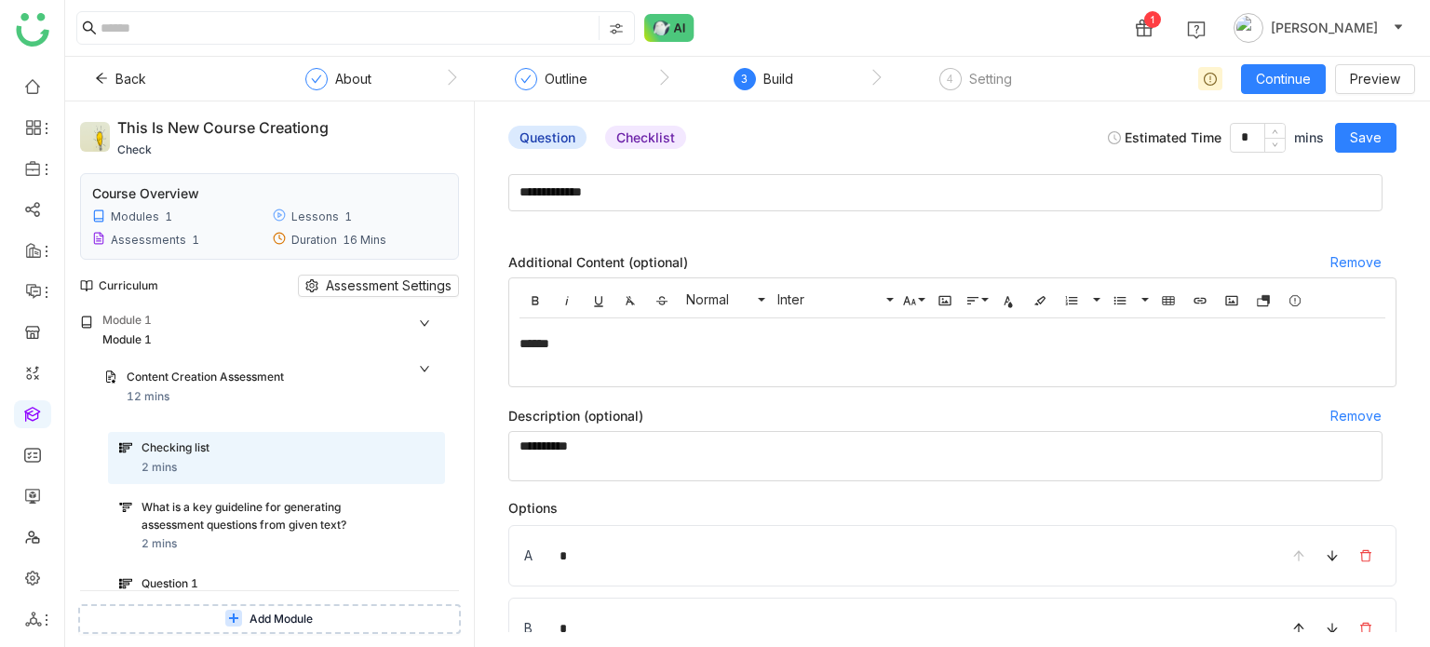
click at [907, 428] on div "Description (optional) Remove" at bounding box center [952, 416] width 888 height 30
click at [897, 345] on div "******" at bounding box center [946, 343] width 852 height 20
click at [1396, 159] on div "**********" at bounding box center [952, 643] width 925 height 969
click at [1392, 155] on div "Question Checklist Estimated Time * mins Save" at bounding box center [952, 137] width 925 height 43
click at [1378, 147] on span "Save" at bounding box center [1366, 138] width 32 height 20
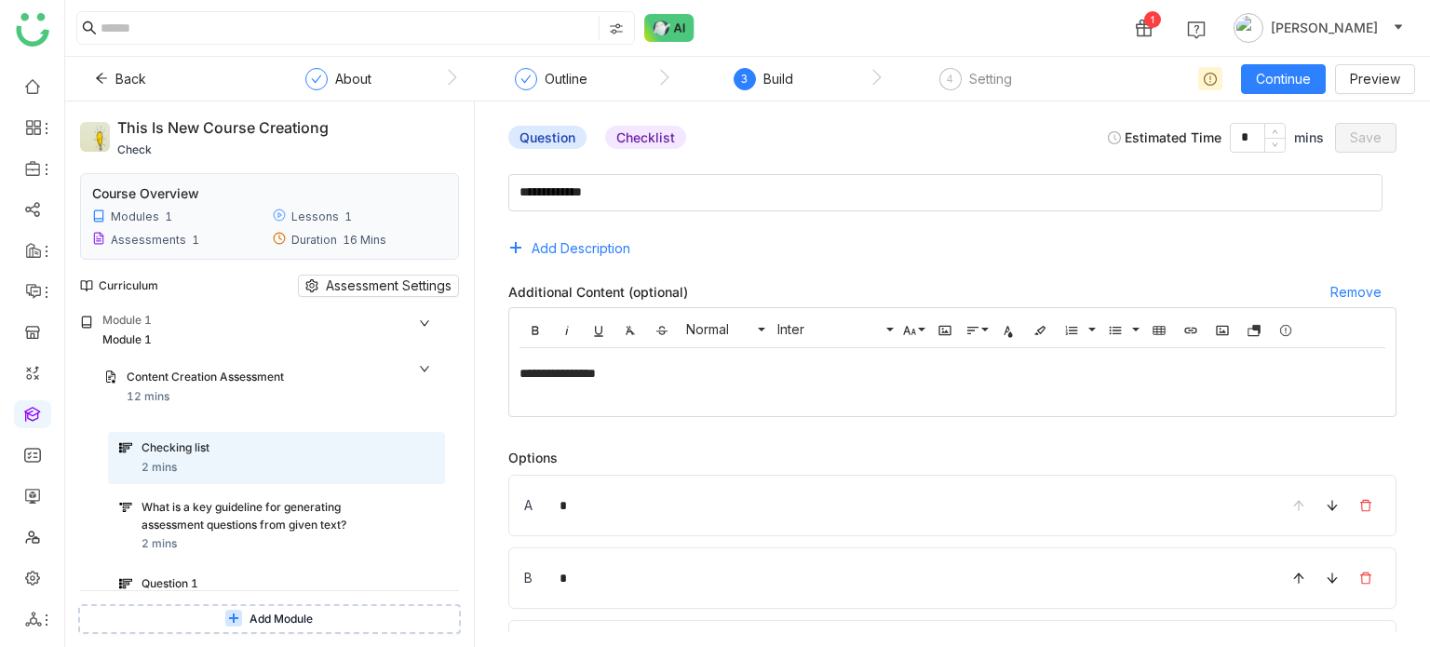
click at [976, 113] on div "**********" at bounding box center [952, 374] width 955 height 546
click at [978, 86] on div "Setting" at bounding box center [990, 79] width 43 height 22
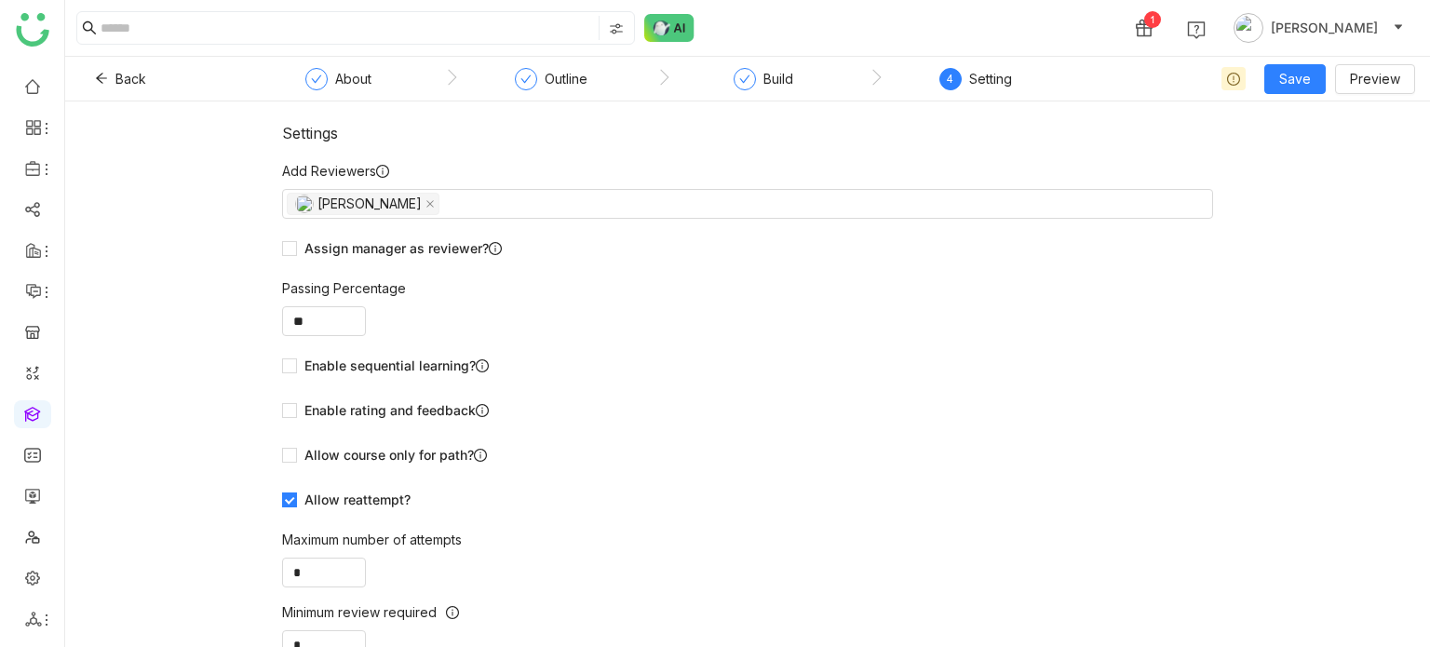
click at [783, 102] on div "Settings Add Reviewers Arif uddin Assign manager as reviewer? Passing Percentag…" at bounding box center [747, 374] width 1365 height 546
click at [776, 76] on div "Build" at bounding box center [778, 79] width 30 height 22
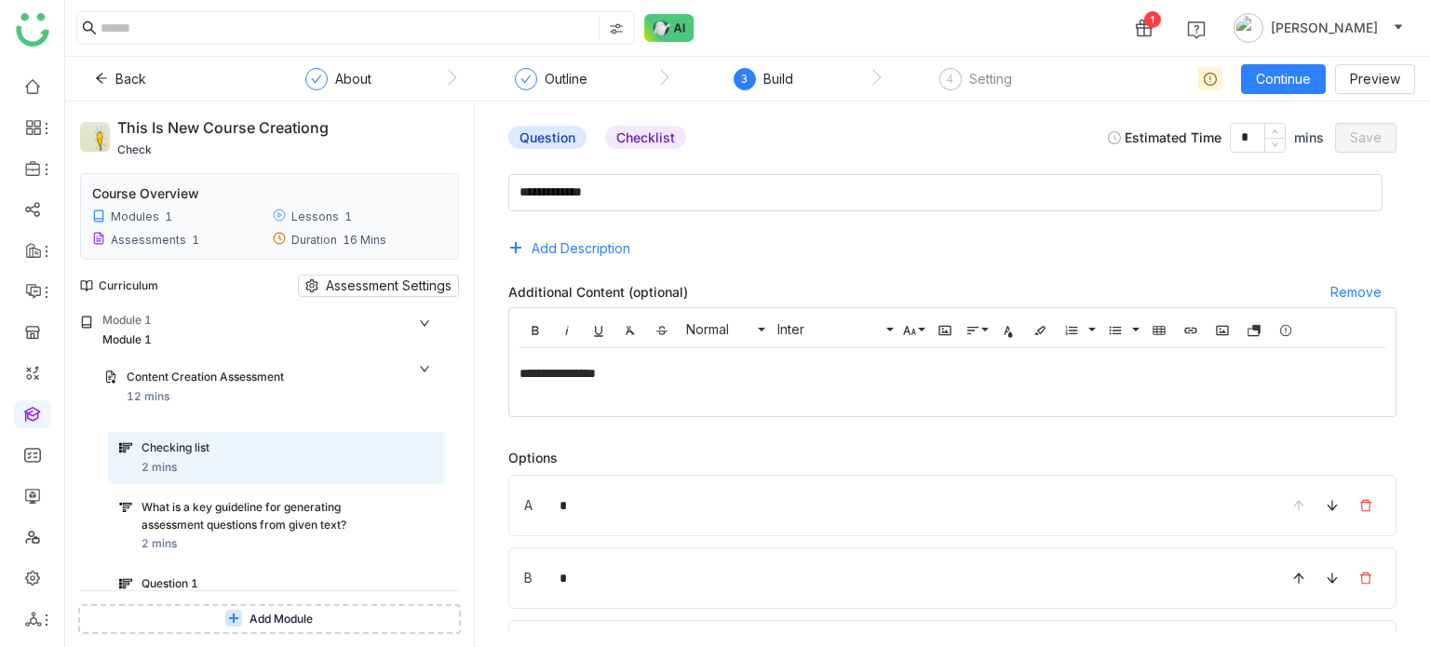
click at [652, 12] on div "1 Arif uddin" at bounding box center [747, 28] width 1365 height 56
click at [662, 29] on img at bounding box center [669, 28] width 50 height 28
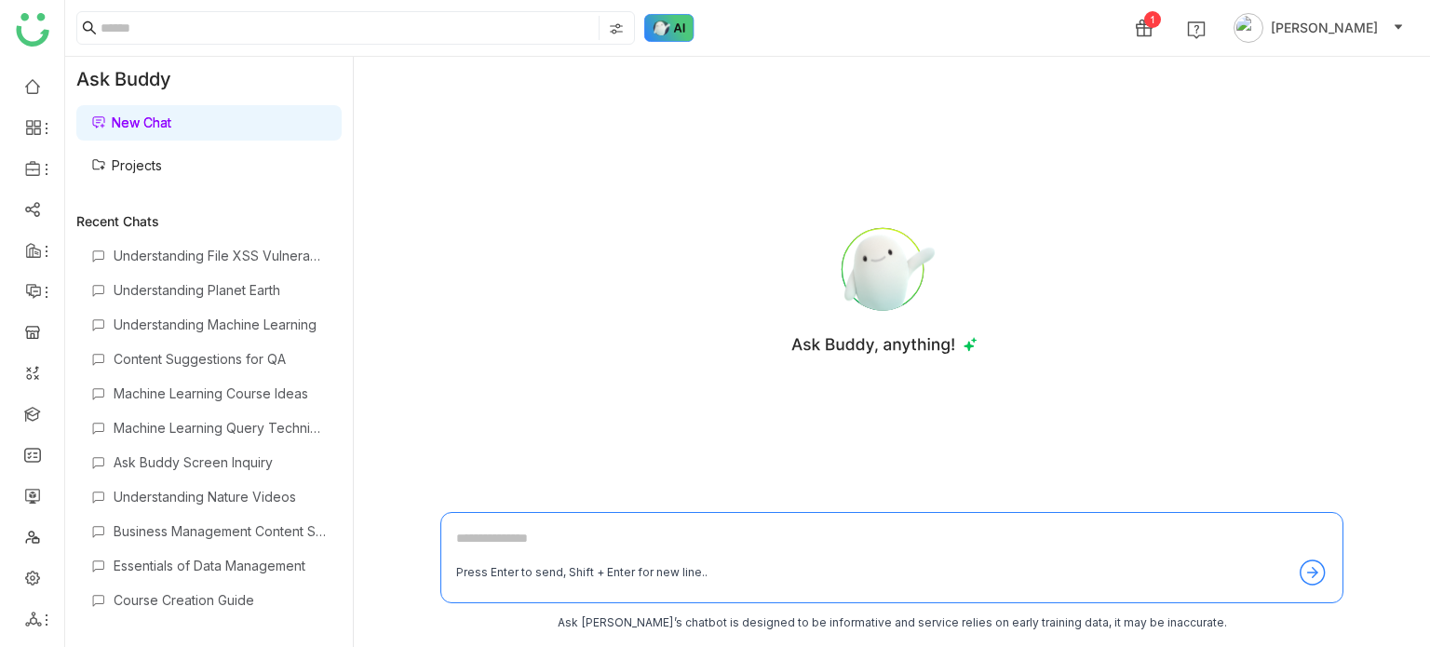
drag, startPoint x: 667, startPoint y: 33, endPoint x: 637, endPoint y: 67, distance: 45.5
click at [637, 67] on div "Press Enter to send, Shift + Enter for new line.. Ask Buddy’s chatbot is design…" at bounding box center [892, 352] width 1076 height 590
click at [687, 35] on img at bounding box center [669, 28] width 50 height 28
click at [162, 157] on link "Projects" at bounding box center [126, 165] width 71 height 16
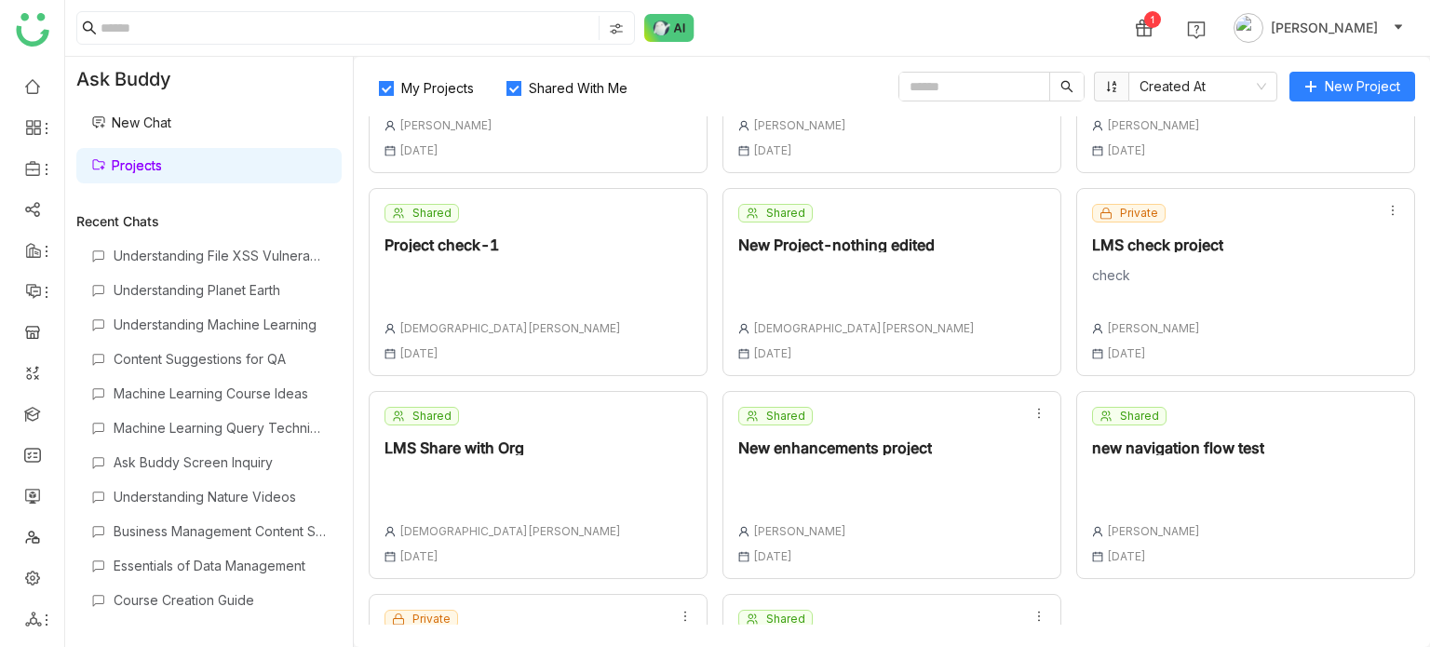
scroll to position [492, 0]
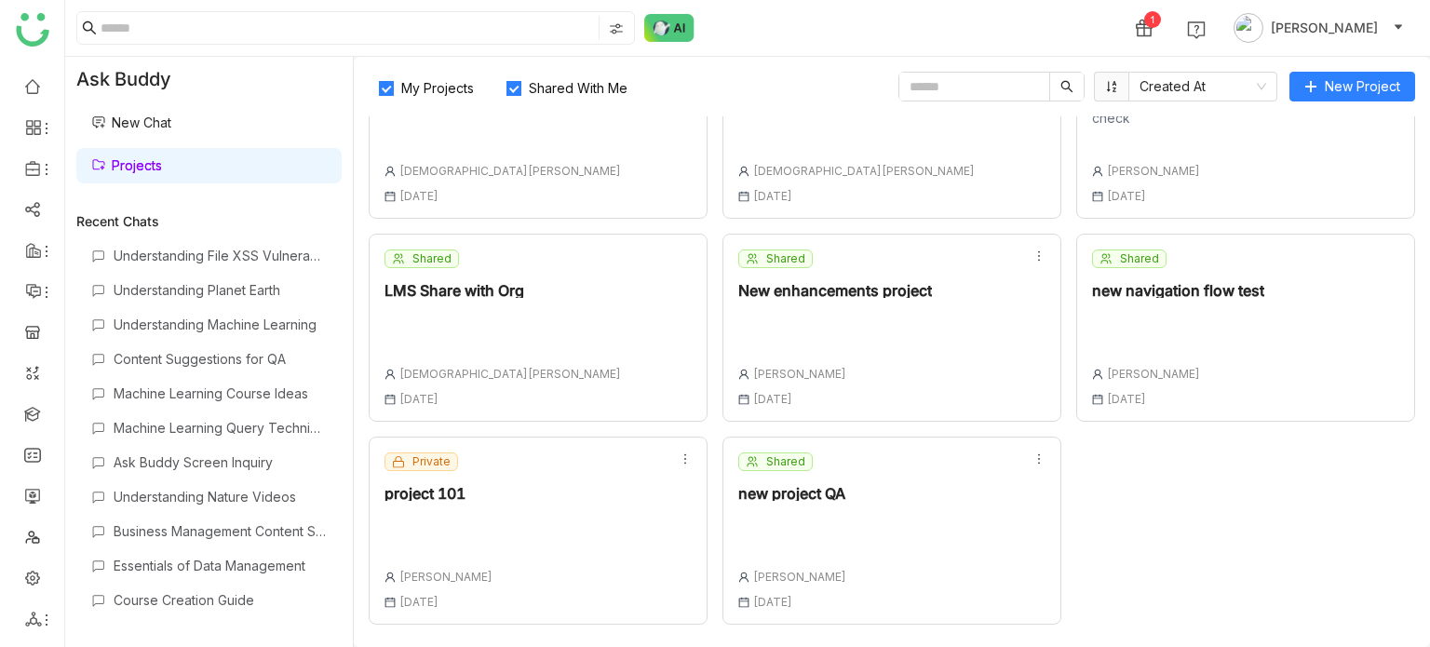
click at [894, 466] on div "Shared new project QA Arif uddin 18 Aug , 2025" at bounding box center [891, 531] width 339 height 188
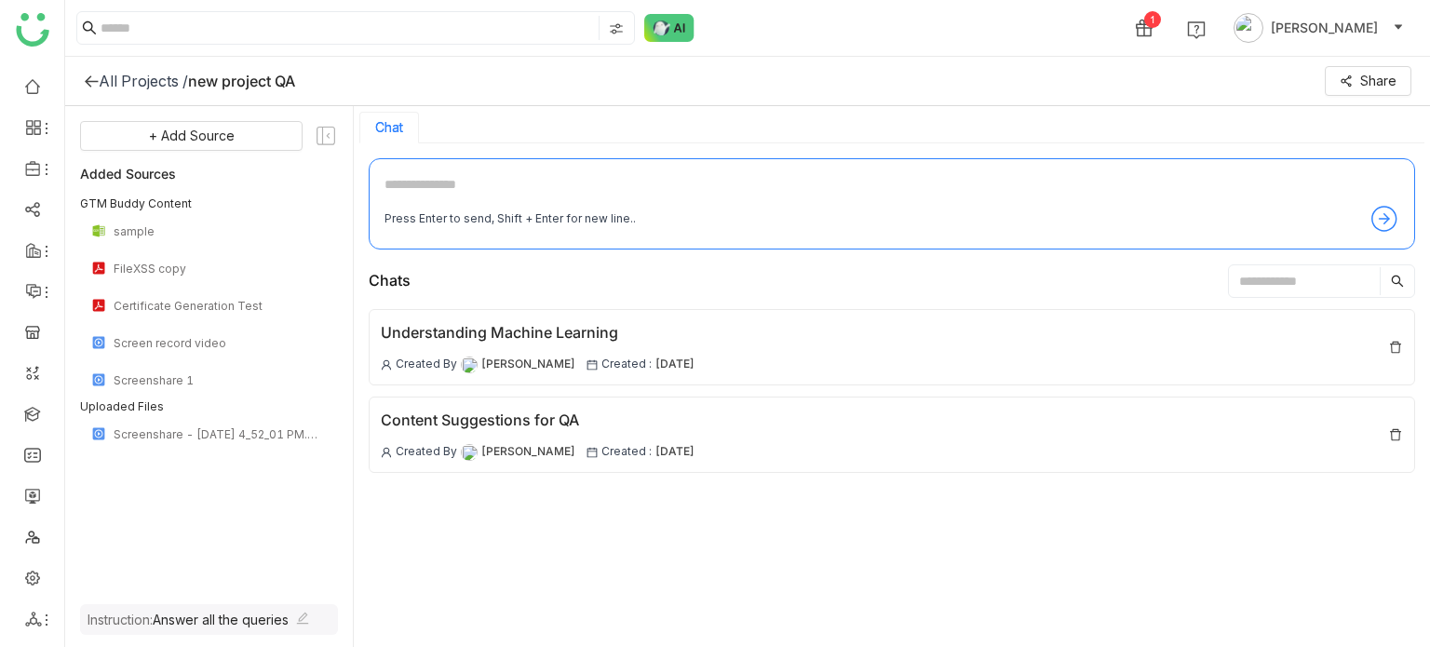
click at [88, 70] on div "All Projects / new project QA Share" at bounding box center [747, 81] width 1365 height 49
click at [88, 76] on icon at bounding box center [91, 81] width 15 height 15
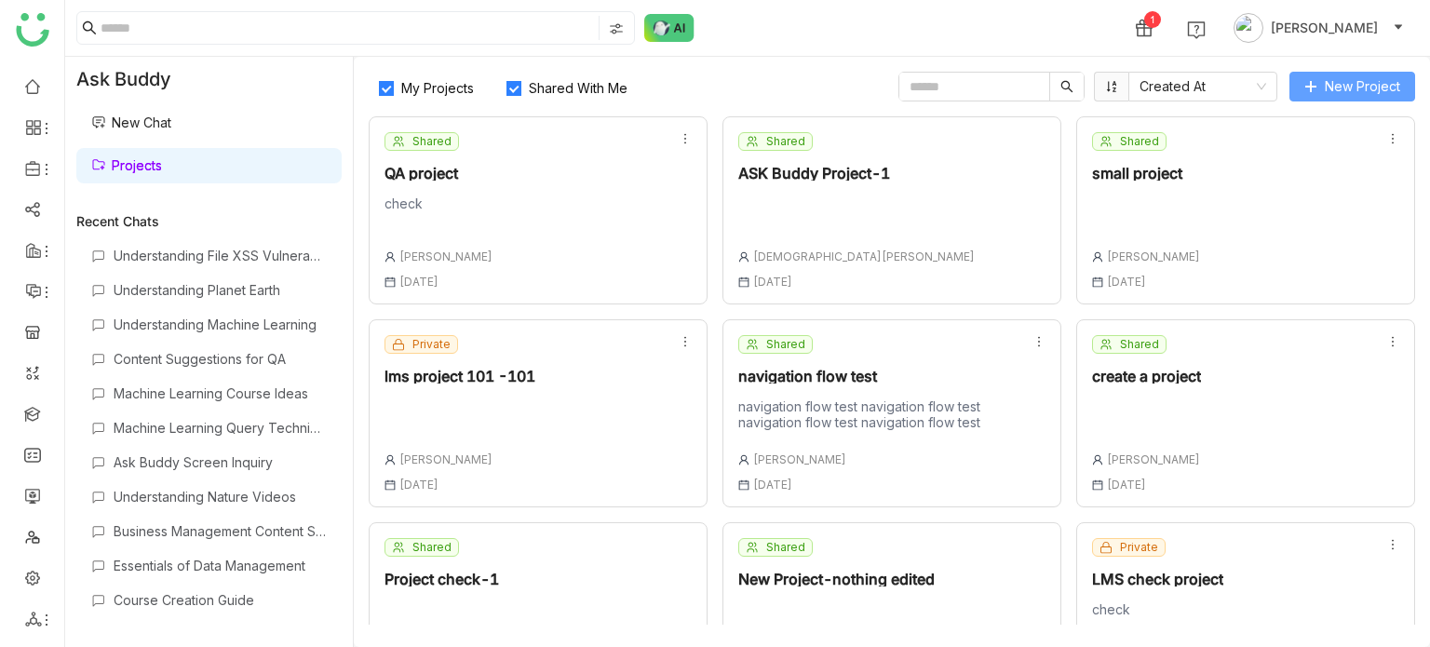
click at [1352, 72] on button "New Project" at bounding box center [1352, 87] width 126 height 30
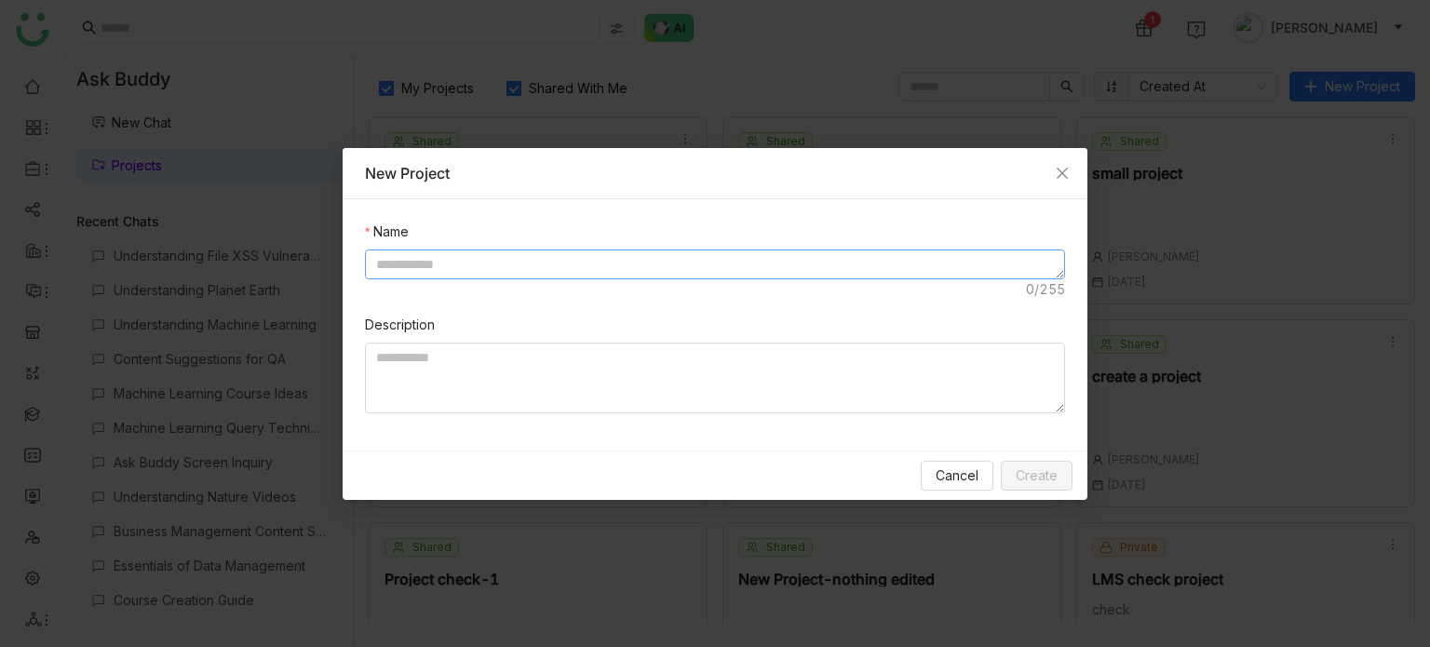
click at [824, 256] on textarea at bounding box center [715, 265] width 700 height 30
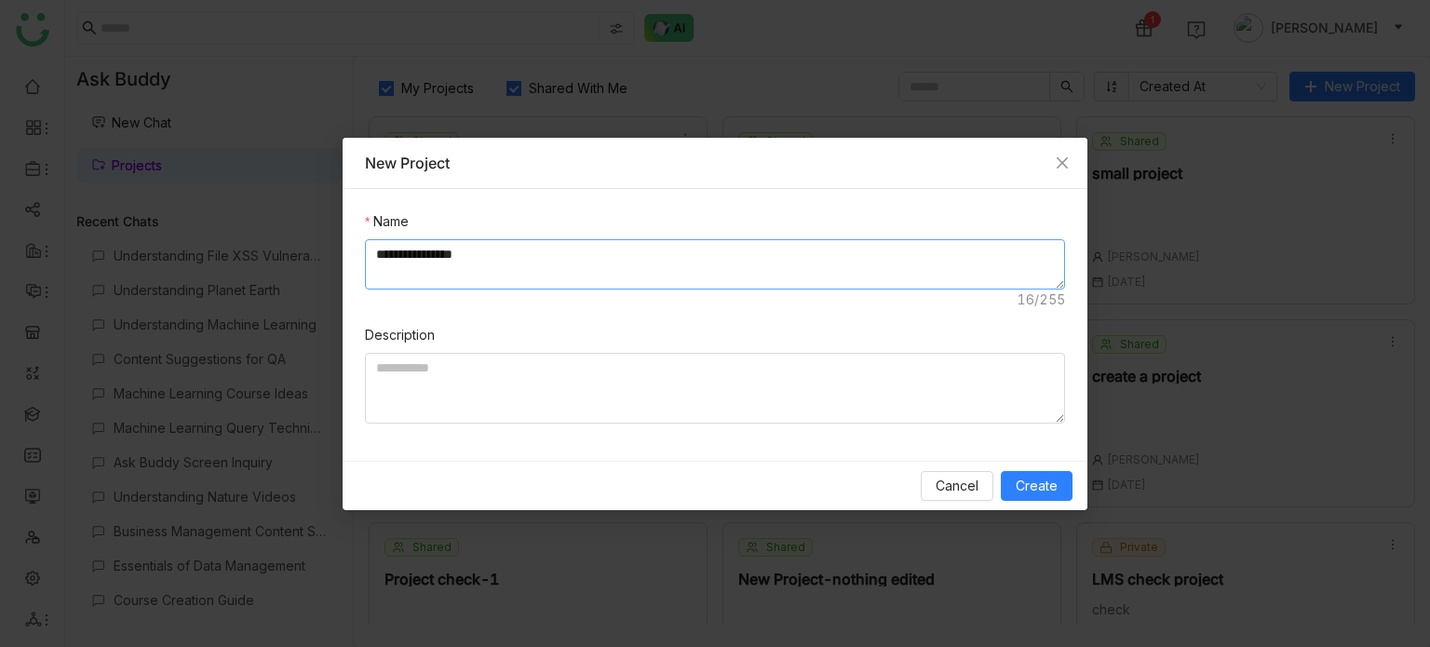
type textarea "**********"
click at [1061, 465] on div "Cancel Create" at bounding box center [715, 485] width 745 height 49
click at [1058, 479] on span "Create" at bounding box center [1037, 486] width 42 height 20
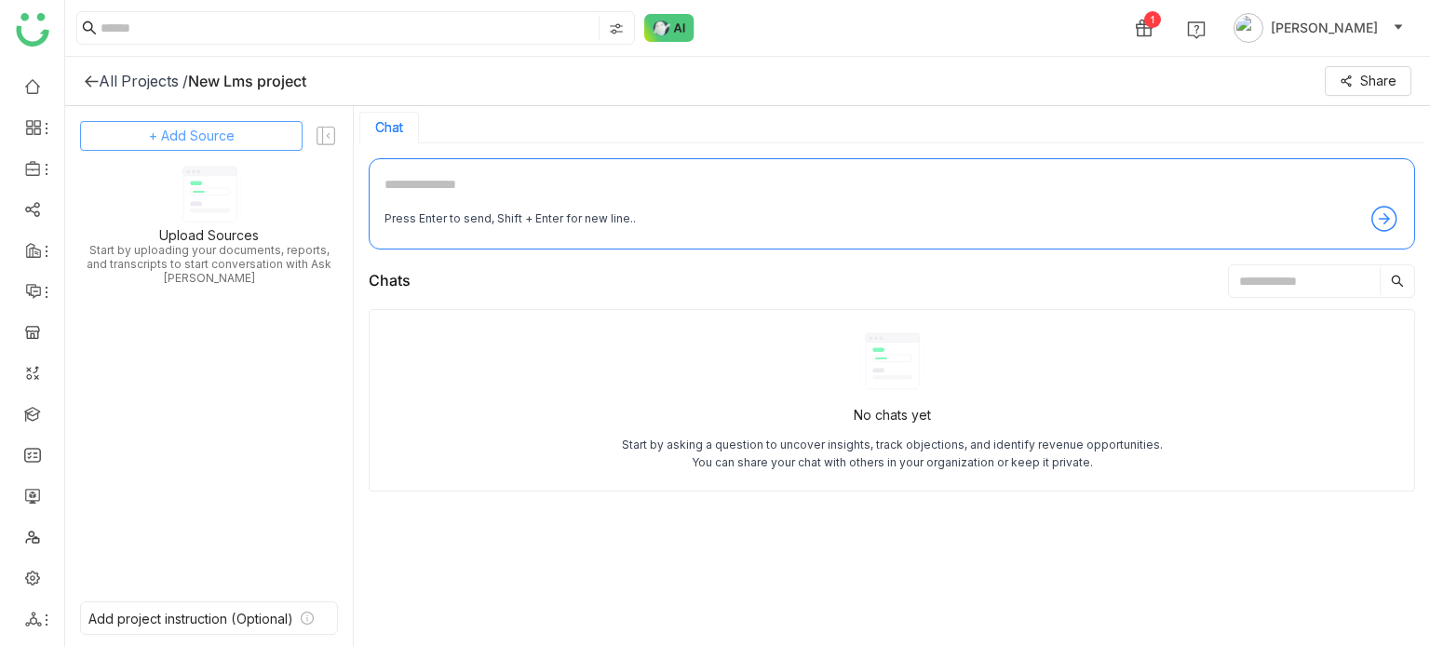
click at [172, 133] on span "+ Add Source" at bounding box center [192, 136] width 86 height 20
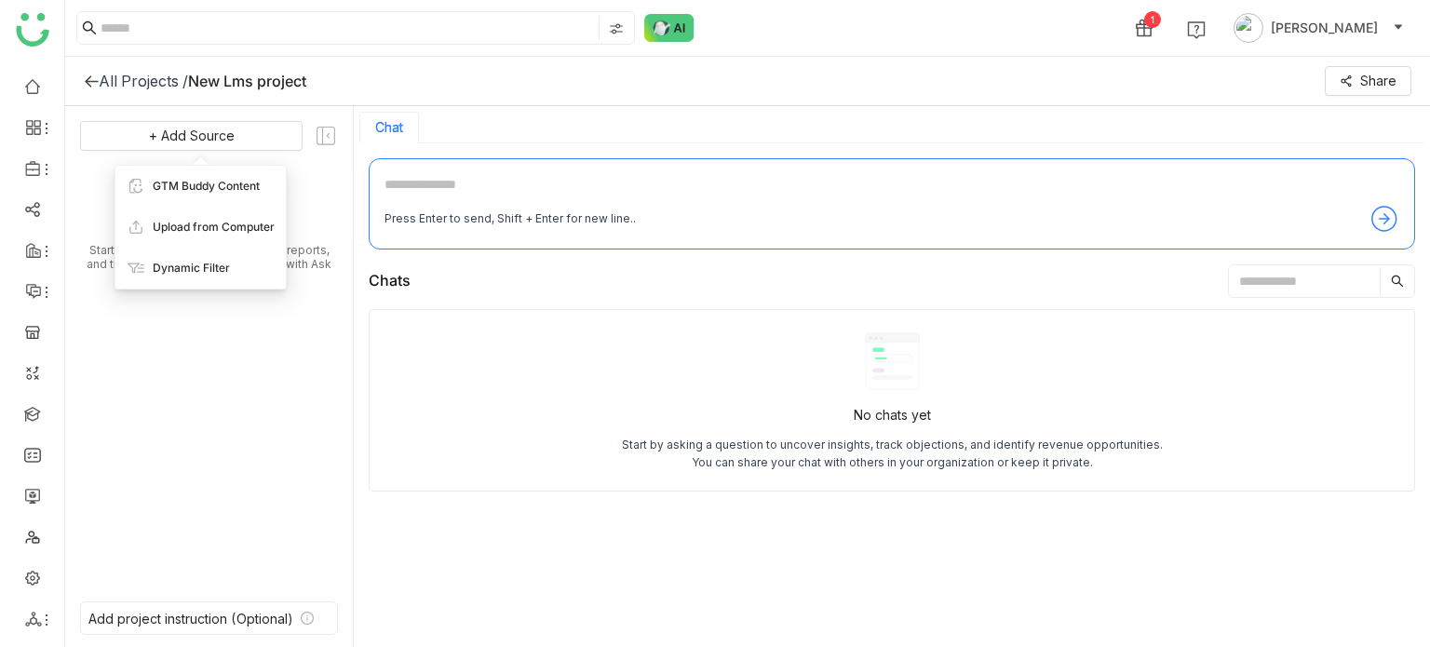
click at [89, 78] on icon at bounding box center [91, 81] width 15 height 15
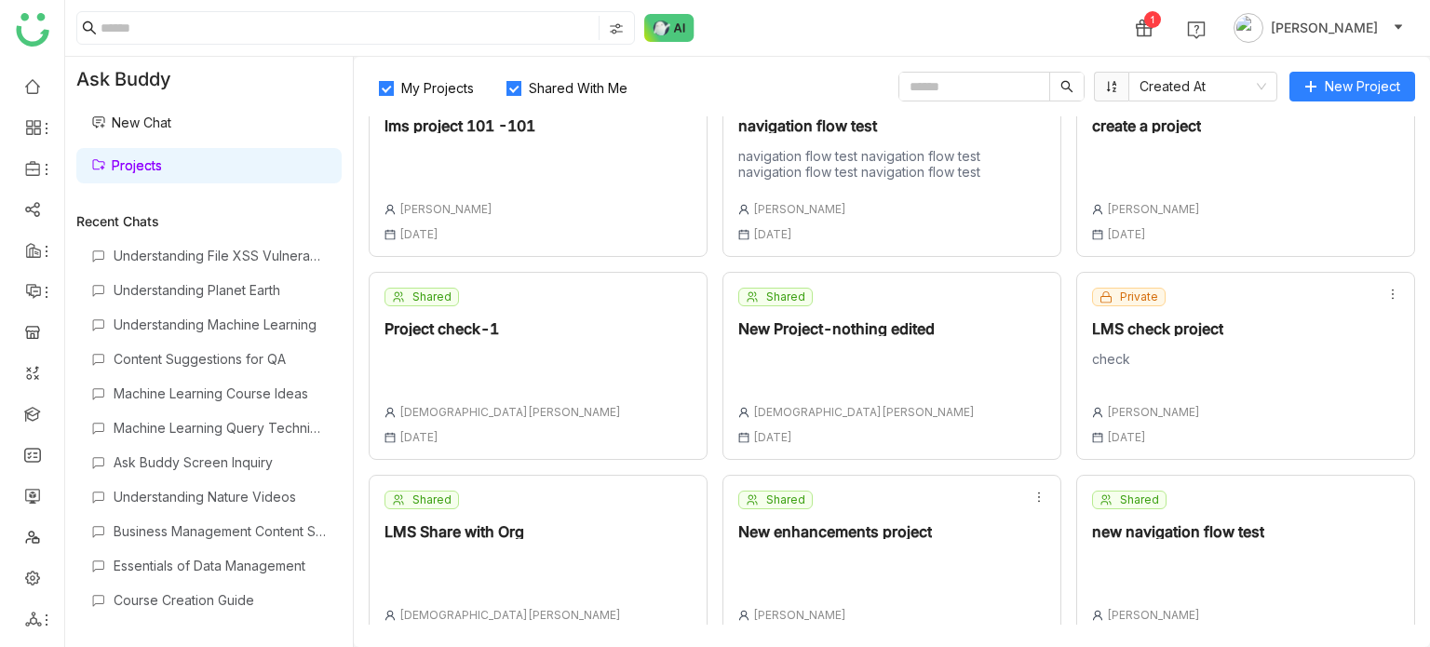
scroll to position [492, 0]
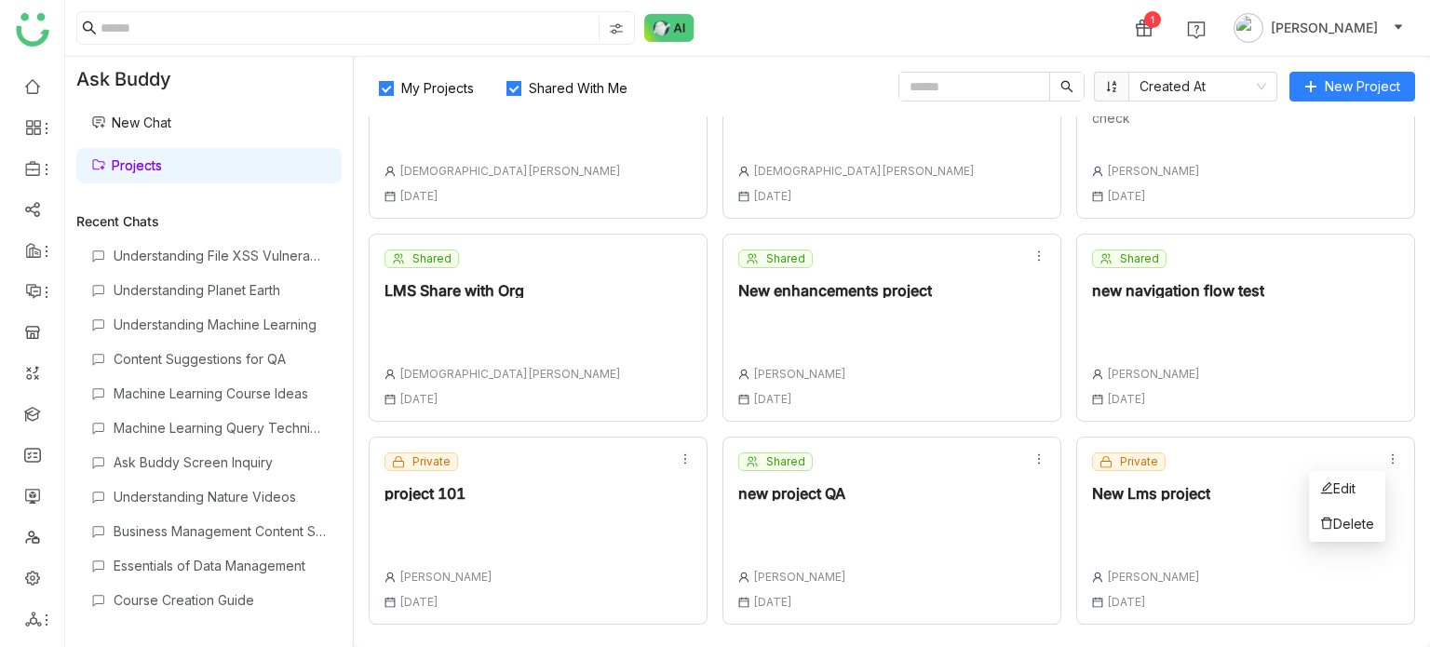
click at [1386, 461] on icon at bounding box center [1392, 458] width 13 height 13
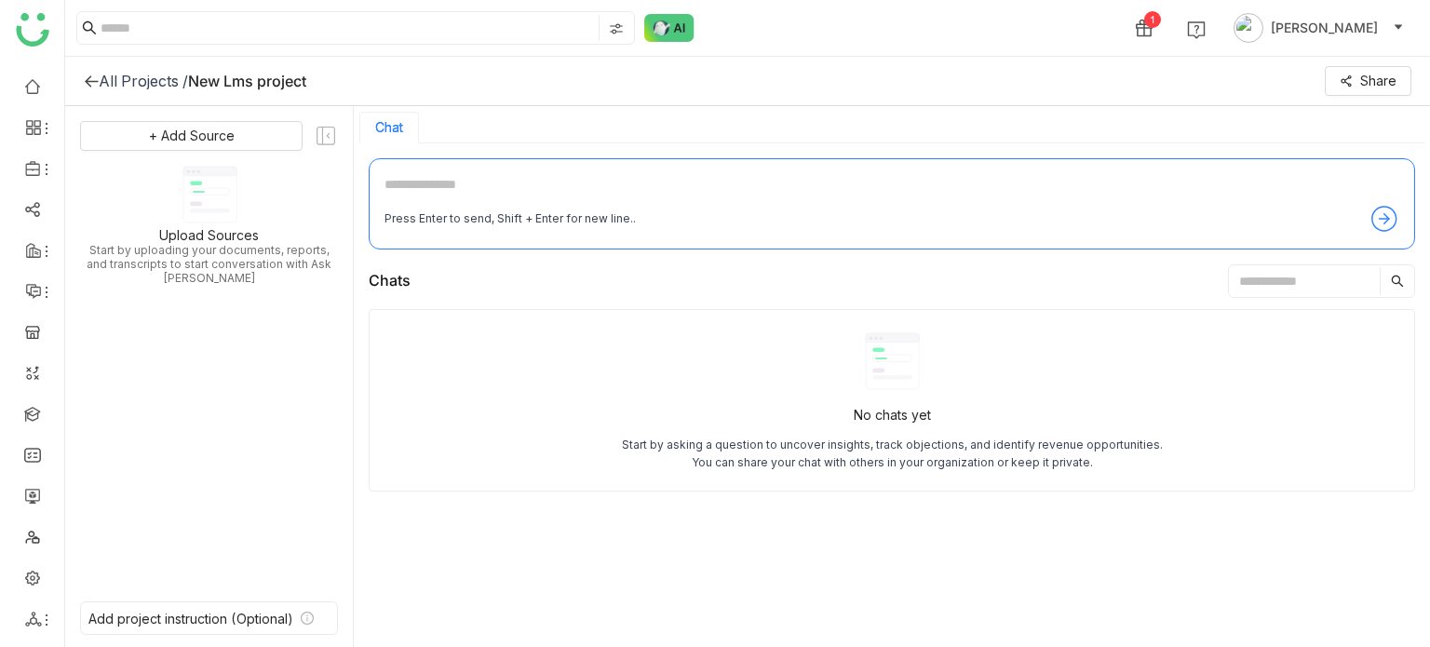
click at [93, 83] on icon at bounding box center [91, 81] width 15 height 15
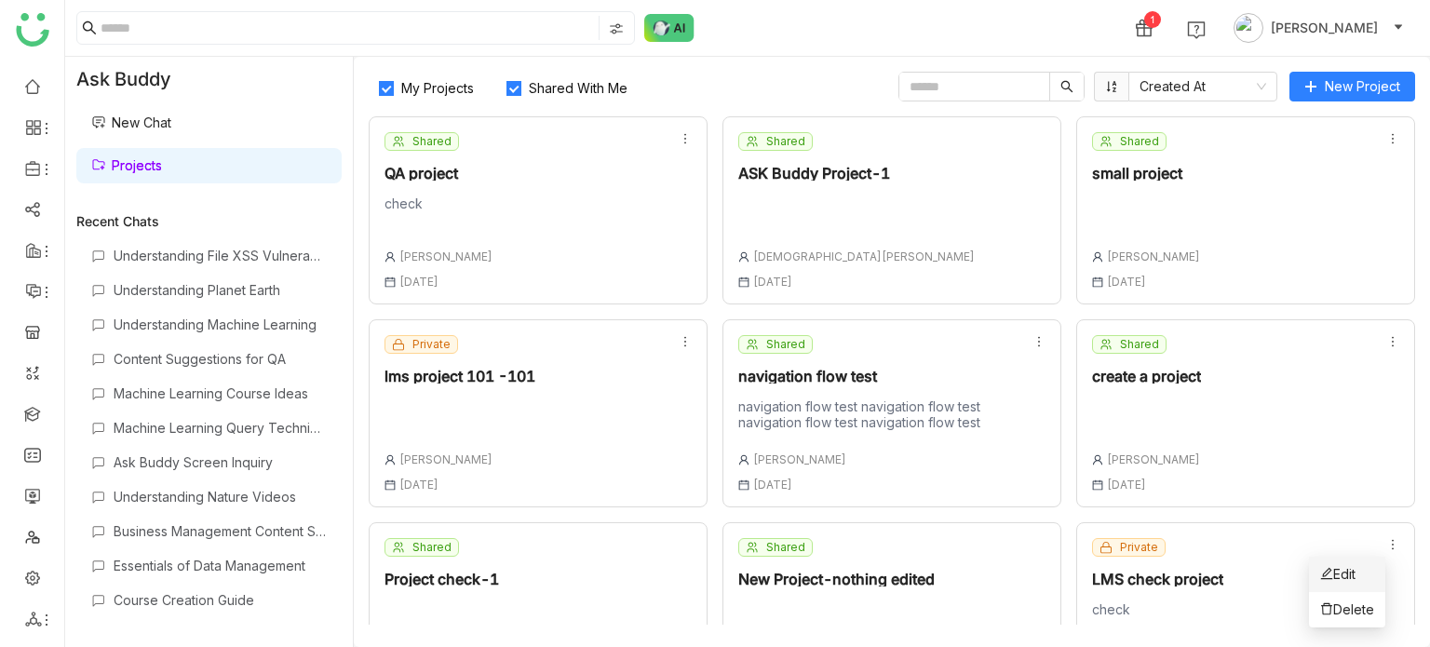
click at [1371, 563] on li "Edit" at bounding box center [1347, 574] width 76 height 35
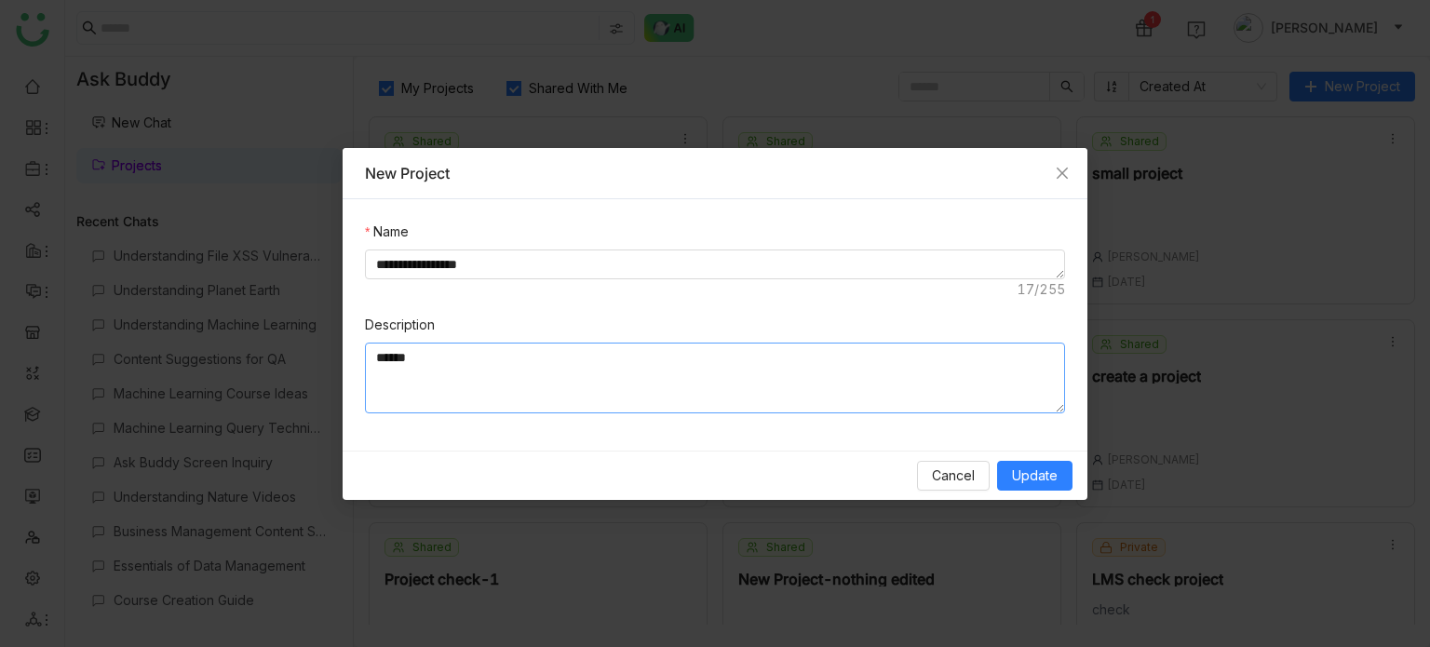
click at [655, 371] on textarea "*****" at bounding box center [715, 378] width 700 height 71
click at [689, 287] on div "**********" at bounding box center [715, 275] width 700 height 50
click at [937, 480] on span "Cancel" at bounding box center [953, 476] width 43 height 20
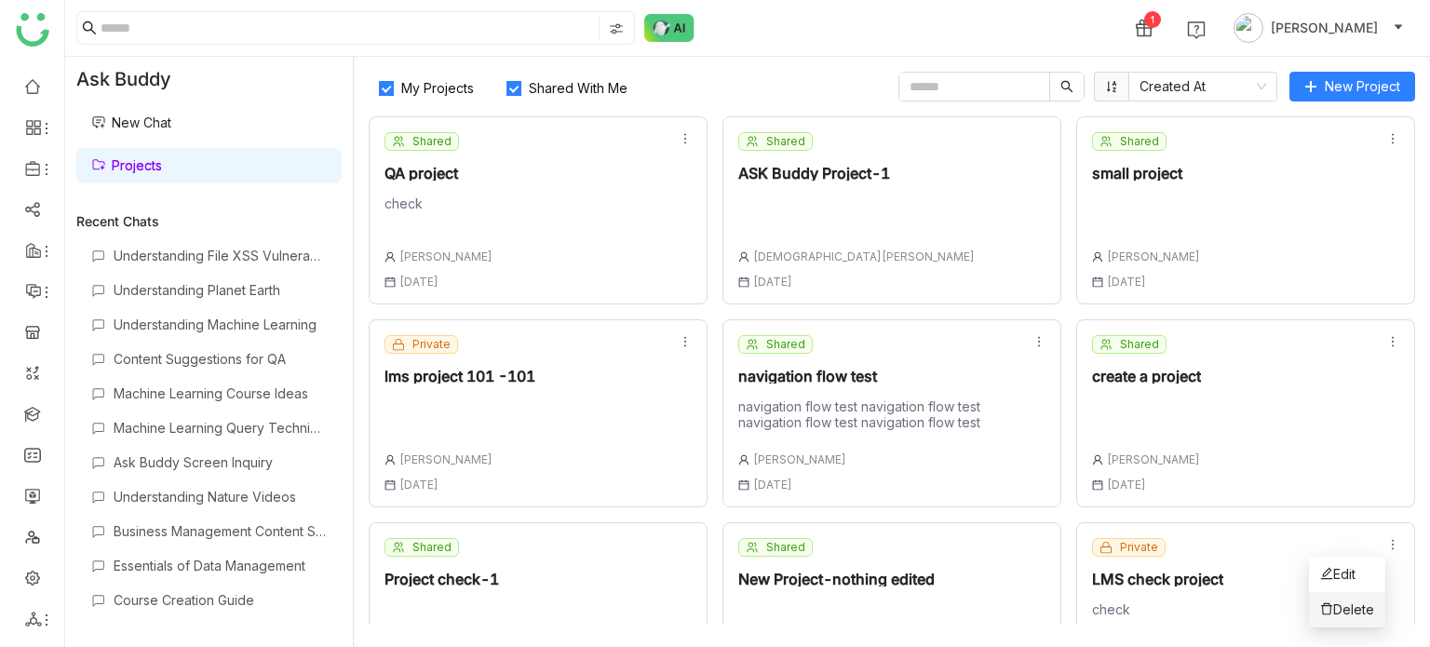
click at [1367, 597] on li "Delete" at bounding box center [1347, 609] width 76 height 35
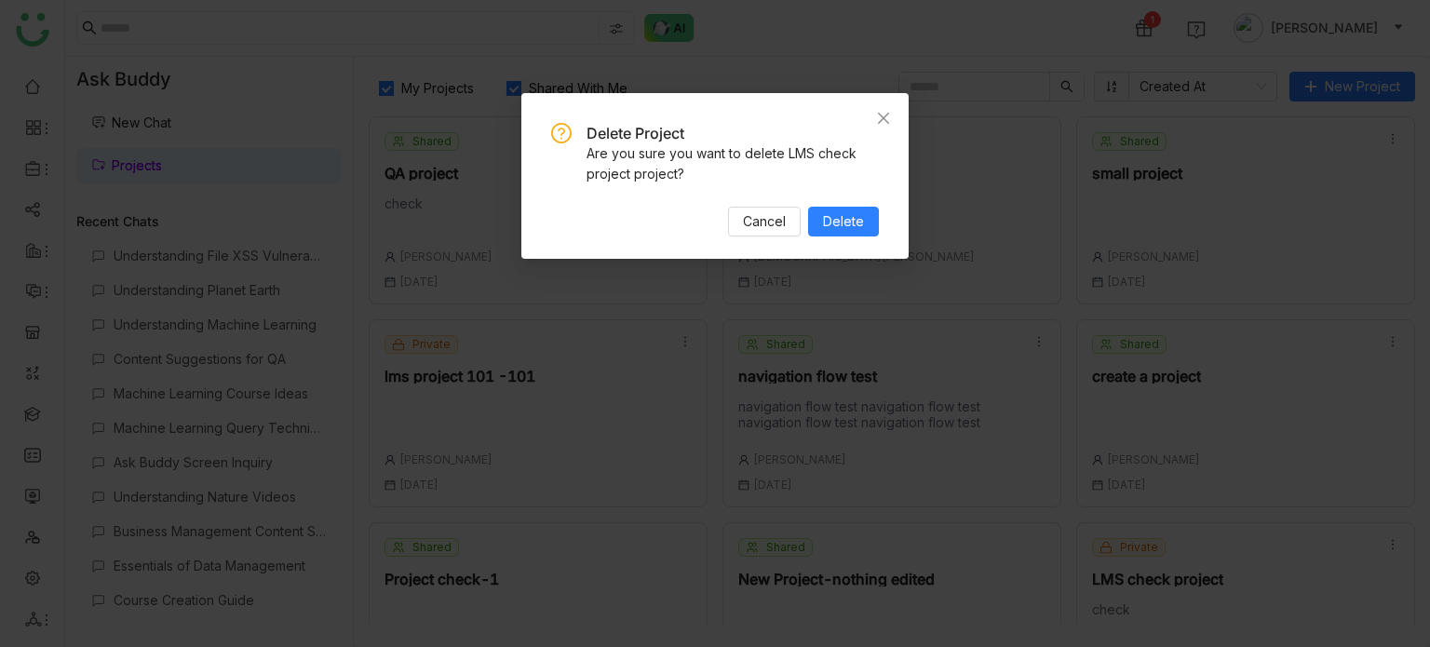
click at [842, 239] on div "Delete Project Are you sure you want to delete LMS check project project? Cance…" at bounding box center [714, 176] width 387 height 166
click at [843, 230] on span "Delete" at bounding box center [843, 221] width 41 height 20
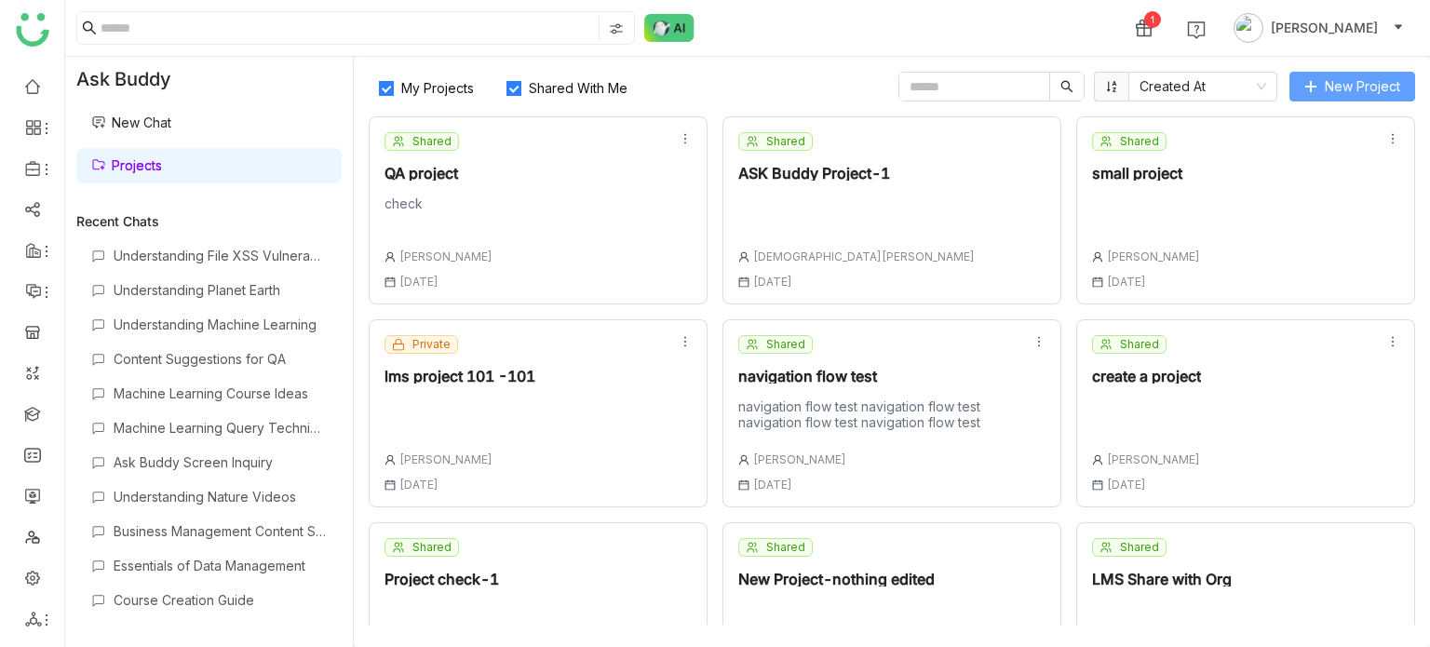
click at [1346, 82] on span "New Project" at bounding box center [1362, 86] width 75 height 20
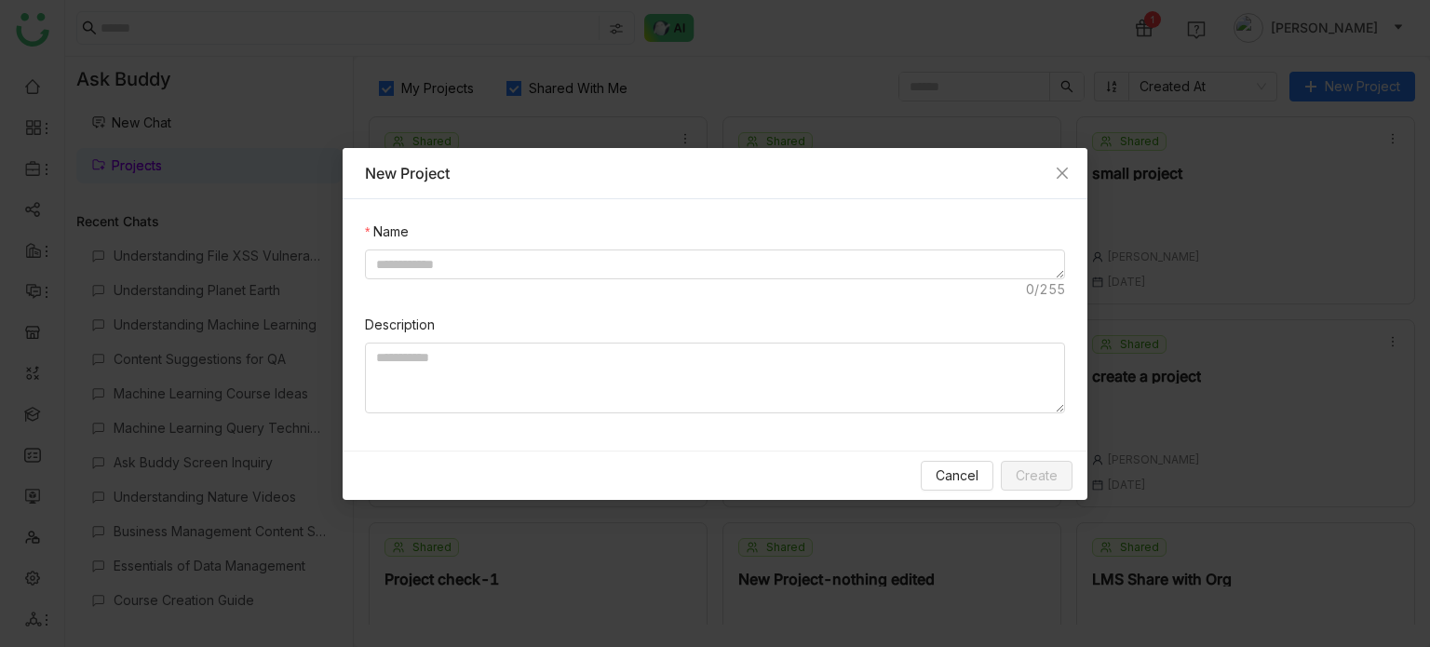
click at [469, 240] on nz-form-item "Name" at bounding box center [715, 261] width 700 height 78
click at [477, 254] on textarea at bounding box center [715, 265] width 700 height 30
type textarea "*"
type textarea "**********"
click at [659, 396] on textarea at bounding box center [715, 378] width 700 height 71
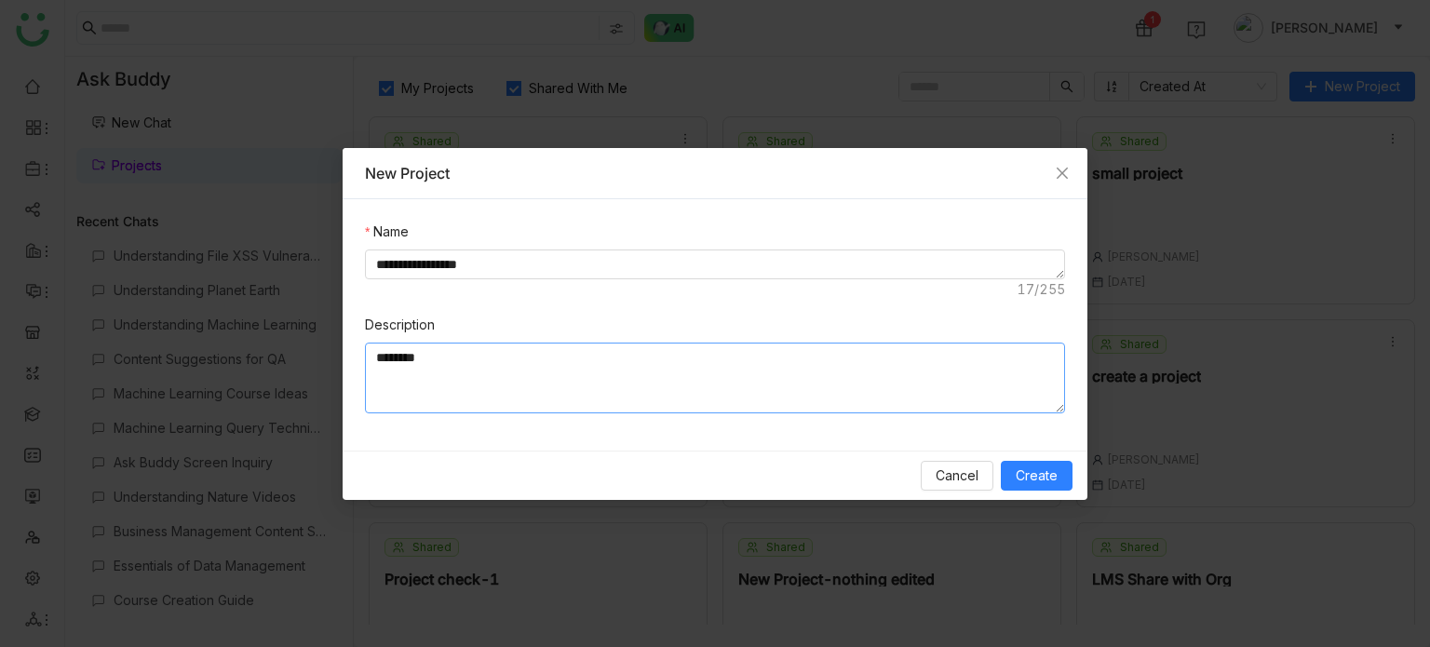
type textarea "********"
click at [1018, 454] on div "Cancel Create" at bounding box center [715, 475] width 745 height 49
click at [1019, 466] on span "Create" at bounding box center [1037, 476] width 42 height 20
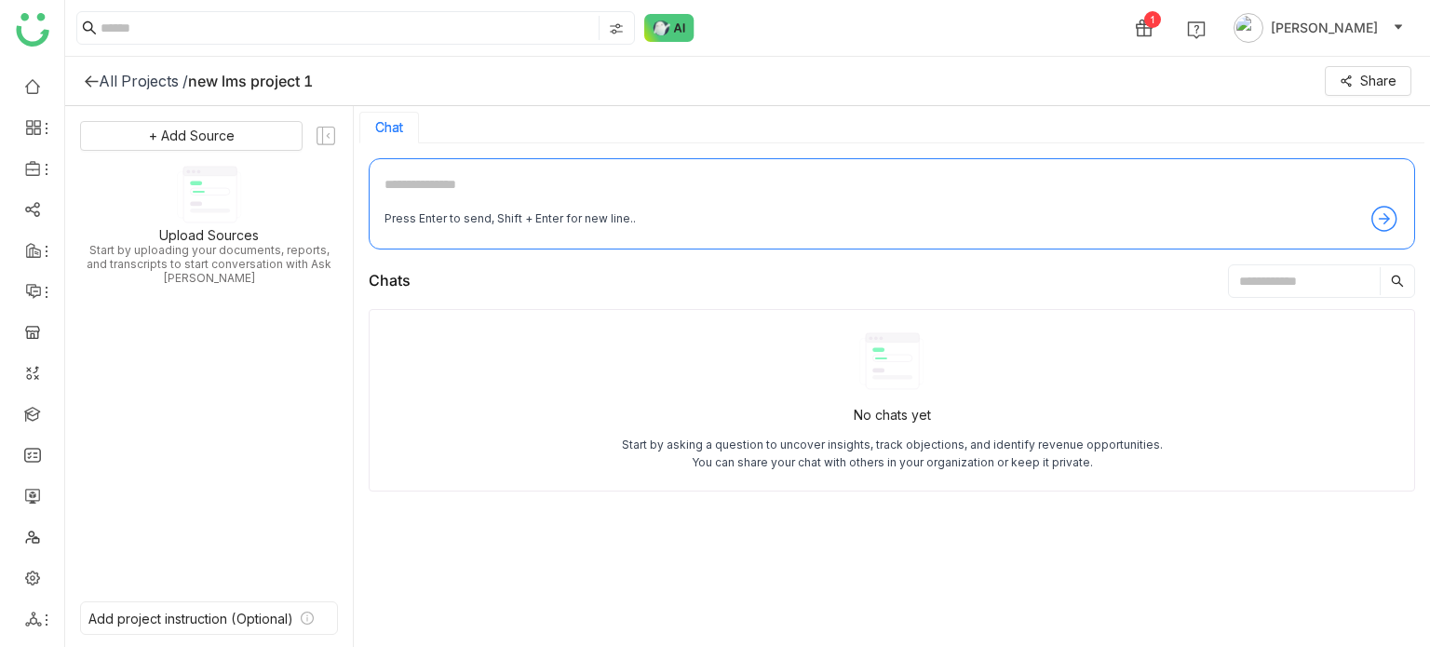
click at [88, 80] on icon at bounding box center [91, 81] width 15 height 15
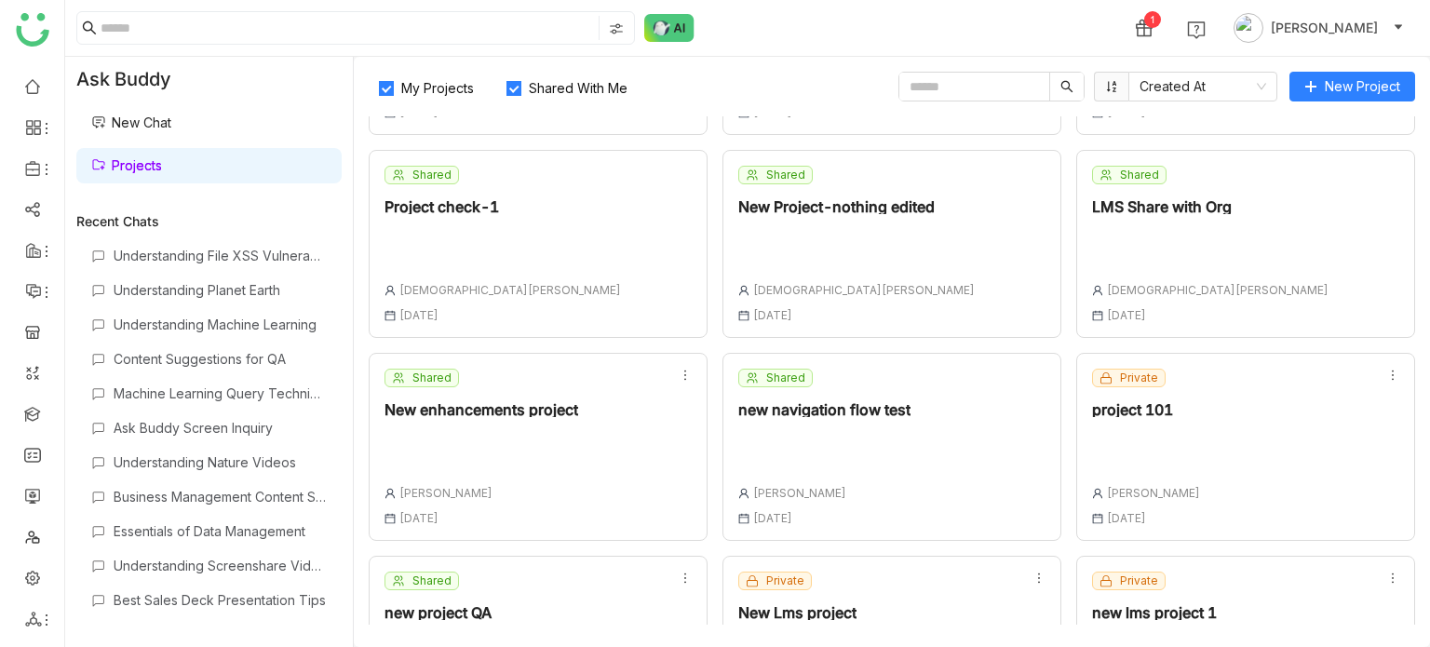
scroll to position [492, 0]
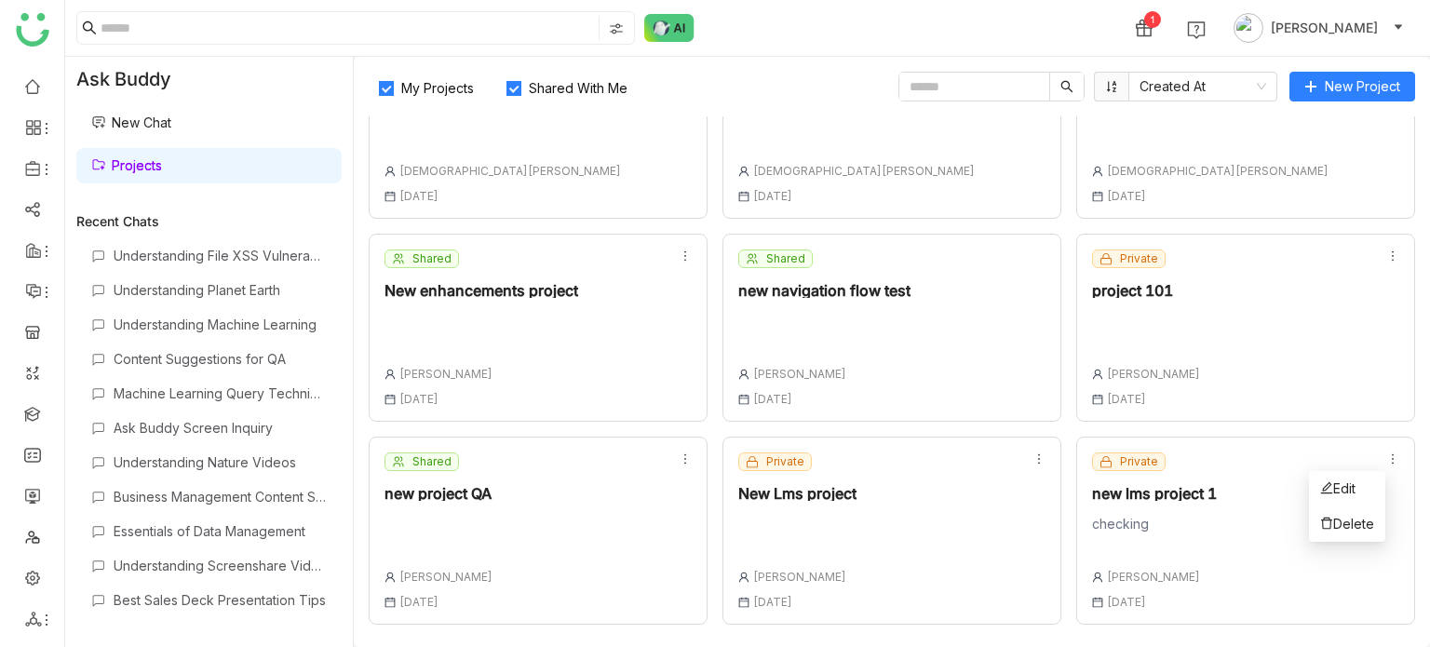
click at [1386, 461] on icon at bounding box center [1392, 458] width 13 height 13
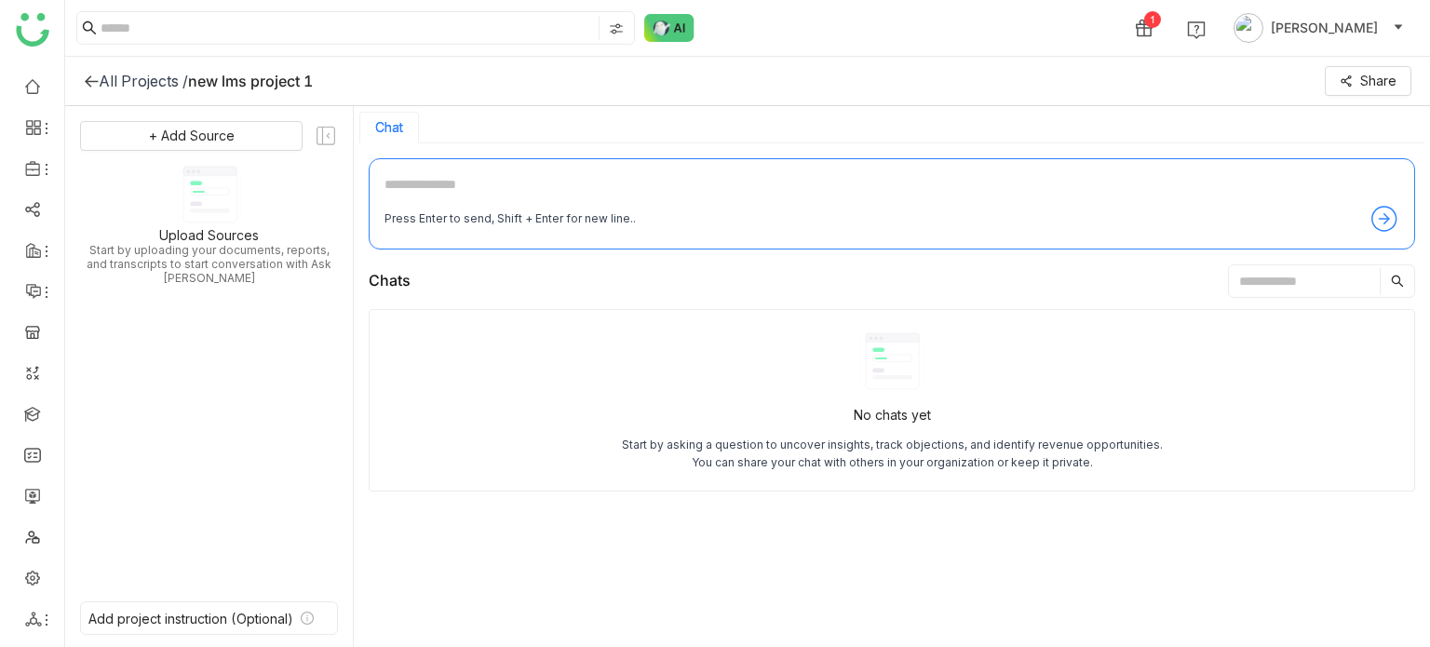
click at [89, 81] on icon at bounding box center [91, 81] width 15 height 15
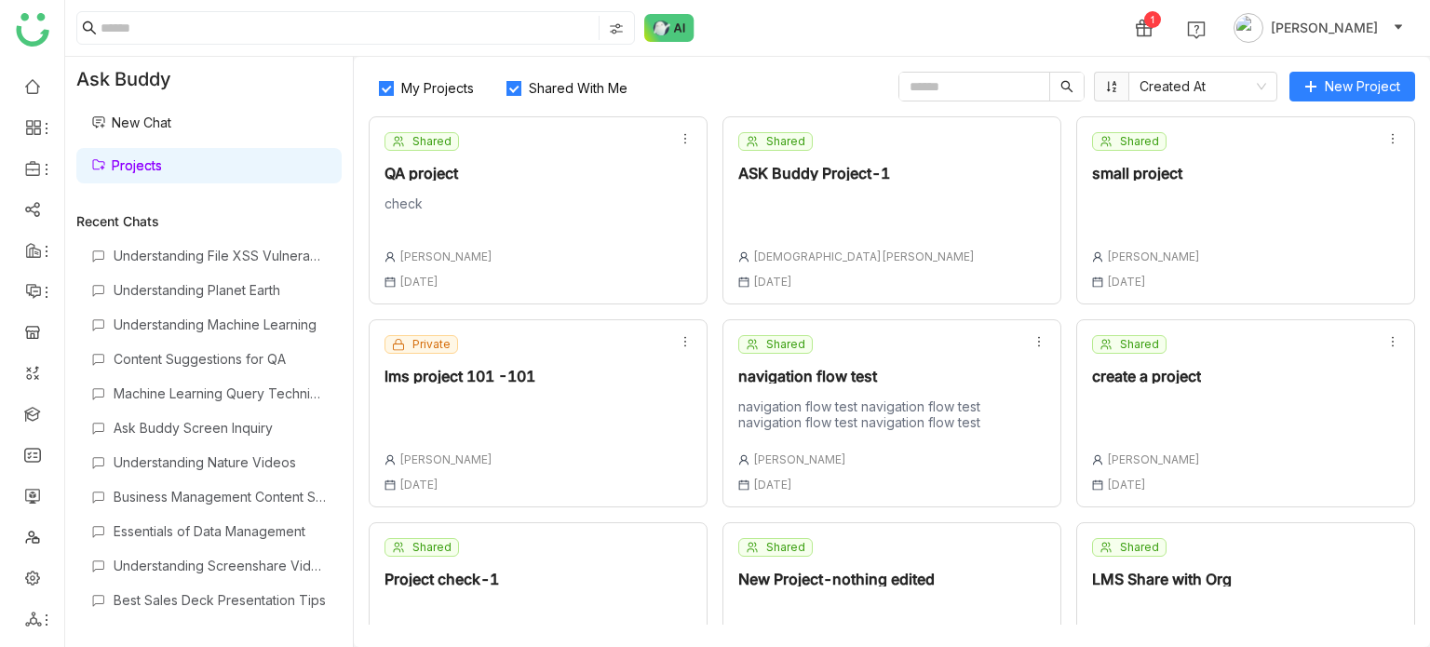
scroll to position [93, 0]
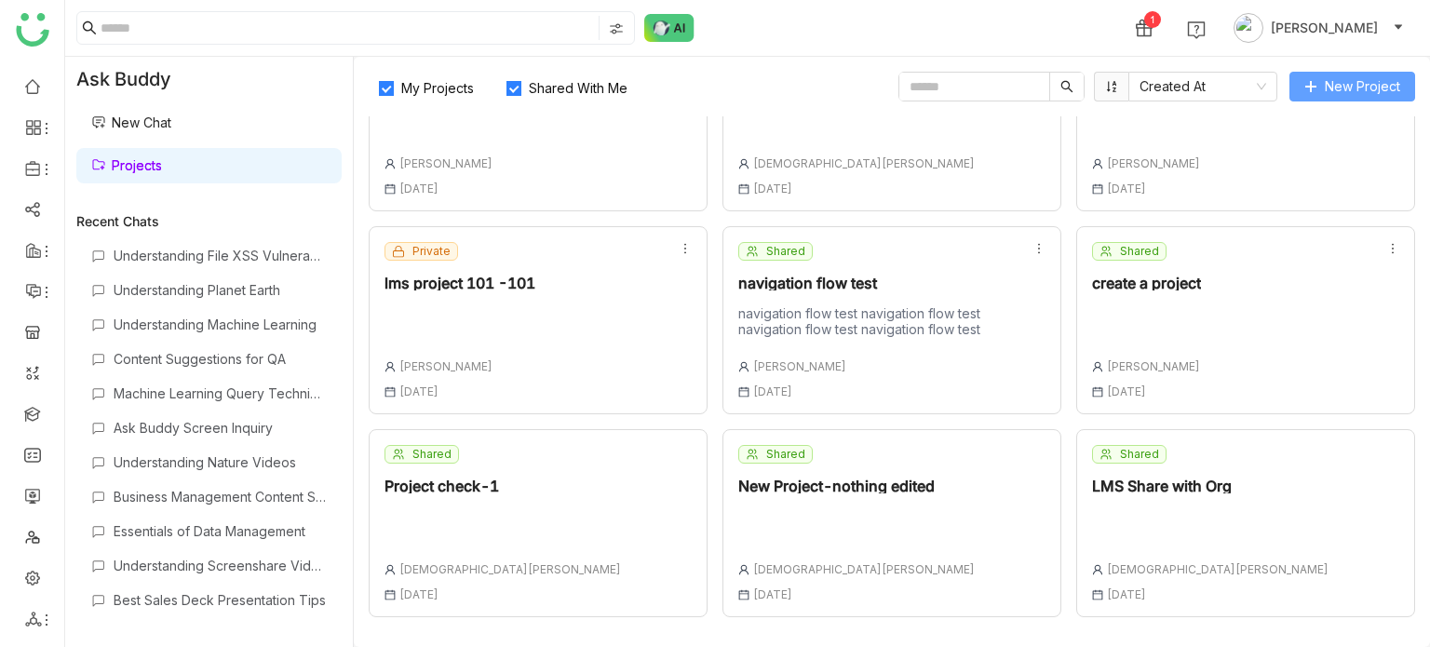
click at [1348, 92] on span "New Project" at bounding box center [1362, 86] width 75 height 20
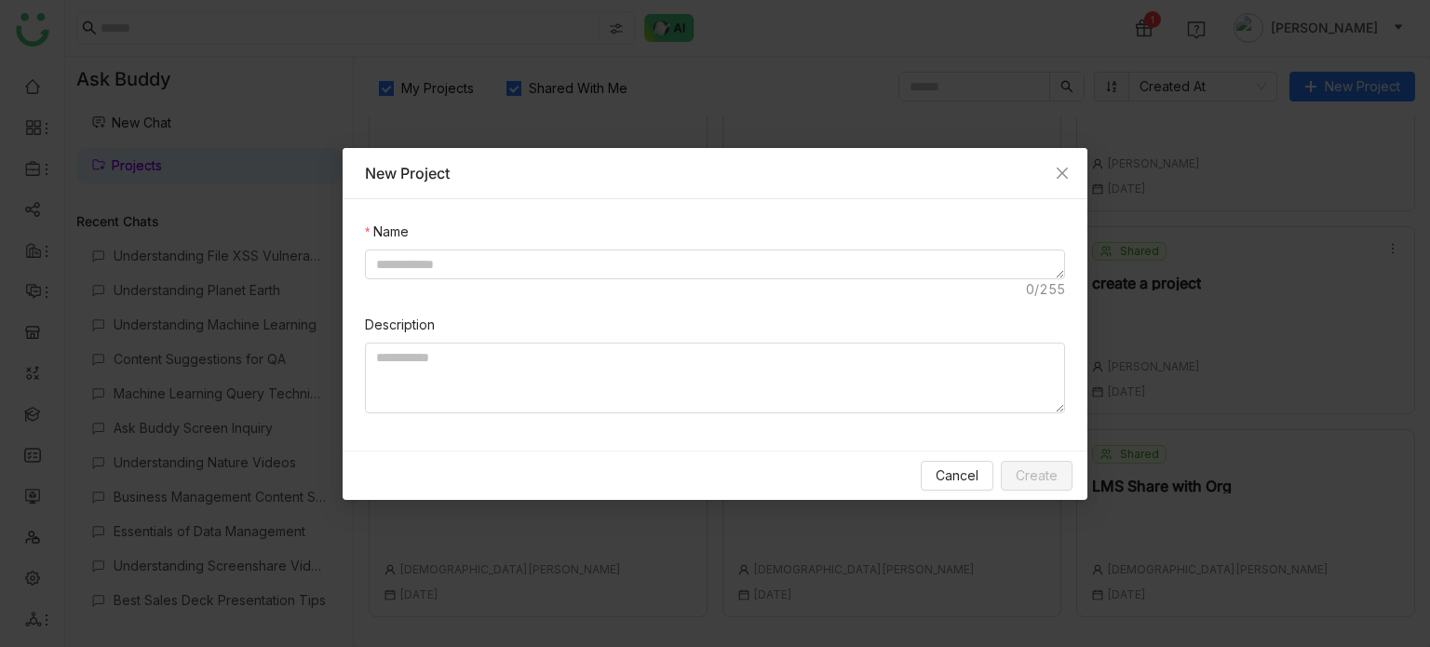
click at [499, 297] on div at bounding box center [715, 275] width 700 height 50
click at [967, 461] on button "Cancel" at bounding box center [957, 476] width 73 height 30
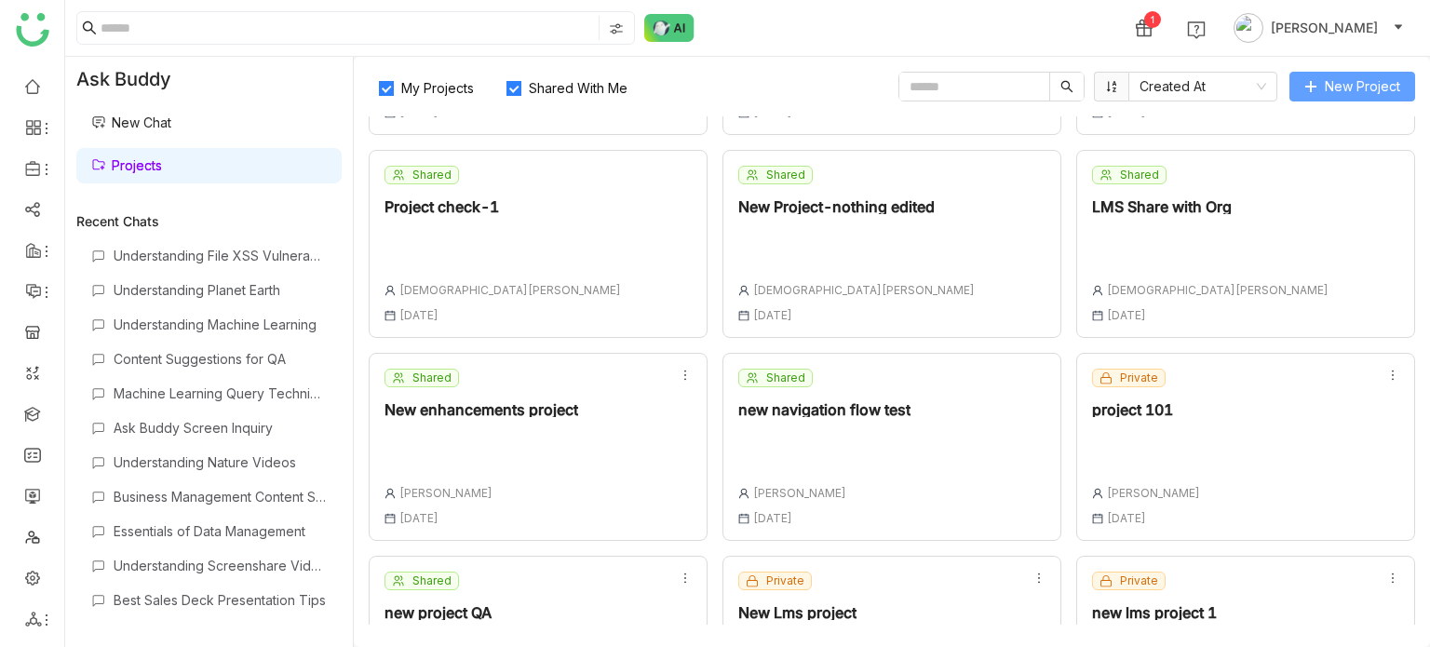
scroll to position [492, 0]
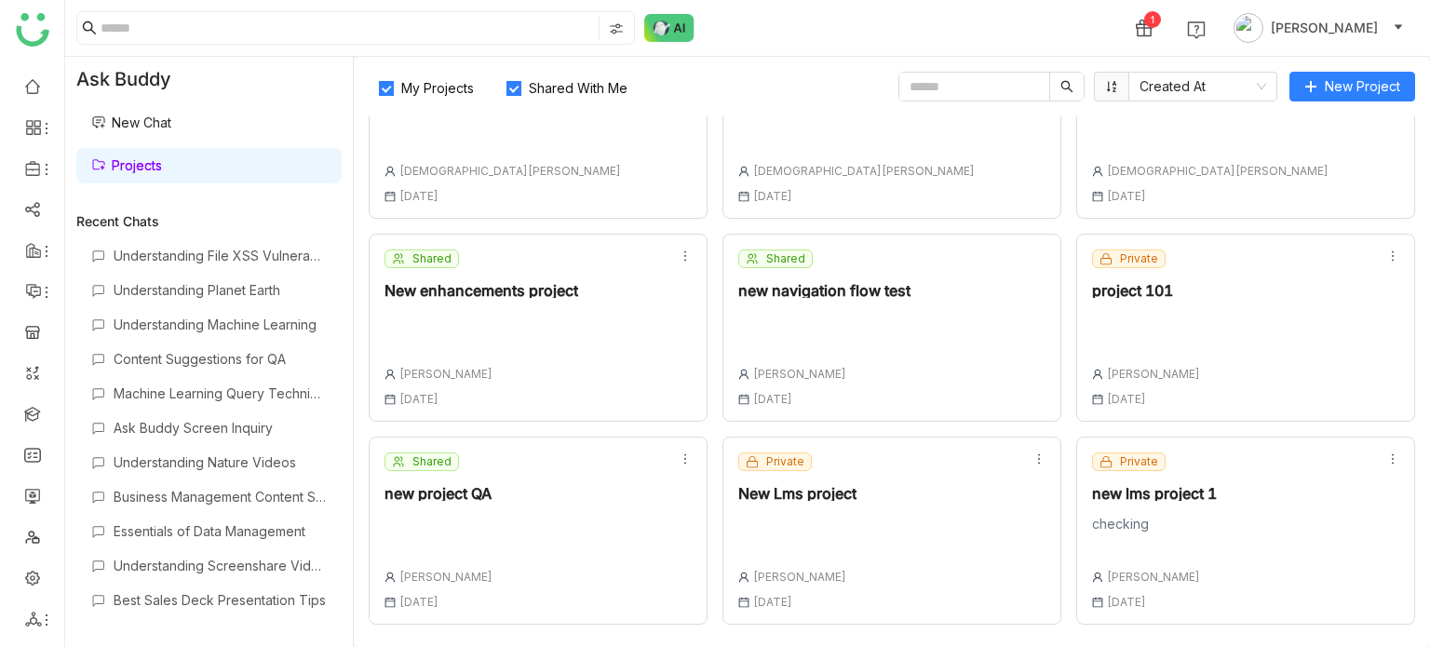
click at [1184, 496] on div "new lms project 1" at bounding box center [1154, 493] width 125 height 15
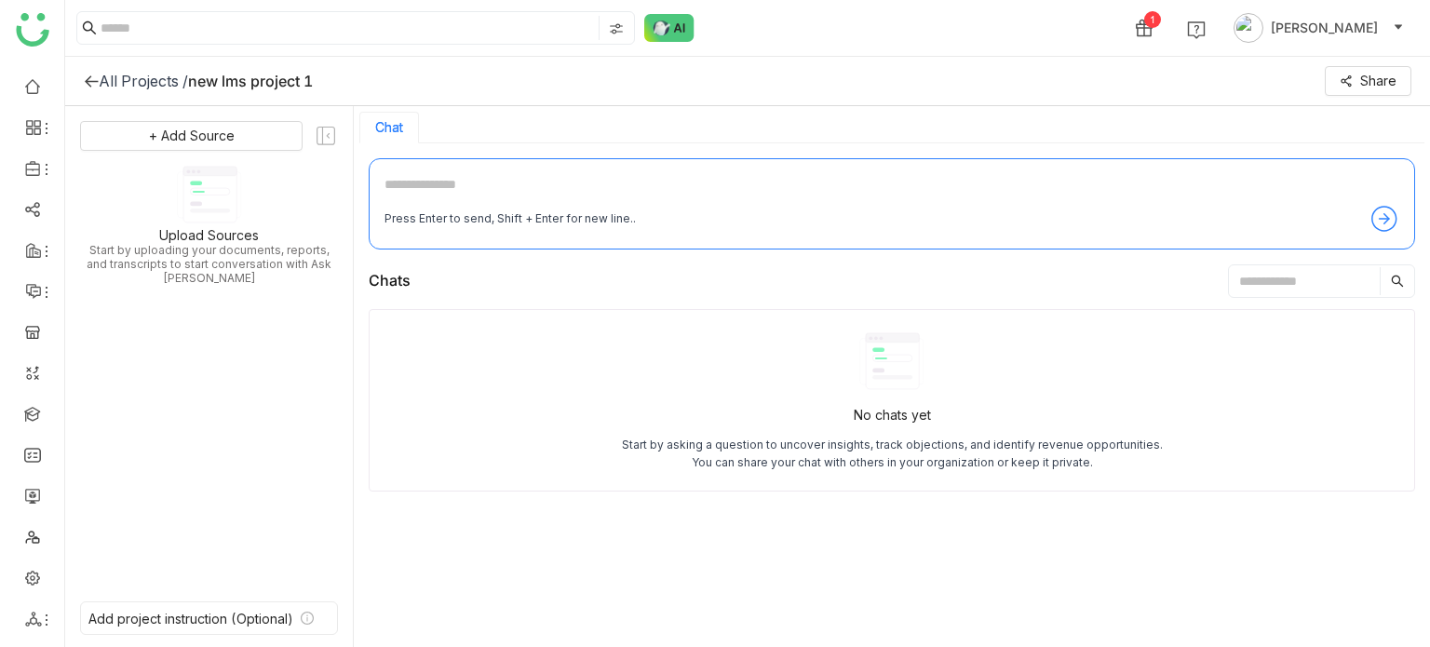
click at [634, 178] on textarea at bounding box center [892, 189] width 1015 height 30
type textarea "**********"
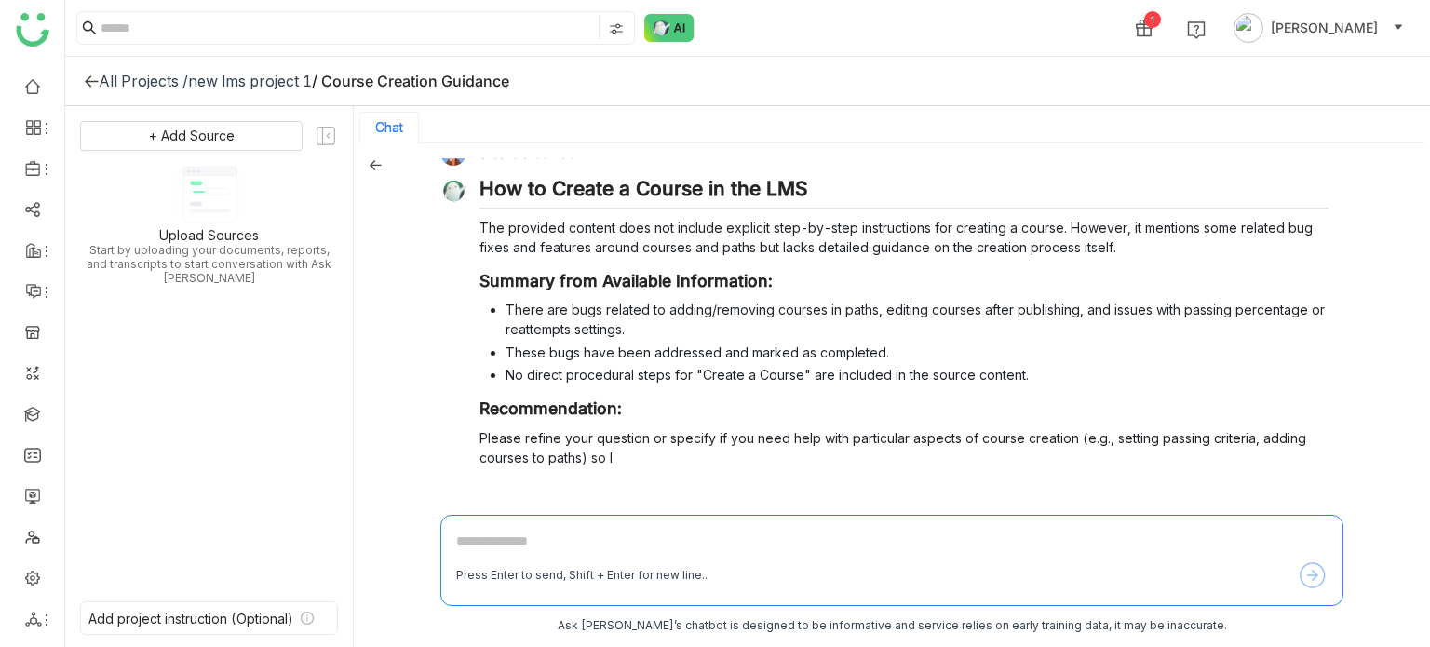
scroll to position [47, 0]
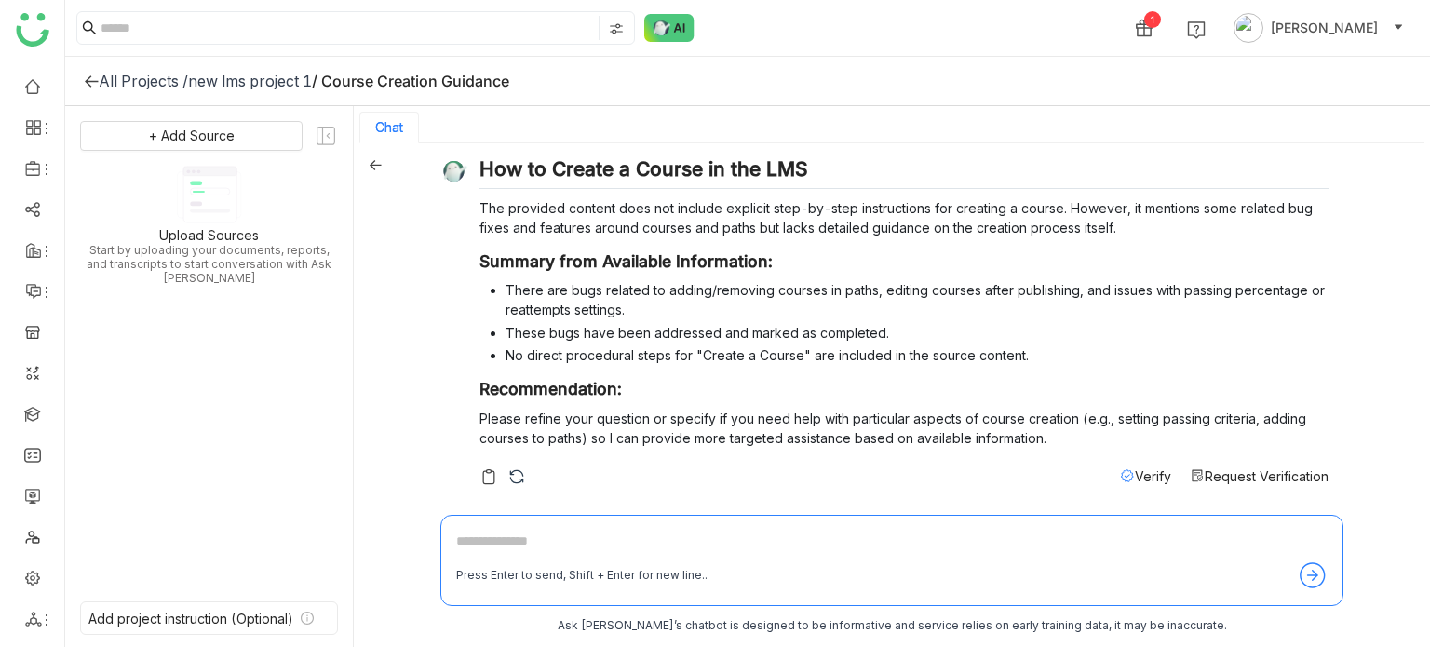
click at [1239, 476] on span "Request Verification" at bounding box center [1267, 476] width 124 height 16
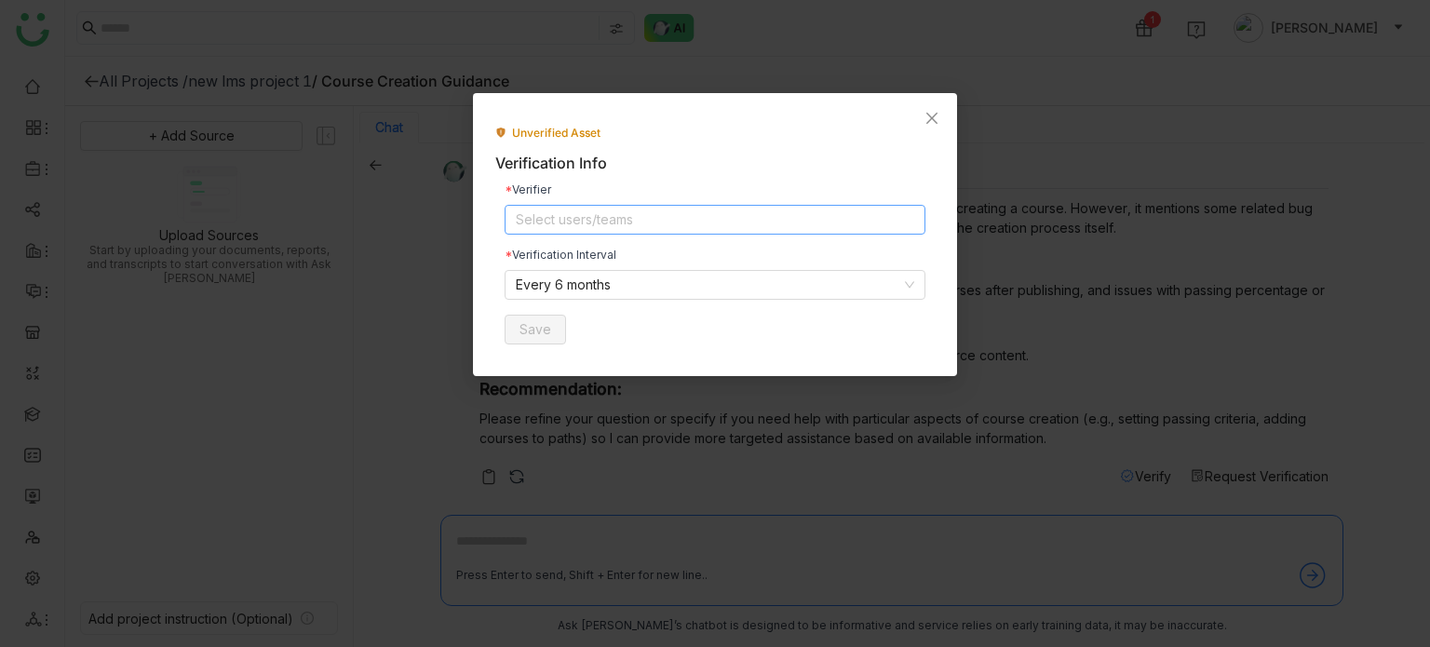
click at [573, 226] on nz-select-top-control "Select users/teams" at bounding box center [715, 220] width 421 height 30
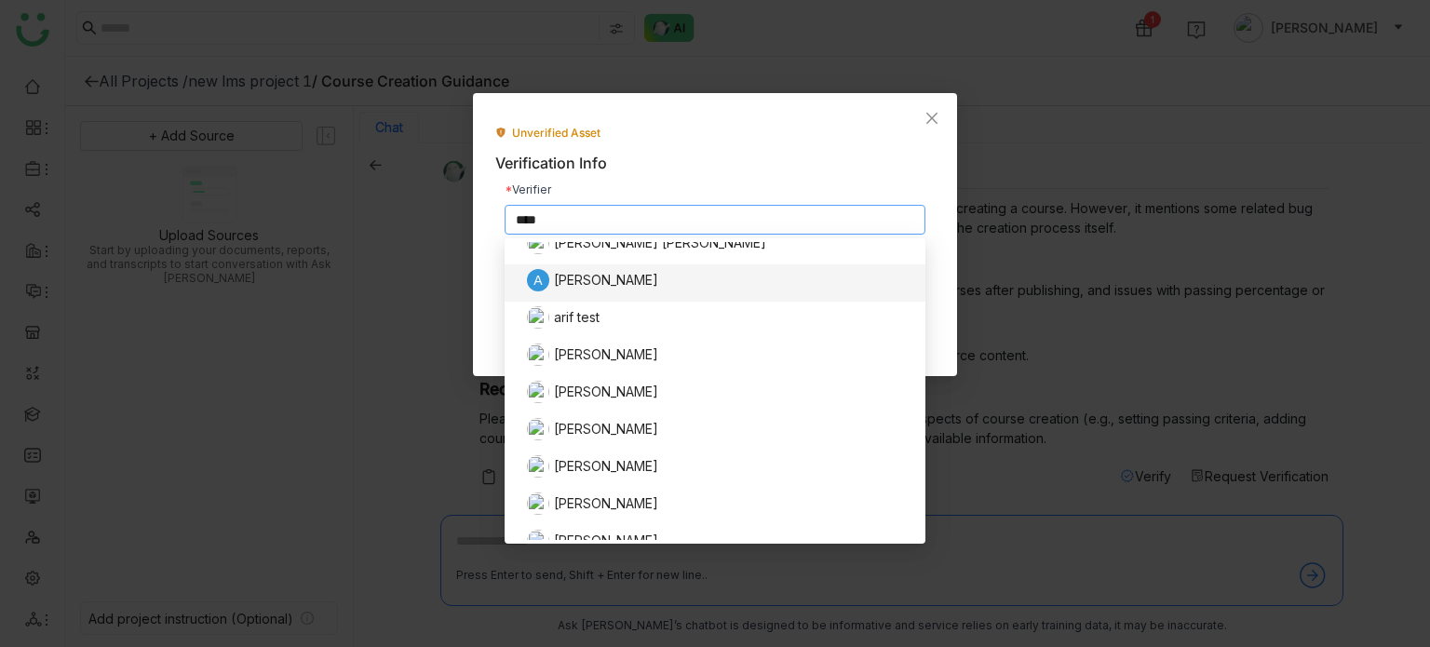
scroll to position [0, 0]
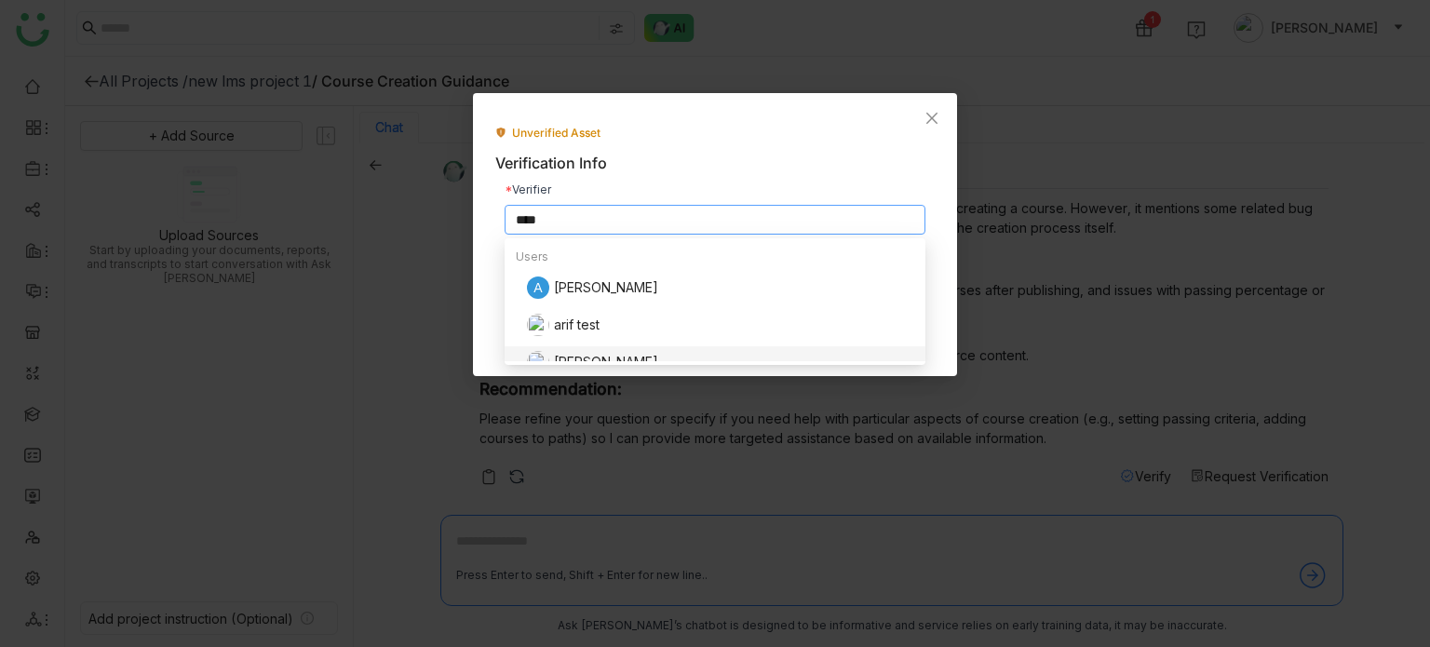
type input "****"
click at [549, 349] on nz-option-item "[PERSON_NAME]" at bounding box center [715, 364] width 421 height 37
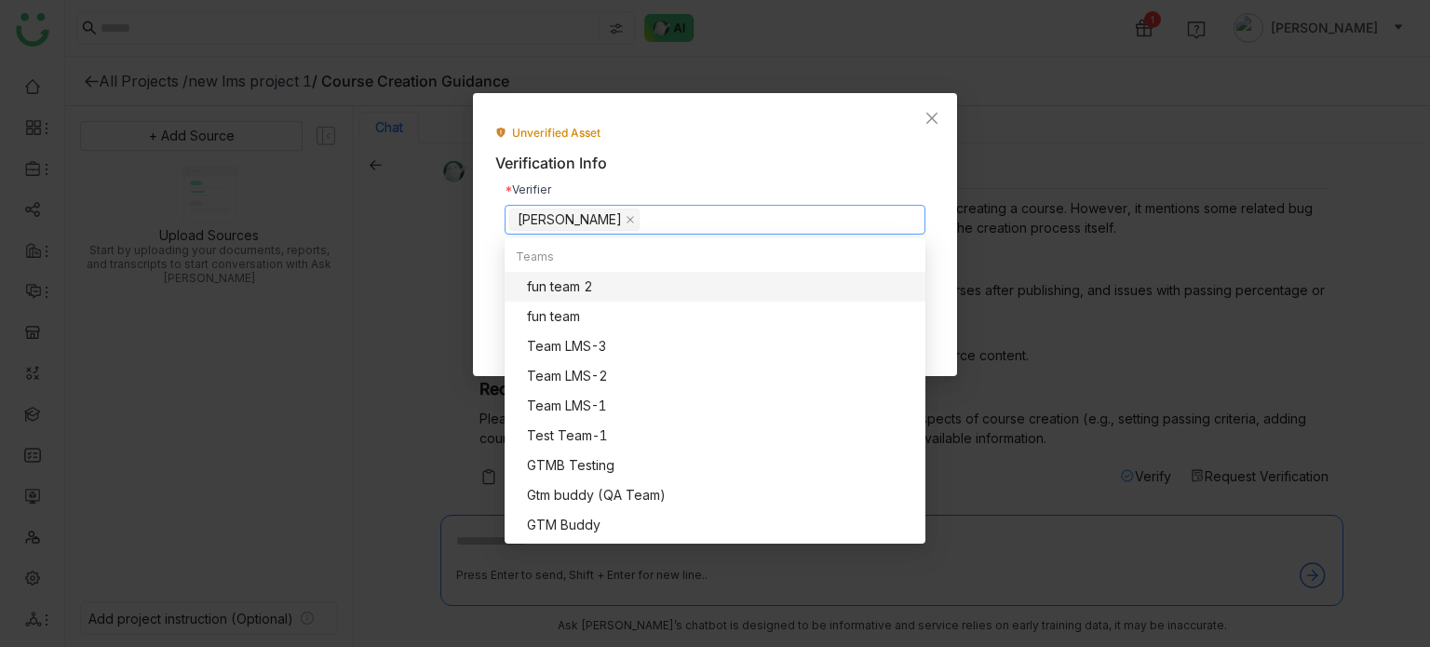
click at [714, 189] on div "Verifier" at bounding box center [715, 189] width 421 height 11
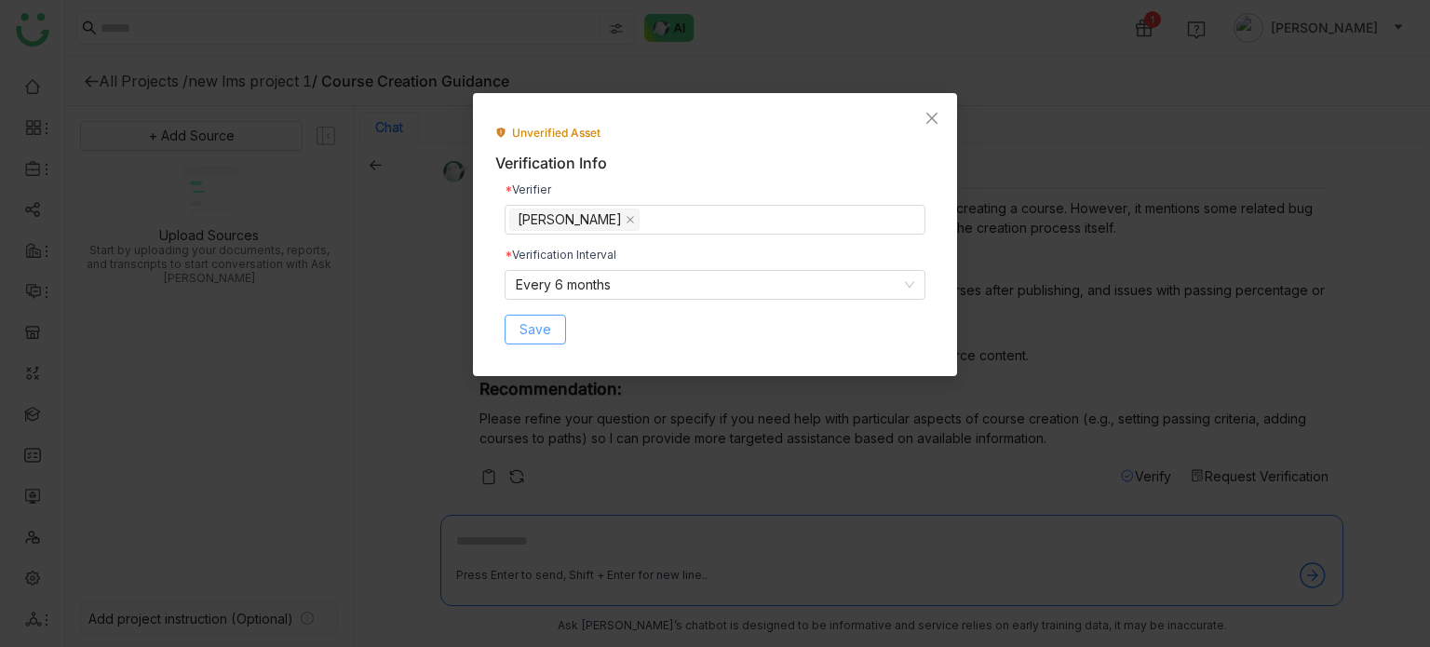
click at [511, 329] on button "Save" at bounding box center [535, 330] width 61 height 30
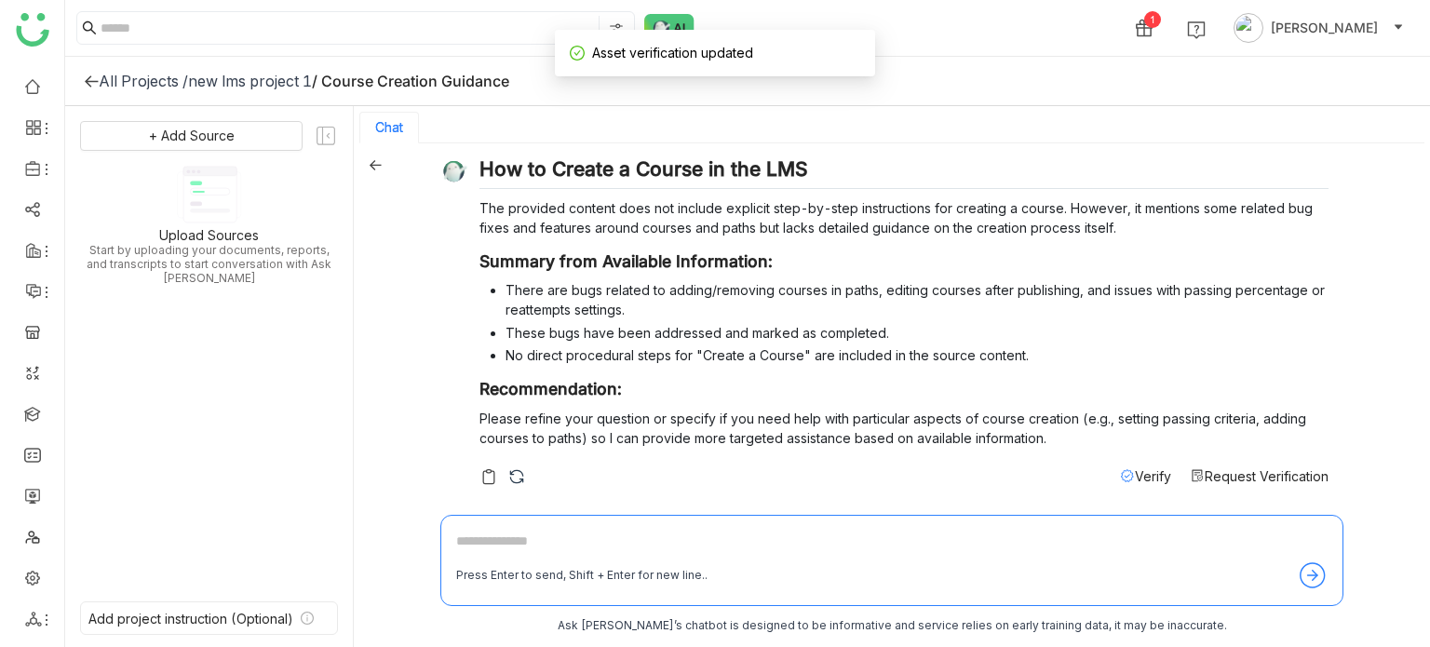
scroll to position [3, 0]
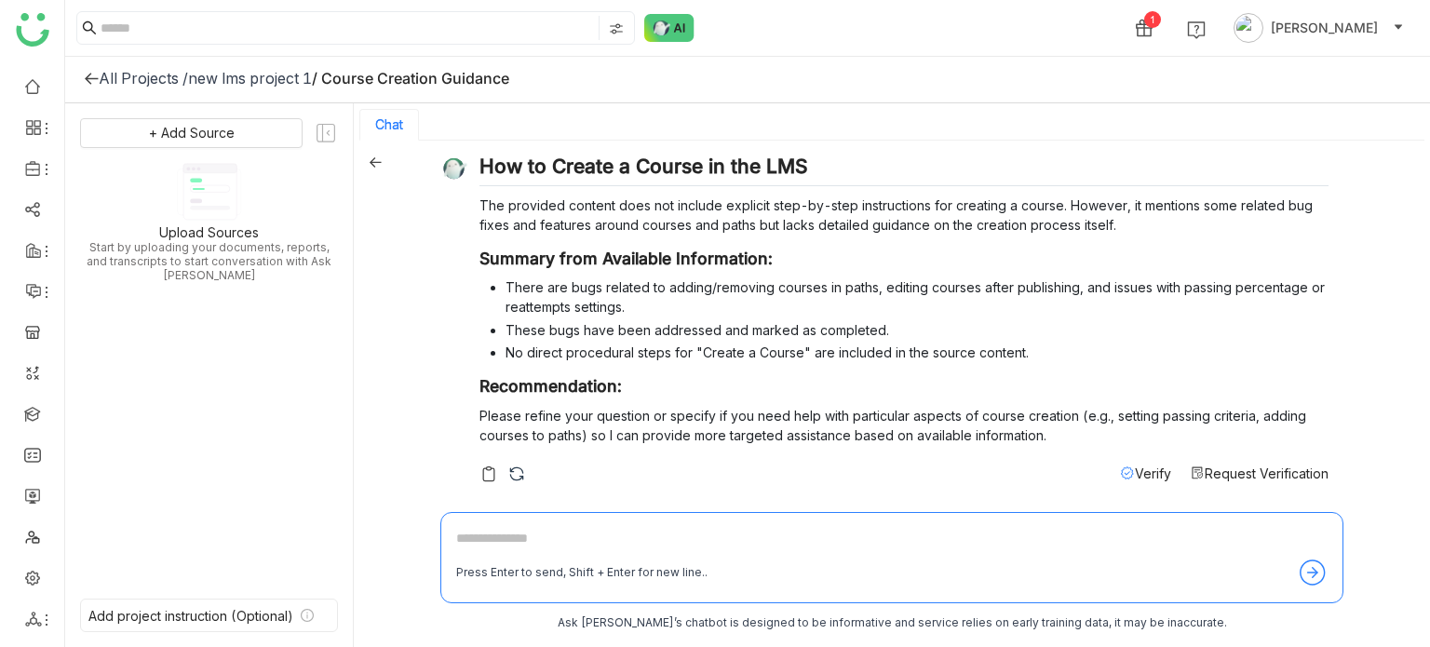
click at [1303, 468] on span "Request Verification" at bounding box center [1267, 474] width 124 height 16
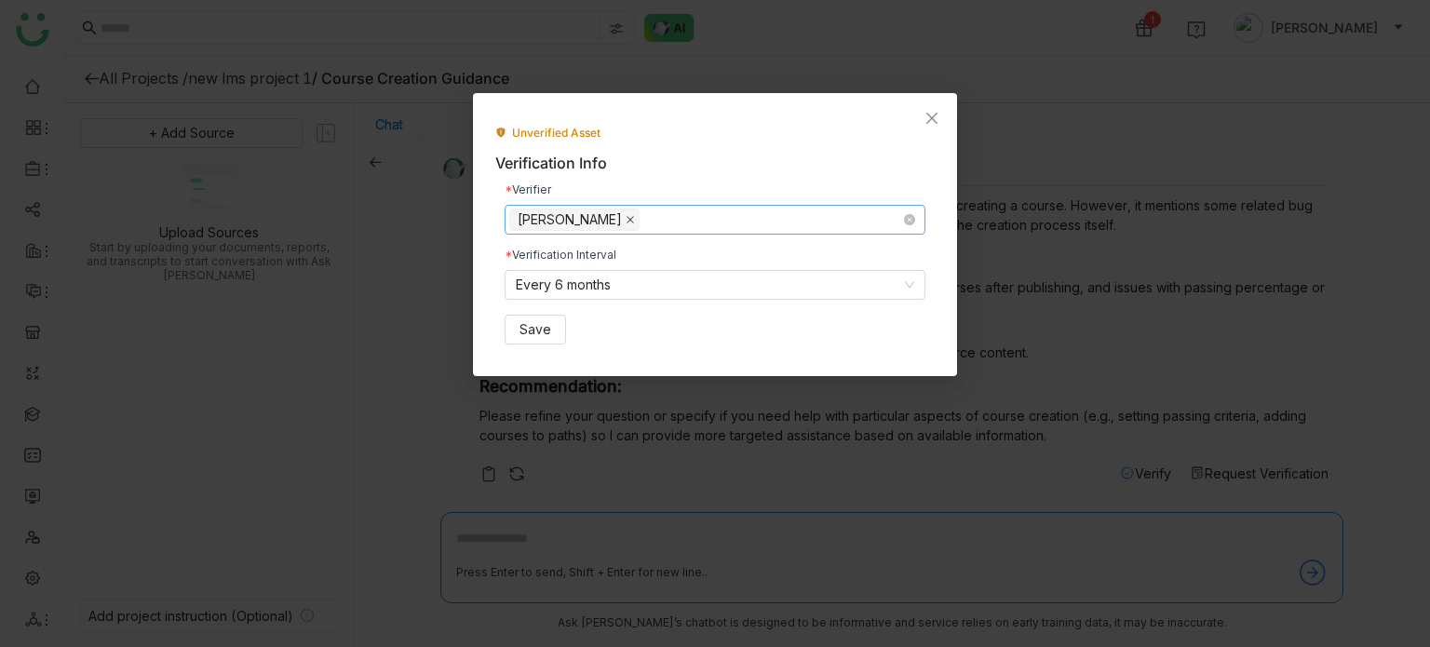
click at [627, 220] on icon at bounding box center [630, 219] width 7 height 7
click at [928, 117] on icon "Close" at bounding box center [931, 118] width 15 height 15
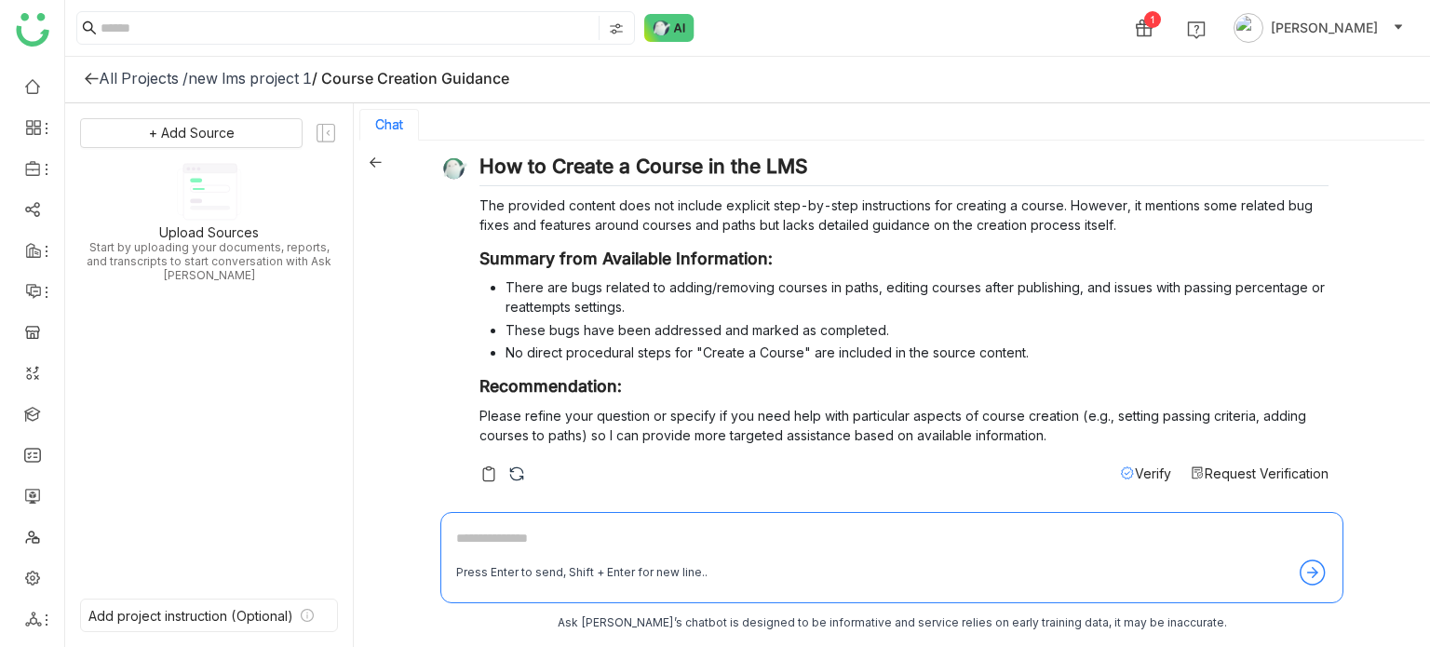
click at [1302, 472] on span "Request Verification" at bounding box center [1267, 474] width 124 height 16
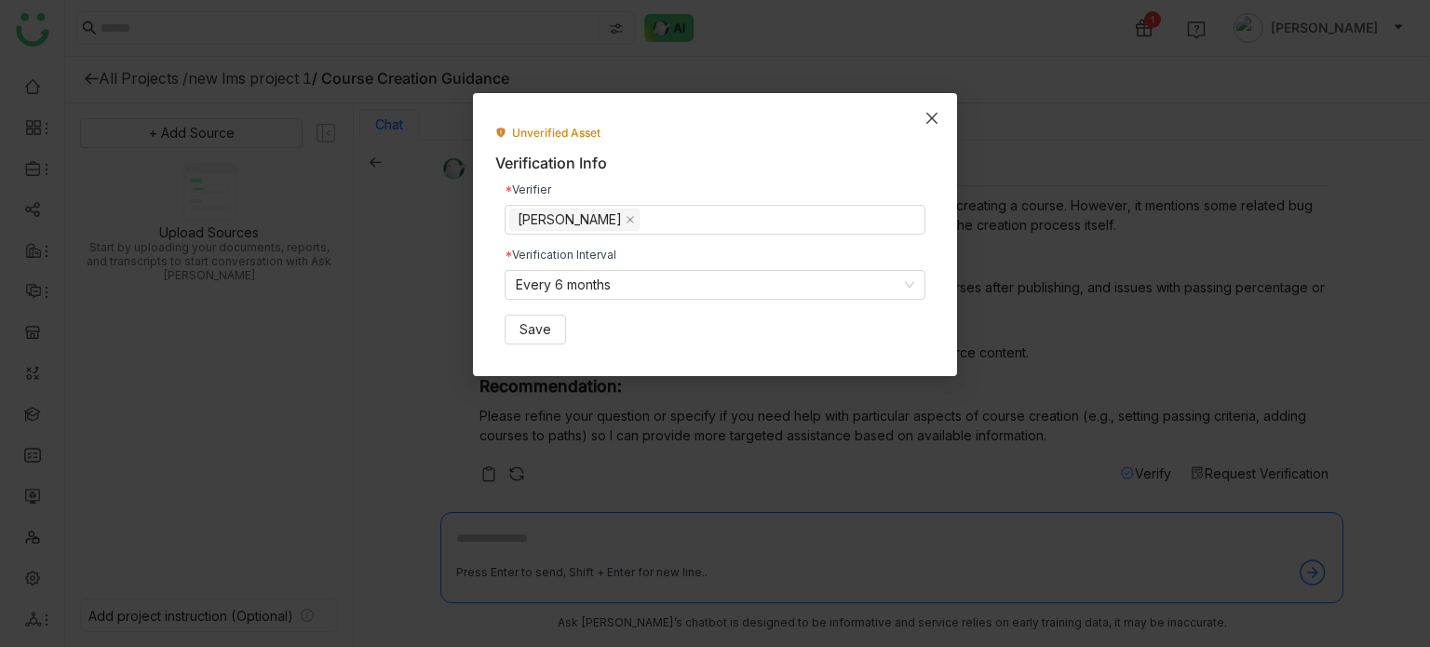
click at [922, 102] on span "Close" at bounding box center [932, 118] width 50 height 50
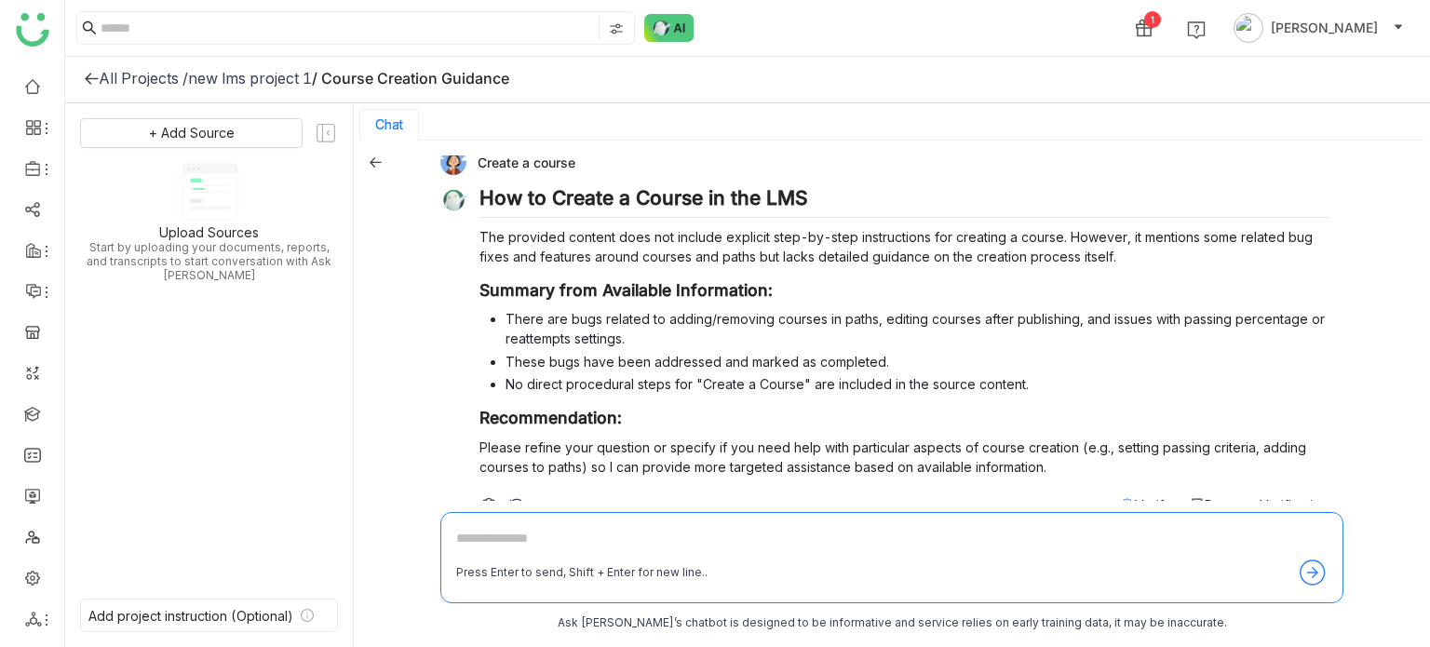
scroll to position [0, 0]
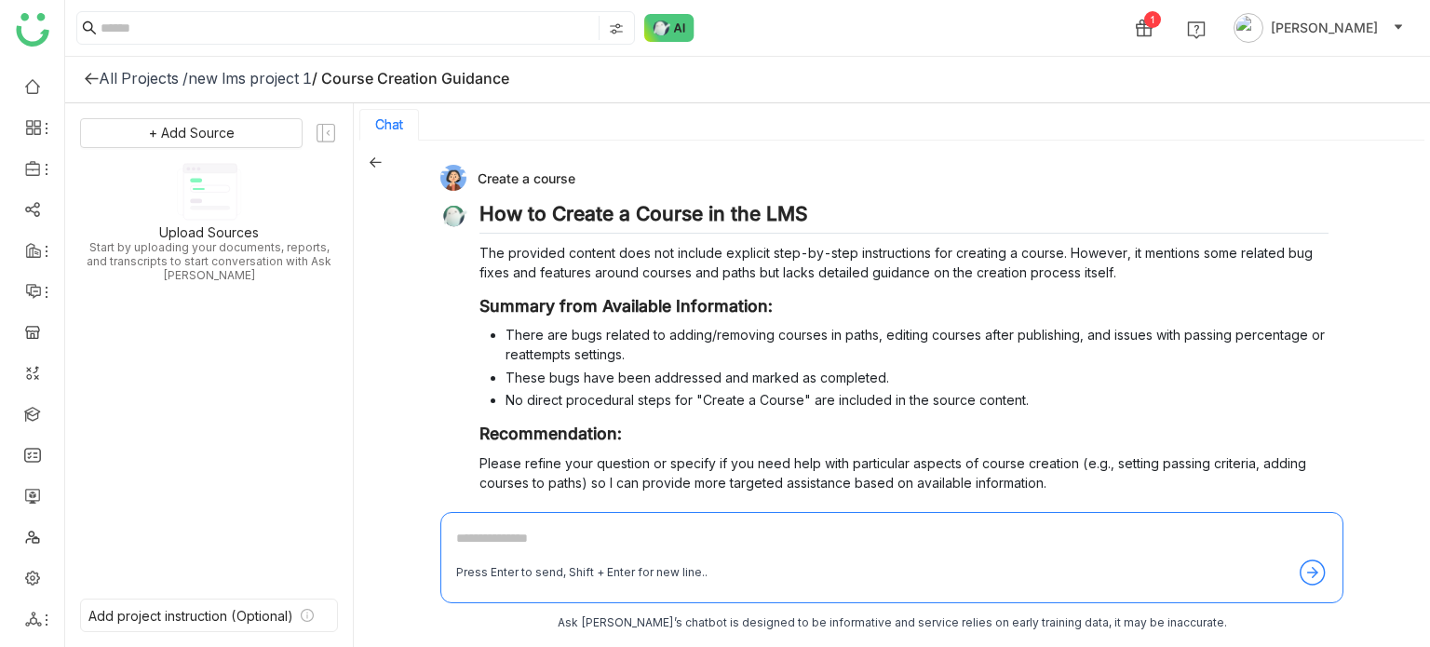
click at [372, 165] on icon at bounding box center [375, 161] width 13 height 13
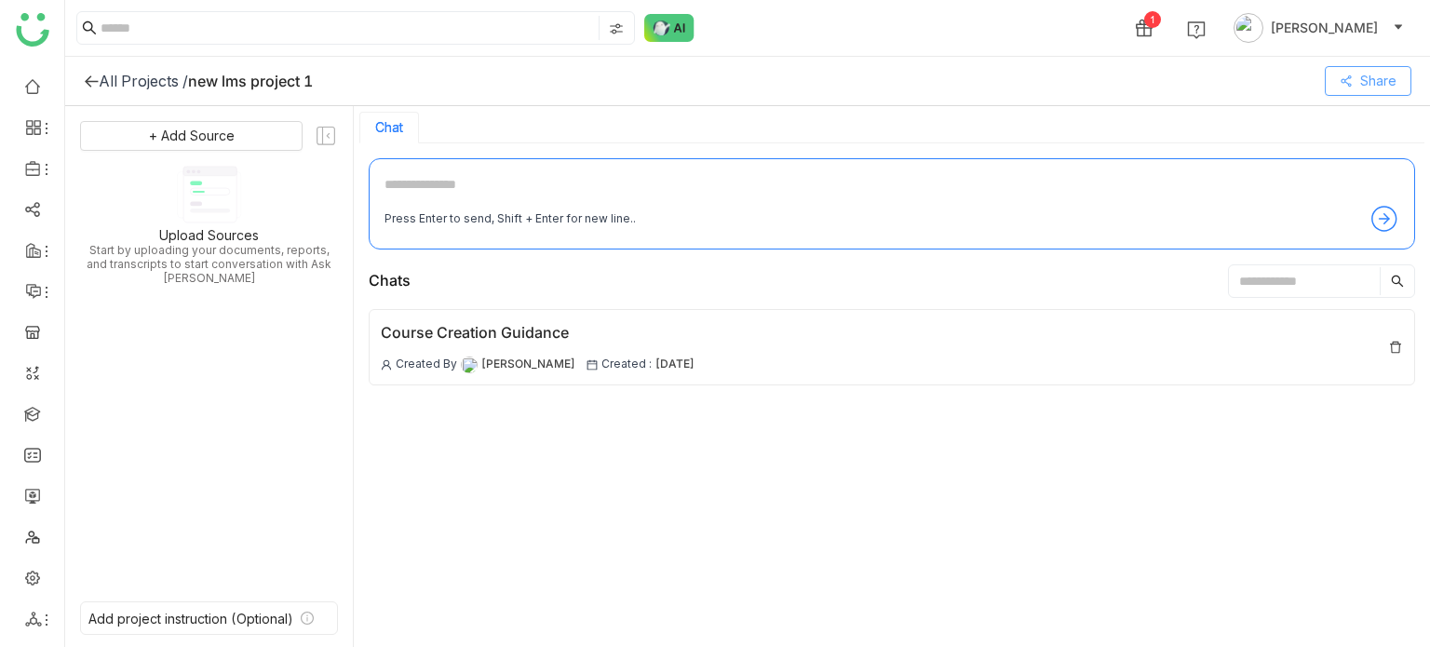
click at [1384, 83] on span "Share" at bounding box center [1378, 81] width 36 height 20
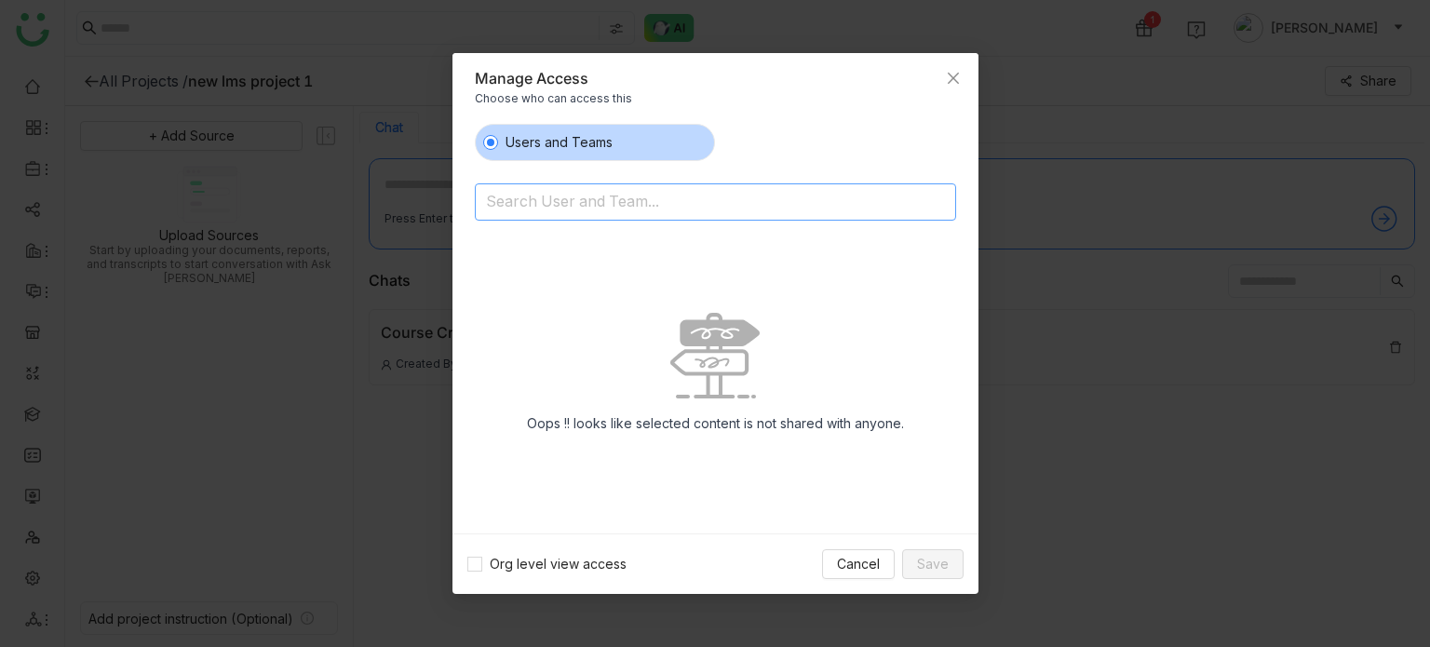
click at [621, 218] on nz-select-top-control "Search User and Team..." at bounding box center [715, 201] width 481 height 37
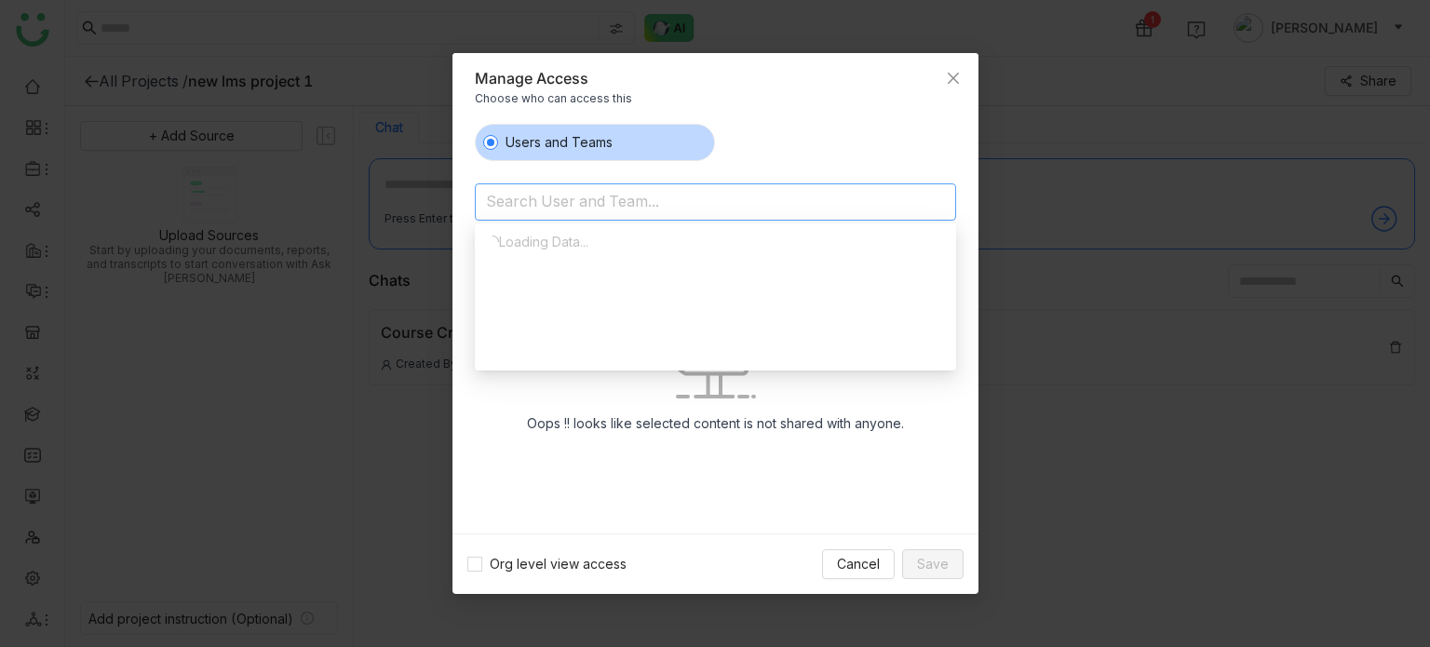
click at [624, 206] on input at bounding box center [667, 204] width 363 height 30
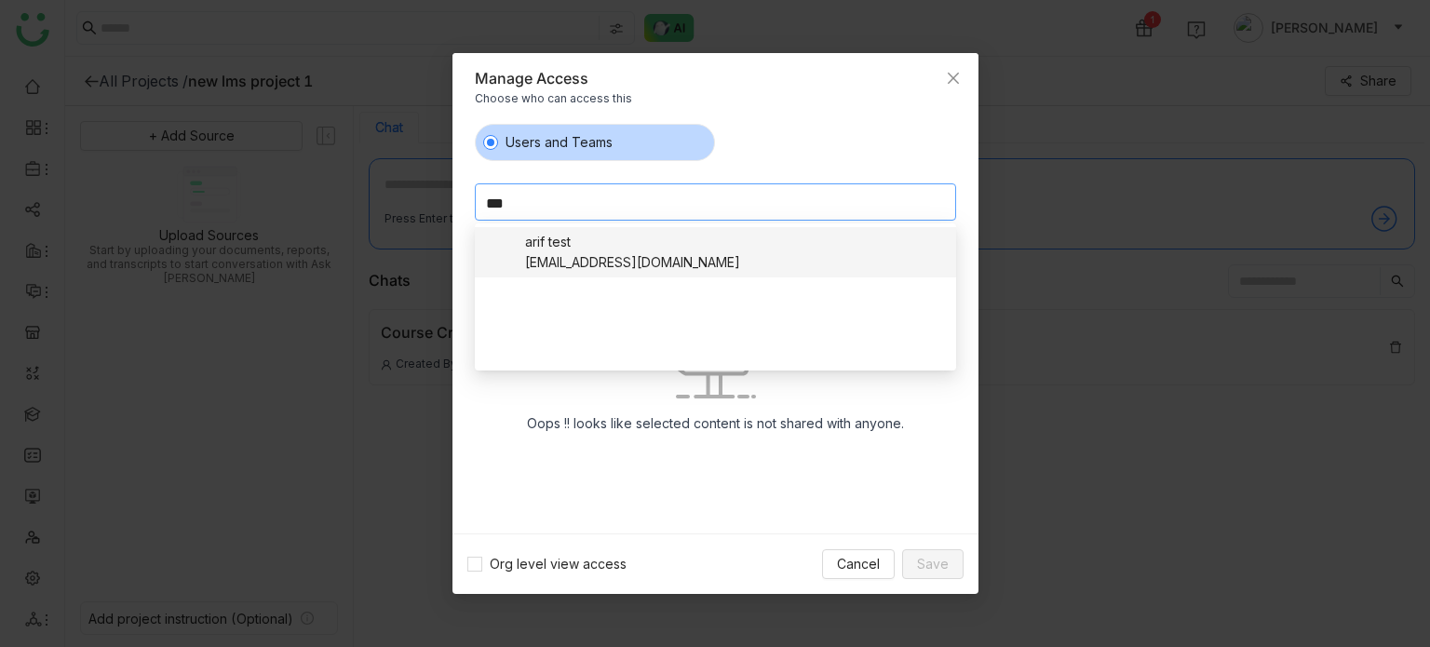
type input "***"
click at [588, 253] on div "bugtest1mail@gmail.com" at bounding box center [632, 262] width 215 height 20
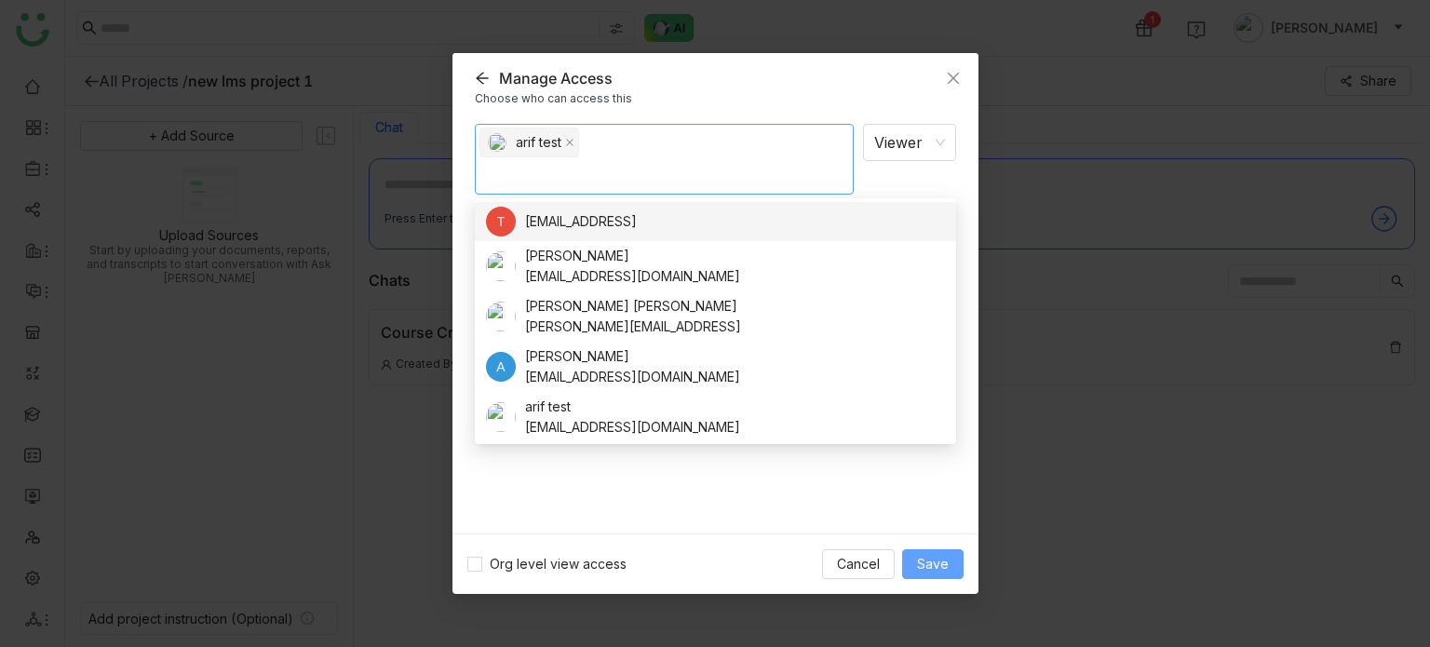
click at [938, 574] on button "Save" at bounding box center [932, 564] width 61 height 30
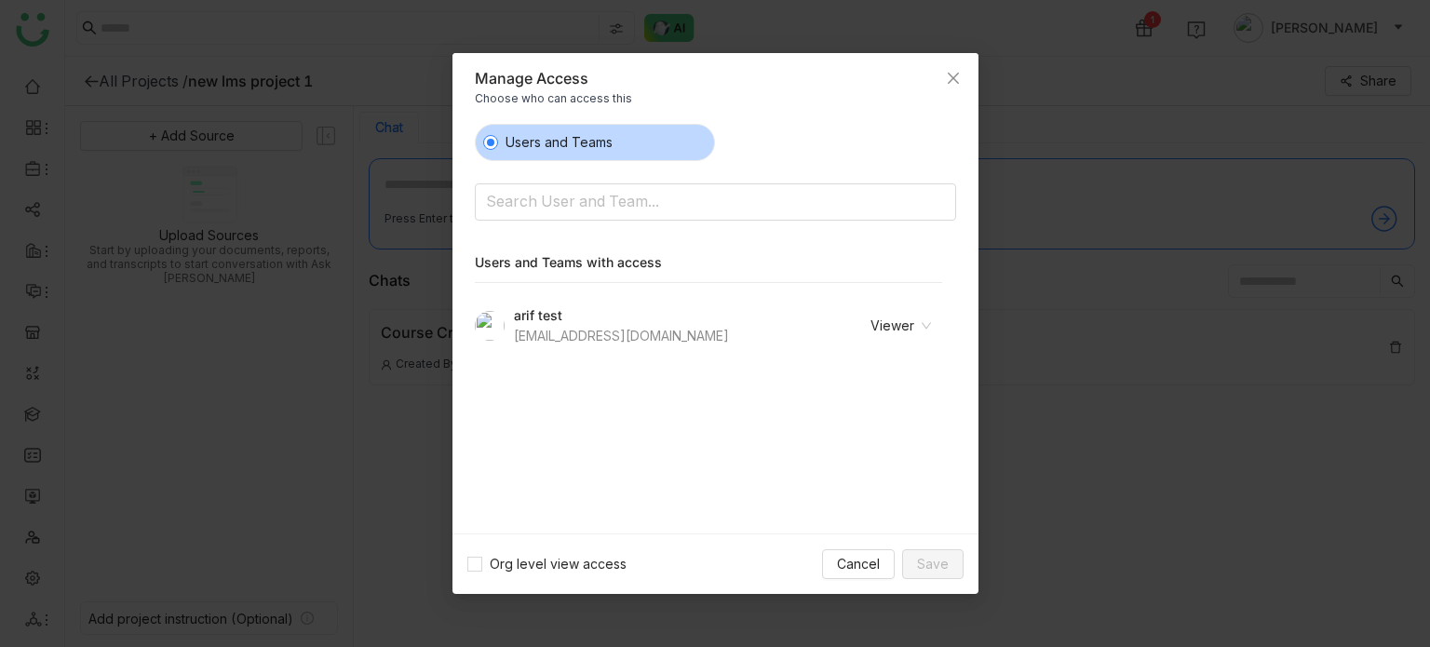
click at [816, 625] on nz-modal-container "Manage Access Choose who can access this Users and Teams Search User and Team..…" at bounding box center [715, 323] width 1430 height 647
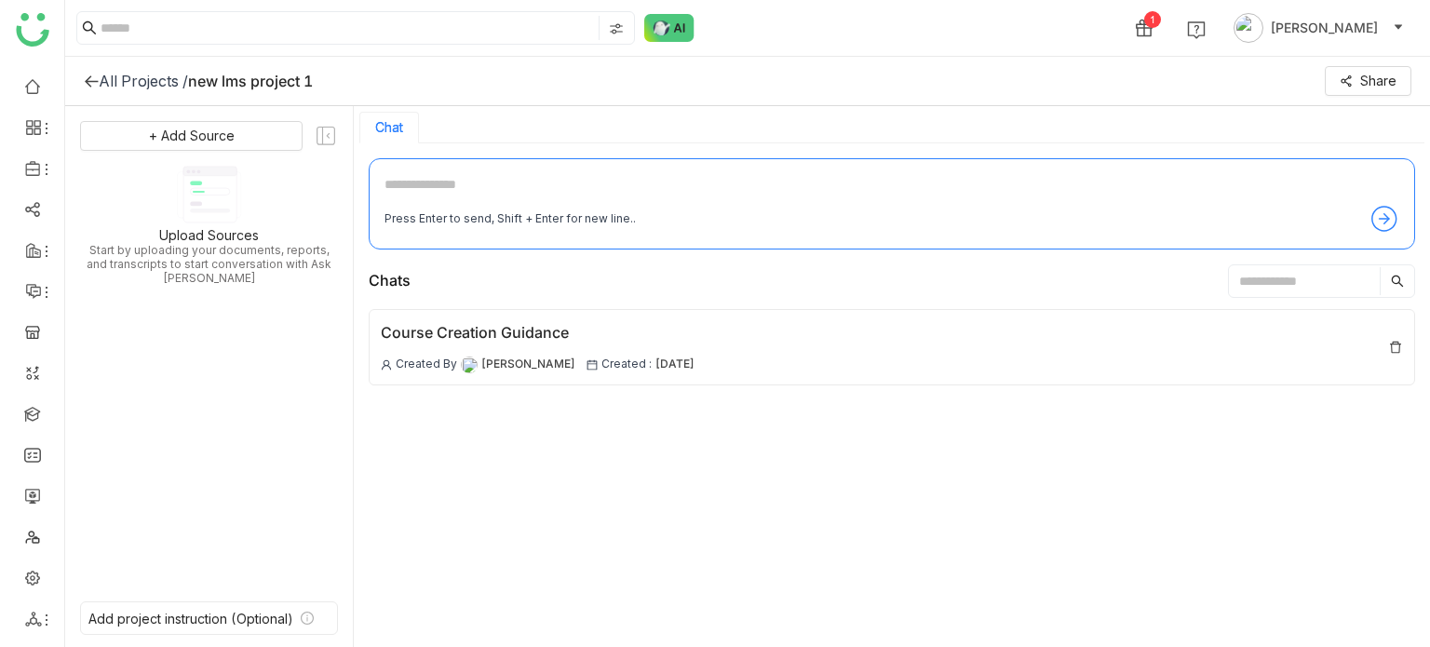
click at [816, 625] on div "Course Creation Guidance Created By Arif uddin Created : 18 Aug , 2025" at bounding box center [892, 472] width 1046 height 326
click at [91, 74] on icon at bounding box center [91, 81] width 15 height 15
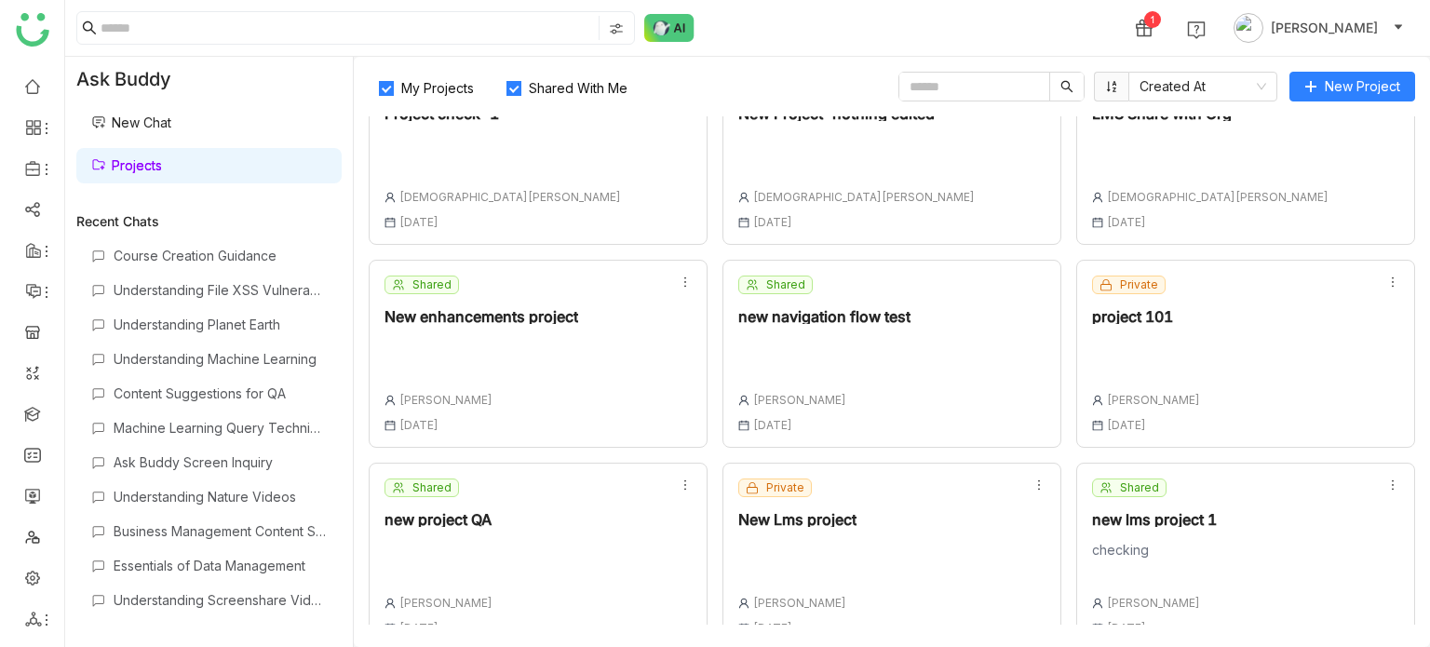
scroll to position [492, 0]
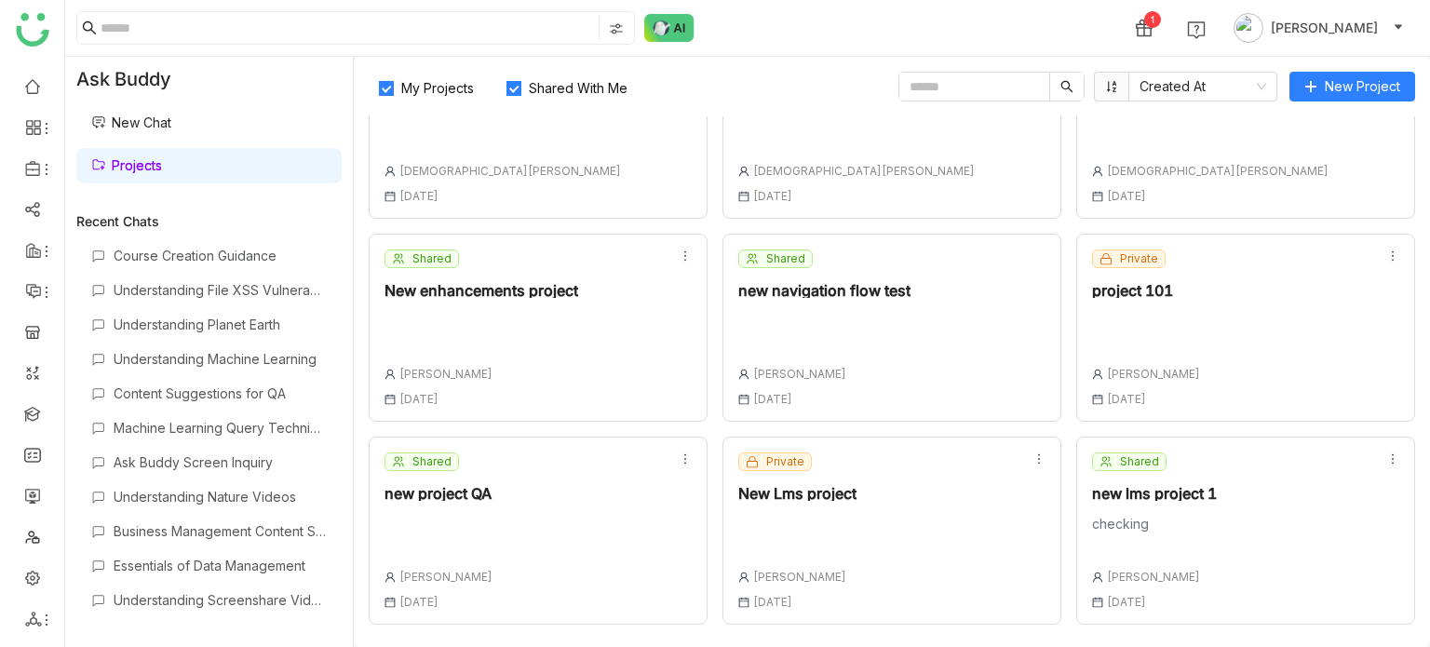
click at [1220, 482] on div "Shared new lms project 1 checking Arif uddin 18 Aug , 2025" at bounding box center [1245, 531] width 339 height 188
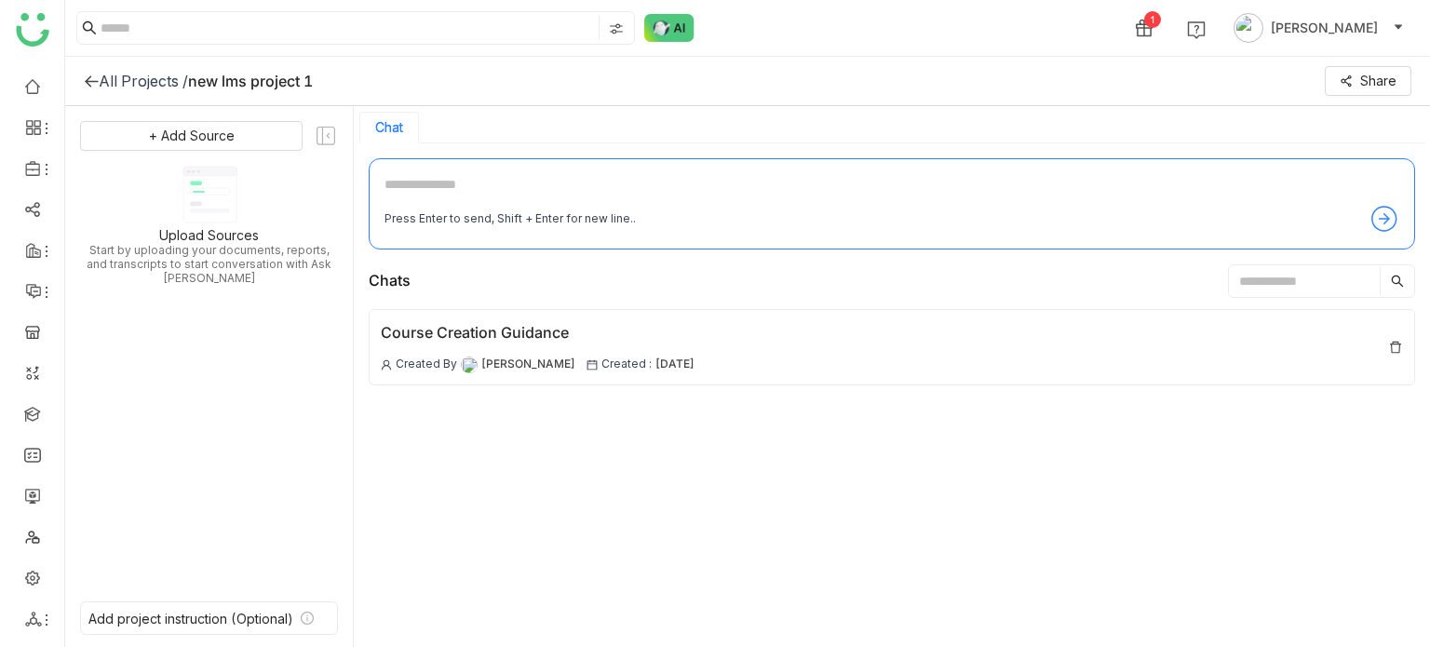
click at [89, 87] on icon at bounding box center [91, 81] width 15 height 15
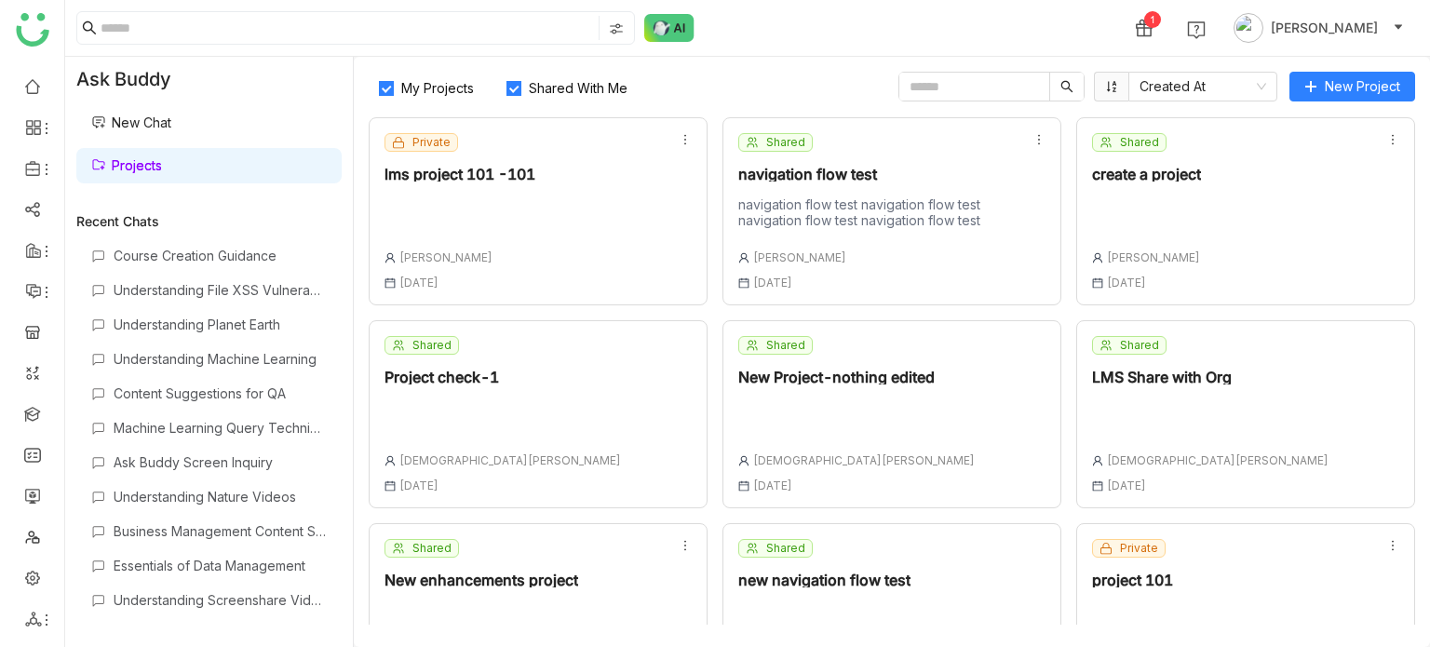
scroll to position [492, 0]
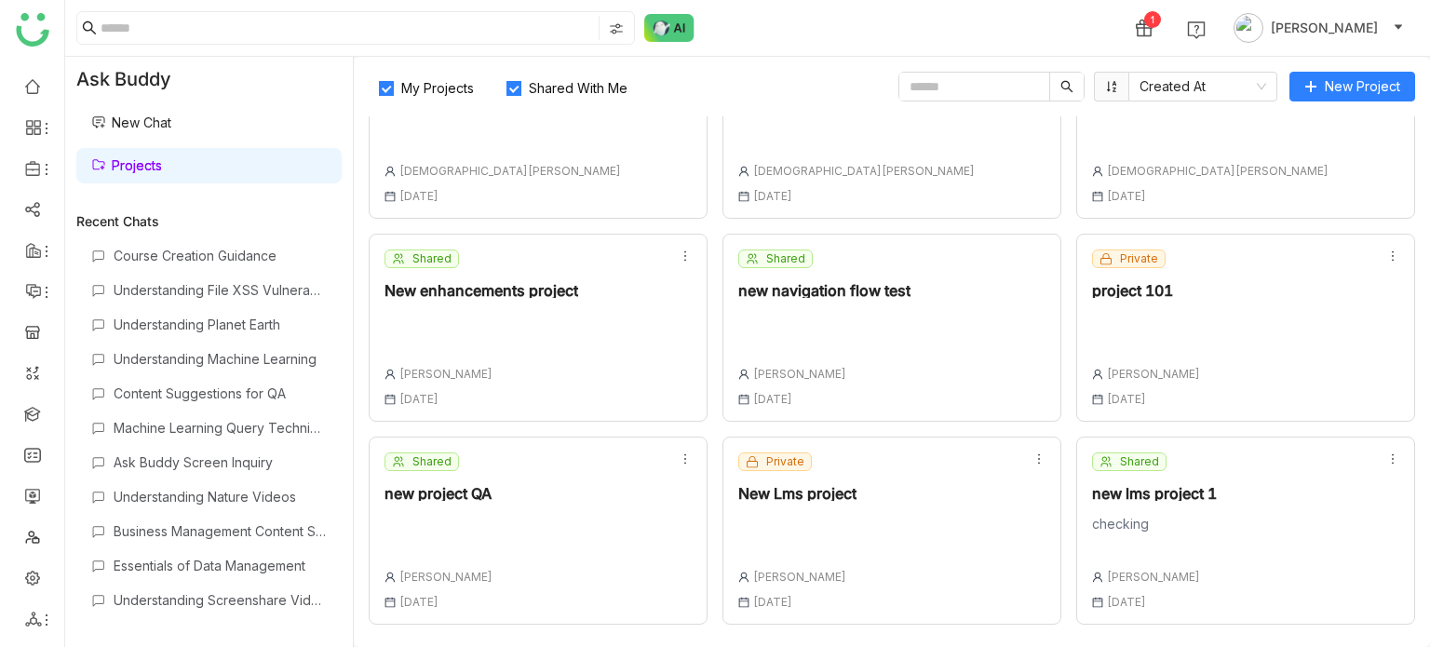
click at [1184, 493] on div "new lms project 1" at bounding box center [1154, 493] width 125 height 15
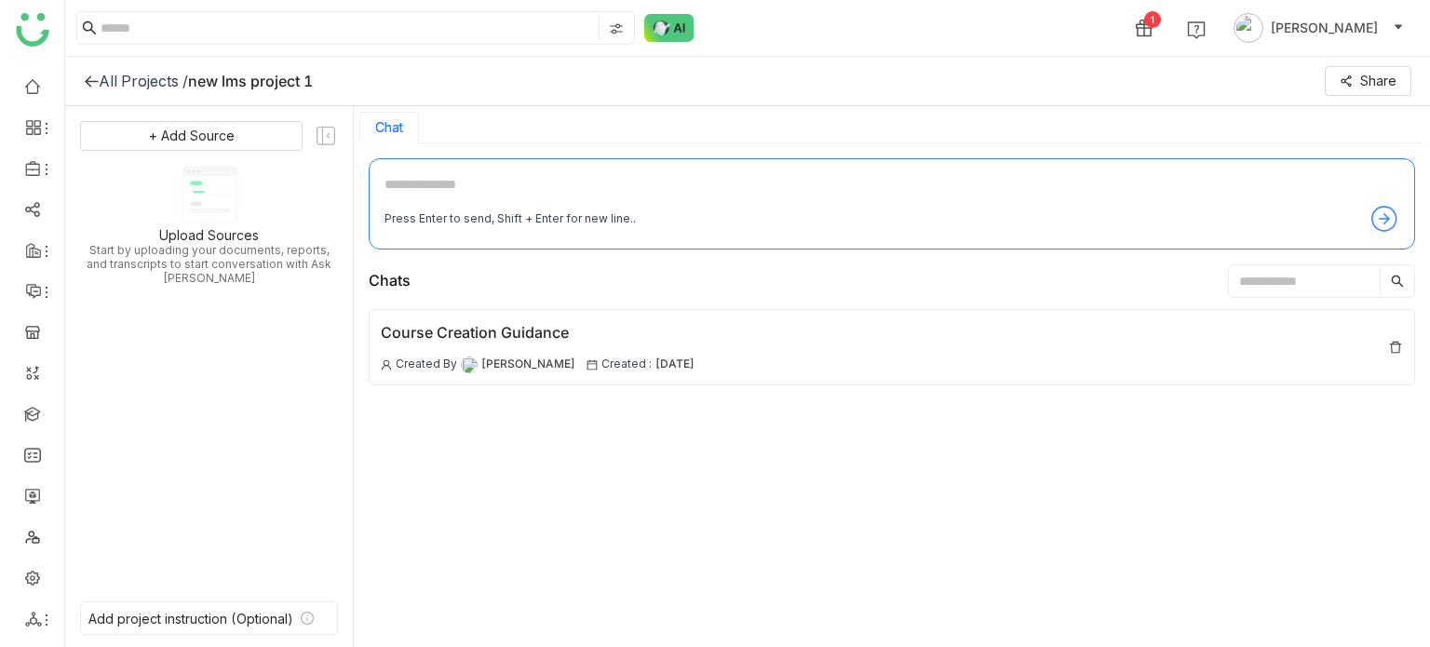
click at [607, 74] on div "All Projects / new lms project 1 Share" at bounding box center [747, 81] width 1365 height 49
click at [353, 78] on div "All Projects / new lms project 1 Share" at bounding box center [747, 81] width 1365 height 49
